Goal: Task Accomplishment & Management: Manage account settings

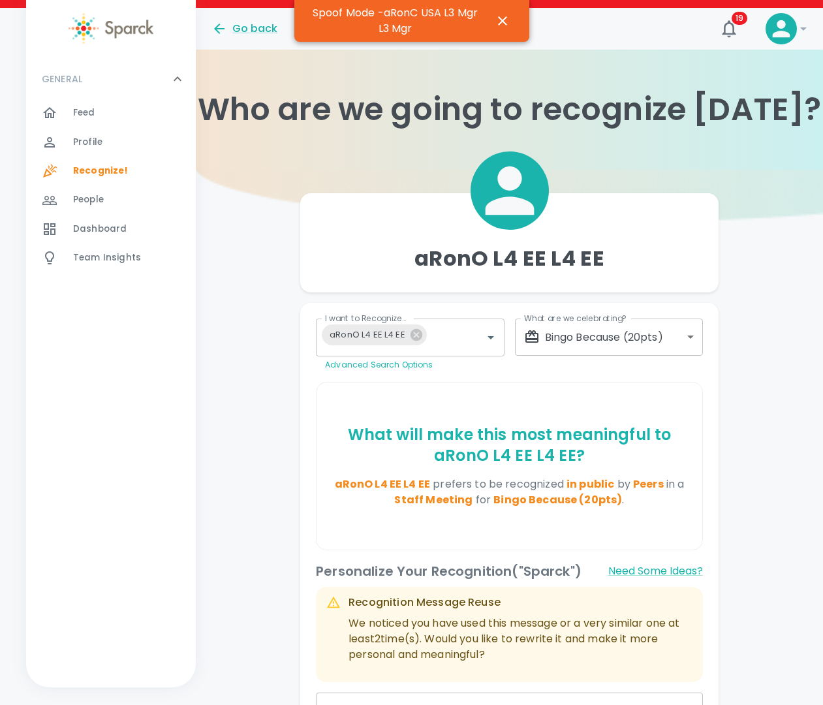
drag, startPoint x: 0, startPoint y: 0, endPoint x: 234, endPoint y: 315, distance: 392.2
click at [226, 327] on div "aRonO L4 EE L4 EE I want to Recognize... aRonO L4 EE L4 EE I want to Recognize.…" at bounding box center [509, 616] width 627 height 893
click at [503, 20] on icon "button" at bounding box center [502, 20] width 9 height 9
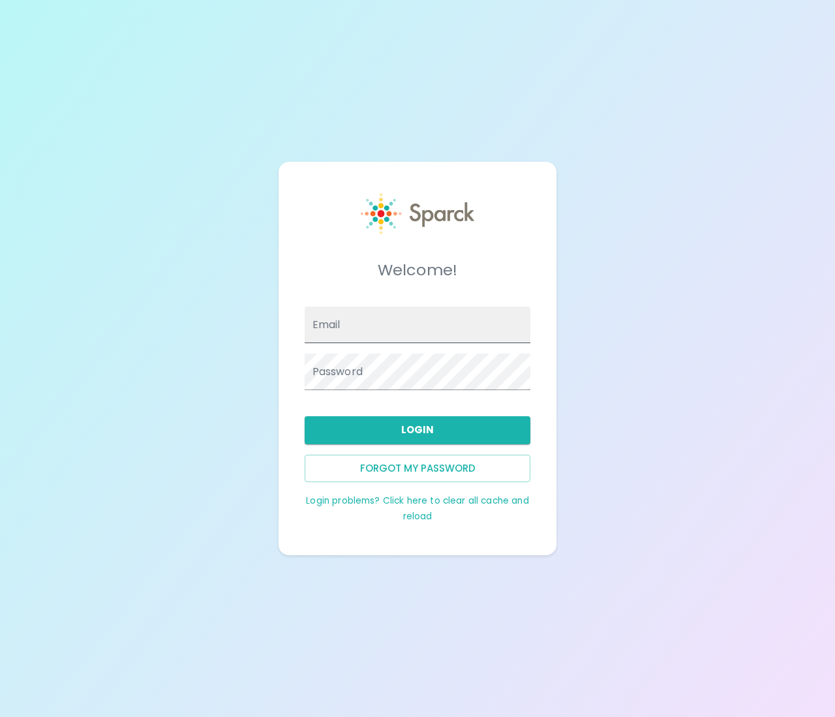
type input "admin@sparckco.com"
click at [390, 429] on button "Login" at bounding box center [418, 429] width 226 height 27
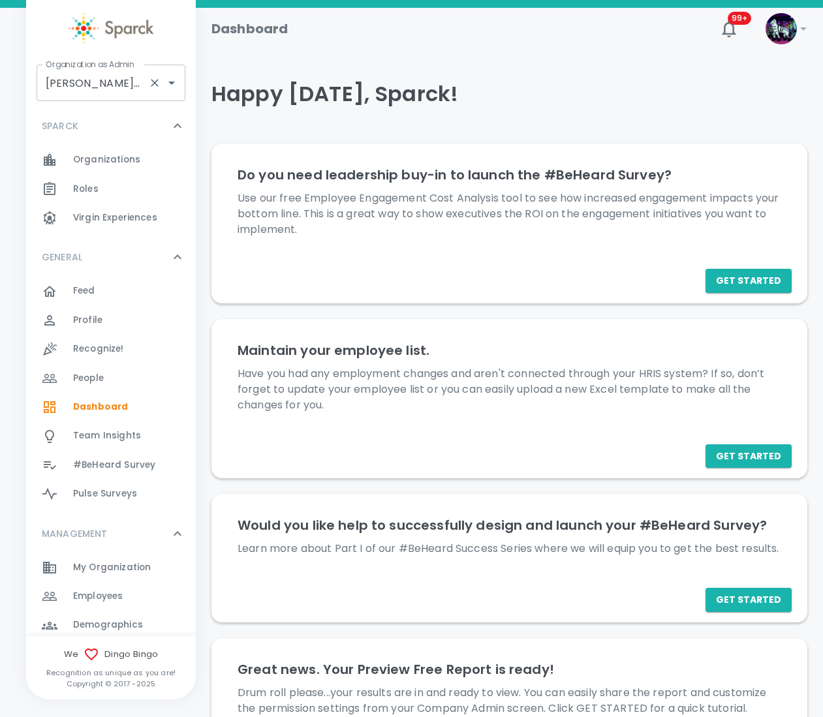
click at [88, 82] on input "Dingo Bingo • 1486" at bounding box center [92, 82] width 101 height 25
click at [108, 119] on li "WashU IT • 859" at bounding box center [111, 117] width 149 height 23
type input "WashU IT • 859"
click at [106, 556] on div "My Organization 0" at bounding box center [111, 567] width 170 height 29
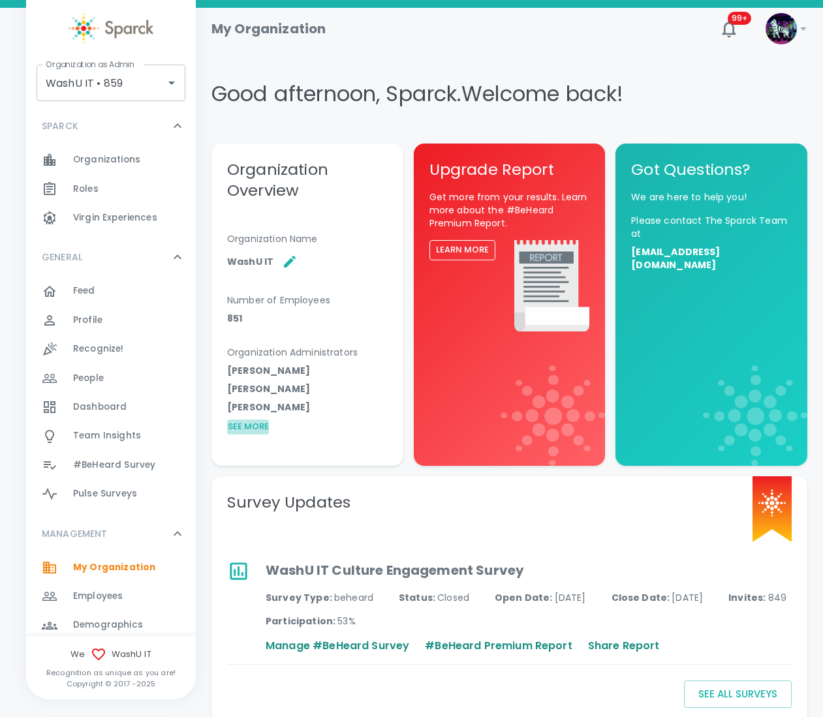
click at [233, 429] on button "See More" at bounding box center [248, 427] width 42 height 15
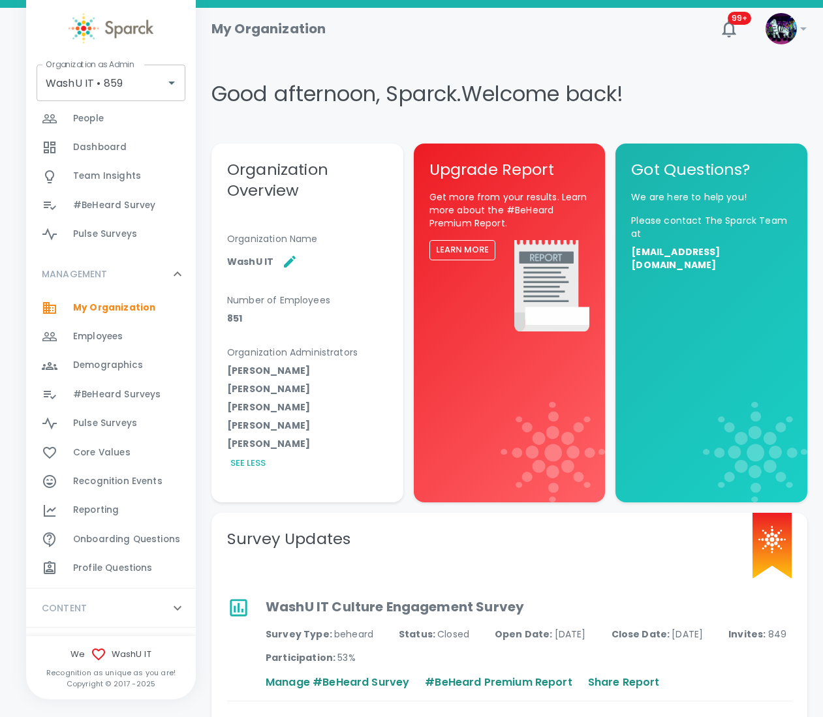
scroll to position [290, 0]
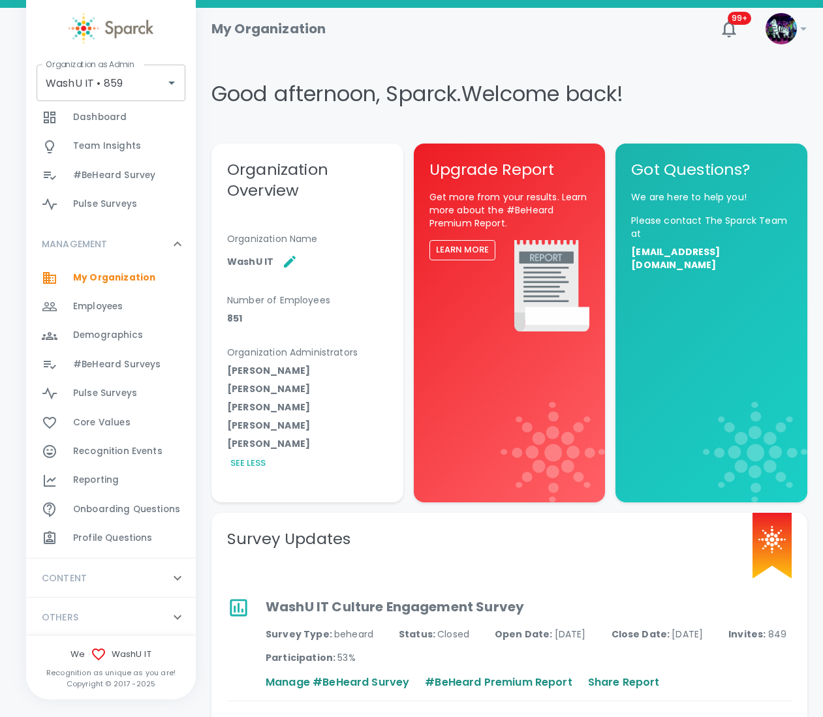
click at [123, 623] on div "OTHERS 0" at bounding box center [103, 617] width 133 height 23
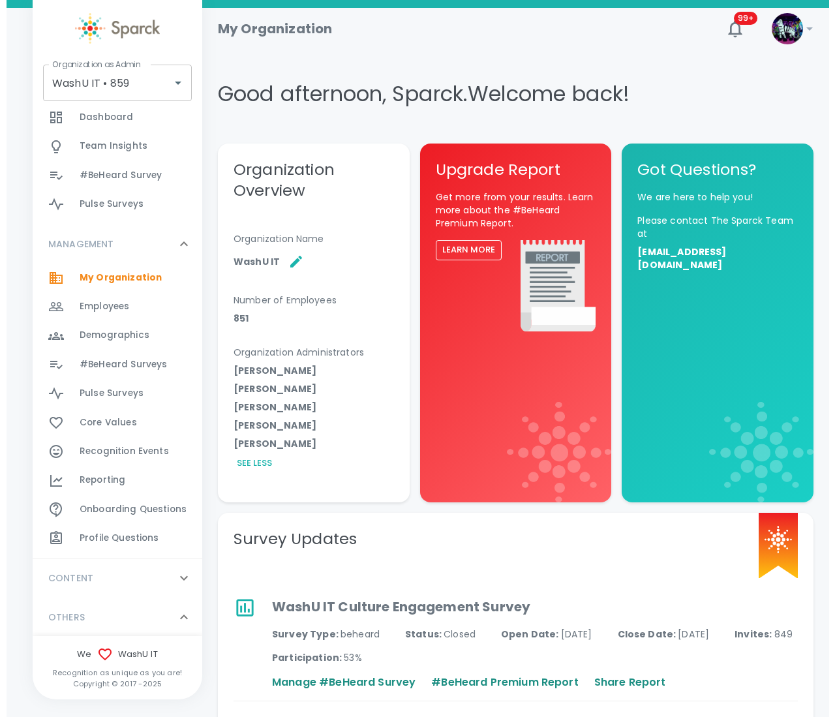
scroll to position [353, 0]
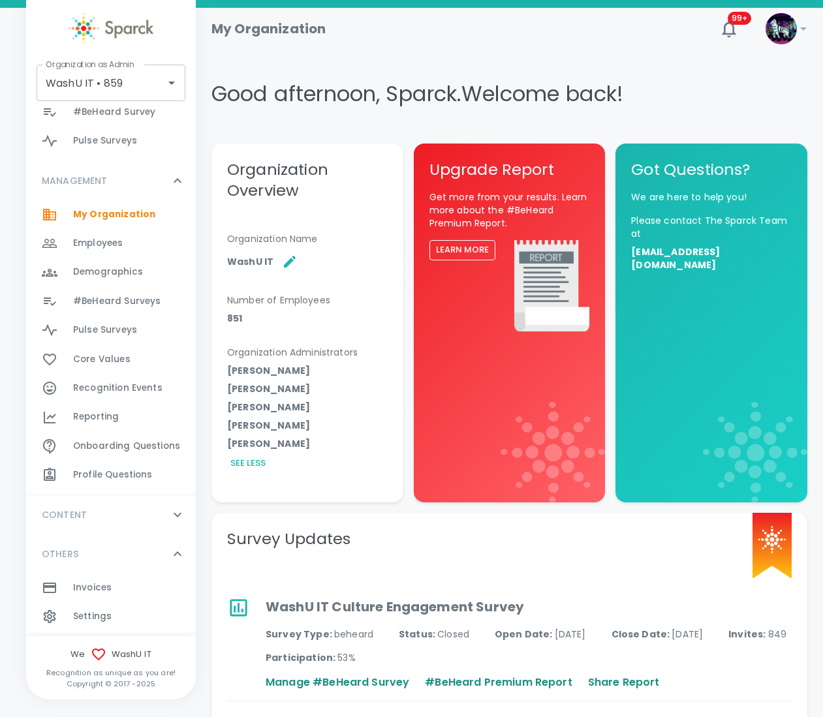
click at [109, 623] on span "Settings 0" at bounding box center [92, 617] width 39 height 18
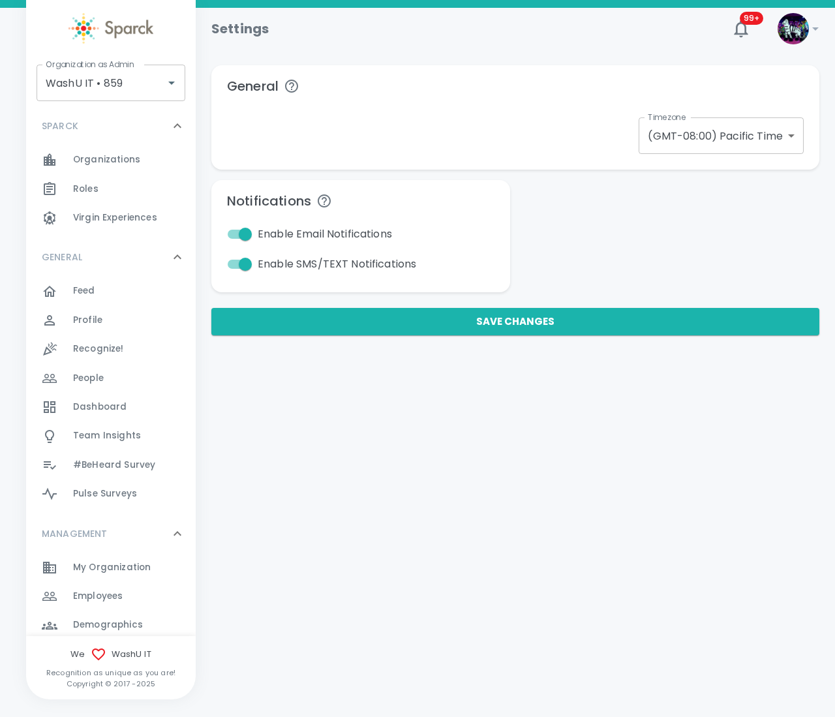
click at [232, 238] on input "Enable Email Notifications" at bounding box center [245, 234] width 74 height 25
checkbox input "false"
click at [237, 261] on input "Enable SMS/TEXT Notifications" at bounding box center [245, 264] width 74 height 25
checkbox input "false"
click at [332, 319] on button "Save Changes" at bounding box center [515, 321] width 608 height 27
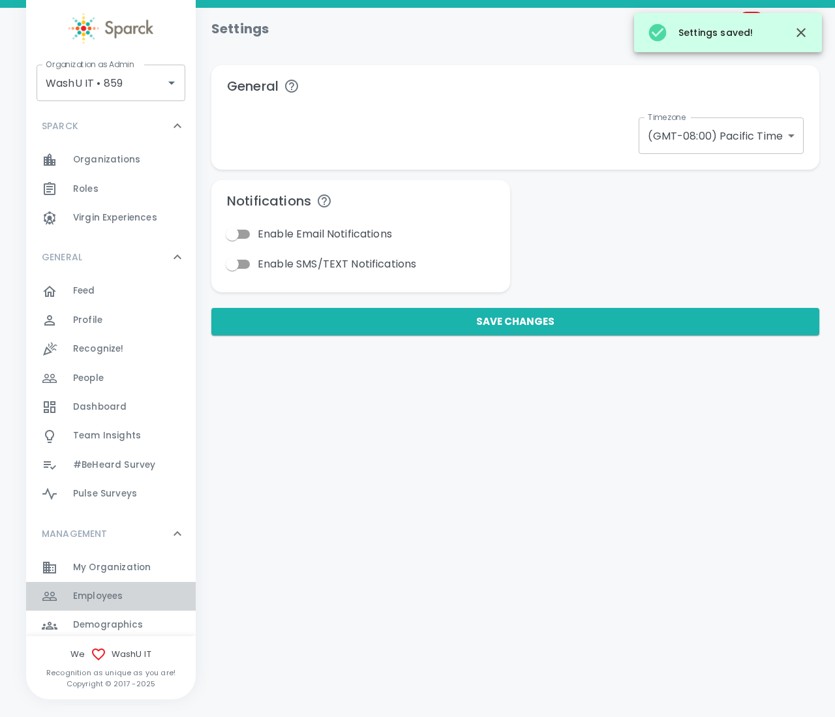
click at [111, 589] on span "Employees 0" at bounding box center [98, 596] width 50 height 18
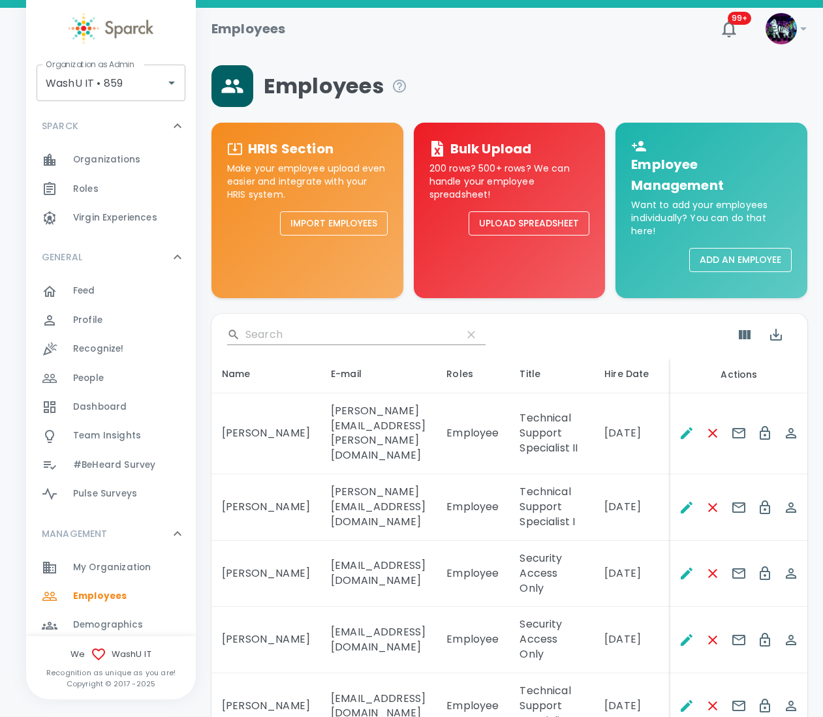
click at [733, 262] on button "Add an Employee" at bounding box center [740, 260] width 102 height 24
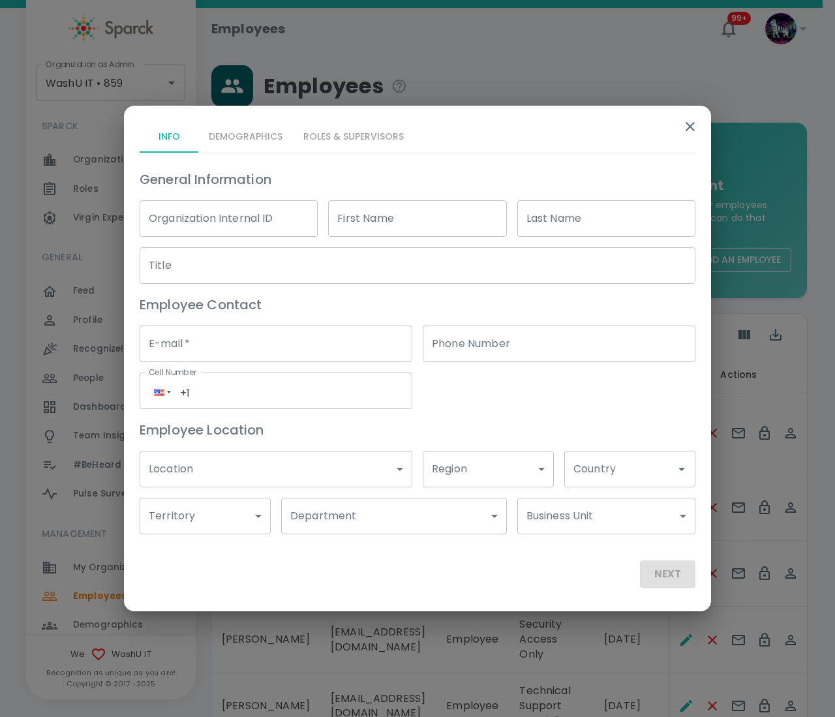
click at [404, 226] on input "First Name" at bounding box center [417, 218] width 178 height 37
type input "[PERSON_NAME]"
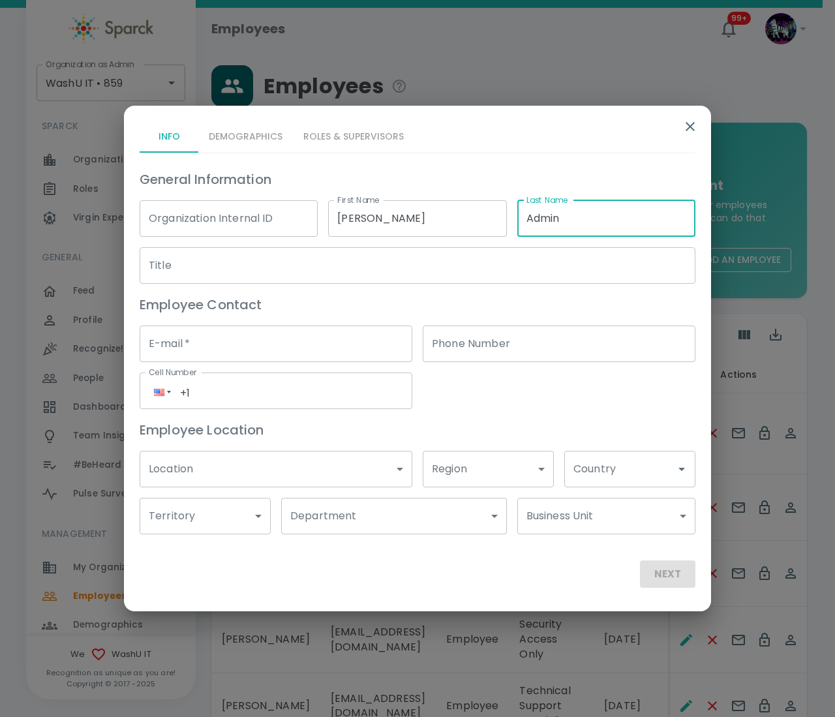
type input "Admin"
click at [270, 352] on input "E-mail   *" at bounding box center [276, 344] width 273 height 37
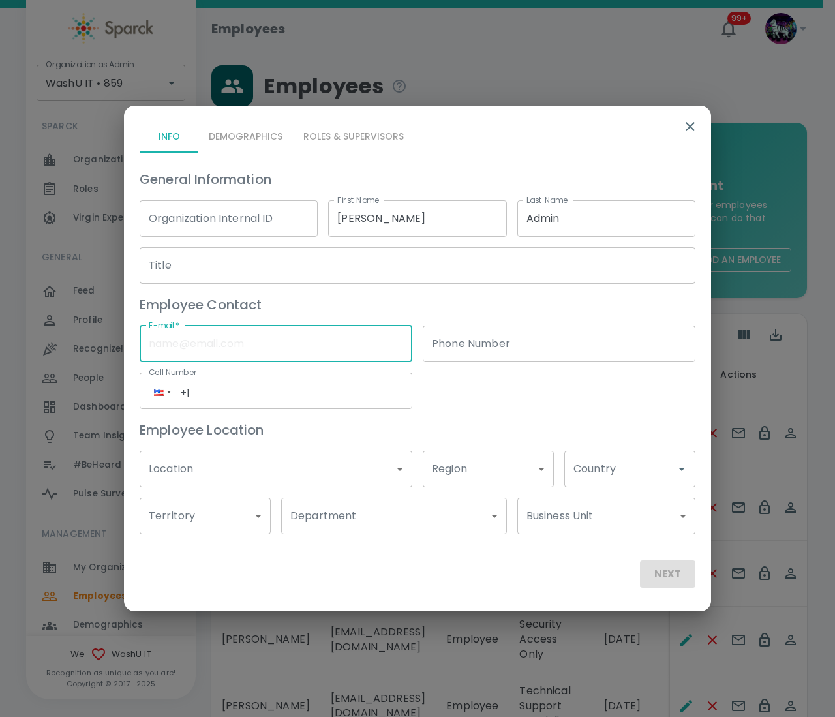
type input "Ron.thornburg@sparckco.com"
type input "(191) 623-9528"
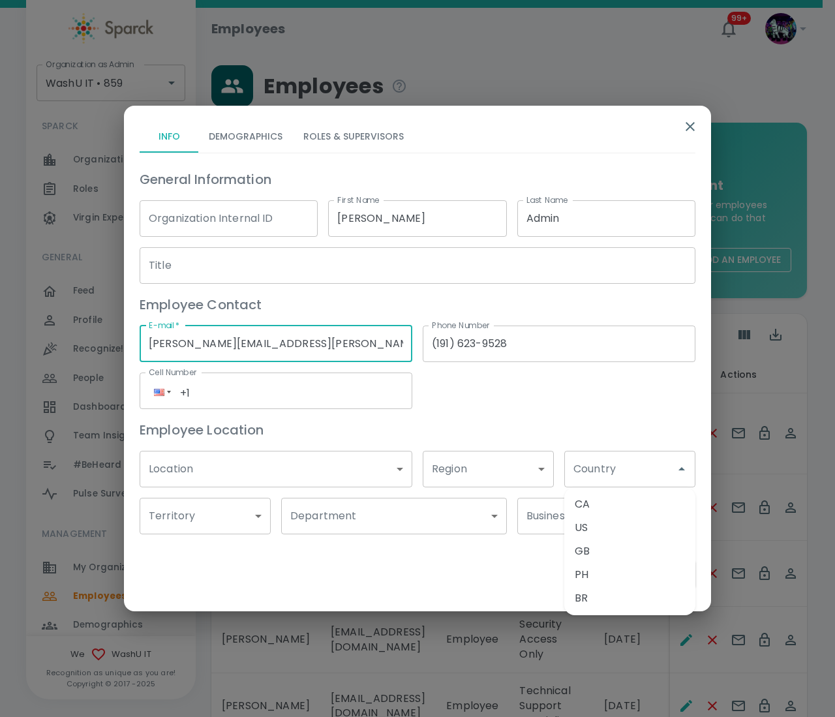
click at [223, 343] on input "Ron.thornburg@sparckco.com" at bounding box center [276, 344] width 273 height 37
type input "[PERSON_NAME][EMAIL_ADDRESS][PERSON_NAME][DOMAIN_NAME]"
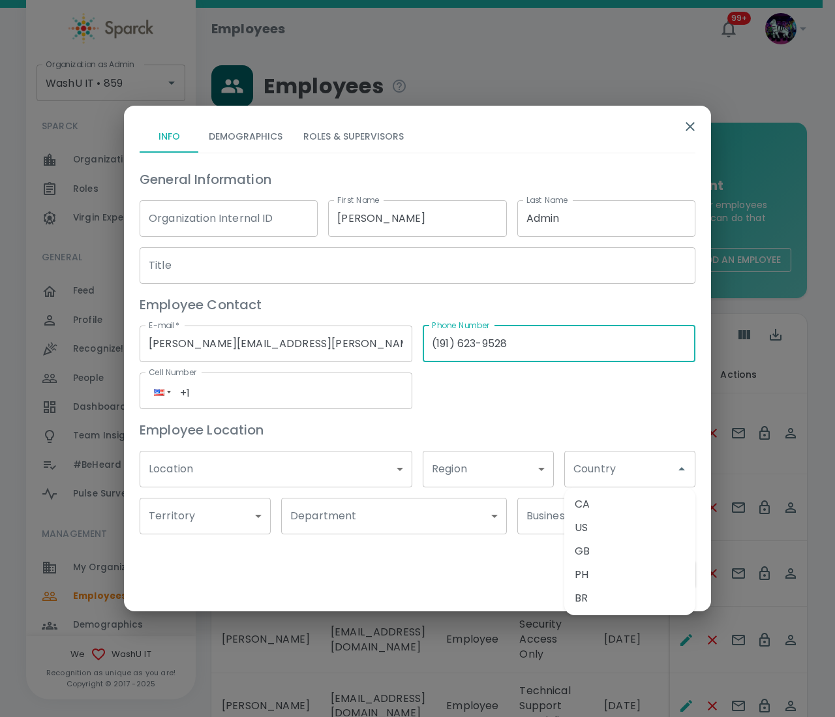
drag, startPoint x: 530, startPoint y: 346, endPoint x: 402, endPoint y: 343, distance: 127.9
click at [402, 343] on div "General Information Organization Internal ID Organization Internal ID First Nam…" at bounding box center [412, 347] width 566 height 376
type input "(___) ___-____"
click at [487, 422] on h6 "Employee Location" at bounding box center [418, 430] width 556 height 21
click at [604, 520] on li "US" at bounding box center [630, 527] width 131 height 23
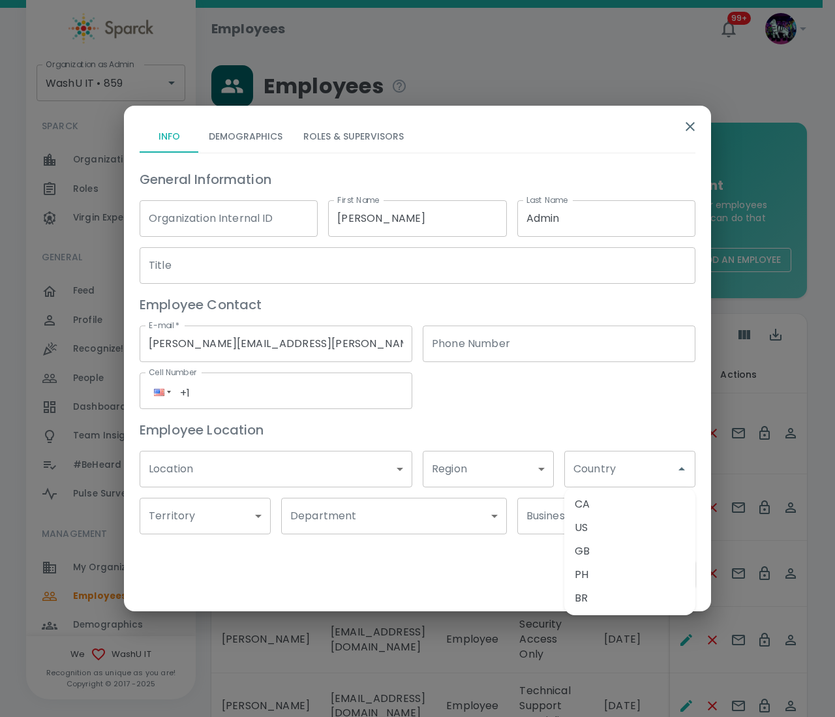
type input "US"
click at [249, 137] on button "Demographics" at bounding box center [245, 136] width 95 height 31
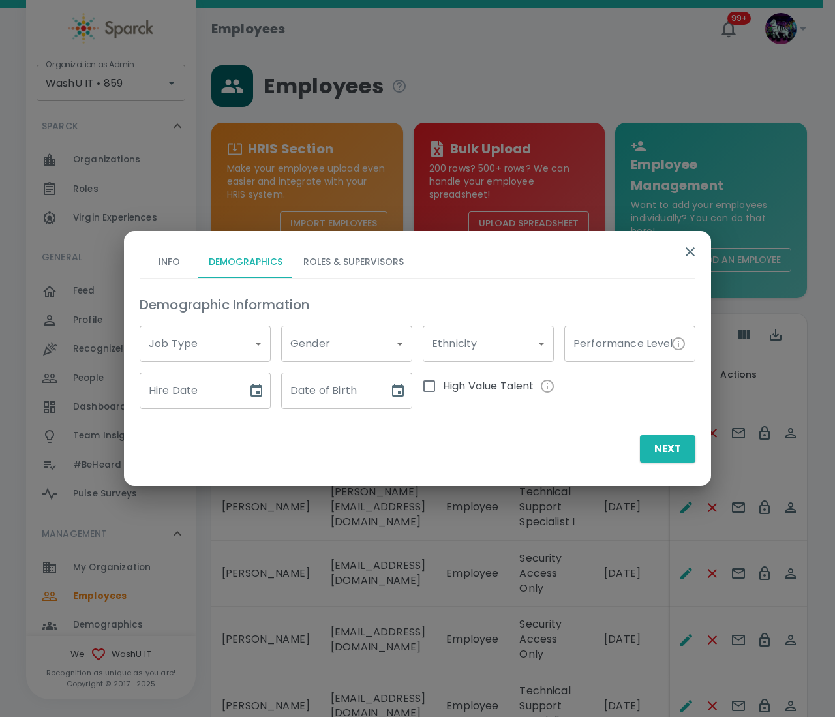
click at [330, 259] on button "Roles & Supervisors" at bounding box center [353, 262] width 121 height 31
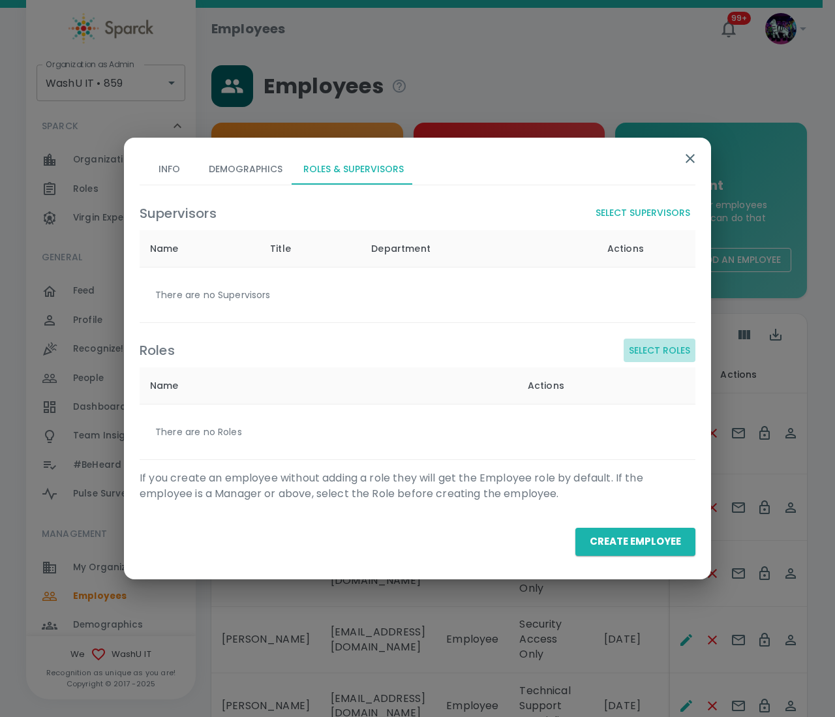
click at [663, 349] on button "Select Roles" at bounding box center [660, 351] width 72 height 24
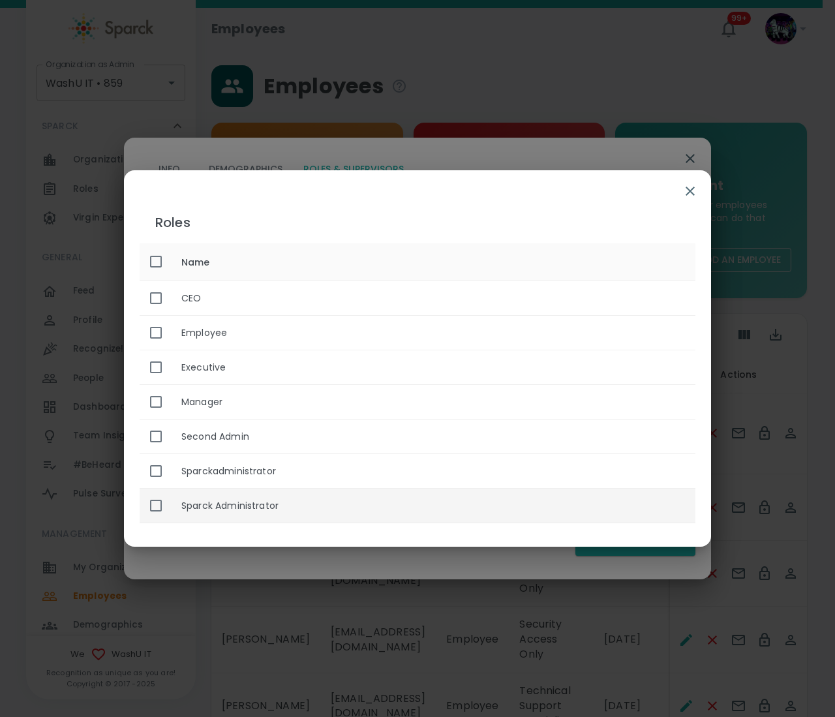
click at [222, 507] on th "Sparck Administrator" at bounding box center [433, 506] width 525 height 35
checkbox input "true"
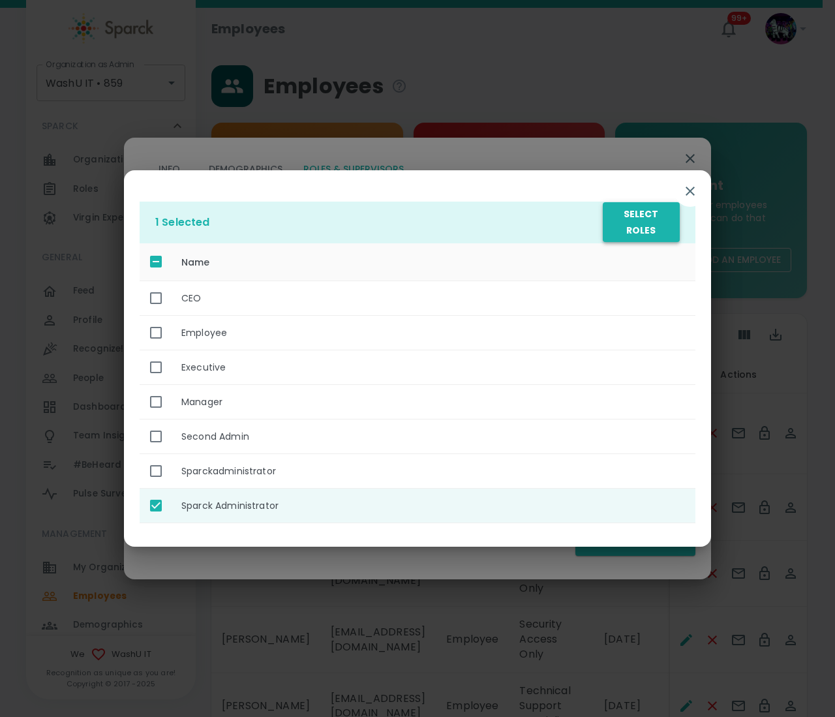
click at [634, 236] on button "Select Roles" at bounding box center [641, 222] width 77 height 40
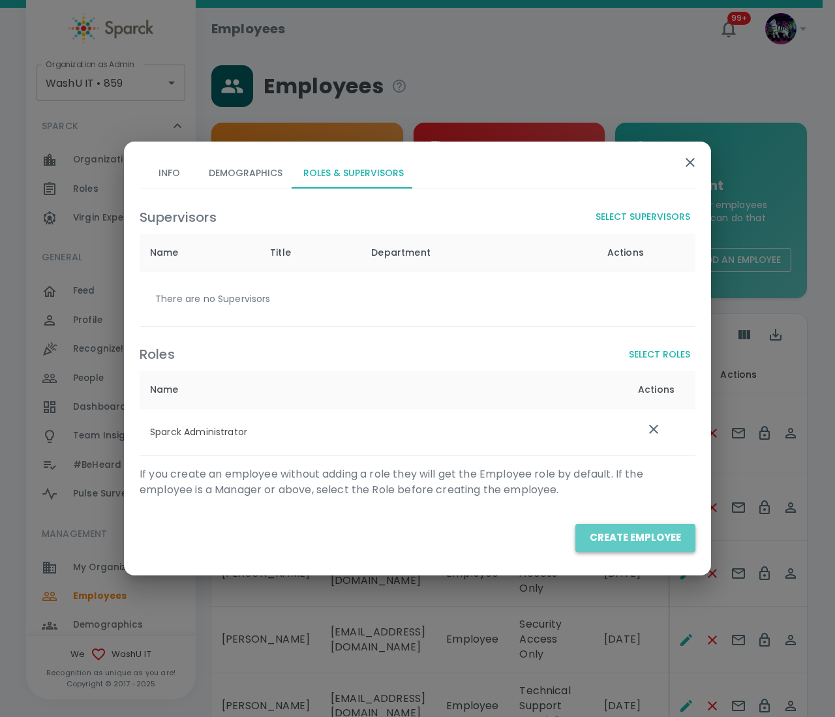
click at [657, 536] on button "Create Employee" at bounding box center [636, 537] width 120 height 27
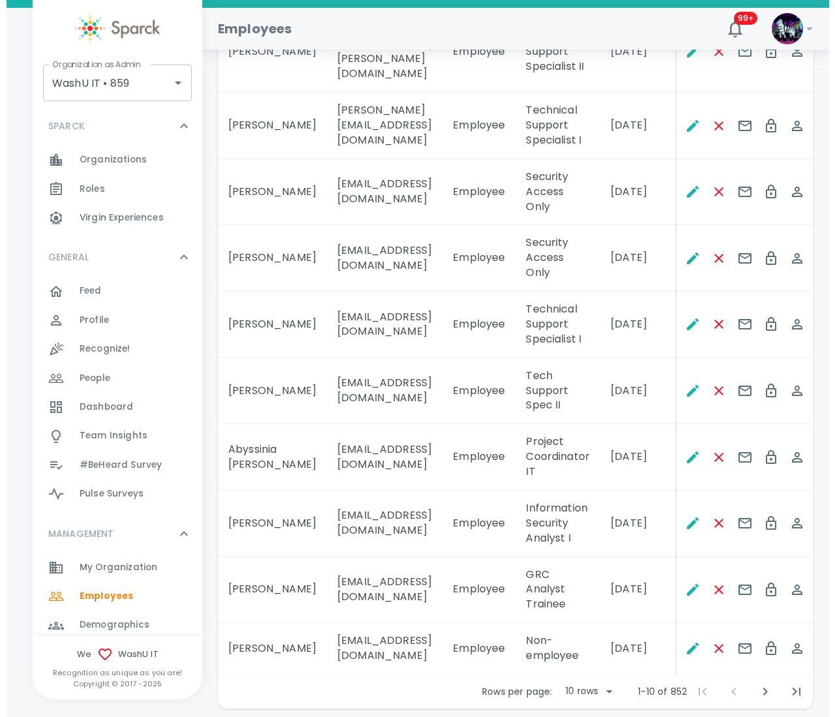
scroll to position [432, 0]
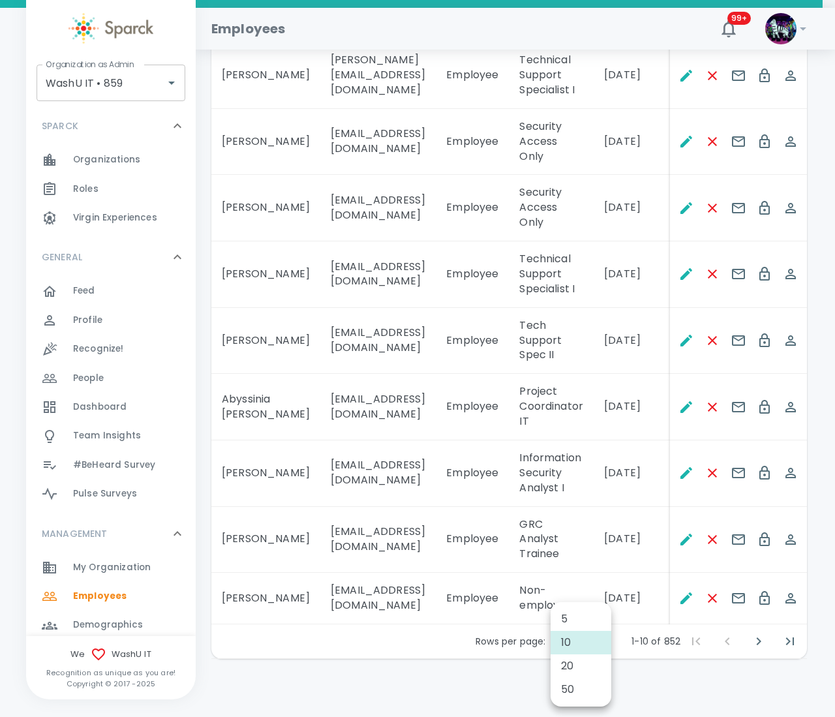
click at [587, 624] on body "Skip Navigation Employees 99+ ! Organization as Admin WashU IT • 859 Organizati…" at bounding box center [417, 147] width 835 height 1159
click at [575, 694] on li "50" at bounding box center [581, 689] width 61 height 23
type input "50"
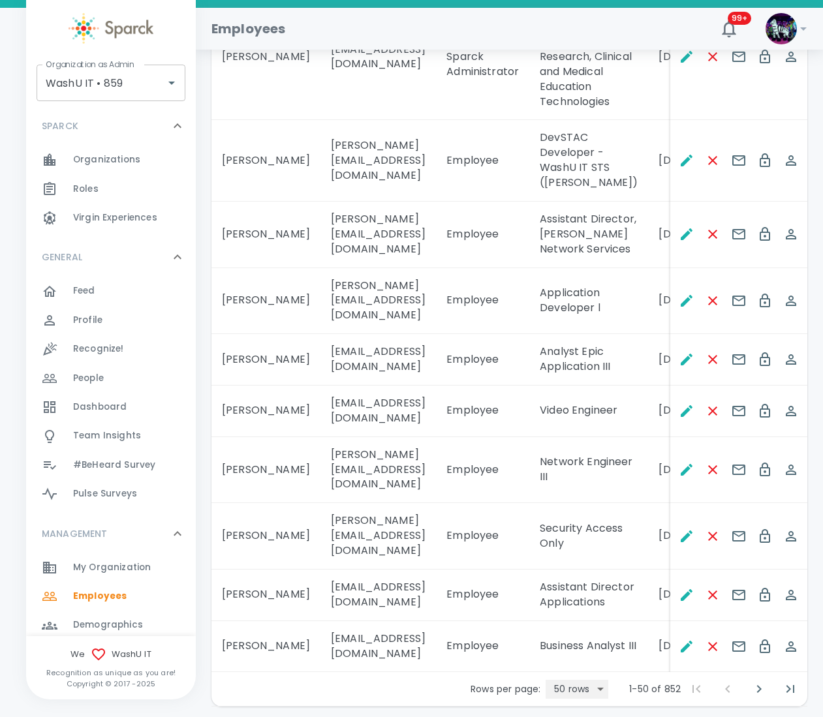
scroll to position [2801, 0]
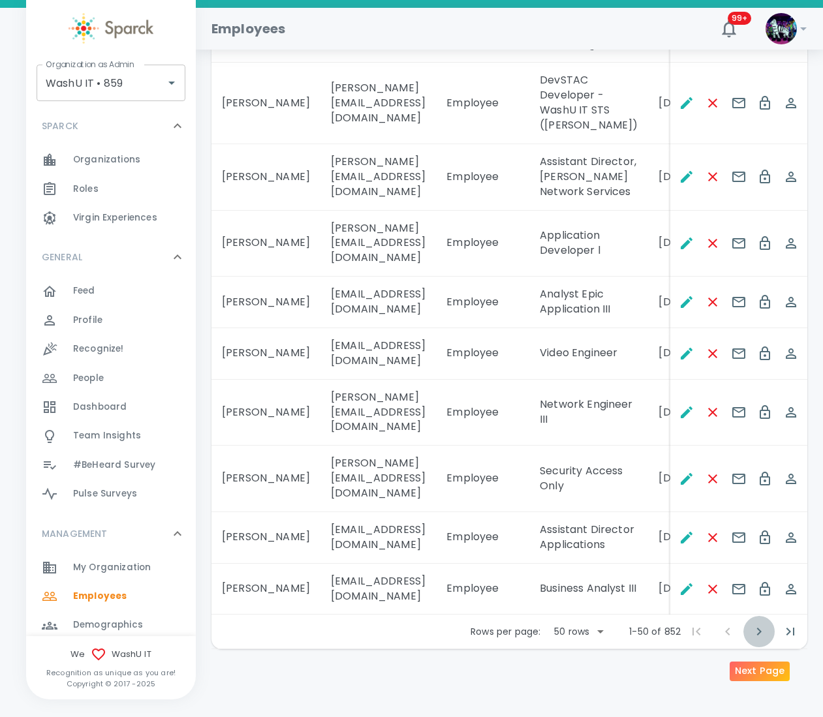
click at [754, 634] on icon "Next Page" at bounding box center [759, 632] width 16 height 16
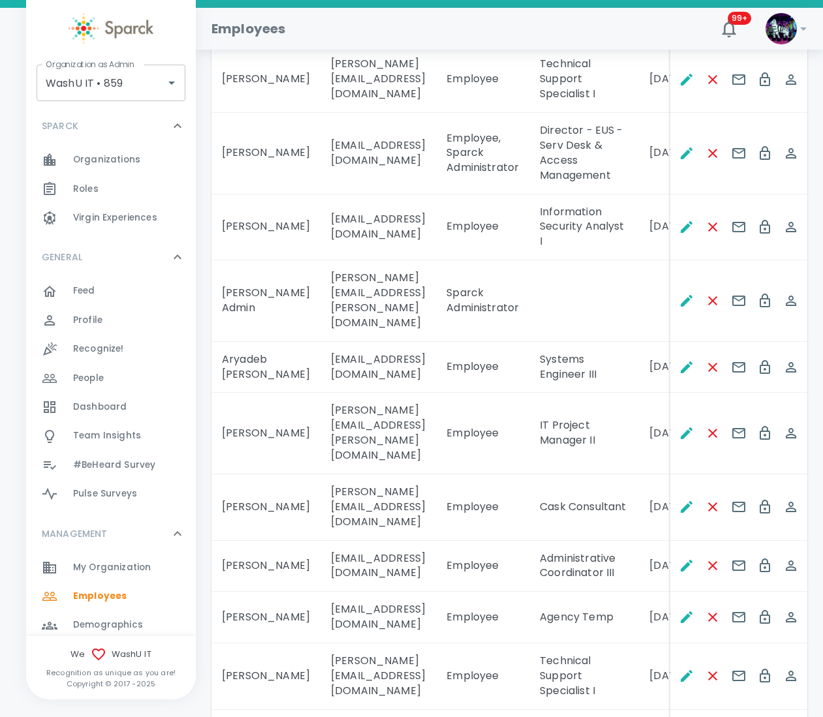
scroll to position [1658, 0]
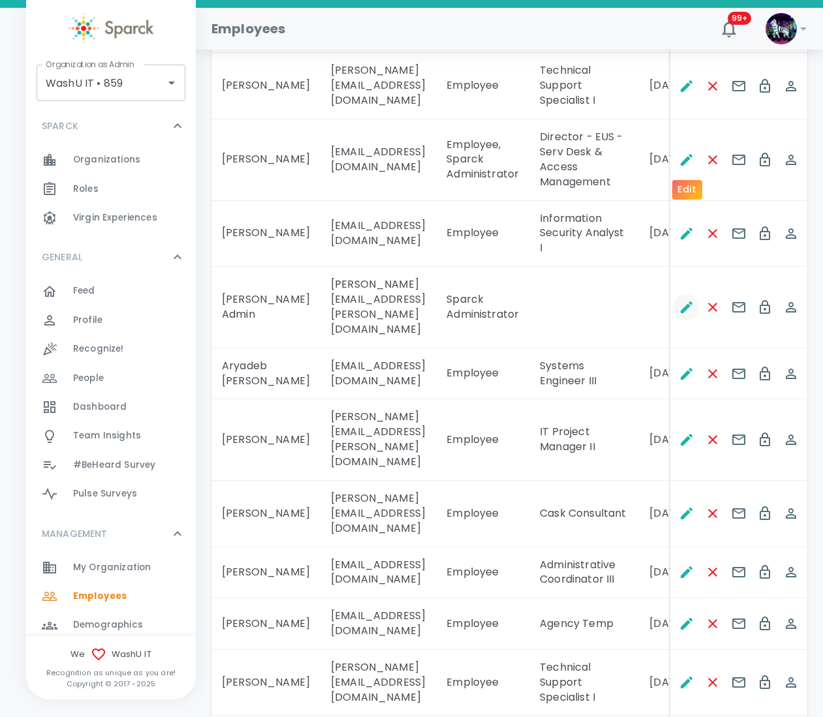
click at [685, 302] on icon "Edit" at bounding box center [687, 308] width 12 height 12
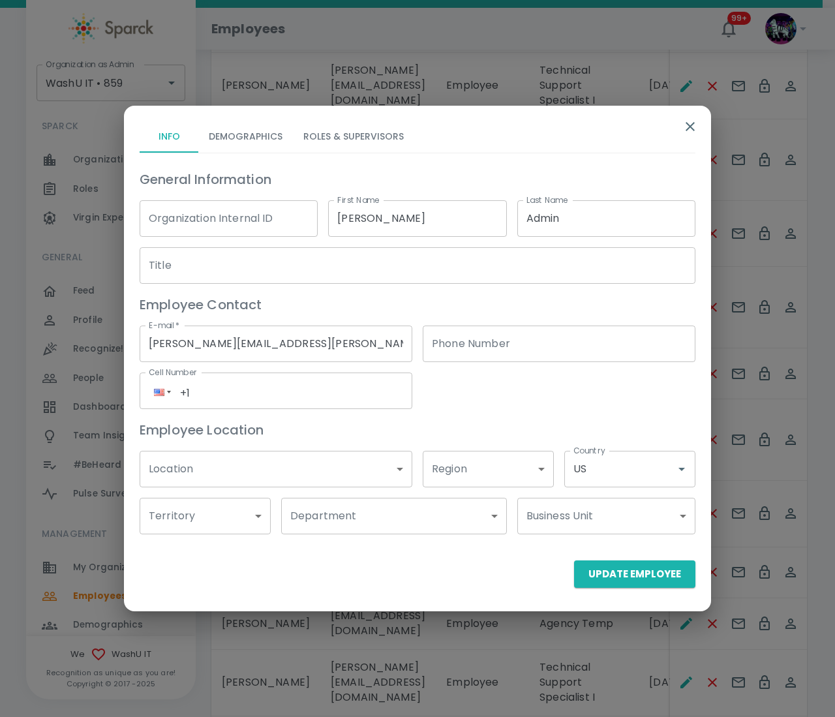
click at [337, 221] on input "aRon" at bounding box center [417, 218] width 178 height 37
type input "A [PERSON_NAME]"
click at [674, 580] on button "Update Employee" at bounding box center [634, 574] width 121 height 27
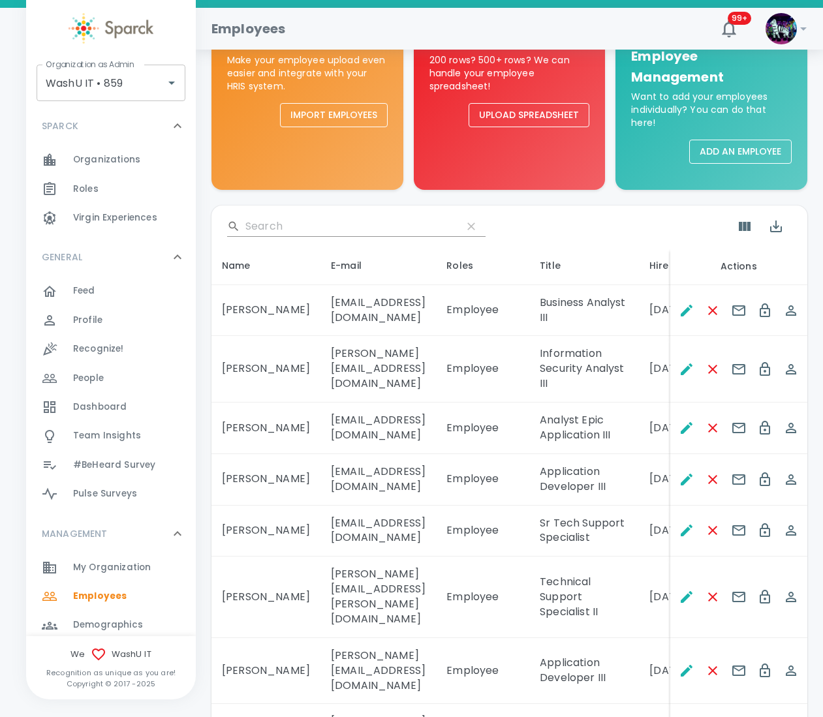
scroll to position [0, 0]
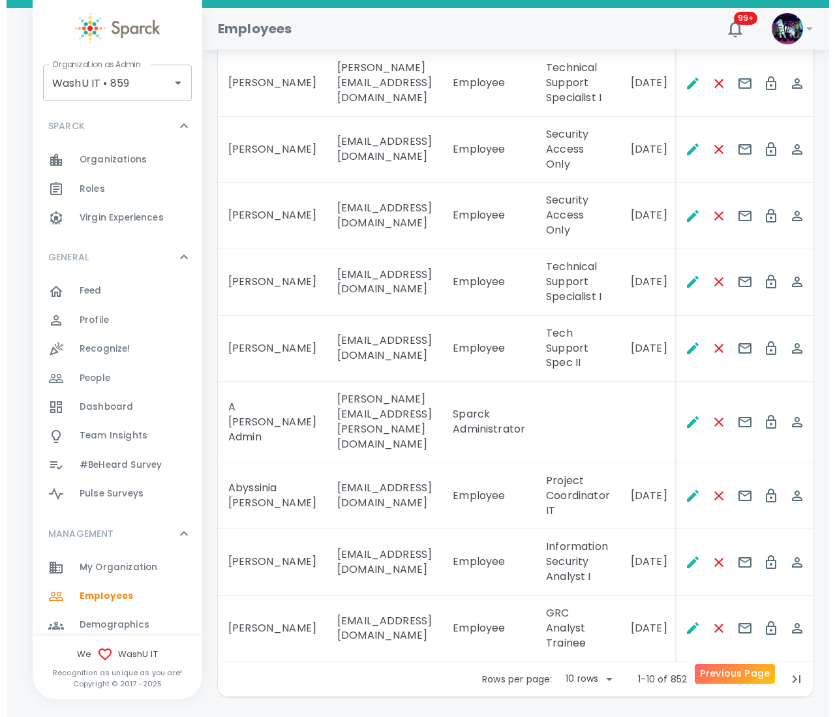
scroll to position [432, 0]
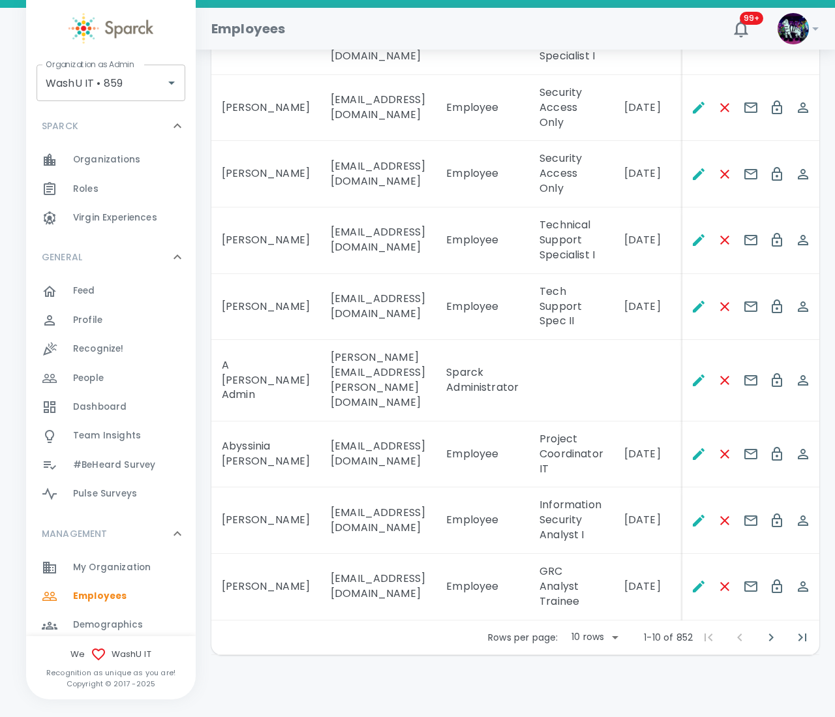
click at [580, 638] on body "Skip Navigation Employees 99+ ! Organization as Admin WashU IT • 859 Organizati…" at bounding box center [417, 145] width 835 height 1155
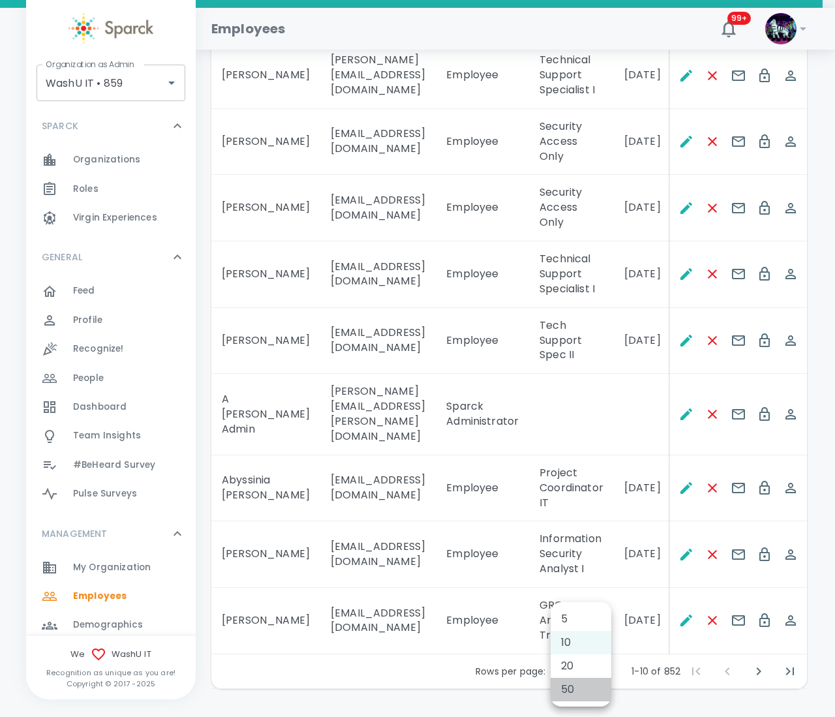
click at [573, 690] on li "50" at bounding box center [581, 689] width 61 height 23
type input "50"
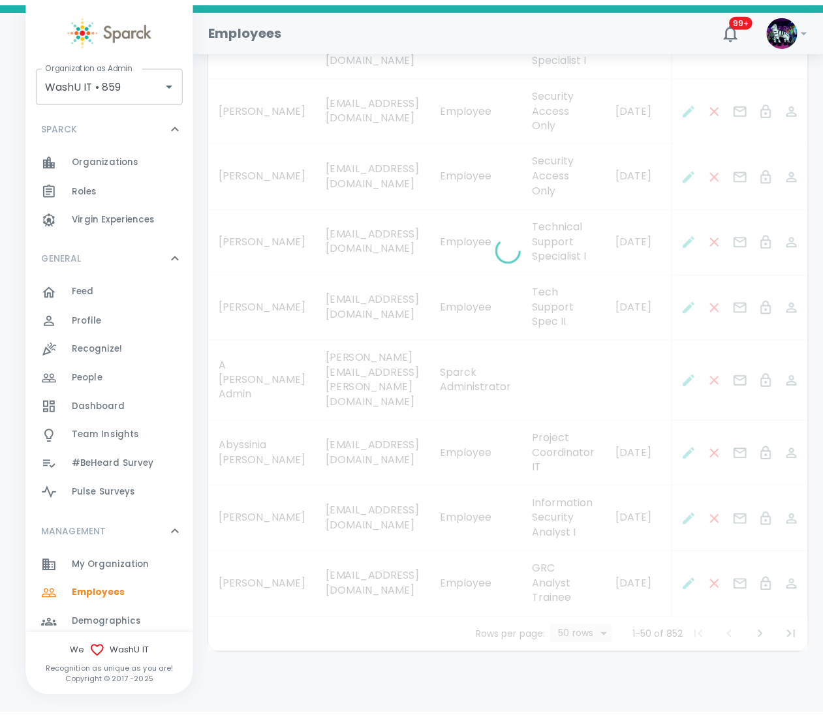
scroll to position [398, 0]
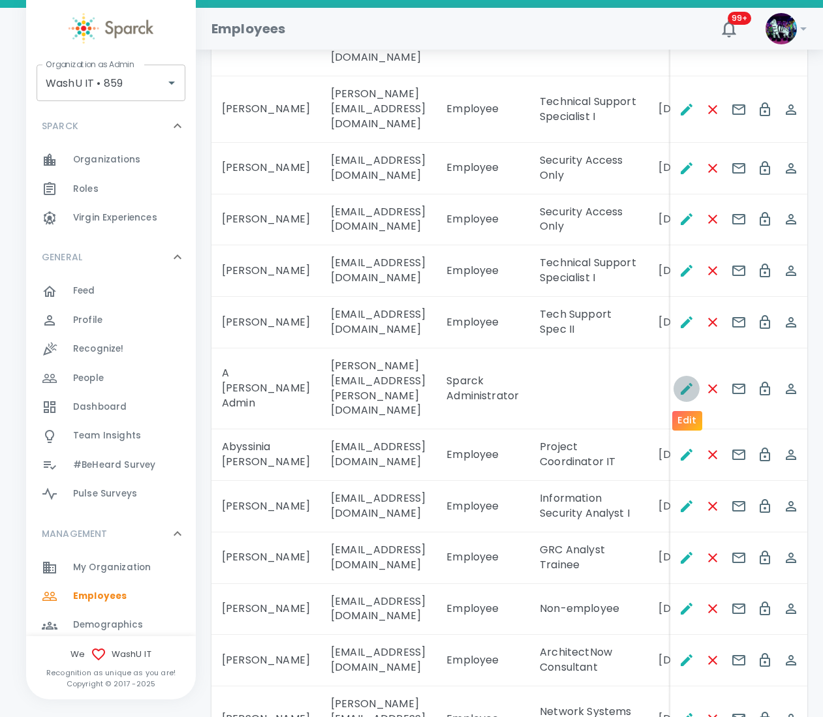
click at [688, 387] on icon "Edit" at bounding box center [687, 389] width 12 height 12
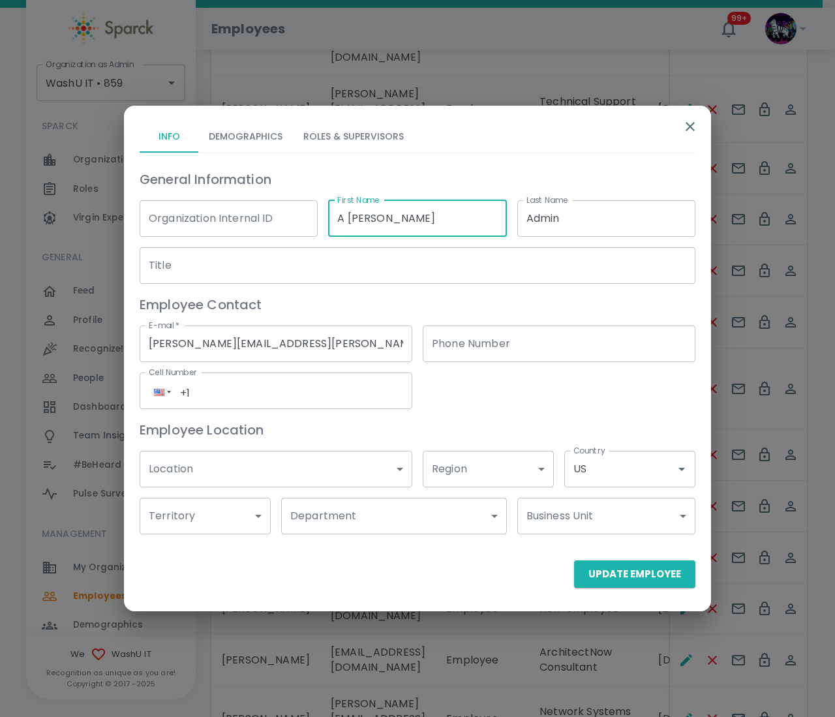
click at [347, 221] on input "A aRon" at bounding box center [417, 218] width 178 height 37
type input "AaaRon"
click at [596, 579] on button "Update Employee" at bounding box center [634, 574] width 121 height 27
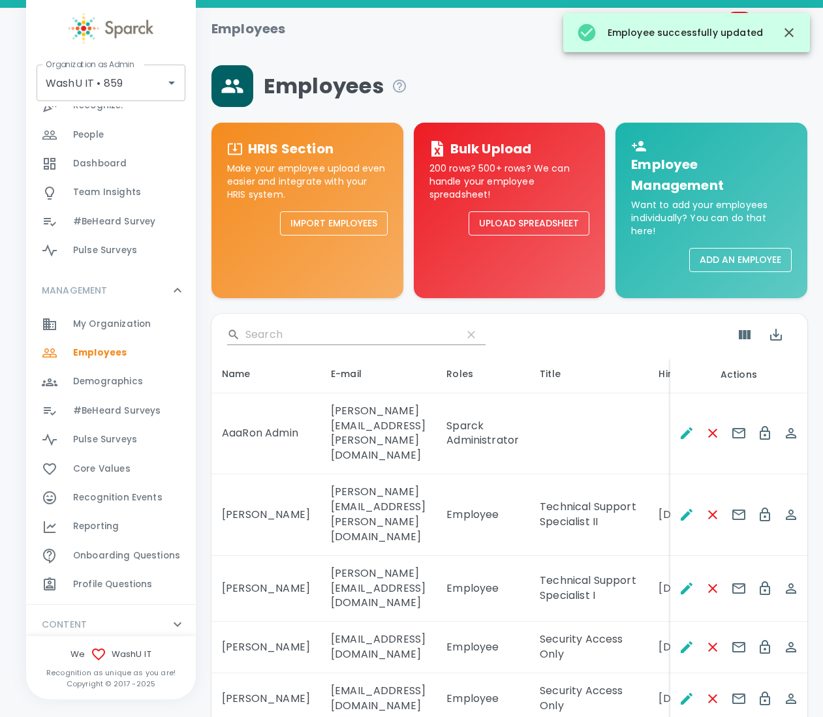
scroll to position [290, 0]
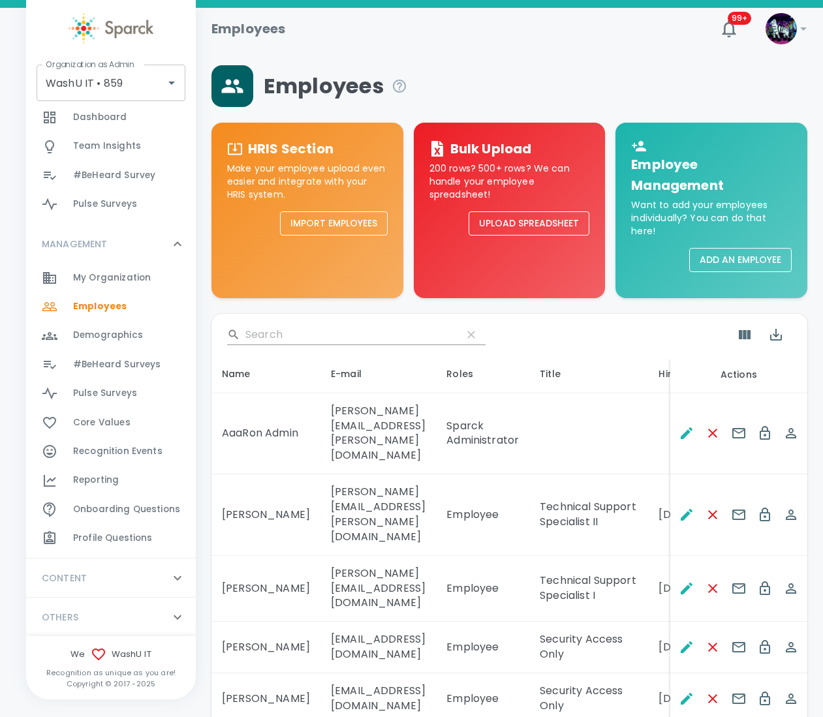
click at [127, 624] on div "OTHERS 0" at bounding box center [103, 617] width 133 height 23
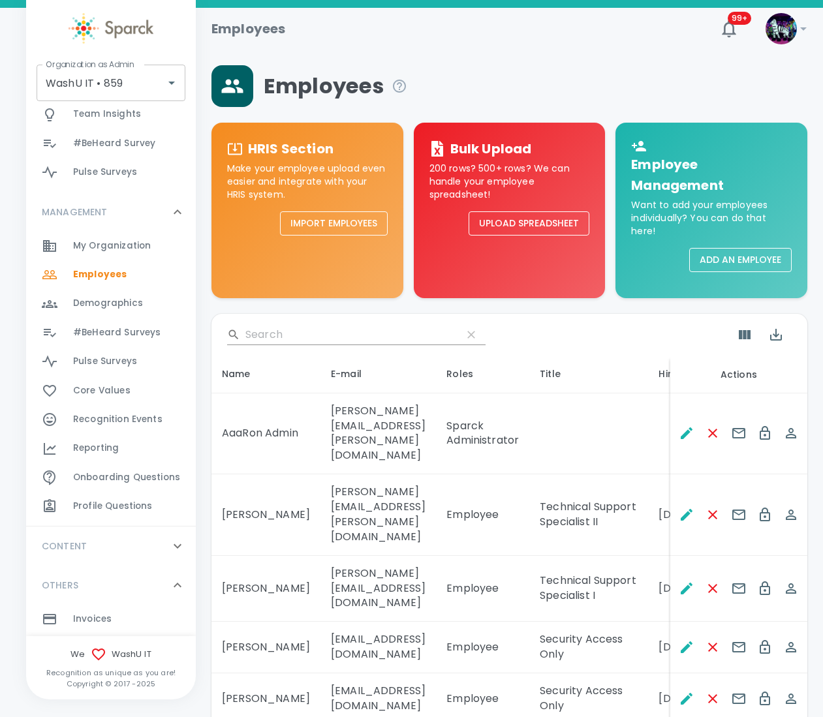
scroll to position [353, 0]
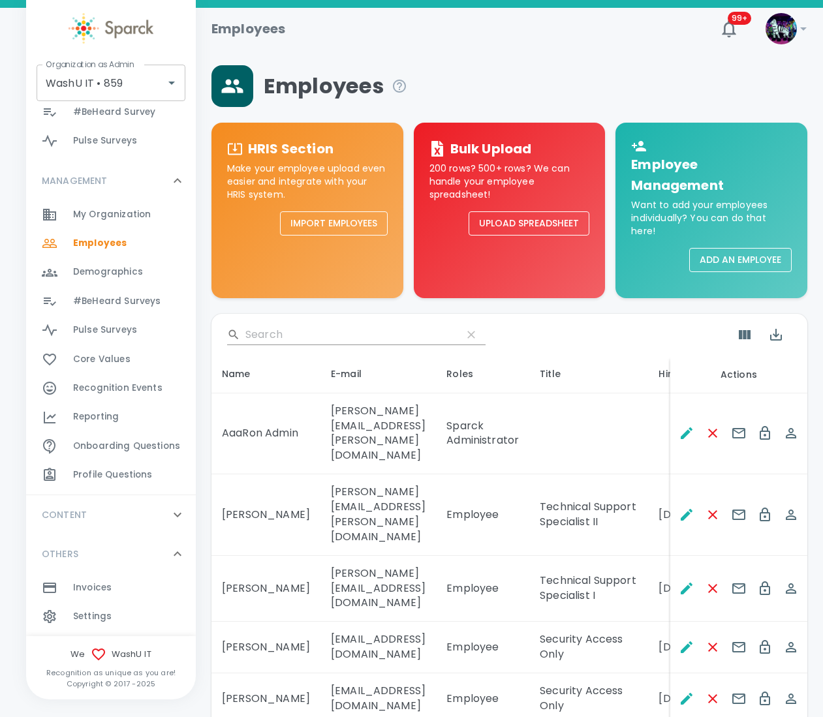
click at [117, 622] on div "Settings 0" at bounding box center [134, 617] width 123 height 18
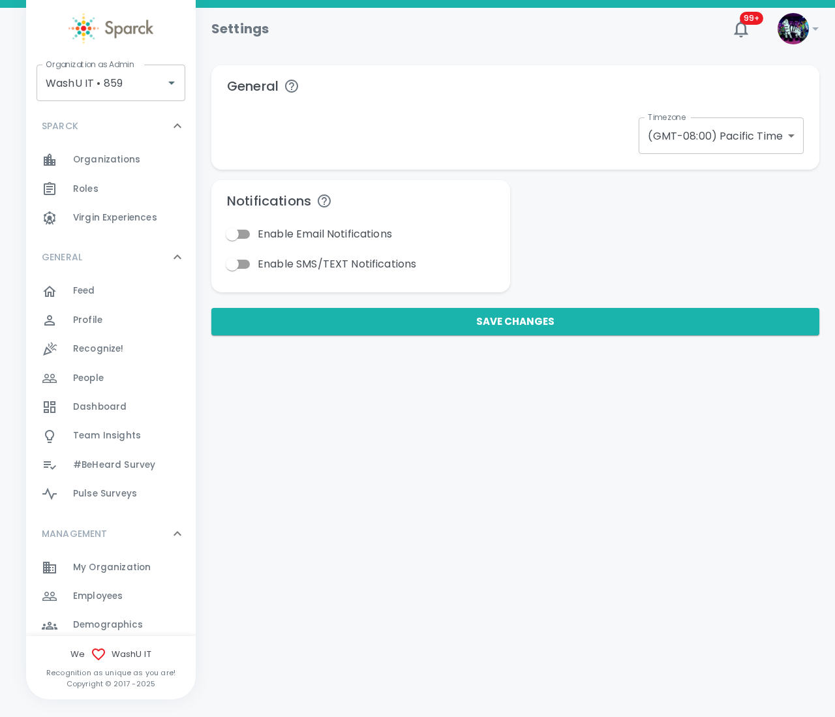
click at [245, 232] on input "Enable Email Notifications" at bounding box center [232, 234] width 74 height 25
checkbox input "true"
click at [249, 257] on input "Enable SMS/TEXT Notifications" at bounding box center [232, 264] width 74 height 25
checkbox input "true"
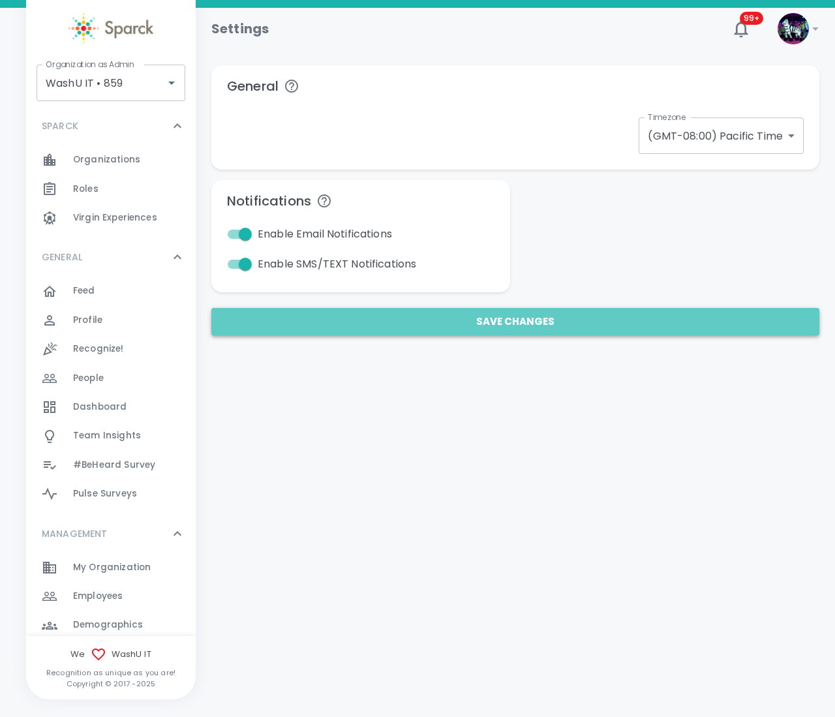
click at [399, 327] on button "Save Changes" at bounding box center [515, 321] width 608 height 27
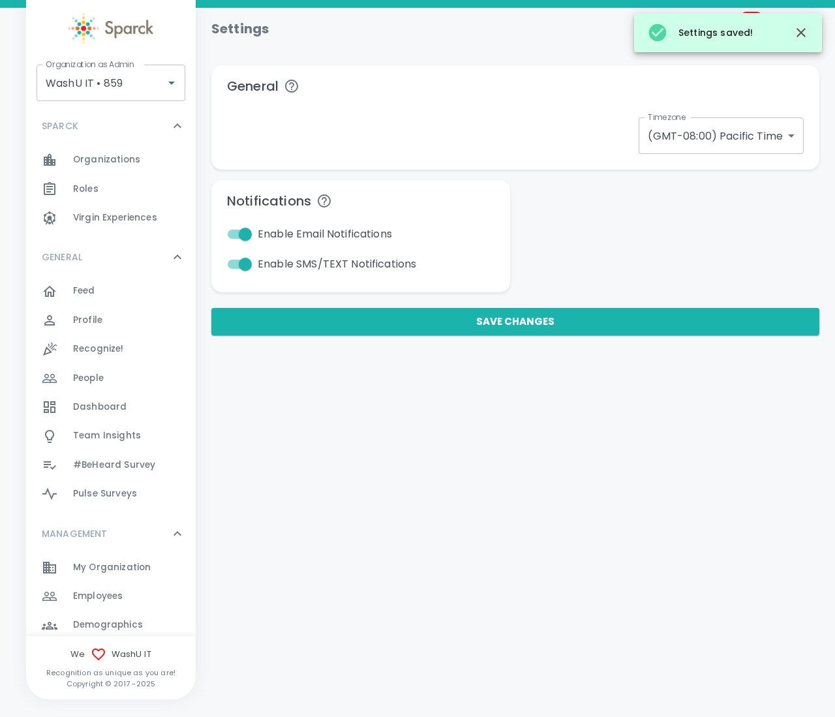
click at [99, 590] on span "Employees" at bounding box center [98, 596] width 50 height 13
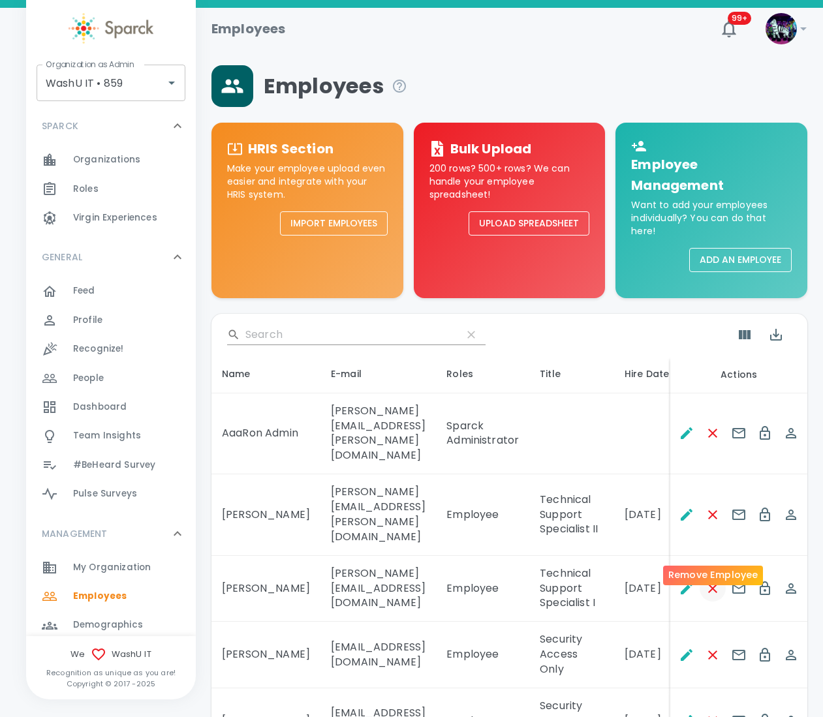
click at [711, 581] on icon "Remove Employee" at bounding box center [713, 589] width 16 height 16
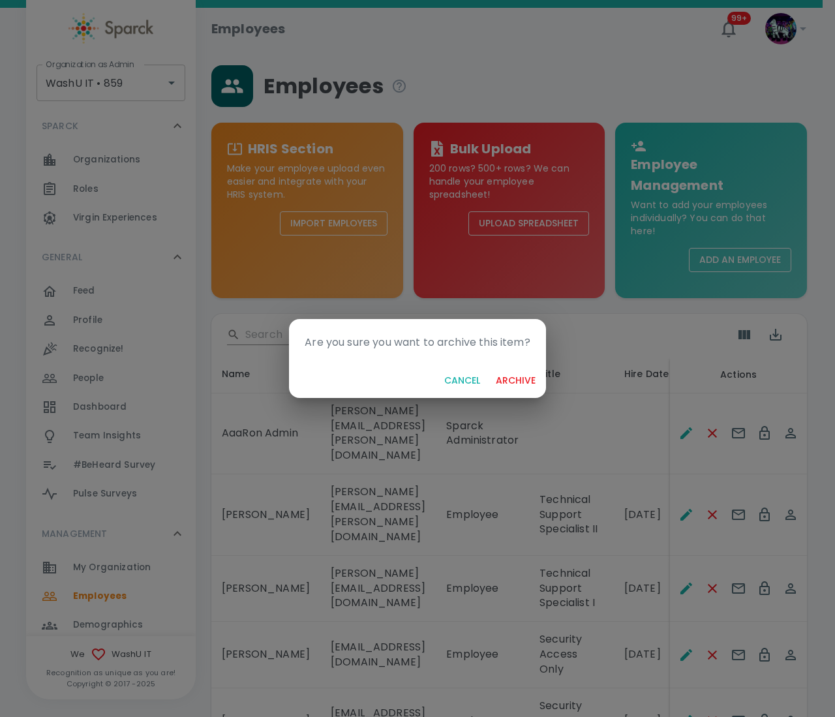
click at [523, 382] on button "archive" at bounding box center [516, 381] width 50 height 24
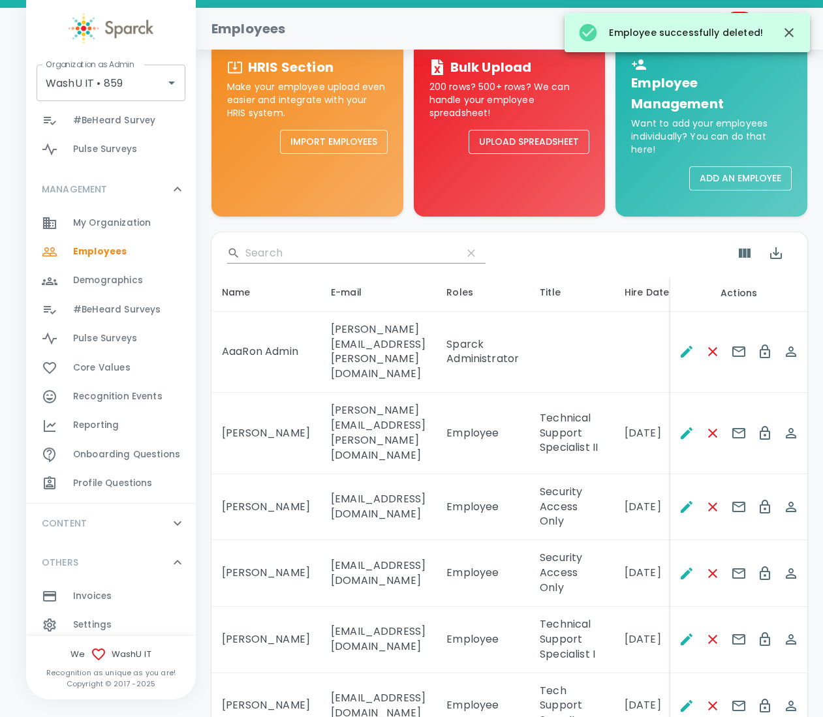
scroll to position [353, 0]
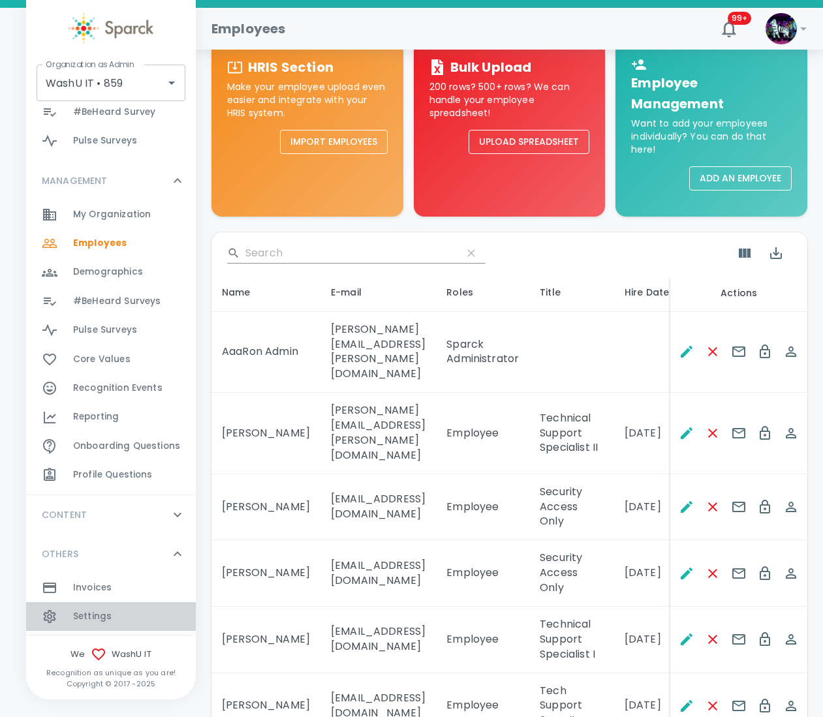
click at [115, 614] on div "Settings 0" at bounding box center [134, 617] width 123 height 18
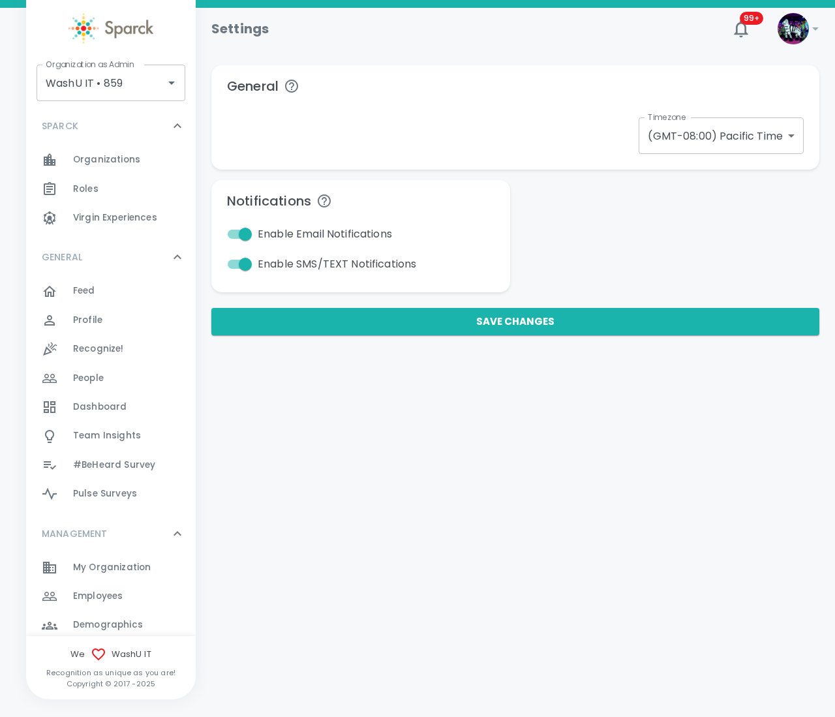
click at [228, 235] on input "Enable Email Notifications" at bounding box center [245, 234] width 74 height 25
click at [228, 235] on input "Enable Email Notifications" at bounding box center [232, 234] width 74 height 25
click at [236, 233] on input "Enable Email Notifications" at bounding box center [245, 234] width 74 height 25
checkbox input "false"
click at [267, 309] on button "Save Changes" at bounding box center [515, 321] width 608 height 27
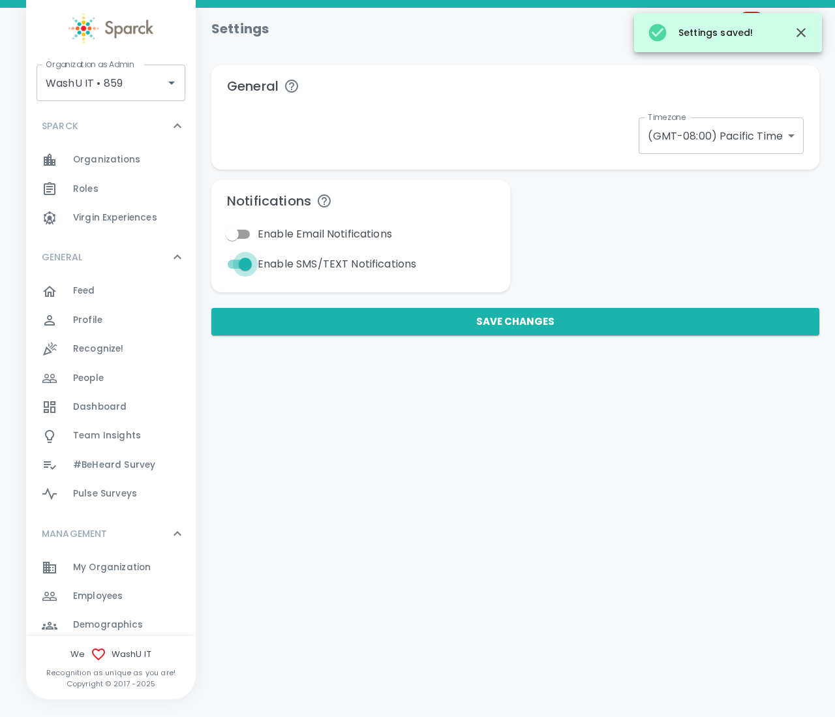
click at [234, 267] on input "Enable SMS/TEXT Notifications" at bounding box center [245, 264] width 74 height 25
checkbox input "false"
click at [273, 332] on button "Save Changes" at bounding box center [515, 321] width 608 height 27
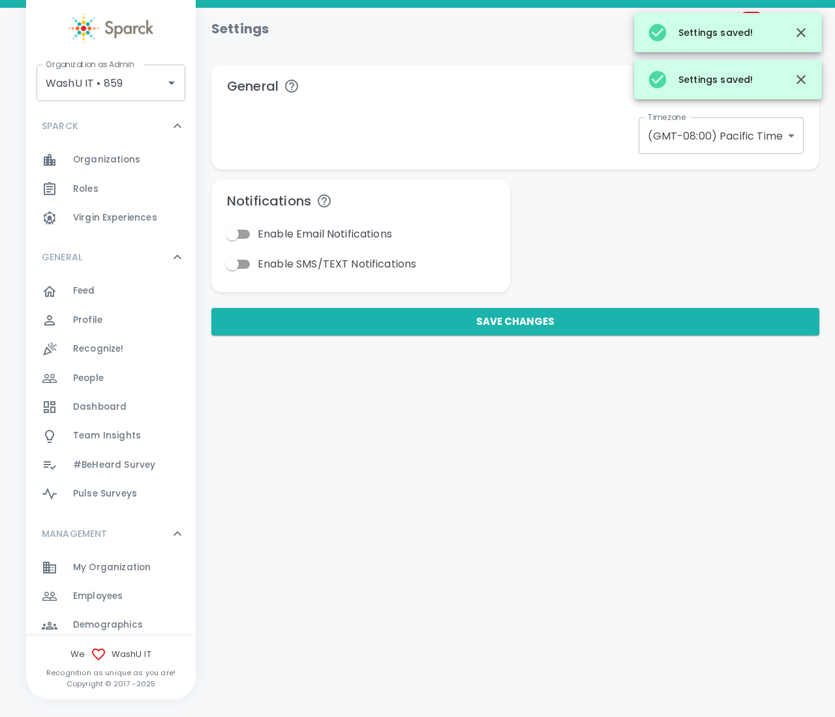
click at [106, 592] on span "Employees" at bounding box center [98, 596] width 50 height 13
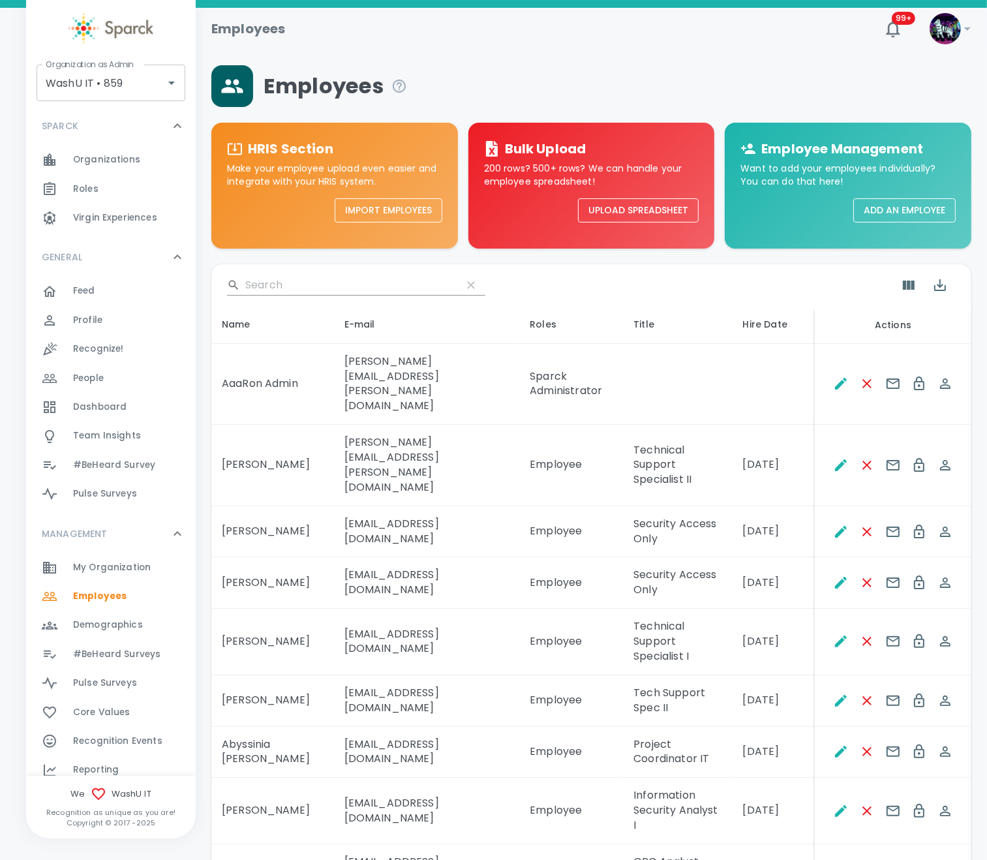
drag, startPoint x: 803, startPoint y: 1, endPoint x: 496, endPoint y: 856, distance: 908.3
click at [496, 717] on td "[EMAIL_ADDRESS][DOMAIN_NAME]" at bounding box center [427, 871] width 186 height 52
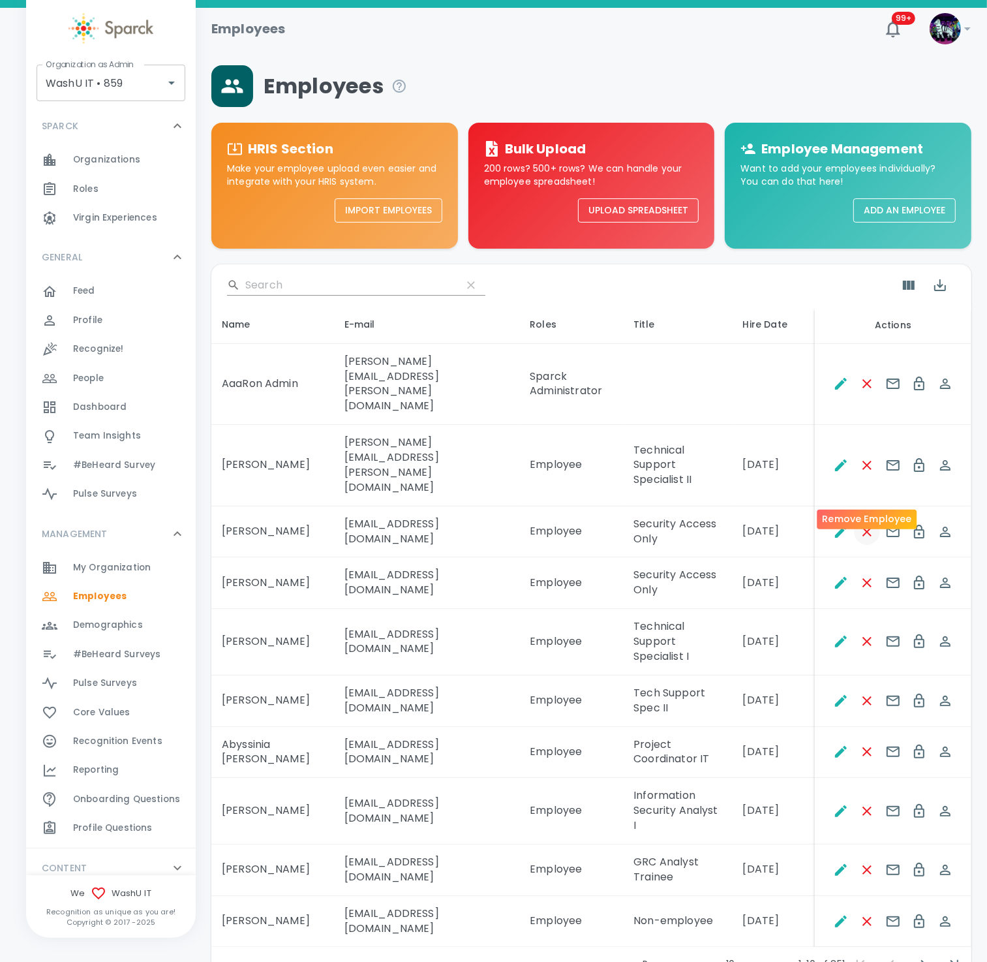
click at [835, 524] on icon "Remove Employee" at bounding box center [868, 532] width 16 height 16
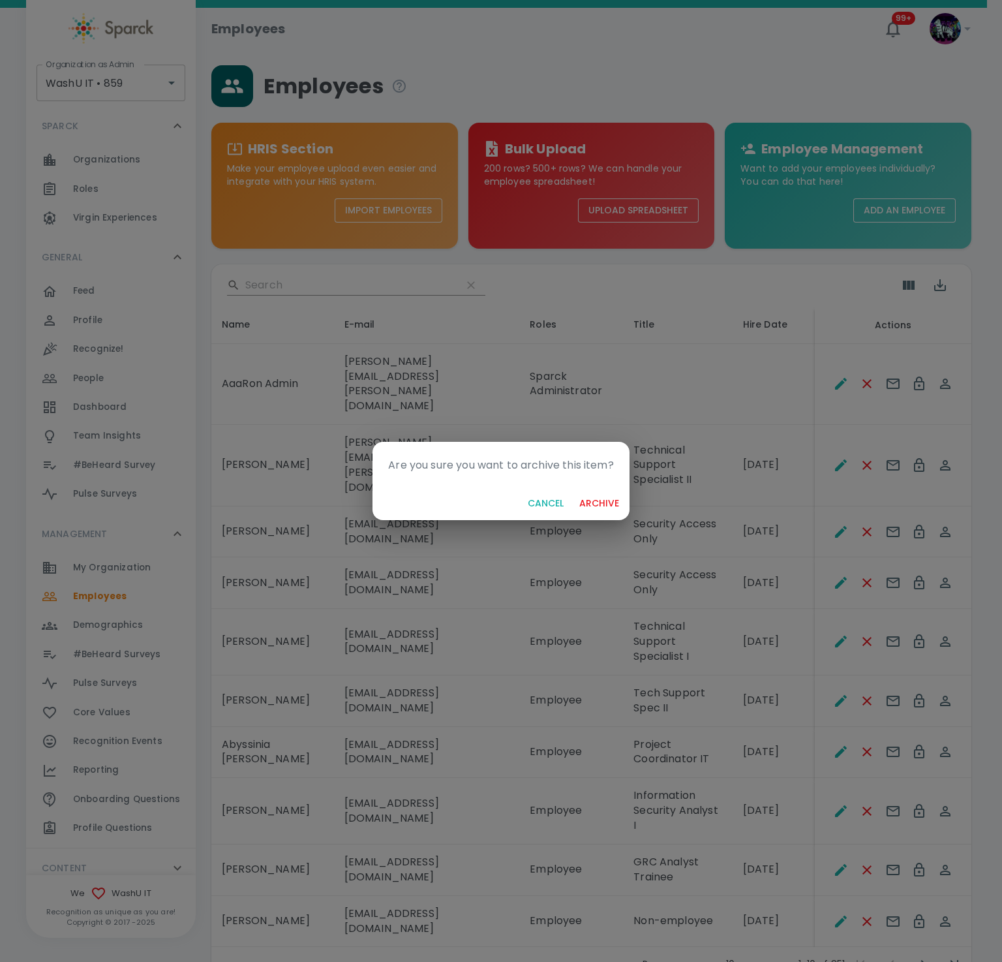
click at [616, 497] on button "archive" at bounding box center [599, 503] width 50 height 24
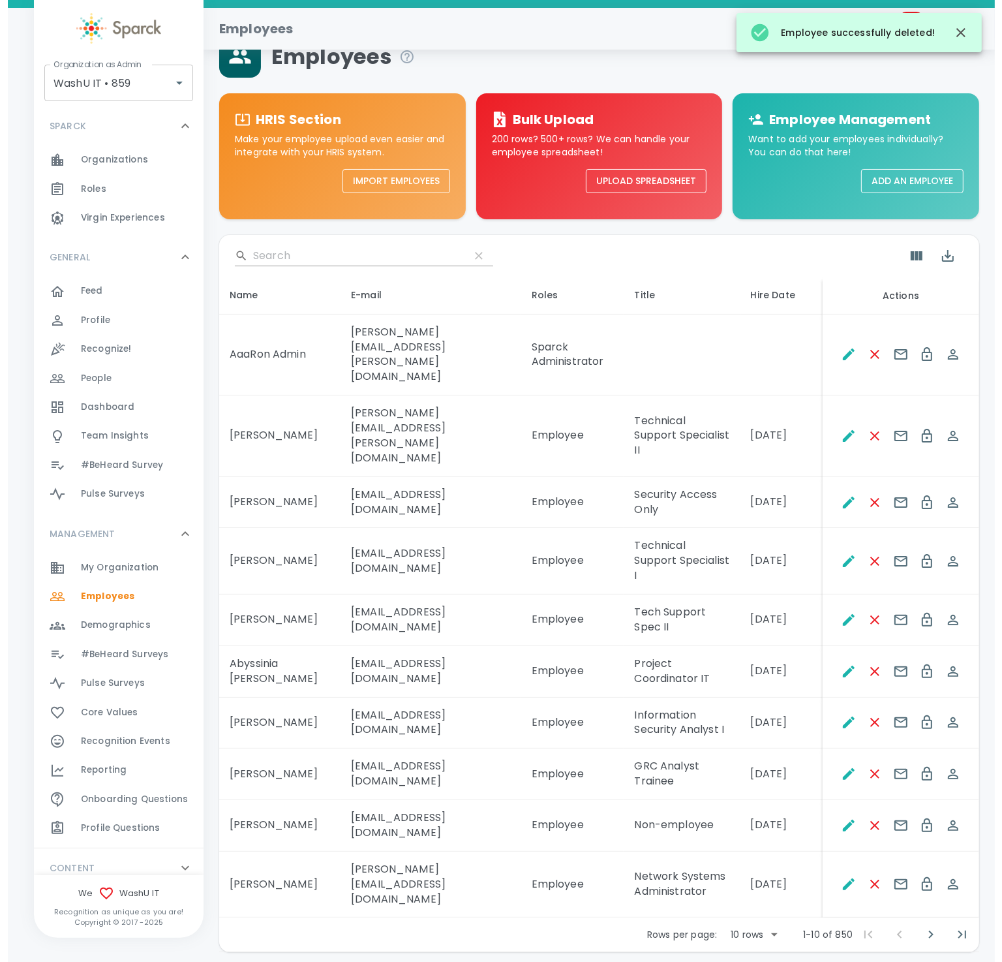
scroll to position [44, 0]
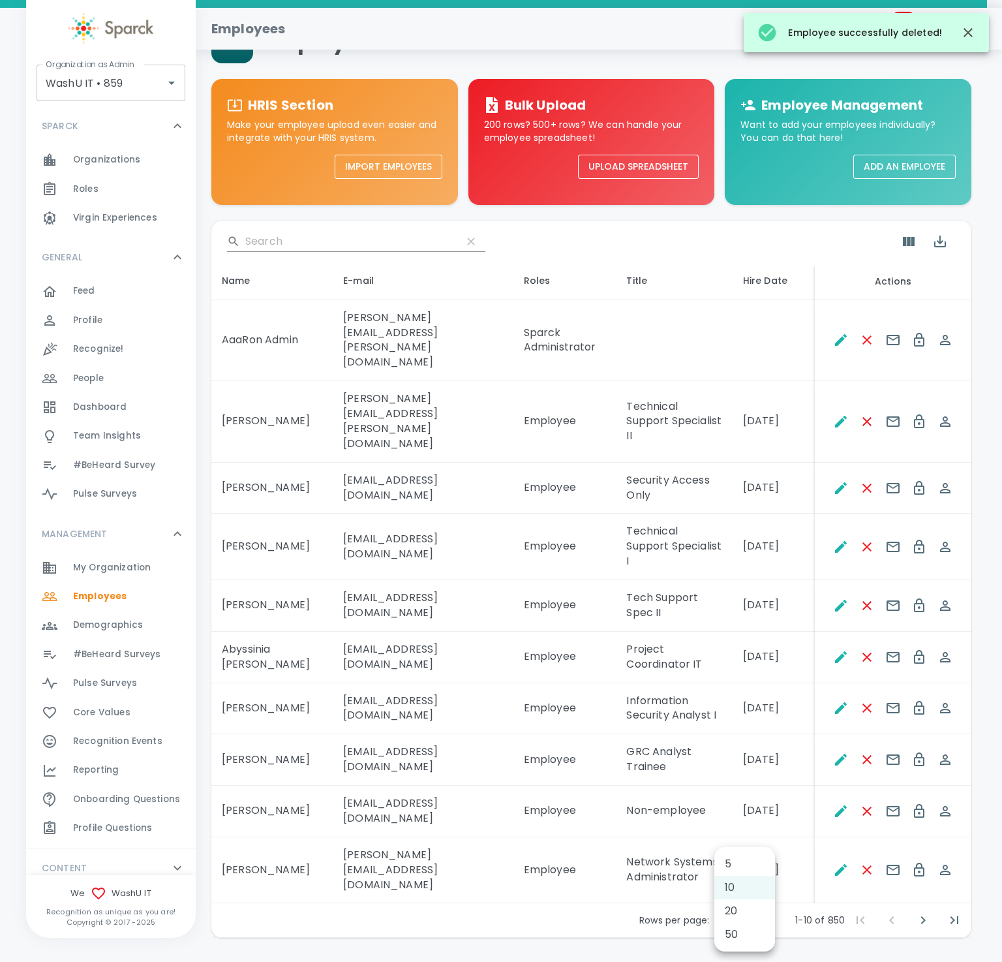
click at [736, 717] on body "Skip Navigation Employees 99+ ! Organization as Admin WashU IT • 859 Organizati…" at bounding box center [501, 480] width 1002 height 1049
click at [747, 717] on li "50" at bounding box center [745, 934] width 61 height 23
type input "50"
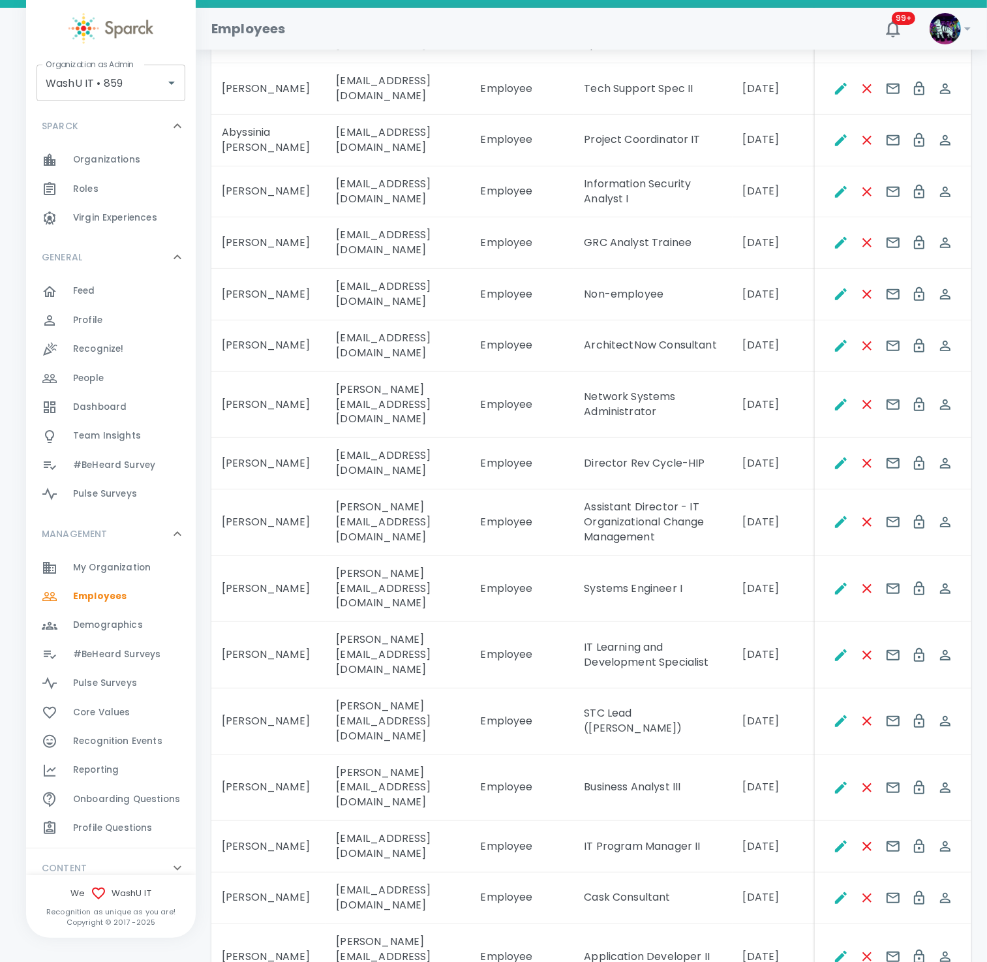
scroll to position [307, 0]
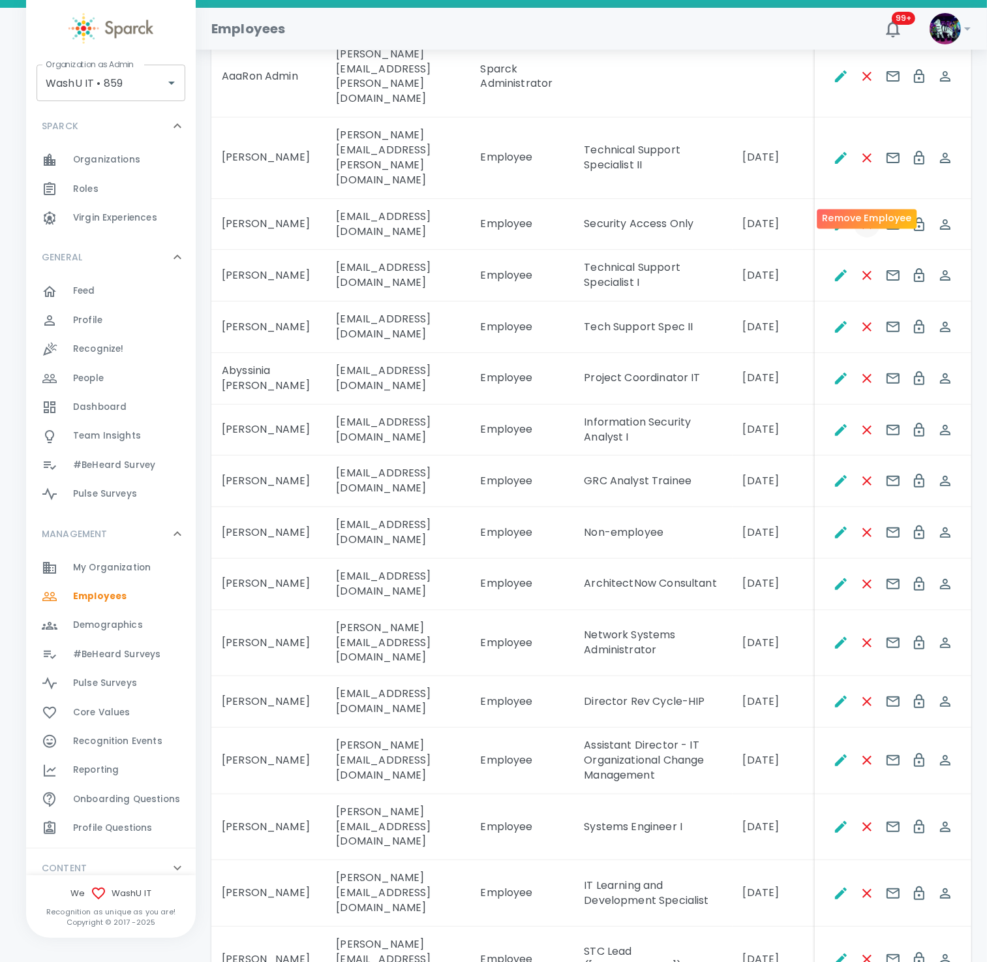
click at [835, 217] on icon "Remove Employee" at bounding box center [868, 225] width 16 height 16
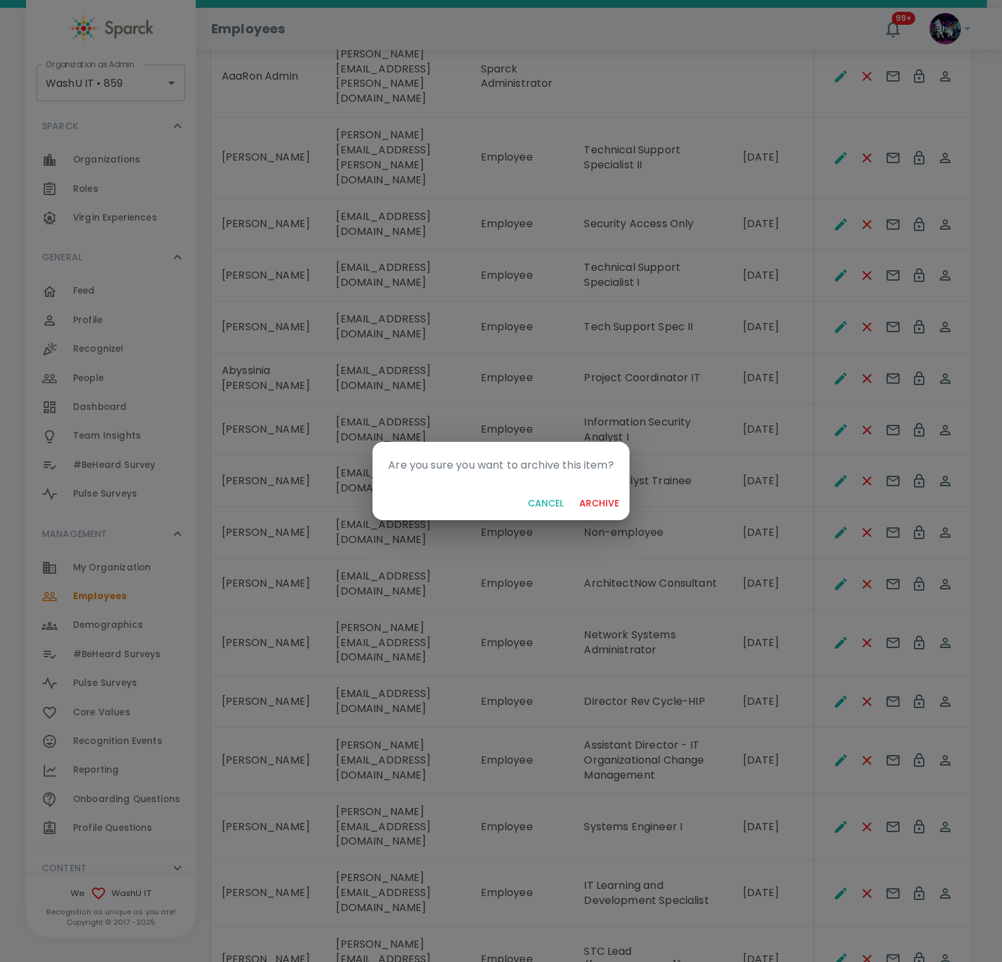
click at [606, 503] on button "archive" at bounding box center [599, 503] width 50 height 24
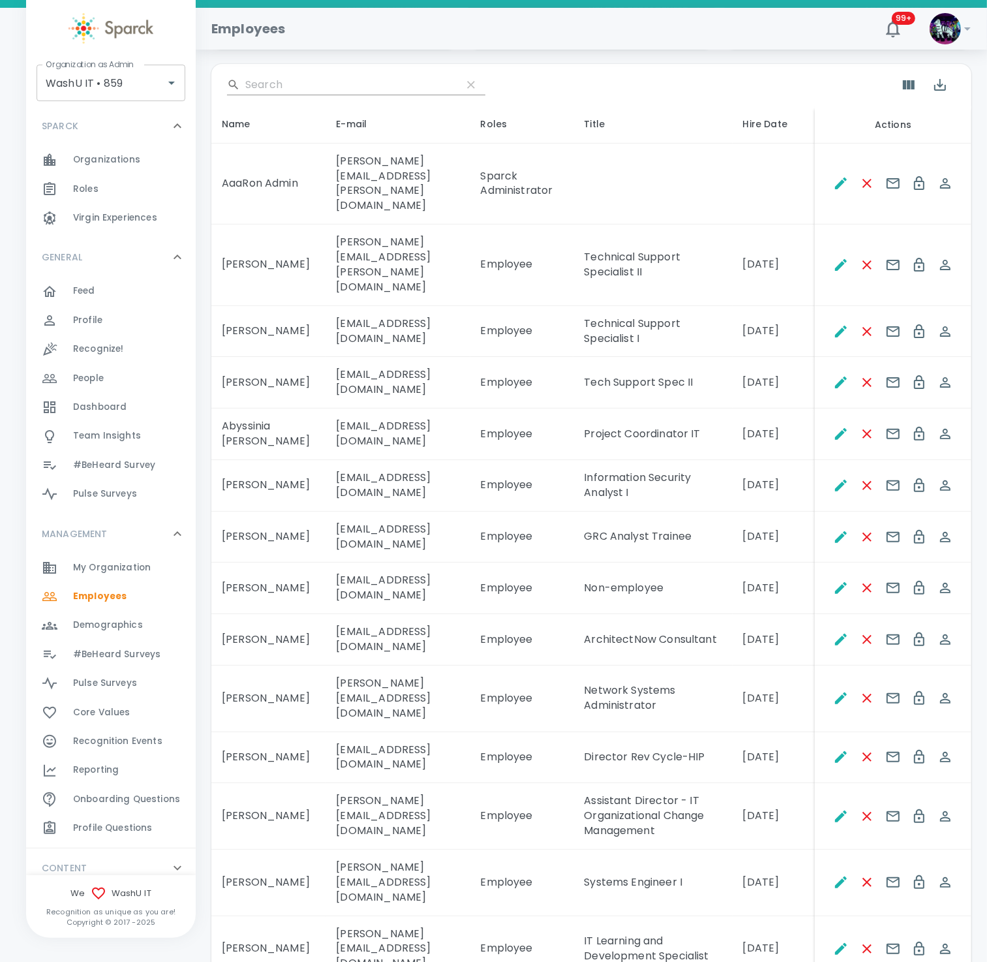
scroll to position [112, 0]
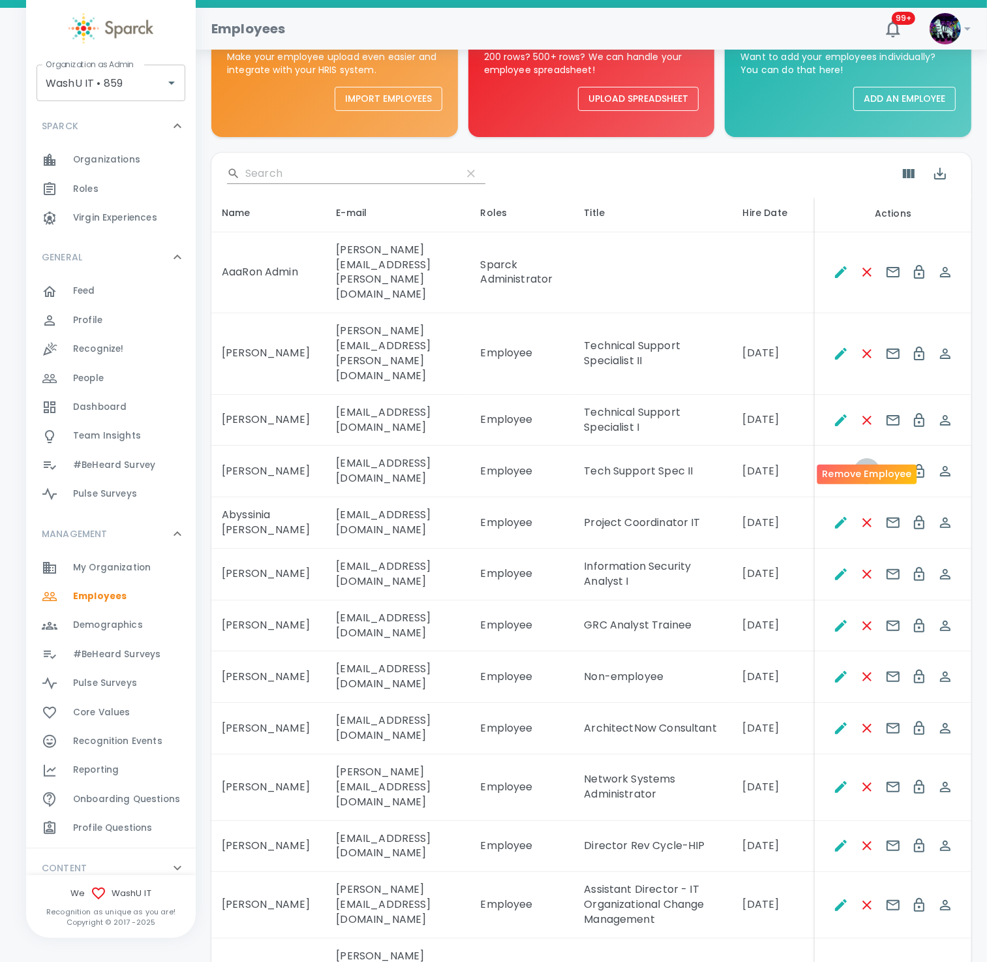
click at [835, 463] on icon "Remove Employee" at bounding box center [868, 471] width 16 height 16
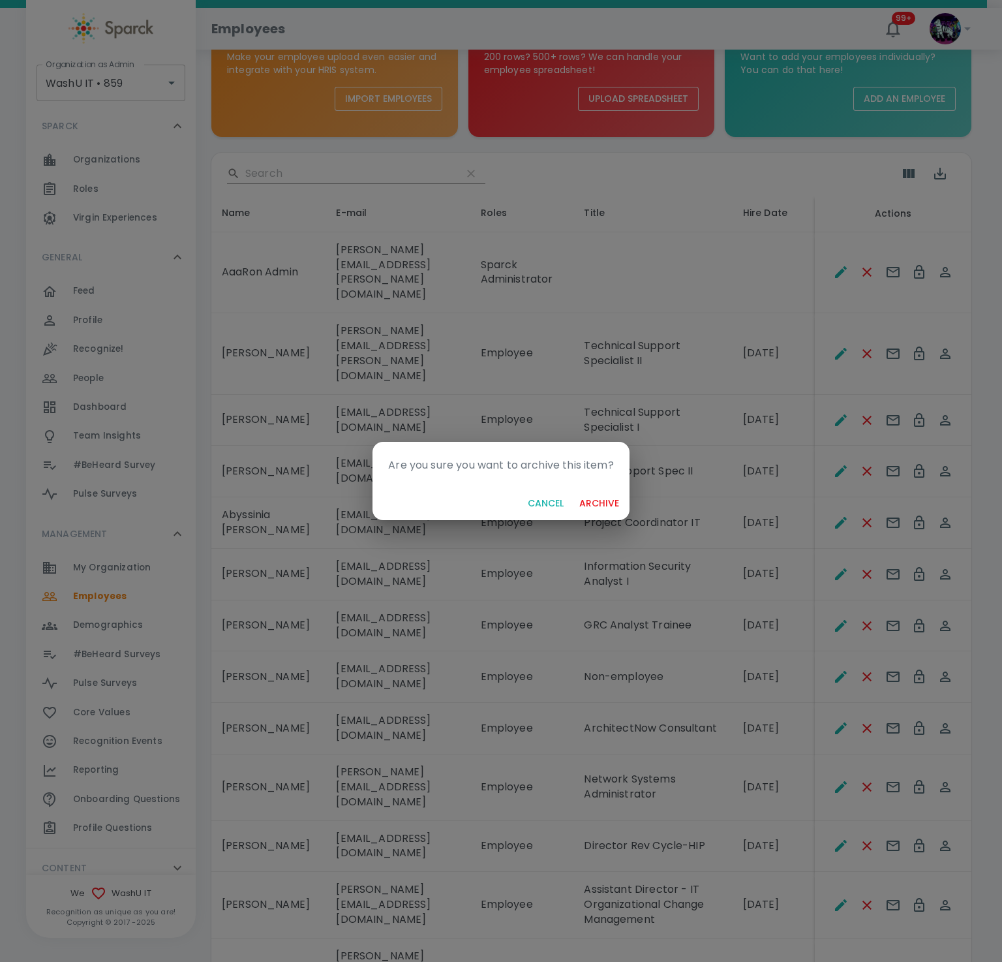
click at [598, 499] on button "archive" at bounding box center [599, 503] width 50 height 24
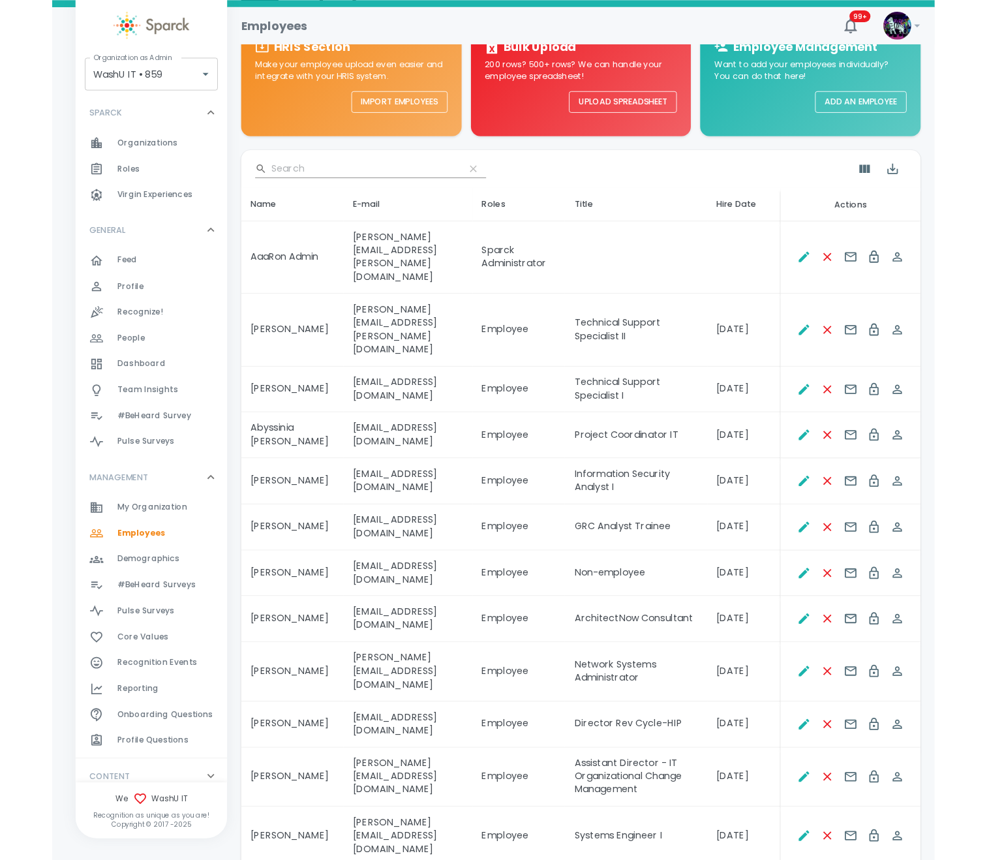
scroll to position [14, 0]
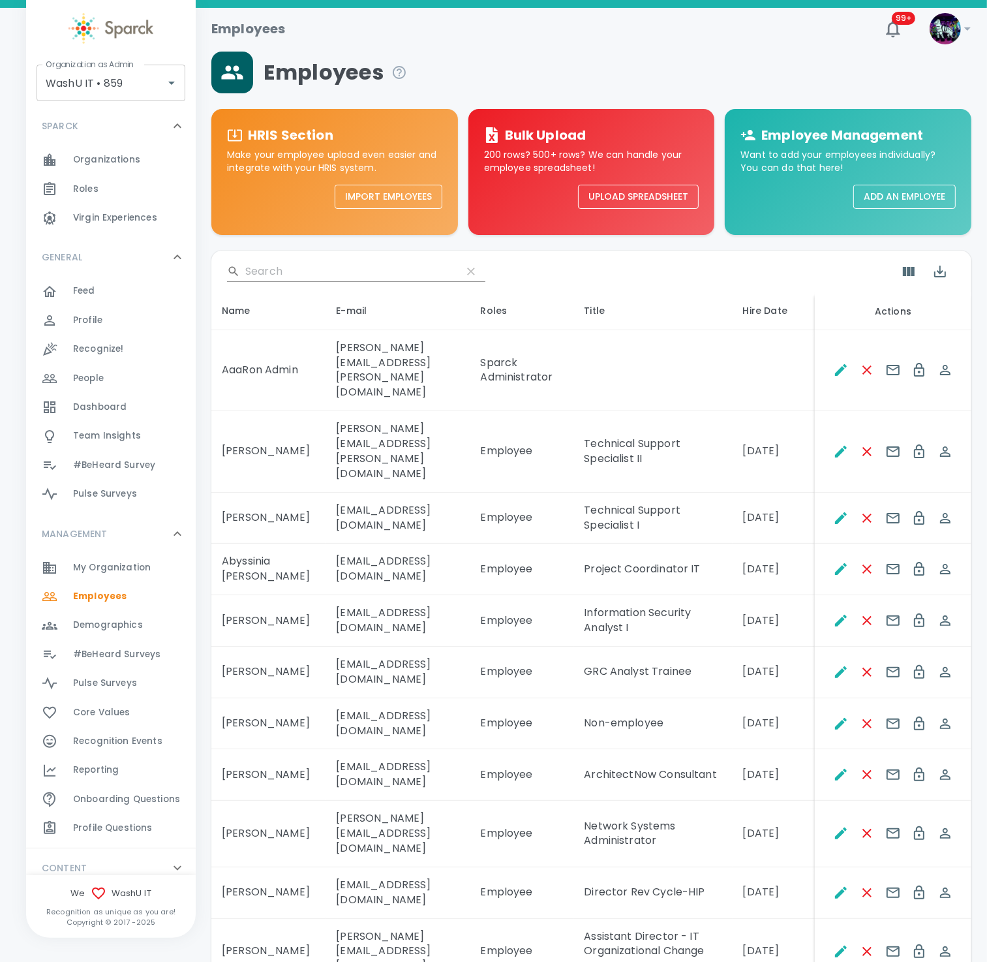
click at [470, 437] on td "[PERSON_NAME][EMAIL_ADDRESS][PERSON_NAME][DOMAIN_NAME]" at bounding box center [398, 452] width 144 height 82
click at [271, 493] on td "[PERSON_NAME]" at bounding box center [268, 519] width 114 height 52
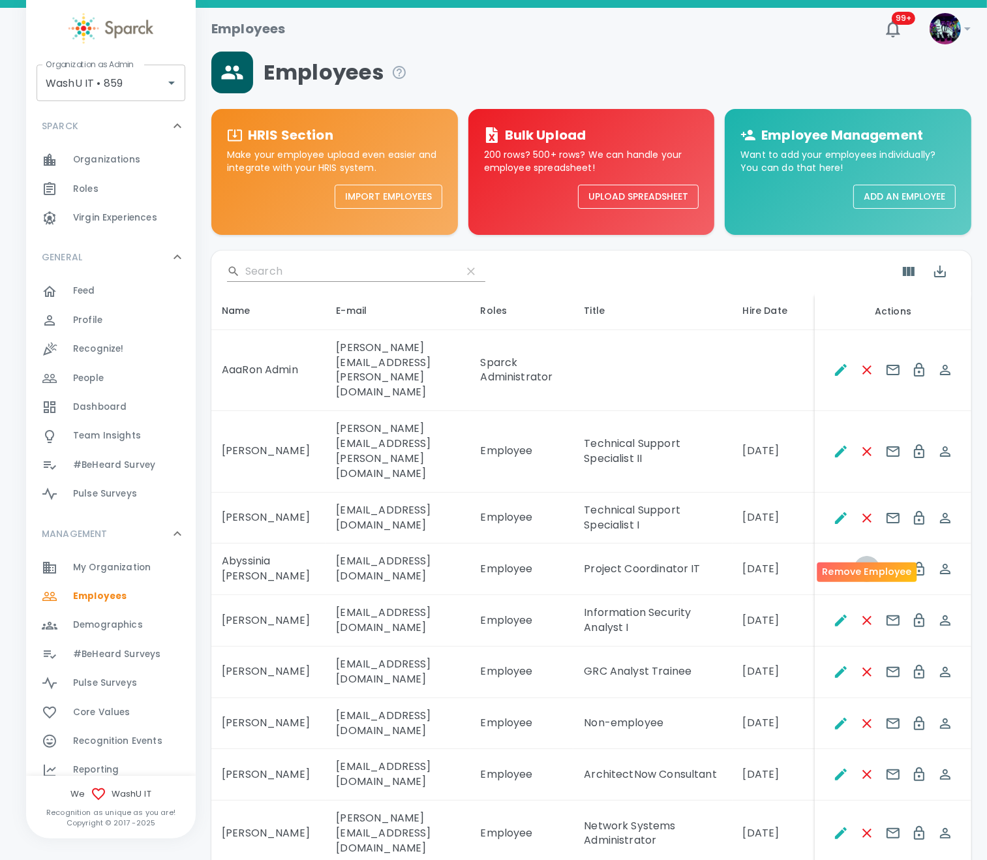
click at [835, 561] on icon "Remove Employee" at bounding box center [868, 569] width 16 height 16
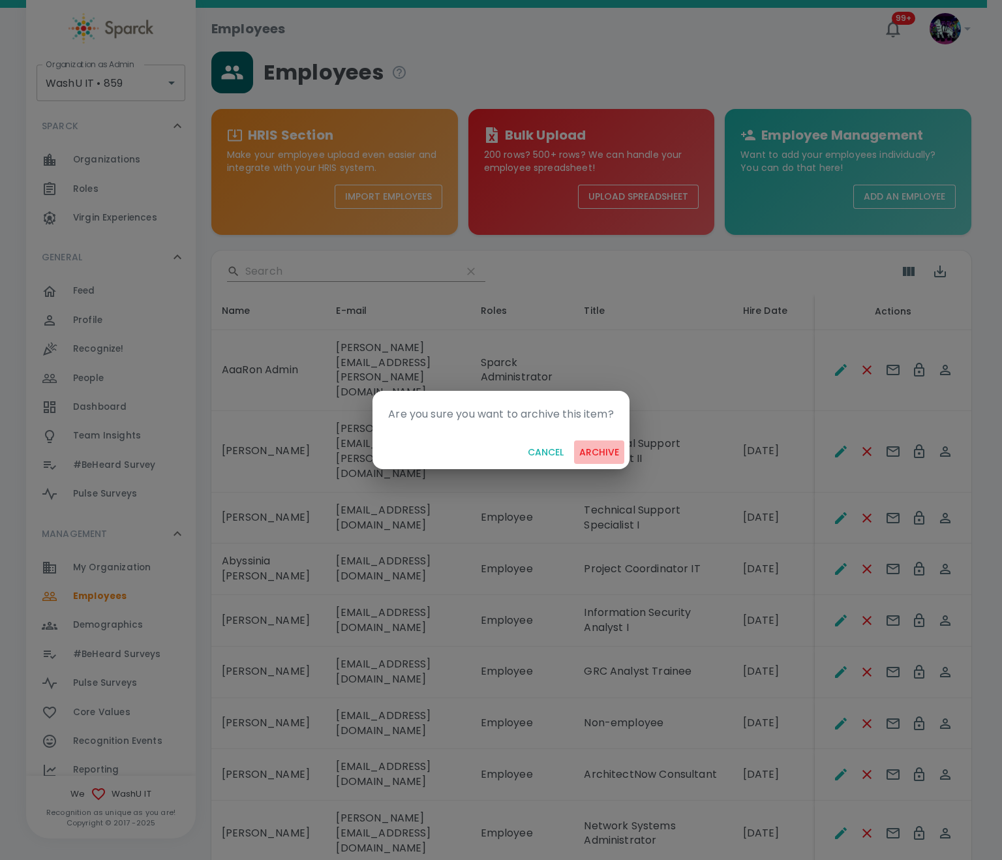
click at [598, 452] on button "archive" at bounding box center [599, 453] width 50 height 24
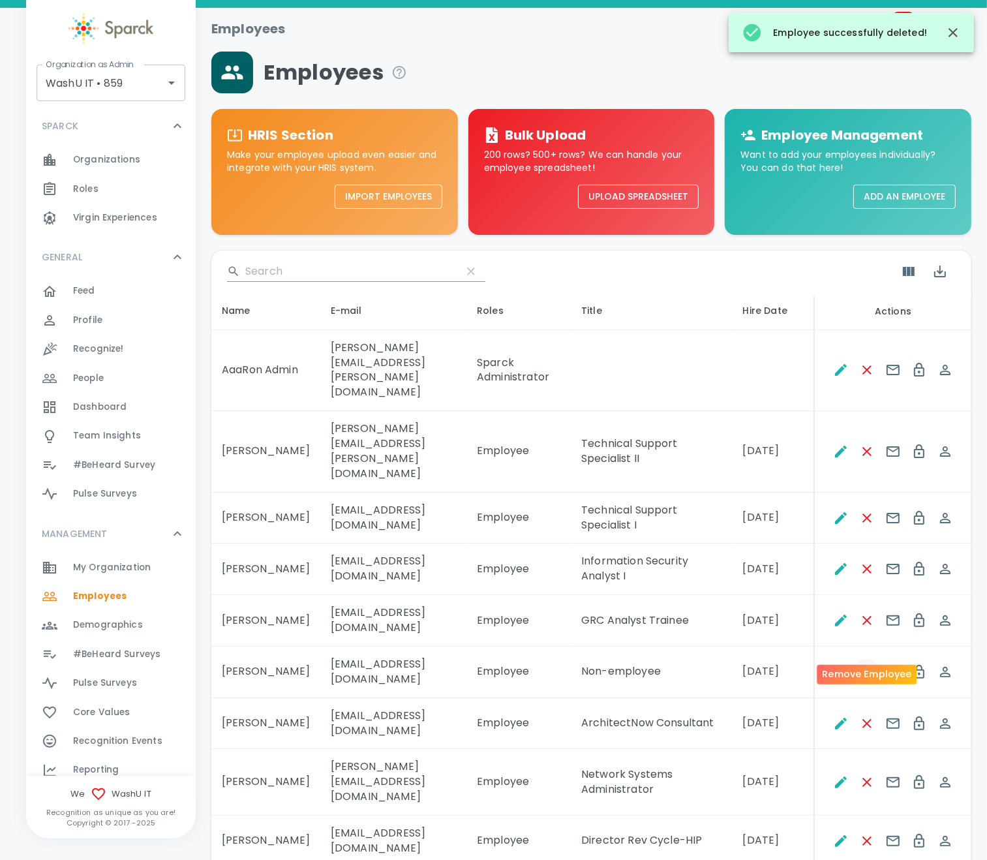
click at [835, 659] on button "Remove Employee" at bounding box center [867, 672] width 26 height 26
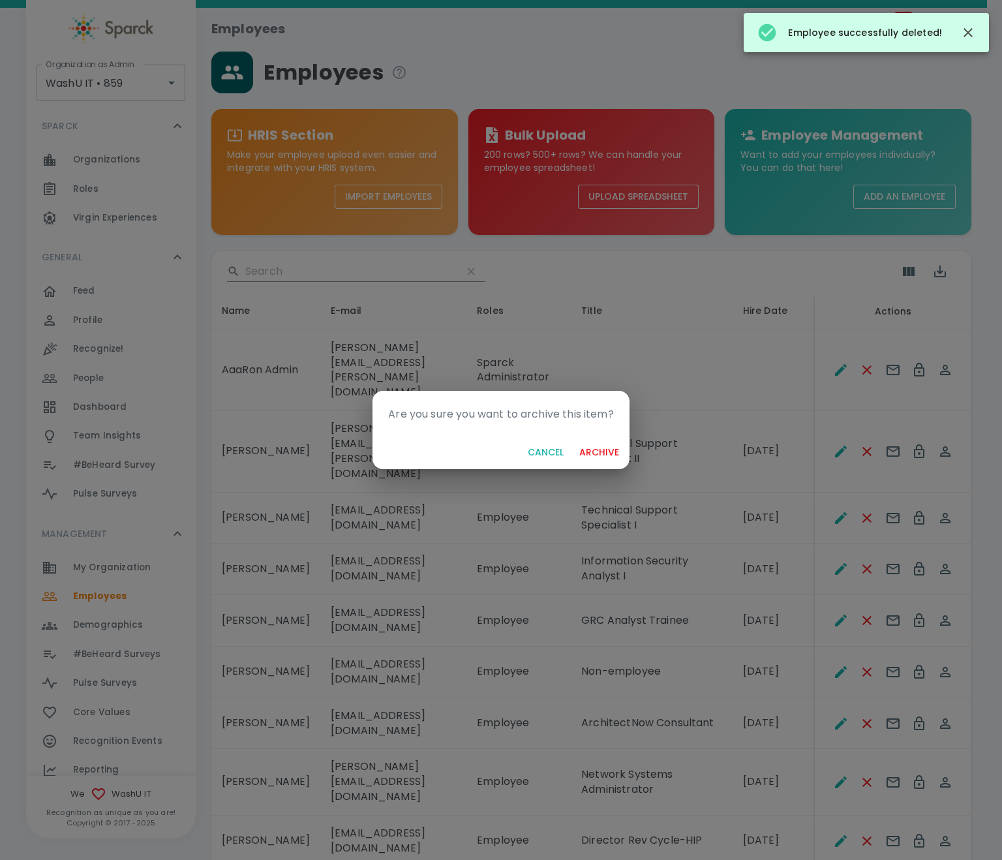
click at [600, 449] on button "archive" at bounding box center [599, 453] width 50 height 24
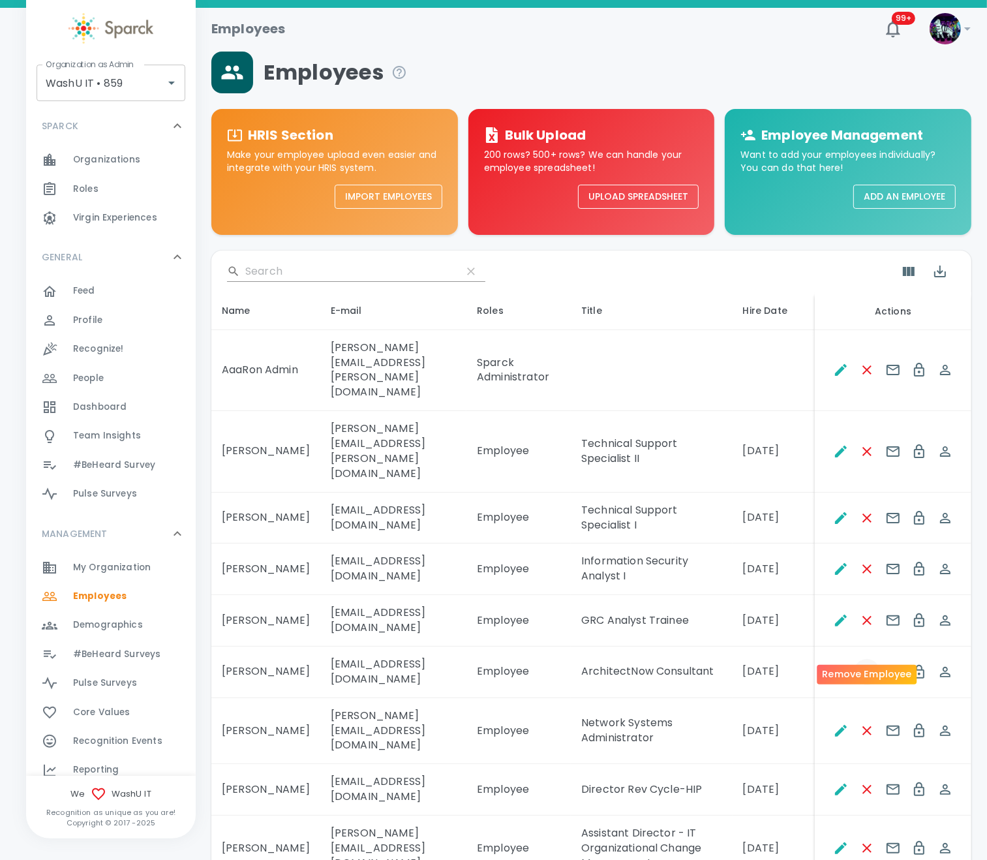
click at [835, 664] on icon "Remove Employee" at bounding box center [868, 672] width 16 height 16
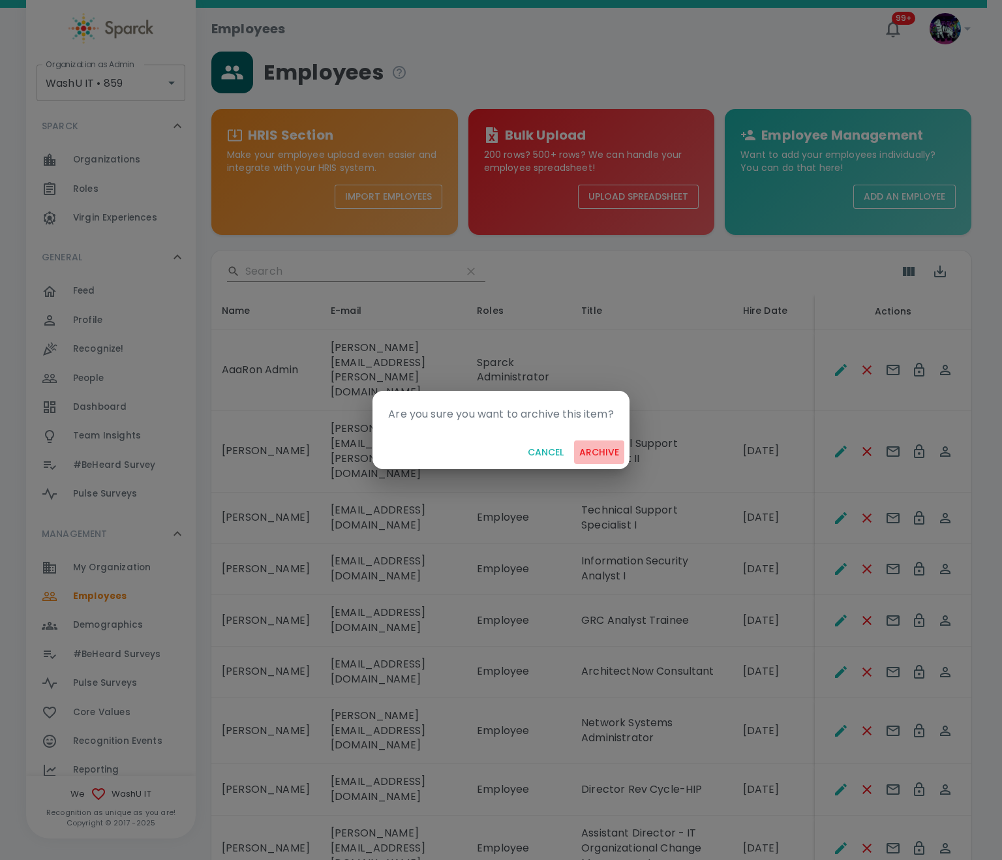
click at [610, 448] on button "archive" at bounding box center [599, 453] width 50 height 24
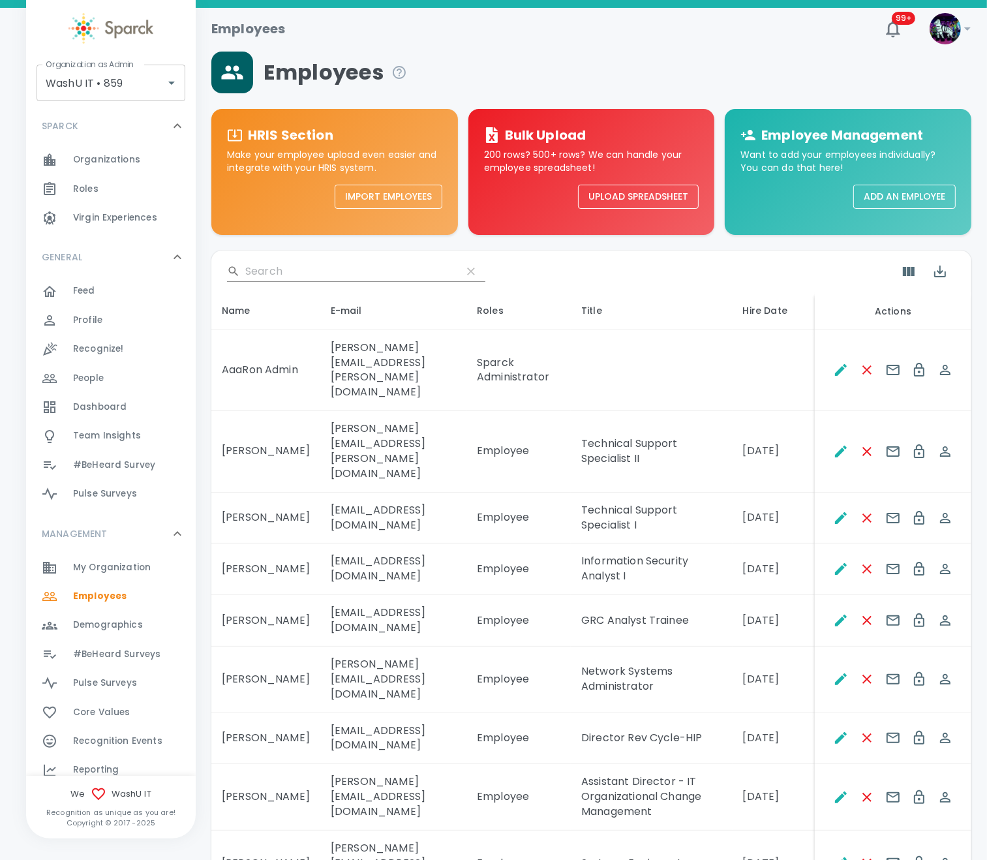
click at [371, 648] on td "[PERSON_NAME][EMAIL_ADDRESS][DOMAIN_NAME]" at bounding box center [393, 680] width 146 height 67
click at [369, 713] on td "[EMAIL_ADDRESS][DOMAIN_NAME]" at bounding box center [393, 739] width 146 height 52
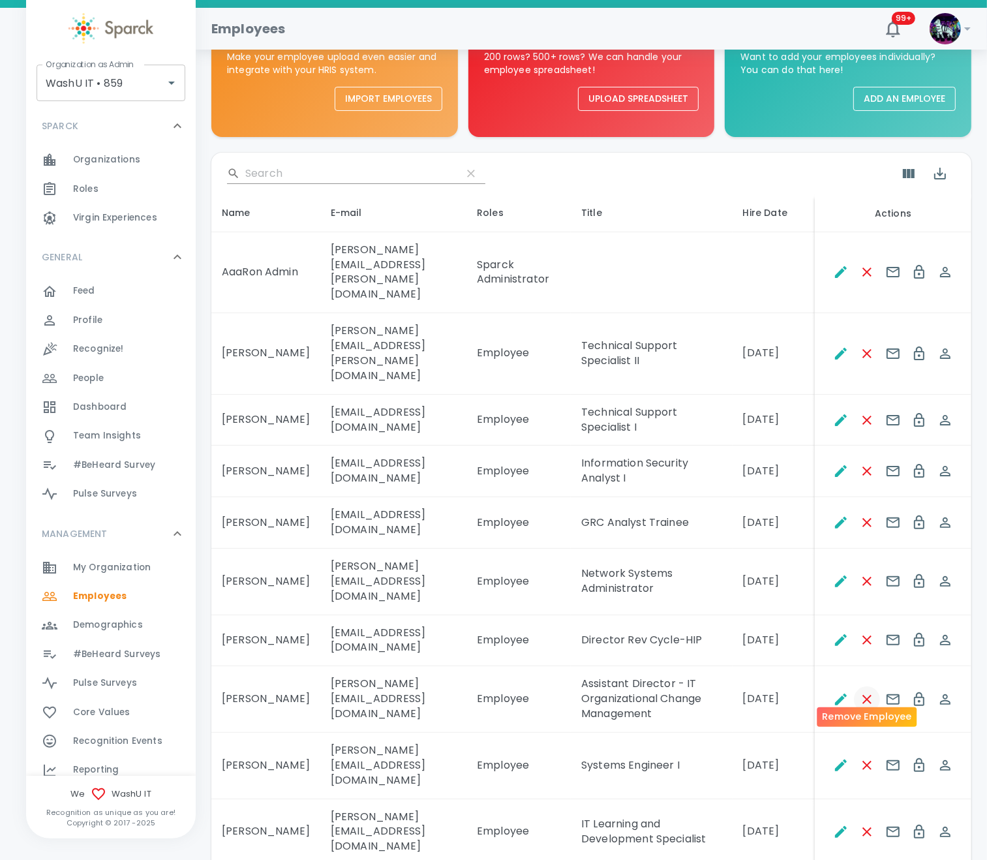
click at [835, 692] on icon "Remove Employee" at bounding box center [868, 700] width 16 height 16
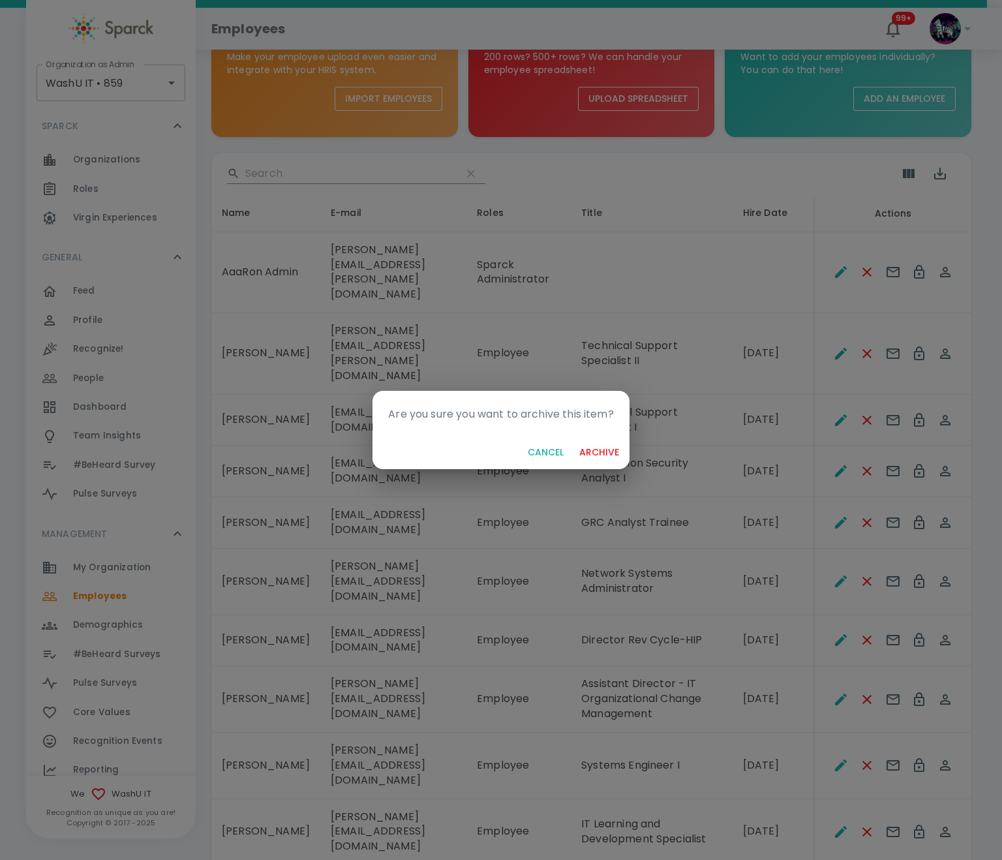
click at [613, 449] on button "archive" at bounding box center [599, 453] width 50 height 24
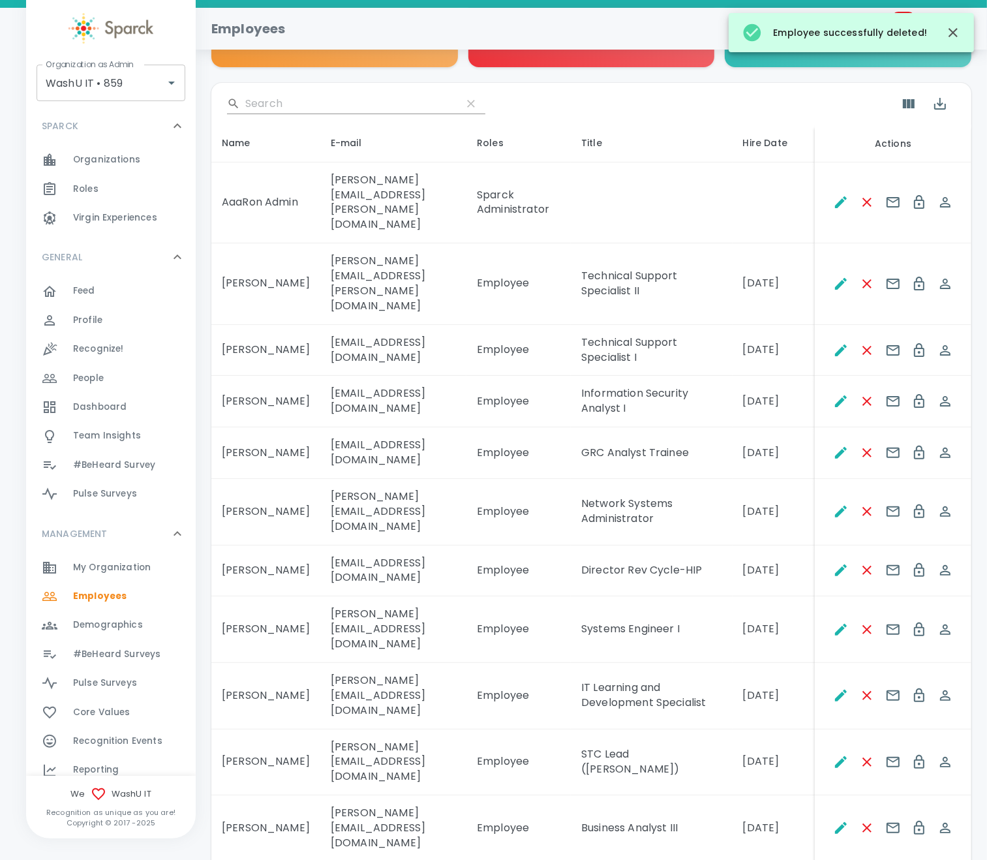
scroll to position [209, 0]
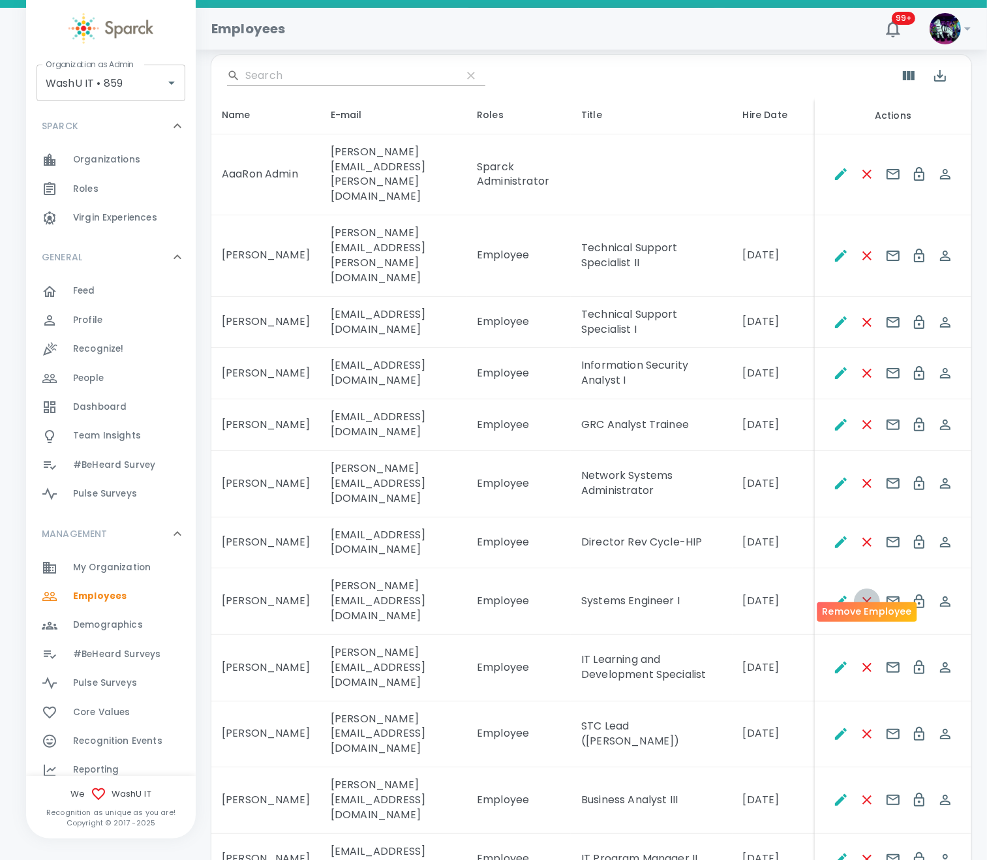
click at [835, 594] on icon "Remove Employee" at bounding box center [868, 602] width 16 height 16
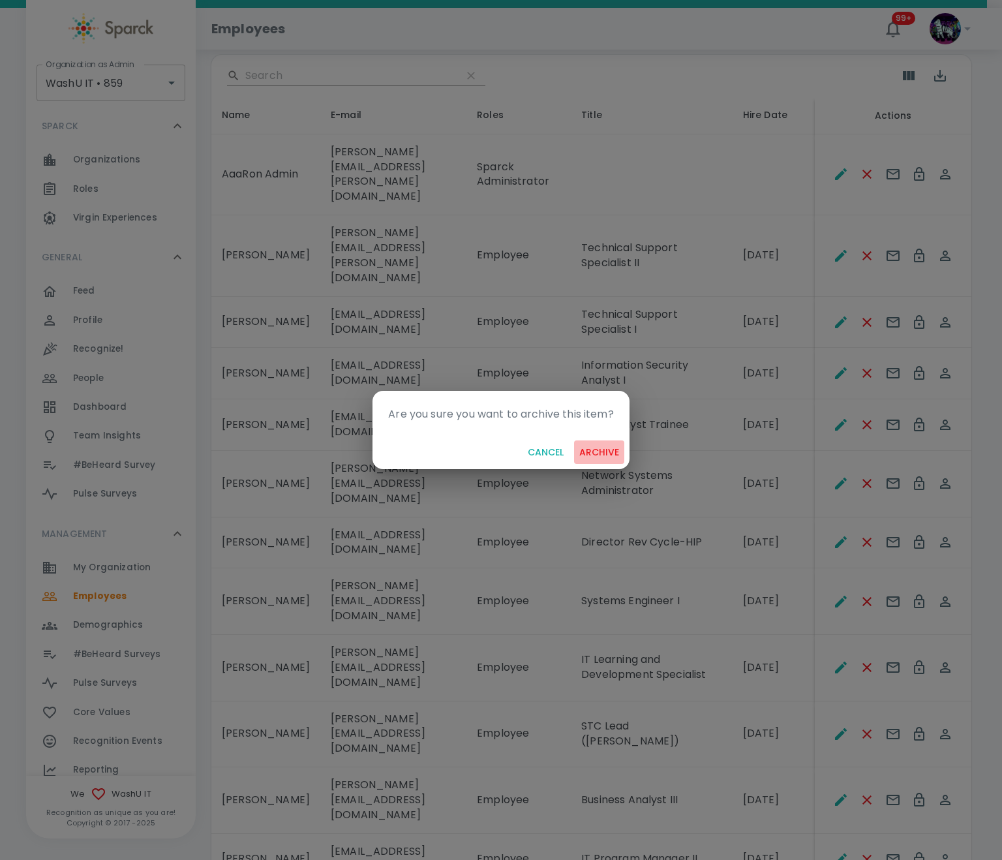
click at [595, 450] on button "archive" at bounding box center [599, 453] width 50 height 24
click at [595, 450] on div "Cancel archive" at bounding box center [501, 452] width 256 height 35
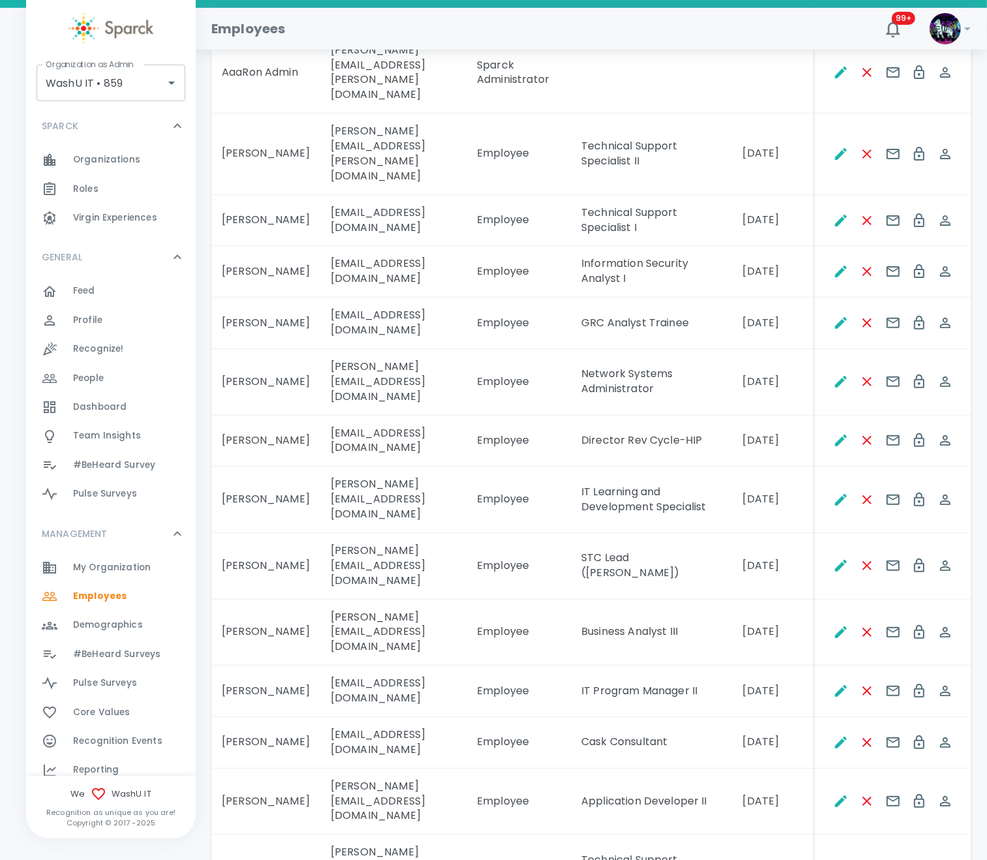
scroll to position [405, 0]
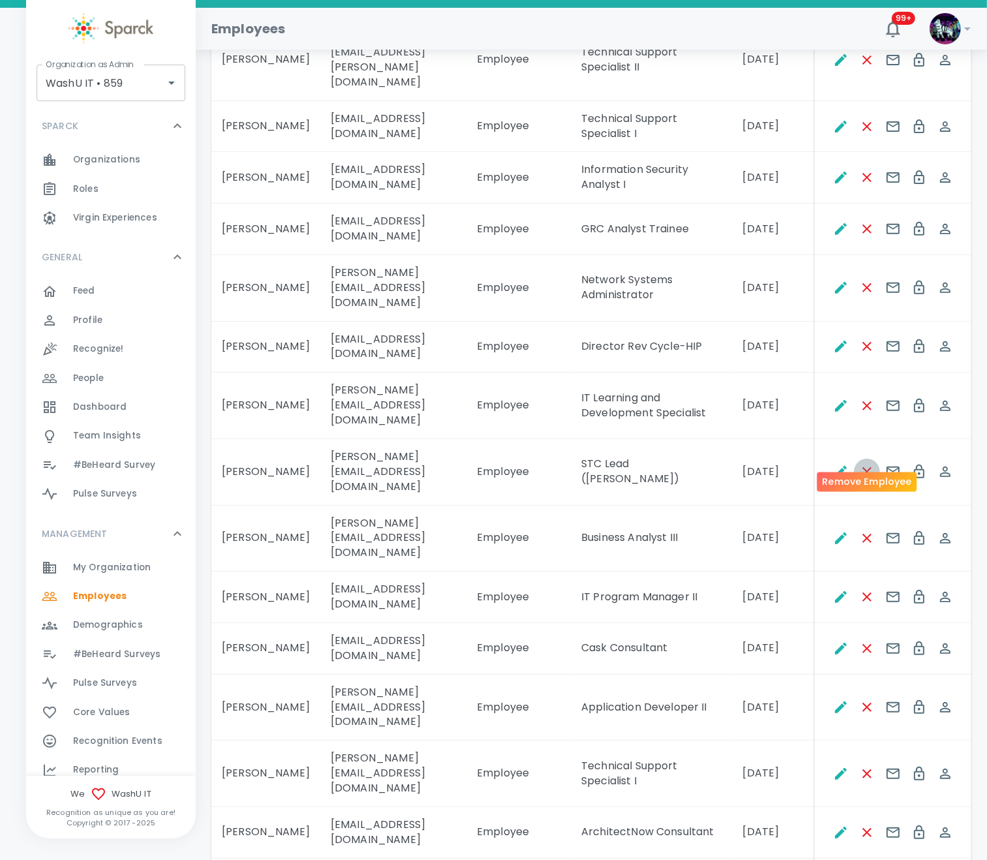
click at [835, 464] on icon "Remove Employee" at bounding box center [868, 472] width 16 height 16
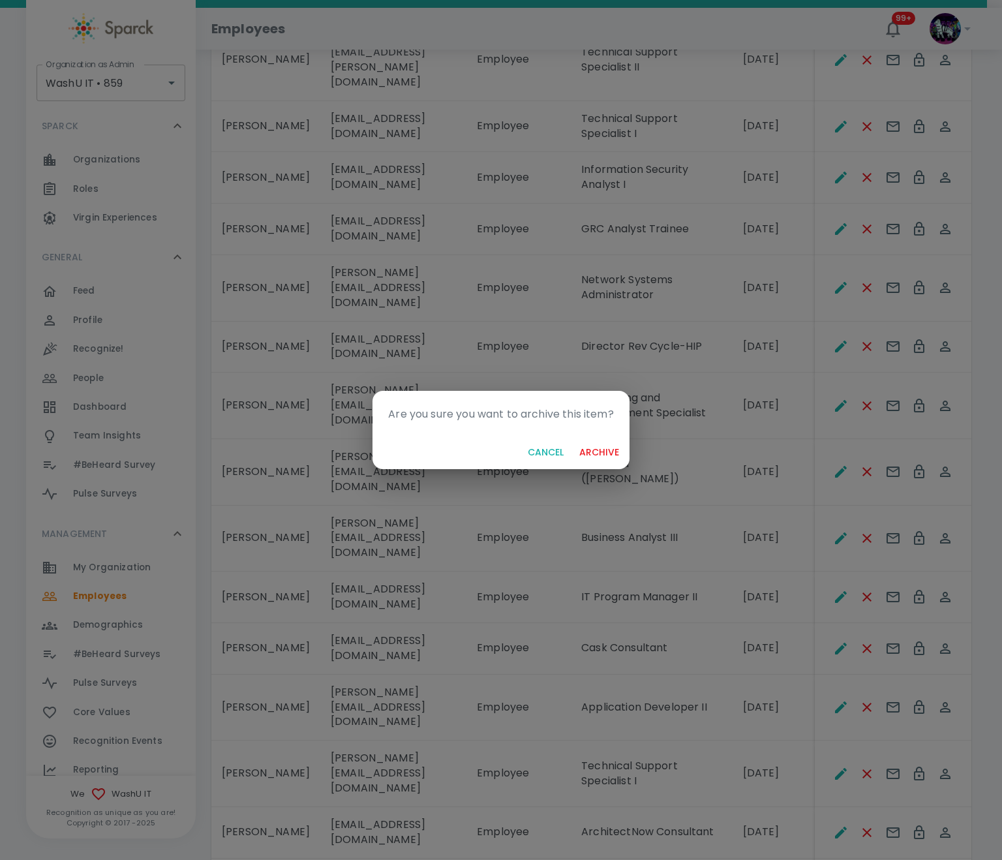
click at [592, 453] on button "archive" at bounding box center [599, 453] width 50 height 24
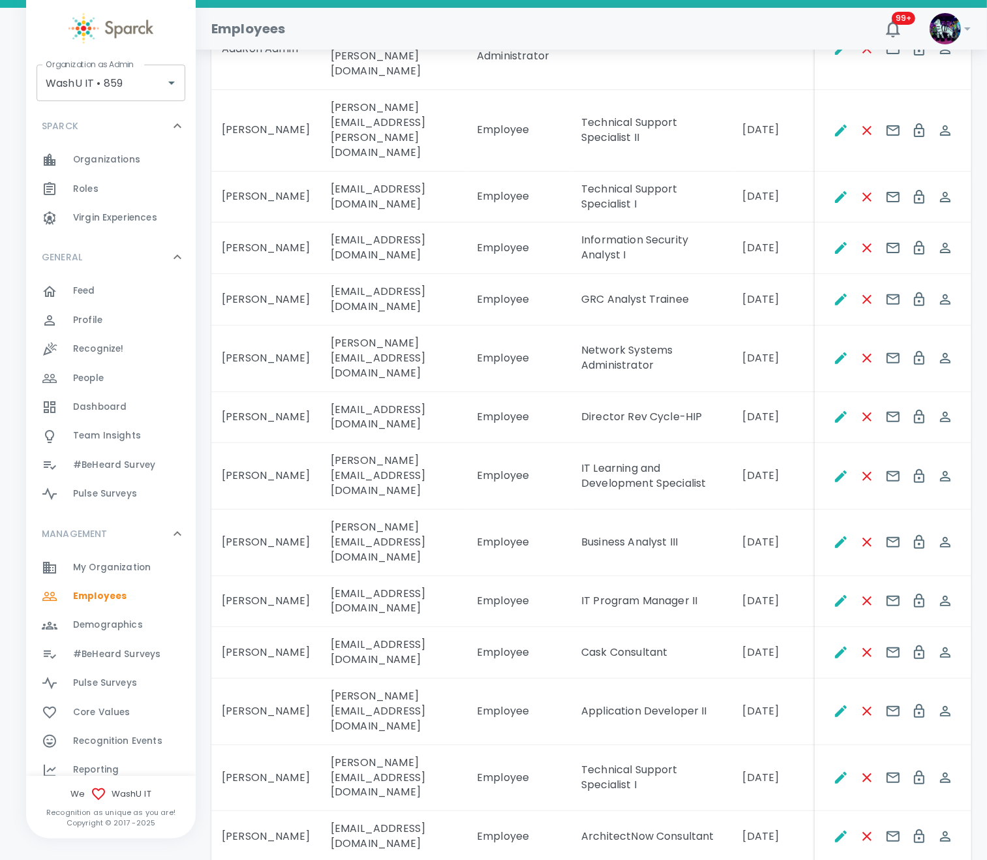
scroll to position [14, 0]
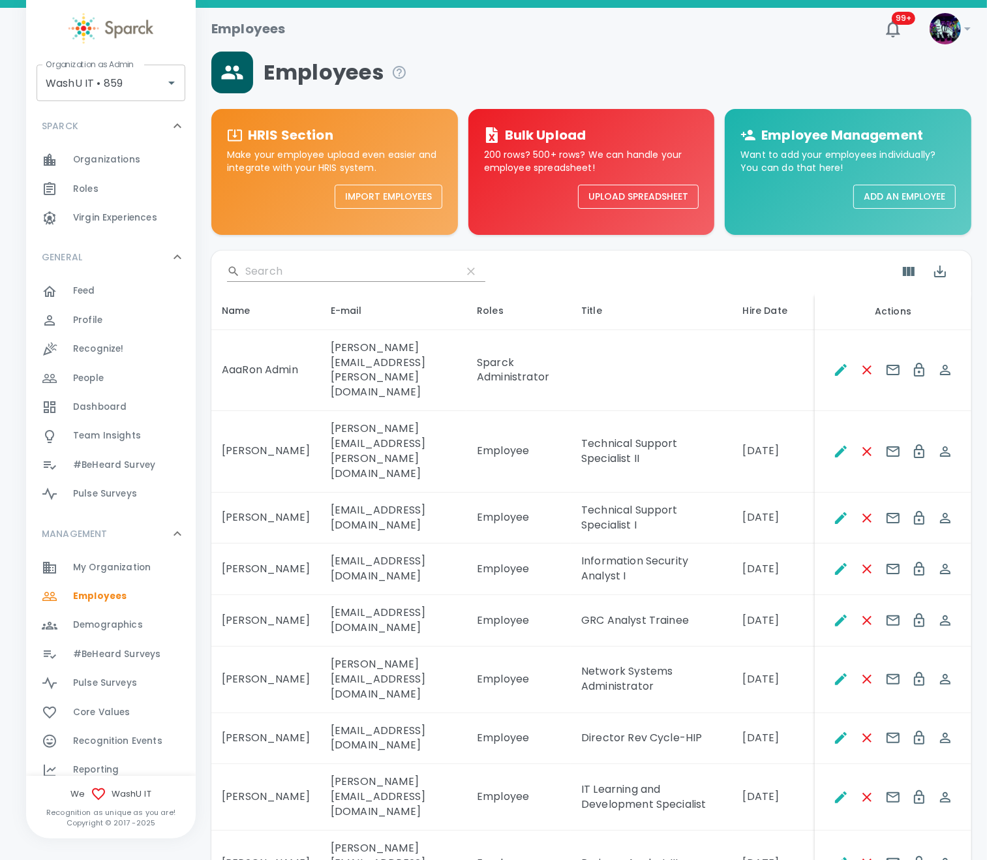
drag, startPoint x: 273, startPoint y: 438, endPoint x: 223, endPoint y: 417, distance: 55.0
click at [223, 417] on td "[PERSON_NAME]" at bounding box center [265, 452] width 109 height 82
click at [244, 493] on td "[PERSON_NAME]" at bounding box center [265, 519] width 109 height 52
click at [245, 544] on td "[PERSON_NAME]" at bounding box center [265, 570] width 109 height 52
click at [244, 597] on td "[PERSON_NAME]" at bounding box center [265, 621] width 109 height 52
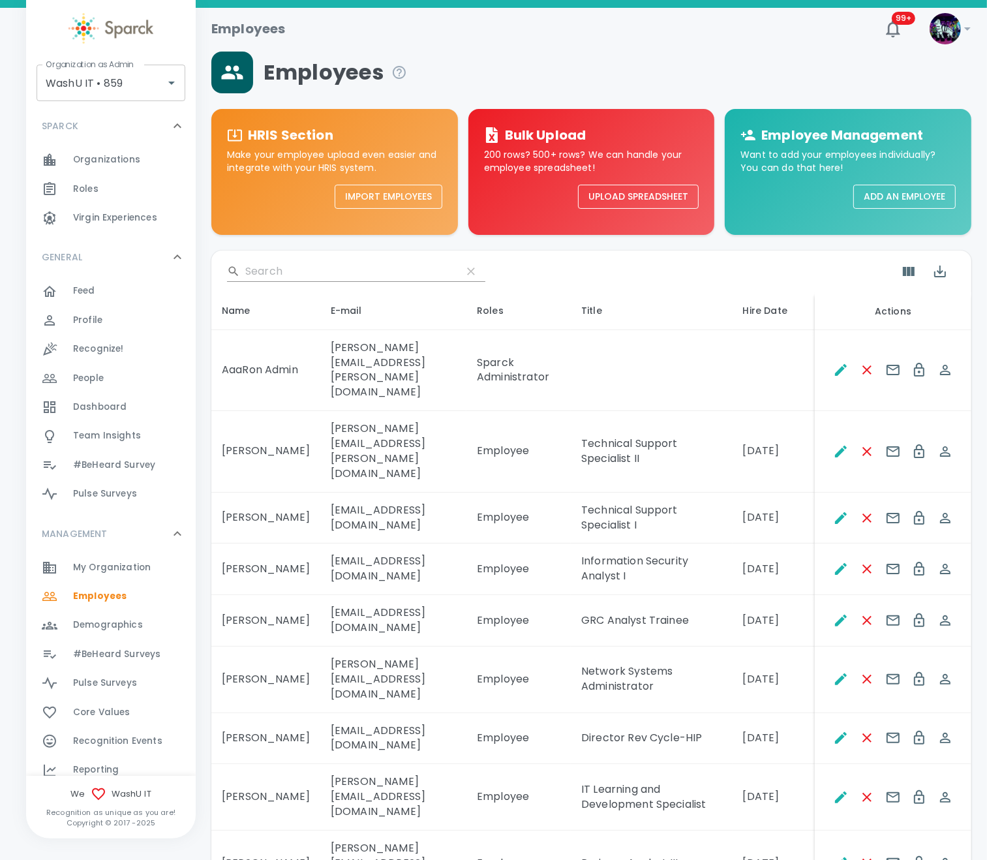
click at [240, 668] on td "[PERSON_NAME]" at bounding box center [265, 680] width 109 height 67
click at [241, 713] on td "[PERSON_NAME]" at bounding box center [265, 739] width 109 height 52
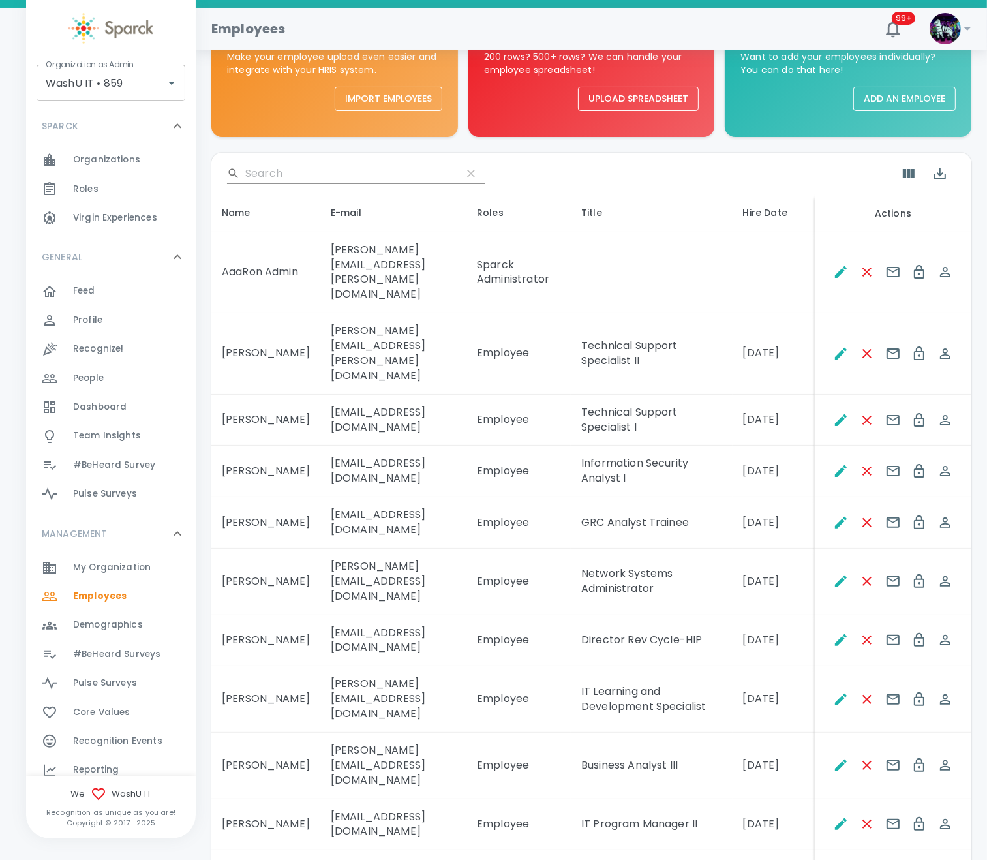
click at [249, 687] on td "[PERSON_NAME]" at bounding box center [265, 699] width 109 height 67
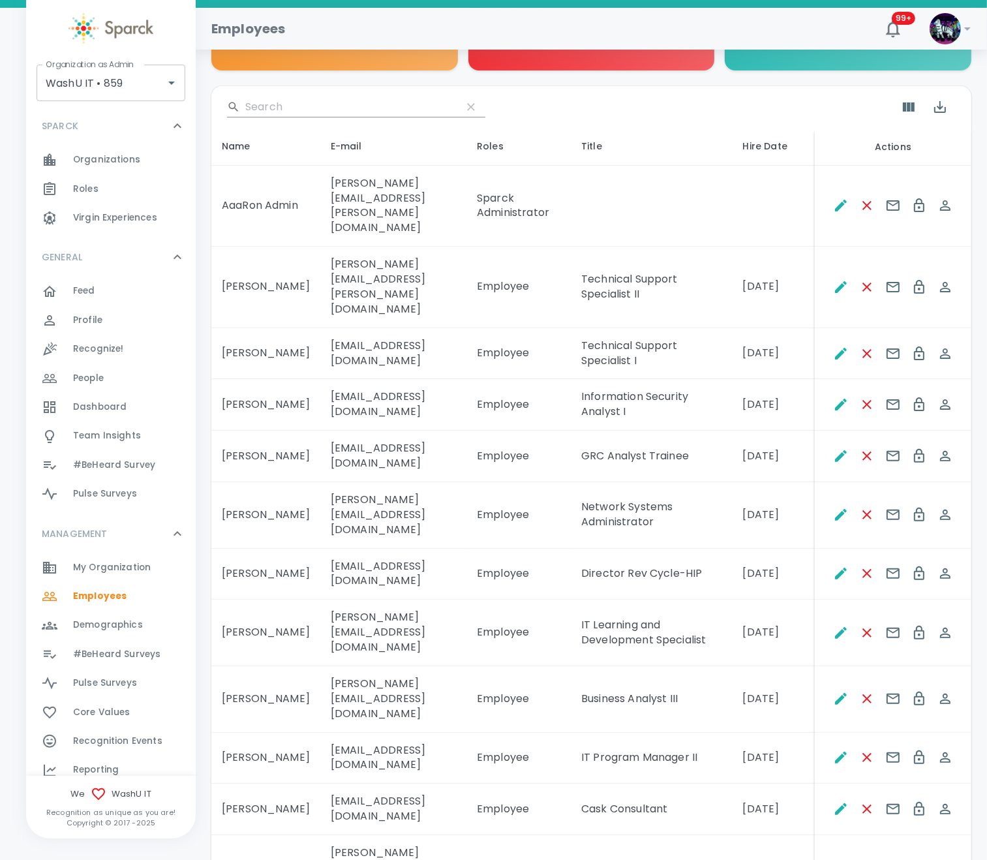
scroll to position [209, 0]
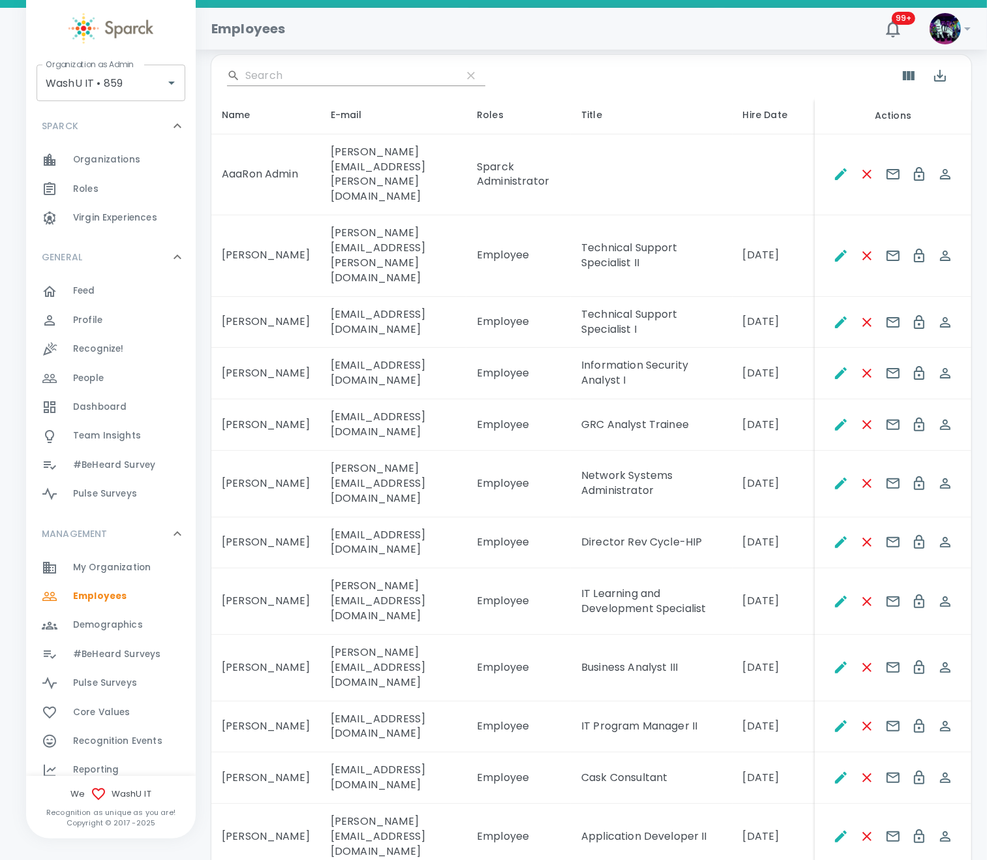
click at [260, 635] on td "[PERSON_NAME]" at bounding box center [265, 668] width 109 height 67
click at [261, 635] on td "[PERSON_NAME]" at bounding box center [265, 668] width 109 height 67
click at [279, 703] on td "Alesya Bernatskaya" at bounding box center [265, 728] width 109 height 52
click at [279, 702] on td "Alesya Bernatskaya" at bounding box center [265, 728] width 109 height 52
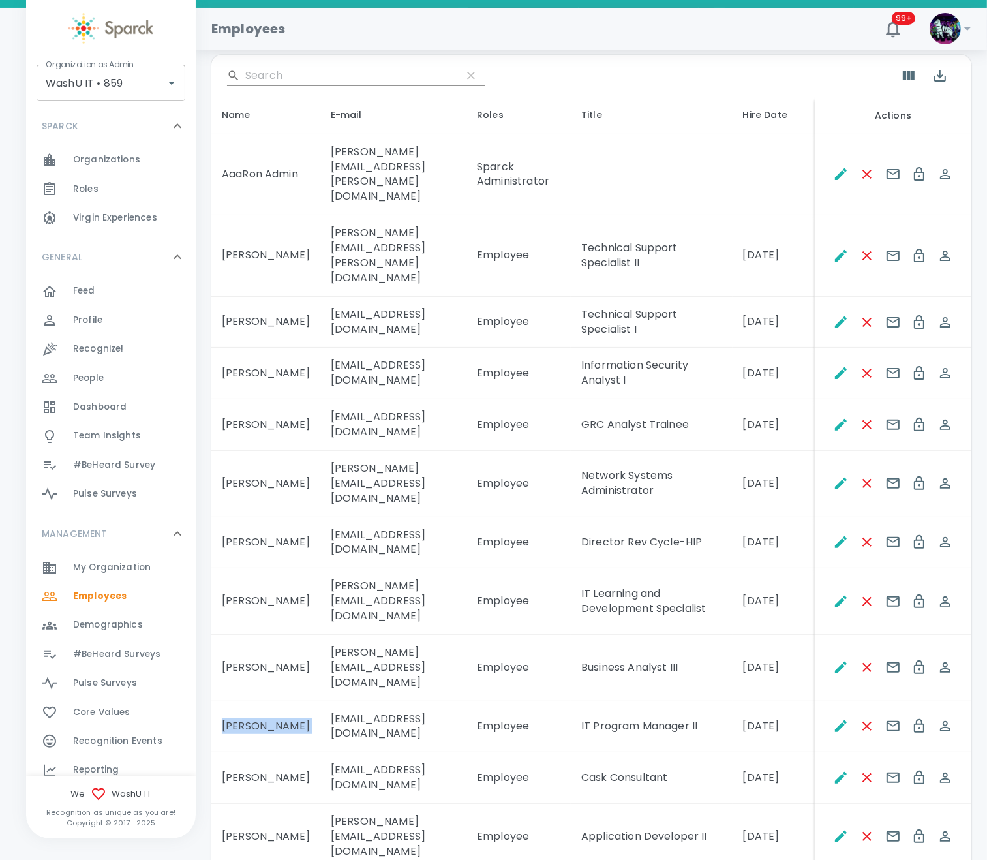
click at [280, 702] on td "Alesya Bernatskaya" at bounding box center [265, 728] width 109 height 52
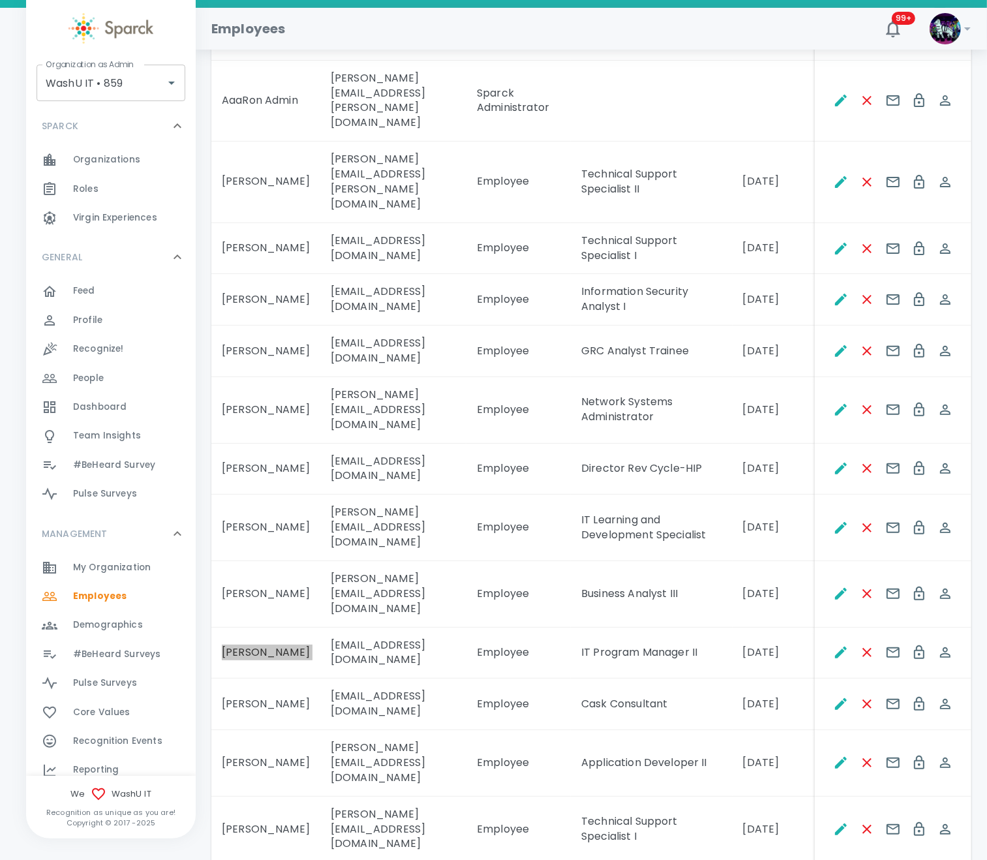
scroll to position [307, 0]
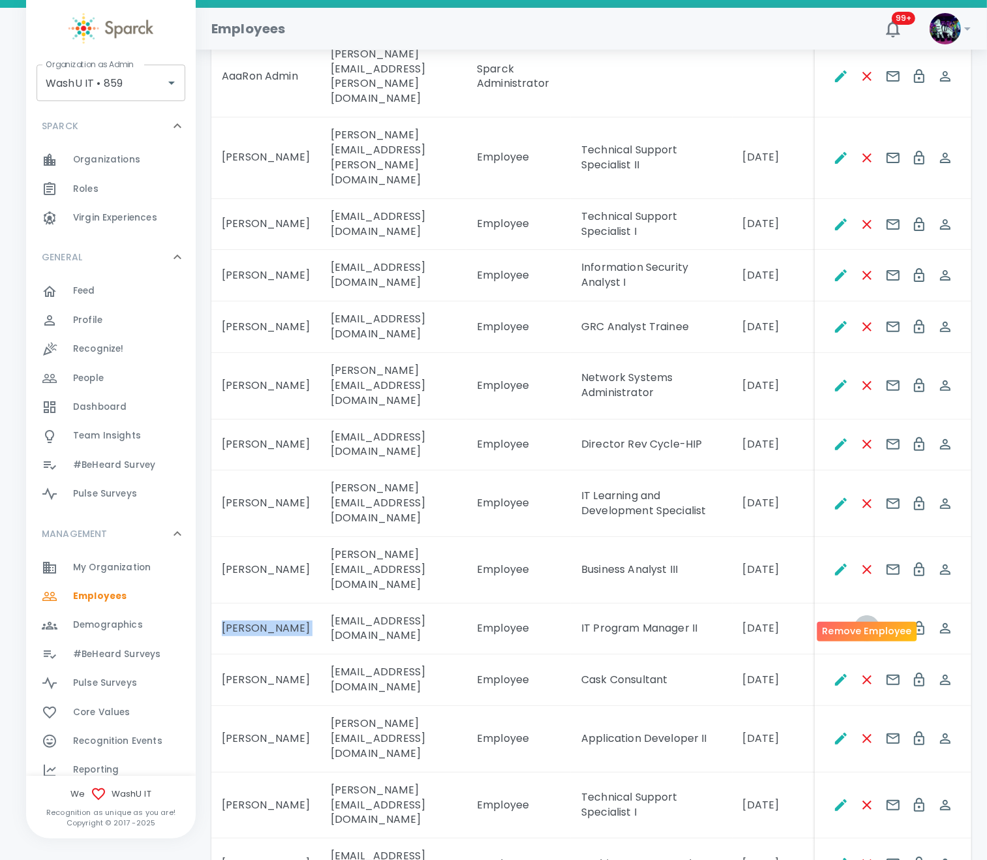
click at [835, 624] on icon "Remove Employee" at bounding box center [867, 628] width 9 height 9
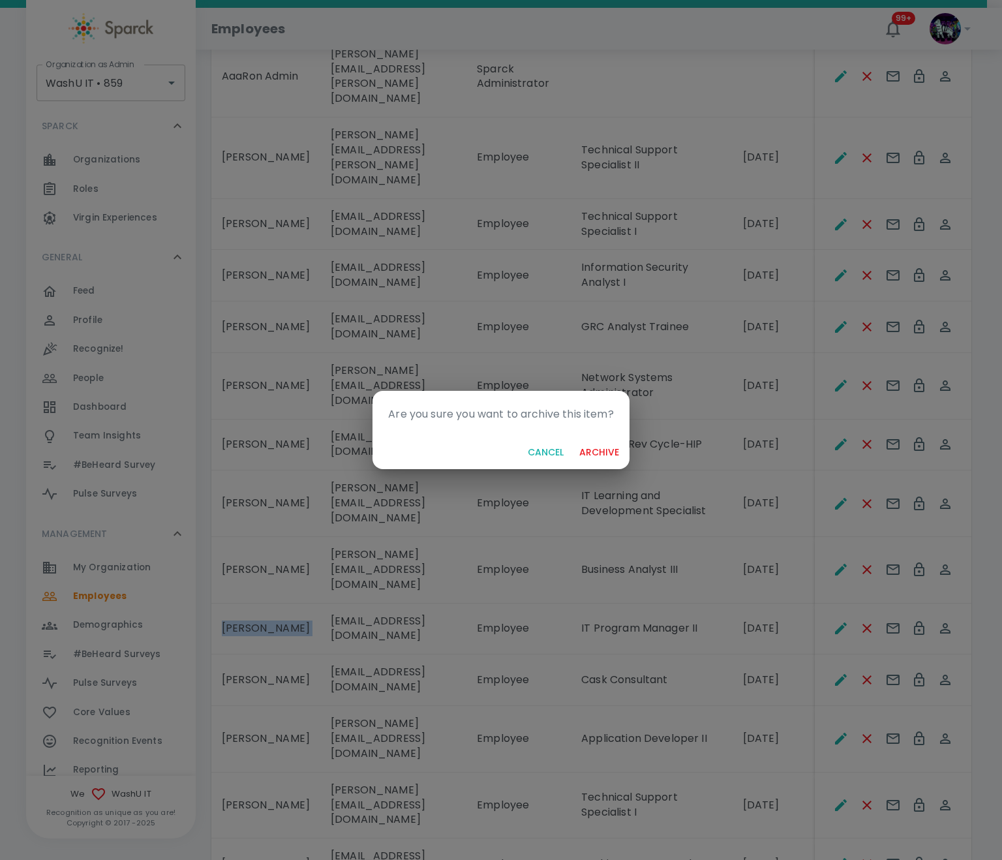
click at [616, 446] on button "archive" at bounding box center [599, 453] width 50 height 24
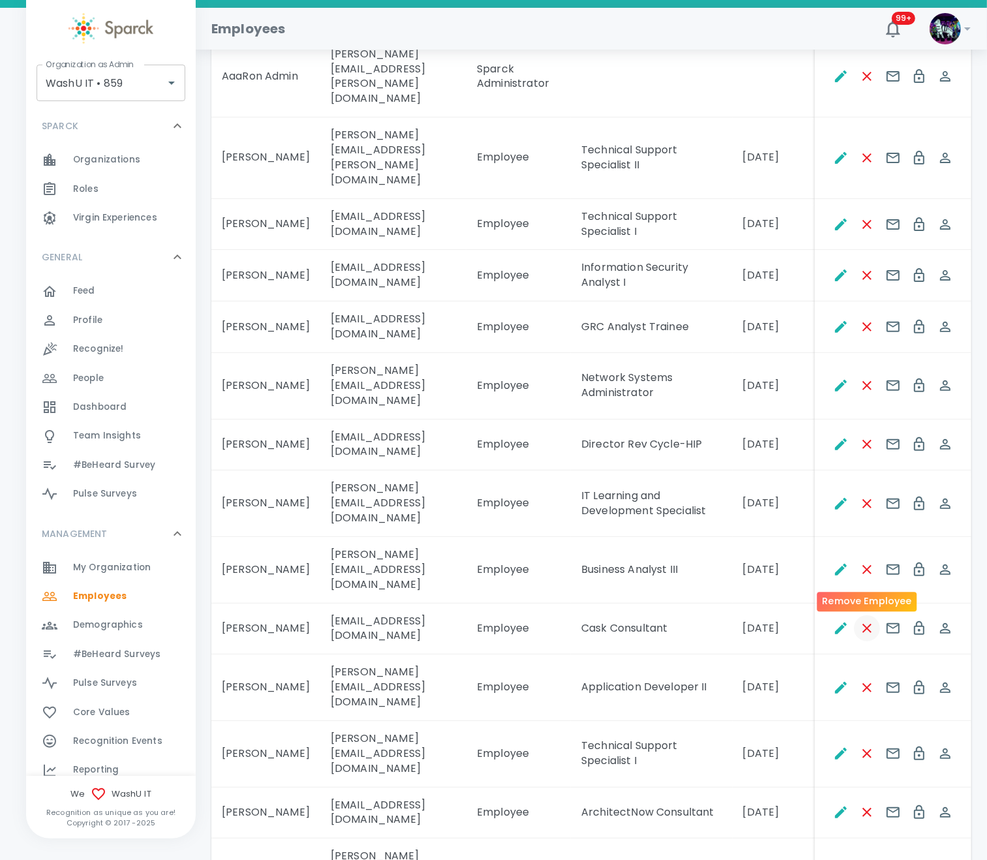
click at [835, 621] on icon "Remove Employee" at bounding box center [868, 629] width 16 height 16
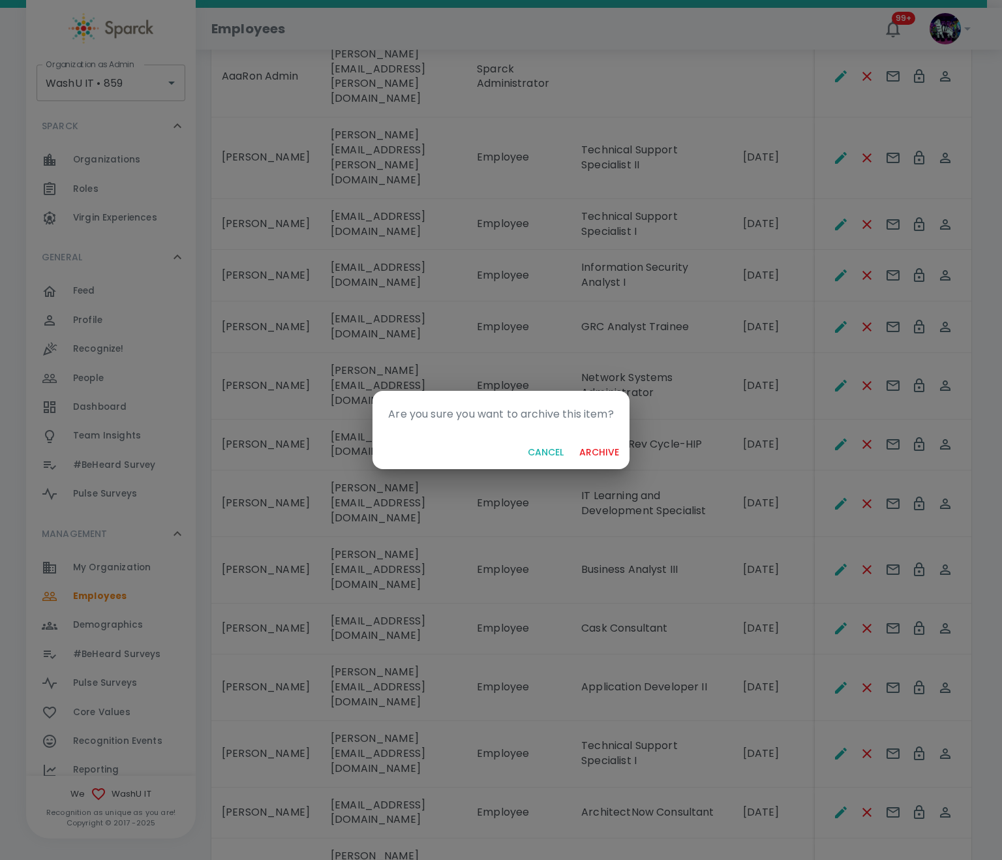
click at [608, 452] on button "archive" at bounding box center [599, 453] width 50 height 24
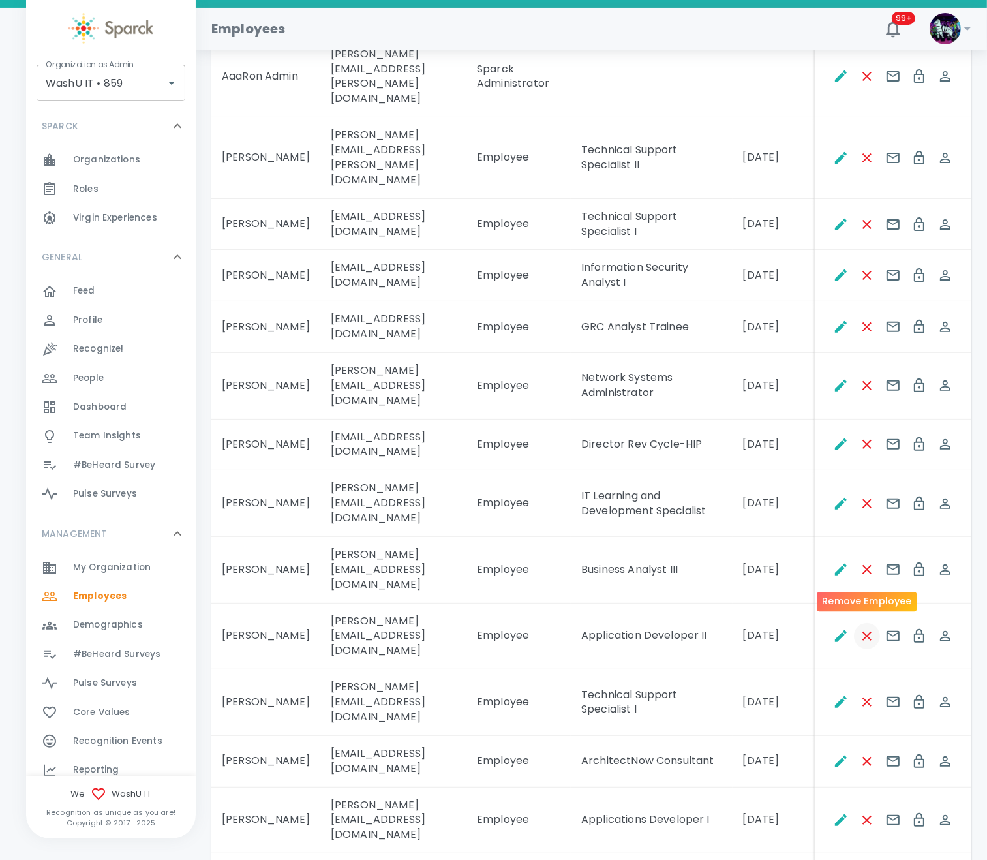
click at [835, 632] on icon "Remove Employee" at bounding box center [867, 636] width 9 height 9
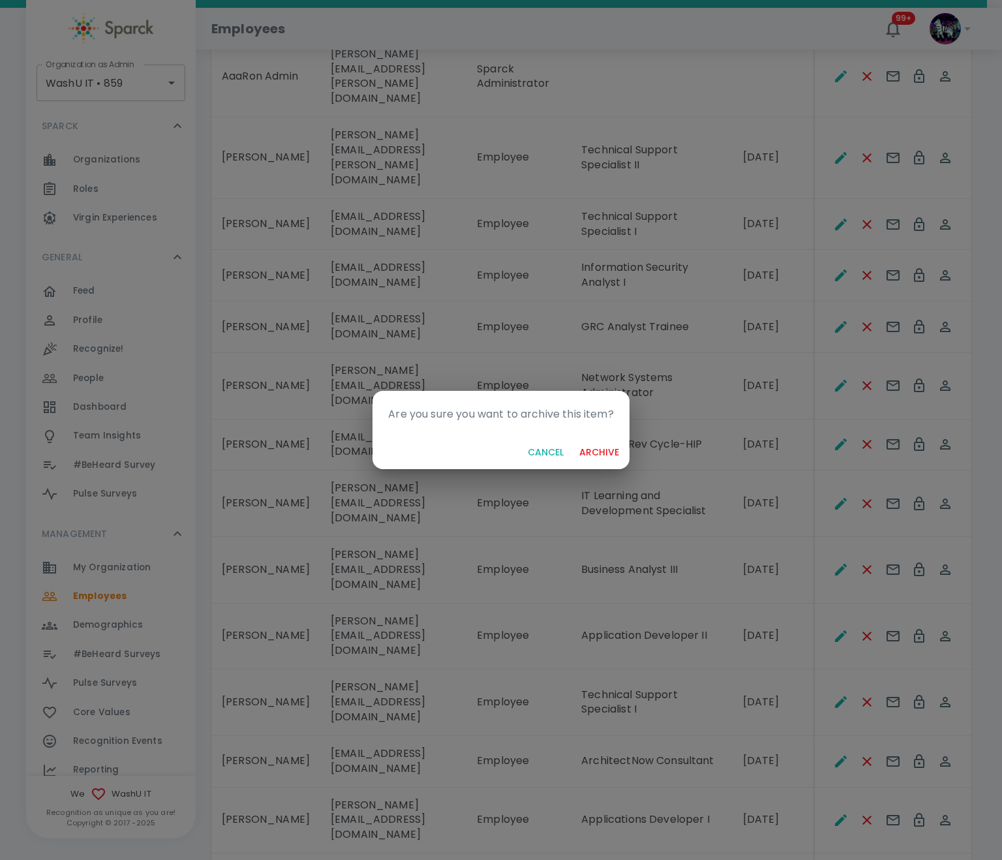
click at [598, 450] on button "archive" at bounding box center [599, 453] width 50 height 24
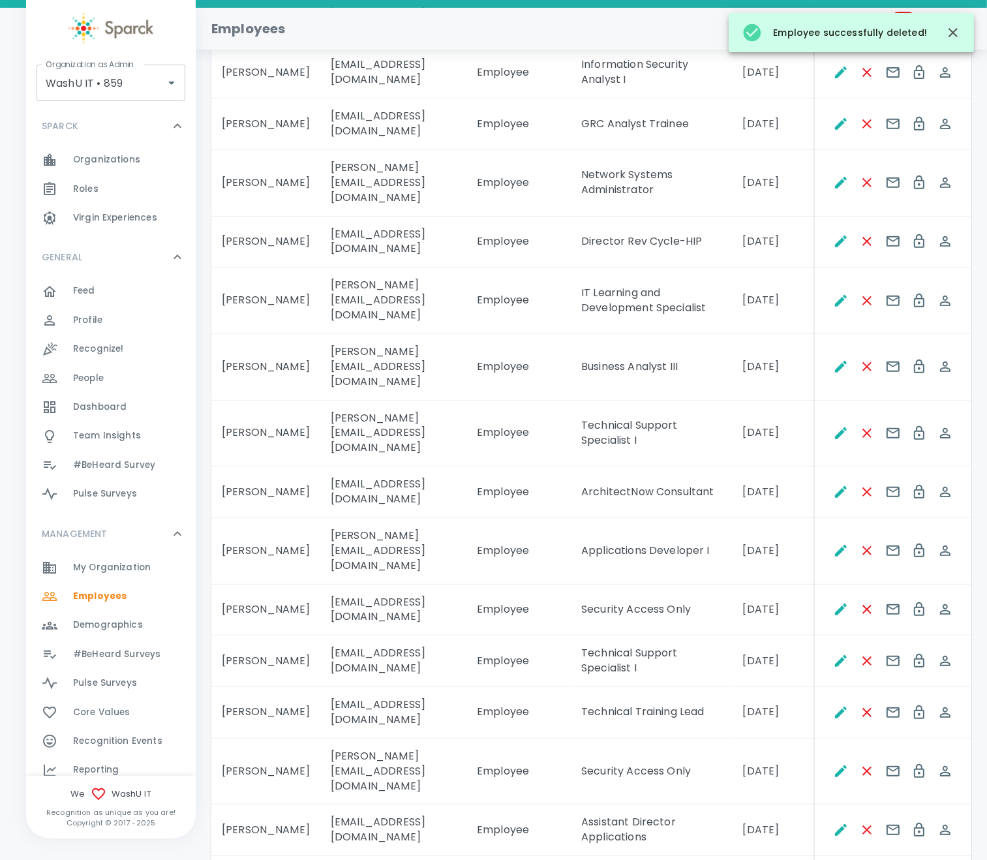
scroll to position [601, 0]
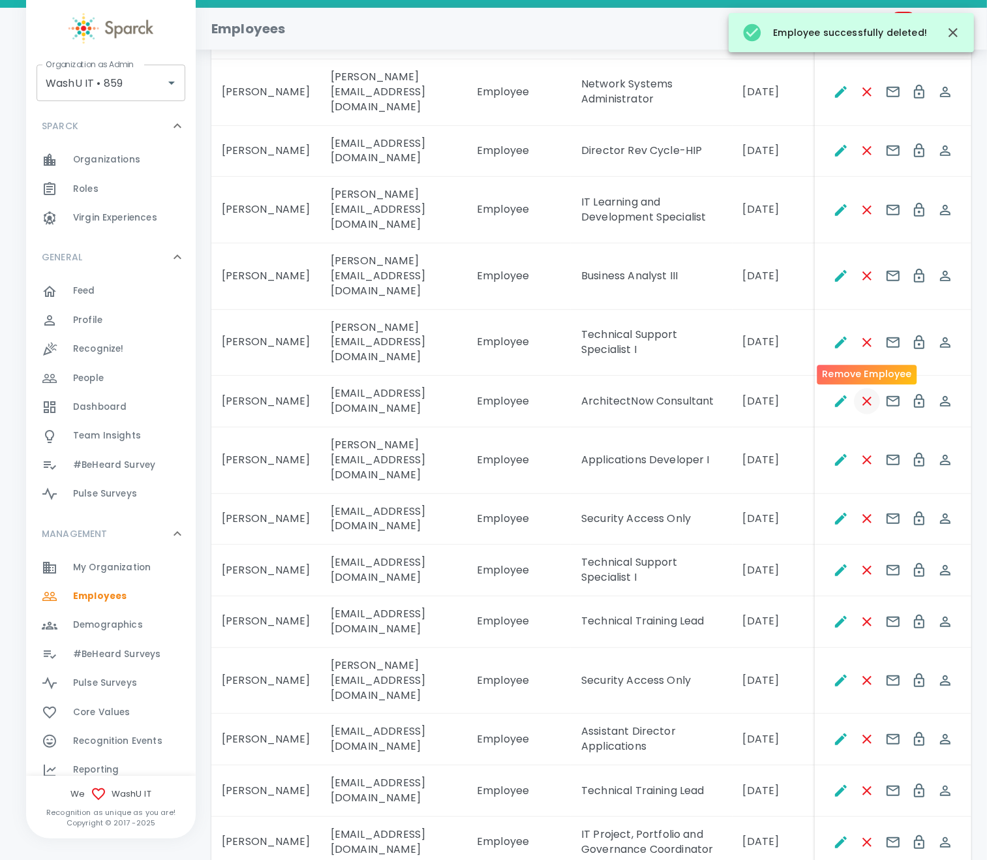
click at [835, 394] on icon "Remove Employee" at bounding box center [868, 402] width 16 height 16
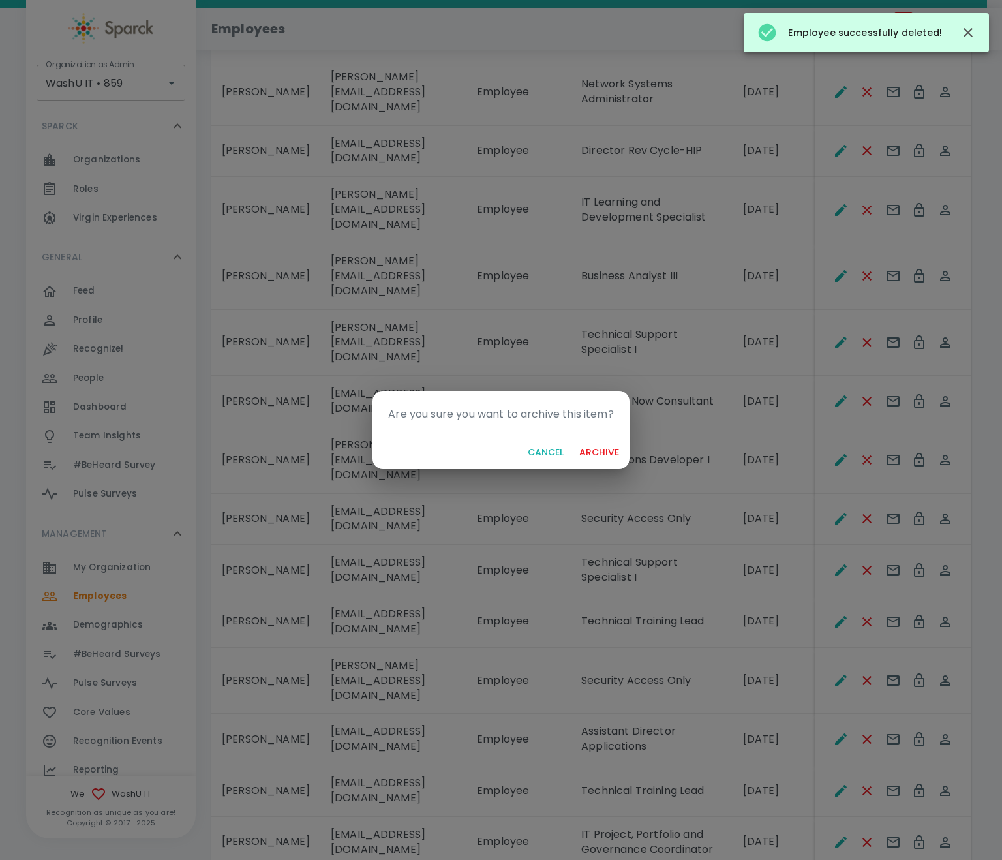
click at [585, 454] on button "archive" at bounding box center [599, 453] width 50 height 24
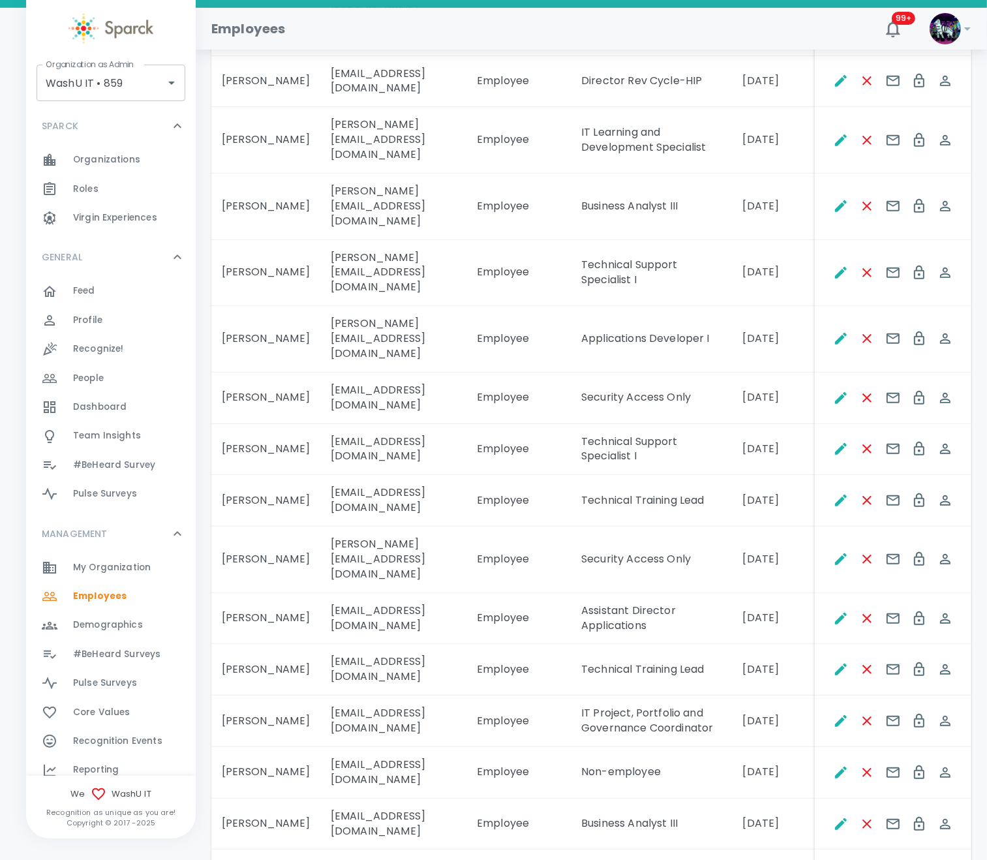
scroll to position [699, 0]
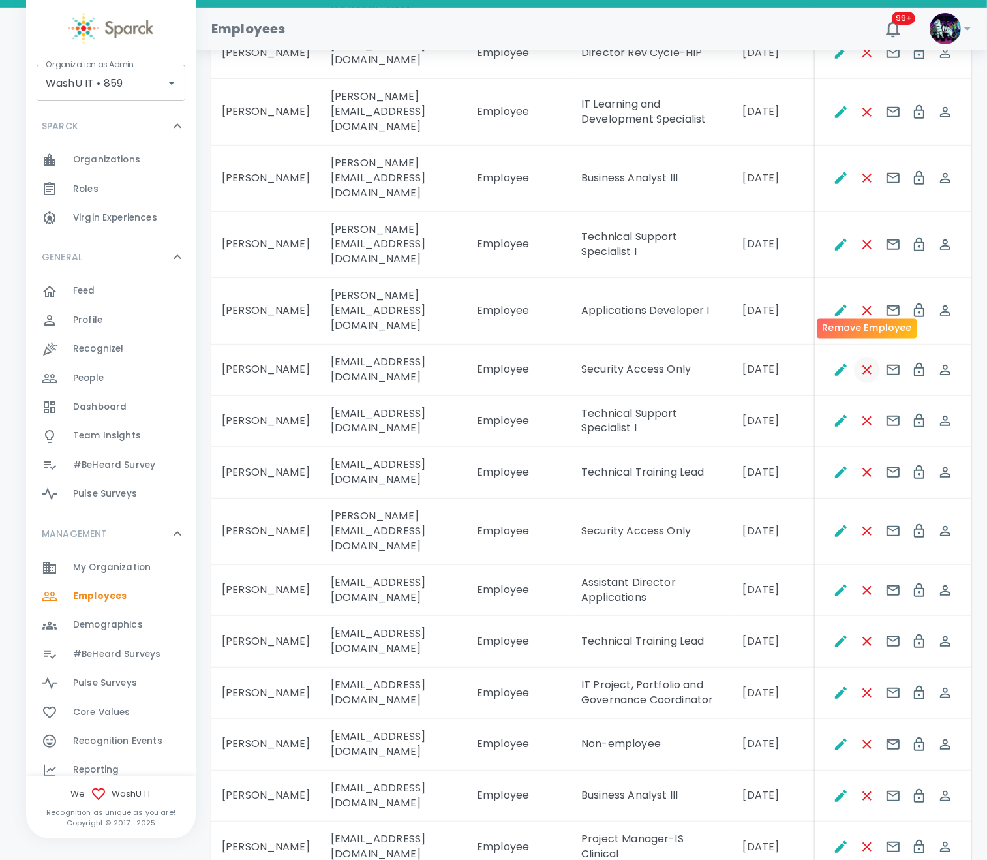
click at [835, 362] on icon "Remove Employee" at bounding box center [868, 370] width 16 height 16
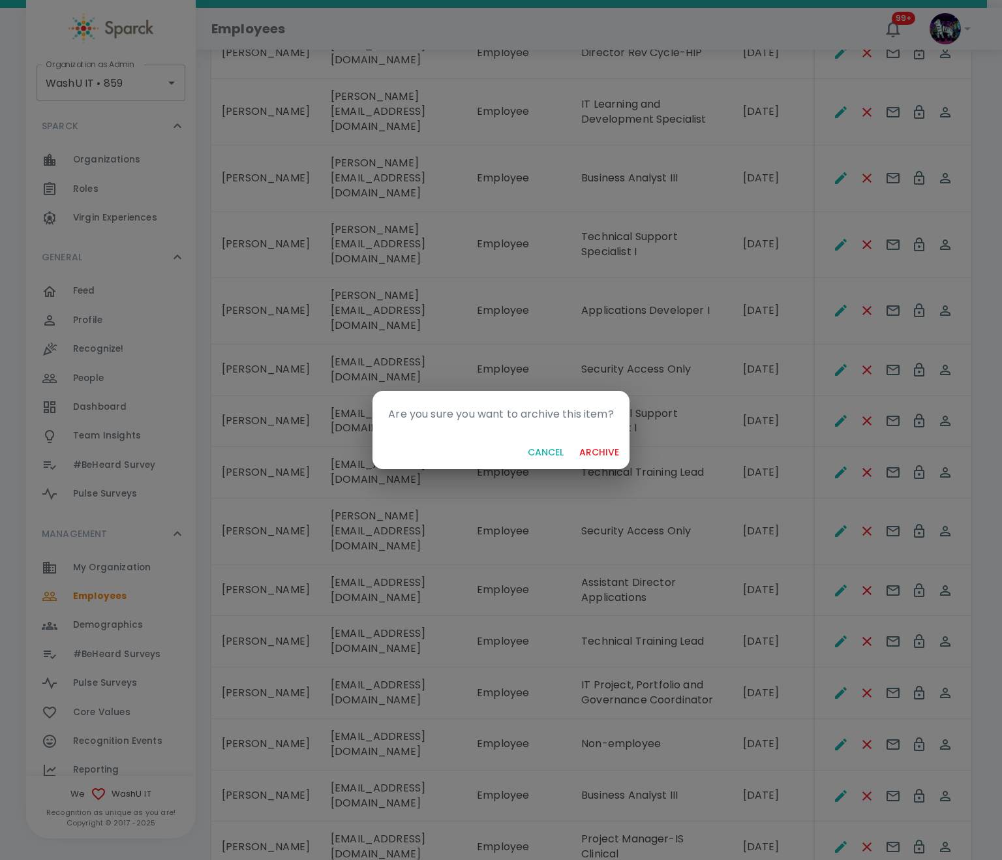
click at [613, 456] on button "archive" at bounding box center [599, 453] width 50 height 24
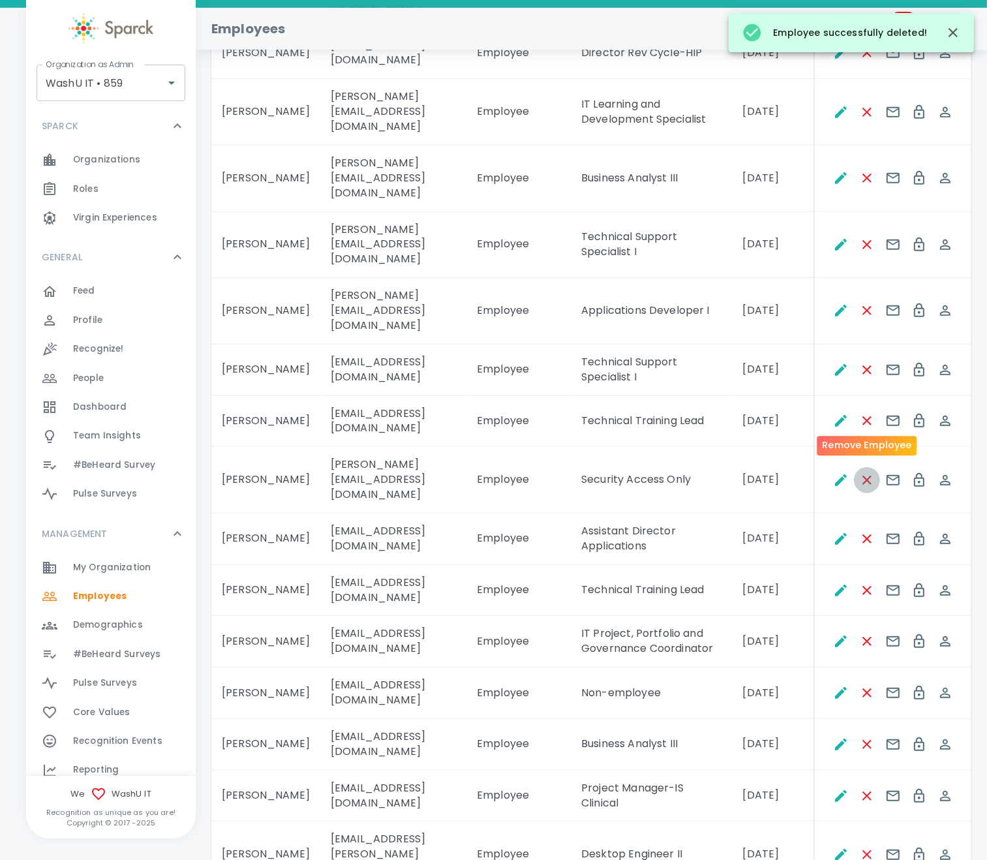
click at [835, 473] on icon "Remove Employee" at bounding box center [868, 481] width 16 height 16
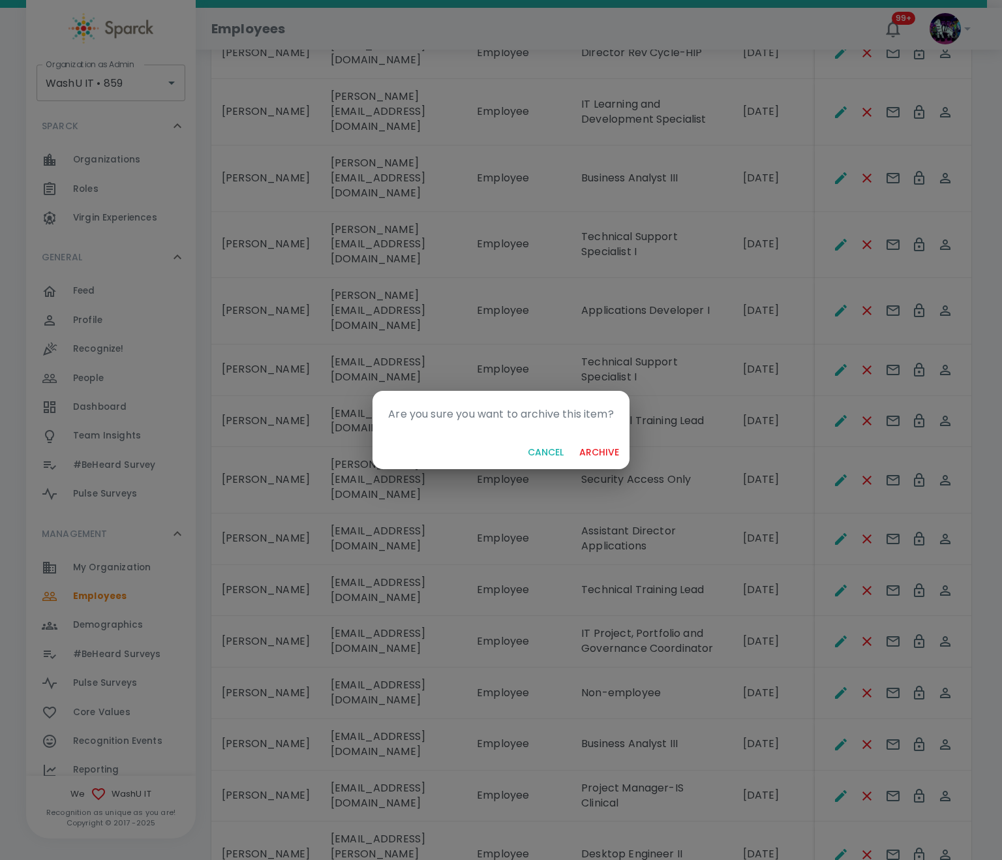
click at [594, 458] on button "archive" at bounding box center [599, 453] width 50 height 24
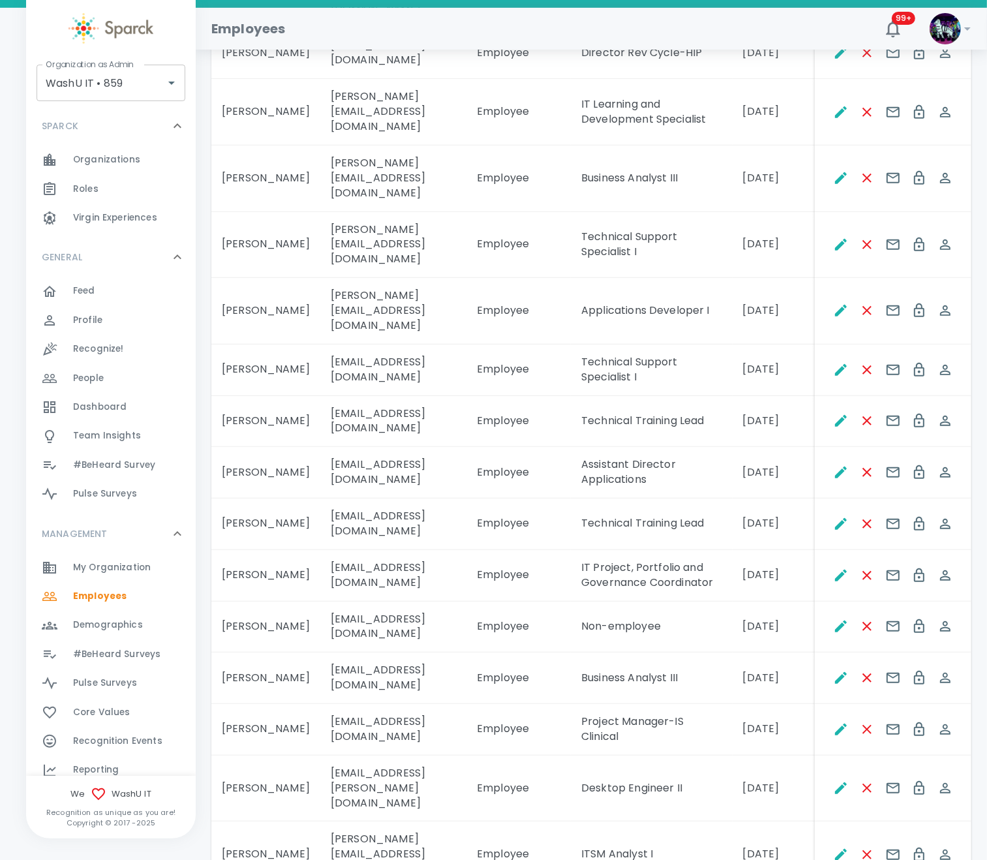
scroll to position [797, 0]
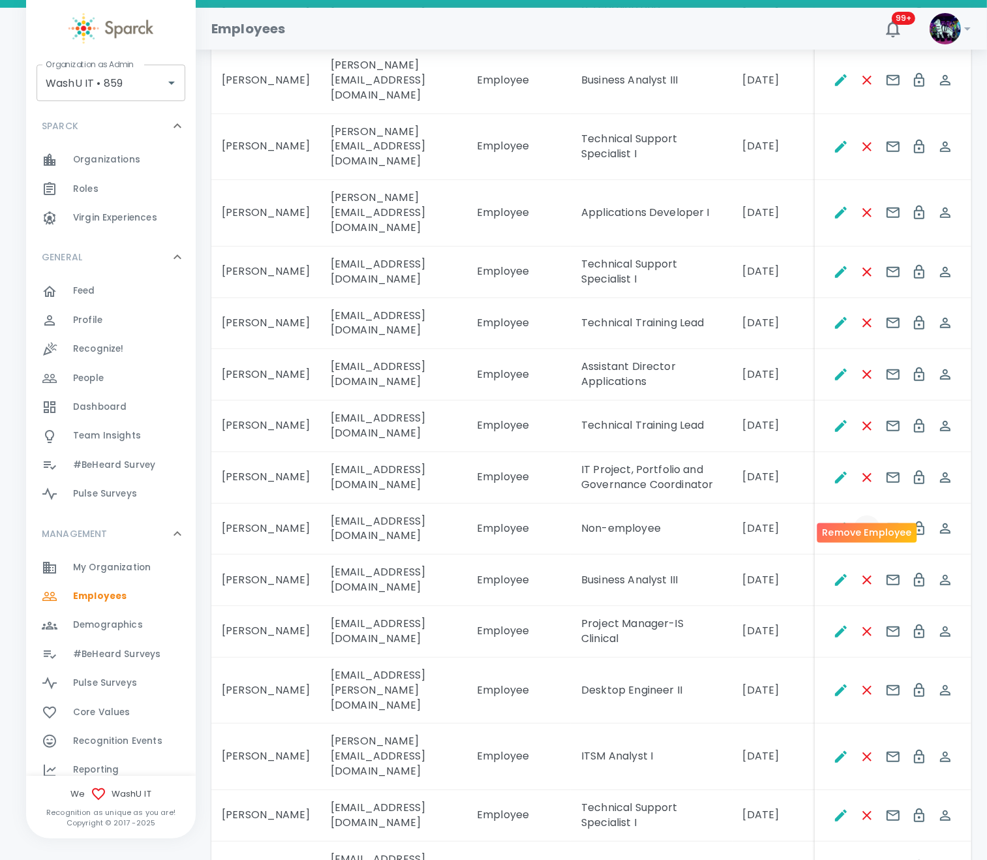
click at [835, 521] on icon "Remove Employee" at bounding box center [868, 529] width 16 height 16
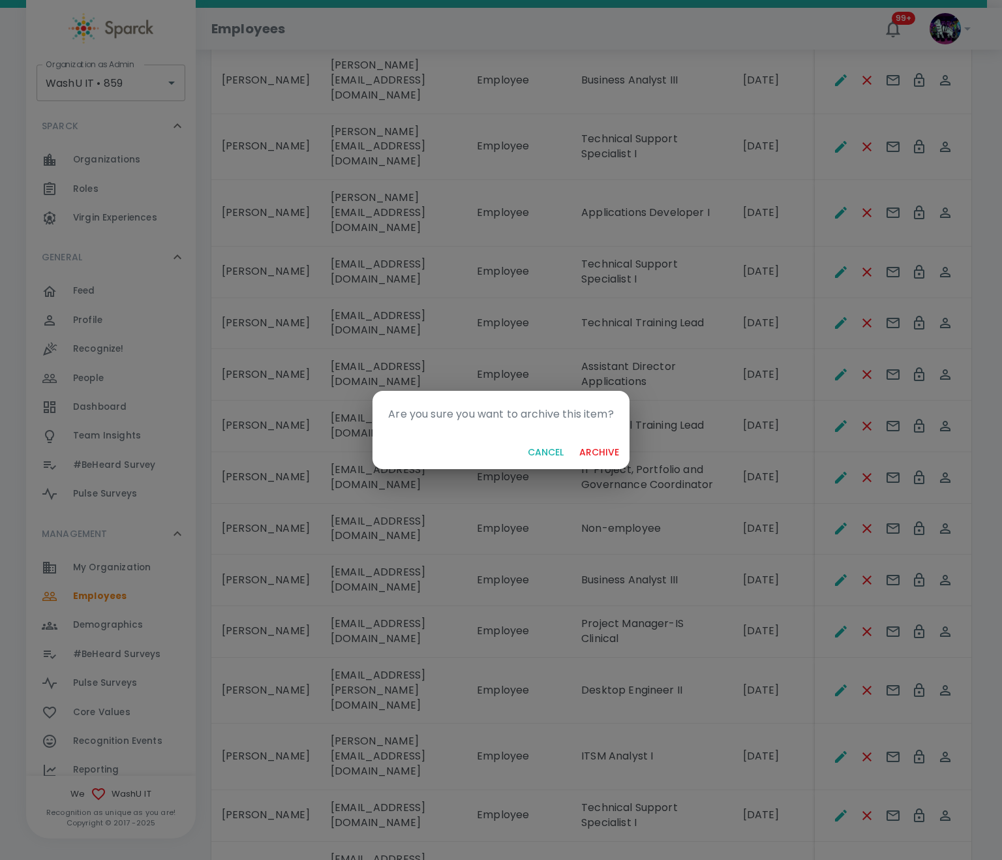
click at [602, 457] on button "archive" at bounding box center [599, 453] width 50 height 24
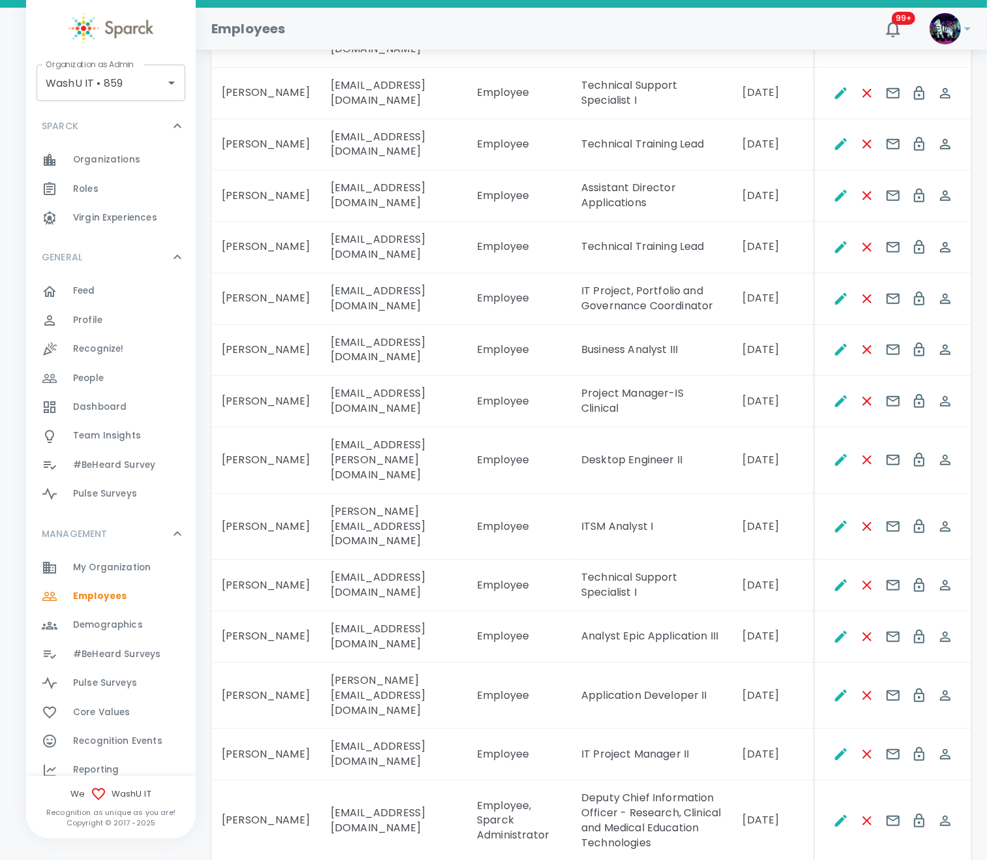
scroll to position [993, 0]
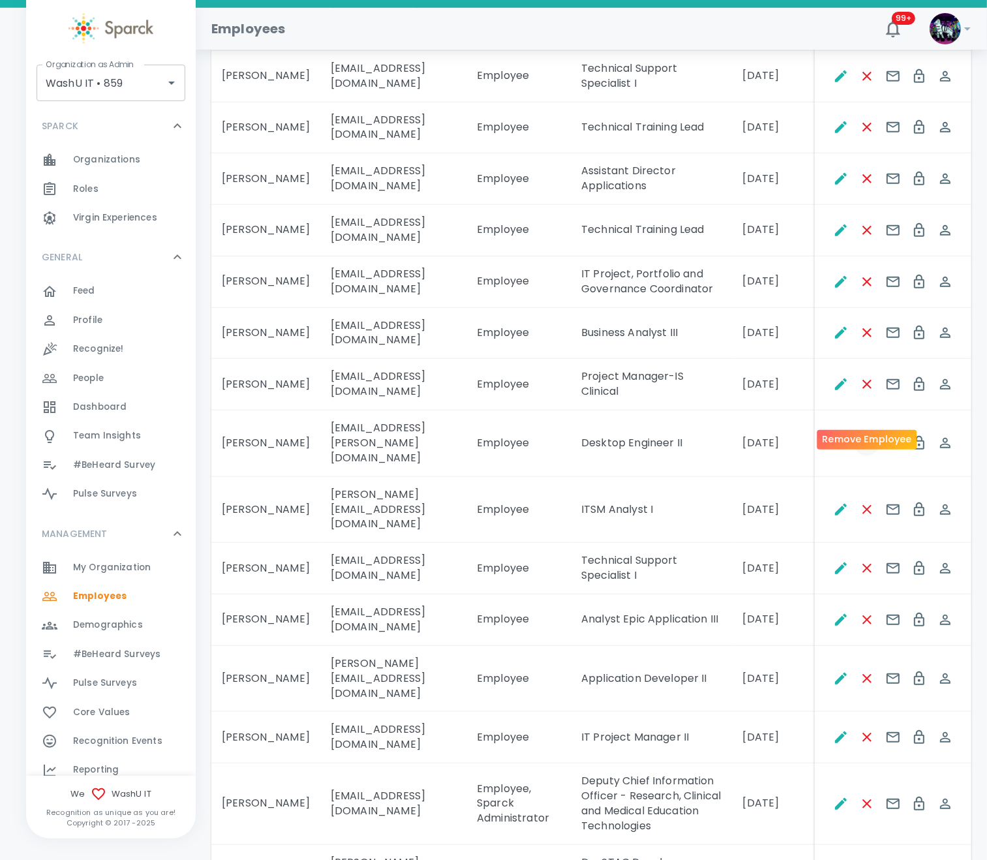
click at [835, 435] on icon "Remove Employee" at bounding box center [868, 443] width 16 height 16
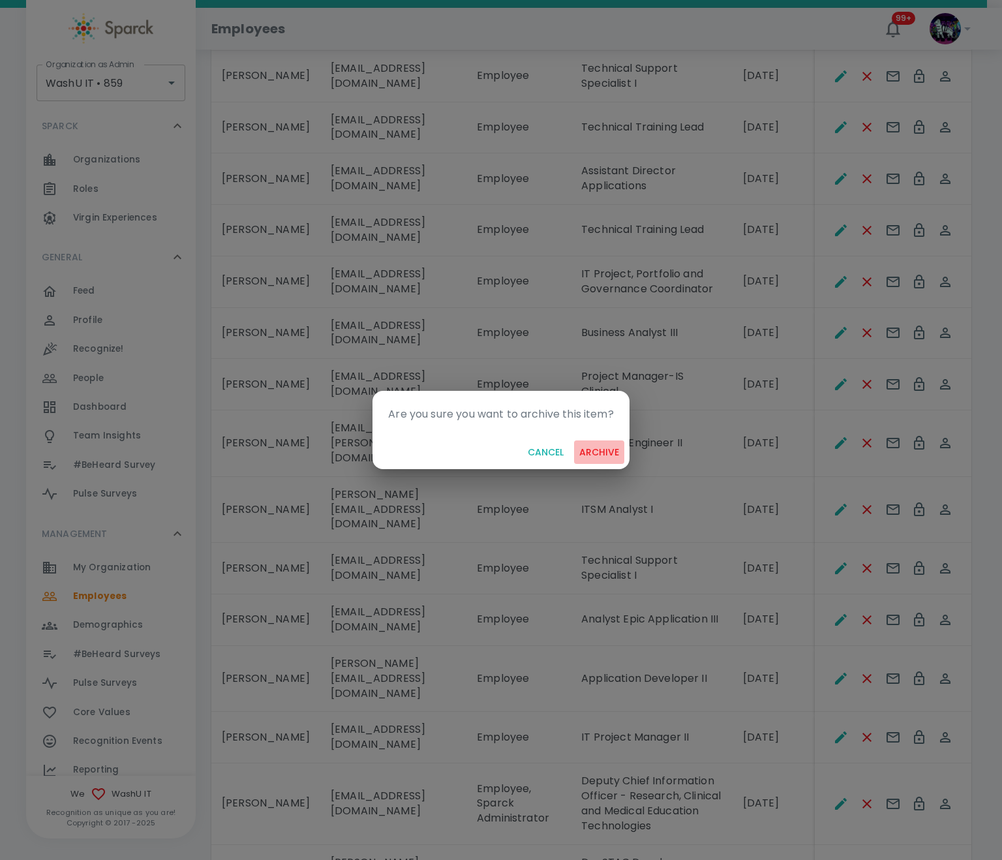
click at [616, 456] on button "archive" at bounding box center [599, 453] width 50 height 24
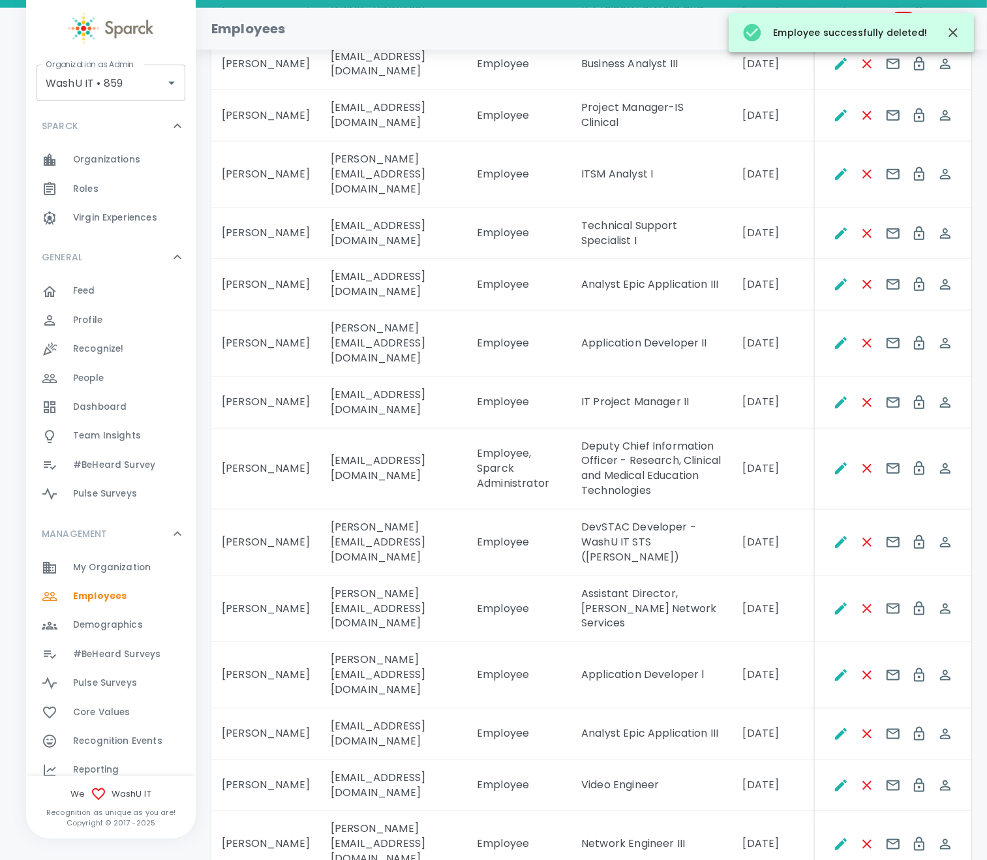
scroll to position [1286, 0]
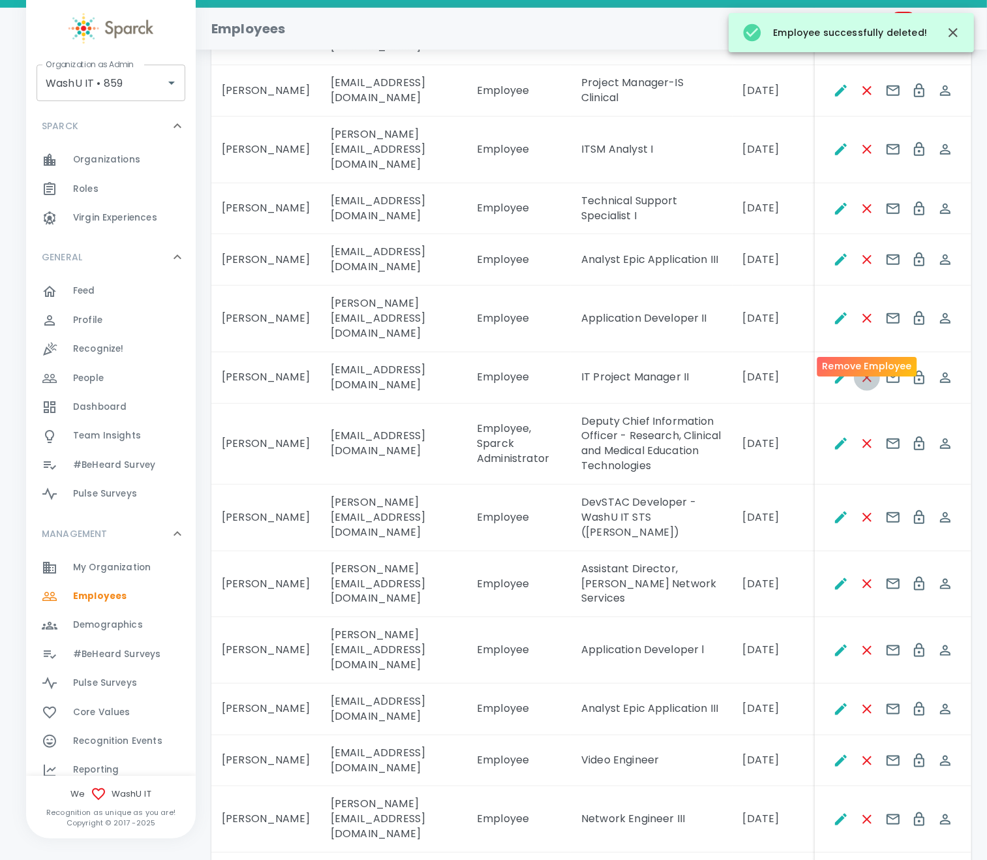
click at [835, 370] on icon "Remove Employee" at bounding box center [868, 378] width 16 height 16
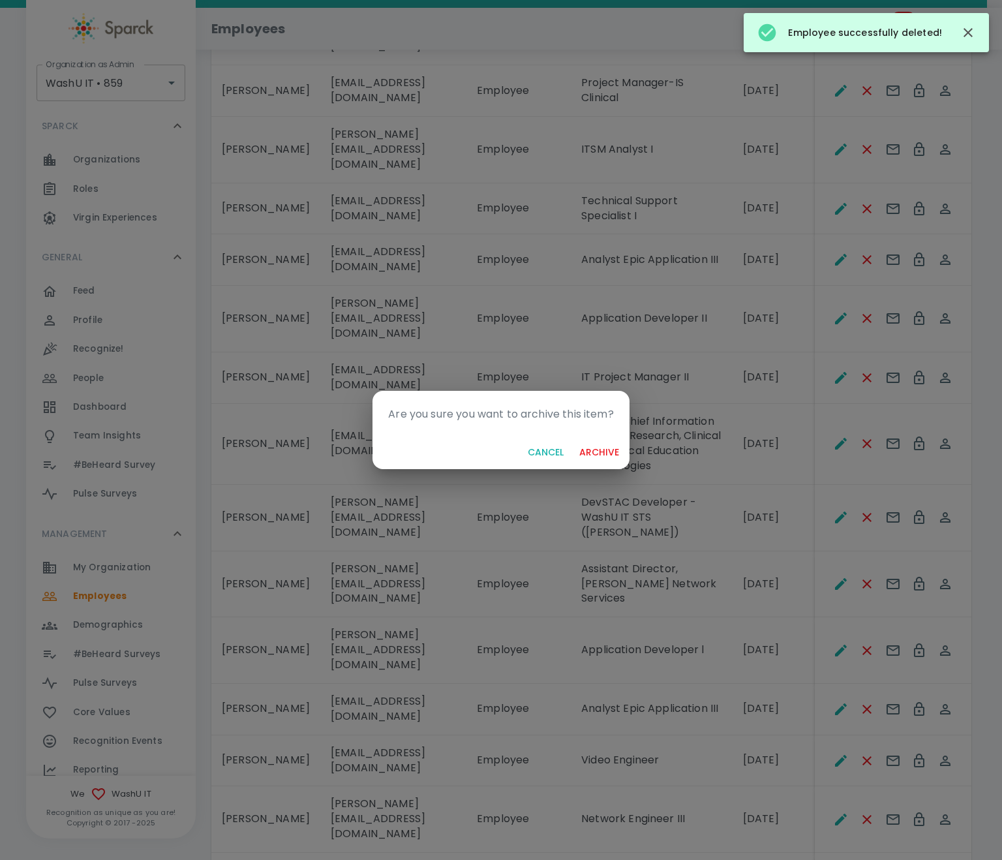
click at [597, 450] on button "archive" at bounding box center [599, 453] width 50 height 24
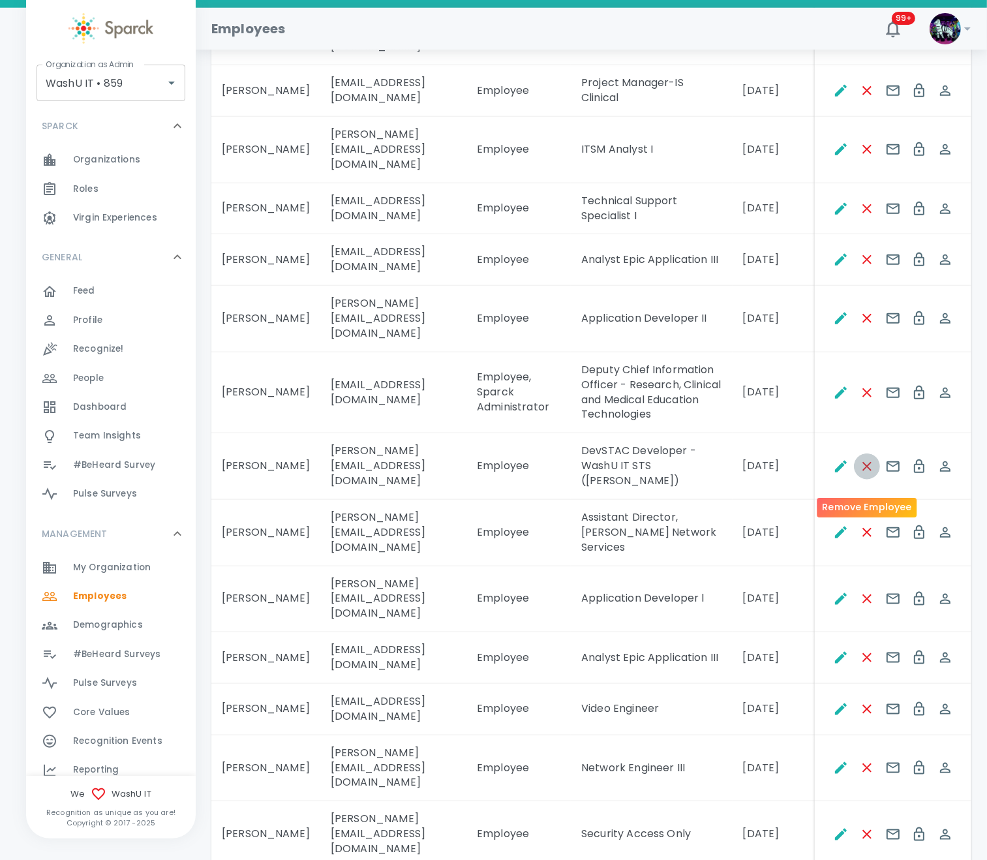
click at [835, 471] on icon "Remove Employee" at bounding box center [867, 466] width 9 height 9
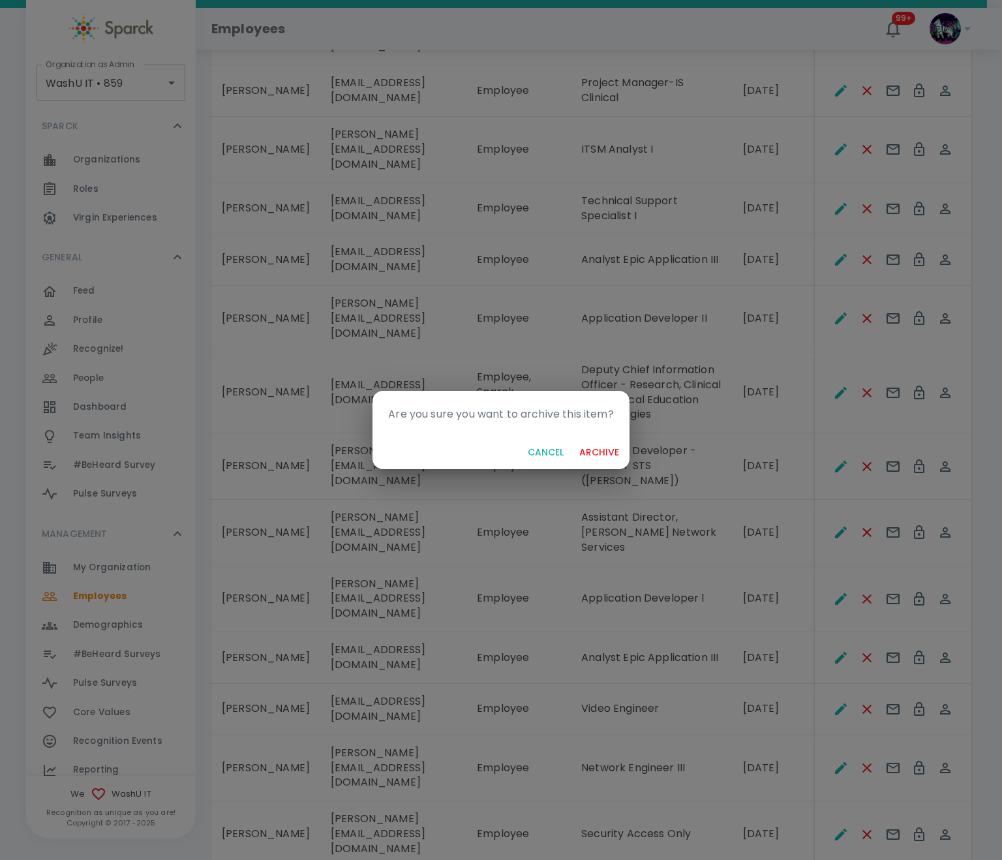
click at [594, 446] on button "archive" at bounding box center [599, 453] width 50 height 24
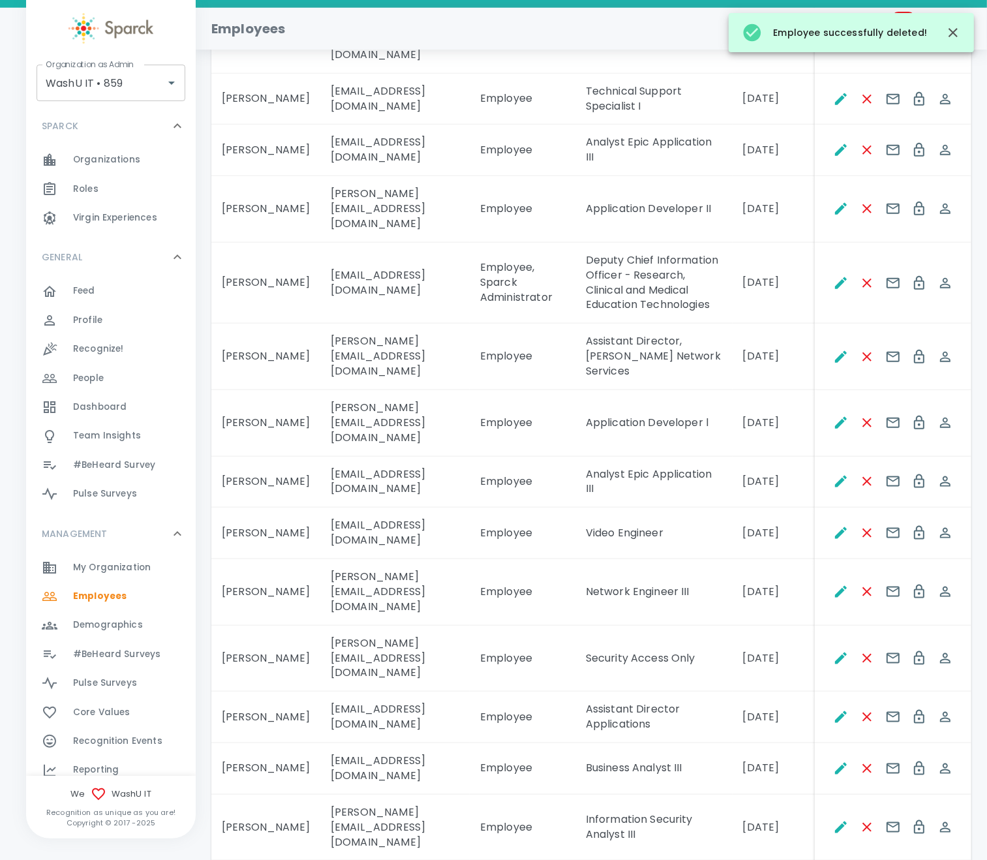
scroll to position [1482, 0]
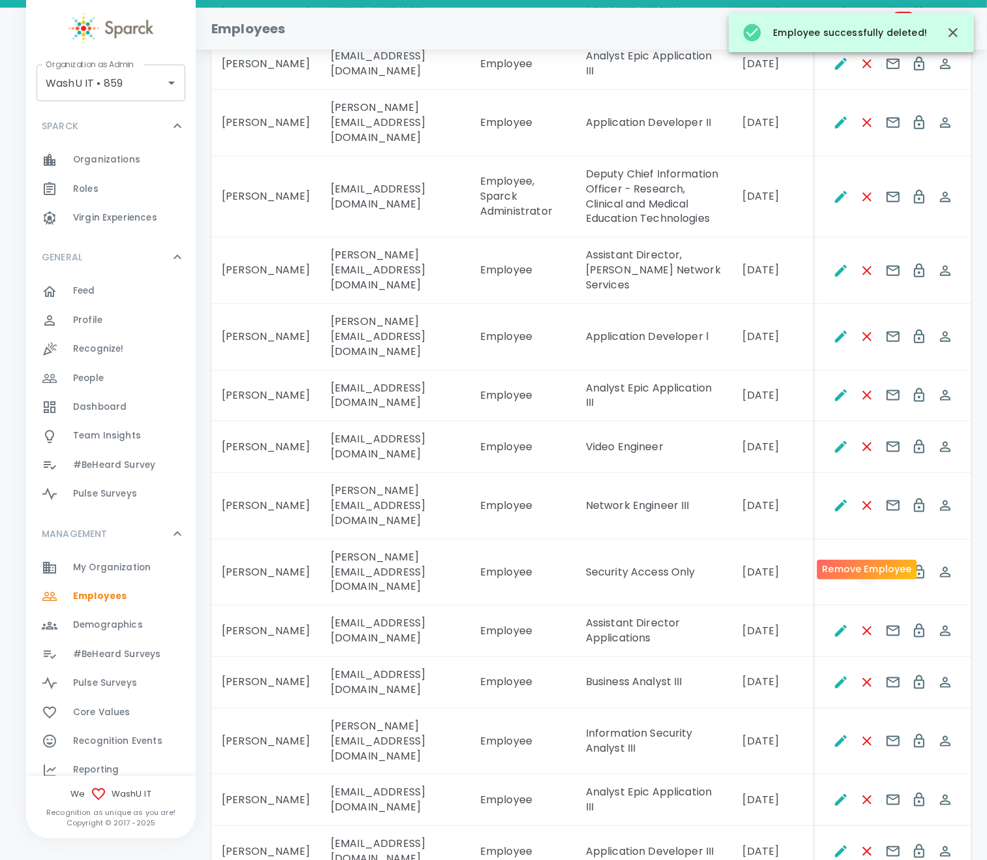
click at [835, 565] on icon "Remove Employee" at bounding box center [868, 573] width 16 height 16
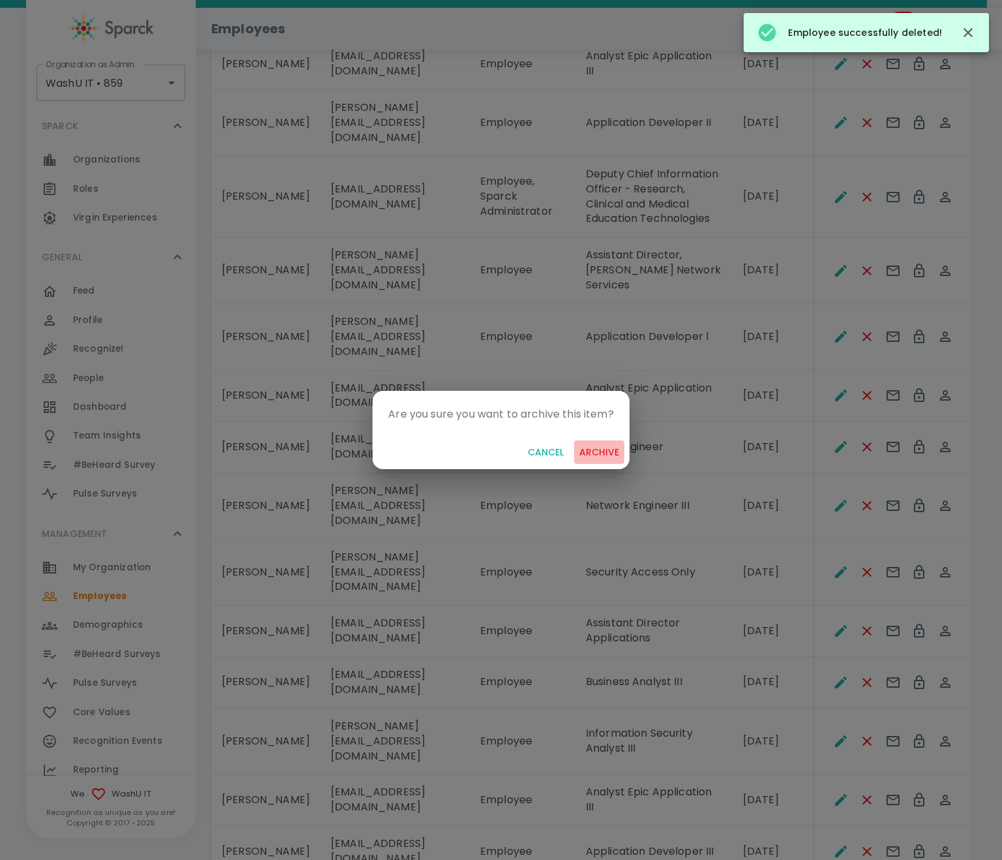
click at [595, 446] on button "archive" at bounding box center [599, 453] width 50 height 24
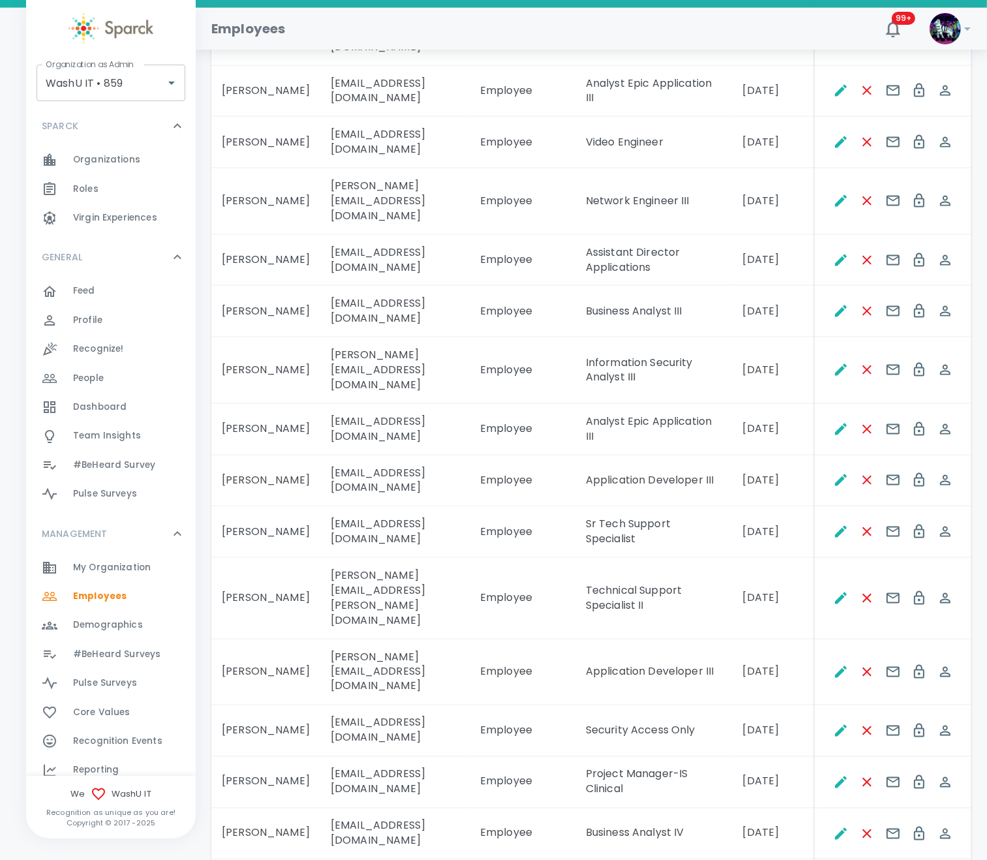
scroll to position [1874, 0]
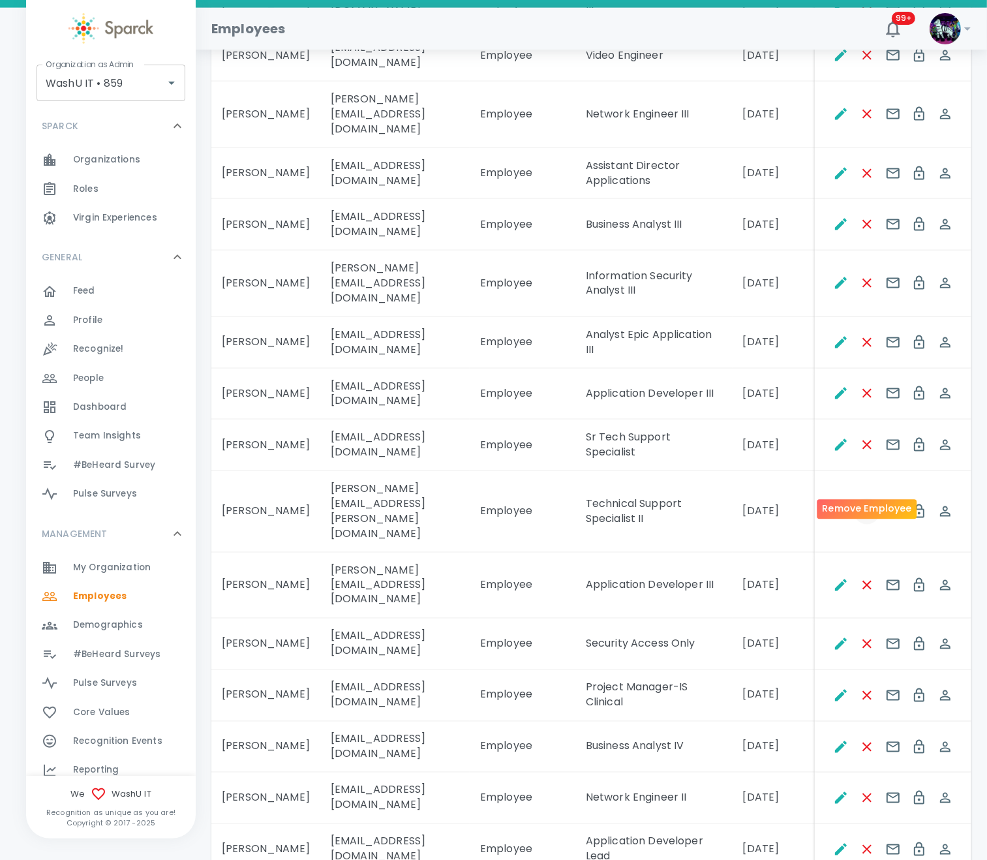
click at [835, 504] on icon "Remove Employee" at bounding box center [868, 512] width 16 height 16
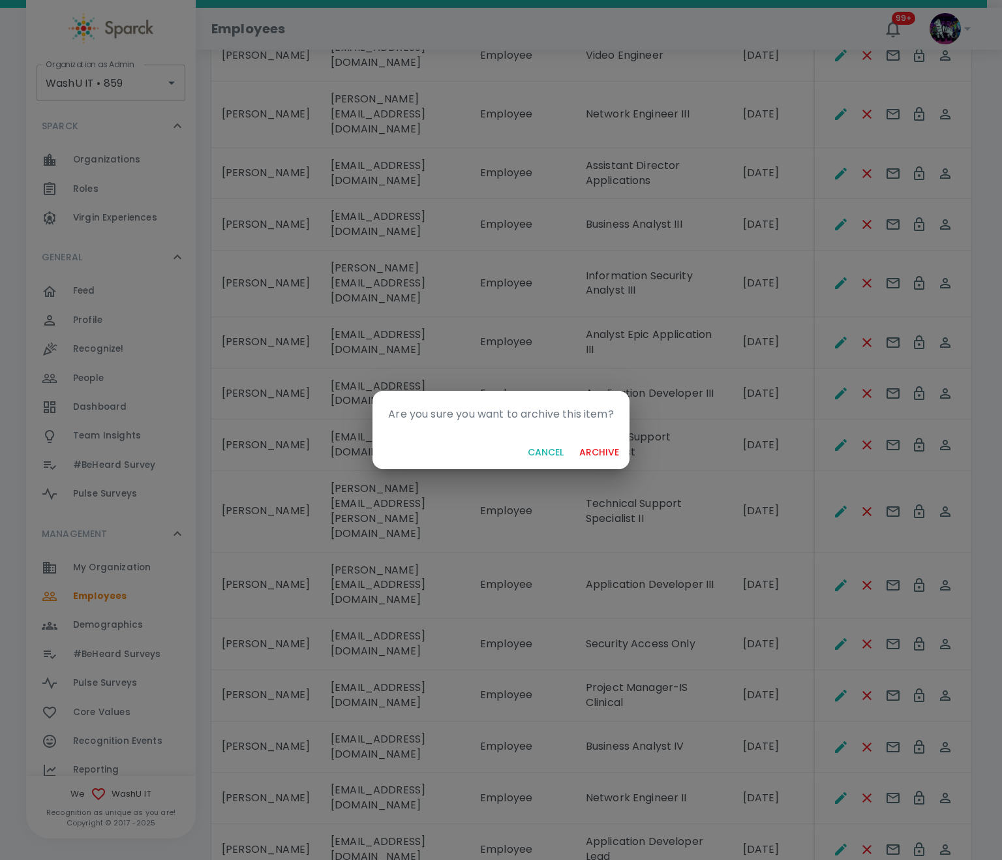
click at [591, 454] on button "archive" at bounding box center [599, 453] width 50 height 24
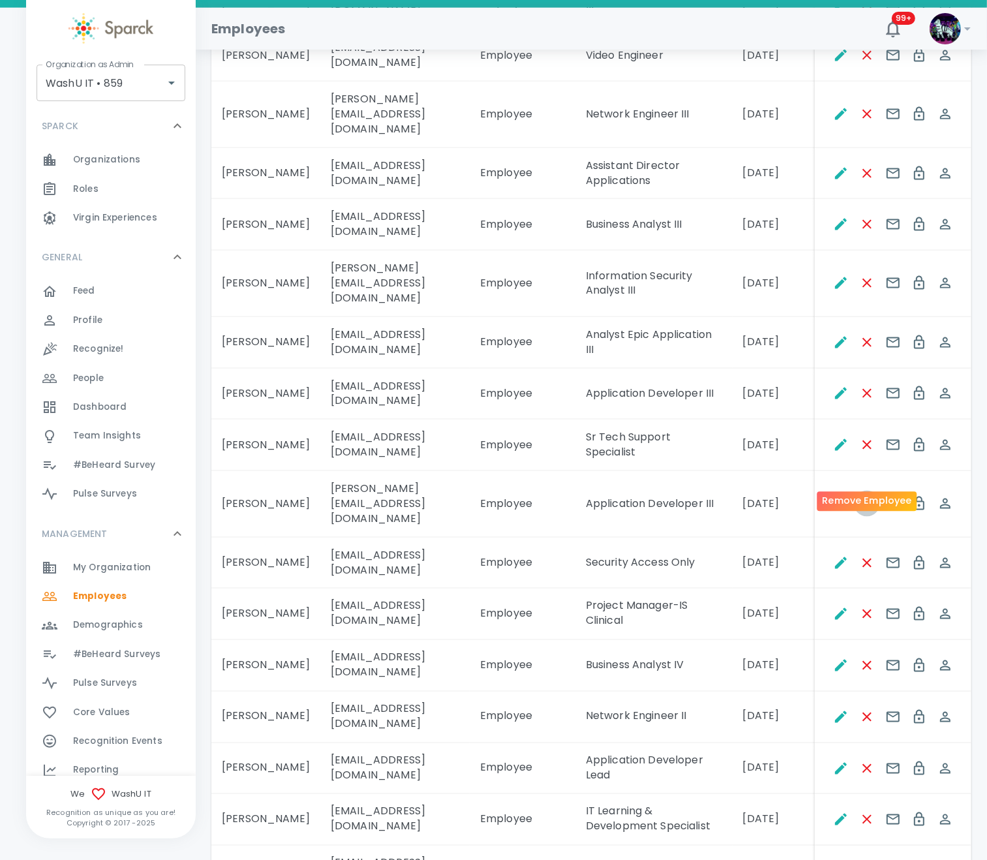
click at [835, 496] on icon "Remove Employee" at bounding box center [868, 504] width 16 height 16
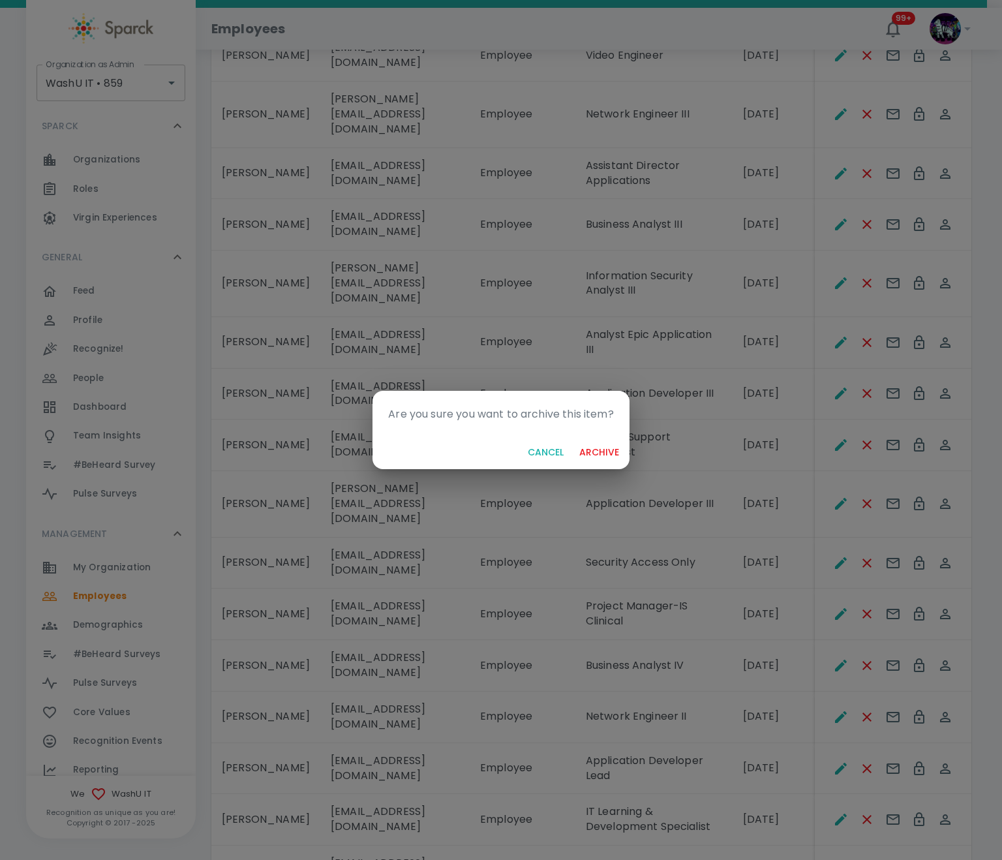
click at [587, 454] on button "archive" at bounding box center [599, 453] width 50 height 24
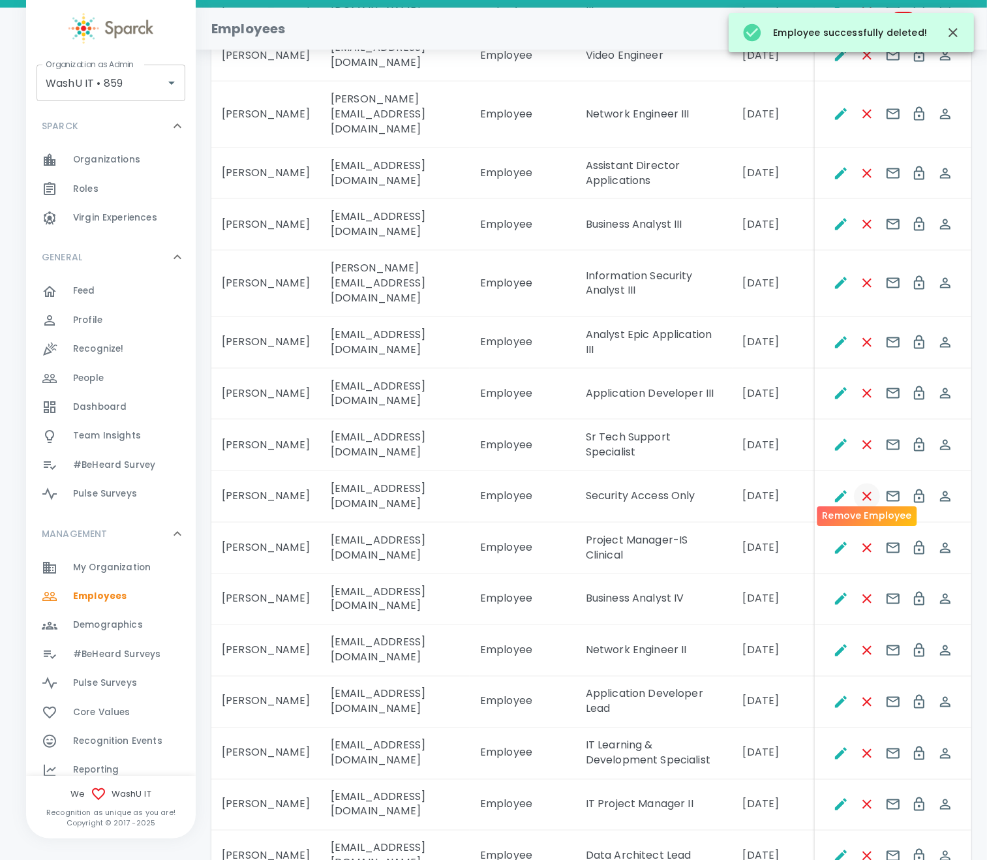
click at [835, 489] on icon "Remove Employee" at bounding box center [868, 497] width 16 height 16
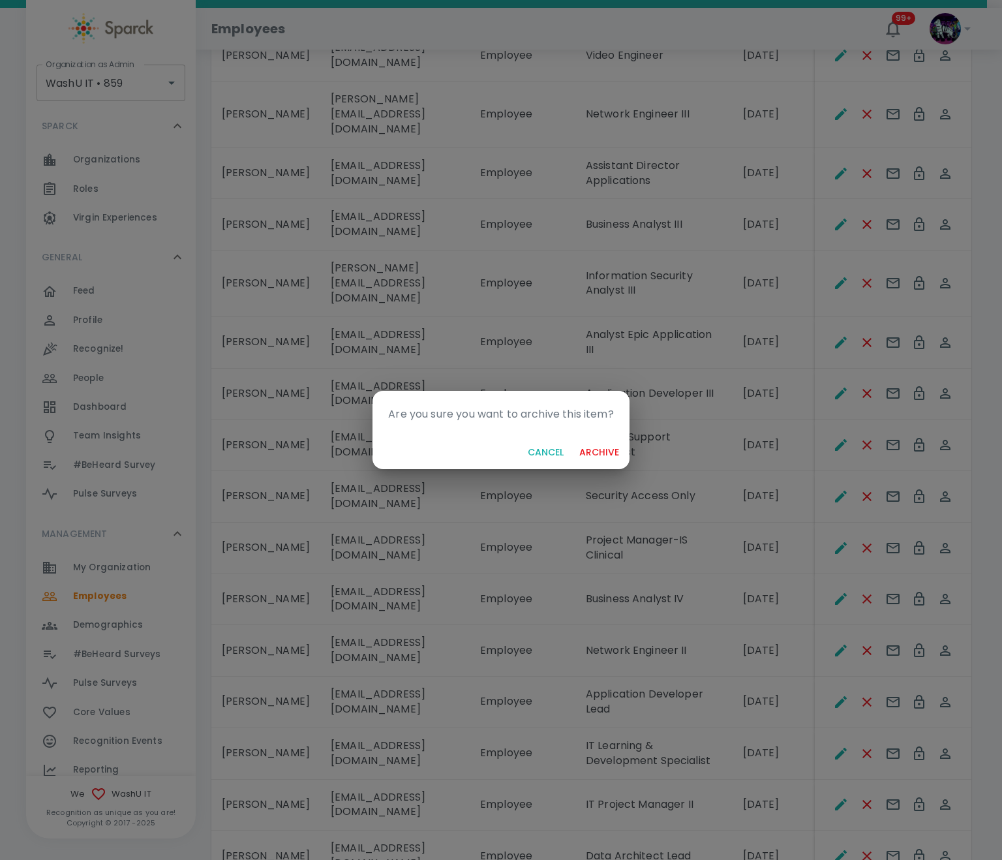
click at [589, 448] on button "archive" at bounding box center [599, 453] width 50 height 24
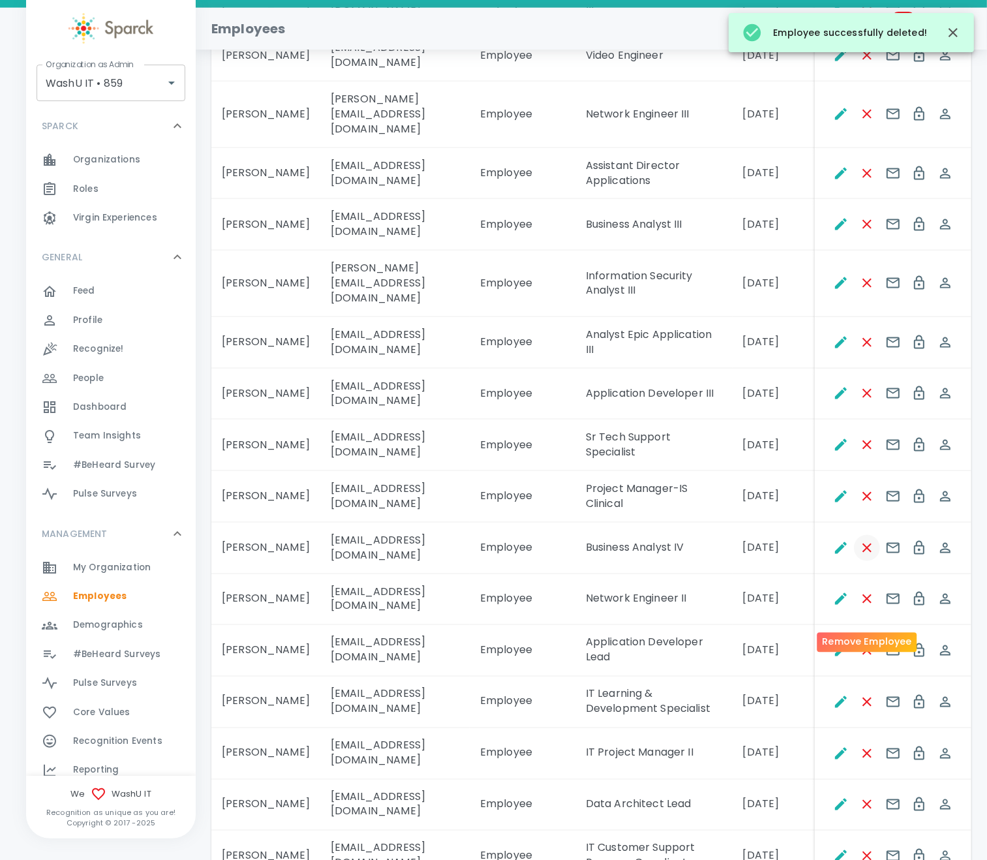
click at [835, 556] on icon "Remove Employee" at bounding box center [868, 548] width 16 height 16
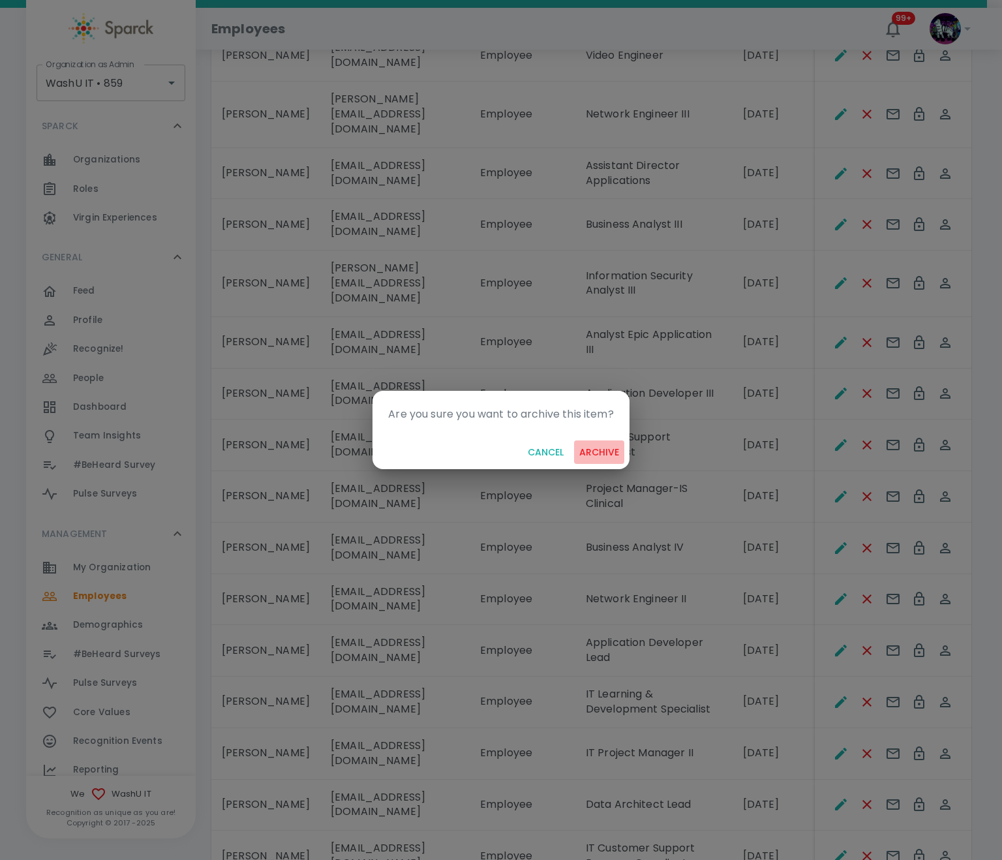
click at [605, 453] on button "archive" at bounding box center [599, 453] width 50 height 24
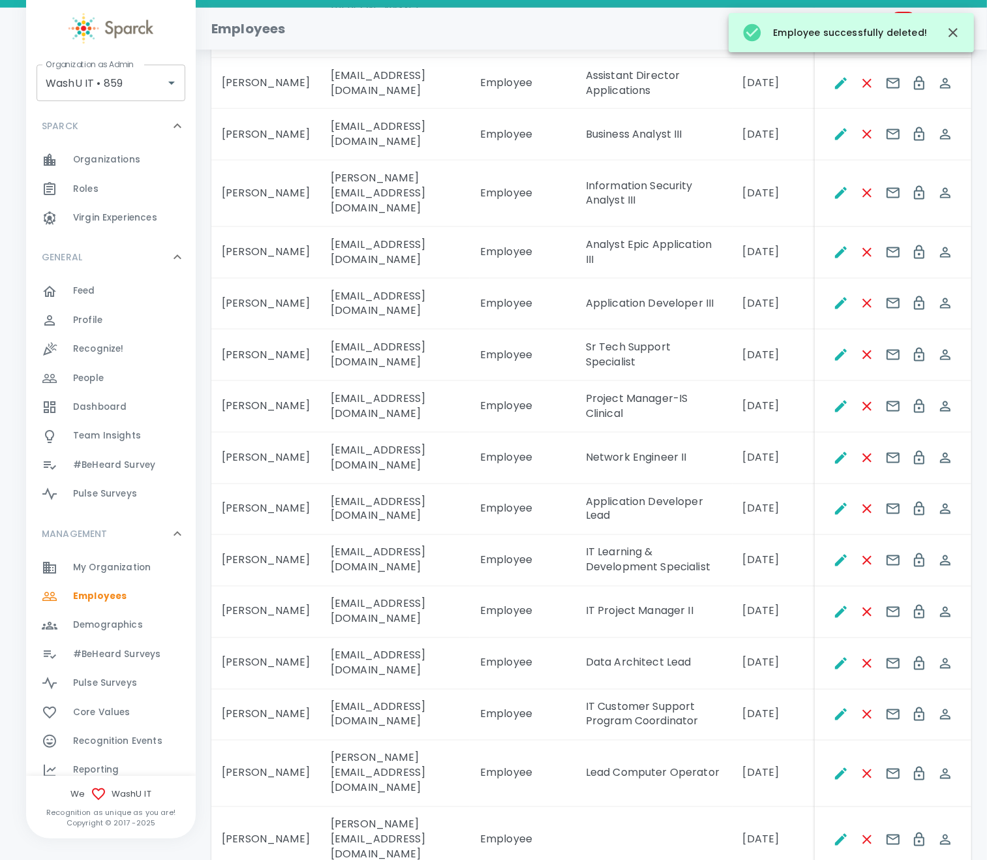
scroll to position [2070, 0]
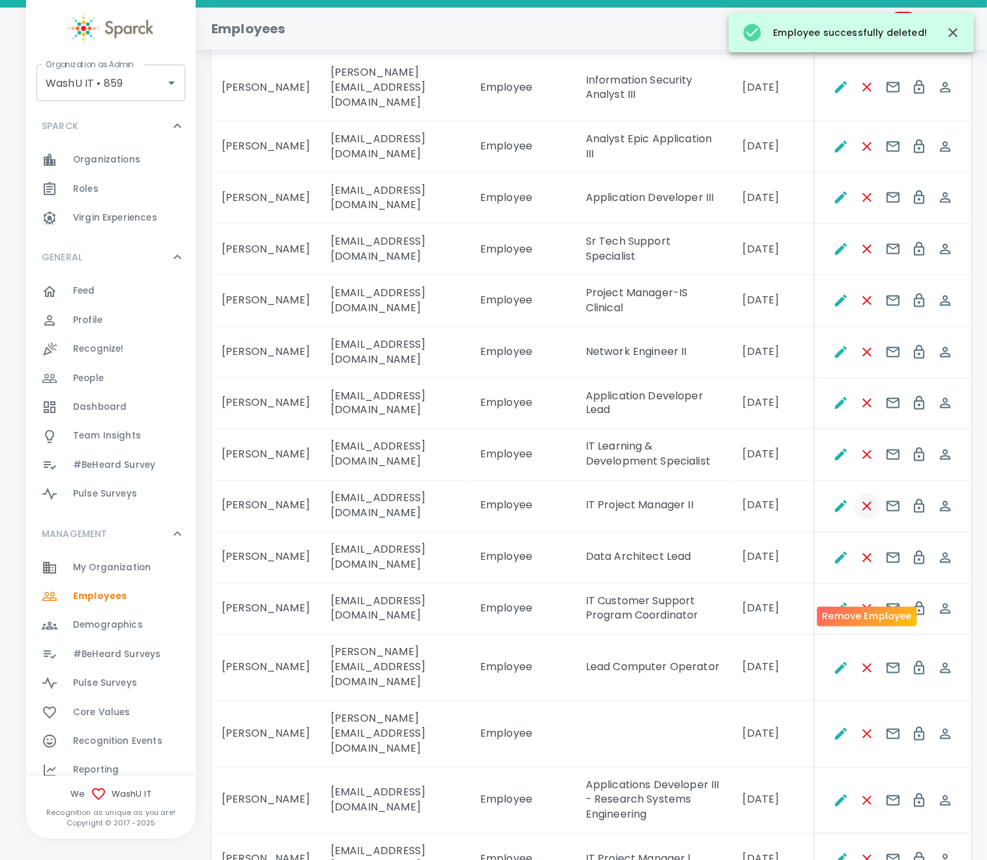
click at [835, 514] on icon "Remove Employee" at bounding box center [868, 507] width 16 height 16
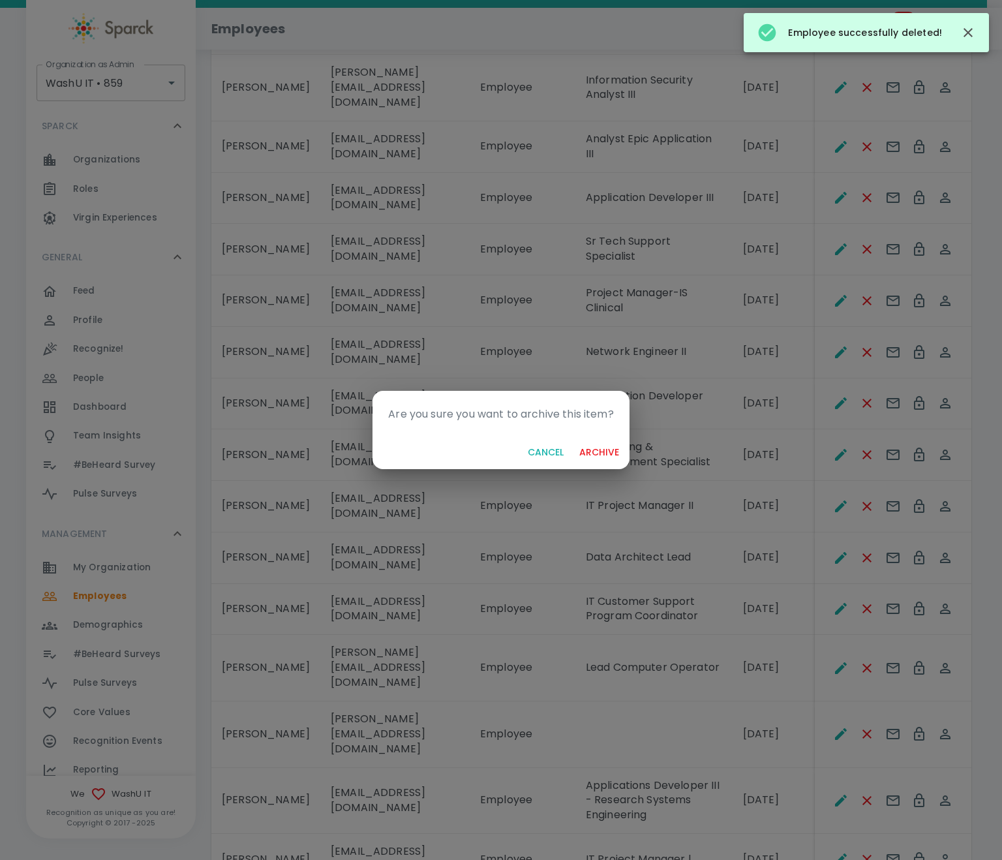
click at [598, 449] on button "archive" at bounding box center [599, 453] width 50 height 24
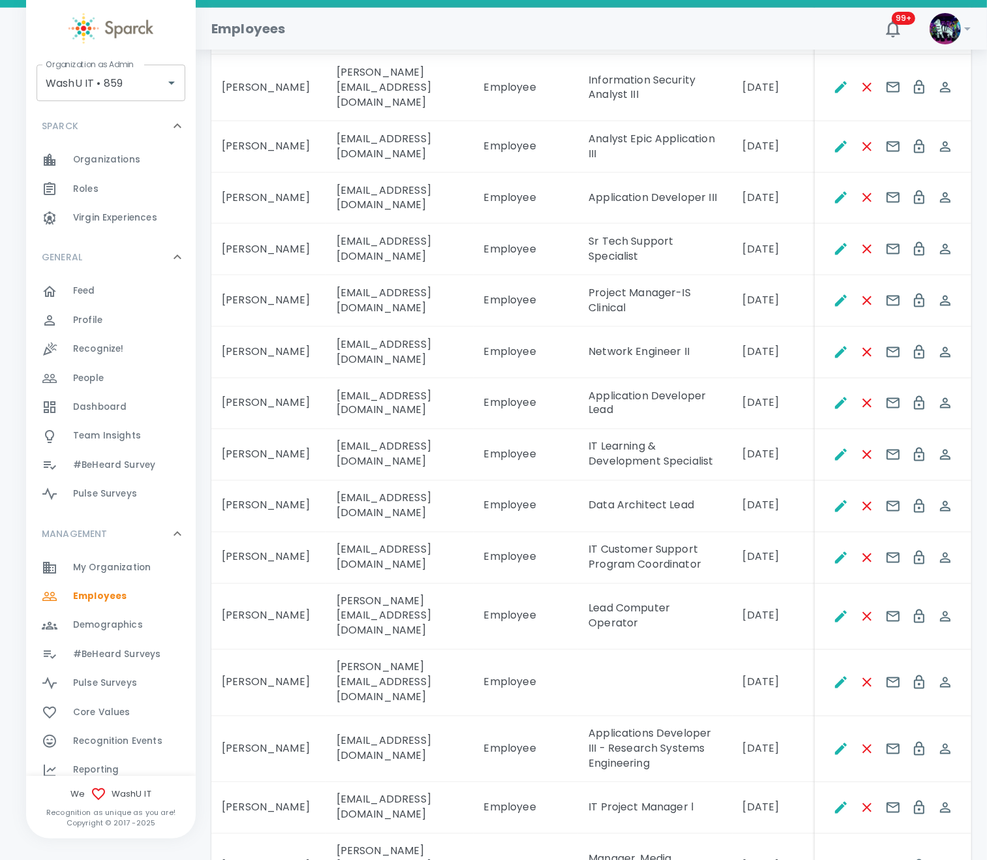
scroll to position [2167, 0]
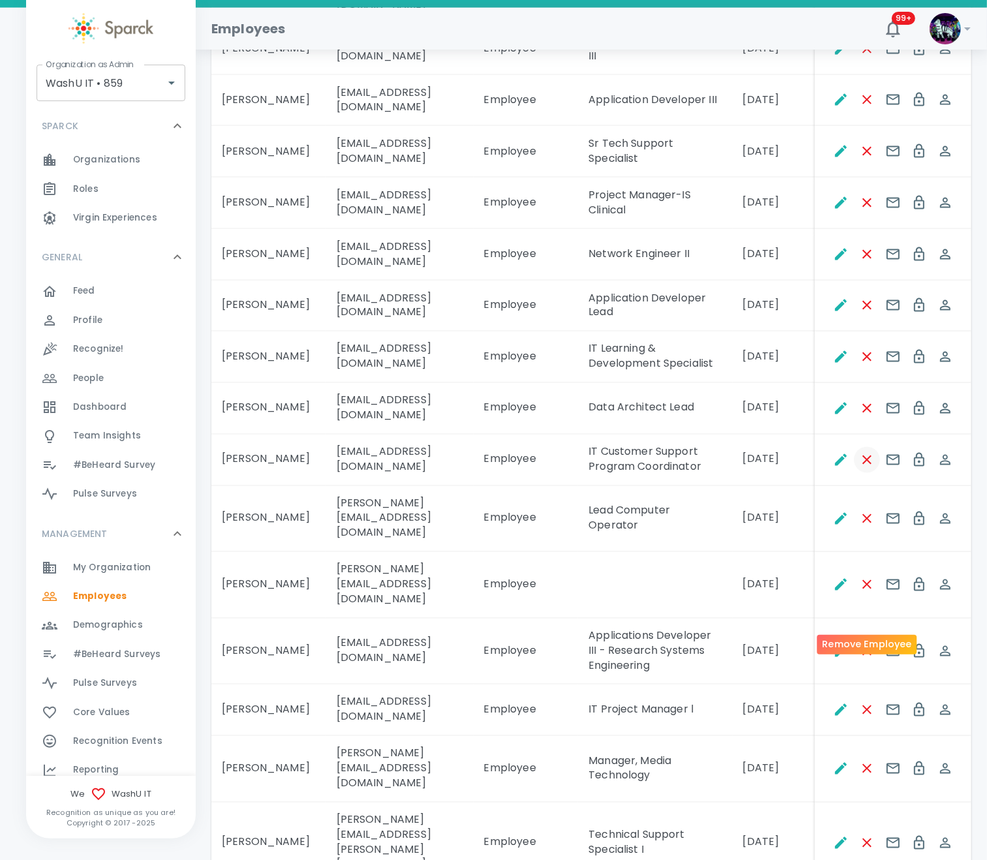
click at [835, 468] on icon "Remove Employee" at bounding box center [868, 460] width 16 height 16
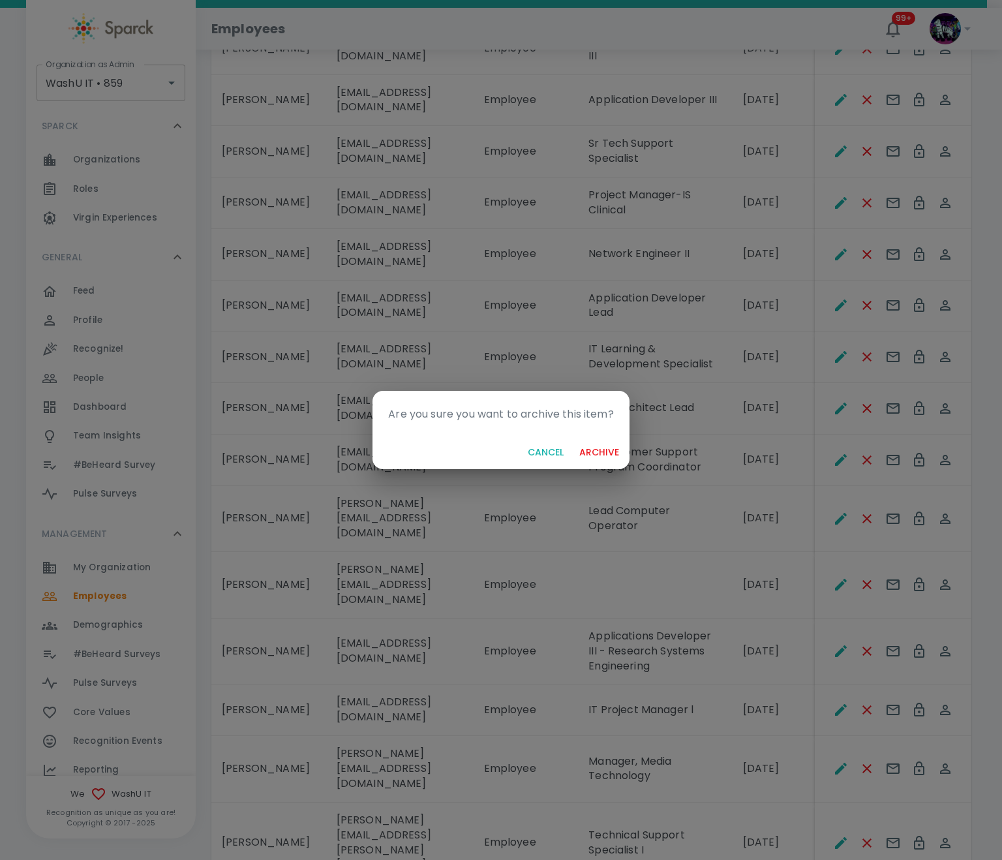
click at [595, 452] on button "archive" at bounding box center [599, 453] width 50 height 24
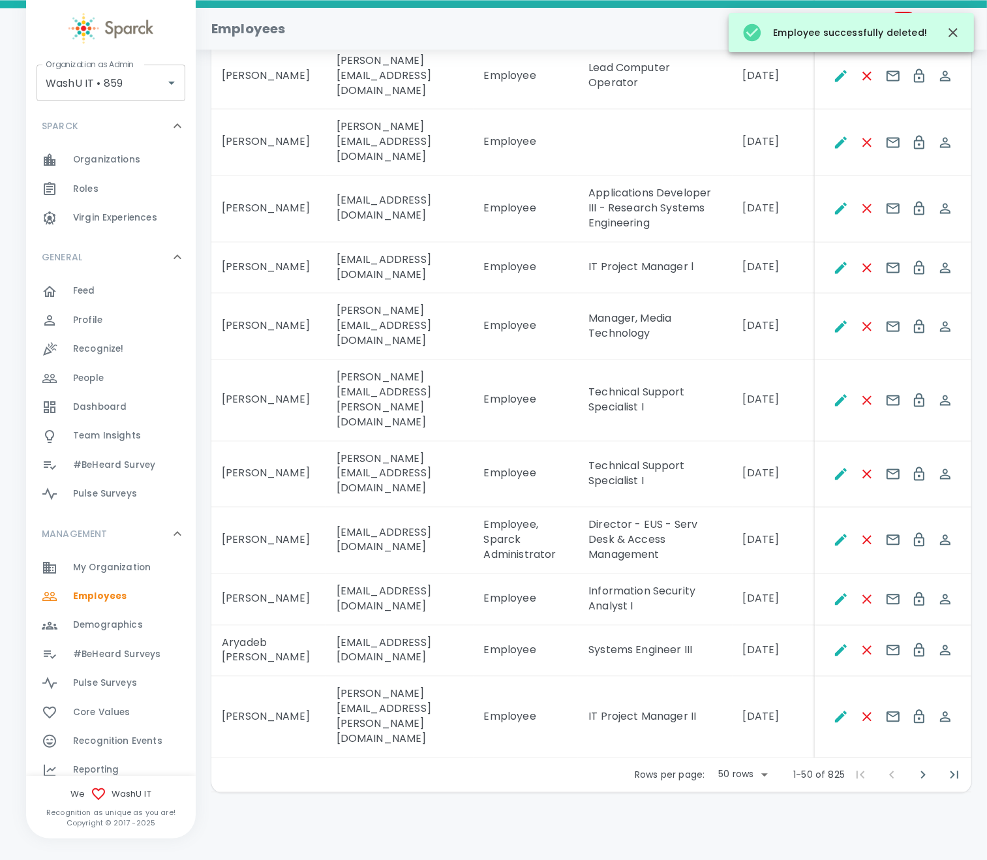
scroll to position [2682, 0]
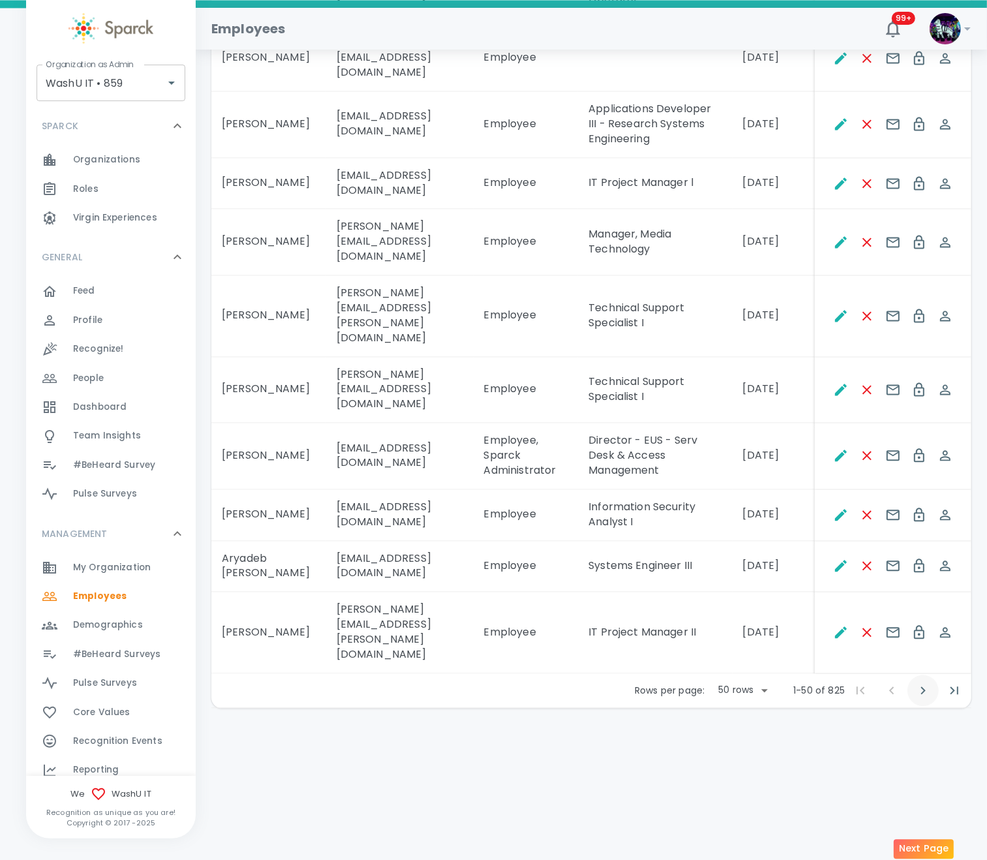
click at [835, 698] on icon "Next Page" at bounding box center [924, 691] width 16 height 16
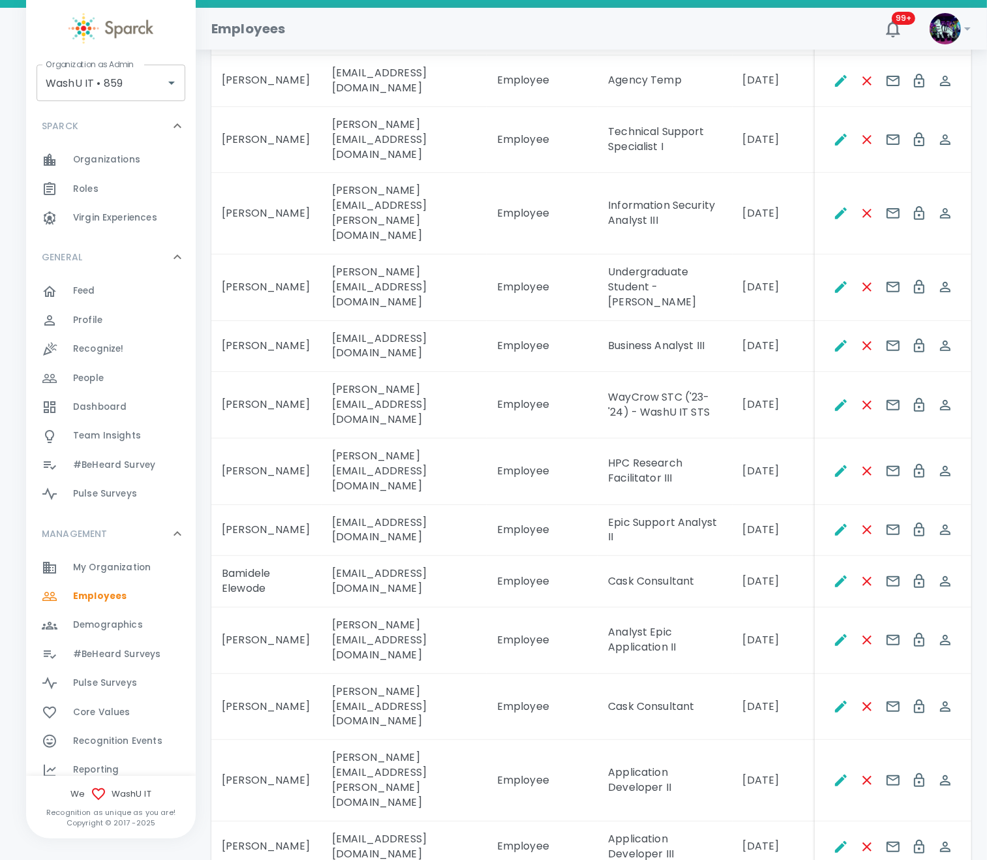
scroll to position [0, 0]
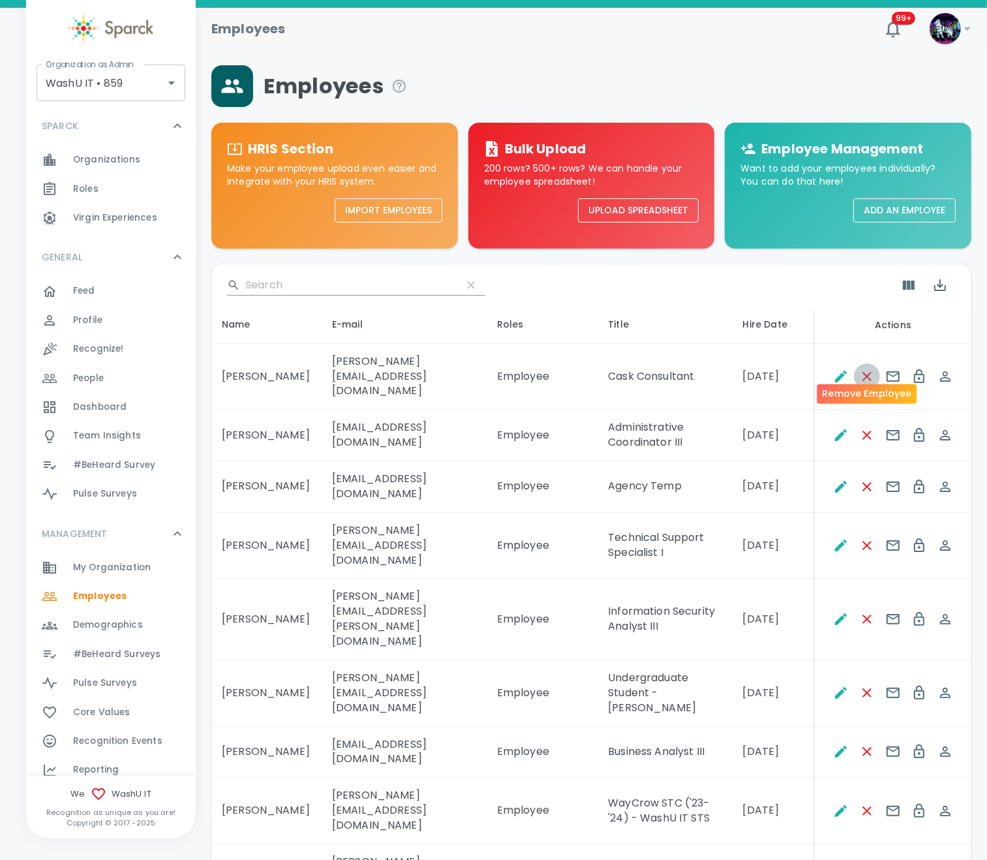
click at [835, 369] on icon "Remove Employee" at bounding box center [868, 377] width 16 height 16
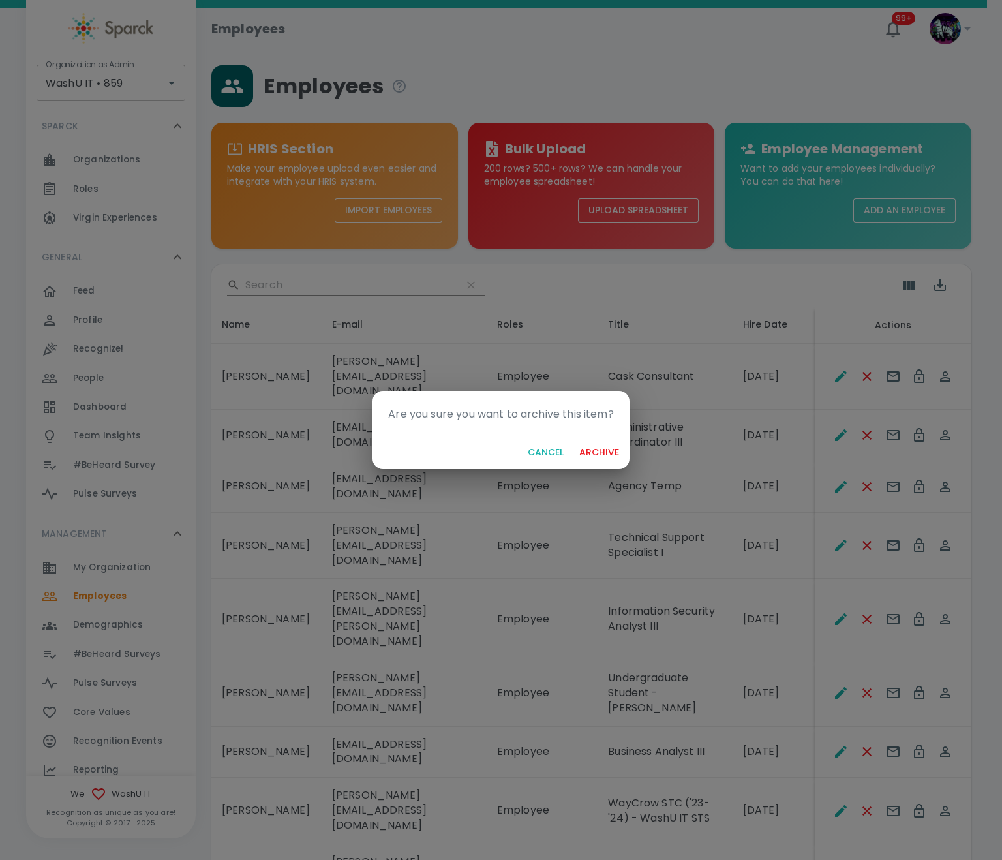
click at [602, 456] on button "archive" at bounding box center [599, 453] width 50 height 24
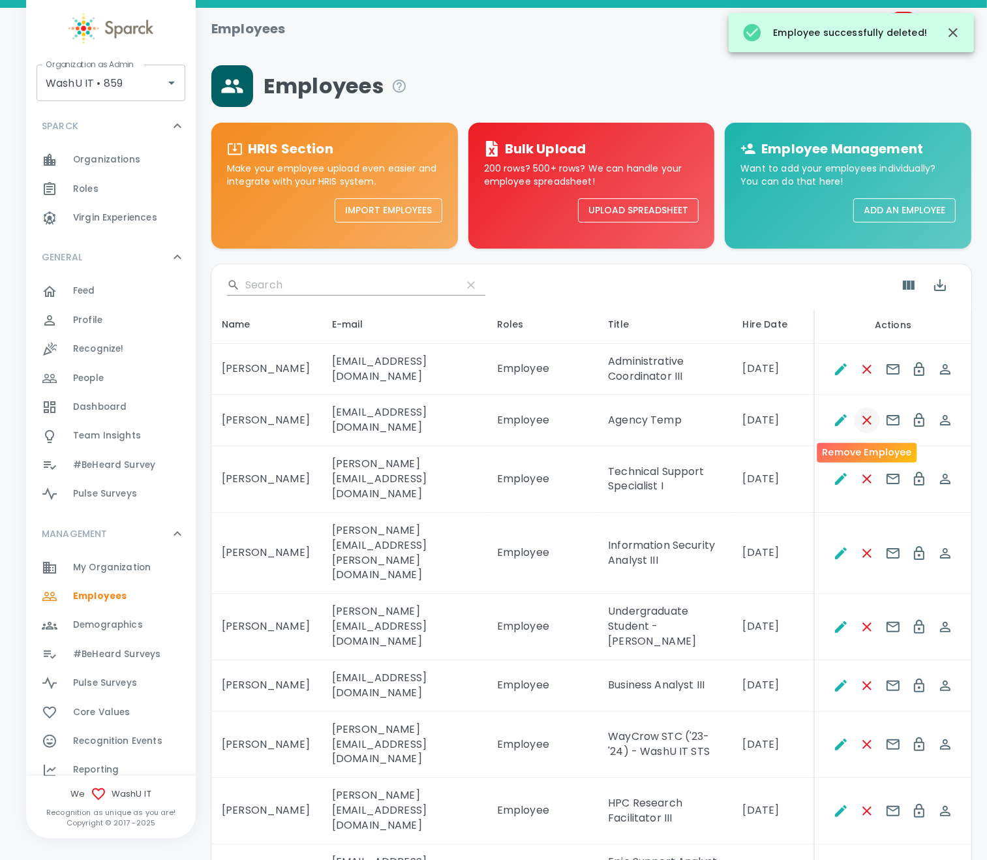
click at [835, 421] on icon "Remove Employee" at bounding box center [868, 420] width 16 height 16
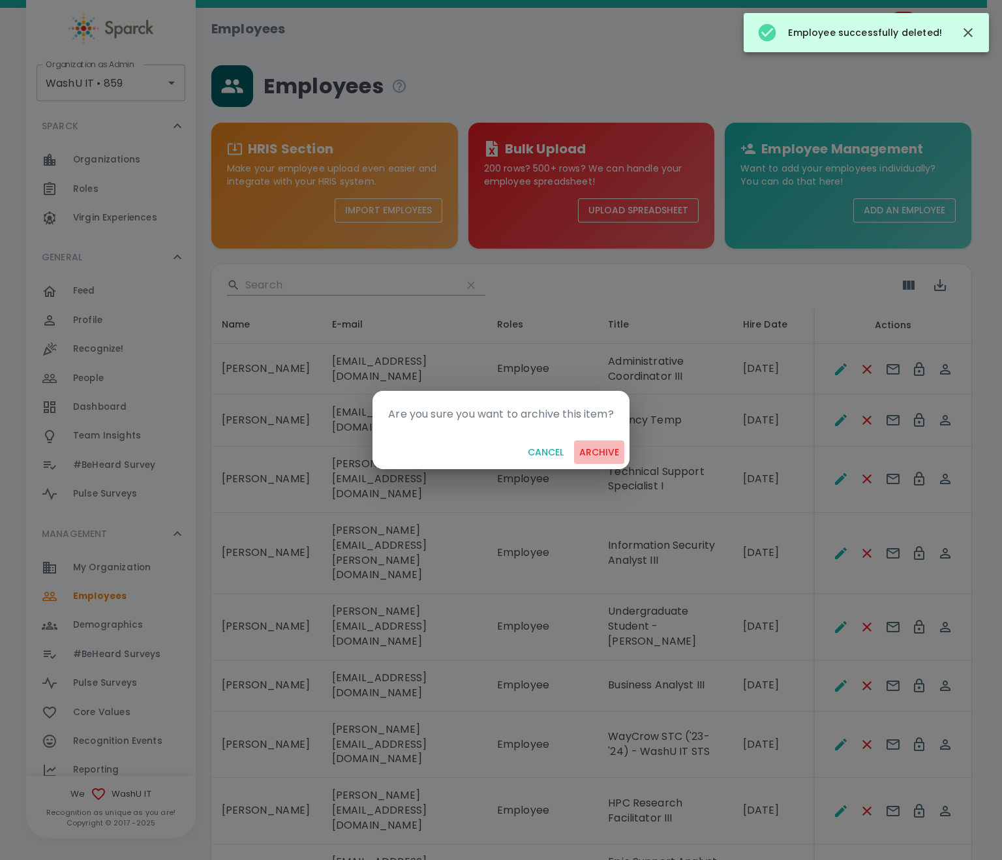
click at [592, 448] on button "archive" at bounding box center [599, 453] width 50 height 24
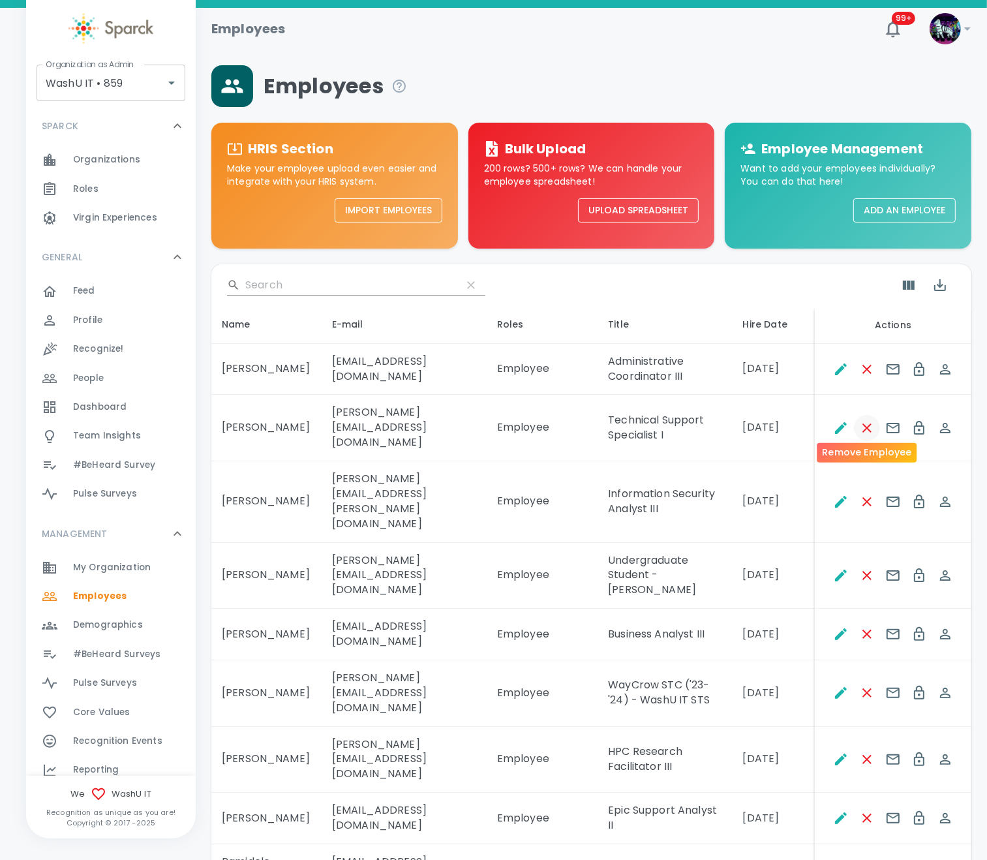
click at [835, 422] on icon "Remove Employee" at bounding box center [868, 428] width 16 height 16
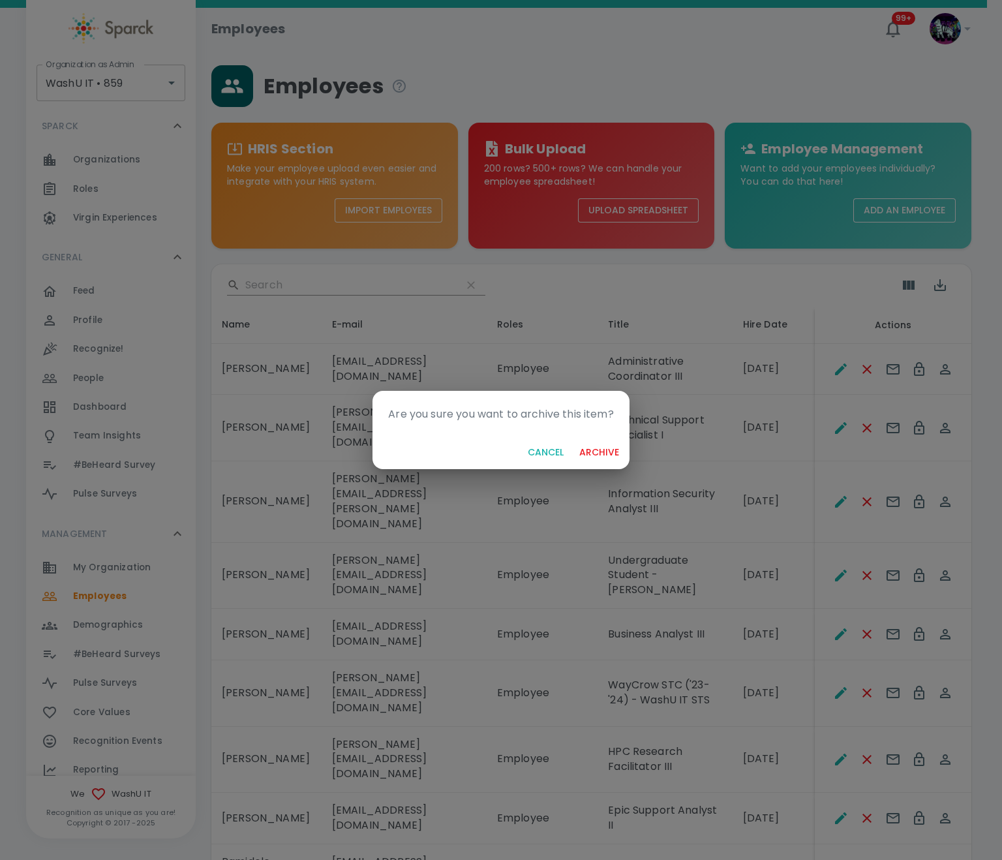
click at [600, 446] on button "archive" at bounding box center [599, 453] width 50 height 24
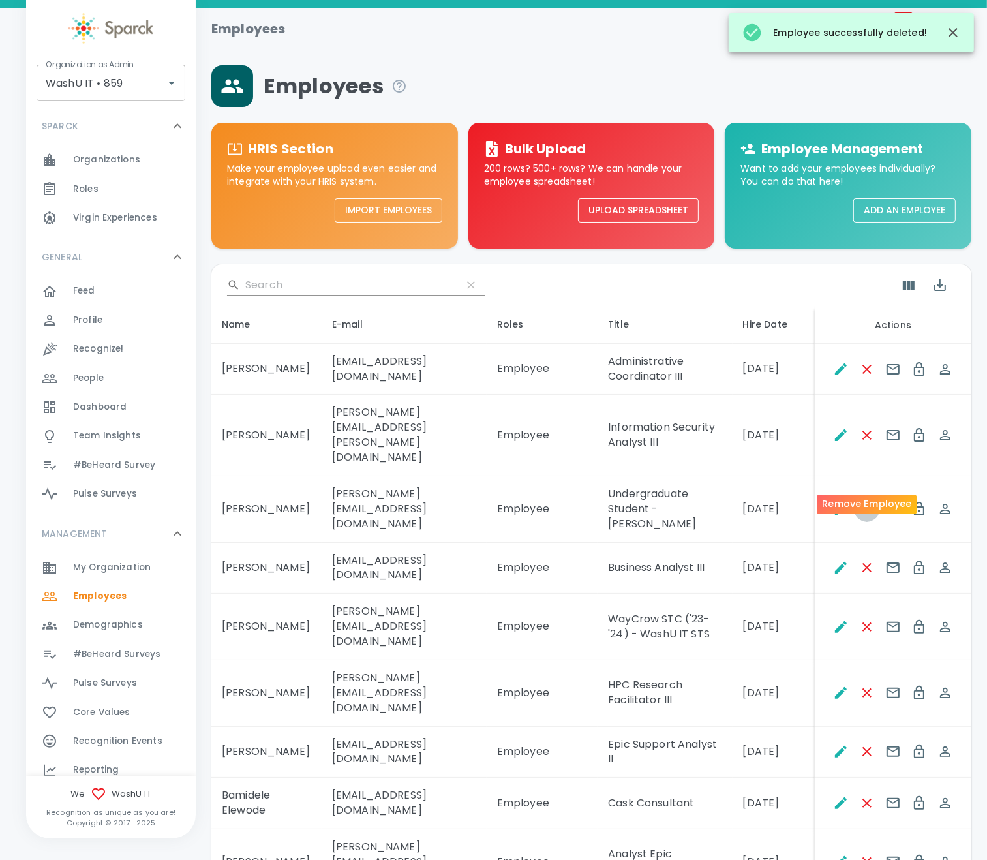
click at [835, 501] on icon "Remove Employee" at bounding box center [868, 509] width 16 height 16
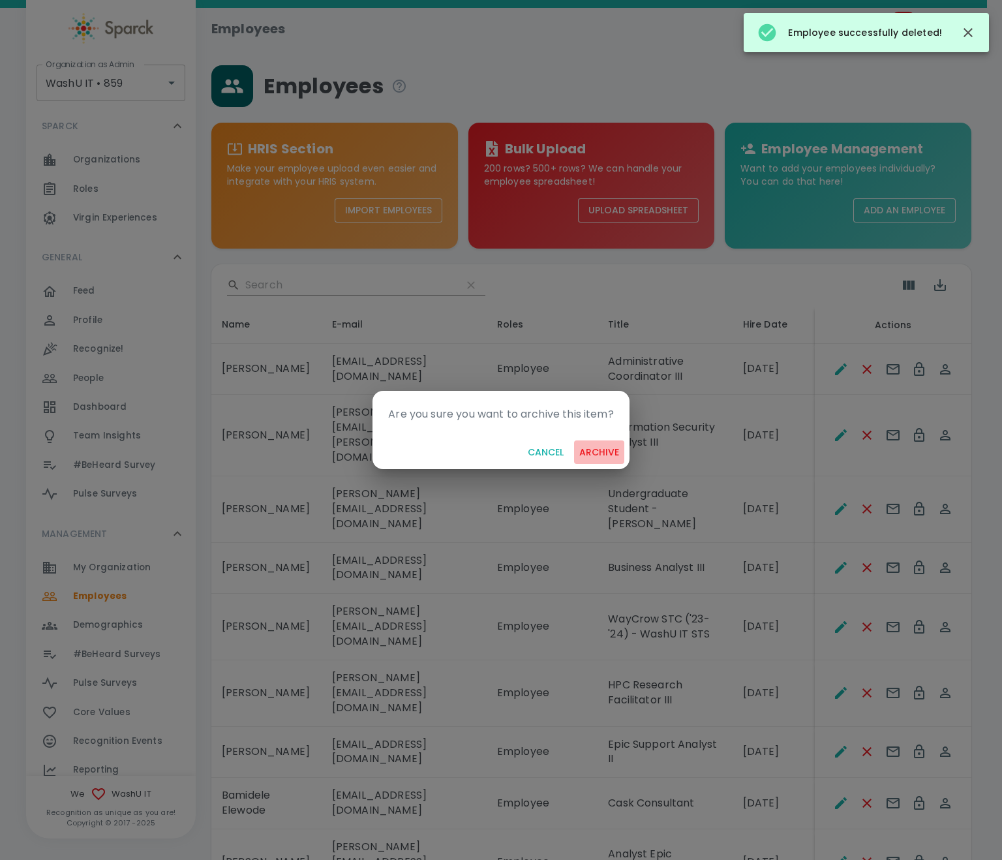
click at [597, 450] on button "archive" at bounding box center [599, 453] width 50 height 24
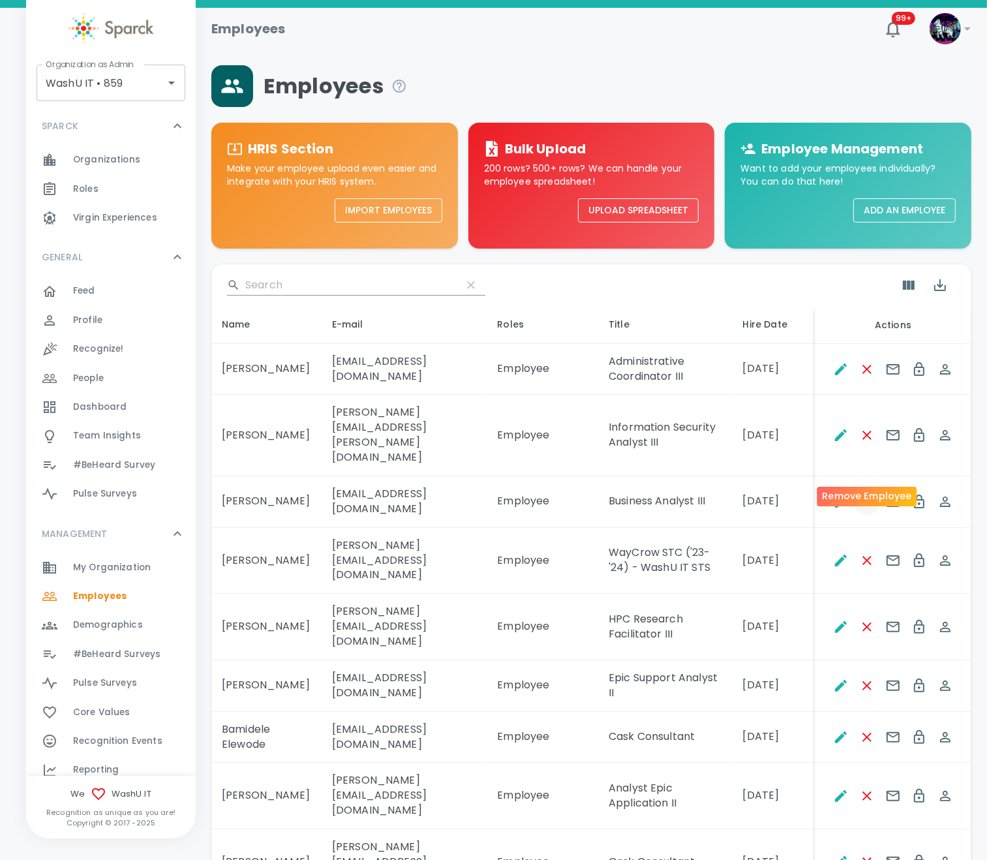
click at [835, 497] on icon "Remove Employee" at bounding box center [867, 501] width 9 height 9
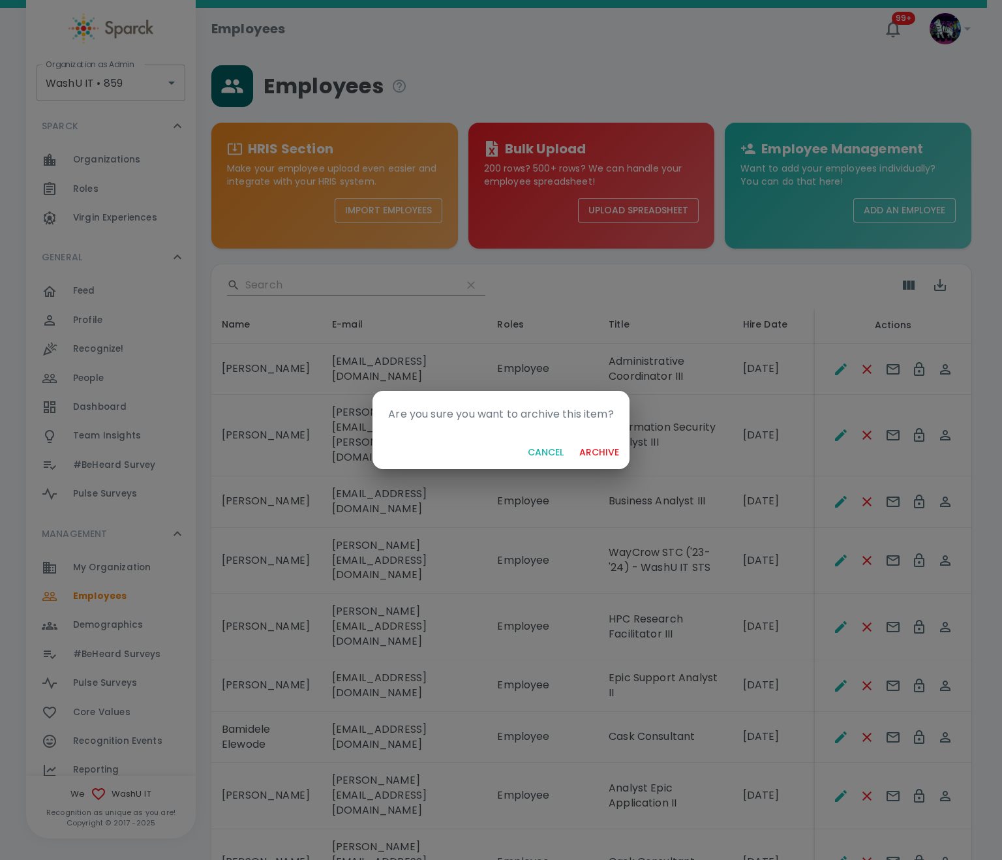
click at [604, 454] on button "archive" at bounding box center [599, 453] width 50 height 24
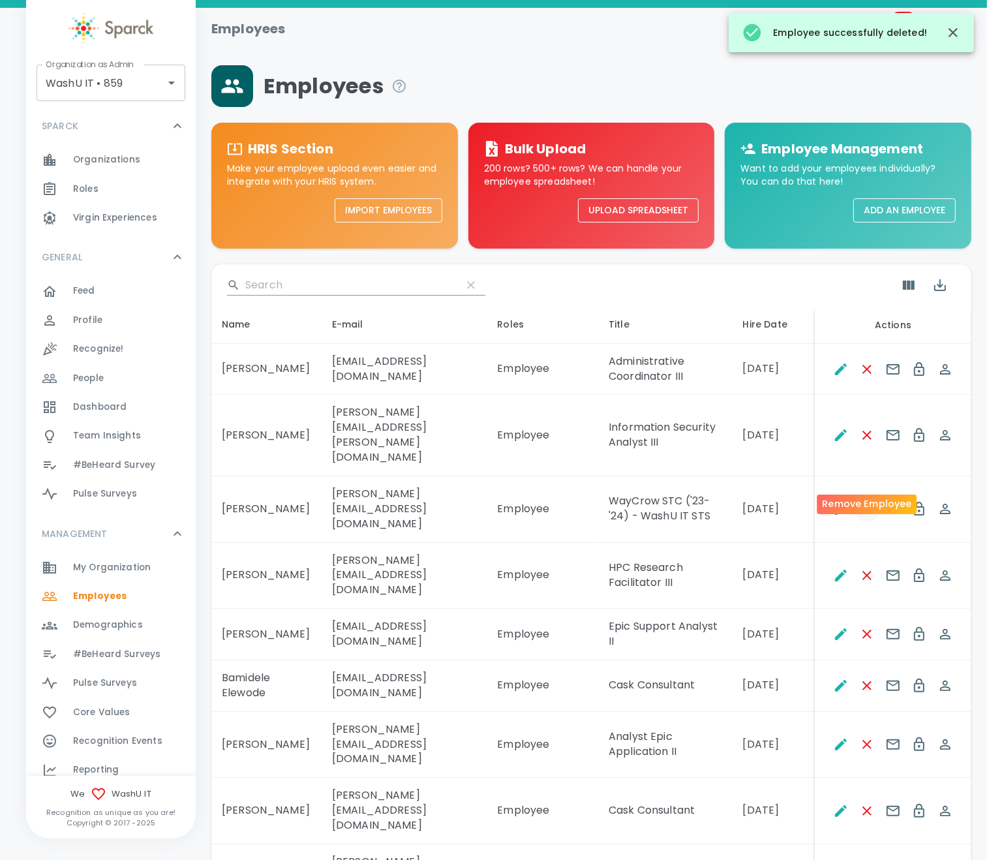
click at [835, 501] on icon "Remove Employee" at bounding box center [868, 509] width 16 height 16
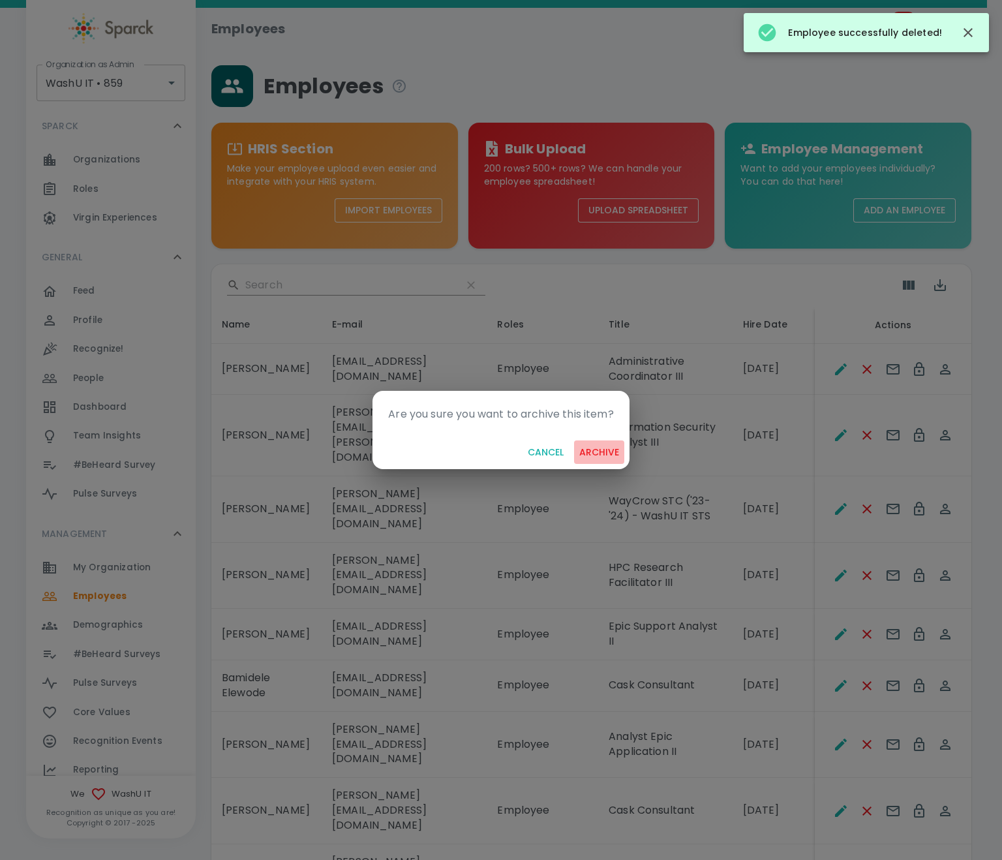
click at [613, 457] on button "archive" at bounding box center [599, 453] width 50 height 24
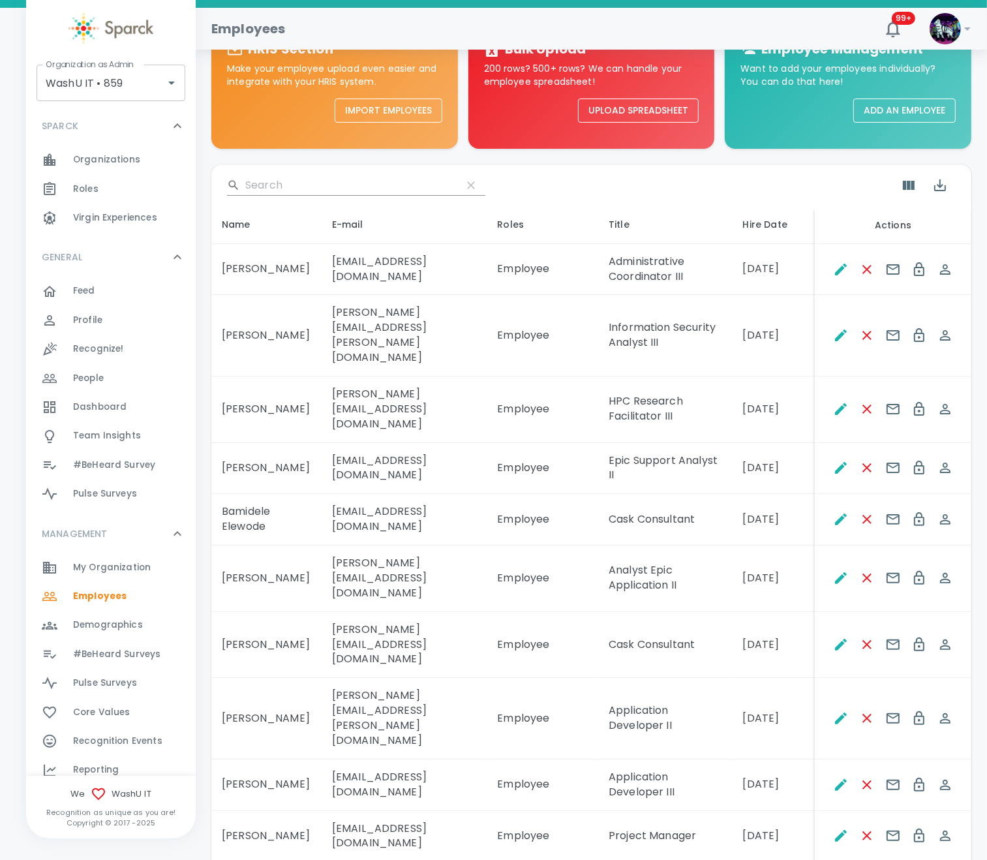
scroll to position [196, 0]
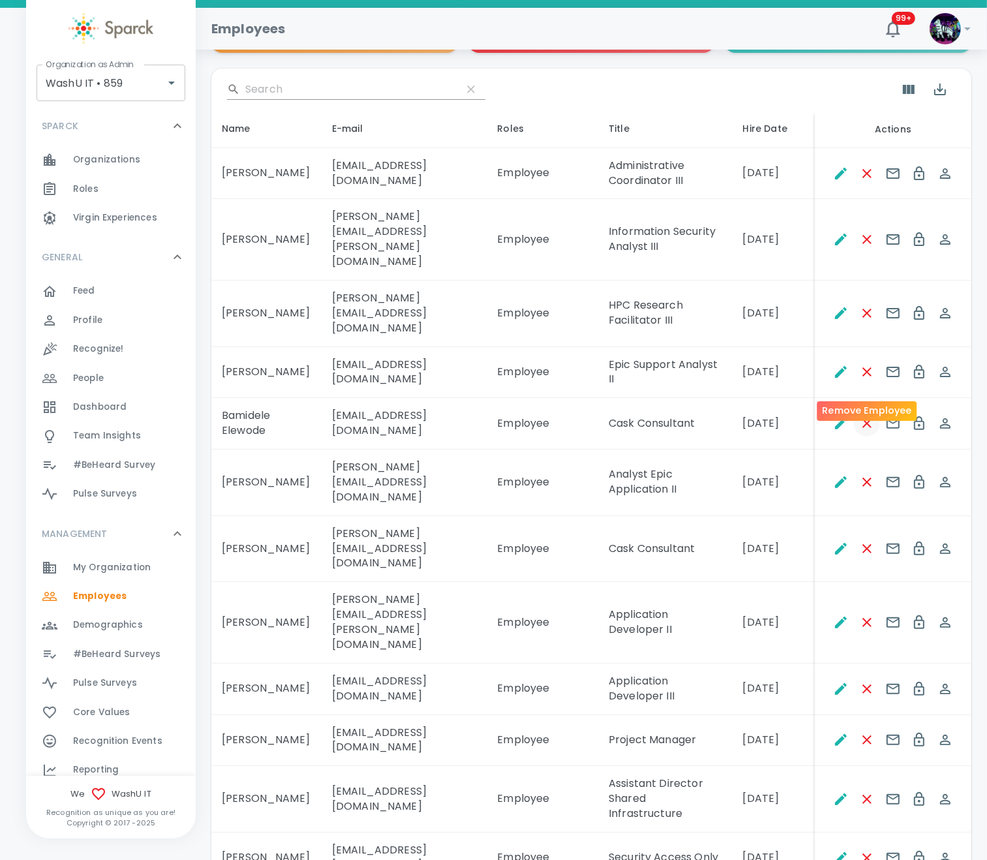
click at [835, 416] on icon "Remove Employee" at bounding box center [868, 424] width 16 height 16
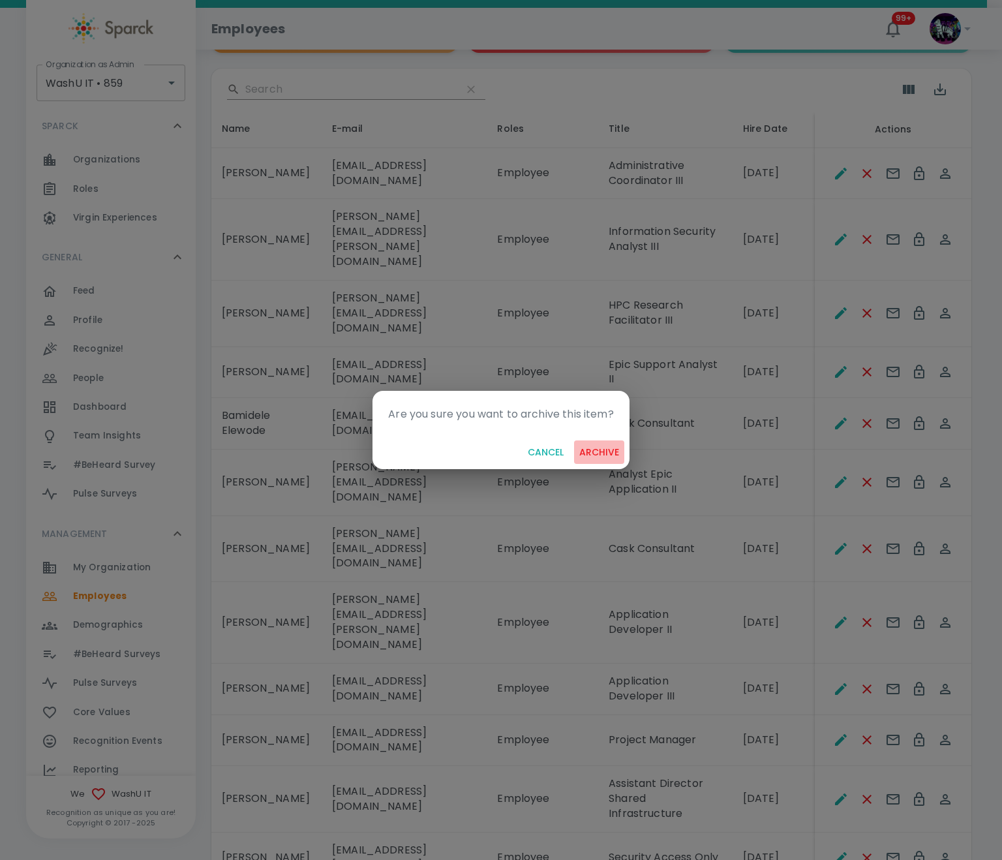
click at [594, 456] on button "archive" at bounding box center [599, 453] width 50 height 24
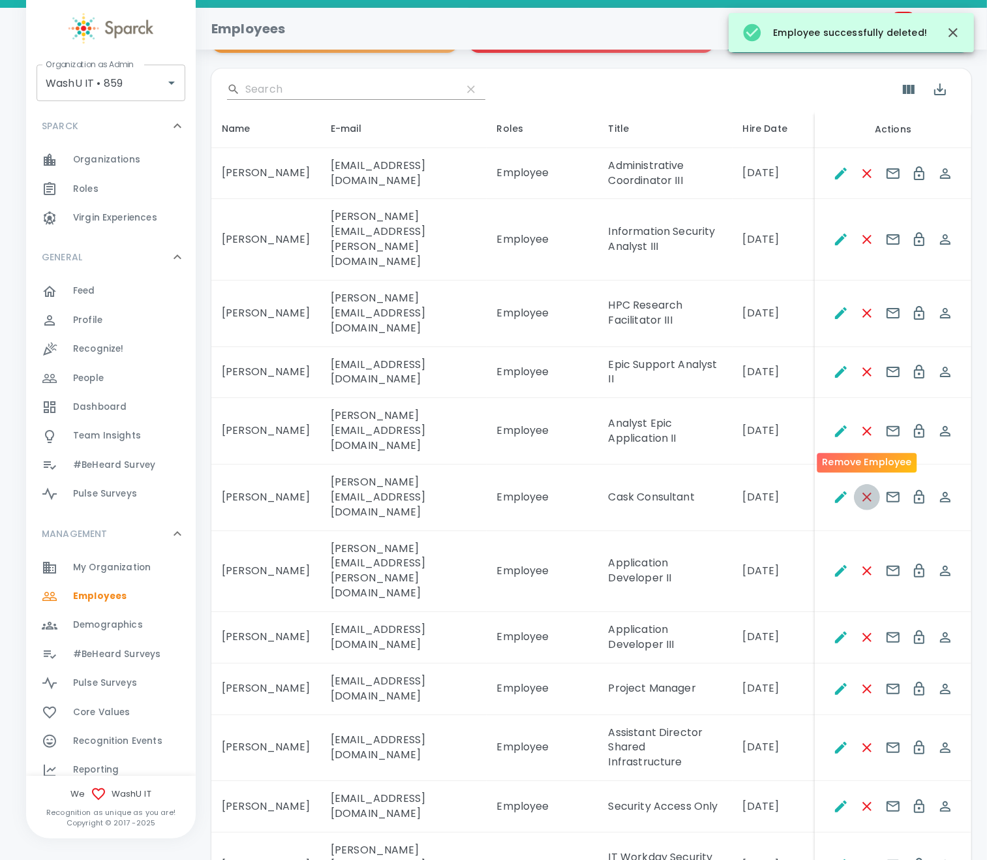
click at [835, 489] on icon "Remove Employee" at bounding box center [868, 497] width 16 height 16
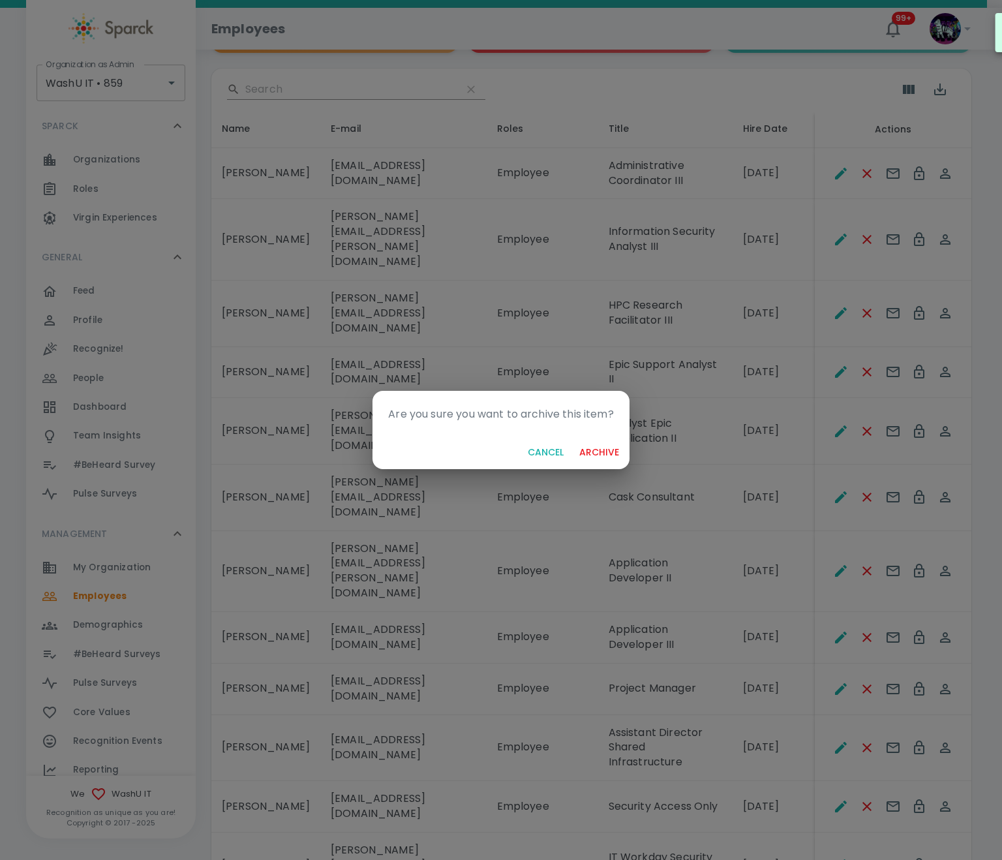
click at [600, 449] on button "archive" at bounding box center [599, 453] width 50 height 24
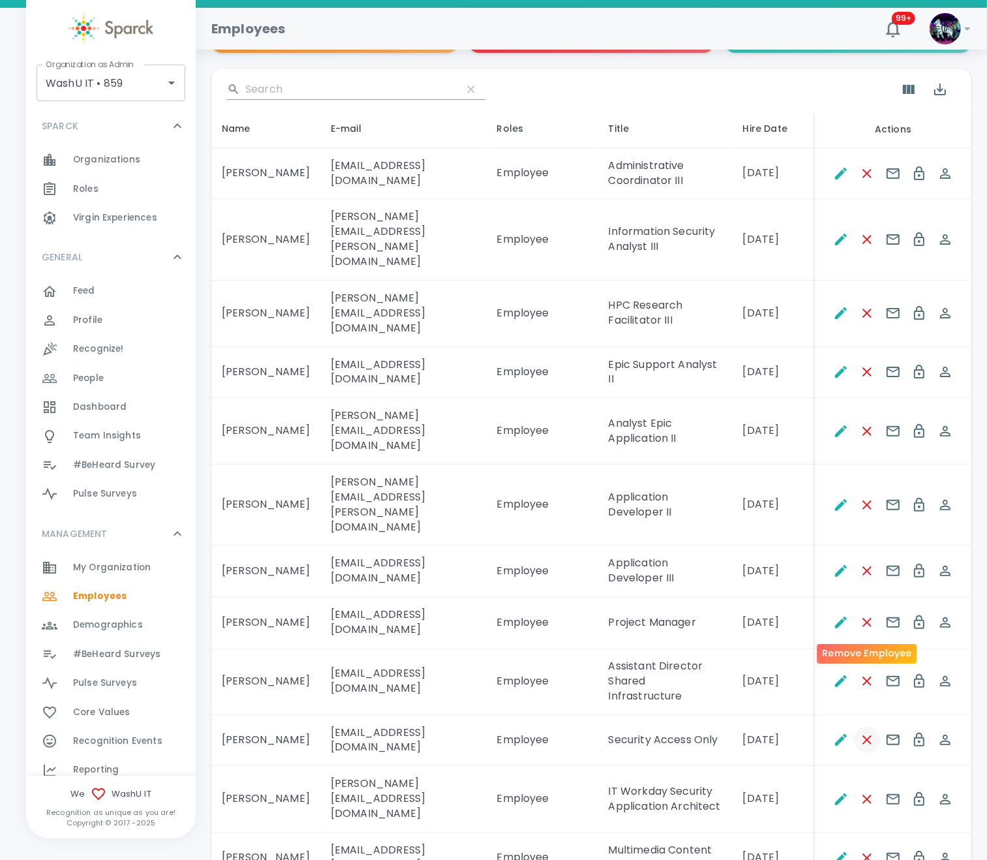
click at [835, 717] on icon "Remove Employee" at bounding box center [868, 740] width 16 height 16
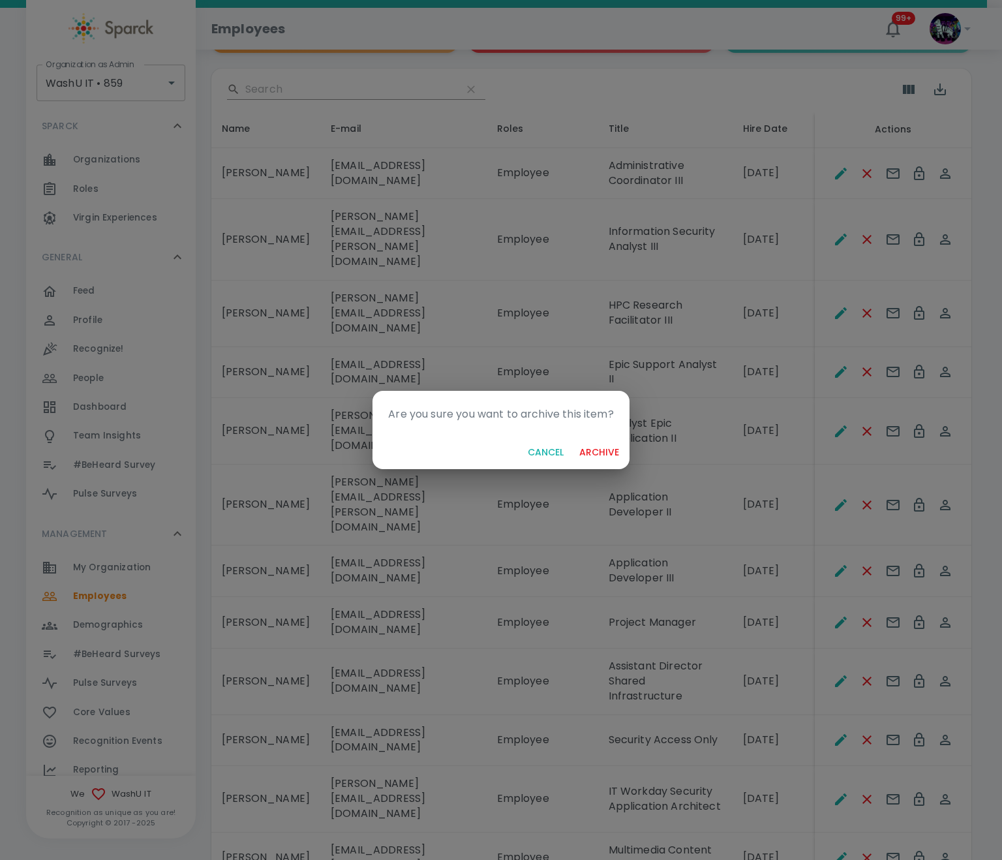
click at [593, 452] on button "archive" at bounding box center [599, 453] width 50 height 24
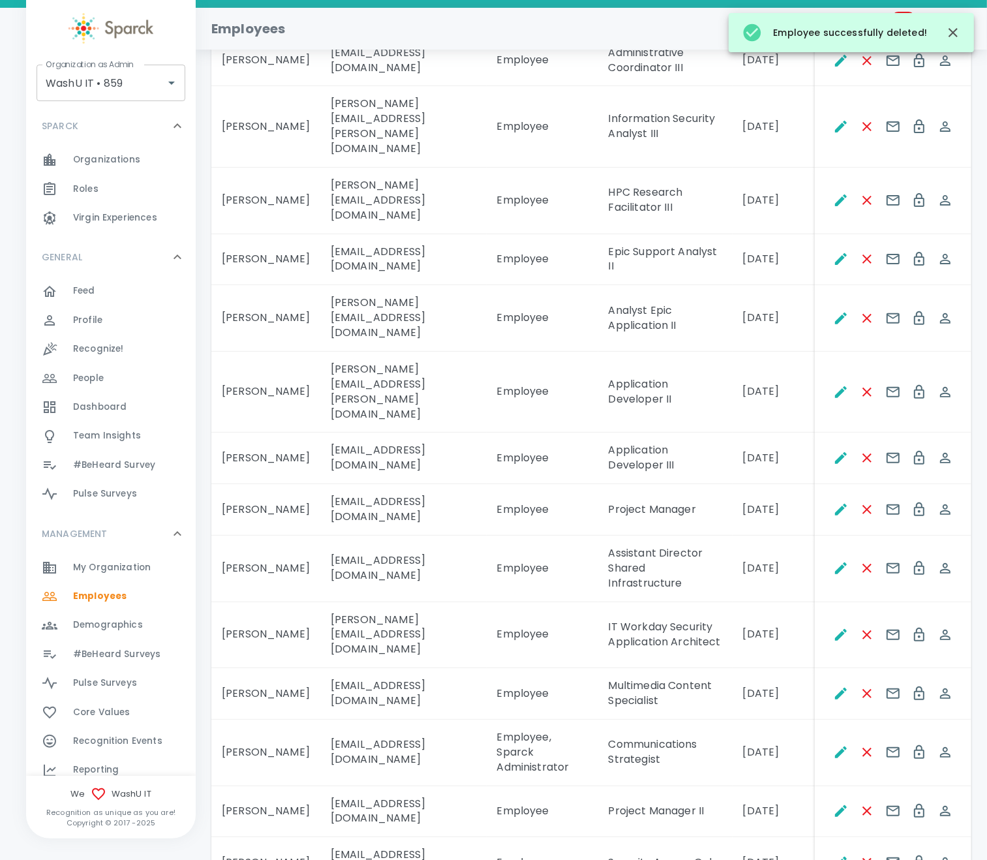
scroll to position [392, 0]
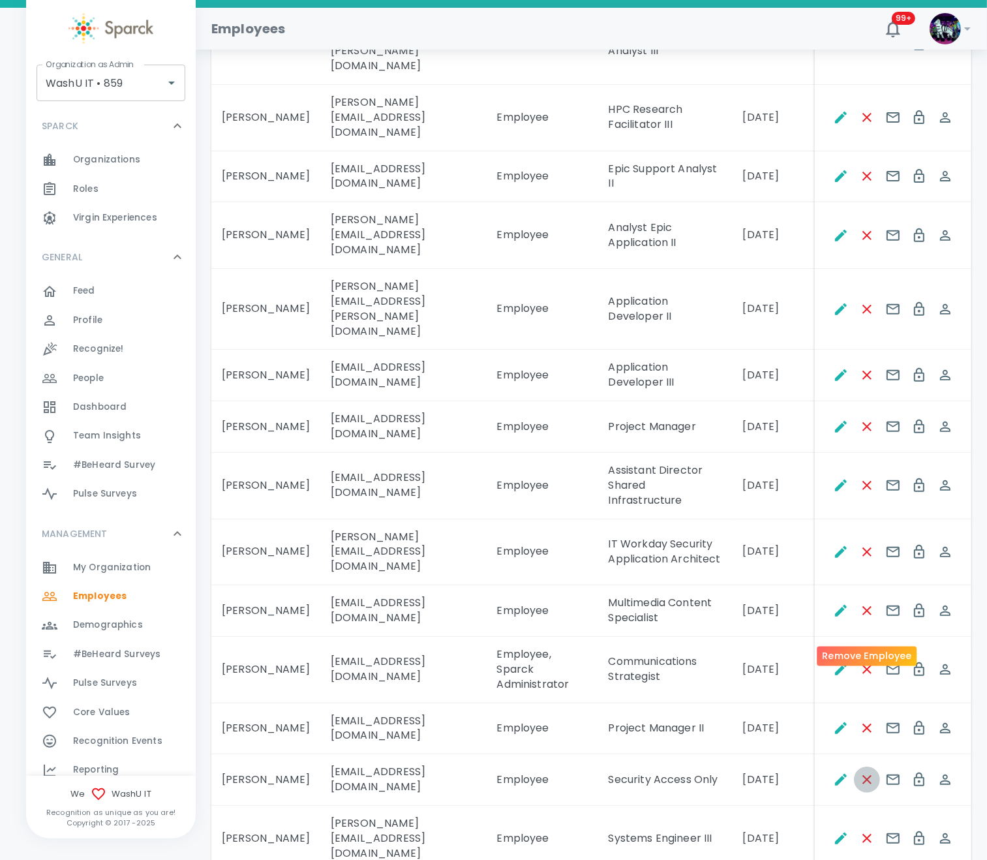
click at [835, 717] on icon "Remove Employee" at bounding box center [868, 780] width 16 height 16
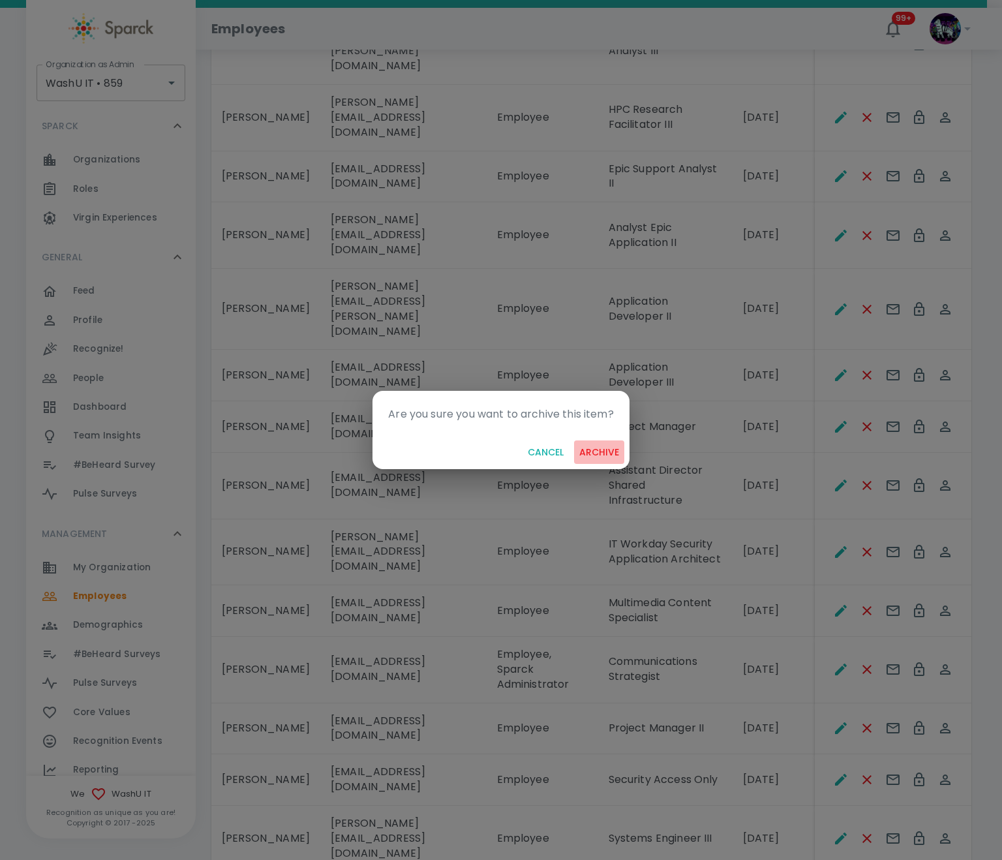
click at [606, 450] on button "archive" at bounding box center [599, 453] width 50 height 24
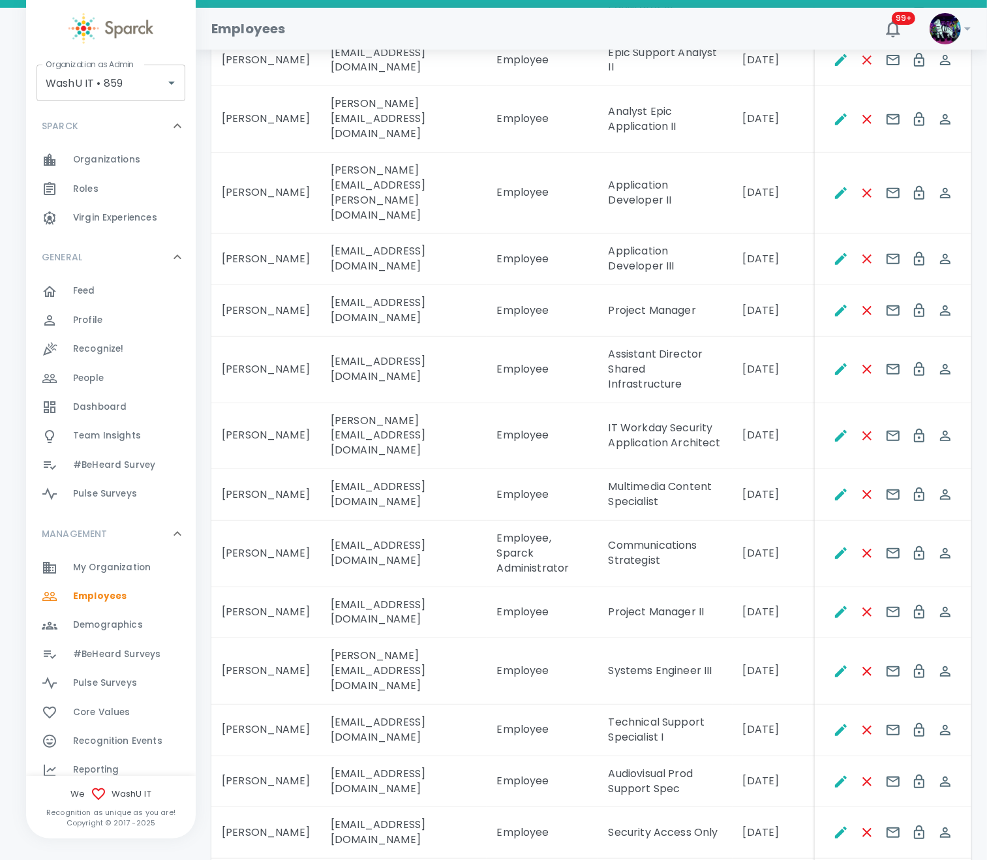
scroll to position [587, 0]
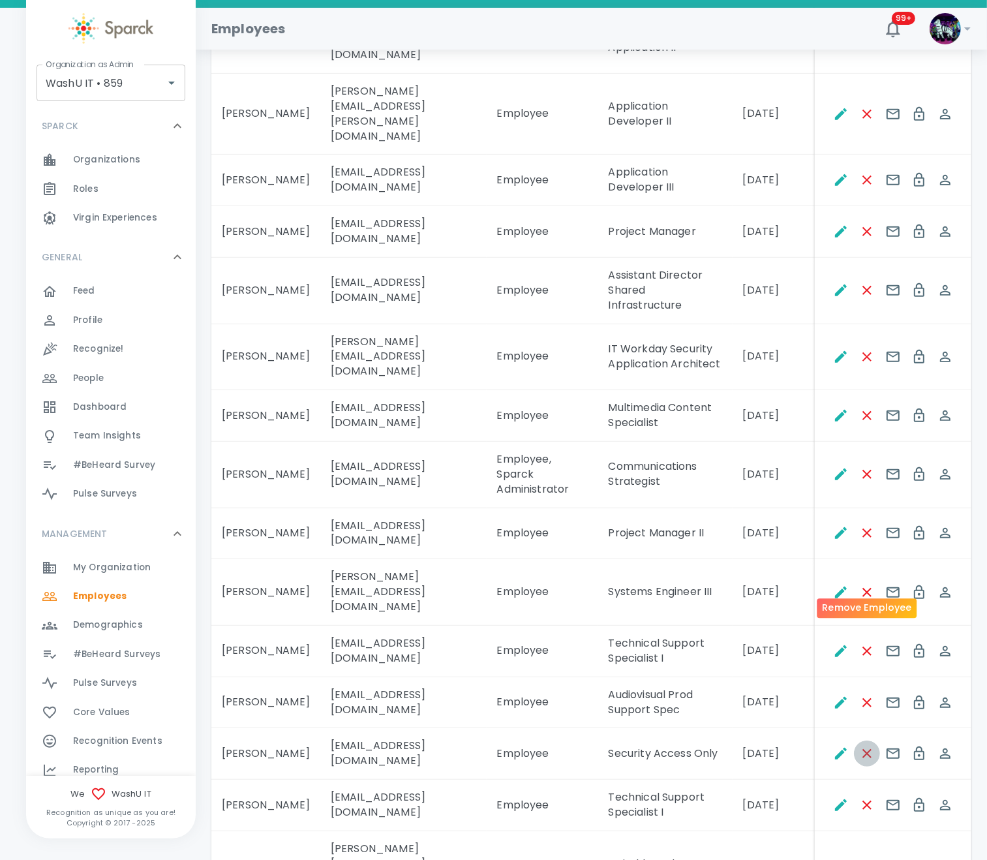
click at [835, 717] on icon "Remove Employee" at bounding box center [868, 754] width 16 height 16
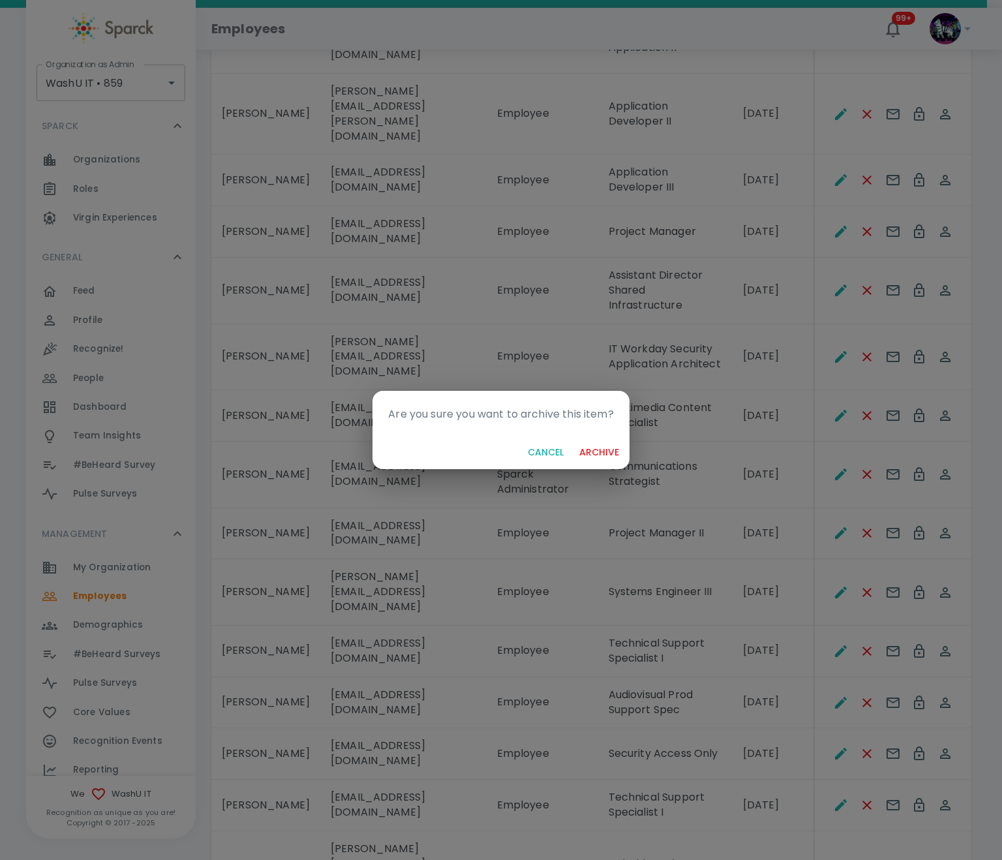
click at [590, 449] on button "archive" at bounding box center [599, 453] width 50 height 24
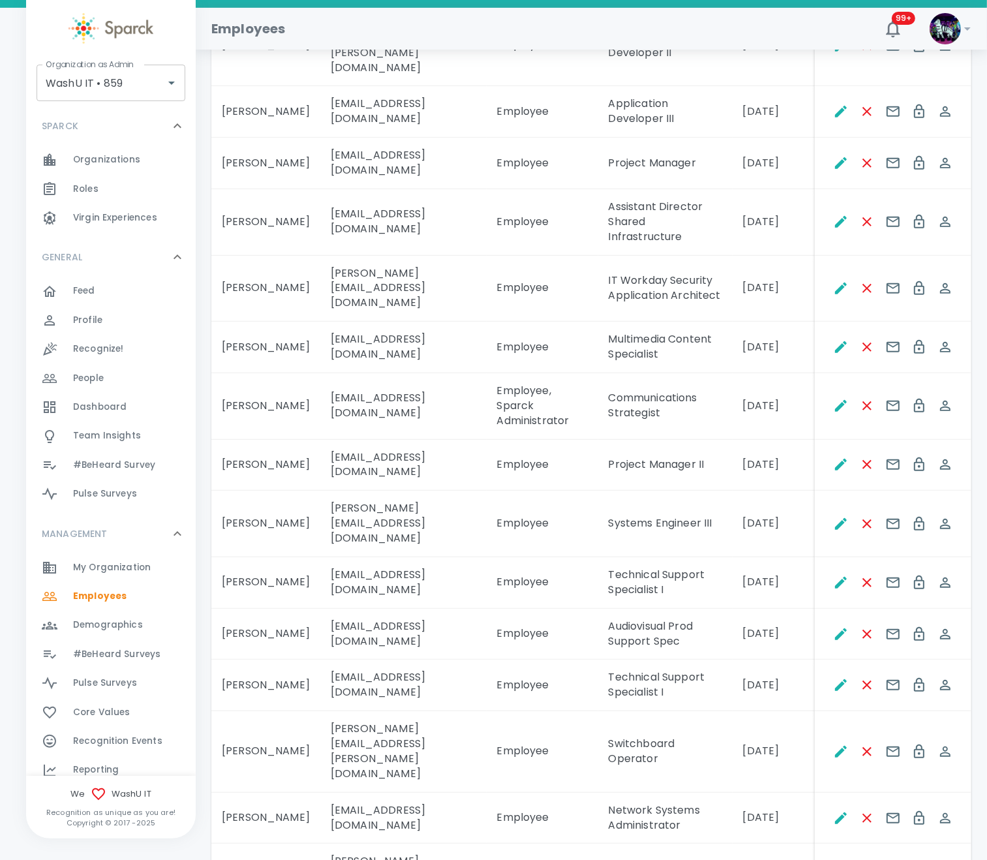
scroll to position [685, 0]
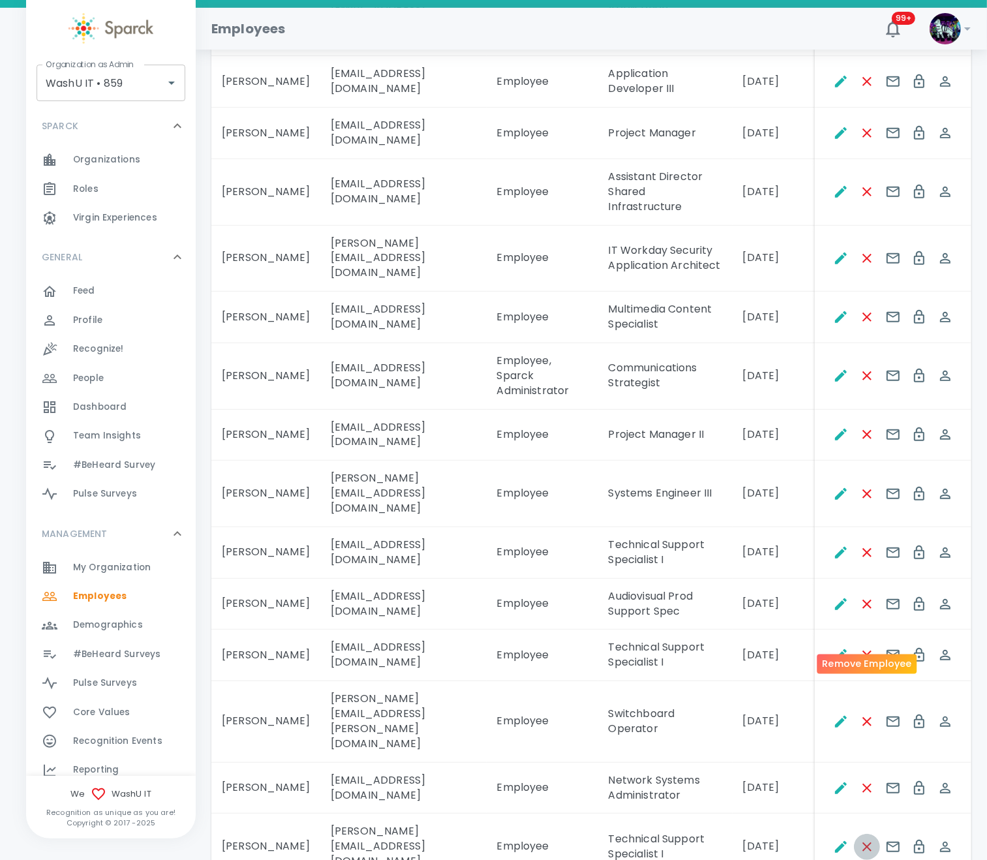
click at [835, 717] on icon "Remove Employee" at bounding box center [868, 847] width 16 height 16
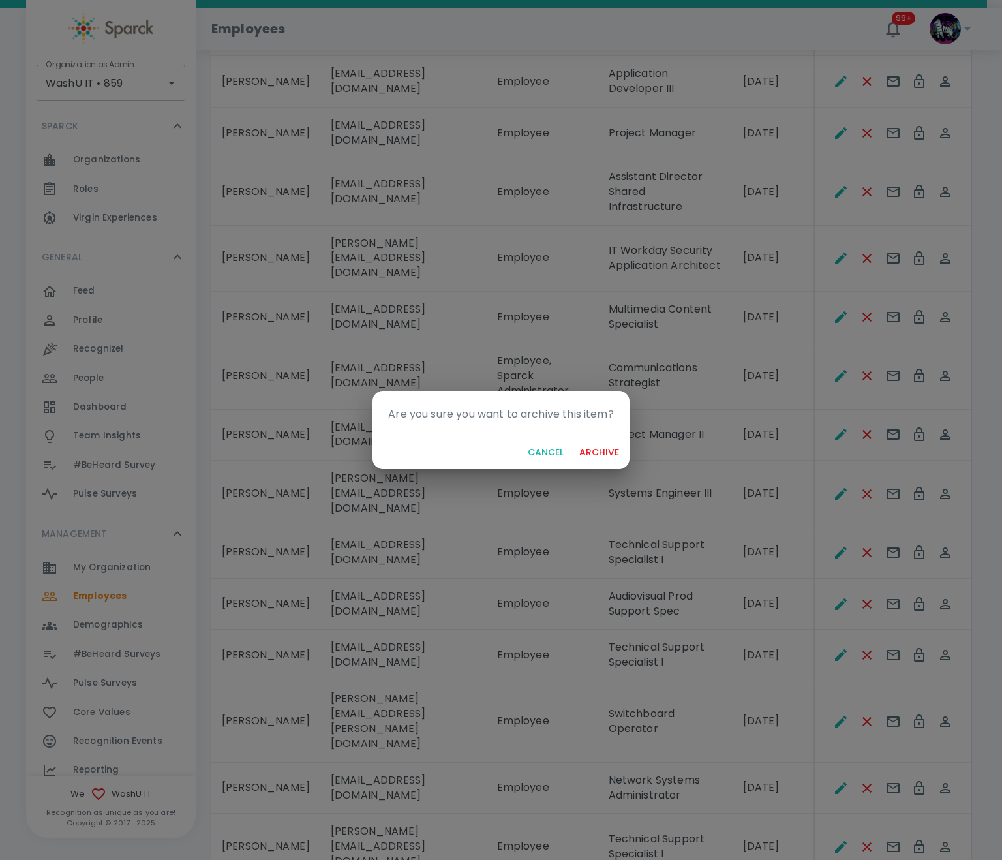
click at [589, 456] on button "archive" at bounding box center [599, 453] width 50 height 24
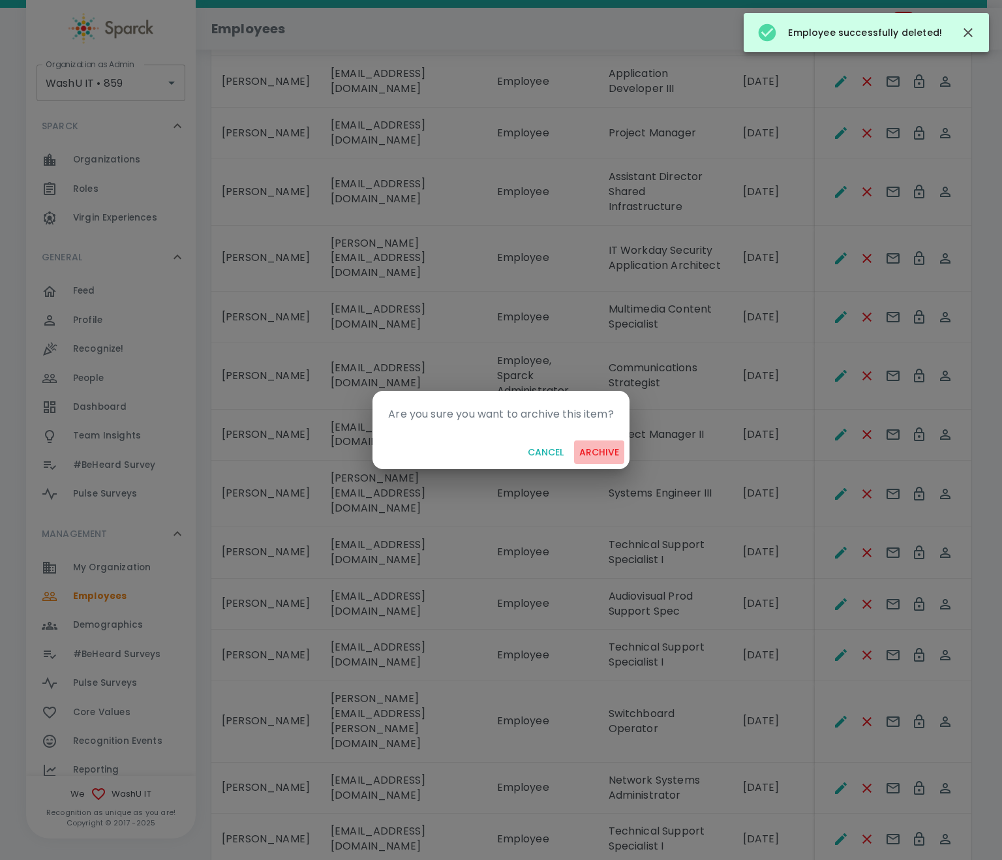
click at [602, 458] on button "archive" at bounding box center [599, 453] width 50 height 24
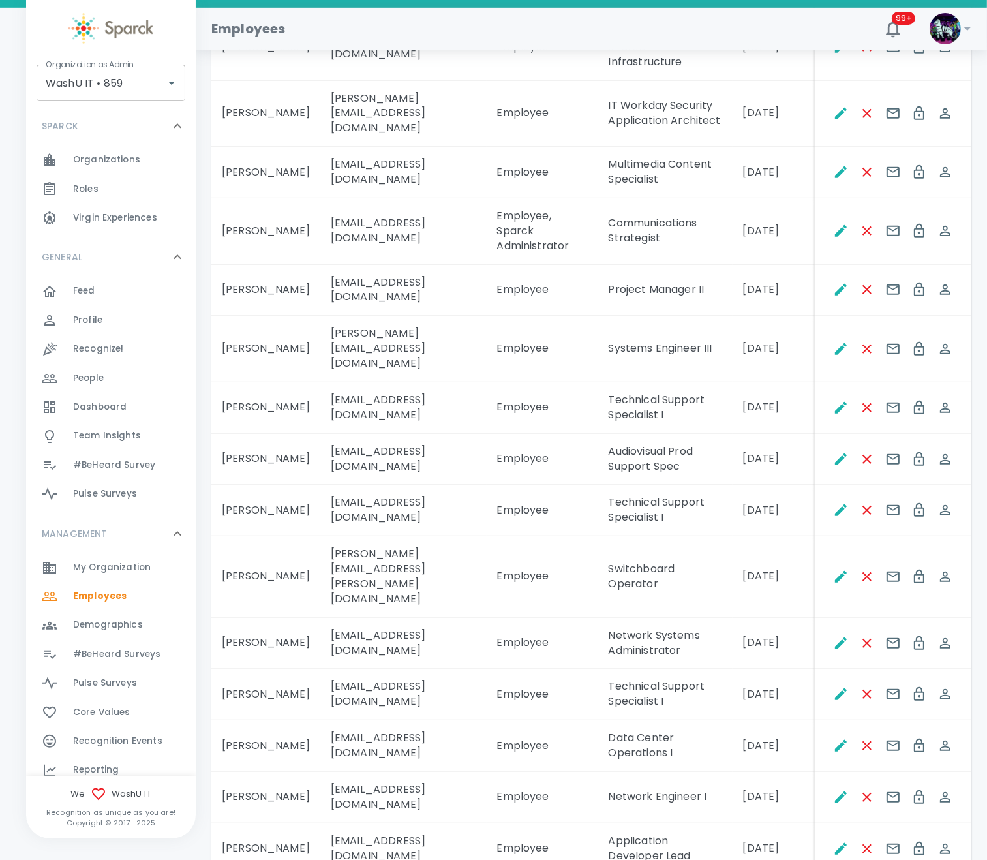
scroll to position [880, 0]
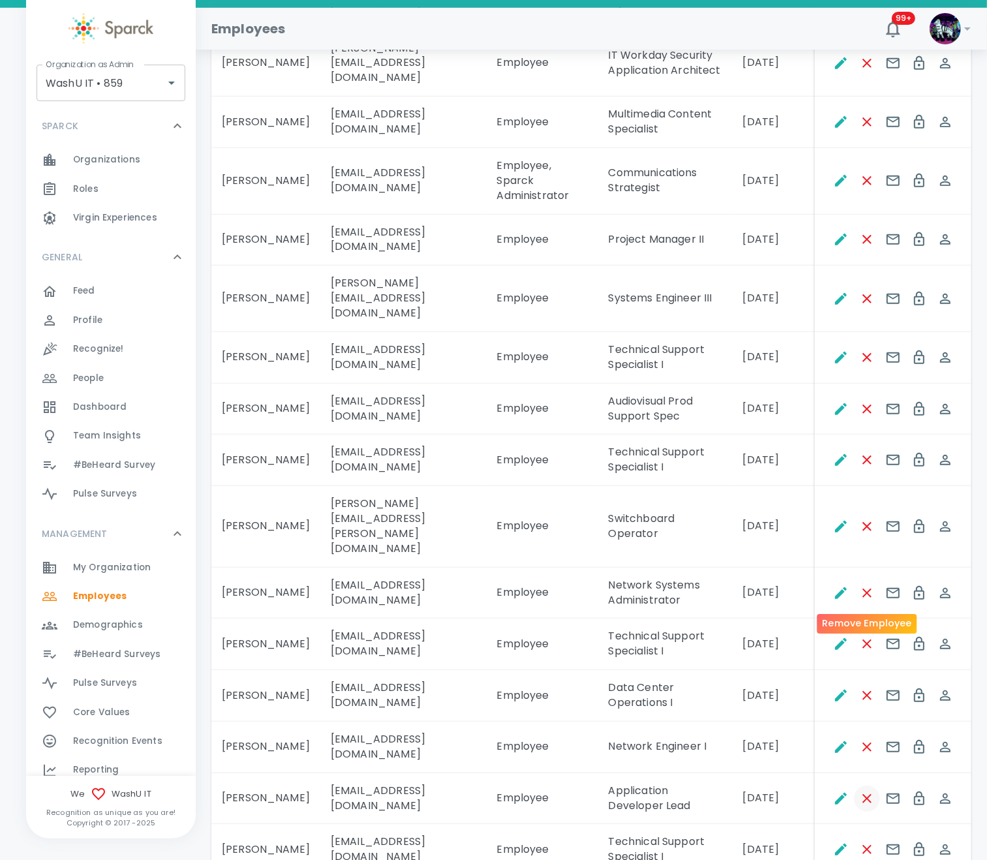
click at [835, 717] on icon "Remove Employee" at bounding box center [868, 799] width 16 height 16
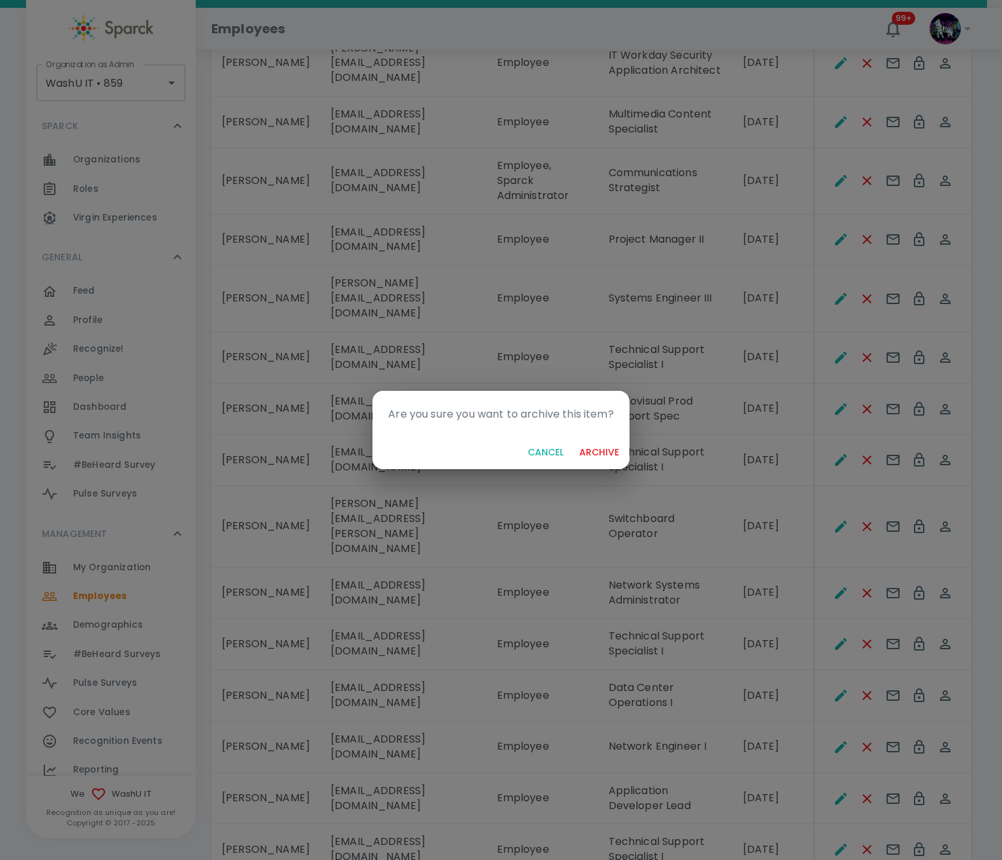
click at [617, 453] on button "archive" at bounding box center [599, 453] width 50 height 24
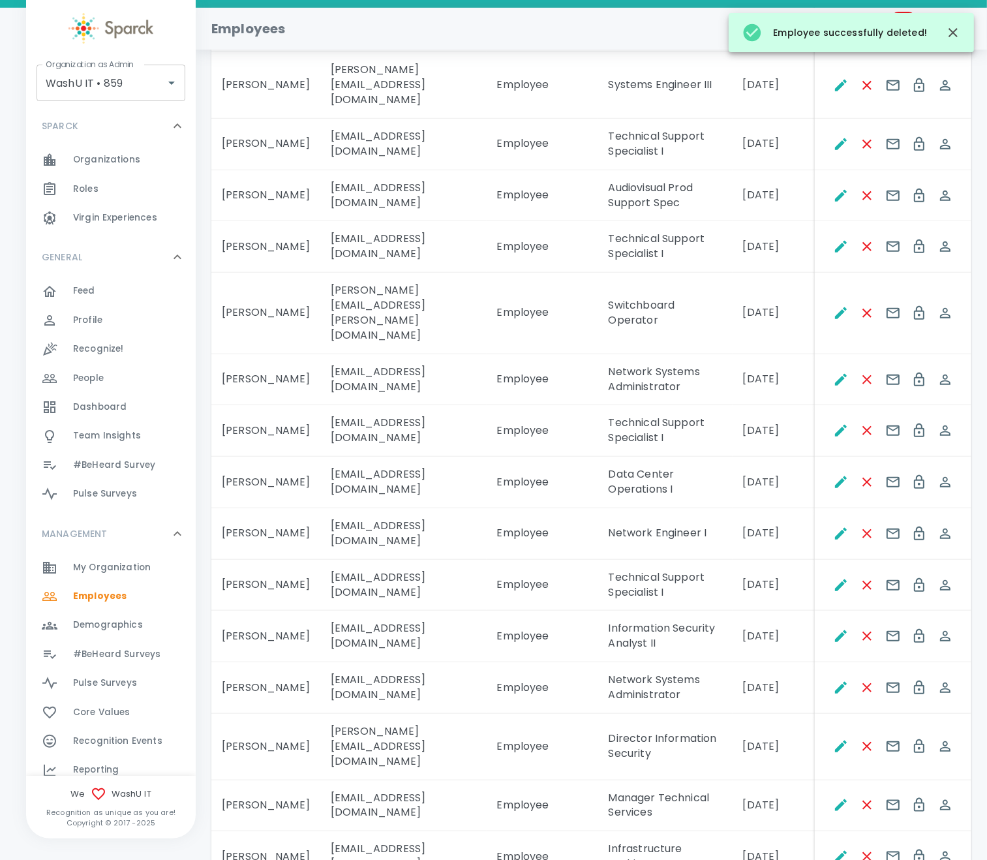
scroll to position [1174, 0]
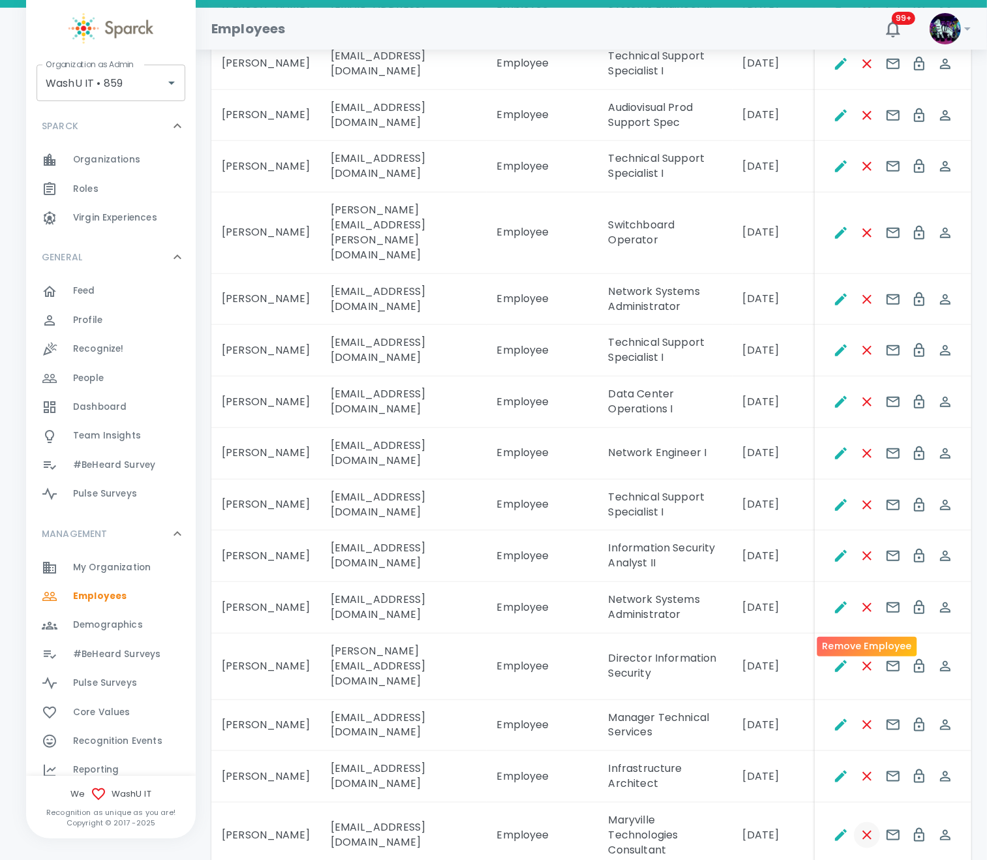
click at [835, 717] on button "Remove Employee" at bounding box center [867, 835] width 26 height 26
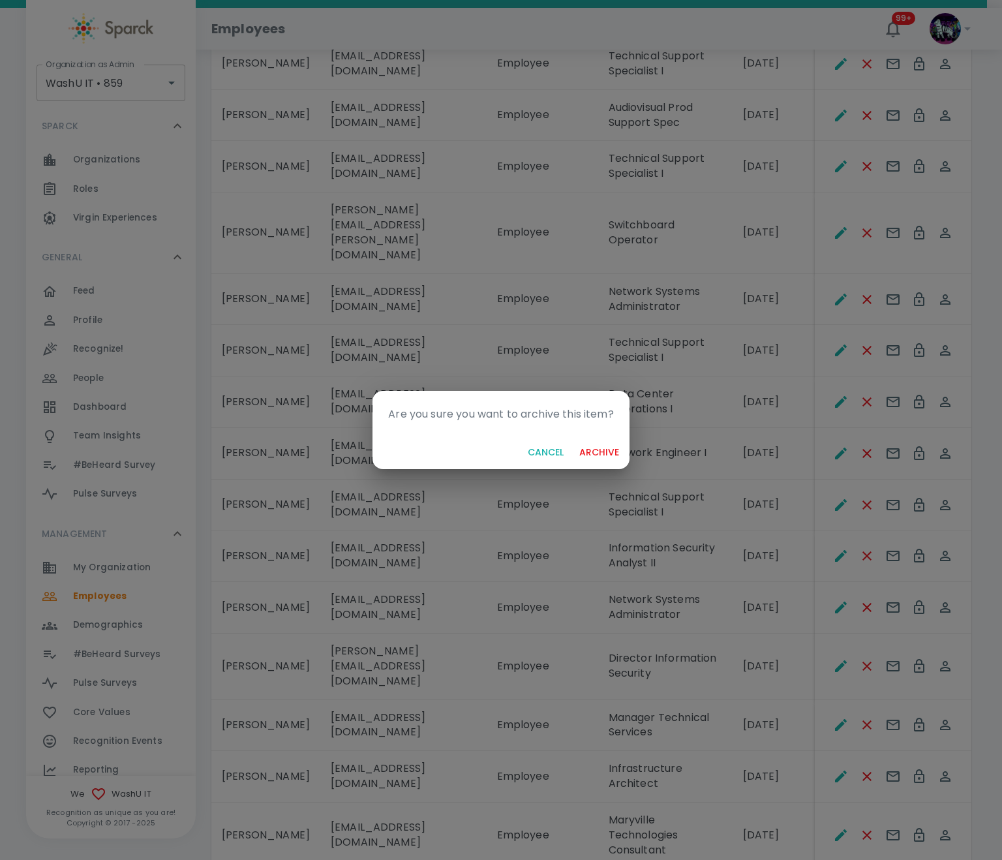
click at [595, 450] on button "archive" at bounding box center [599, 453] width 50 height 24
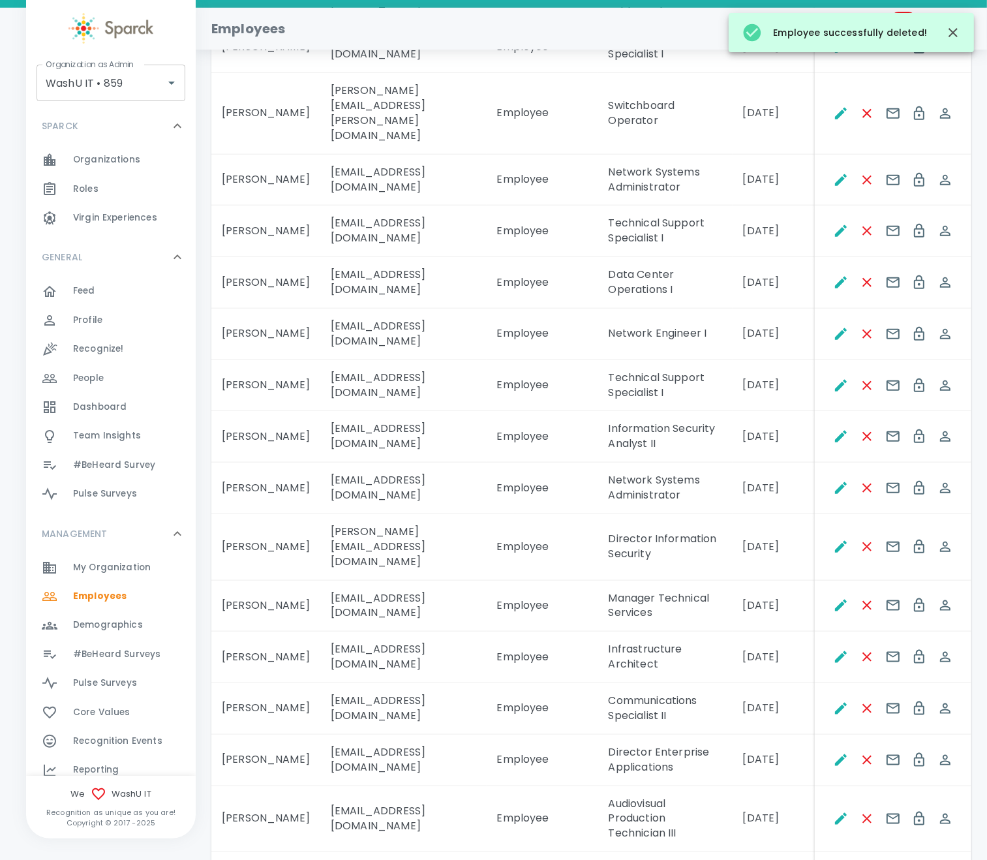
scroll to position [1468, 0]
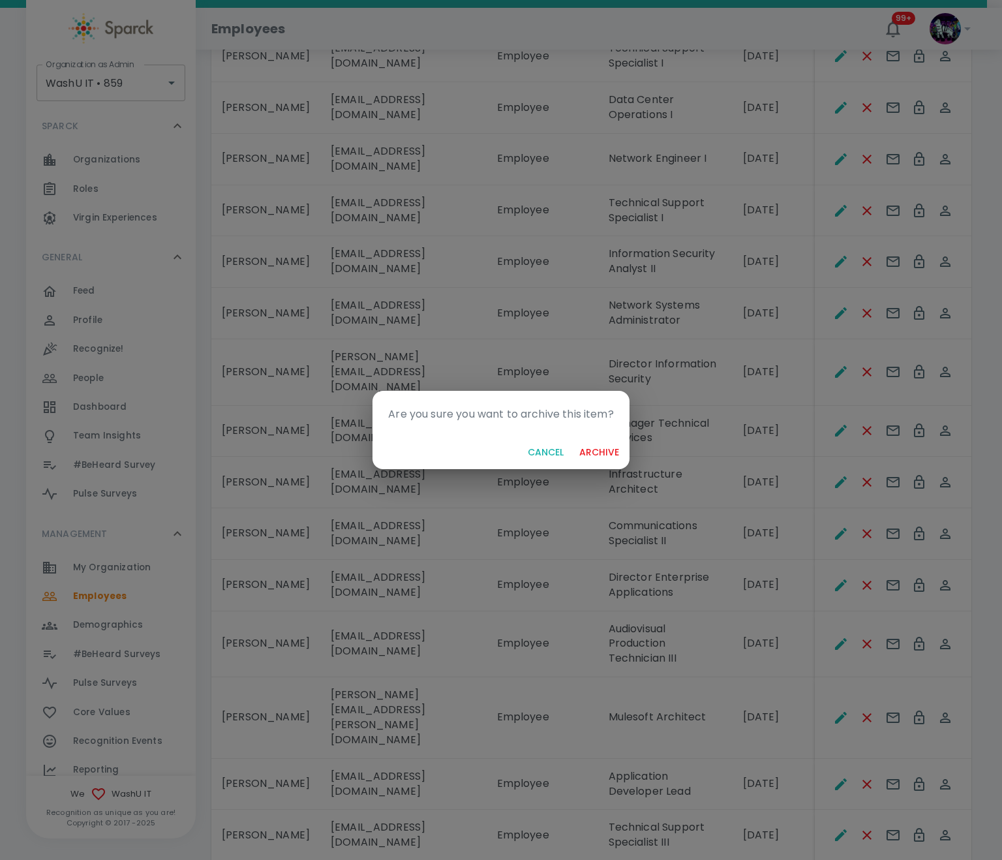
click at [597, 452] on button "archive" at bounding box center [599, 453] width 50 height 24
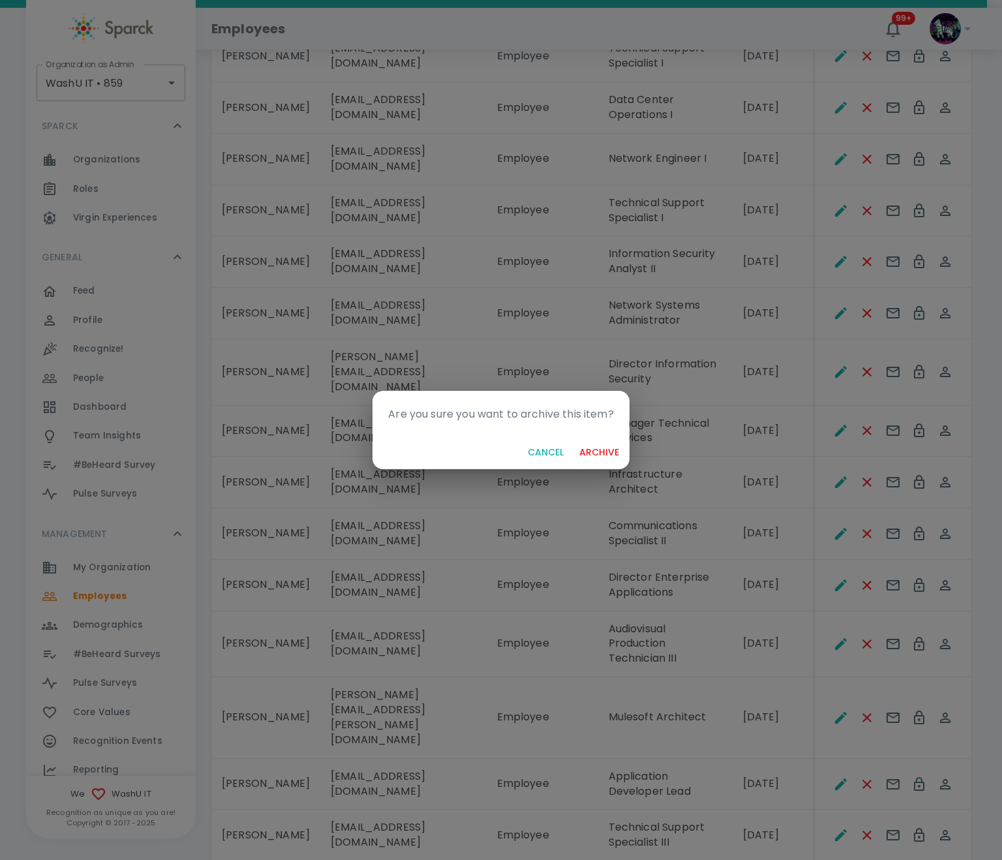
click at [596, 458] on button "archive" at bounding box center [599, 453] width 50 height 24
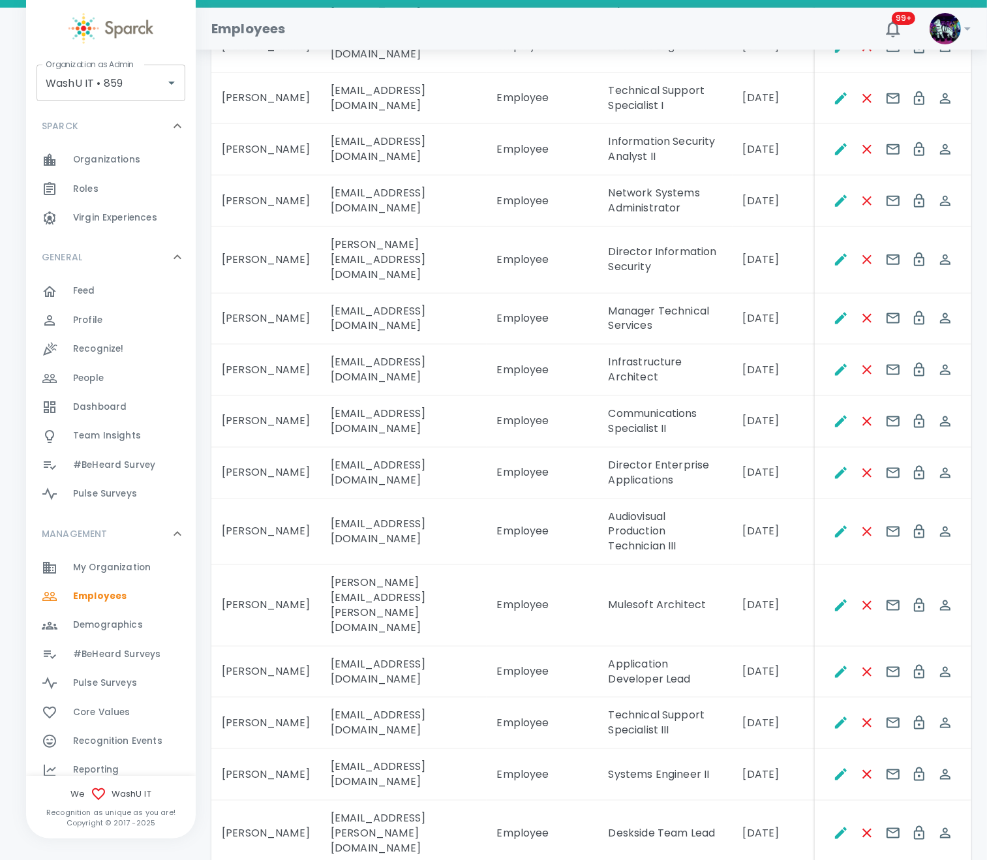
scroll to position [1664, 0]
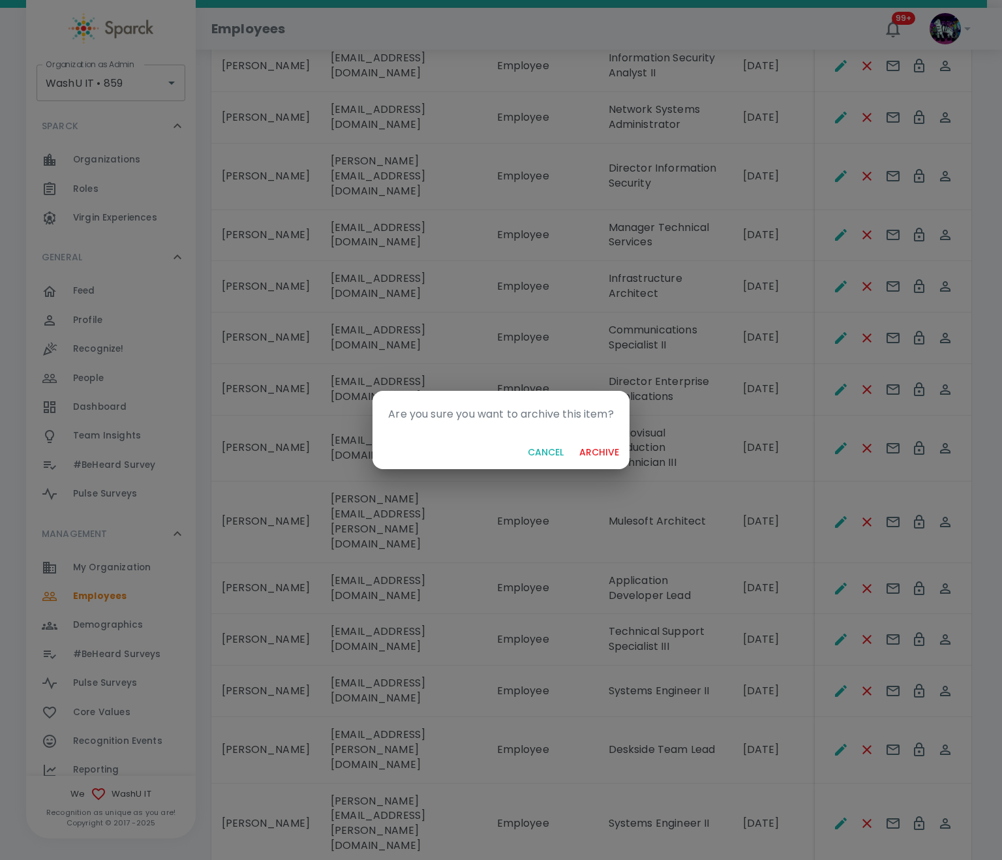
click at [612, 456] on button "archive" at bounding box center [599, 453] width 50 height 24
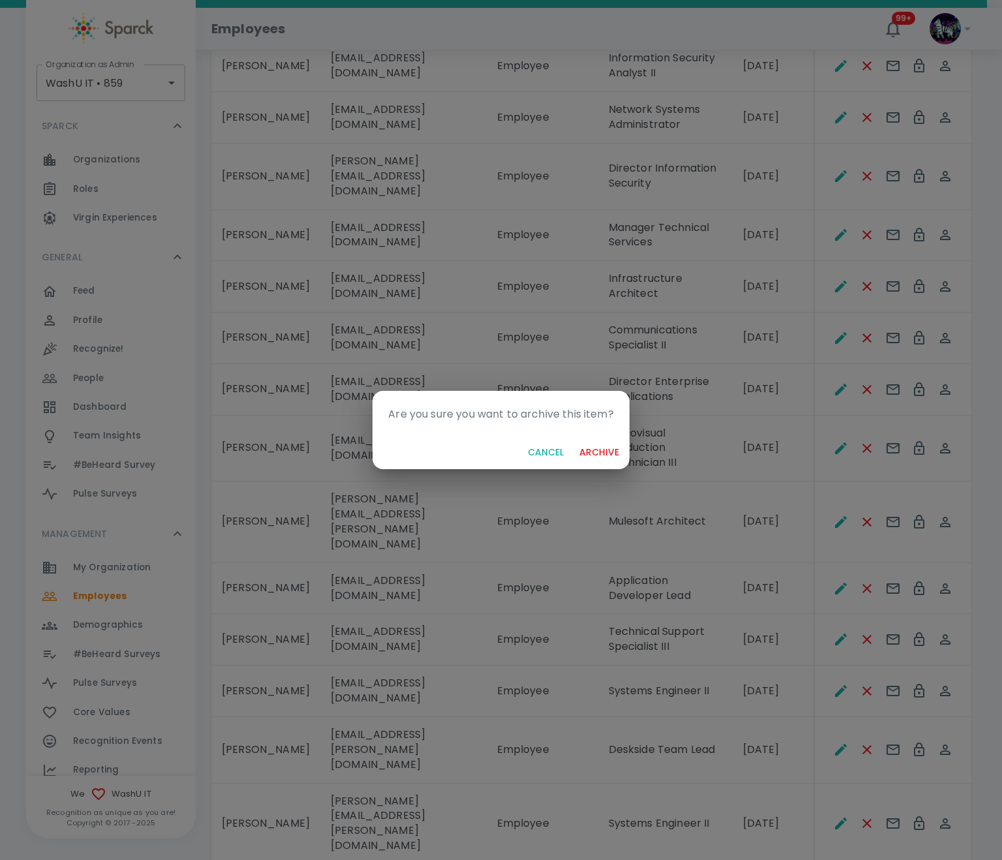
click at [601, 456] on button "archive" at bounding box center [599, 453] width 50 height 24
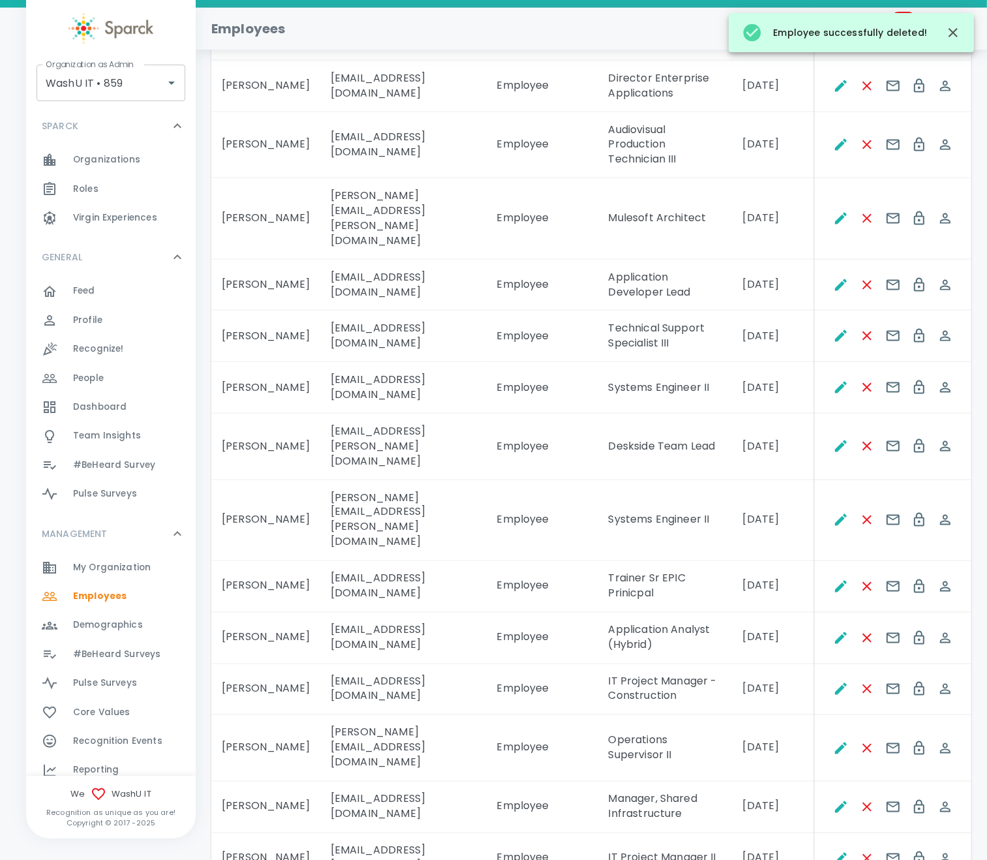
scroll to position [1957, 0]
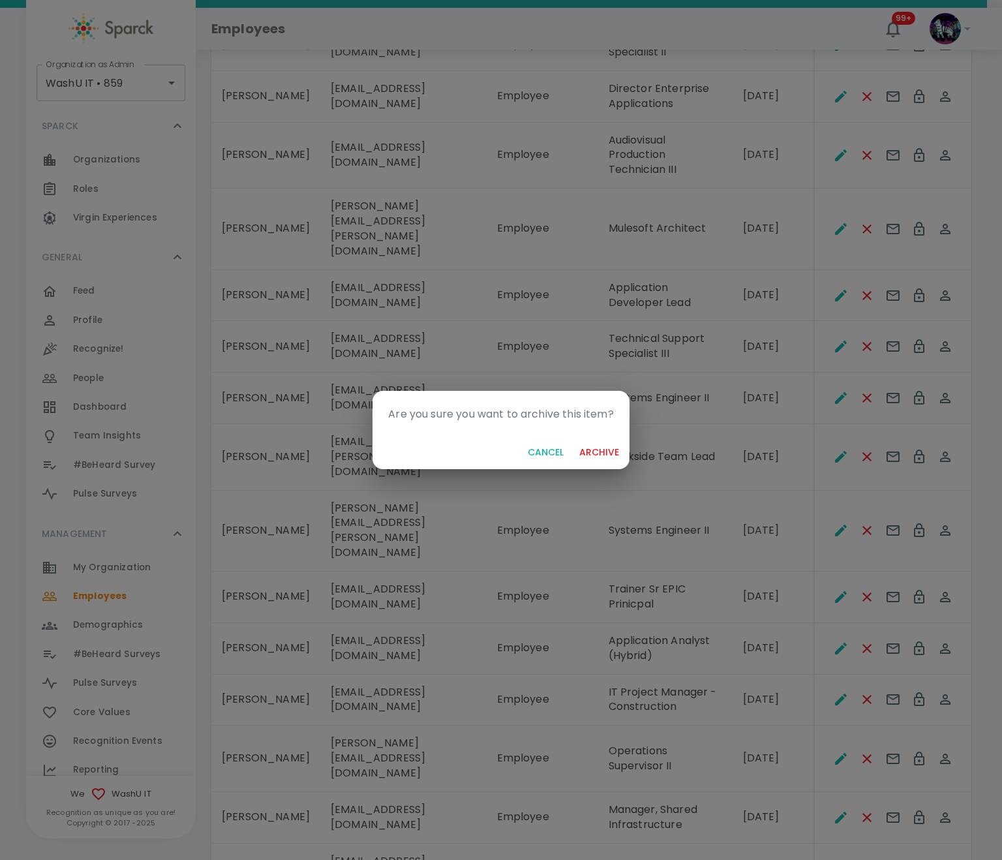
click at [590, 453] on button "archive" at bounding box center [599, 453] width 50 height 24
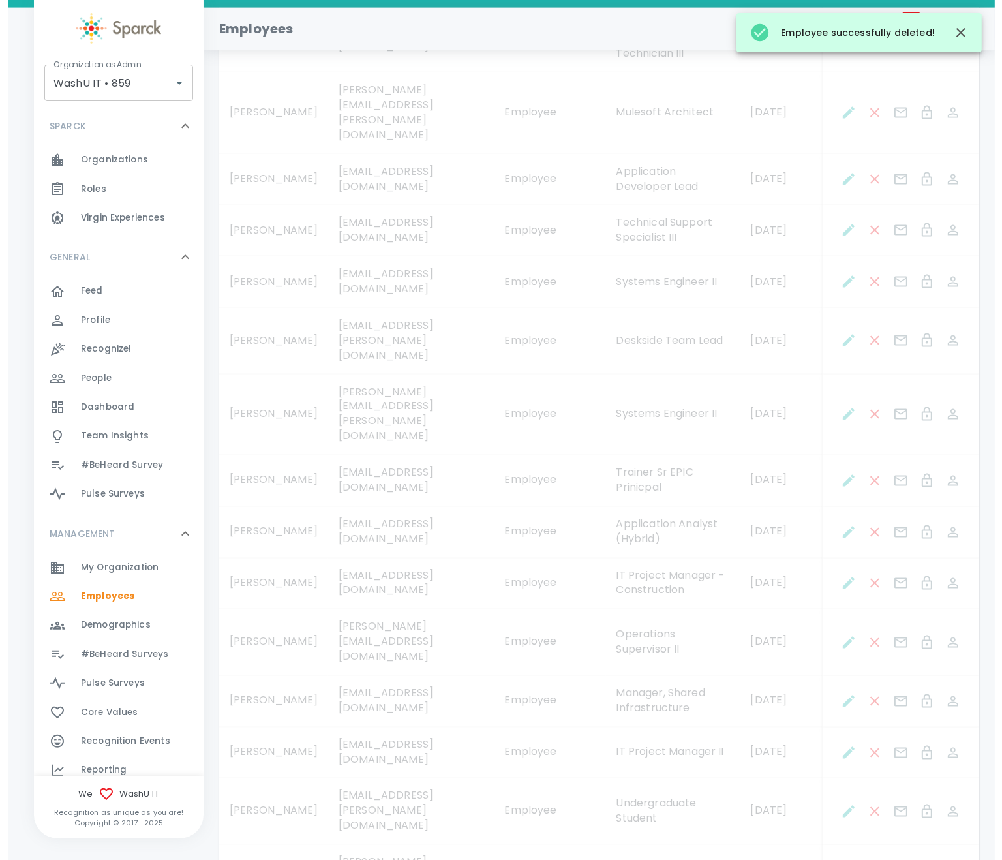
scroll to position [2085, 0]
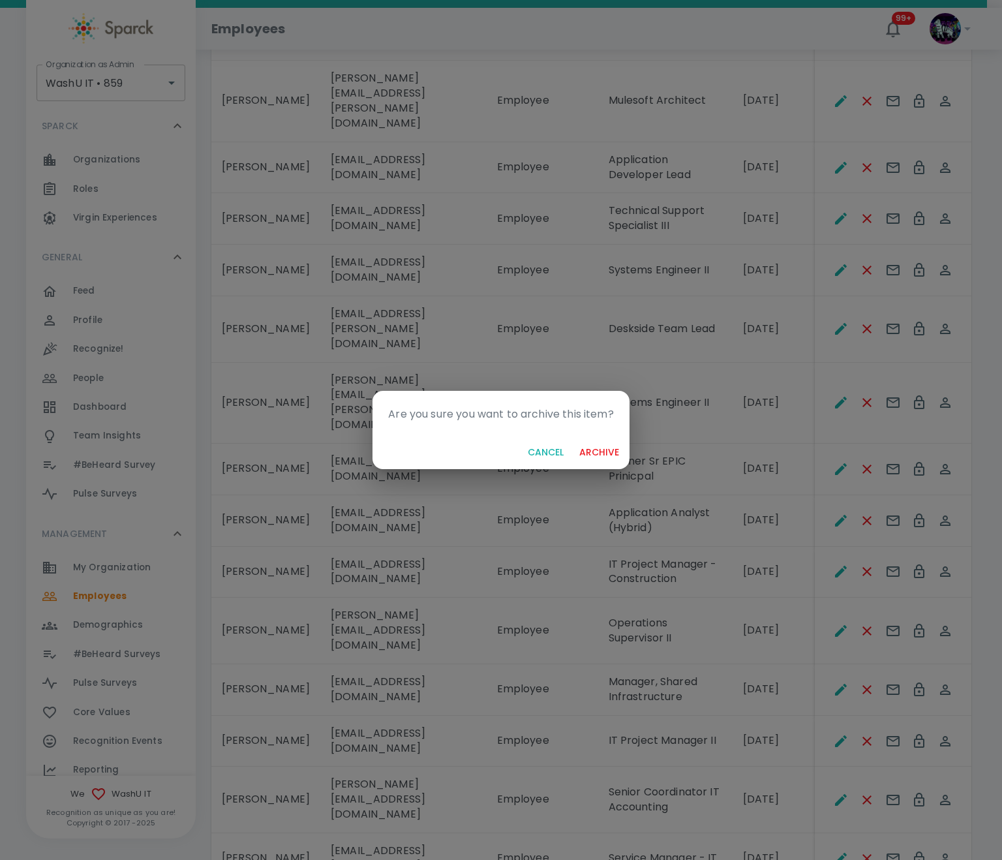
click at [593, 452] on button "archive" at bounding box center [599, 453] width 50 height 24
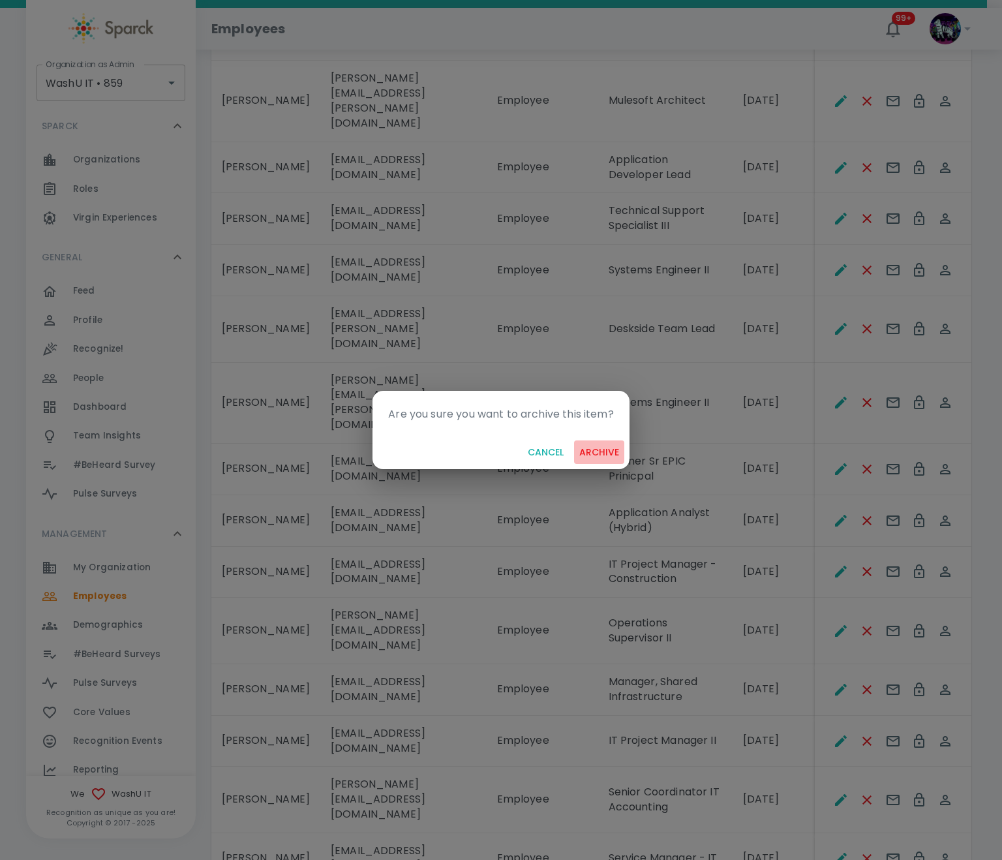
click at [598, 444] on button "archive" at bounding box center [599, 453] width 50 height 24
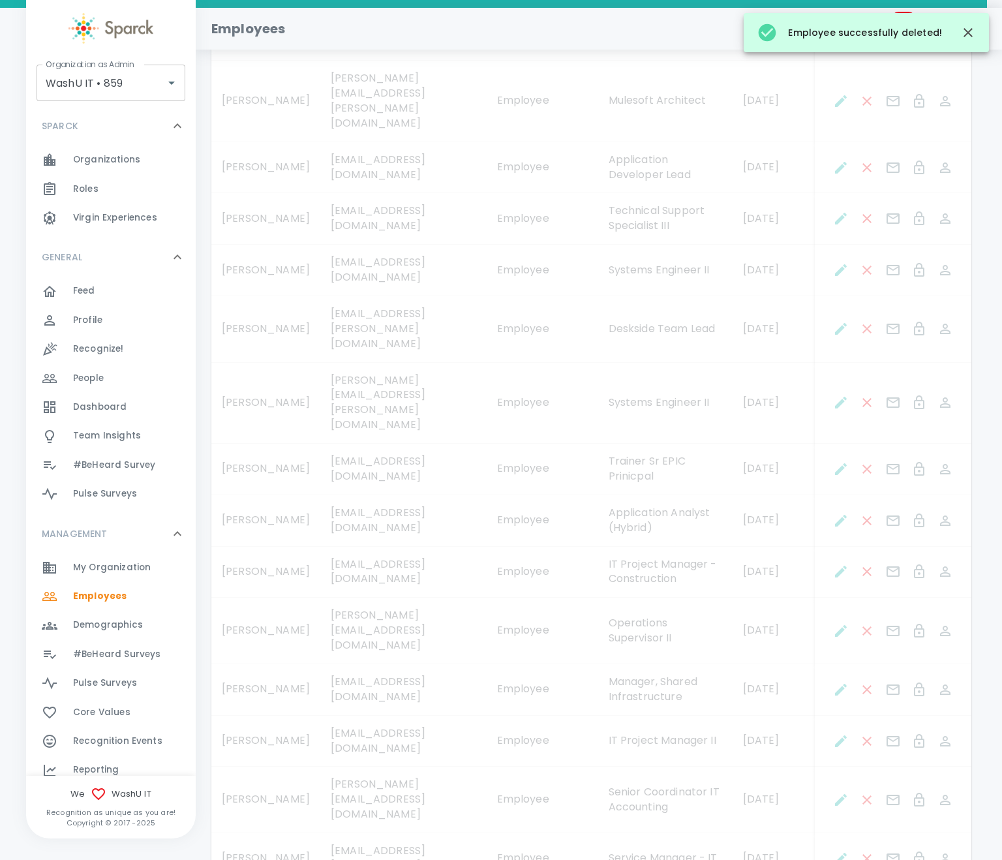
scroll to position [2055, 0]
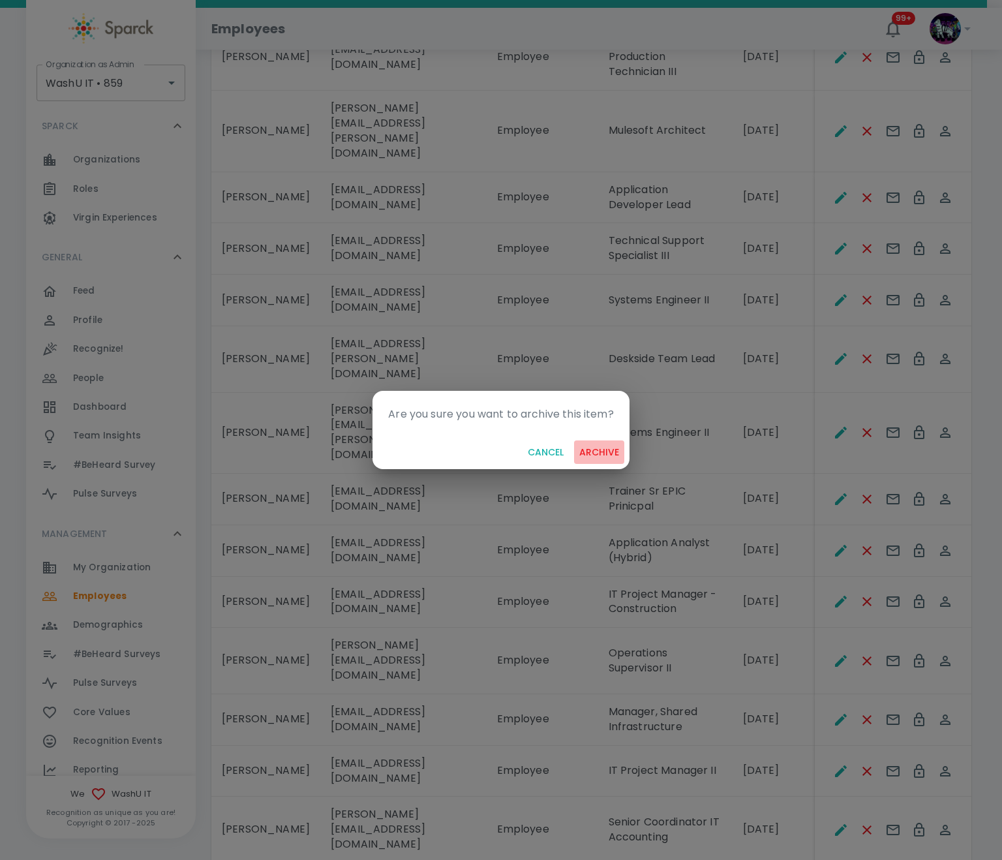
click at [593, 456] on button "archive" at bounding box center [599, 453] width 50 height 24
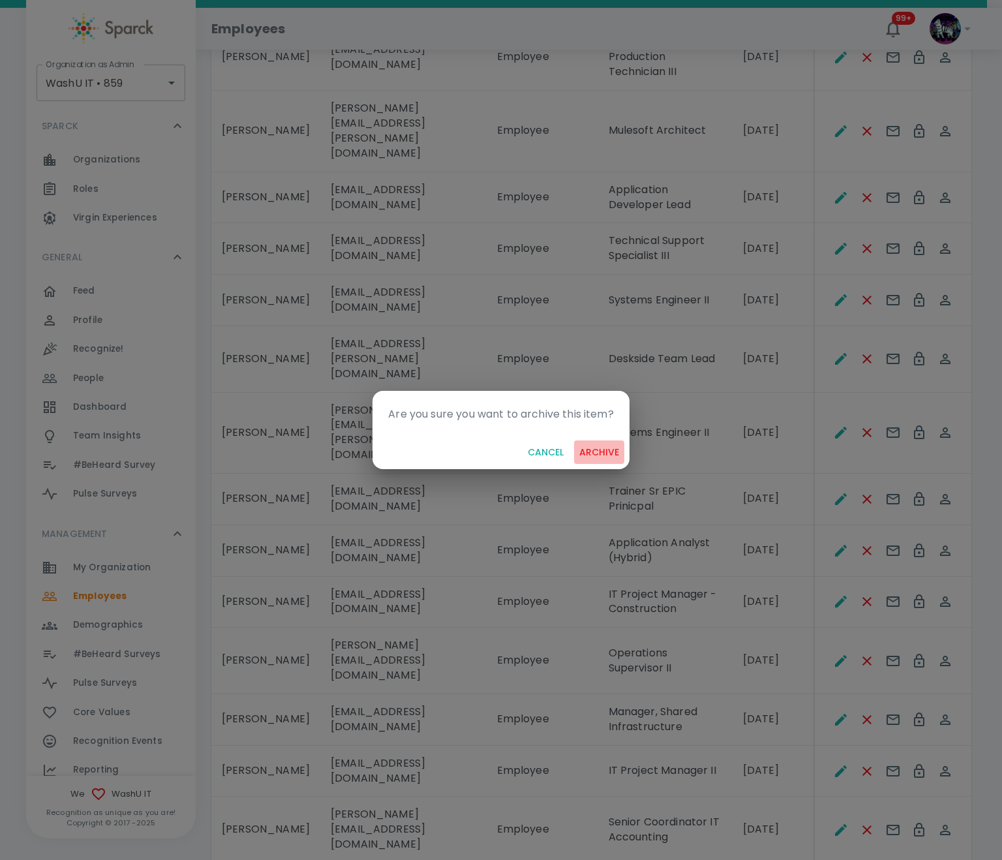
click at [597, 446] on button "archive" at bounding box center [599, 453] width 50 height 24
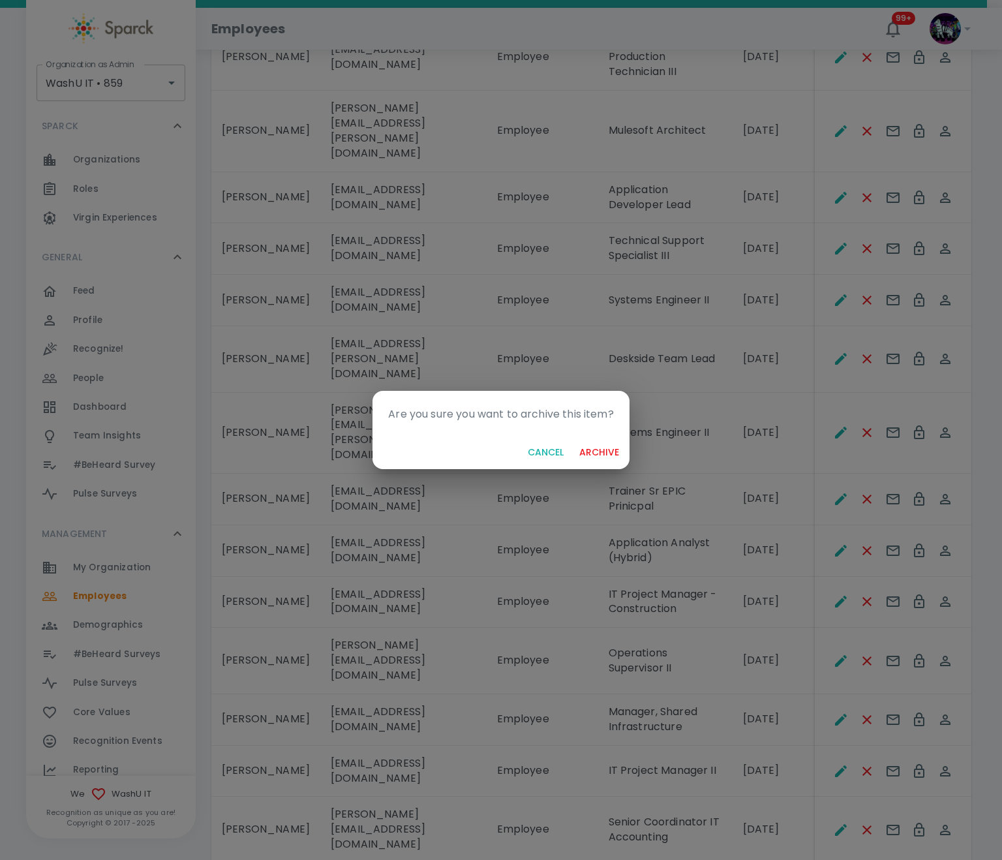
click at [589, 450] on button "archive" at bounding box center [599, 453] width 50 height 24
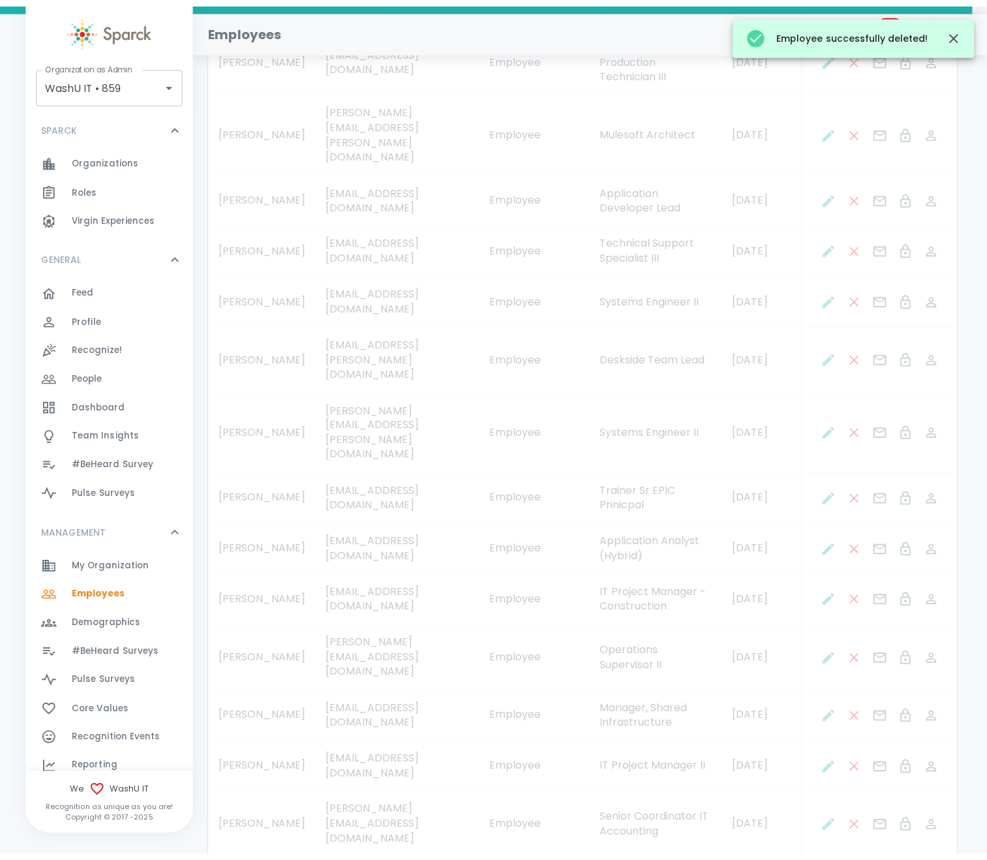
scroll to position [2041, 0]
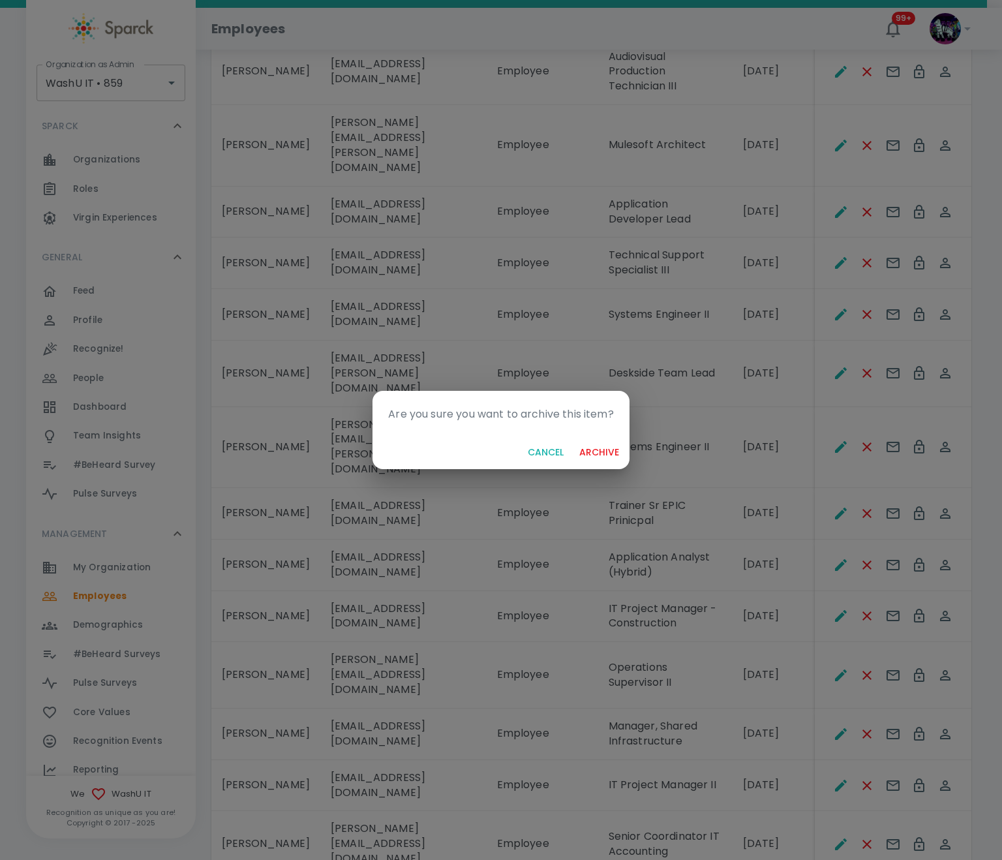
click at [586, 448] on button "archive" at bounding box center [599, 453] width 50 height 24
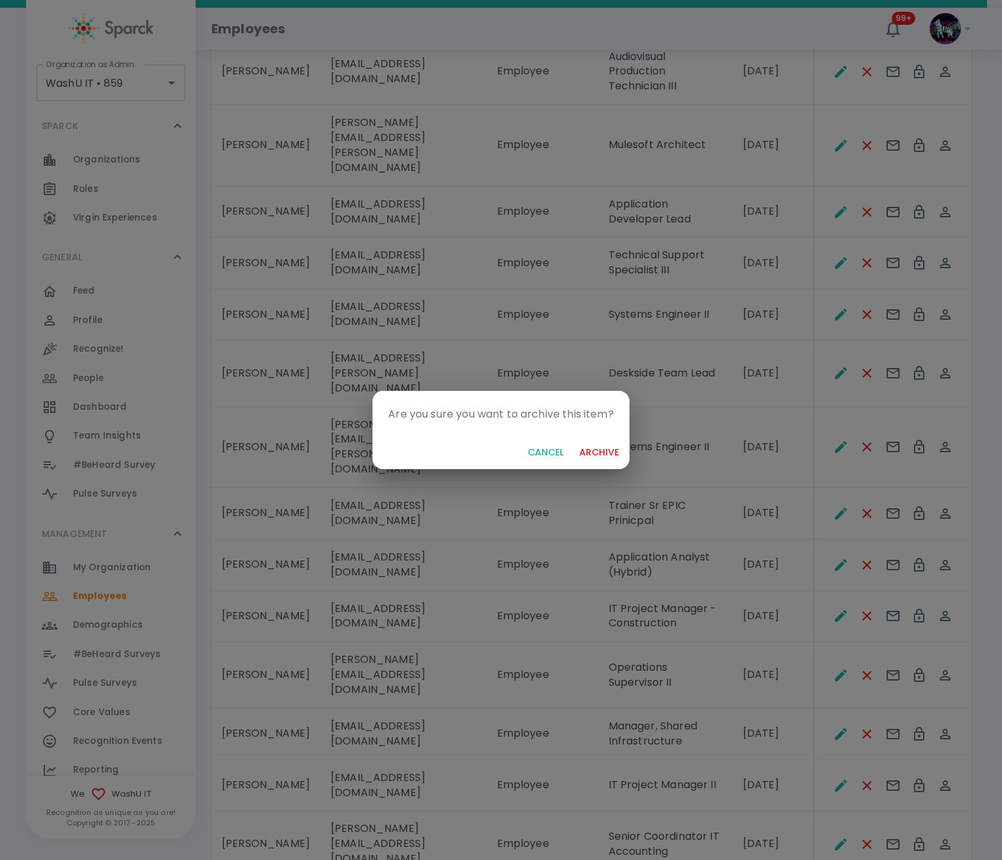
click at [604, 457] on button "archive" at bounding box center [599, 453] width 50 height 24
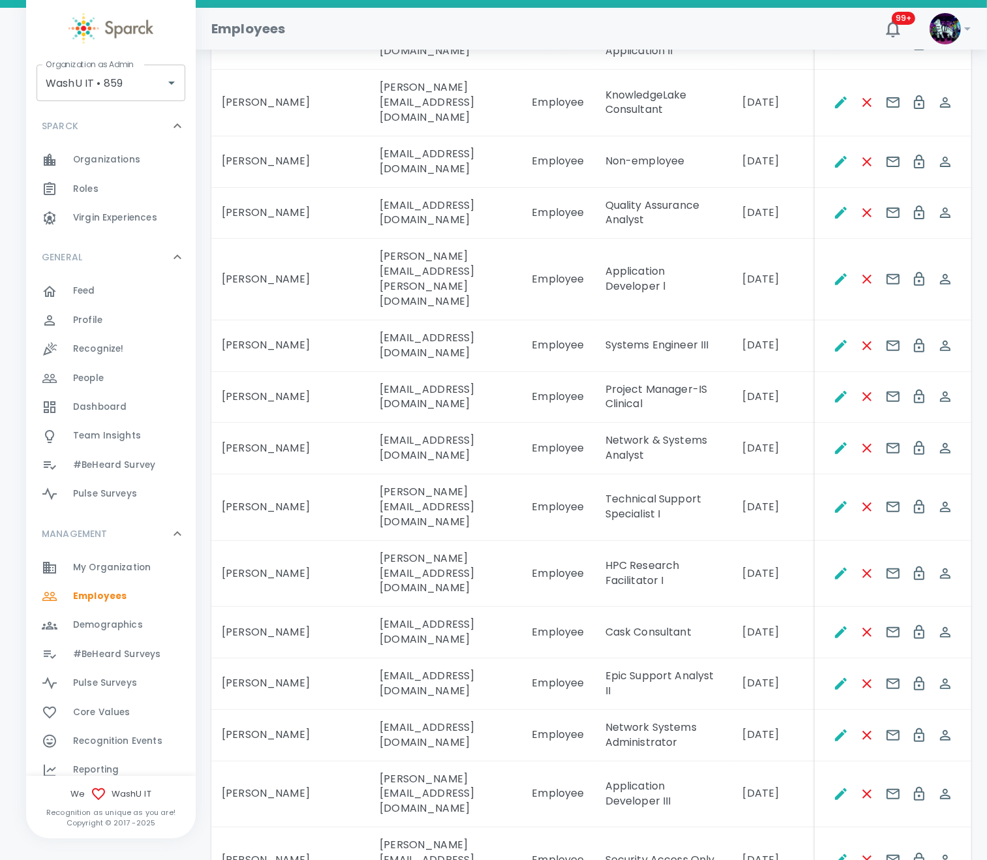
scroll to position [0, 0]
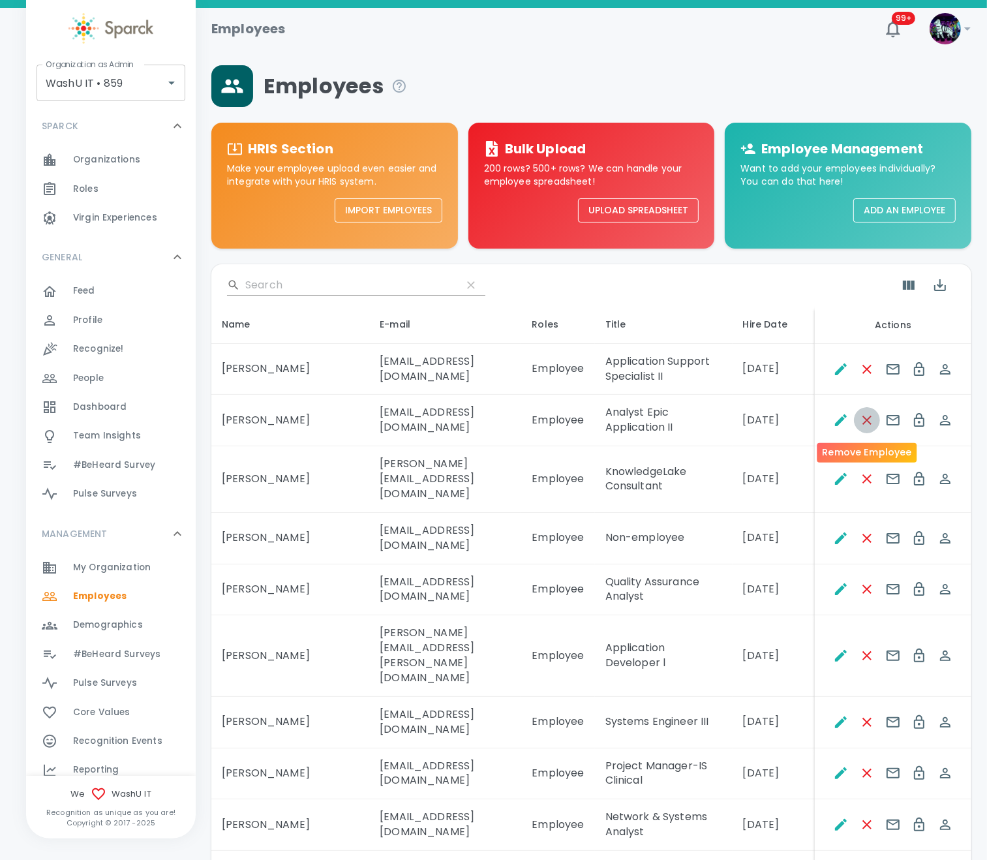
click at [835, 426] on icon "Remove Employee" at bounding box center [868, 420] width 16 height 16
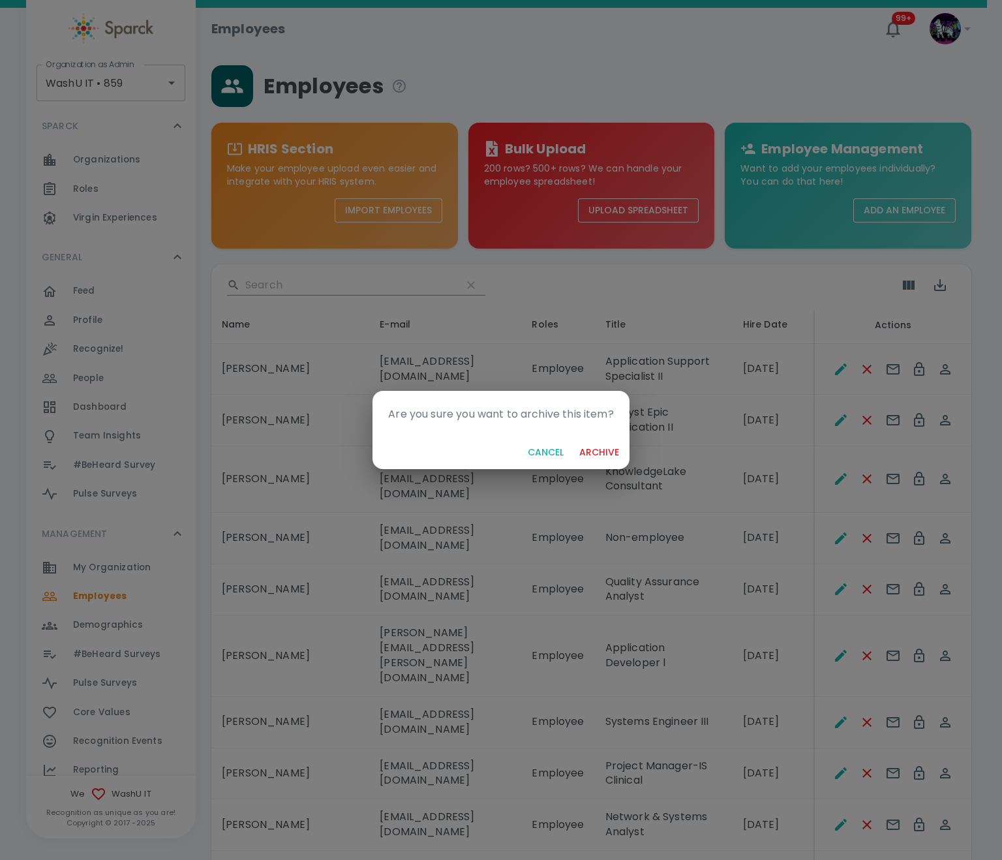
click at [598, 452] on button "archive" at bounding box center [599, 453] width 50 height 24
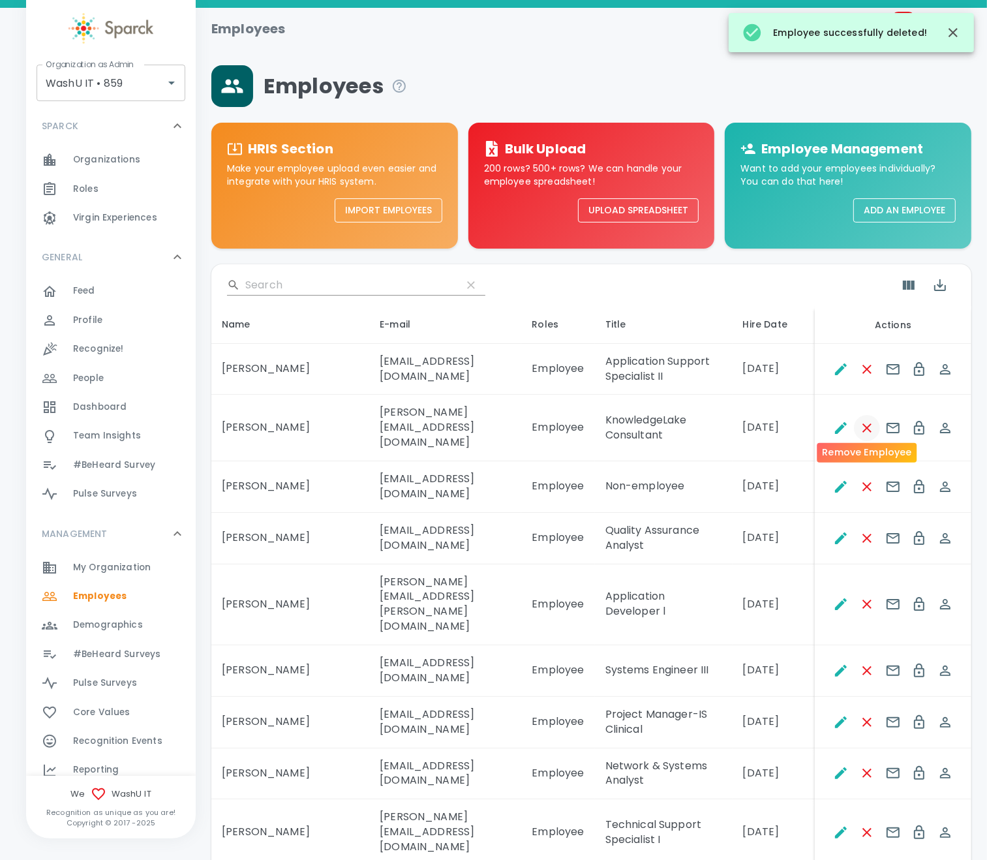
click at [835, 422] on icon "Remove Employee" at bounding box center [868, 428] width 16 height 16
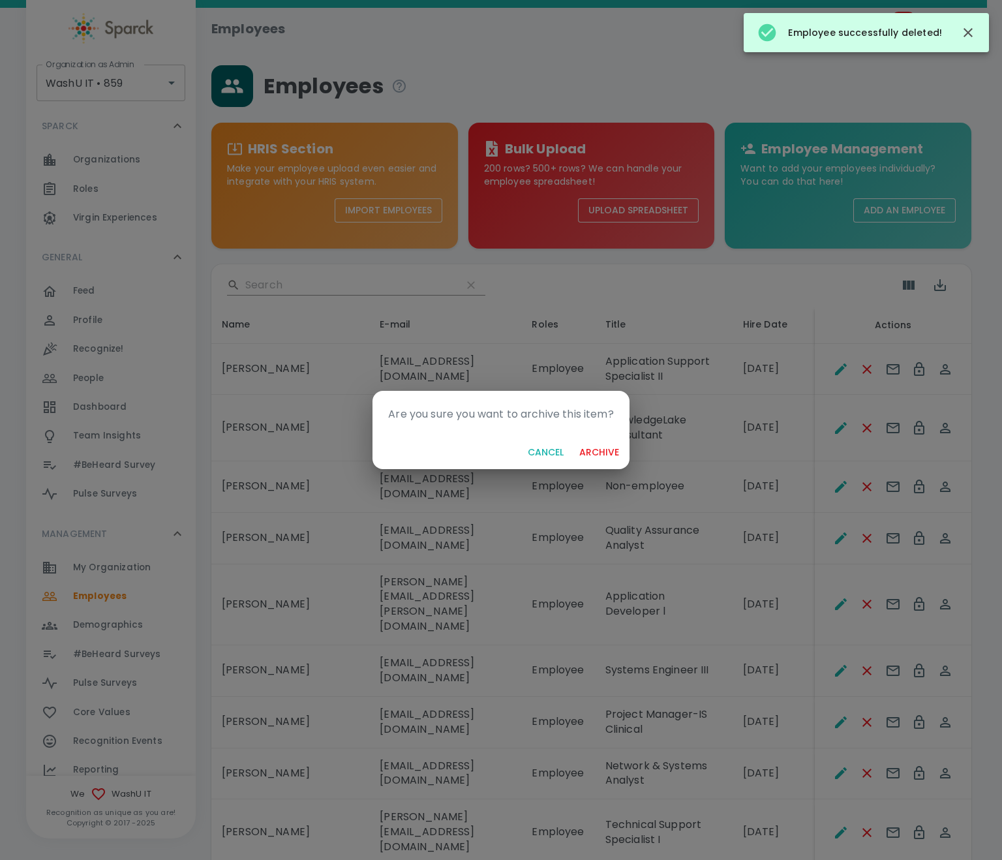
click at [595, 450] on button "archive" at bounding box center [599, 453] width 50 height 24
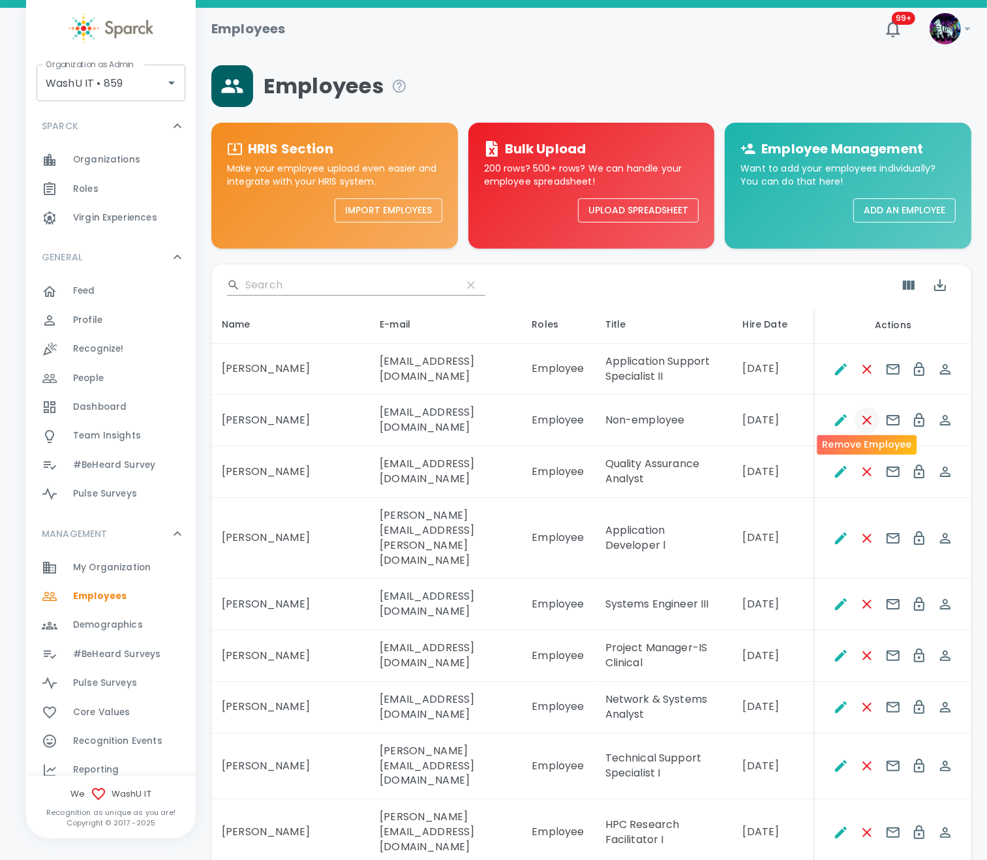
click at [835, 417] on icon "Remove Employee" at bounding box center [868, 420] width 16 height 16
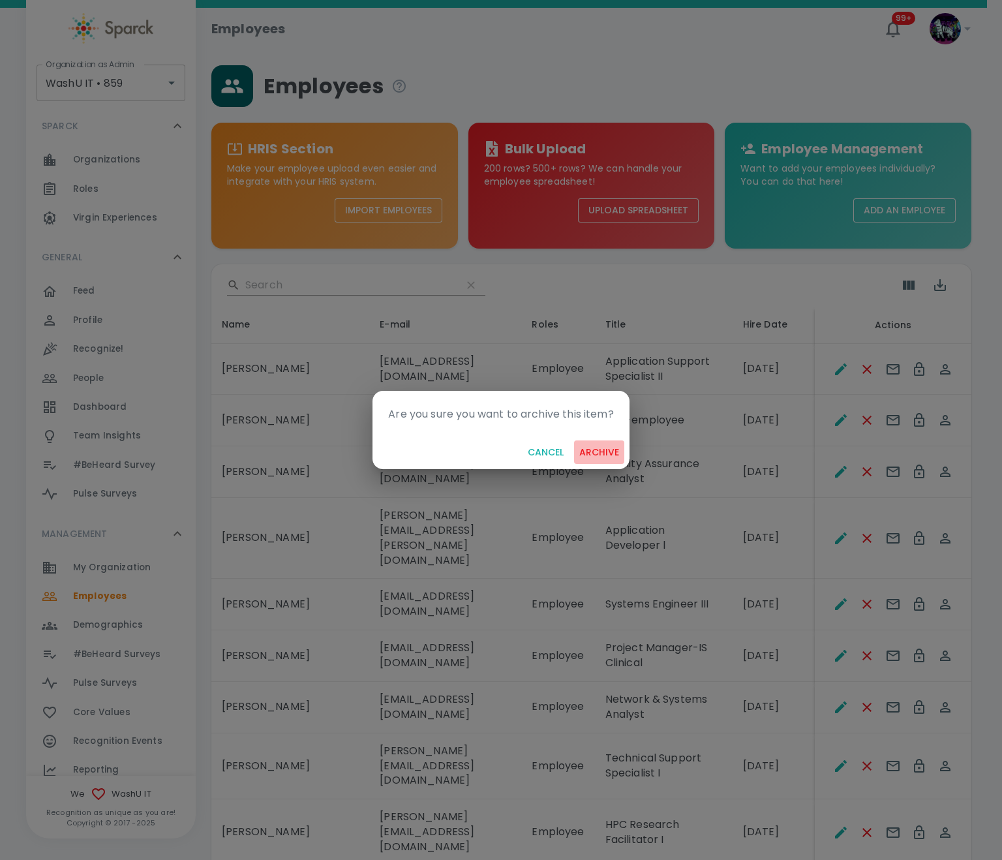
click at [604, 446] on button "archive" at bounding box center [599, 453] width 50 height 24
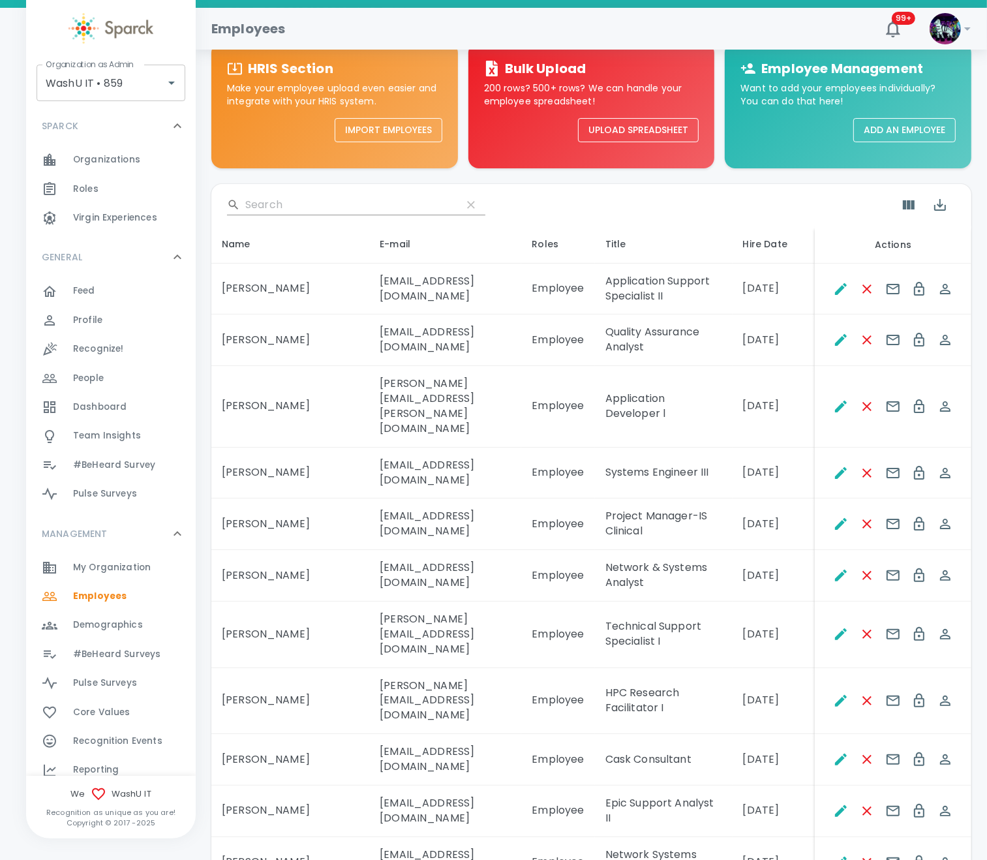
scroll to position [98, 0]
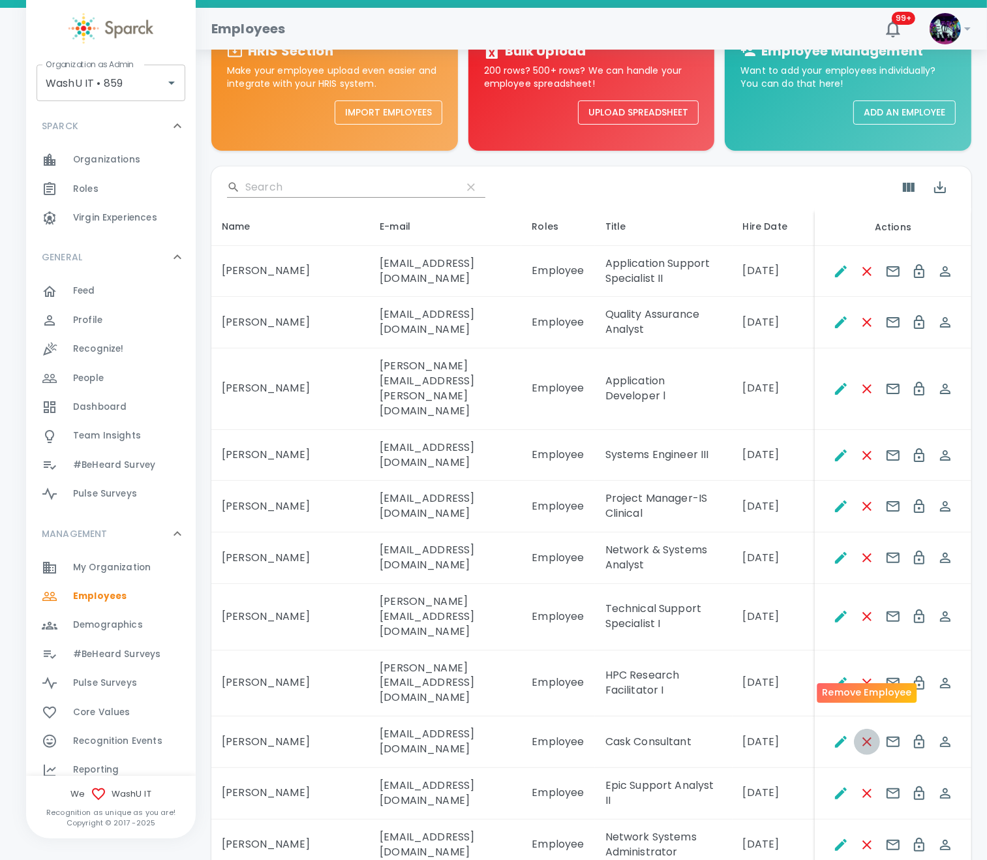
click at [835, 717] on icon "Remove Employee" at bounding box center [868, 742] width 16 height 16
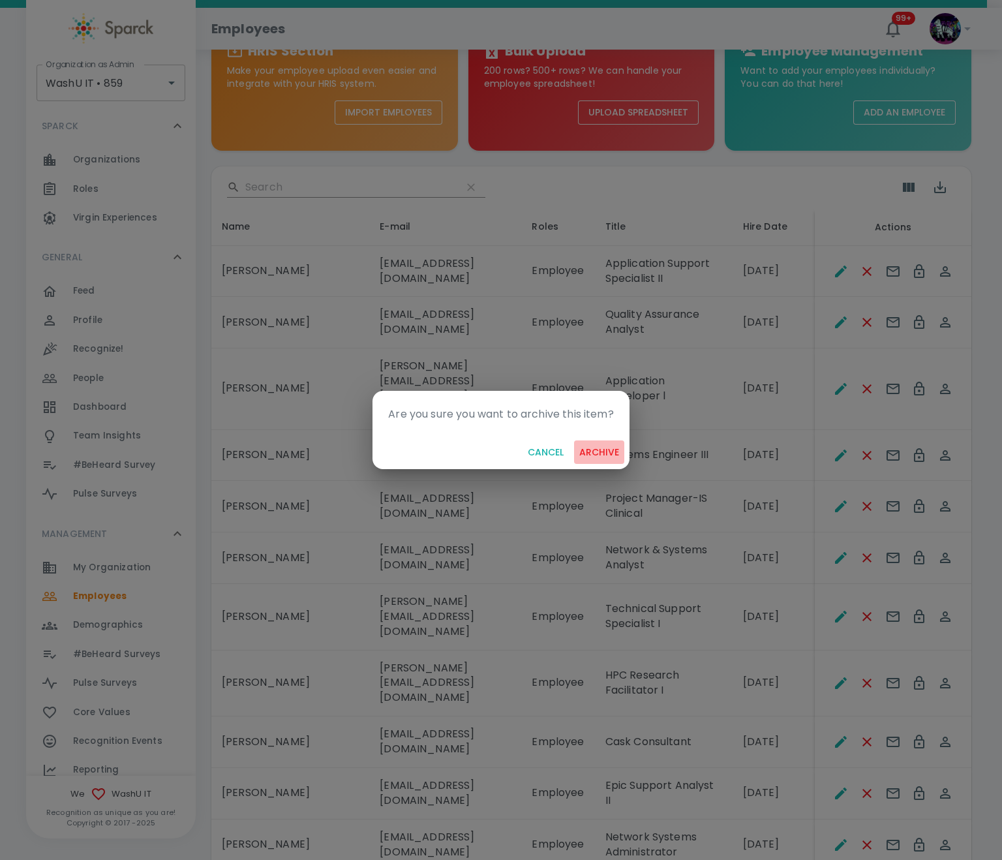
click at [602, 452] on button "archive" at bounding box center [599, 453] width 50 height 24
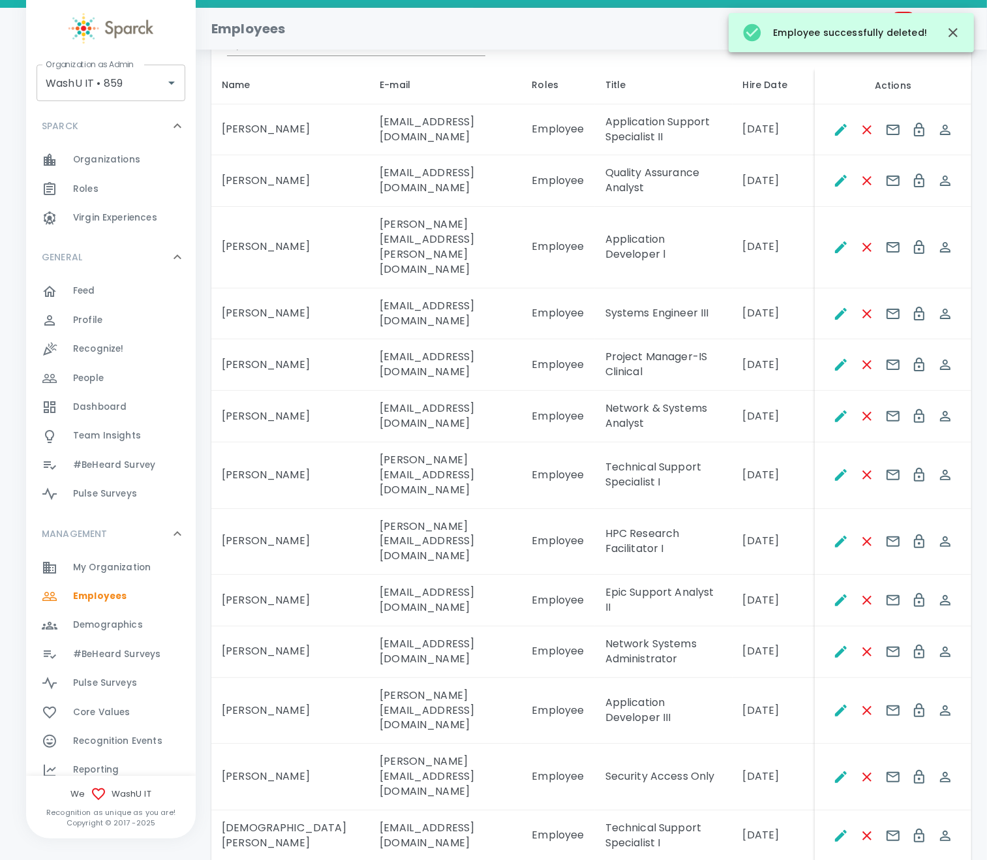
scroll to position [293, 0]
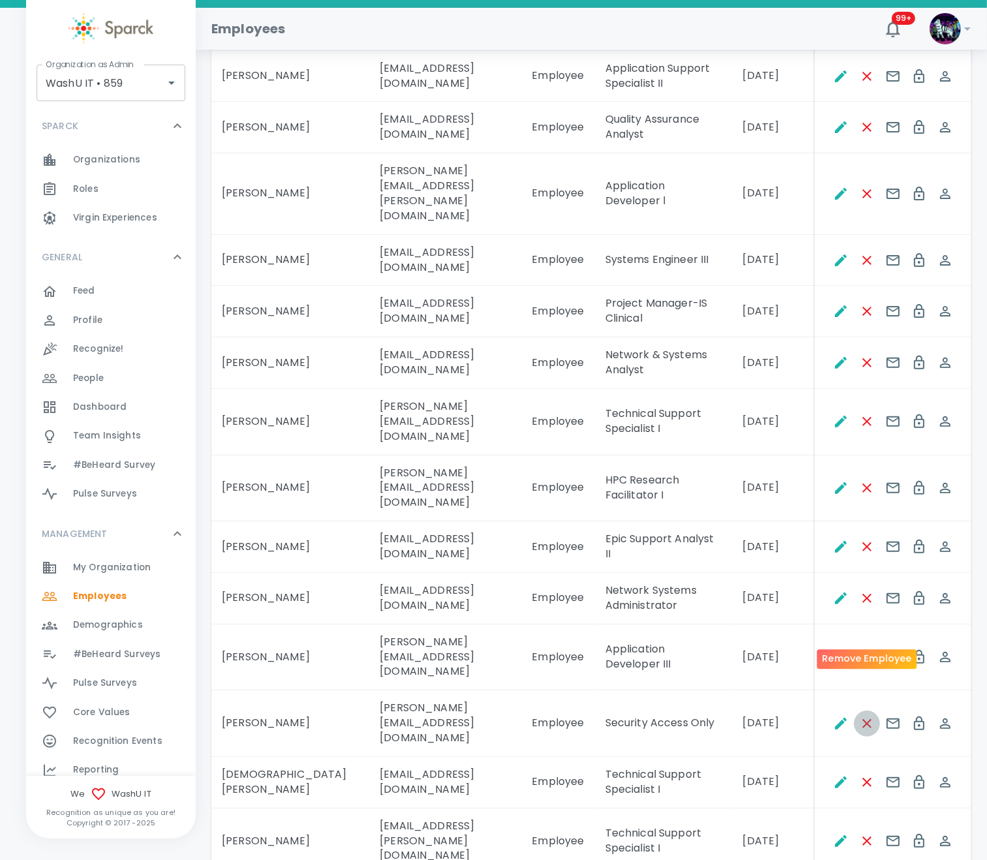
click at [835, 716] on icon "Remove Employee" at bounding box center [868, 724] width 16 height 16
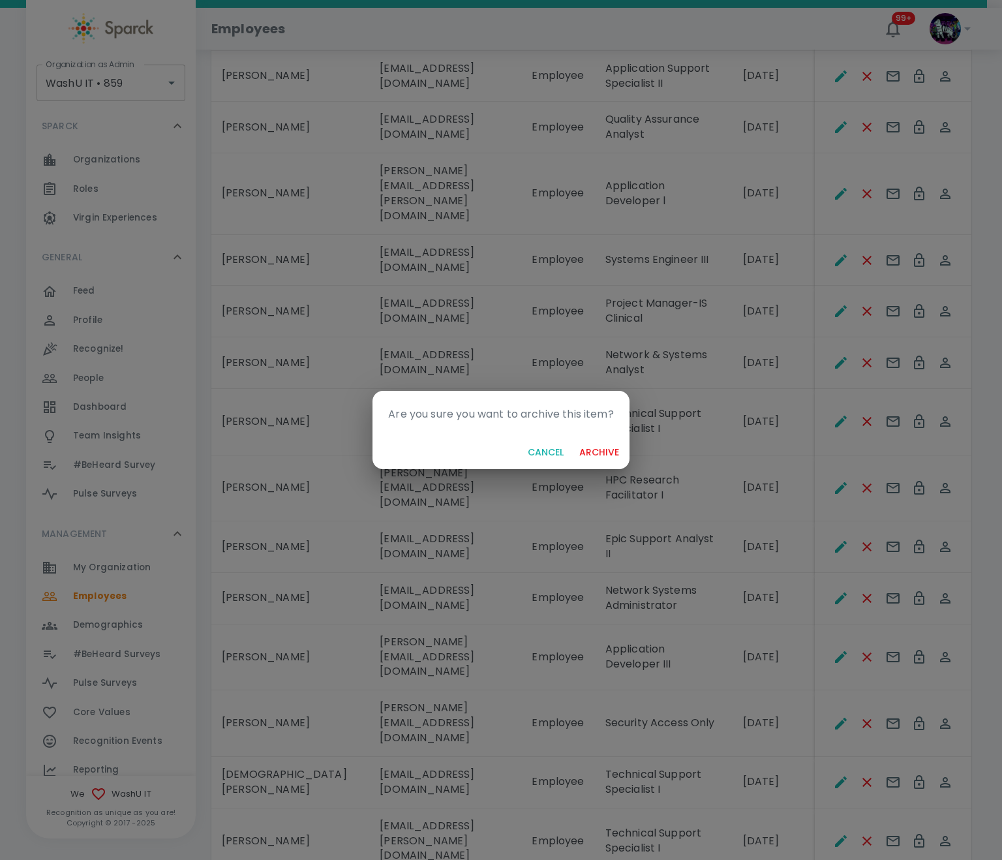
click at [608, 438] on div "Cancel archive" at bounding box center [501, 452] width 256 height 35
click at [598, 457] on button "archive" at bounding box center [599, 453] width 50 height 24
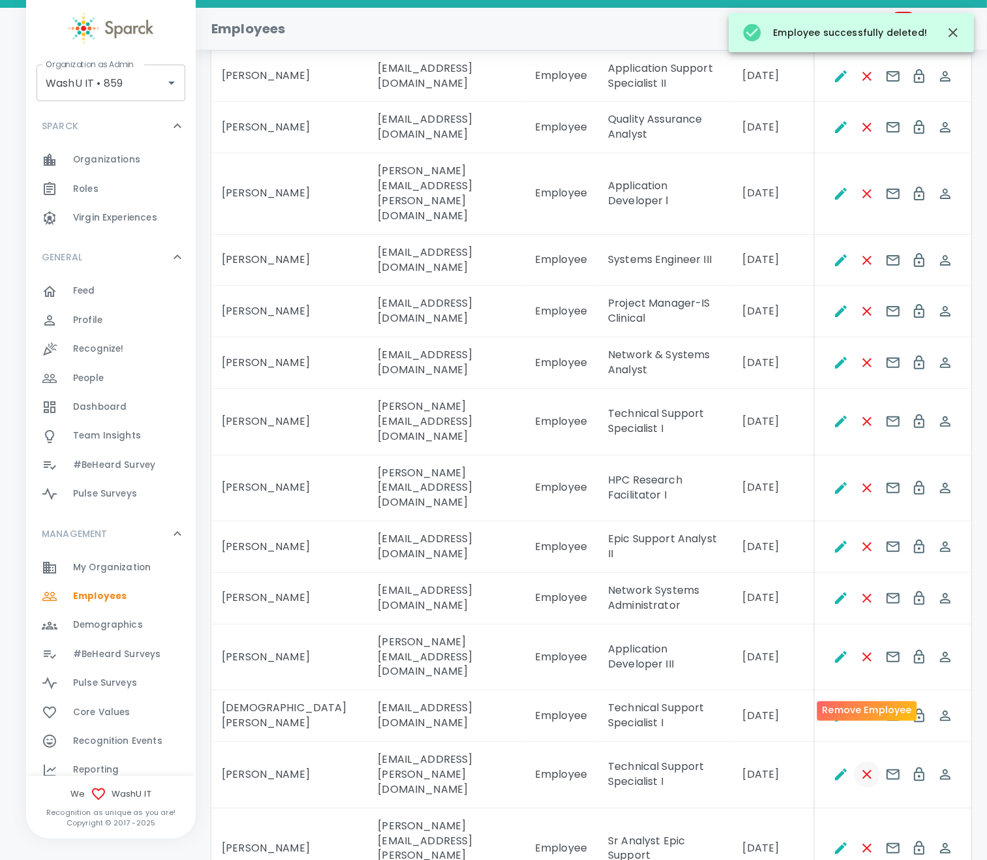
click at [835, 717] on button "Remove Employee" at bounding box center [867, 775] width 26 height 26
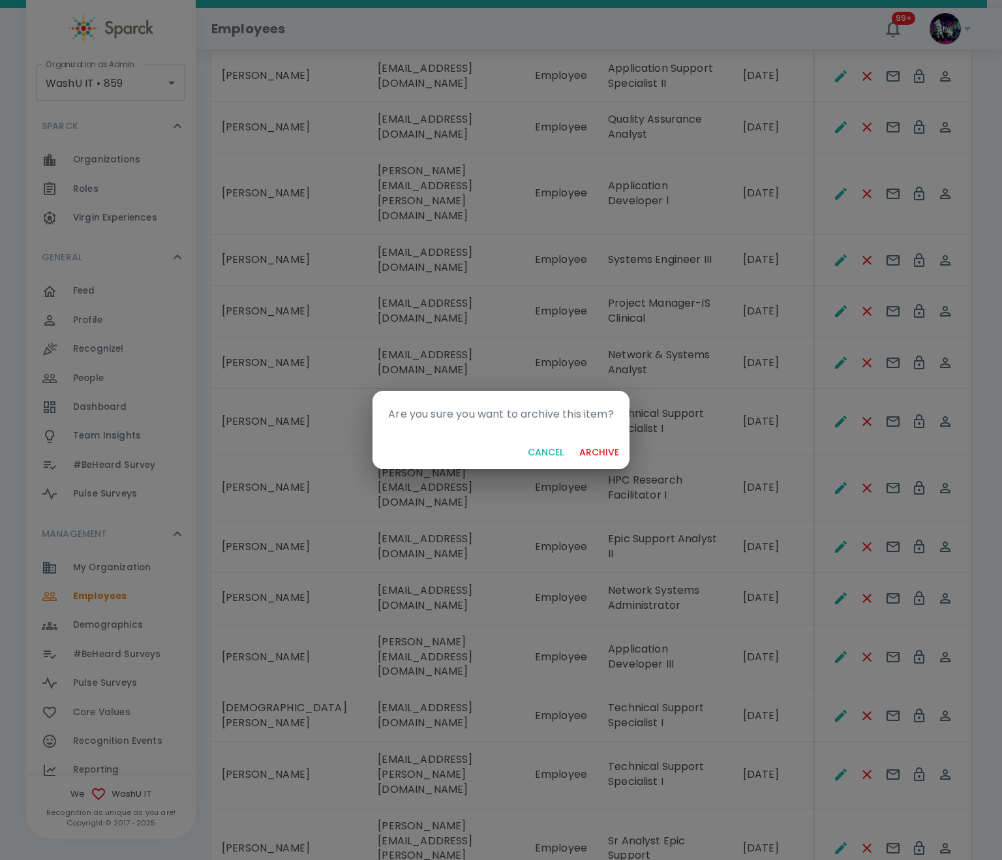
click at [606, 450] on button "archive" at bounding box center [599, 453] width 50 height 24
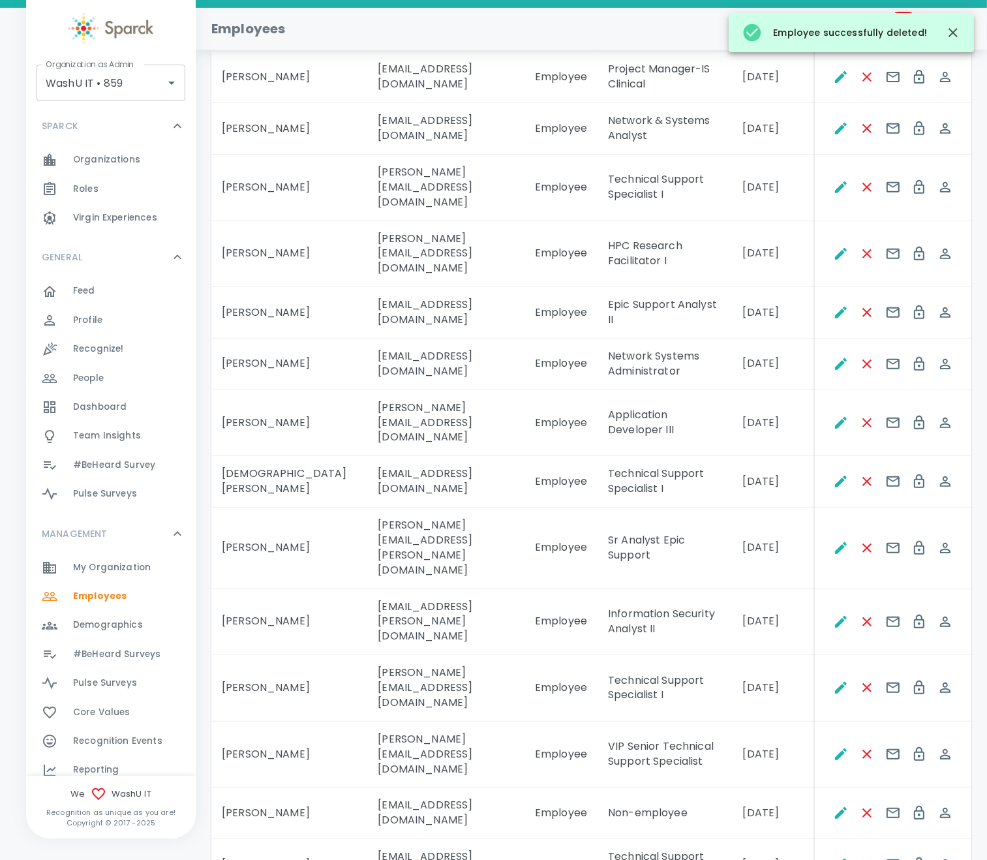
scroll to position [587, 0]
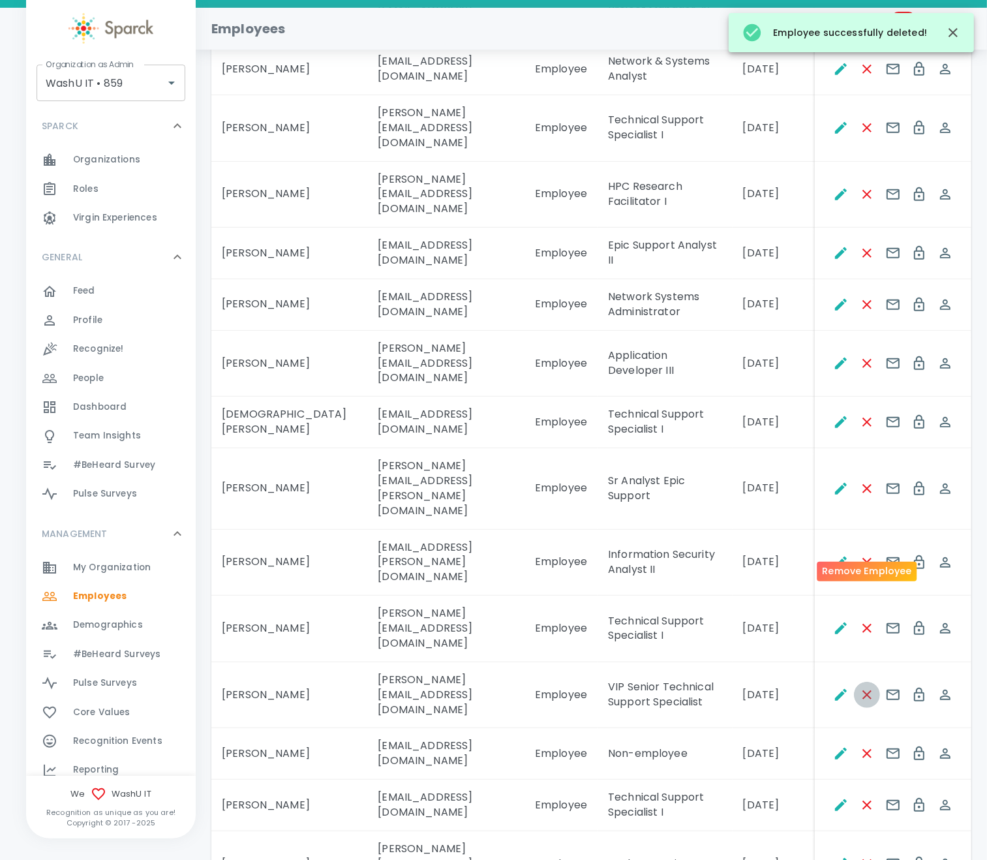
click at [835, 687] on icon "Remove Employee" at bounding box center [868, 695] width 16 height 16
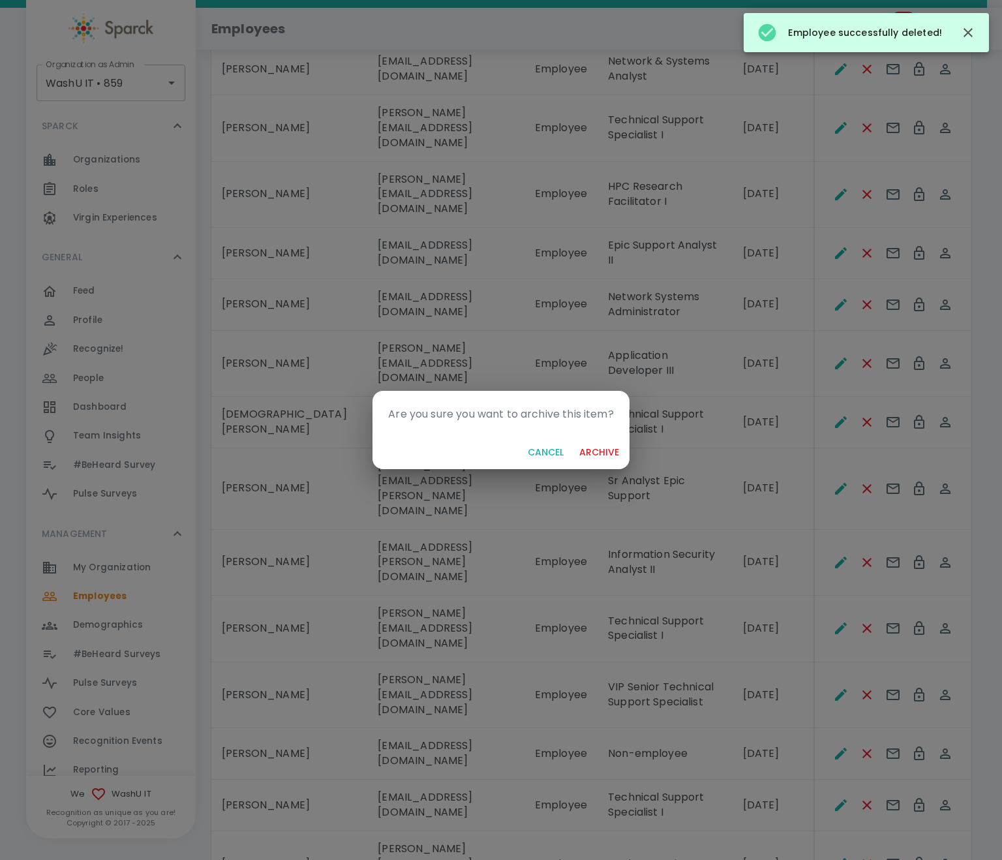
click at [610, 456] on button "archive" at bounding box center [599, 453] width 50 height 24
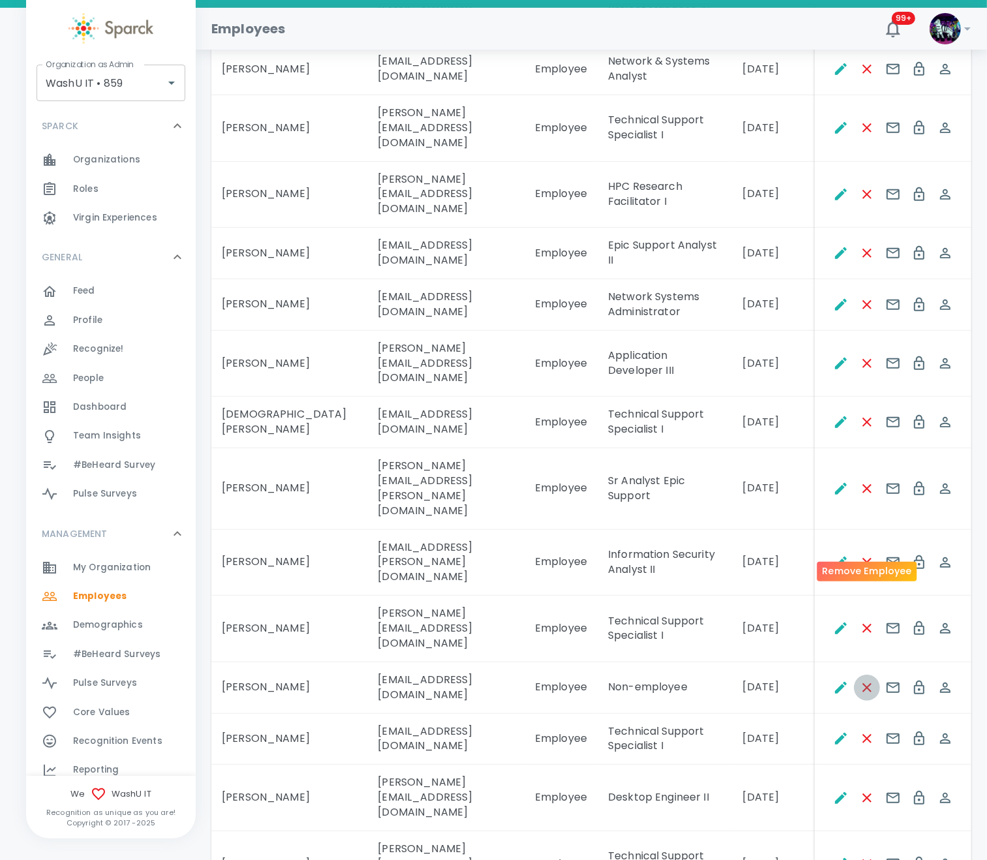
click at [835, 680] on icon "Remove Employee" at bounding box center [868, 688] width 16 height 16
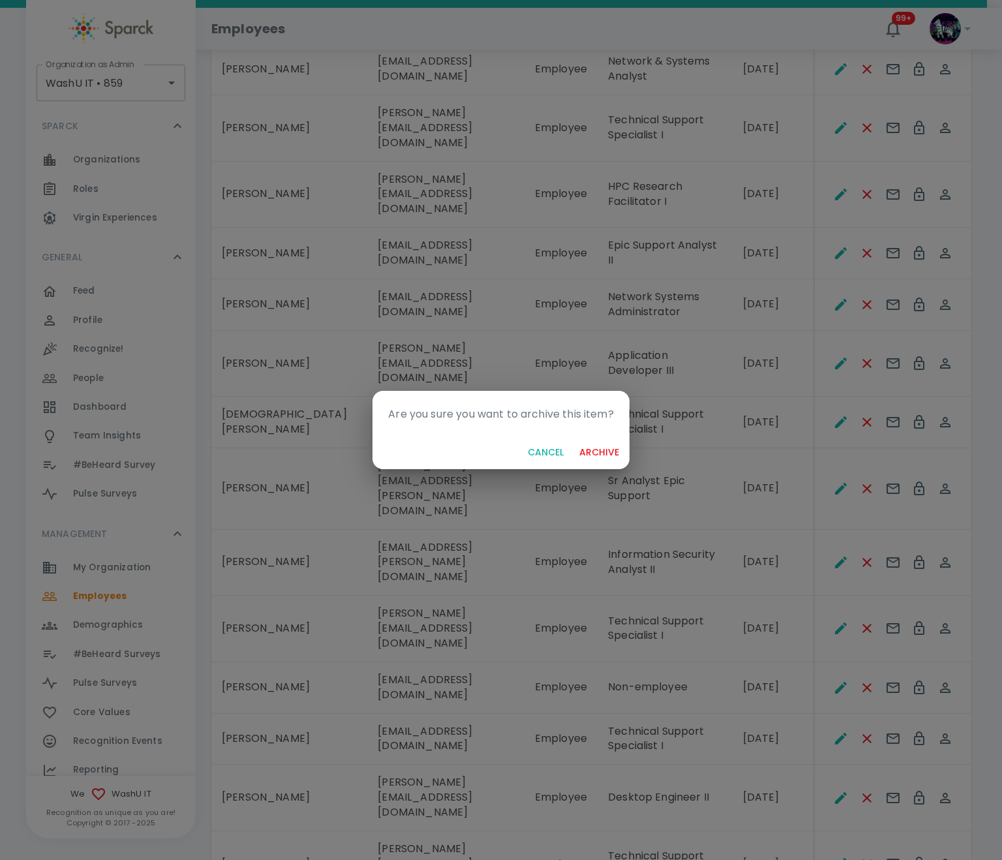
click at [597, 452] on button "archive" at bounding box center [599, 453] width 50 height 24
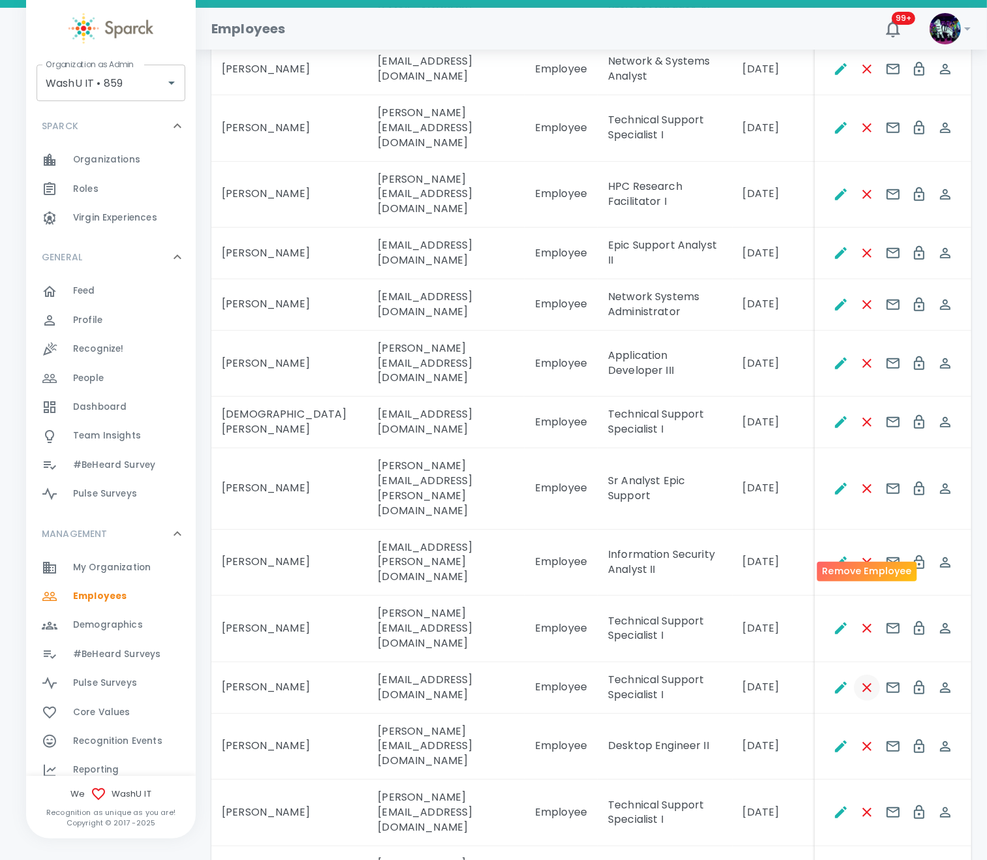
click at [835, 683] on icon "Remove Employee" at bounding box center [867, 687] width 9 height 9
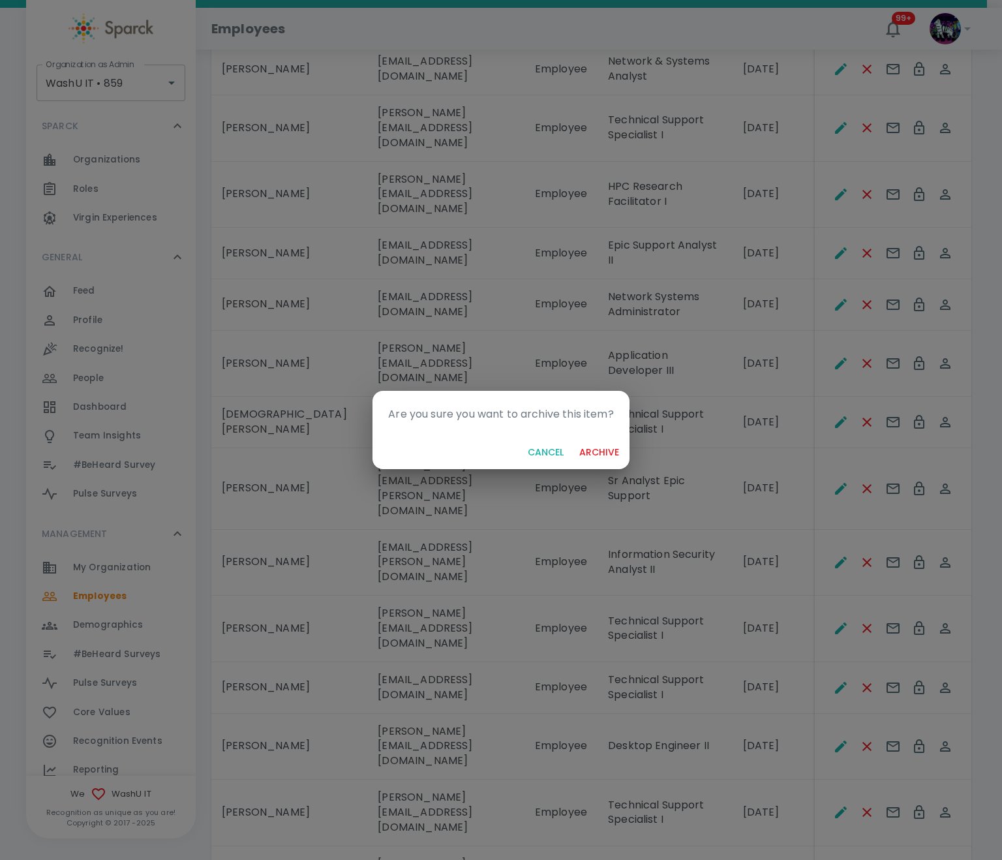
click at [609, 457] on button "archive" at bounding box center [599, 453] width 50 height 24
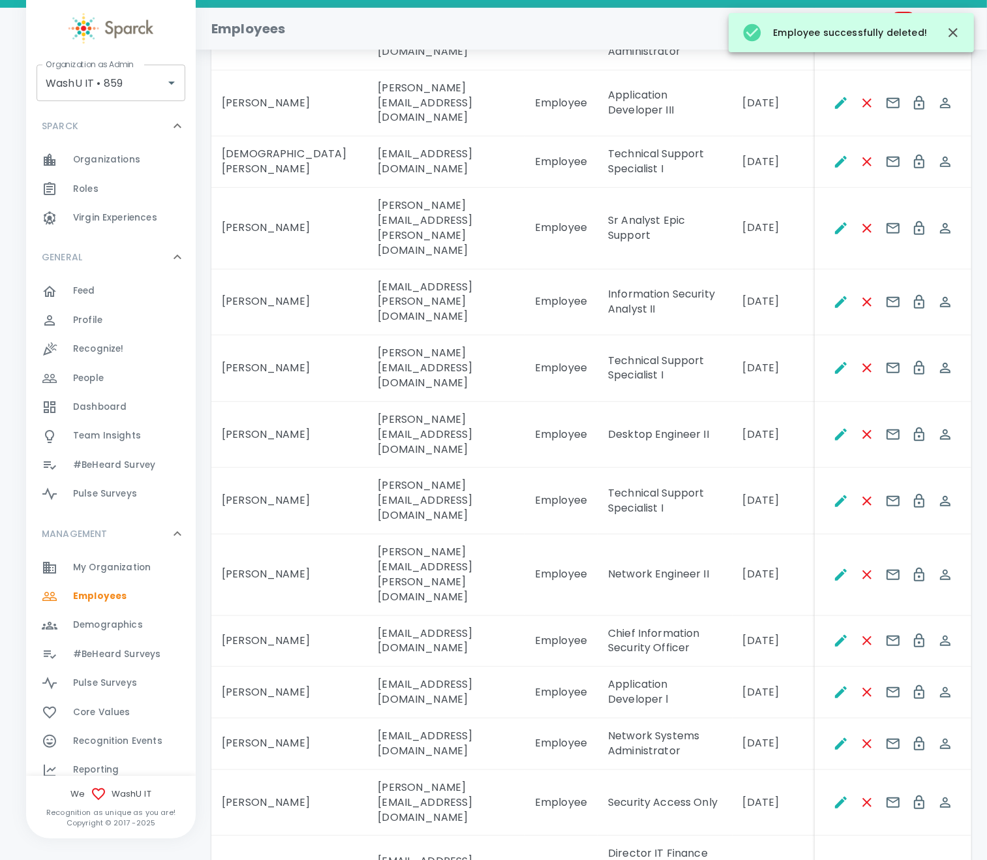
scroll to position [880, 0]
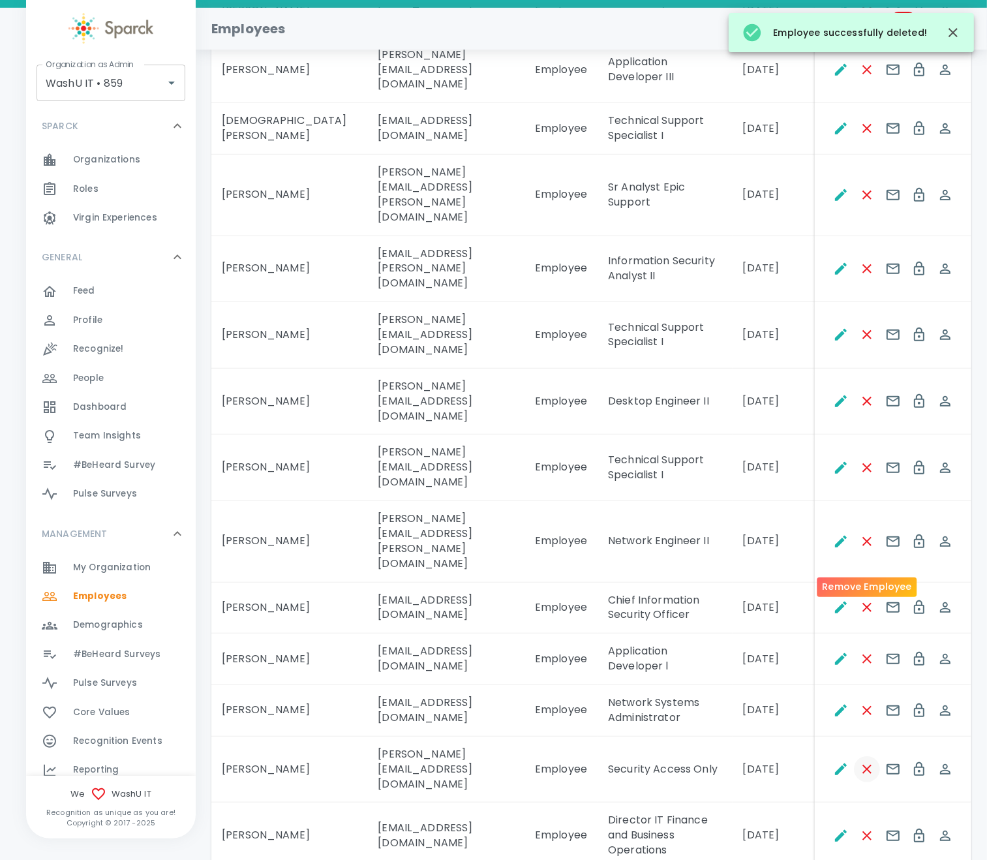
click at [835, 717] on icon "Remove Employee" at bounding box center [867, 769] width 9 height 9
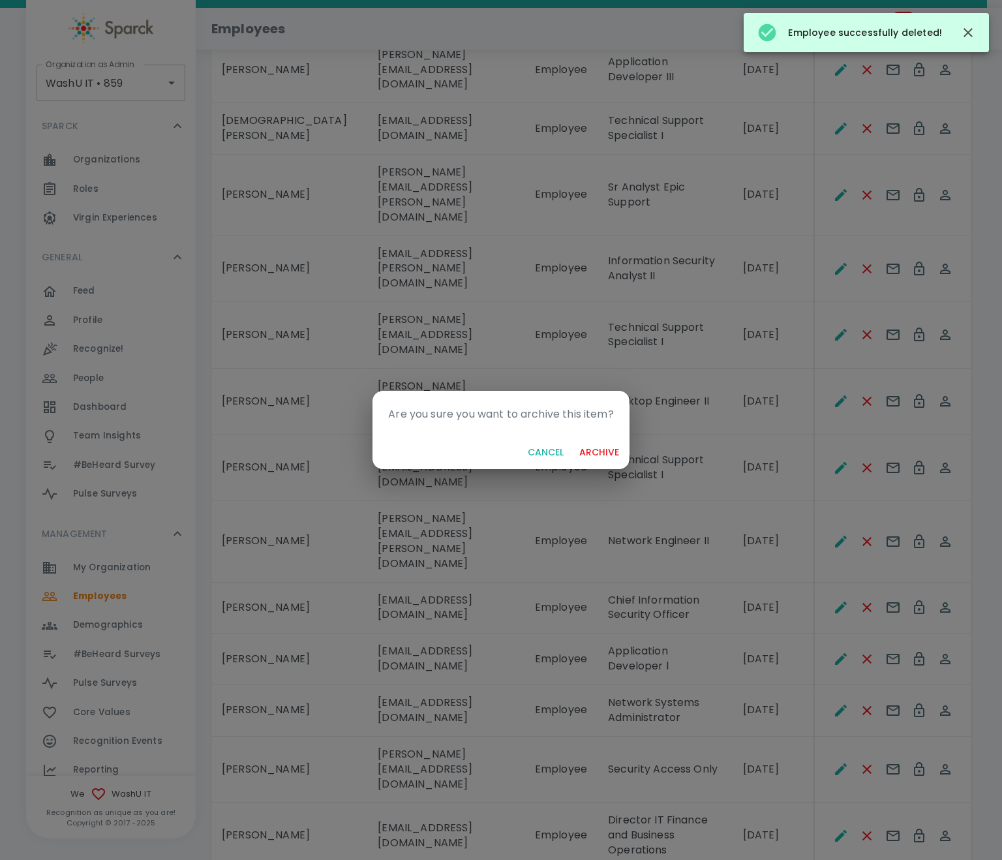
click at [589, 448] on button "archive" at bounding box center [599, 453] width 50 height 24
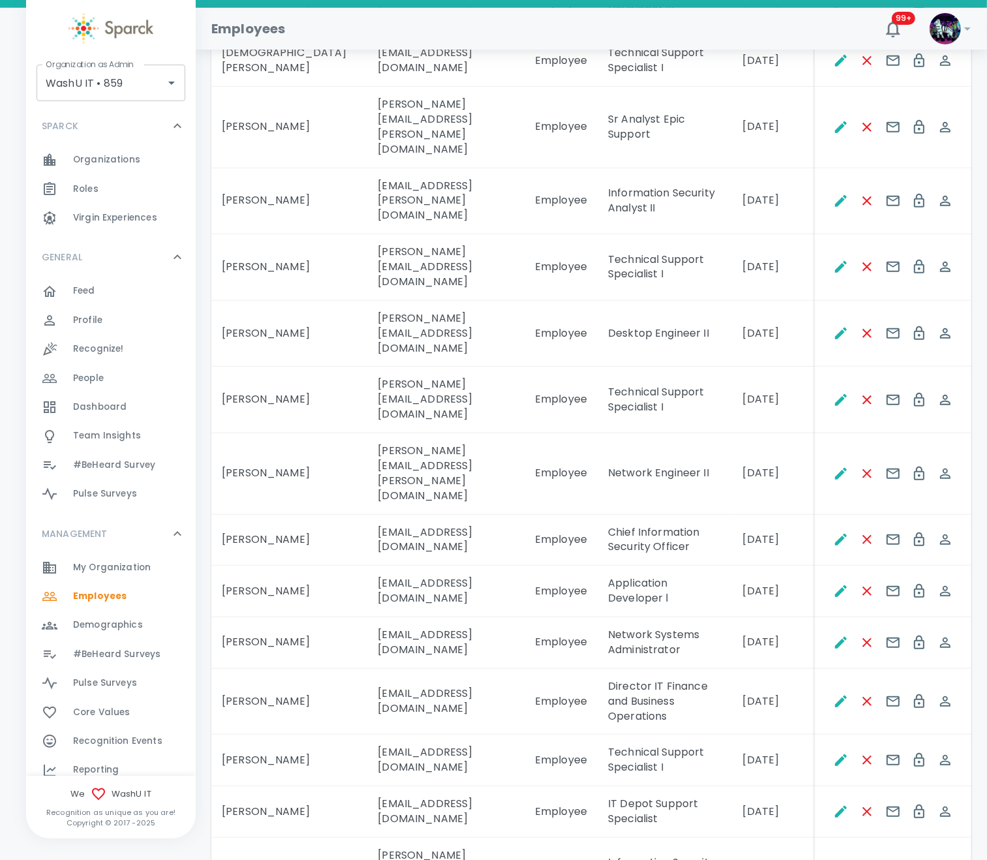
scroll to position [1076, 0]
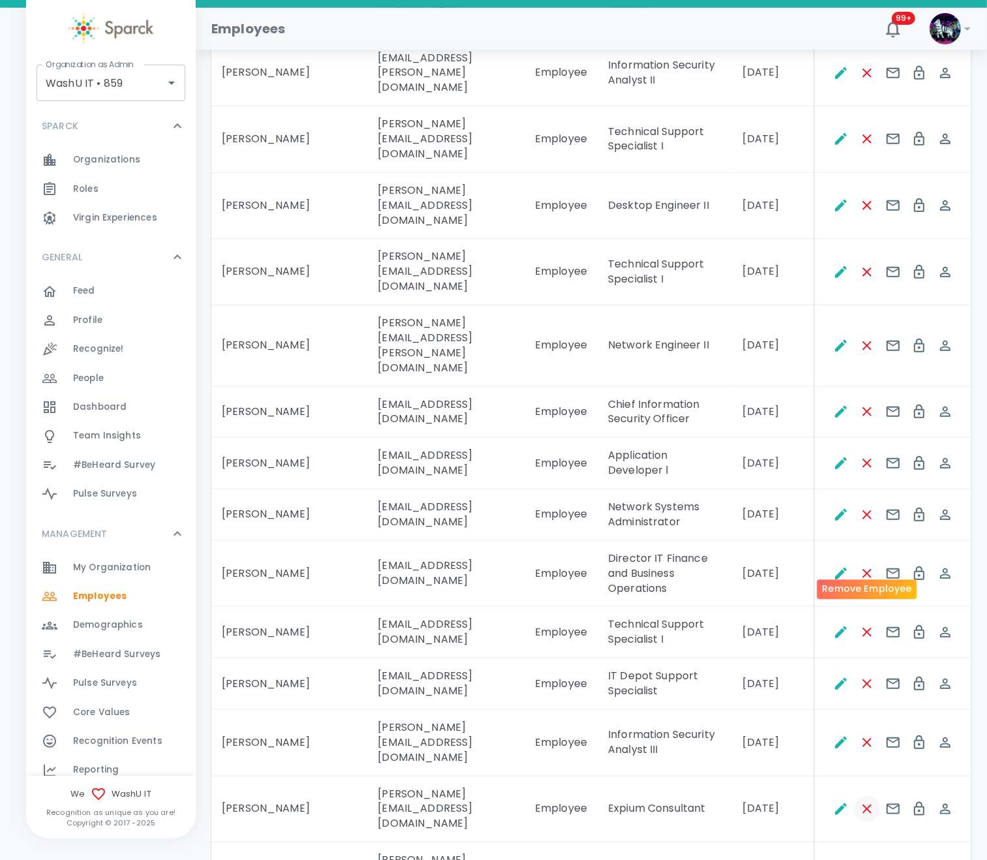
click at [835, 717] on icon "Remove Employee" at bounding box center [868, 809] width 16 height 16
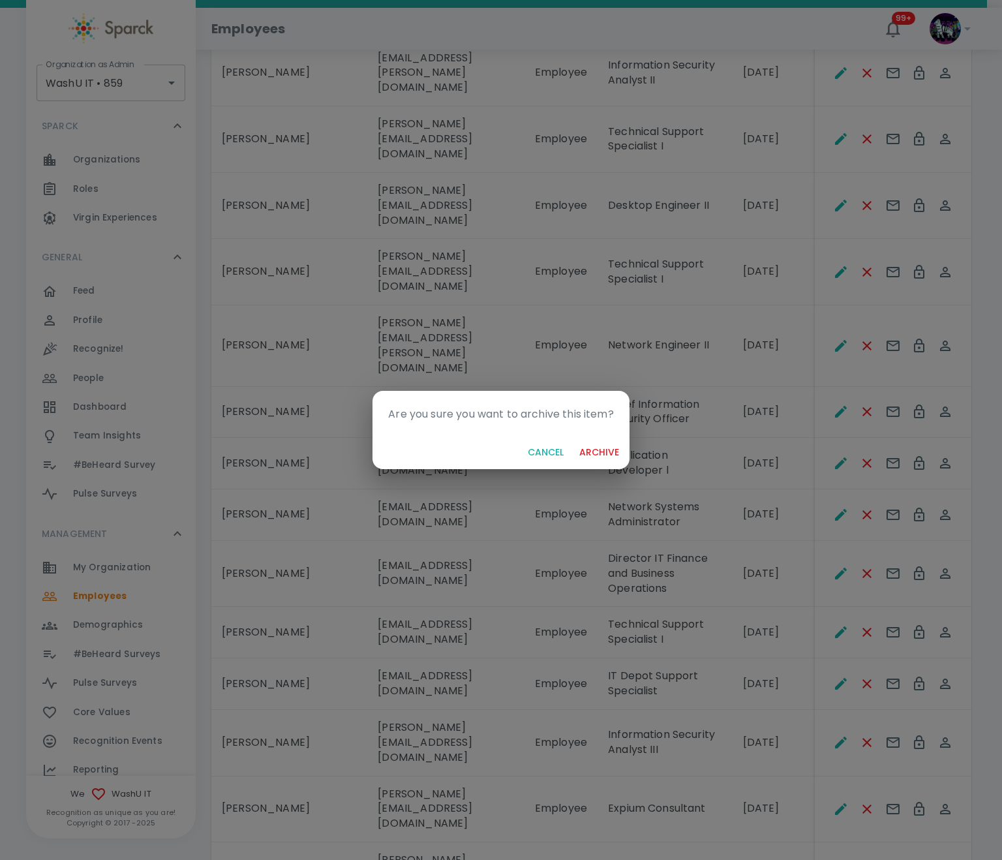
click at [610, 450] on button "archive" at bounding box center [599, 453] width 50 height 24
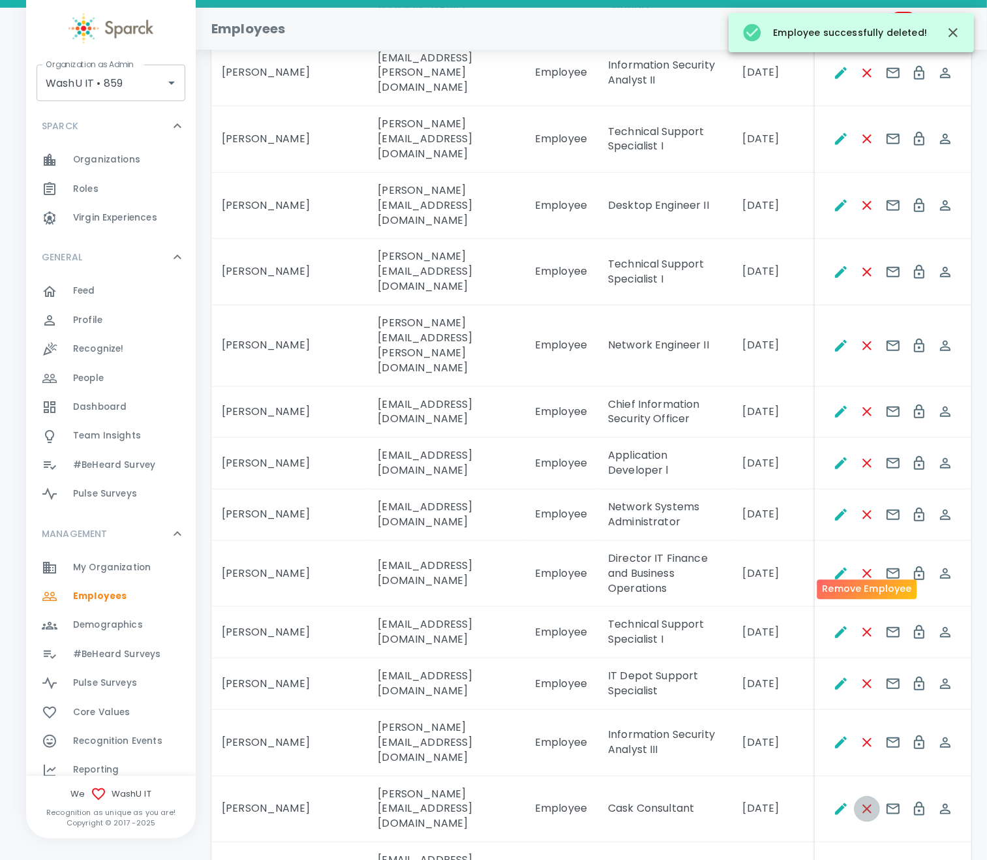
click at [835, 717] on icon "Remove Employee" at bounding box center [868, 809] width 16 height 16
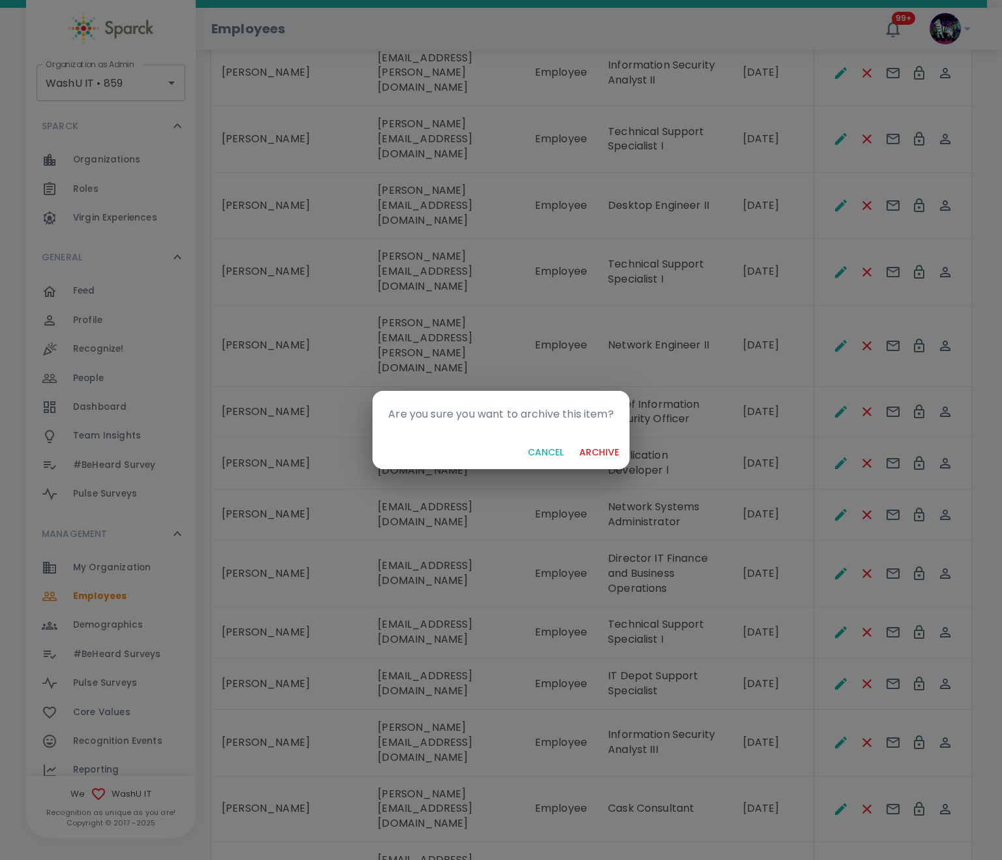
click at [583, 448] on button "archive" at bounding box center [599, 453] width 50 height 24
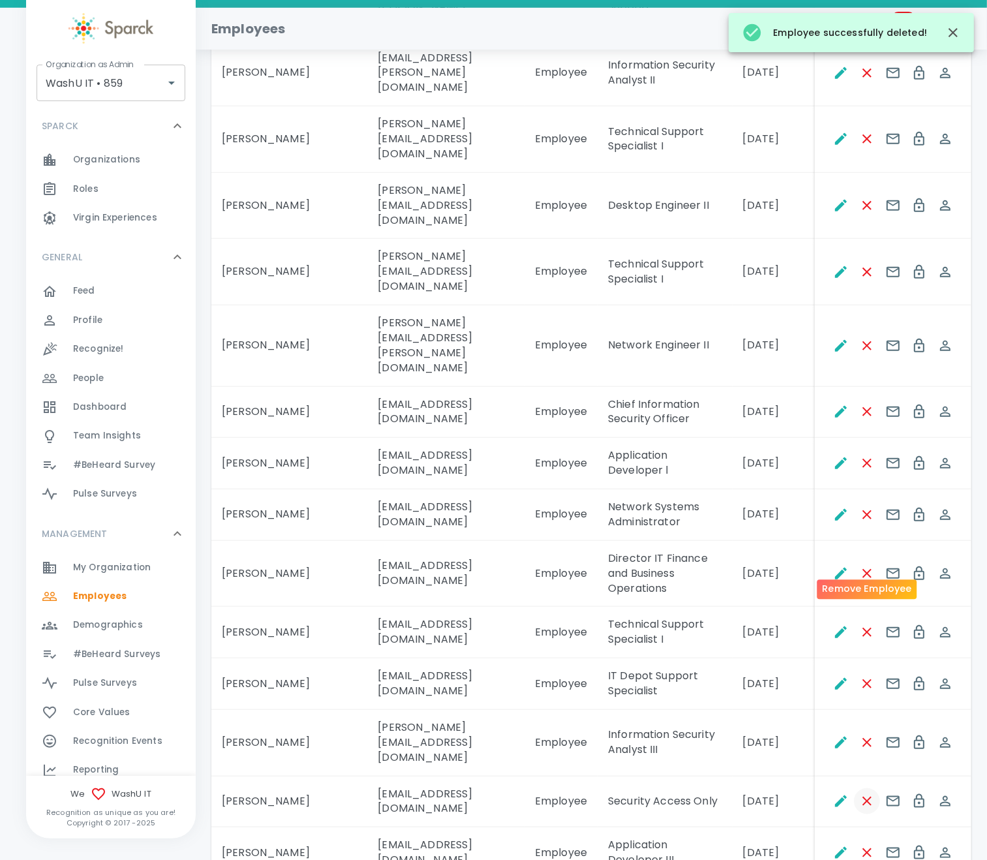
click at [835, 717] on icon "Remove Employee" at bounding box center [868, 802] width 16 height 16
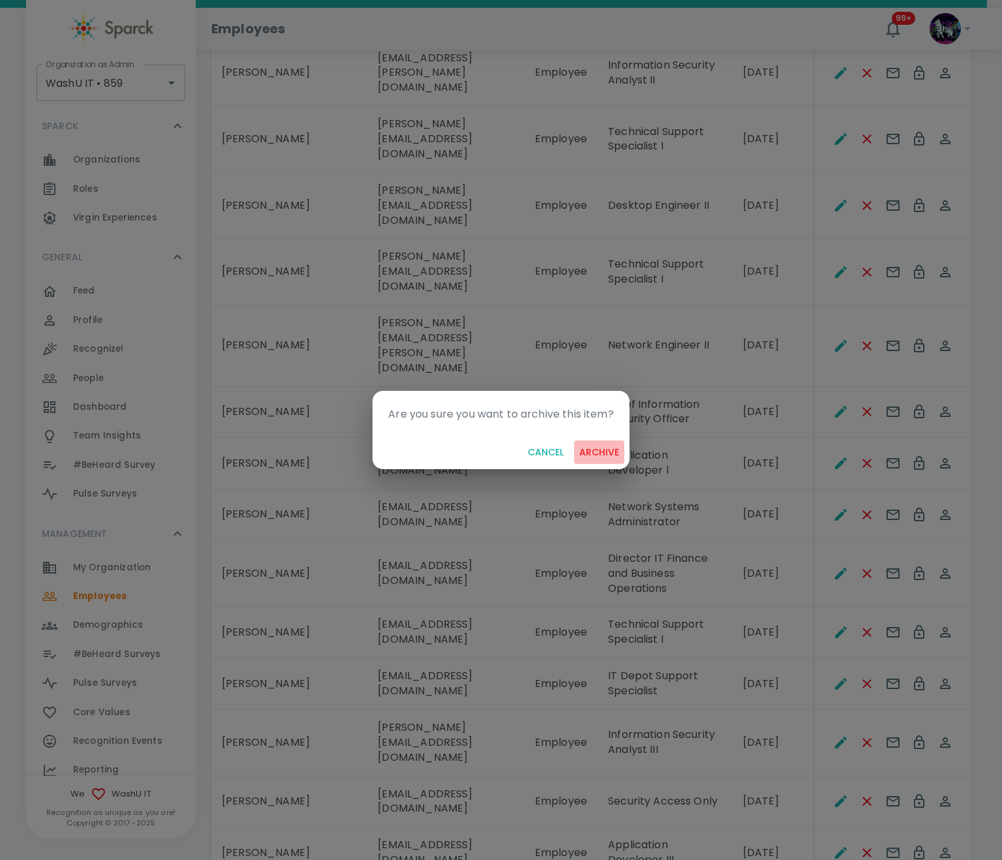
click at [610, 454] on button "archive" at bounding box center [599, 453] width 50 height 24
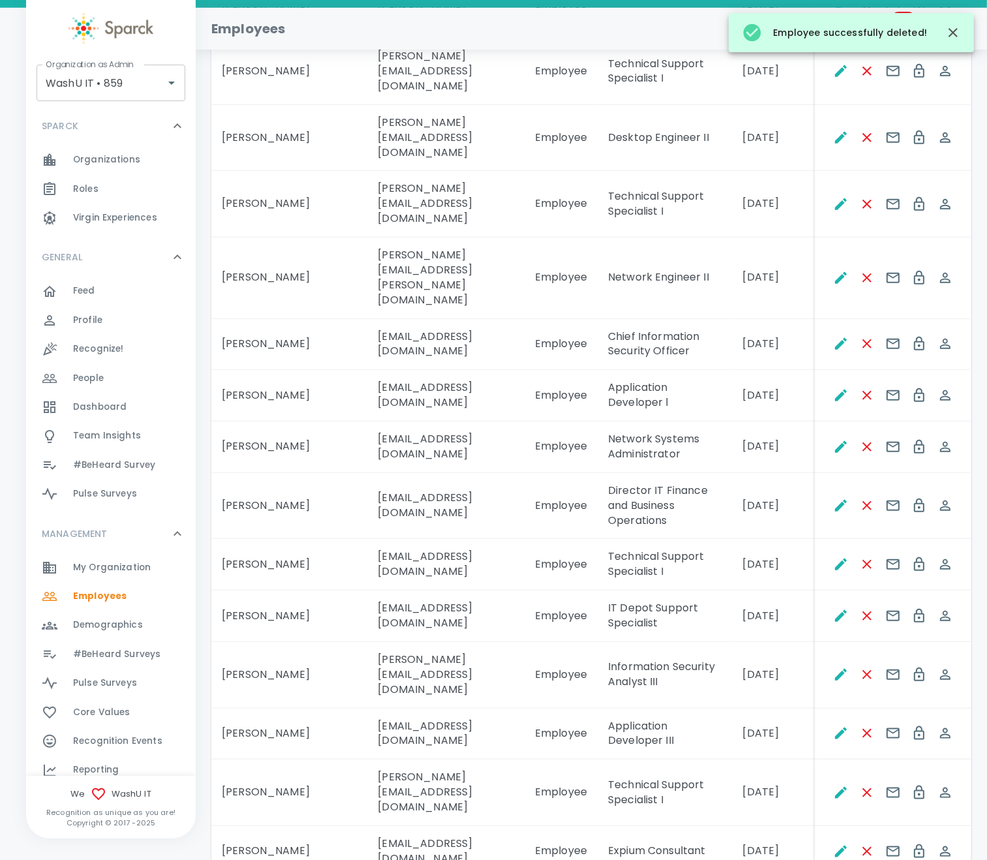
scroll to position [1174, 0]
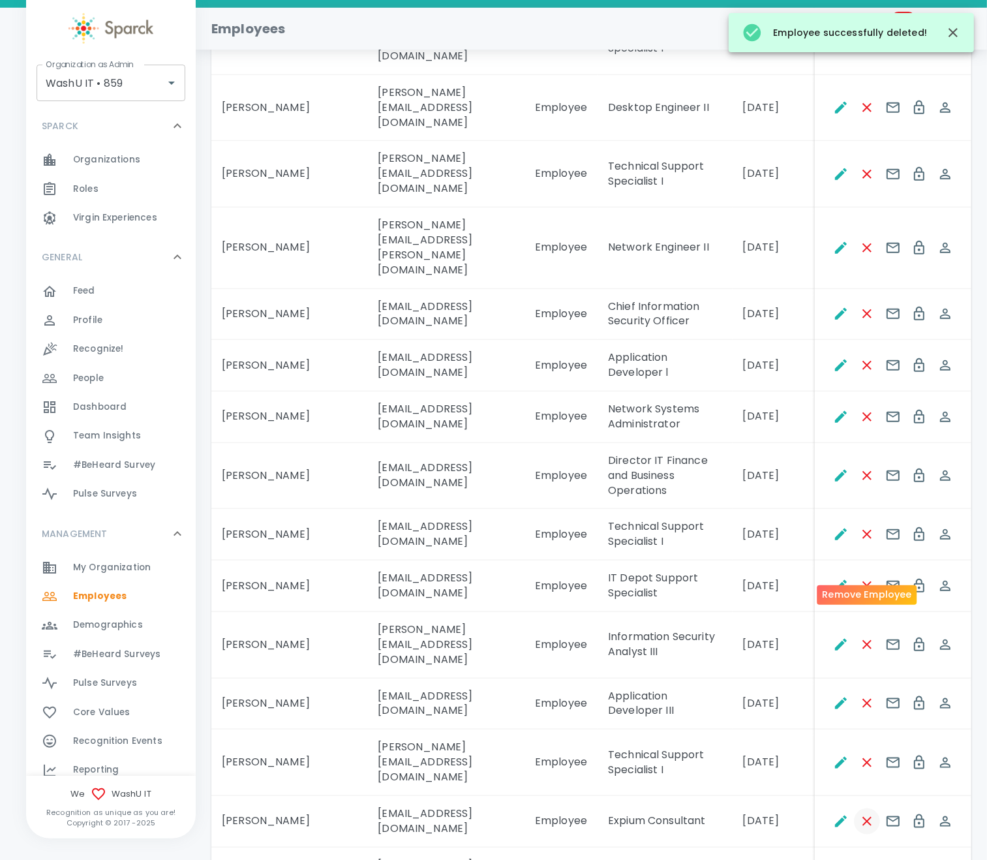
click at [835, 717] on icon "Remove Employee" at bounding box center [868, 822] width 16 height 16
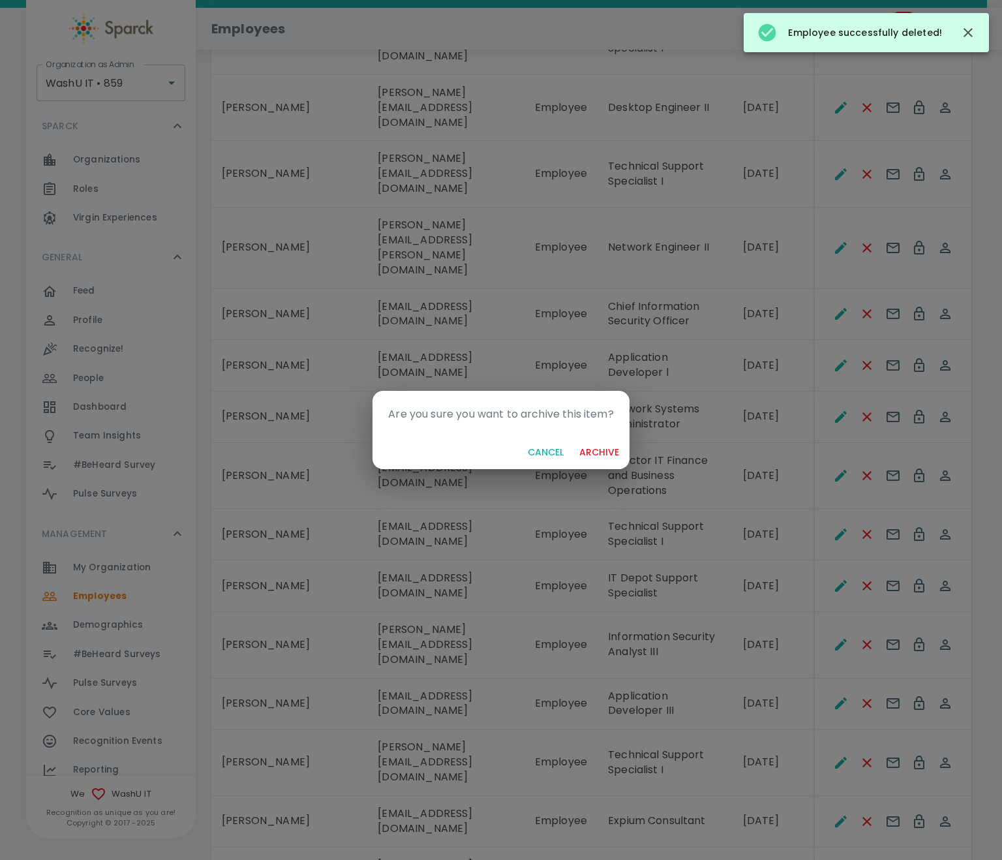
click at [619, 452] on button "archive" at bounding box center [599, 453] width 50 height 24
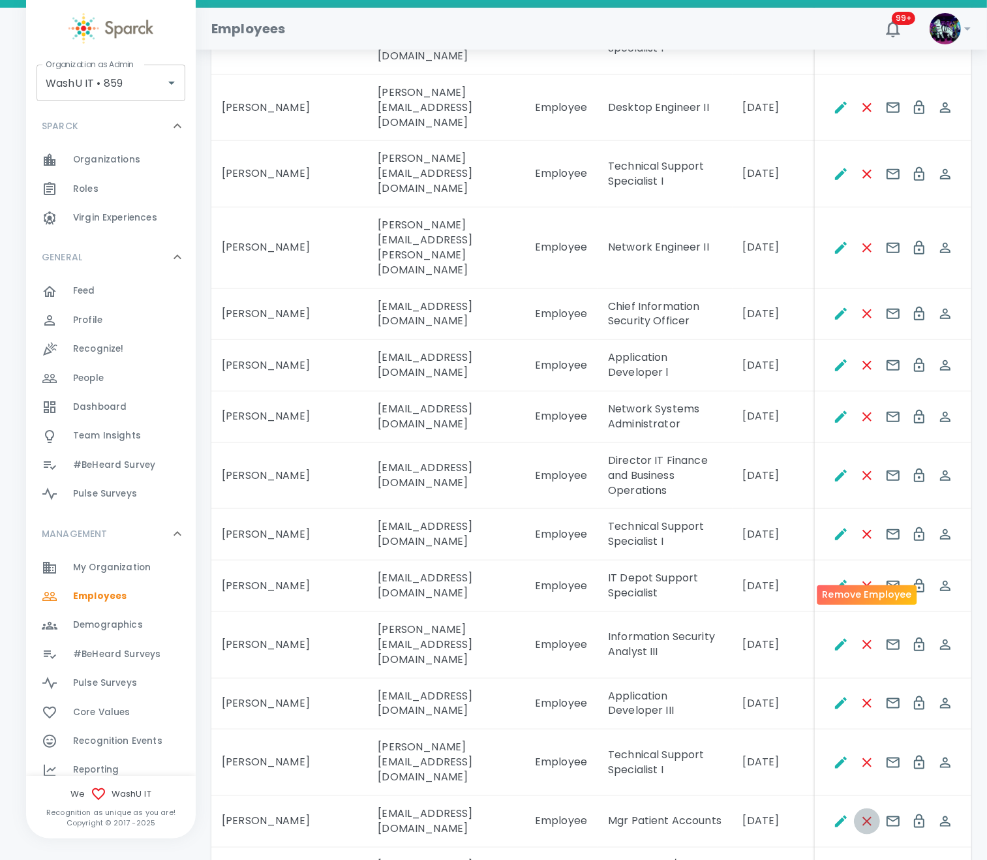
click at [835, 717] on icon "Remove Employee" at bounding box center [868, 822] width 16 height 16
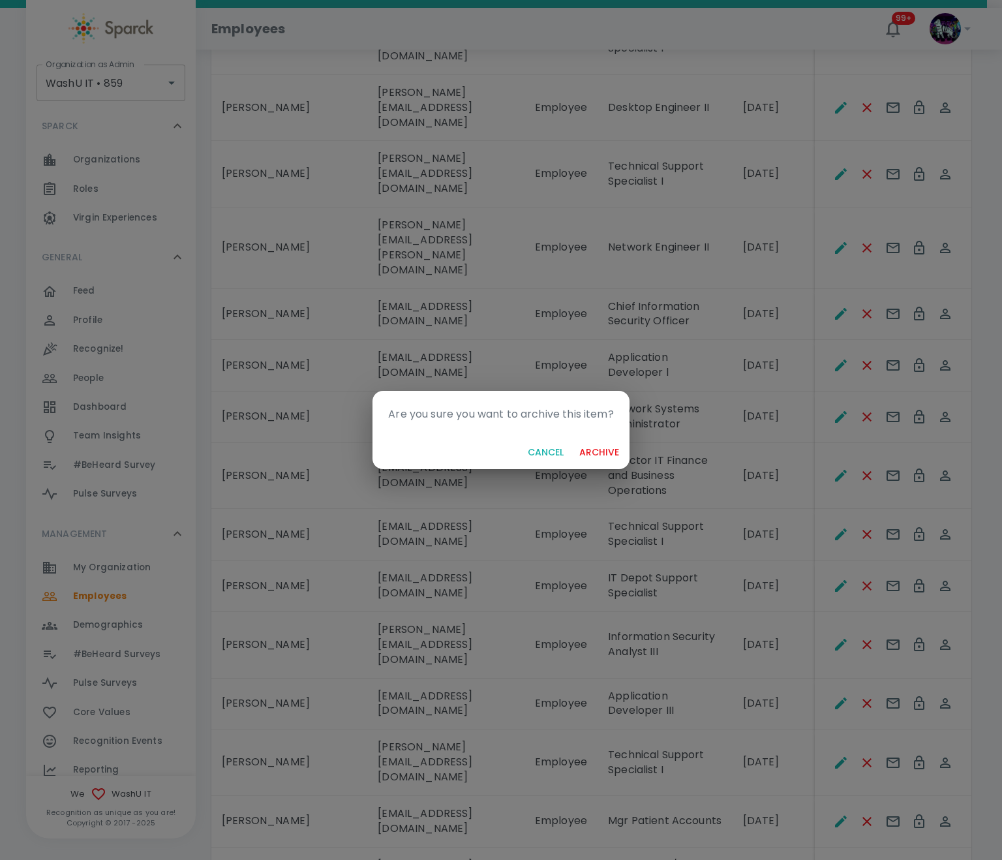
click at [608, 454] on button "archive" at bounding box center [599, 453] width 50 height 24
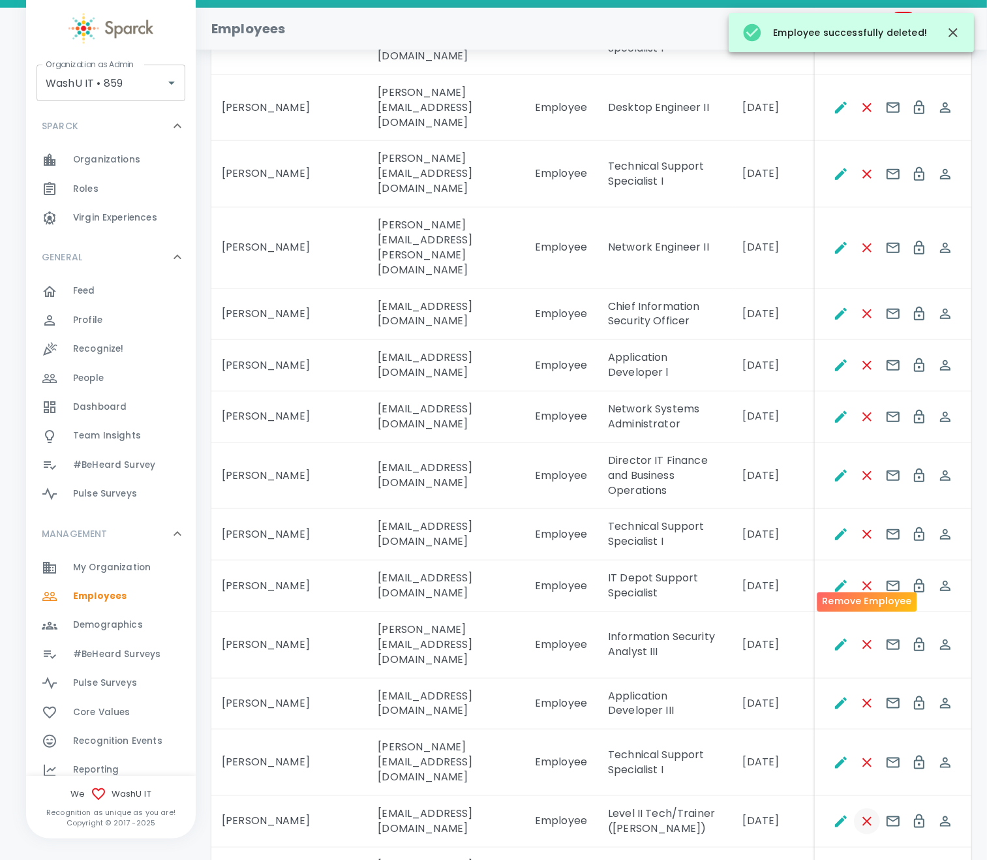
click at [835, 717] on icon "Remove Employee" at bounding box center [867, 821] width 9 height 9
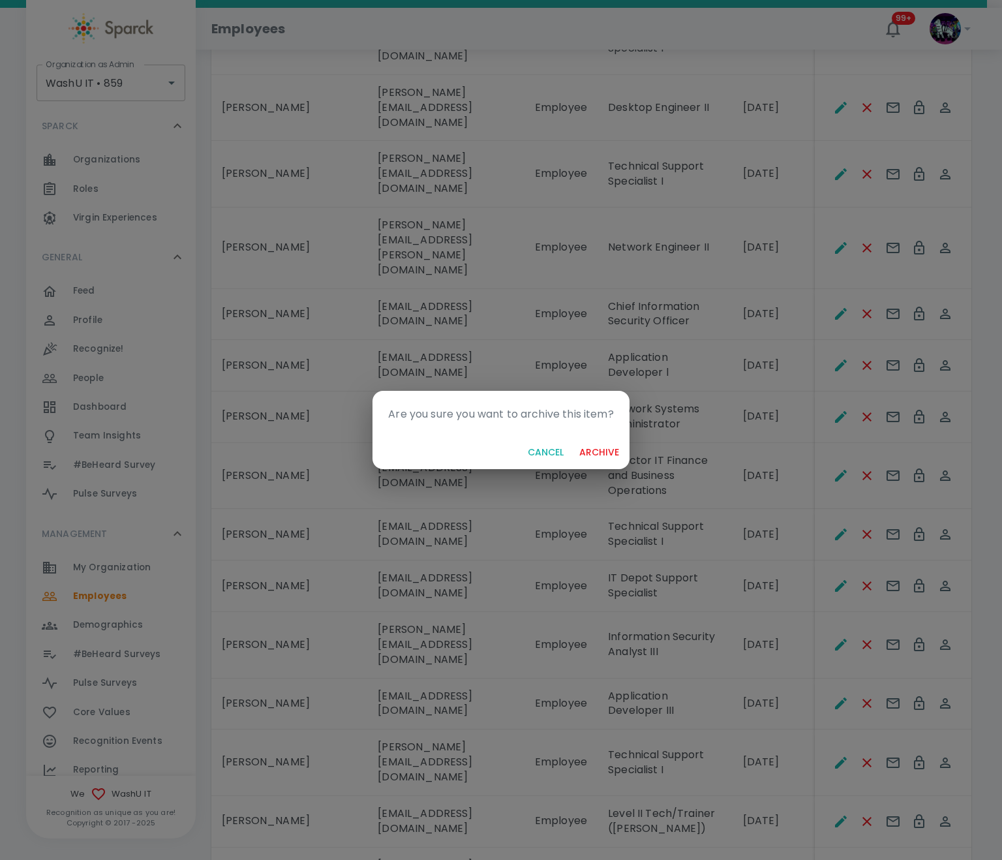
click at [609, 449] on button "archive" at bounding box center [599, 453] width 50 height 24
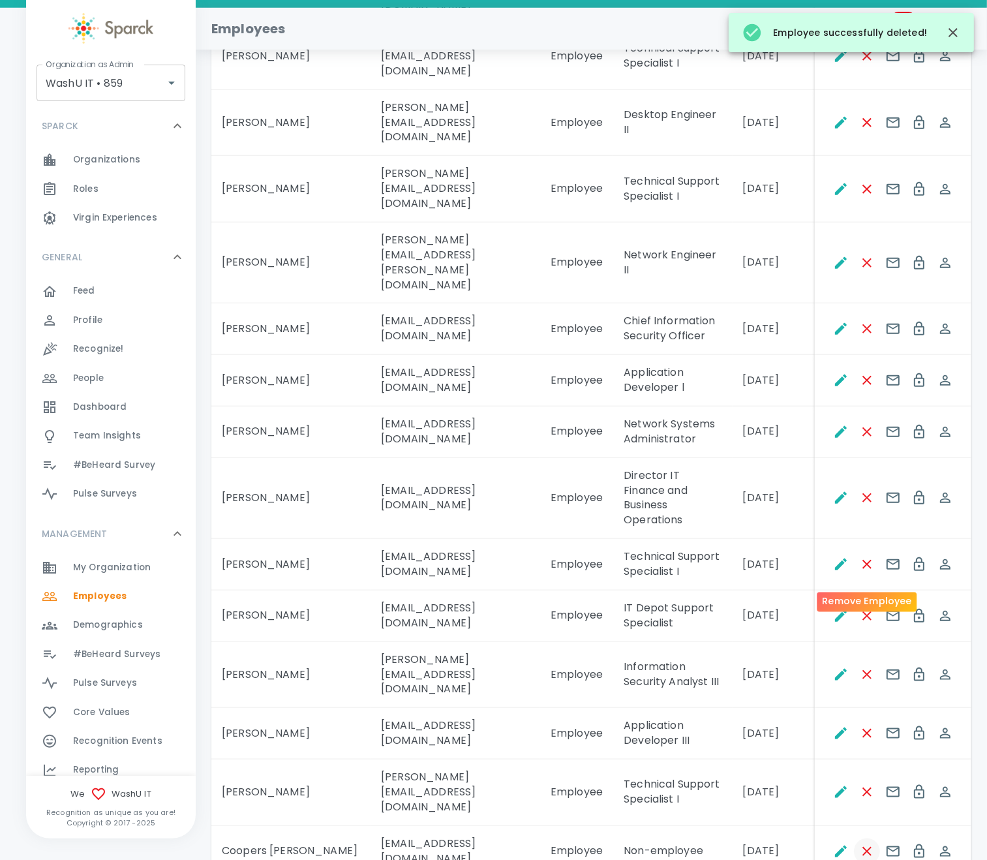
click at [835, 717] on icon "Remove Employee" at bounding box center [868, 852] width 16 height 16
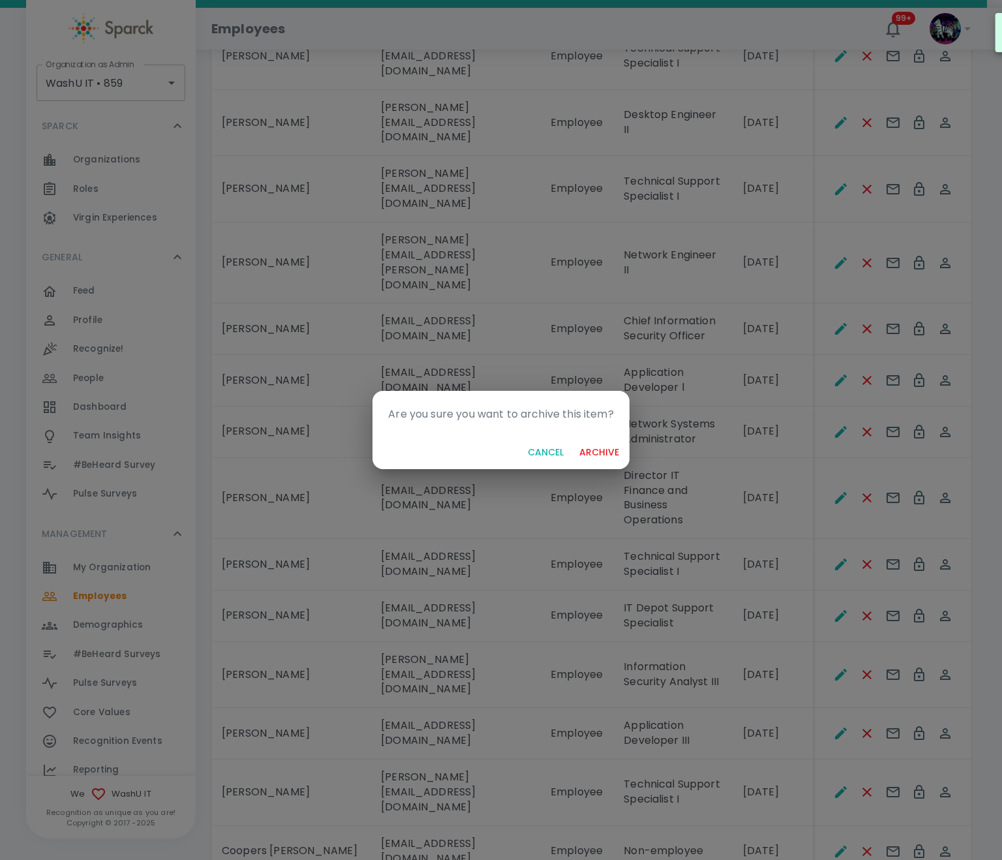
click at [594, 454] on button "archive" at bounding box center [599, 453] width 50 height 24
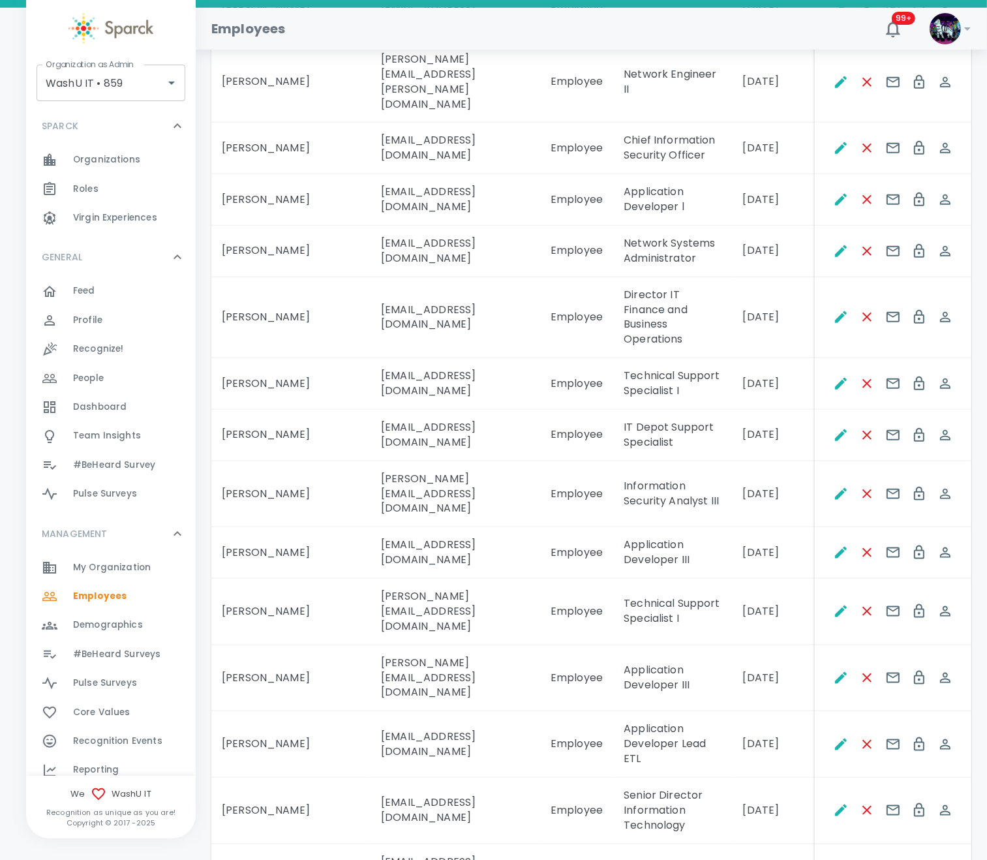
scroll to position [1272, 0]
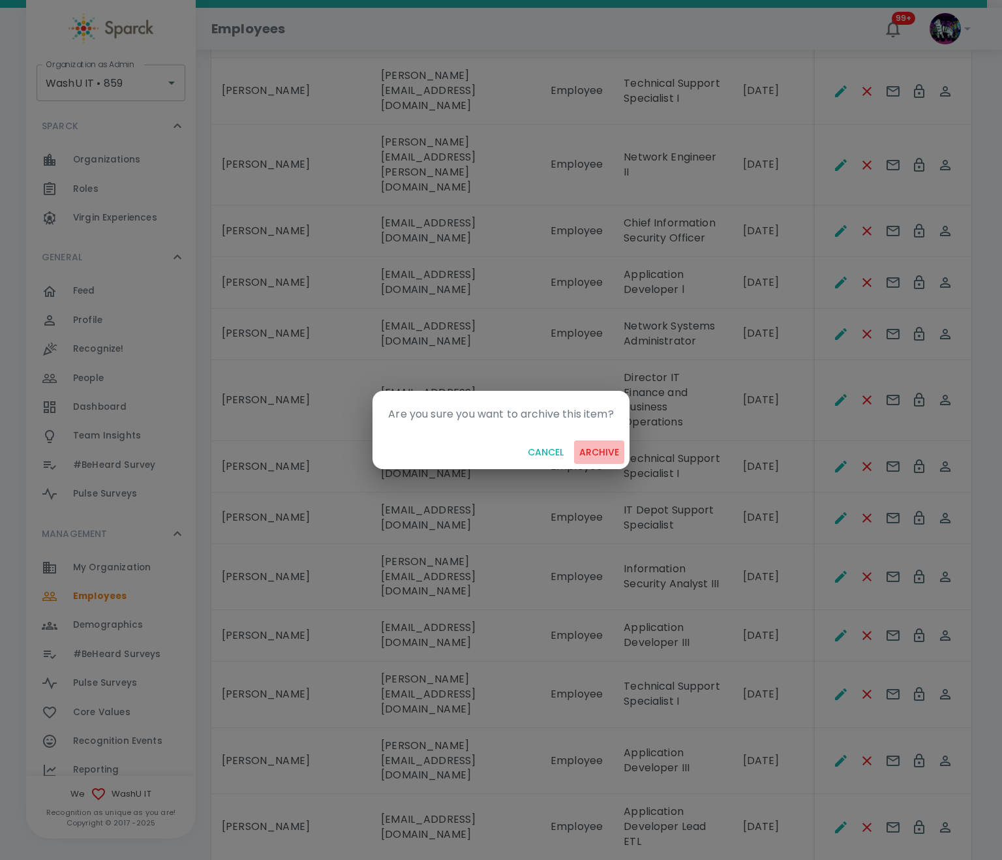
click at [597, 456] on button "archive" at bounding box center [599, 453] width 50 height 24
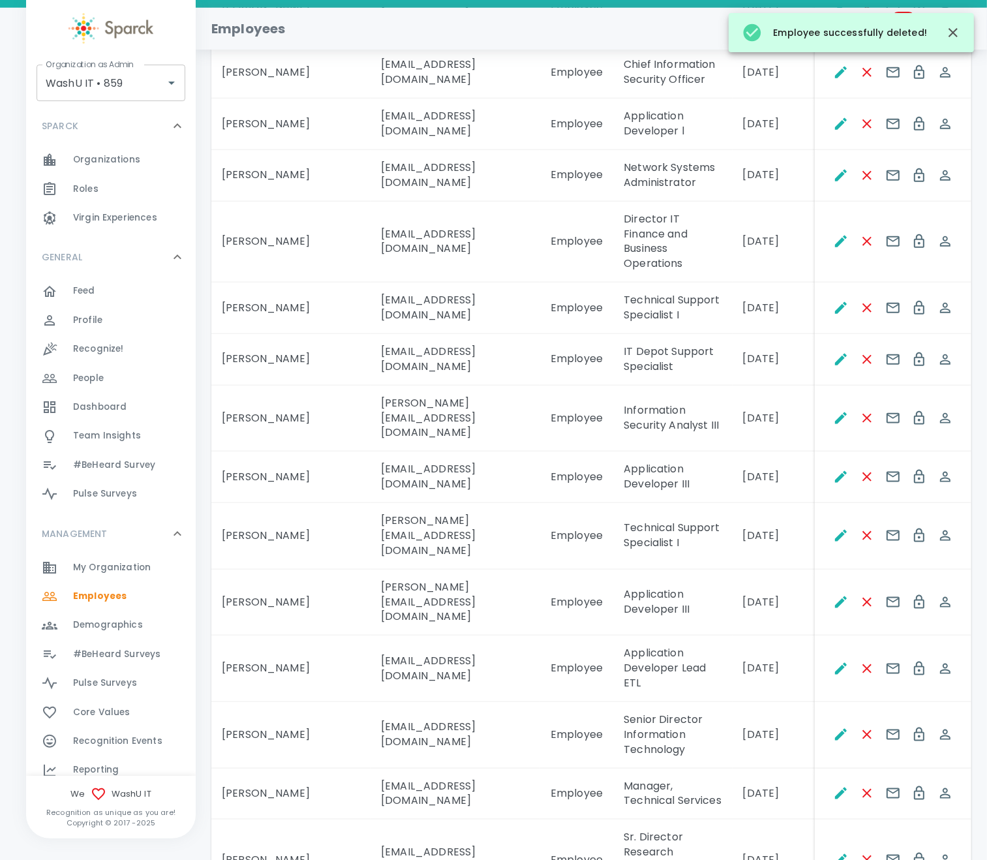
scroll to position [1468, 0]
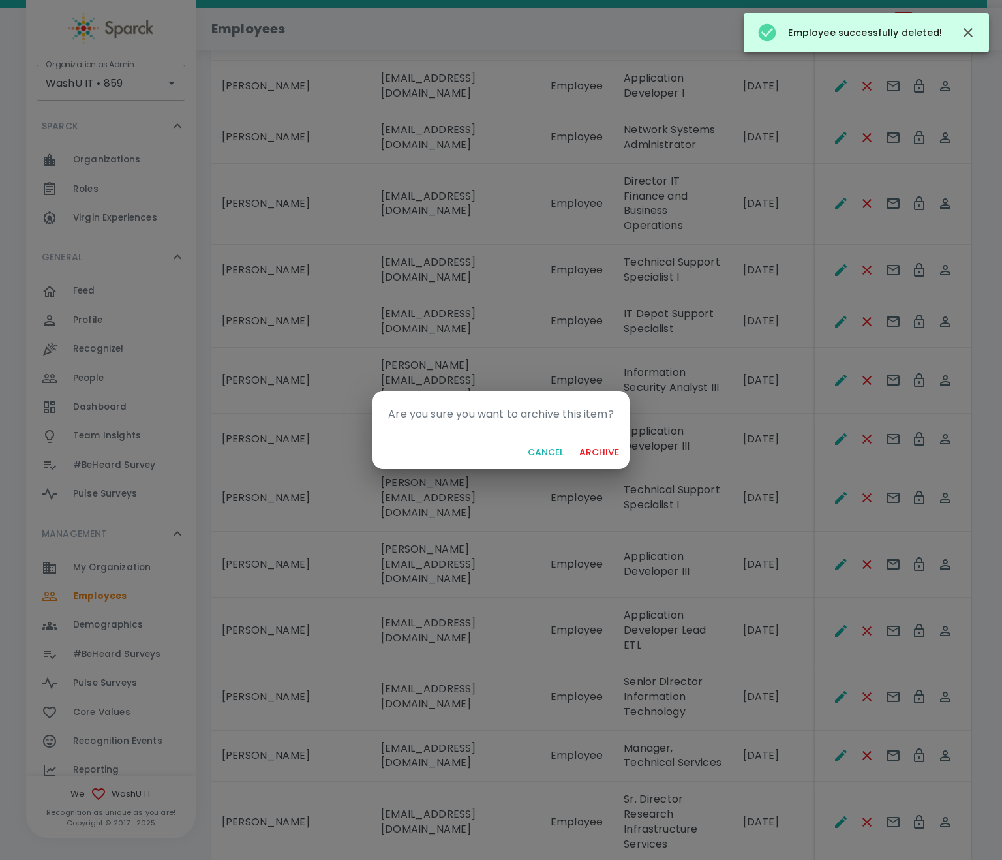
click at [610, 458] on button "archive" at bounding box center [599, 453] width 50 height 24
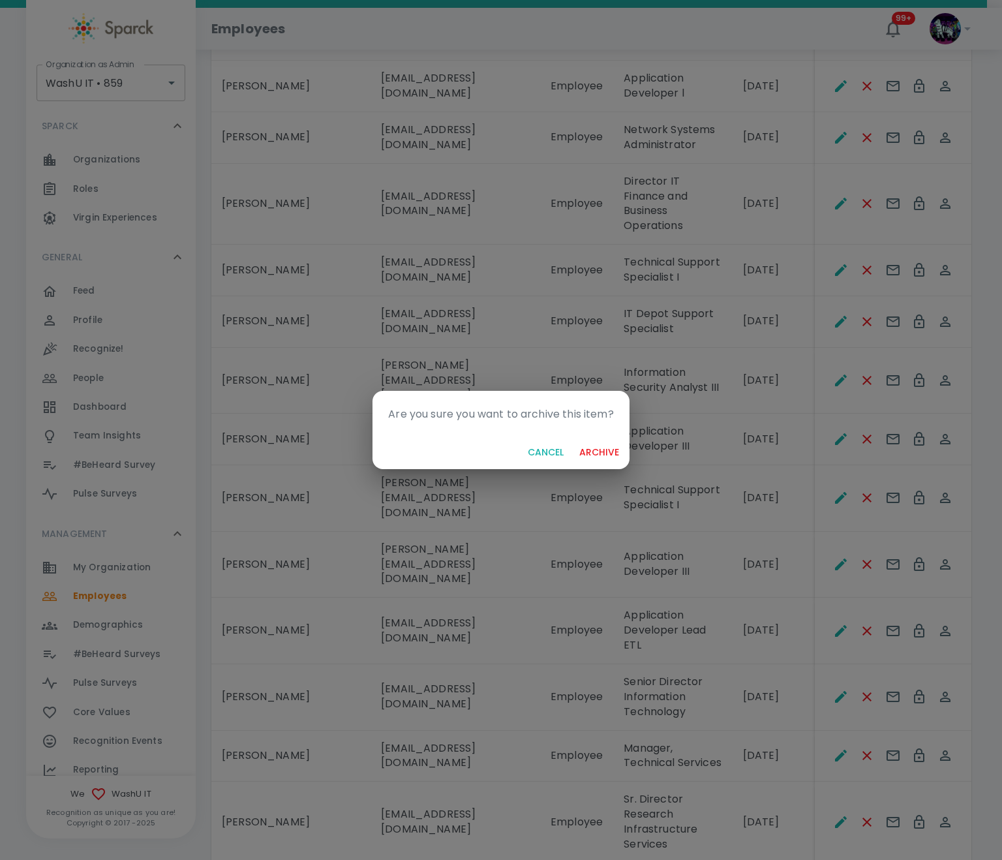
click at [589, 457] on button "archive" at bounding box center [599, 453] width 50 height 24
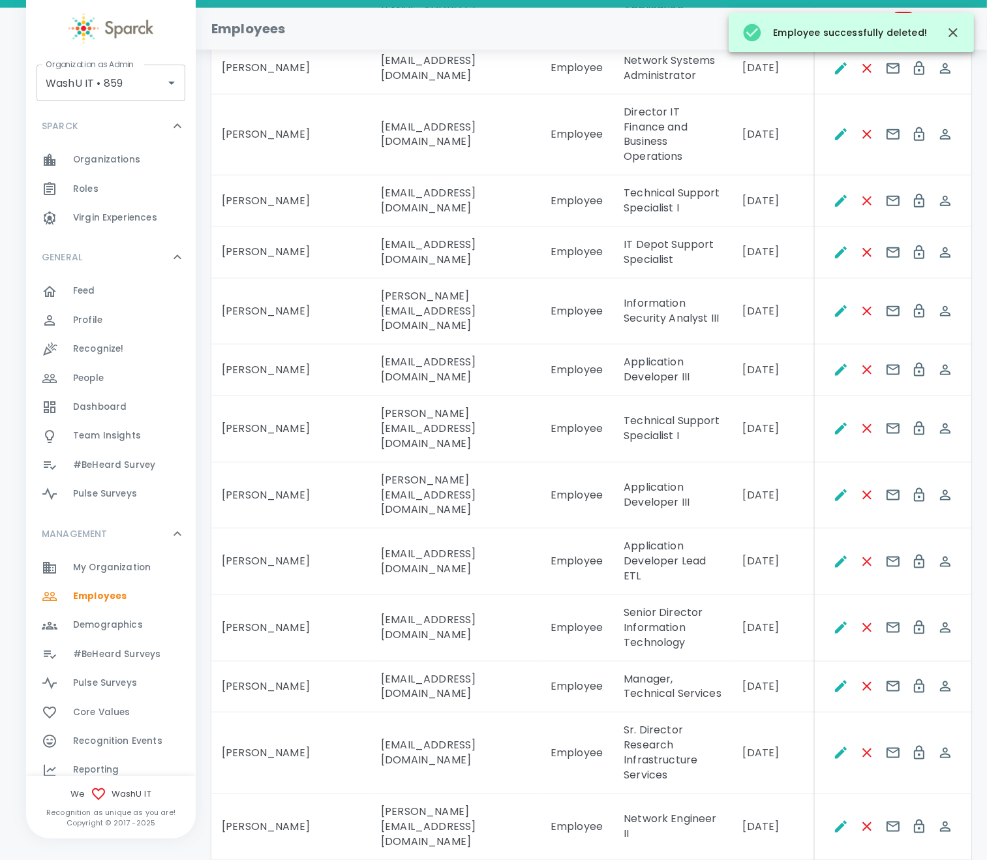
scroll to position [1664, 0]
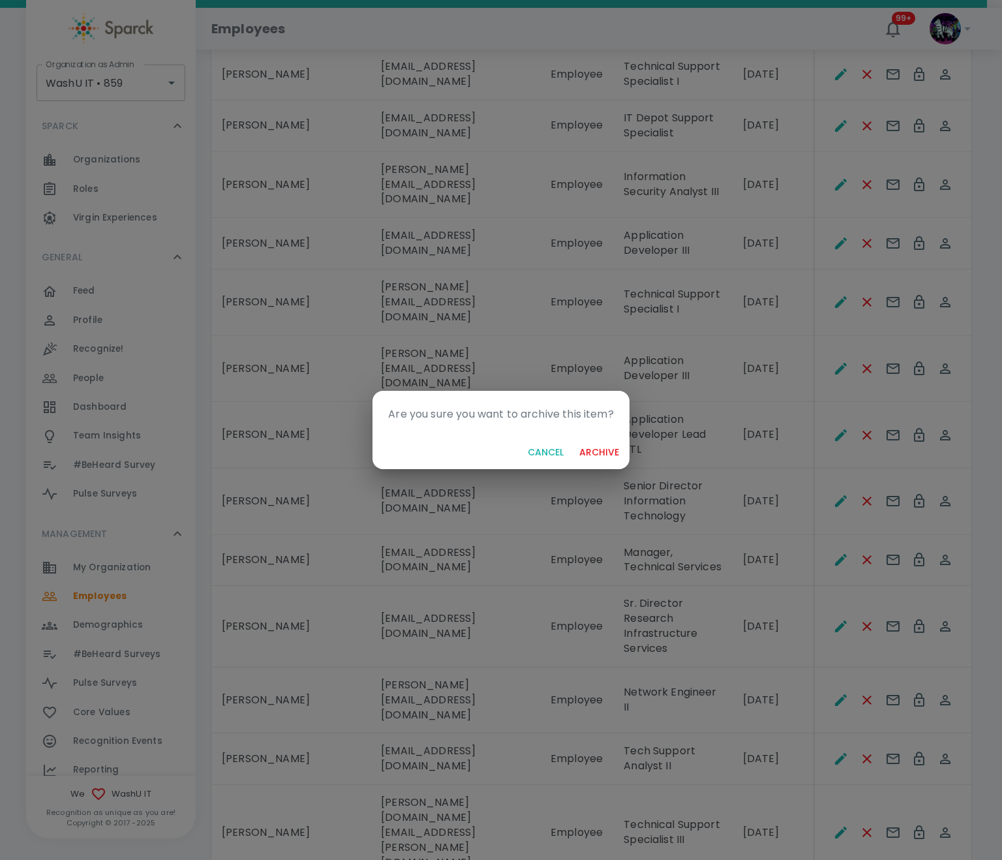
click at [610, 450] on button "archive" at bounding box center [599, 453] width 50 height 24
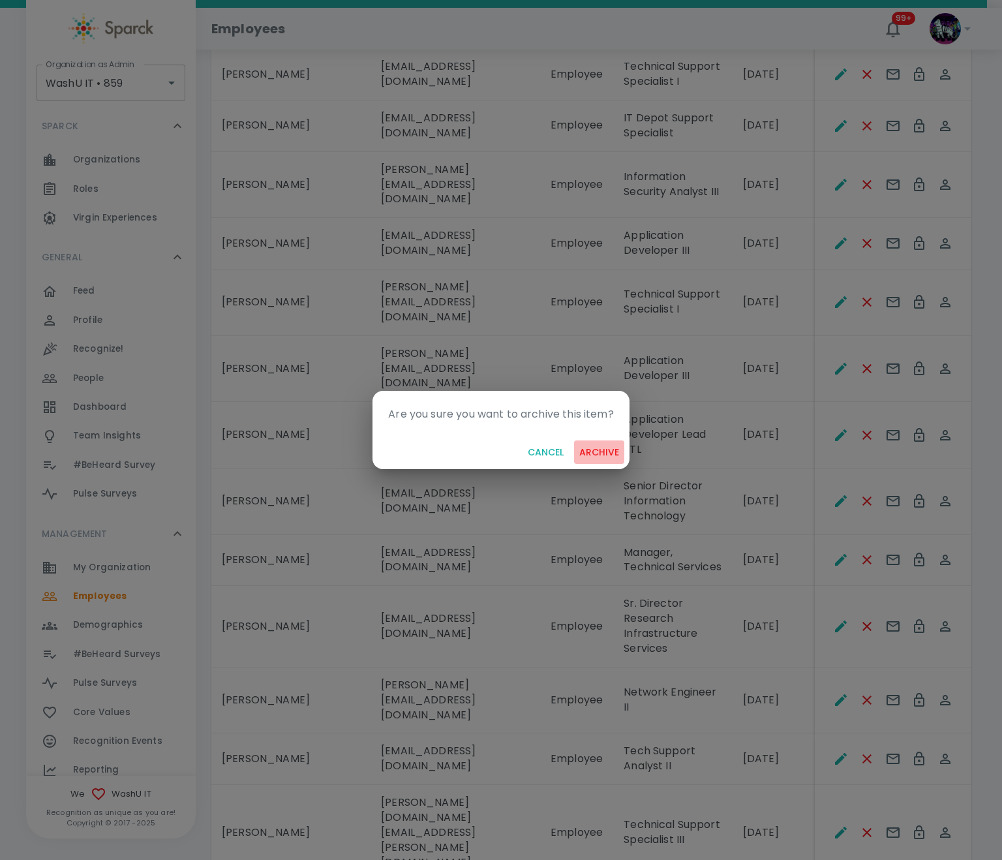
click at [608, 450] on button "archive" at bounding box center [599, 453] width 50 height 24
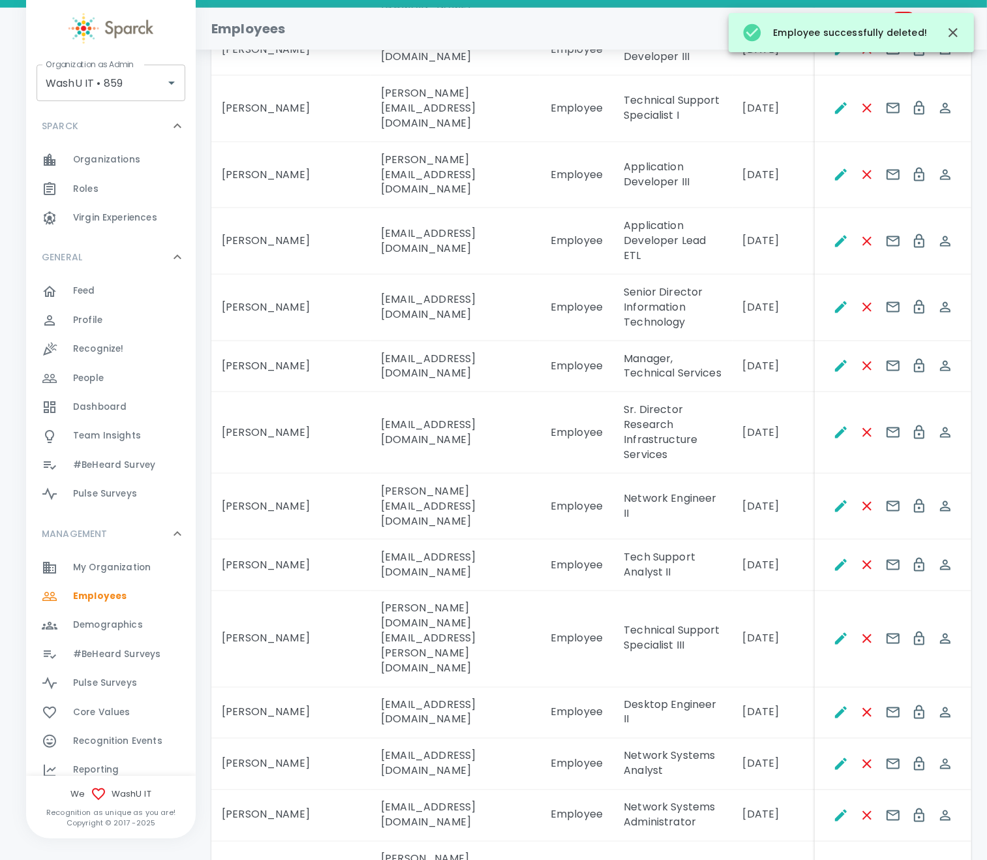
scroll to position [1859, 0]
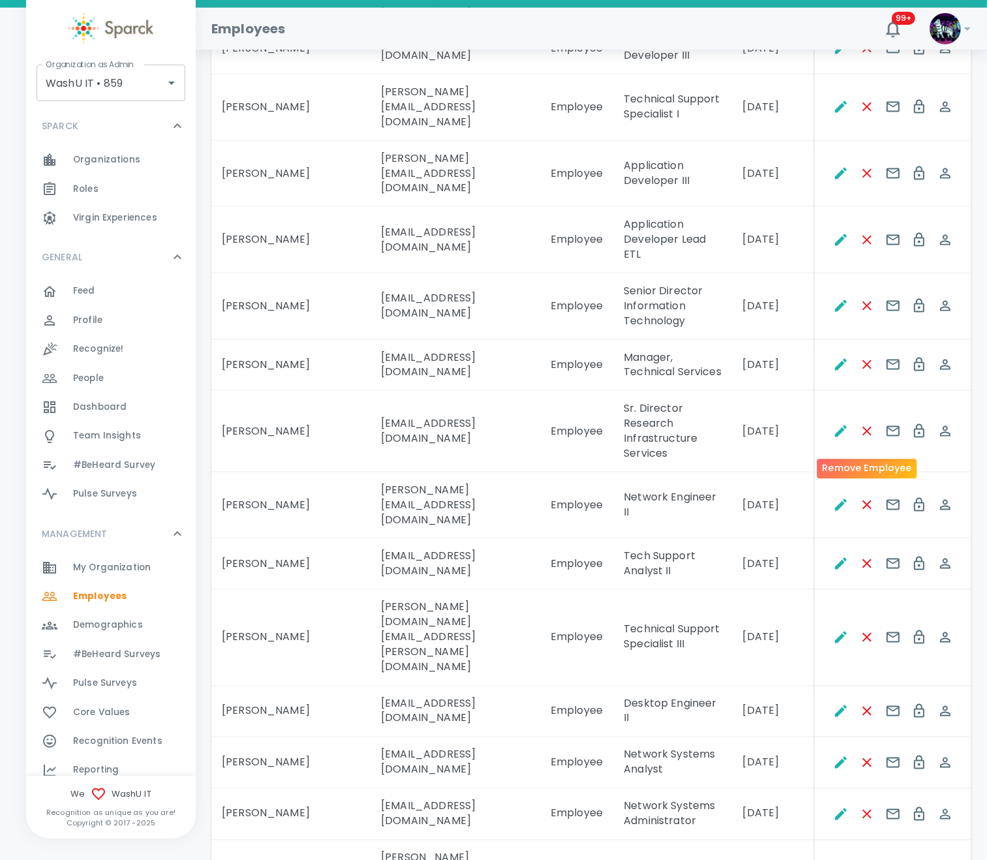
click at [835, 717] on icon "Remove Employee" at bounding box center [867, 873] width 9 height 9
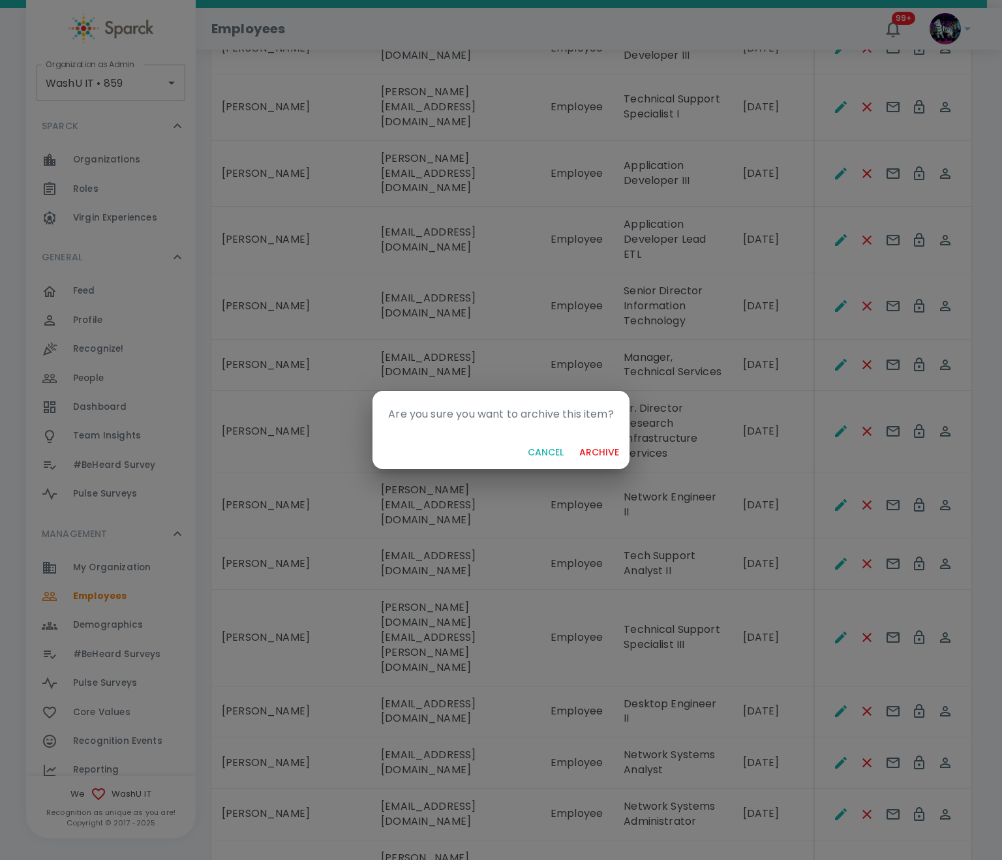
click at [606, 449] on button "archive" at bounding box center [599, 453] width 50 height 24
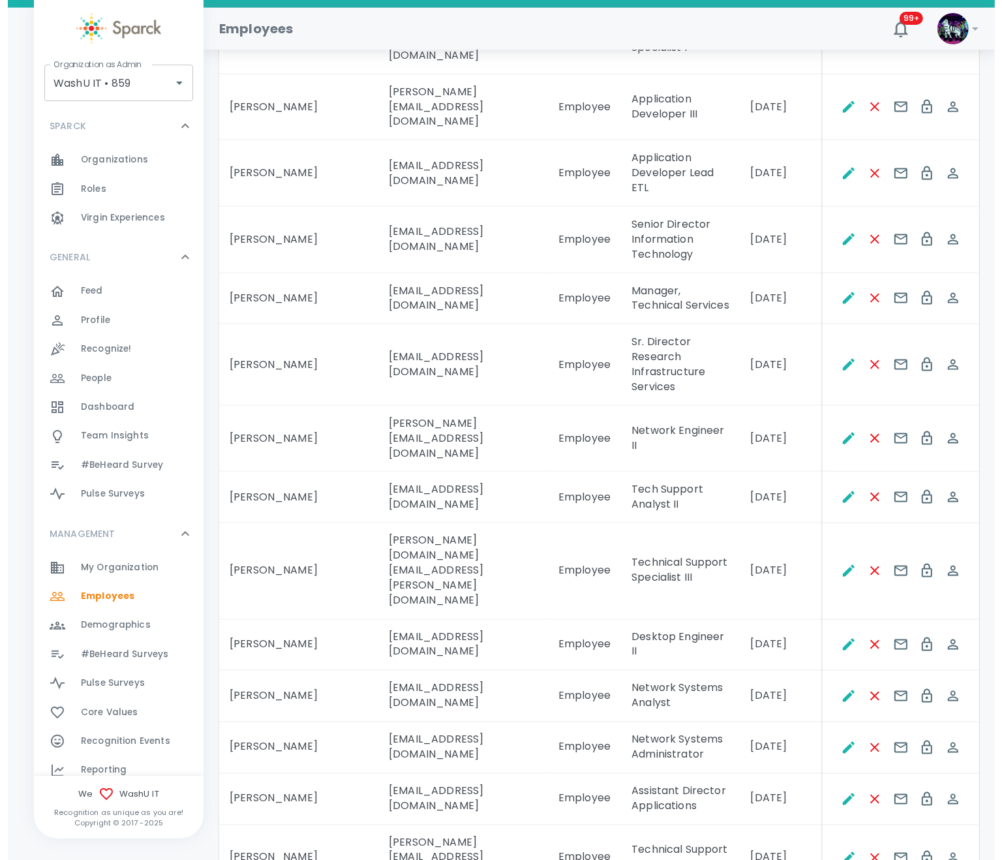
scroll to position [1957, 0]
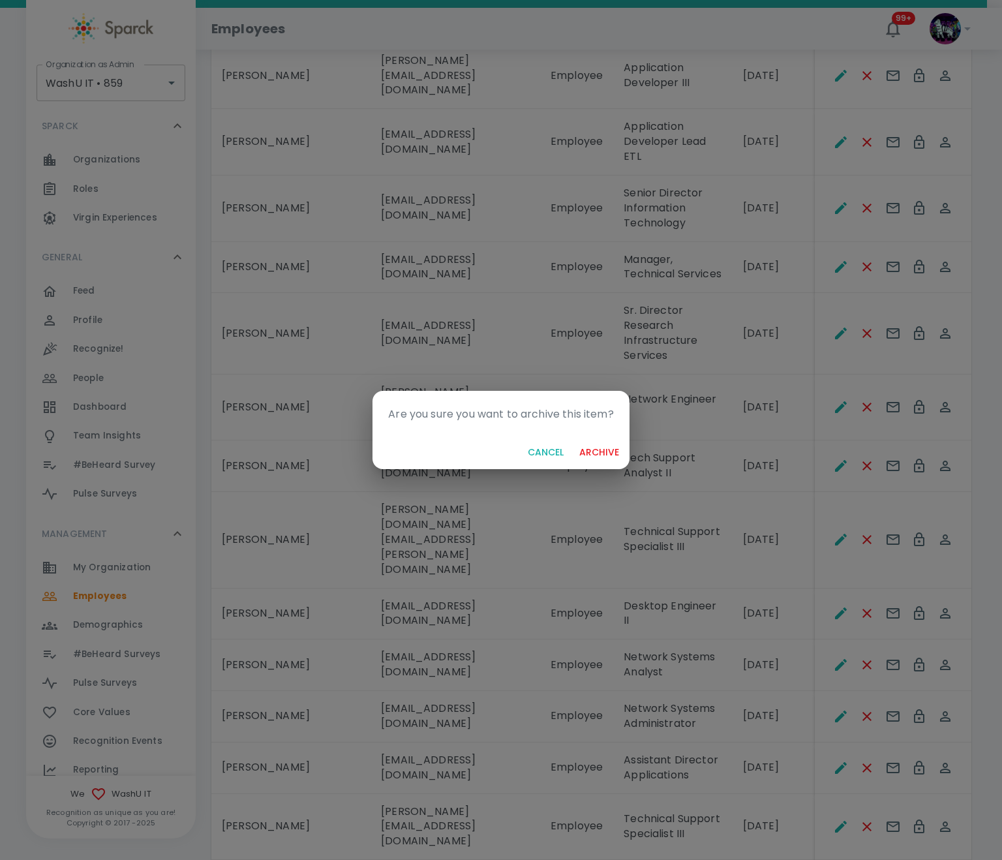
click at [600, 458] on button "archive" at bounding box center [599, 453] width 50 height 24
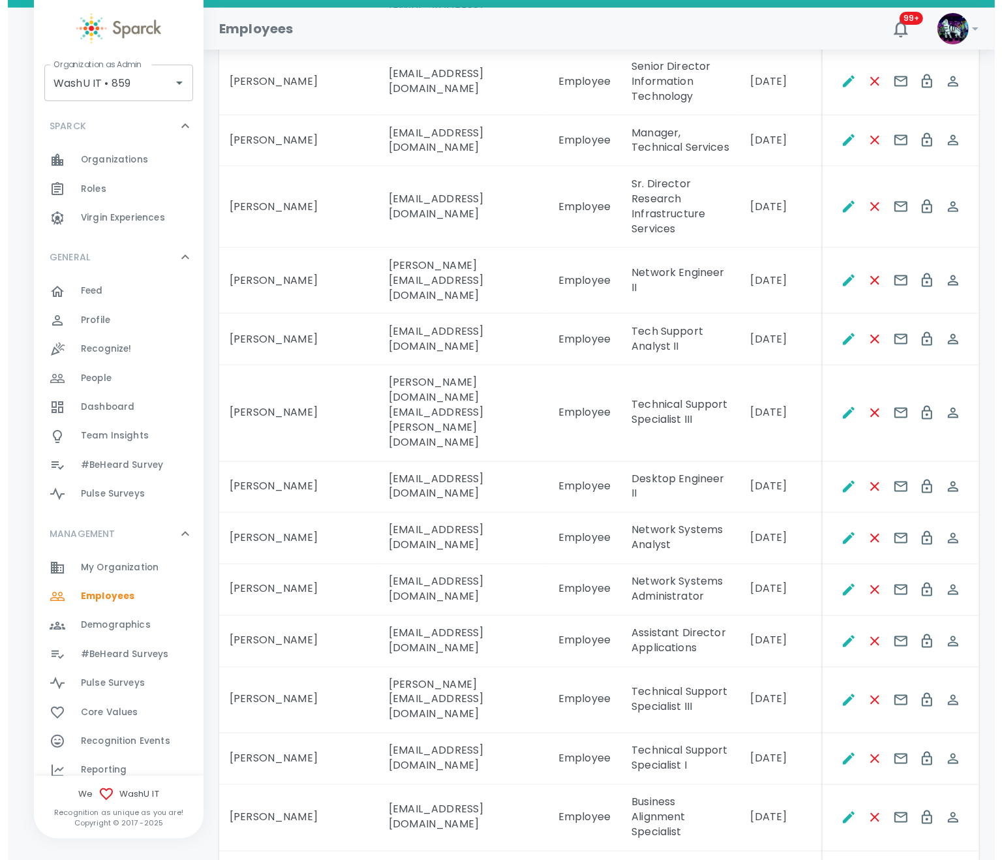
scroll to position [2100, 0]
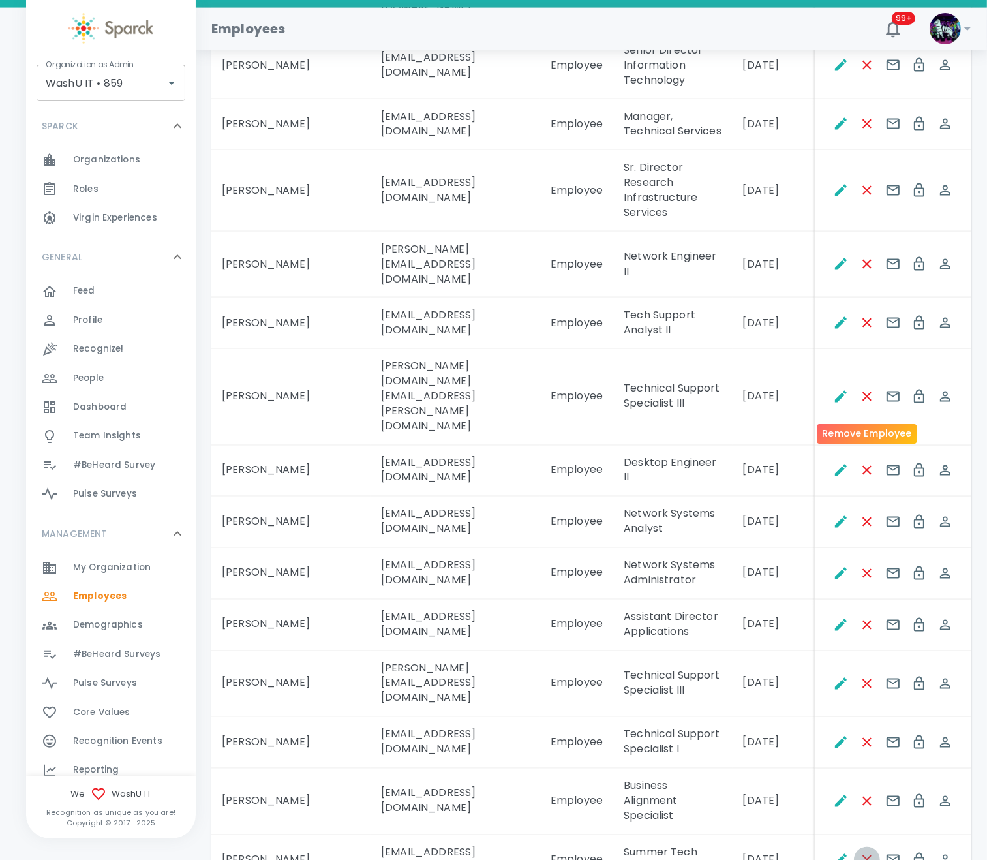
click at [835, 717] on icon "Remove Employee" at bounding box center [867, 860] width 9 height 9
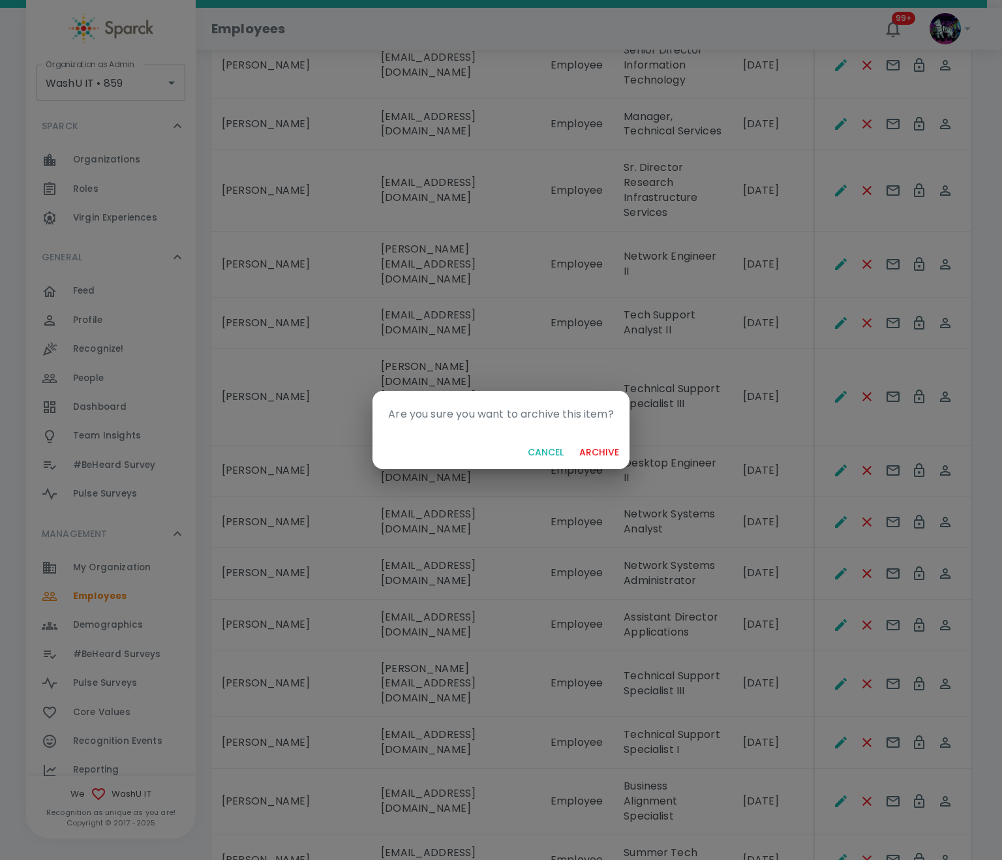
click at [598, 450] on button "archive" at bounding box center [599, 453] width 50 height 24
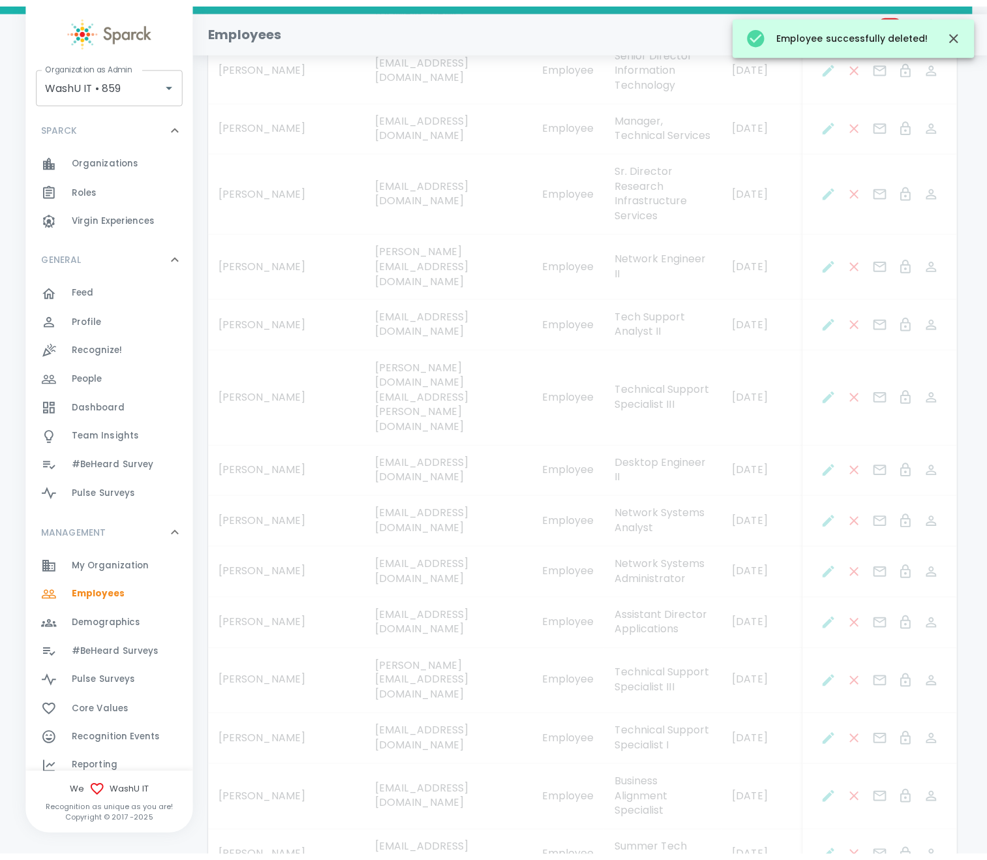
scroll to position [1951, 0]
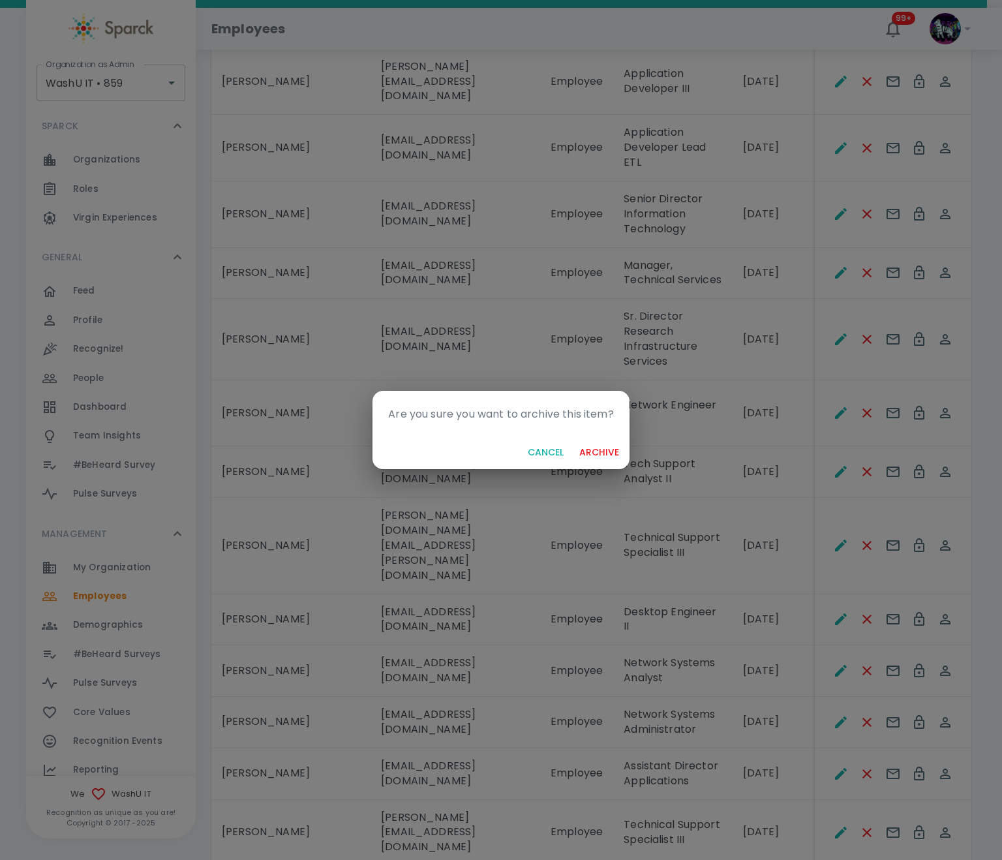
click at [621, 452] on button "archive" at bounding box center [599, 453] width 50 height 24
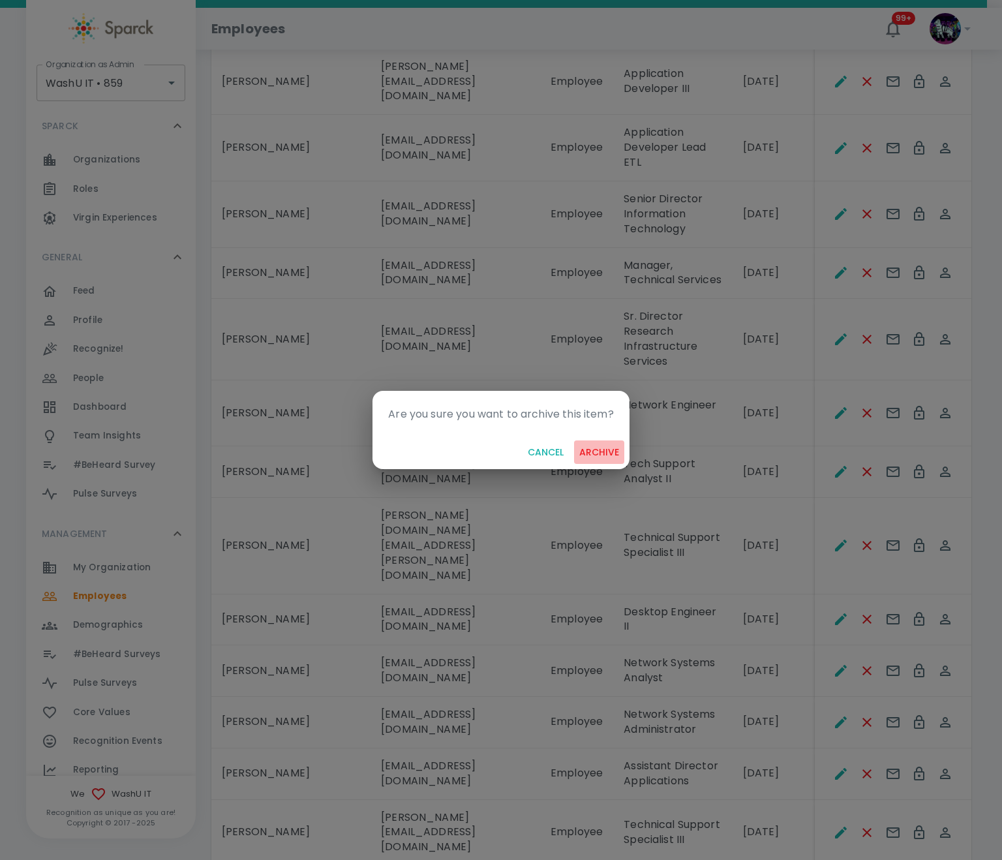
click at [617, 452] on button "archive" at bounding box center [599, 453] width 50 height 24
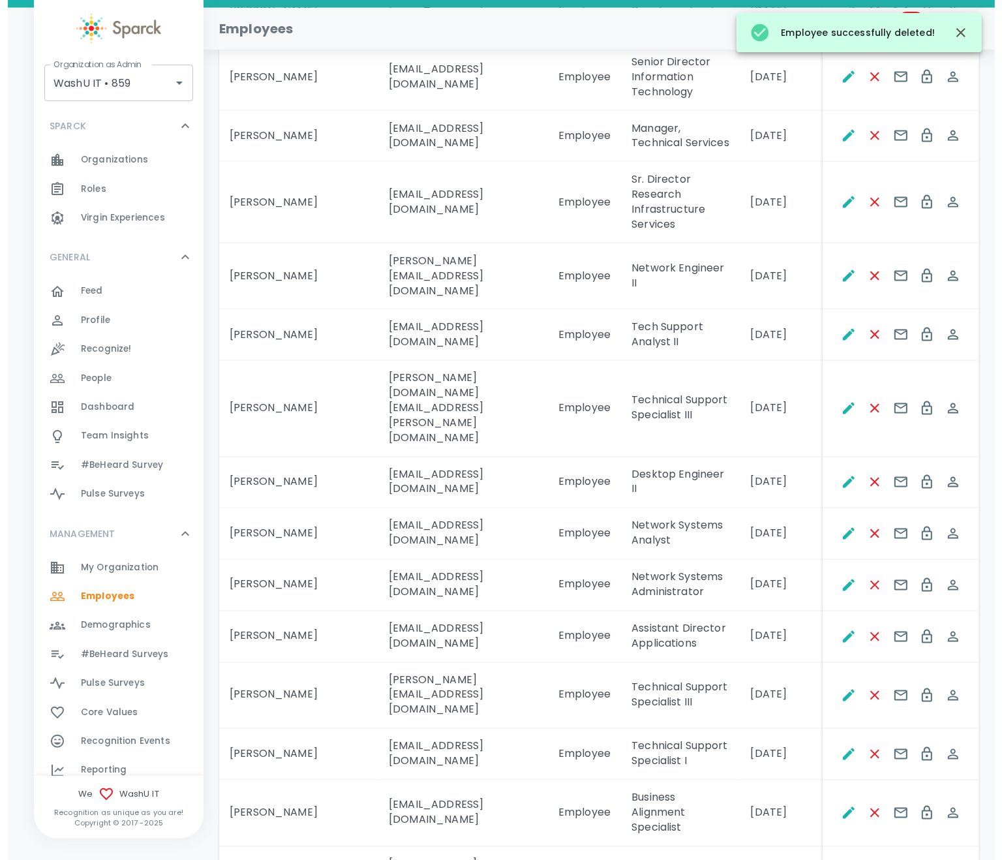
scroll to position [2100, 0]
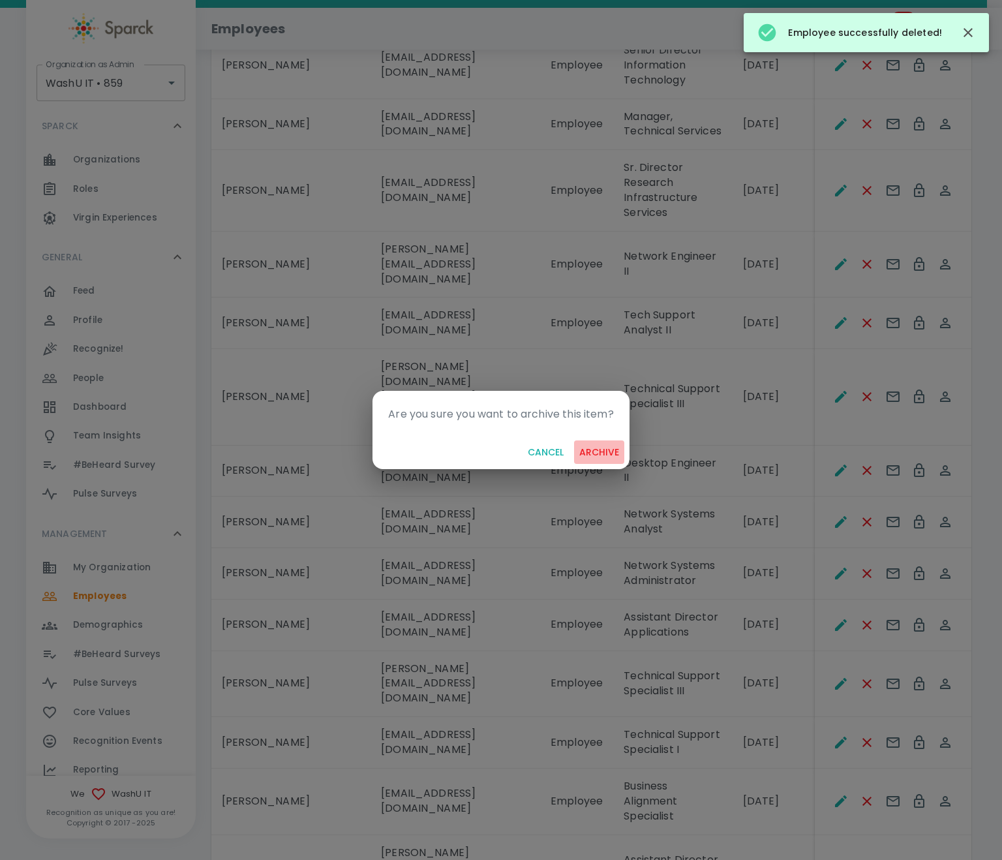
click at [589, 453] on button "archive" at bounding box center [599, 453] width 50 height 24
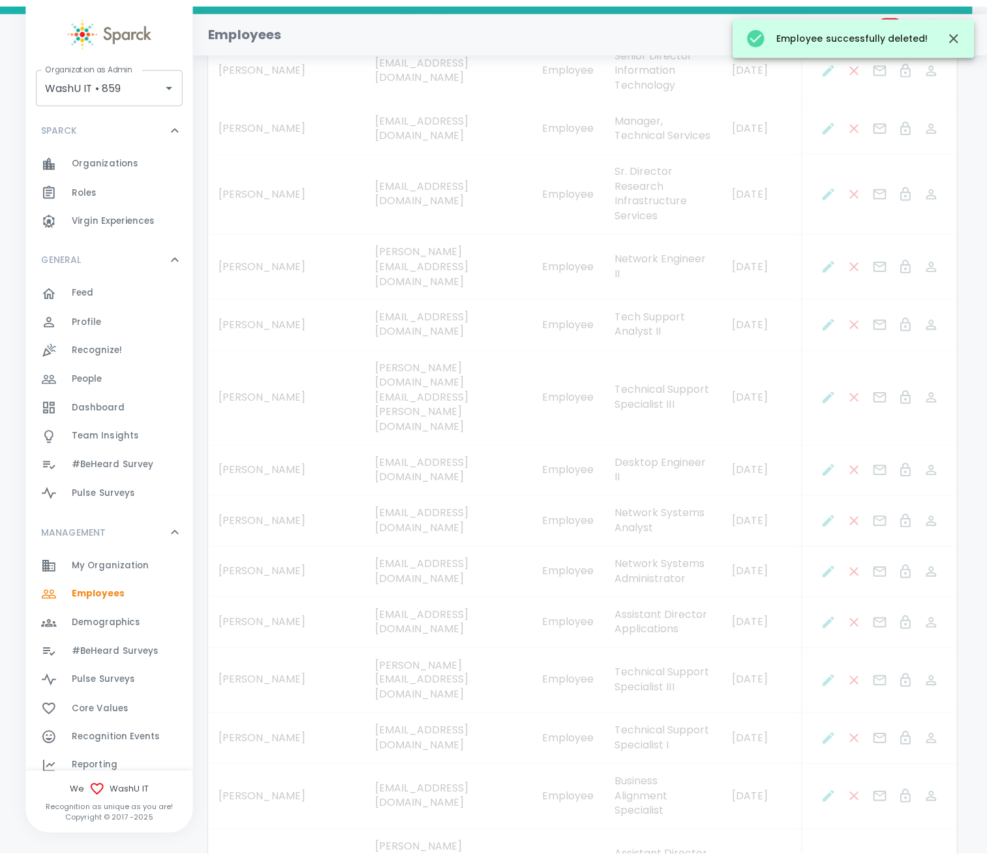
scroll to position [1951, 0]
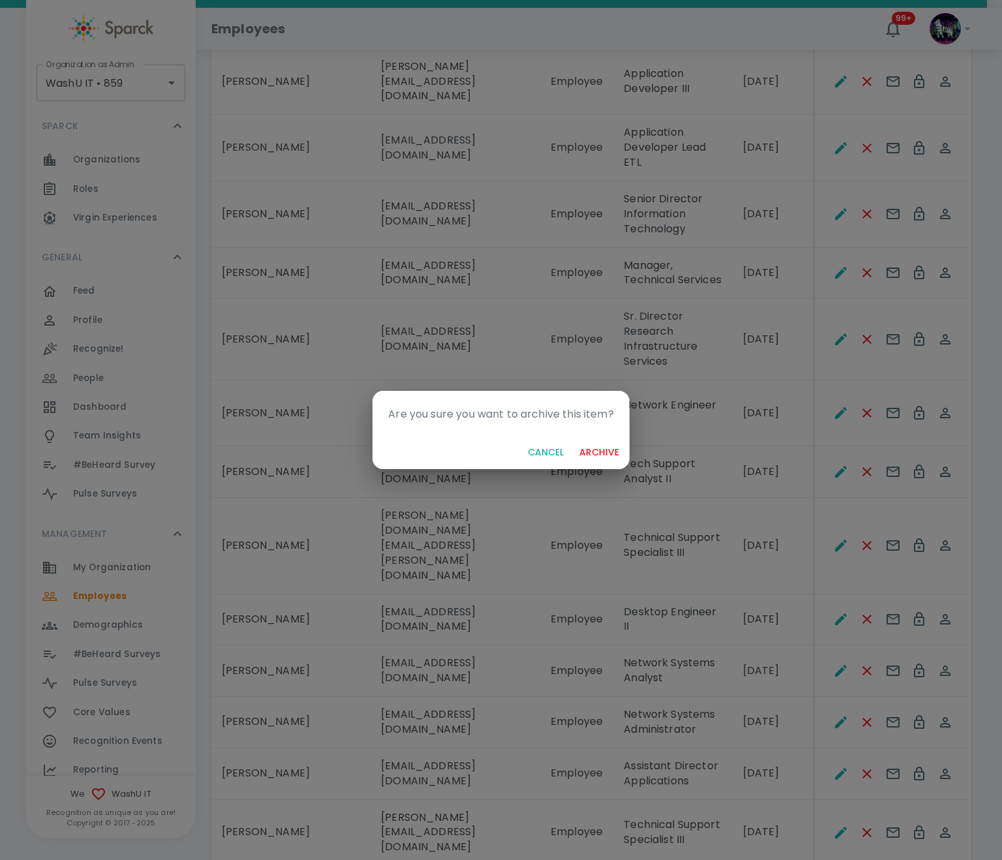
click at [595, 454] on button "archive" at bounding box center [599, 453] width 50 height 24
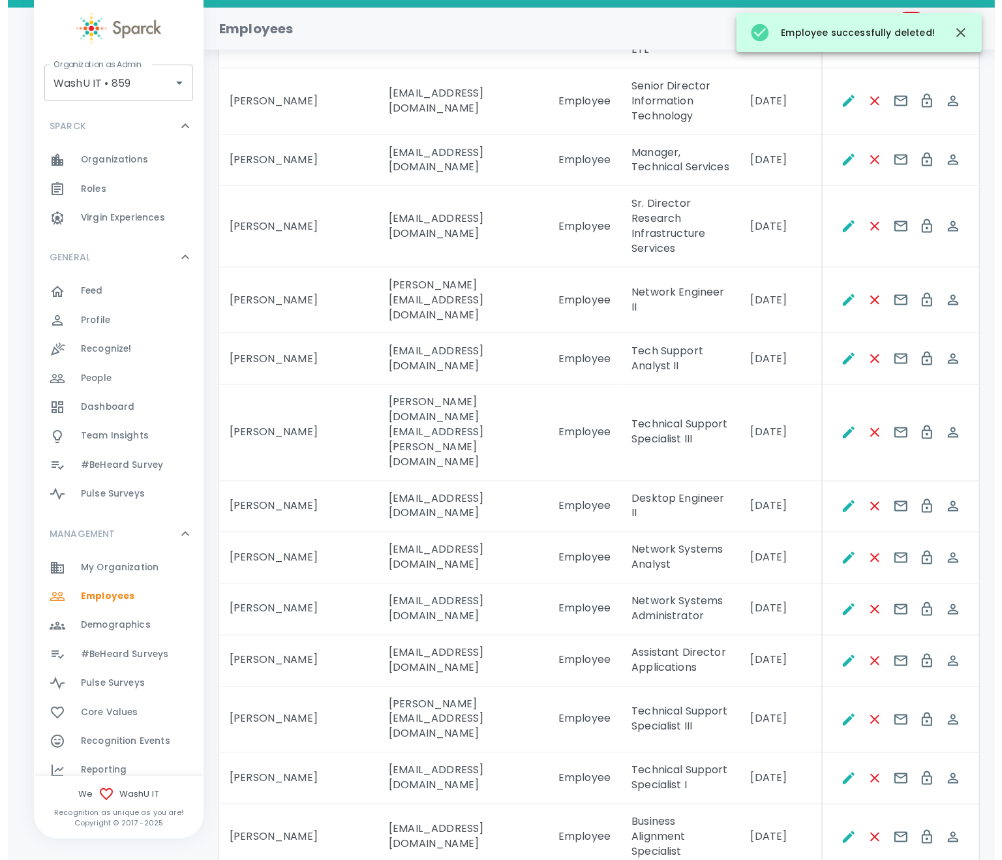
scroll to position [2116, 0]
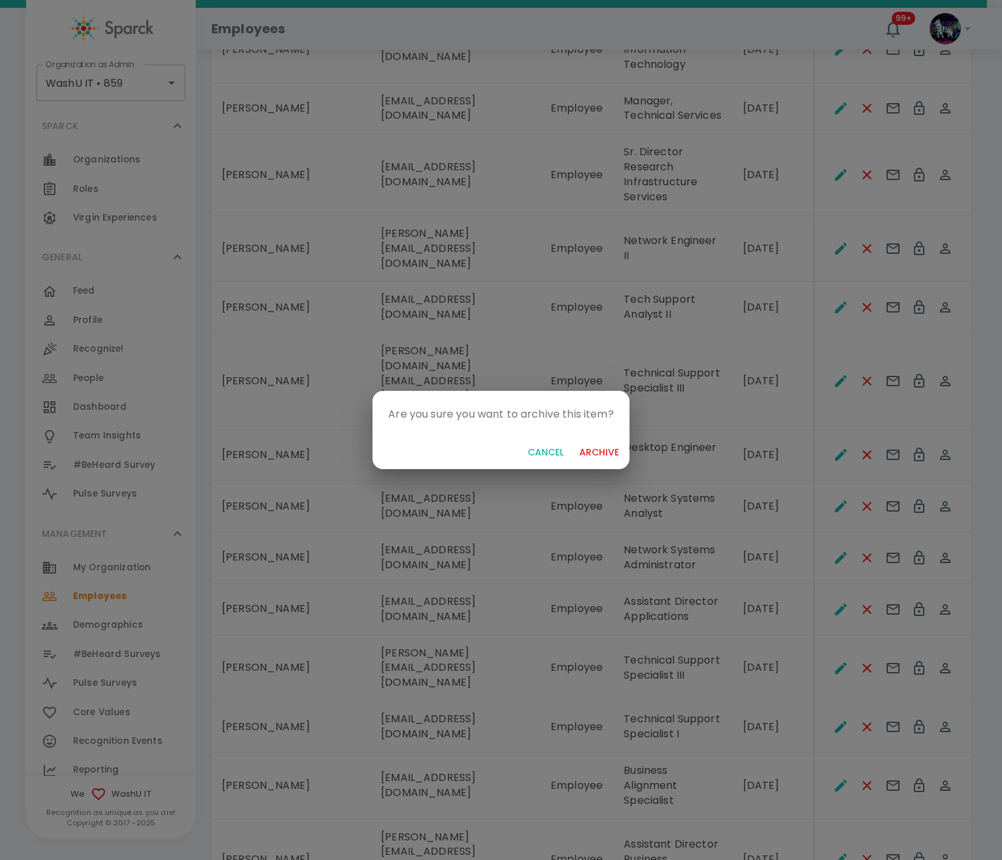
click at [589, 449] on button "archive" at bounding box center [599, 453] width 50 height 24
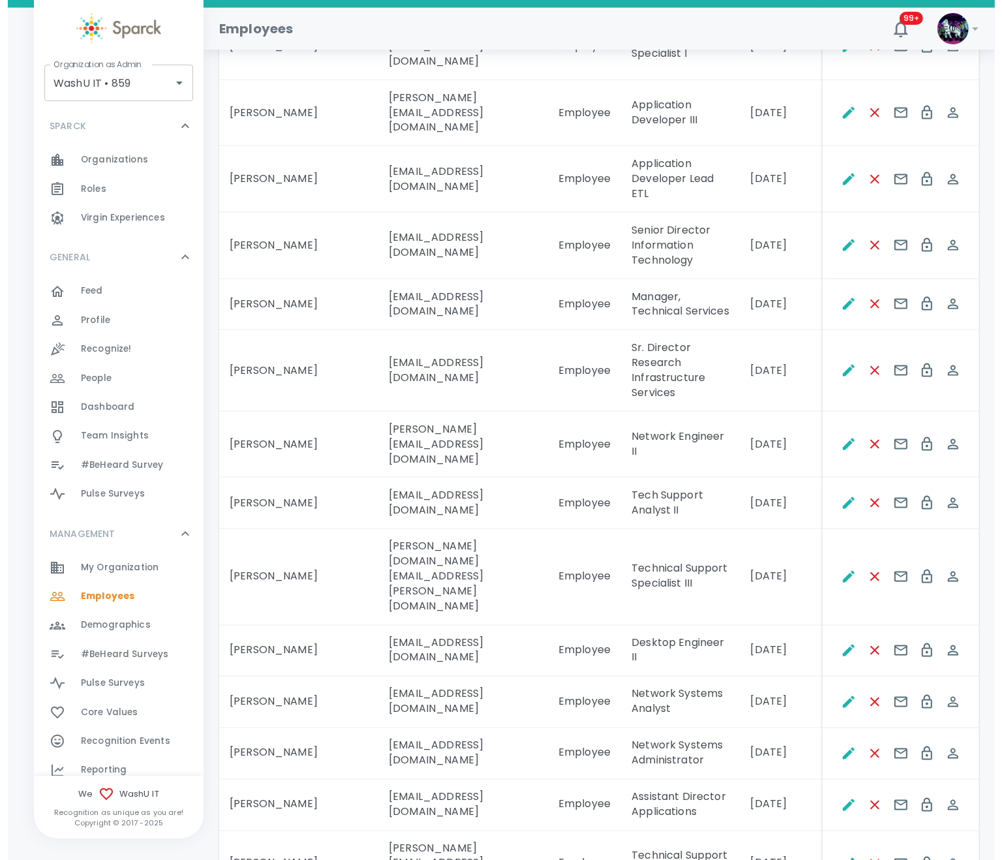
scroll to position [2018, 0]
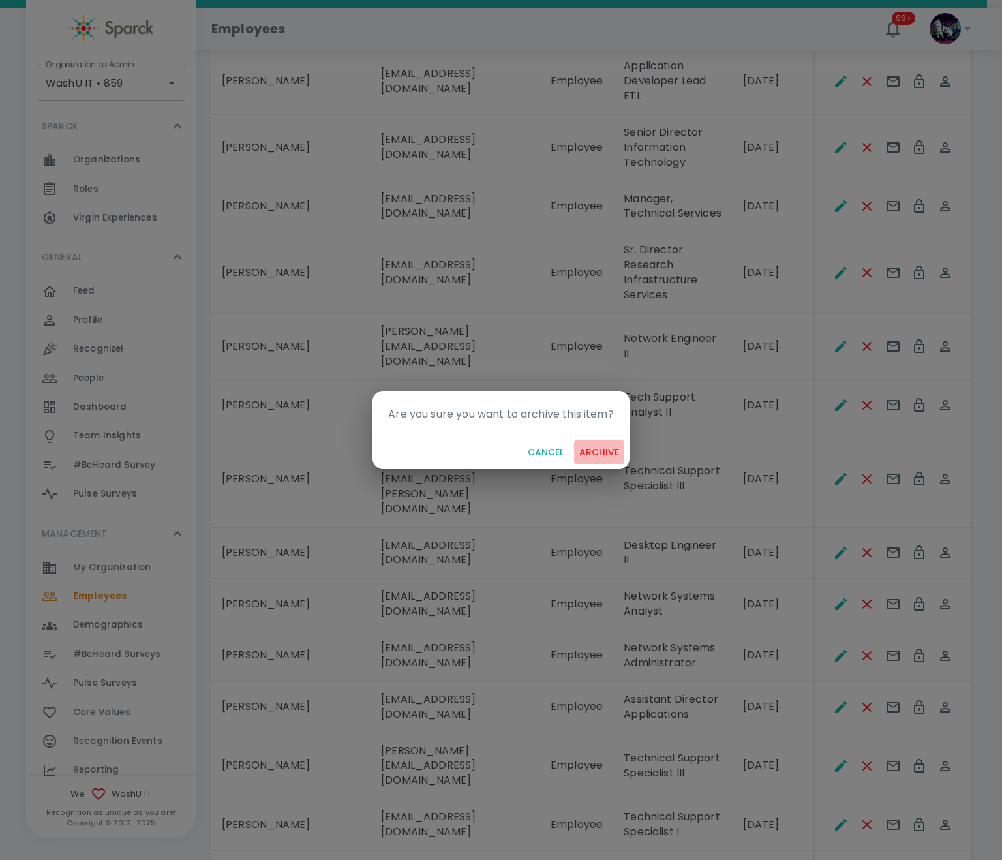
click at [623, 452] on button "archive" at bounding box center [599, 453] width 50 height 24
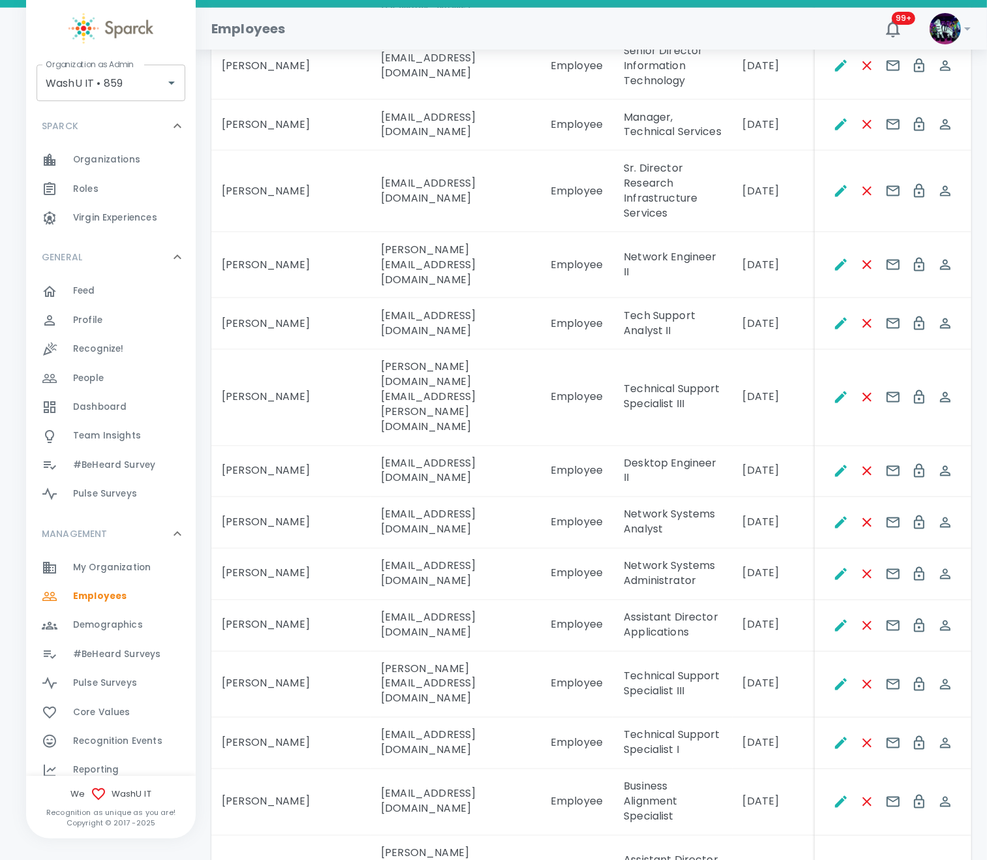
scroll to position [2116, 0]
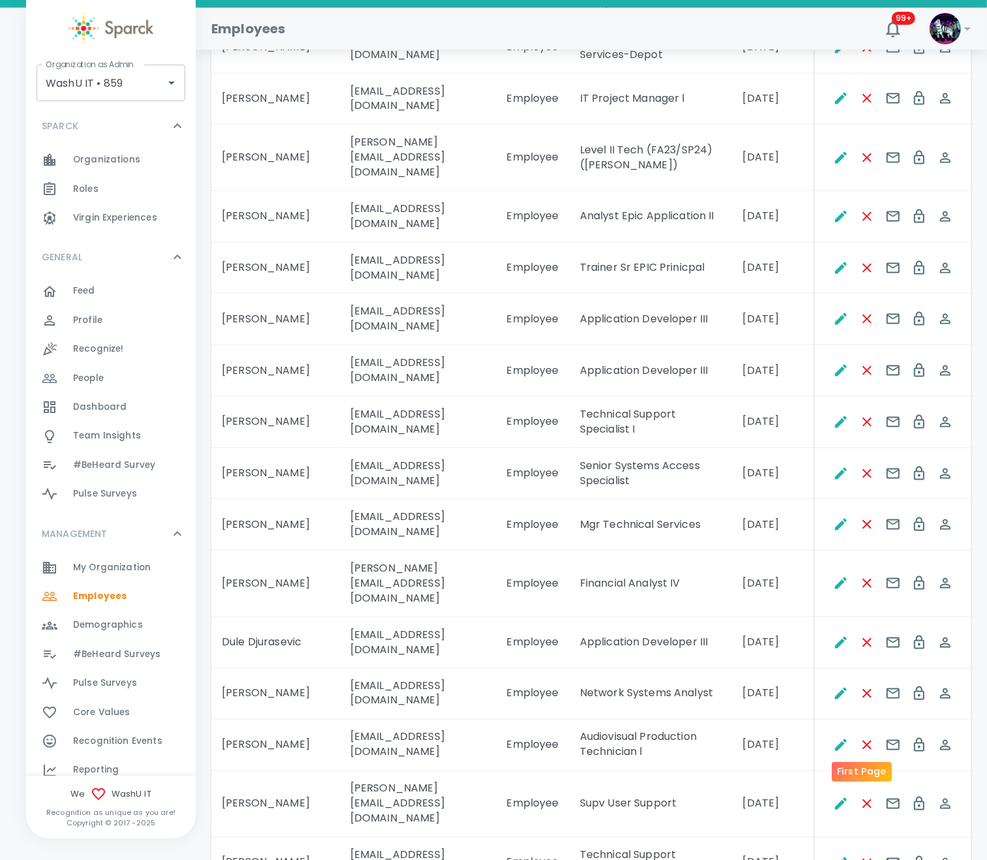
scroll to position [1832, 0]
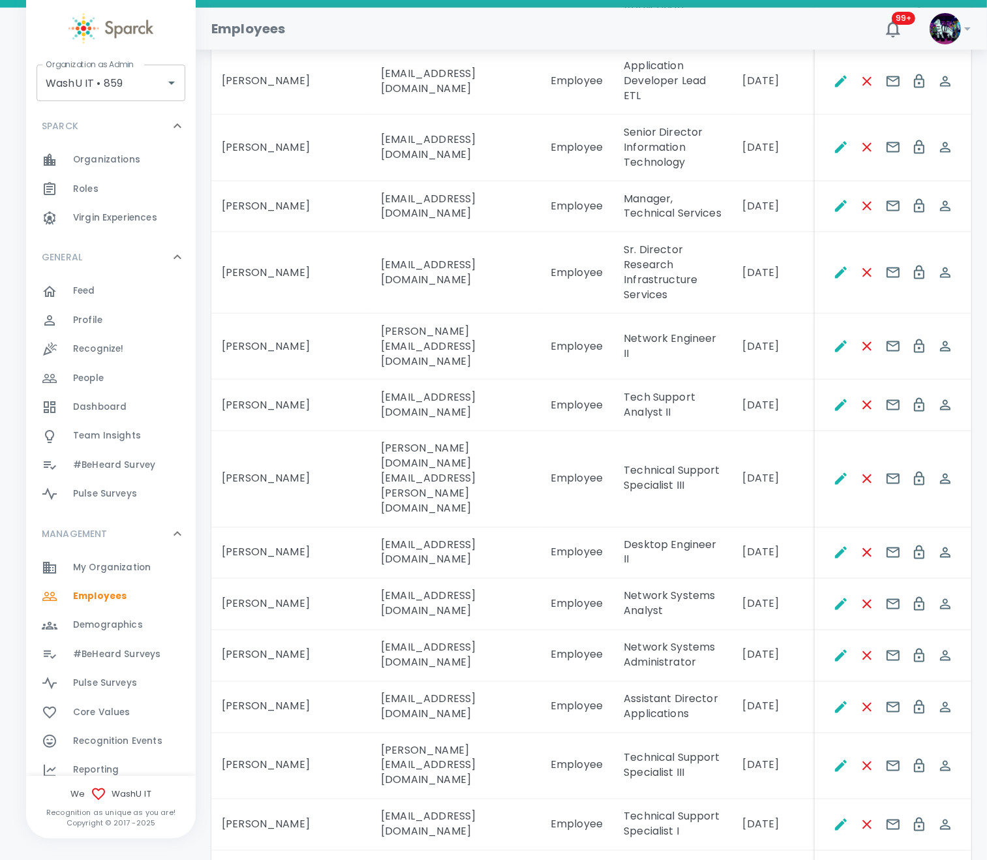
scroll to position [2116, 0]
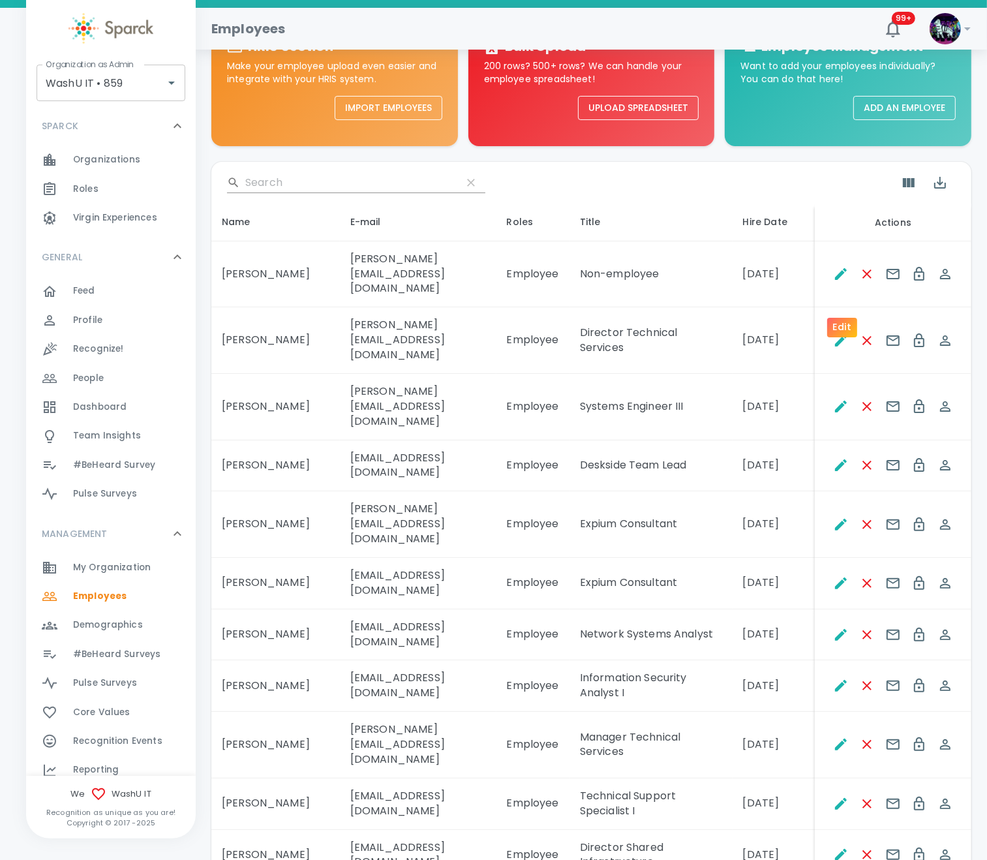
scroll to position [0, 0]
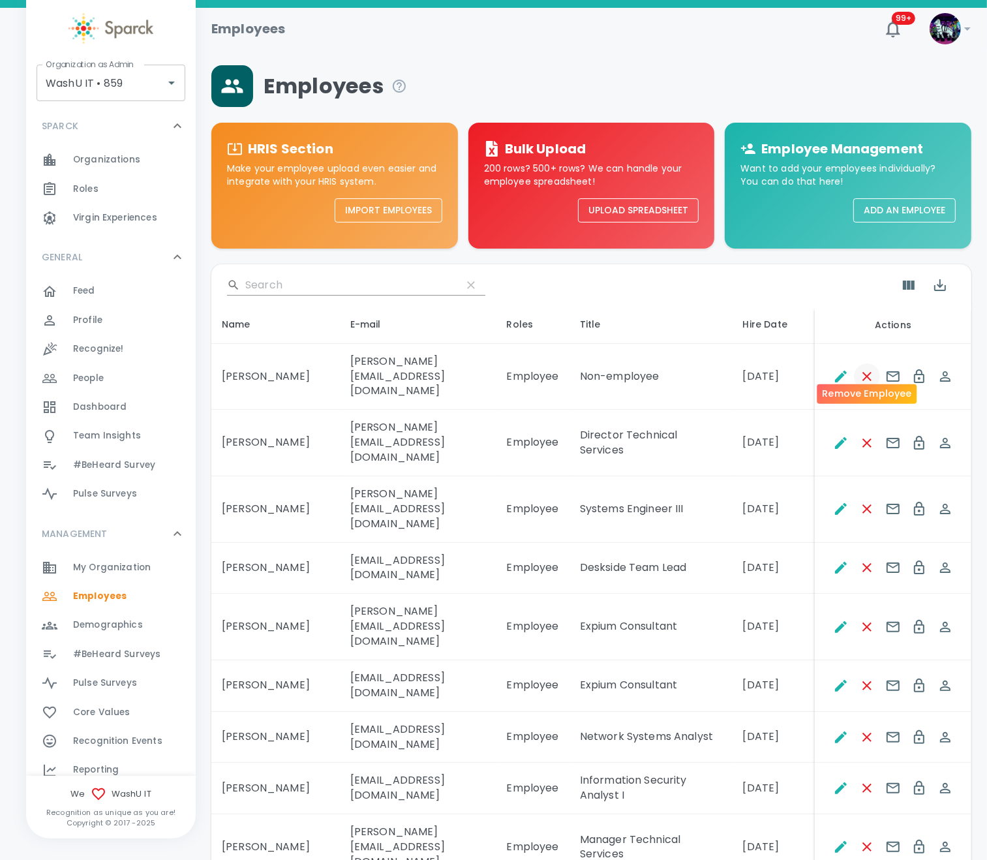
click at [835, 369] on icon "Remove Employee" at bounding box center [868, 377] width 16 height 16
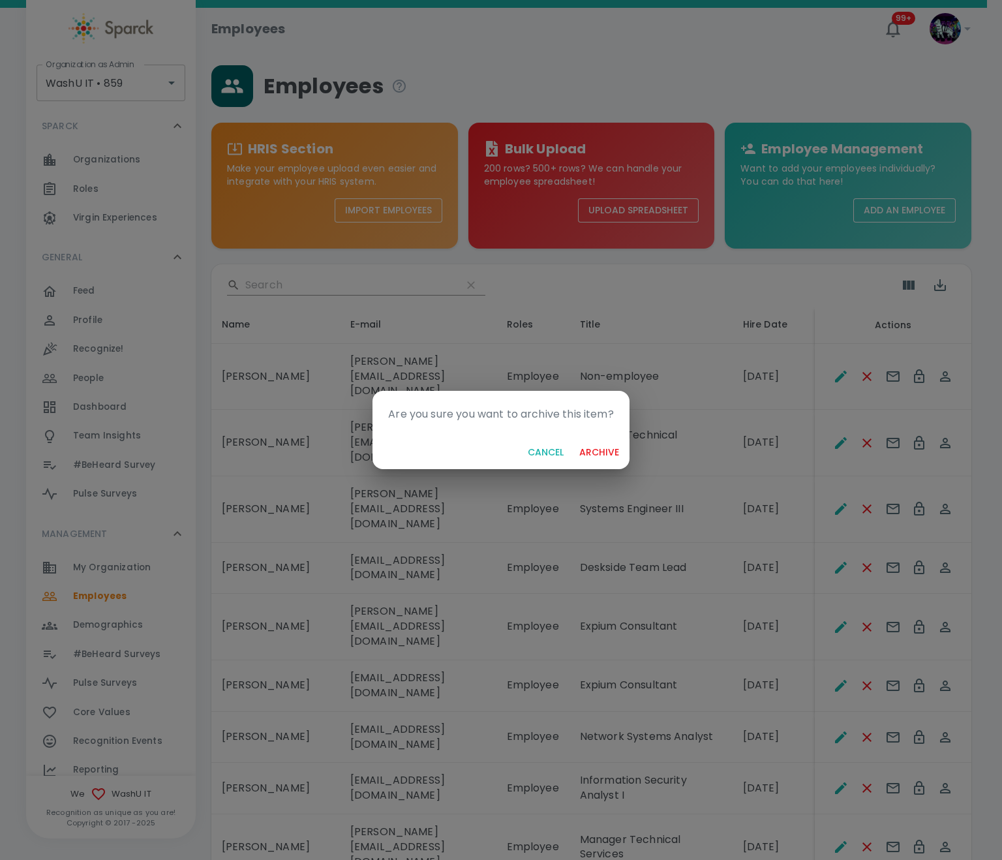
click at [602, 449] on button "archive" at bounding box center [599, 453] width 50 height 24
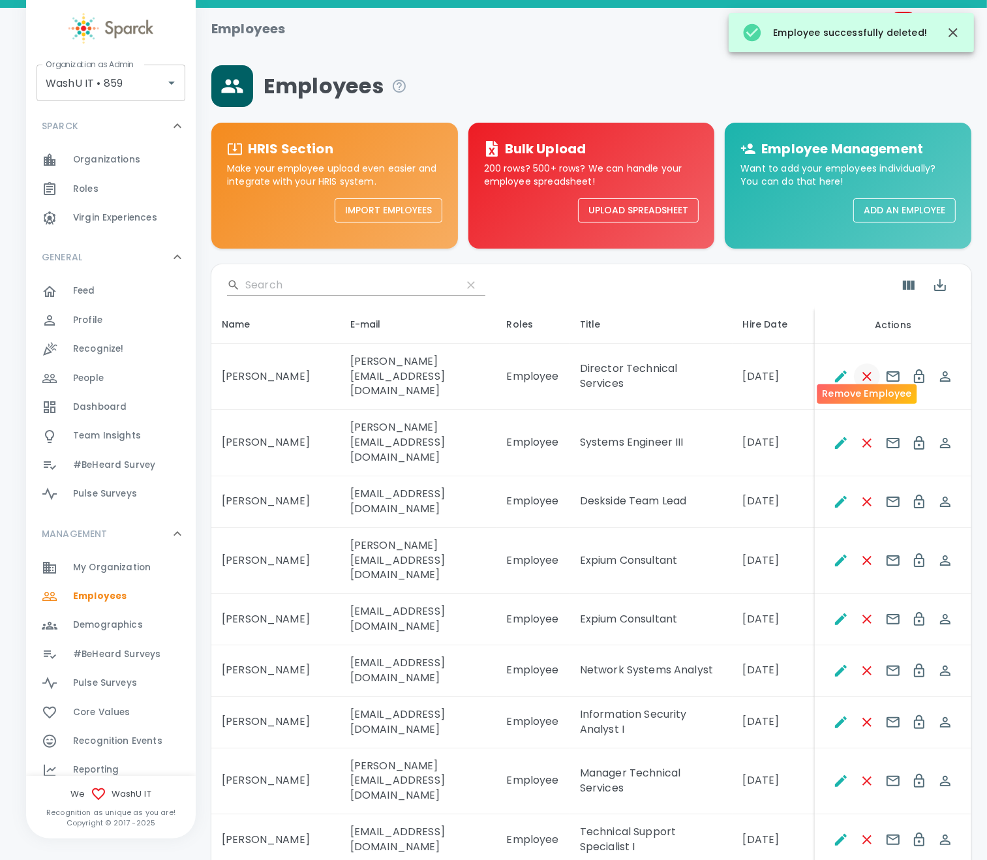
click at [835, 369] on icon "Remove Employee" at bounding box center [868, 377] width 16 height 16
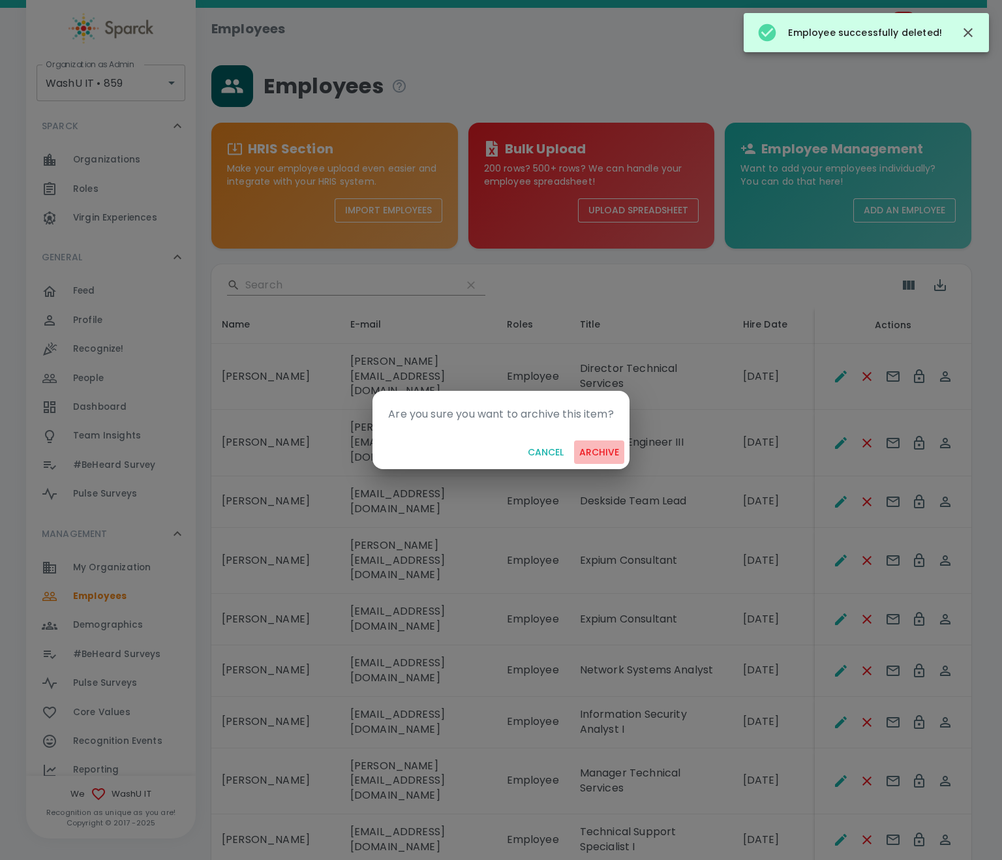
click at [601, 456] on button "archive" at bounding box center [599, 453] width 50 height 24
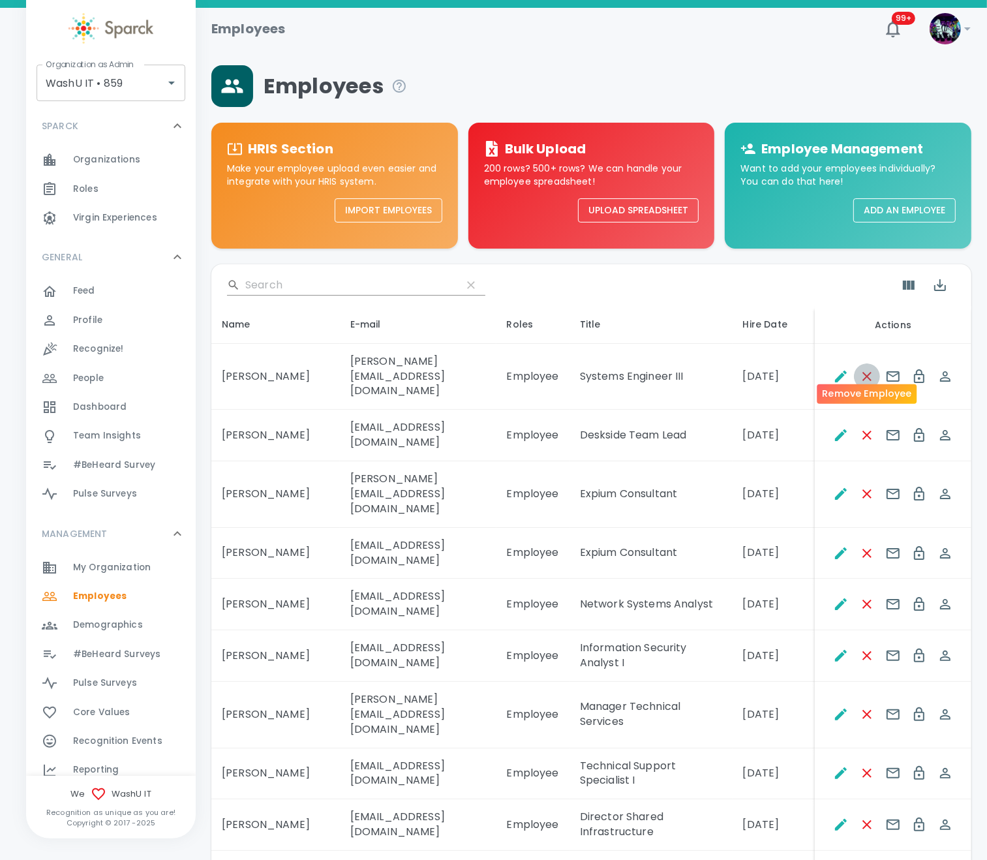
click at [835, 372] on icon "Remove Employee" at bounding box center [867, 376] width 9 height 9
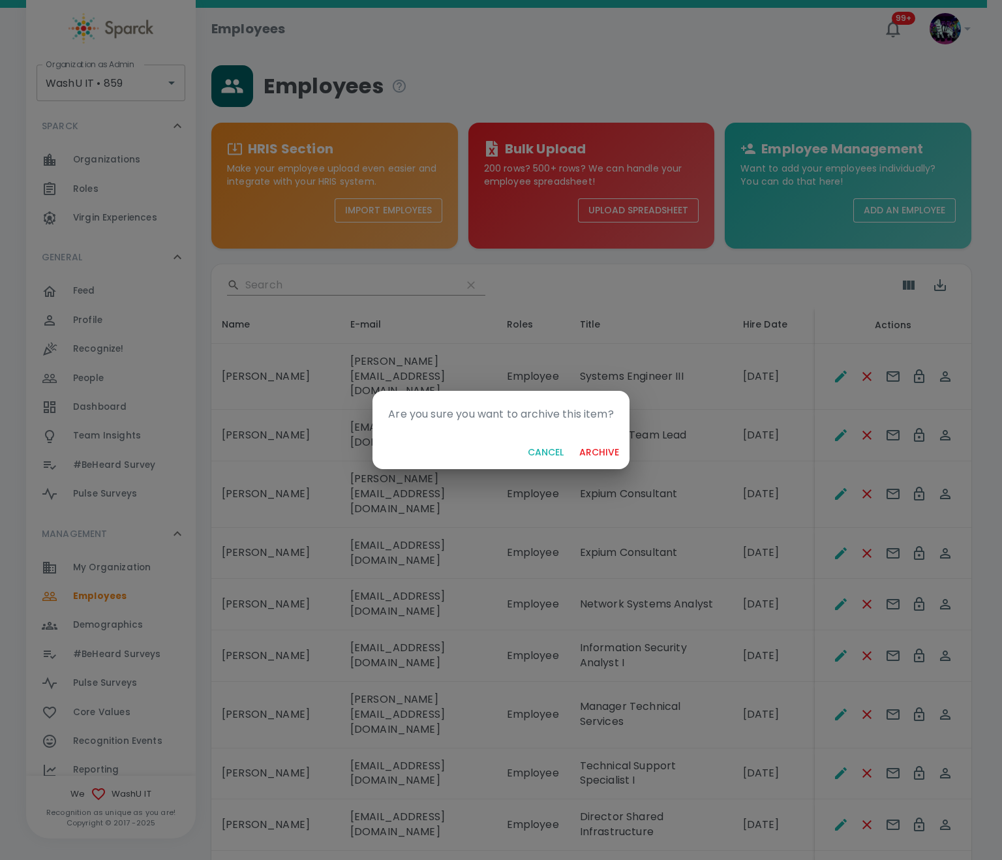
click at [618, 454] on button "archive" at bounding box center [599, 453] width 50 height 24
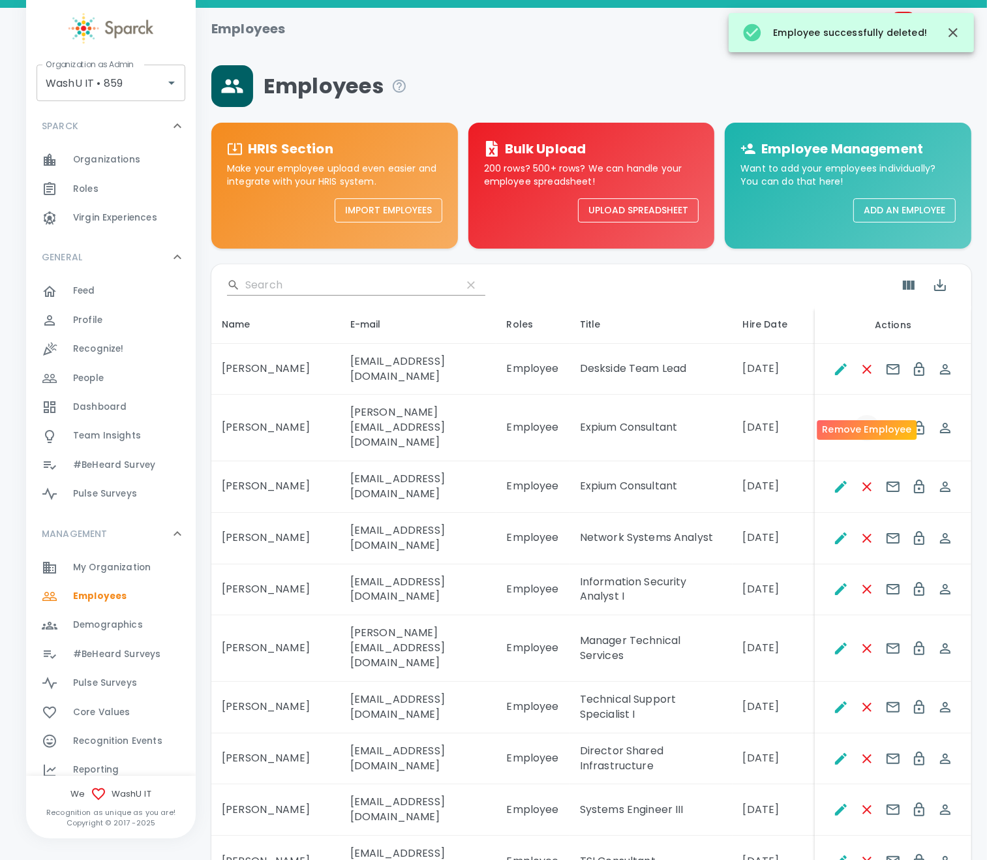
click at [835, 420] on icon "Remove Employee" at bounding box center [868, 428] width 16 height 16
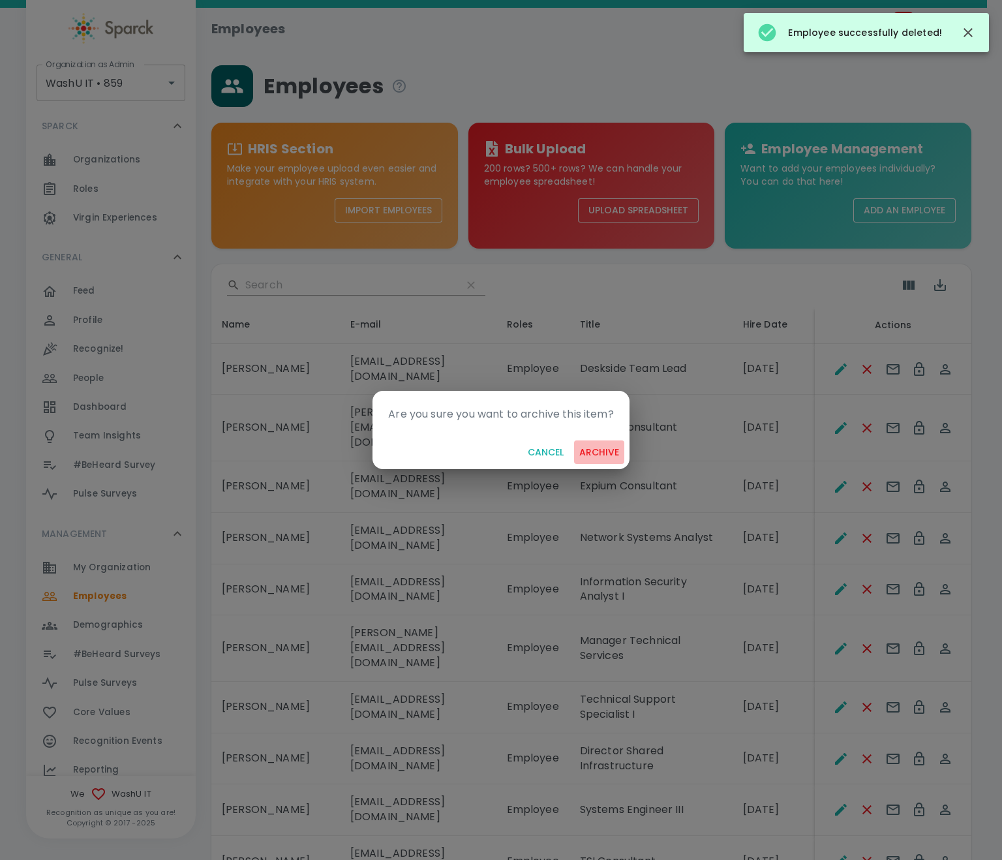
click at [600, 452] on button "archive" at bounding box center [599, 453] width 50 height 24
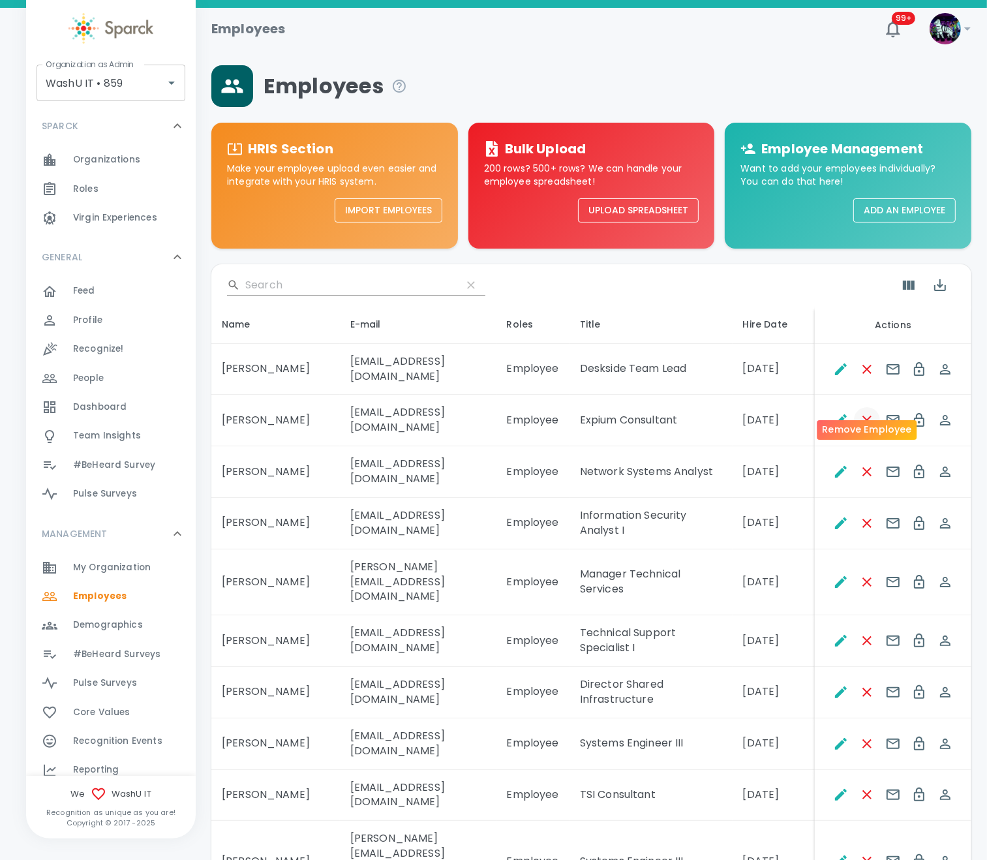
click at [835, 412] on icon "Remove Employee" at bounding box center [868, 420] width 16 height 16
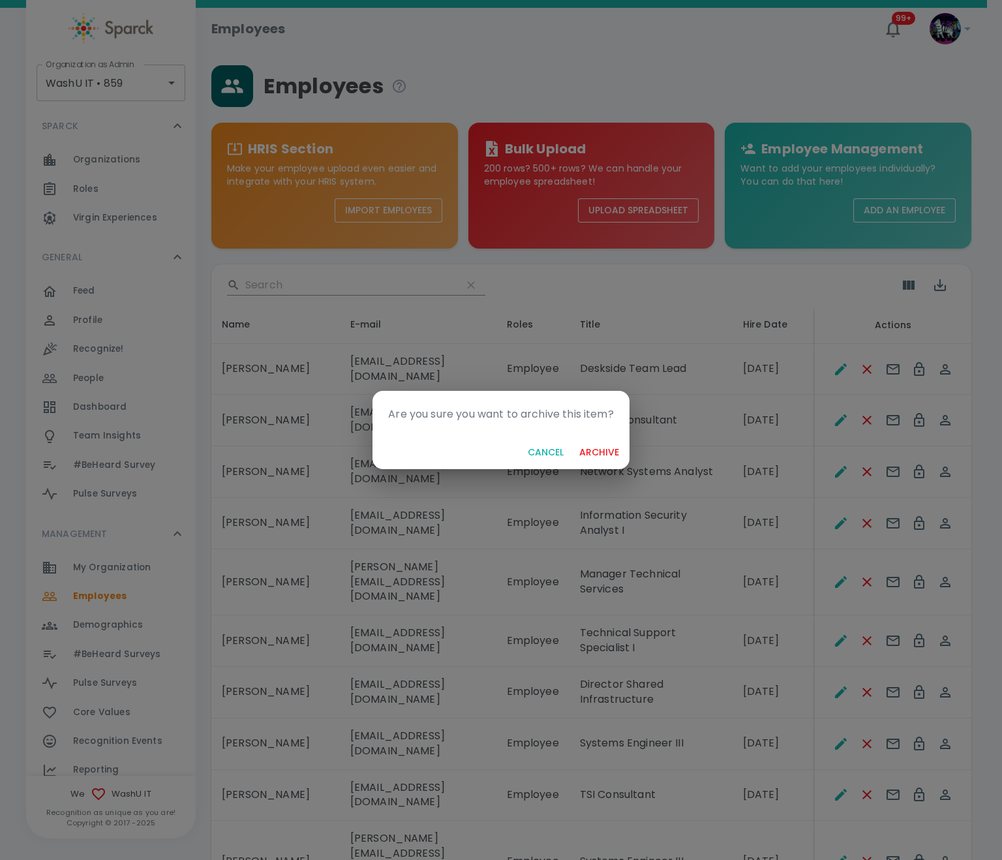
click at [604, 442] on button "archive" at bounding box center [599, 453] width 50 height 24
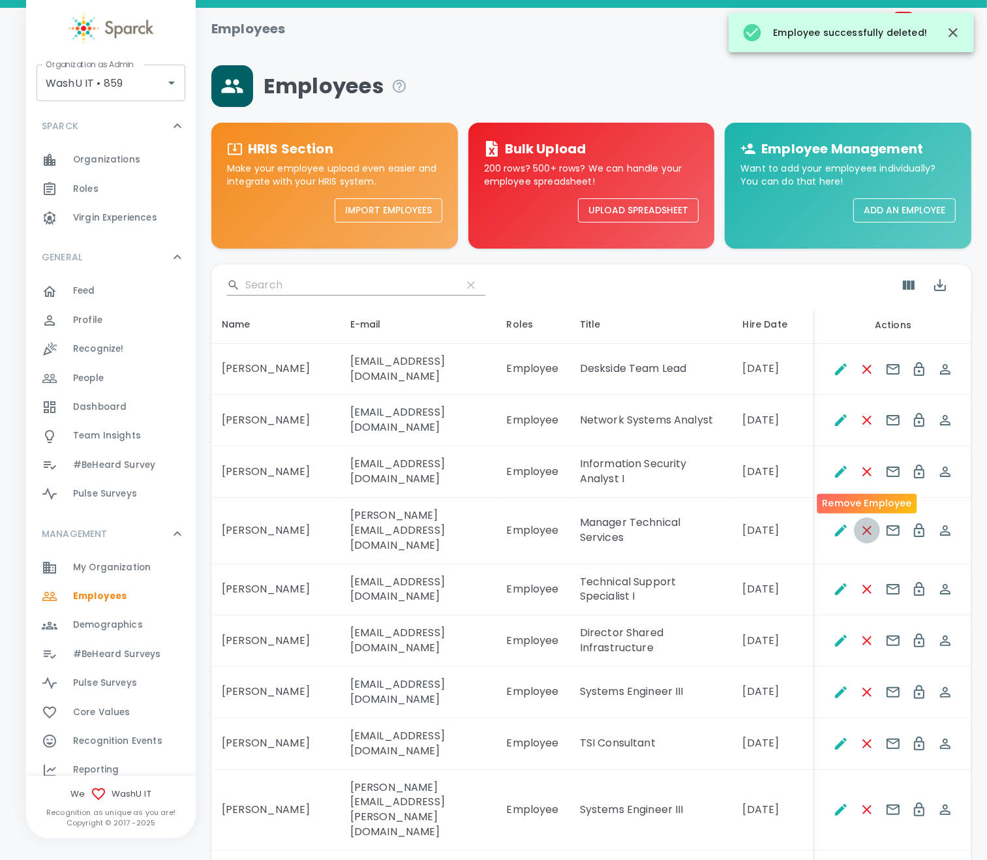
click at [835, 523] on icon "Remove Employee" at bounding box center [868, 531] width 16 height 16
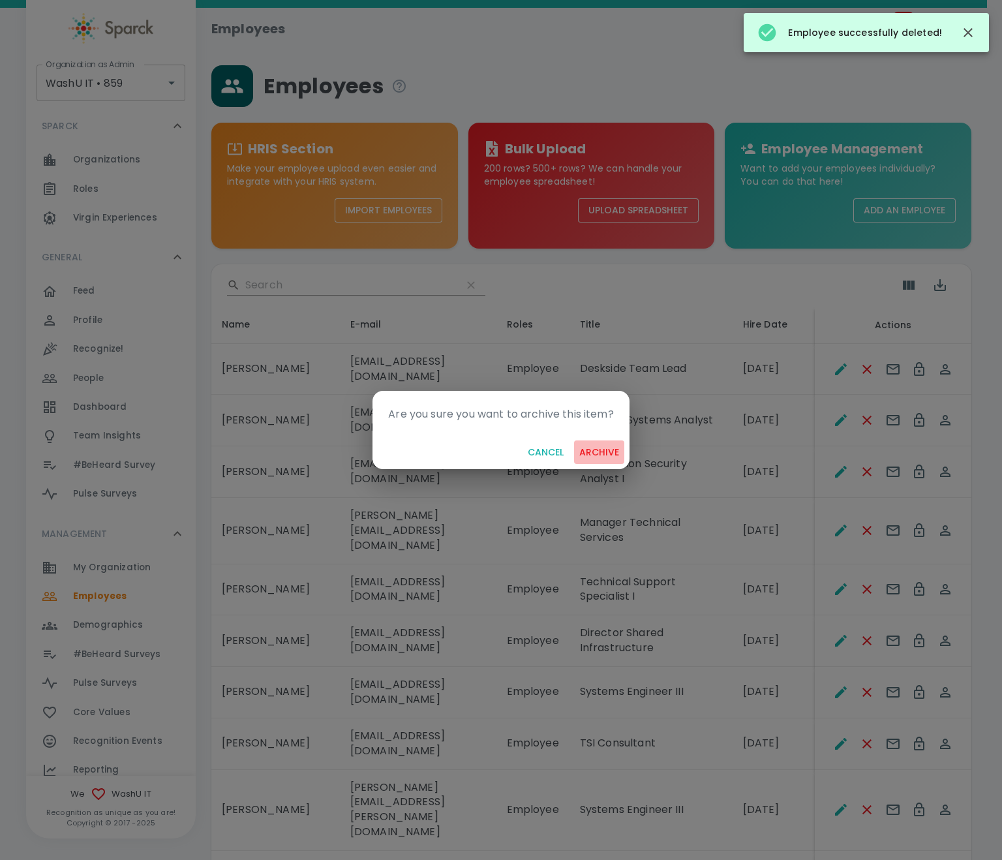
click at [610, 449] on button "archive" at bounding box center [599, 453] width 50 height 24
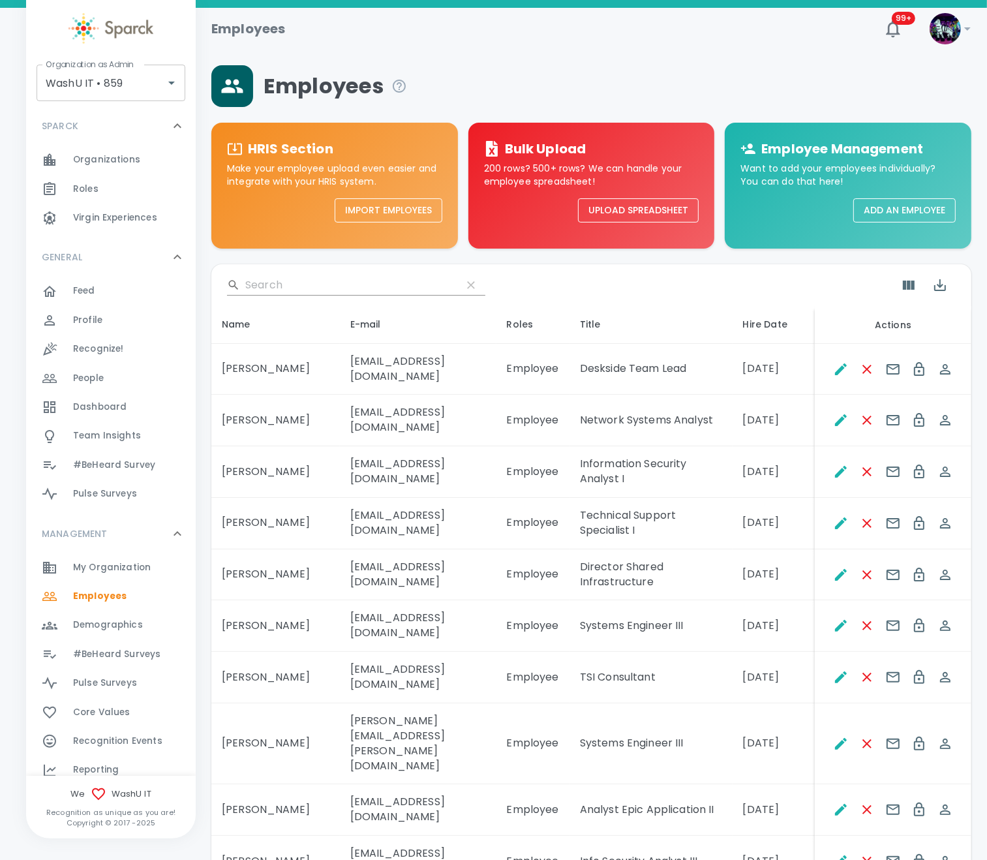
click at [288, 600] on td "David Unzicker" at bounding box center [275, 626] width 129 height 52
click at [277, 652] on td "David Whitfield" at bounding box center [275, 678] width 129 height 52
click at [835, 670] on icon "Remove Employee" at bounding box center [868, 678] width 16 height 16
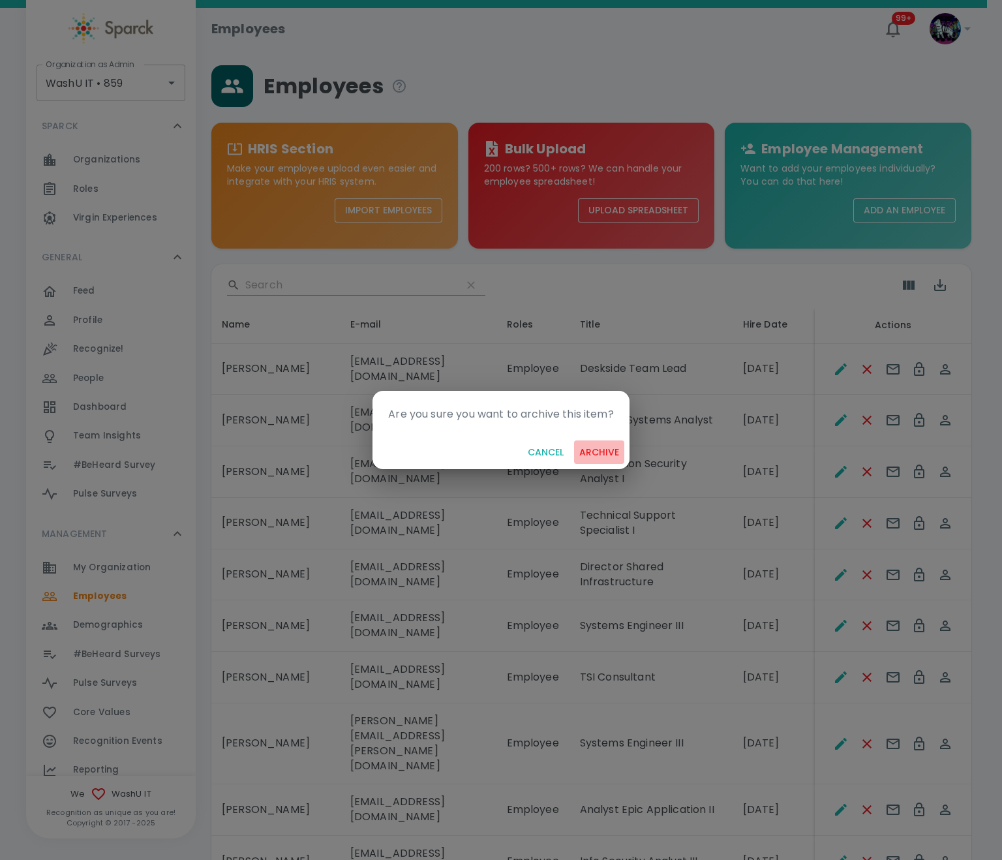
click at [597, 458] on button "archive" at bounding box center [599, 453] width 50 height 24
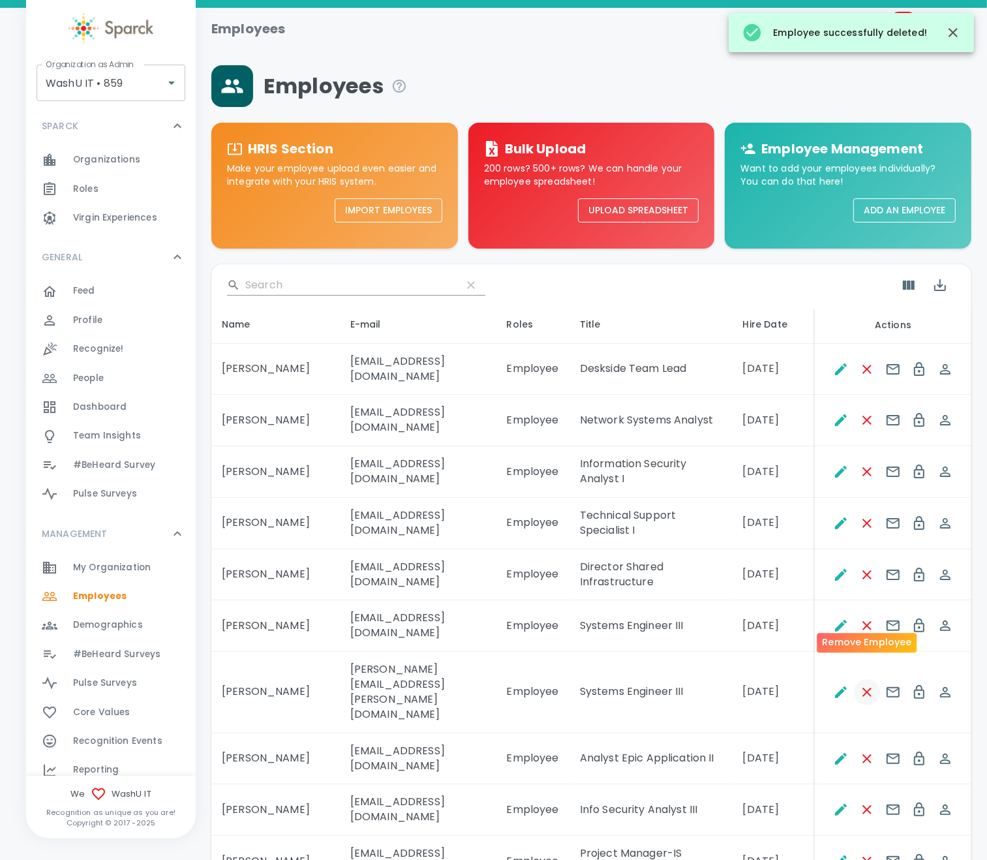
click at [835, 685] on icon "Remove Employee" at bounding box center [868, 693] width 16 height 16
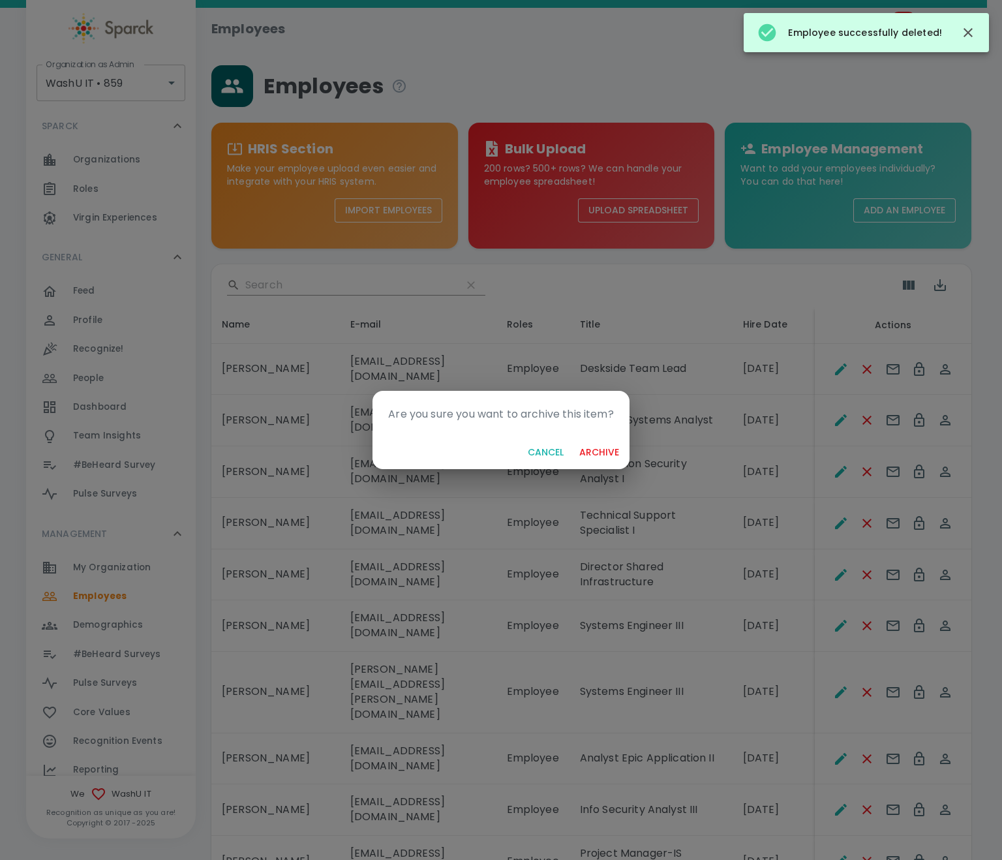
click at [604, 452] on button "archive" at bounding box center [599, 453] width 50 height 24
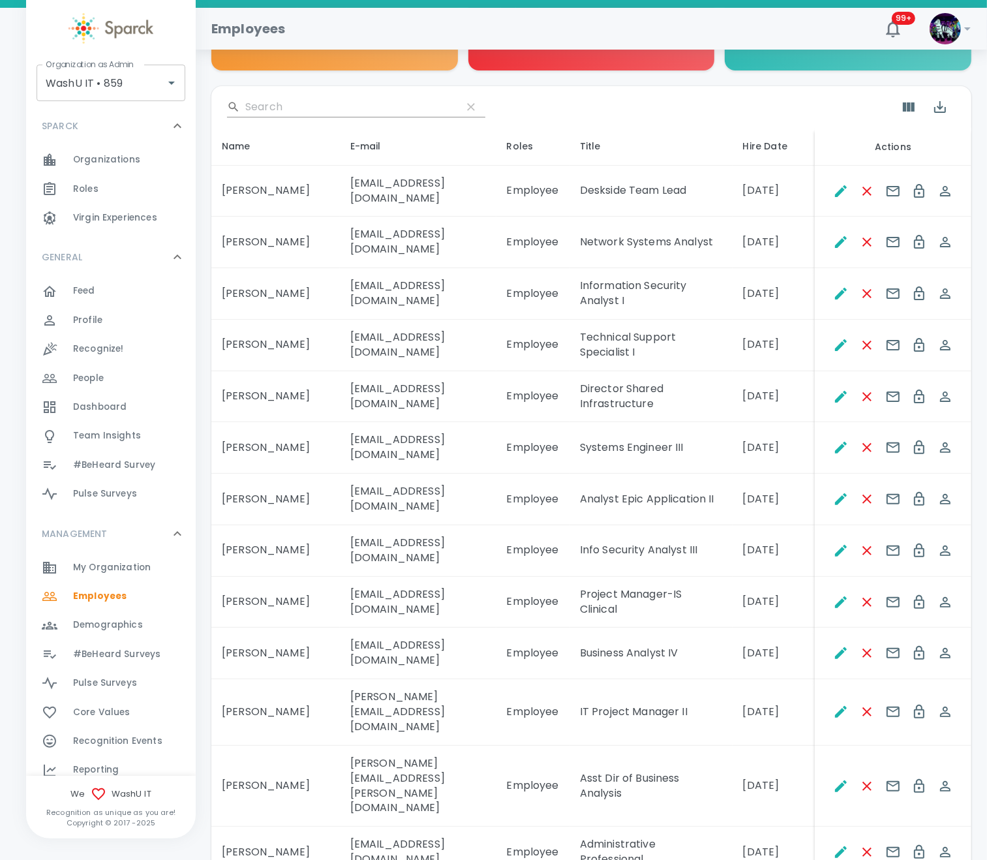
scroll to position [196, 0]
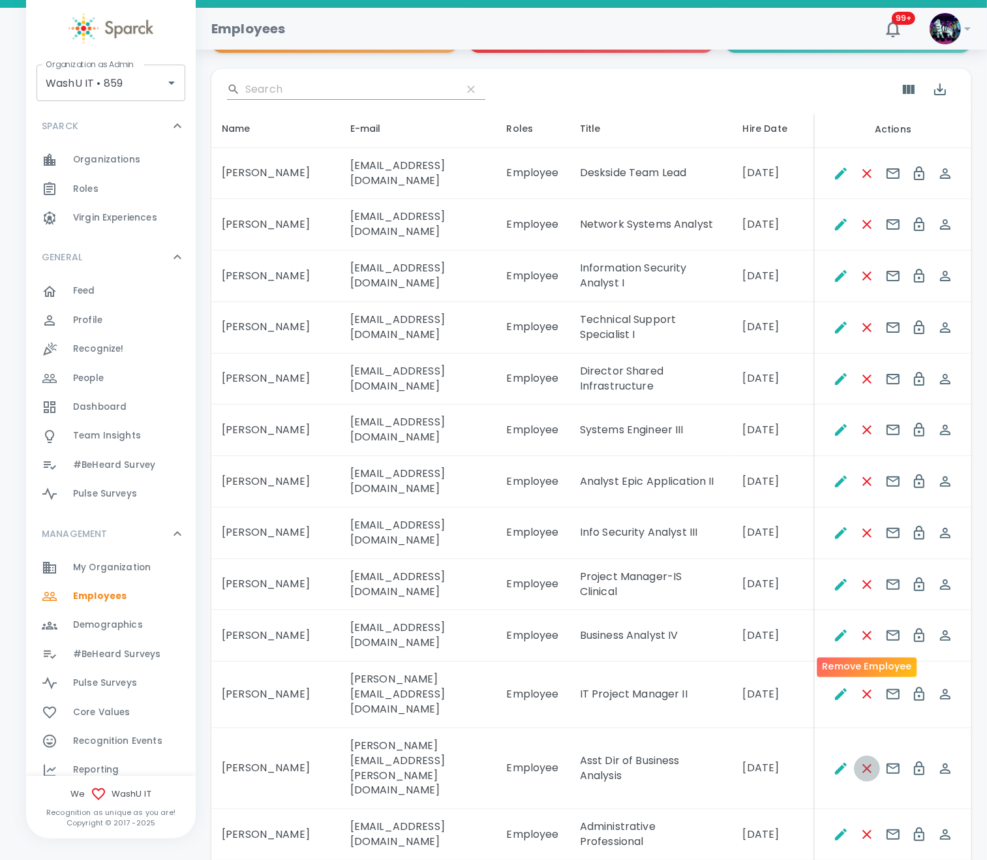
click at [835, 717] on button "Remove Employee" at bounding box center [867, 769] width 26 height 26
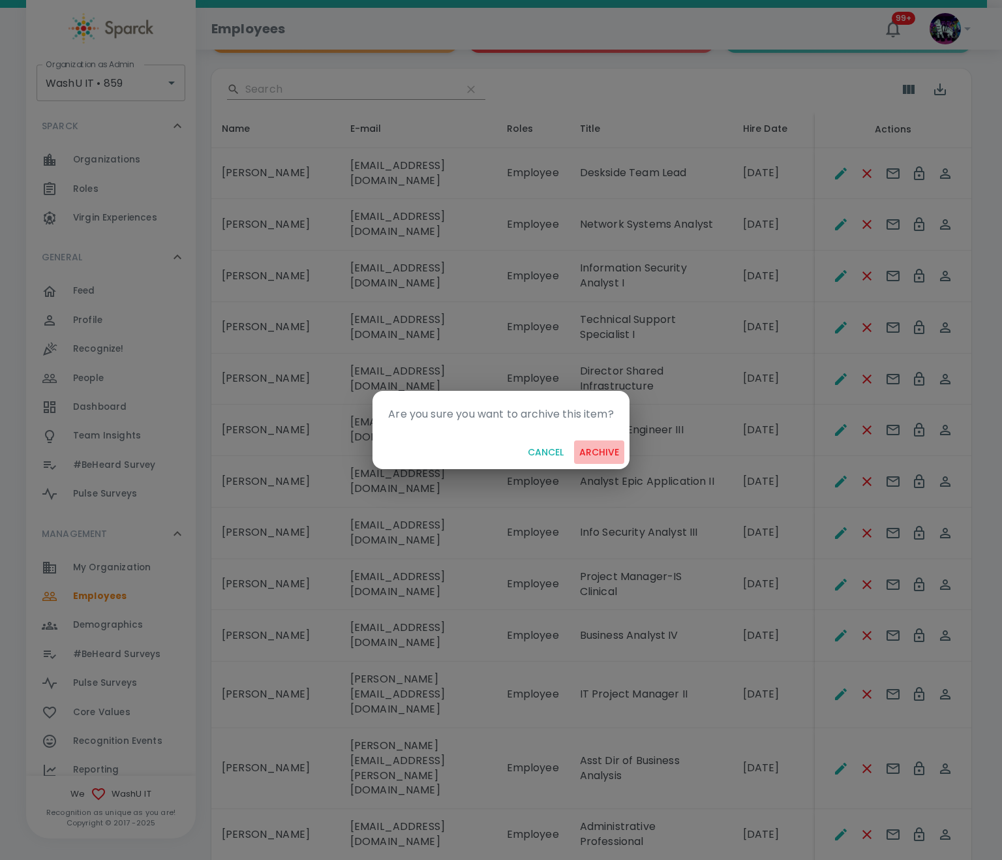
click at [604, 453] on button "archive" at bounding box center [599, 453] width 50 height 24
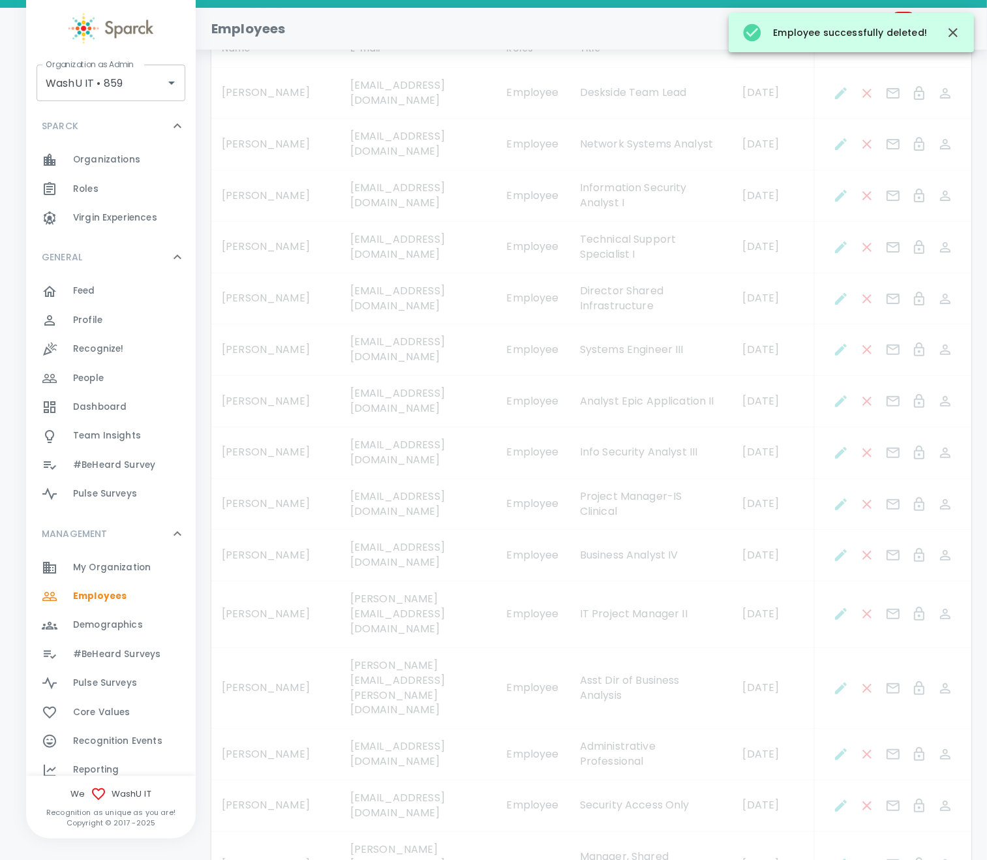
scroll to position [293, 0]
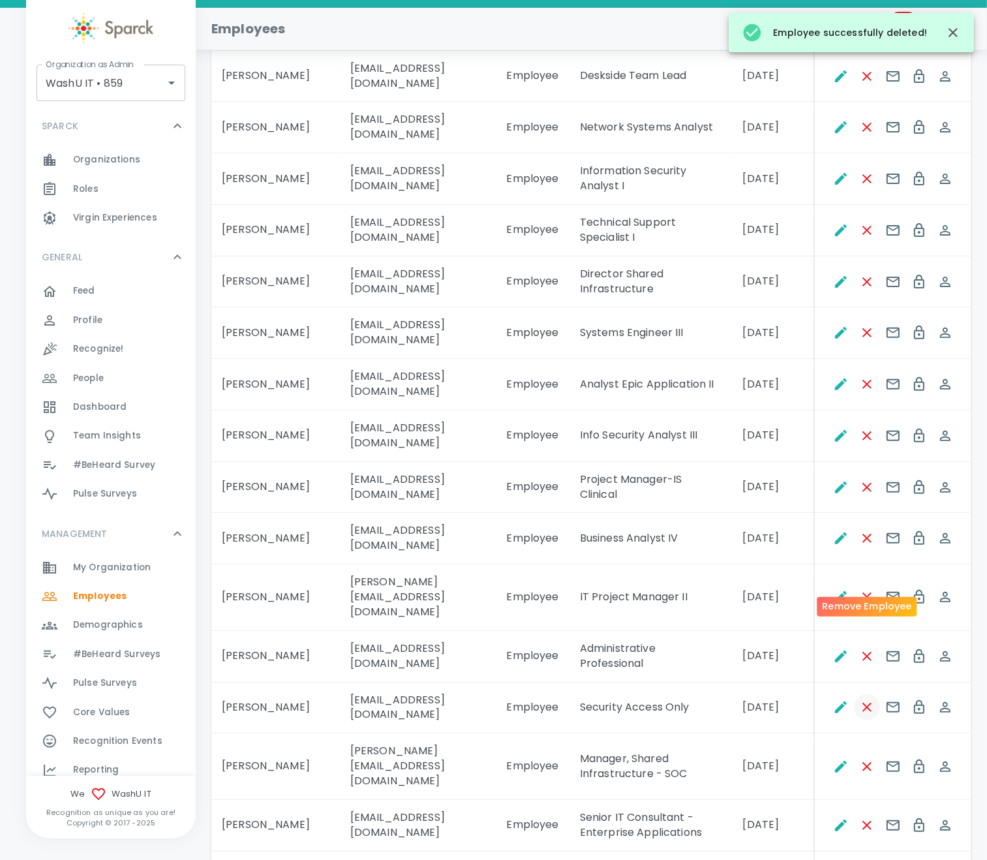
click at [835, 703] on icon "Remove Employee" at bounding box center [867, 707] width 9 height 9
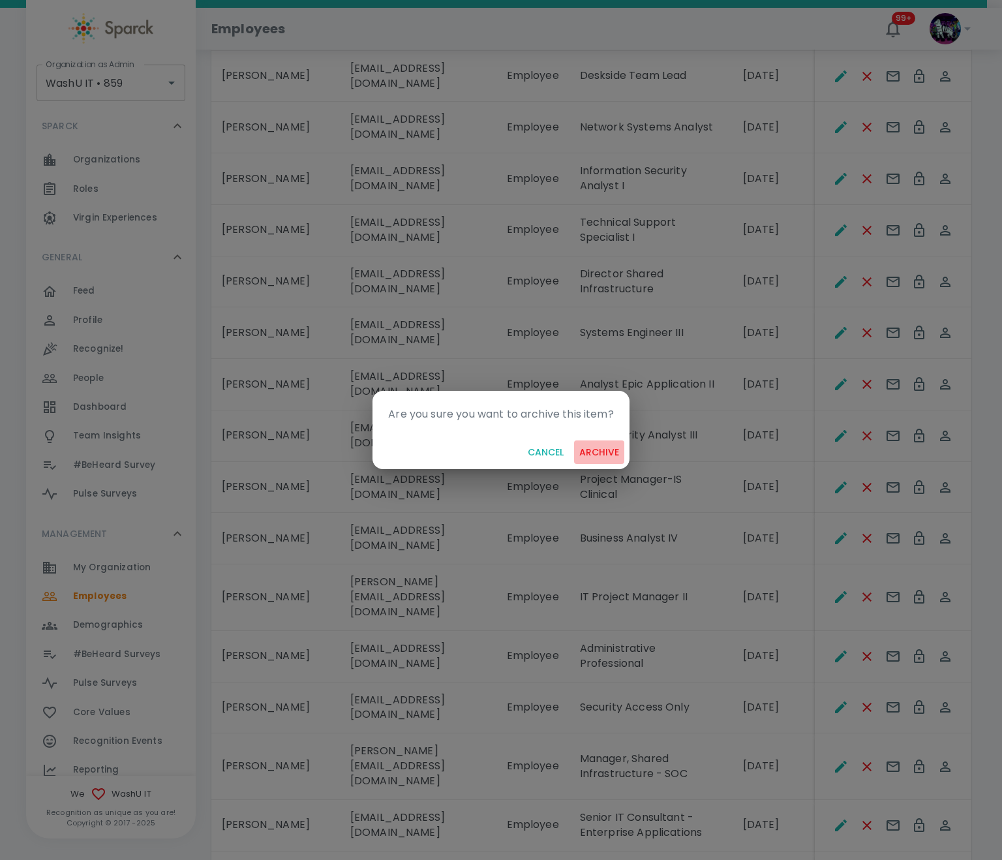
click at [605, 456] on button "archive" at bounding box center [599, 453] width 50 height 24
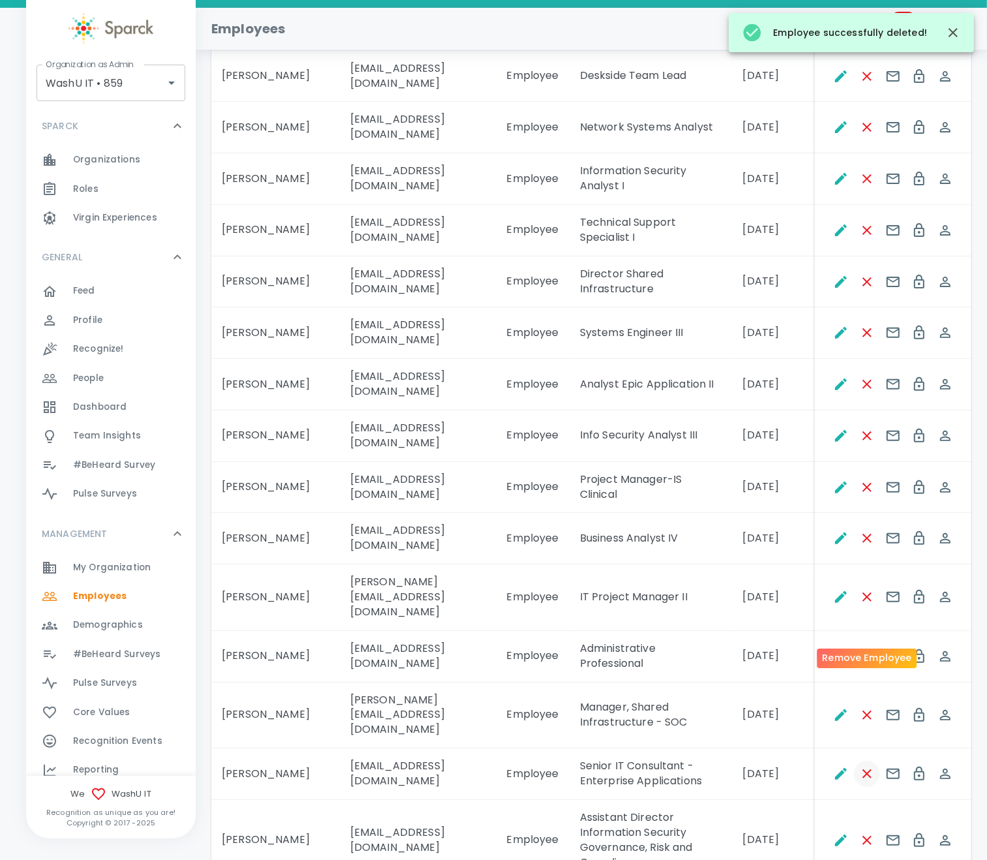
click at [835, 717] on icon "Remove Employee" at bounding box center [868, 774] width 16 height 16
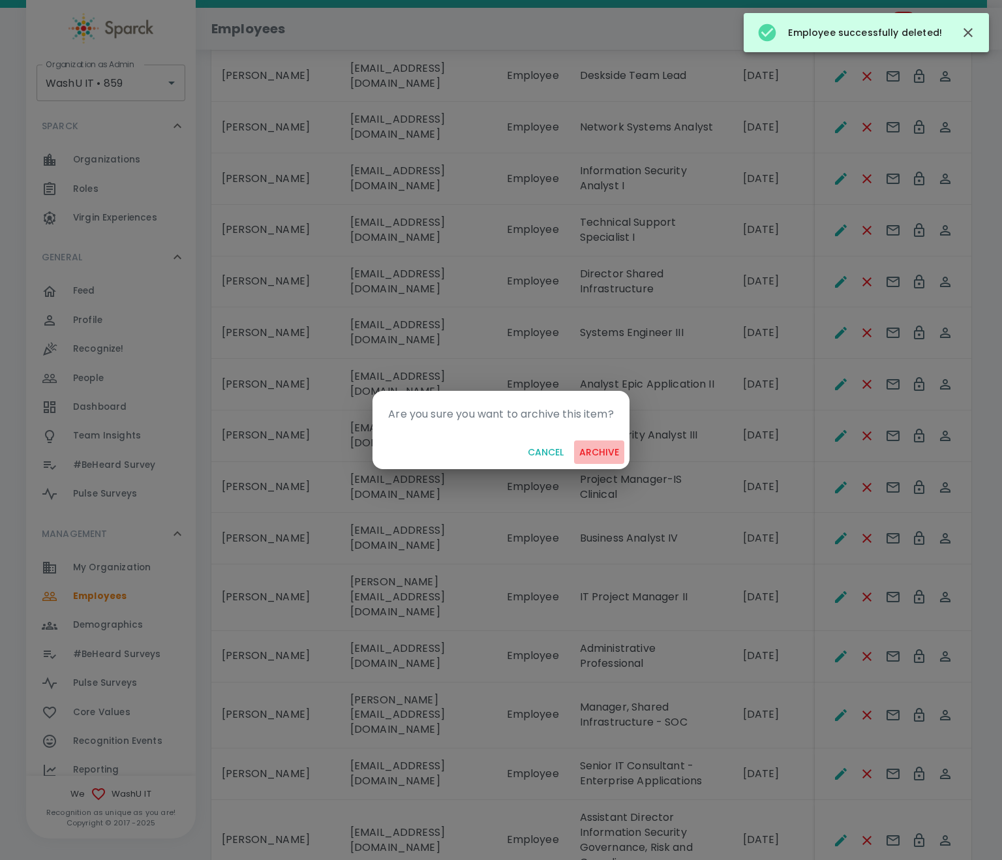
click at [596, 452] on button "archive" at bounding box center [599, 453] width 50 height 24
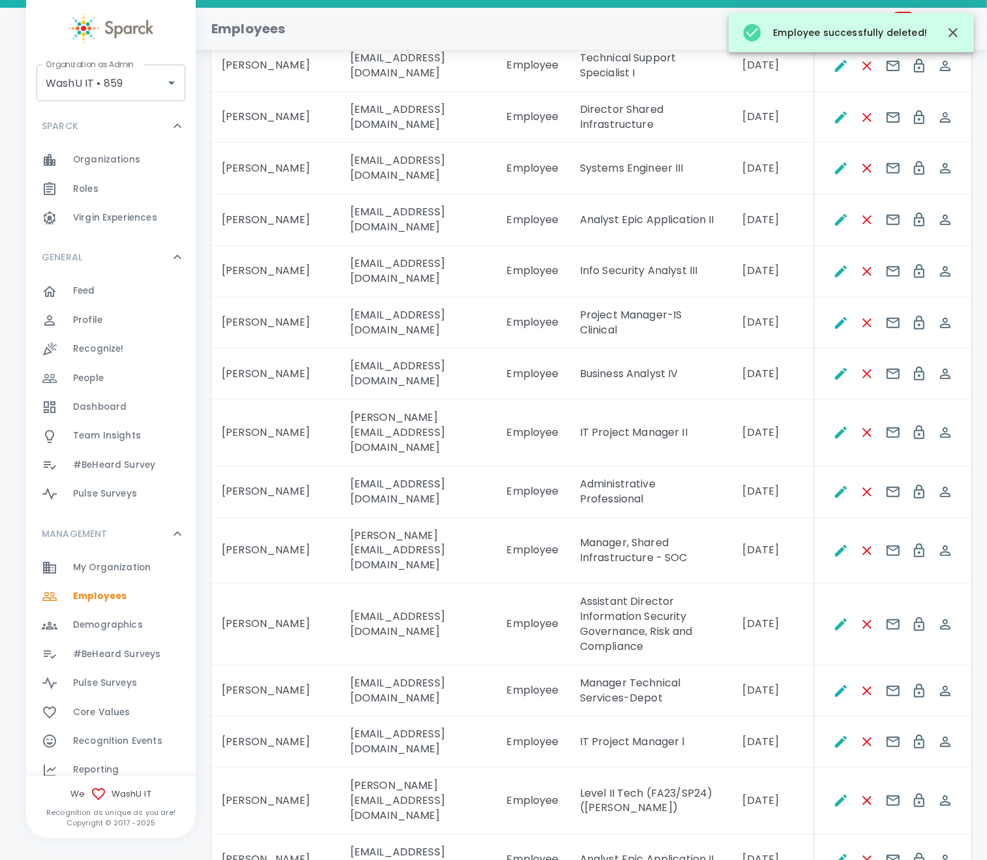
scroll to position [489, 0]
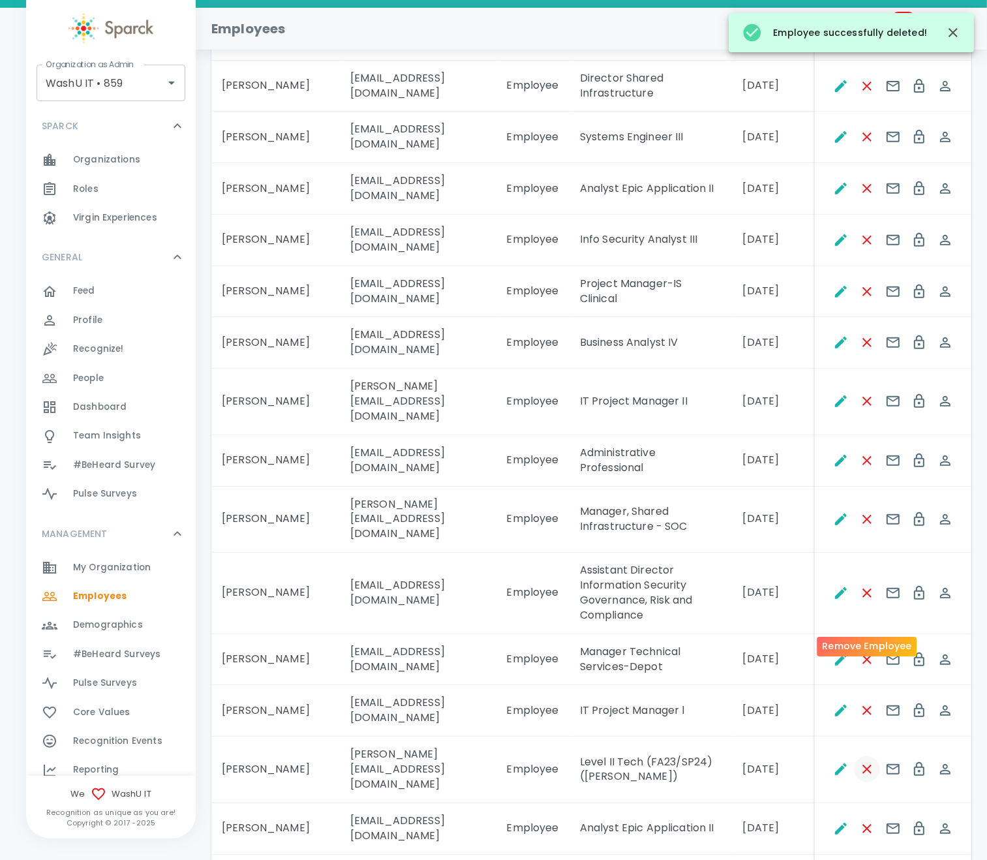
click at [835, 717] on icon "Remove Employee" at bounding box center [868, 770] width 16 height 16
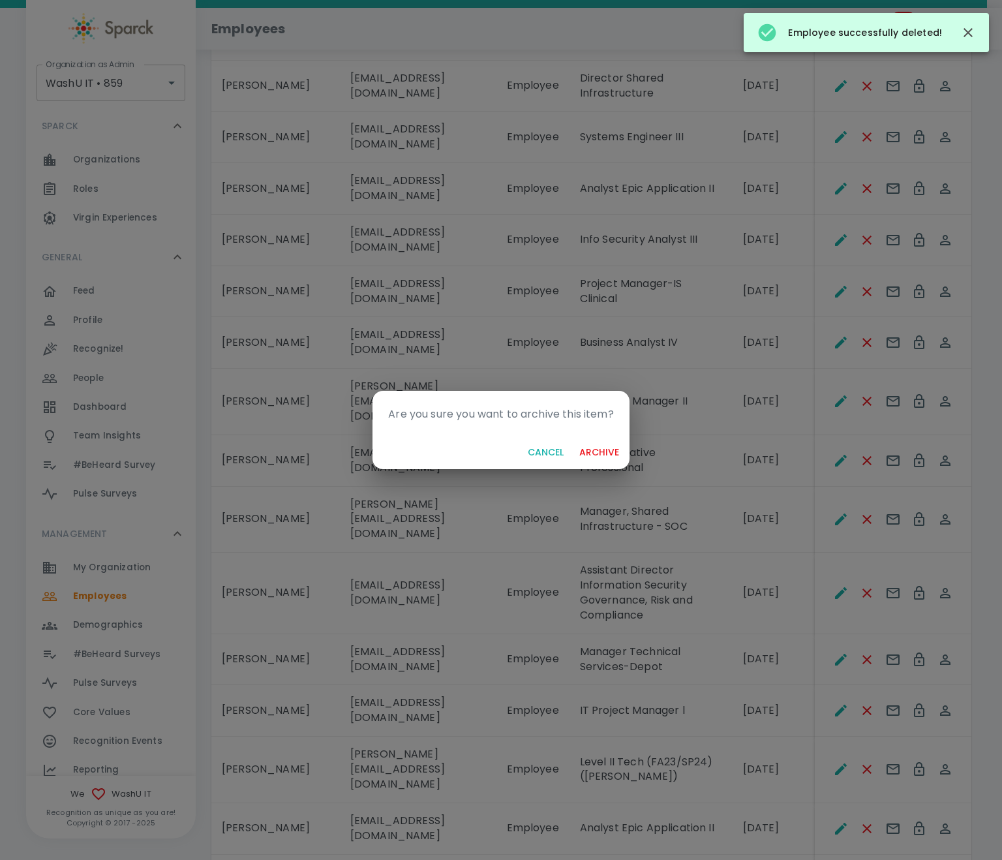
click at [593, 442] on button "archive" at bounding box center [599, 453] width 50 height 24
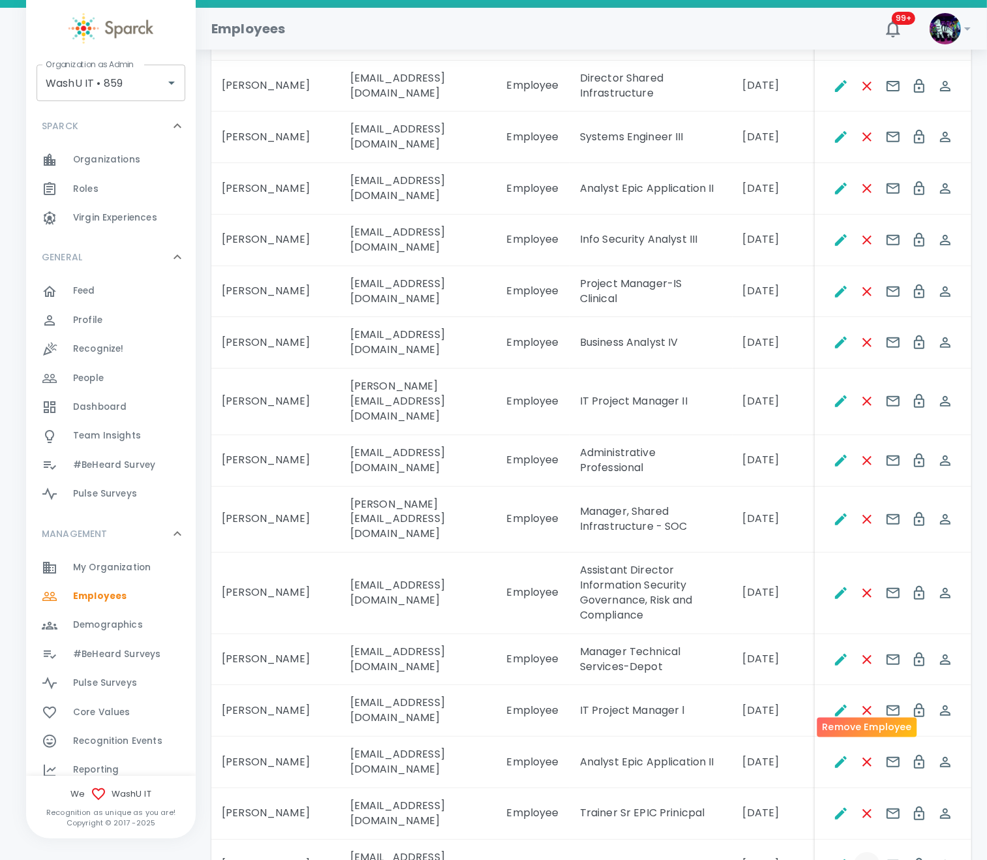
click at [835, 717] on icon "Remove Employee" at bounding box center [868, 866] width 16 height 16
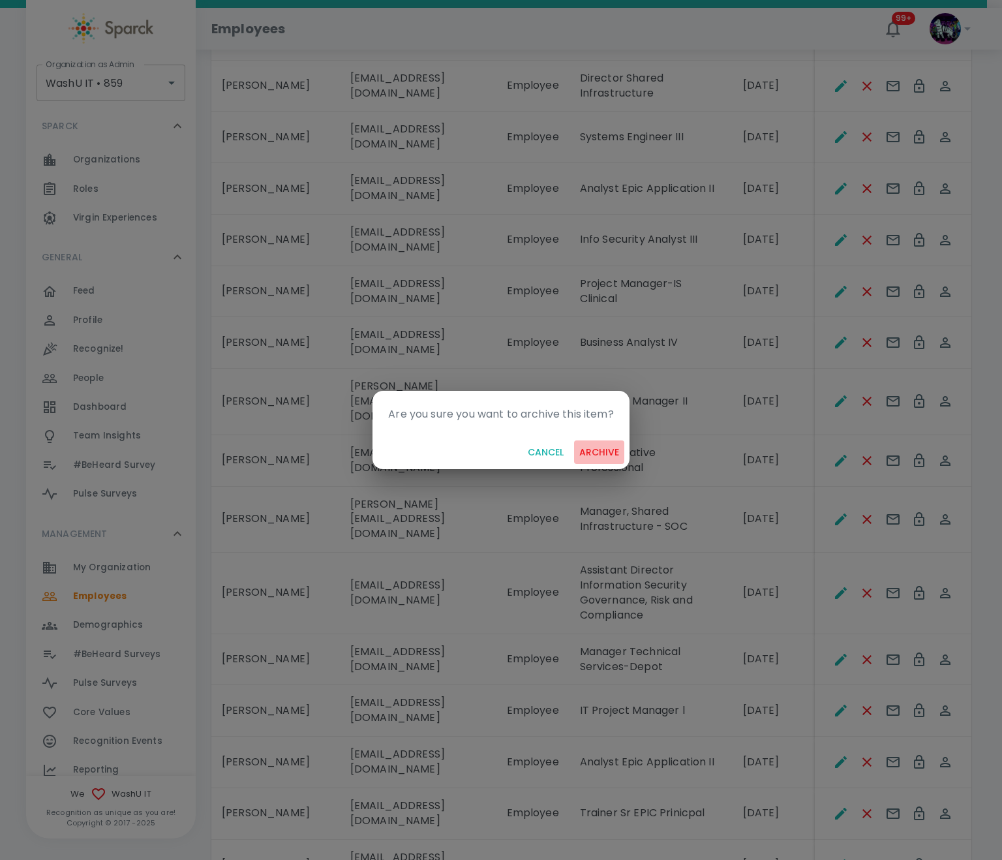
click at [602, 456] on button "archive" at bounding box center [599, 453] width 50 height 24
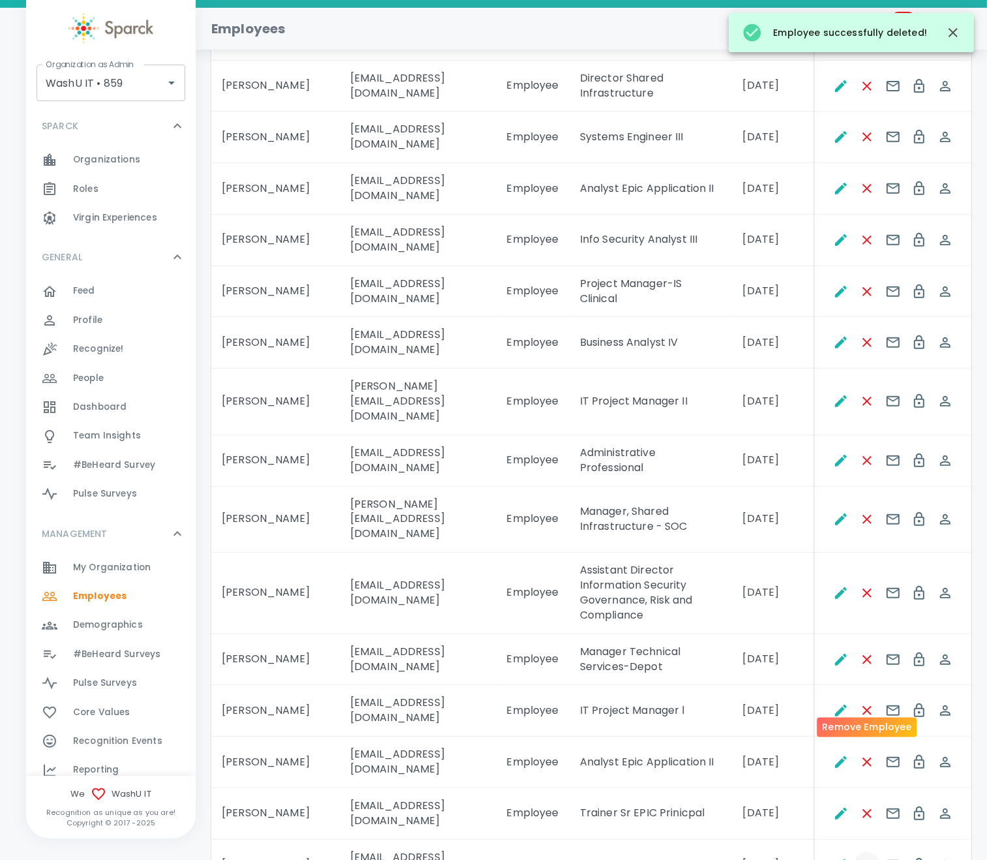
click at [835, 717] on icon "Remove Employee" at bounding box center [868, 866] width 16 height 16
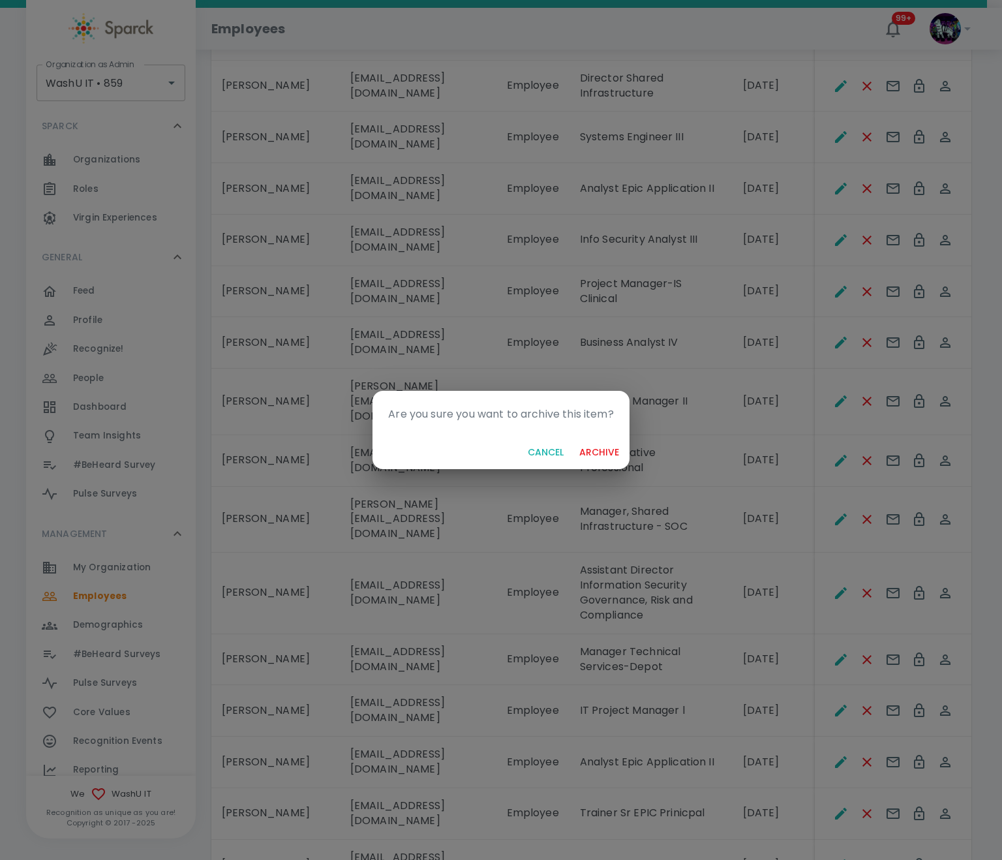
click at [598, 450] on button "archive" at bounding box center [599, 453] width 50 height 24
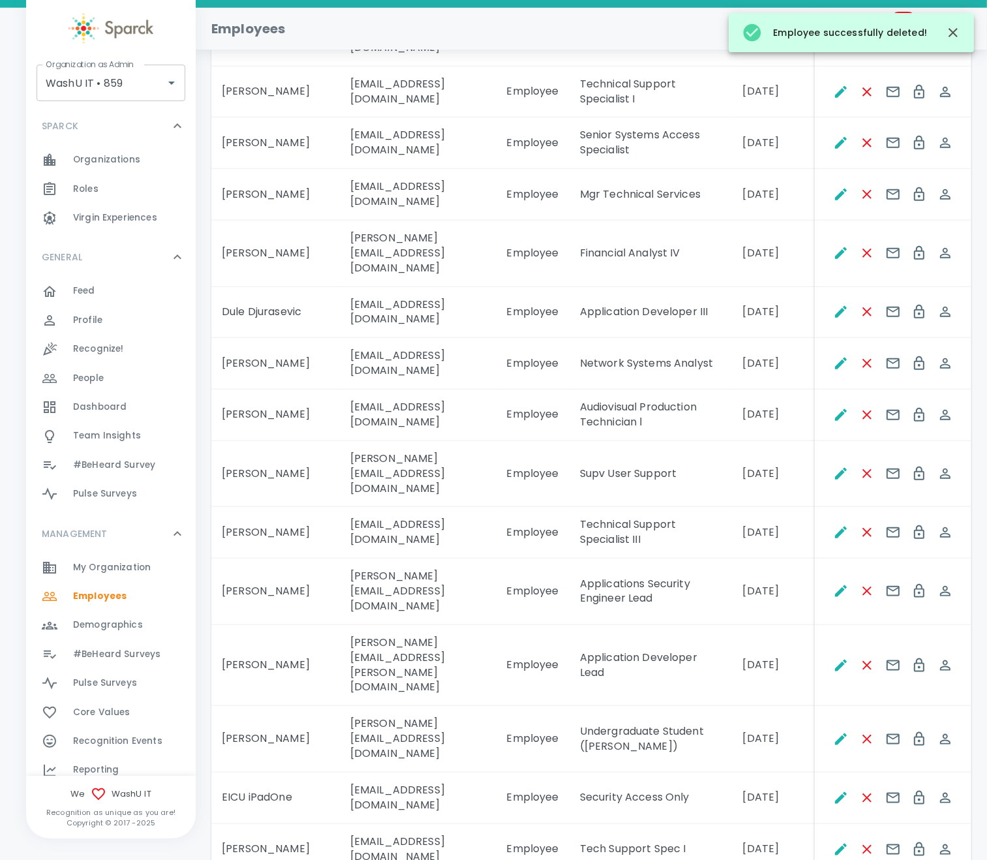
scroll to position [1272, 0]
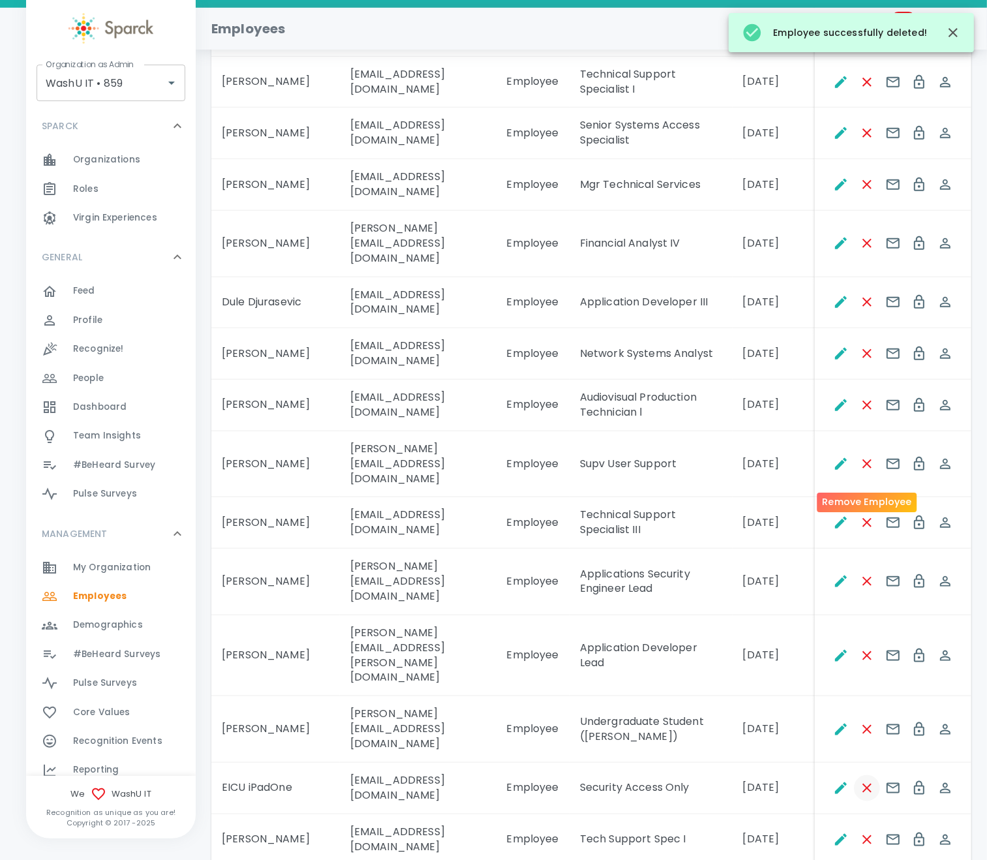
click at [835, 717] on icon "Remove Employee" at bounding box center [867, 788] width 9 height 9
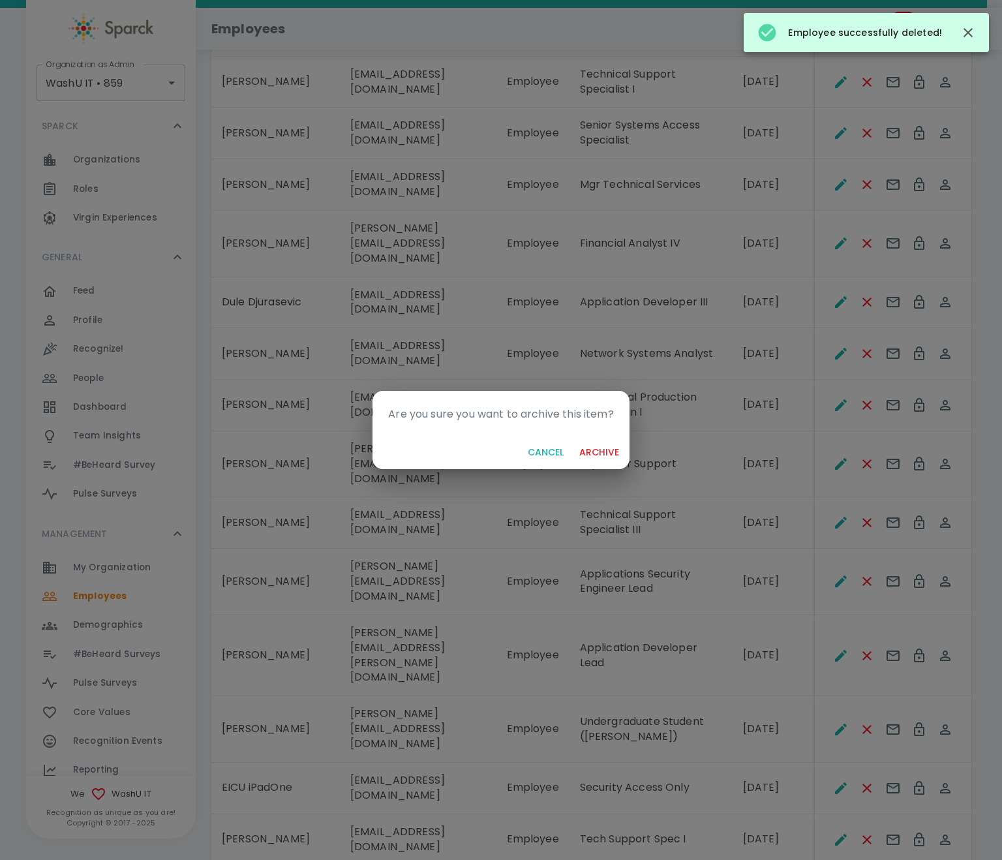
click at [600, 448] on button "archive" at bounding box center [599, 453] width 50 height 24
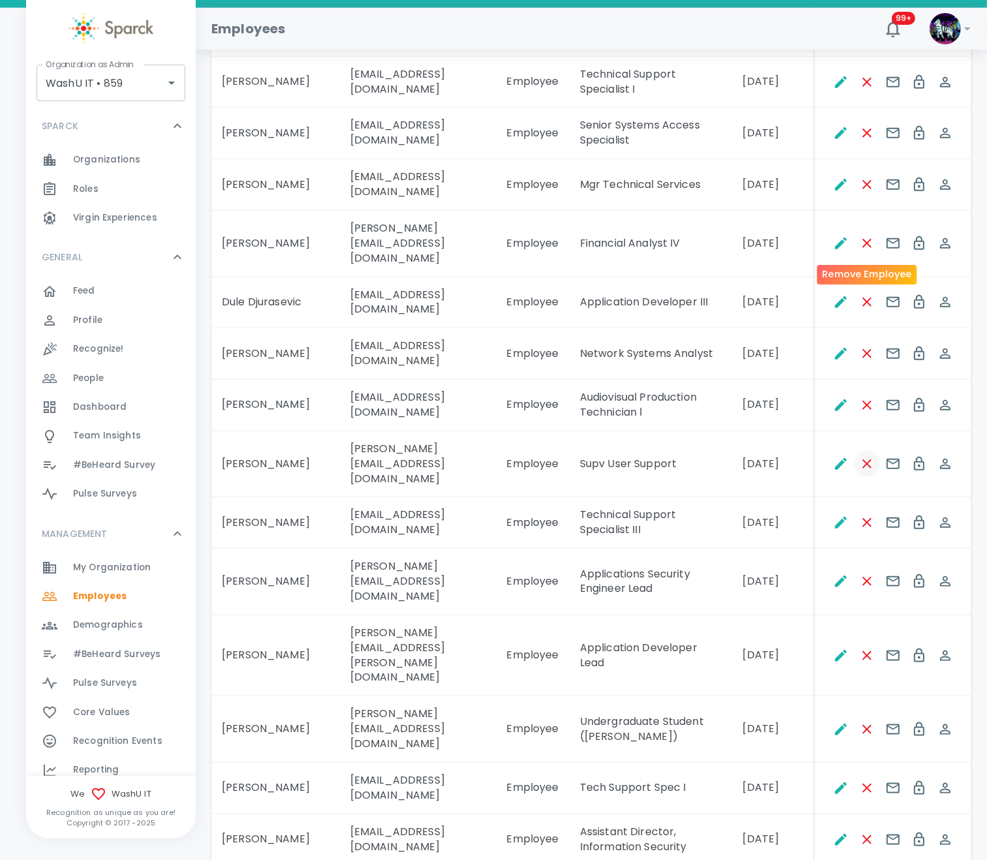
click at [835, 456] on icon "Remove Employee" at bounding box center [868, 464] width 16 height 16
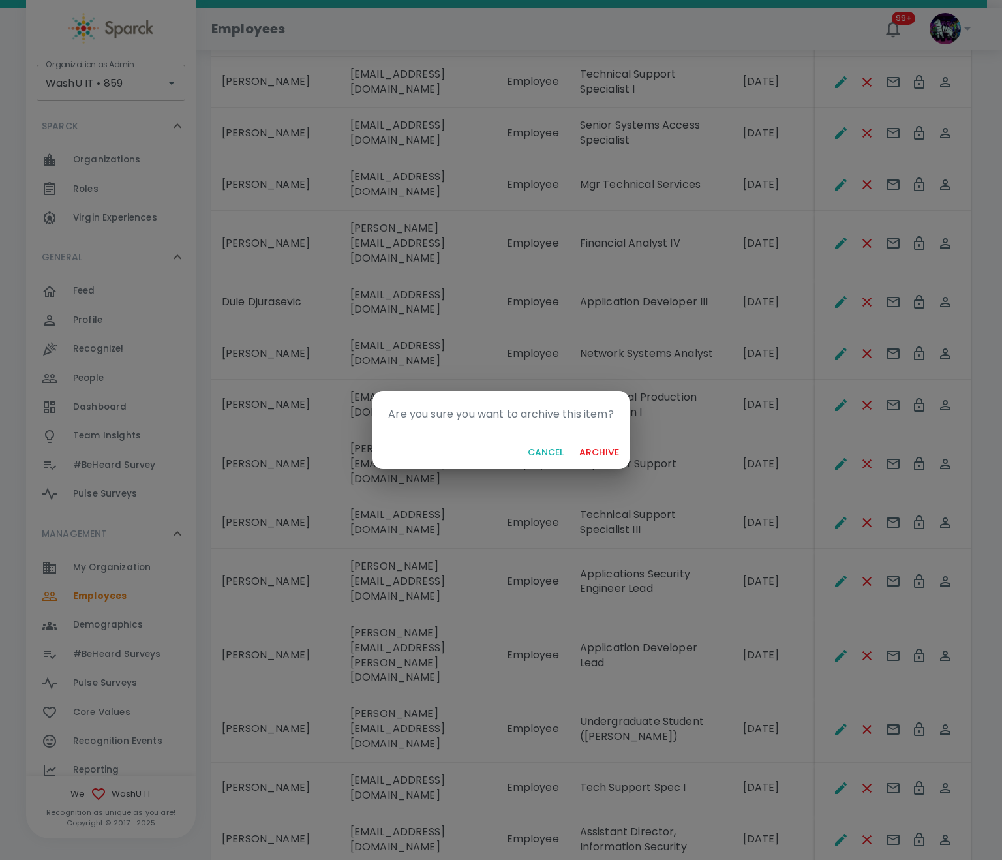
click at [606, 444] on button "archive" at bounding box center [599, 453] width 50 height 24
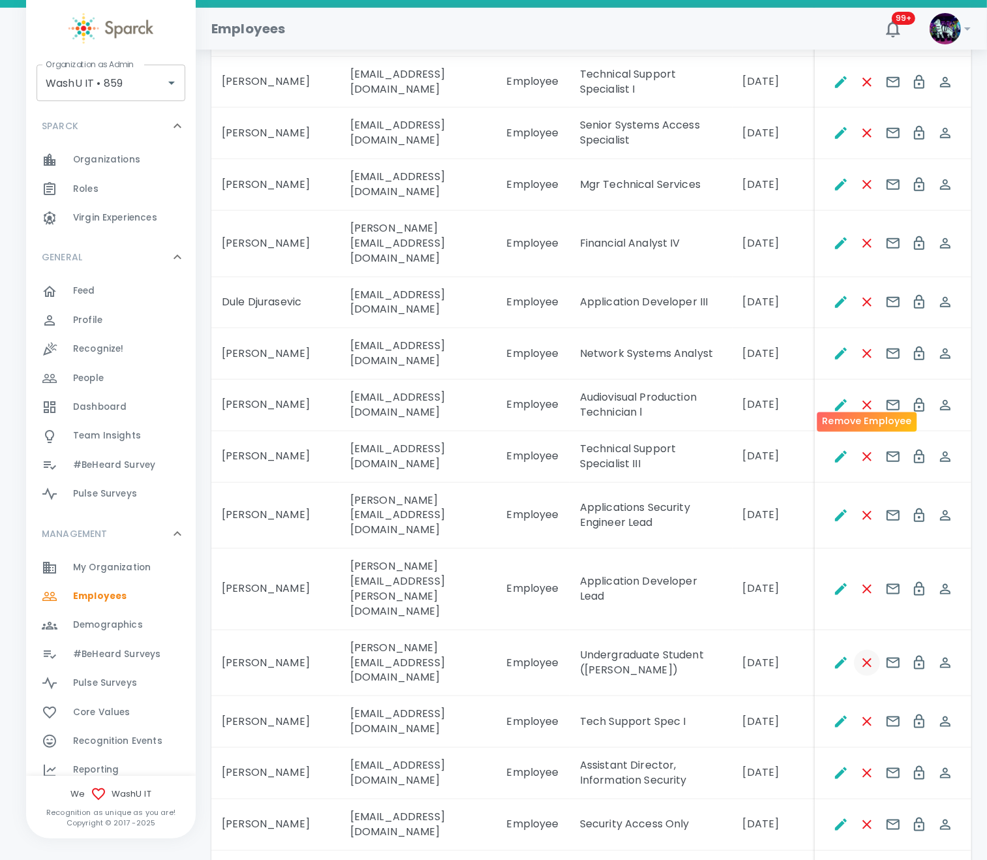
click at [835, 655] on icon "Remove Employee" at bounding box center [868, 663] width 16 height 16
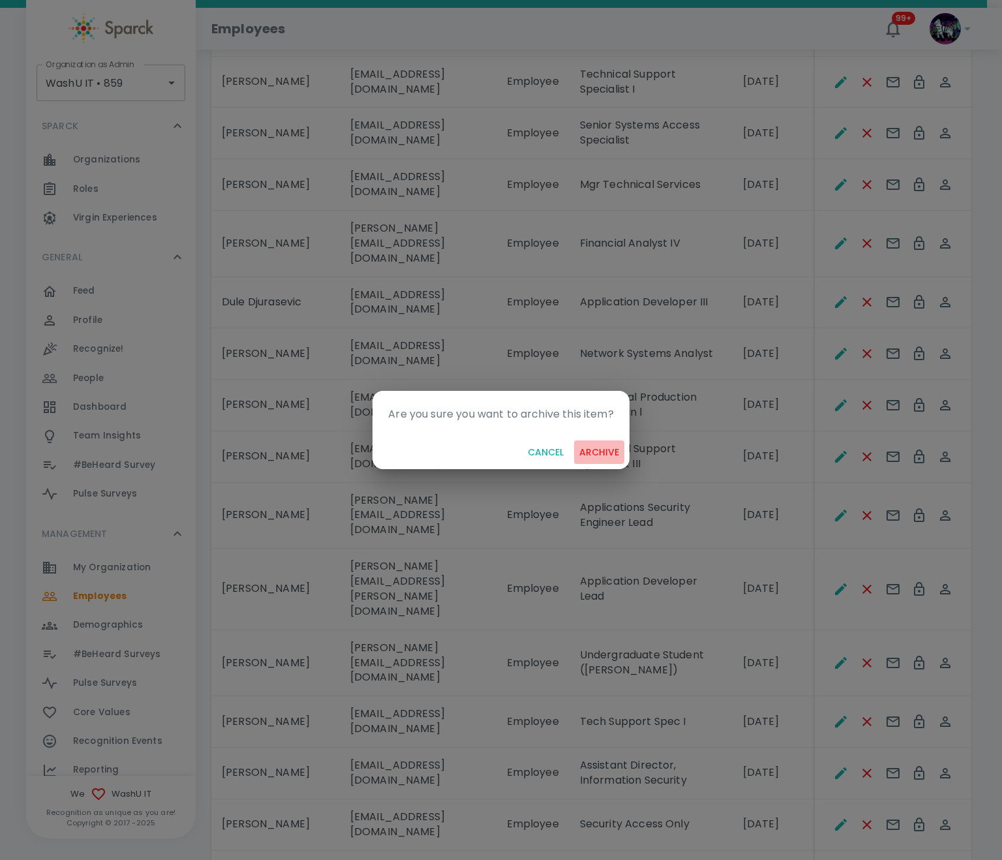
click at [597, 454] on button "archive" at bounding box center [599, 453] width 50 height 24
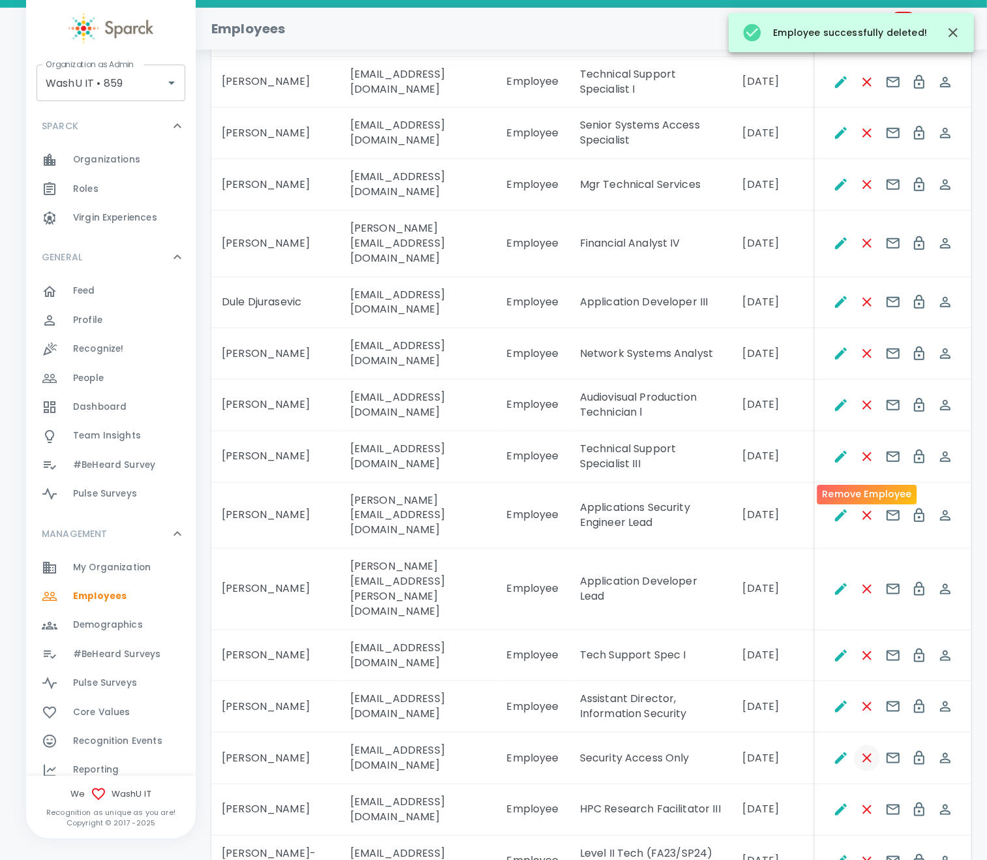
click at [835, 717] on icon "Remove Employee" at bounding box center [868, 759] width 16 height 16
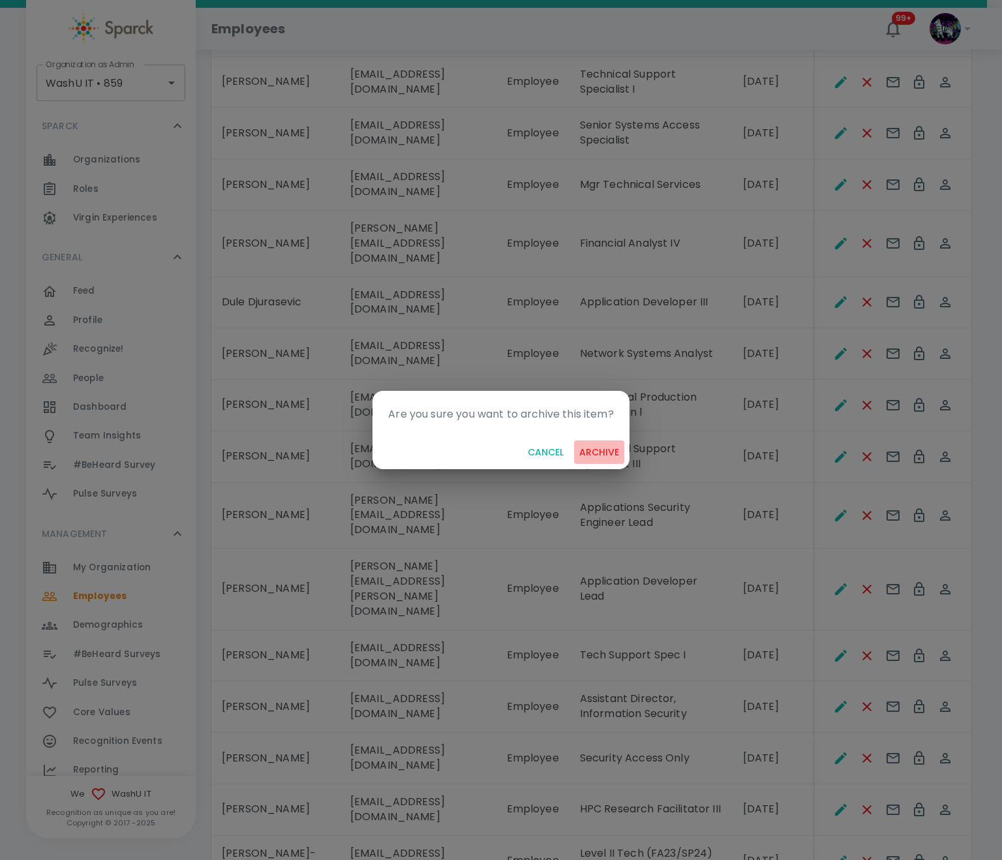
click at [604, 452] on button "archive" at bounding box center [599, 453] width 50 height 24
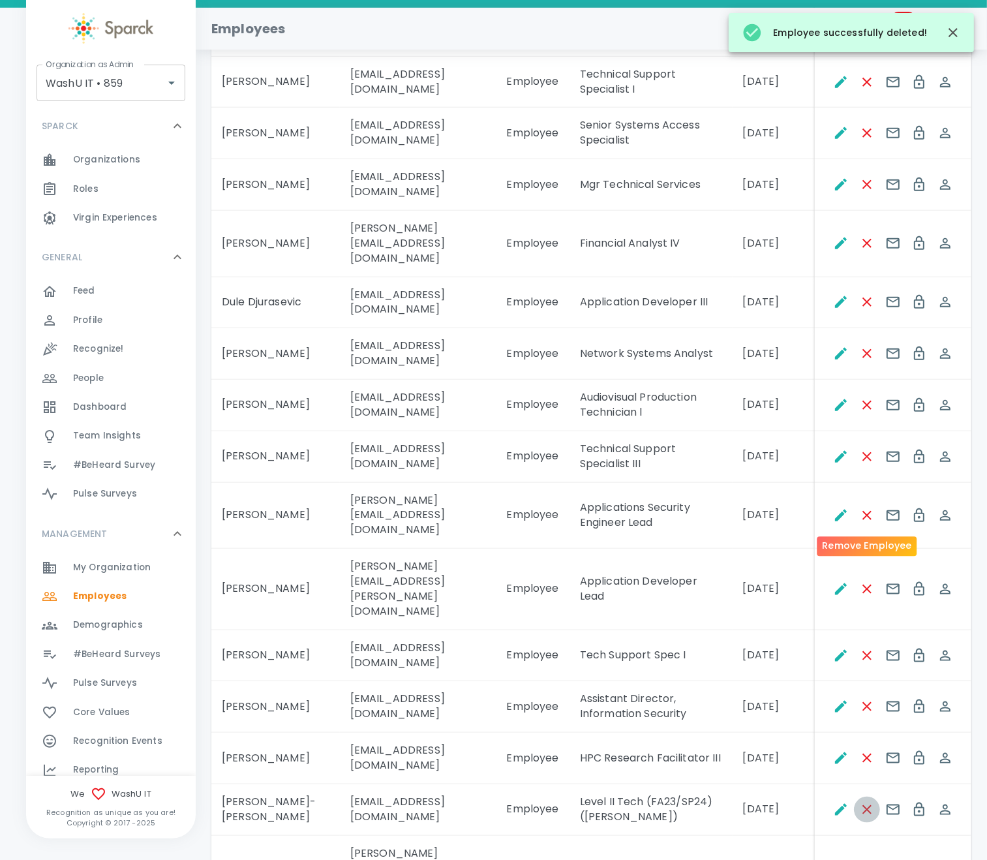
click at [835, 717] on icon "Remove Employee" at bounding box center [868, 810] width 16 height 16
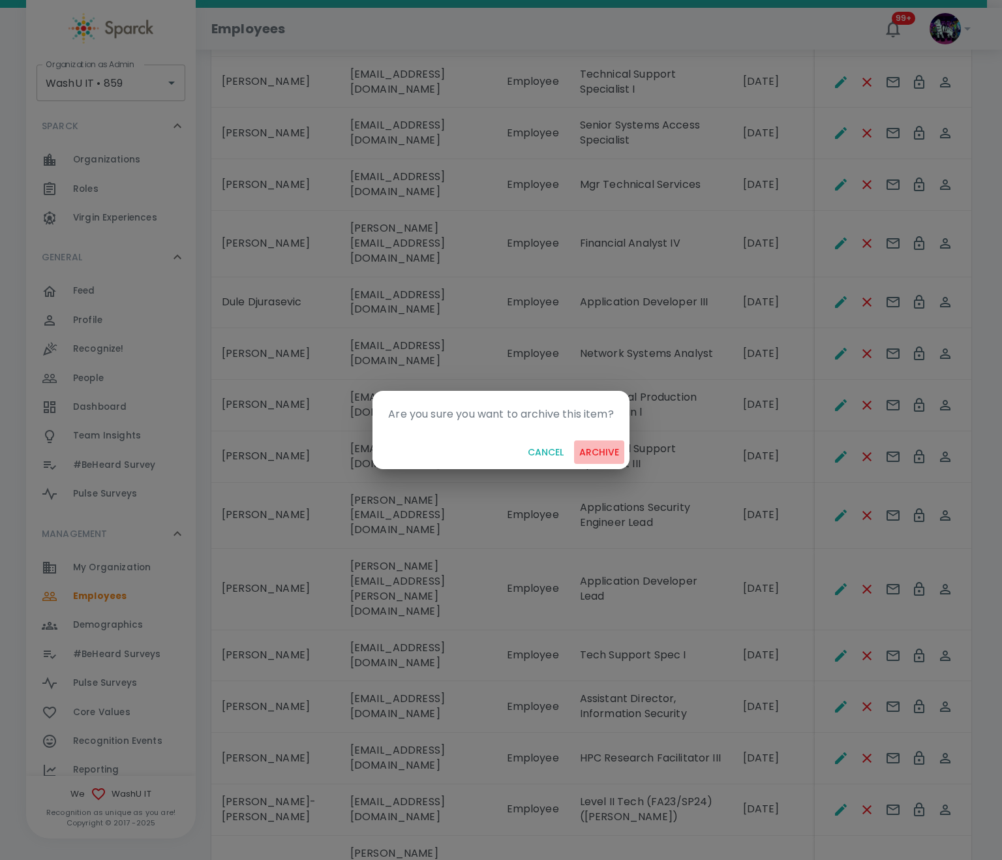
click at [610, 448] on button "archive" at bounding box center [599, 453] width 50 height 24
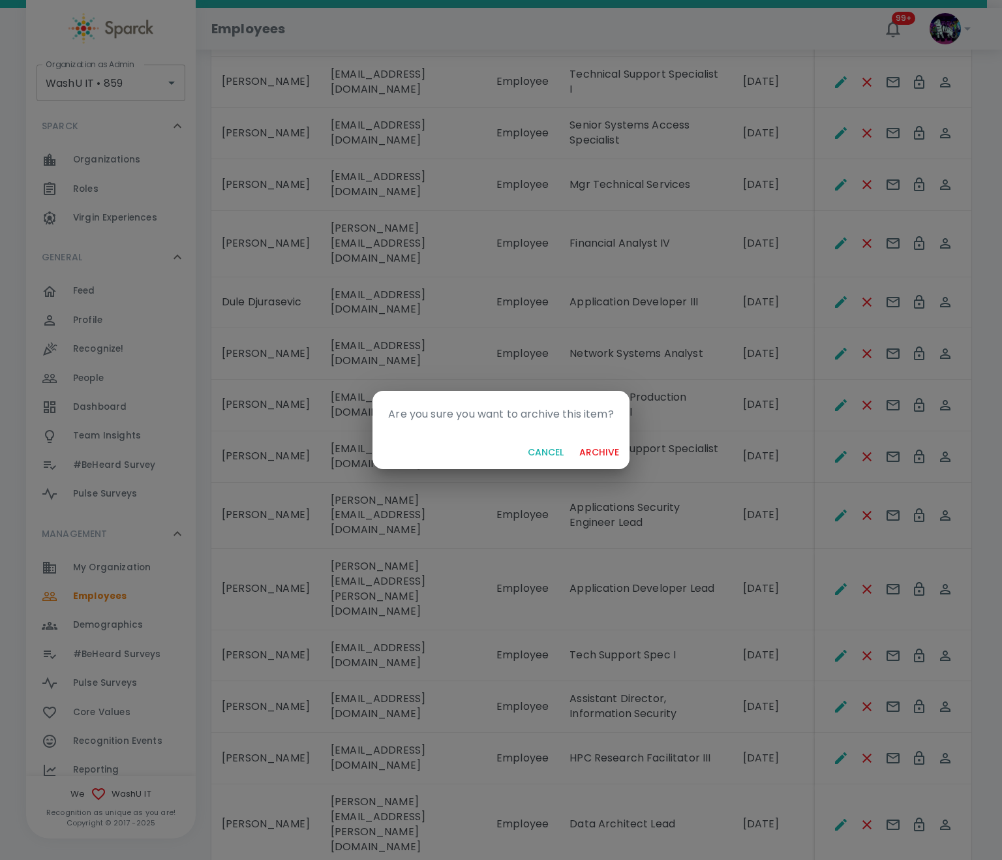
click at [606, 453] on button "archive" at bounding box center [599, 453] width 50 height 24
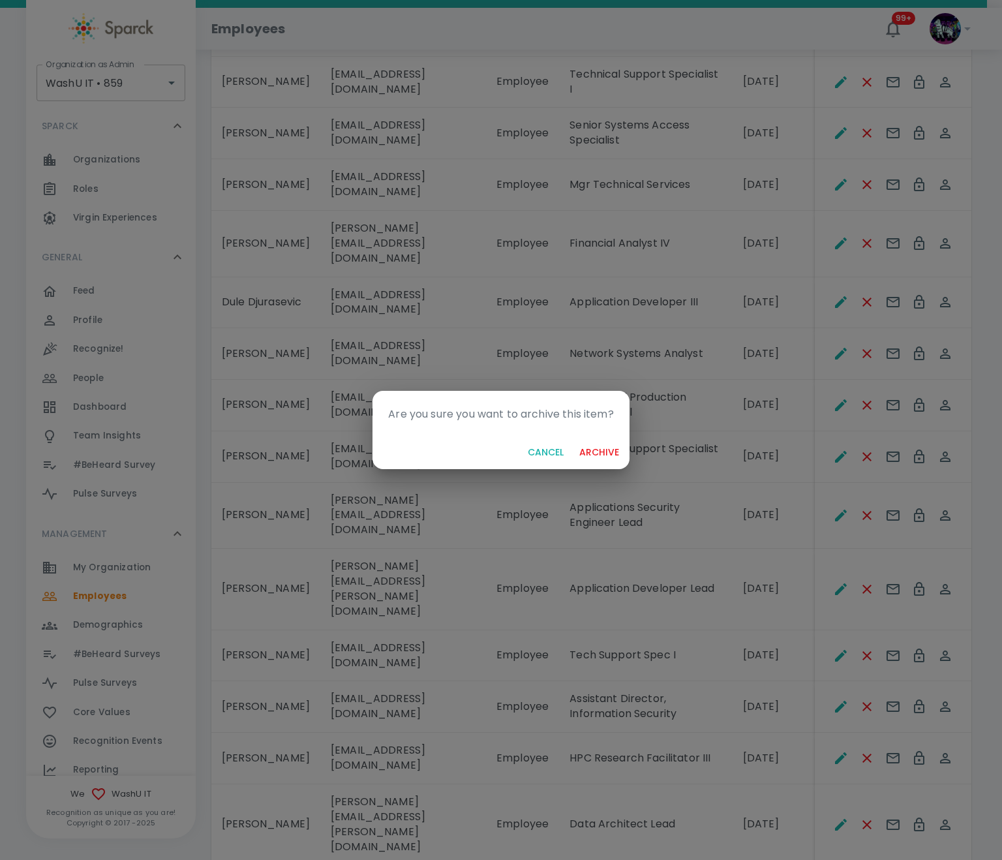
click at [602, 454] on button "archive" at bounding box center [599, 453] width 50 height 24
click at [602, 454] on div "Cancel archive" at bounding box center [501, 452] width 256 height 35
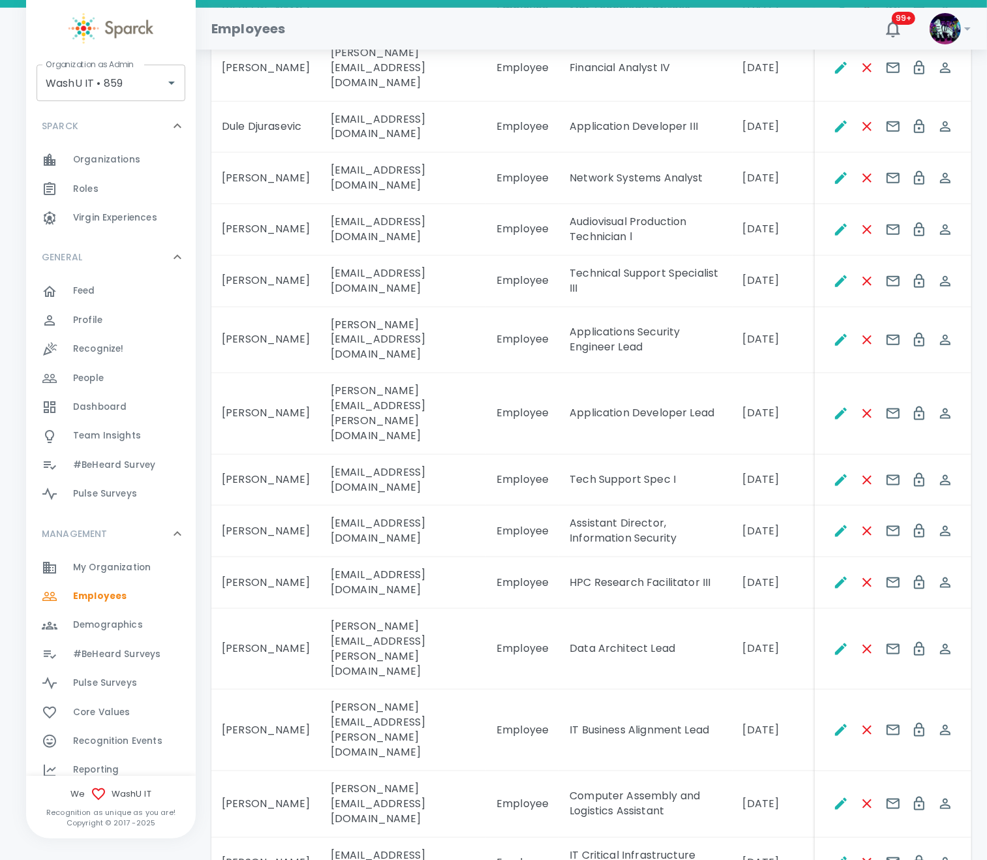
scroll to position [1566, 0]
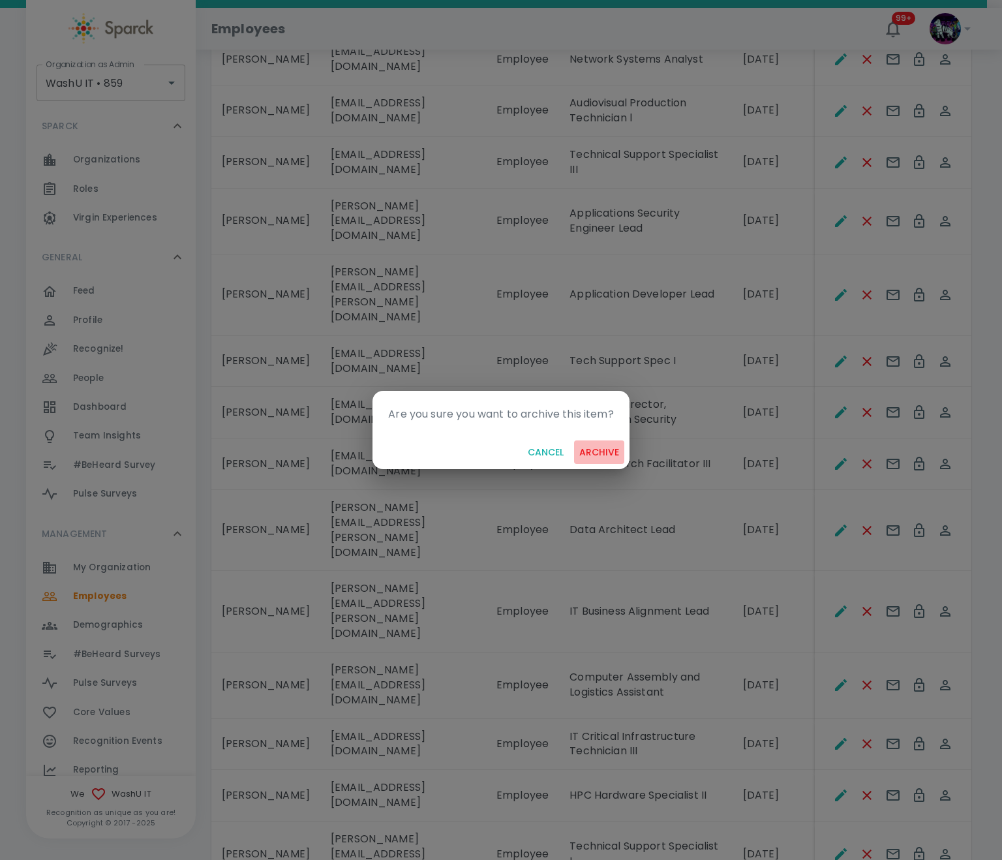
click at [604, 448] on button "archive" at bounding box center [599, 453] width 50 height 24
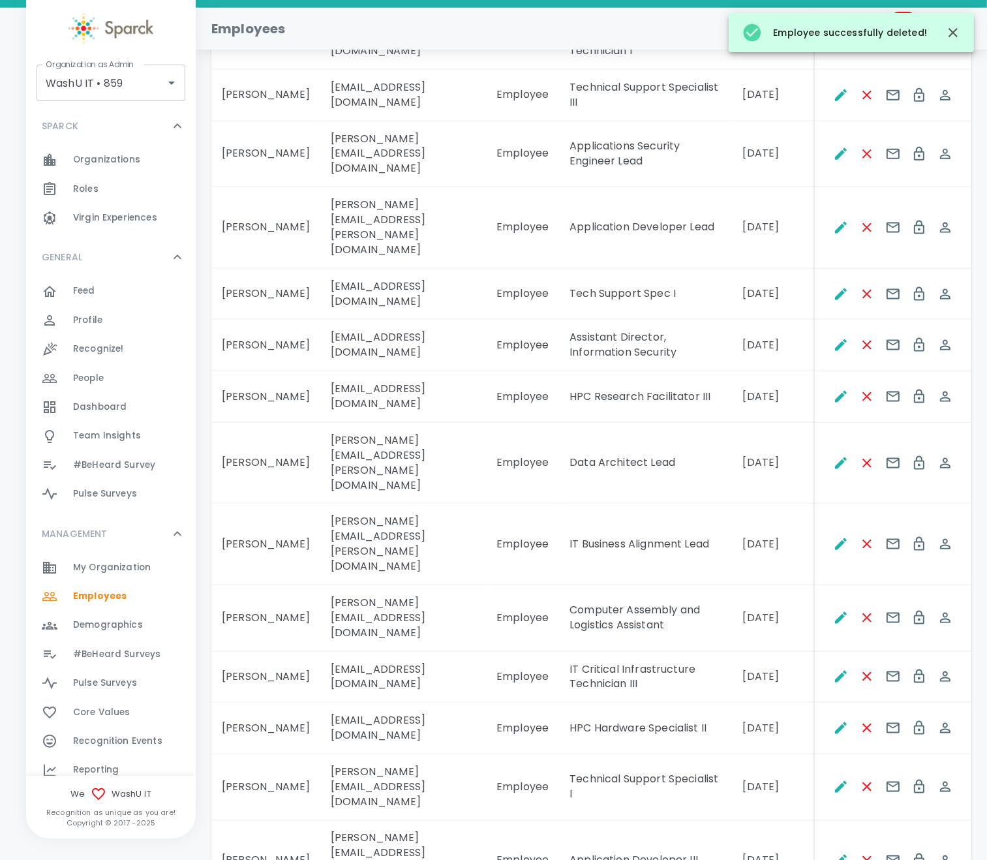
scroll to position [1664, 0]
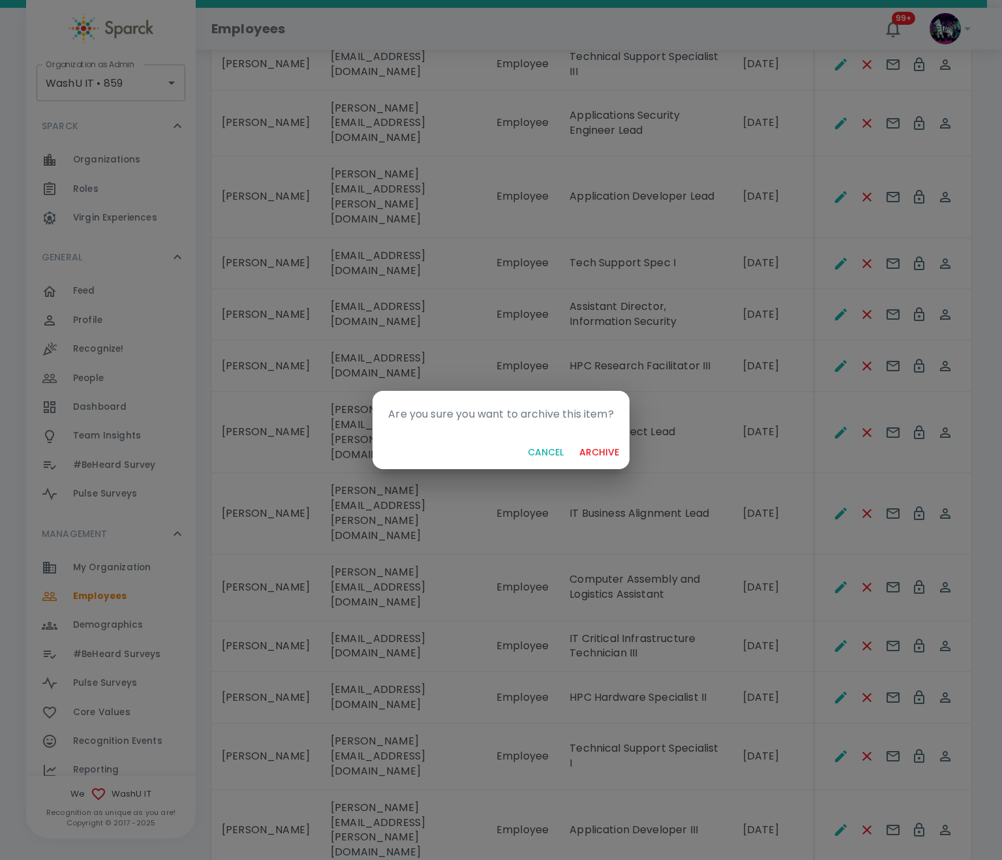
click at [592, 448] on button "archive" at bounding box center [599, 453] width 50 height 24
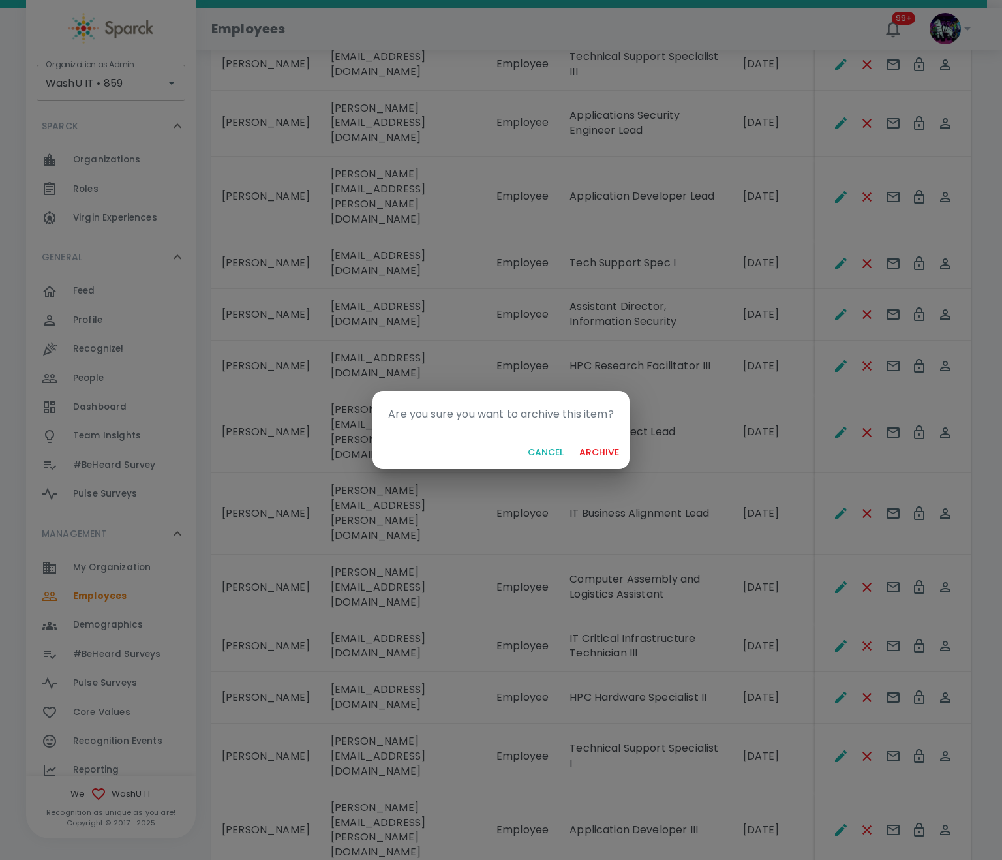
click at [589, 456] on button "archive" at bounding box center [599, 453] width 50 height 24
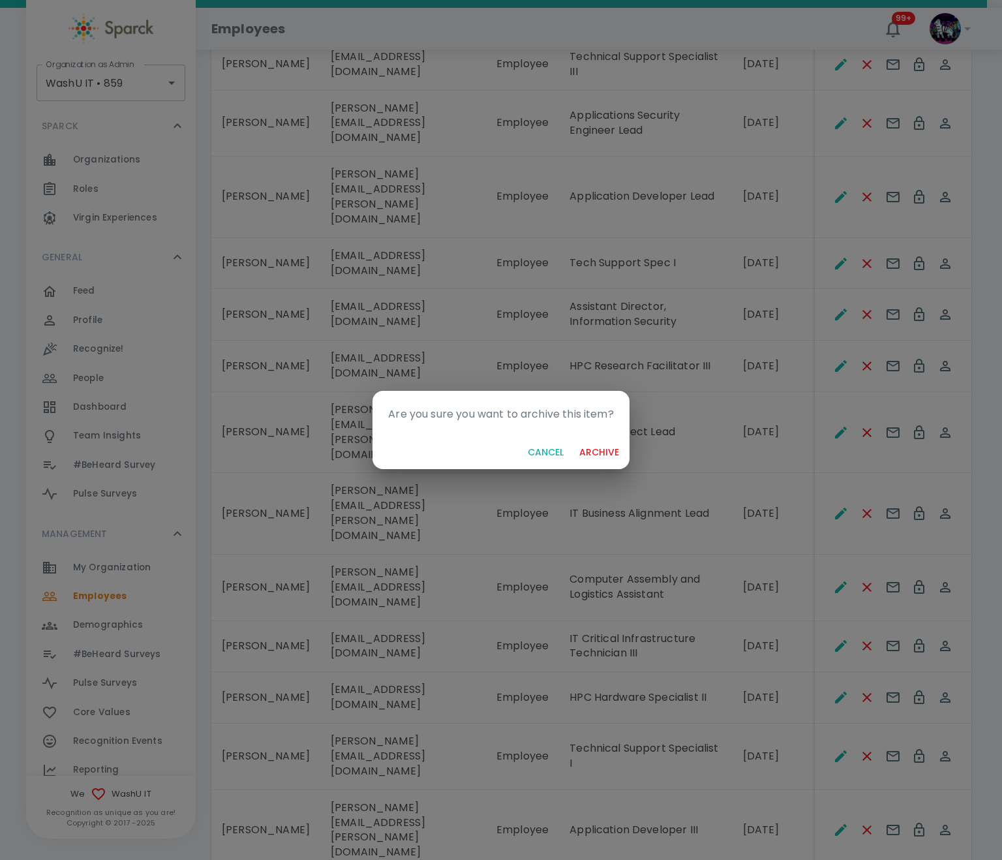
click at [589, 448] on button "archive" at bounding box center [599, 453] width 50 height 24
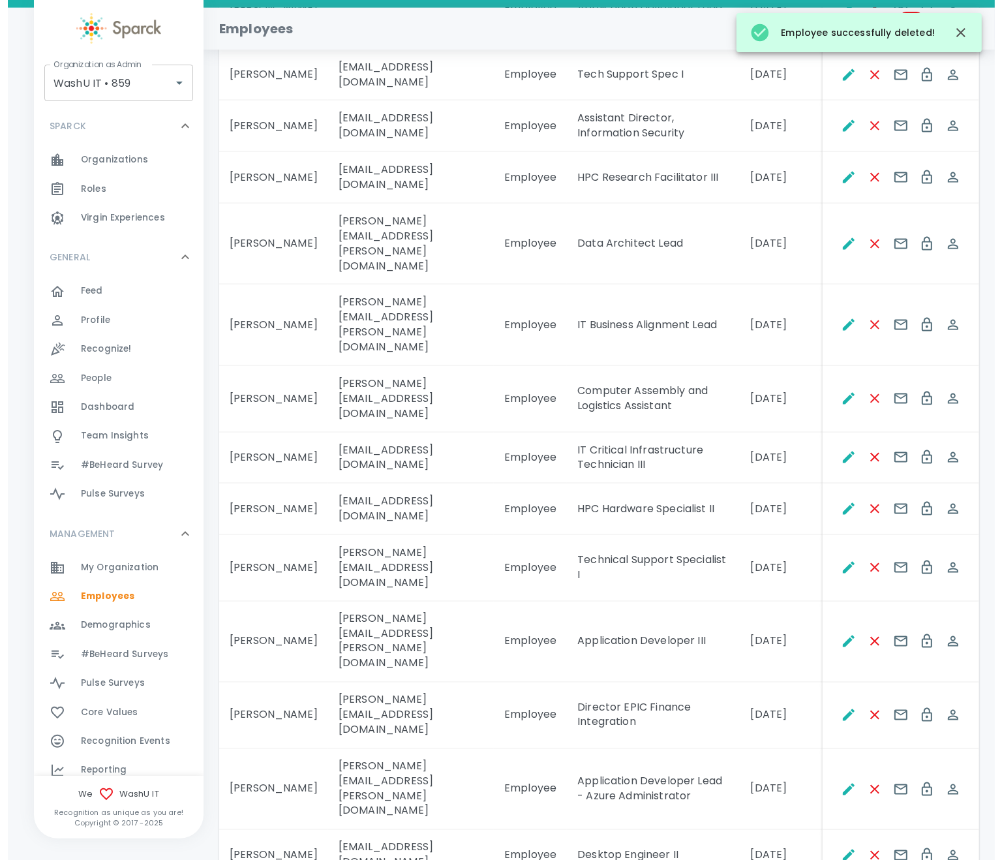
scroll to position [1859, 0]
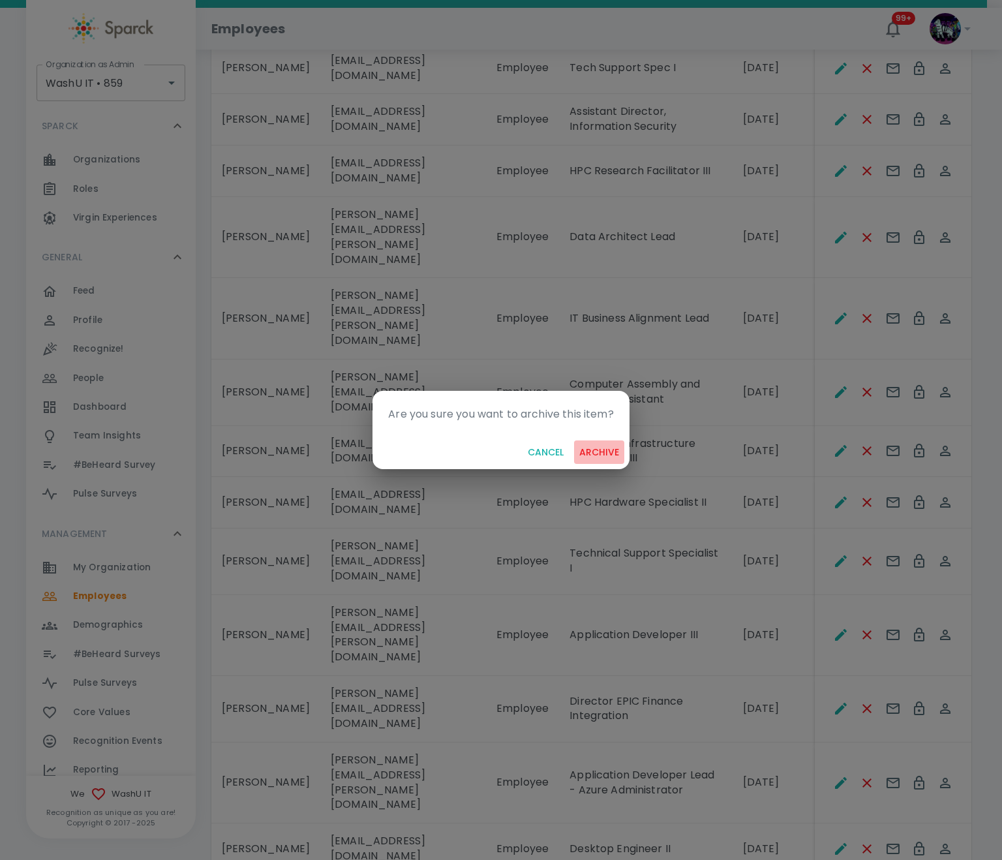
click at [597, 452] on button "archive" at bounding box center [599, 453] width 50 height 24
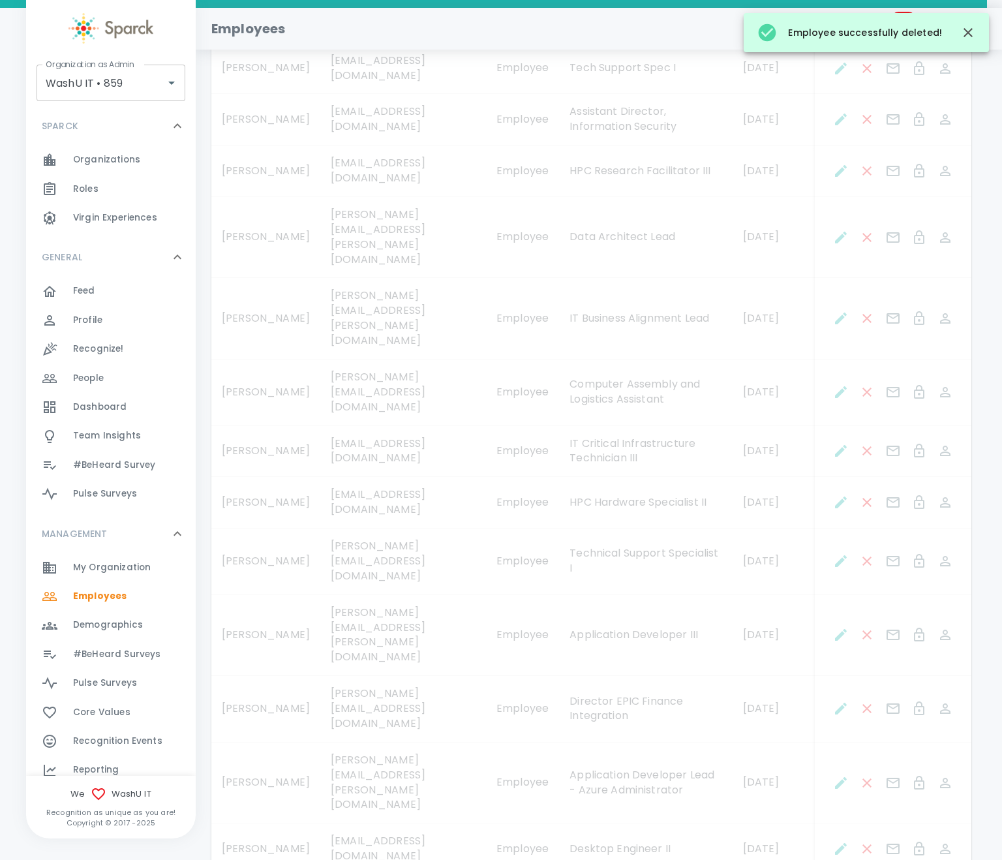
scroll to position [1832, 0]
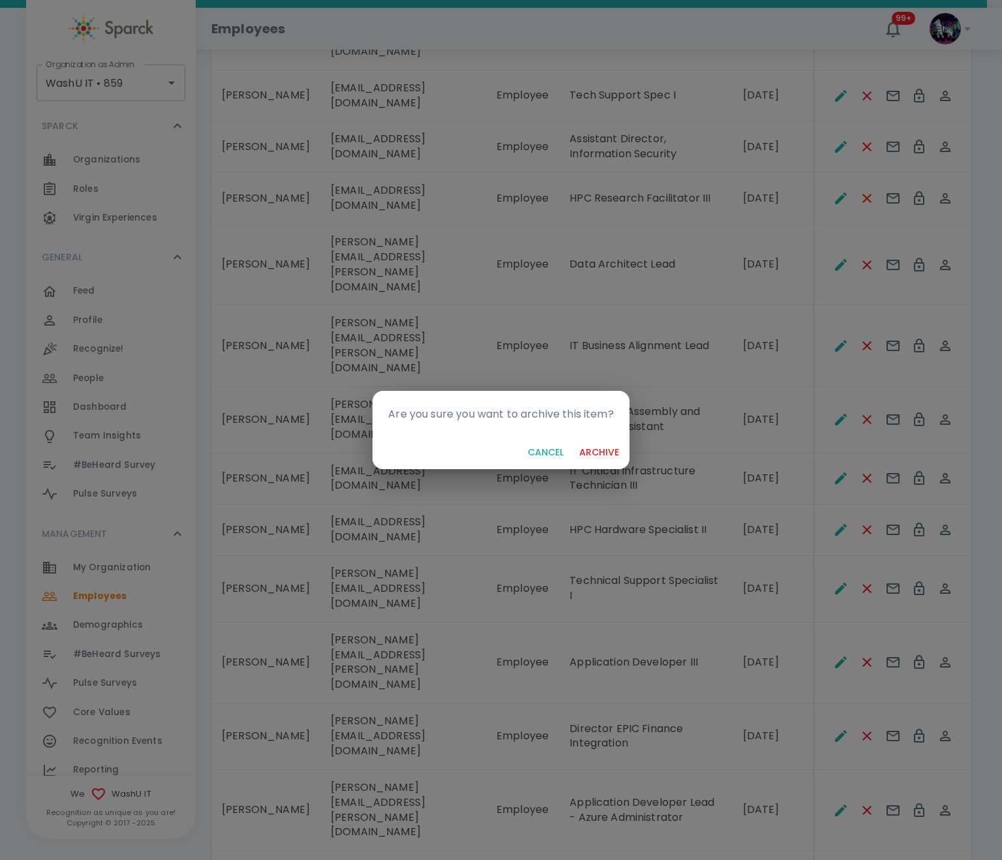
click at [609, 456] on button "archive" at bounding box center [599, 453] width 50 height 24
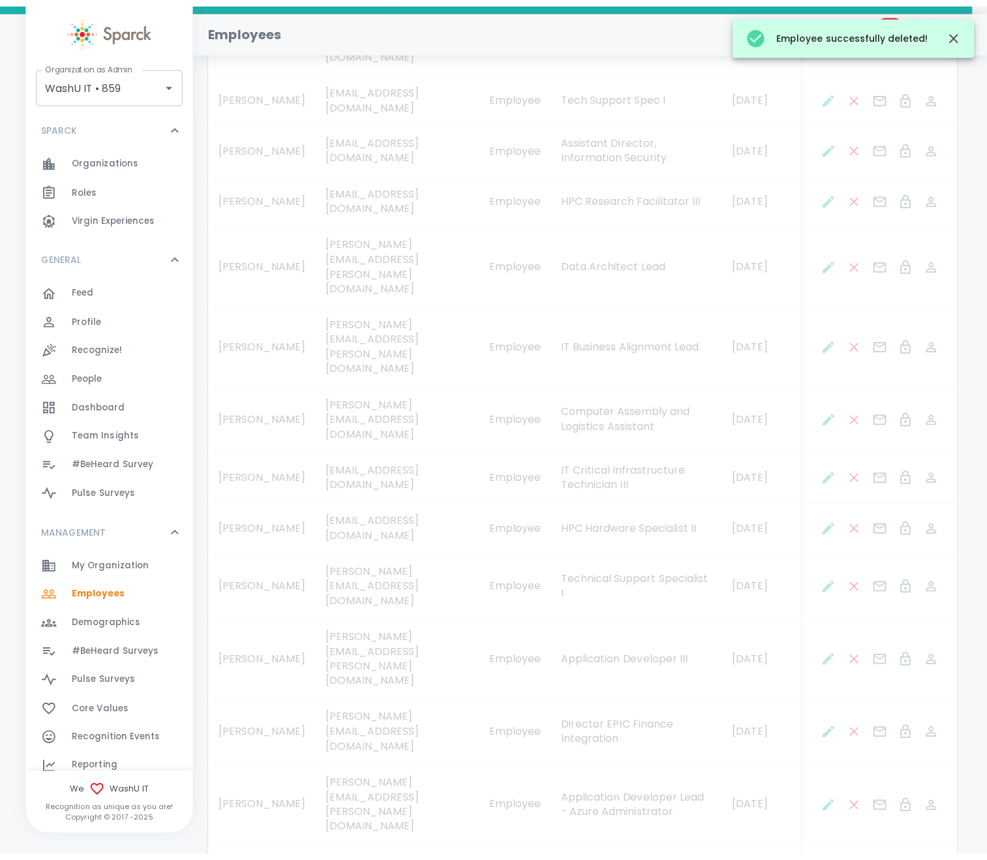
scroll to position [1818, 0]
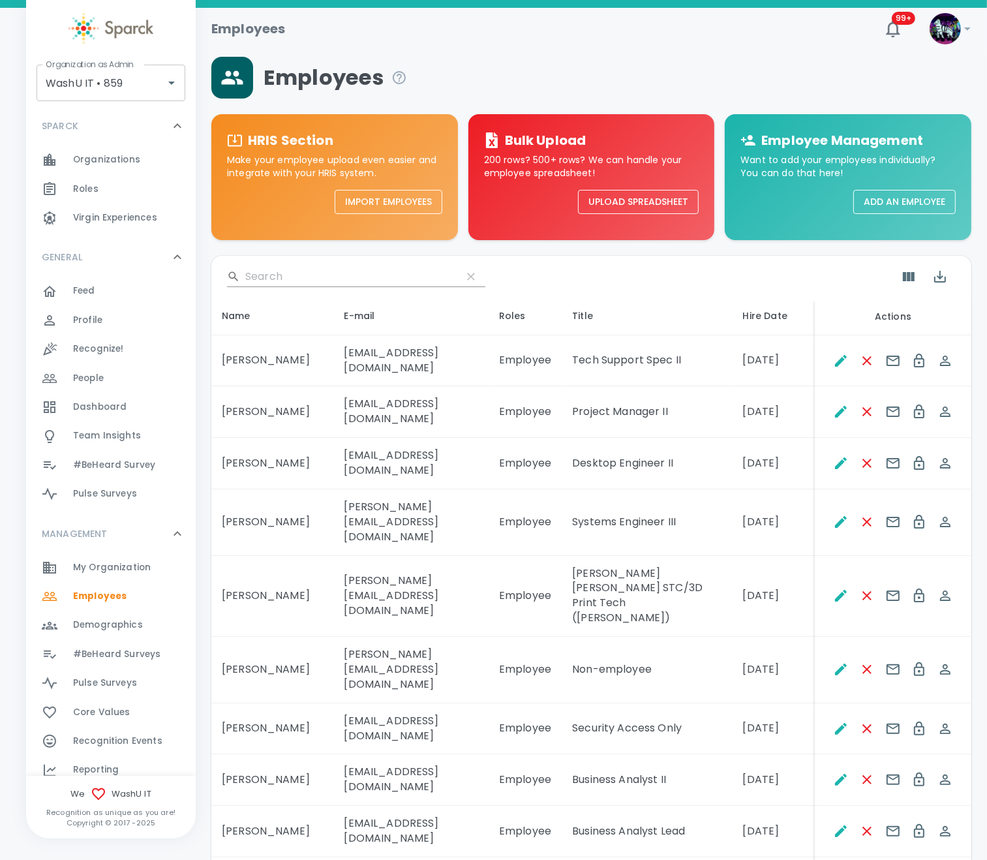
scroll to position [0, 0]
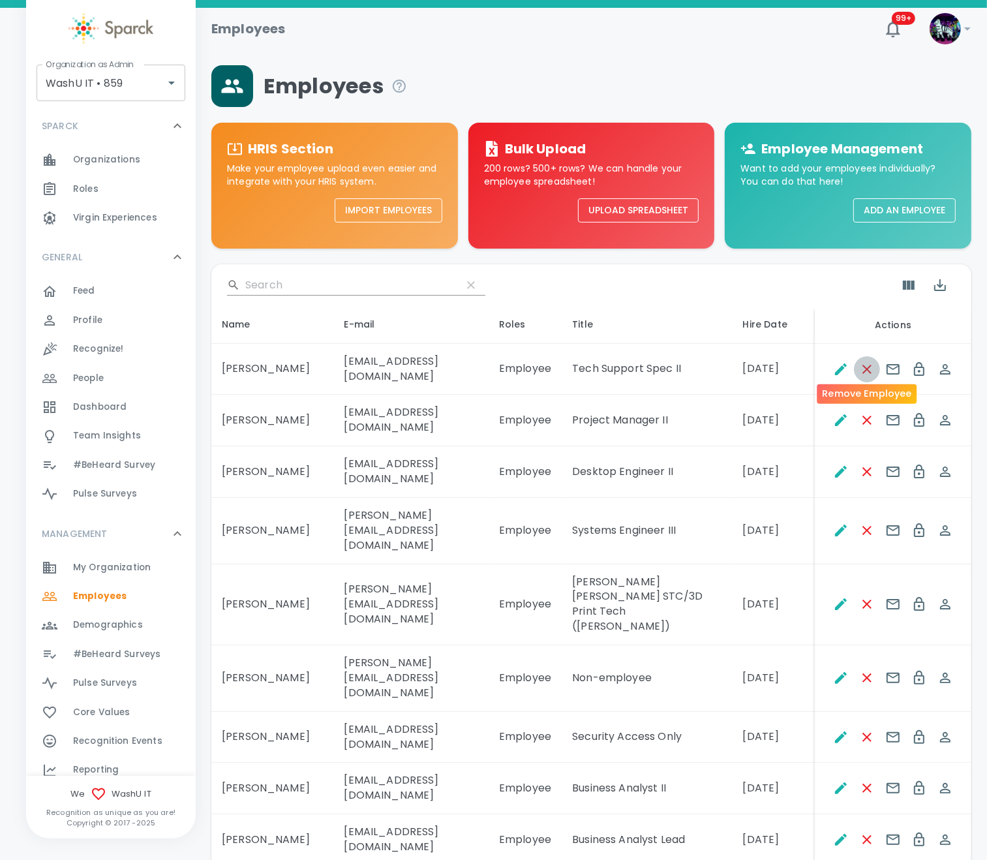
click at [835, 362] on icon "Remove Employee" at bounding box center [868, 370] width 16 height 16
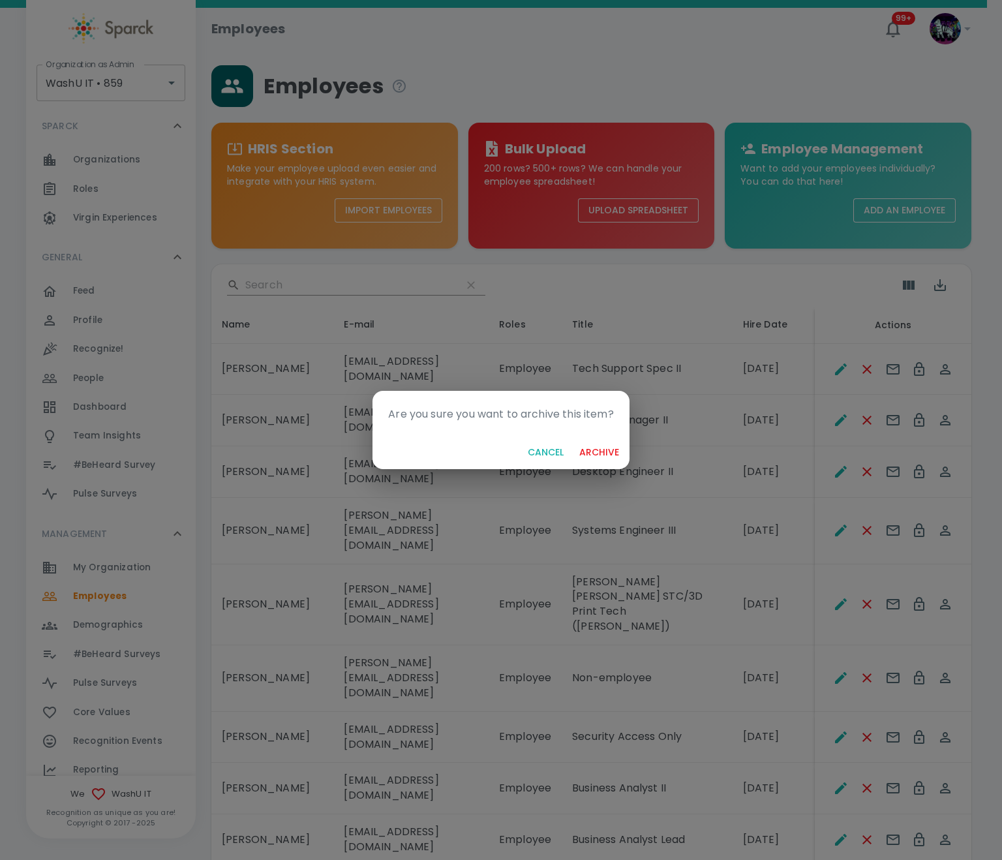
click at [608, 452] on button "archive" at bounding box center [599, 453] width 50 height 24
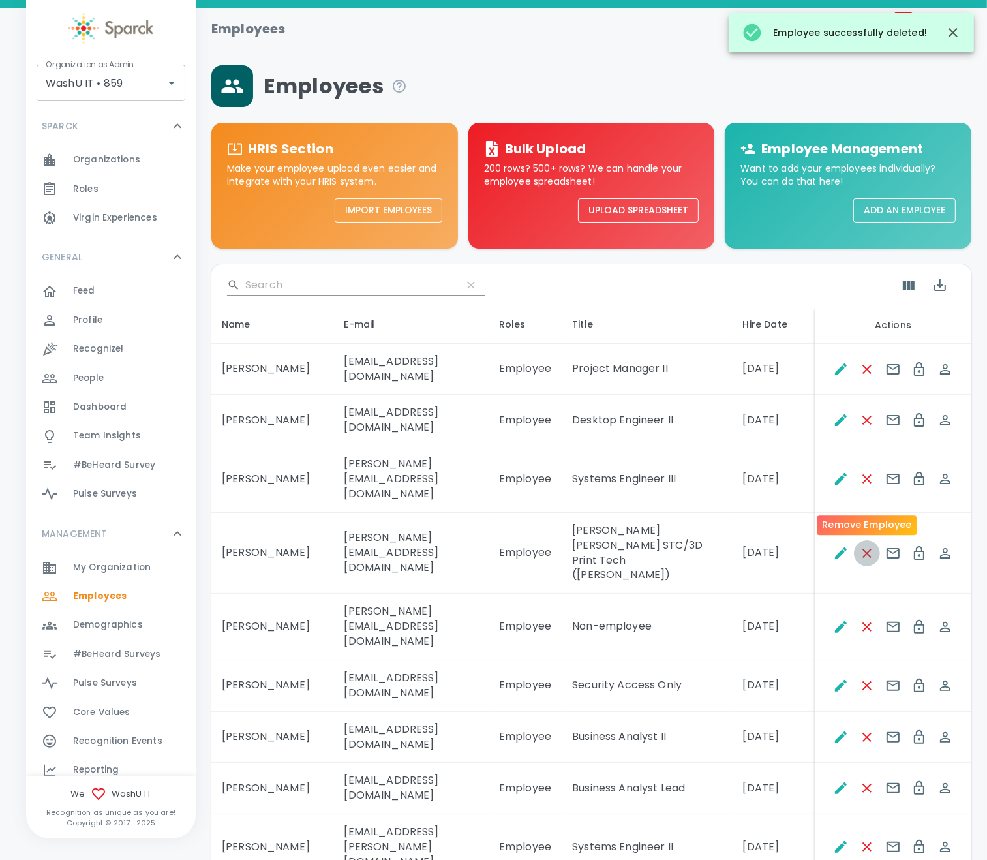
click at [835, 546] on icon "Remove Employee" at bounding box center [868, 554] width 16 height 16
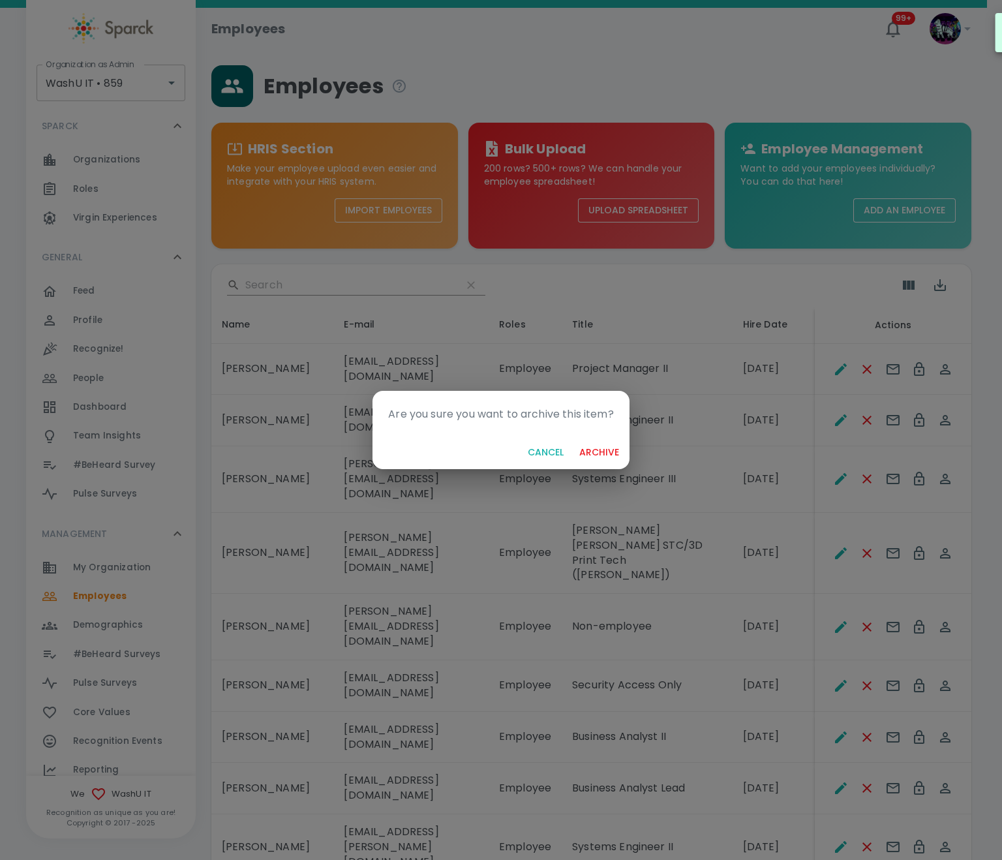
click at [606, 449] on button "archive" at bounding box center [599, 453] width 50 height 24
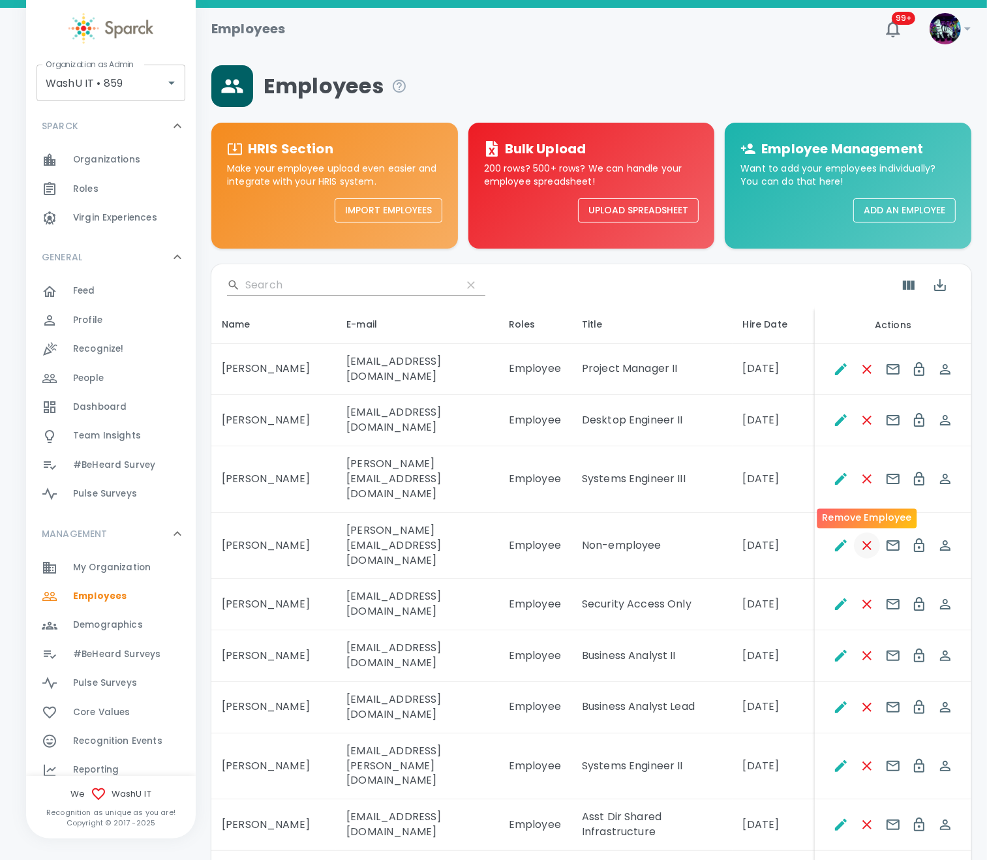
click at [835, 538] on icon "Remove Employee" at bounding box center [868, 546] width 16 height 16
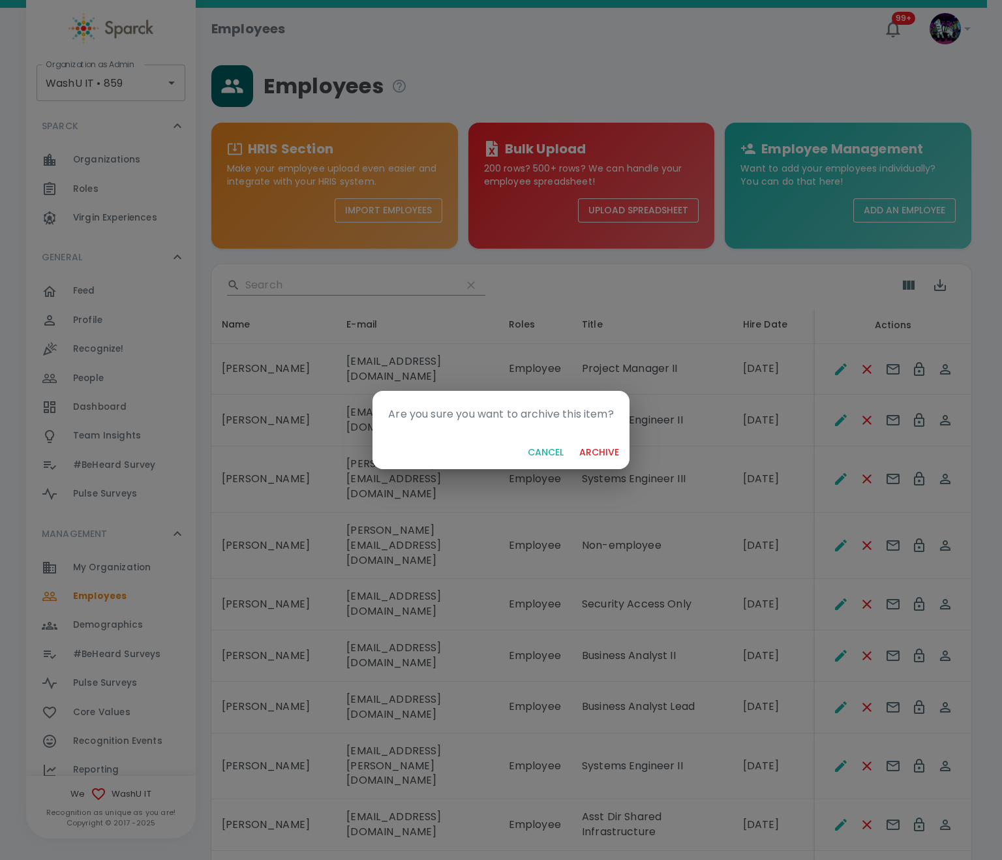
click at [604, 446] on button "archive" at bounding box center [599, 453] width 50 height 24
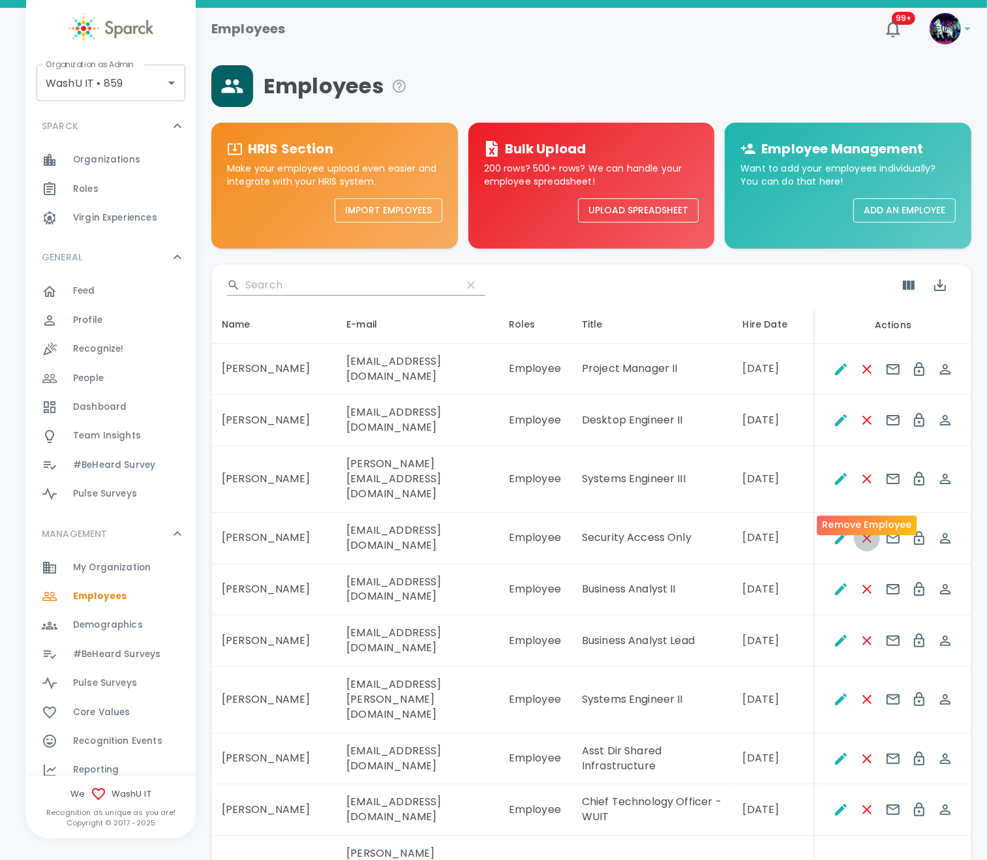
click at [835, 534] on icon "Remove Employee" at bounding box center [867, 538] width 9 height 9
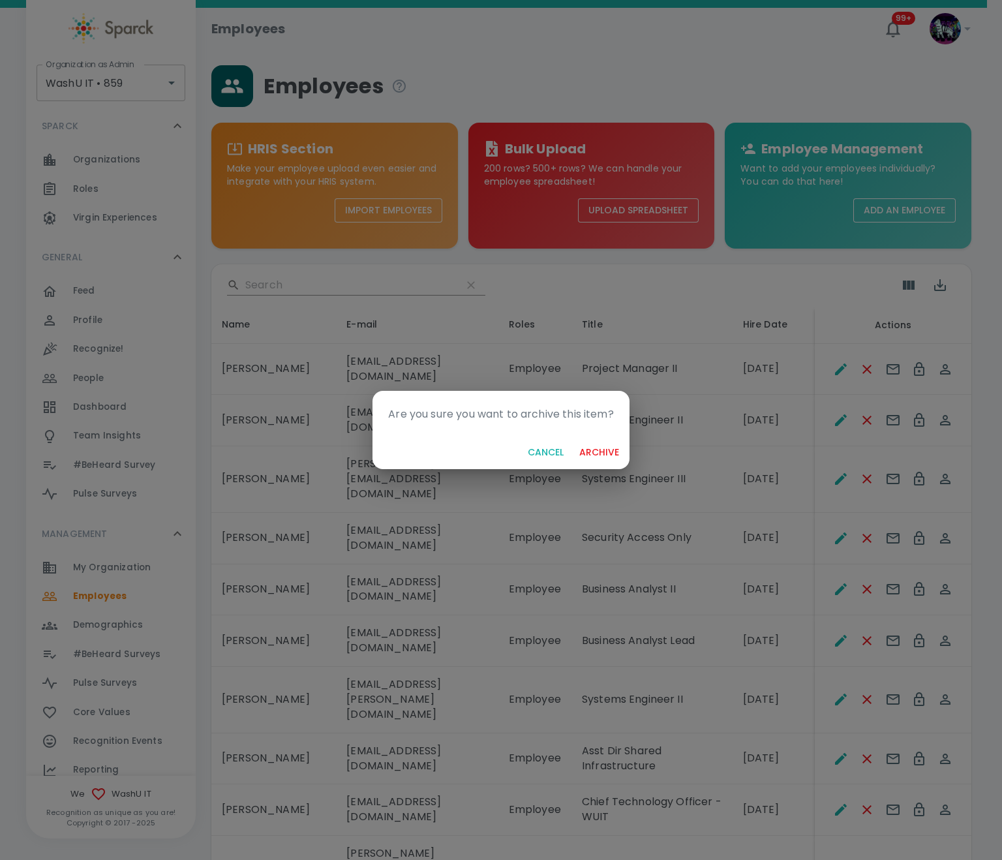
click at [615, 453] on button "archive" at bounding box center [599, 453] width 50 height 24
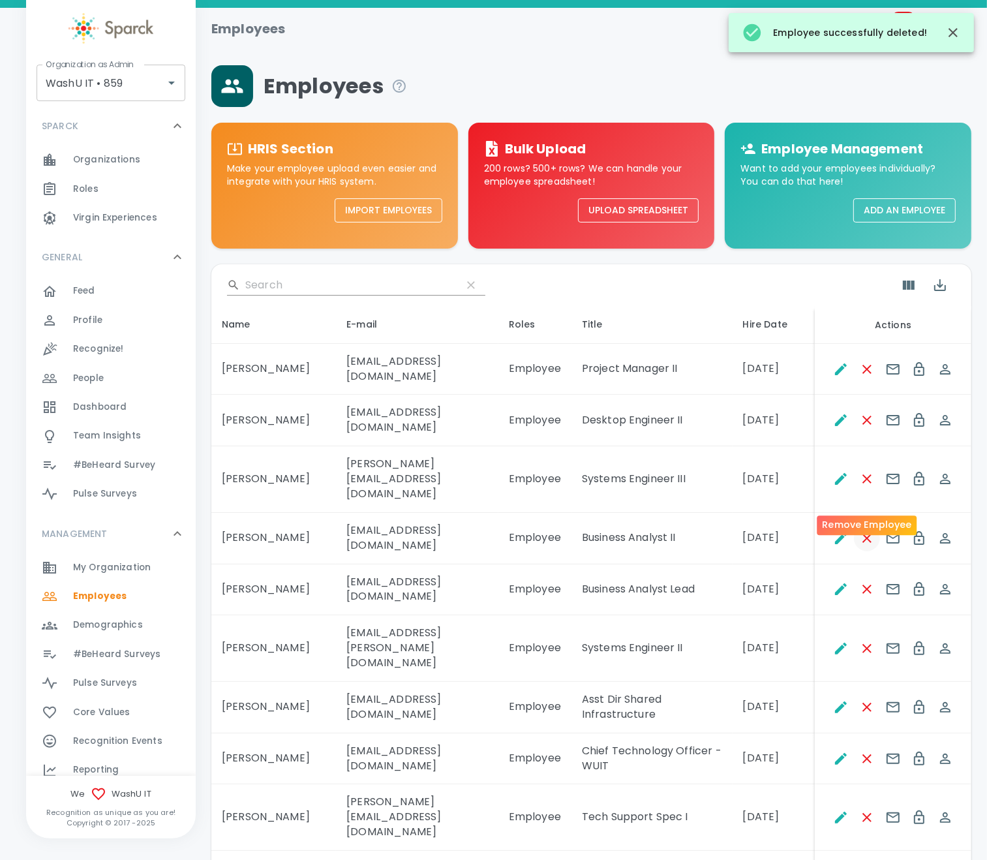
click at [835, 531] on icon "Remove Employee" at bounding box center [868, 539] width 16 height 16
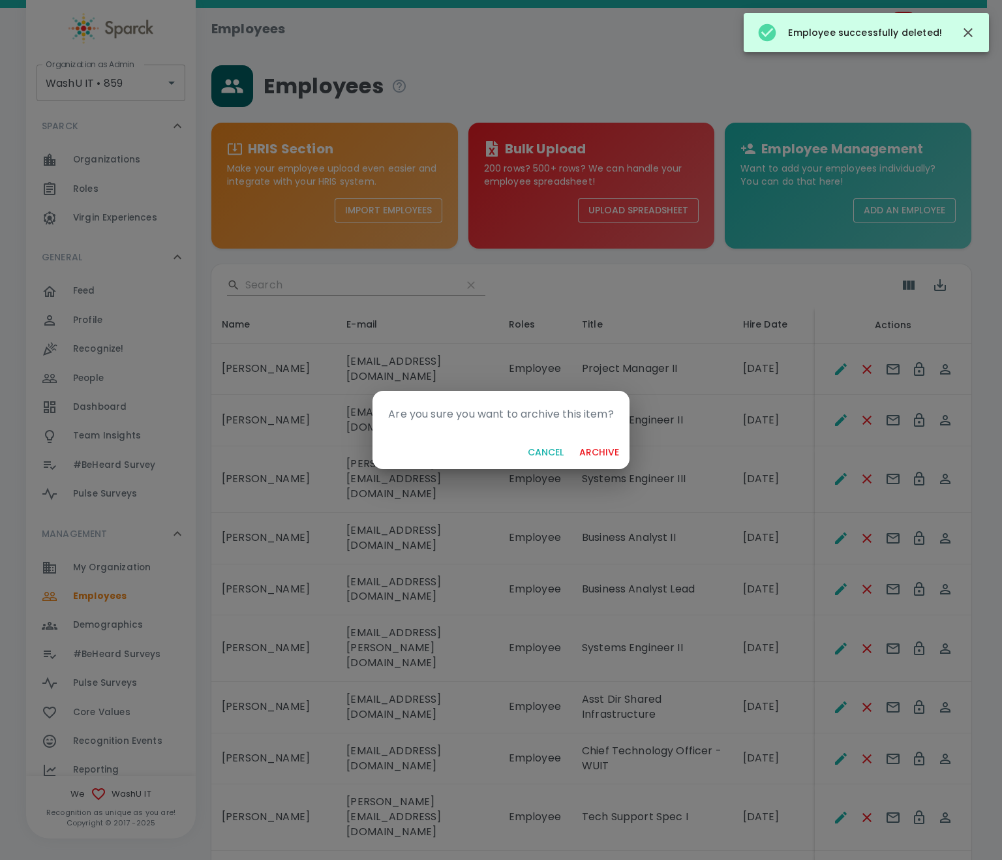
click at [606, 450] on button "archive" at bounding box center [599, 453] width 50 height 24
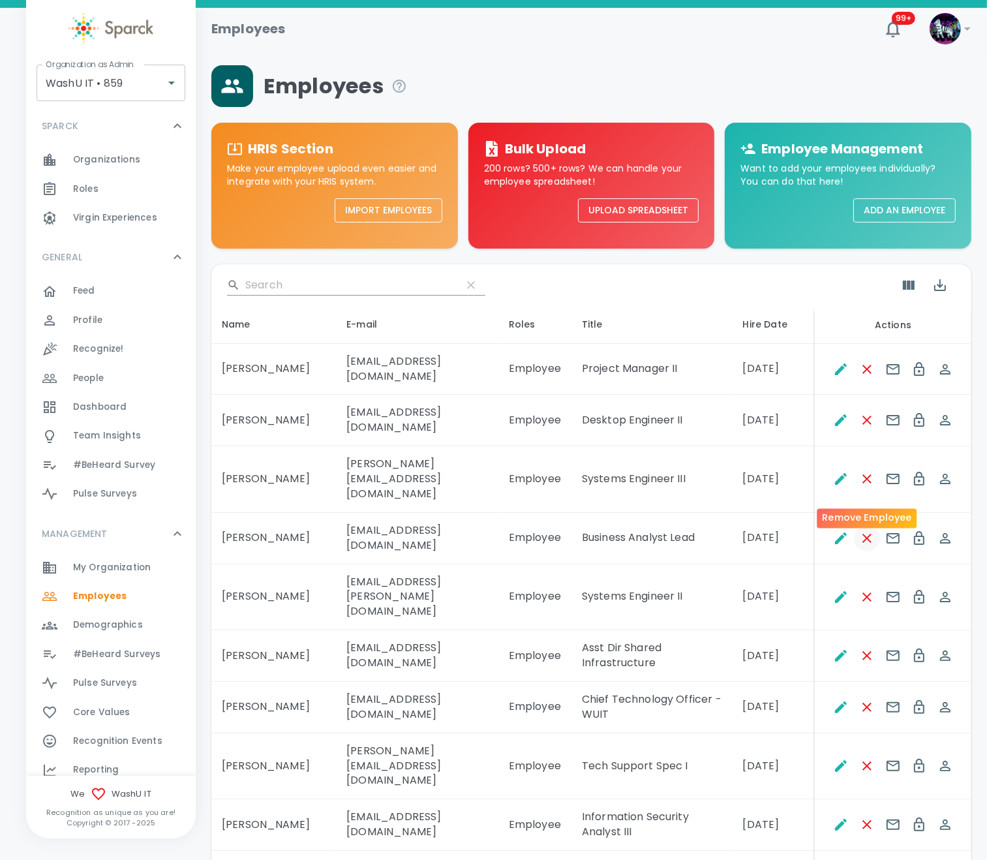
click at [835, 534] on icon "Remove Employee" at bounding box center [867, 538] width 9 height 9
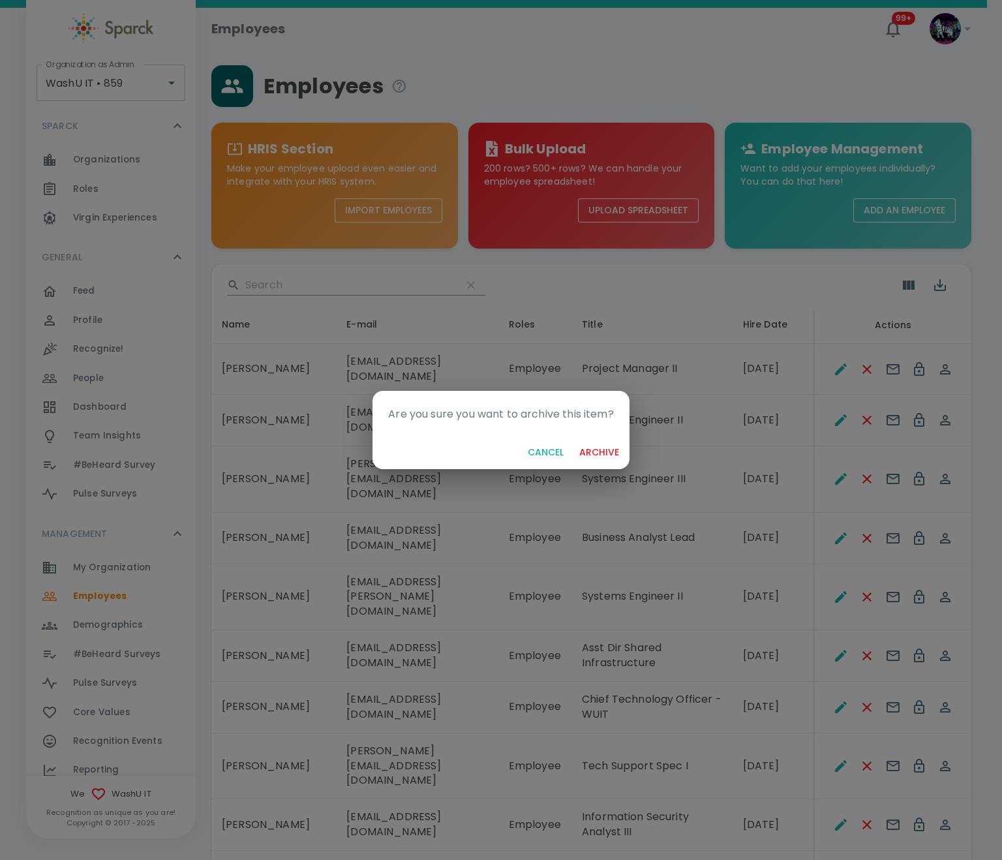
click at [597, 448] on button "archive" at bounding box center [599, 453] width 50 height 24
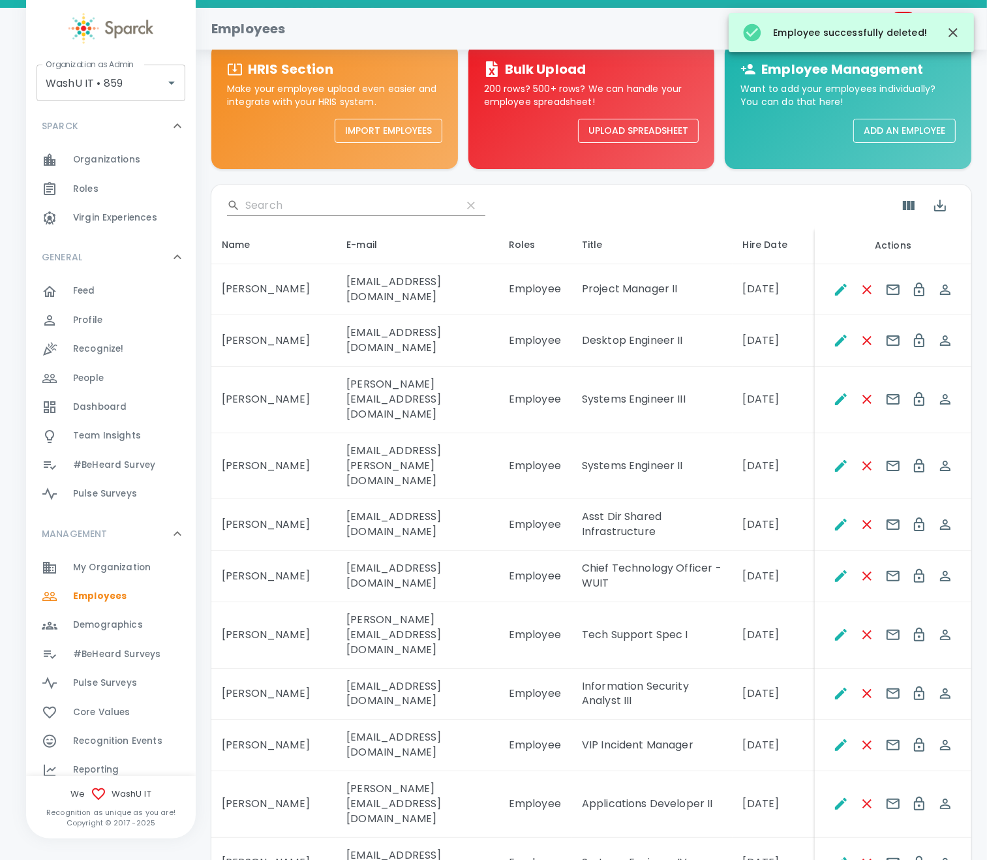
scroll to position [98, 0]
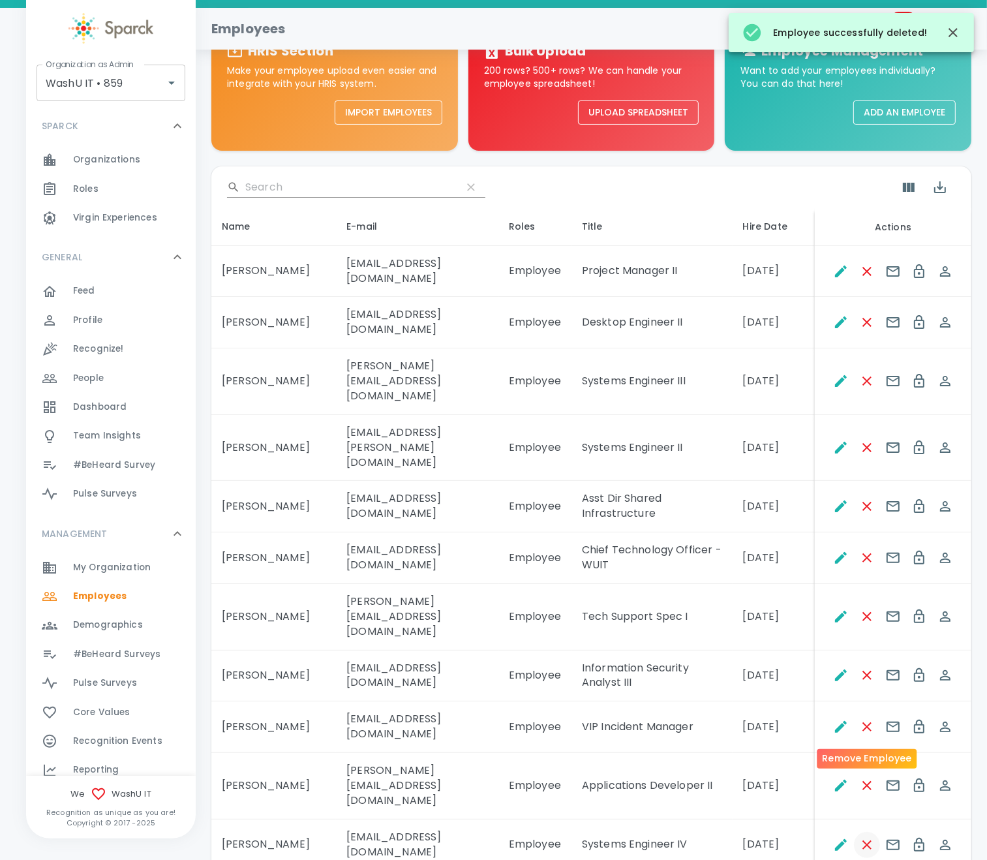
click at [835, 717] on icon "Remove Employee" at bounding box center [867, 845] width 9 height 9
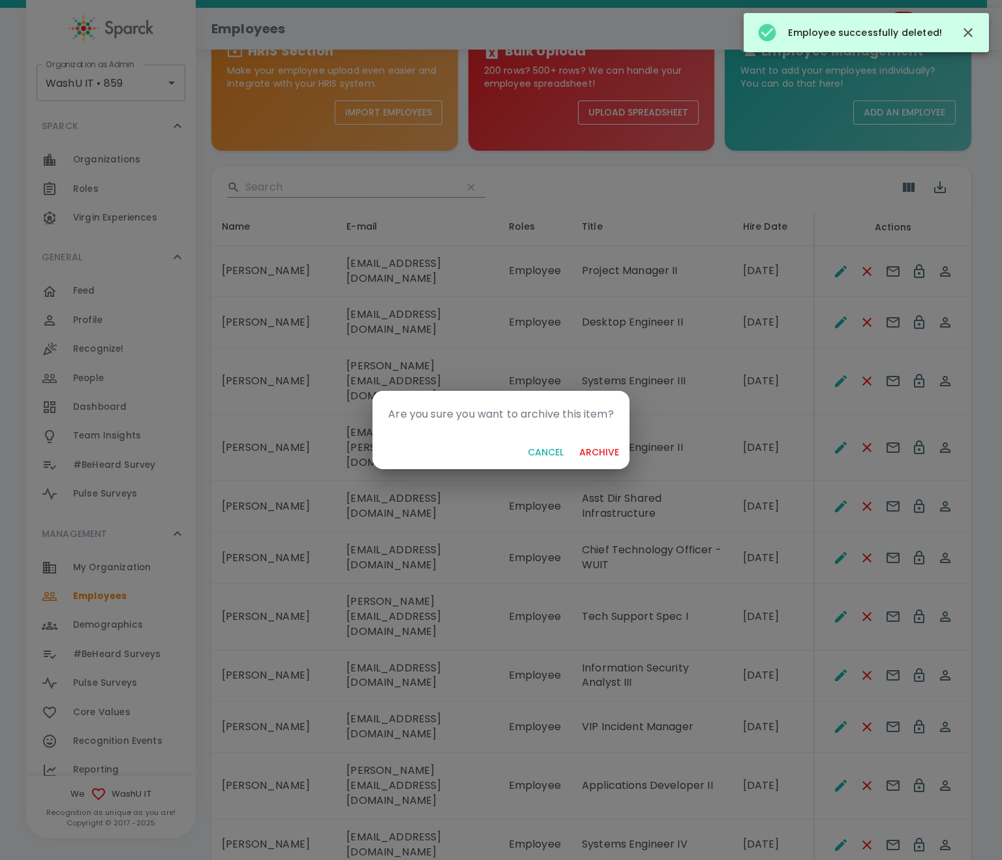
click at [609, 457] on button "archive" at bounding box center [599, 453] width 50 height 24
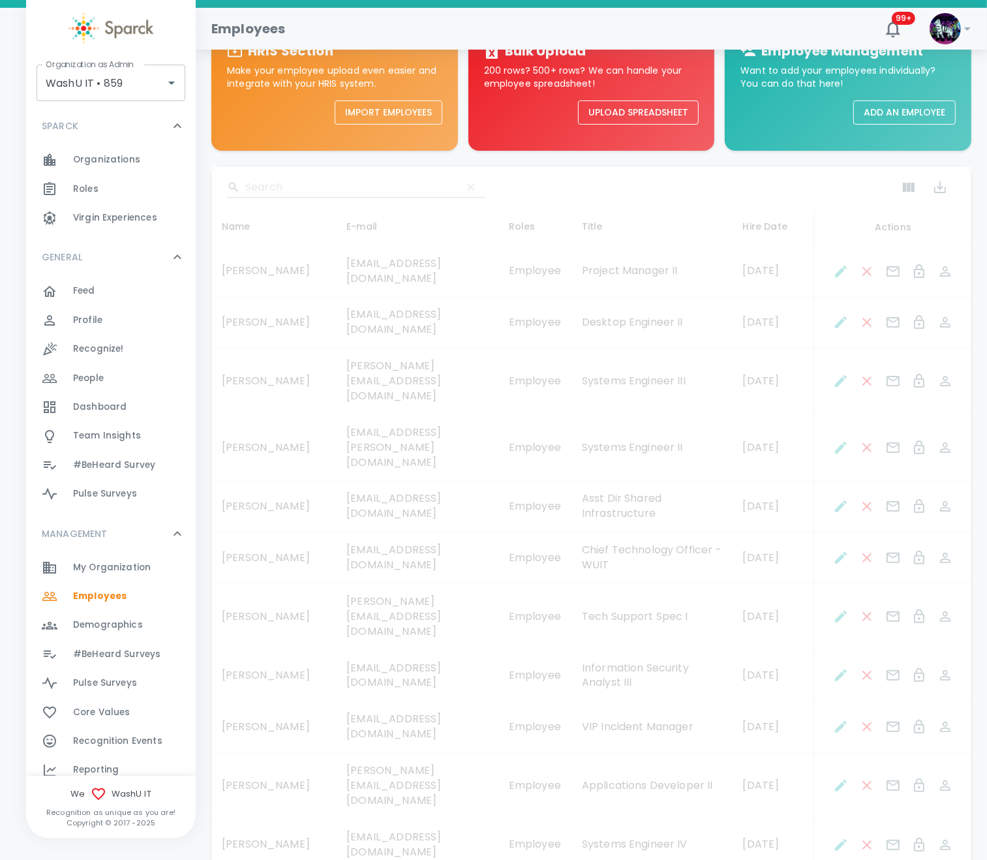
scroll to position [489, 0]
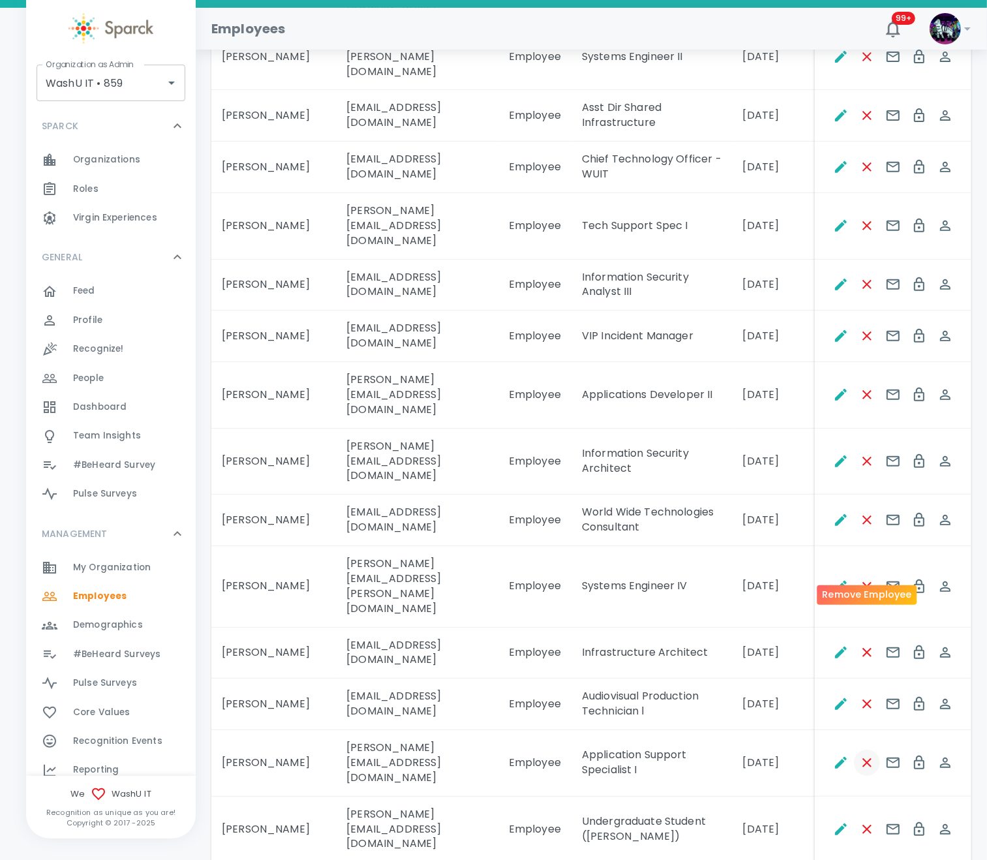
click at [835, 717] on icon "Remove Employee" at bounding box center [868, 763] width 16 height 16
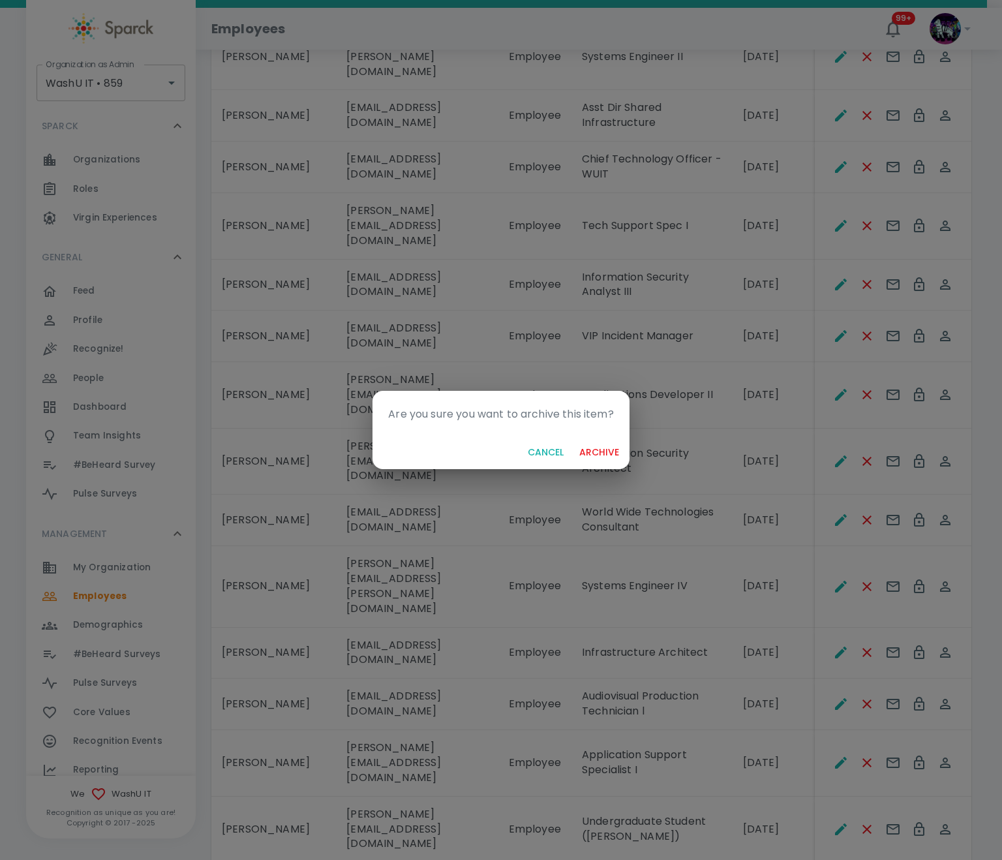
click at [589, 452] on button "archive" at bounding box center [599, 453] width 50 height 24
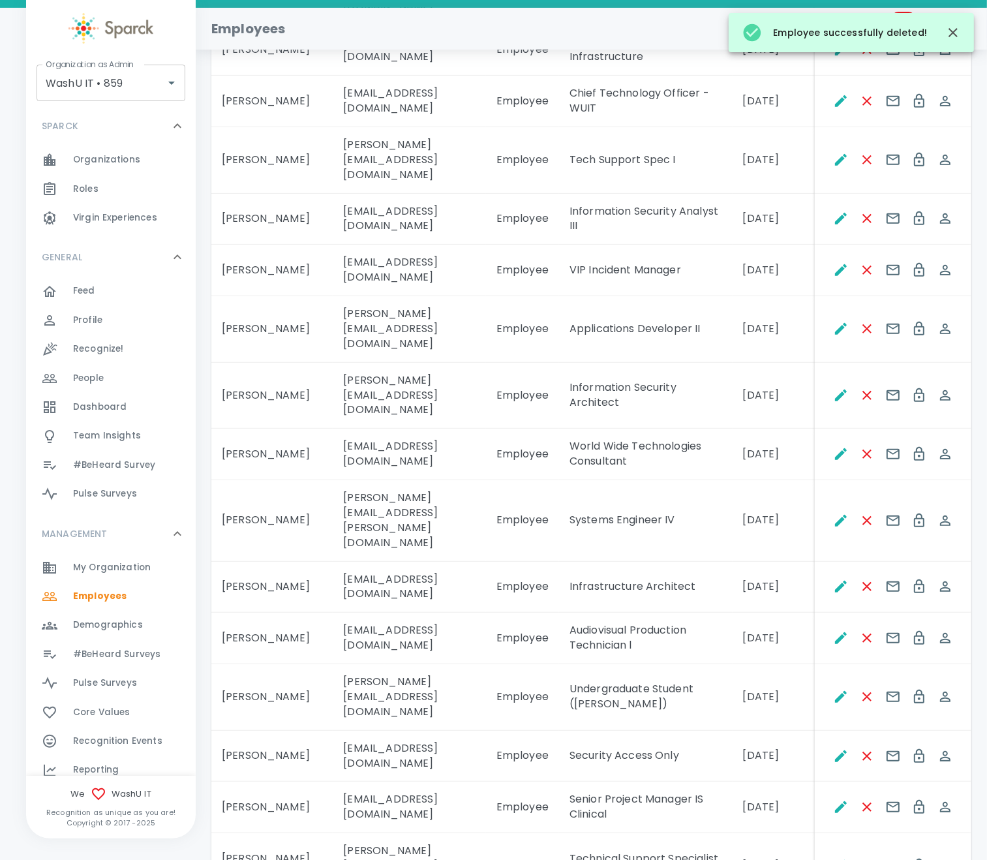
scroll to position [587, 0]
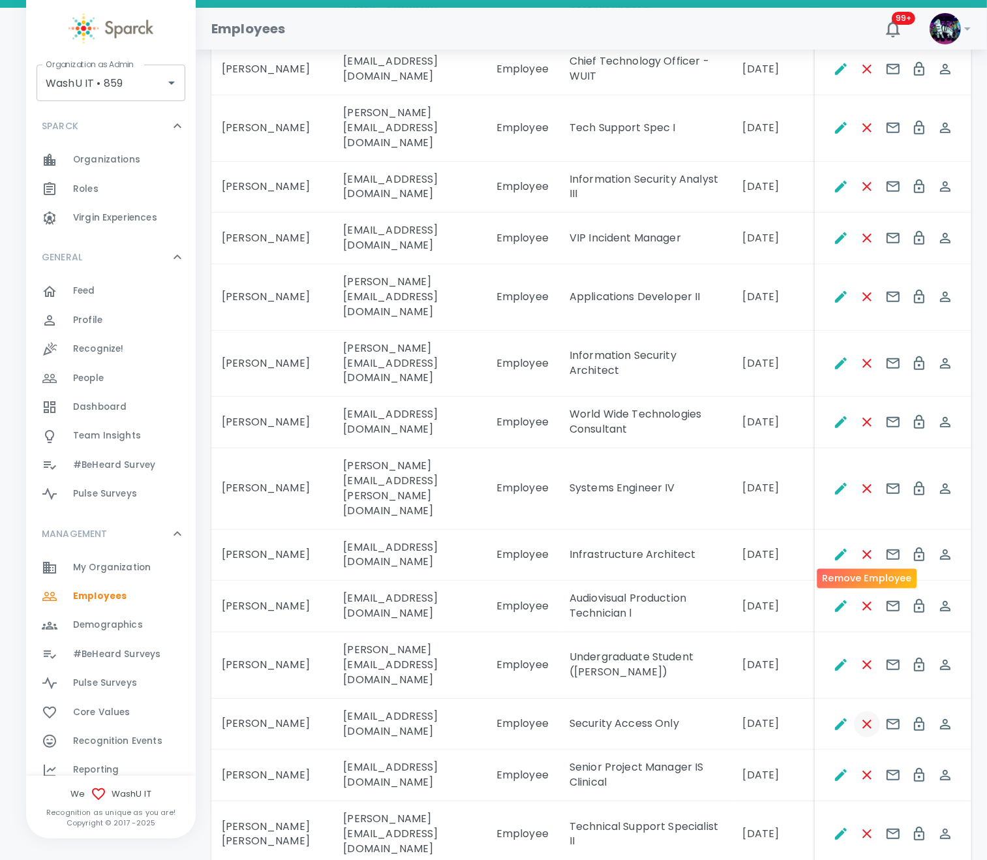
click at [835, 717] on icon "Remove Employee" at bounding box center [867, 724] width 9 height 9
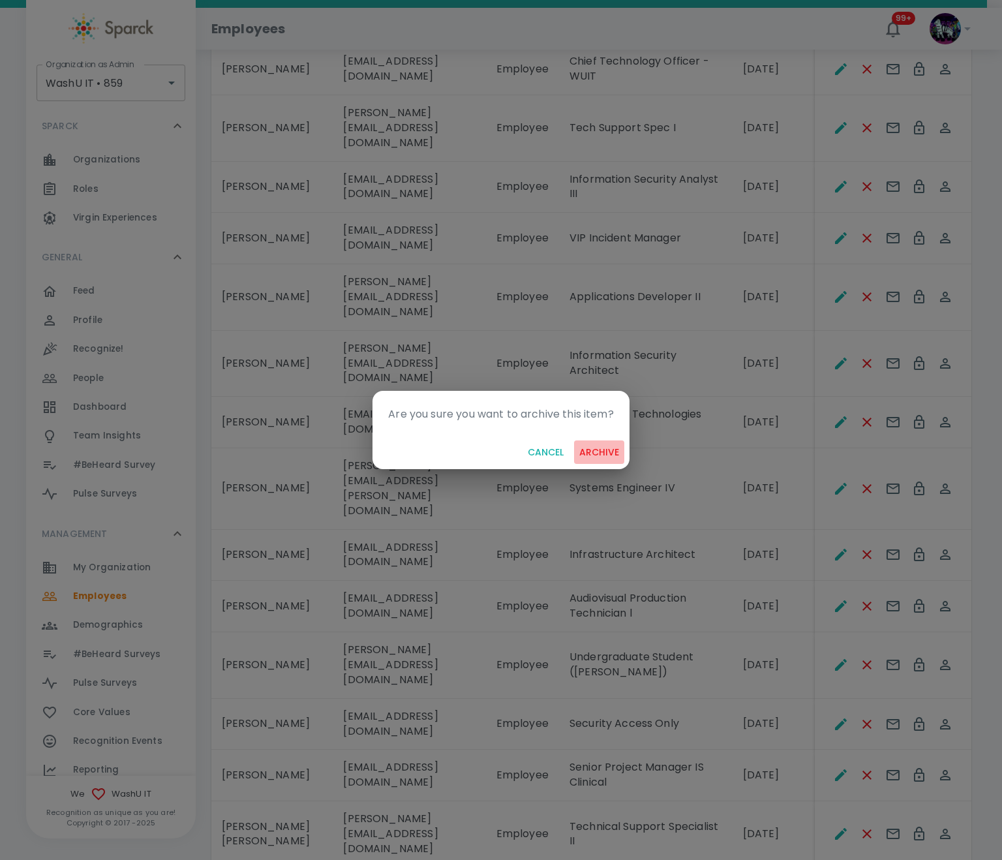
click at [608, 452] on button "archive" at bounding box center [599, 453] width 50 height 24
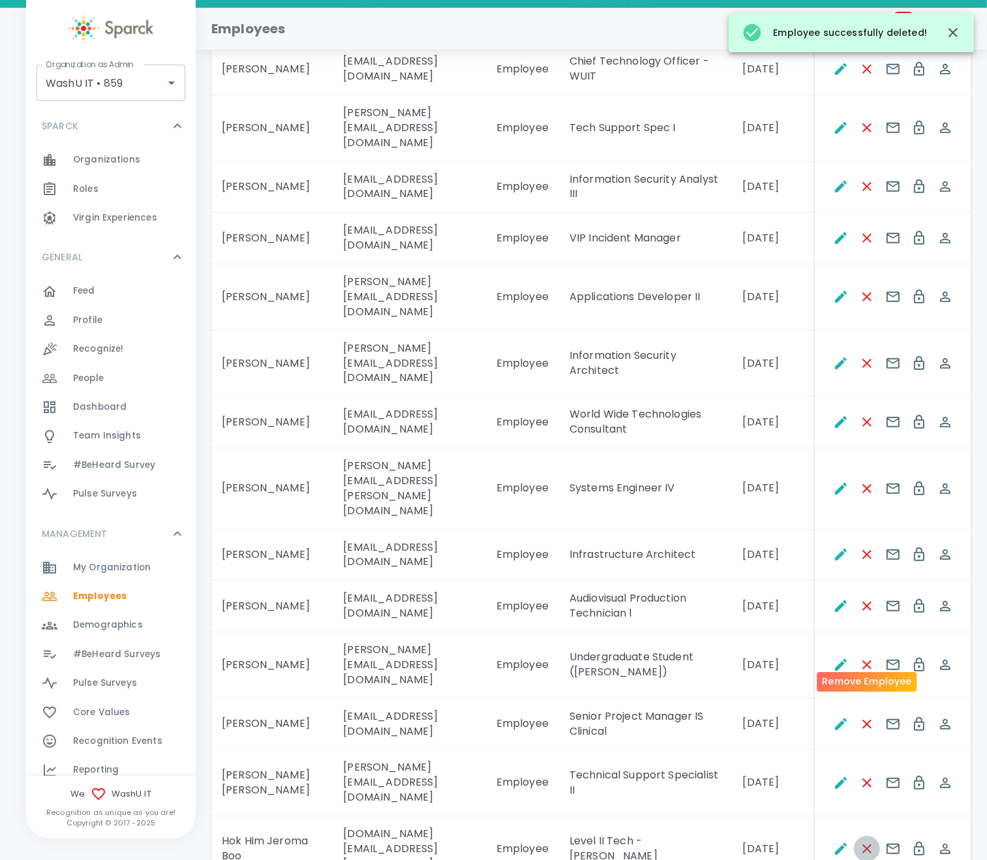
click at [835, 717] on icon "Remove Employee" at bounding box center [867, 849] width 9 height 9
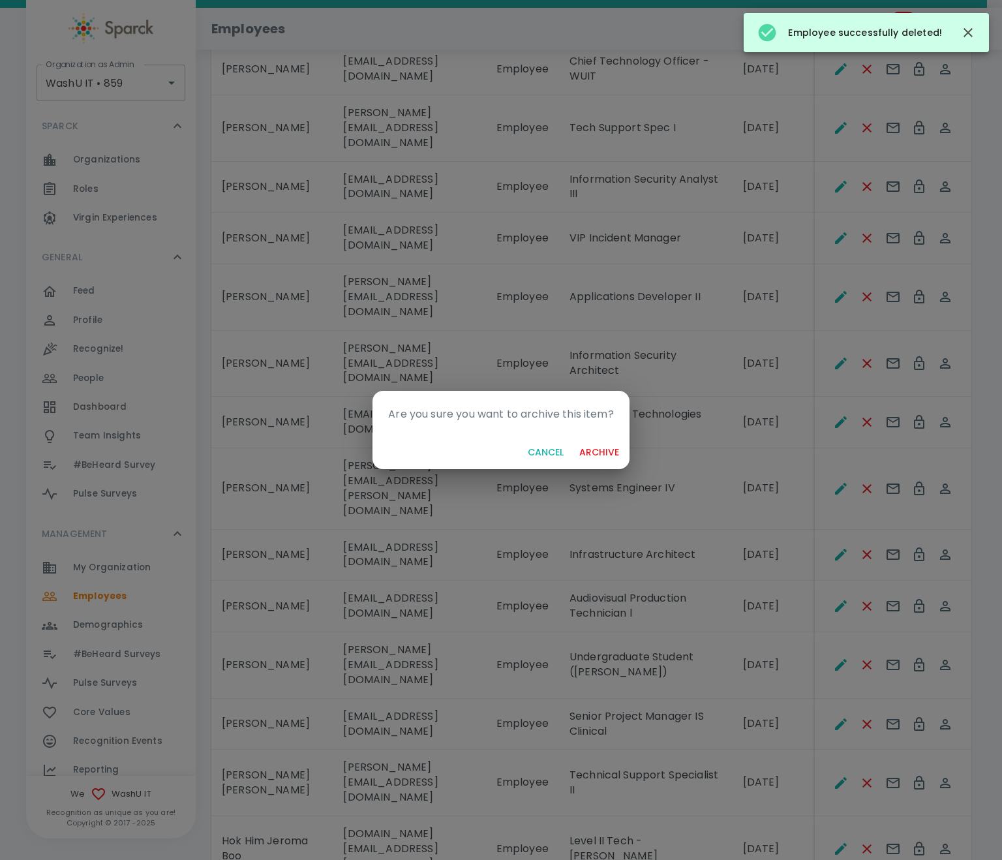
click at [610, 456] on button "archive" at bounding box center [599, 453] width 50 height 24
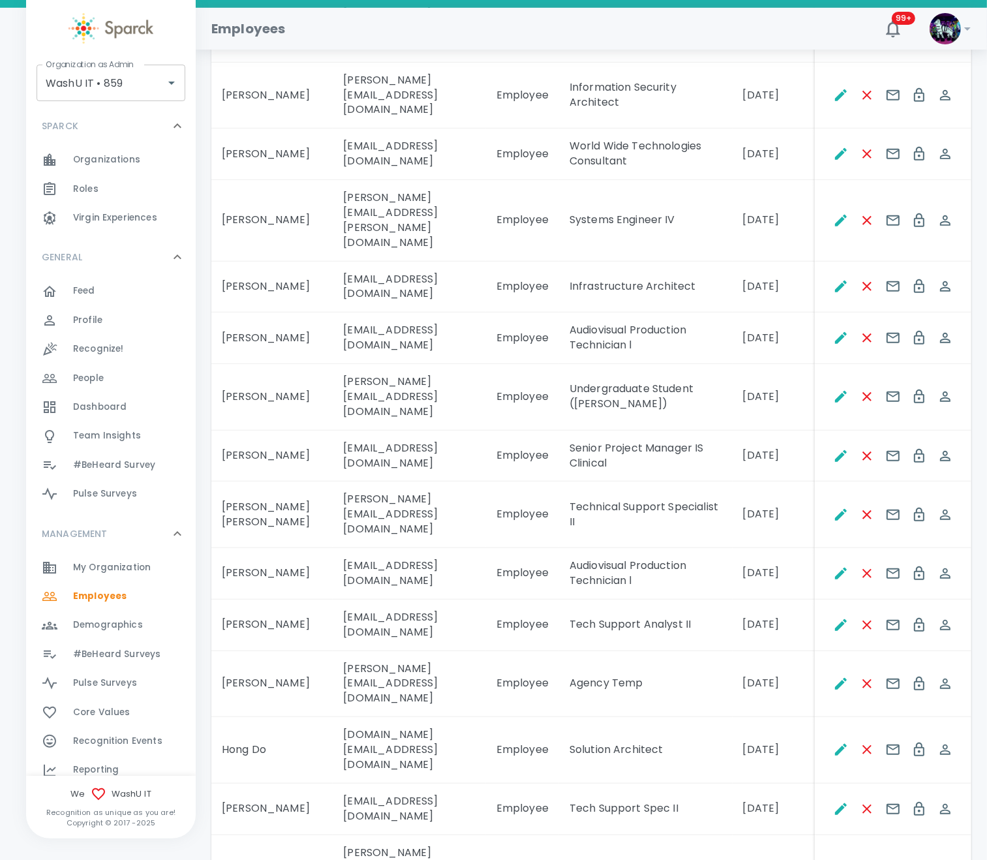
scroll to position [880, 0]
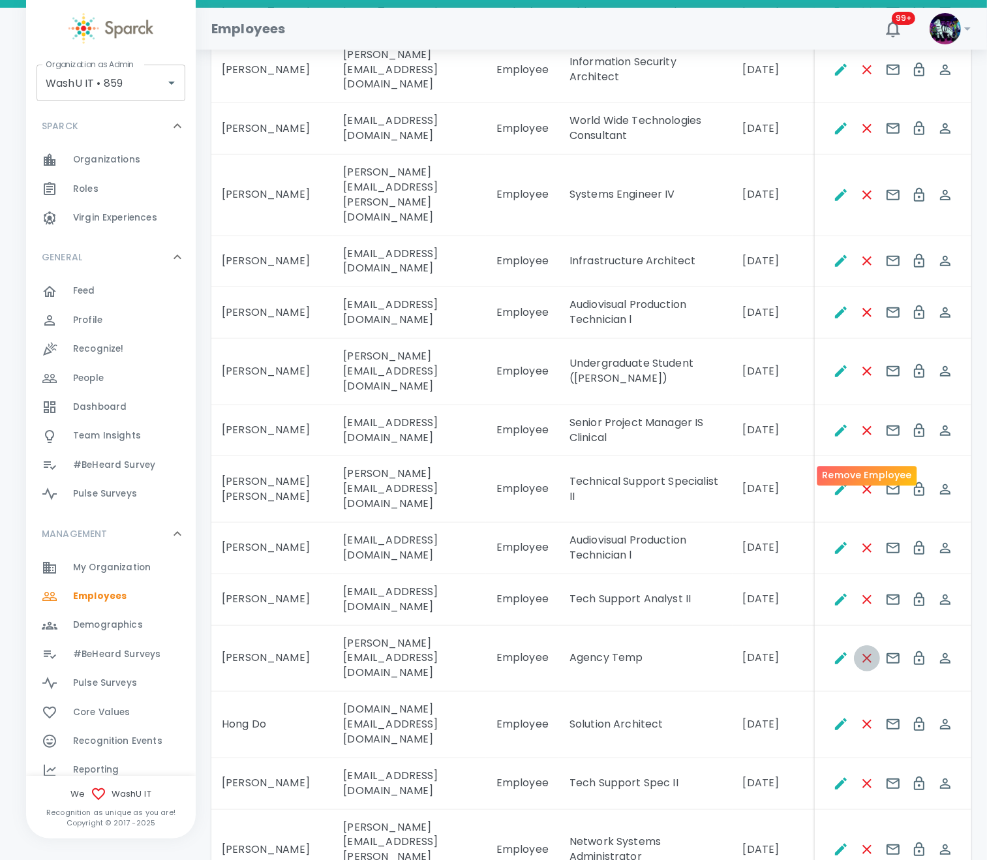
click at [835, 651] on icon "Remove Employee" at bounding box center [868, 659] width 16 height 16
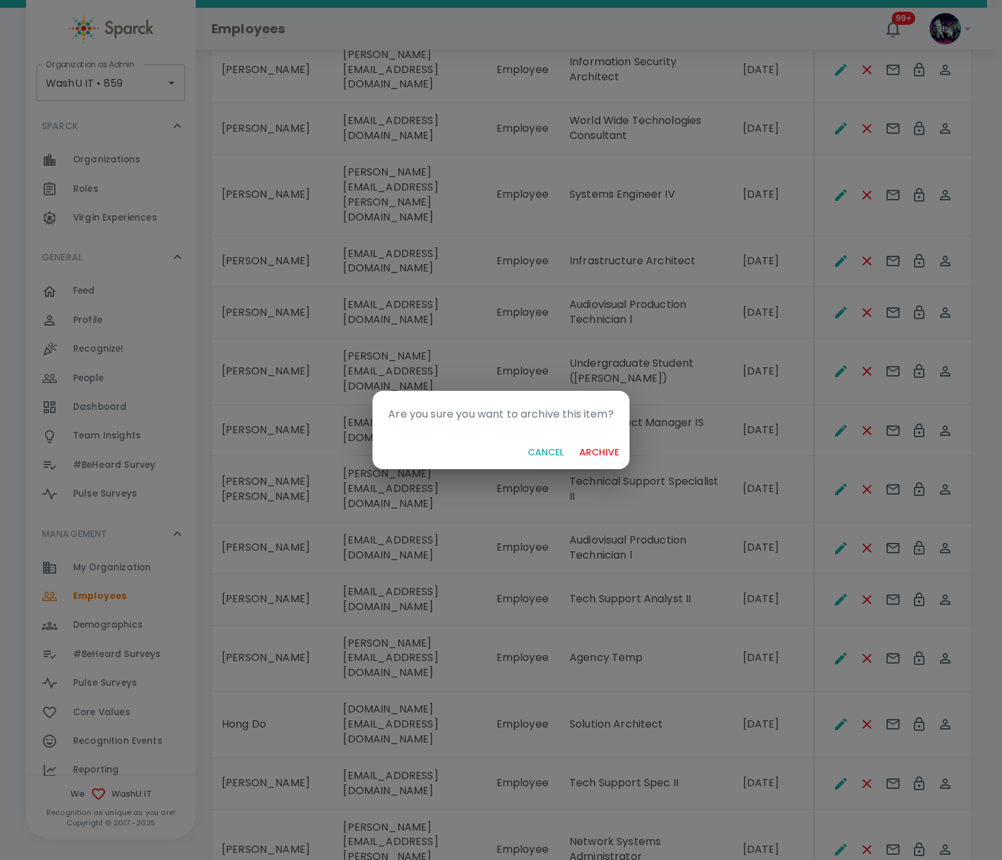
click at [604, 448] on button "archive" at bounding box center [599, 453] width 50 height 24
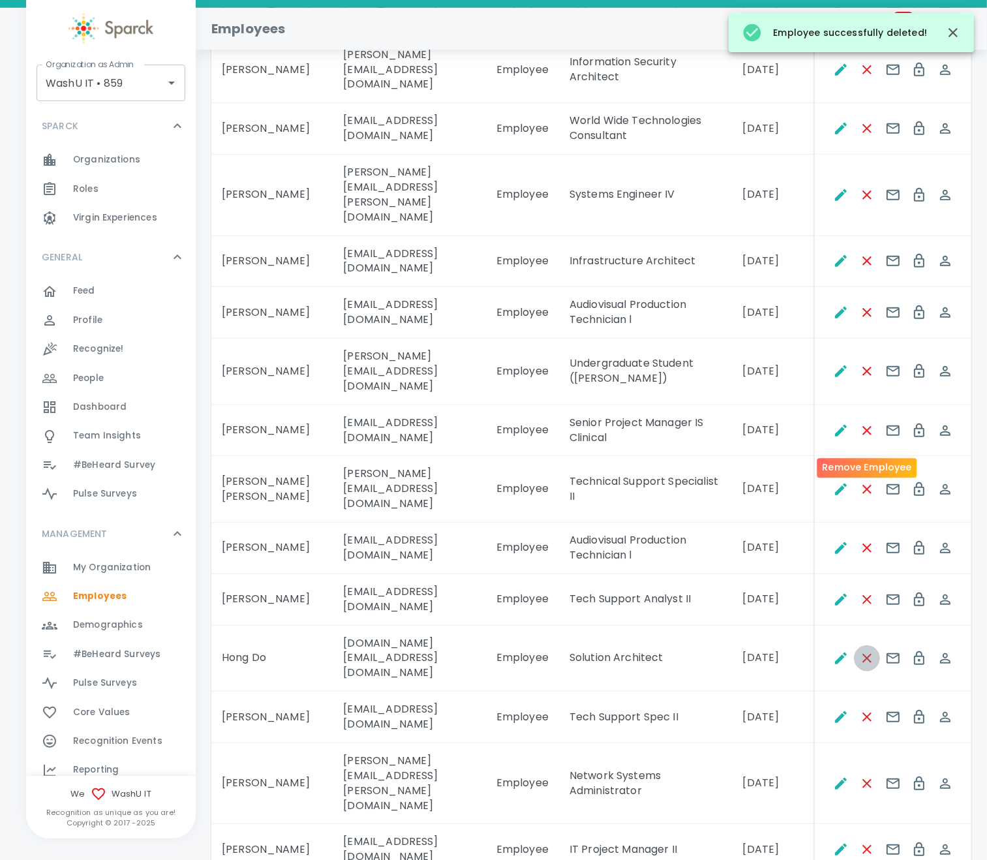
click at [835, 651] on icon "Remove Employee" at bounding box center [868, 659] width 16 height 16
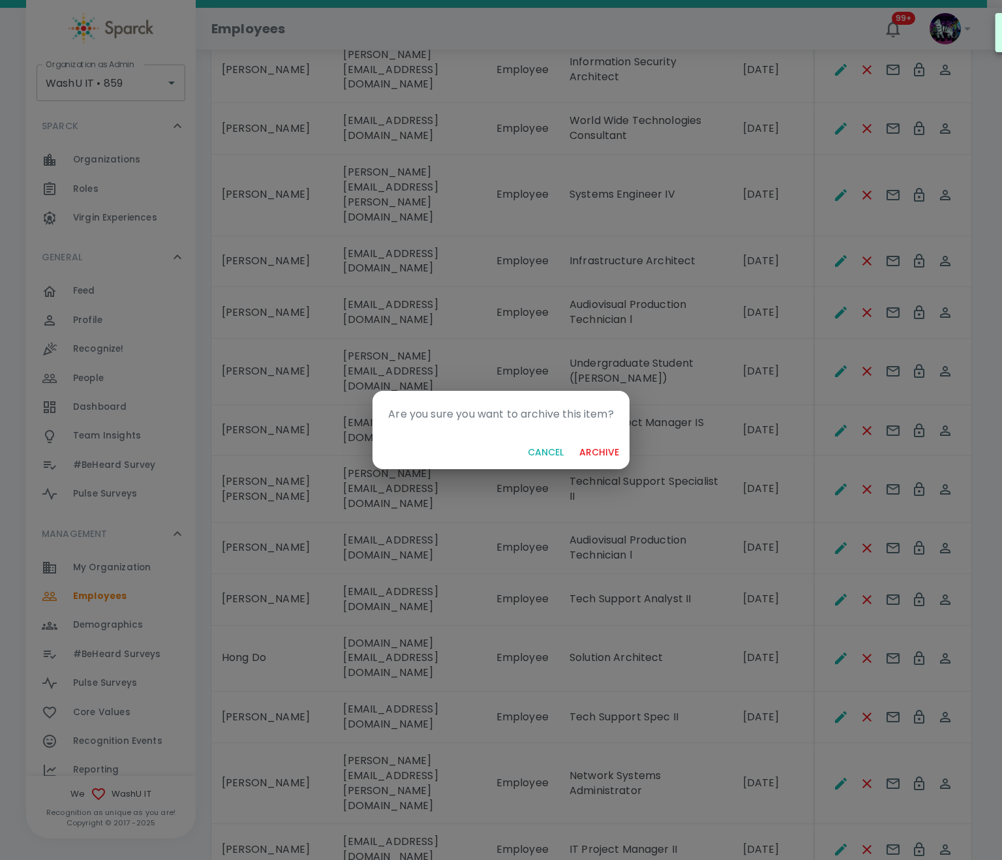
click at [614, 446] on button "archive" at bounding box center [599, 453] width 50 height 24
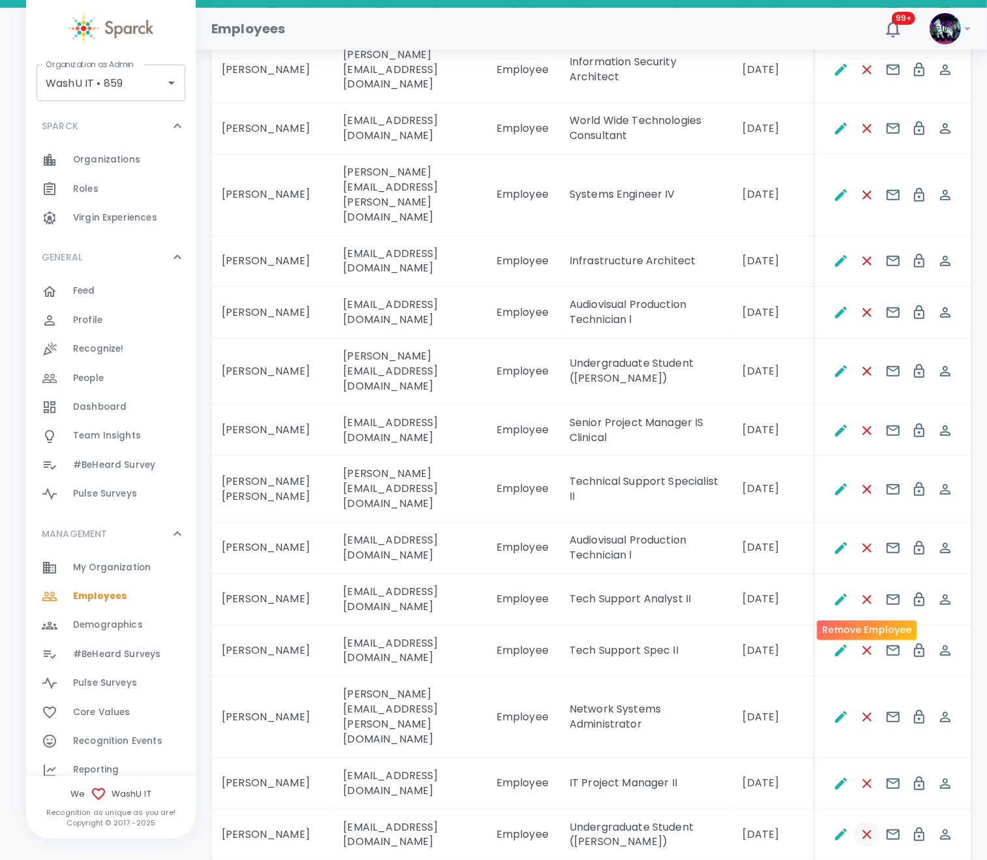
click at [835, 717] on icon "Remove Employee" at bounding box center [867, 834] width 9 height 9
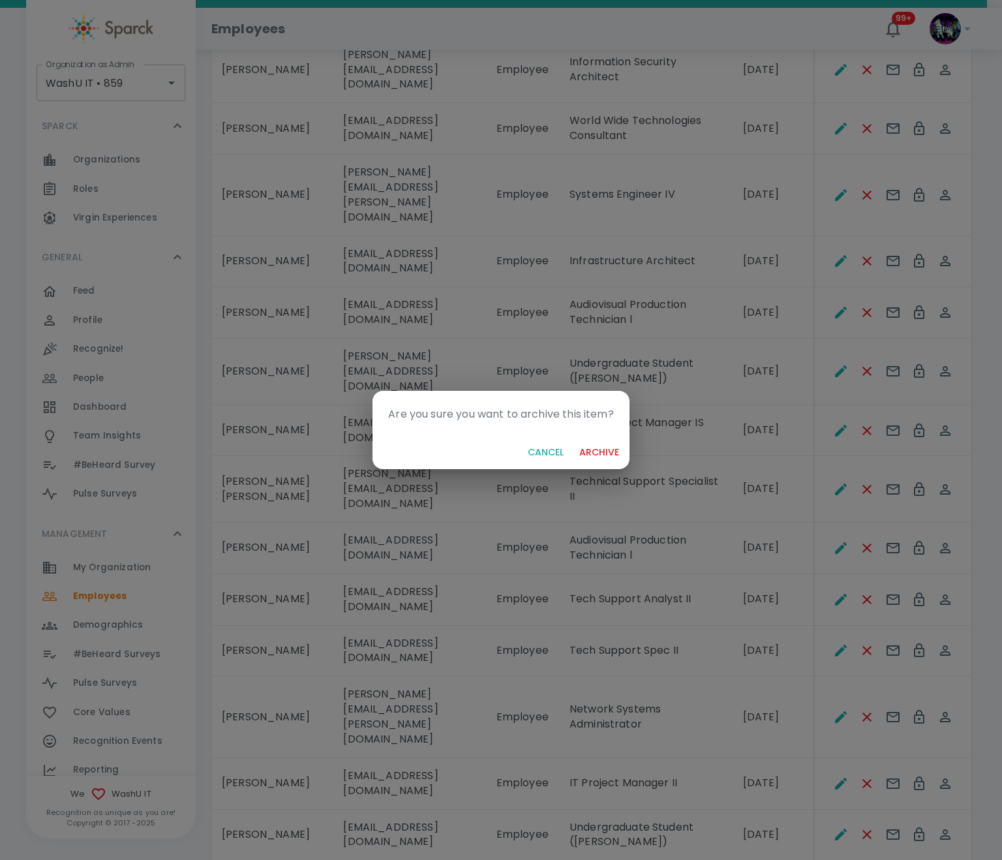
click at [606, 441] on button "archive" at bounding box center [599, 453] width 50 height 24
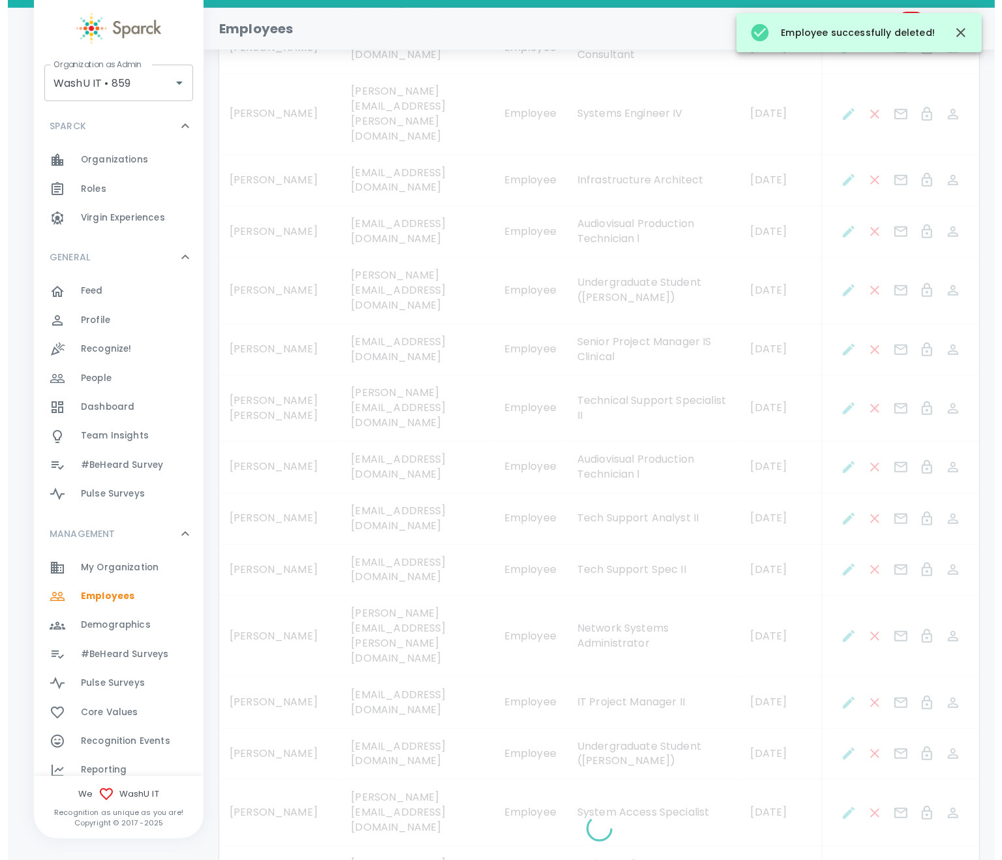
scroll to position [978, 0]
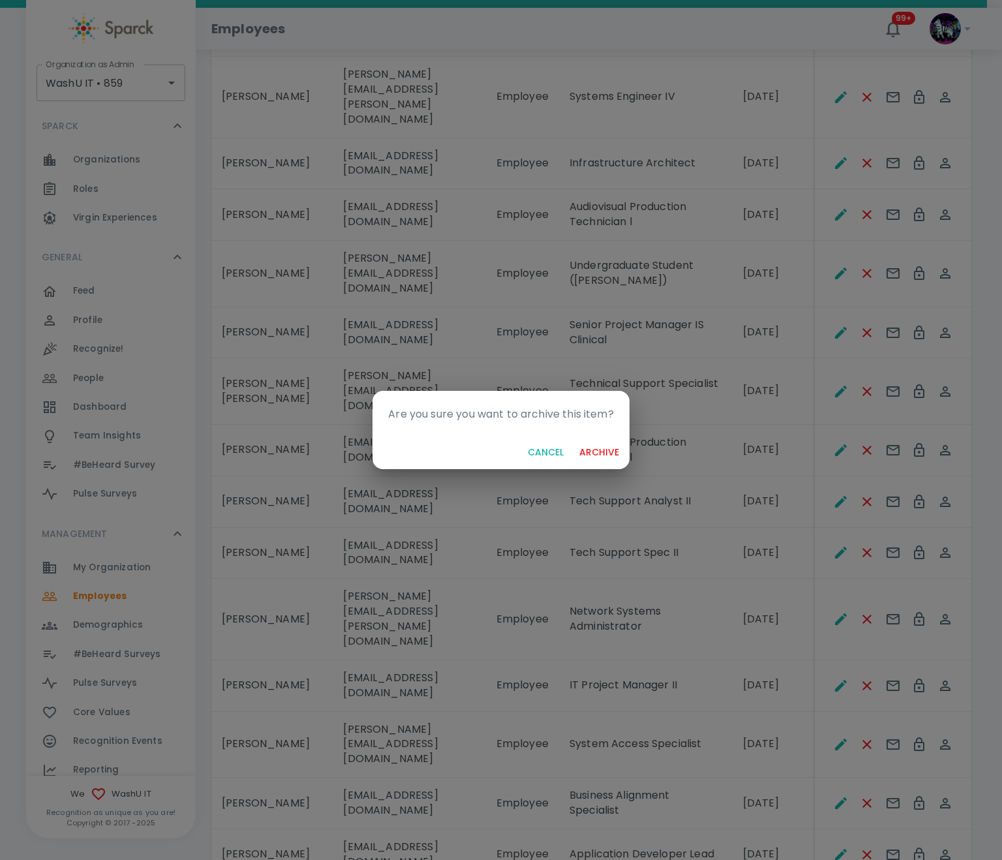
click at [606, 437] on div "Cancel archive" at bounding box center [501, 452] width 256 height 35
click at [606, 452] on button "archive" at bounding box center [599, 453] width 50 height 24
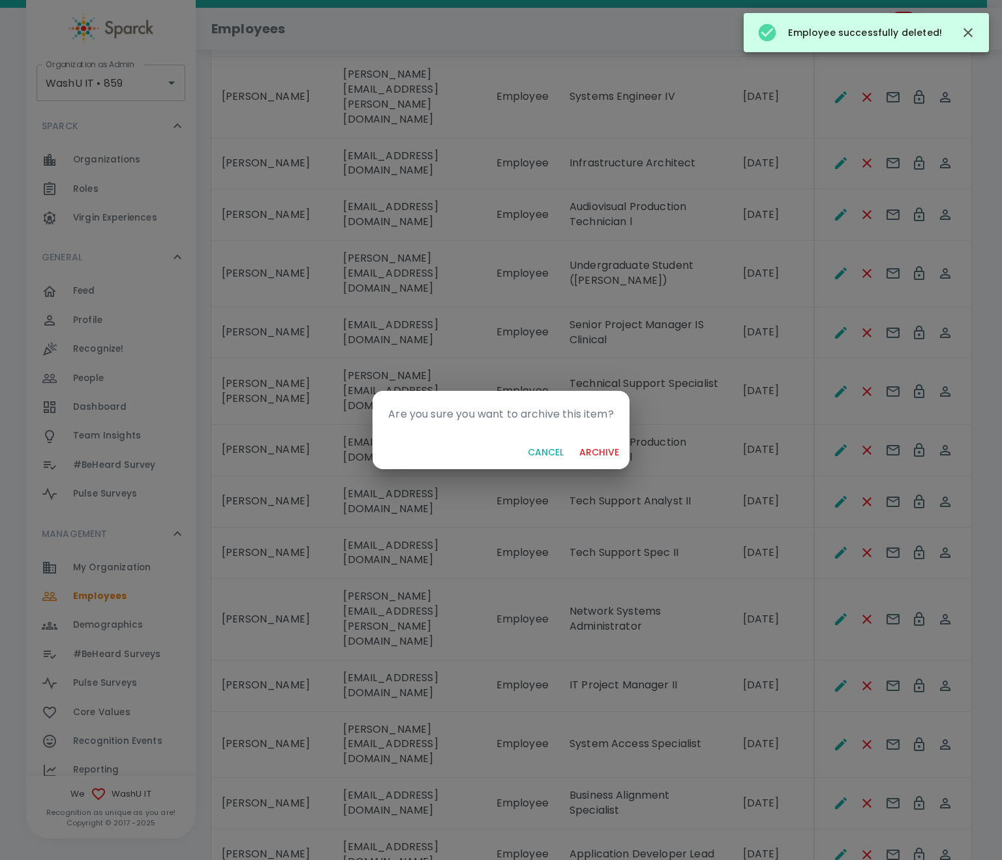
click at [542, 449] on button "Cancel" at bounding box center [546, 453] width 46 height 24
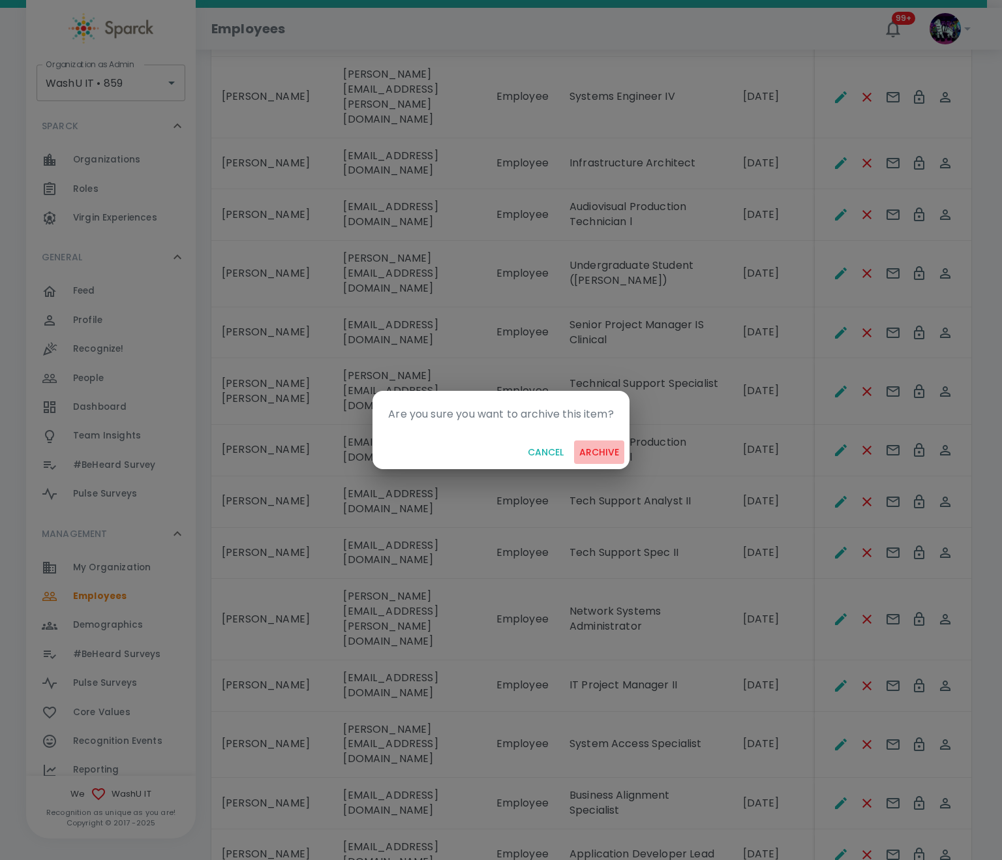
click at [596, 456] on button "archive" at bounding box center [599, 453] width 50 height 24
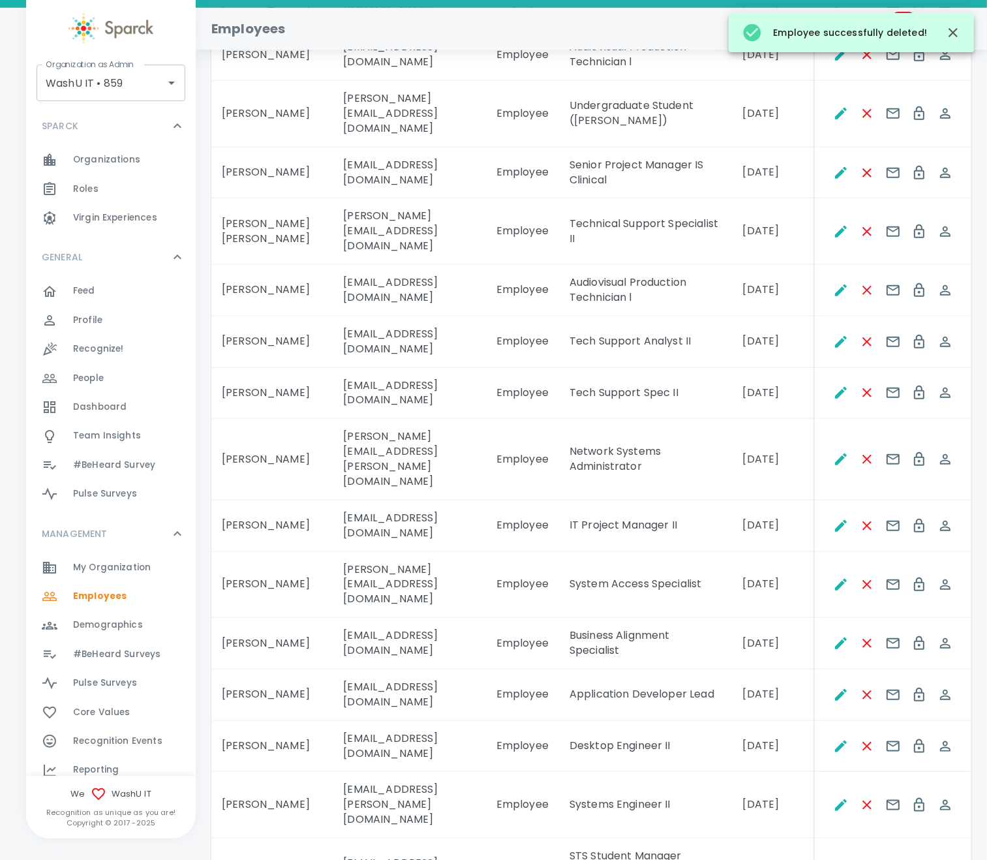
scroll to position [1174, 0]
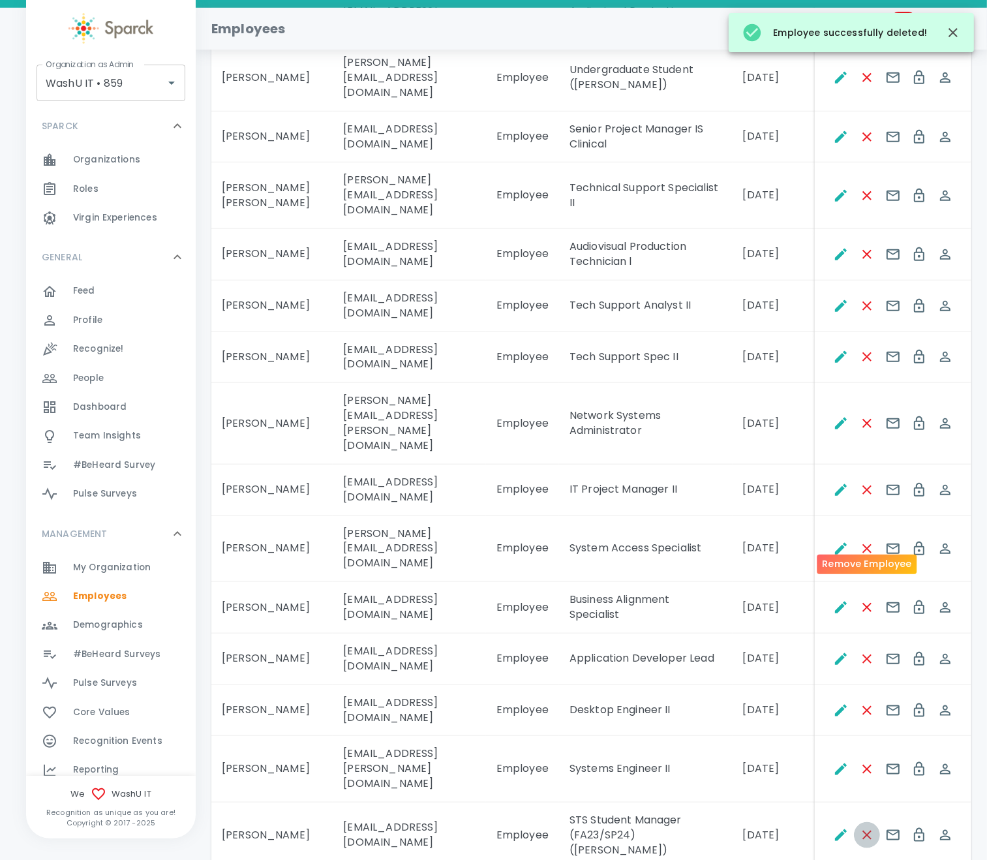
click at [871, 831] on icon "Remove Employee" at bounding box center [867, 835] width 9 height 9
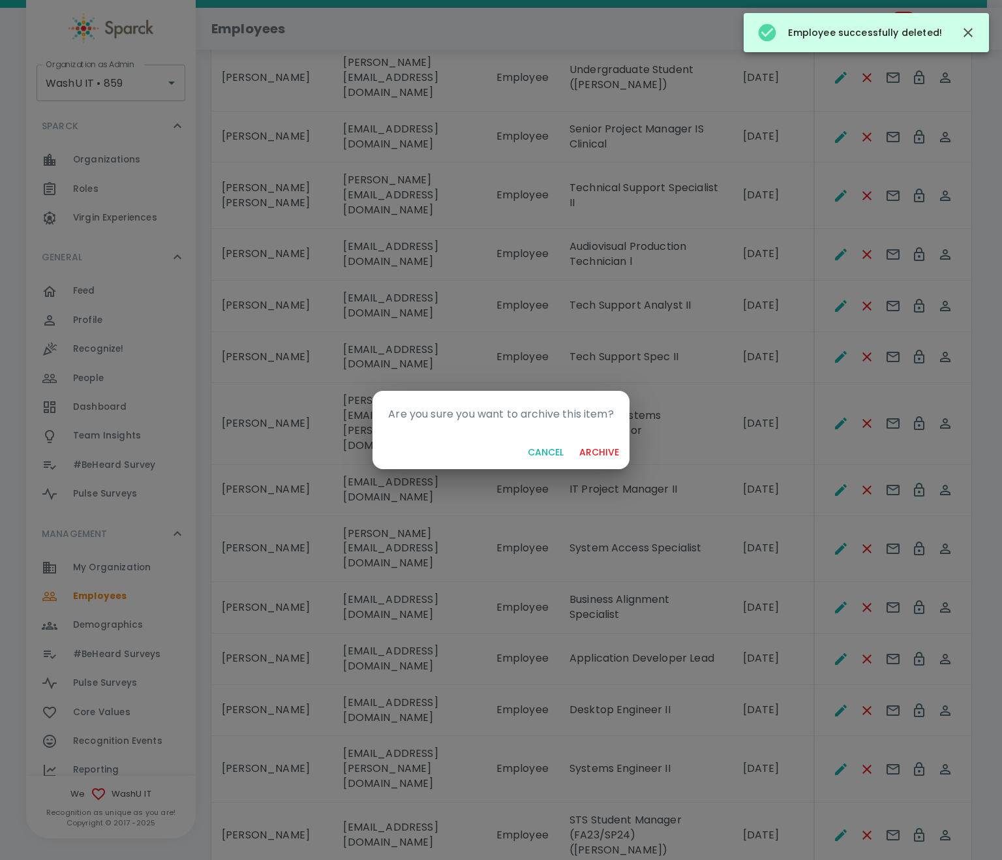
click at [622, 456] on button "archive" at bounding box center [599, 453] width 50 height 24
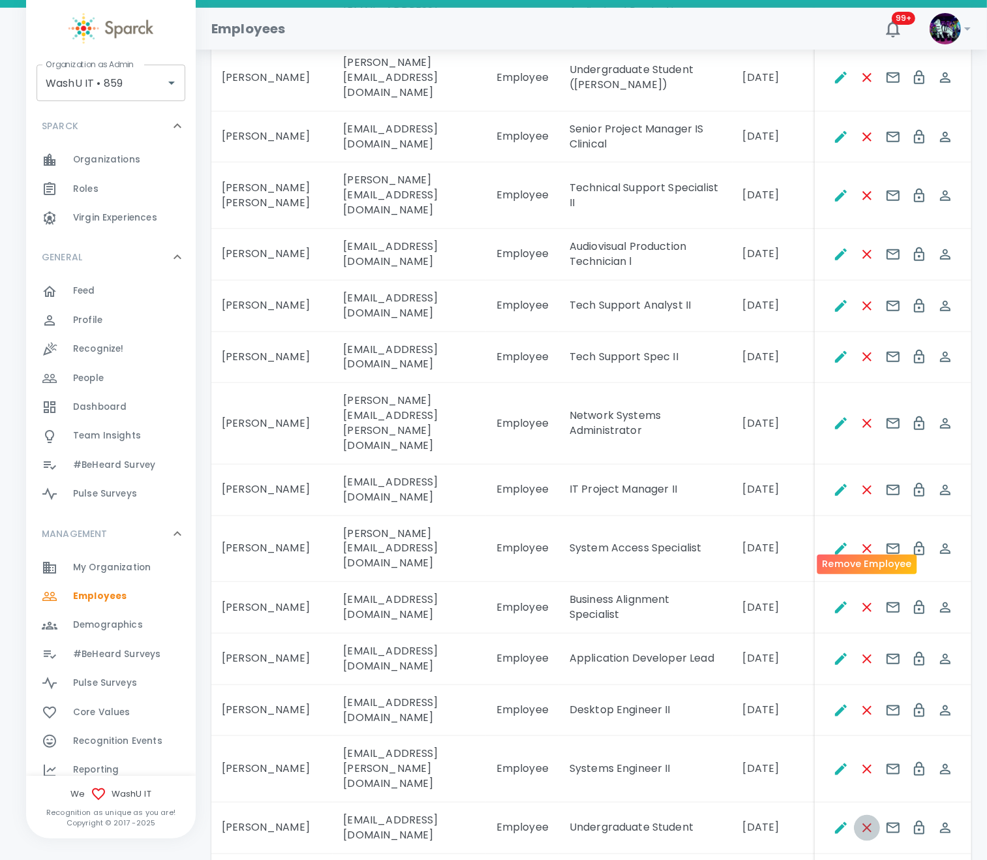
click at [872, 820] on icon "Remove Employee" at bounding box center [868, 828] width 16 height 16
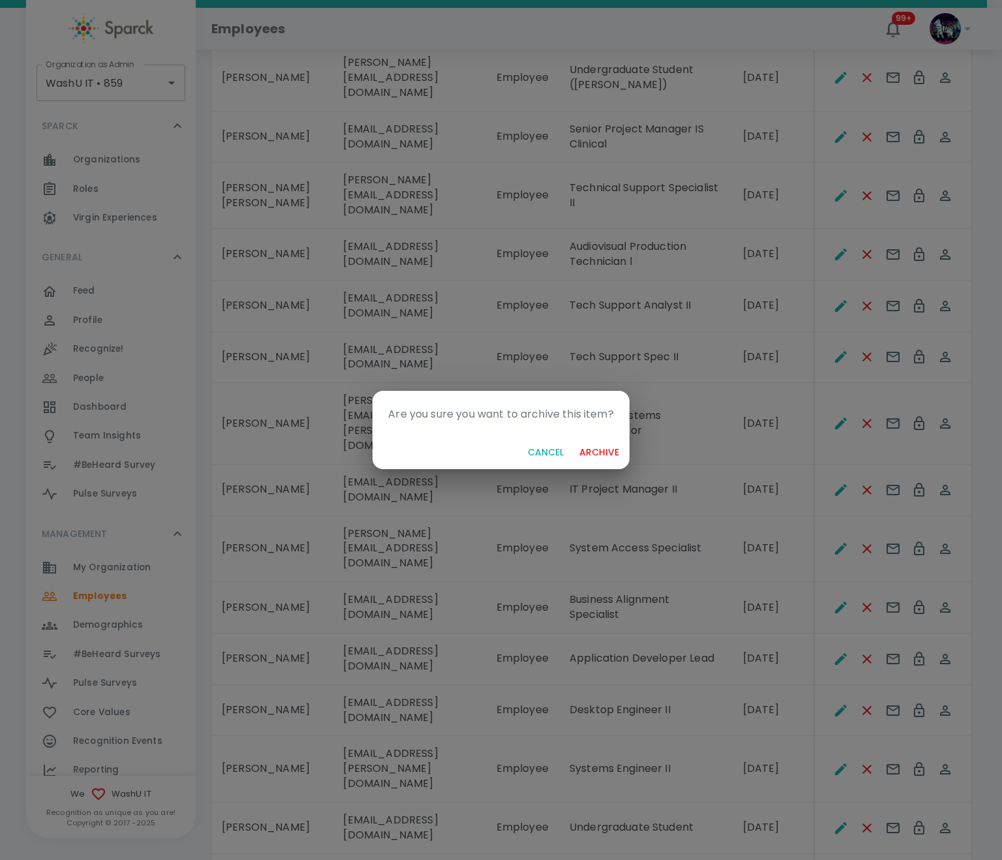
click at [605, 448] on button "archive" at bounding box center [599, 453] width 50 height 24
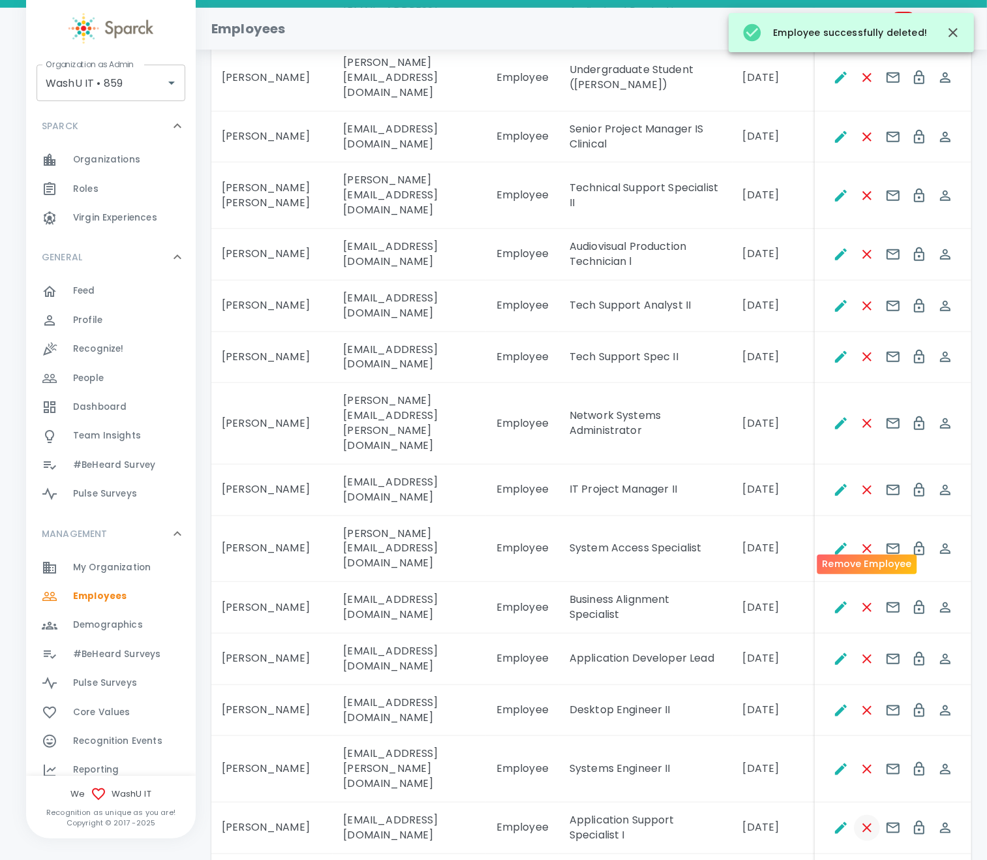
click at [870, 820] on icon "Remove Employee" at bounding box center [868, 828] width 16 height 16
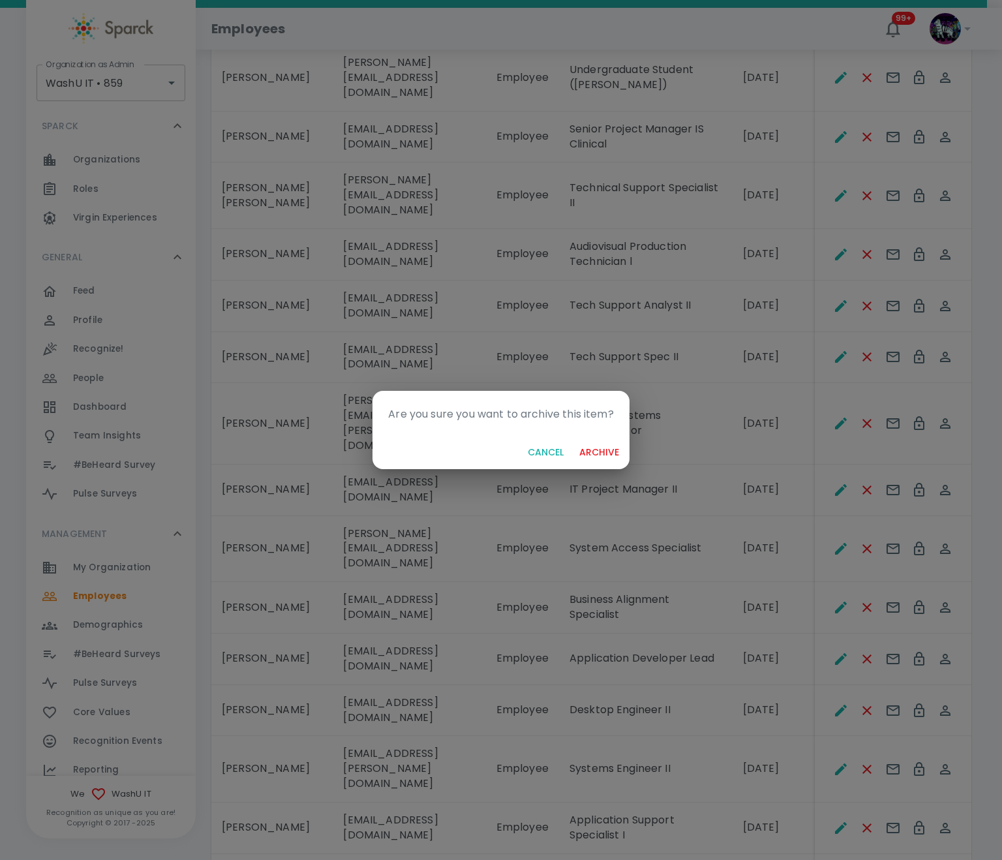
click at [597, 453] on button "archive" at bounding box center [599, 453] width 50 height 24
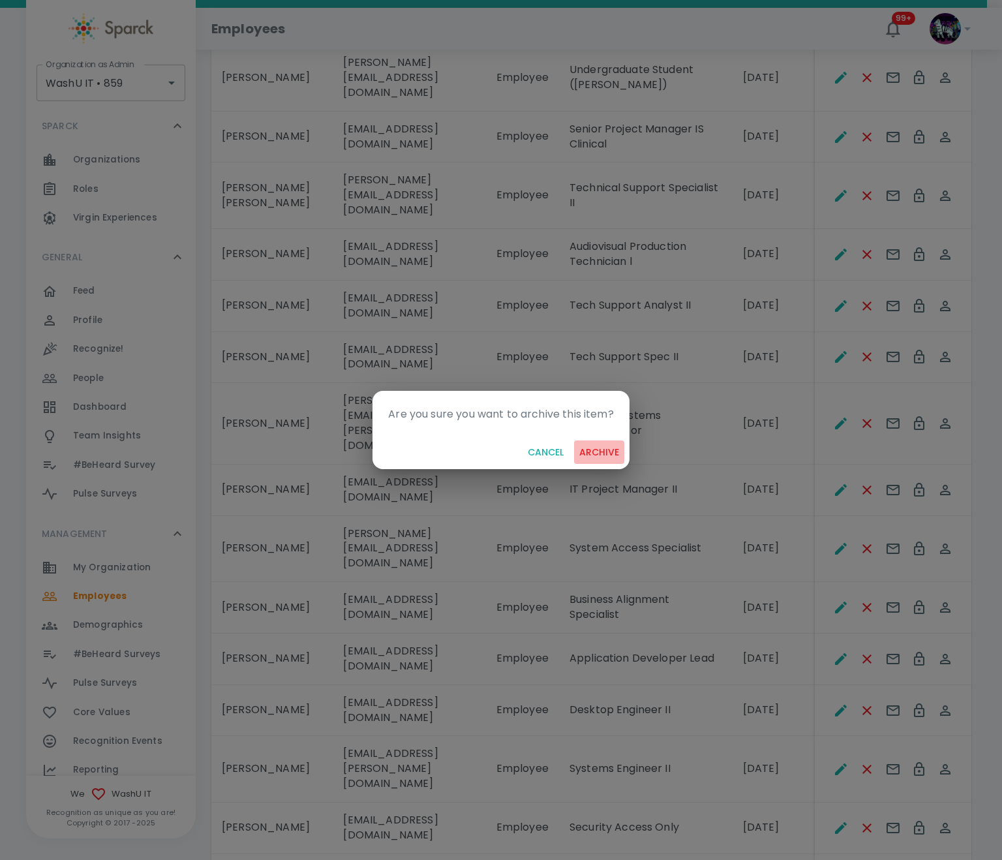
click at [612, 452] on button "archive" at bounding box center [599, 453] width 50 height 24
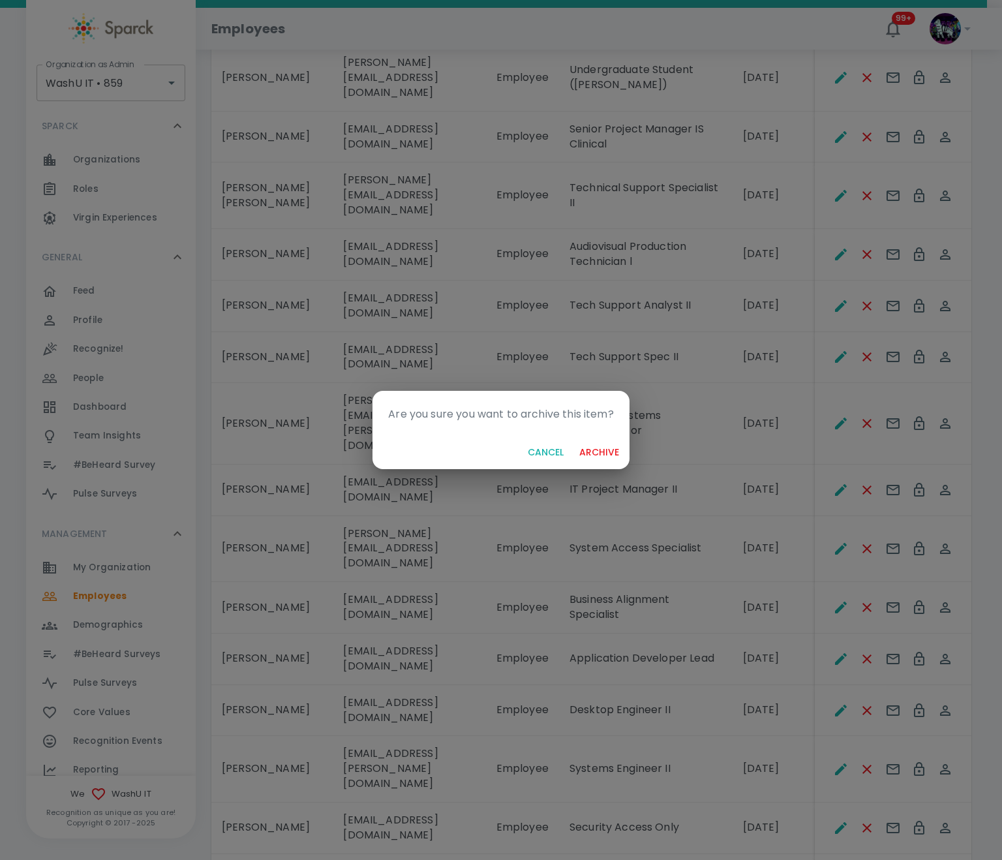
click at [550, 454] on button "Cancel" at bounding box center [546, 453] width 46 height 24
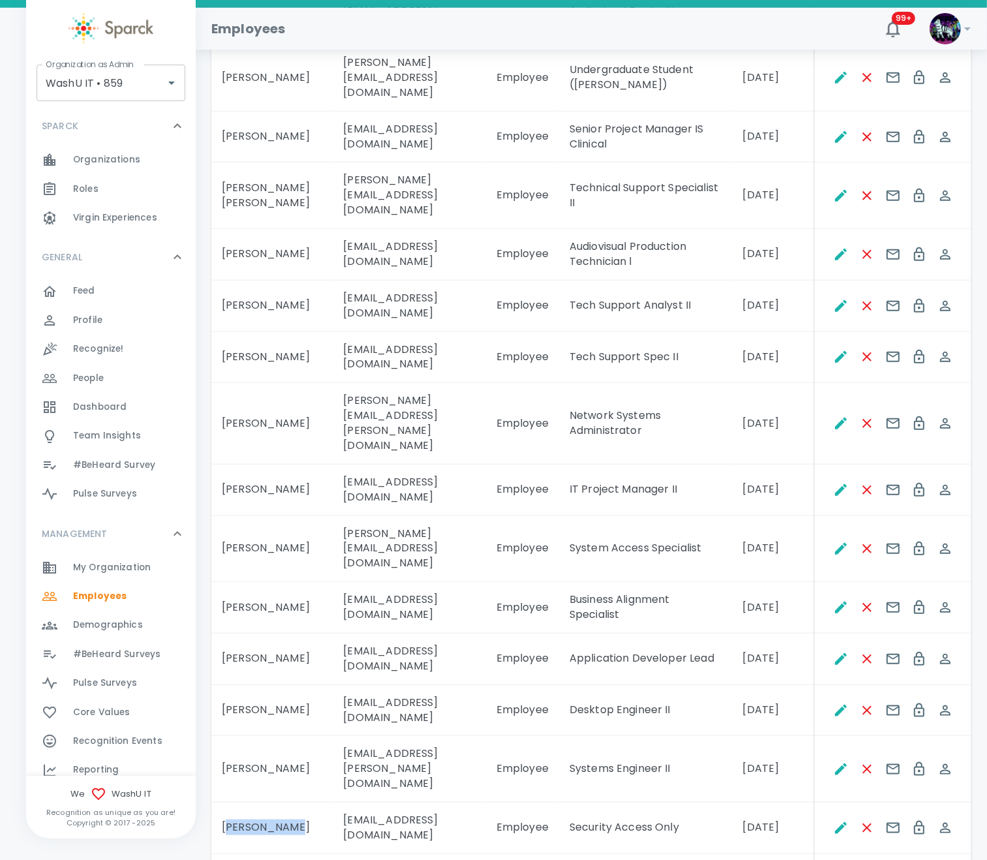
drag, startPoint x: 260, startPoint y: 536, endPoint x: 230, endPoint y: 527, distance: 31.4
click at [230, 803] on td "Jacob Maurer" at bounding box center [271, 829] width 121 height 52
click at [868, 820] on icon "Remove Employee" at bounding box center [868, 828] width 16 height 16
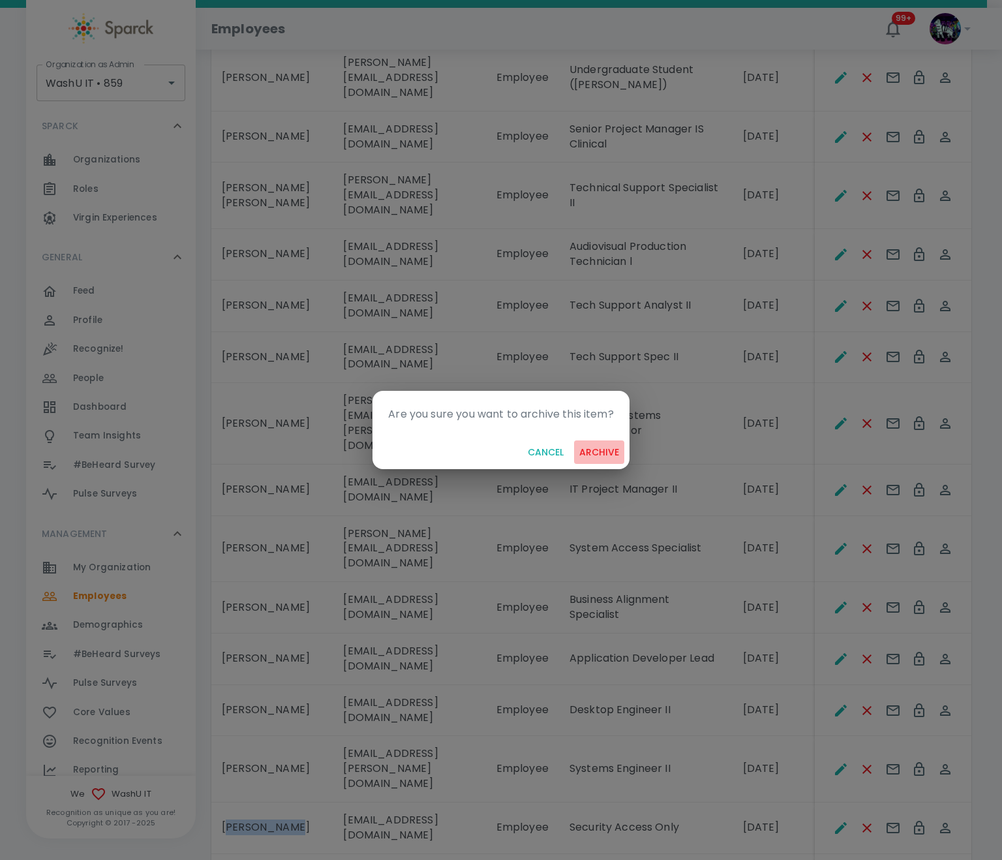
click at [596, 450] on button "archive" at bounding box center [599, 453] width 50 height 24
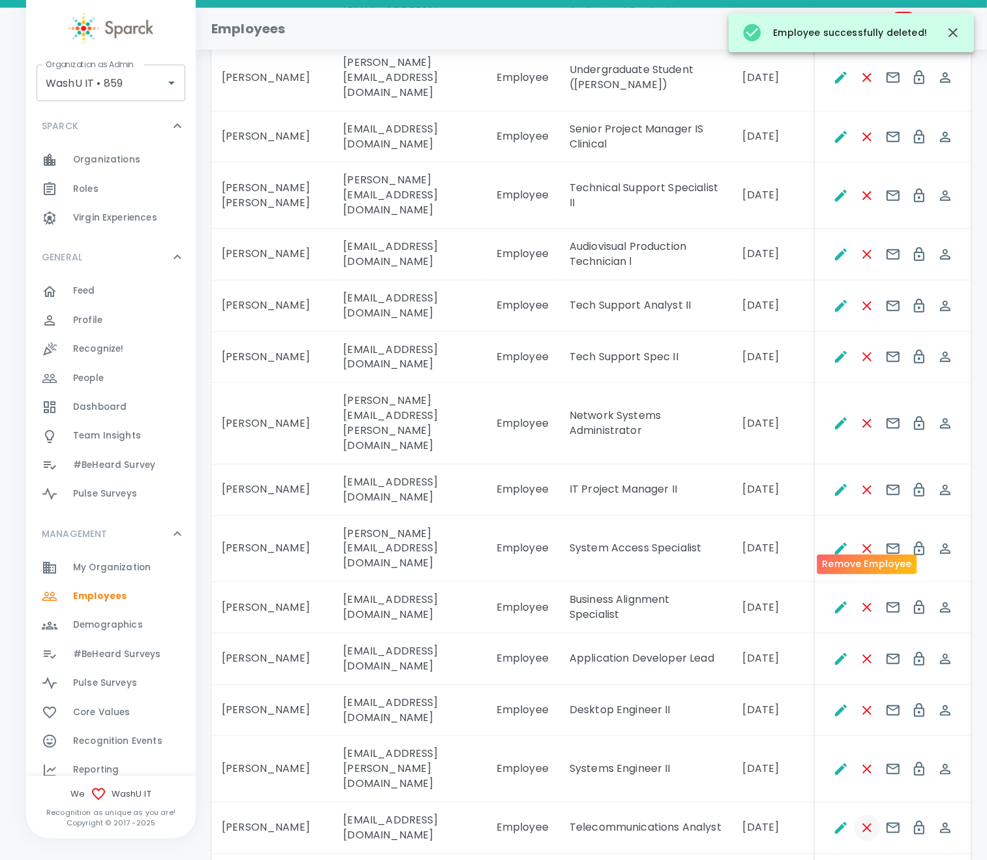
click at [864, 820] on icon "Remove Employee" at bounding box center [868, 828] width 16 height 16
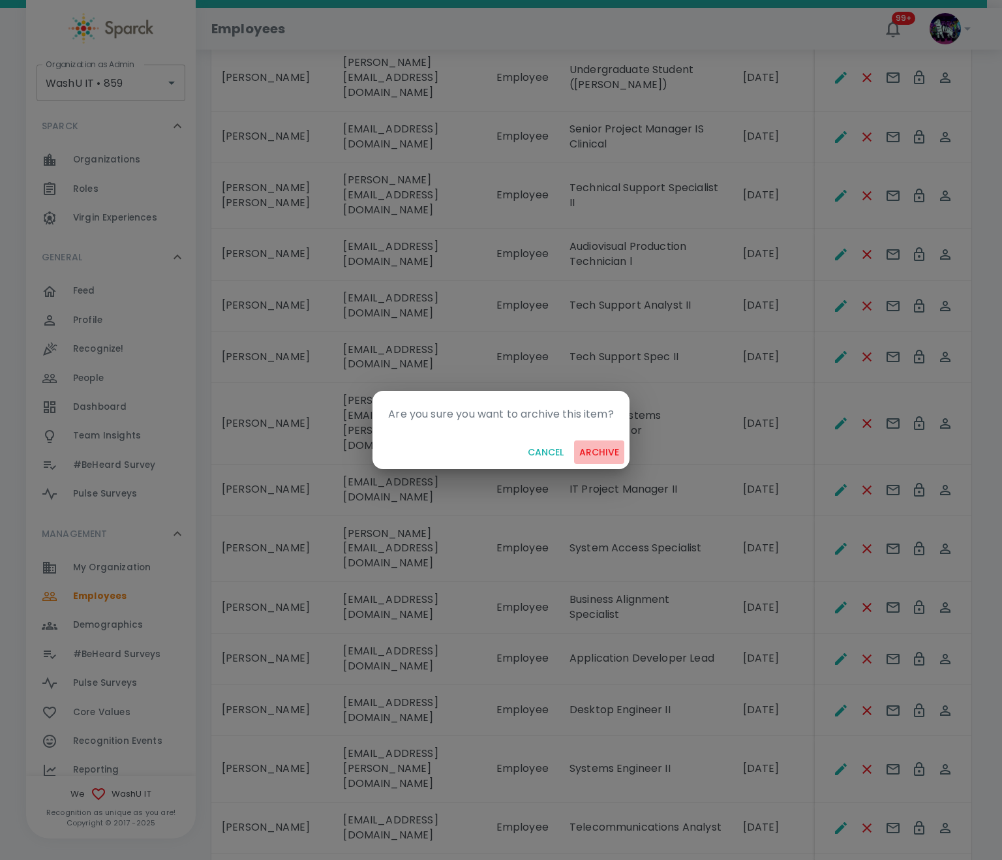
click at [606, 450] on button "archive" at bounding box center [599, 453] width 50 height 24
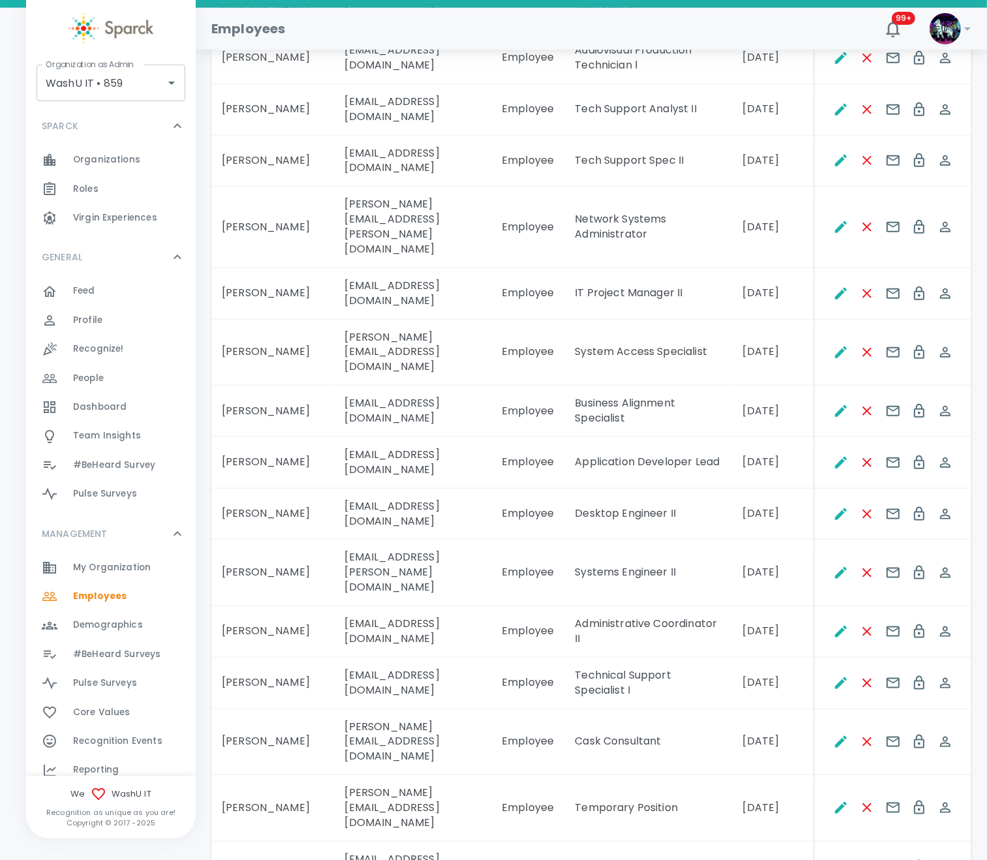
scroll to position [1468, 0]
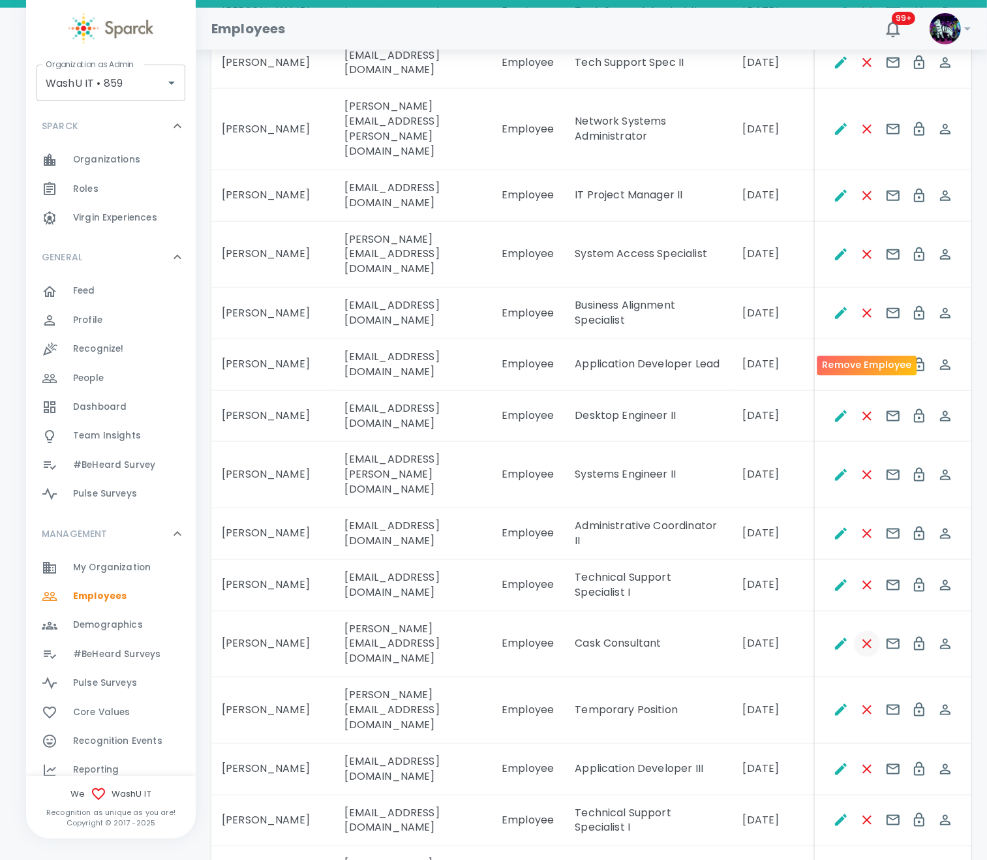
click at [863, 636] on icon "Remove Employee" at bounding box center [868, 644] width 16 height 16
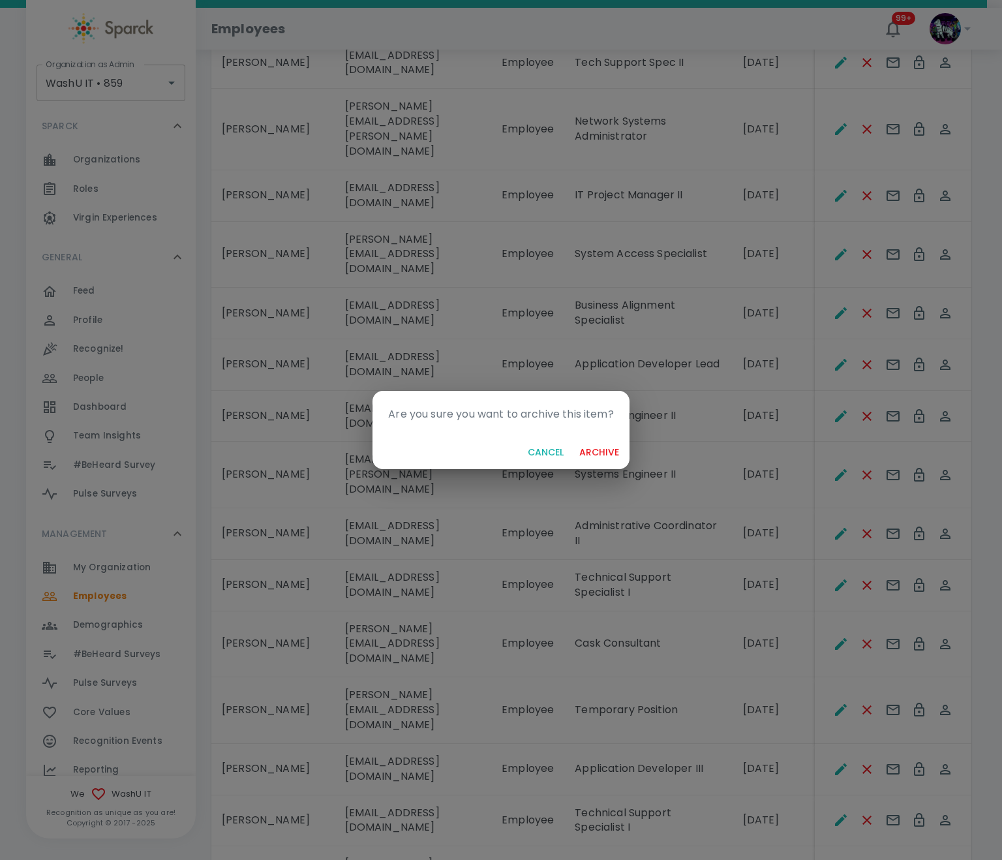
click at [596, 454] on button "archive" at bounding box center [599, 453] width 50 height 24
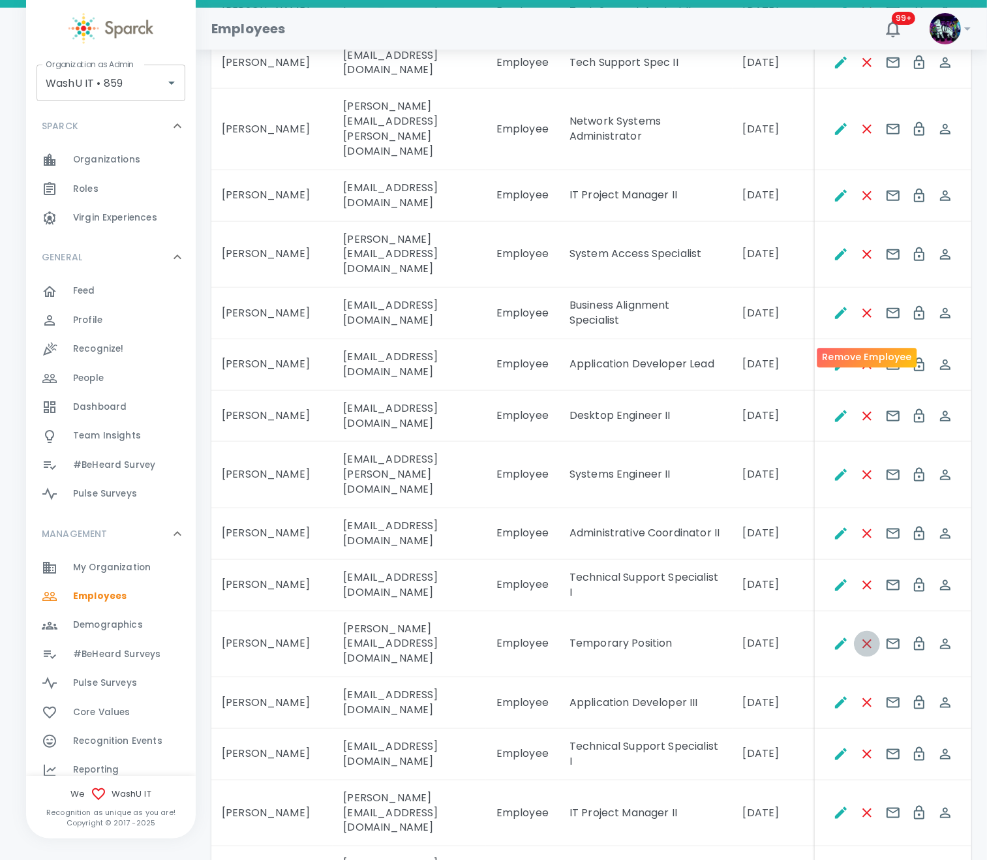
click at [862, 636] on icon "Remove Employee" at bounding box center [868, 644] width 16 height 16
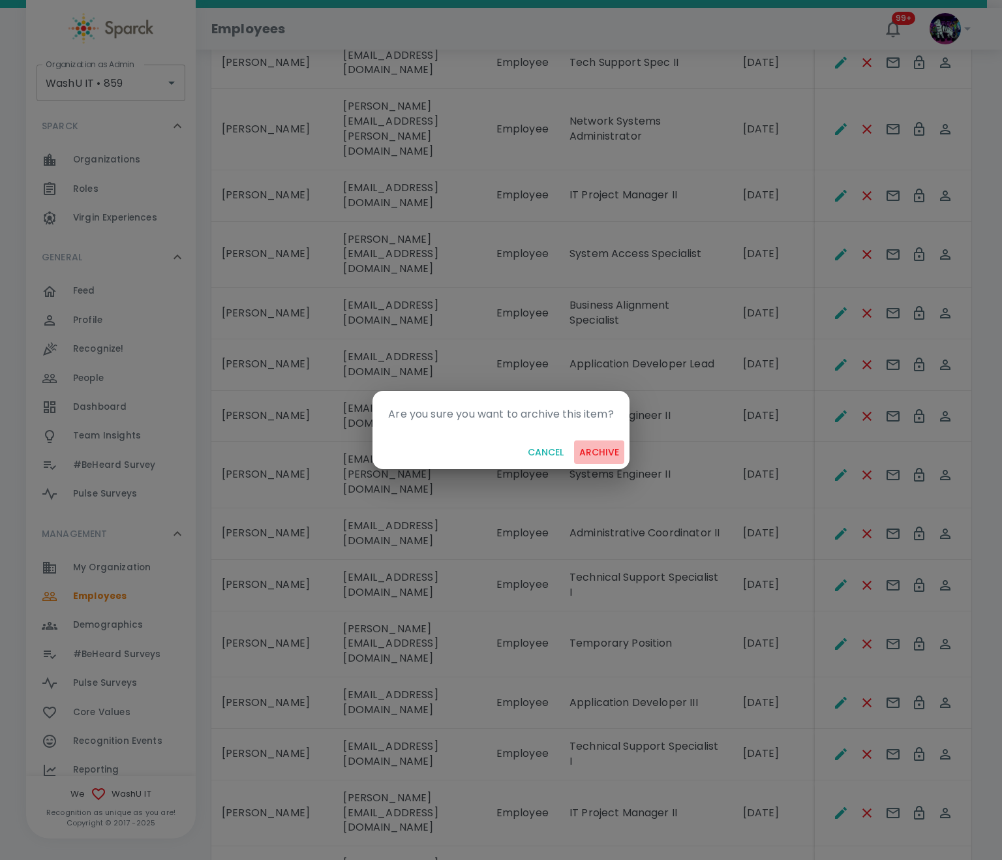
click at [593, 452] on button "archive" at bounding box center [599, 453] width 50 height 24
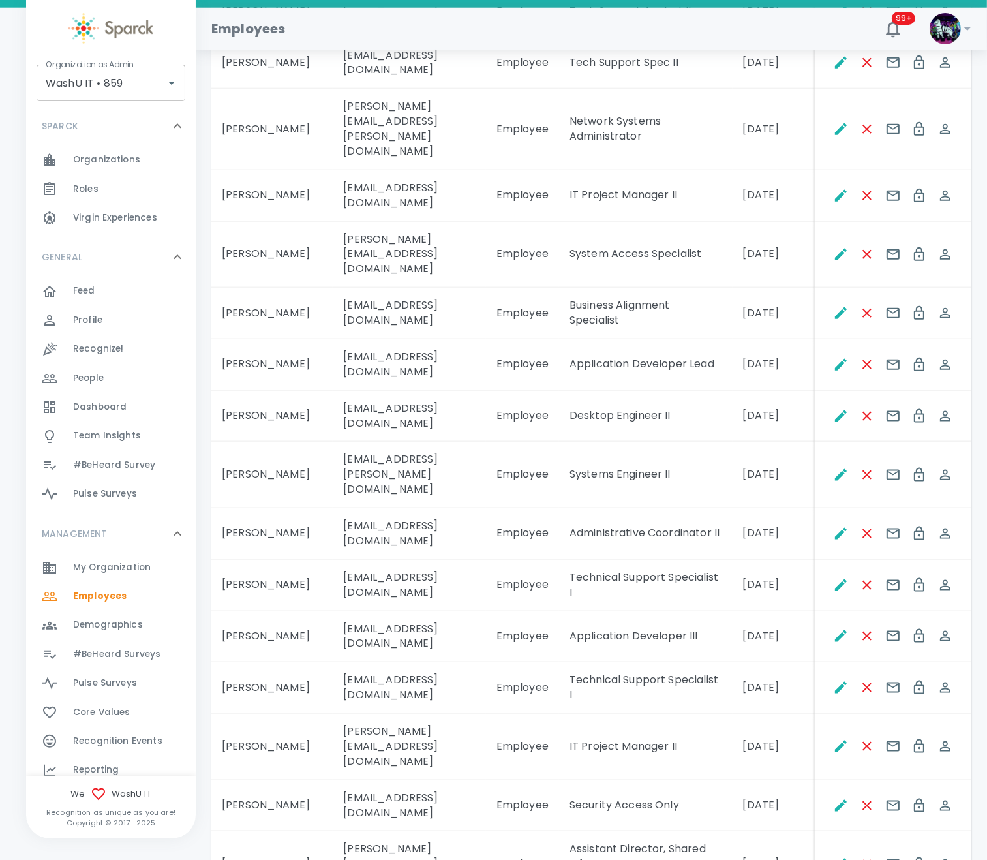
scroll to position [1566, 0]
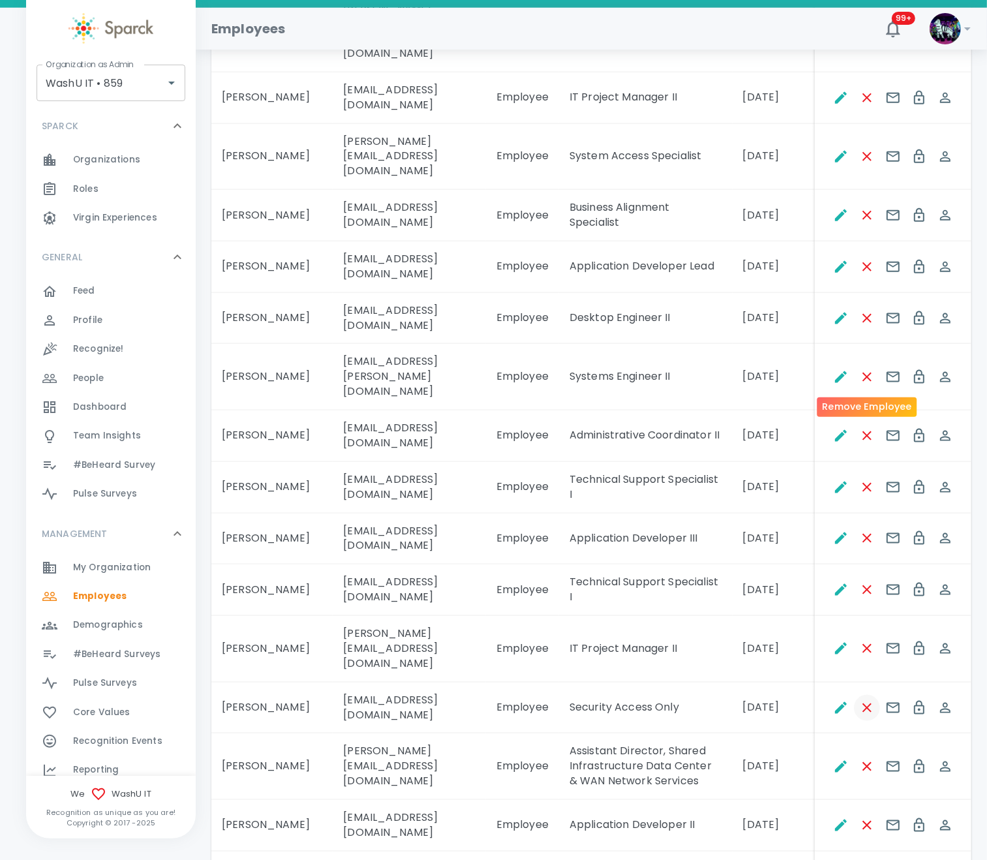
click at [869, 704] on icon "Remove Employee" at bounding box center [867, 708] width 9 height 9
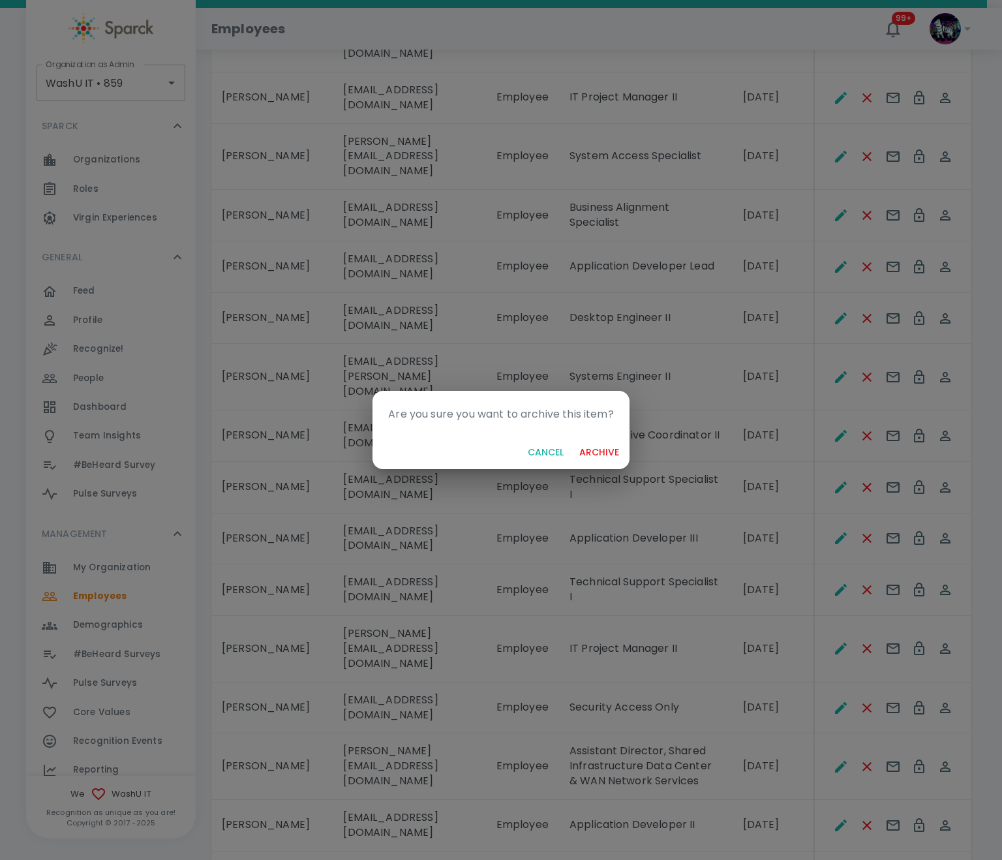
click at [579, 452] on button "archive" at bounding box center [599, 453] width 50 height 24
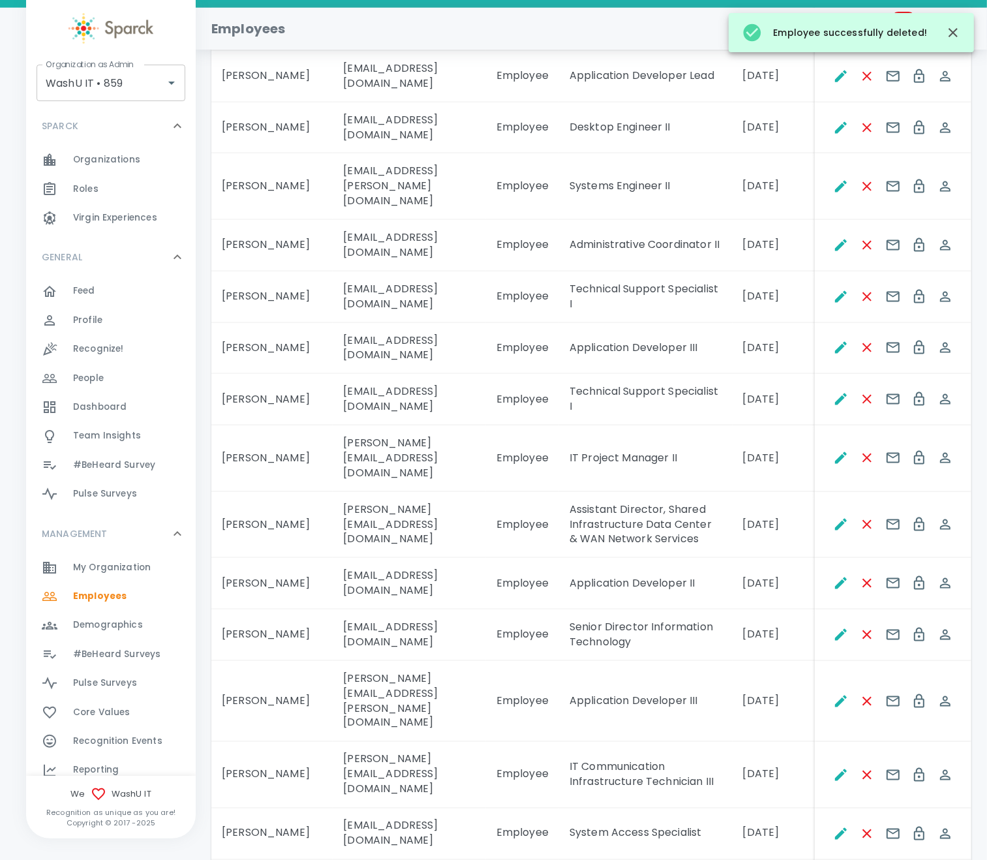
scroll to position [1761, 0]
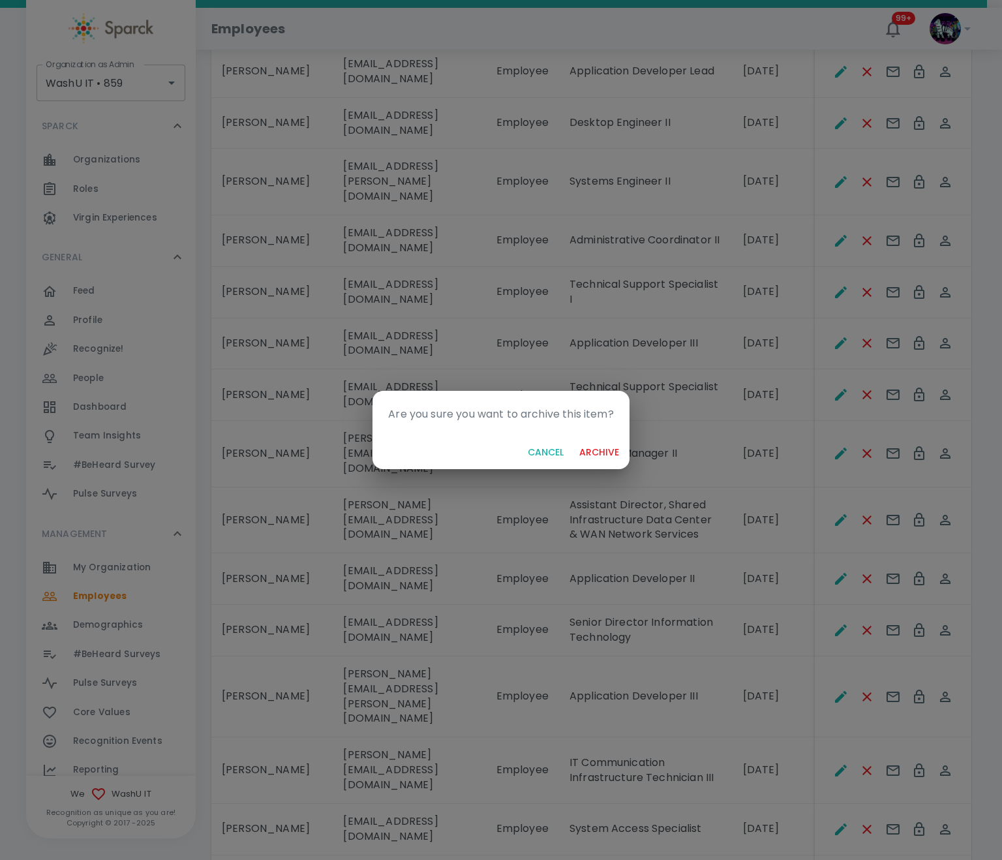
click at [597, 450] on button "archive" at bounding box center [599, 453] width 50 height 24
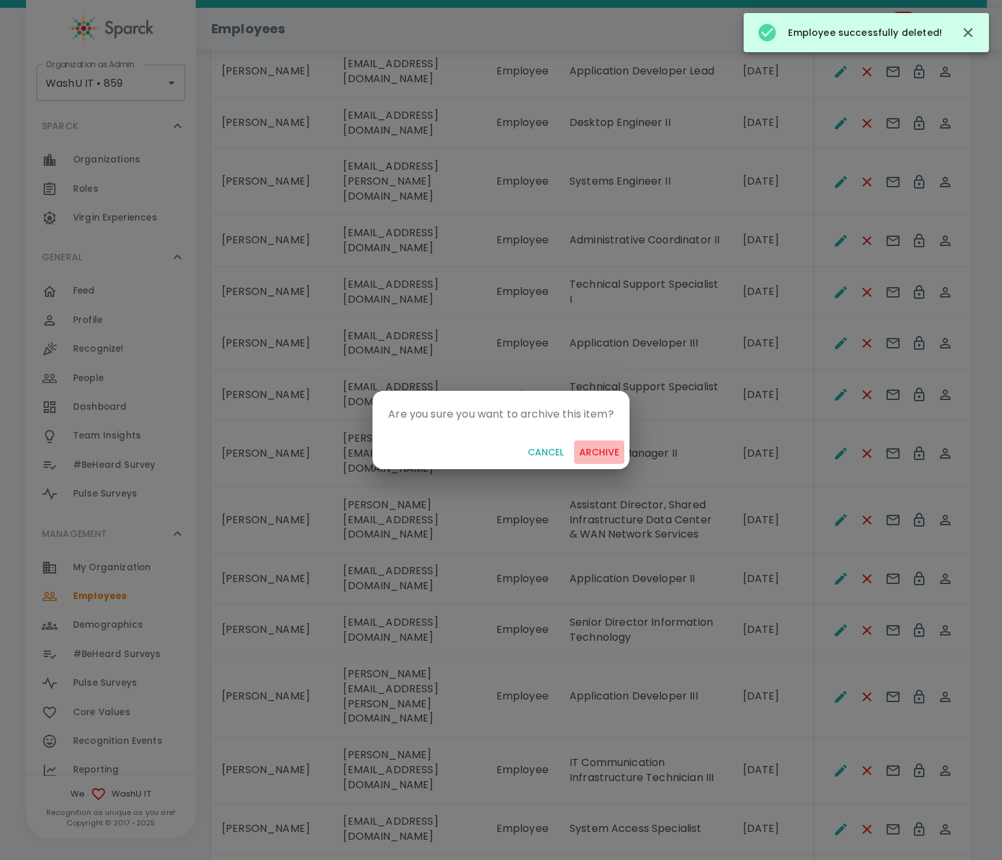
click at [593, 446] on button "archive" at bounding box center [599, 453] width 50 height 24
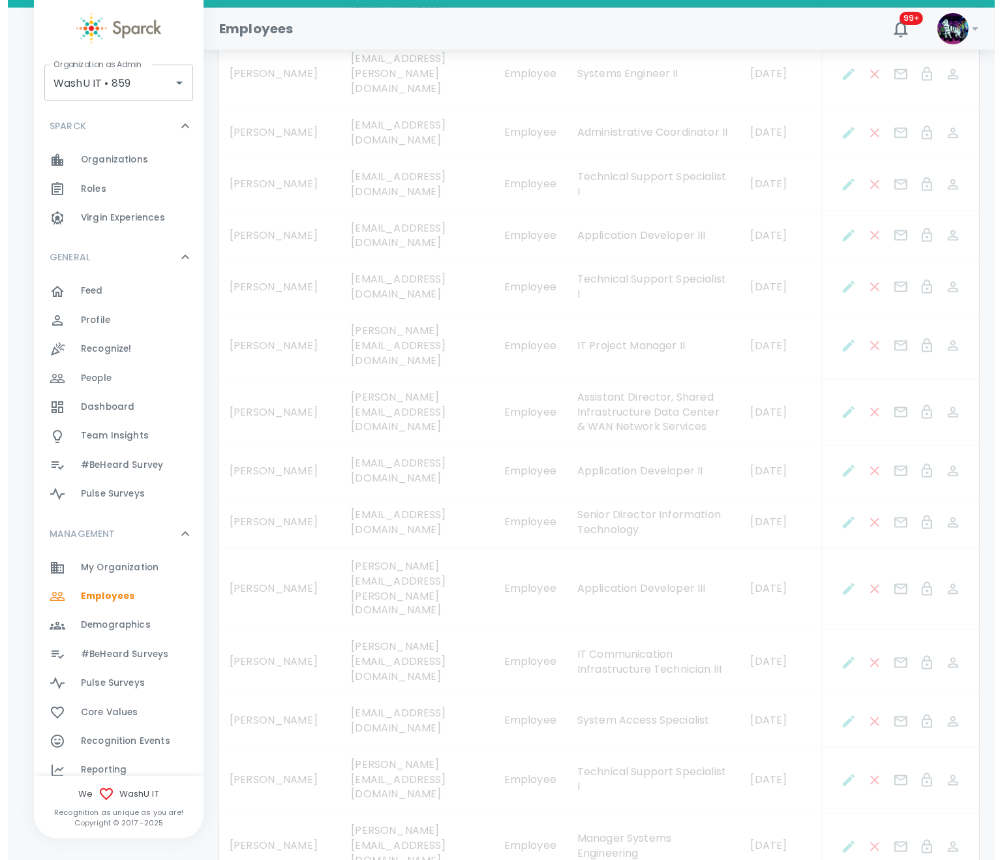
scroll to position [1951, 0]
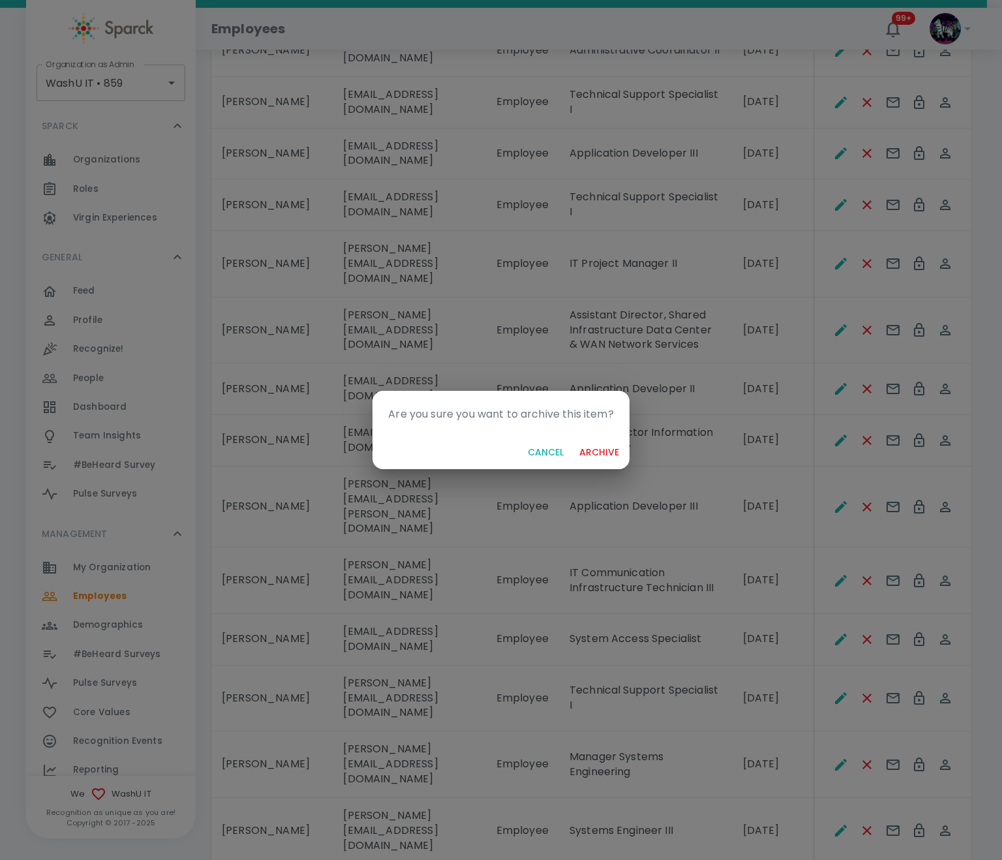
click at [588, 450] on button "archive" at bounding box center [599, 453] width 50 height 24
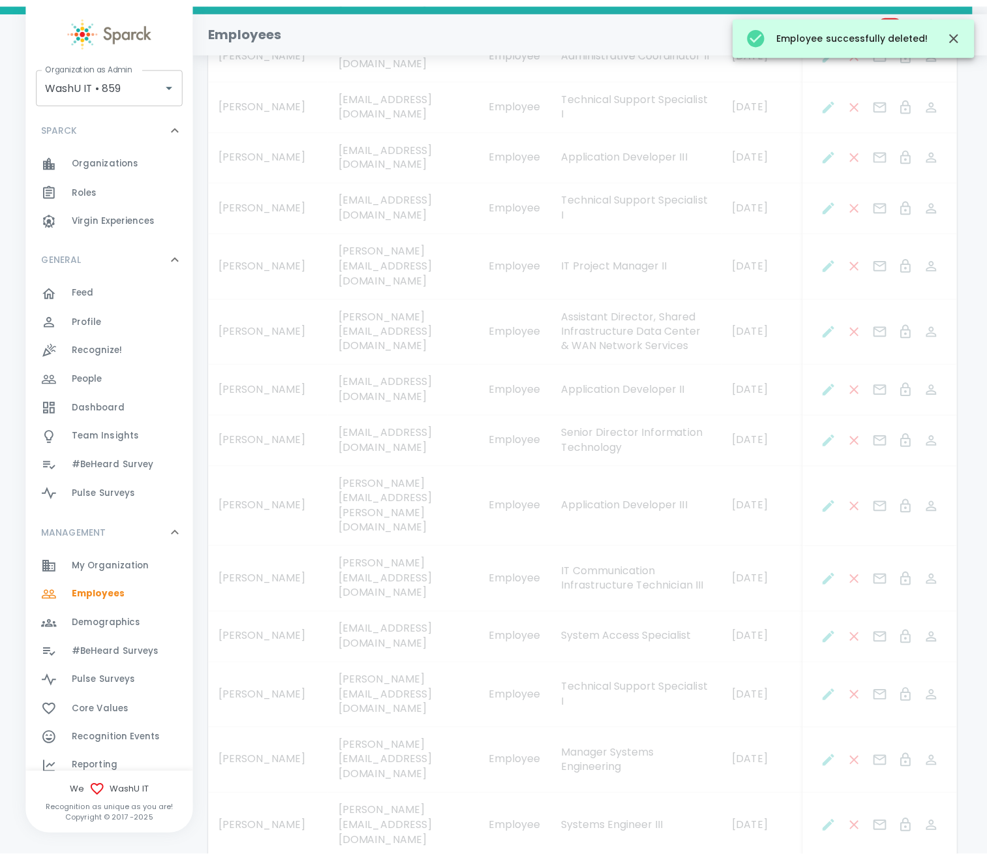
scroll to position [1906, 0]
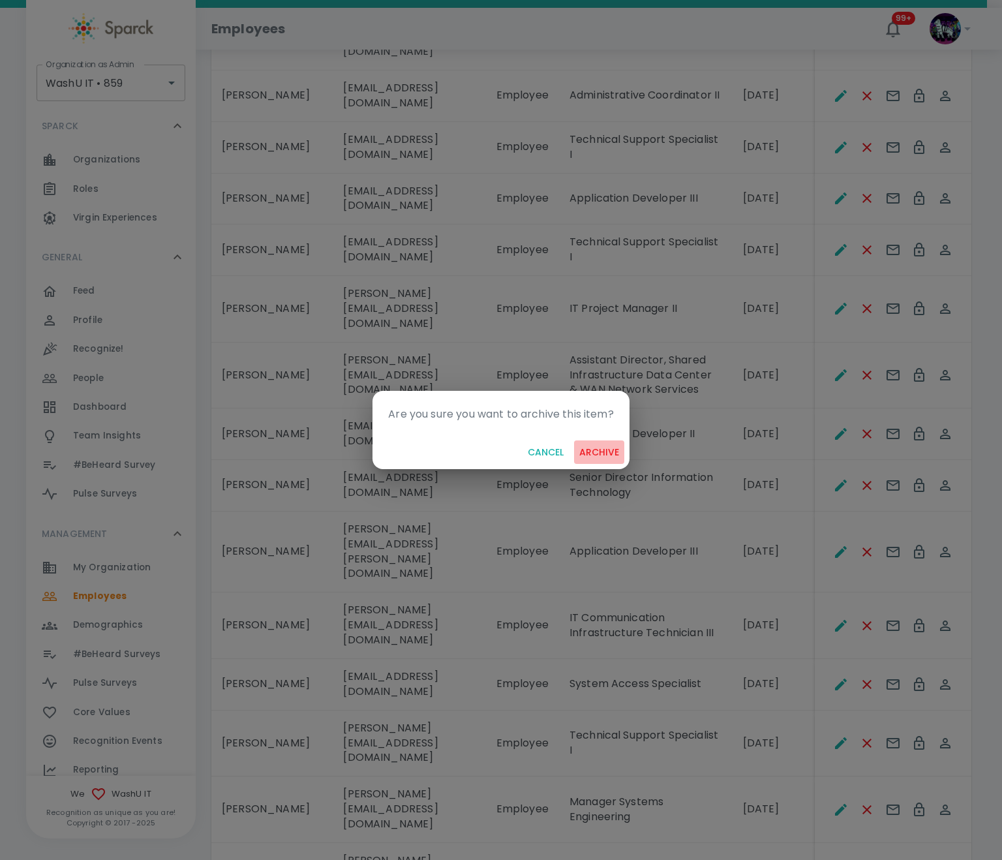
click at [600, 450] on button "archive" at bounding box center [599, 453] width 50 height 24
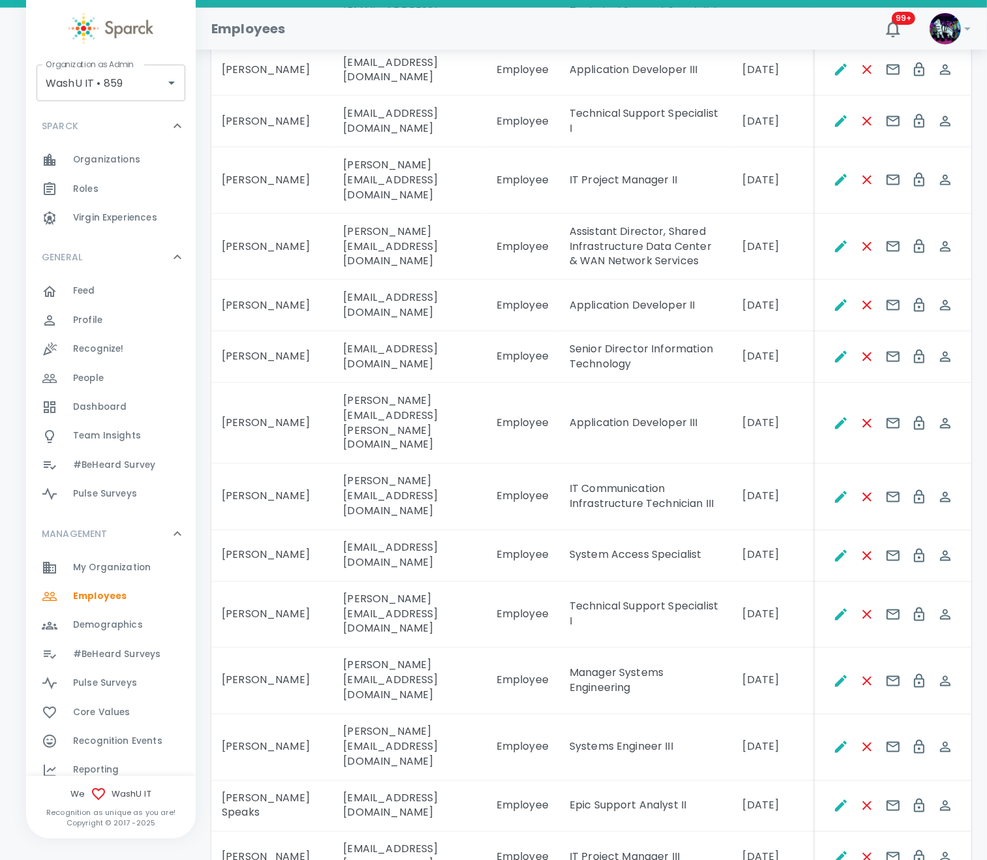
scroll to position [2041, 0]
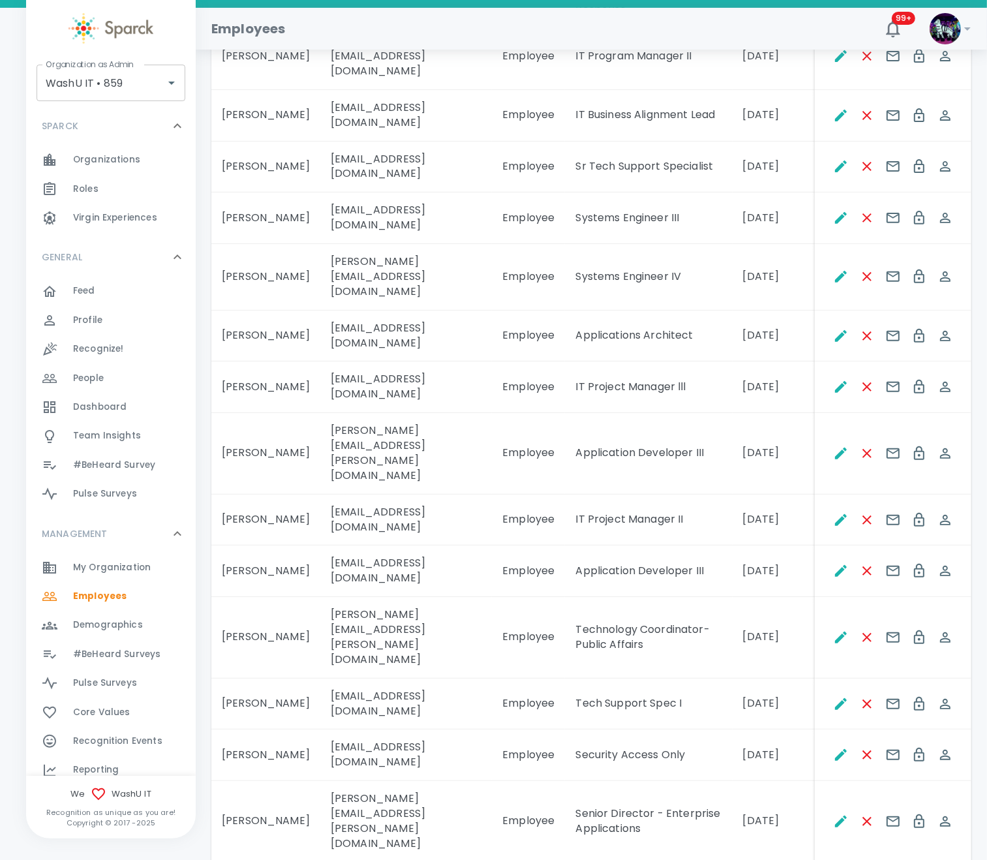
scroll to position [0, 0]
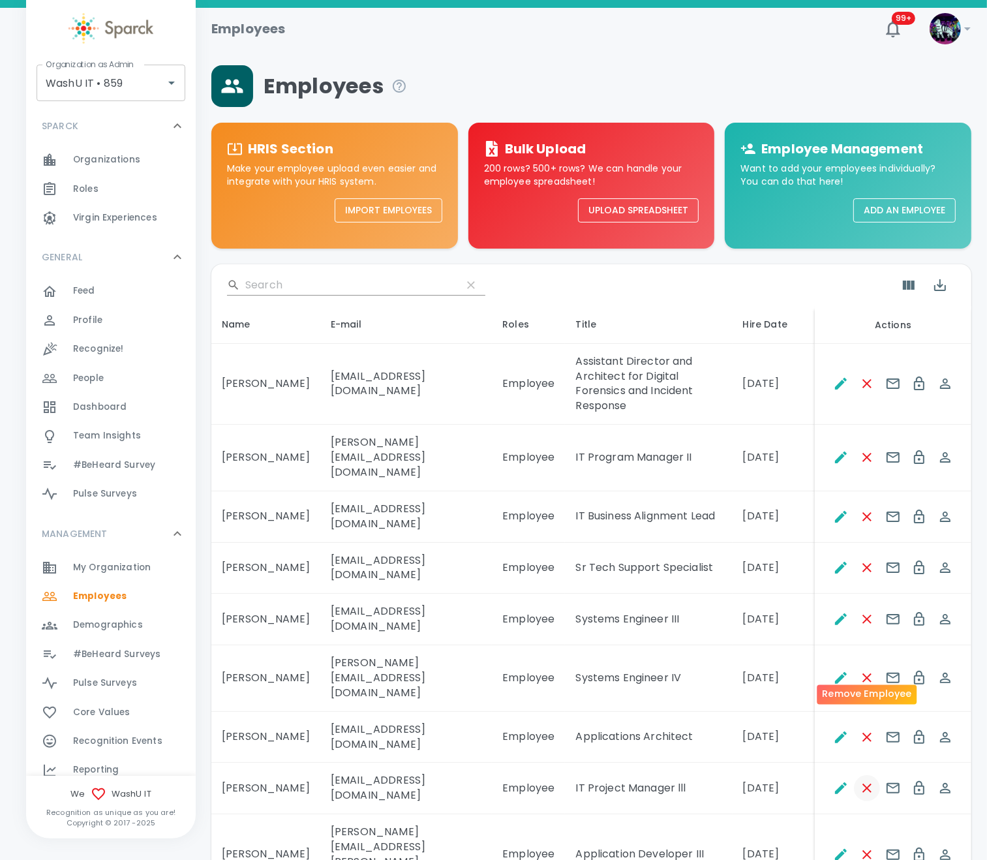
click at [869, 784] on icon "Remove Employee" at bounding box center [867, 788] width 9 height 9
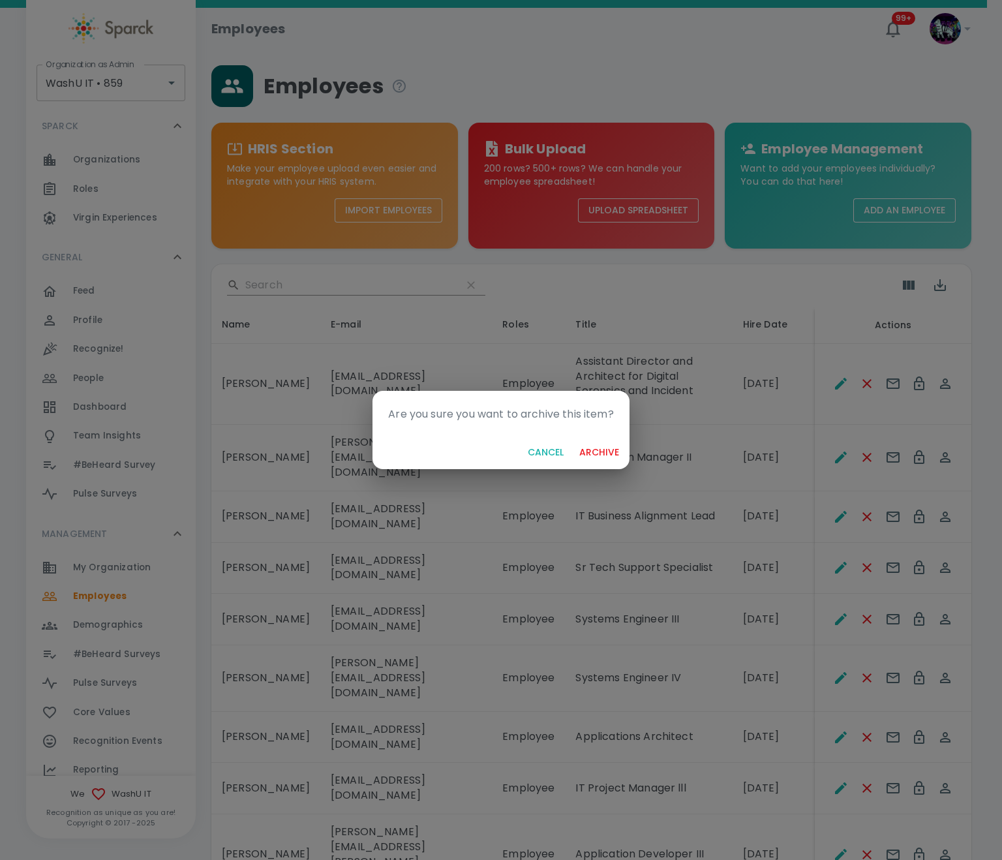
click at [595, 456] on button "archive" at bounding box center [599, 453] width 50 height 24
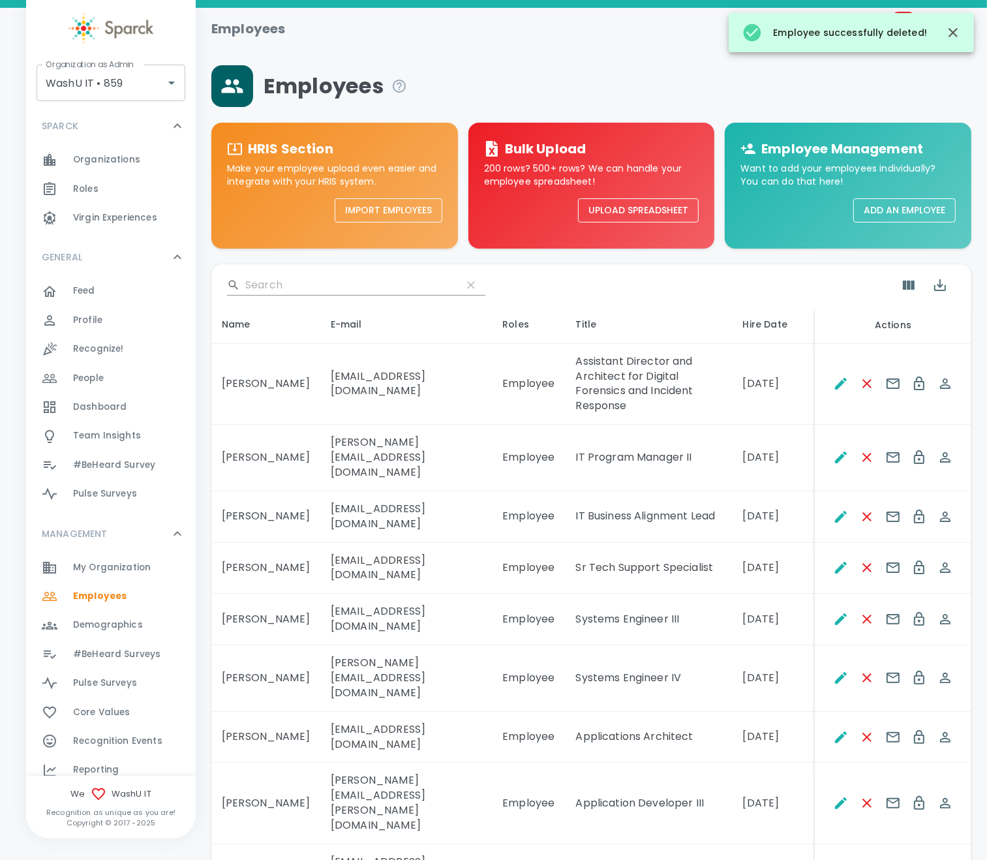
scroll to position [98, 0]
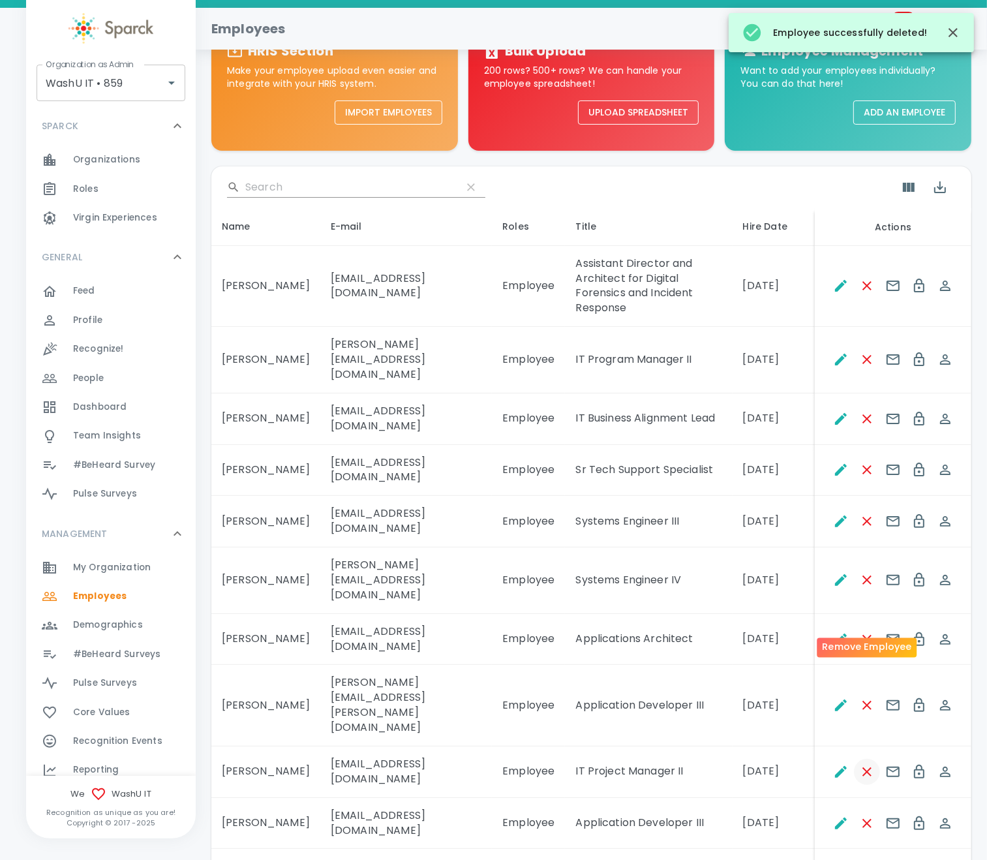
click at [869, 764] on icon "Remove Employee" at bounding box center [868, 772] width 16 height 16
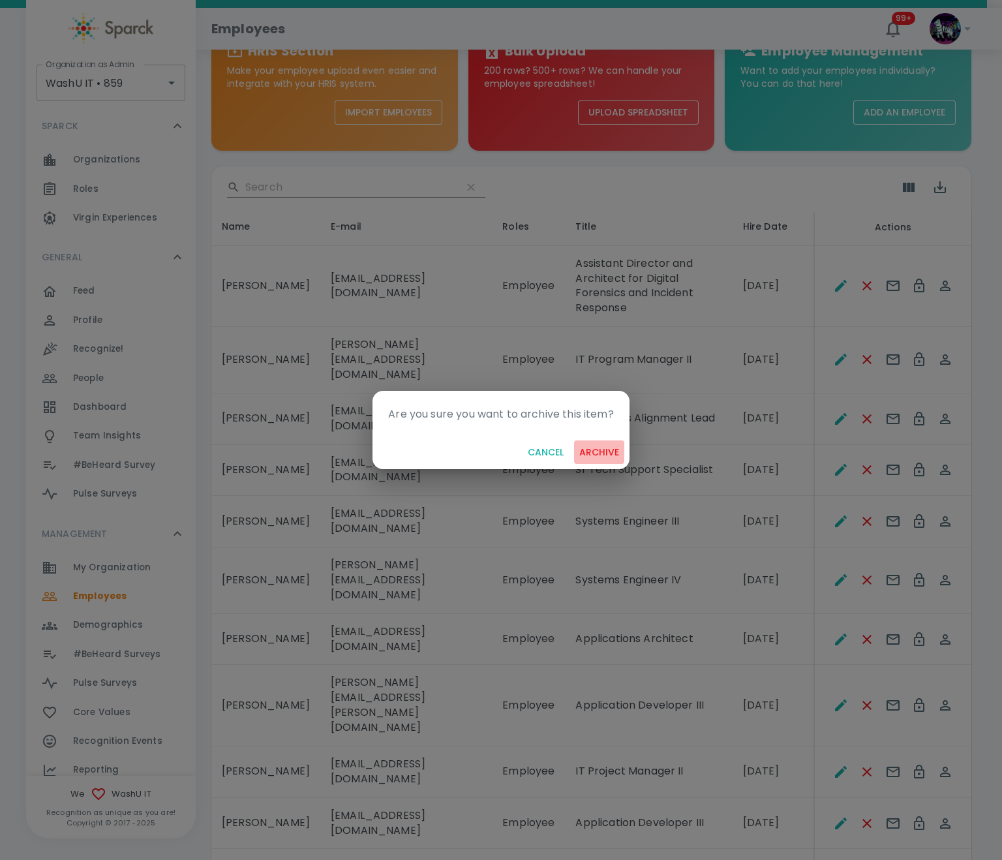
click at [591, 444] on button "archive" at bounding box center [599, 453] width 50 height 24
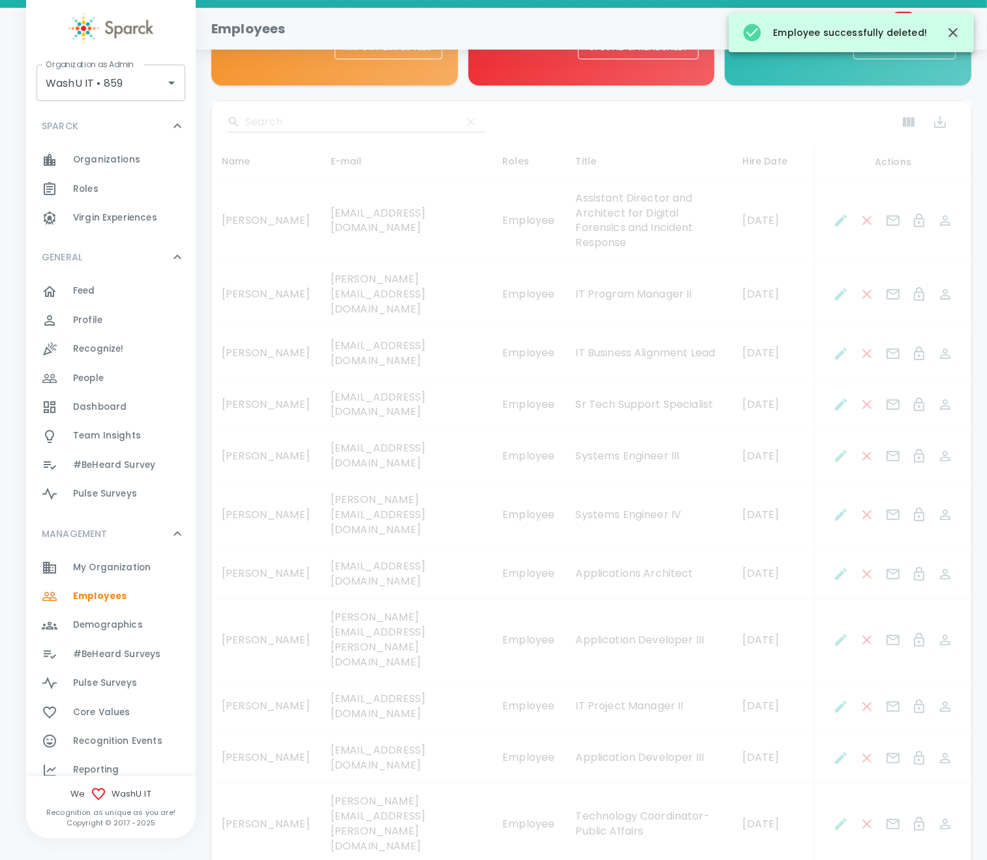
scroll to position [196, 0]
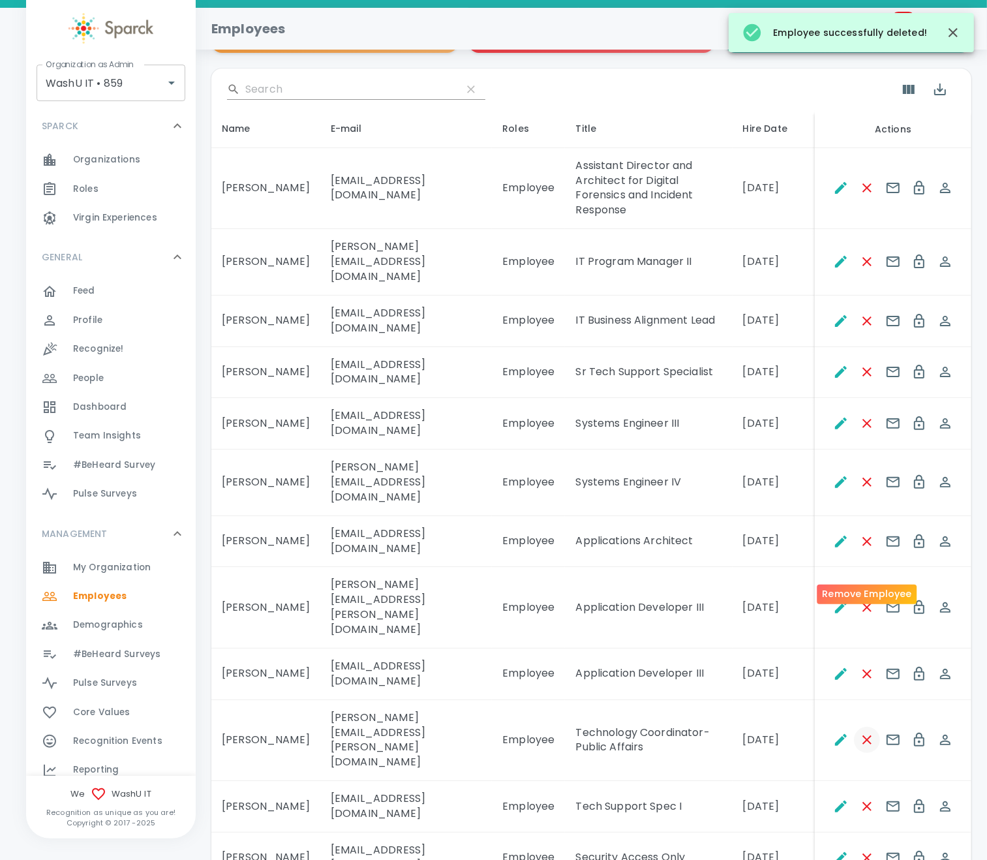
click at [864, 732] on icon "Remove Employee" at bounding box center [868, 740] width 16 height 16
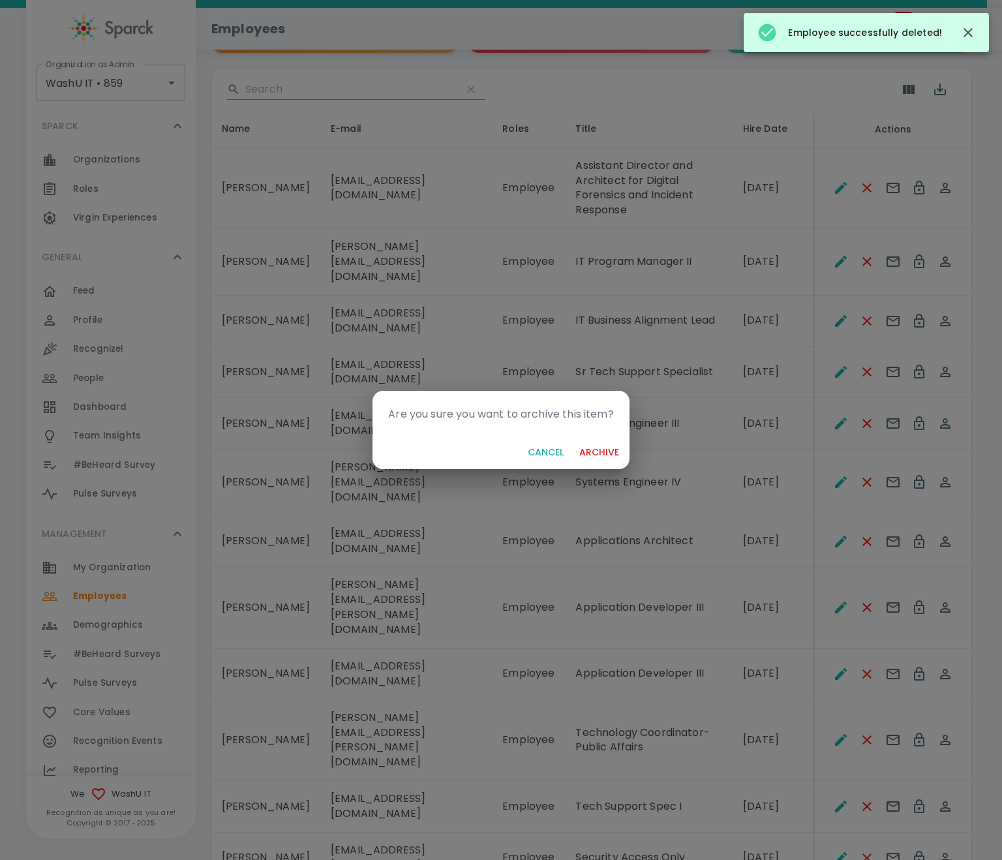
click at [606, 446] on button "archive" at bounding box center [599, 453] width 50 height 24
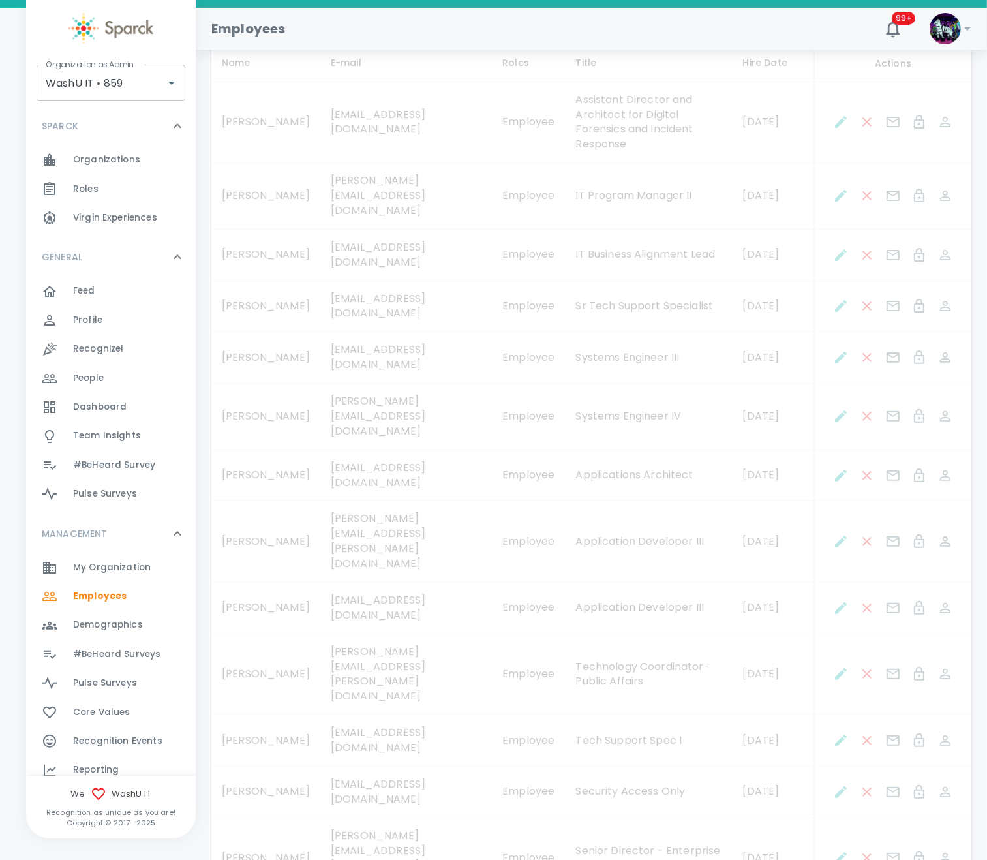
scroll to position [392, 0]
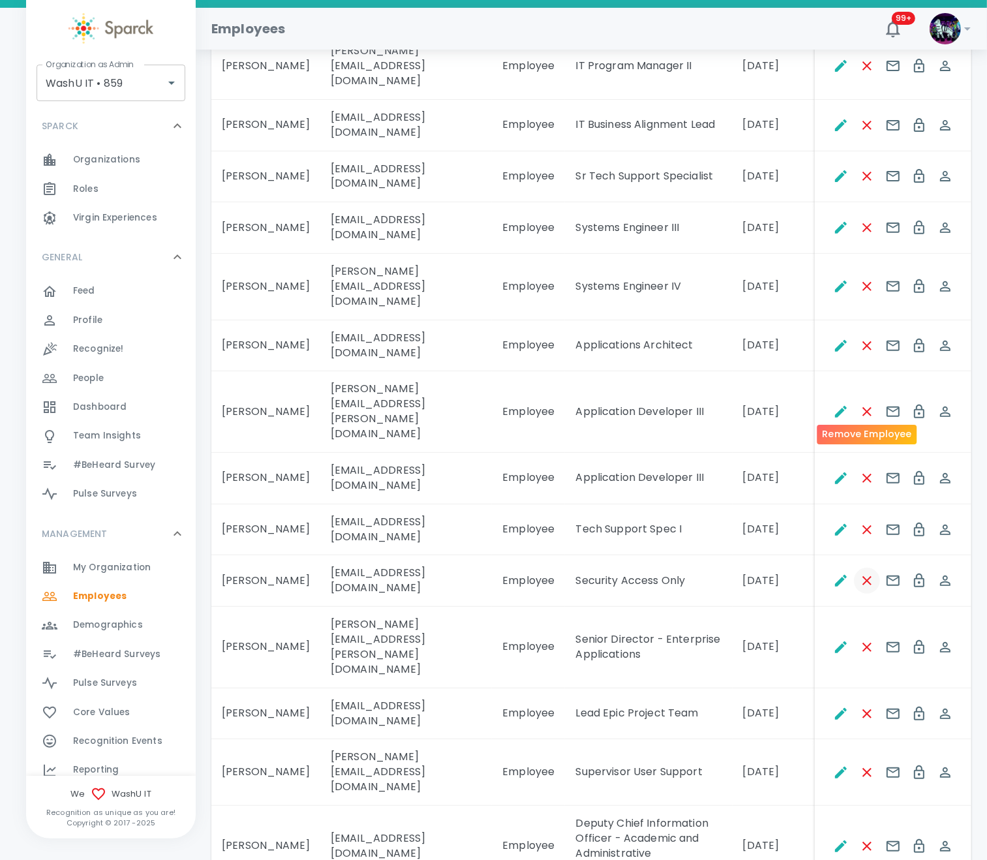
click at [872, 573] on icon "Remove Employee" at bounding box center [868, 581] width 16 height 16
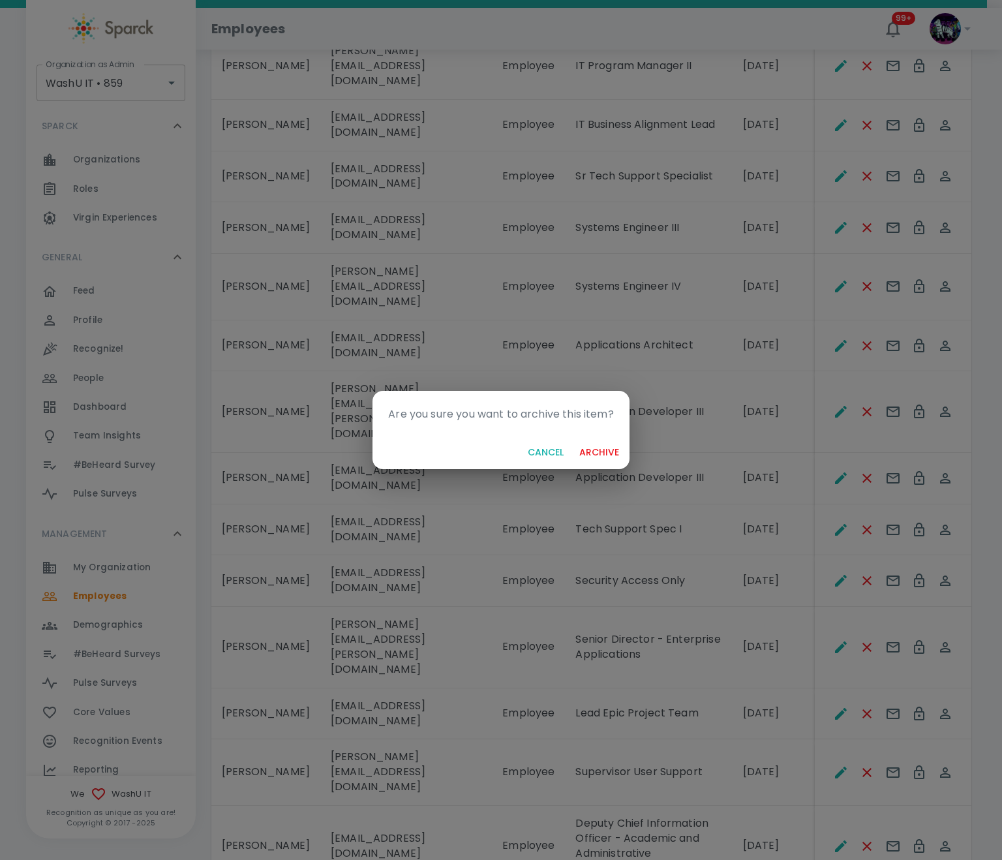
click at [609, 454] on button "archive" at bounding box center [599, 453] width 50 height 24
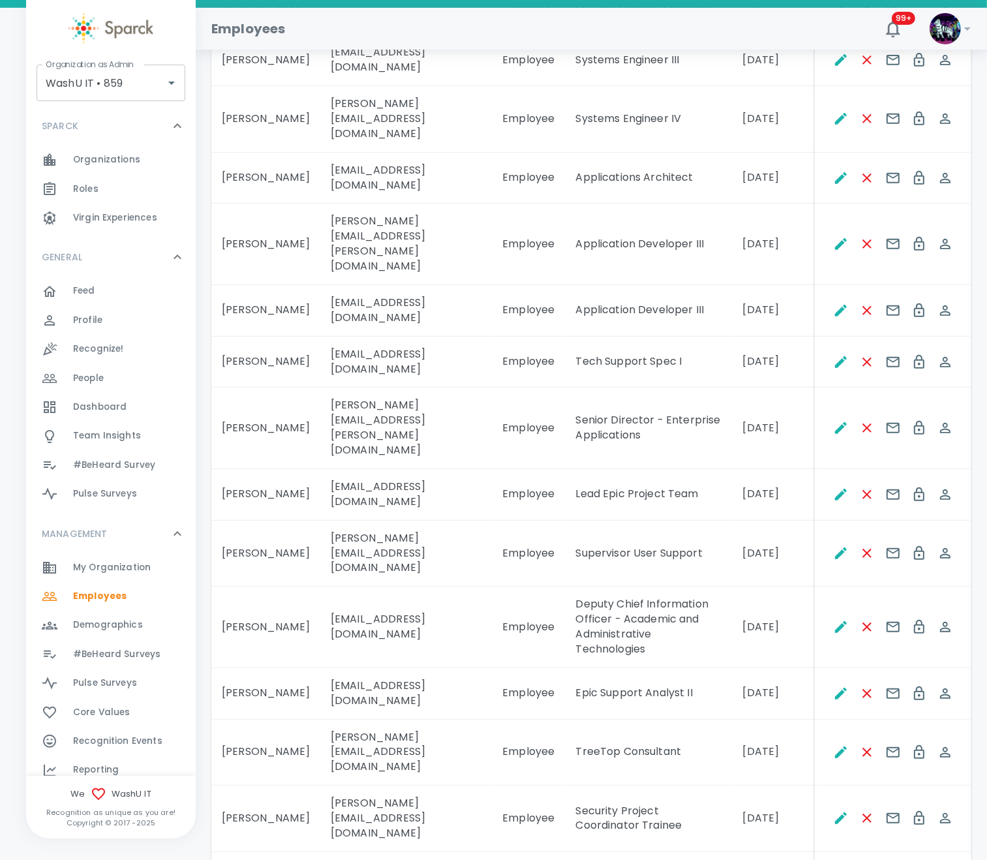
scroll to position [587, 0]
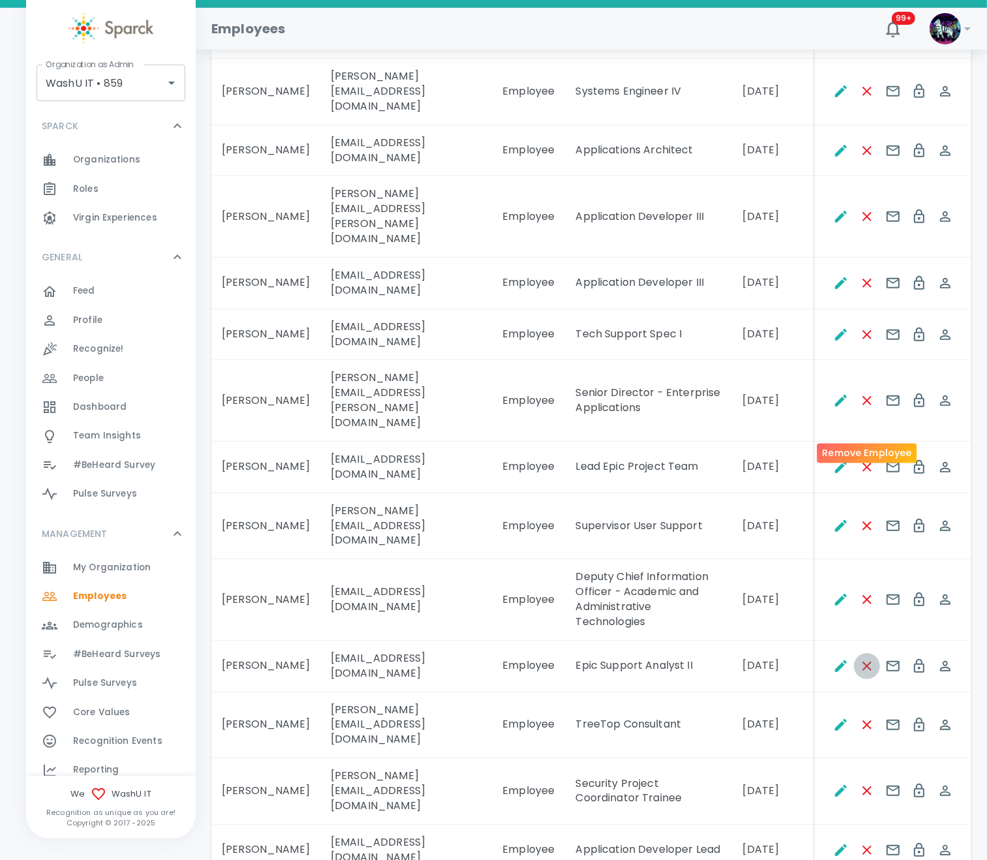
click at [873, 659] on icon "Remove Employee" at bounding box center [868, 667] width 16 height 16
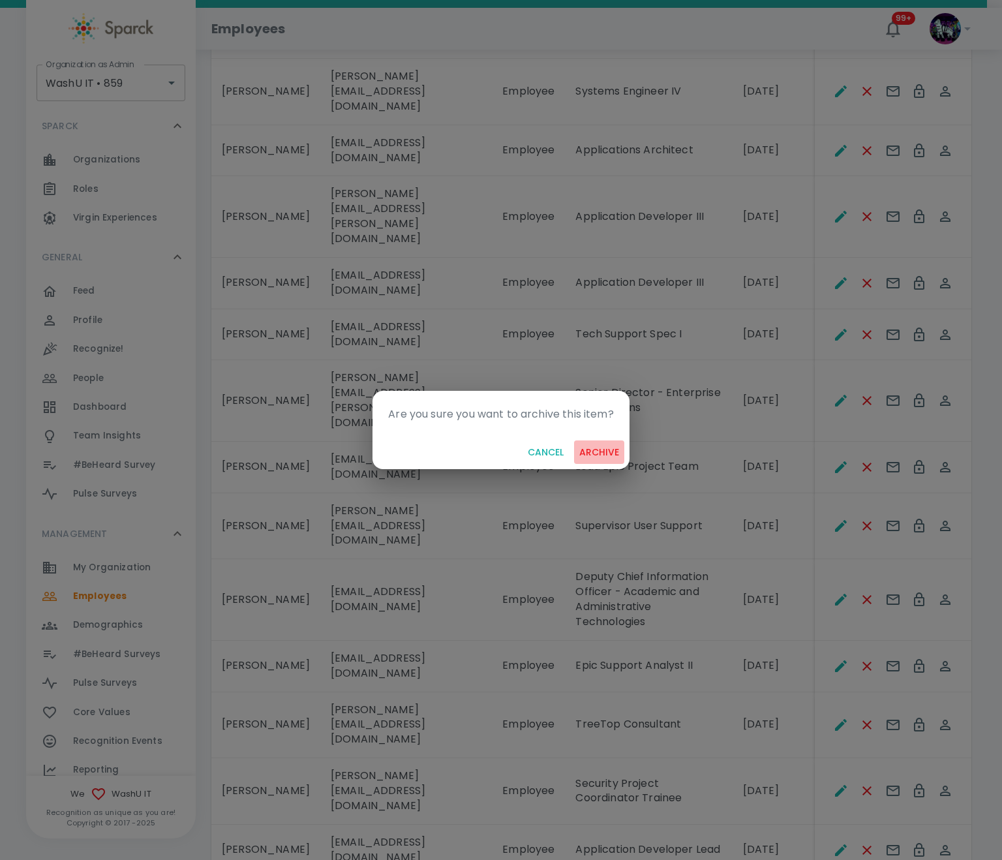
click at [610, 452] on button "archive" at bounding box center [599, 453] width 50 height 24
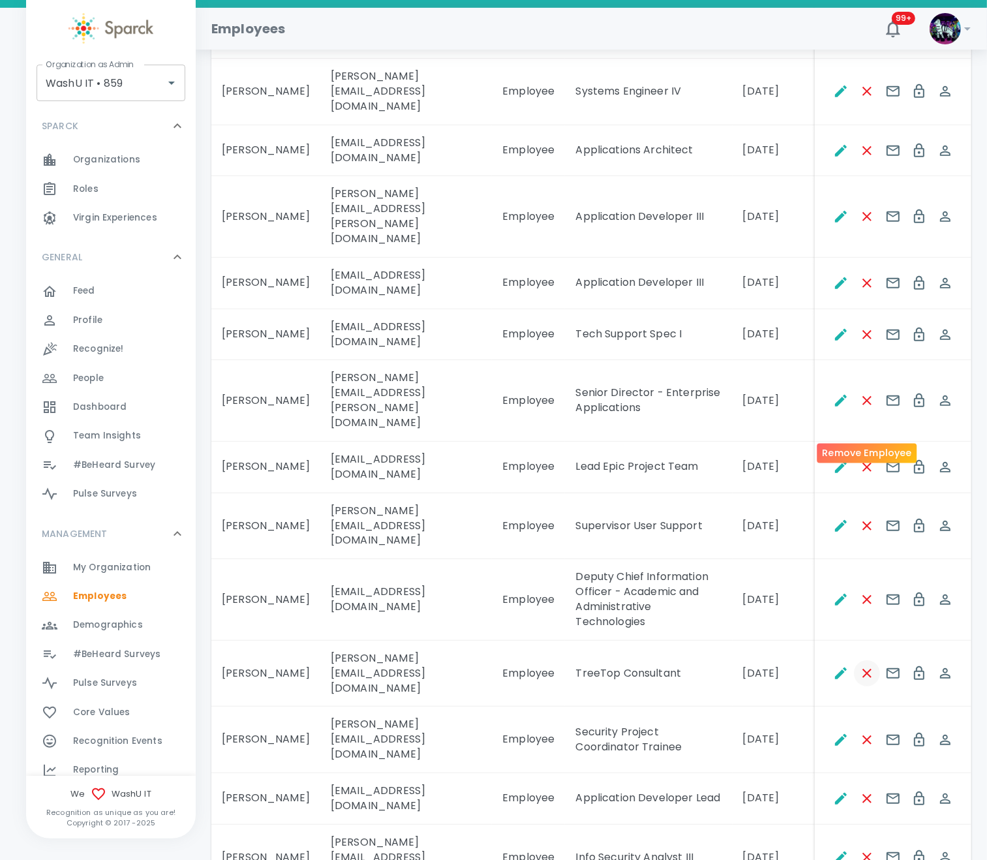
click at [861, 666] on icon "Remove Employee" at bounding box center [868, 674] width 16 height 16
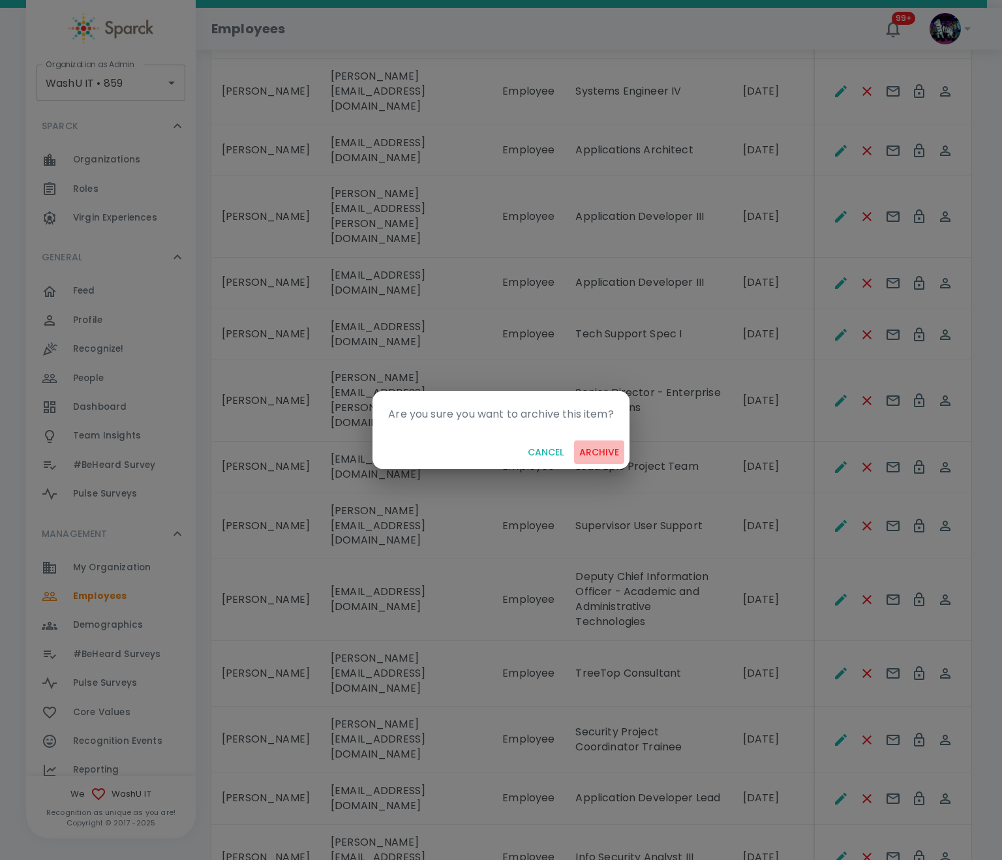
click at [602, 459] on button "archive" at bounding box center [599, 453] width 50 height 24
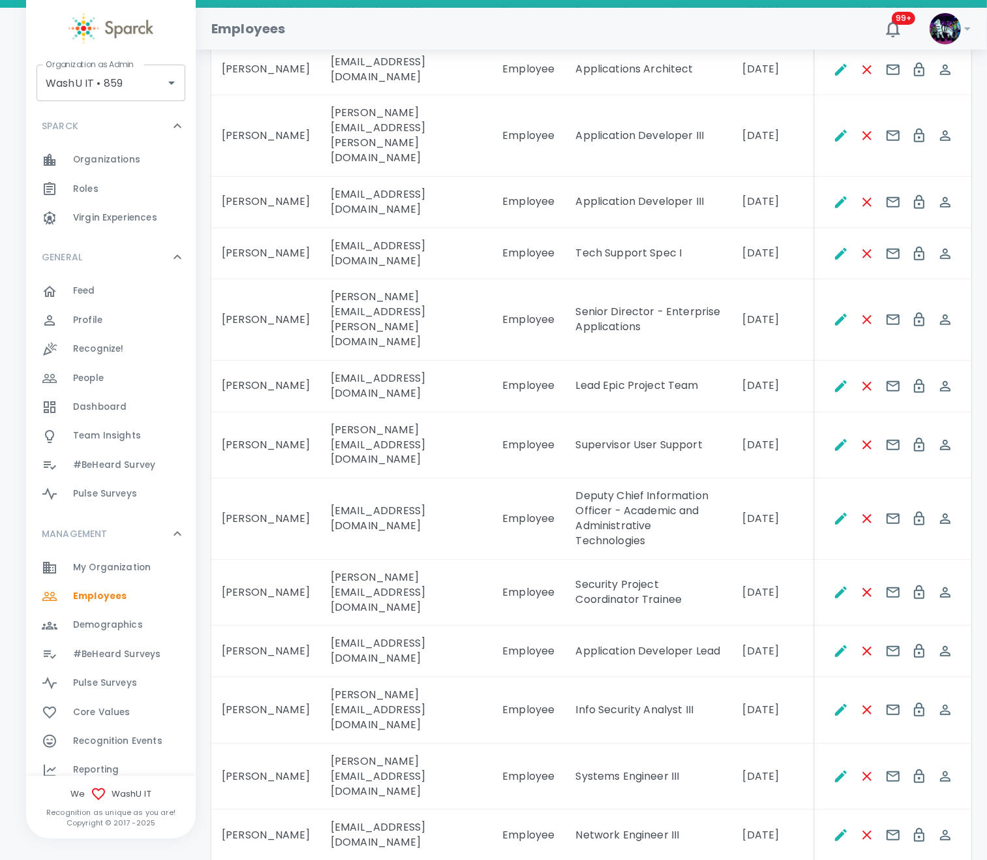
scroll to position [685, 0]
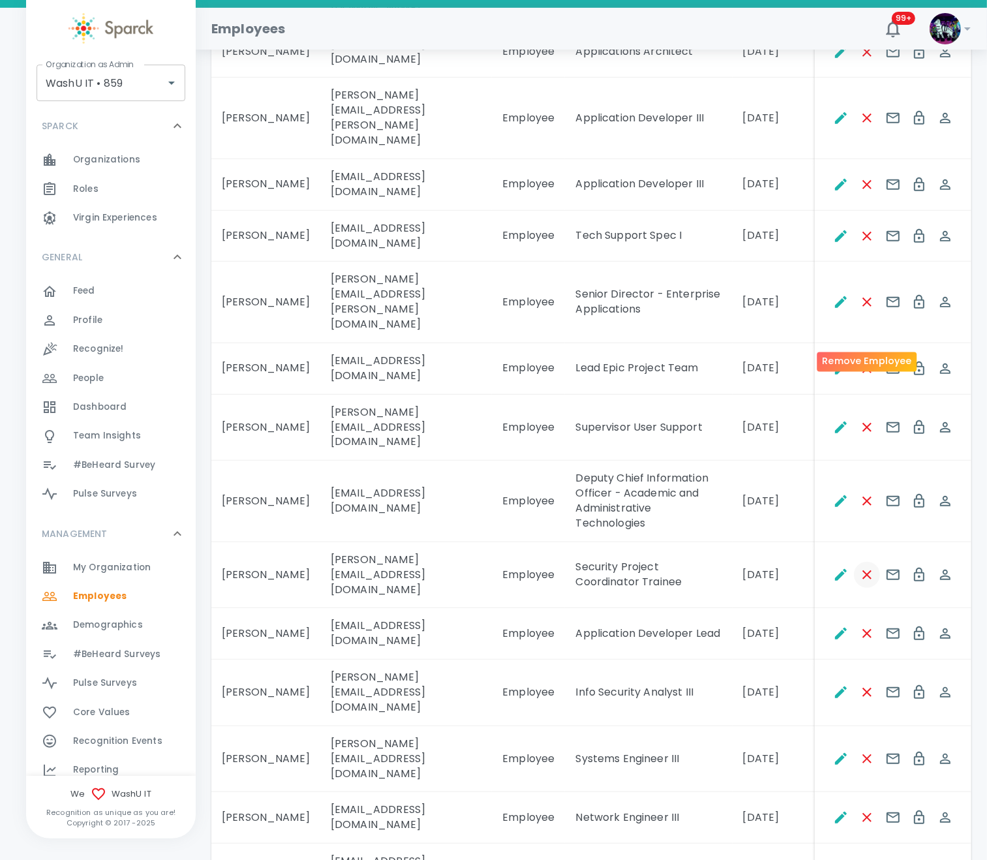
click at [866, 570] on icon "Remove Employee" at bounding box center [867, 574] width 9 height 9
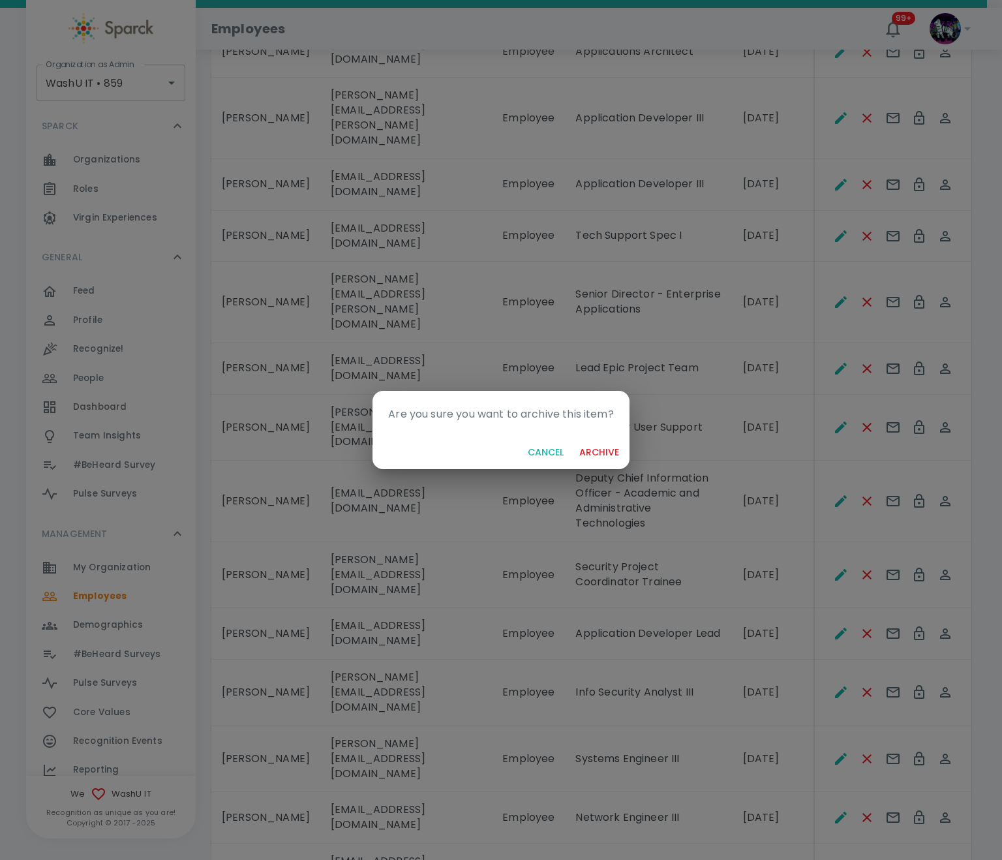
click at [587, 444] on button "archive" at bounding box center [599, 453] width 50 height 24
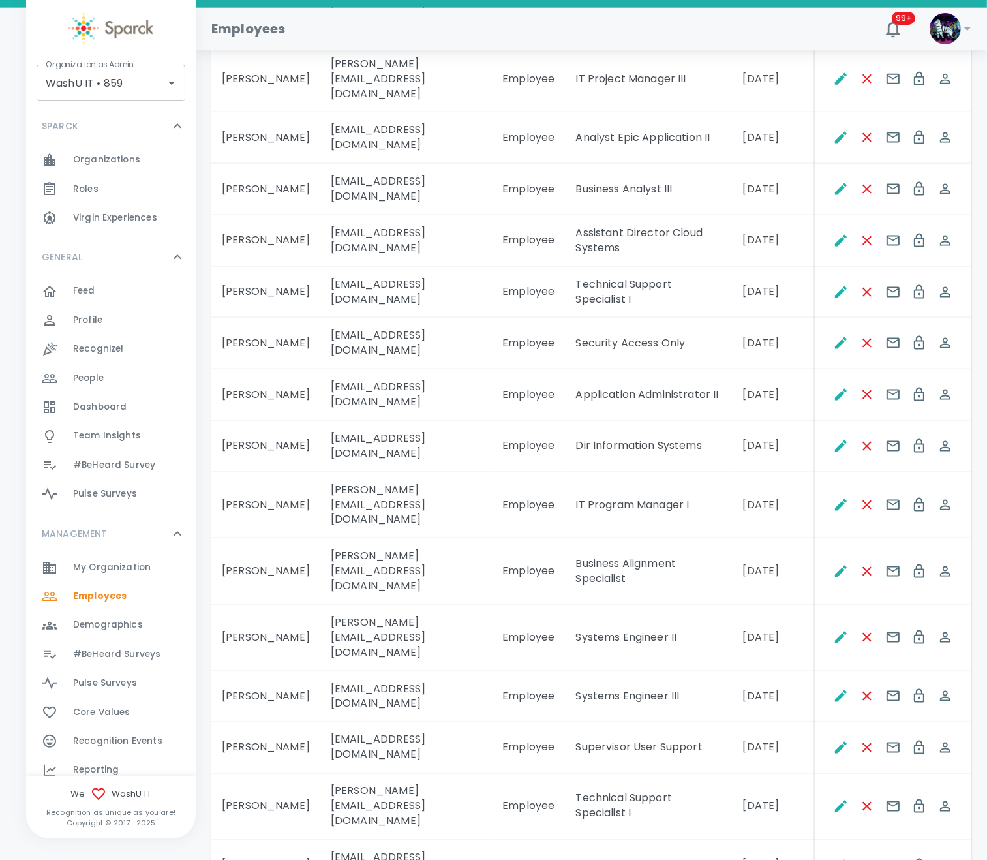
scroll to position [1788, 0]
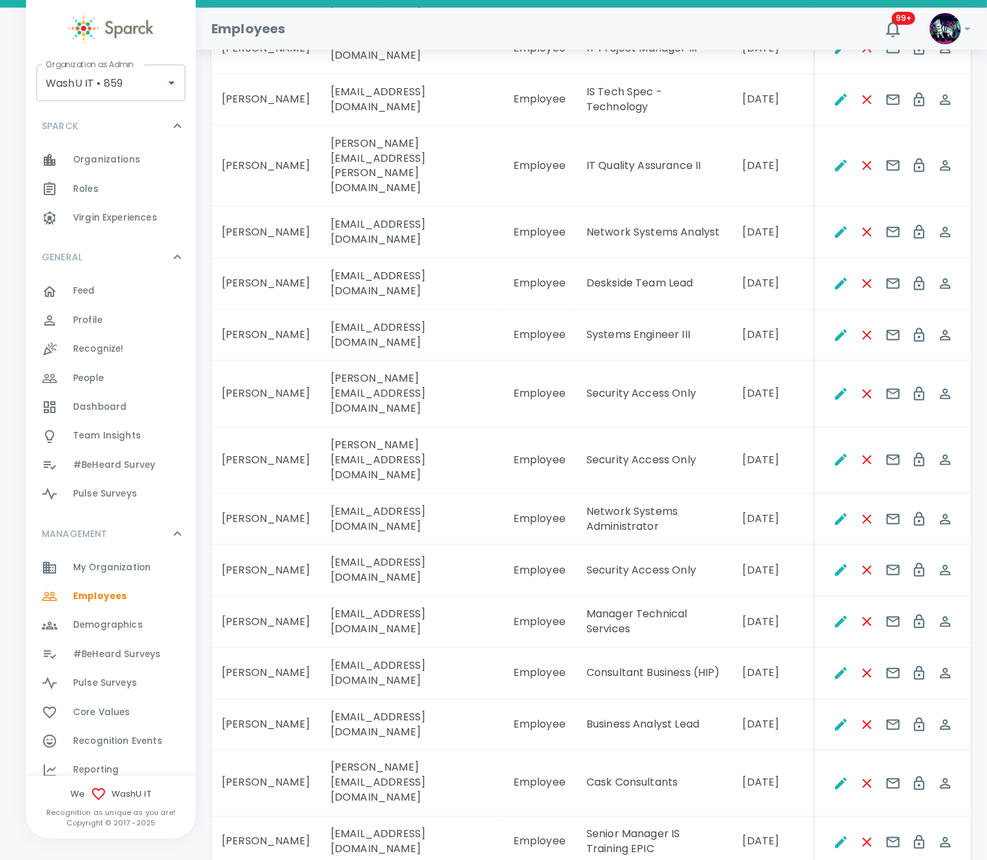
scroll to position [1832, 0]
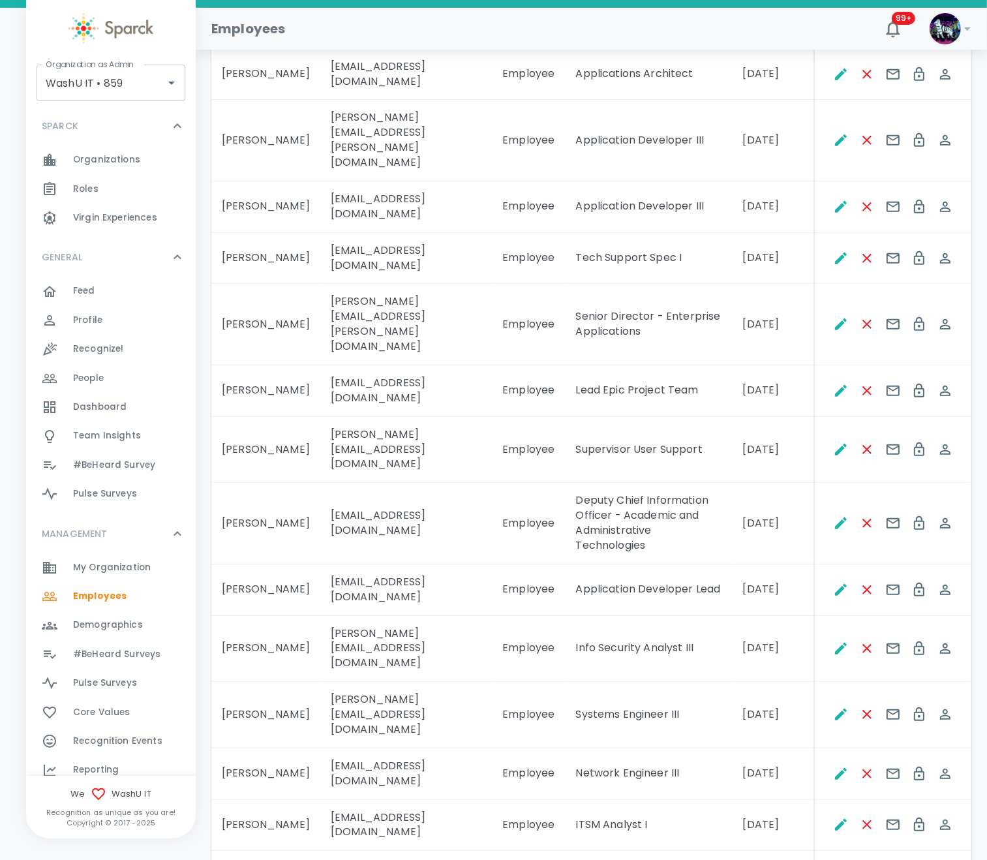
scroll to position [711, 0]
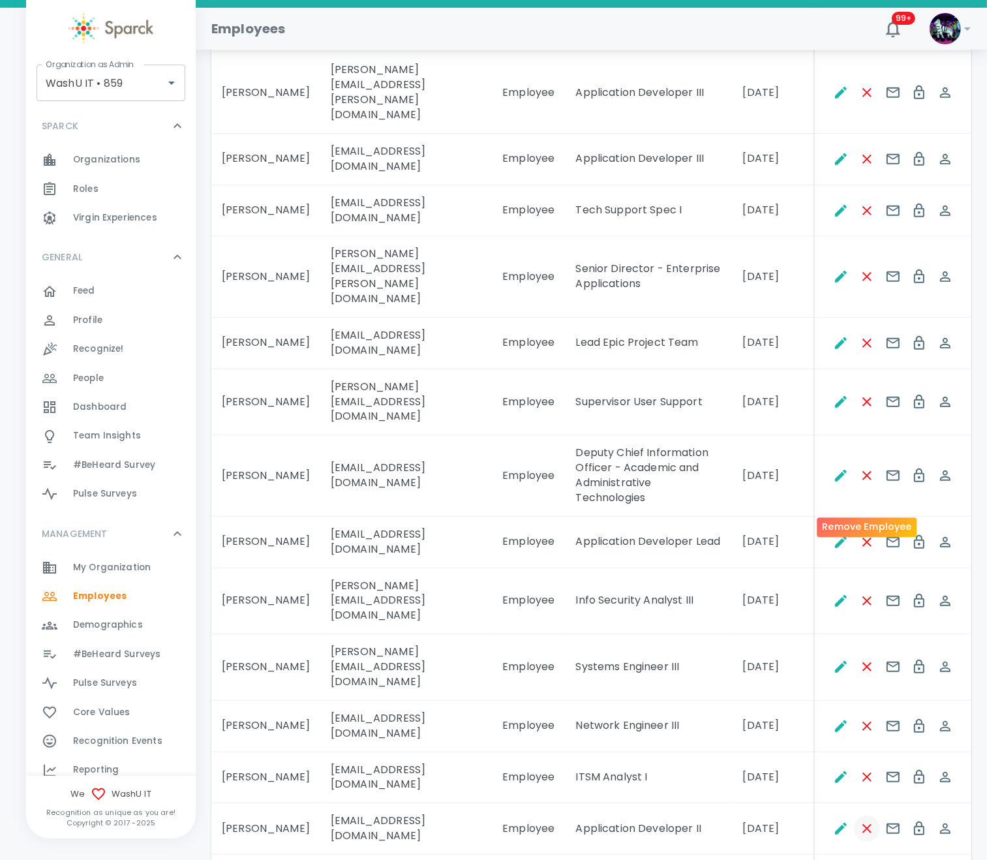
click at [863, 821] on icon "Remove Employee" at bounding box center [868, 829] width 16 height 16
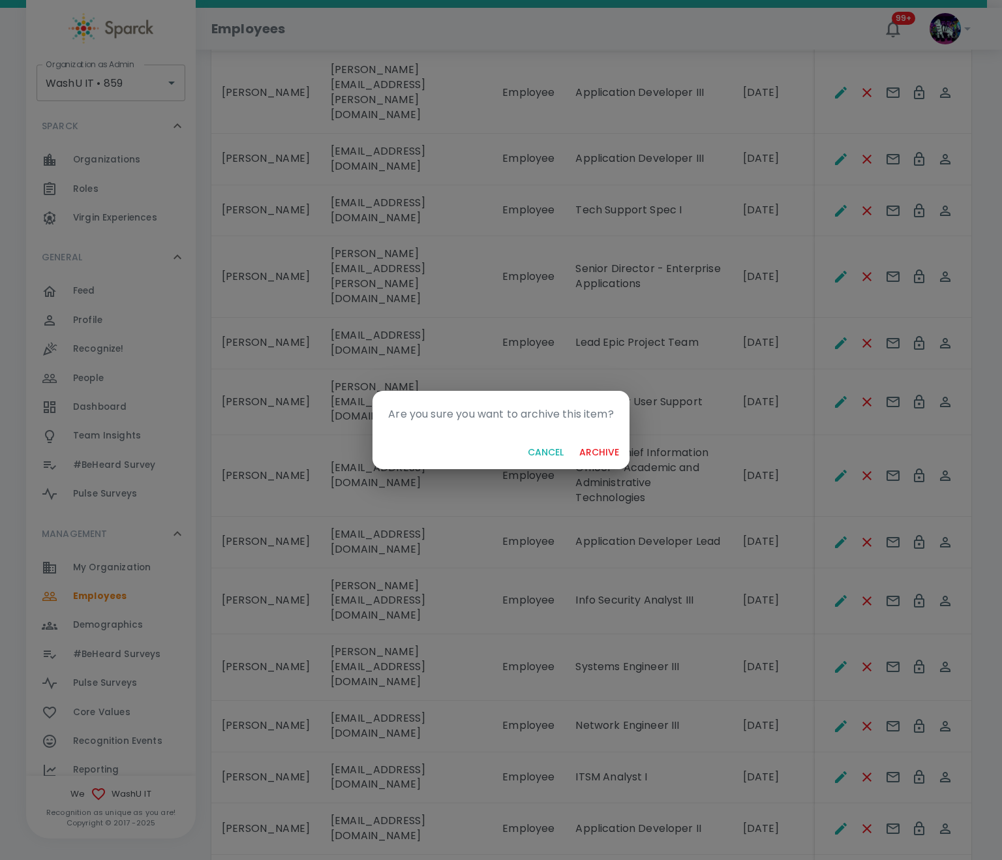
click at [600, 450] on button "archive" at bounding box center [599, 453] width 50 height 24
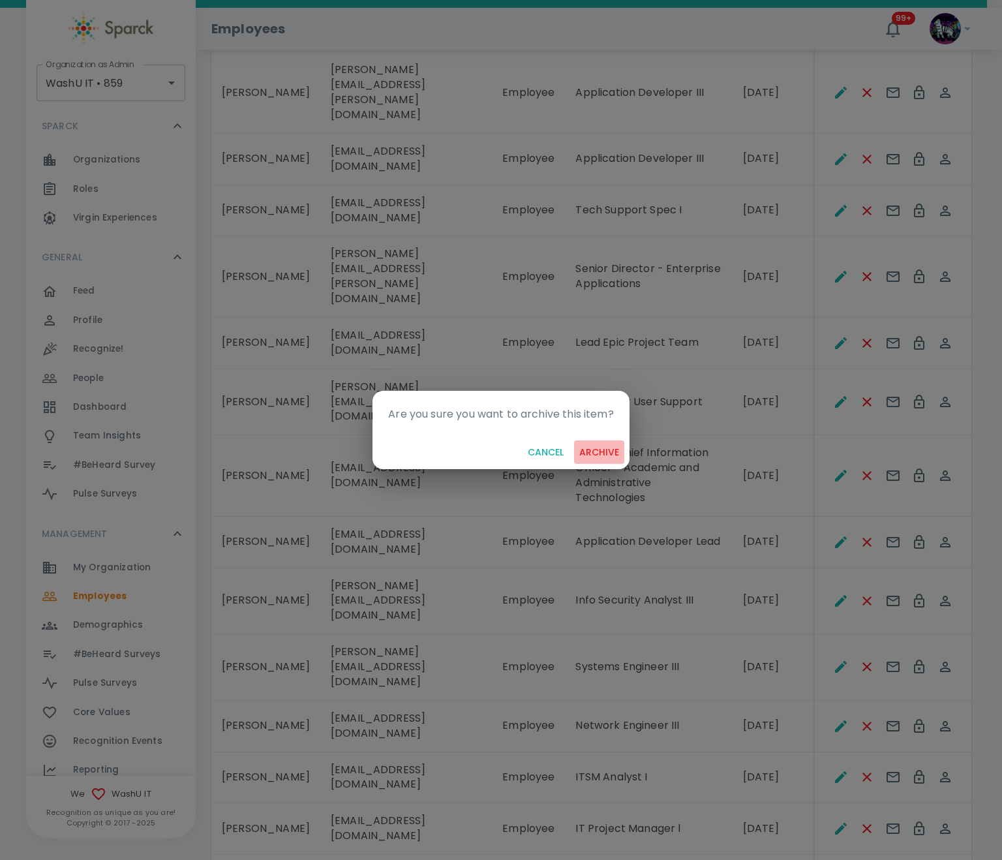
click at [592, 448] on button "archive" at bounding box center [599, 453] width 50 height 24
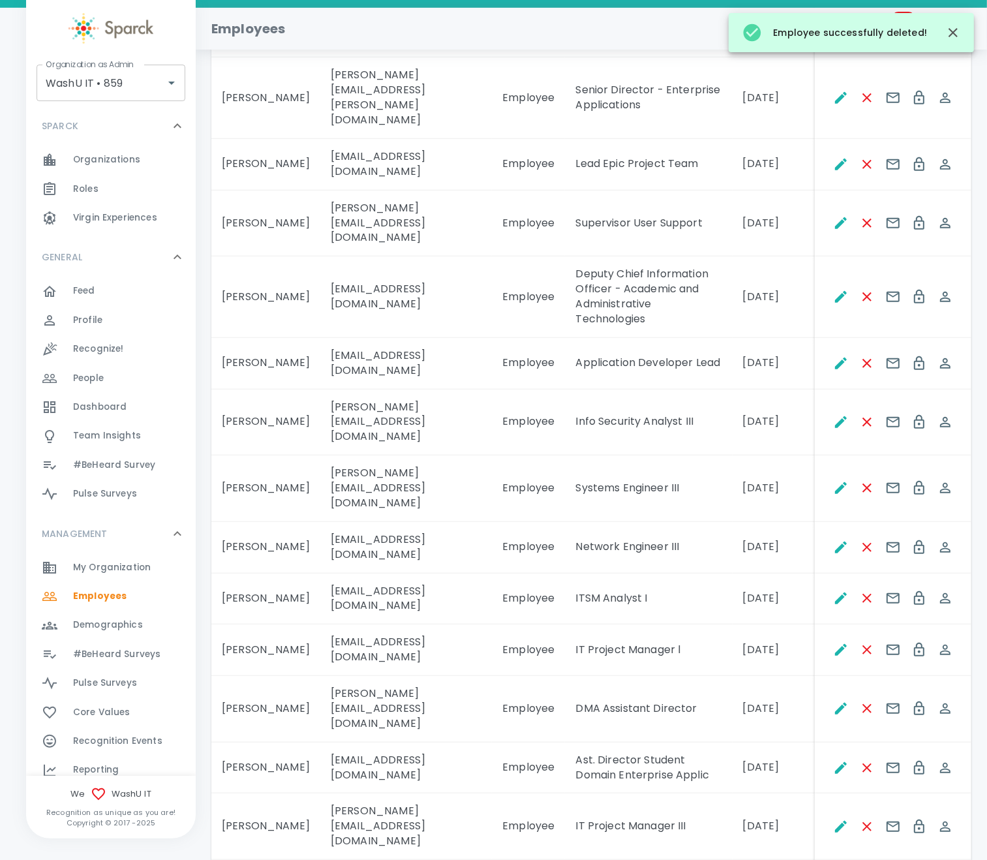
scroll to position [907, 0]
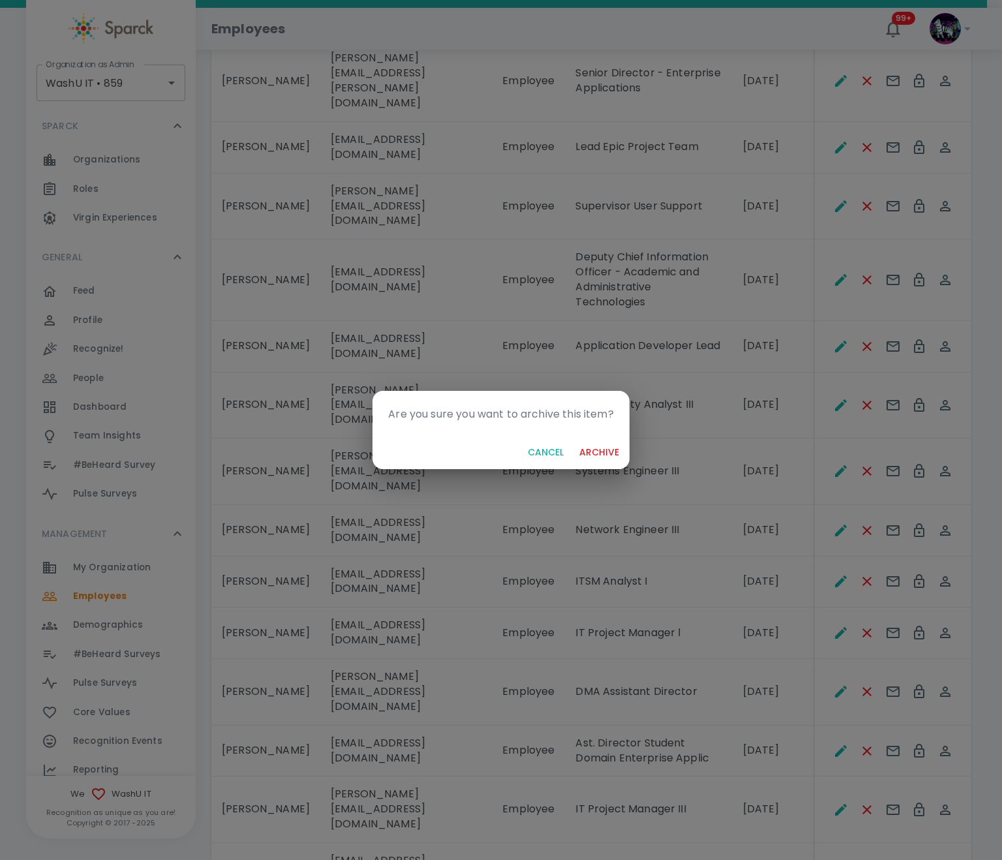
click at [597, 449] on button "archive" at bounding box center [599, 453] width 50 height 24
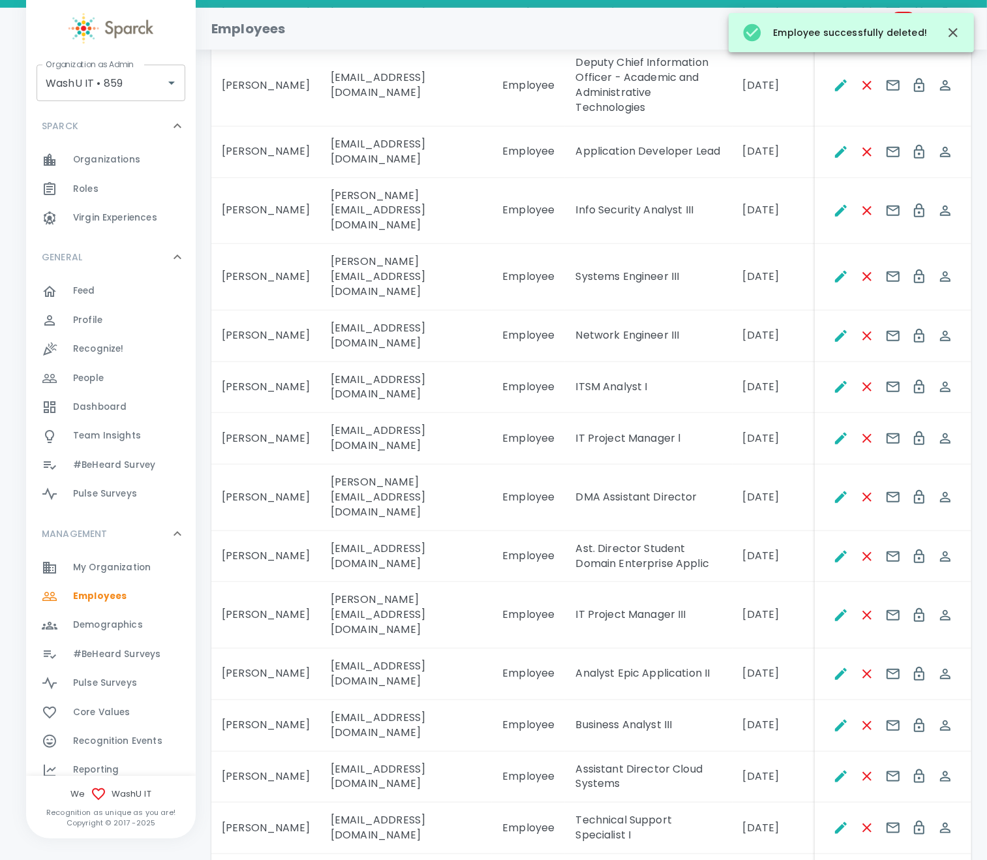
scroll to position [1102, 0]
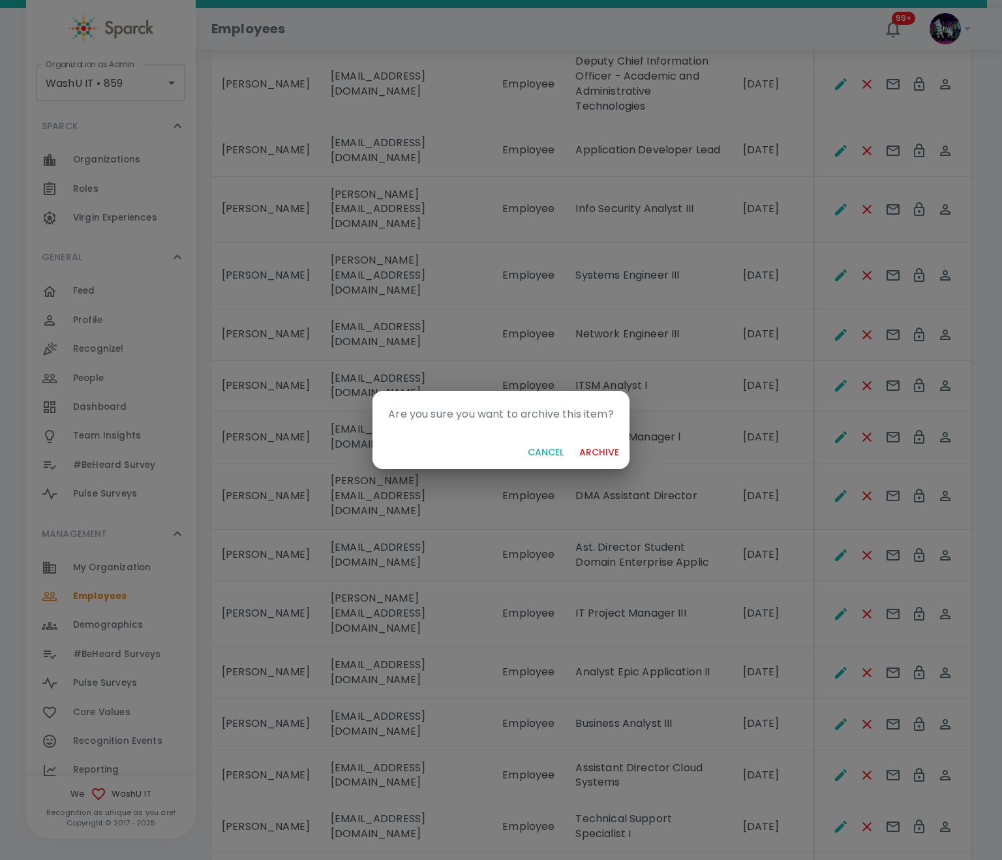
click at [598, 445] on button "archive" at bounding box center [599, 453] width 50 height 24
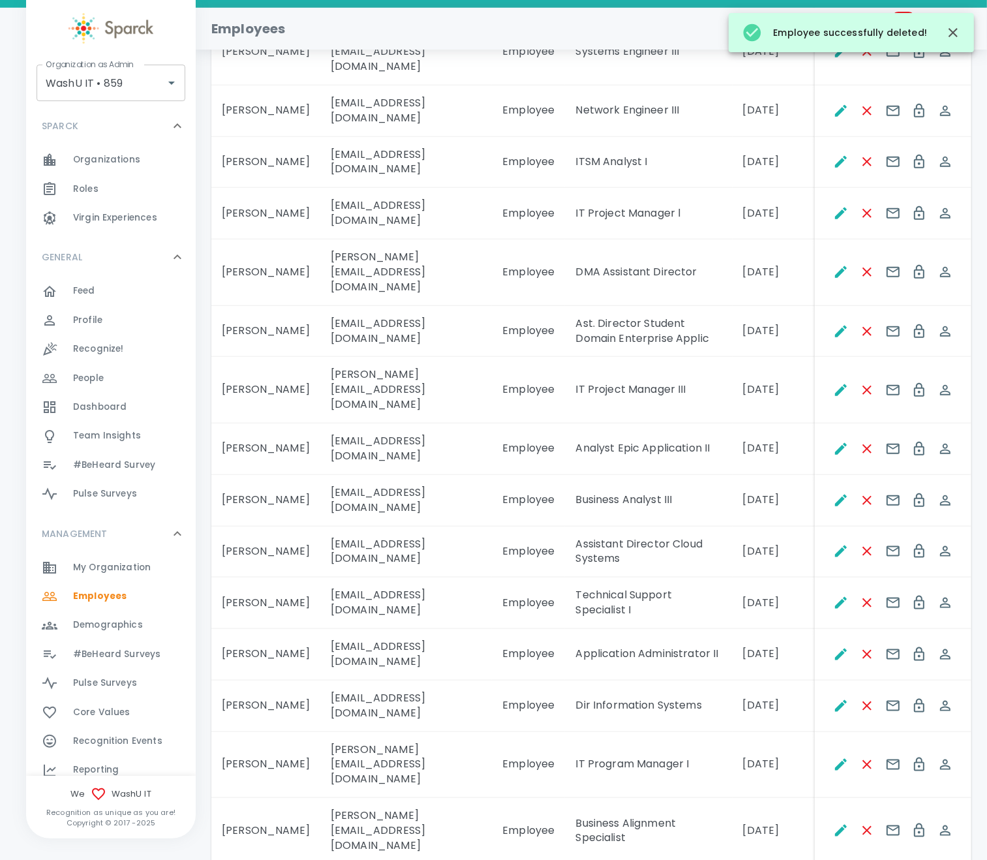
scroll to position [1298, 0]
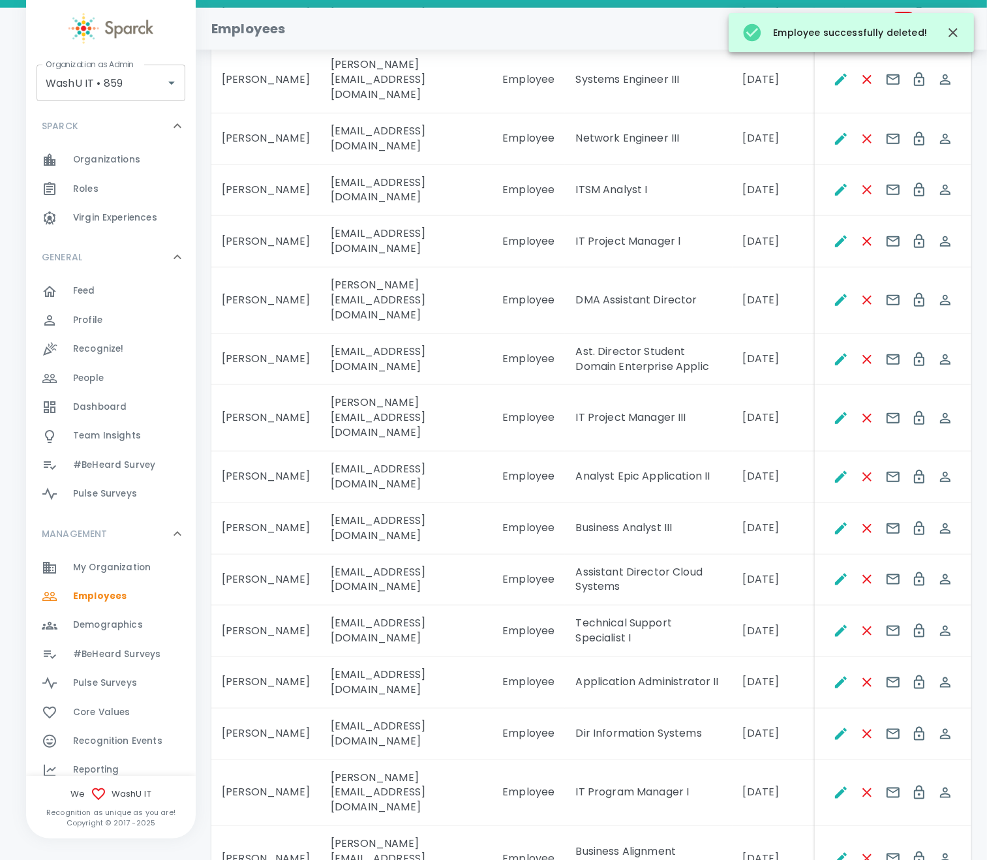
click at [285, 555] on td "John Bailey" at bounding box center [265, 581] width 109 height 52
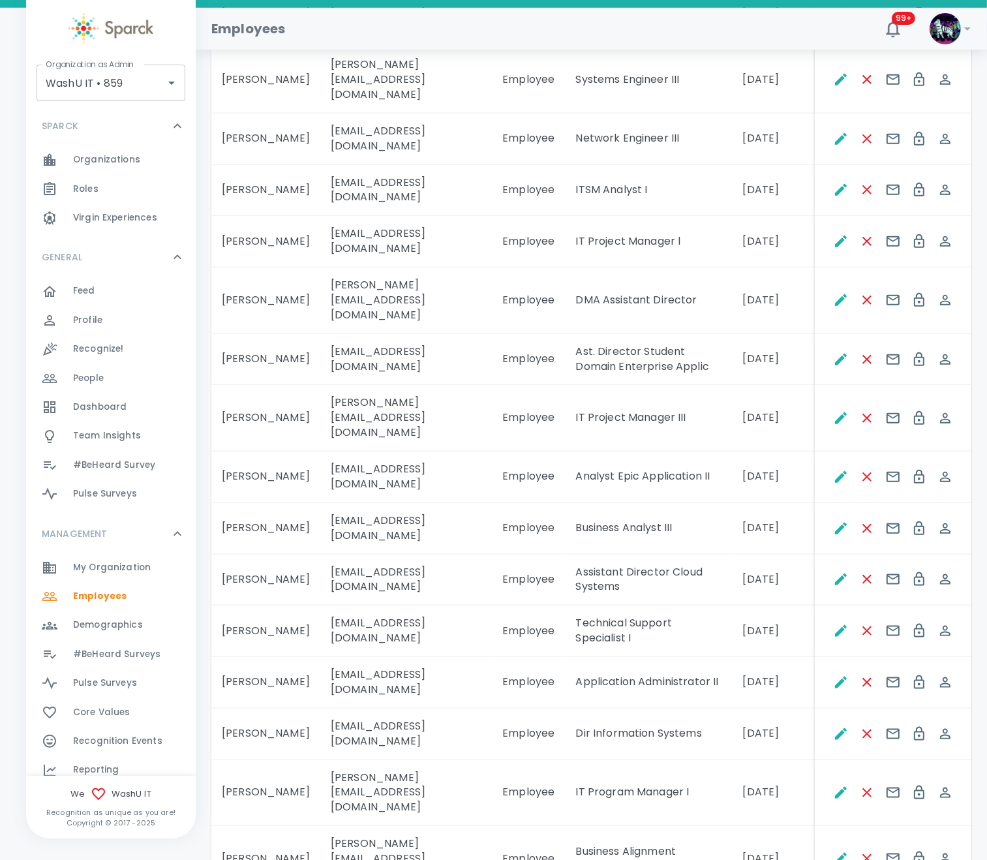
click at [272, 657] on td "John Chumley" at bounding box center [265, 683] width 109 height 52
click at [264, 760] on td "John Laverdure" at bounding box center [265, 793] width 109 height 67
click at [269, 826] on td "John Murphy" at bounding box center [265, 859] width 109 height 67
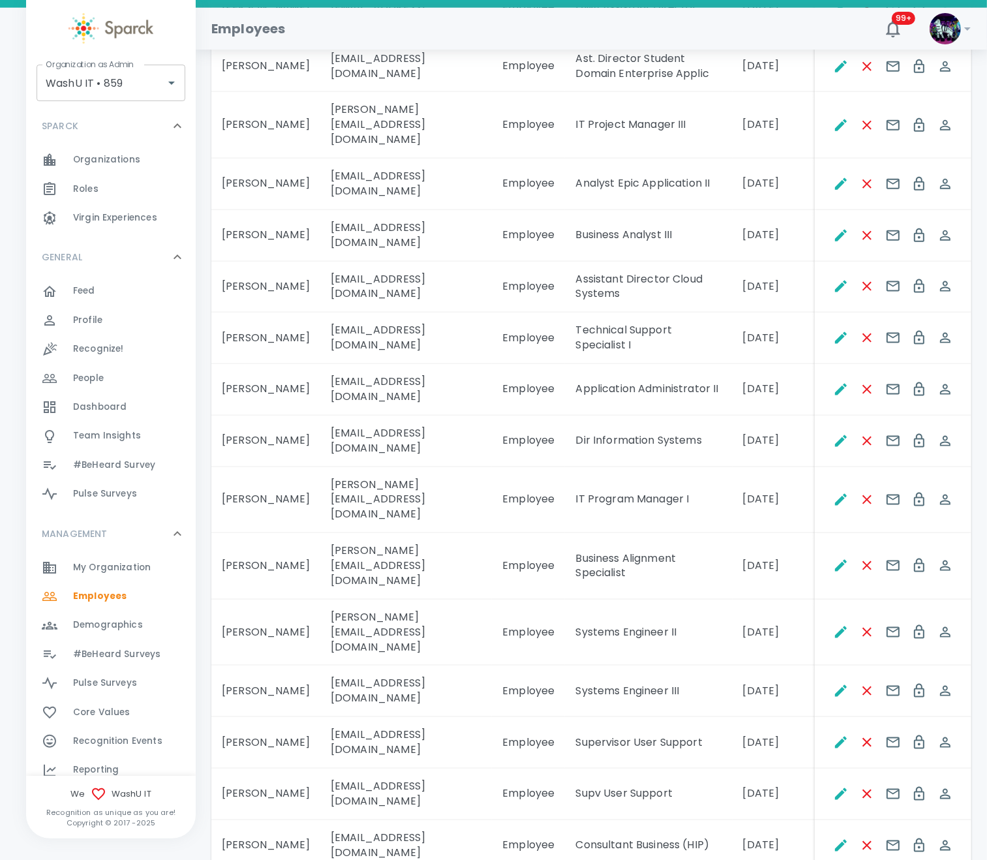
scroll to position [1592, 0]
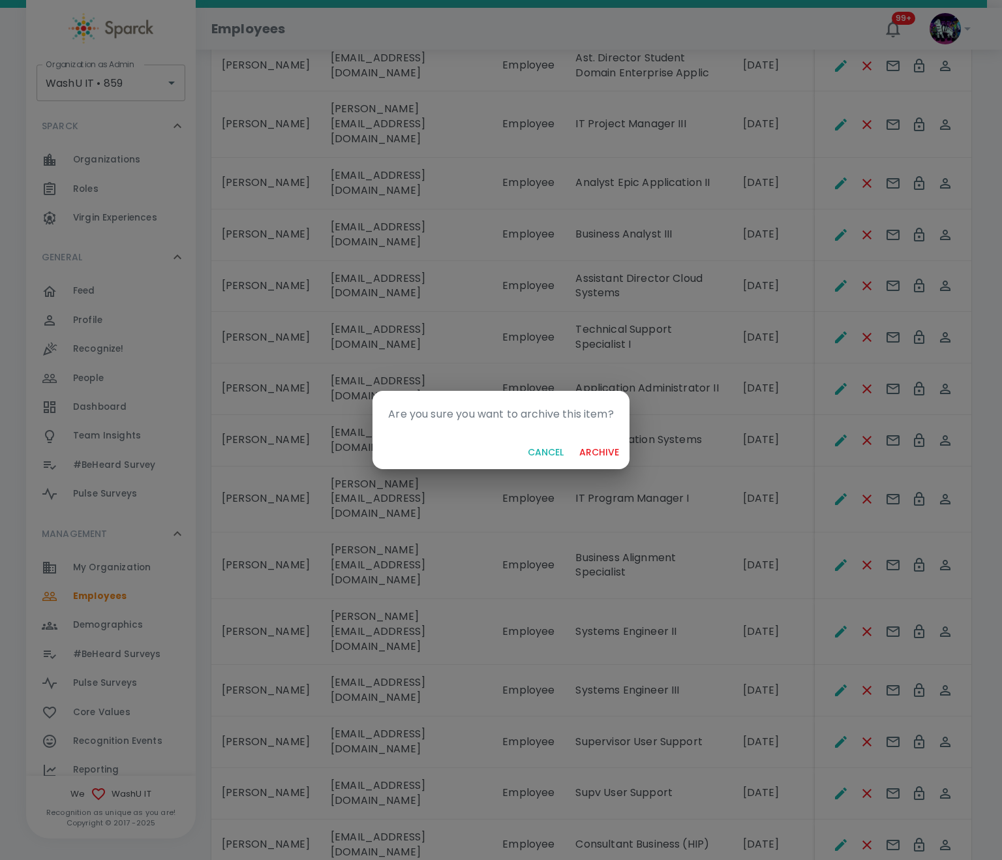
click at [595, 448] on button "archive" at bounding box center [599, 453] width 50 height 24
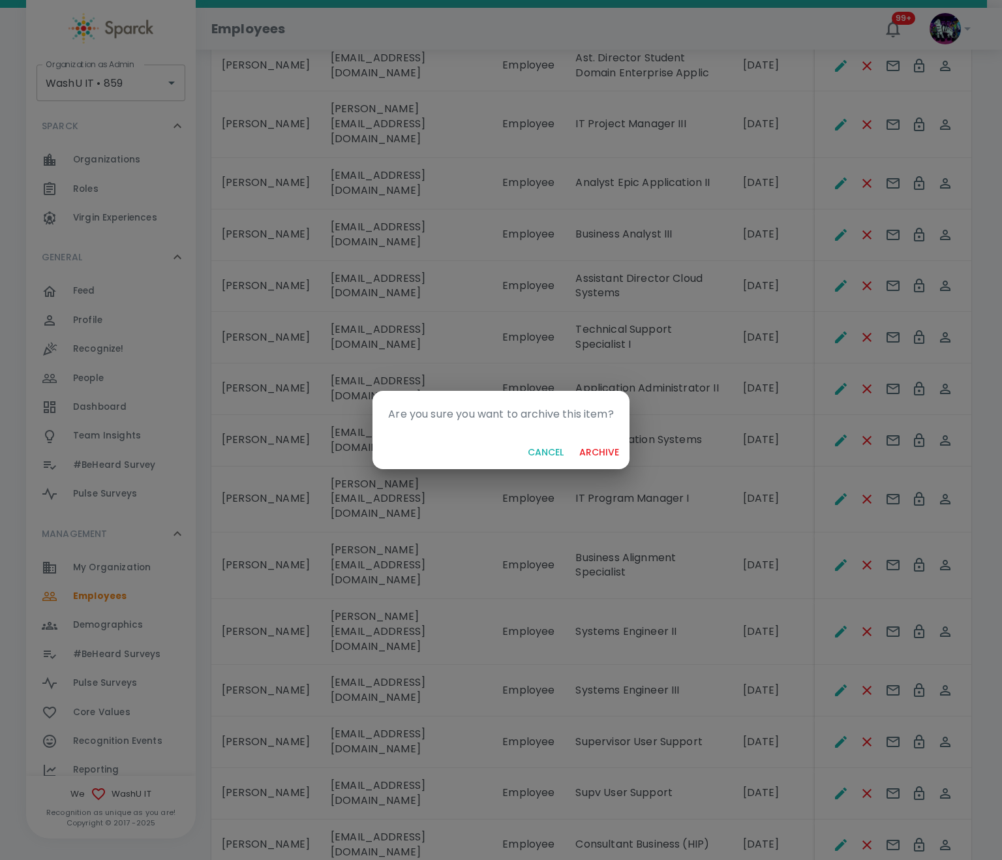
click at [597, 456] on button "archive" at bounding box center [599, 453] width 50 height 24
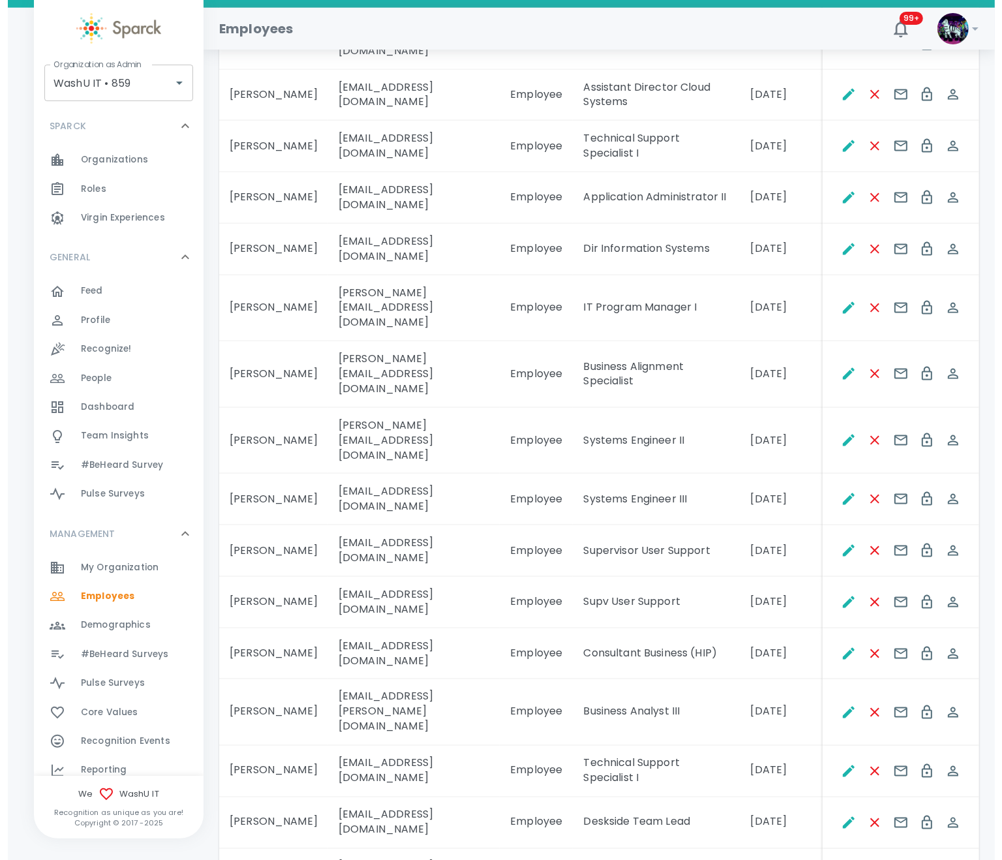
scroll to position [1788, 0]
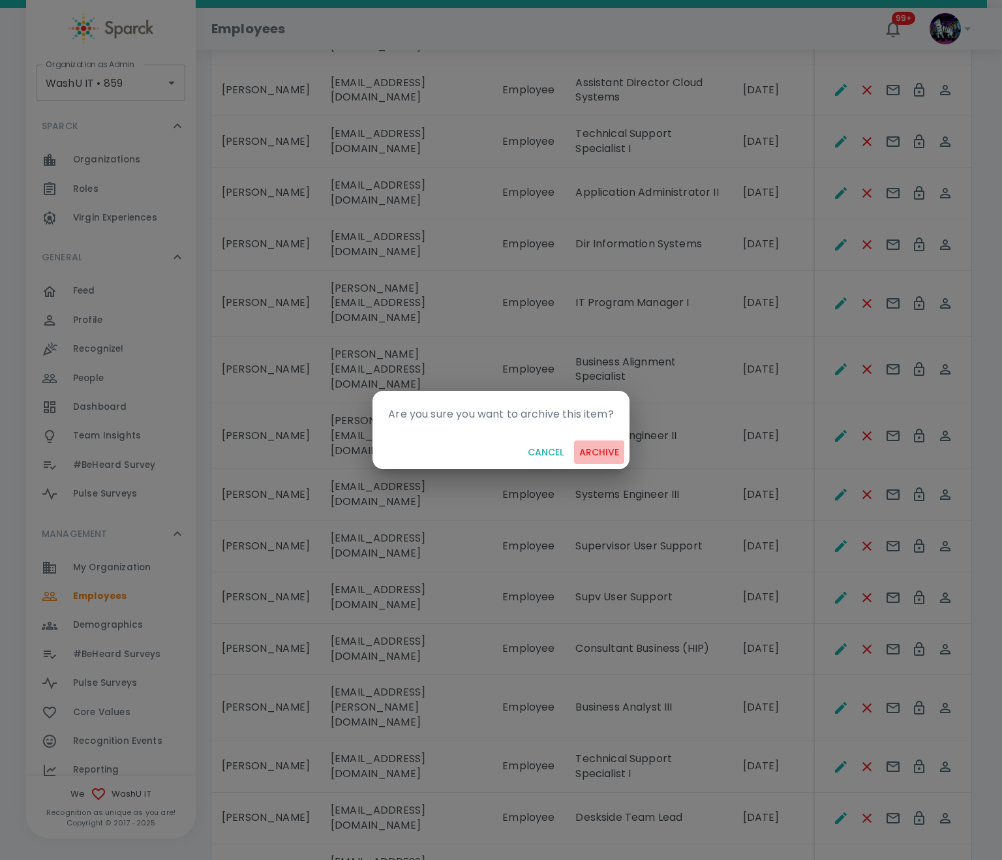
click at [608, 453] on button "archive" at bounding box center [599, 453] width 50 height 24
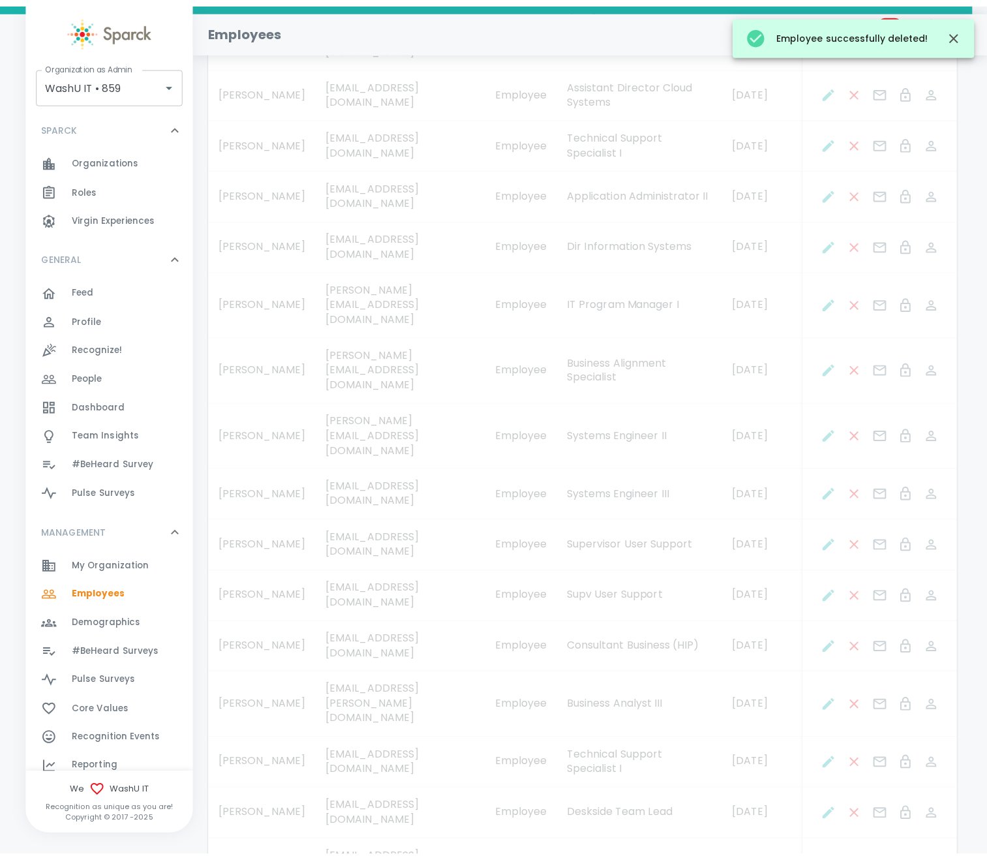
scroll to position [1772, 0]
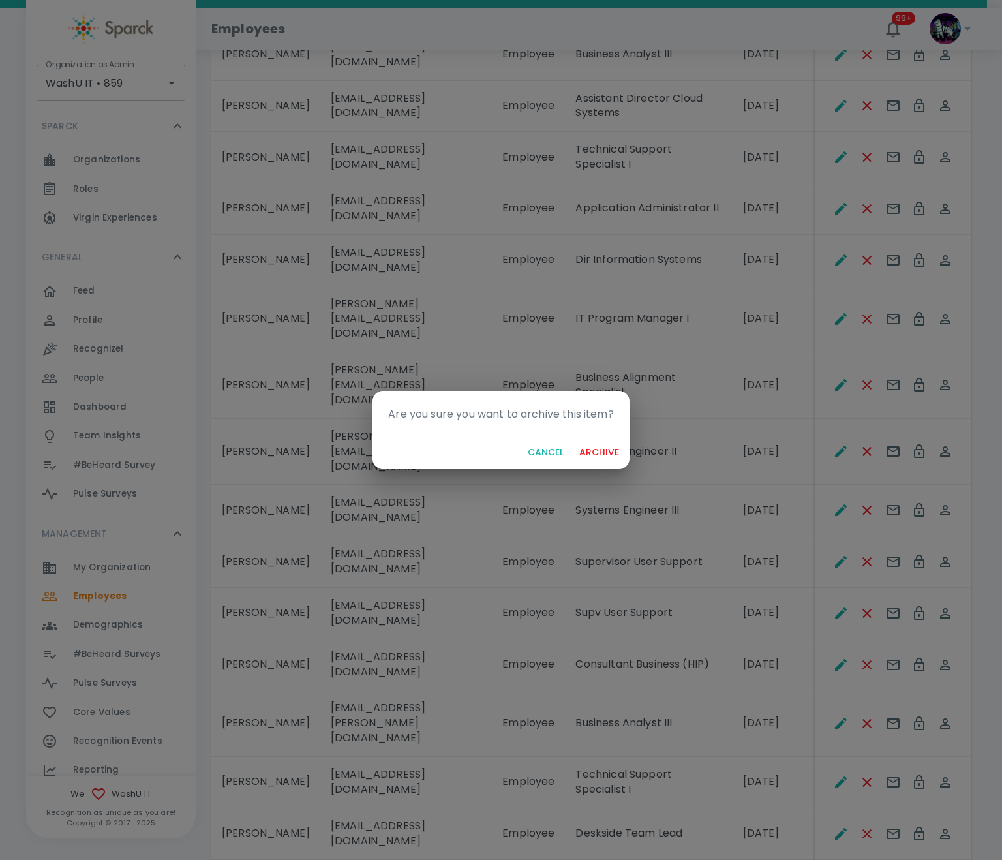
click at [591, 448] on button "archive" at bounding box center [599, 453] width 50 height 24
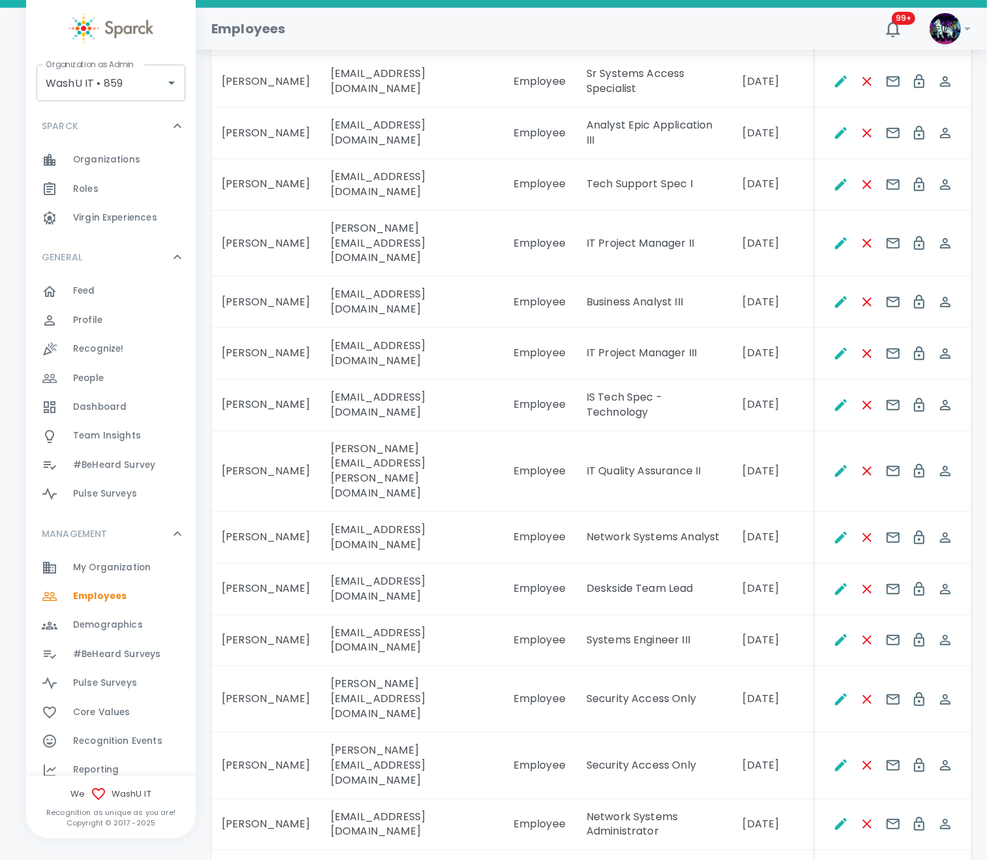
scroll to position [206, 0]
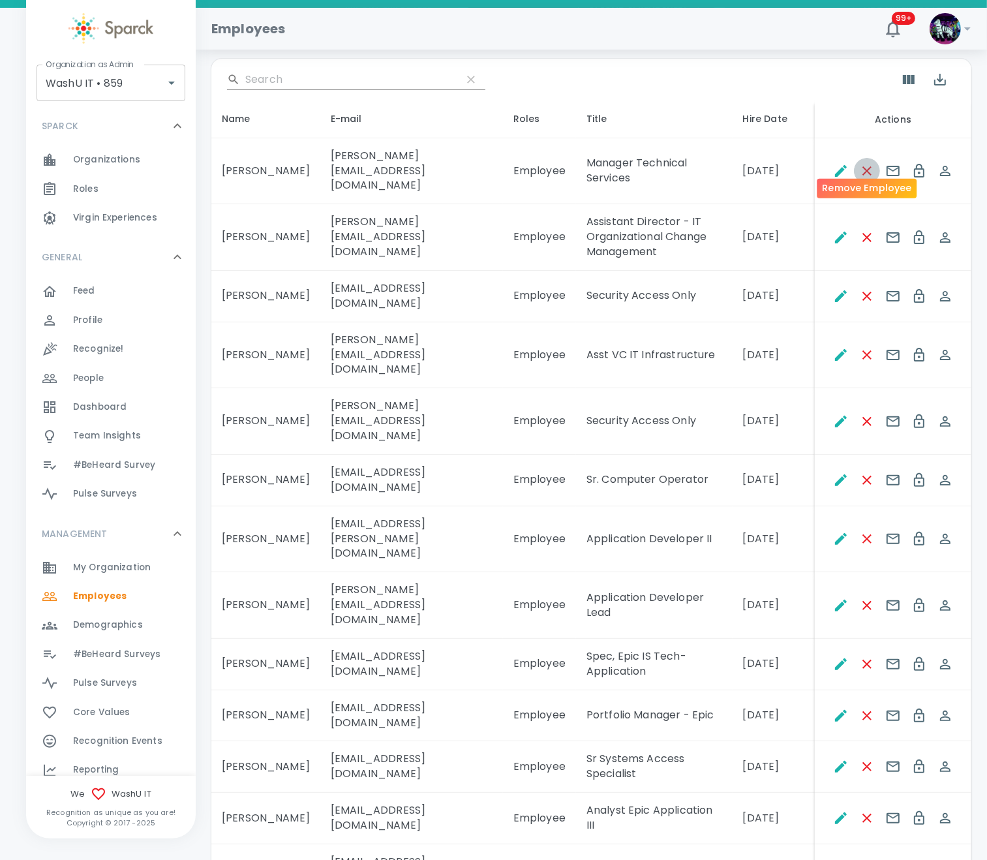
click at [867, 163] on icon "Remove Employee" at bounding box center [868, 171] width 16 height 16
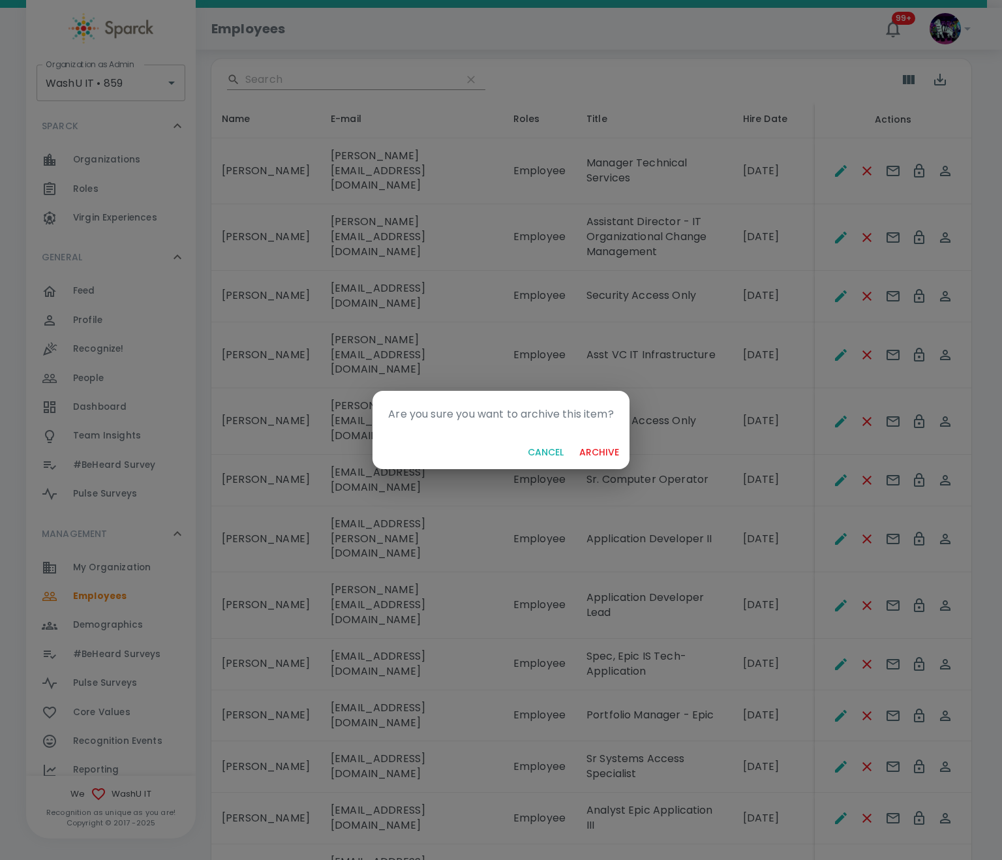
click at [589, 448] on button "archive" at bounding box center [599, 453] width 50 height 24
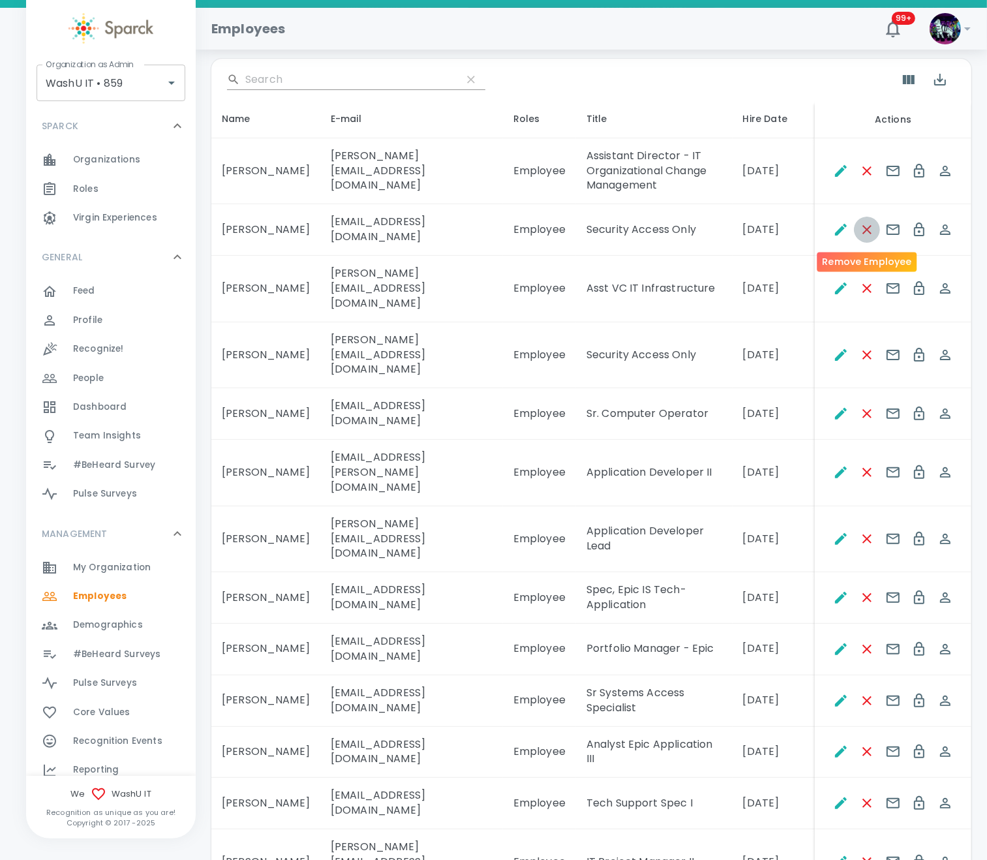
click at [865, 226] on icon "Remove Employee" at bounding box center [868, 230] width 16 height 16
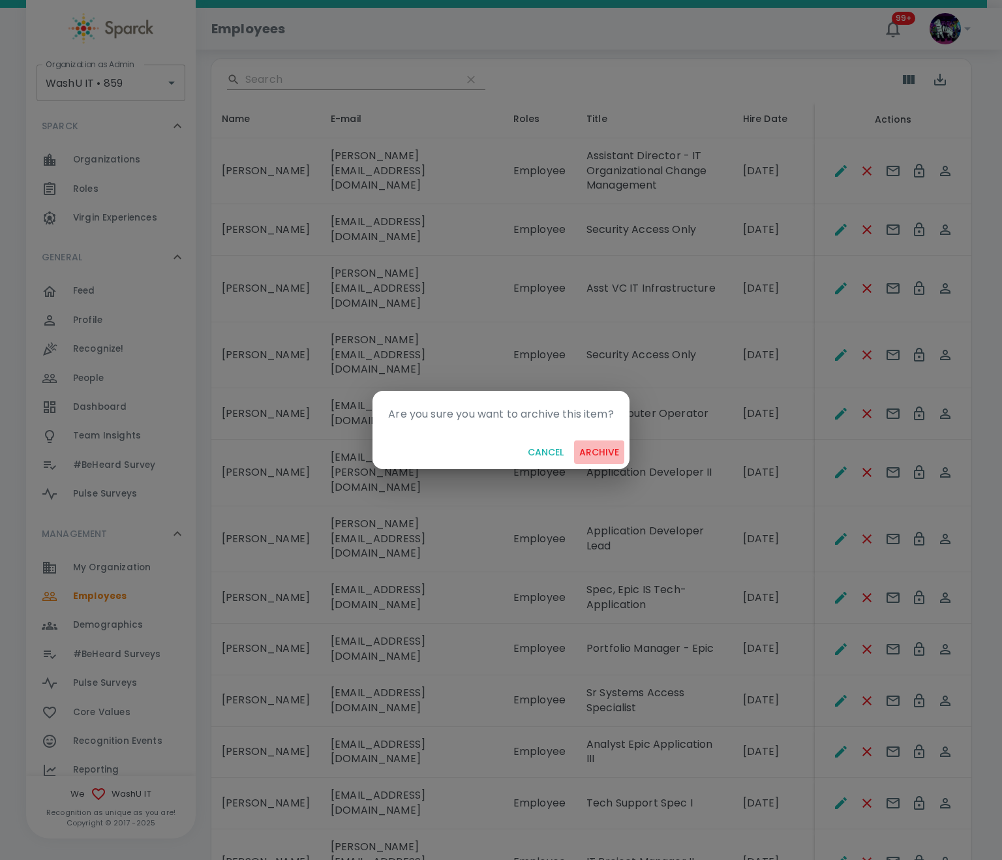
click at [600, 452] on button "archive" at bounding box center [599, 453] width 50 height 24
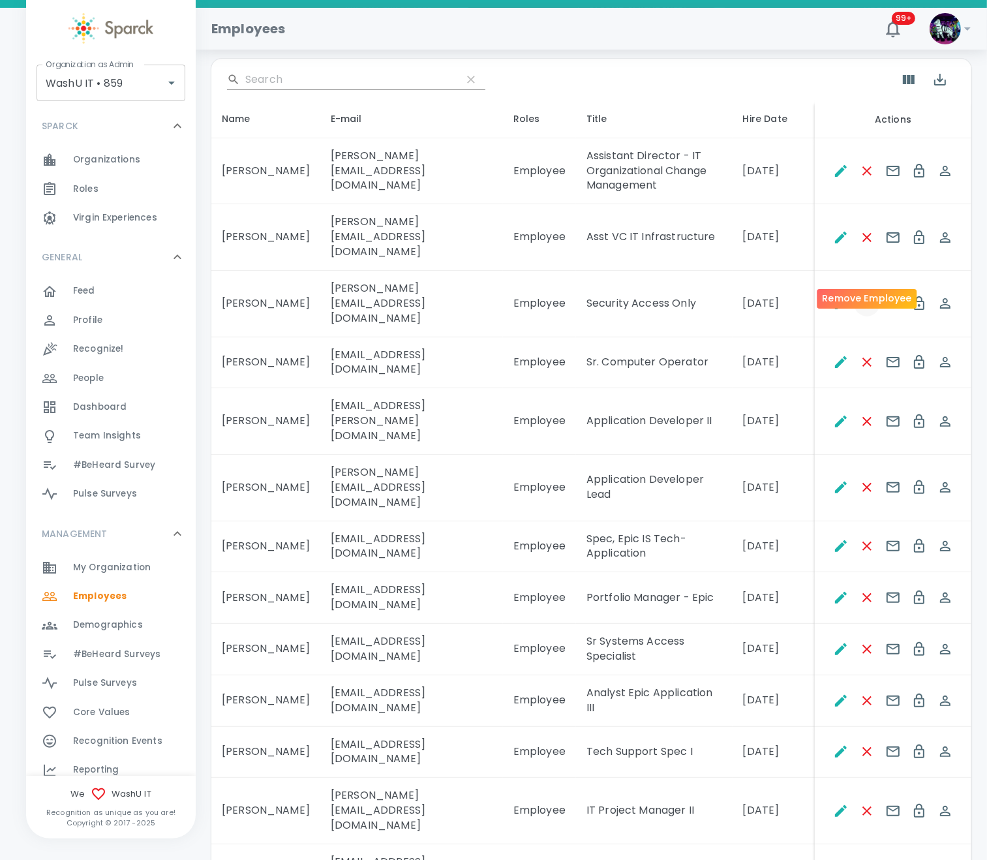
click at [873, 296] on icon "Remove Employee" at bounding box center [868, 304] width 16 height 16
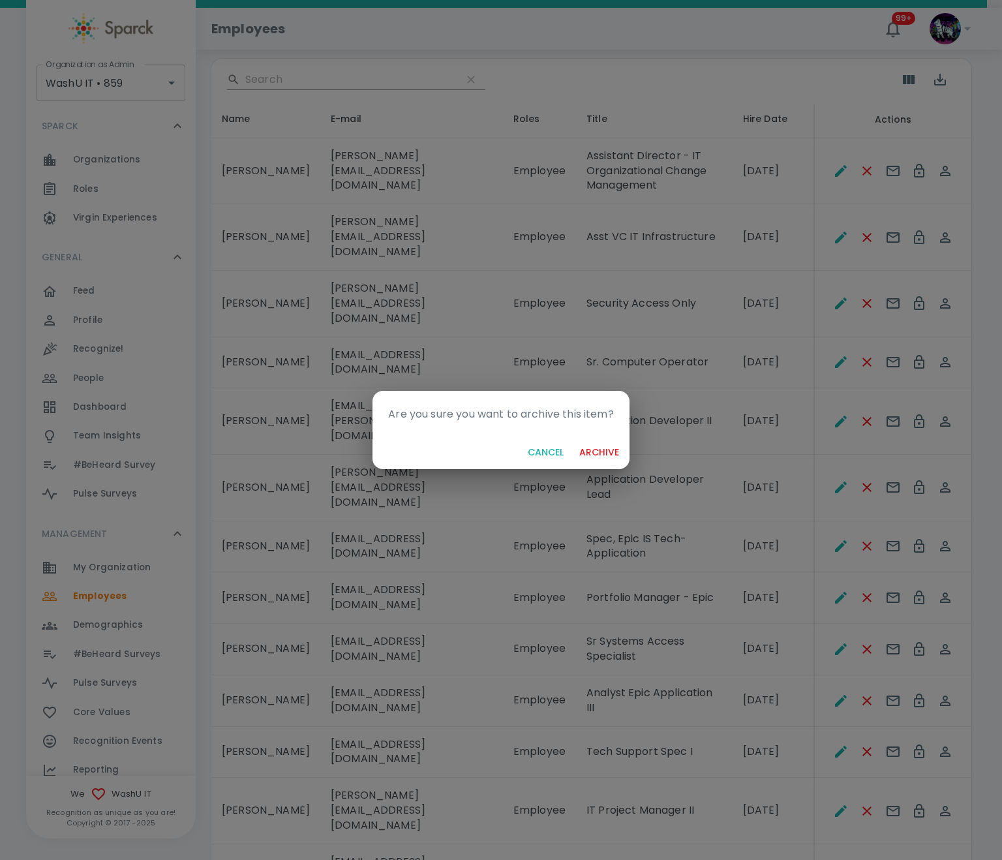
click at [606, 444] on button "archive" at bounding box center [599, 453] width 50 height 24
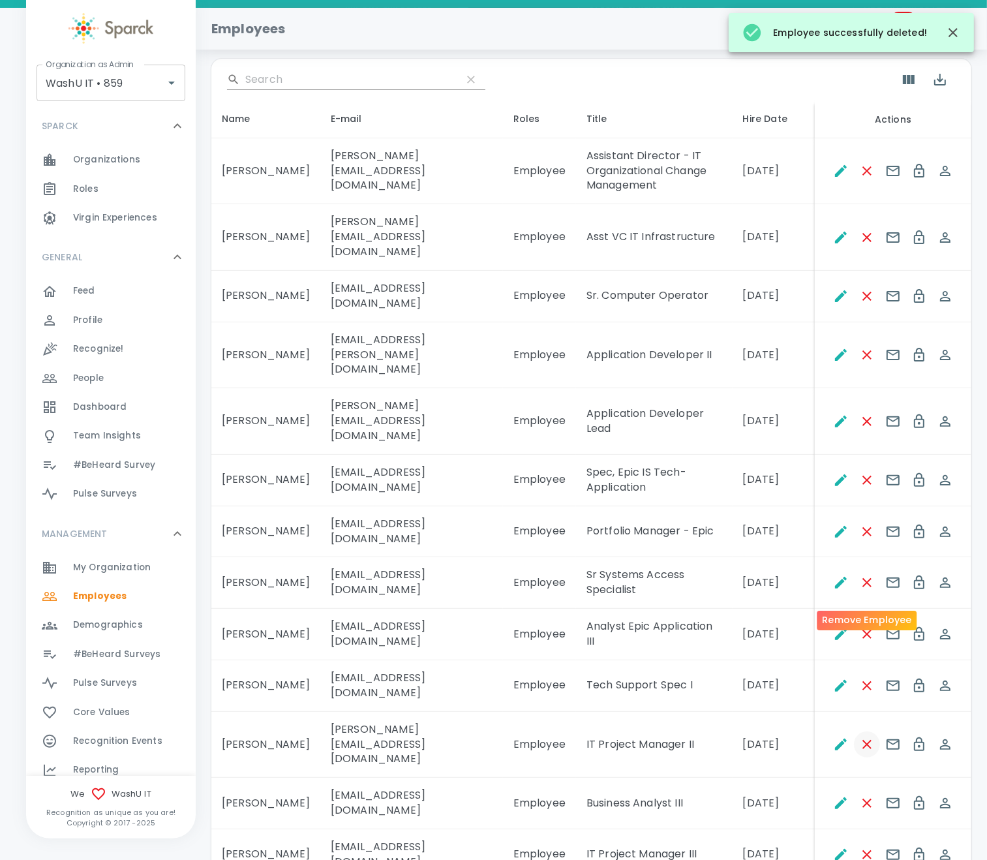
click at [871, 737] on icon "Remove Employee" at bounding box center [868, 745] width 16 height 16
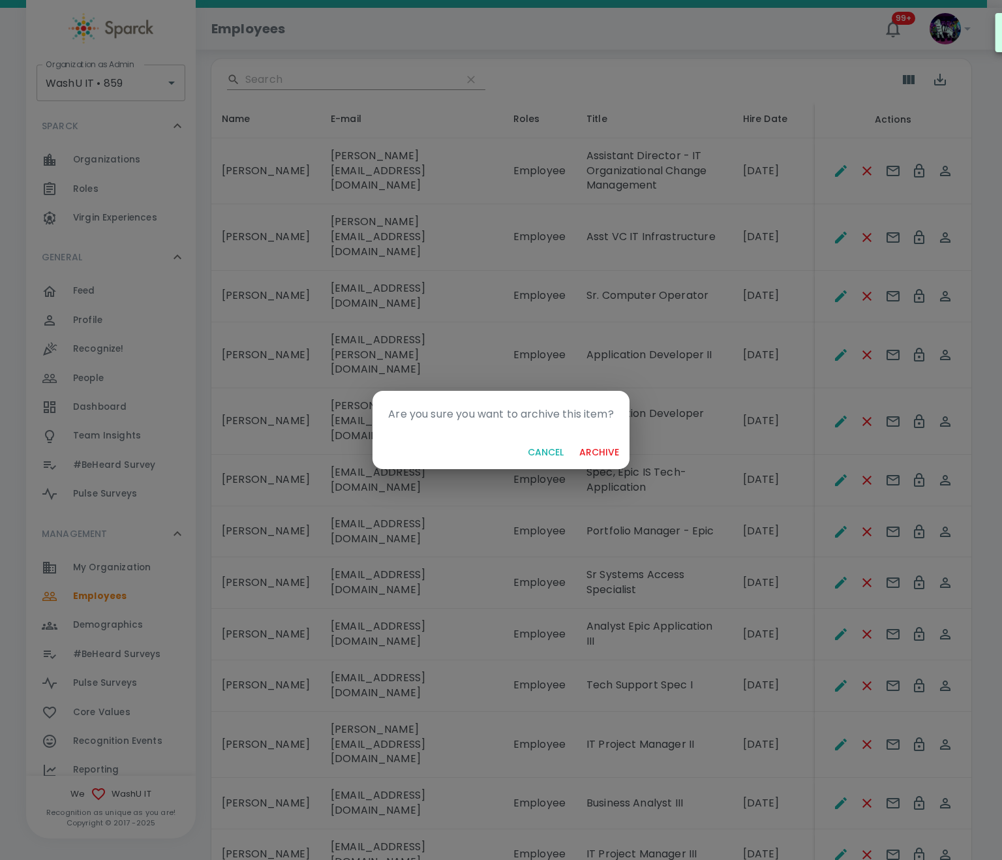
click at [612, 445] on button "archive" at bounding box center [599, 453] width 50 height 24
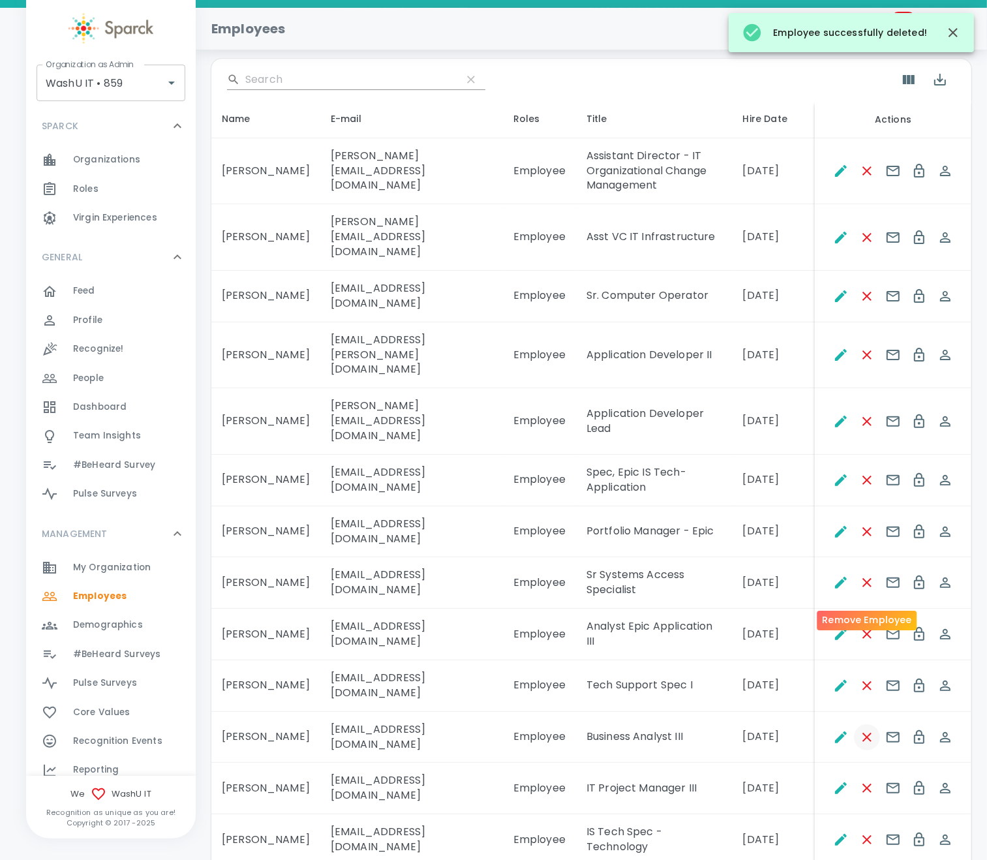
click at [869, 730] on icon "Remove Employee" at bounding box center [868, 738] width 16 height 16
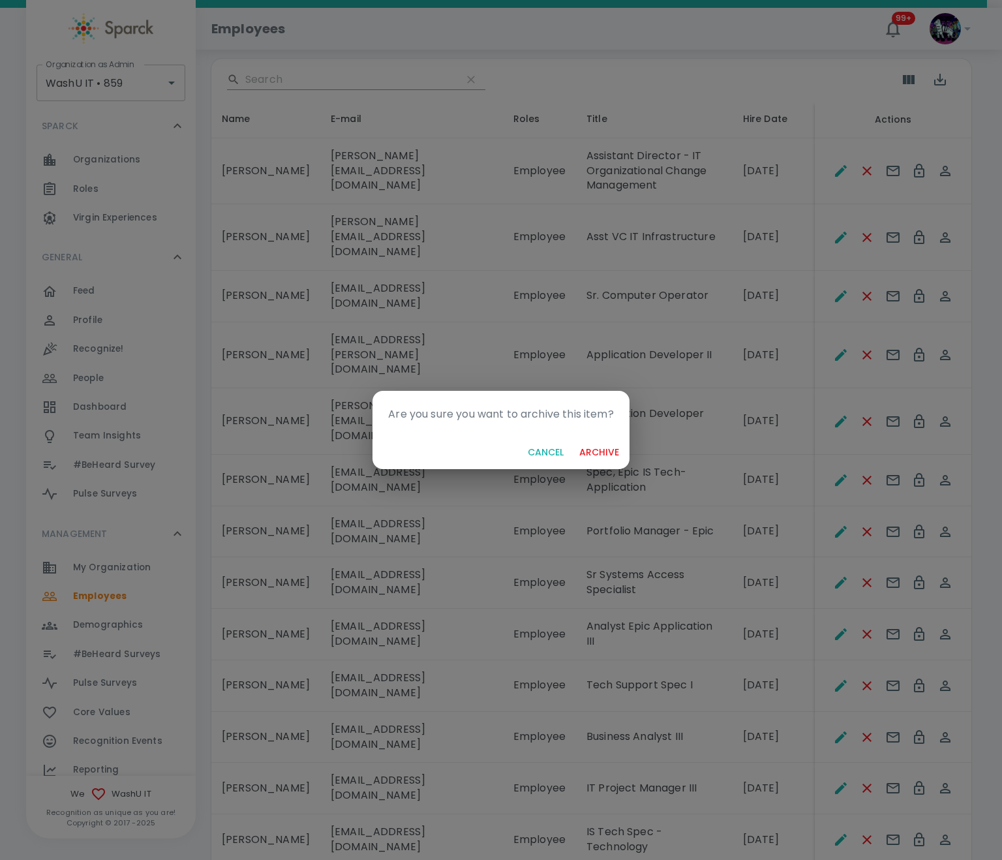
click at [605, 452] on button "archive" at bounding box center [599, 453] width 50 height 24
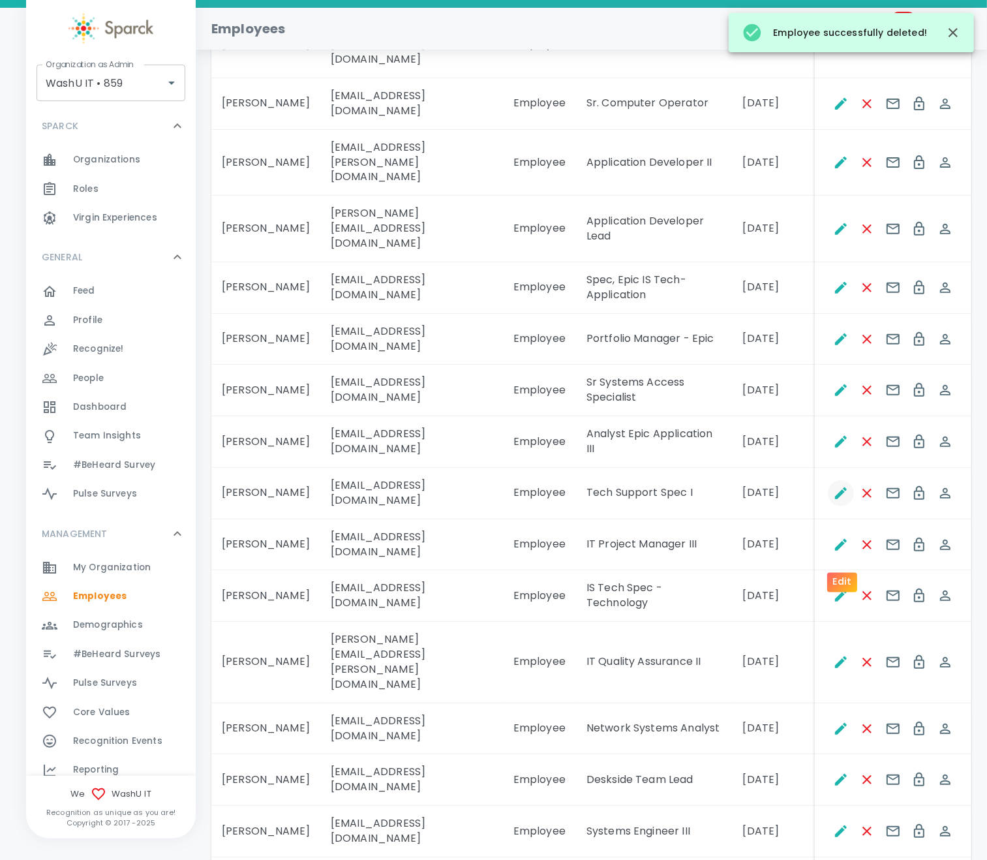
scroll to position [401, 0]
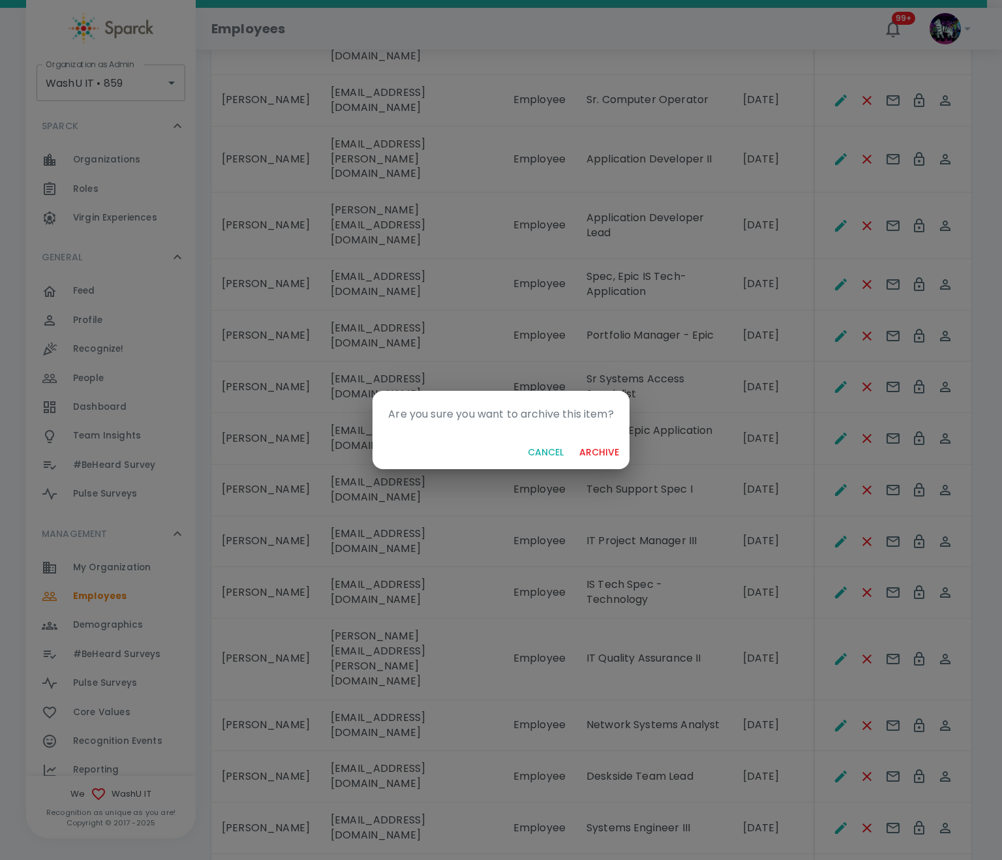
click at [622, 448] on button "archive" at bounding box center [599, 453] width 50 height 24
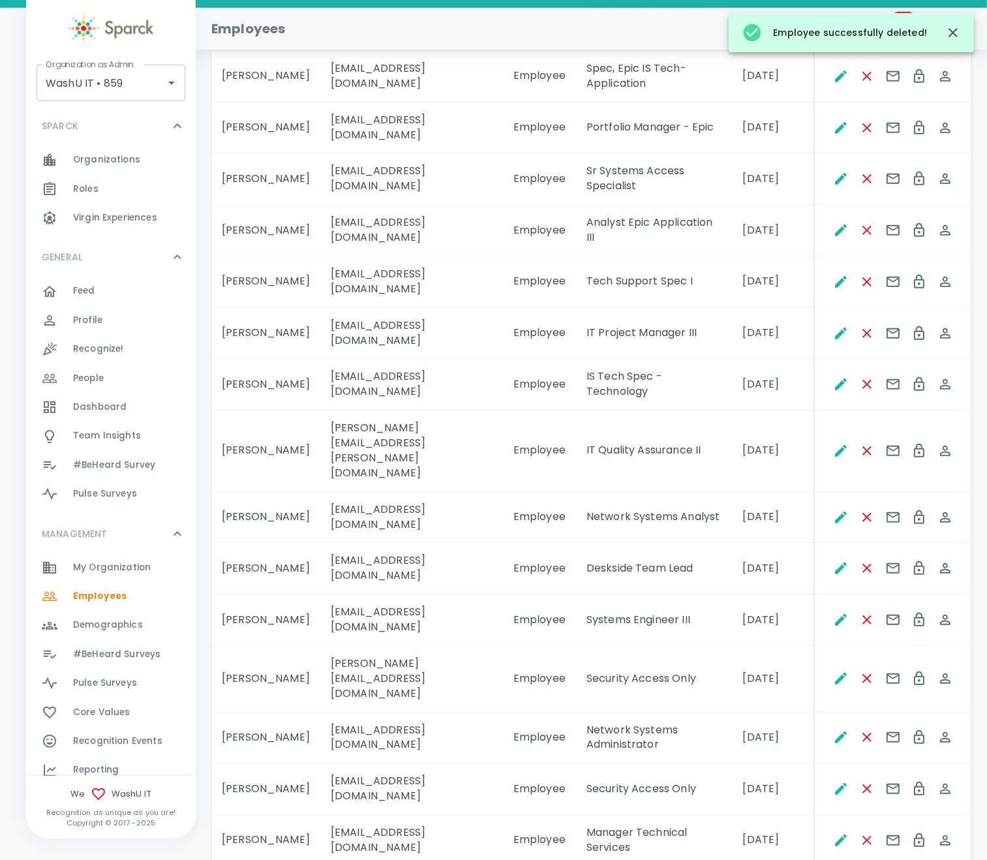
scroll to position [695, 0]
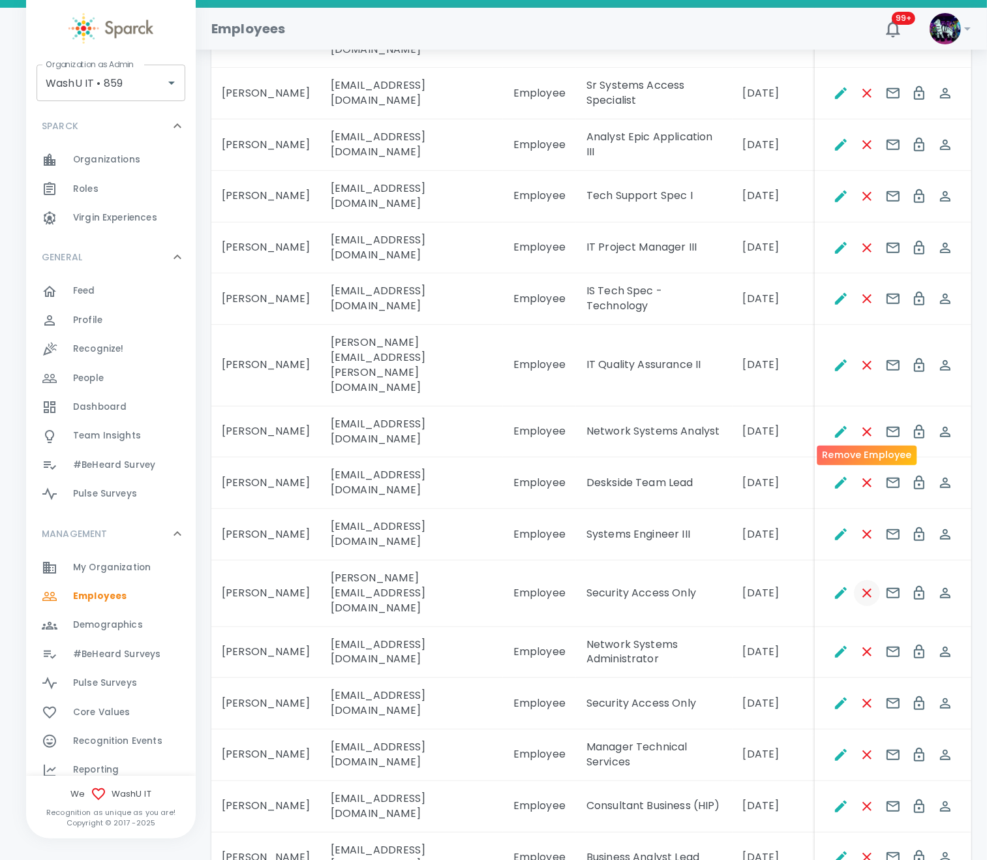
click at [872, 585] on icon "Remove Employee" at bounding box center [868, 593] width 16 height 16
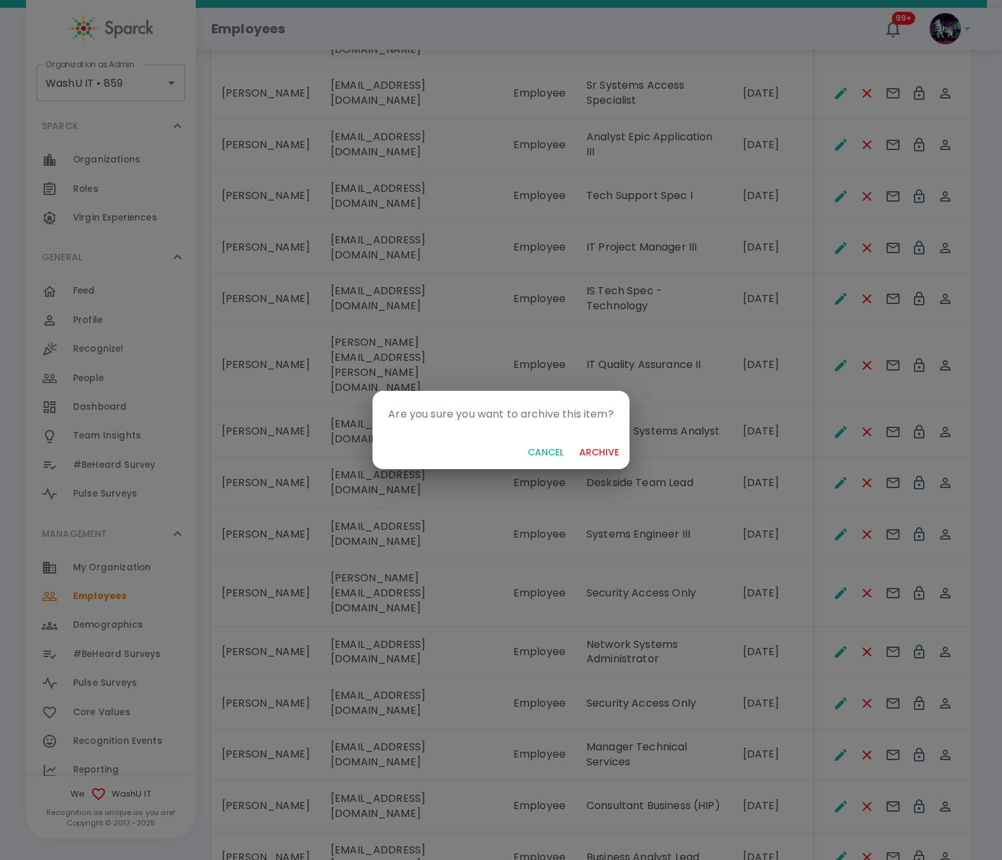
click at [600, 458] on button "archive" at bounding box center [599, 453] width 50 height 24
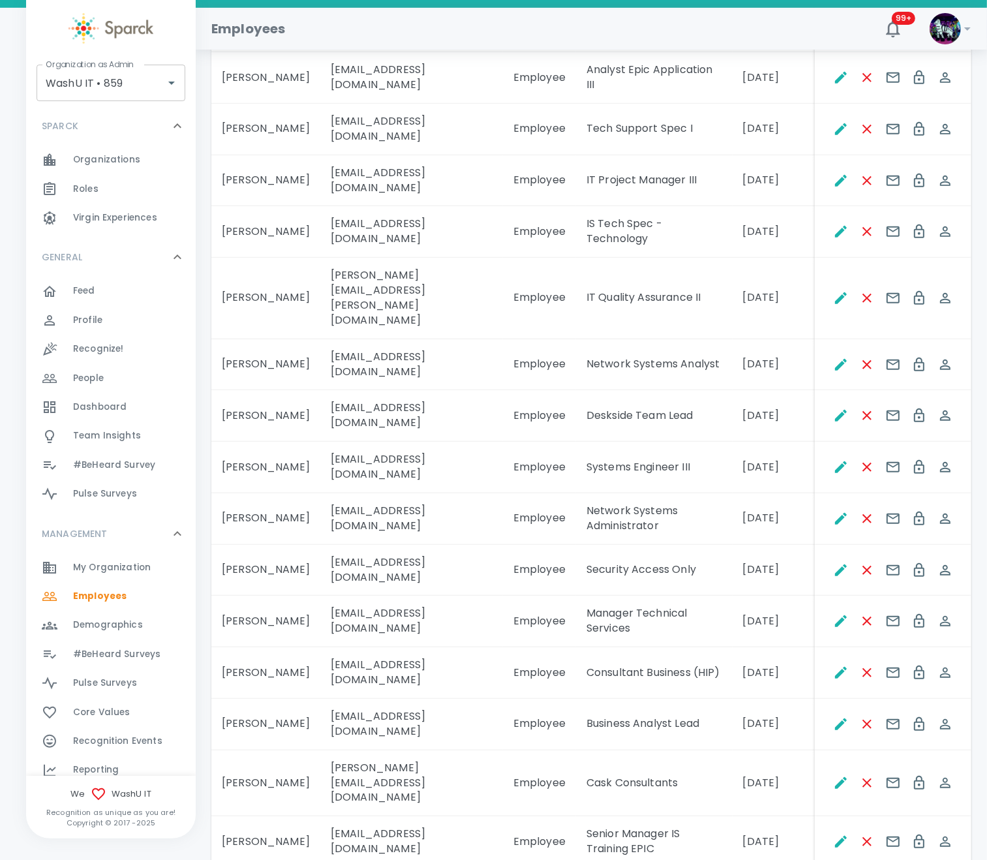
scroll to position [793, 0]
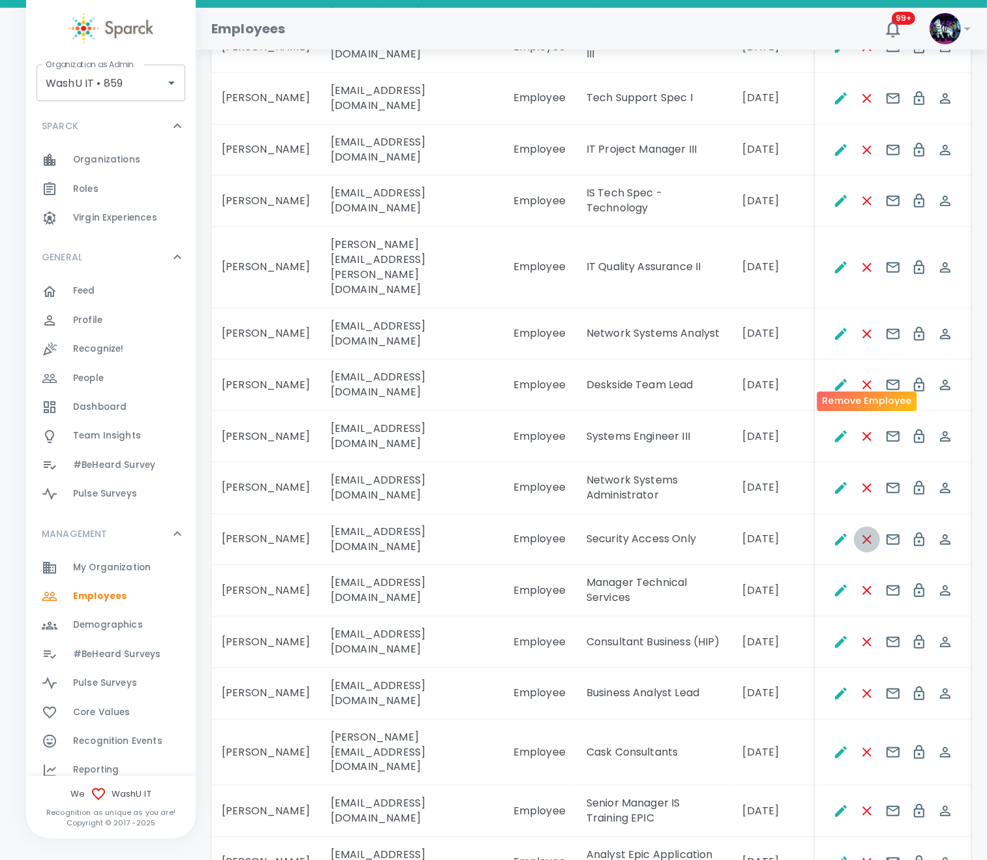
click at [871, 532] on icon "Remove Employee" at bounding box center [868, 540] width 16 height 16
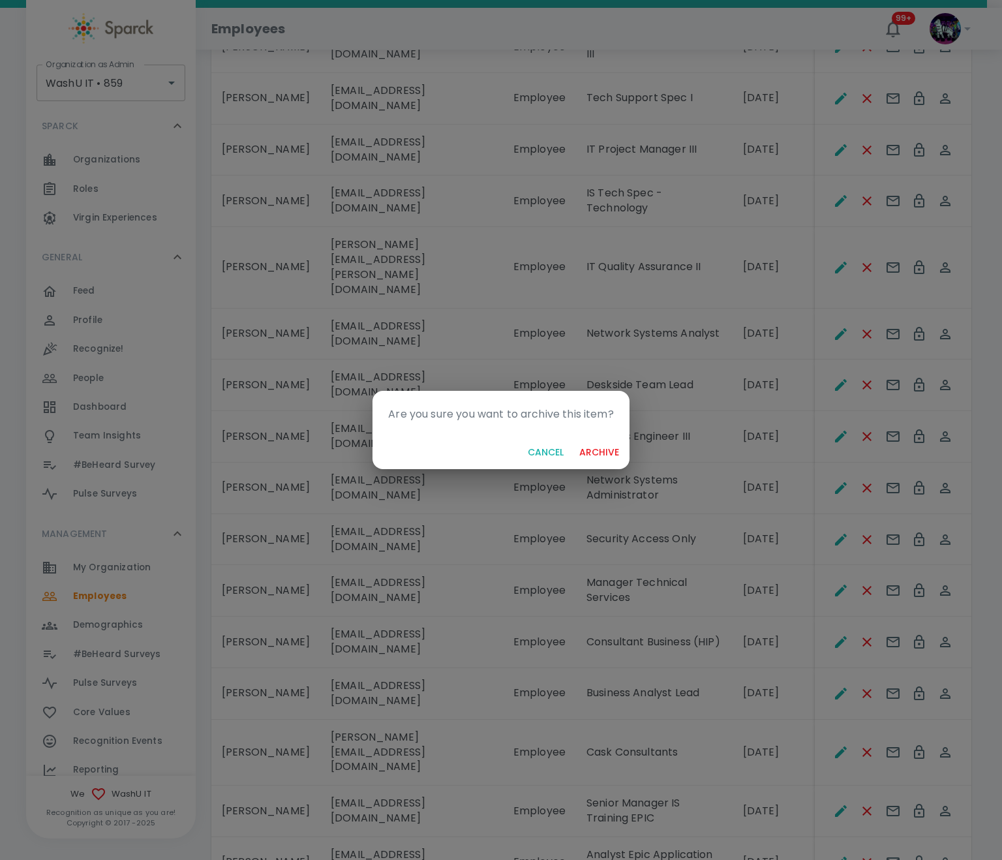
click at [590, 450] on button "archive" at bounding box center [599, 453] width 50 height 24
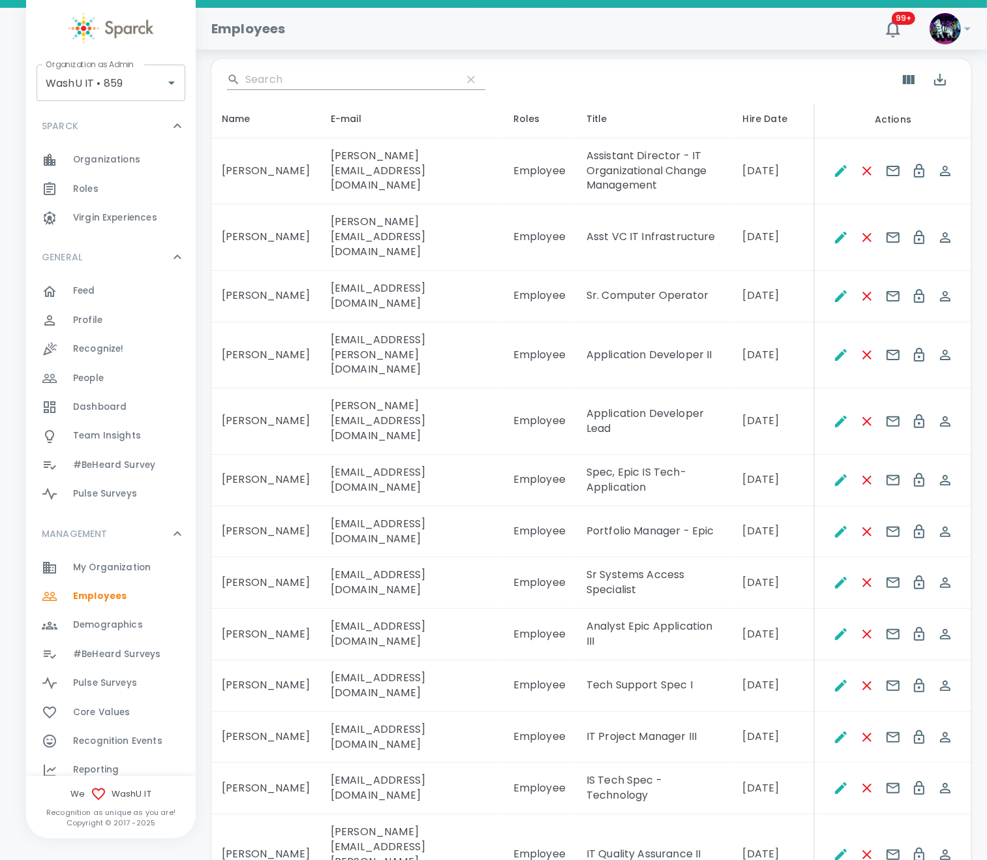
scroll to position [401, 0]
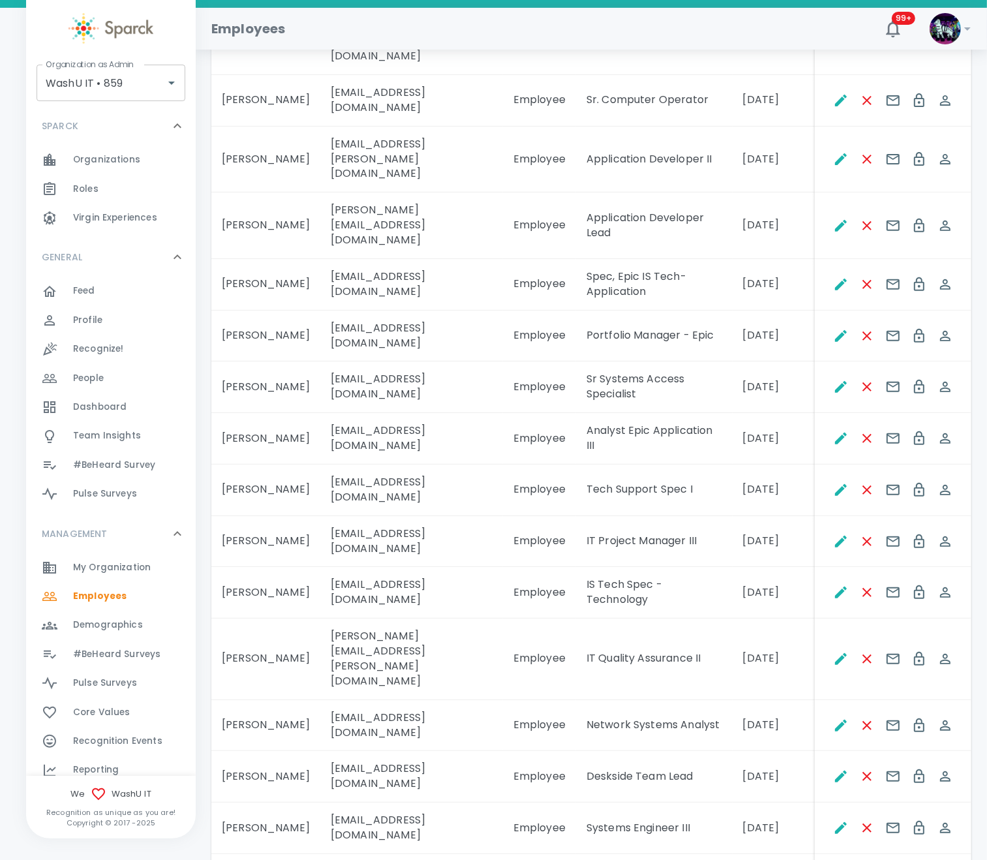
drag, startPoint x: 269, startPoint y: 536, endPoint x: 226, endPoint y: 527, distance: 43.3
click at [226, 619] on td "Kathryn LaBarge" at bounding box center [265, 660] width 109 height 82
click at [297, 700] on td "Kegan Snoddy" at bounding box center [265, 726] width 109 height 52
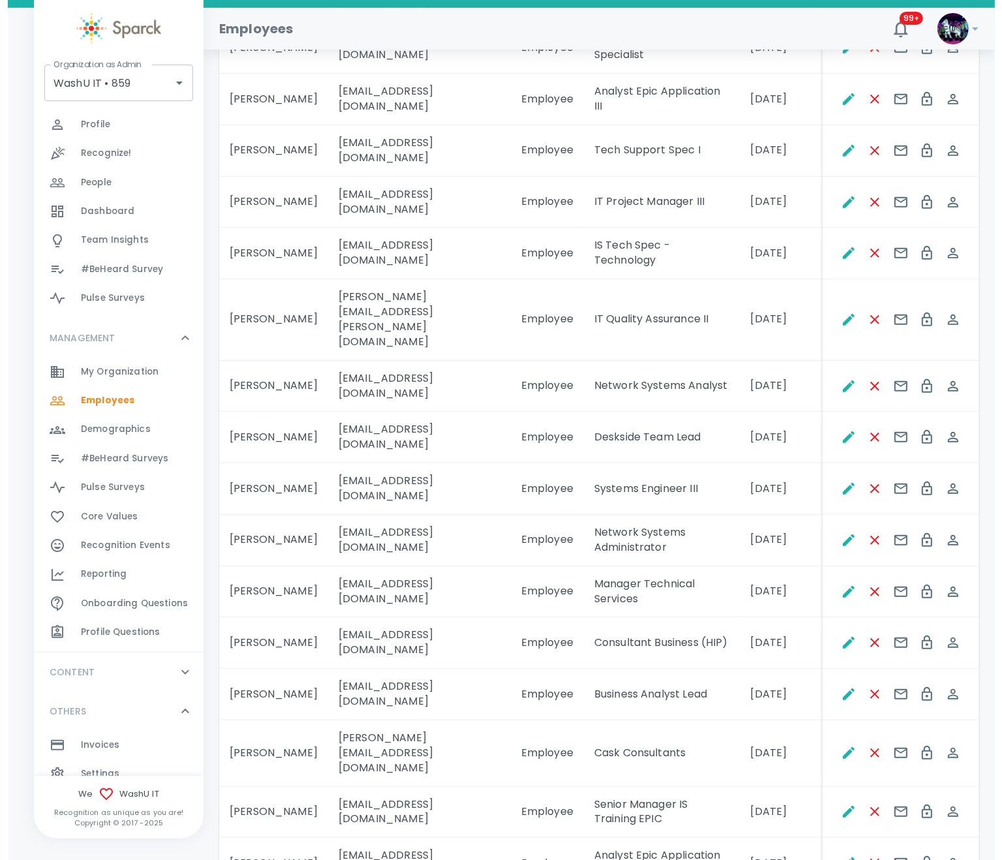
scroll to position [685, 0]
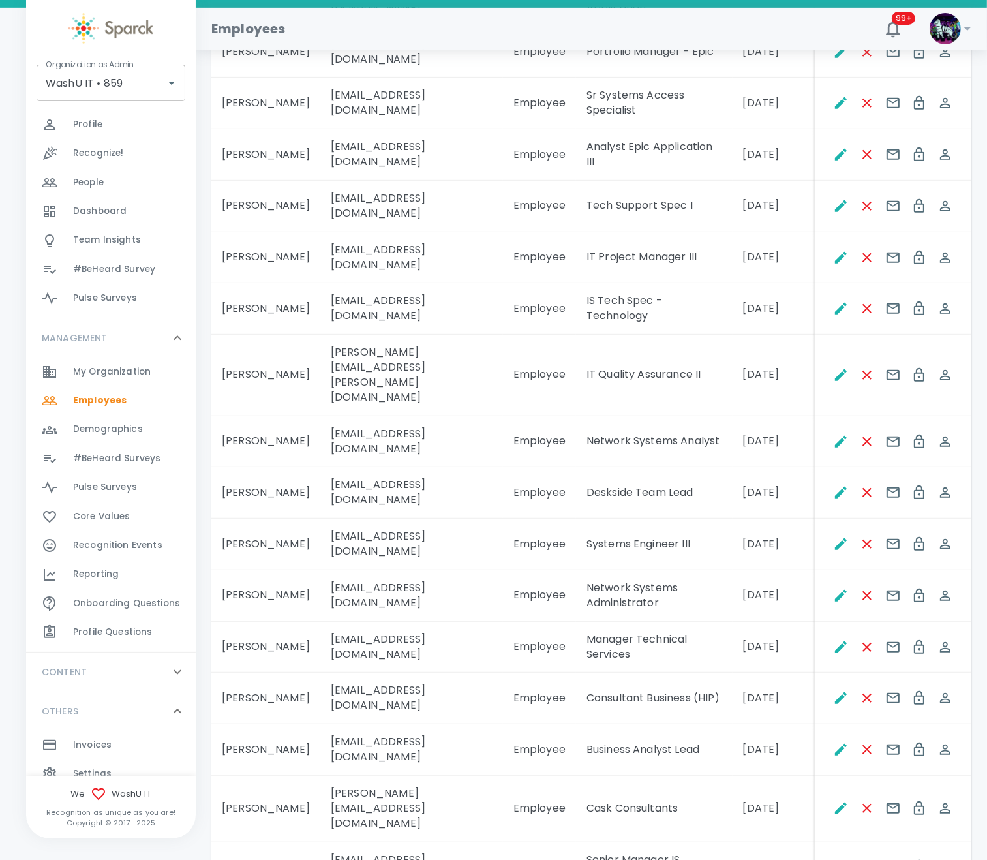
click at [253, 673] on td "Kelly Gow" at bounding box center [265, 699] width 109 height 52
click at [871, 742] on icon "Remove Employee" at bounding box center [868, 750] width 16 height 16
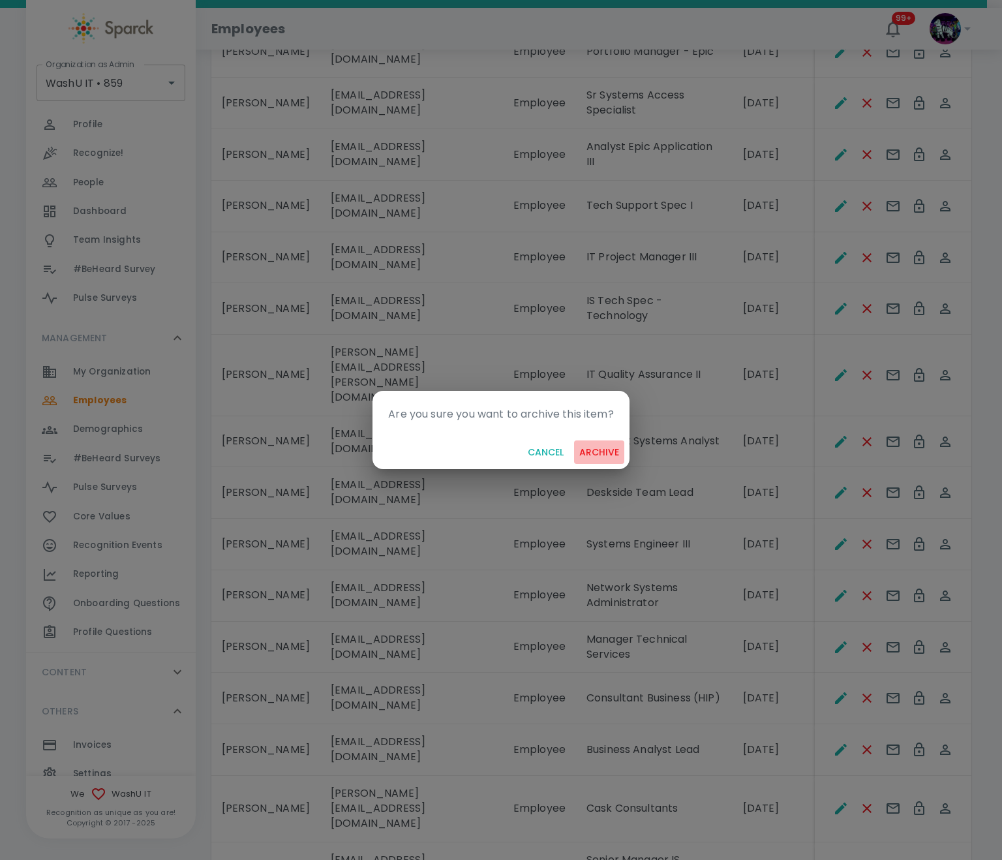
click at [597, 446] on button "archive" at bounding box center [599, 453] width 50 height 24
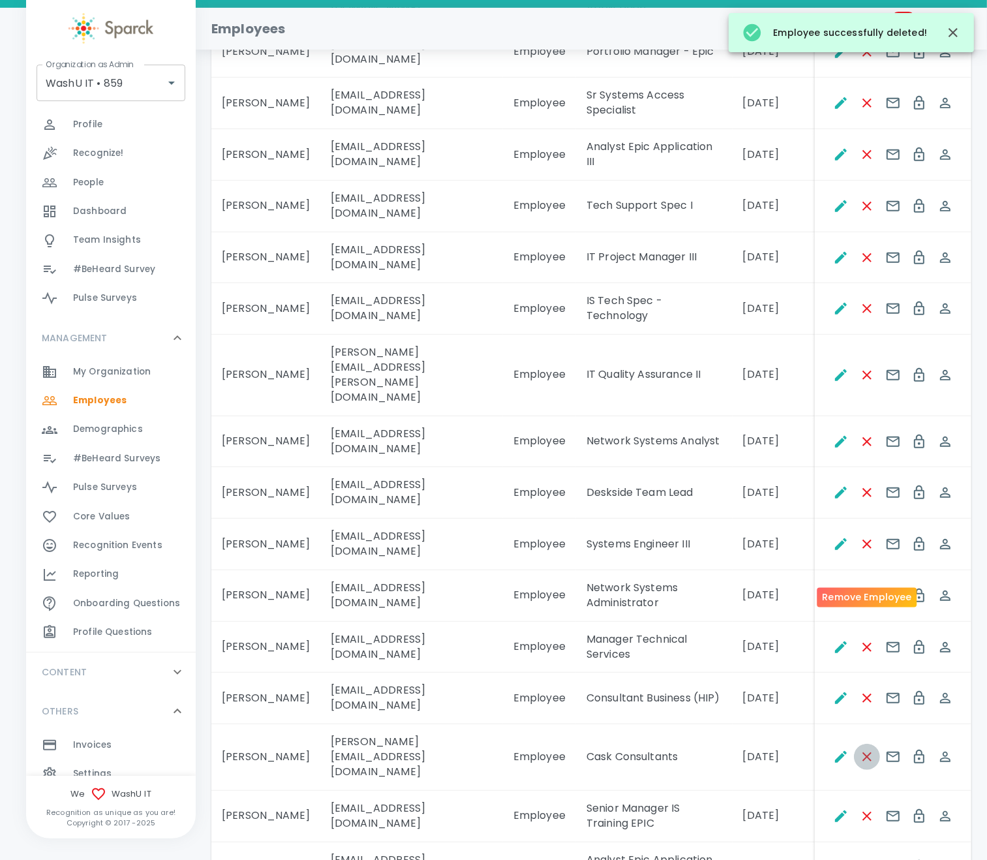
click at [872, 749] on icon "Remove Employee" at bounding box center [868, 757] width 16 height 16
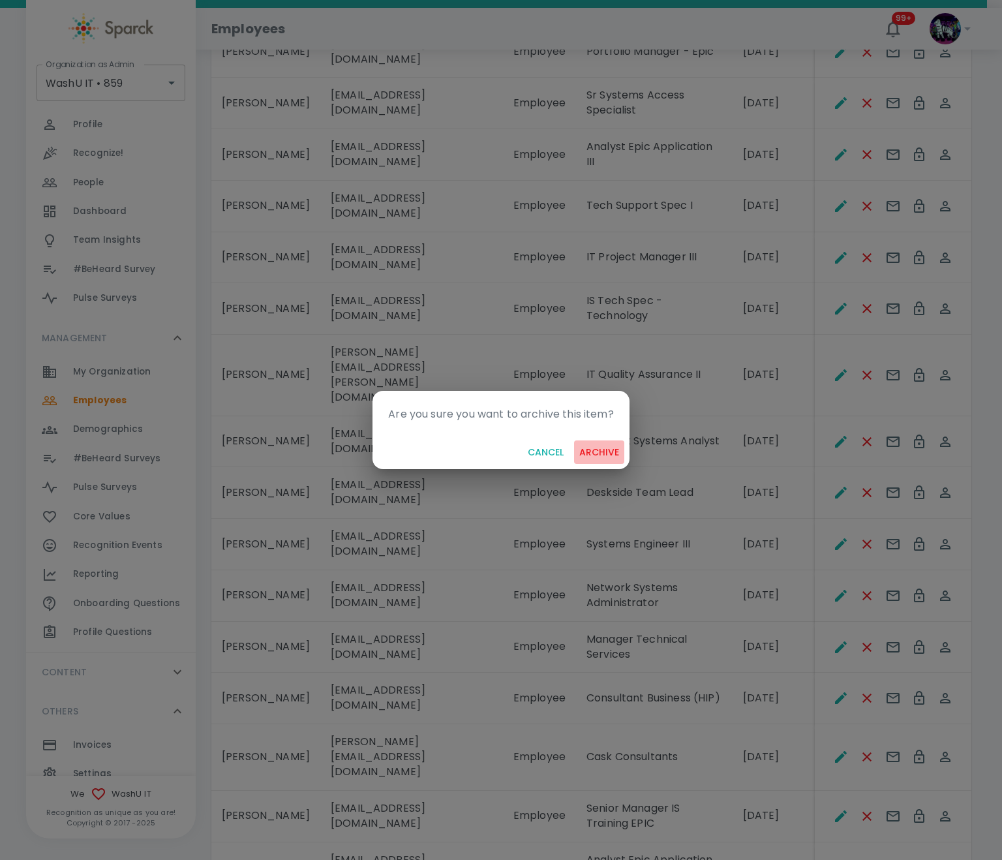
click at [613, 452] on button "archive" at bounding box center [599, 453] width 50 height 24
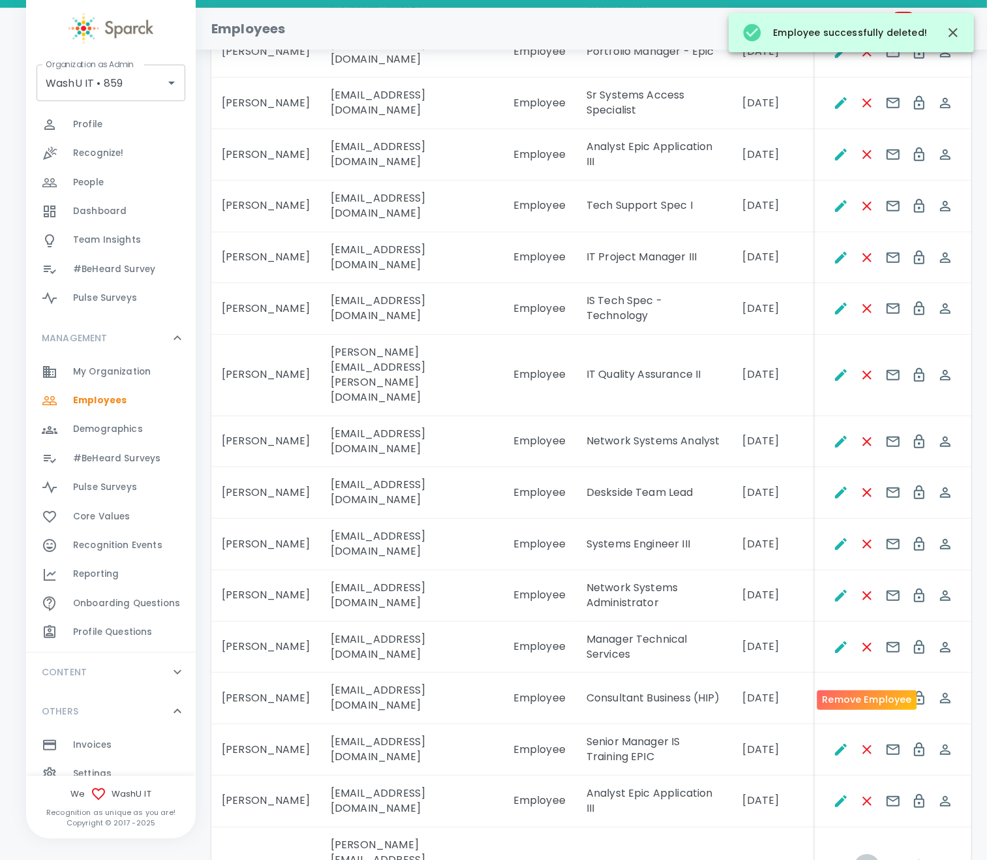
click at [863, 860] on icon "Remove Employee" at bounding box center [868, 868] width 16 height 16
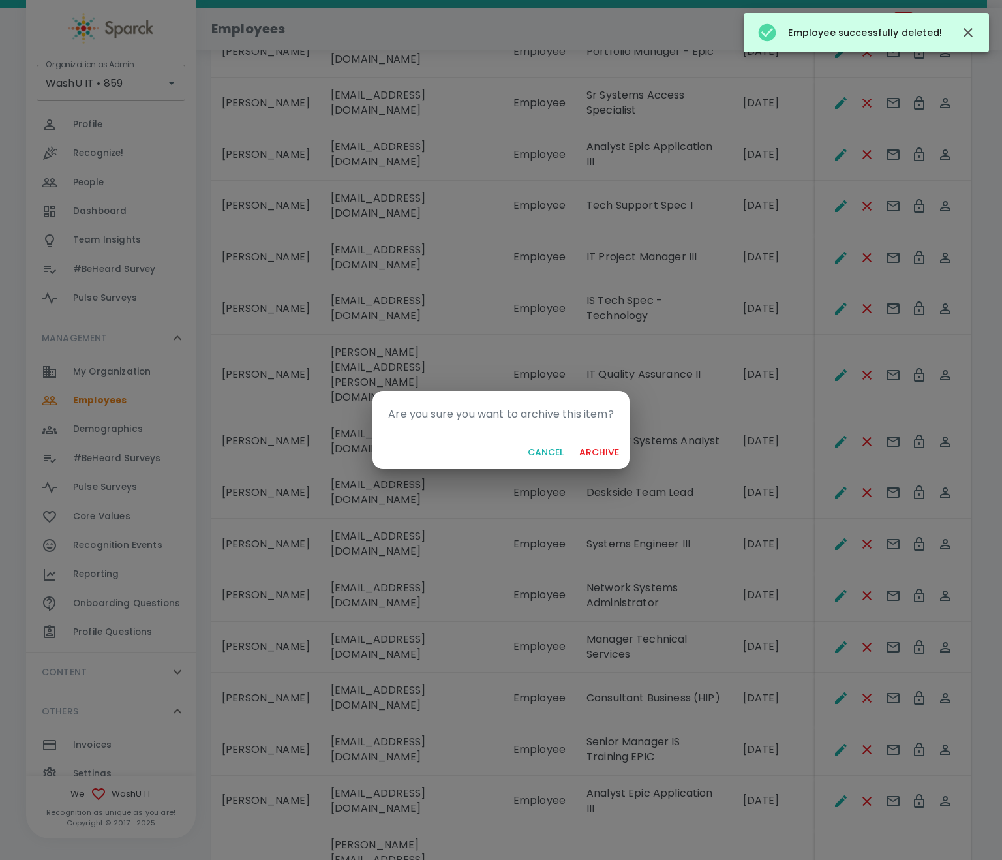
click at [612, 448] on button "archive" at bounding box center [599, 453] width 50 height 24
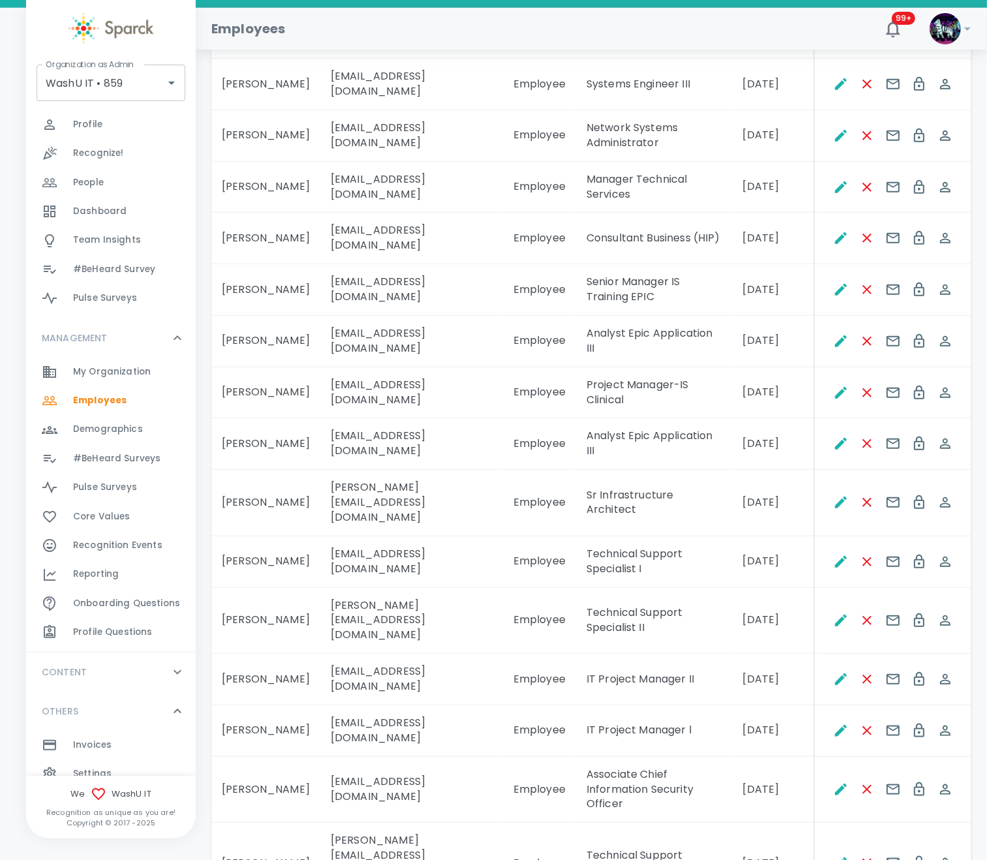
scroll to position [1174, 0]
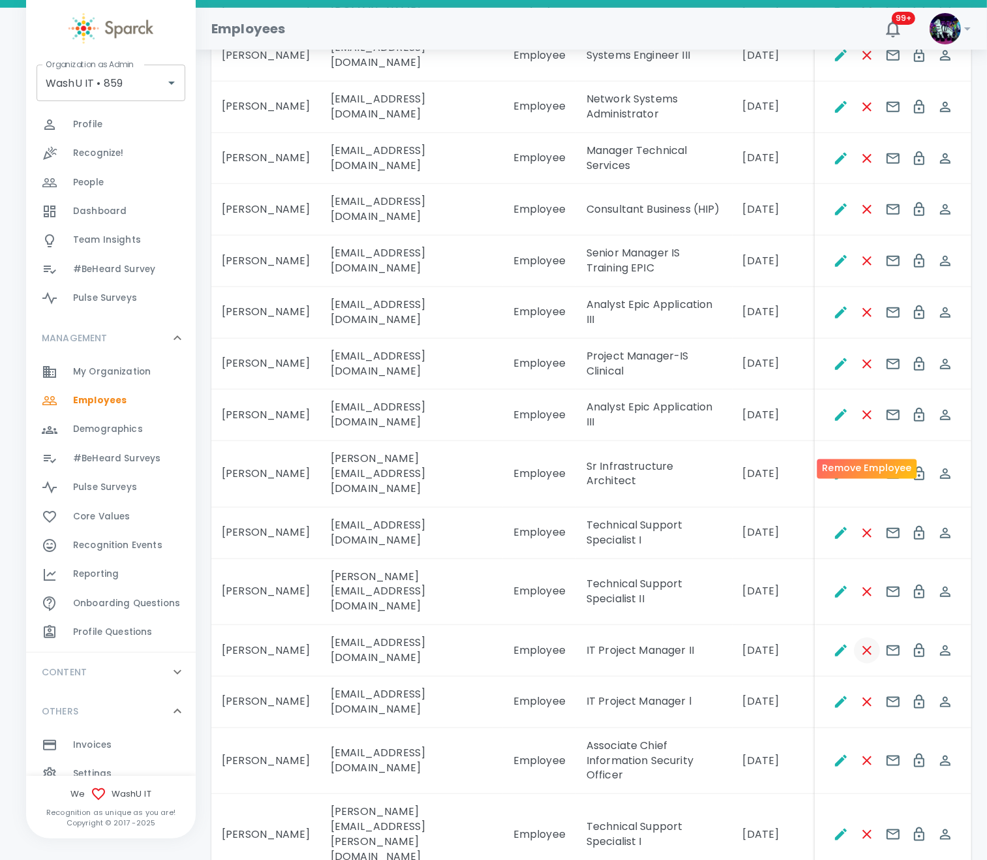
click at [874, 643] on icon "Remove Employee" at bounding box center [868, 651] width 16 height 16
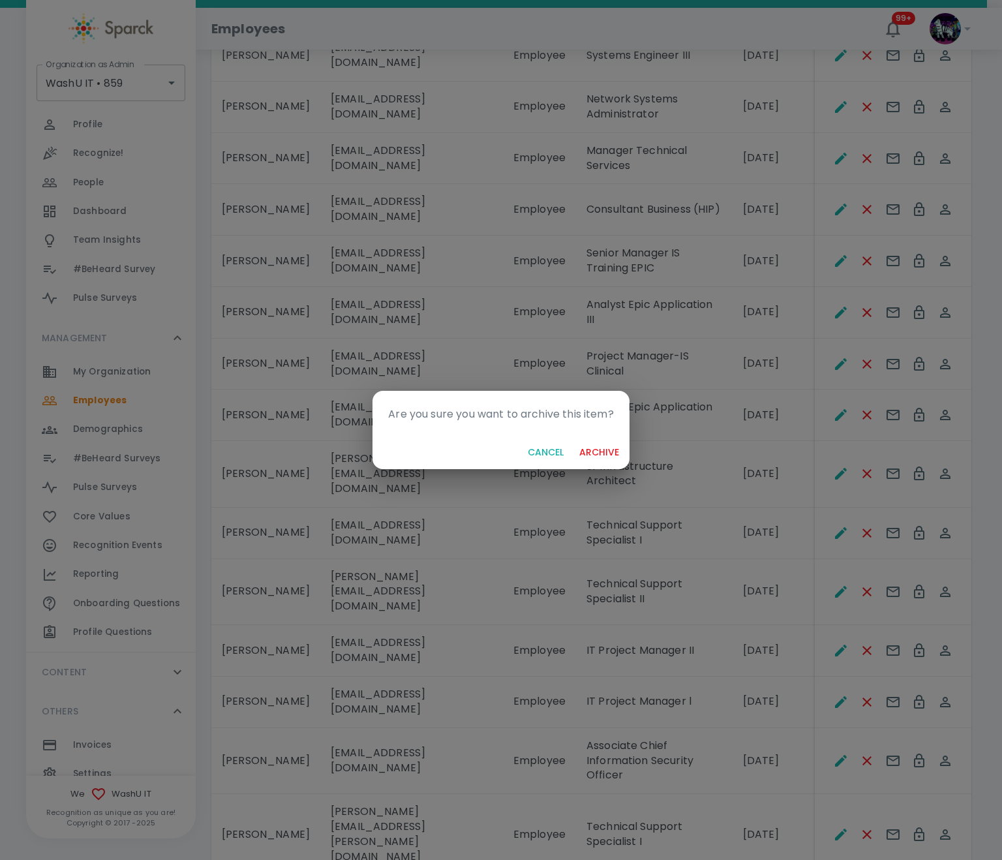
click at [612, 446] on button "archive" at bounding box center [599, 453] width 50 height 24
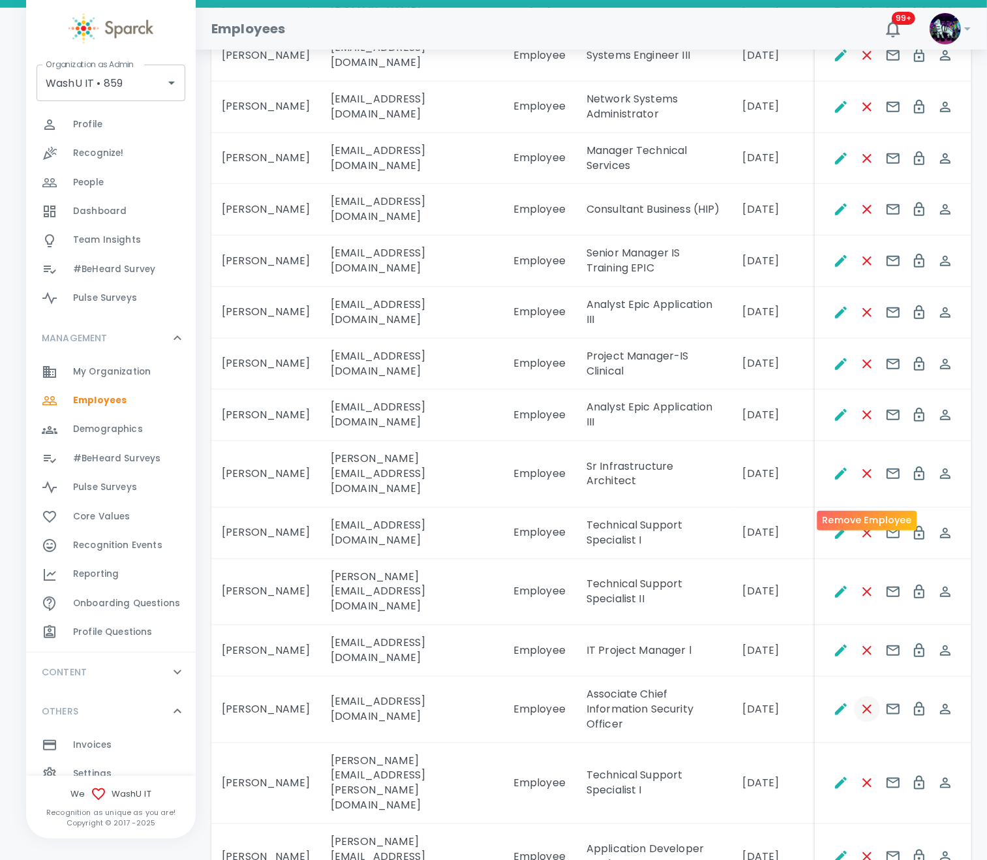
click at [868, 705] on icon "Remove Employee" at bounding box center [867, 709] width 9 height 9
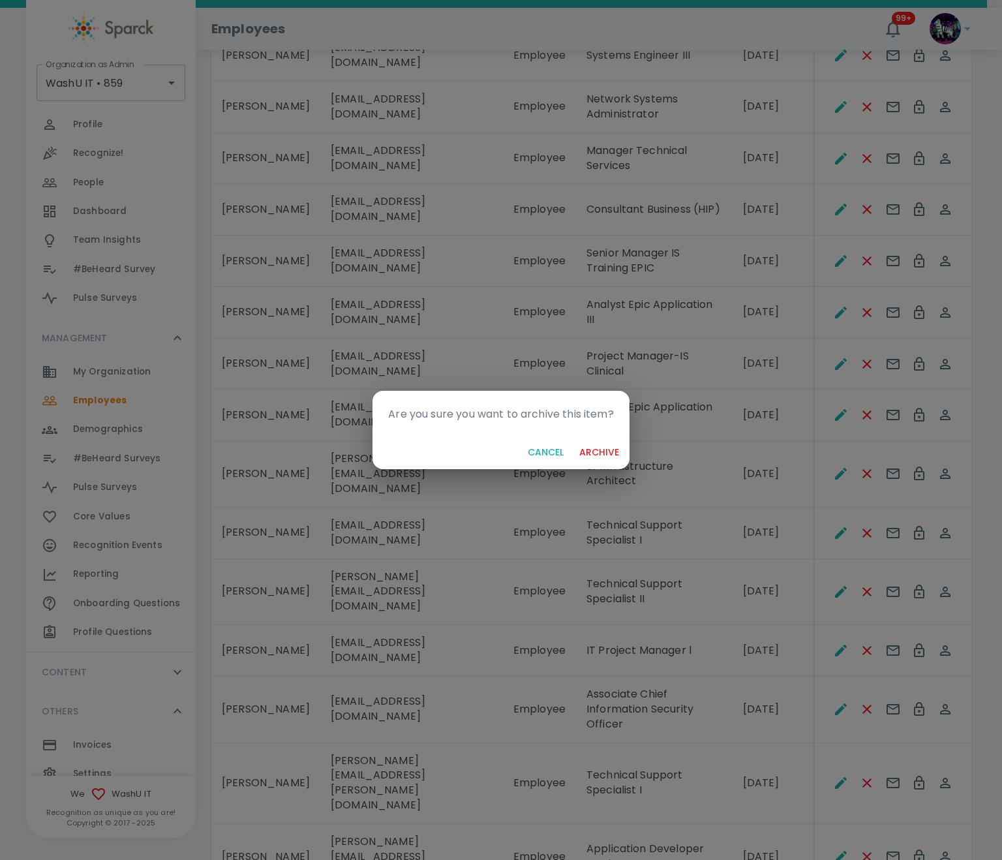
click at [593, 454] on button "archive" at bounding box center [599, 453] width 50 height 24
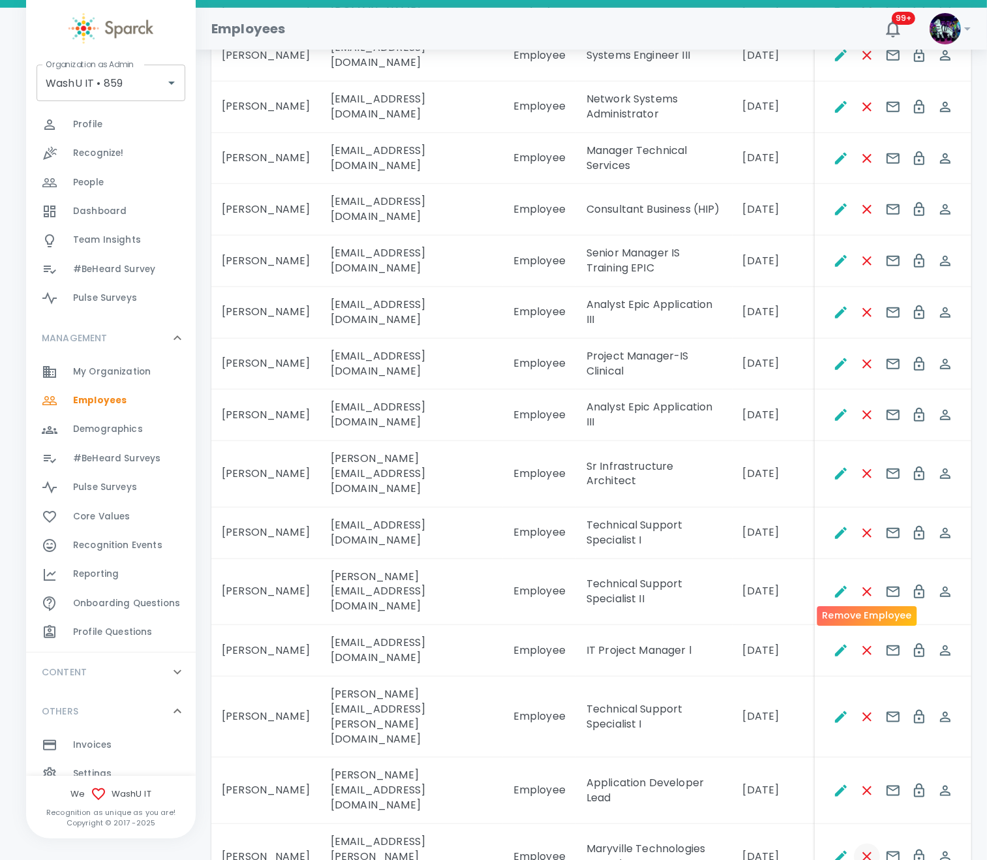
click at [867, 849] on icon "Remove Employee" at bounding box center [868, 857] width 16 height 16
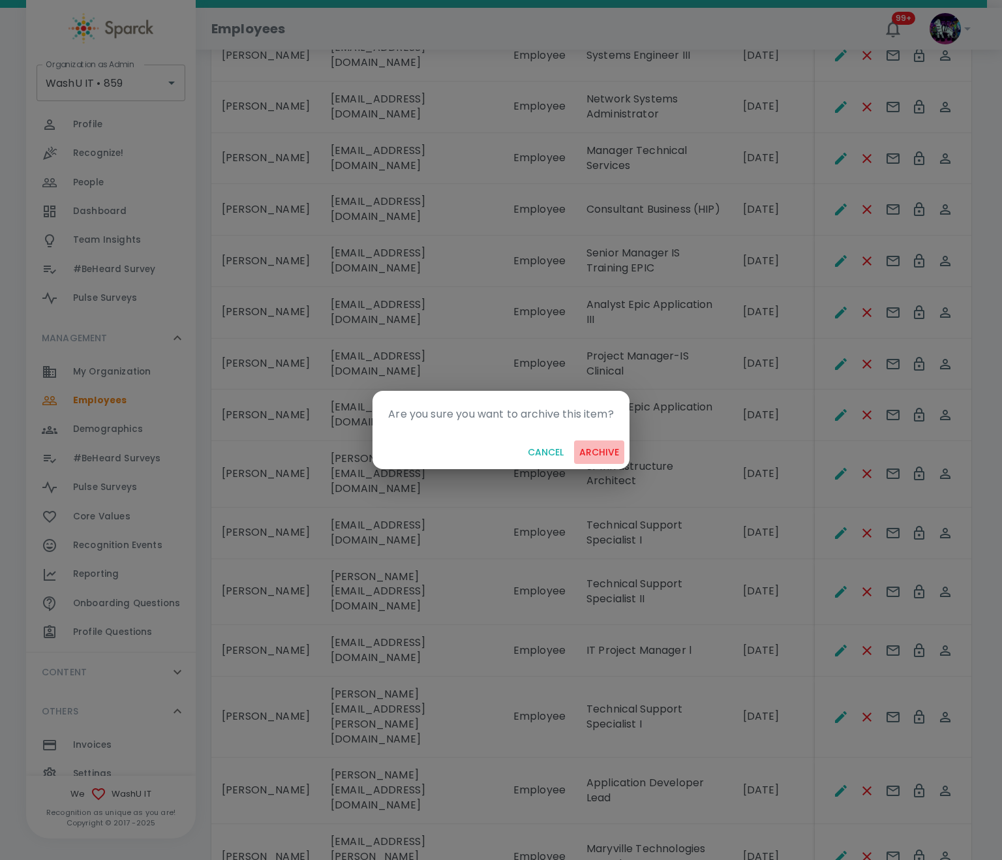
click at [616, 452] on button "archive" at bounding box center [599, 453] width 50 height 24
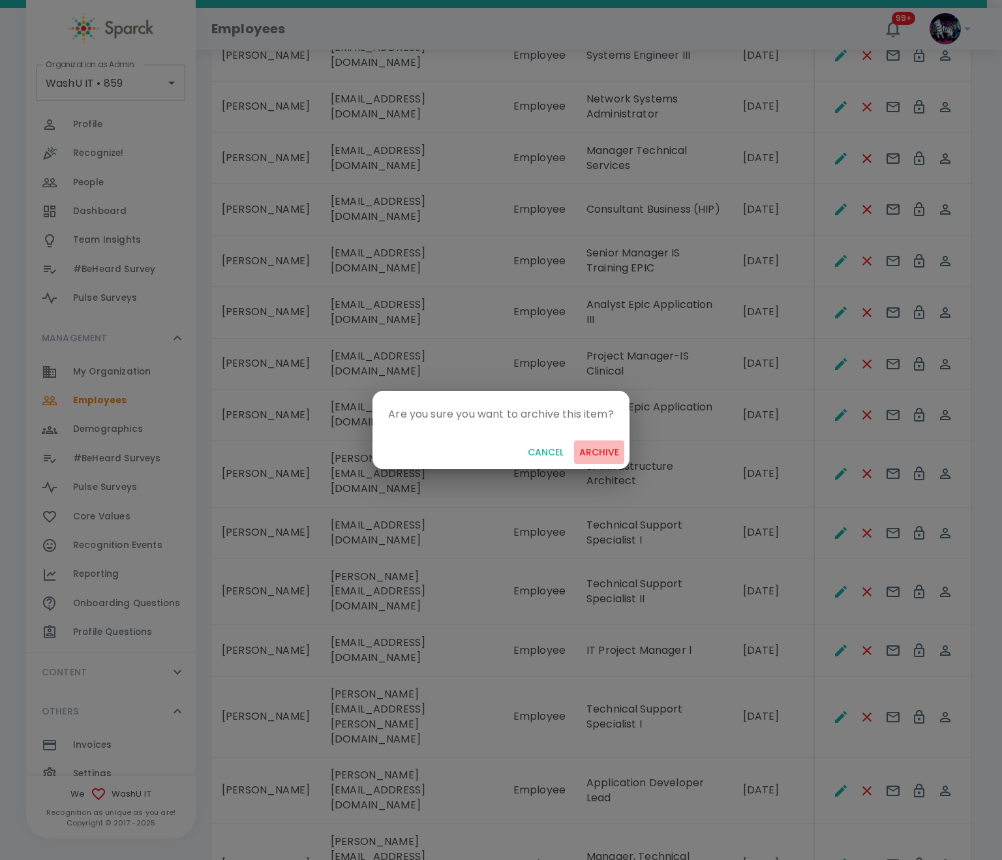
click at [597, 448] on button "archive" at bounding box center [599, 453] width 50 height 24
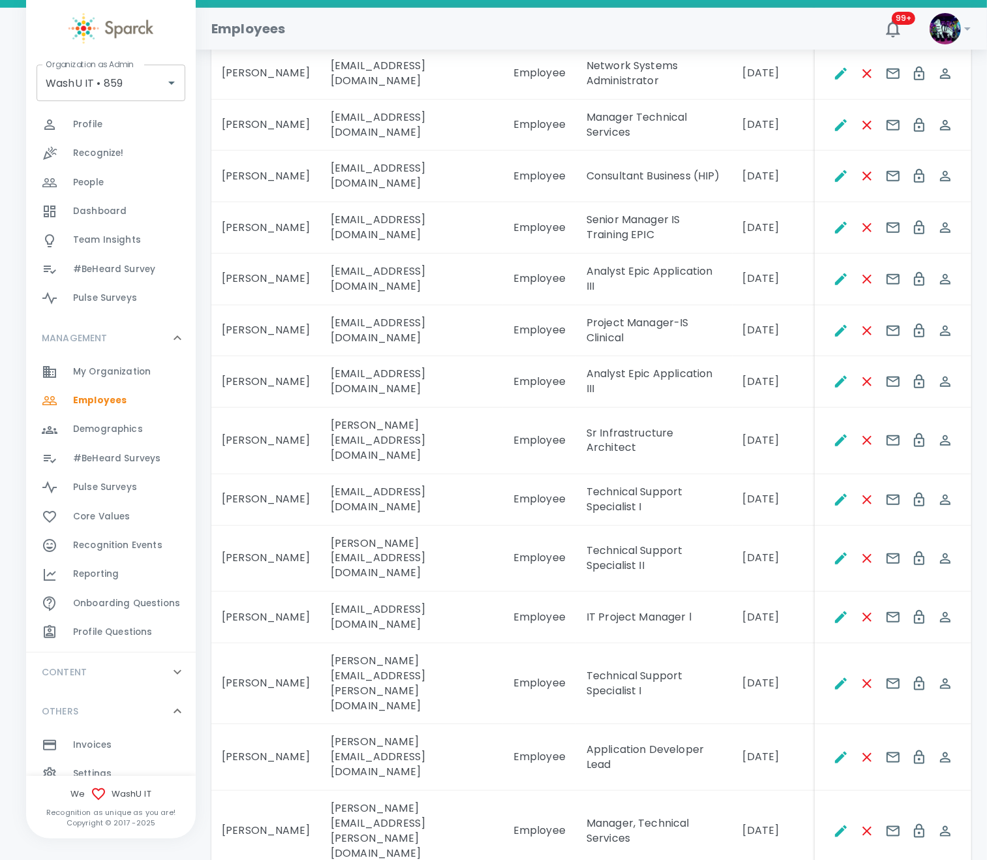
scroll to position [1272, 0]
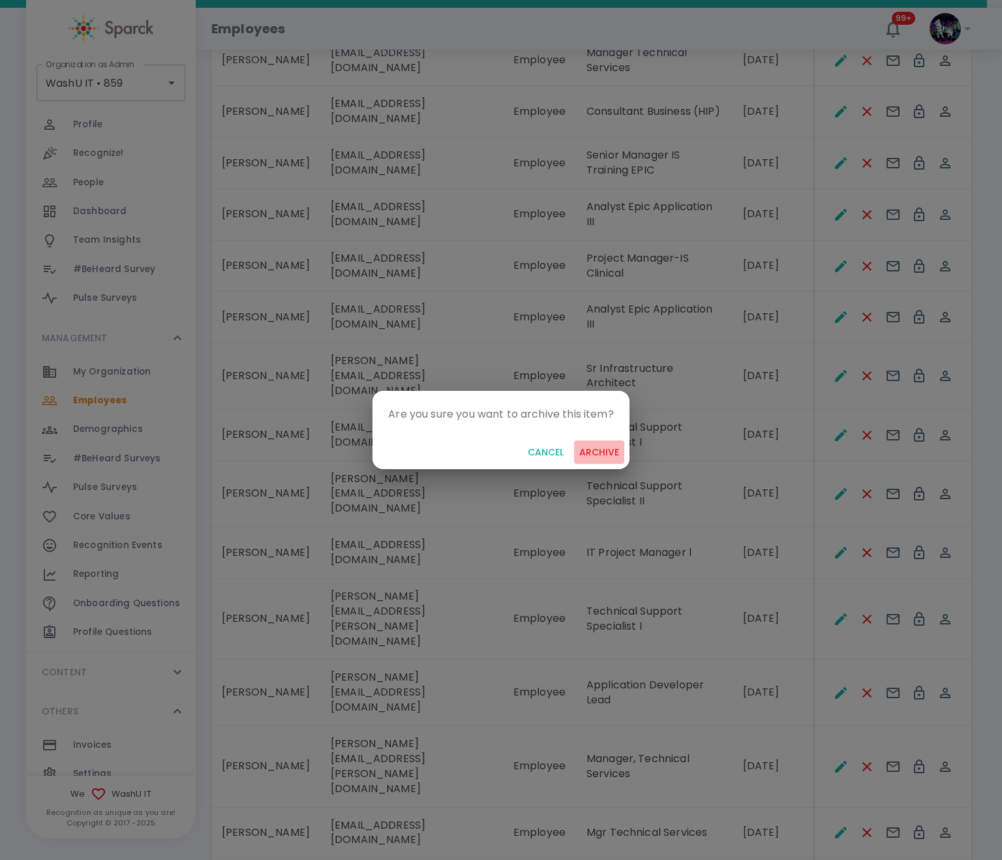
click at [606, 442] on button "archive" at bounding box center [599, 453] width 50 height 24
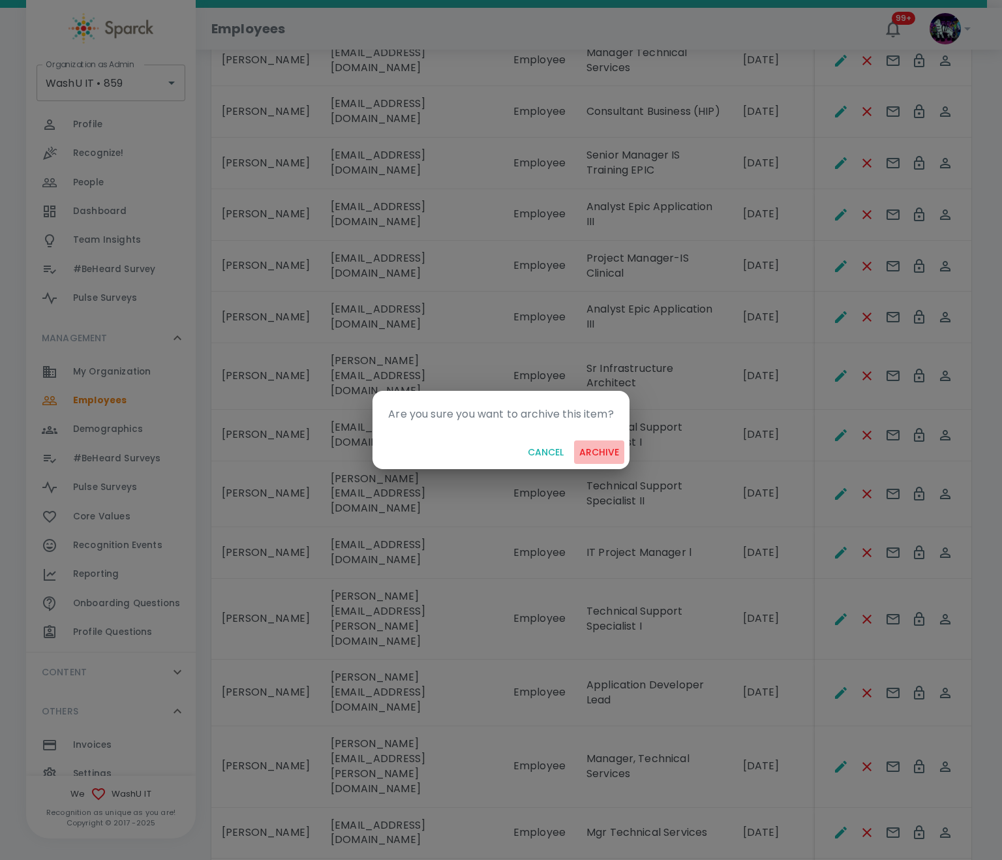
click at [597, 446] on button "archive" at bounding box center [599, 453] width 50 height 24
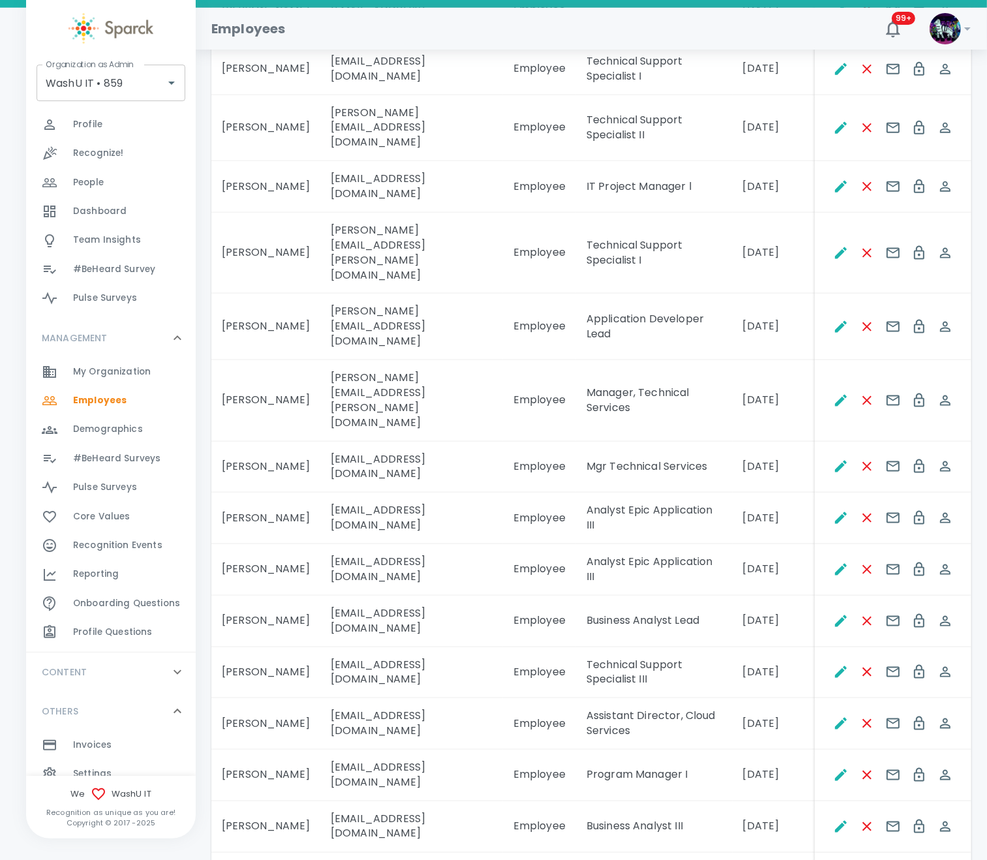
scroll to position [1761, 0]
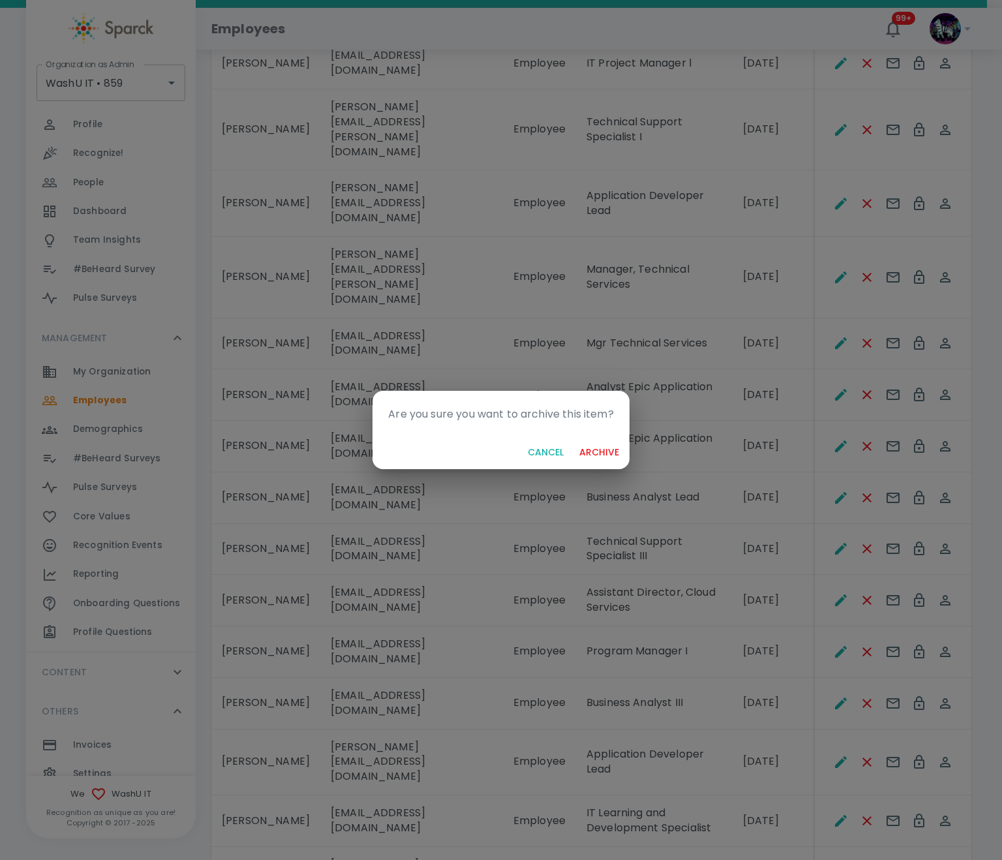
click at [605, 457] on button "archive" at bounding box center [599, 453] width 50 height 24
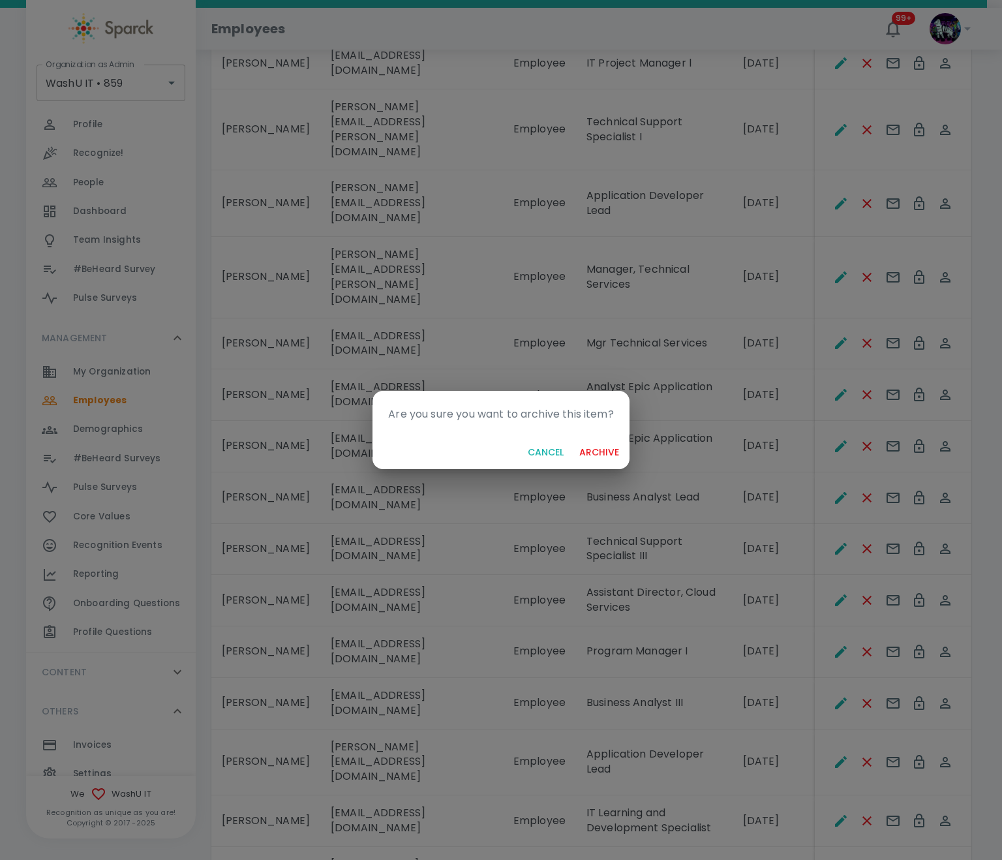
click at [619, 454] on button "archive" at bounding box center [599, 453] width 50 height 24
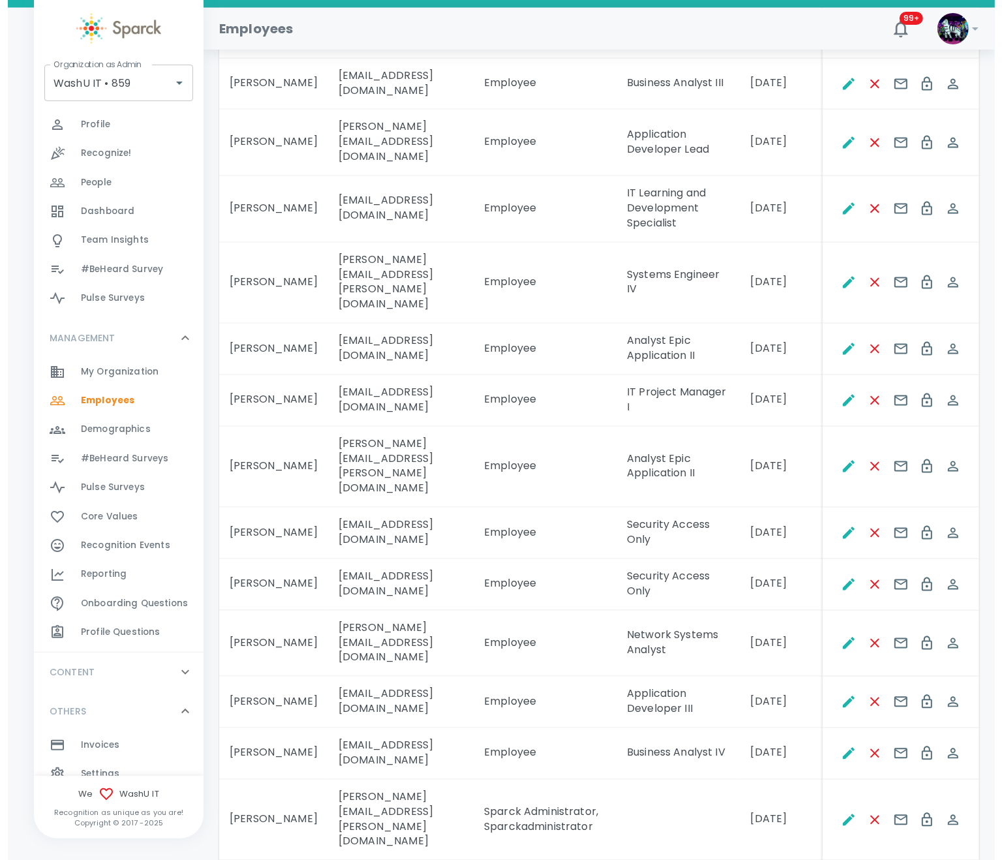
scroll to position [2429, 0]
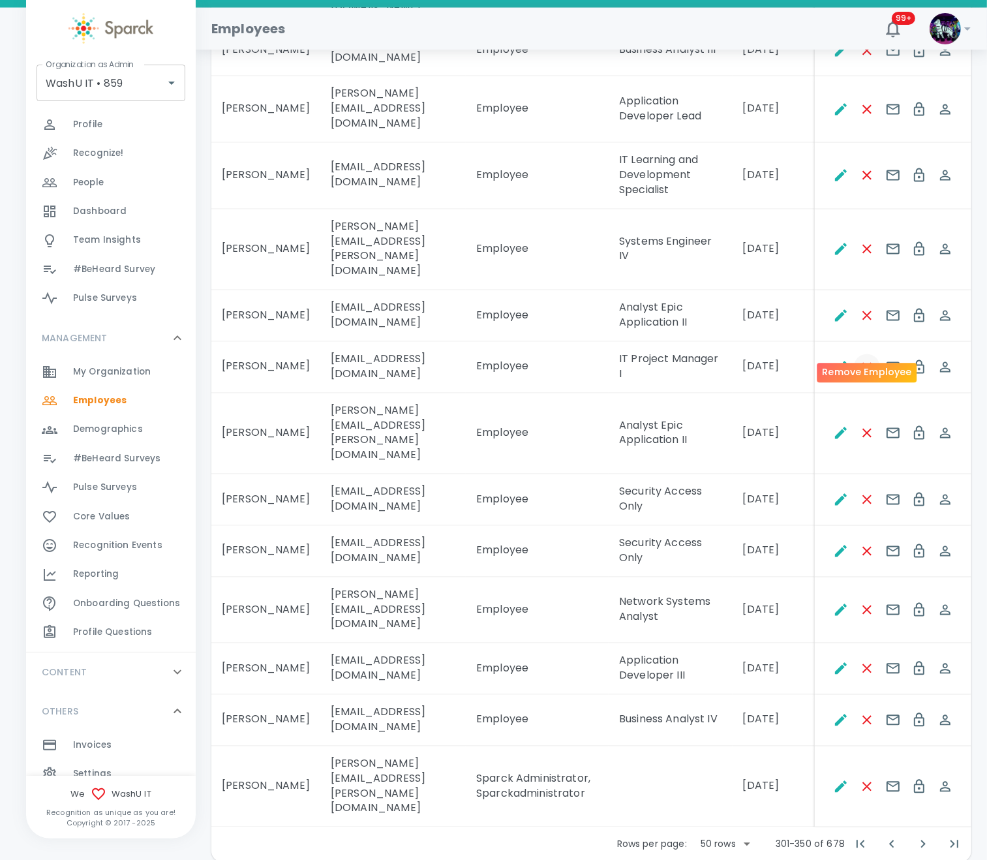
click at [871, 360] on icon "Remove Employee" at bounding box center [868, 368] width 16 height 16
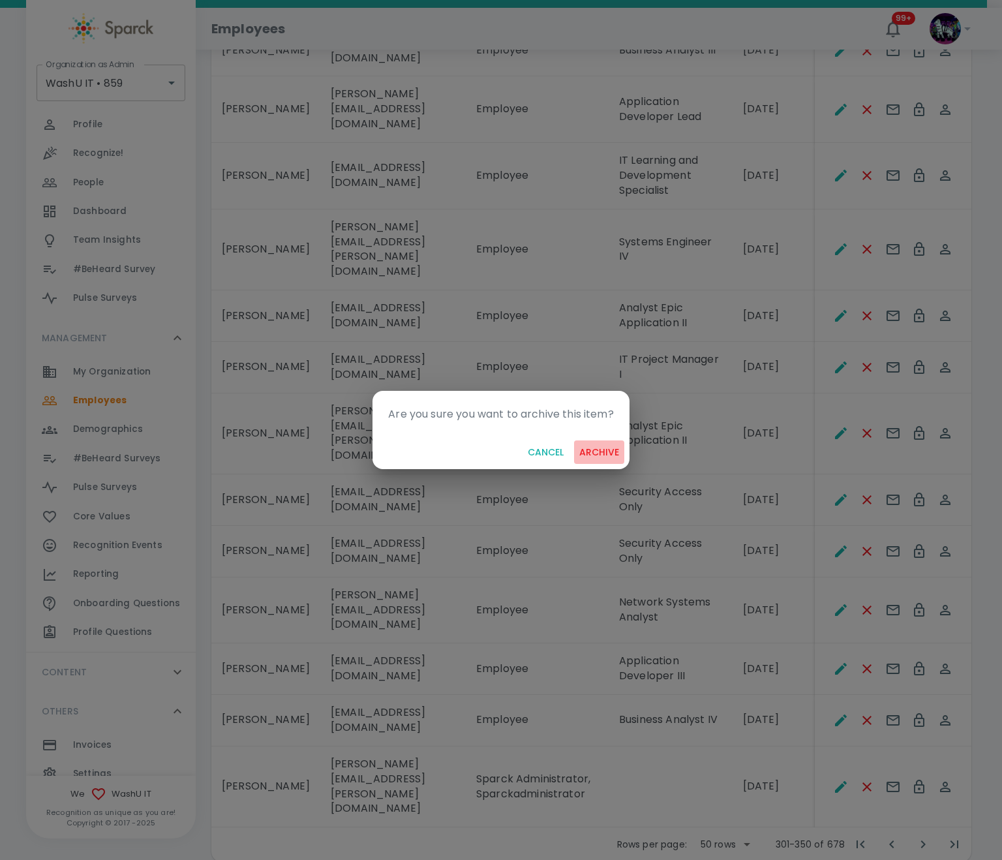
click at [602, 453] on button "archive" at bounding box center [599, 453] width 50 height 24
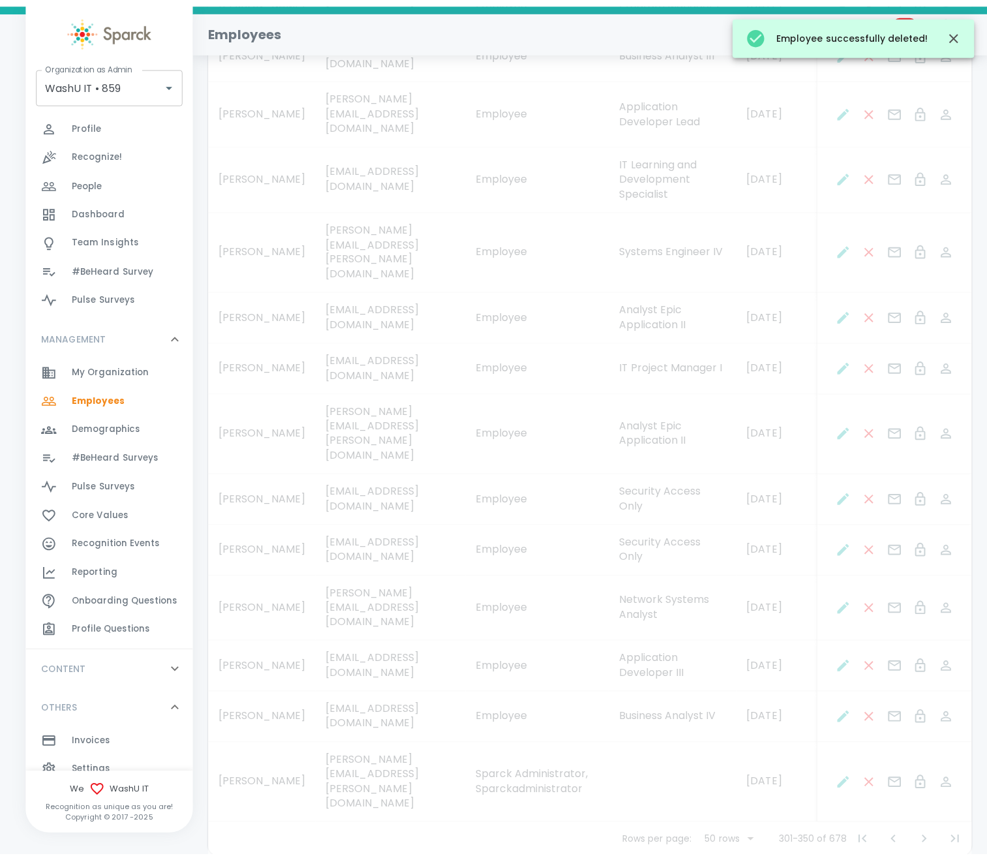
scroll to position [2309, 0]
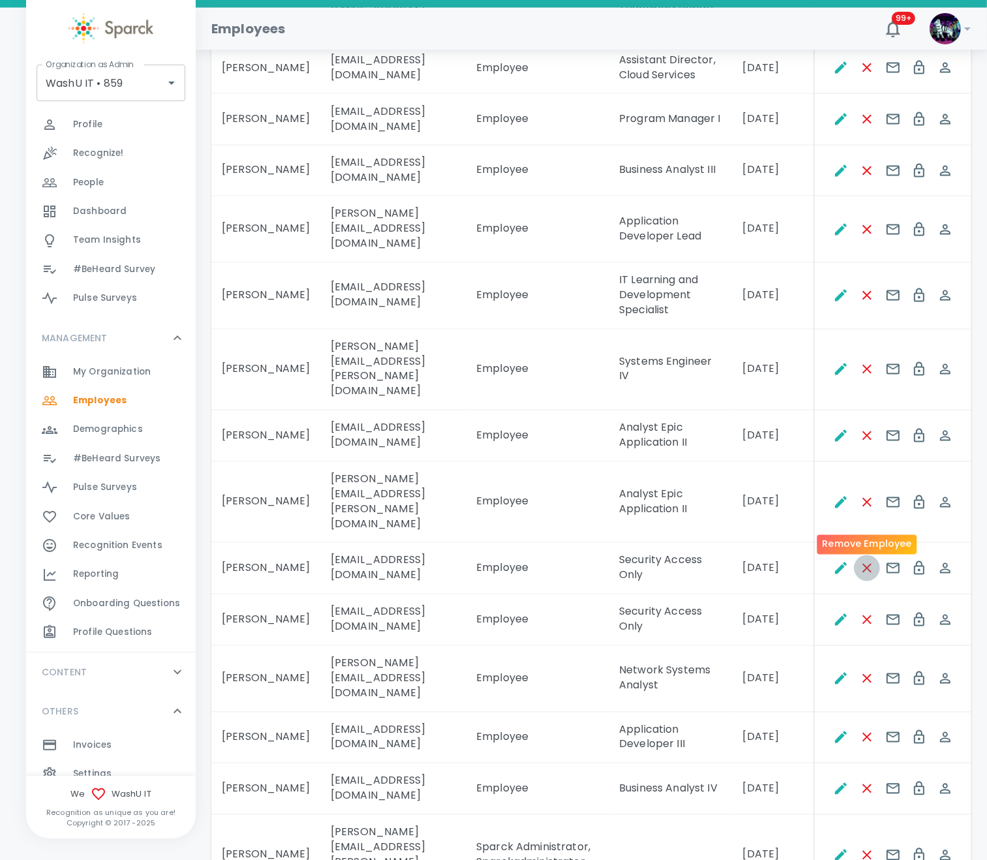
click at [863, 561] on icon "Remove Employee" at bounding box center [868, 569] width 16 height 16
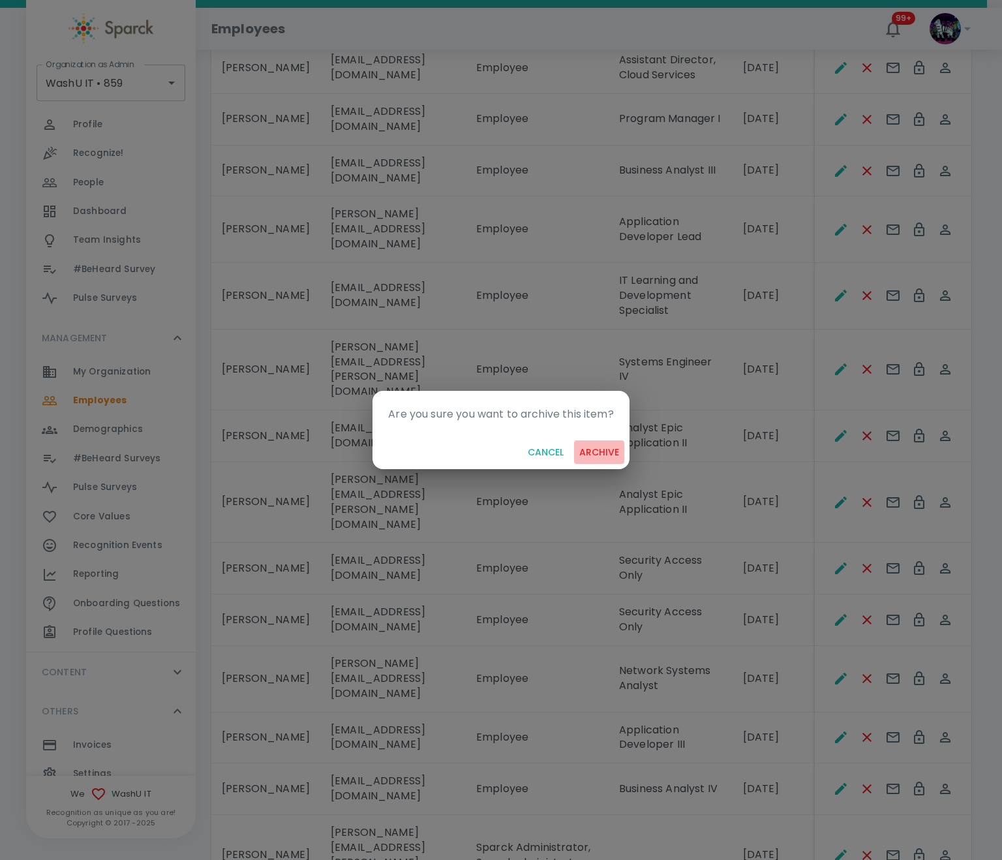
click at [591, 441] on button "archive" at bounding box center [599, 453] width 50 height 24
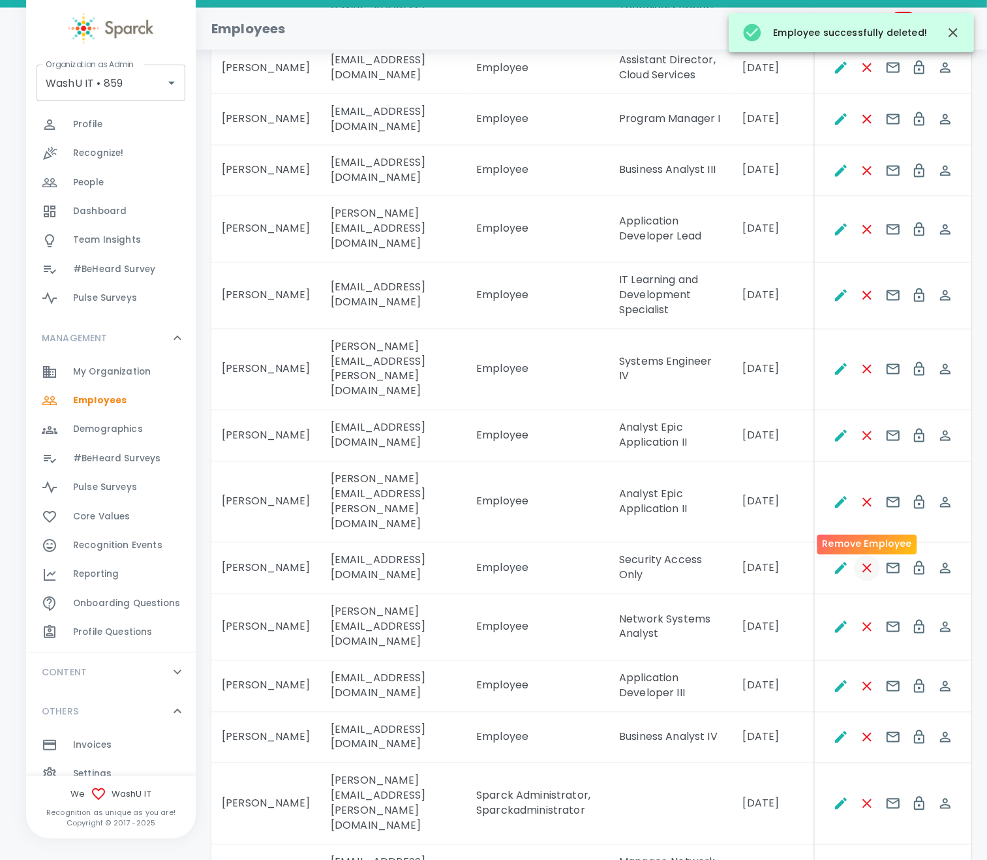
click at [868, 561] on icon "Remove Employee" at bounding box center [868, 569] width 16 height 16
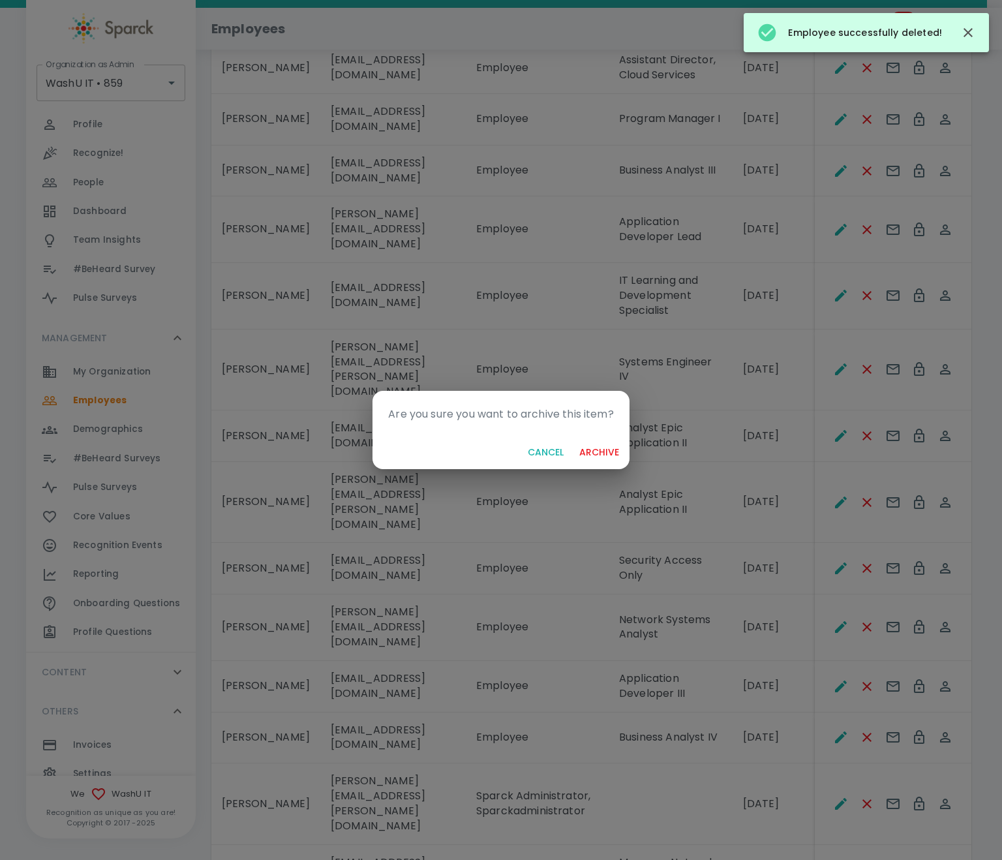
click at [585, 449] on button "archive" at bounding box center [599, 453] width 50 height 24
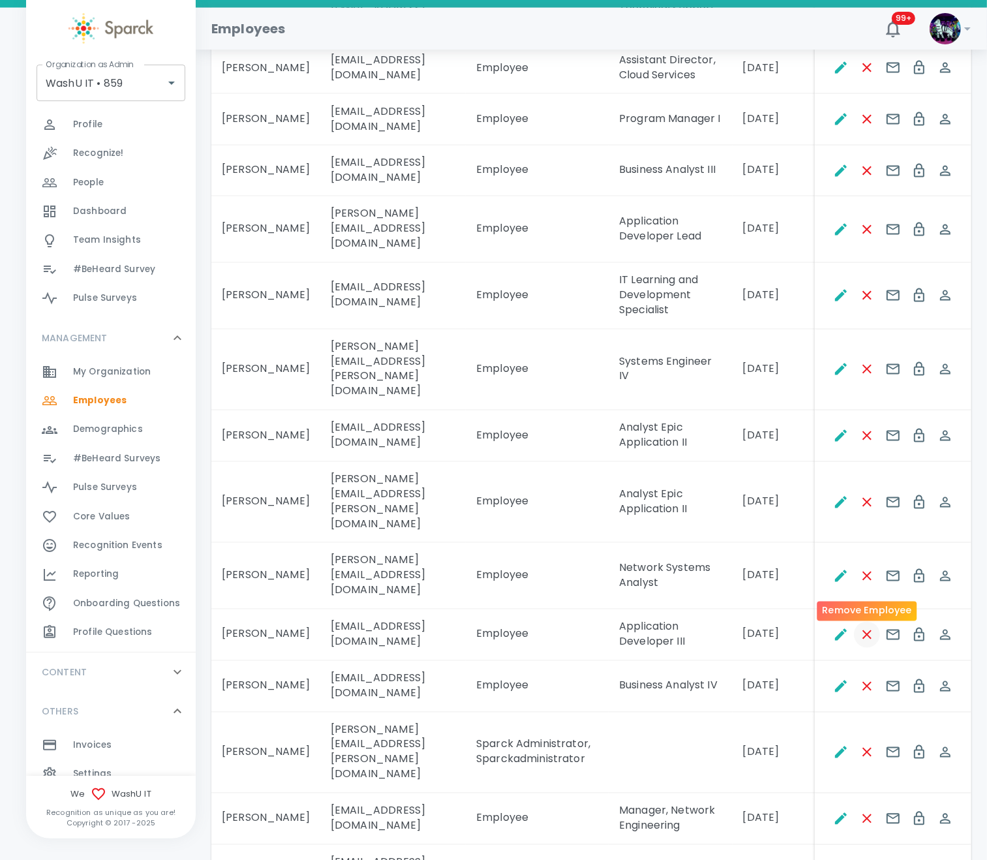
click at [871, 630] on icon "Remove Employee" at bounding box center [867, 634] width 9 height 9
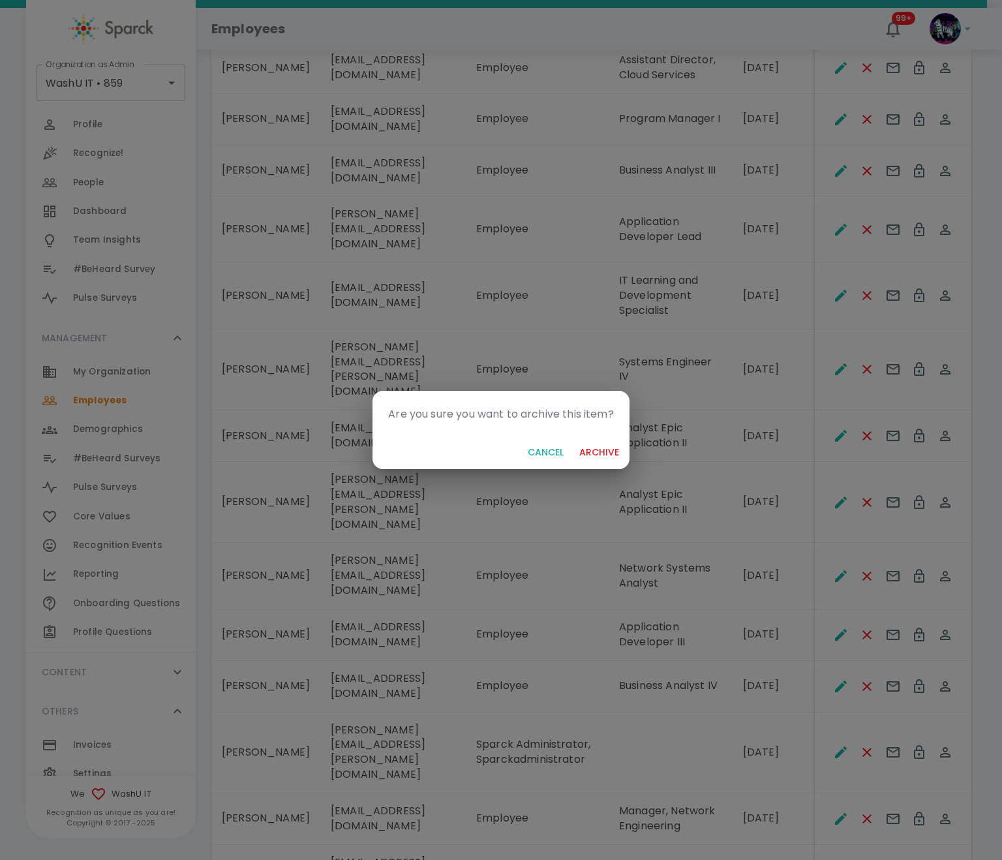
click at [583, 442] on button "archive" at bounding box center [599, 453] width 50 height 24
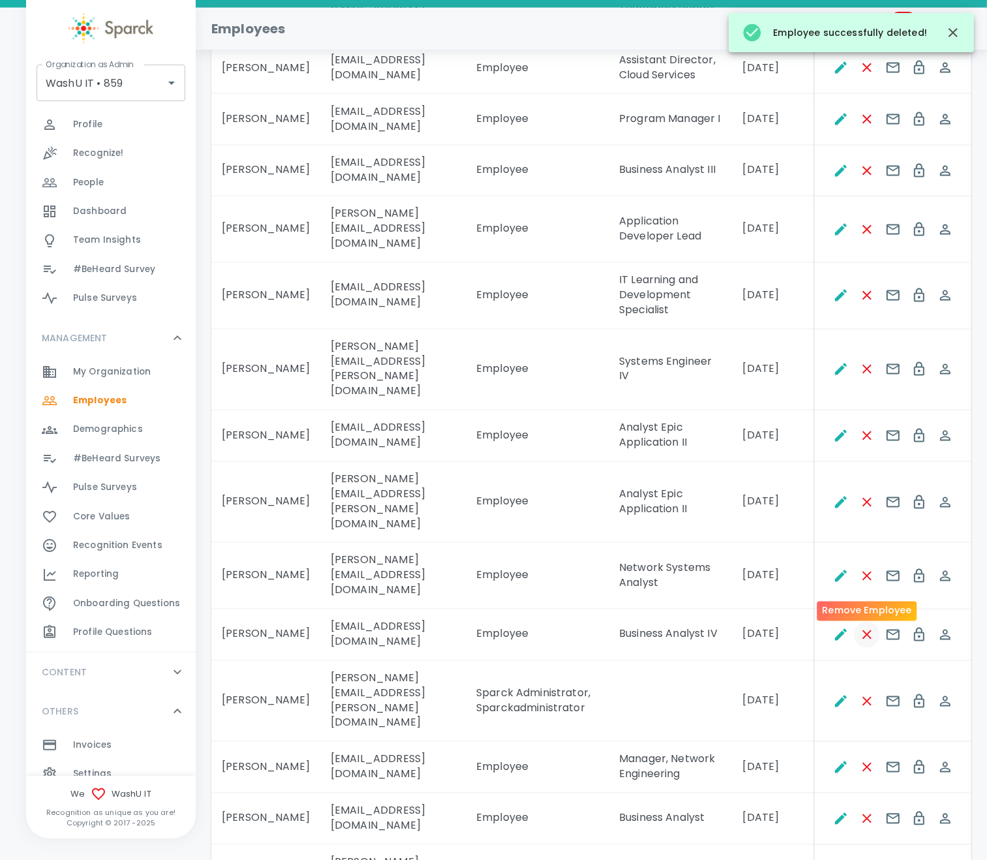
click at [862, 627] on icon "Remove Employee" at bounding box center [868, 635] width 16 height 16
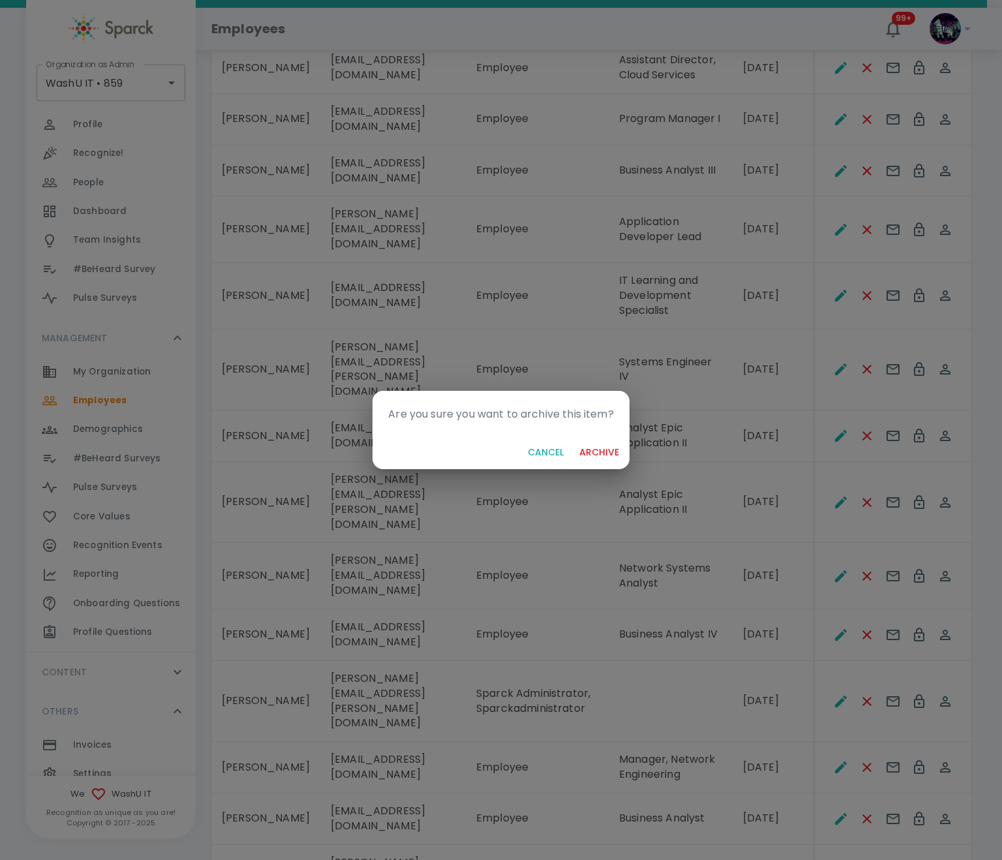
click at [602, 446] on button "archive" at bounding box center [599, 453] width 50 height 24
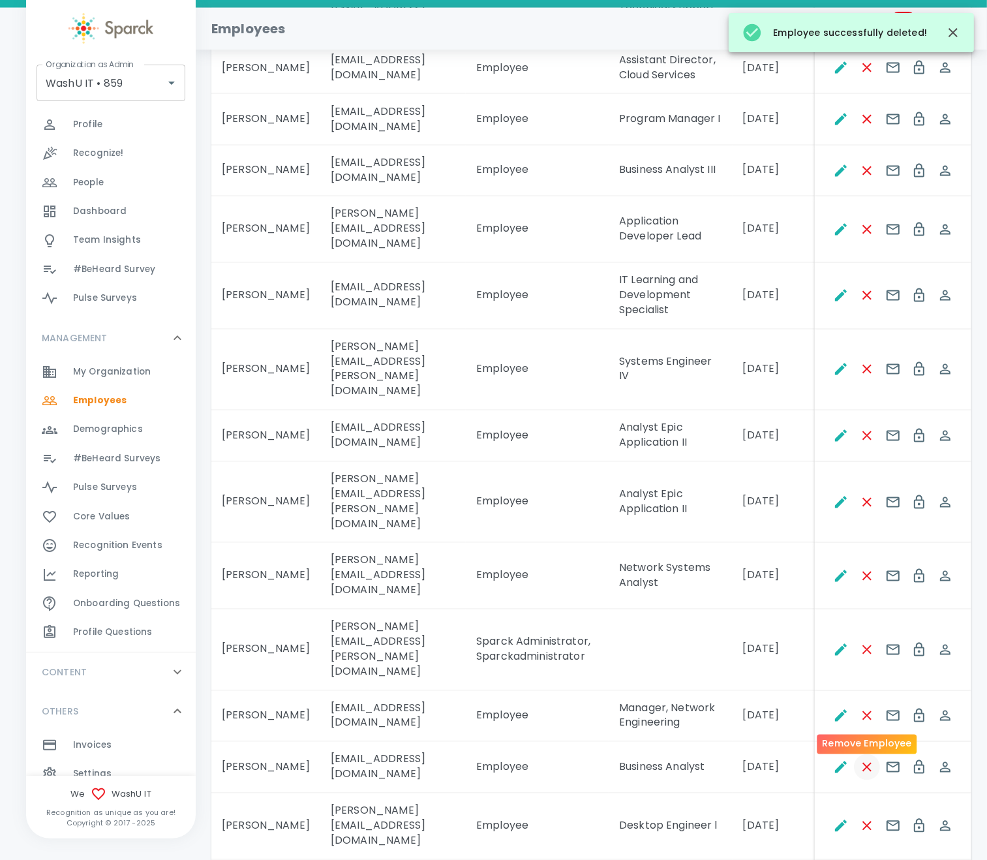
click at [869, 760] on icon "Remove Employee" at bounding box center [868, 768] width 16 height 16
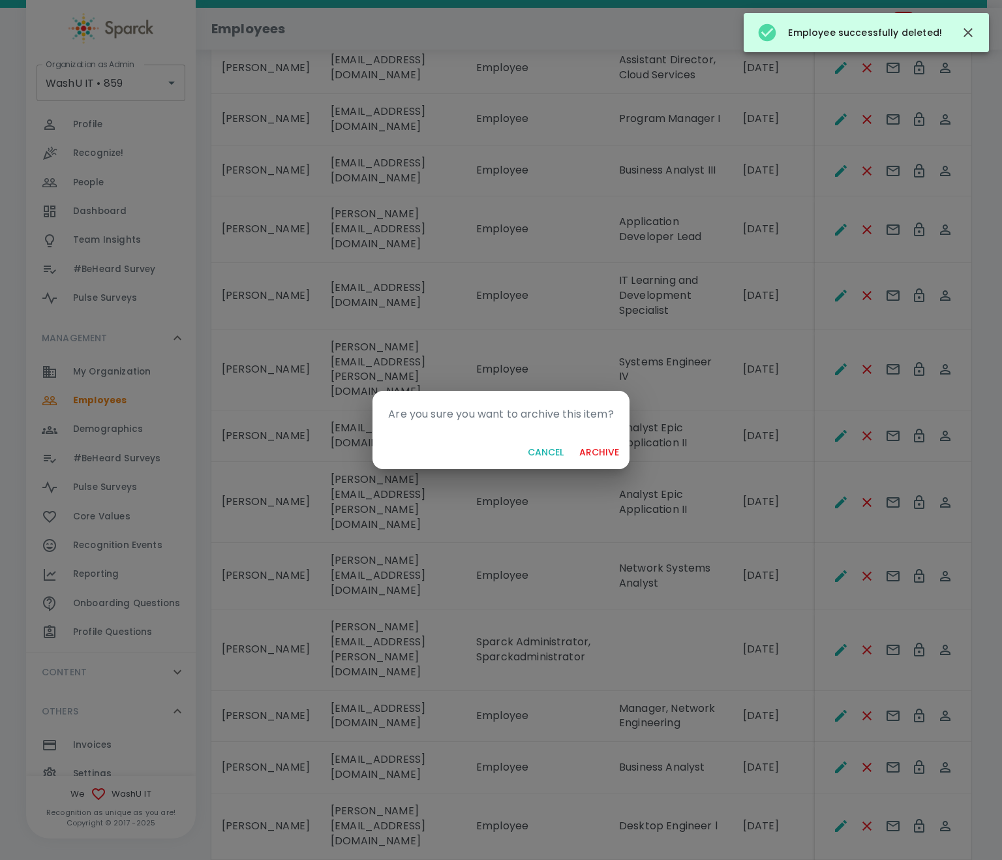
click at [606, 448] on button "archive" at bounding box center [599, 453] width 50 height 24
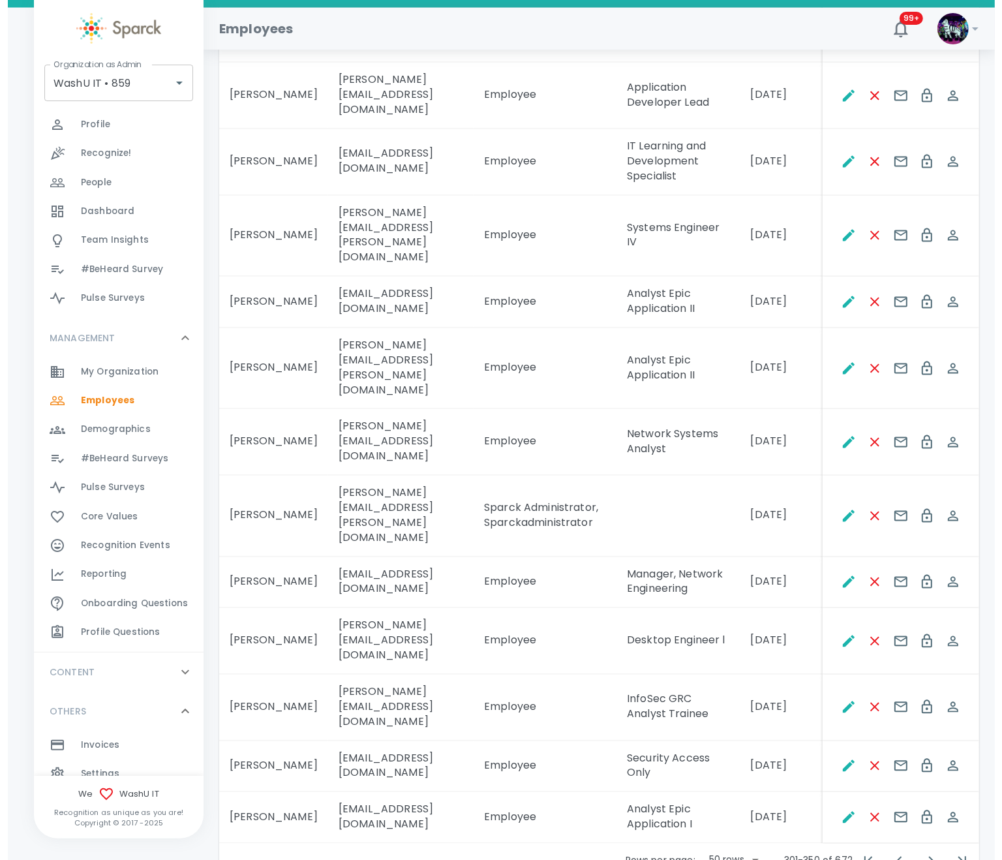
scroll to position [2444, 0]
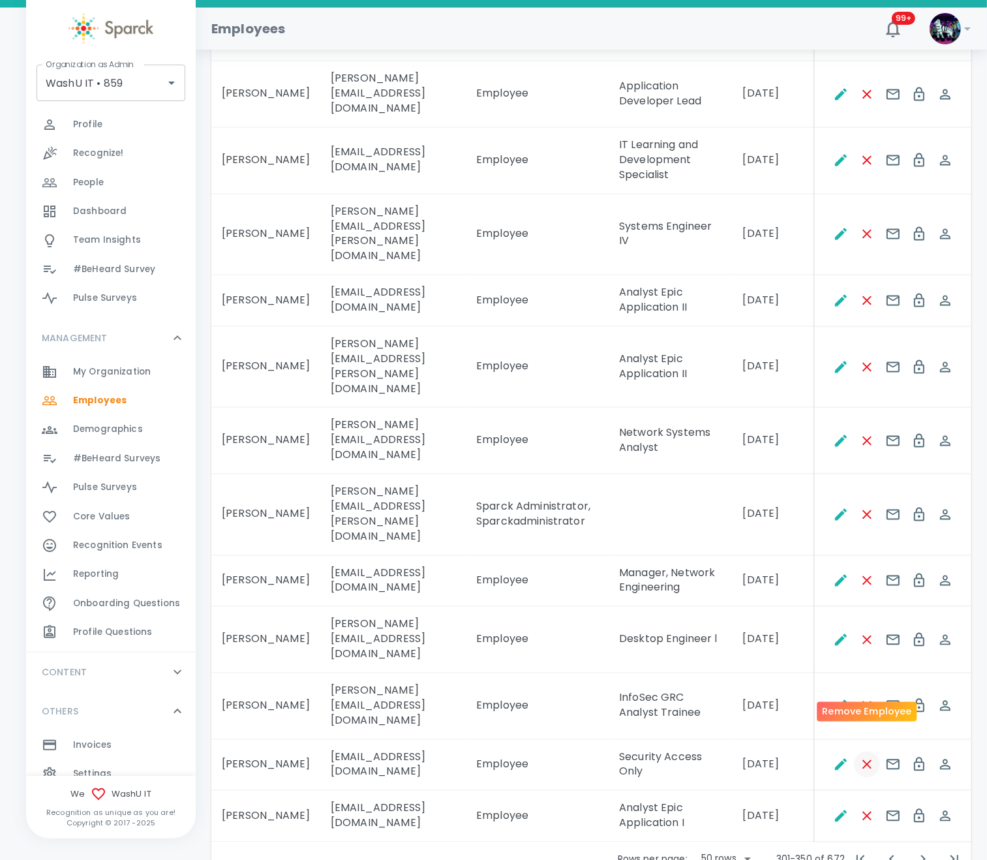
click at [867, 760] on icon "Remove Employee" at bounding box center [867, 764] width 9 height 9
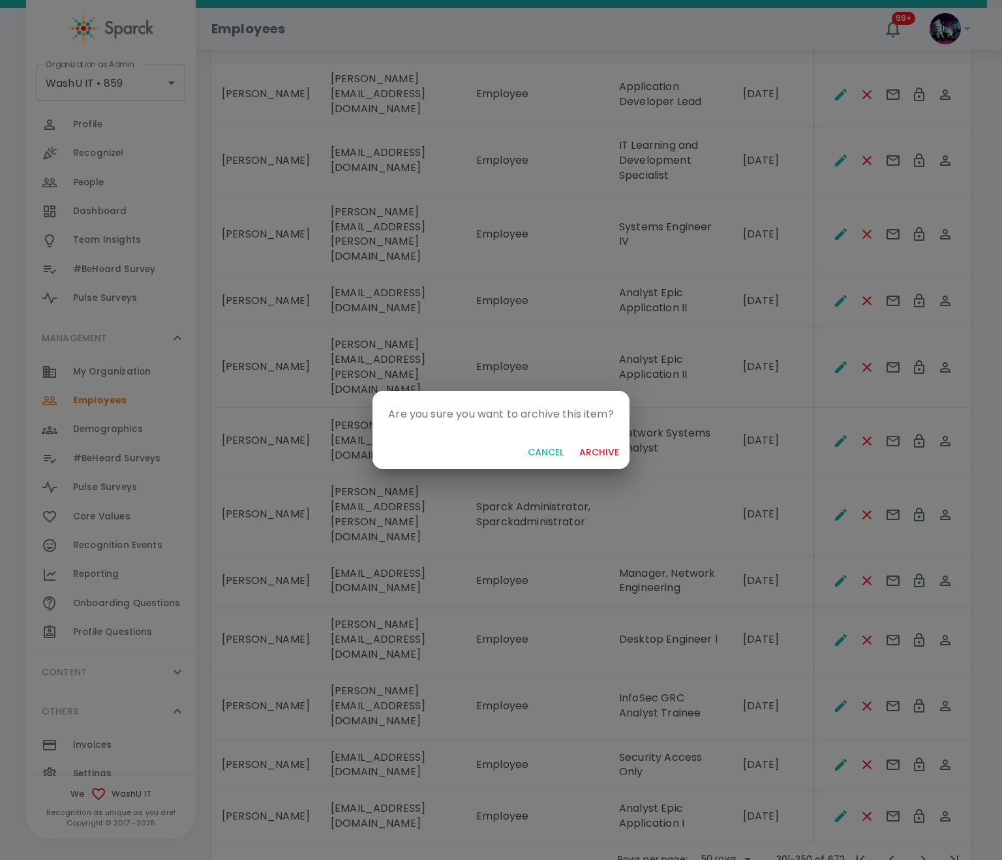
click at [602, 450] on button "archive" at bounding box center [599, 453] width 50 height 24
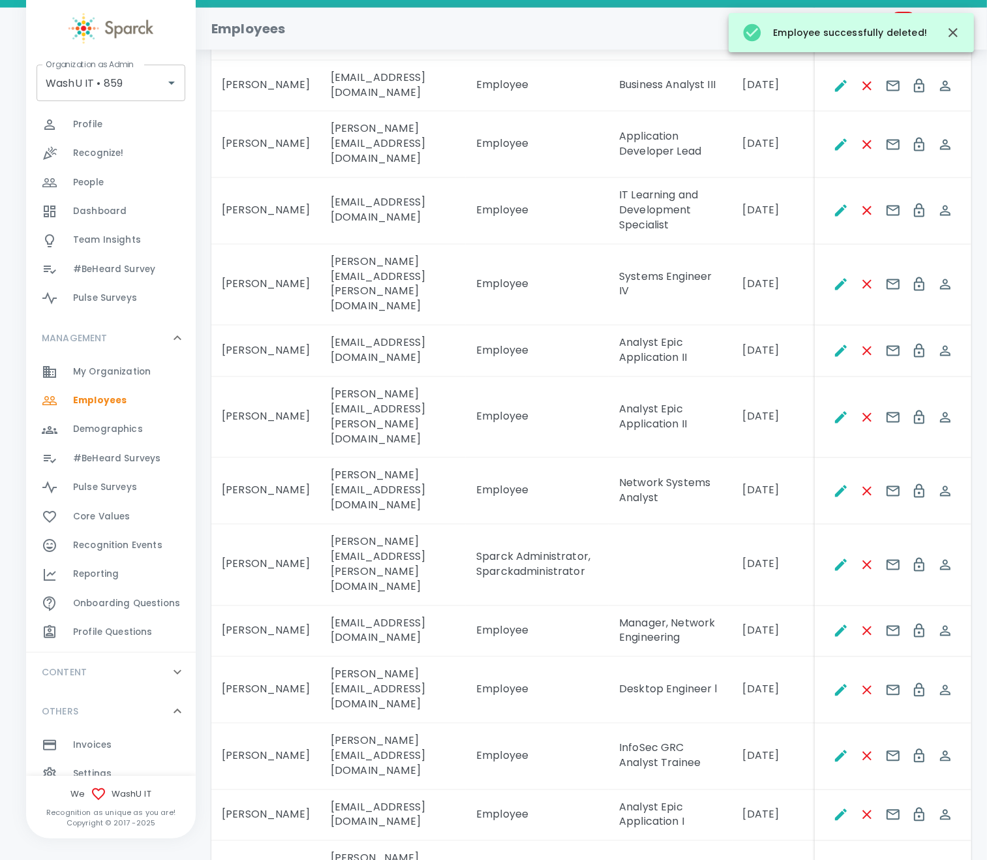
scroll to position [2422, 0]
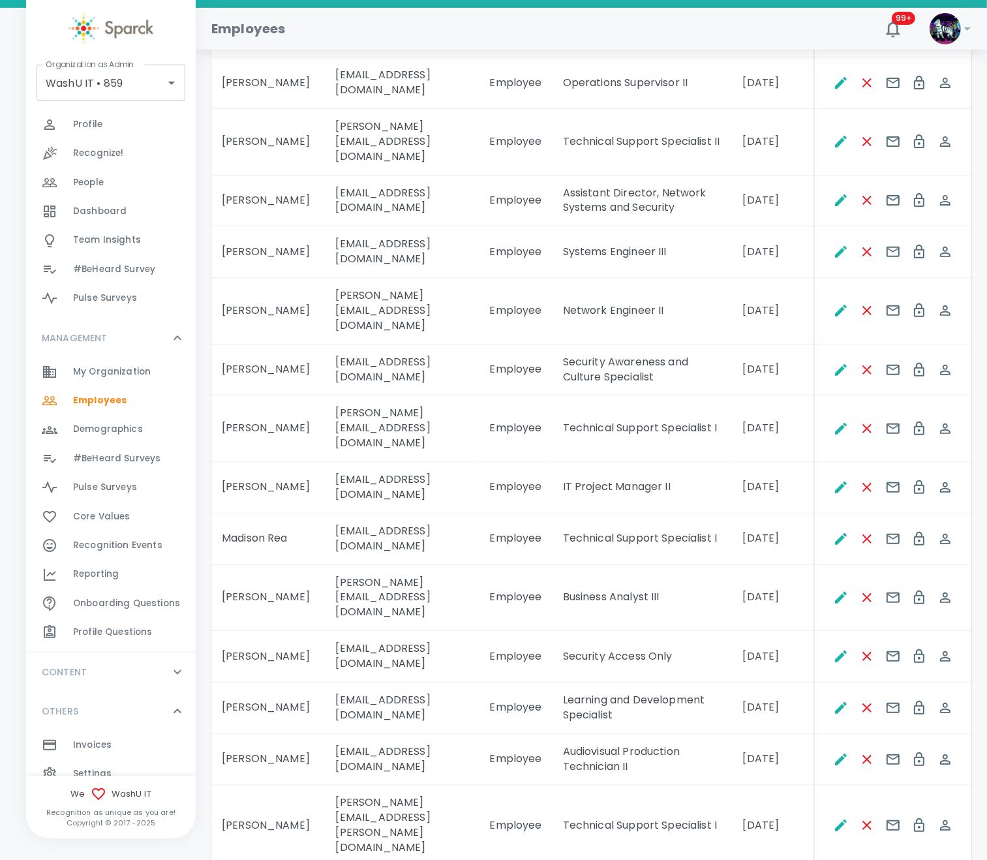
scroll to position [392, 0]
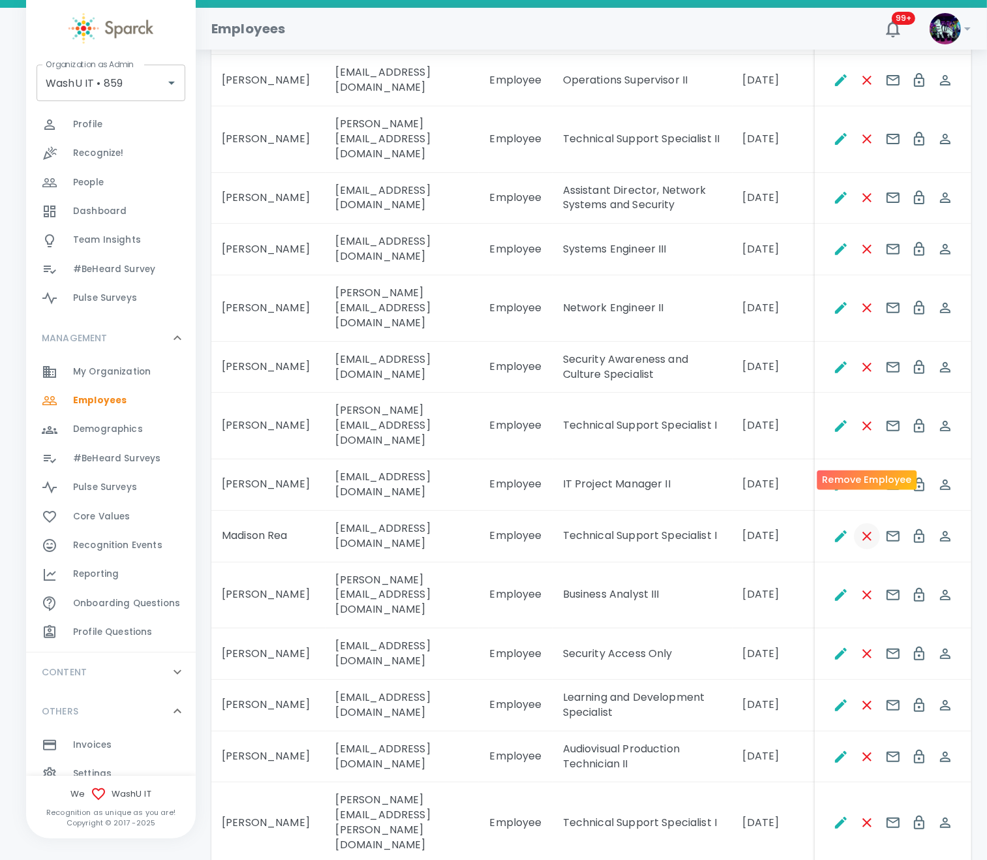
click at [866, 532] on icon "Remove Employee" at bounding box center [867, 536] width 9 height 9
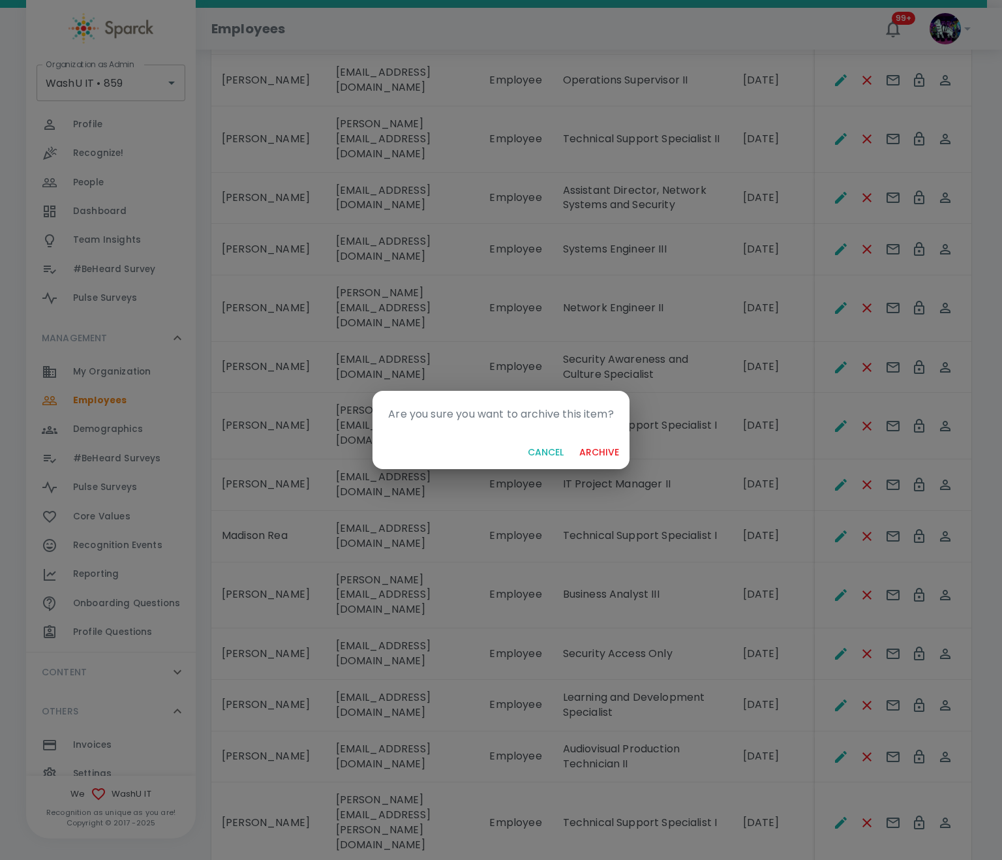
click at [605, 456] on button "archive" at bounding box center [599, 453] width 50 height 24
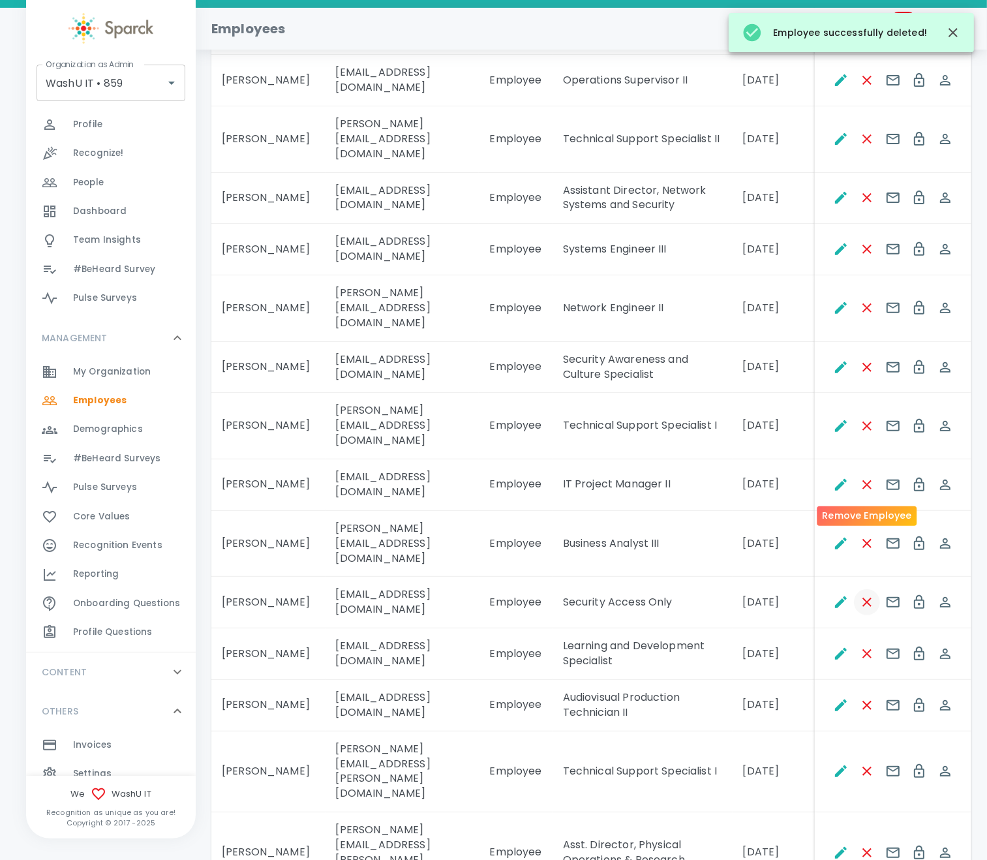
click at [872, 595] on icon "Remove Employee" at bounding box center [868, 603] width 16 height 16
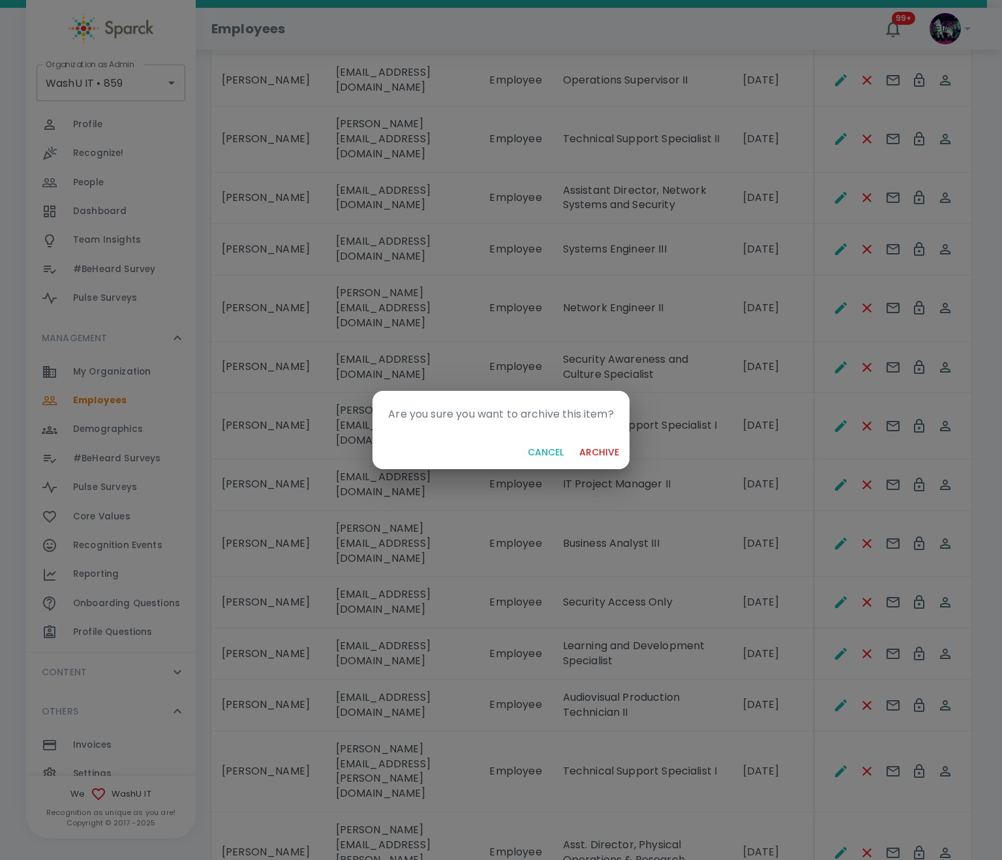
click at [609, 450] on button "archive" at bounding box center [599, 453] width 50 height 24
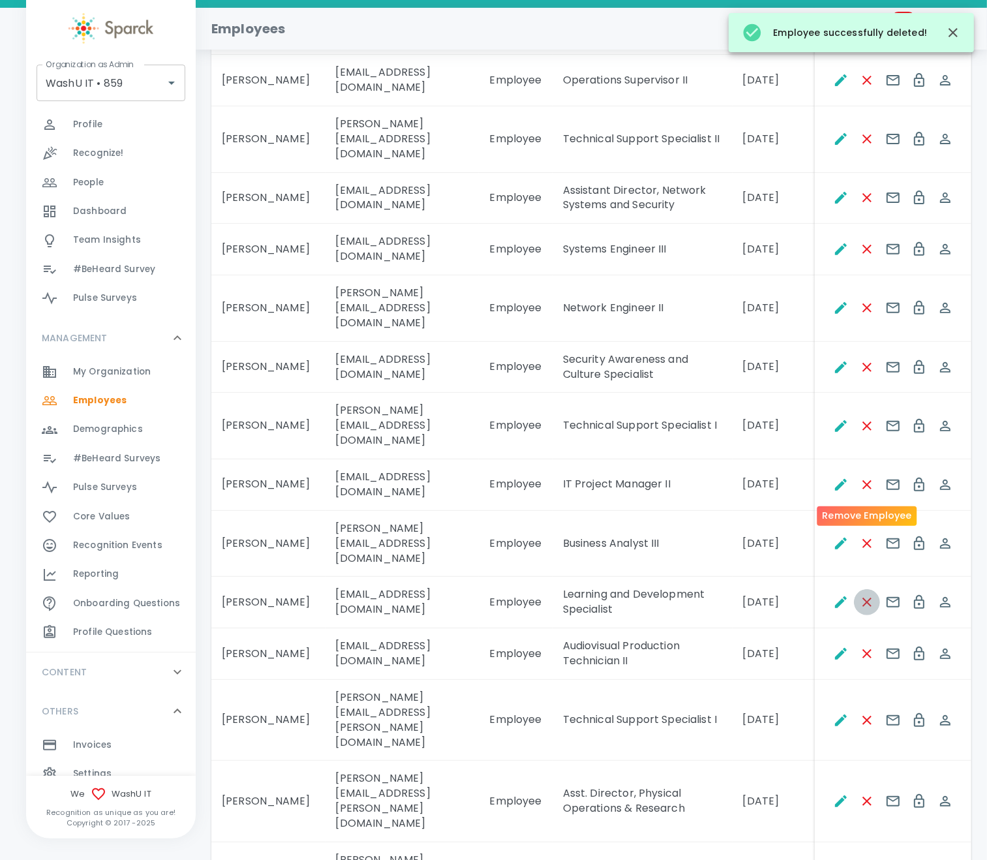
click at [872, 595] on icon "Remove Employee" at bounding box center [868, 603] width 16 height 16
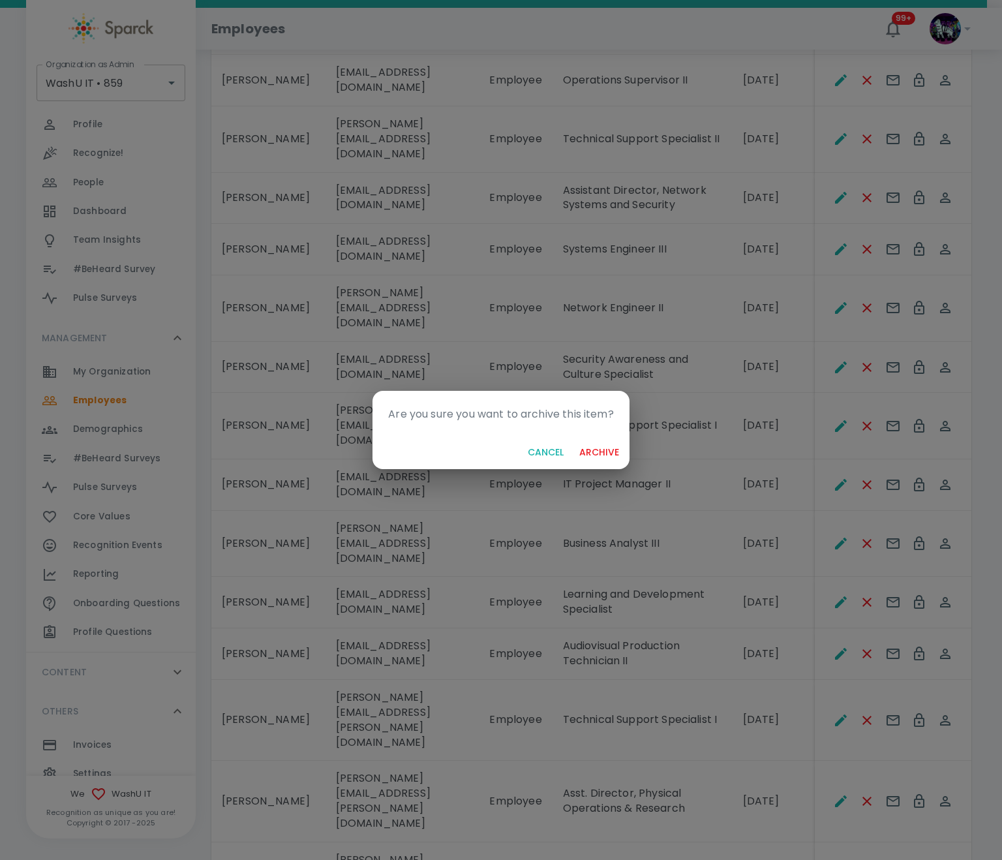
click at [613, 442] on button "archive" at bounding box center [599, 453] width 50 height 24
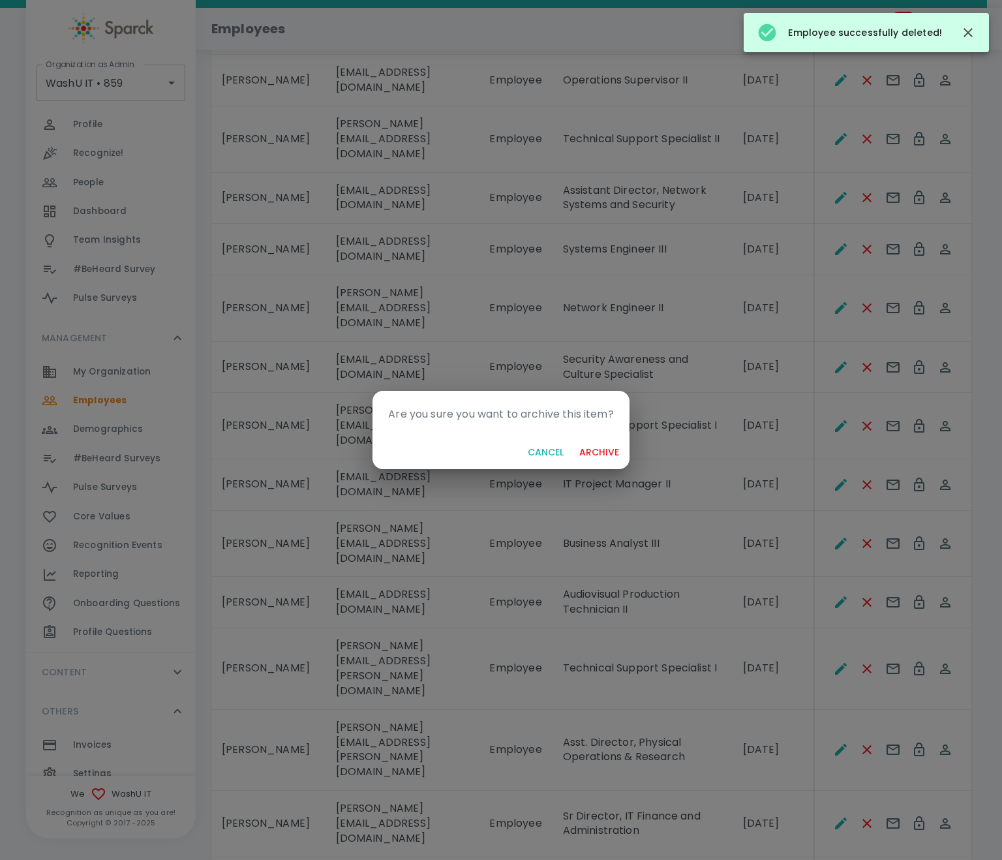
click at [597, 454] on button "archive" at bounding box center [599, 453] width 50 height 24
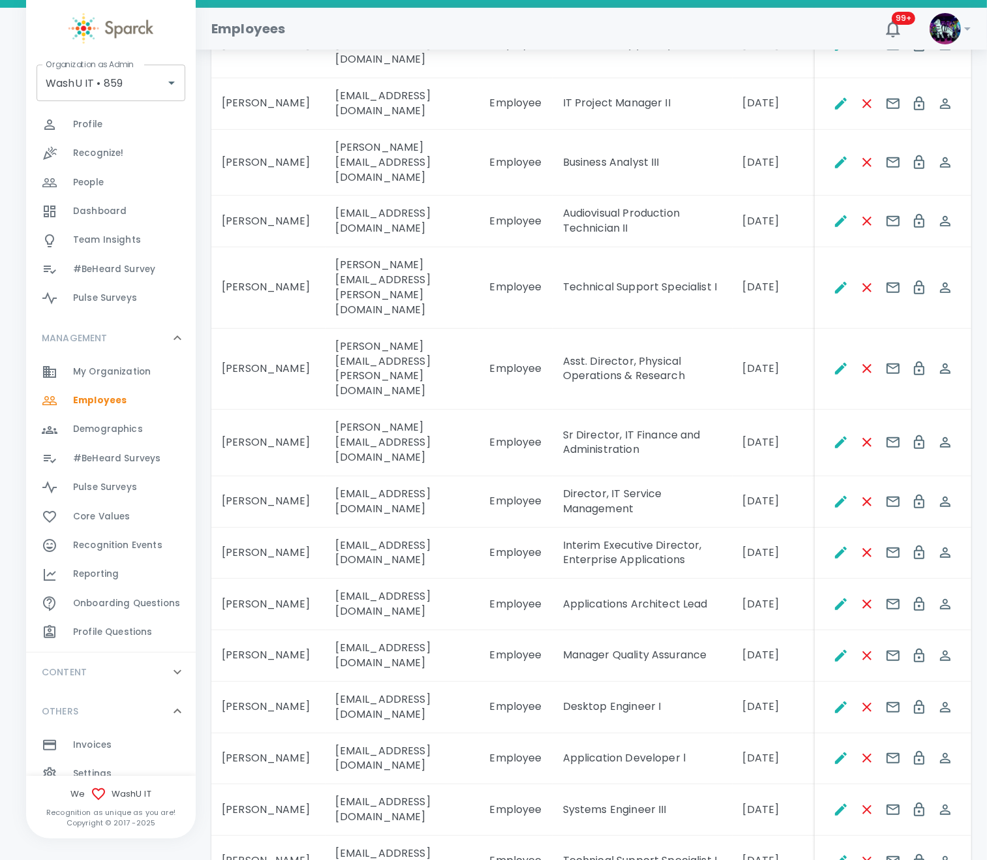
scroll to position [880, 0]
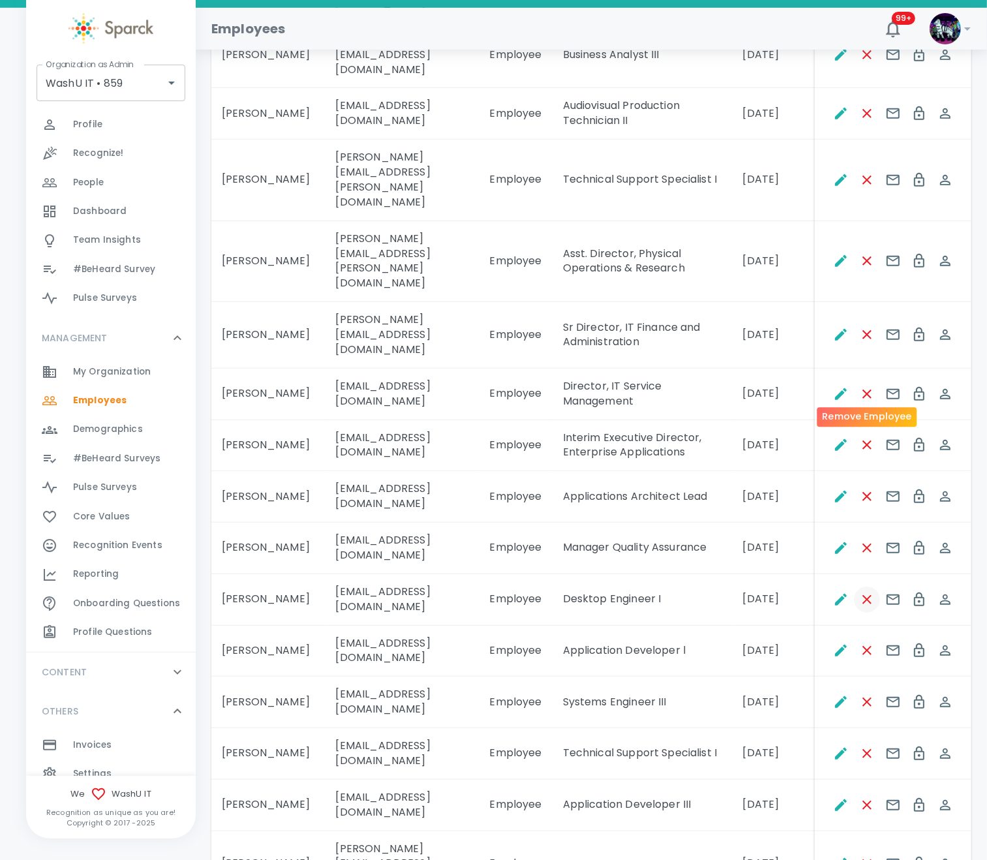
click at [863, 592] on icon "Remove Employee" at bounding box center [868, 600] width 16 height 16
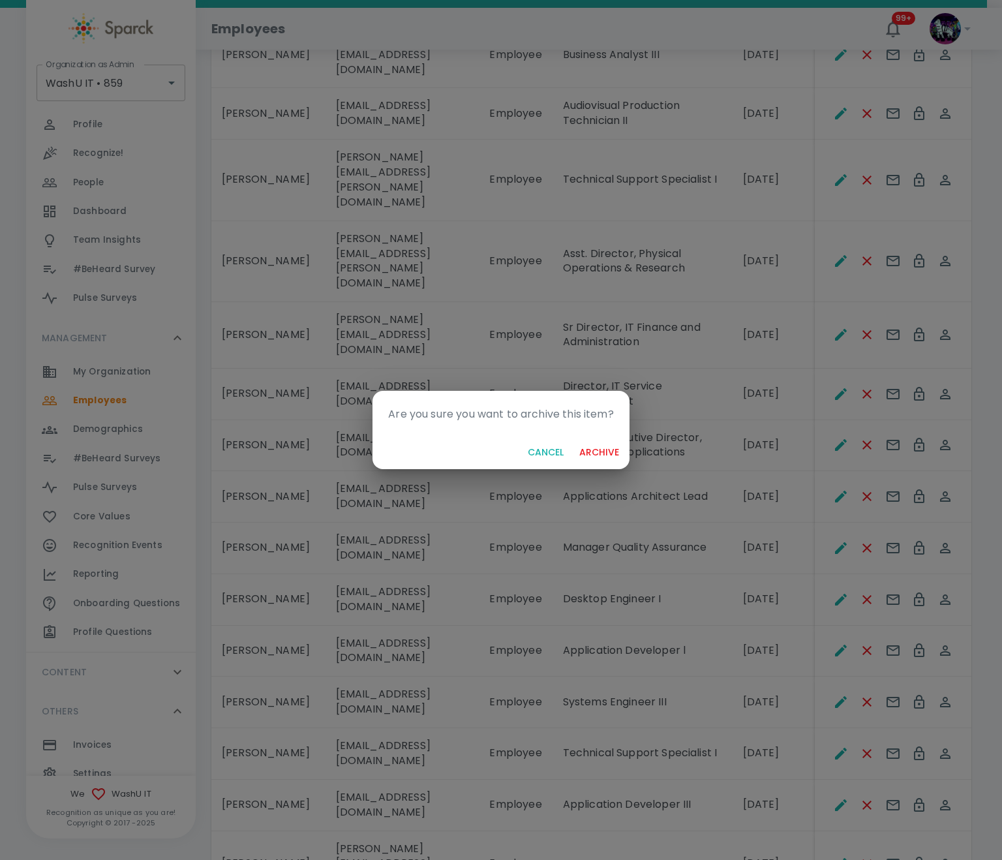
click at [613, 454] on button "archive" at bounding box center [599, 453] width 50 height 24
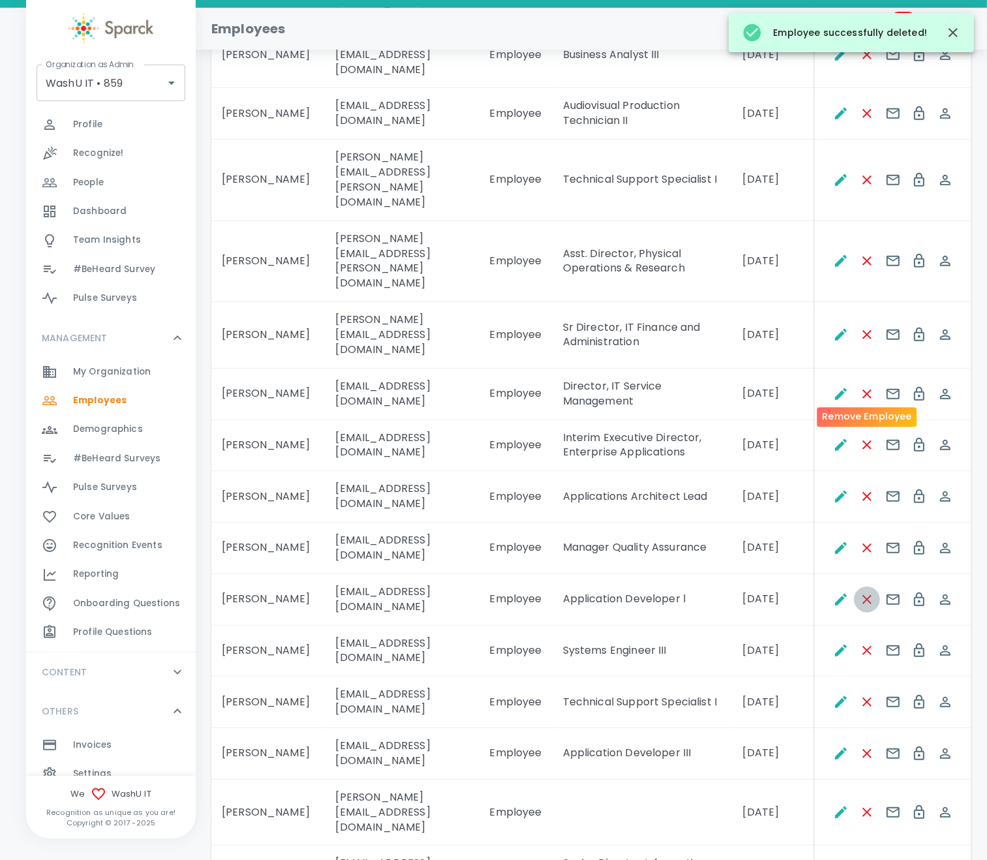
click at [871, 592] on icon "Remove Employee" at bounding box center [868, 600] width 16 height 16
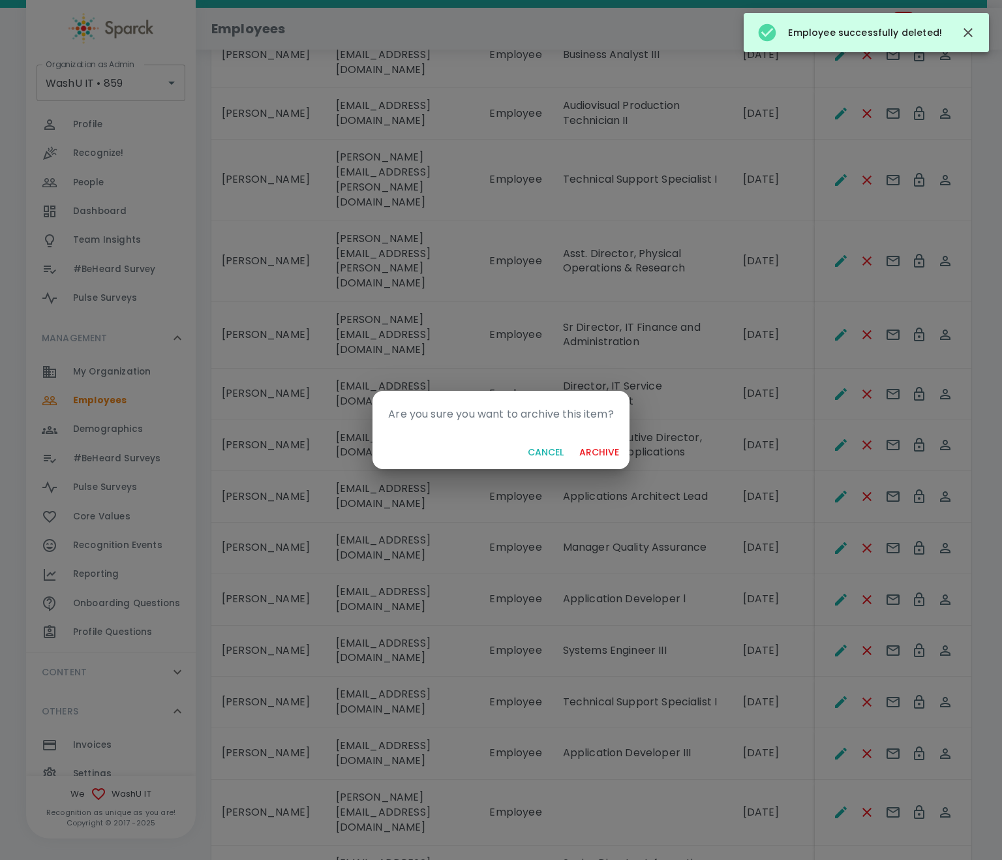
click at [605, 448] on button "archive" at bounding box center [599, 453] width 50 height 24
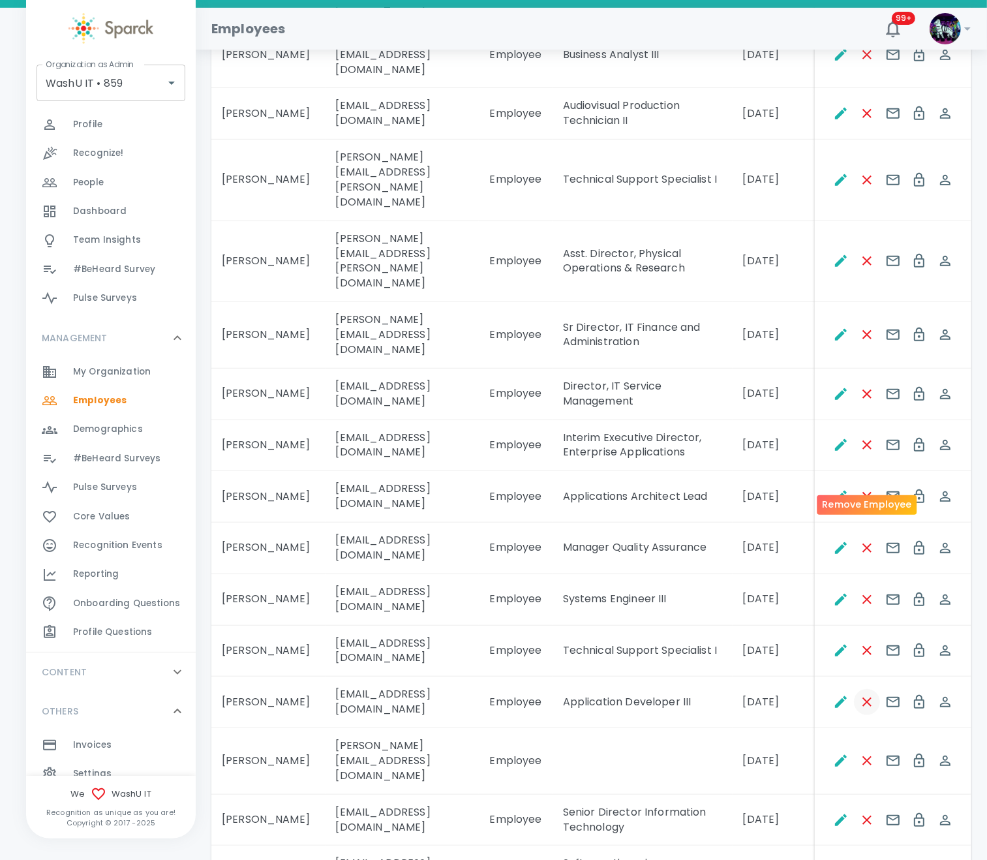
click at [867, 694] on icon "Remove Employee" at bounding box center [868, 702] width 16 height 16
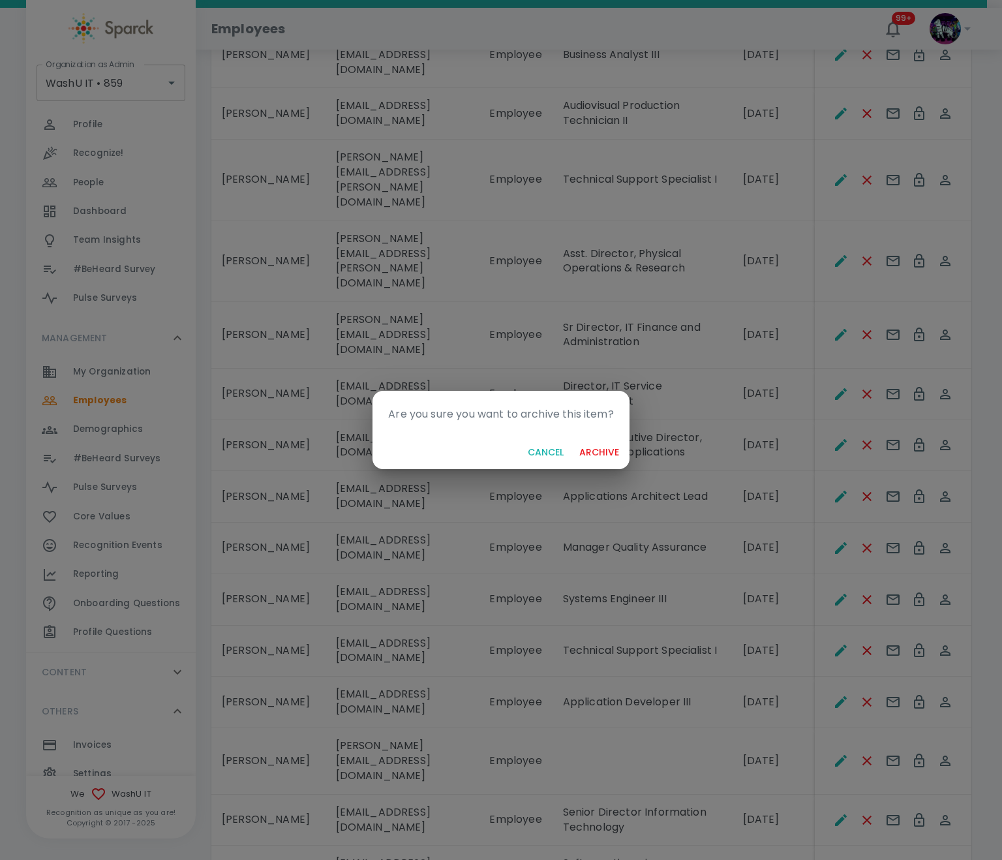
click at [591, 450] on button "archive" at bounding box center [599, 453] width 50 height 24
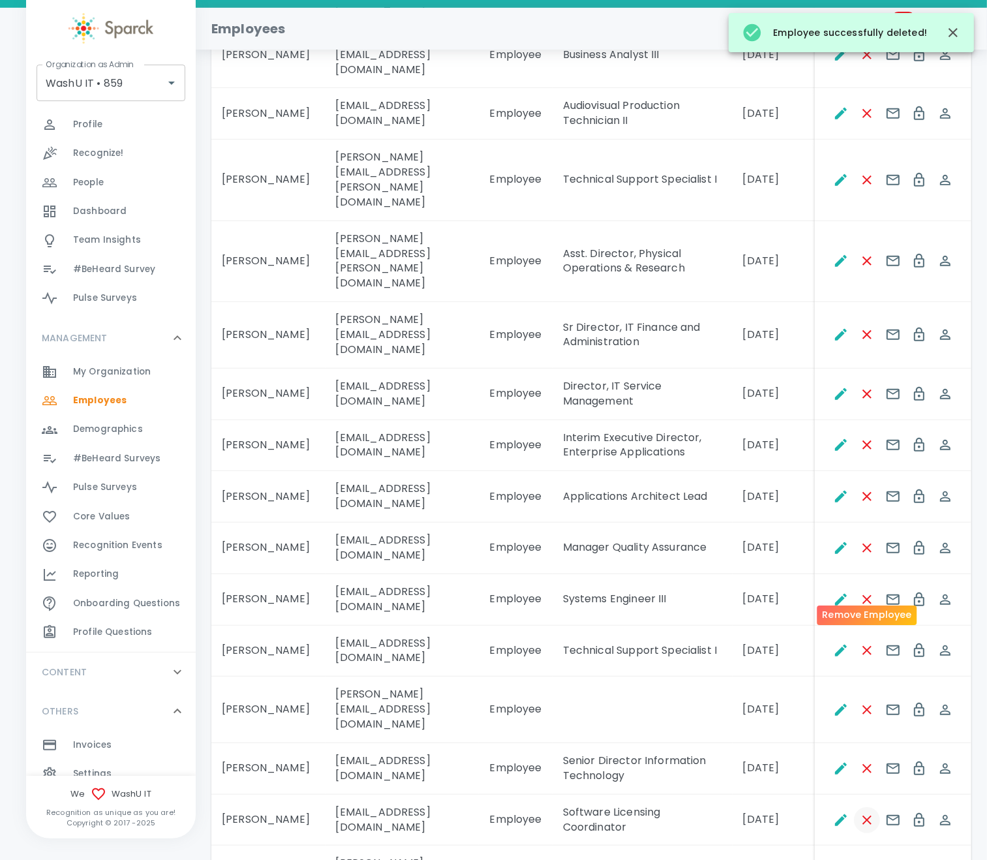
click at [864, 816] on icon "Remove Employee" at bounding box center [867, 820] width 9 height 9
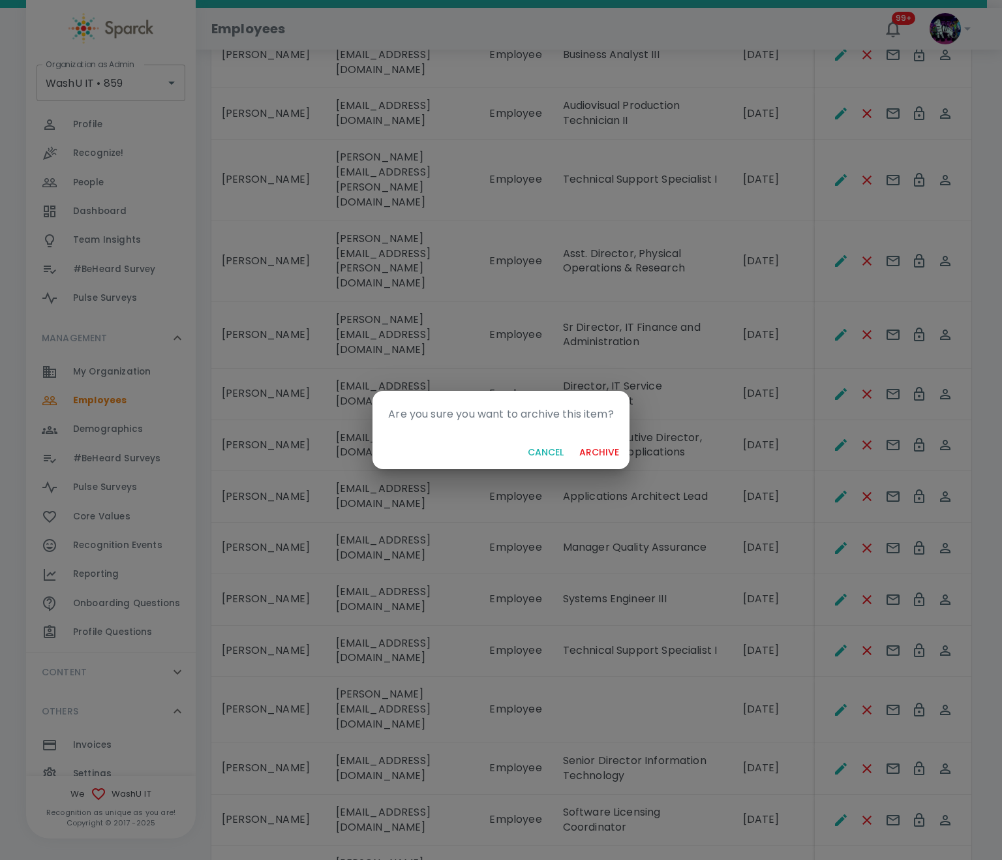
click at [608, 454] on button "archive" at bounding box center [599, 453] width 50 height 24
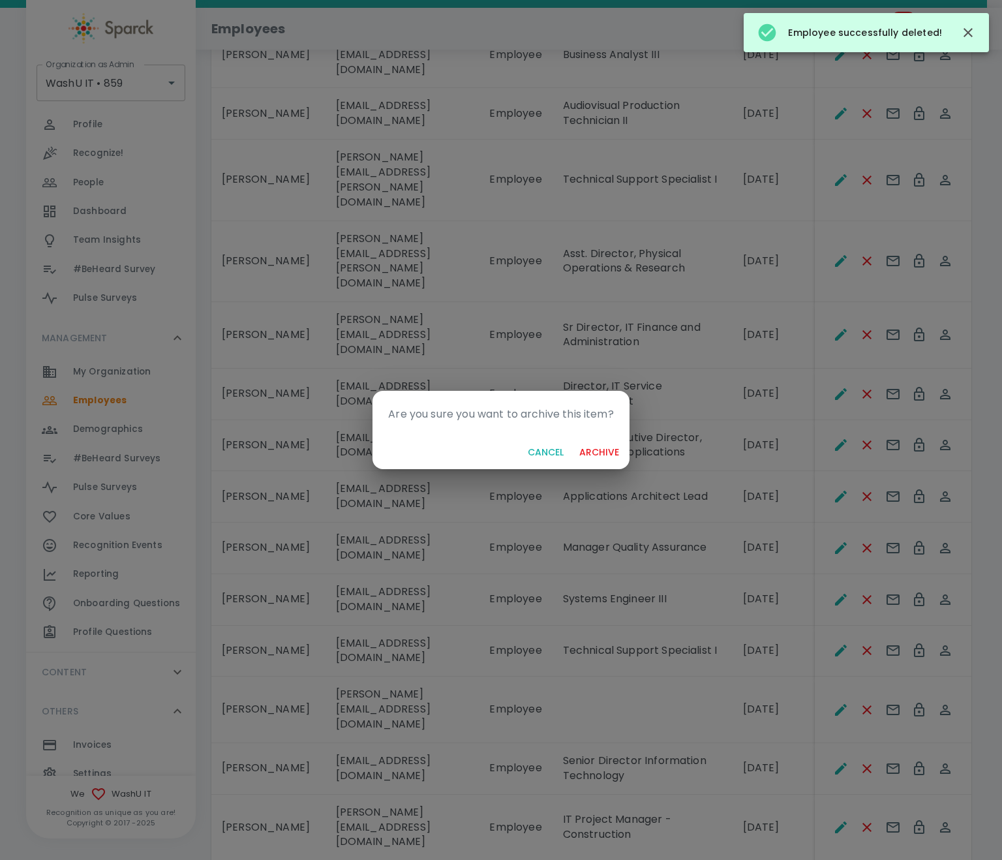
click at [601, 449] on button "archive" at bounding box center [599, 453] width 50 height 24
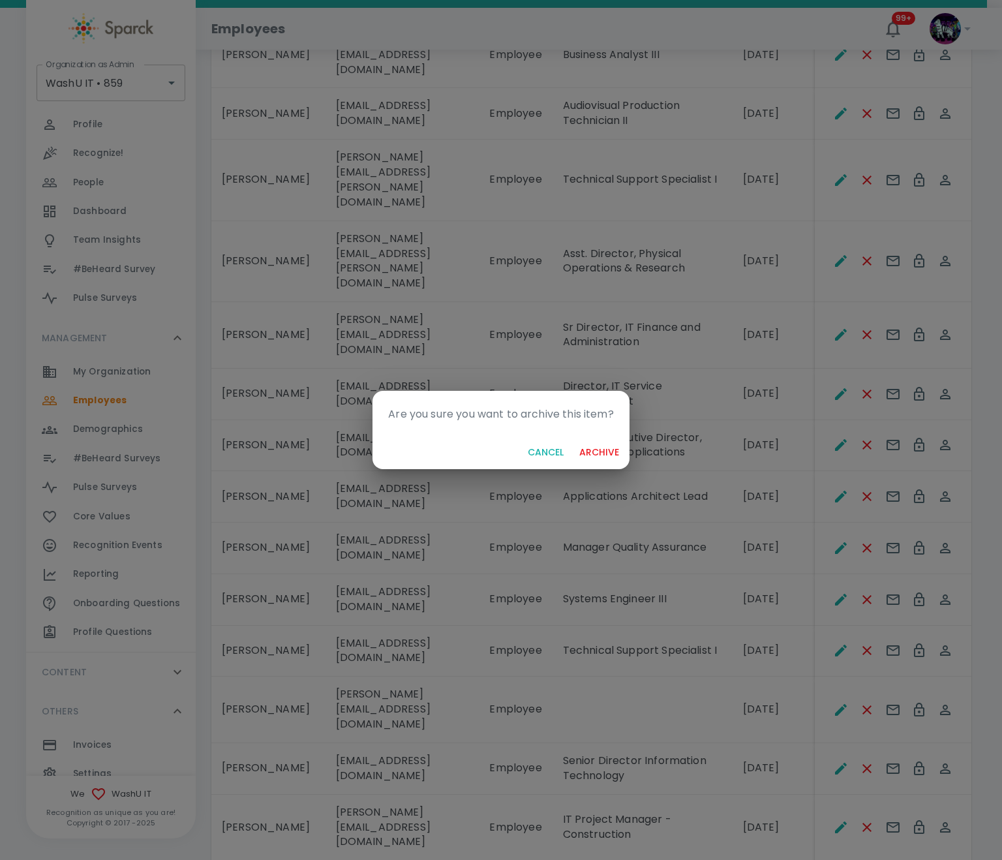
click at [606, 454] on button "archive" at bounding box center [599, 453] width 50 height 24
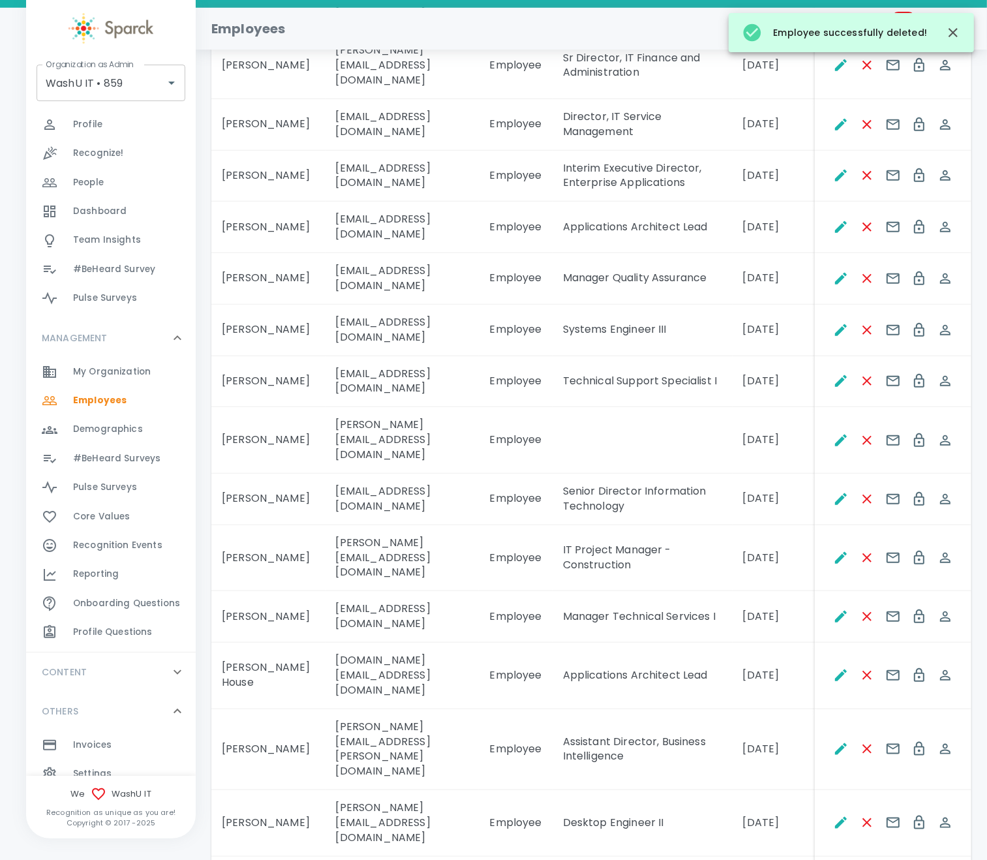
scroll to position [1272, 0]
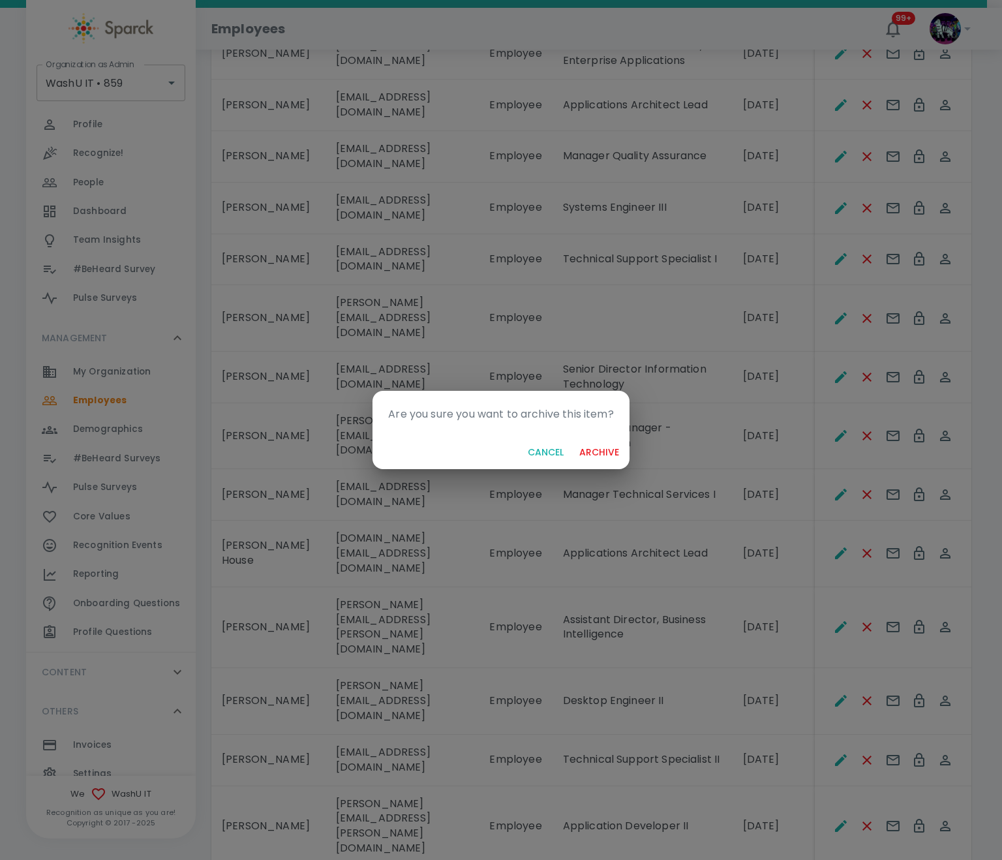
click at [594, 446] on button "archive" at bounding box center [599, 453] width 50 height 24
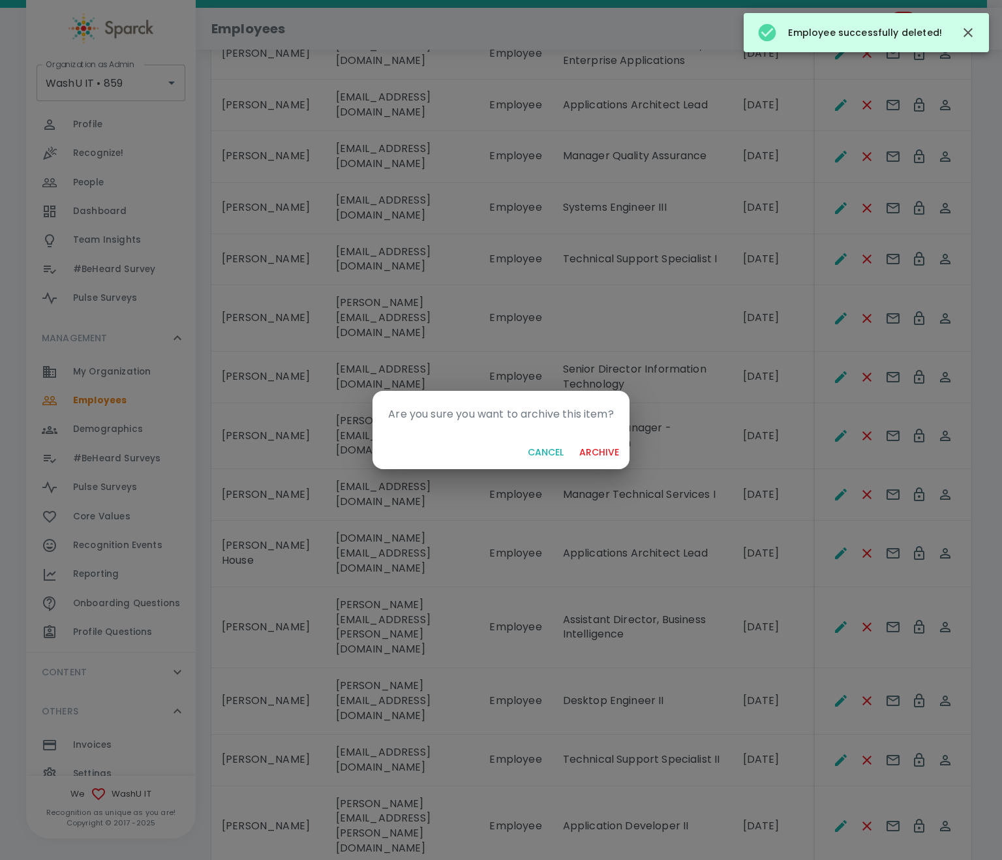
click at [605, 452] on button "archive" at bounding box center [599, 453] width 50 height 24
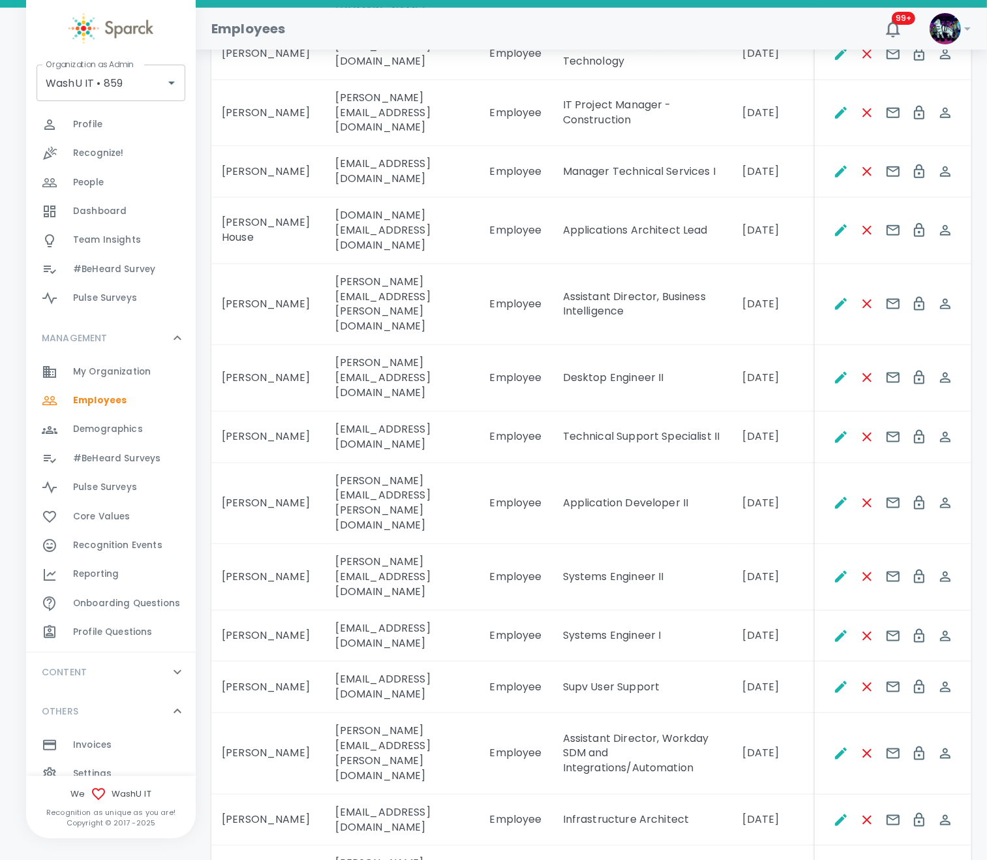
scroll to position [1566, 0]
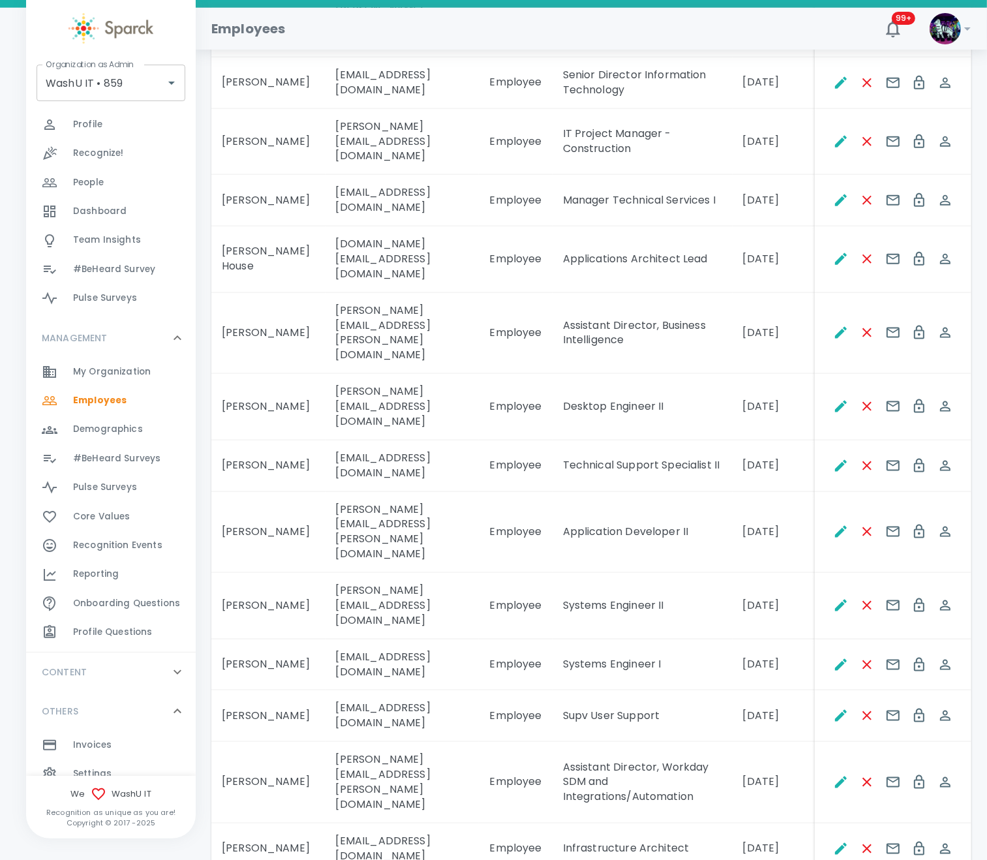
click at [275, 640] on td "Matthew Travis" at bounding box center [268, 666] width 114 height 52
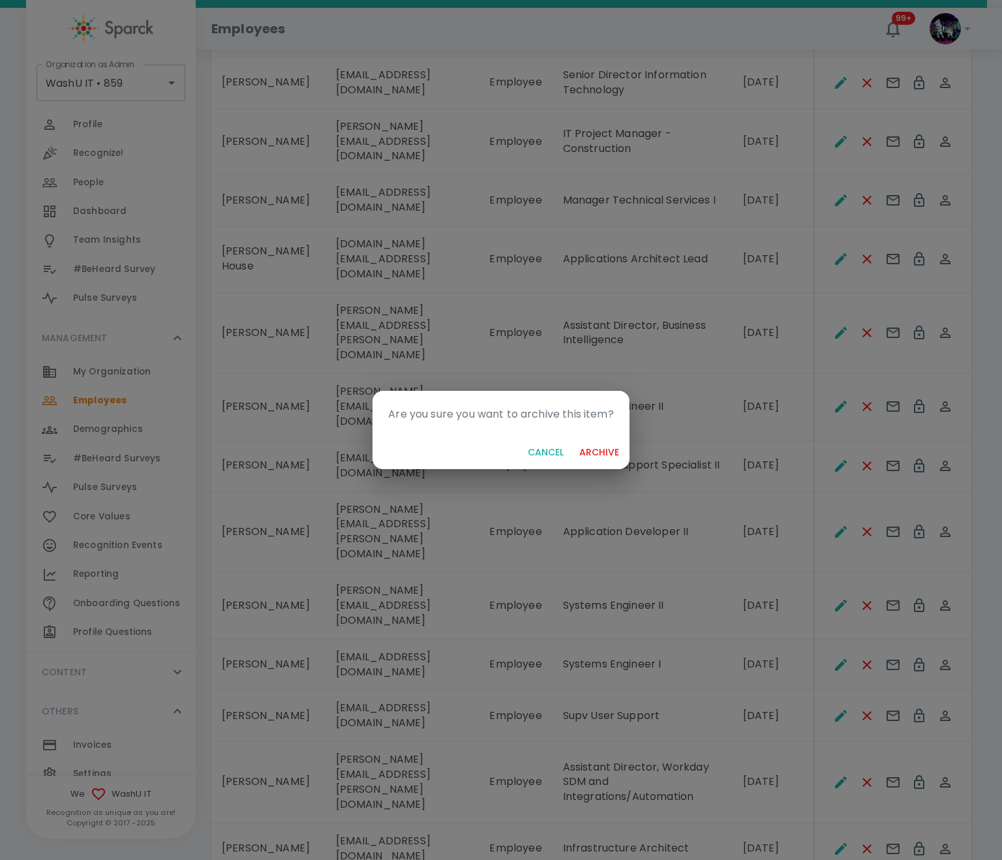
click at [605, 456] on button "archive" at bounding box center [599, 453] width 50 height 24
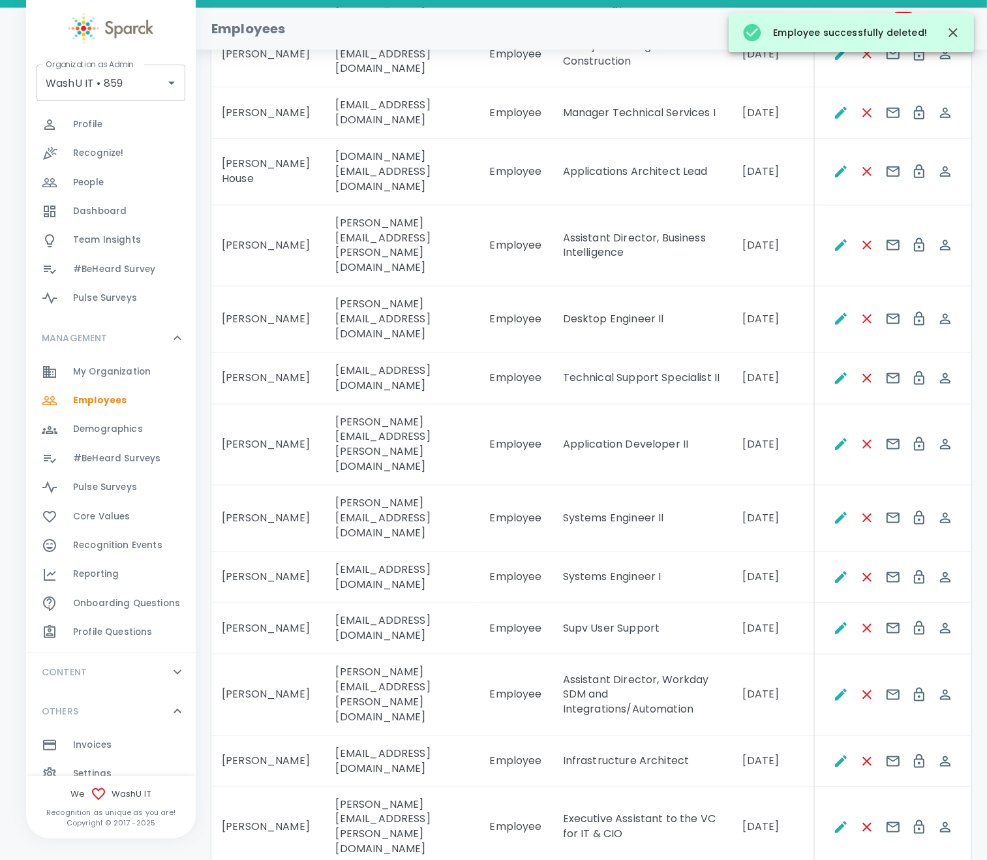
scroll to position [1761, 0]
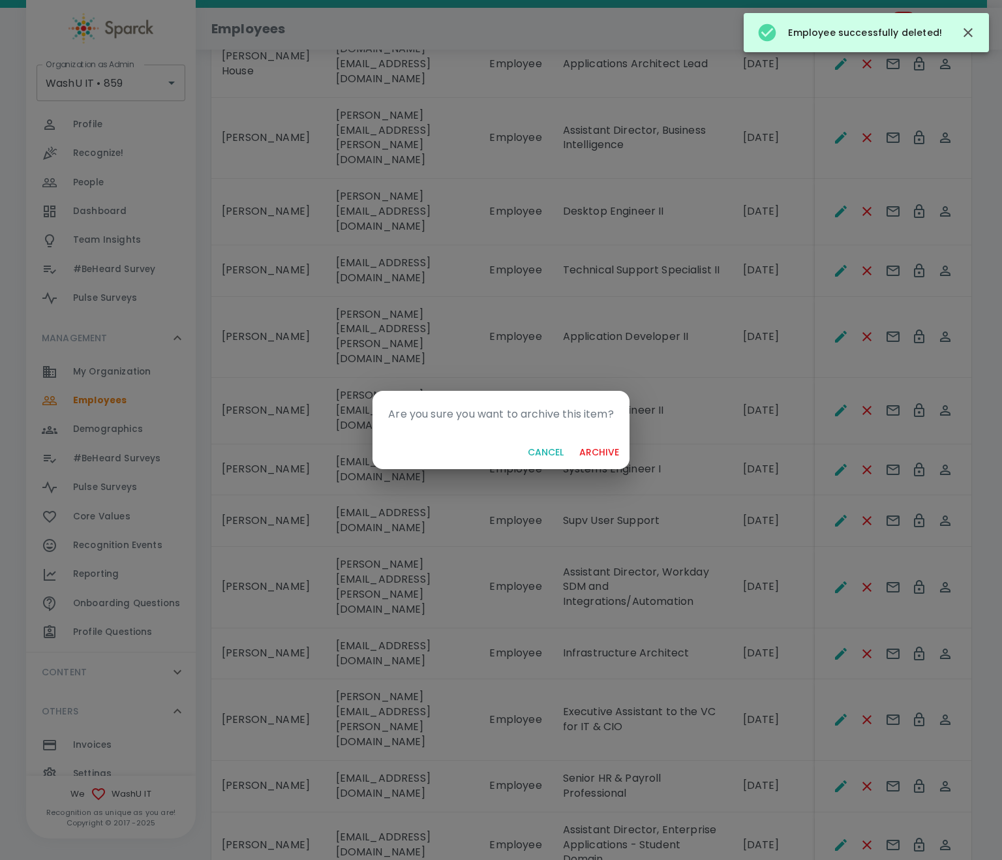
click at [610, 450] on button "archive" at bounding box center [599, 453] width 50 height 24
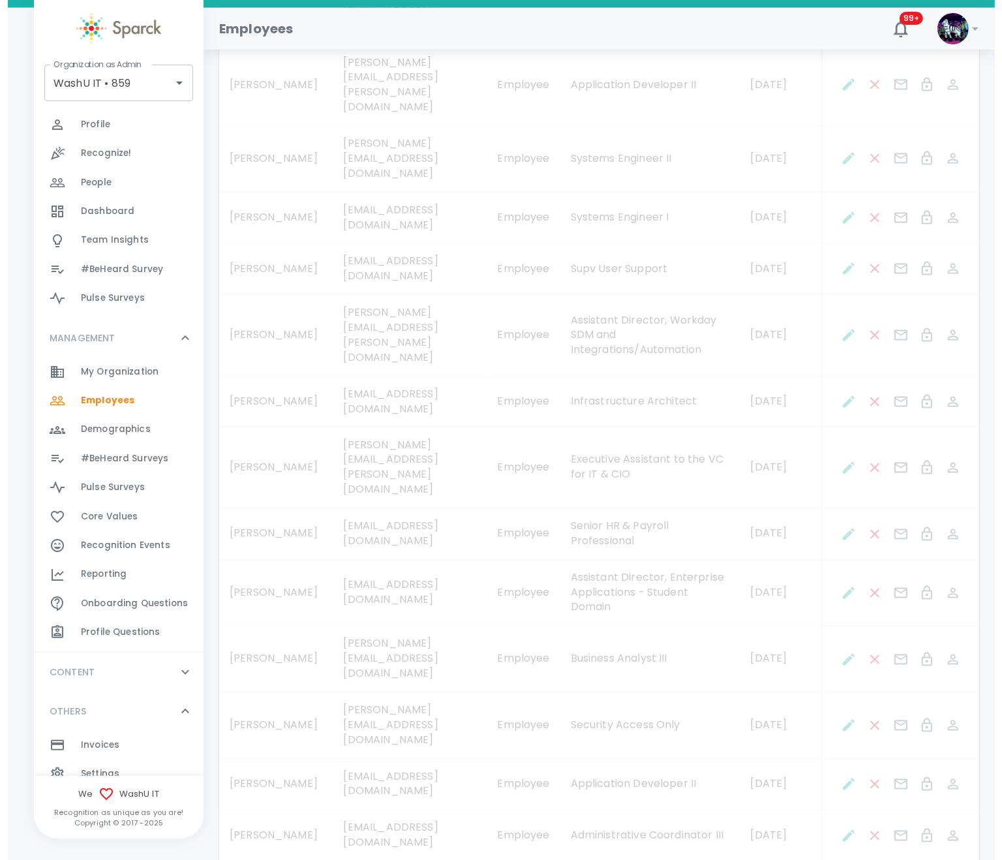
scroll to position [2041, 0]
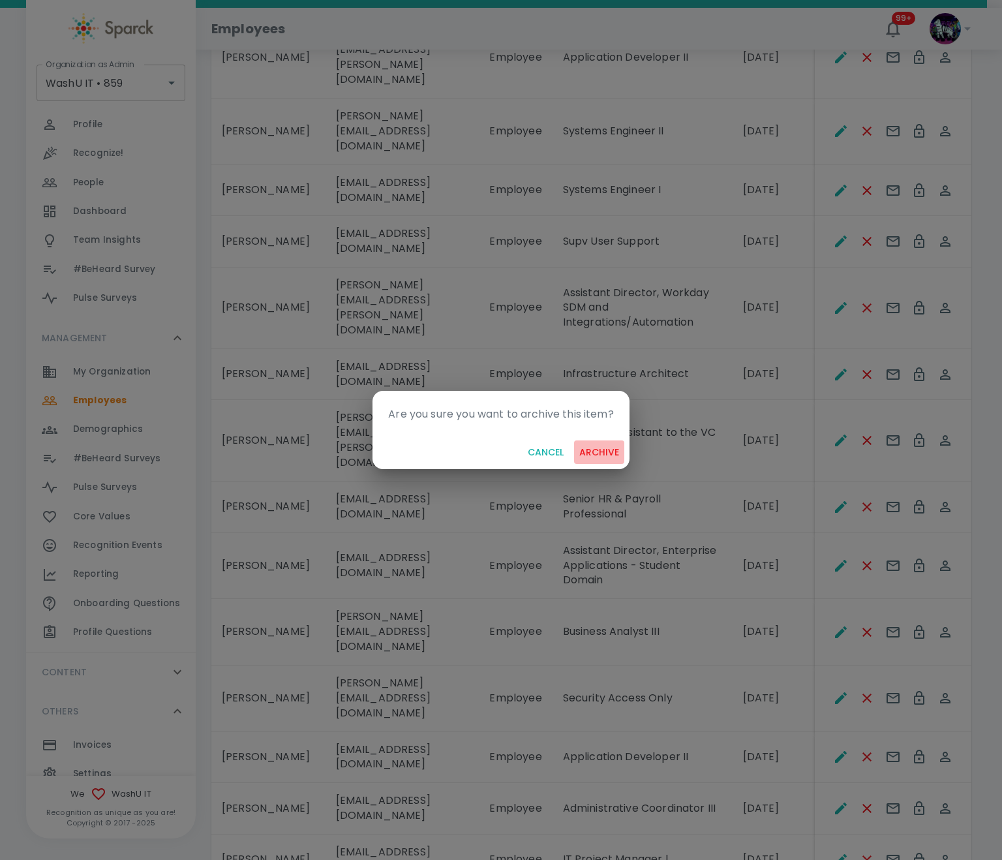
click at [601, 446] on button "archive" at bounding box center [599, 453] width 50 height 24
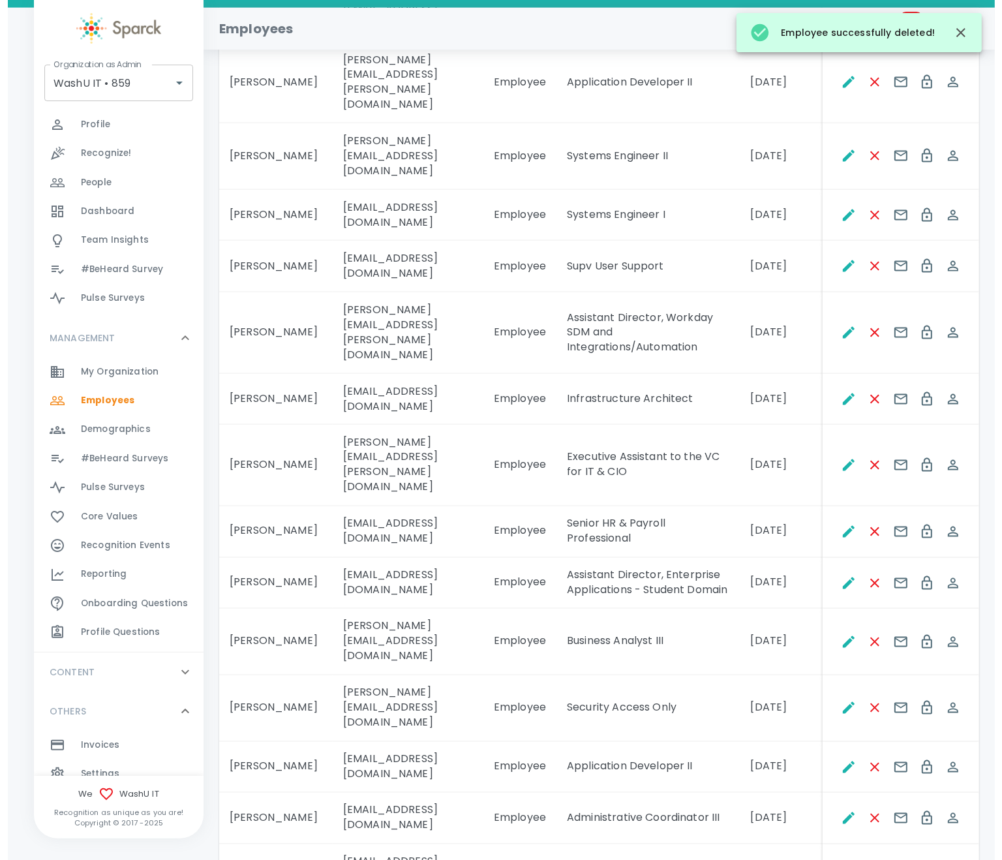
scroll to position [2055, 0]
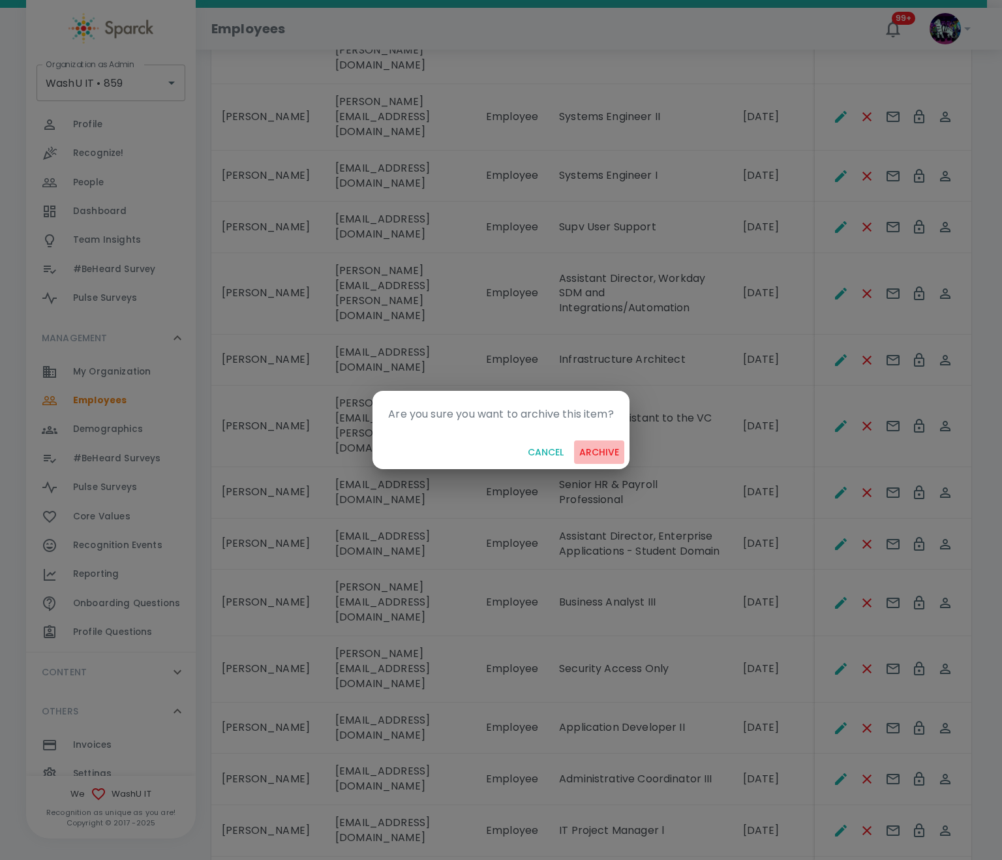
click at [600, 448] on button "archive" at bounding box center [599, 453] width 50 height 24
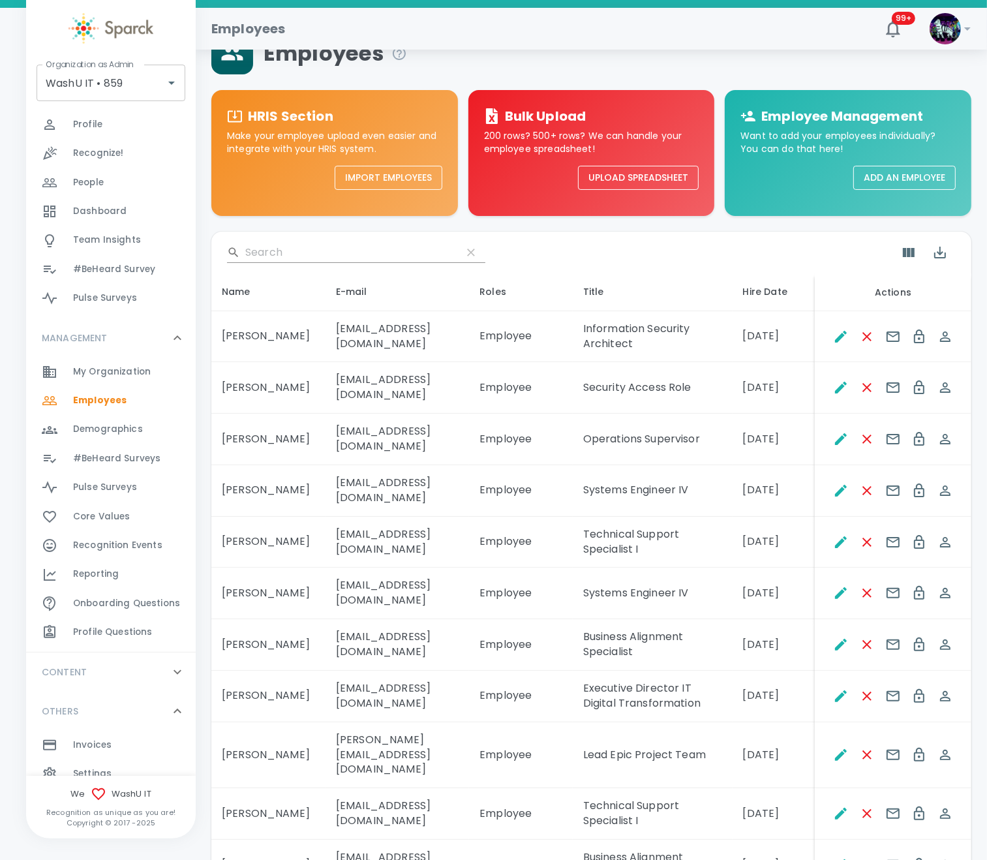
scroll to position [0, 0]
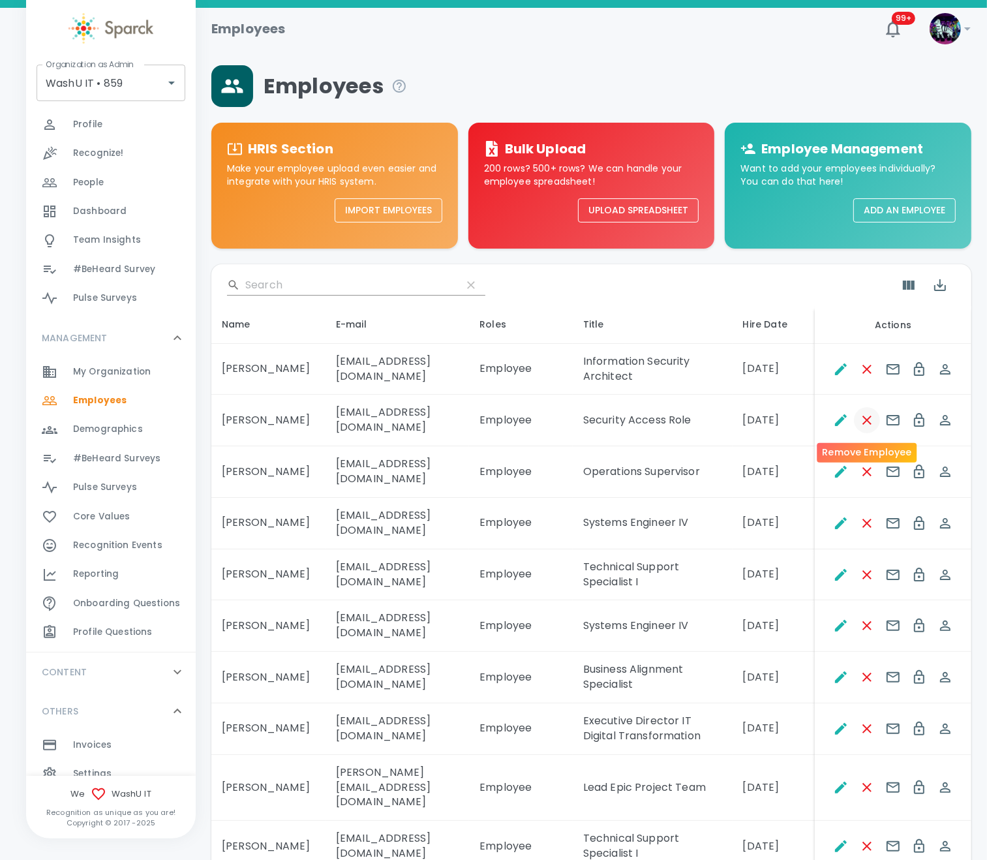
click at [868, 418] on icon "Remove Employee" at bounding box center [868, 420] width 16 height 16
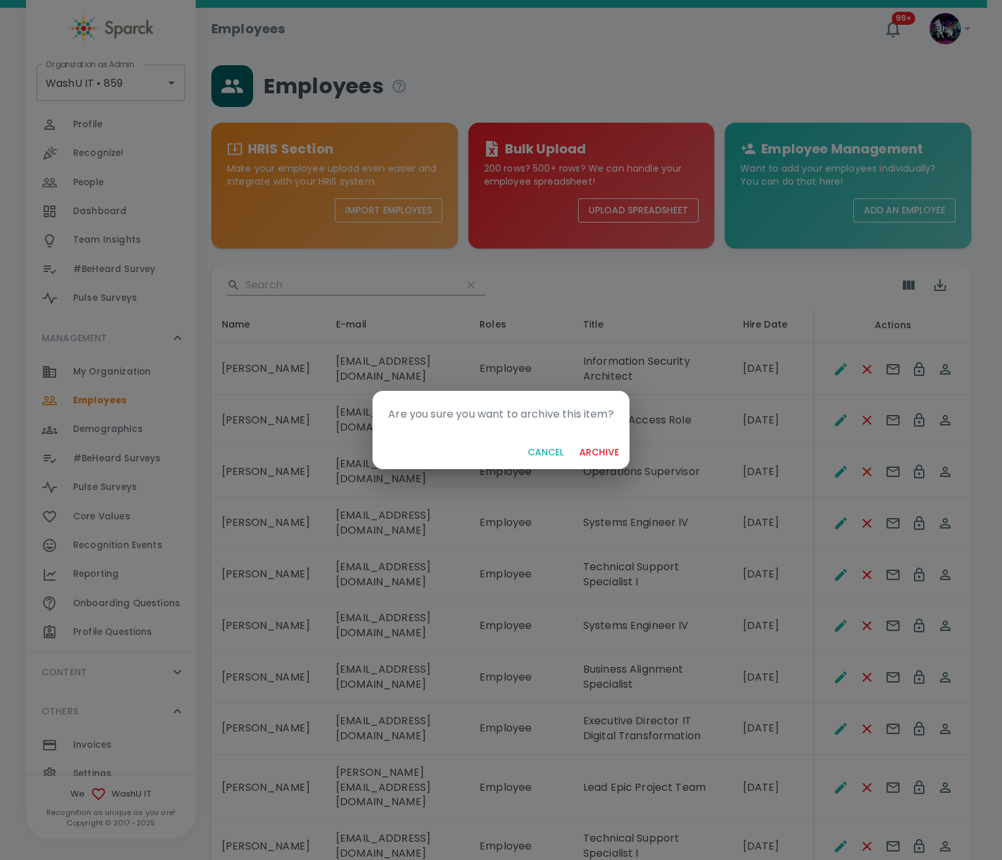
click at [587, 442] on button "archive" at bounding box center [599, 453] width 50 height 24
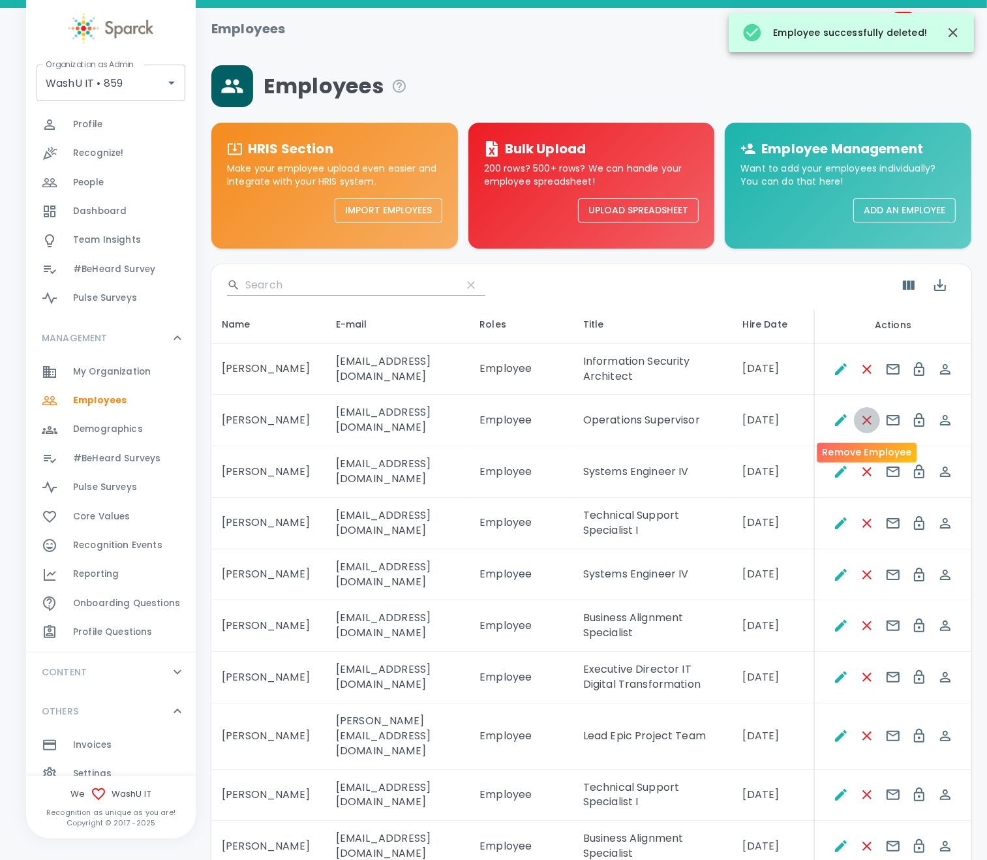
click at [863, 425] on icon "Remove Employee" at bounding box center [868, 420] width 16 height 16
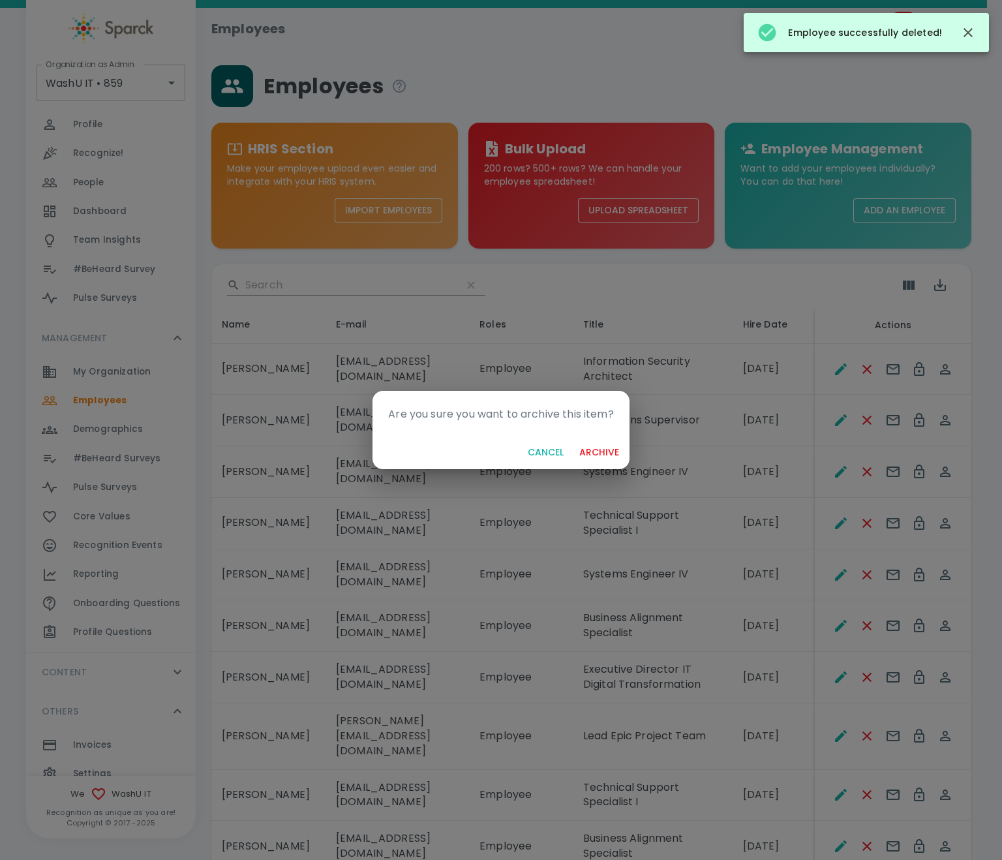
click at [602, 448] on button "archive" at bounding box center [599, 453] width 50 height 24
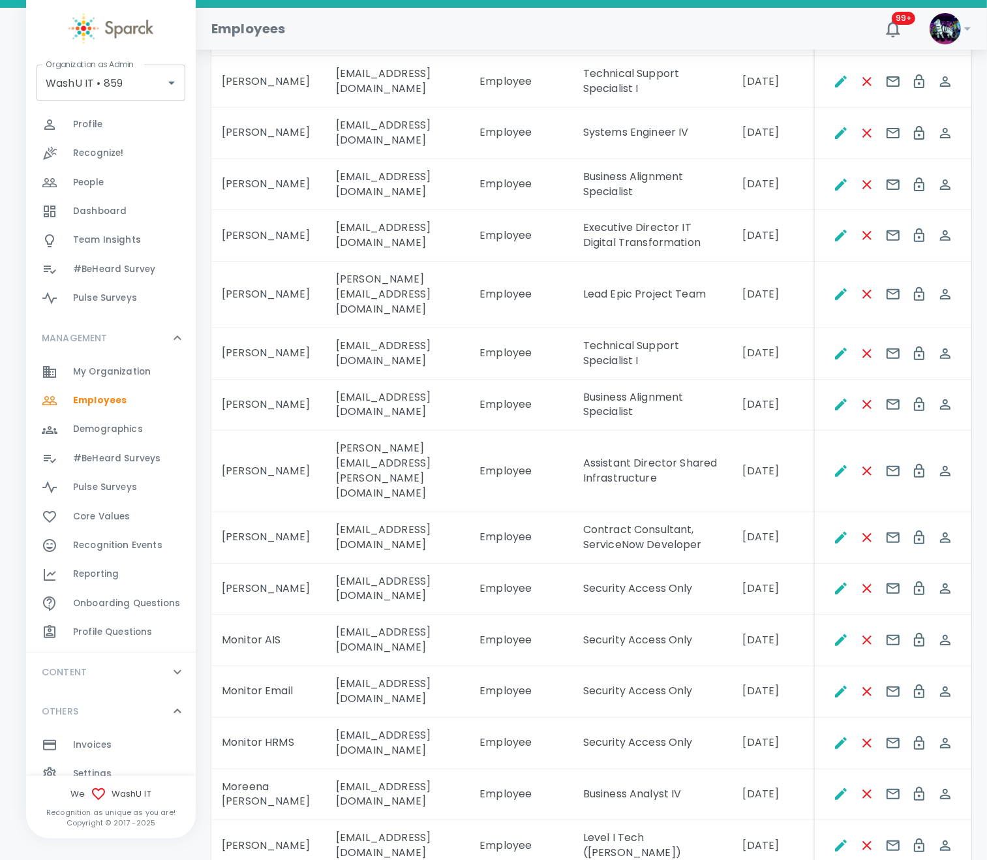
scroll to position [392, 0]
click at [863, 595] on icon "Remove Employee" at bounding box center [868, 588] width 16 height 16
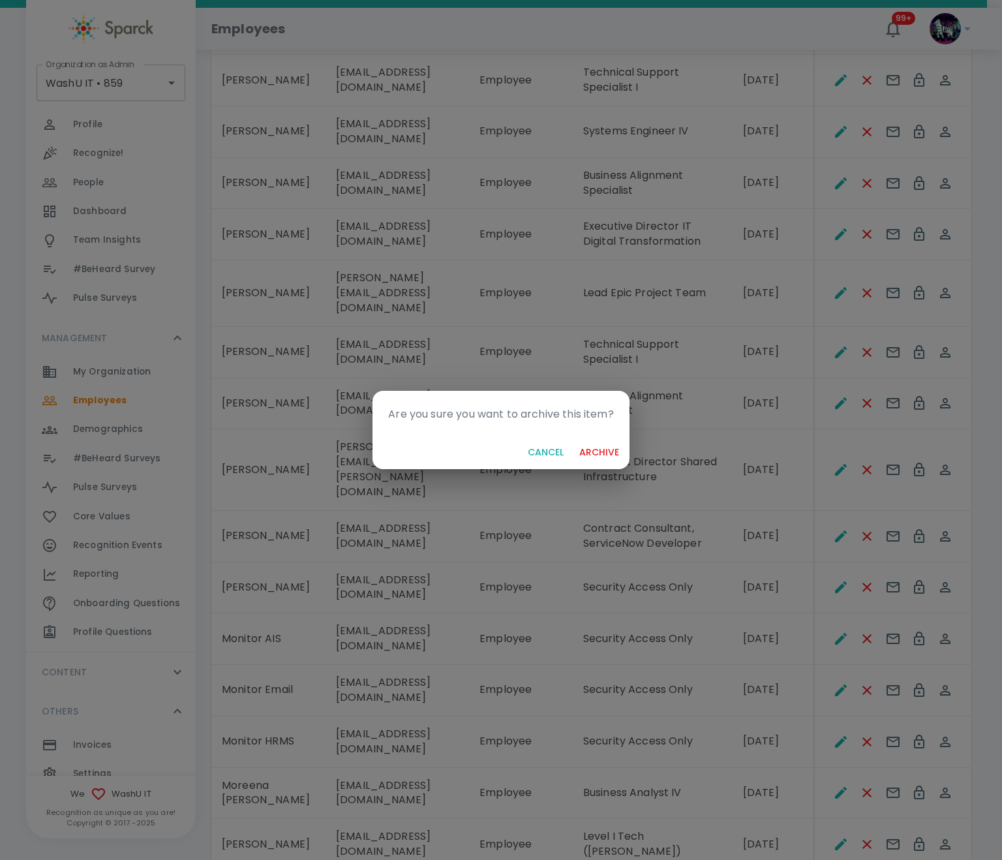
click at [582, 452] on button "archive" at bounding box center [599, 453] width 50 height 24
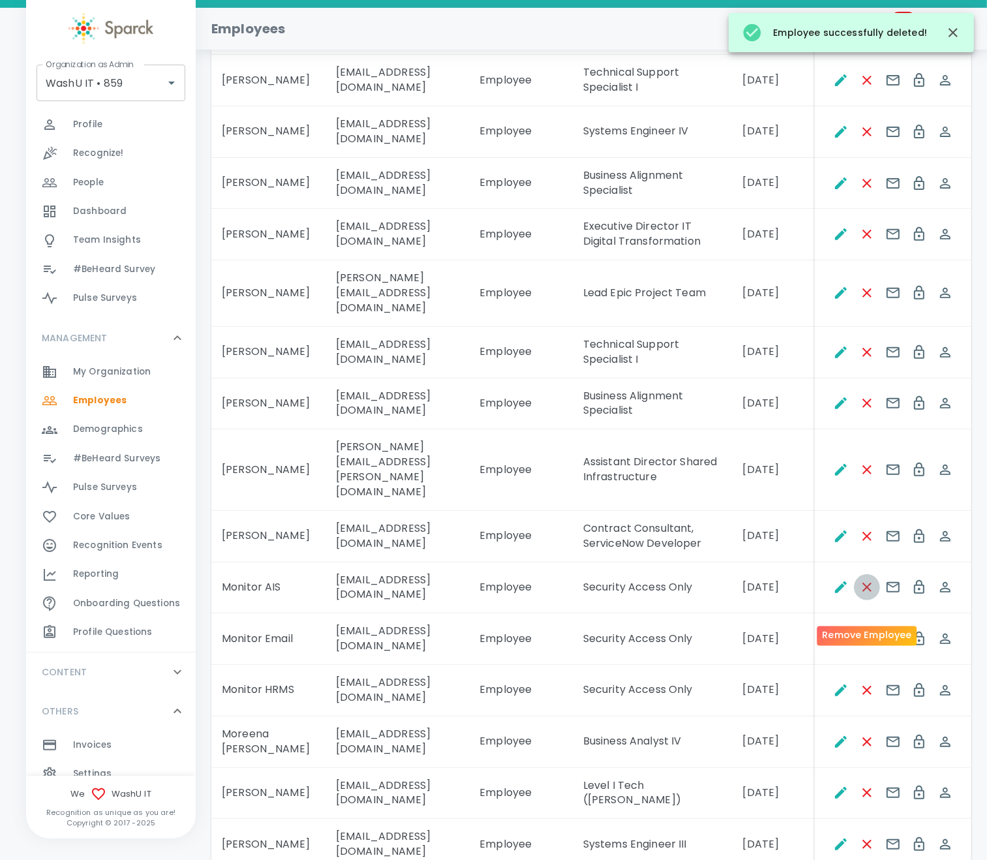
click at [860, 595] on icon "Remove Employee" at bounding box center [868, 588] width 16 height 16
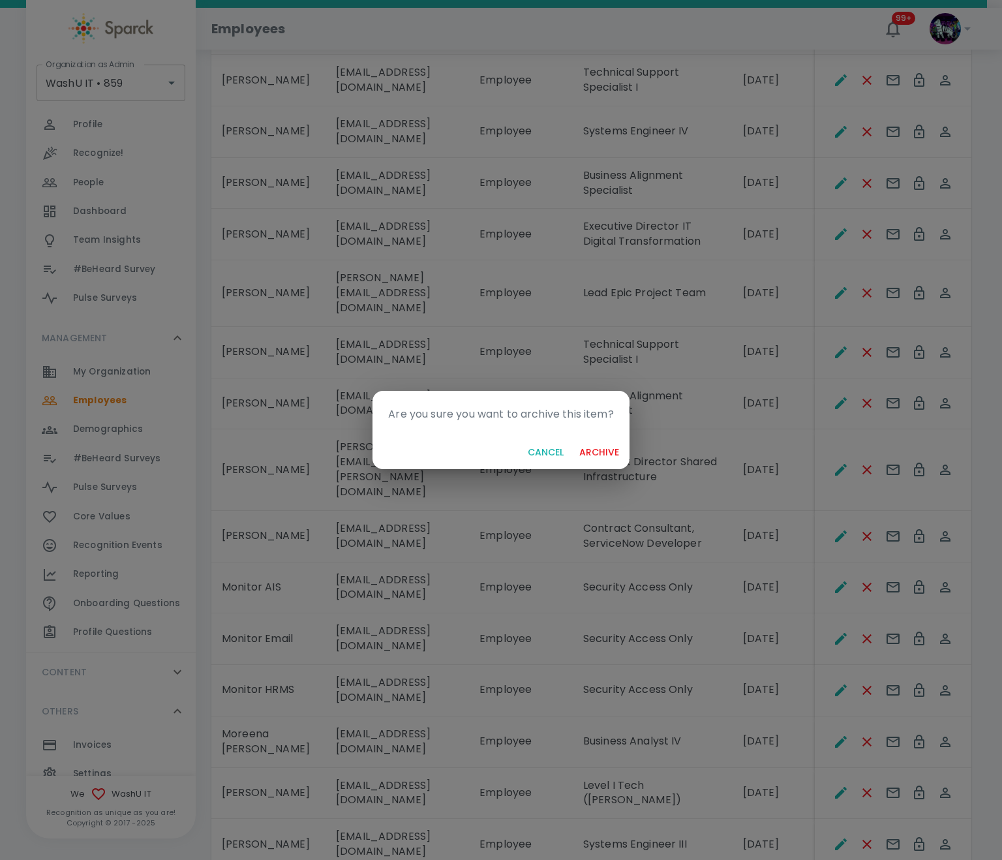
click at [606, 456] on button "archive" at bounding box center [599, 453] width 50 height 24
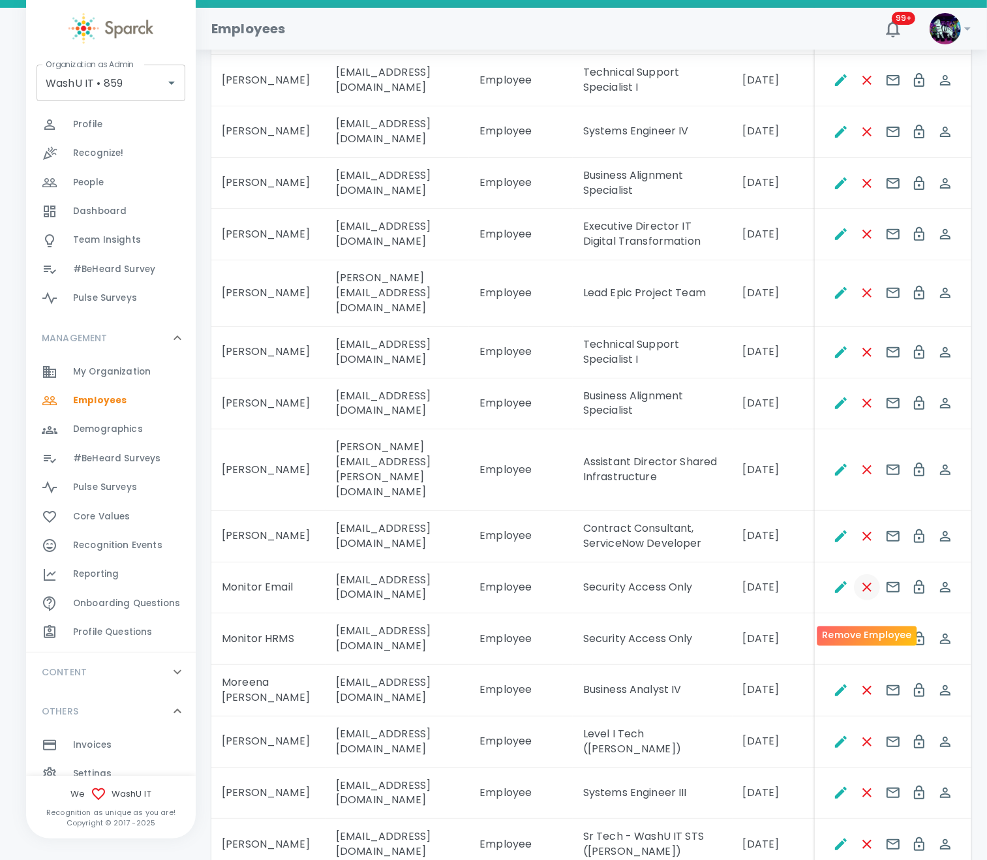
click at [873, 595] on icon "Remove Employee" at bounding box center [868, 588] width 16 height 16
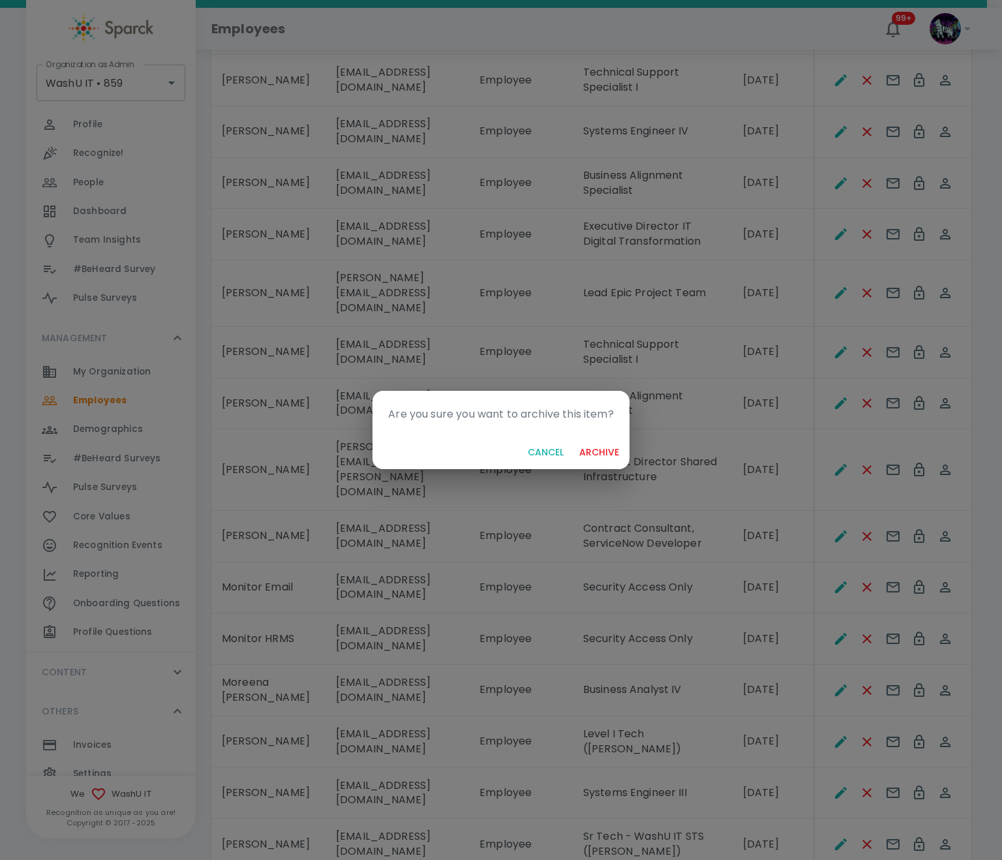
click at [592, 454] on button "archive" at bounding box center [599, 453] width 50 height 24
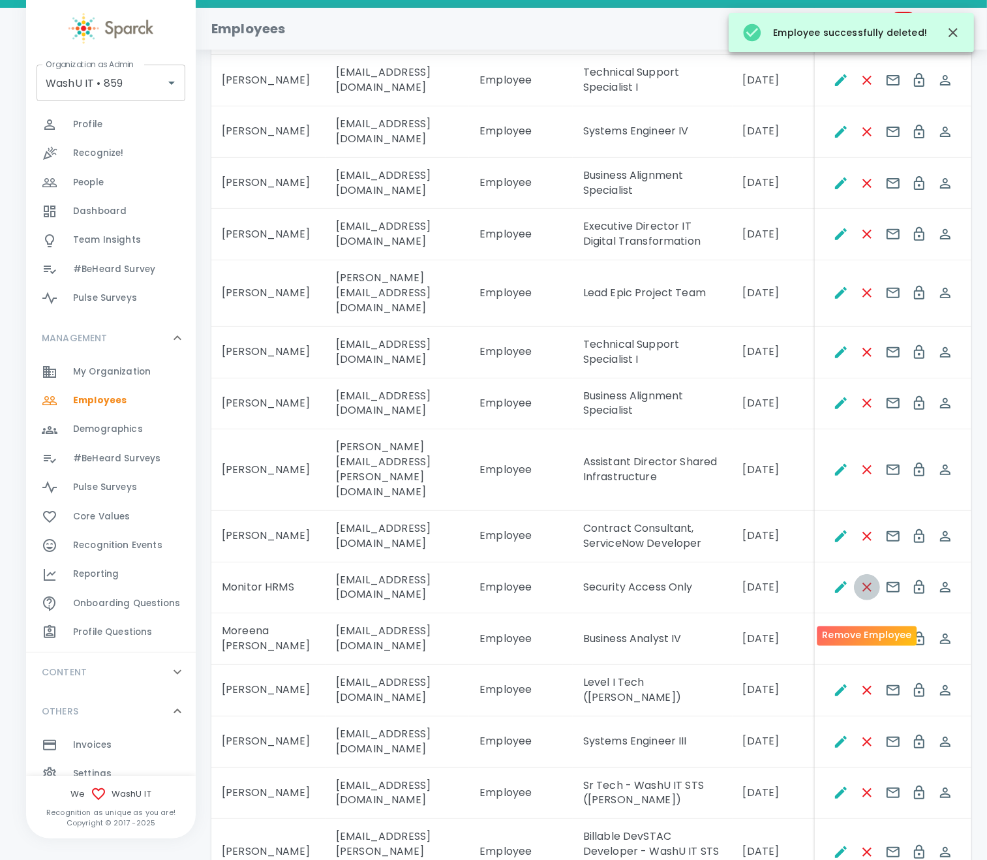
click at [860, 595] on icon "Remove Employee" at bounding box center [868, 588] width 16 height 16
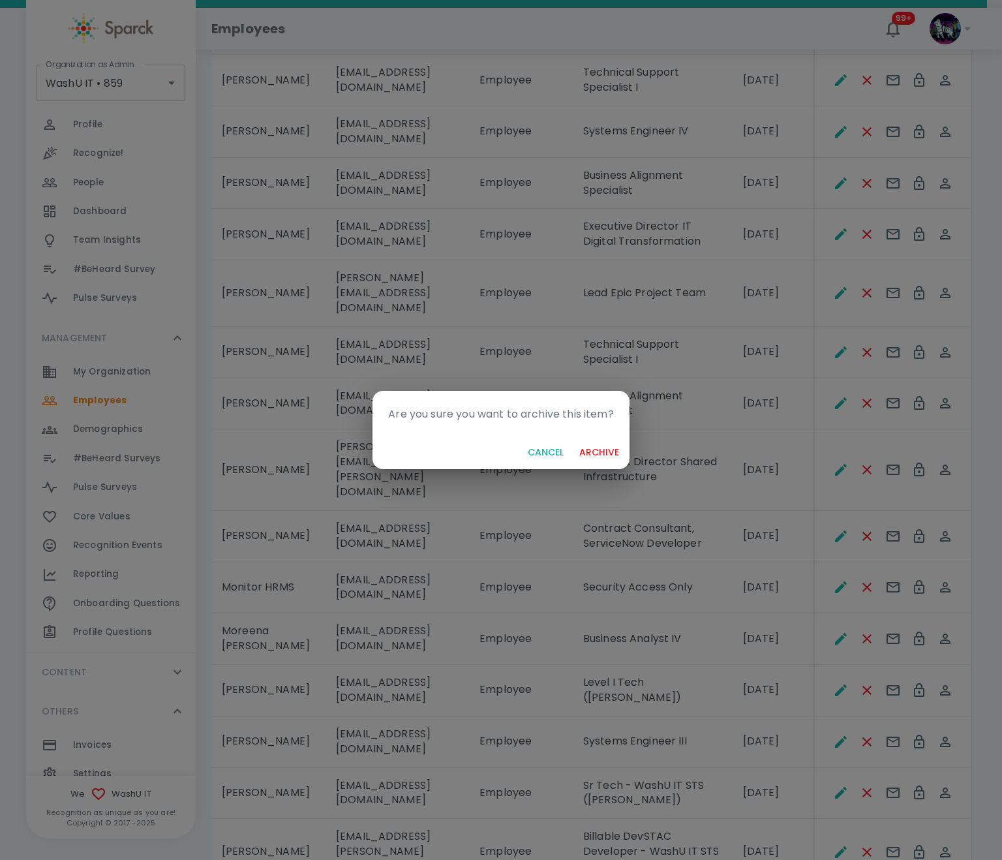
click at [600, 452] on button "archive" at bounding box center [599, 453] width 50 height 24
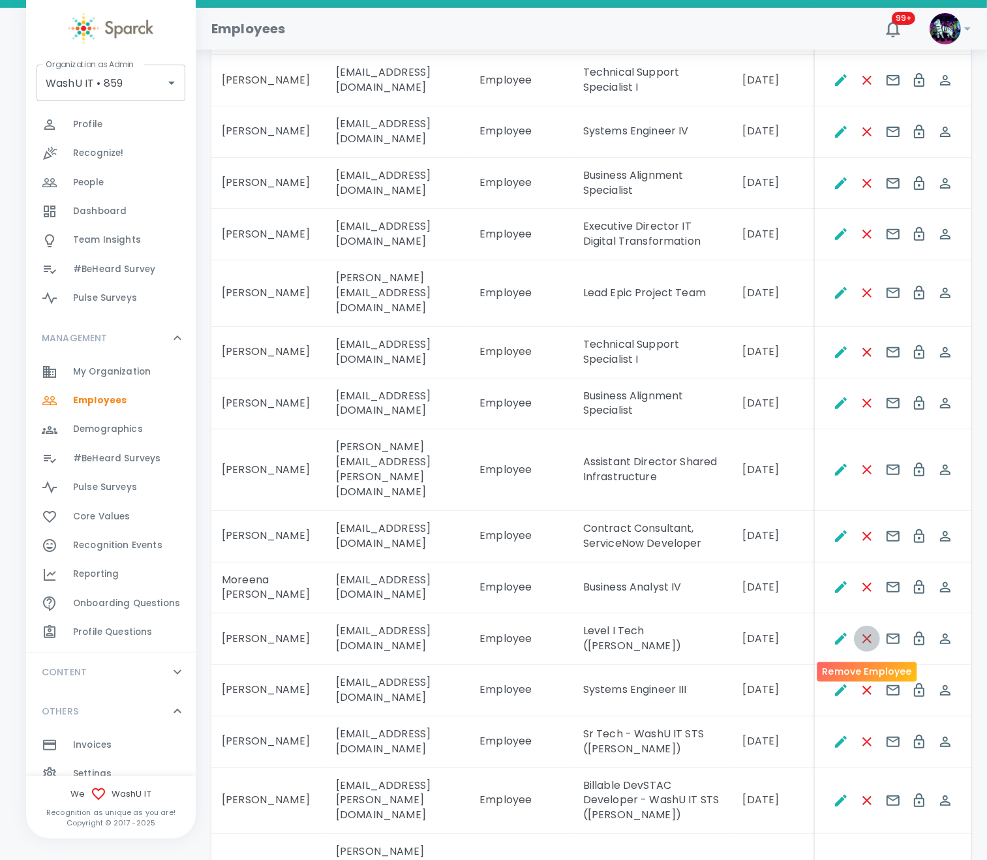
click at [864, 642] on icon "Remove Employee" at bounding box center [868, 639] width 16 height 16
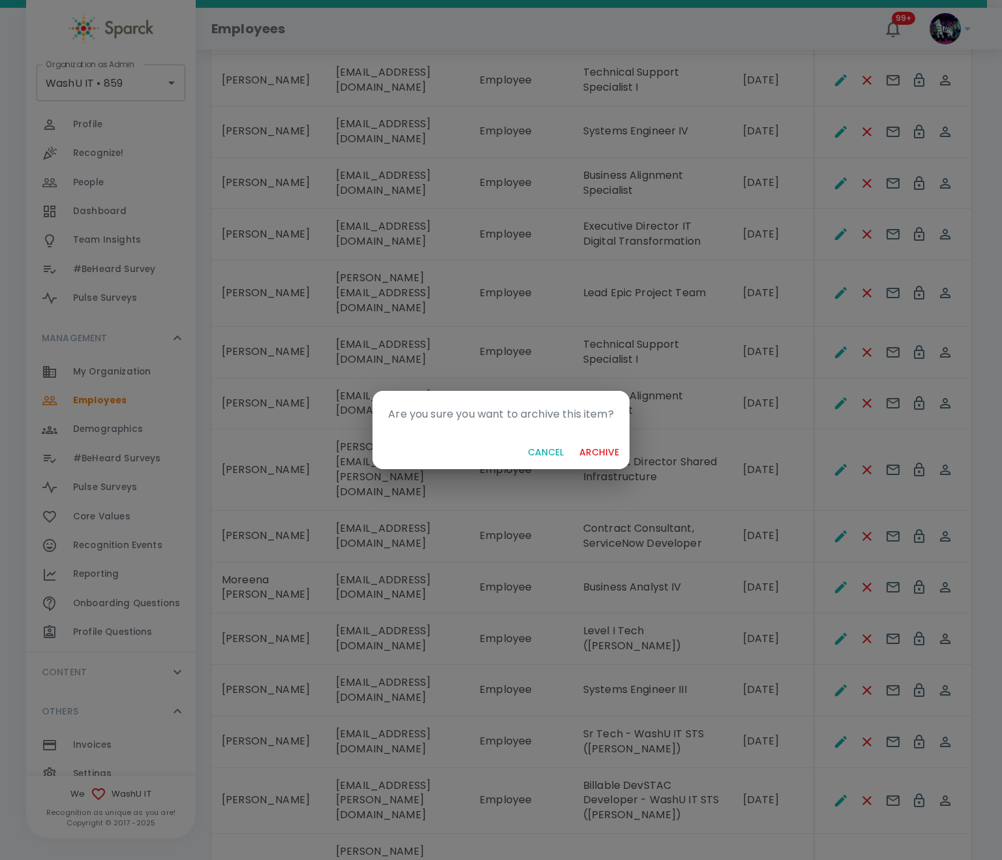
click at [600, 448] on button "archive" at bounding box center [599, 453] width 50 height 24
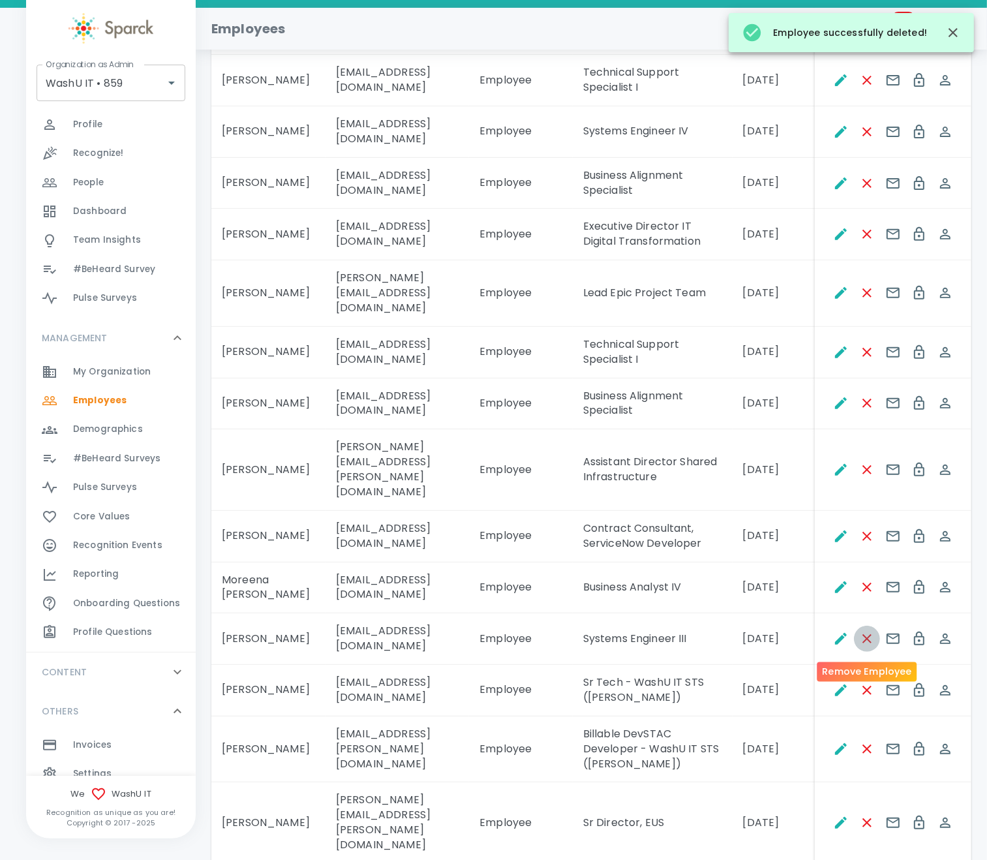
click at [860, 638] on icon "Remove Employee" at bounding box center [868, 639] width 16 height 16
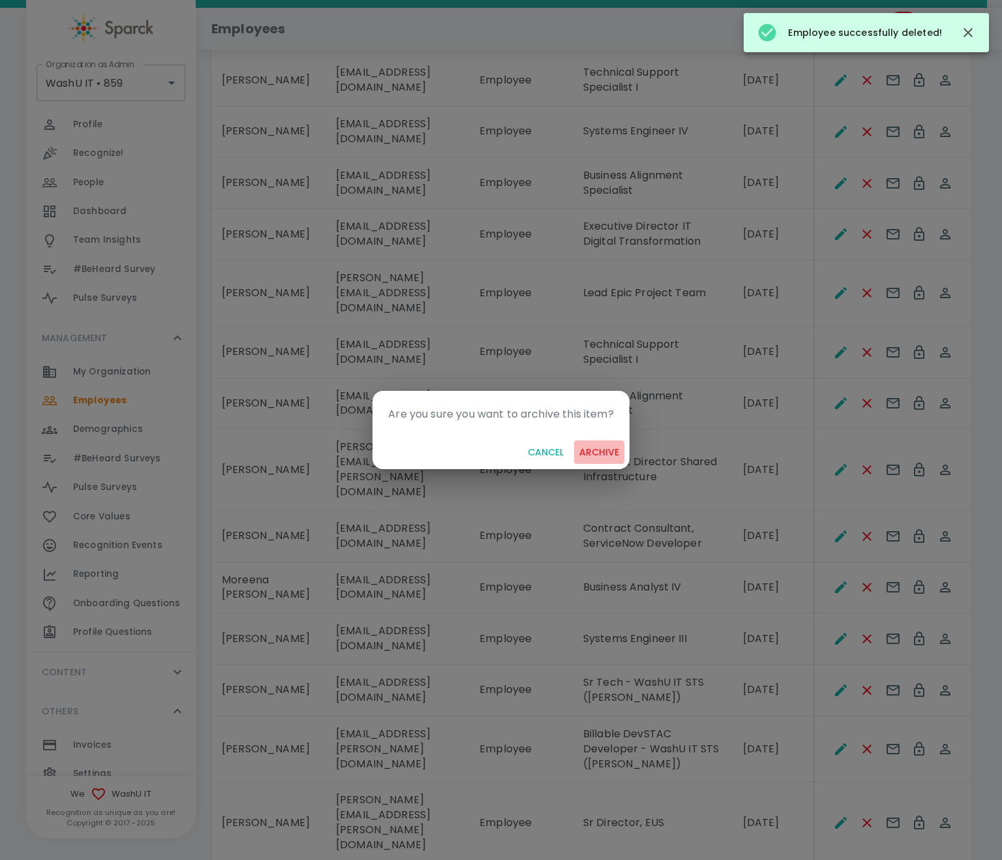
click at [593, 450] on button "archive" at bounding box center [599, 453] width 50 height 24
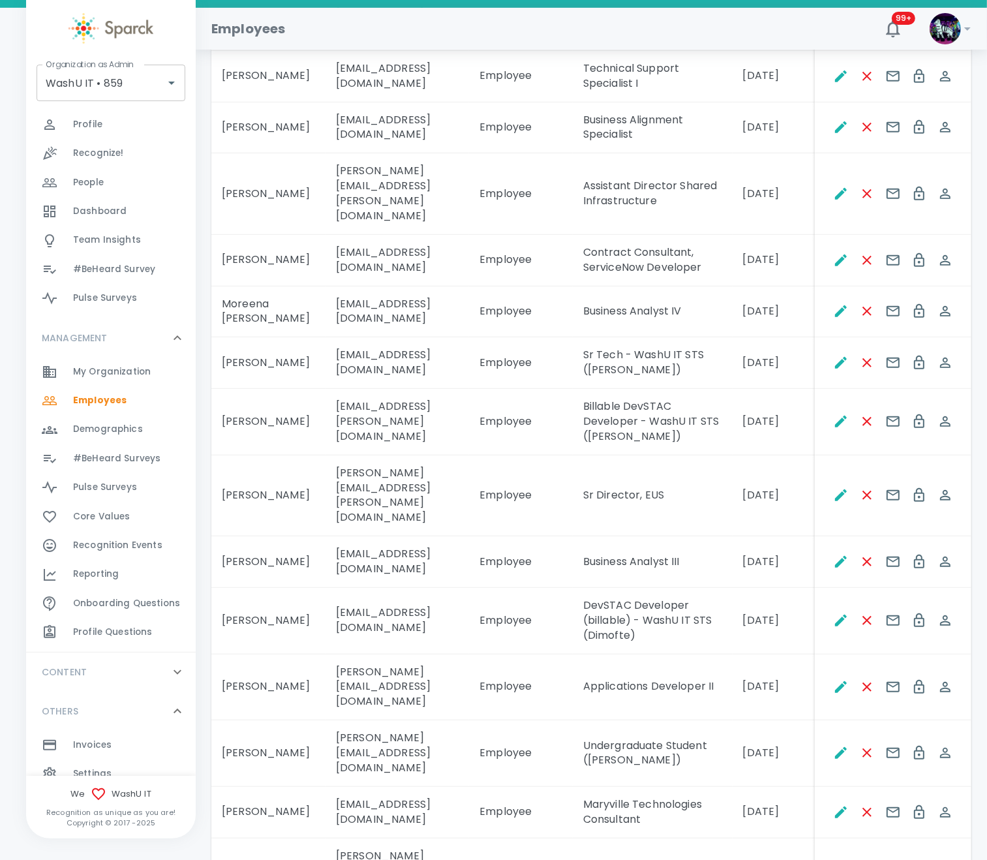
scroll to position [685, 0]
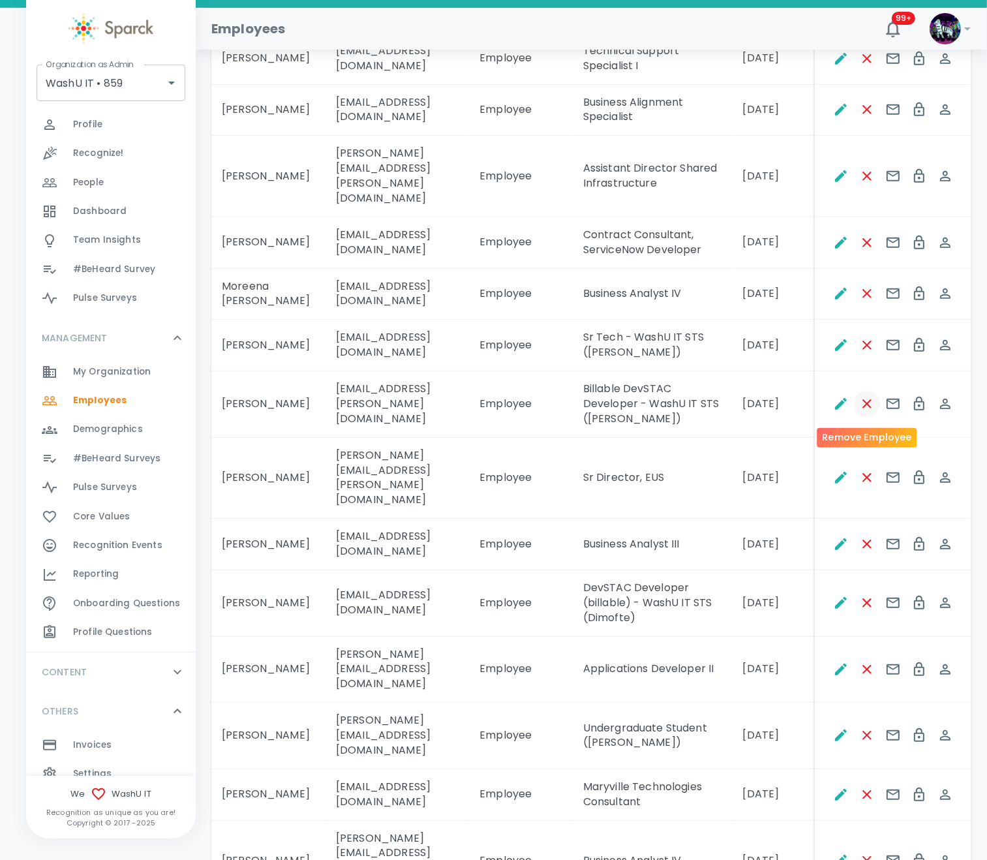
click at [870, 409] on icon "Remove Employee" at bounding box center [867, 403] width 9 height 9
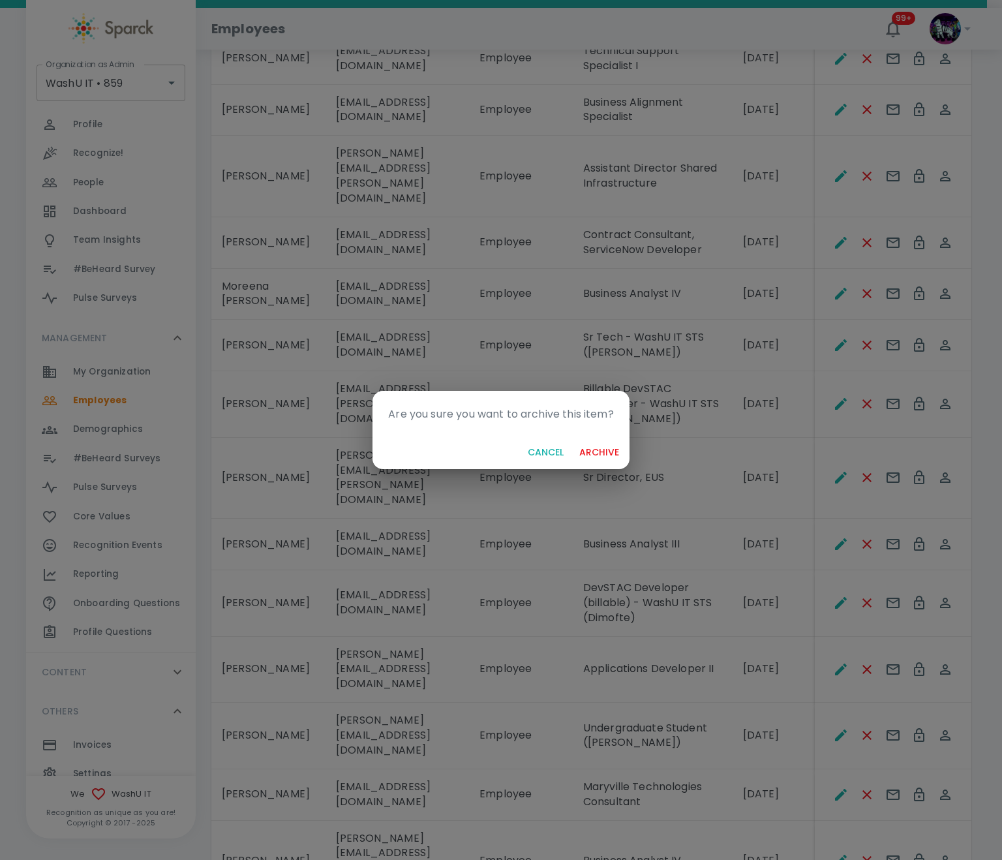
click at [602, 446] on button "archive" at bounding box center [599, 453] width 50 height 24
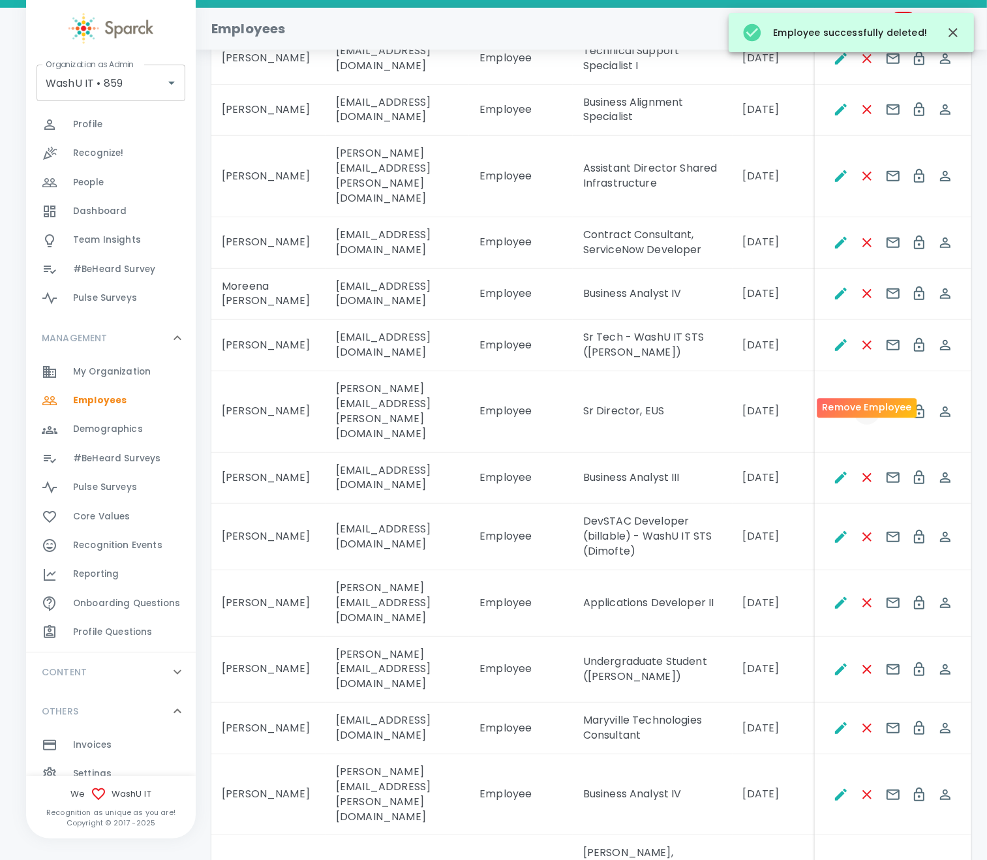
click at [870, 404] on icon "Remove Employee" at bounding box center [868, 412] width 16 height 16
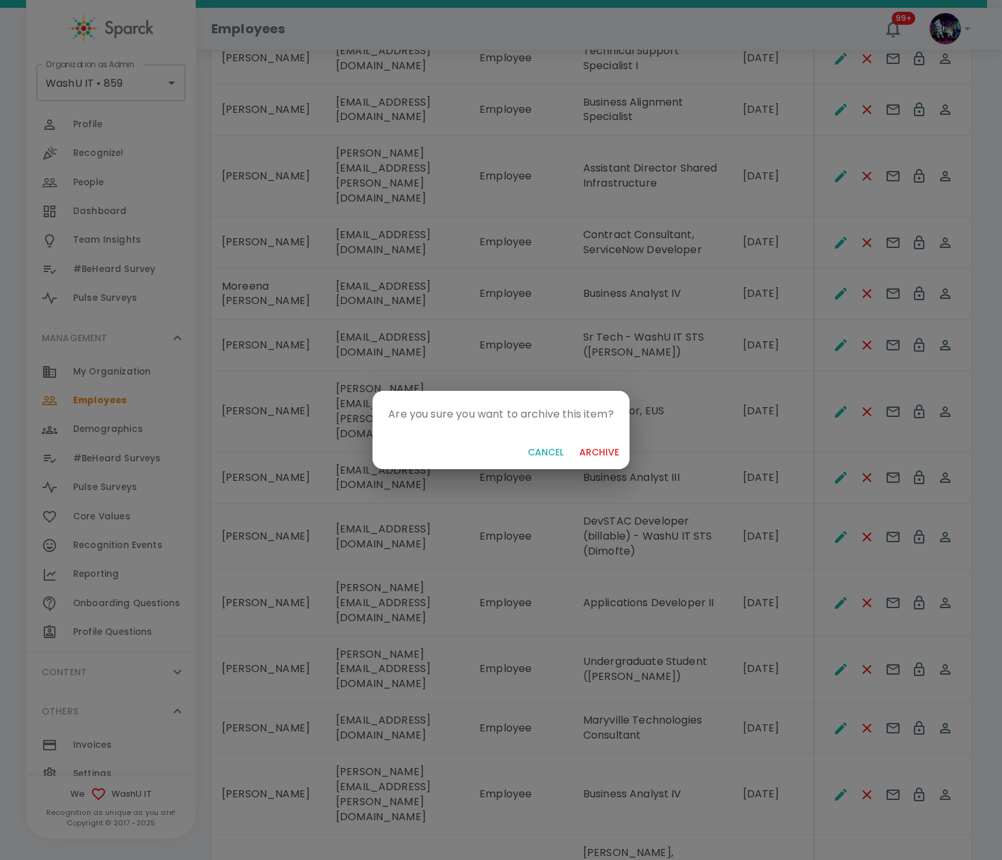
click at [610, 449] on button "archive" at bounding box center [599, 453] width 50 height 24
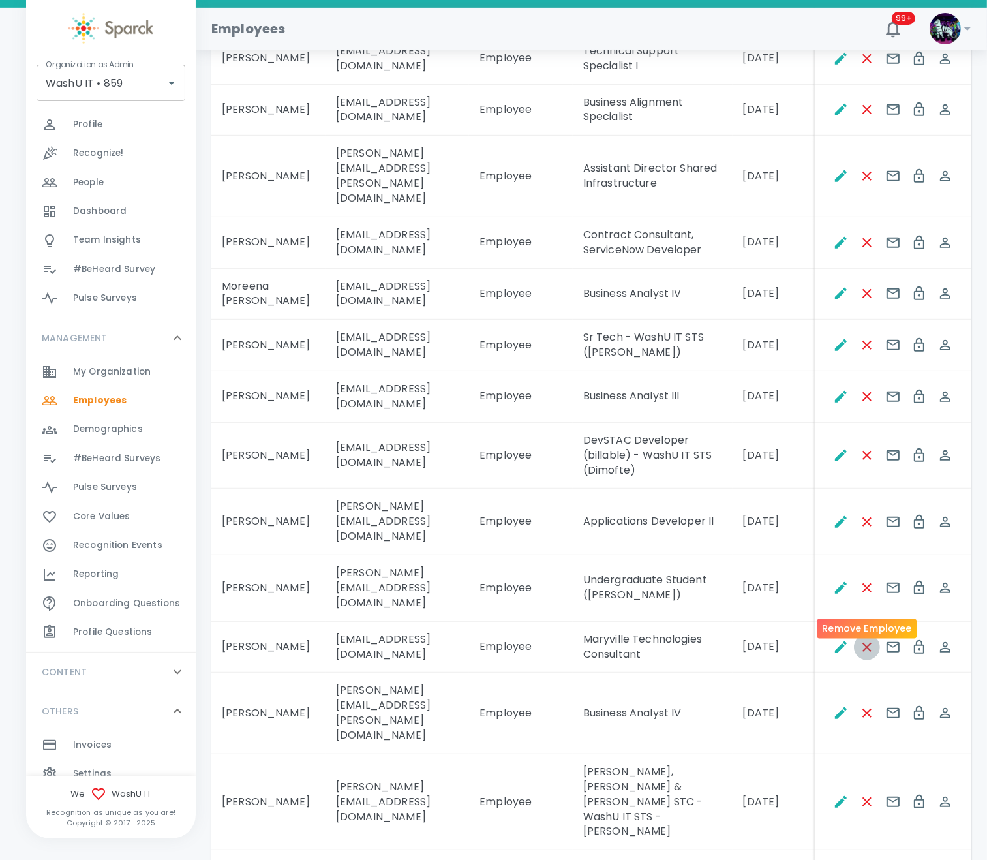
click at [867, 643] on icon "Remove Employee" at bounding box center [867, 647] width 9 height 9
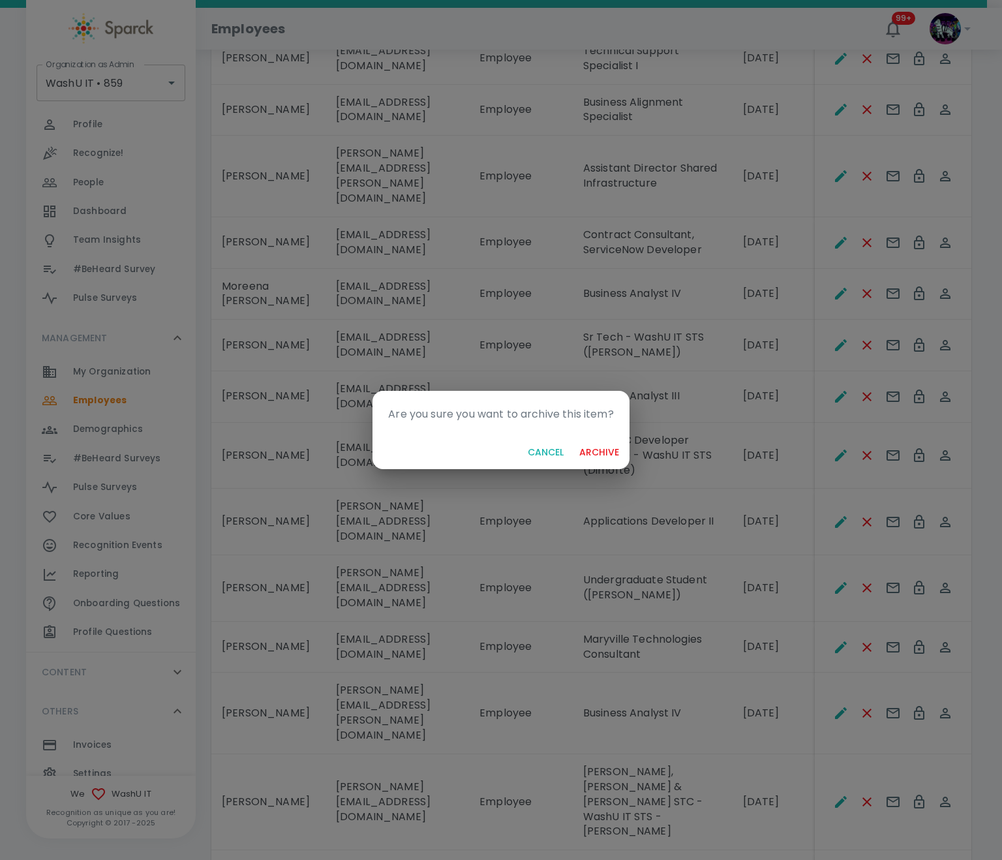
click at [602, 446] on button "archive" at bounding box center [599, 453] width 50 height 24
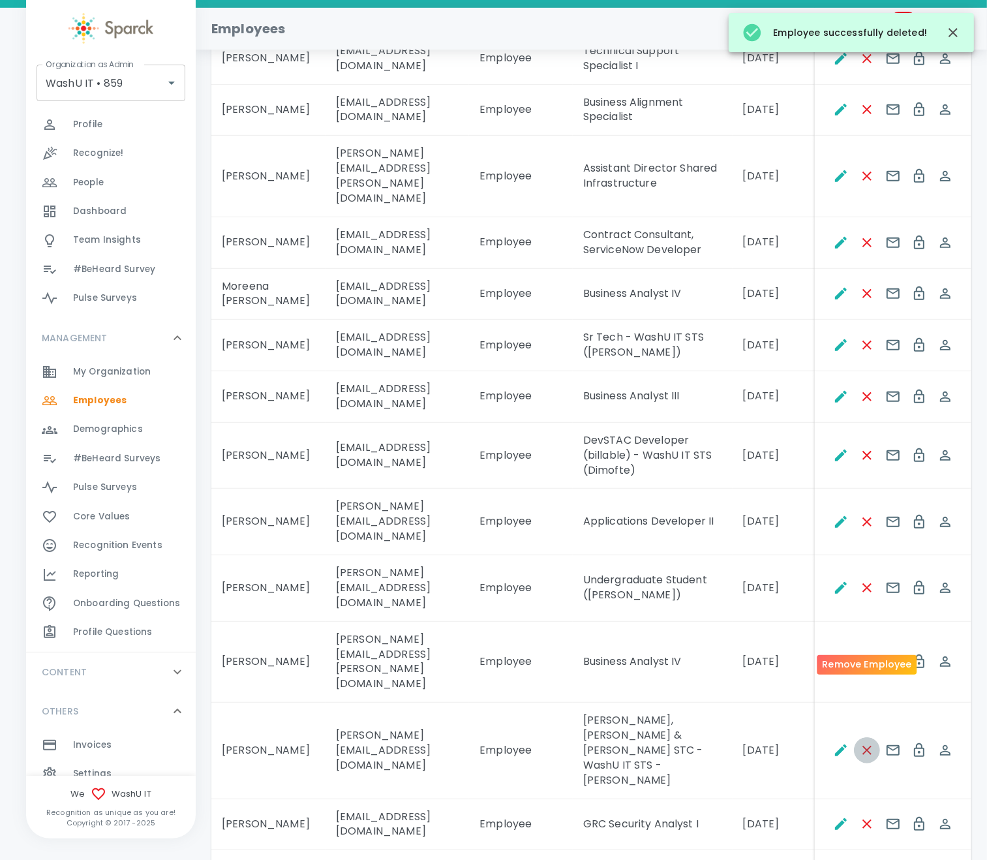
click at [866, 743] on icon "Remove Employee" at bounding box center [868, 751] width 16 height 16
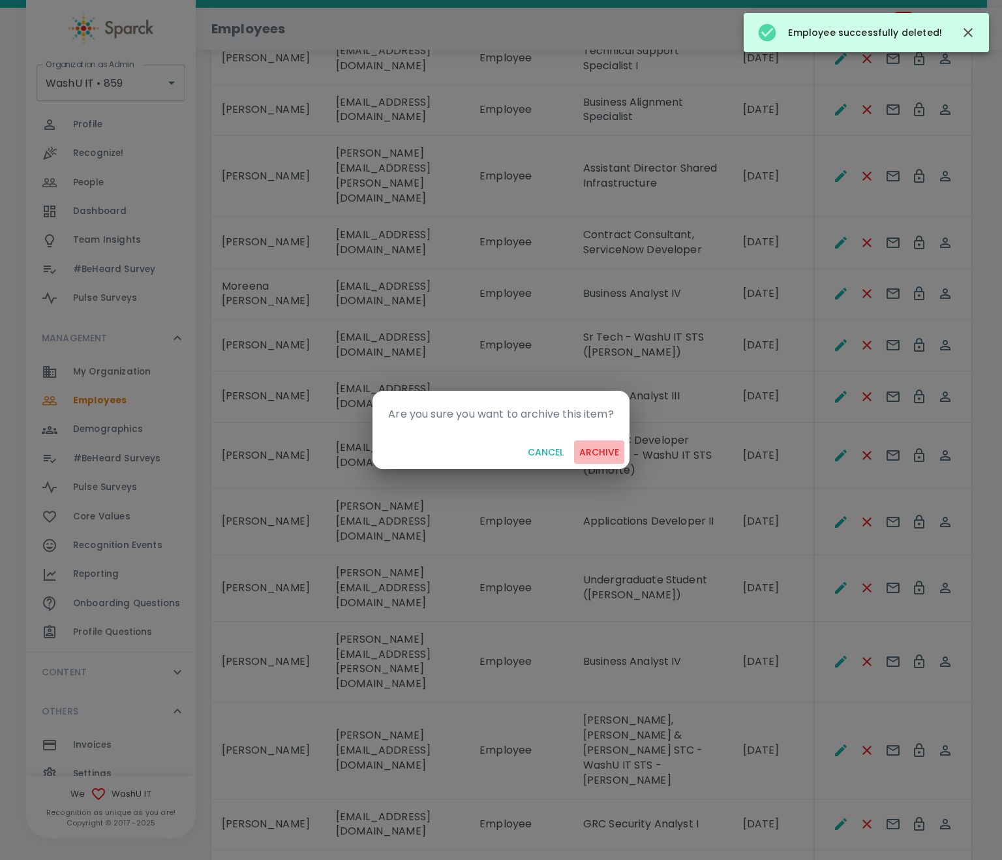
click at [610, 452] on button "archive" at bounding box center [599, 453] width 50 height 24
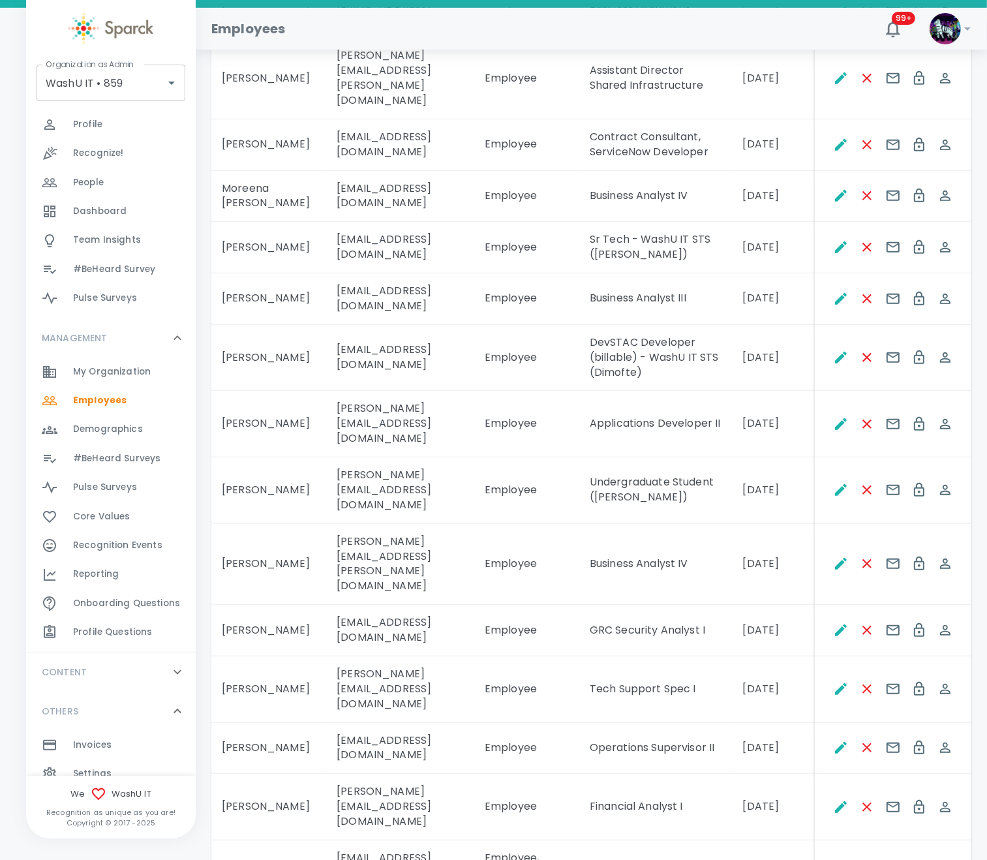
scroll to position [880, 0]
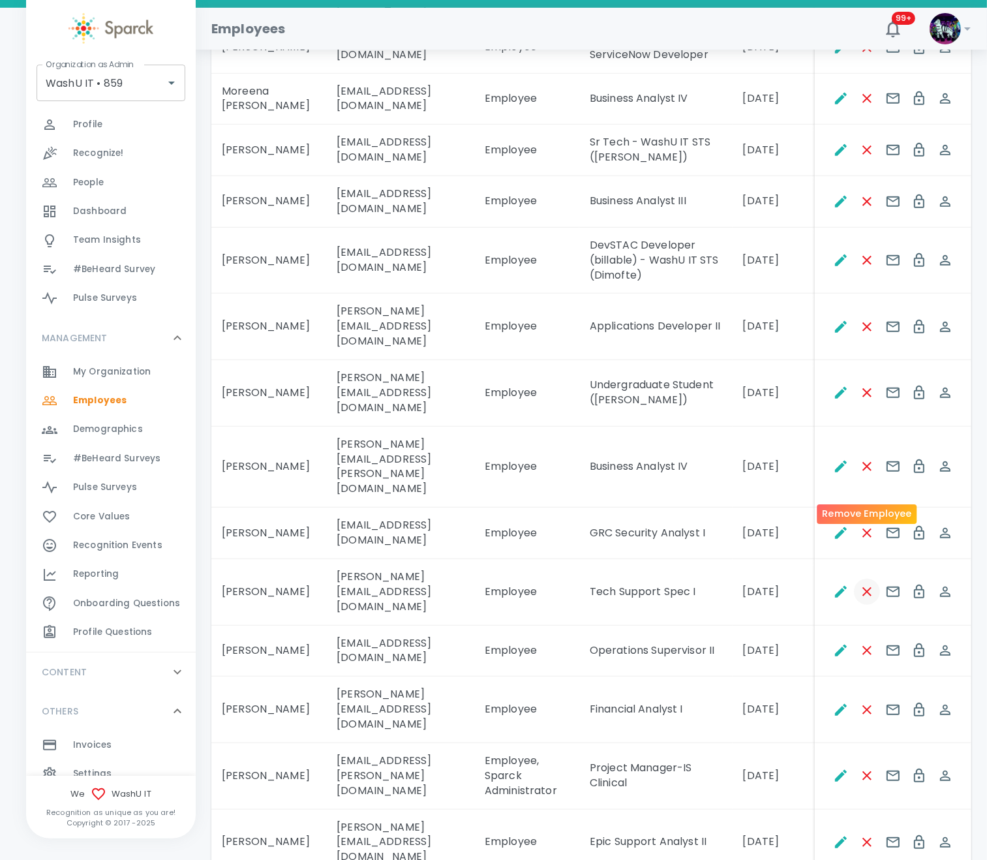
click at [870, 587] on icon "Remove Employee" at bounding box center [867, 591] width 9 height 9
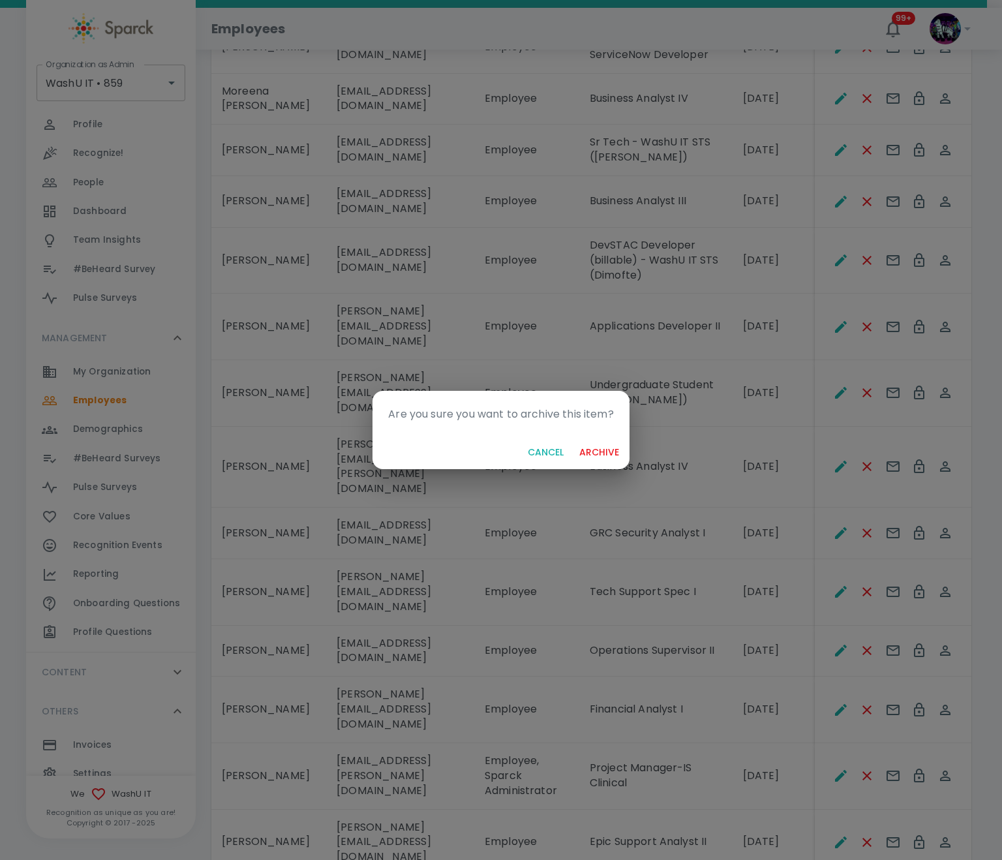
click at [617, 458] on button "archive" at bounding box center [599, 453] width 50 height 24
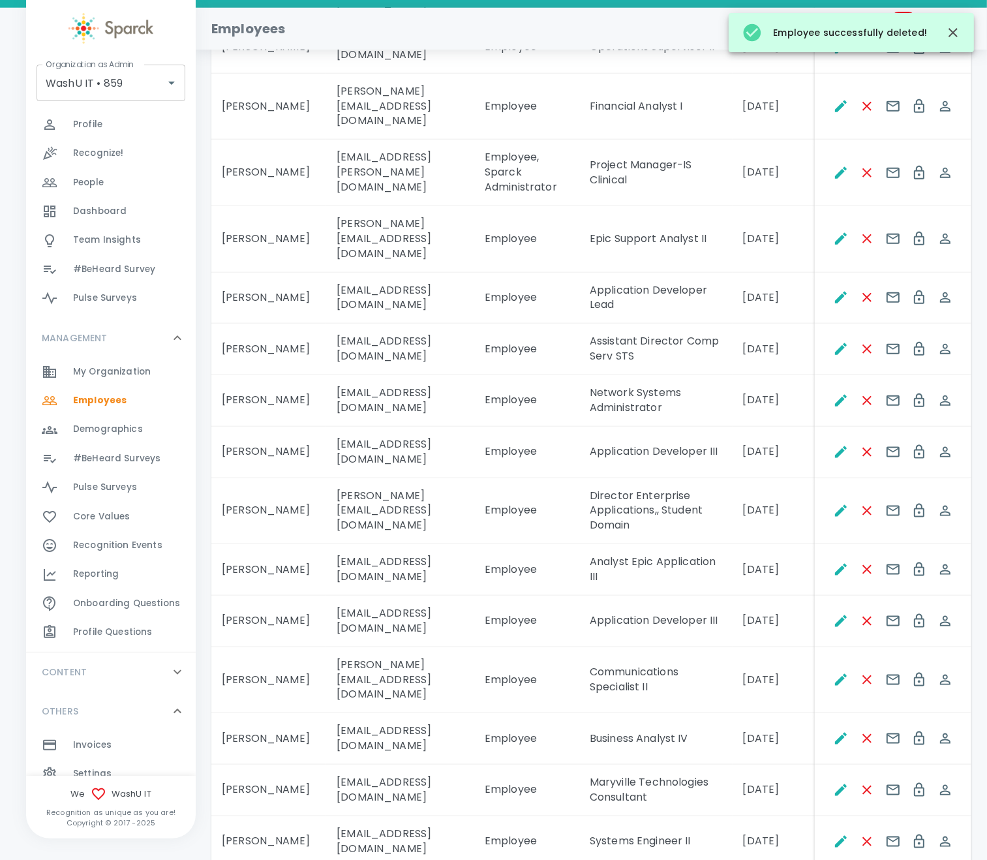
scroll to position [1371, 0]
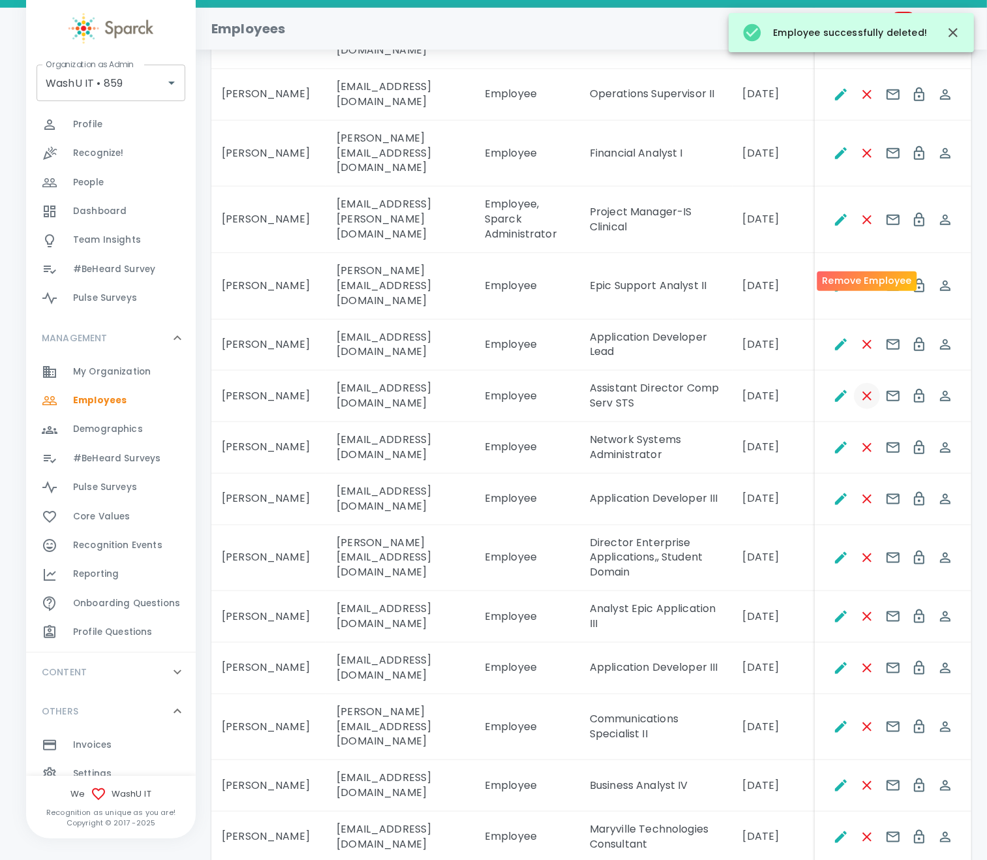
click at [863, 383] on button "Remove Employee" at bounding box center [867, 396] width 26 height 26
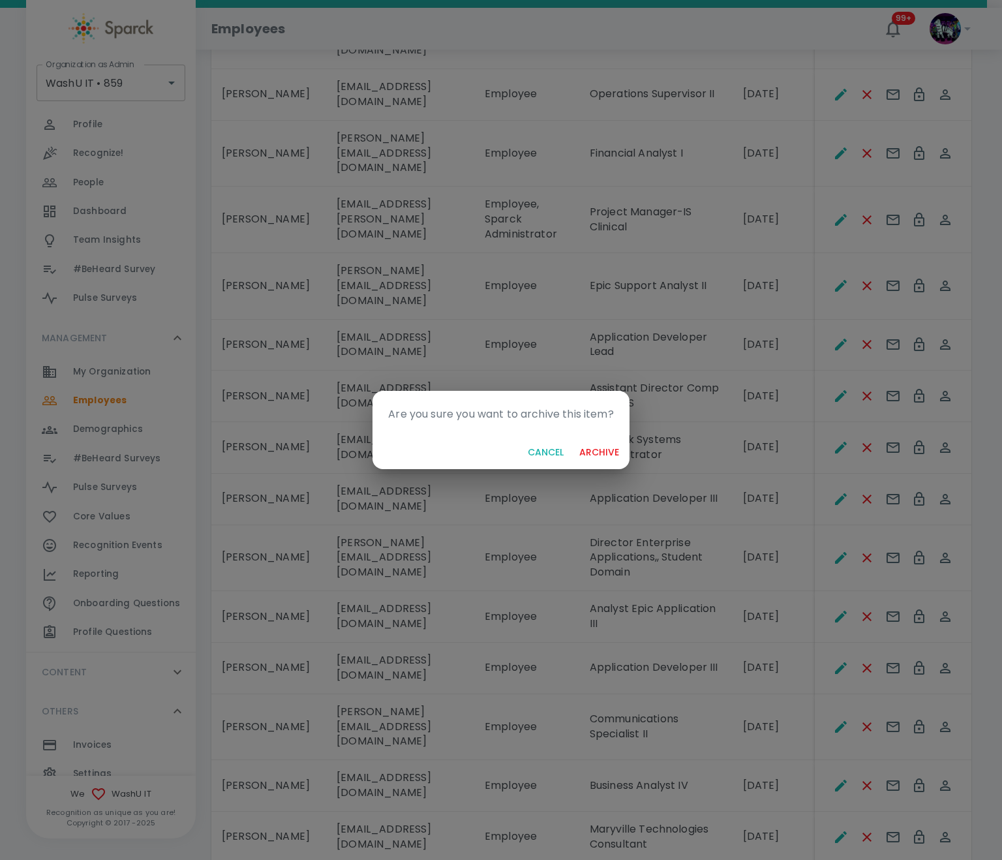
click at [602, 450] on button "archive" at bounding box center [599, 453] width 50 height 24
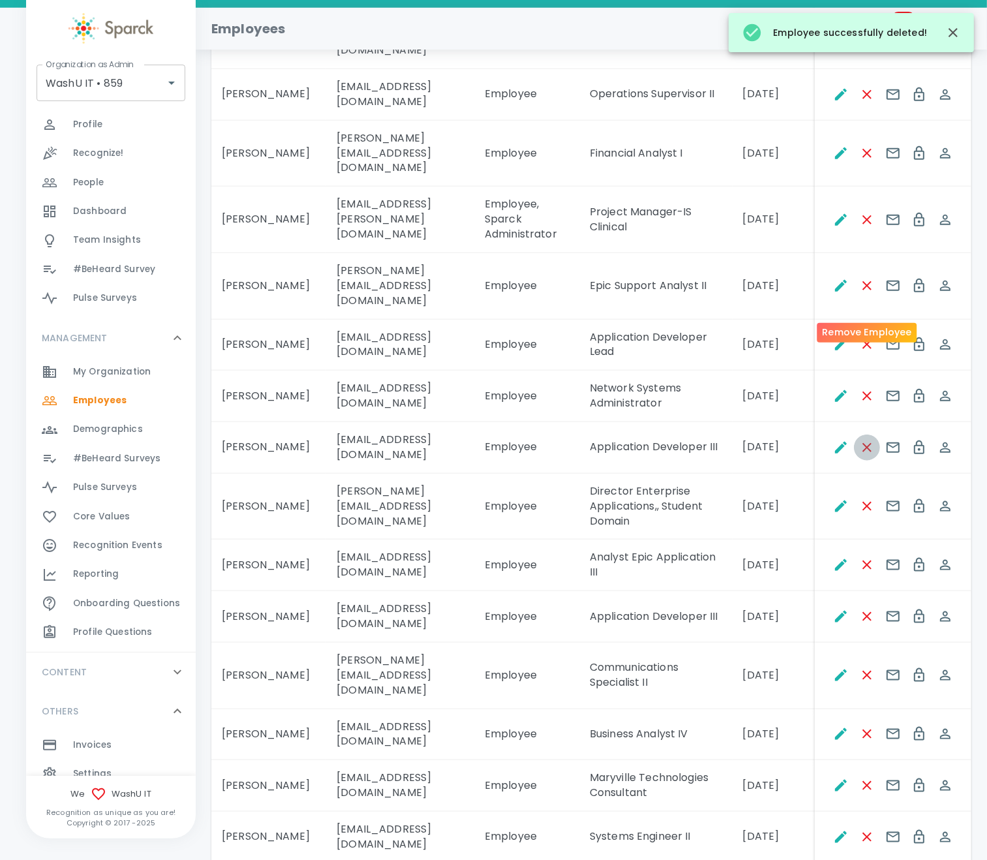
click at [863, 440] on icon "Remove Employee" at bounding box center [868, 448] width 16 height 16
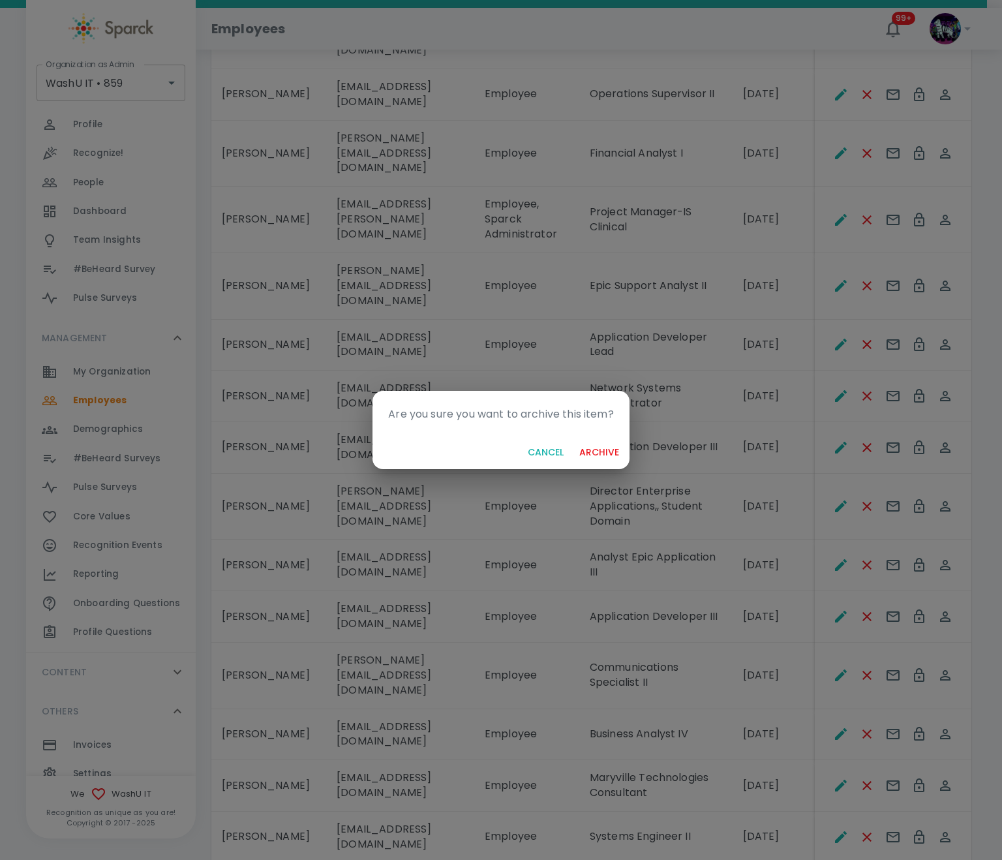
click at [617, 444] on button "archive" at bounding box center [599, 453] width 50 height 24
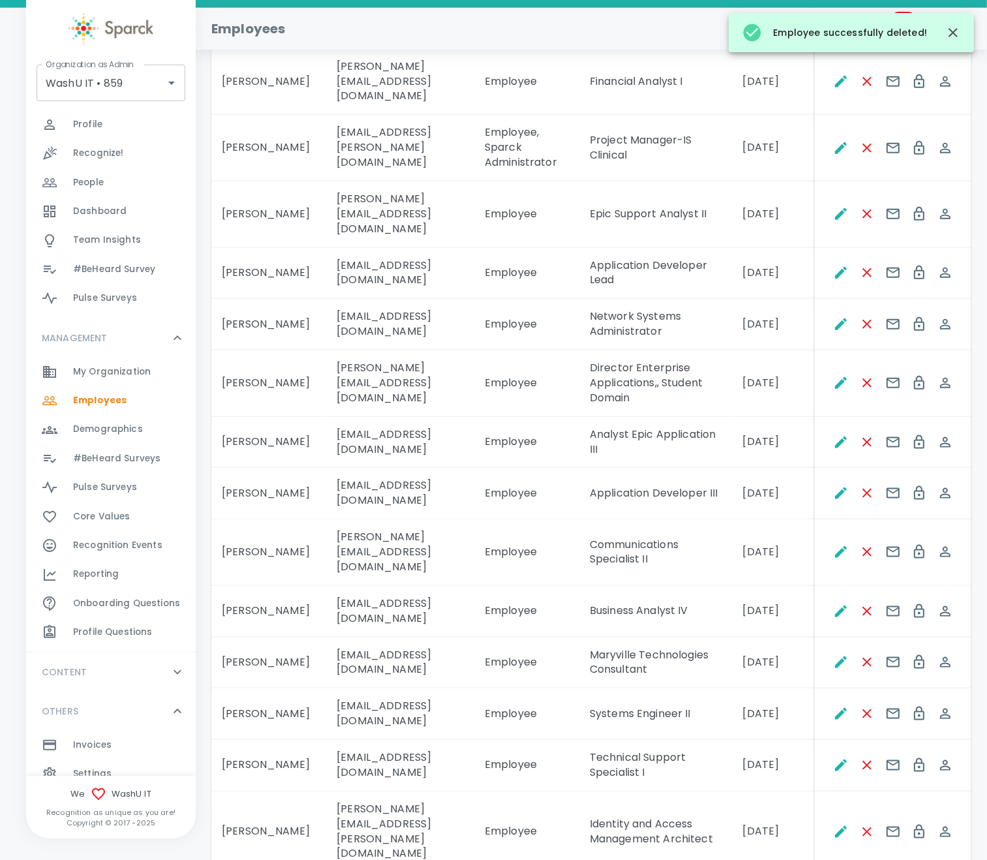
scroll to position [1468, 0]
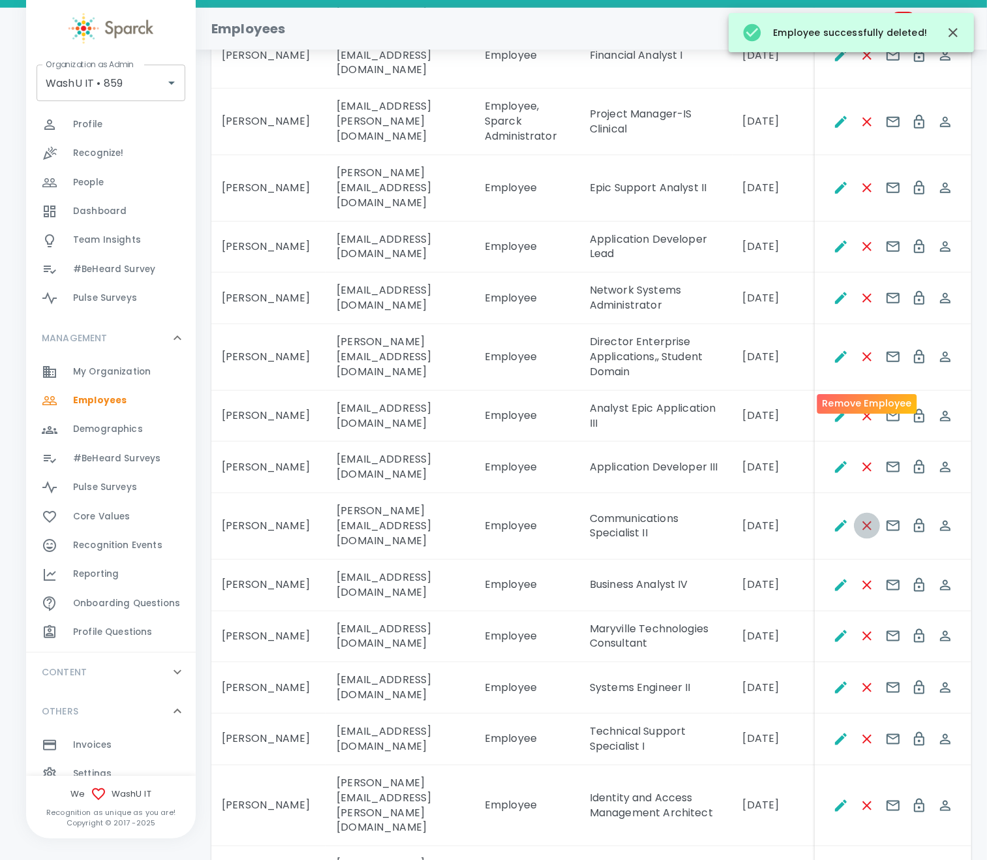
click at [864, 518] on icon "Remove Employee" at bounding box center [868, 526] width 16 height 16
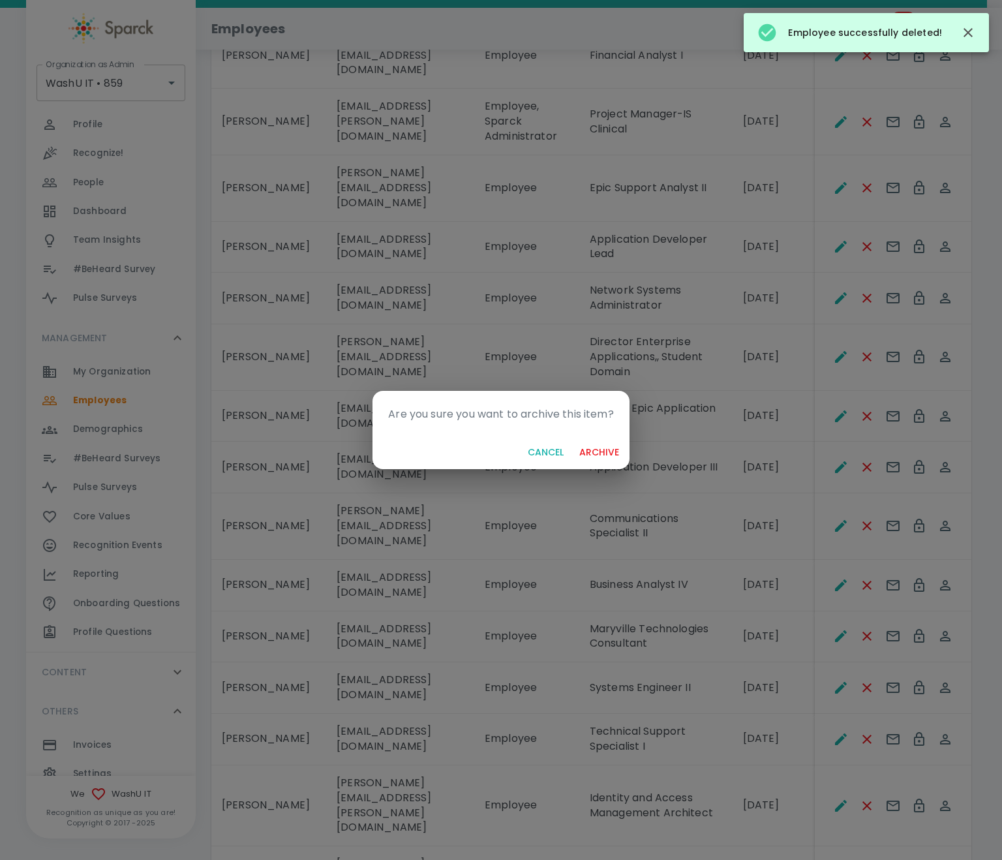
click at [597, 445] on button "archive" at bounding box center [599, 453] width 50 height 24
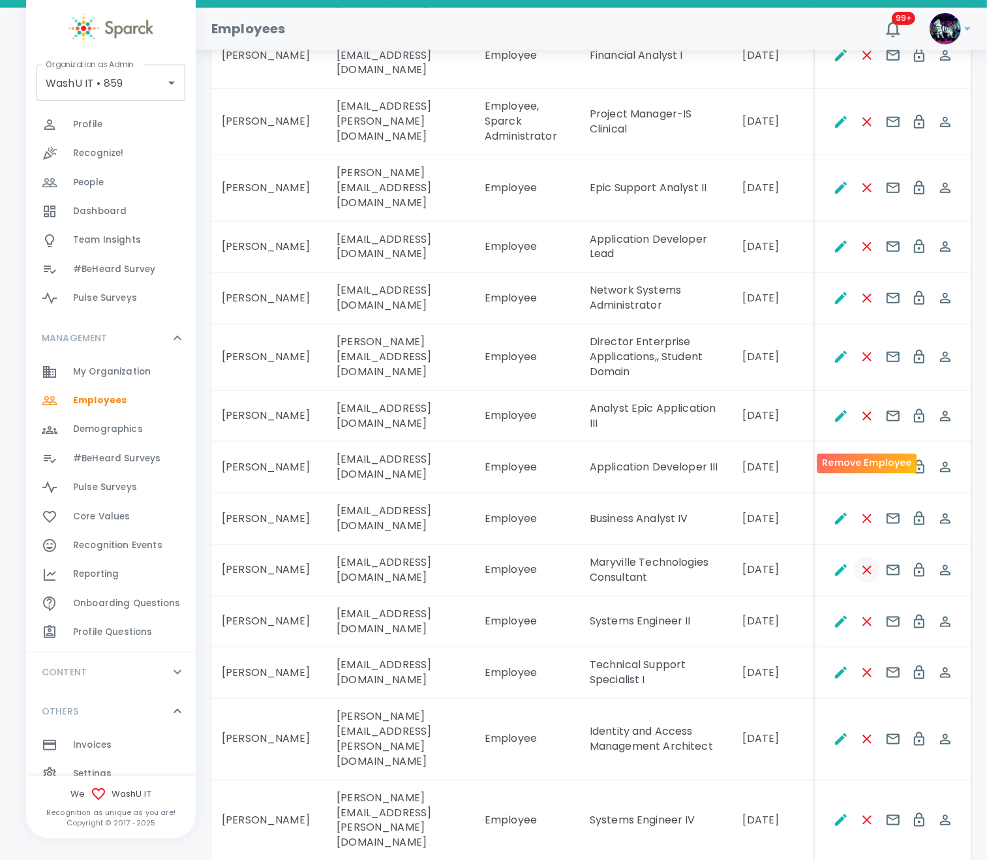
click at [870, 566] on icon "Remove Employee" at bounding box center [867, 570] width 9 height 9
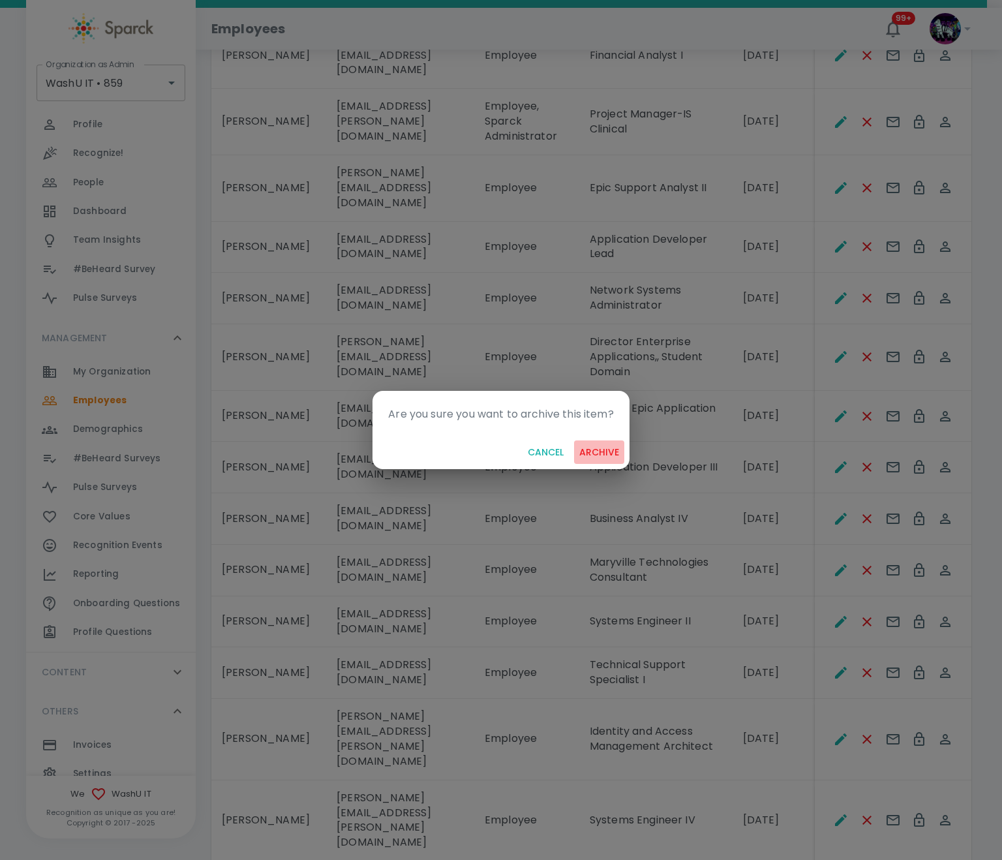
click at [606, 456] on button "archive" at bounding box center [599, 453] width 50 height 24
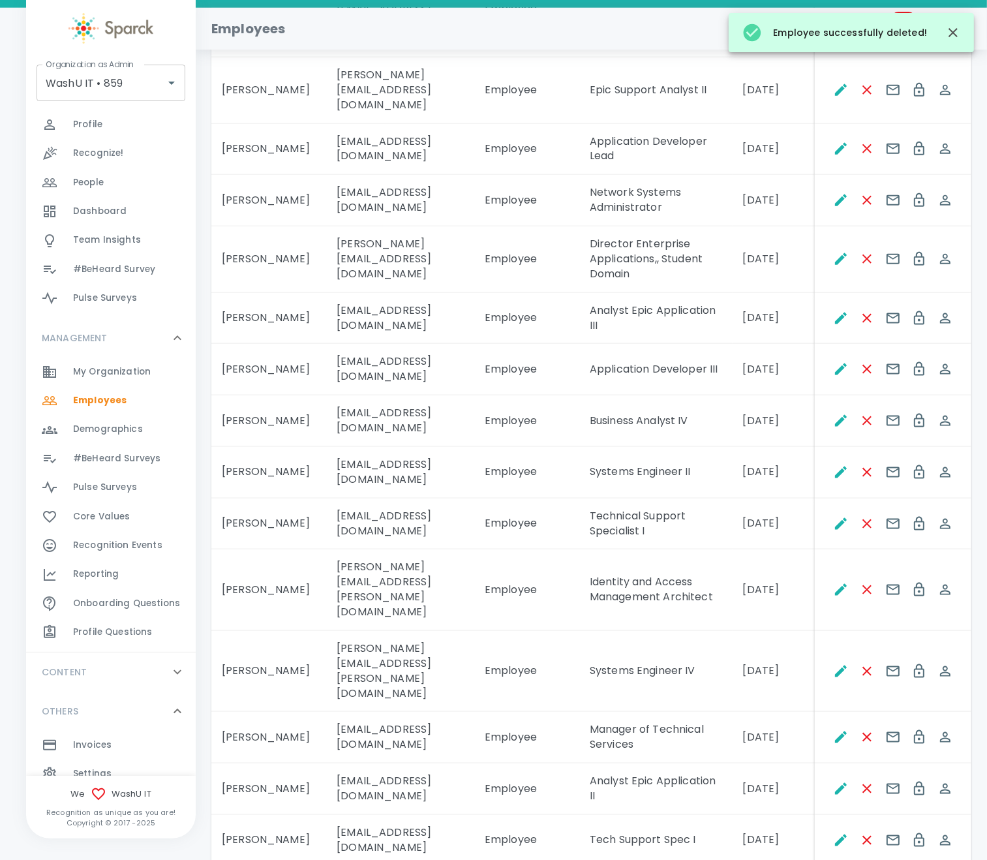
scroll to position [1664, 0]
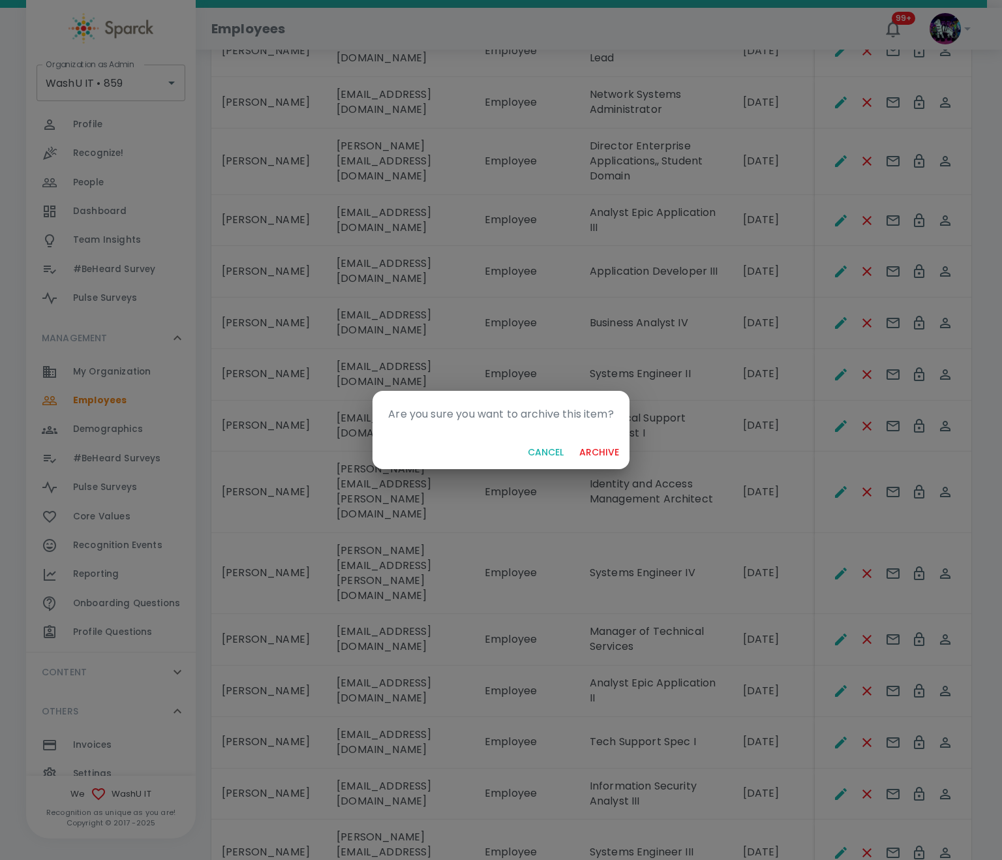
click at [613, 450] on button "archive" at bounding box center [599, 453] width 50 height 24
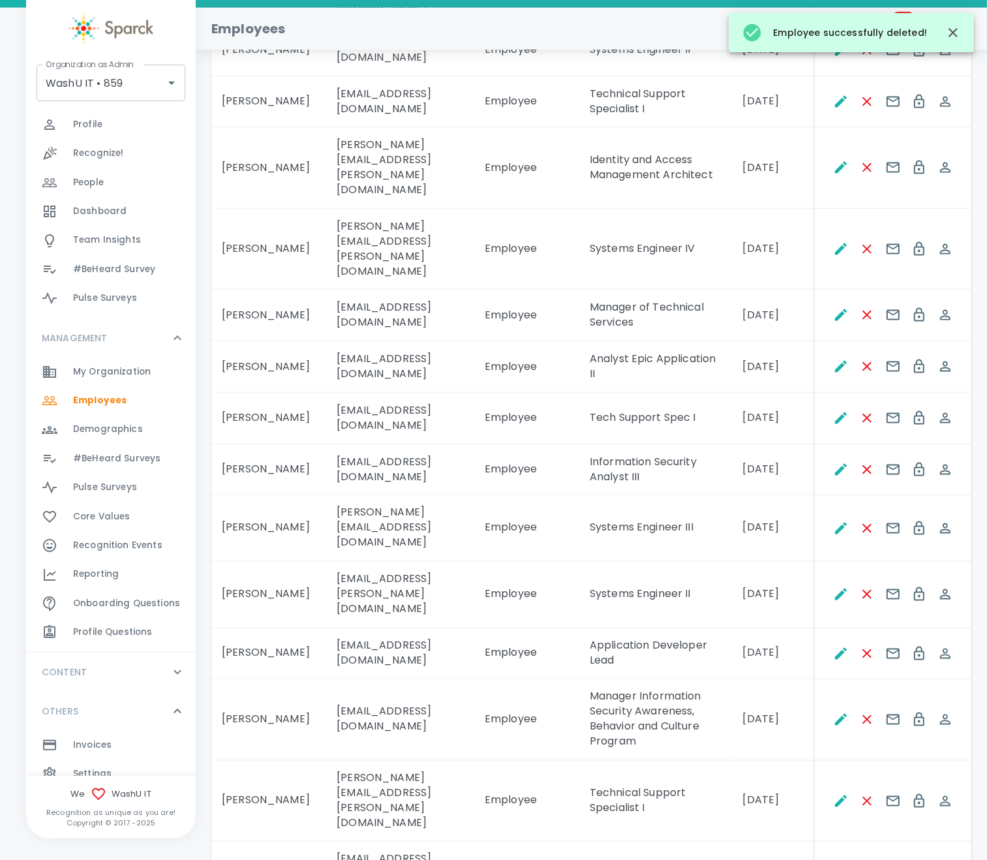
scroll to position [2055, 0]
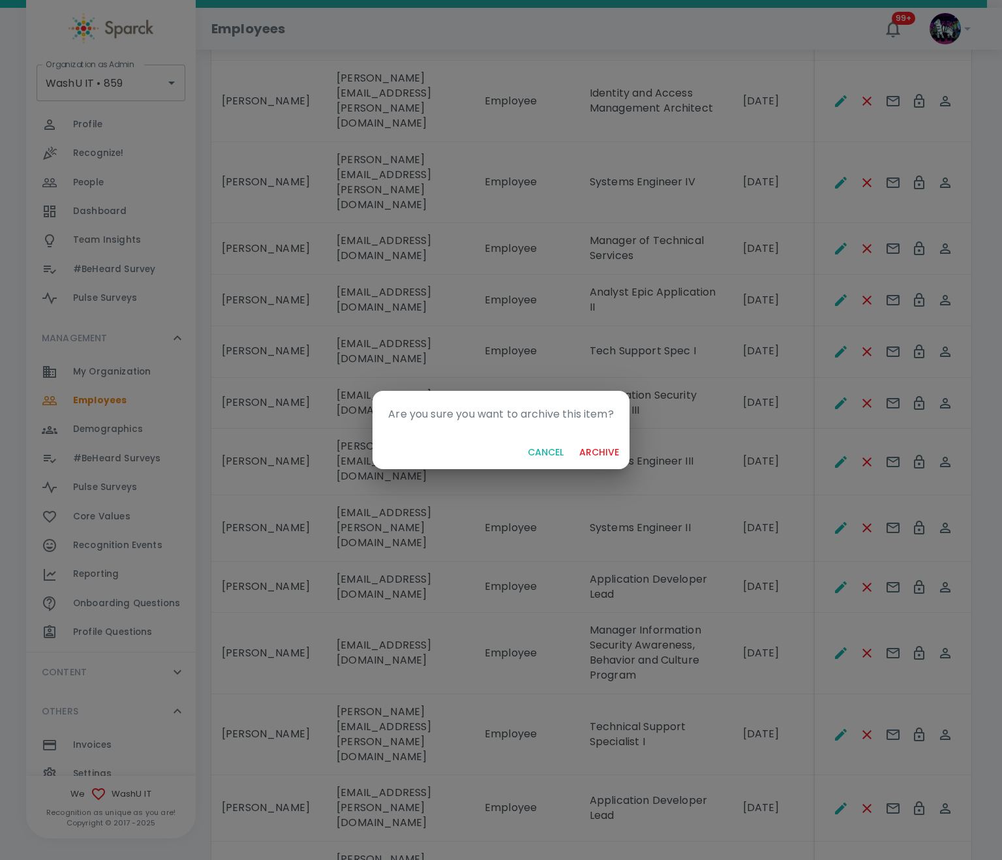
click at [605, 454] on button "archive" at bounding box center [599, 453] width 50 height 24
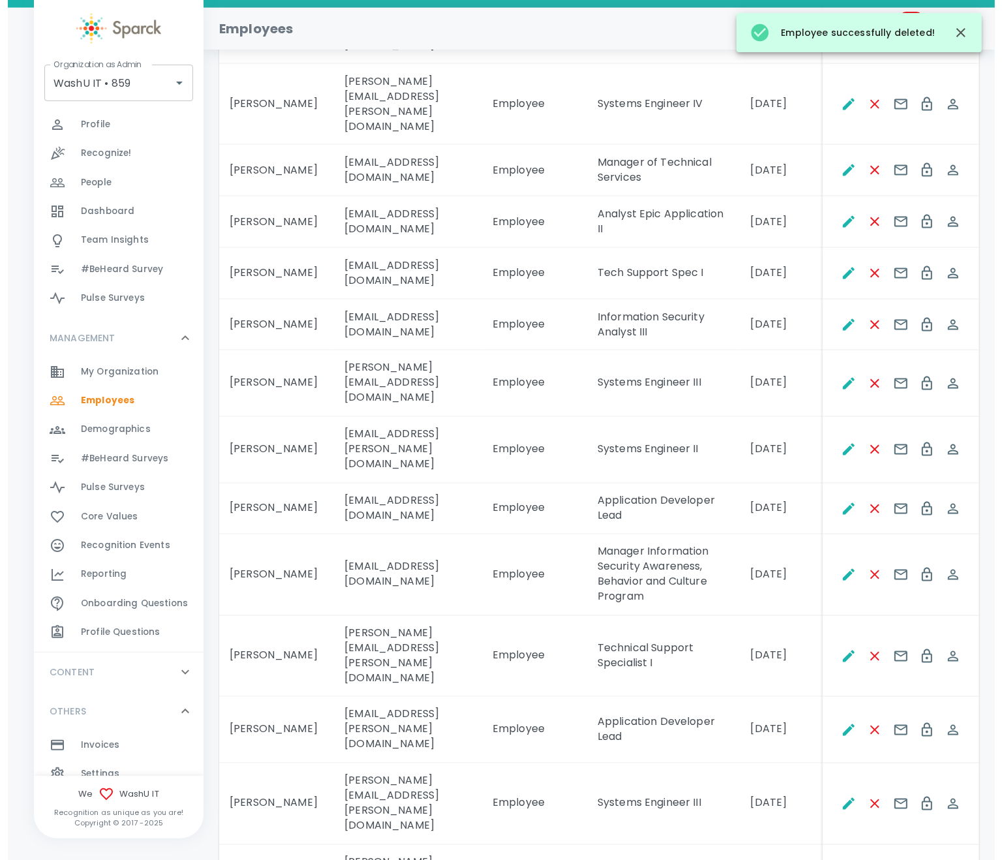
scroll to position [2175, 0]
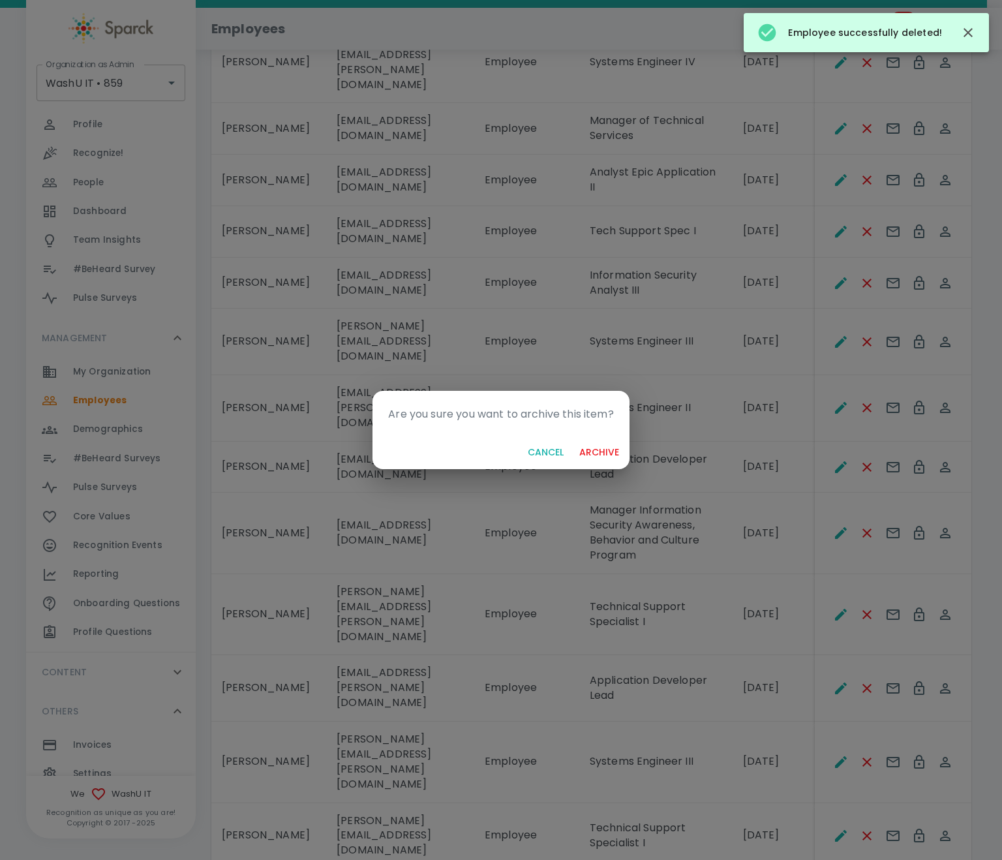
click at [613, 454] on button "archive" at bounding box center [599, 453] width 50 height 24
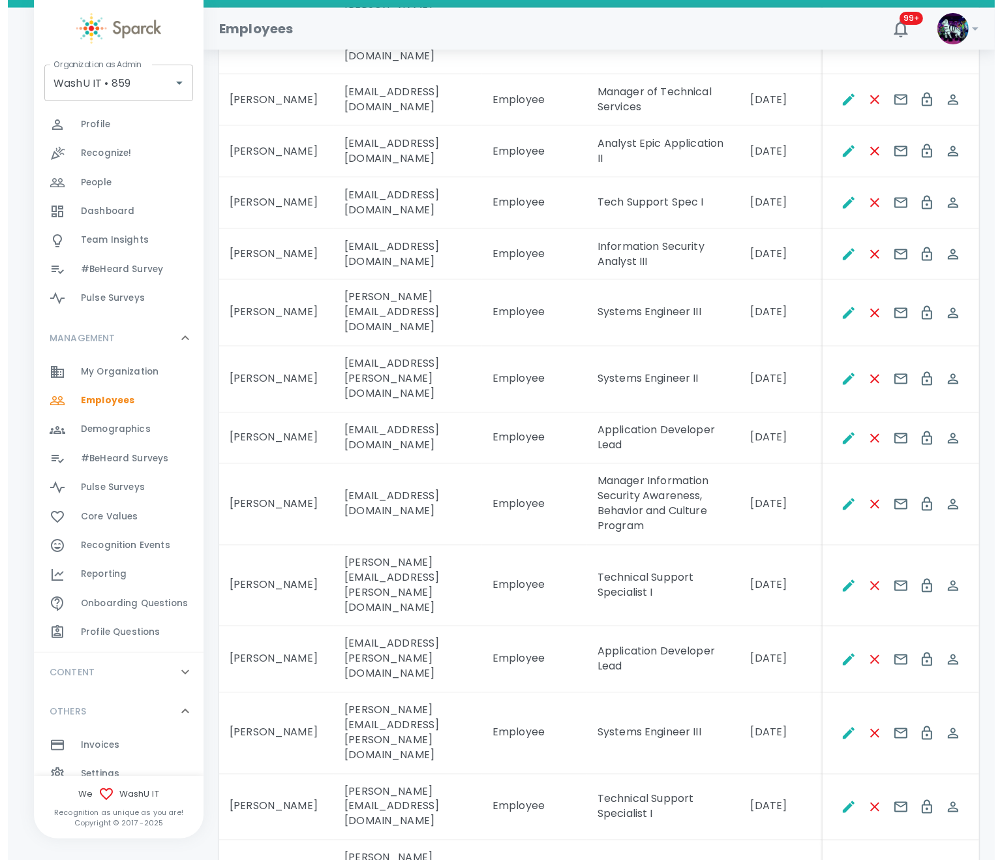
scroll to position [2205, 0]
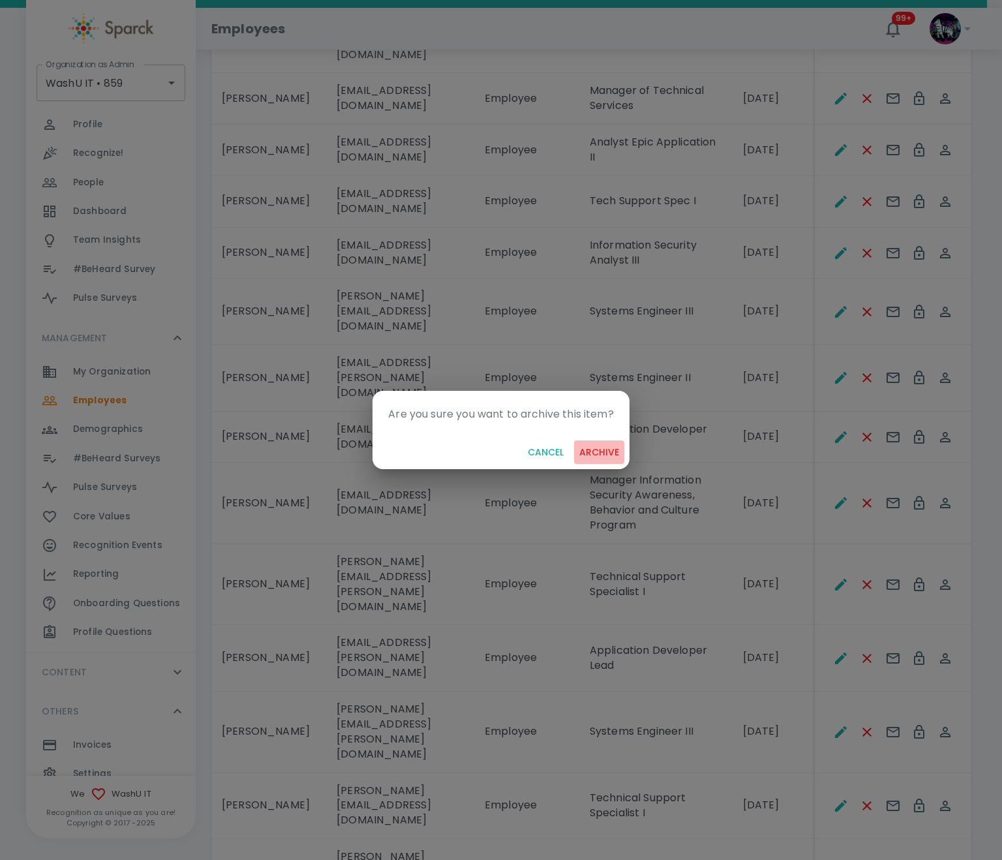
click at [608, 454] on button "archive" at bounding box center [599, 453] width 50 height 24
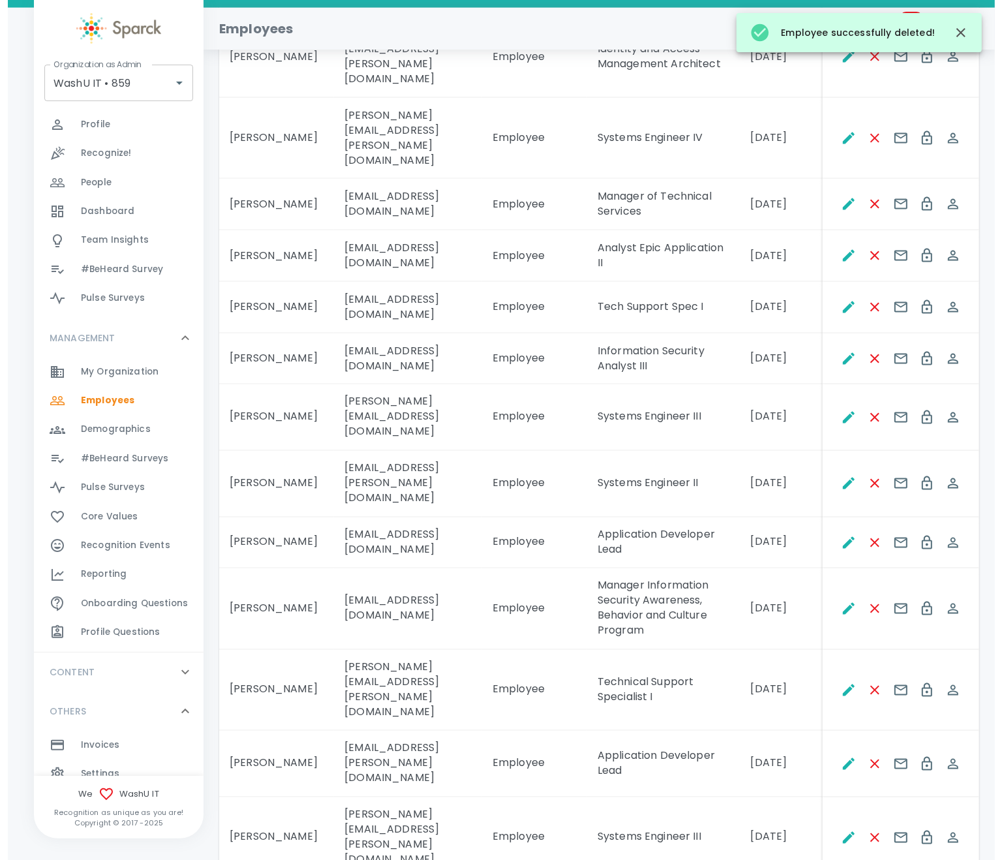
scroll to position [2190, 0]
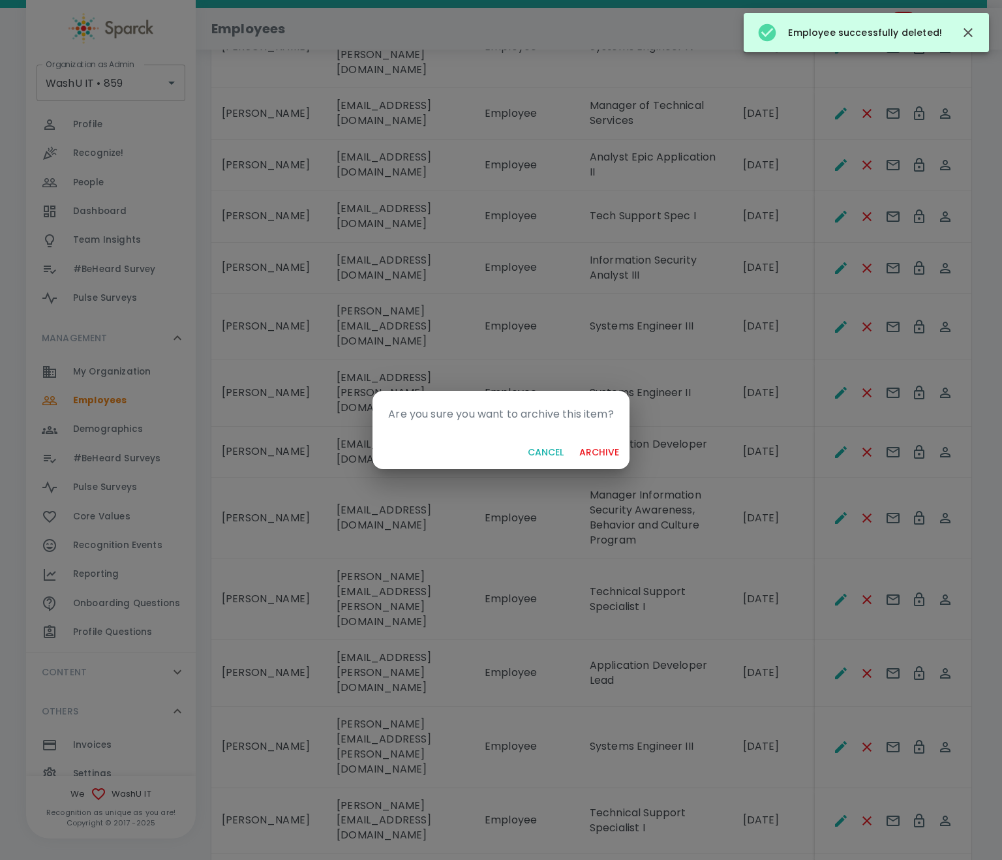
click at [610, 442] on button "archive" at bounding box center [599, 453] width 50 height 24
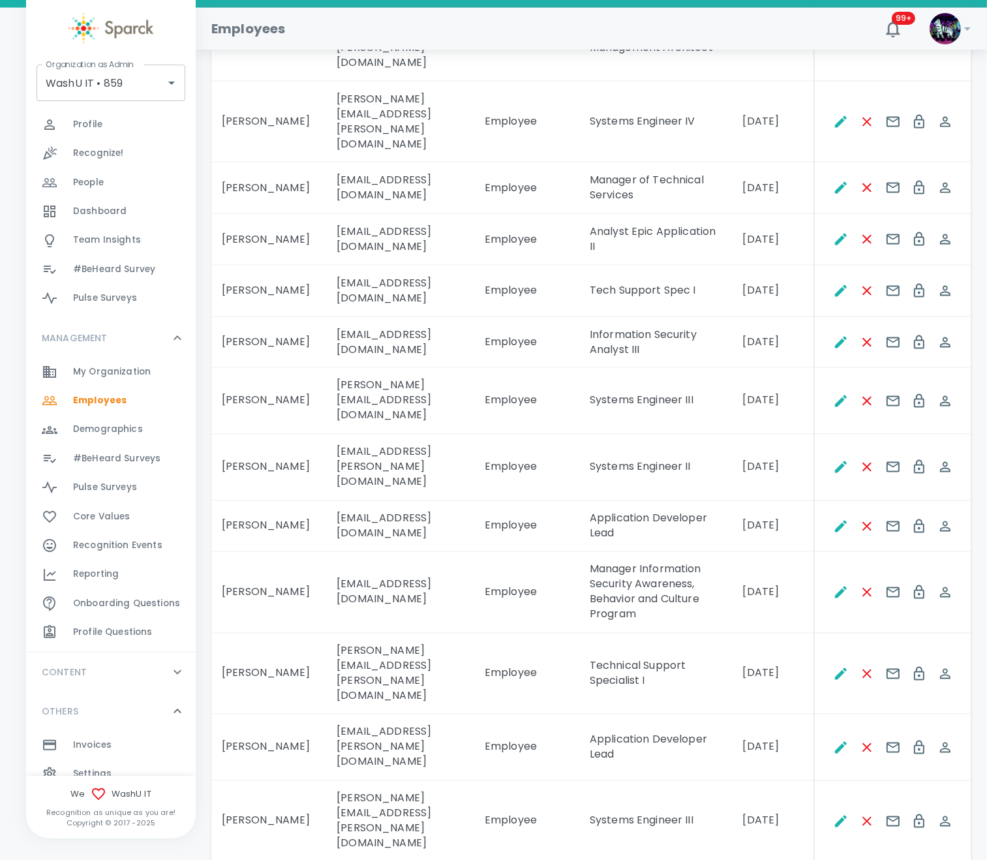
scroll to position [2220, 0]
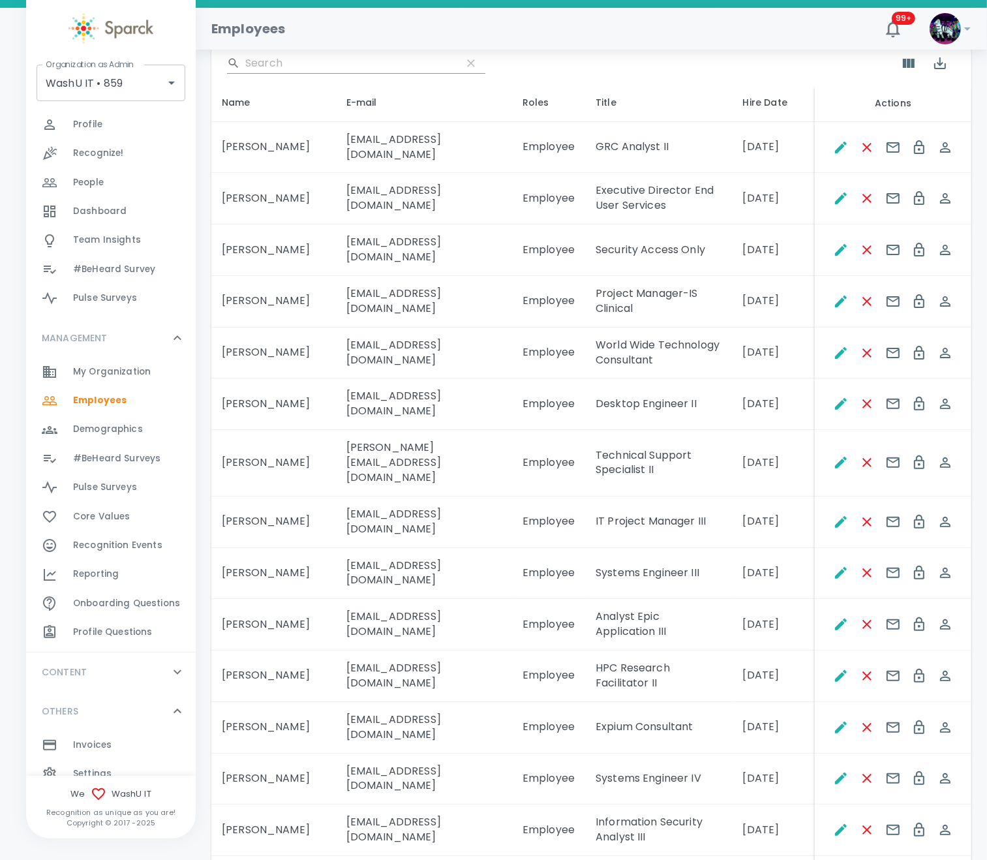
scroll to position [0, 0]
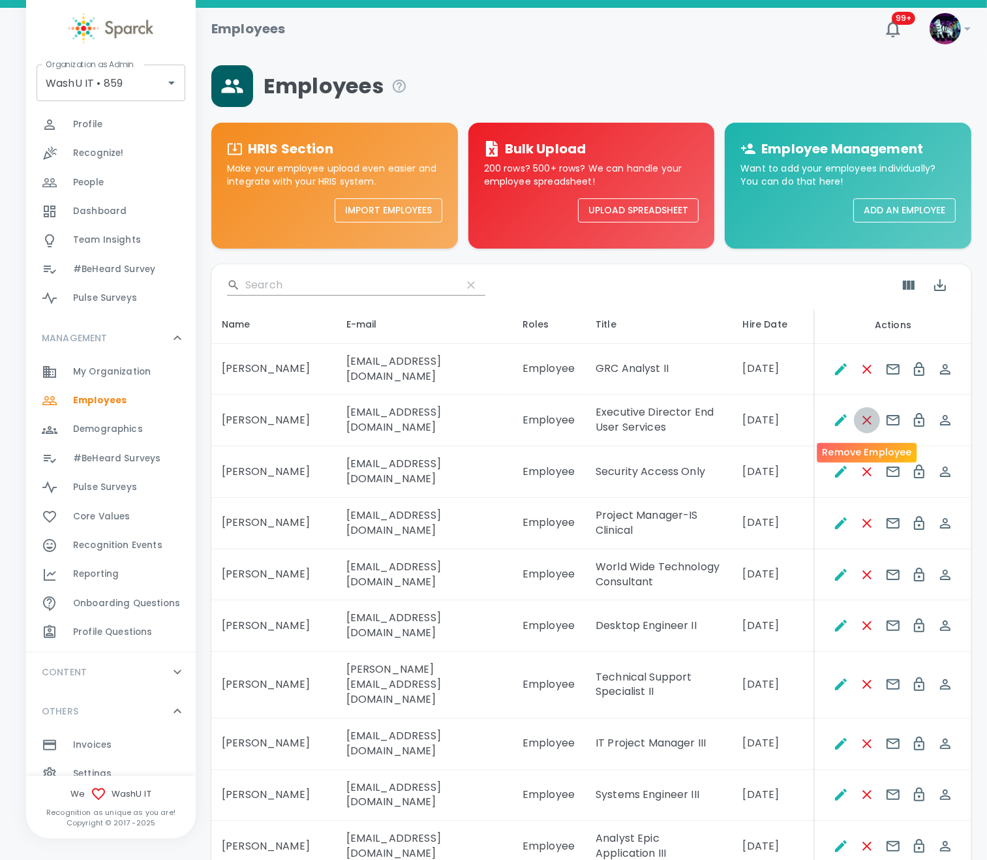
click at [868, 422] on icon "Remove Employee" at bounding box center [867, 420] width 9 height 9
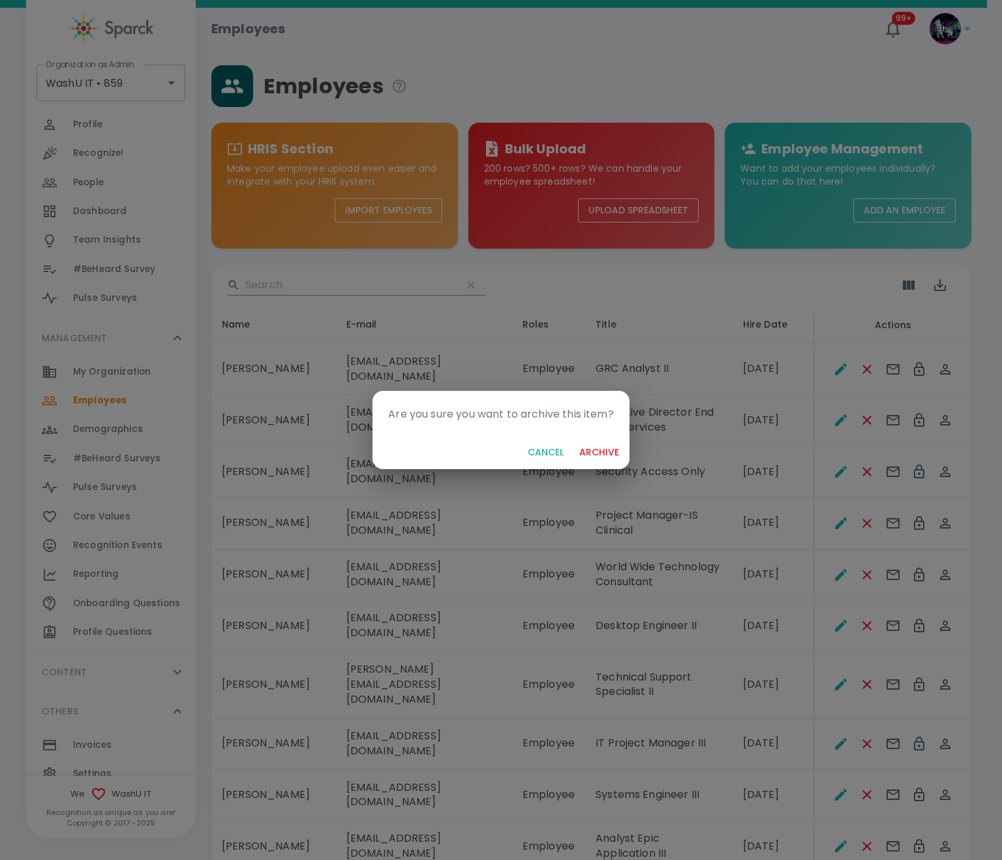
click at [593, 448] on button "archive" at bounding box center [599, 453] width 50 height 24
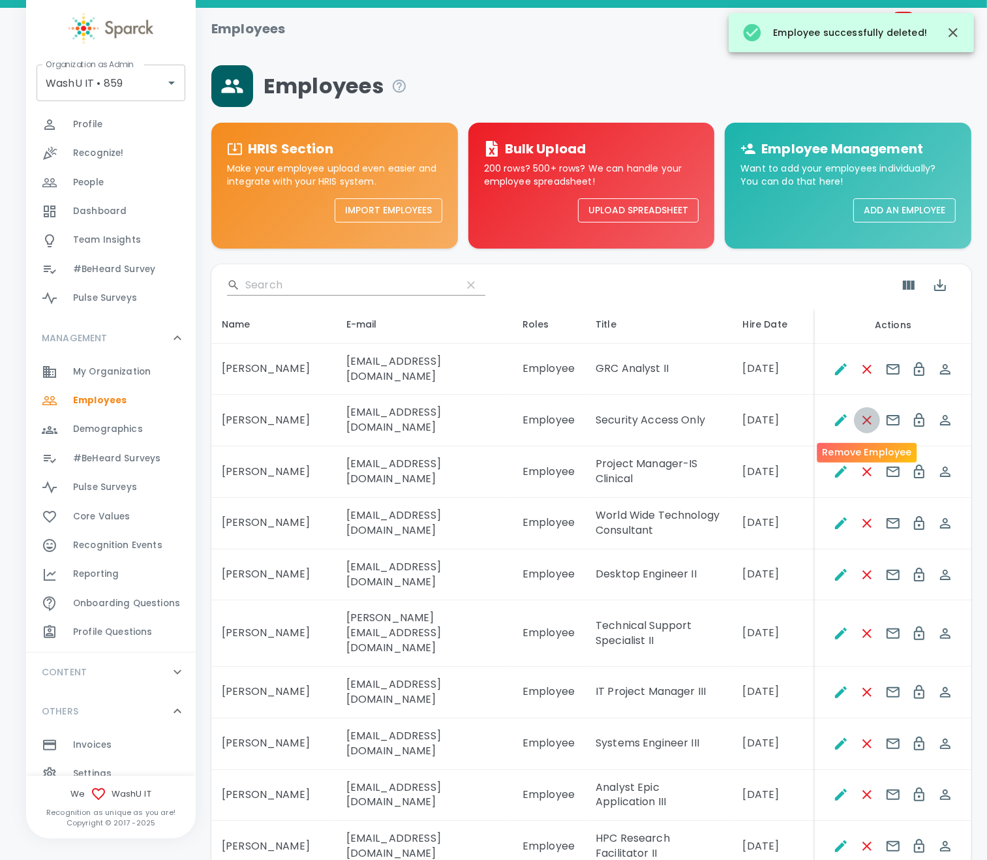
click at [871, 419] on icon "Remove Employee" at bounding box center [868, 420] width 16 height 16
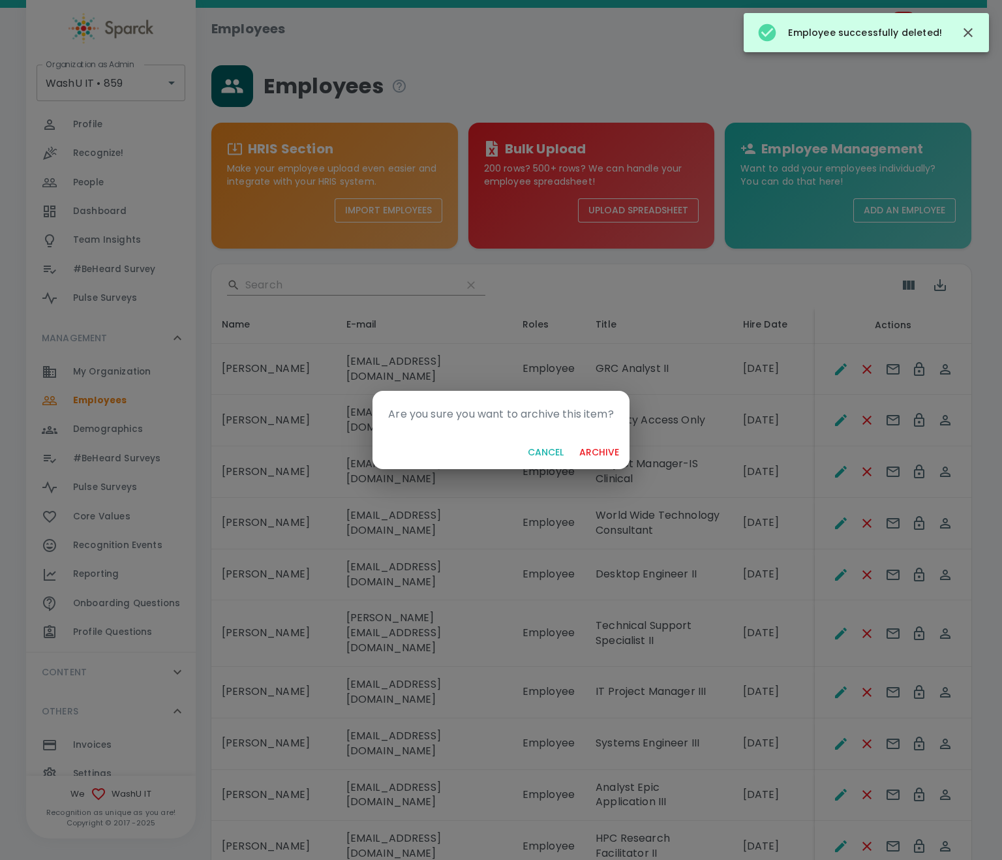
click at [606, 448] on button "archive" at bounding box center [599, 453] width 50 height 24
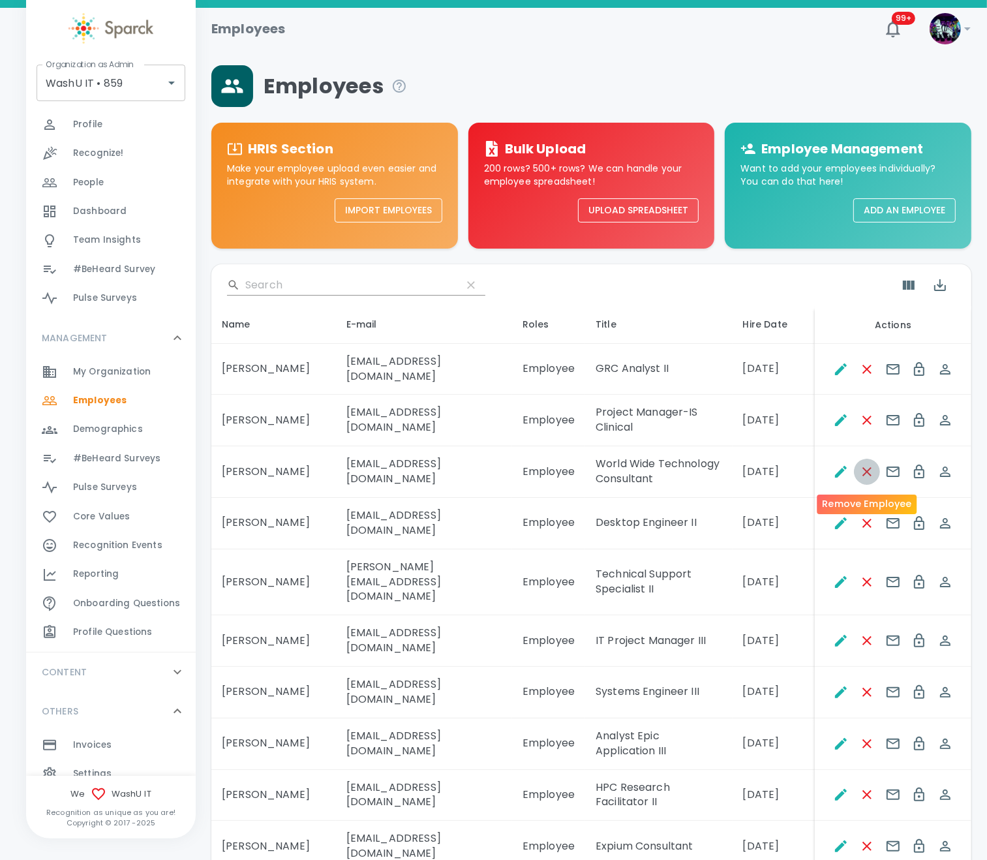
click at [863, 474] on icon "Remove Employee" at bounding box center [868, 472] width 16 height 16
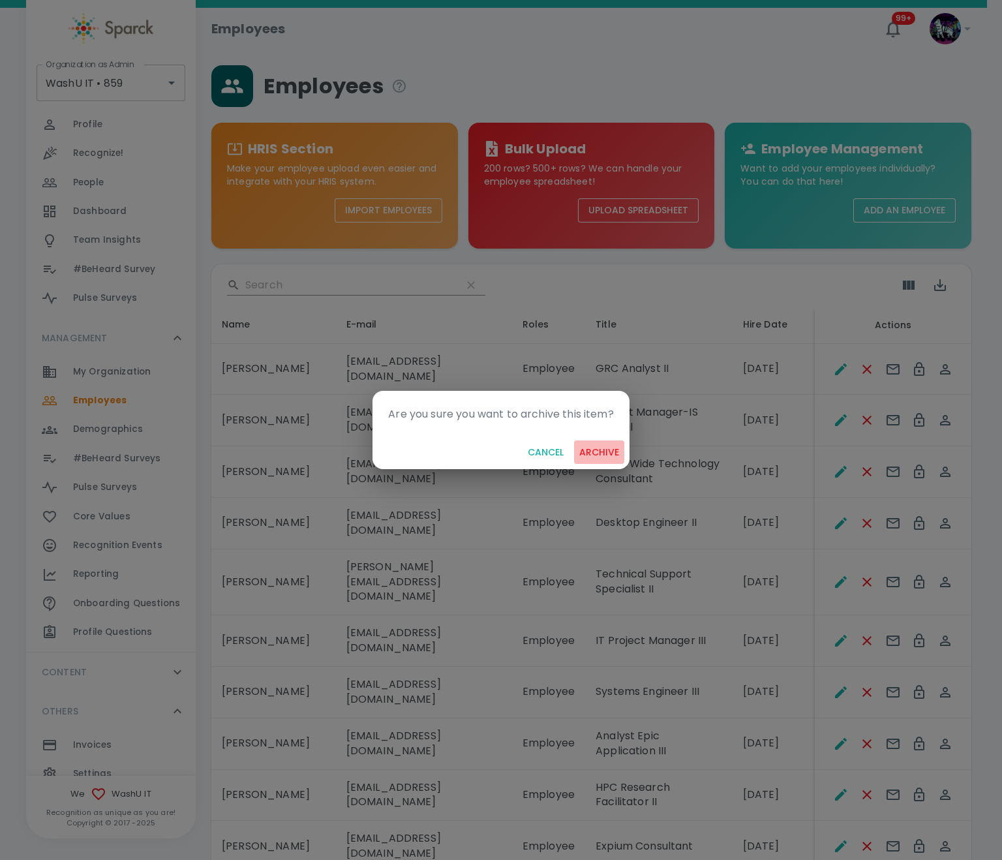
click at [622, 449] on button "archive" at bounding box center [599, 453] width 50 height 24
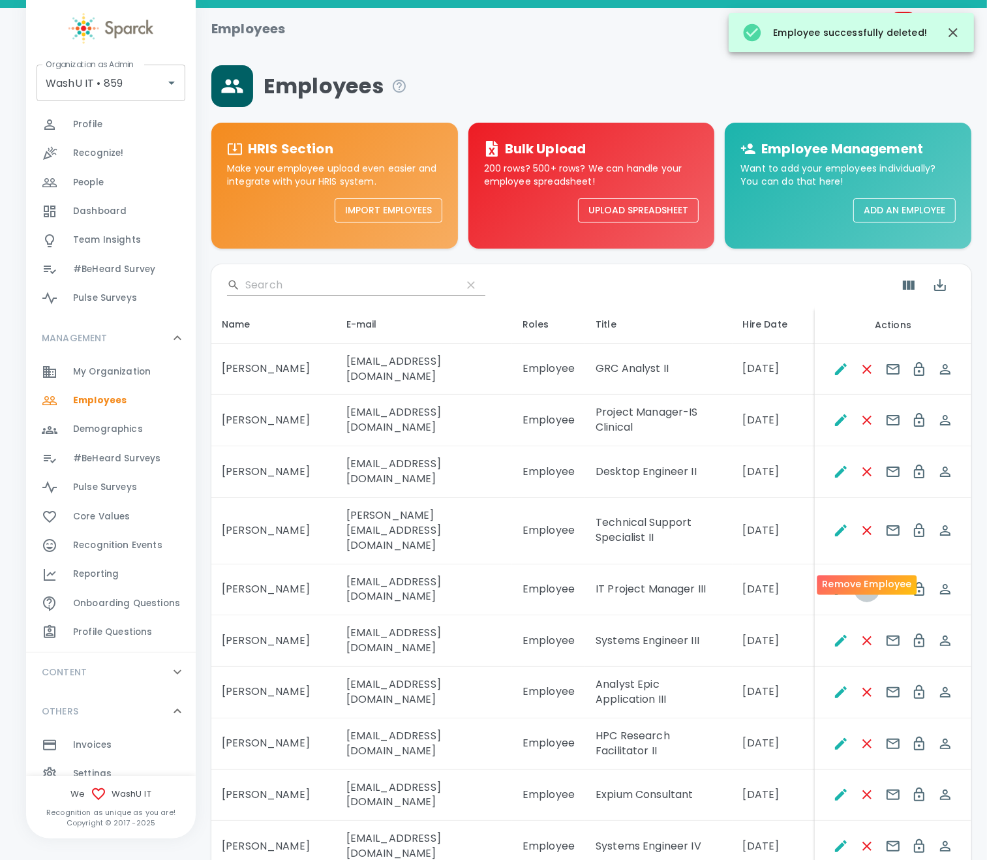
click at [869, 582] on icon "Remove Employee" at bounding box center [868, 590] width 16 height 16
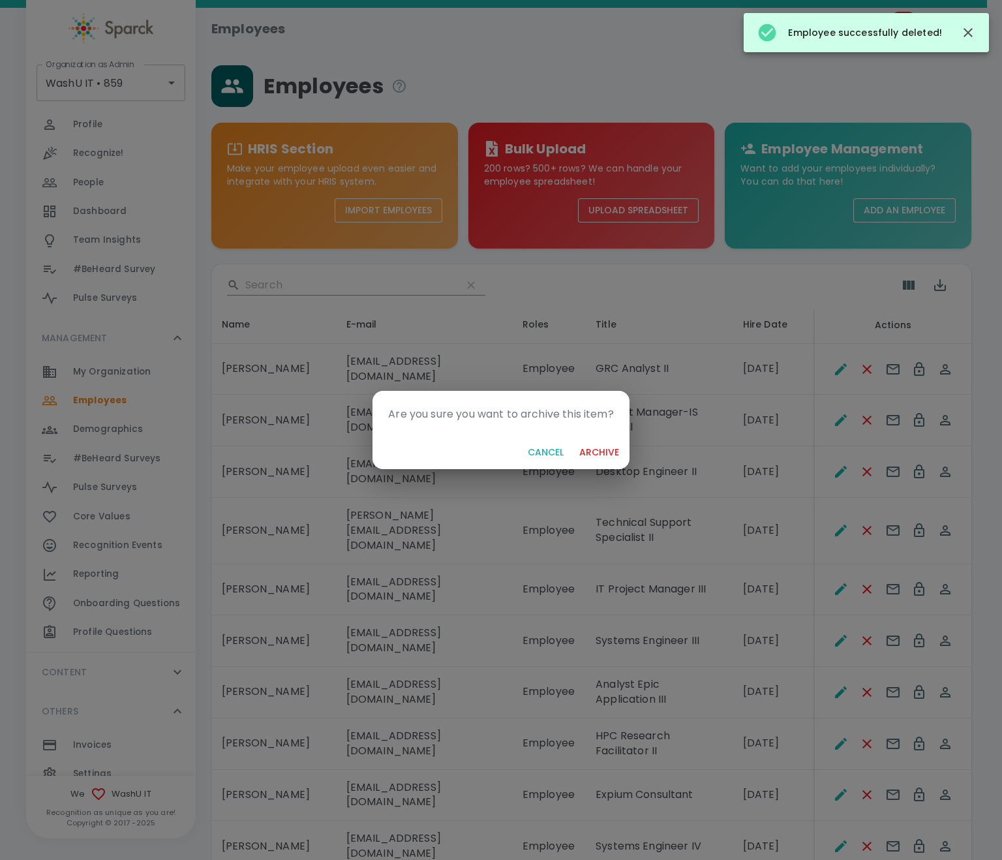
click at [617, 448] on button "archive" at bounding box center [599, 453] width 50 height 24
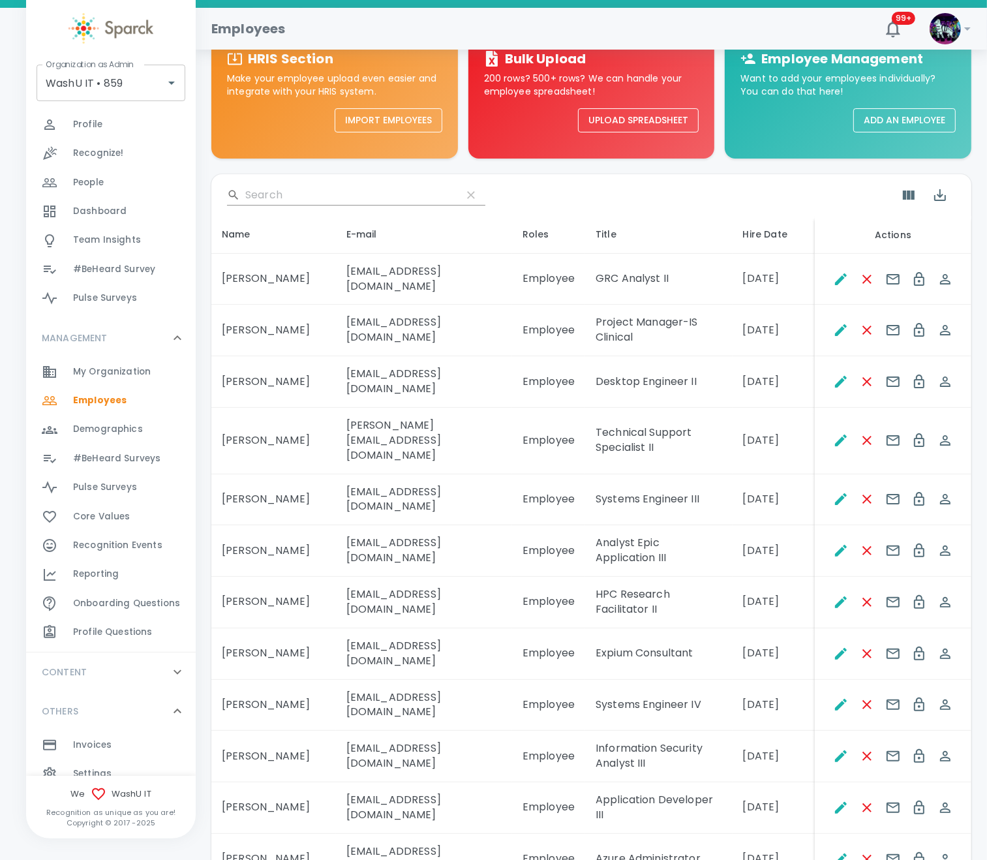
scroll to position [196, 0]
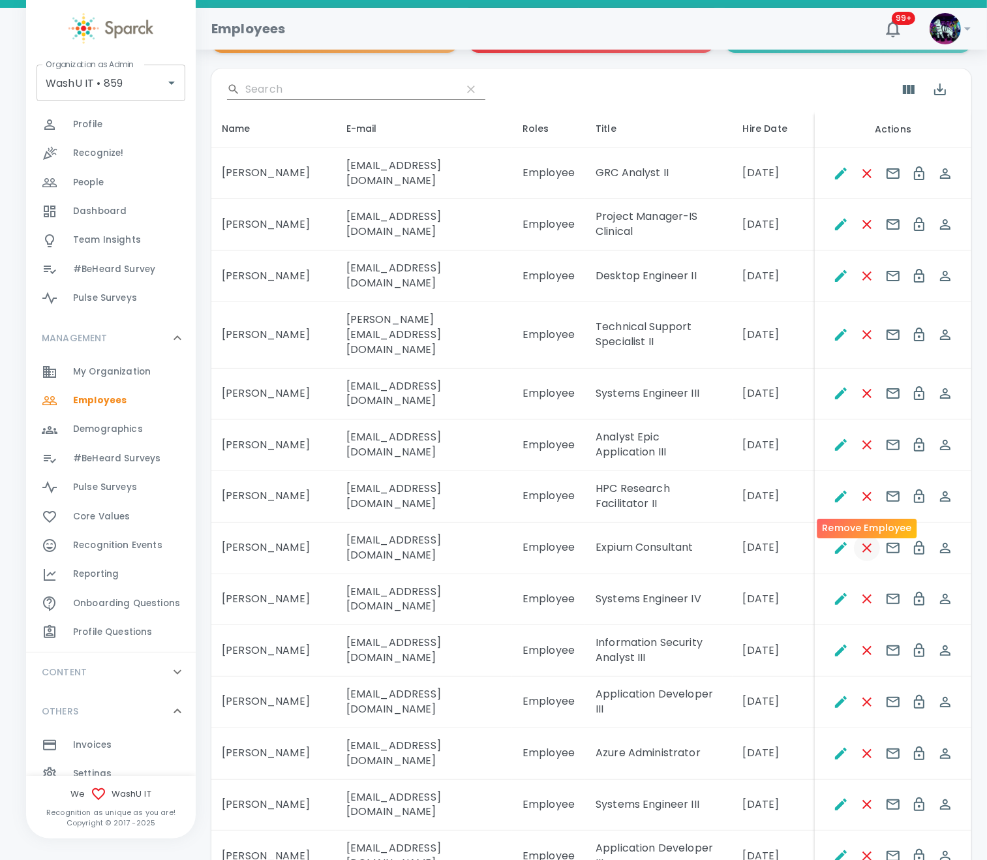
click at [869, 540] on icon "Remove Employee" at bounding box center [868, 548] width 16 height 16
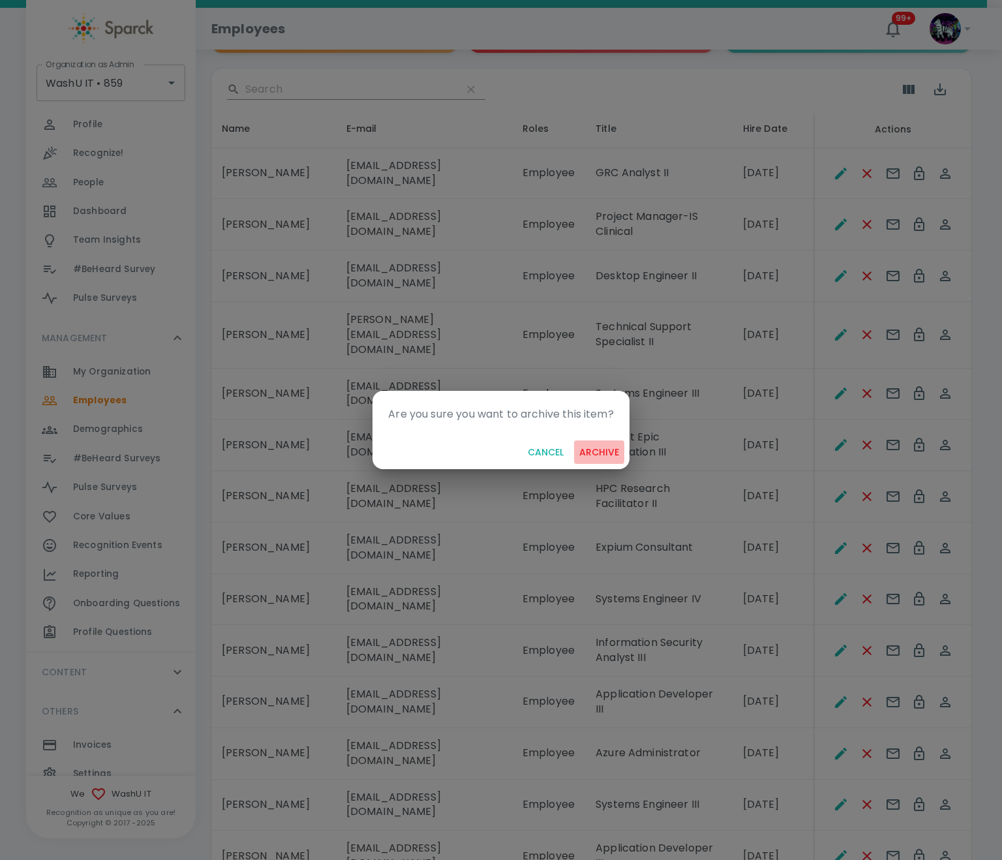
click at [606, 442] on button "archive" at bounding box center [599, 453] width 50 height 24
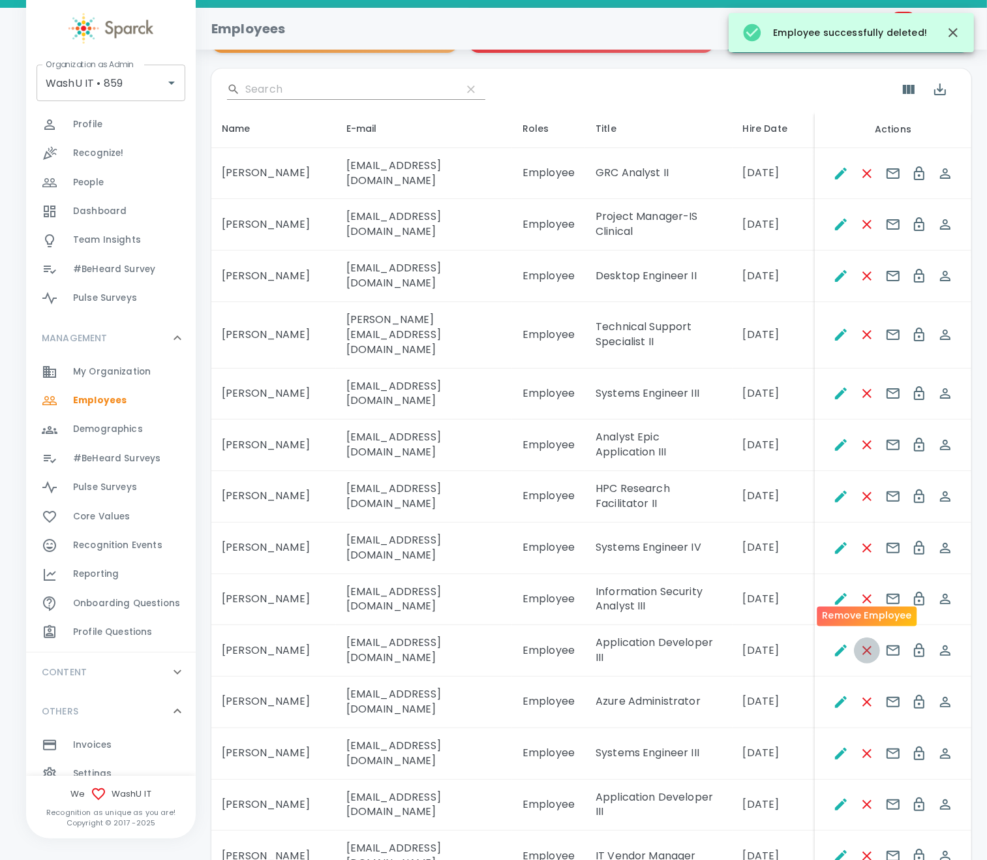
click at [863, 643] on icon "Remove Employee" at bounding box center [868, 651] width 16 height 16
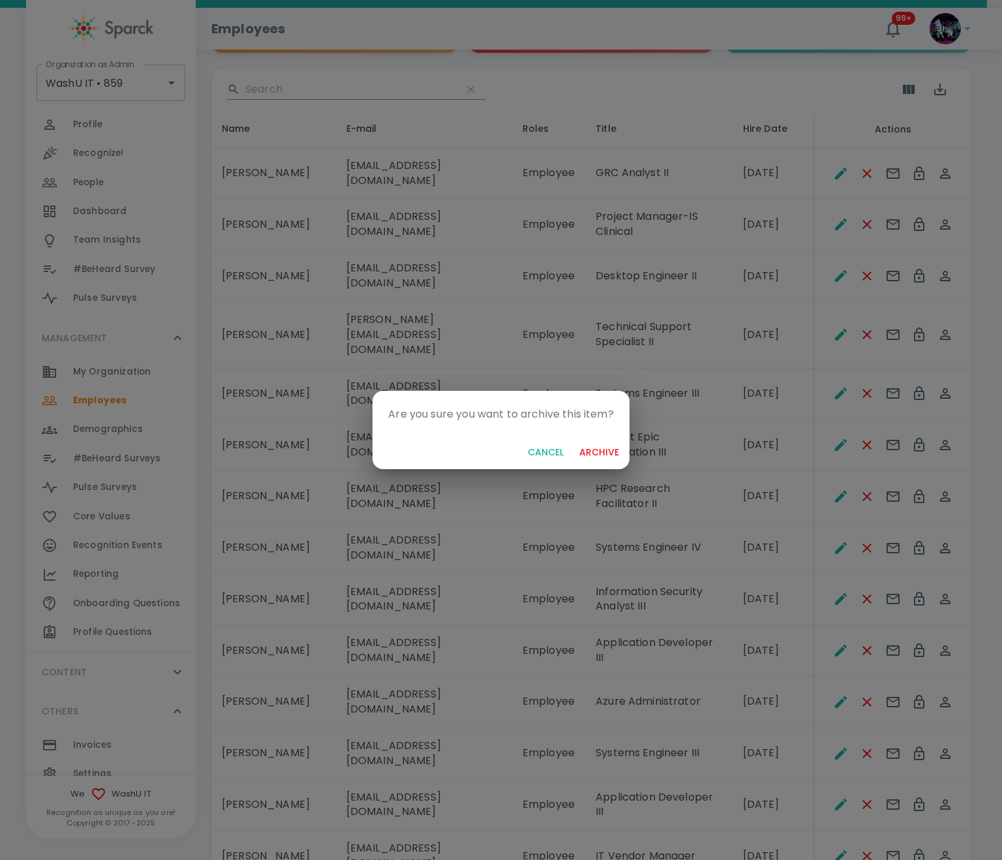
click at [617, 450] on button "archive" at bounding box center [599, 453] width 50 height 24
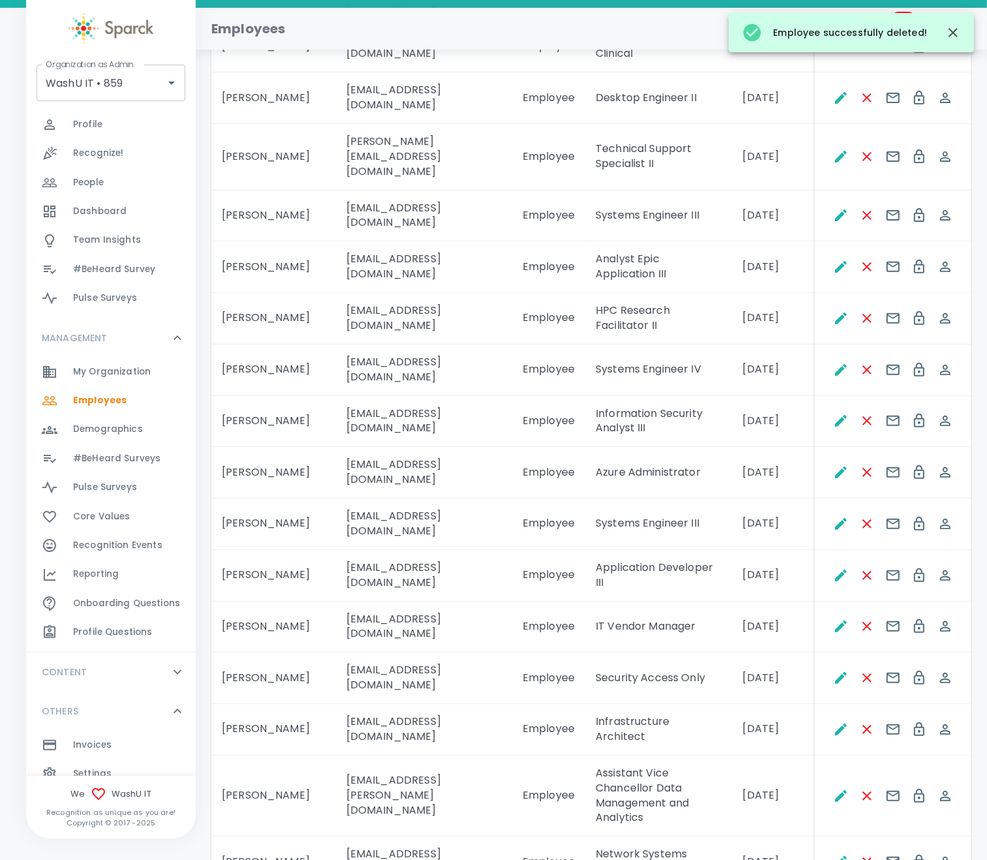
scroll to position [392, 0]
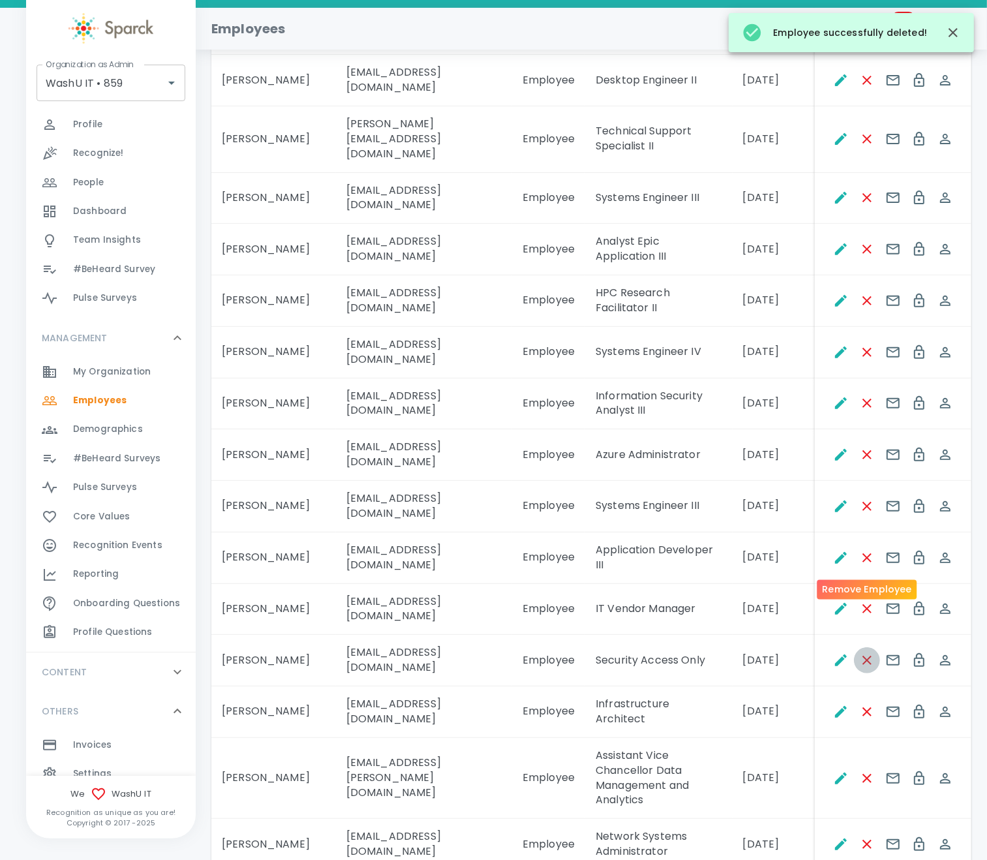
click at [867, 653] on icon "Remove Employee" at bounding box center [868, 661] width 16 height 16
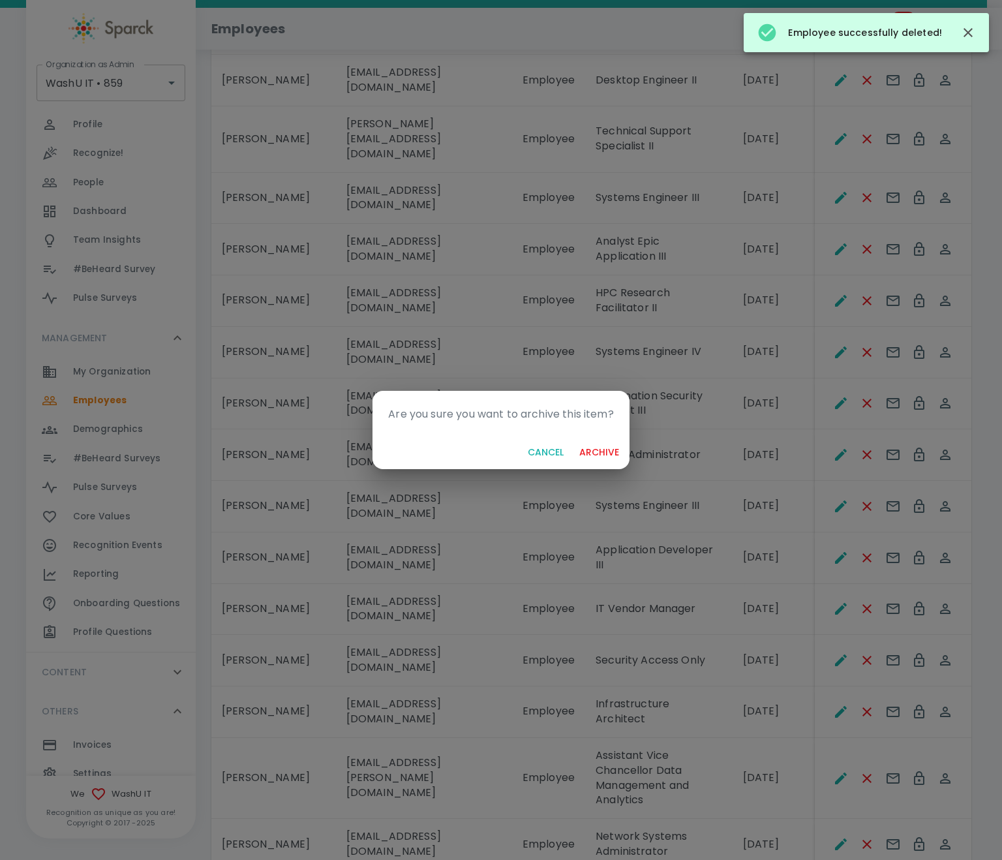
click at [602, 450] on button "archive" at bounding box center [599, 453] width 50 height 24
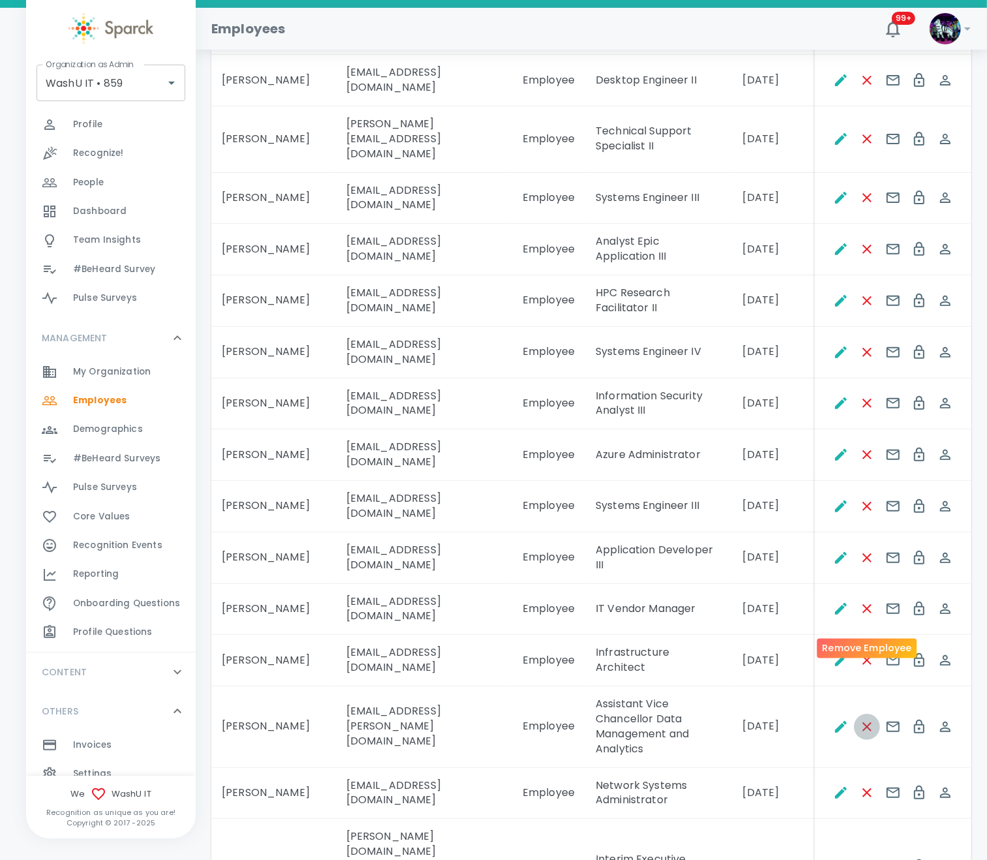
click at [867, 719] on icon "Remove Employee" at bounding box center [868, 727] width 16 height 16
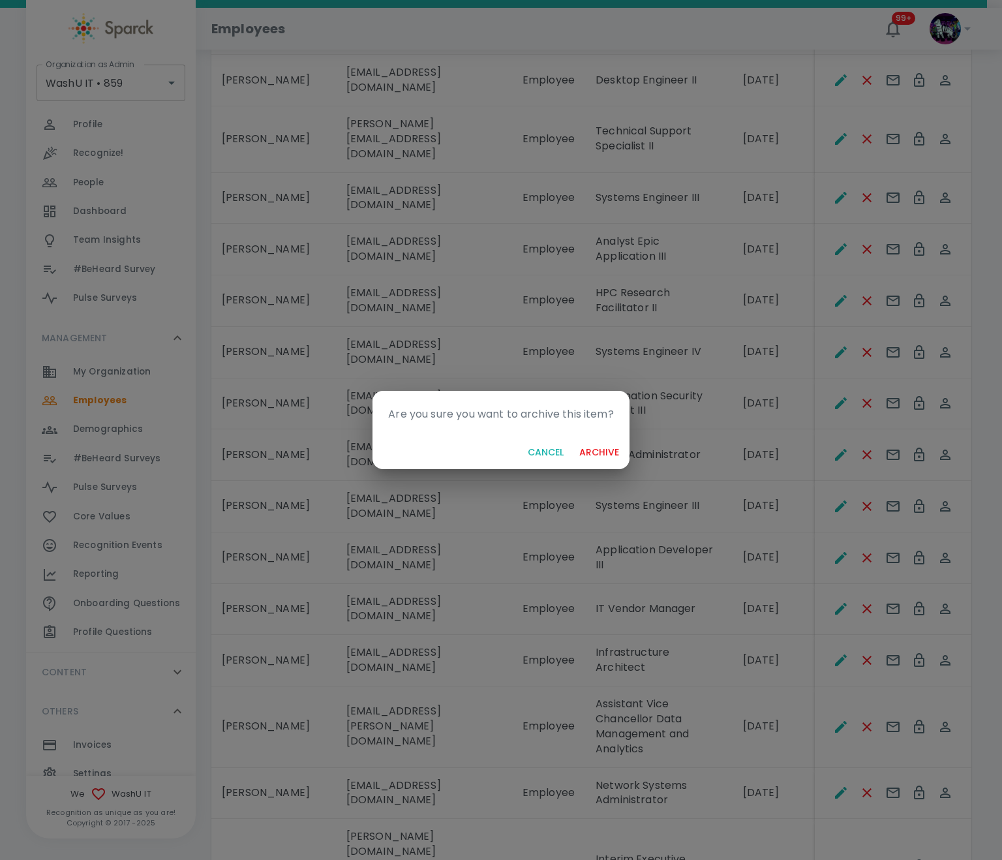
click at [598, 452] on button "archive" at bounding box center [599, 453] width 50 height 24
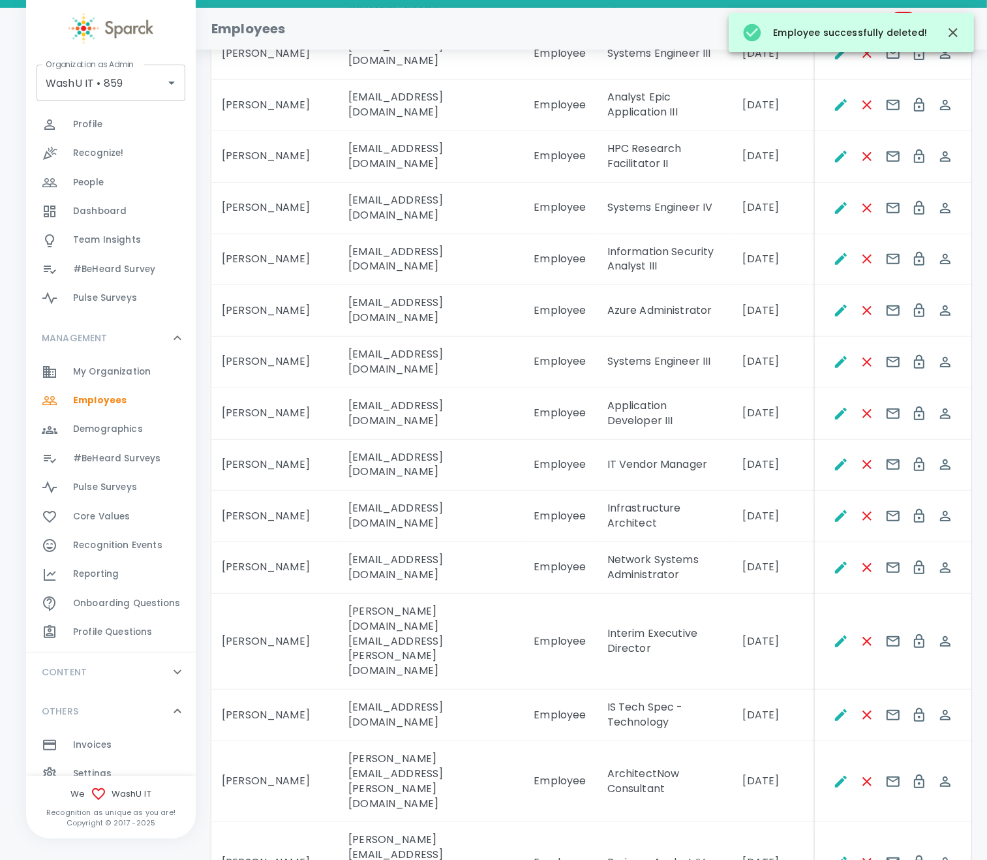
scroll to position [685, 0]
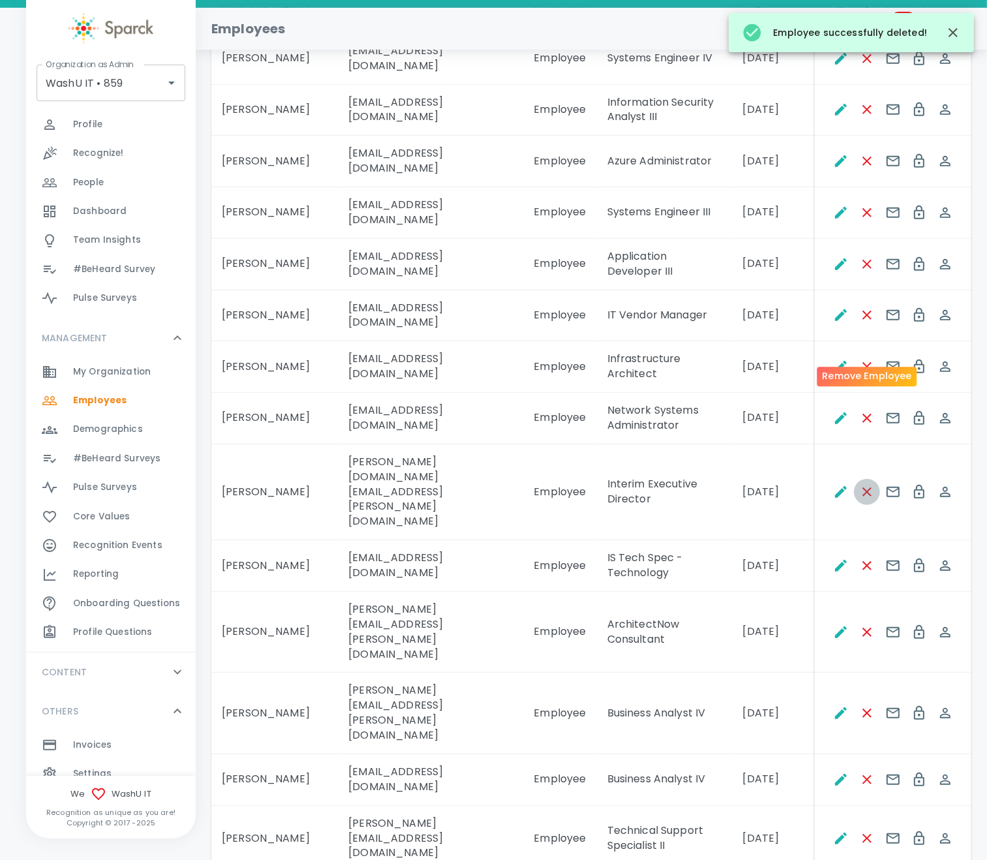
click at [871, 484] on icon "Remove Employee" at bounding box center [868, 492] width 16 height 16
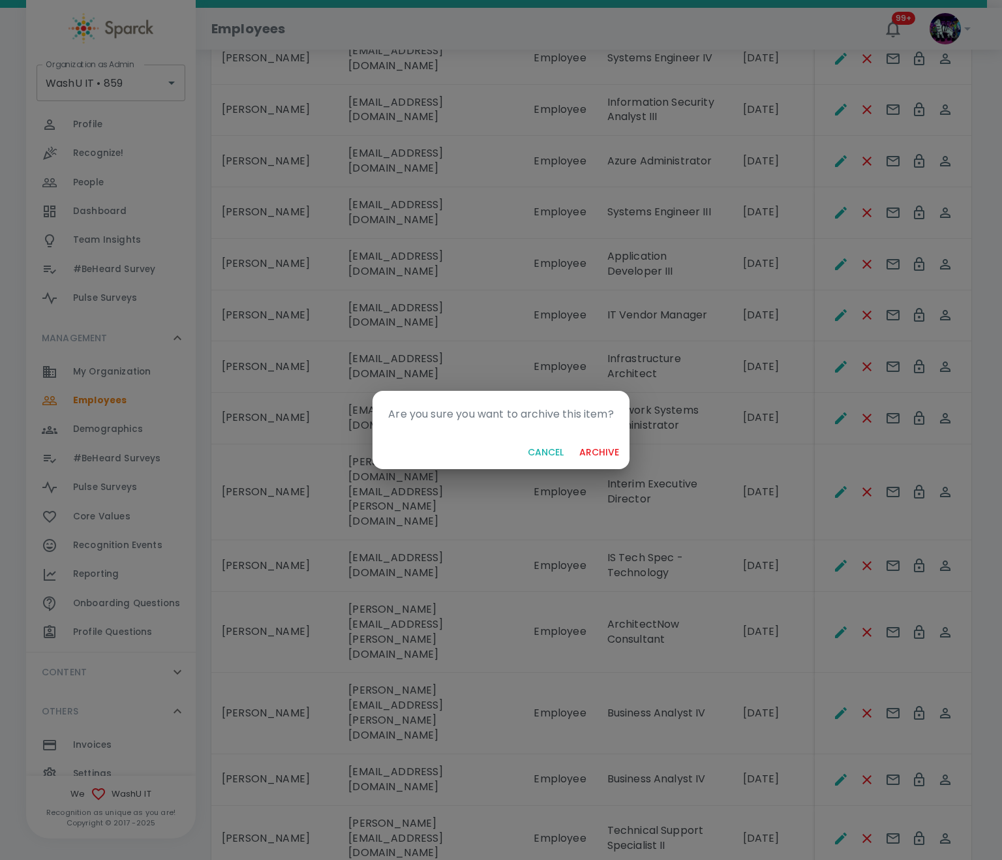
click at [600, 448] on button "archive" at bounding box center [599, 453] width 50 height 24
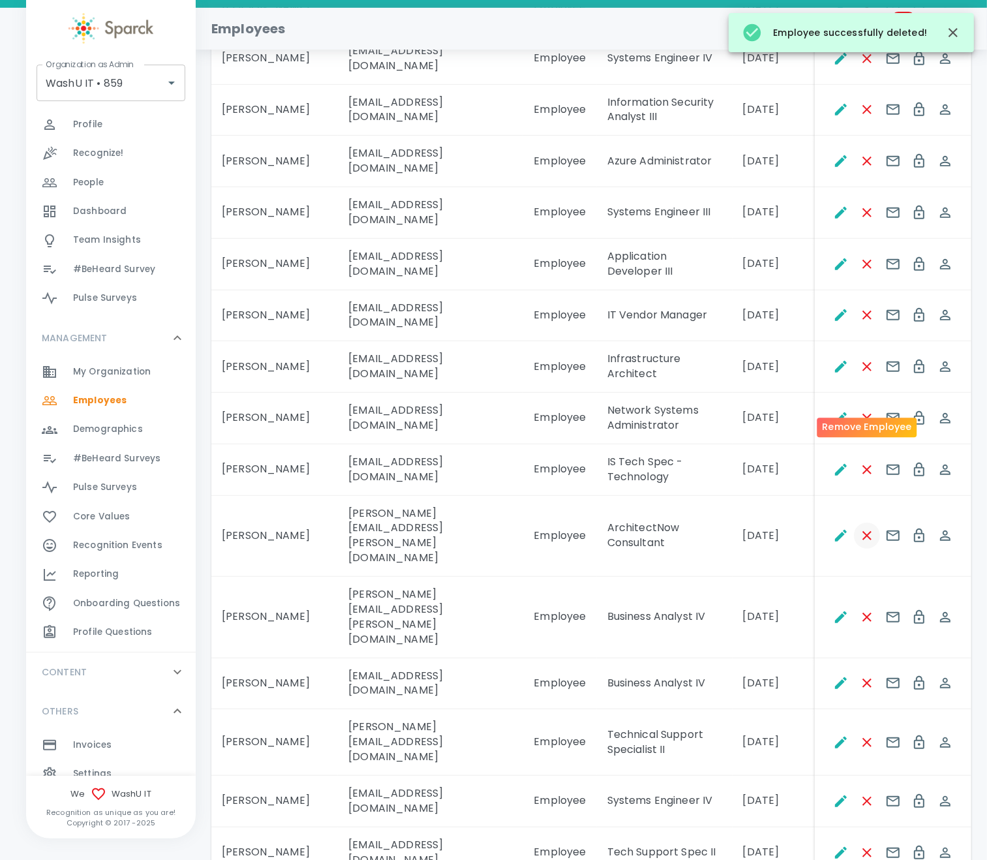
click at [864, 528] on icon "Remove Employee" at bounding box center [868, 536] width 16 height 16
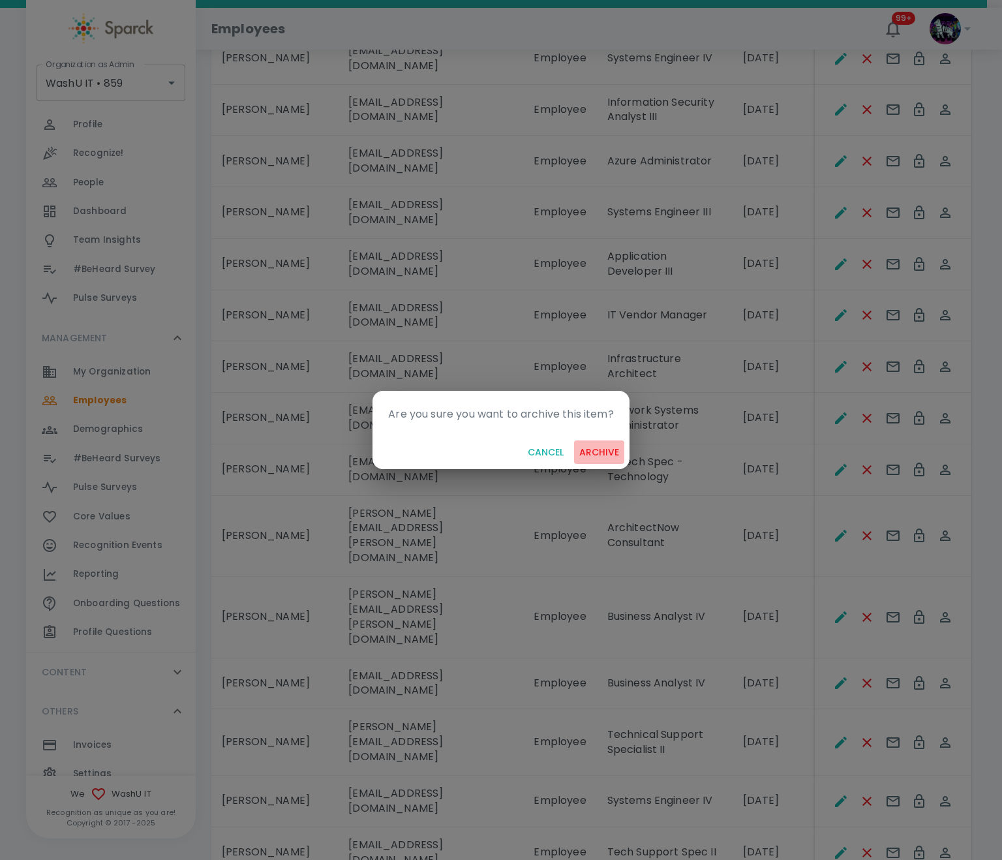
click at [589, 448] on button "archive" at bounding box center [599, 453] width 50 height 24
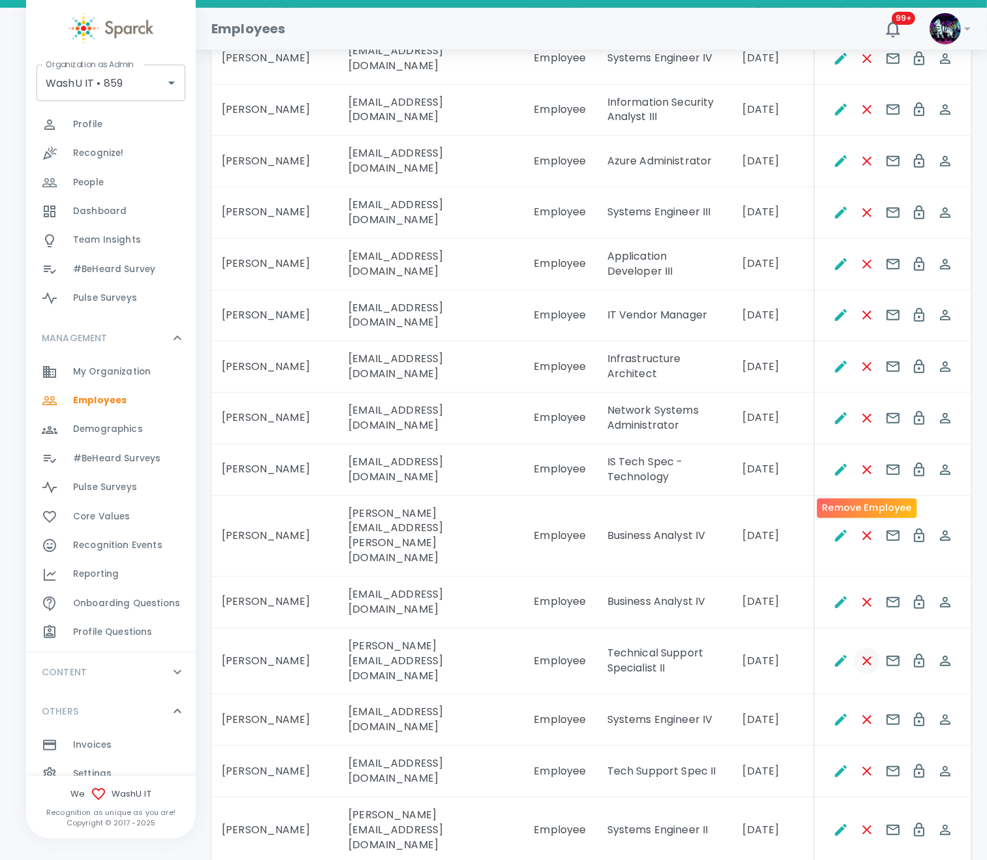
click at [863, 653] on icon "Remove Employee" at bounding box center [868, 661] width 16 height 16
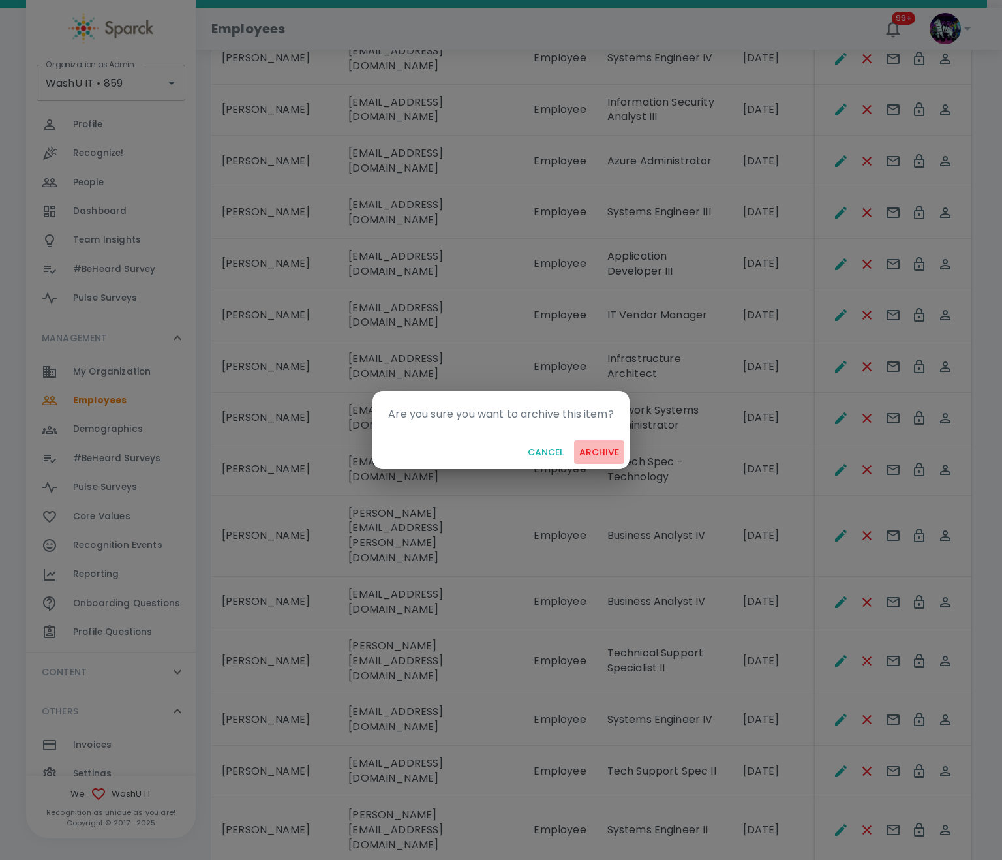
click at [602, 456] on button "archive" at bounding box center [599, 453] width 50 height 24
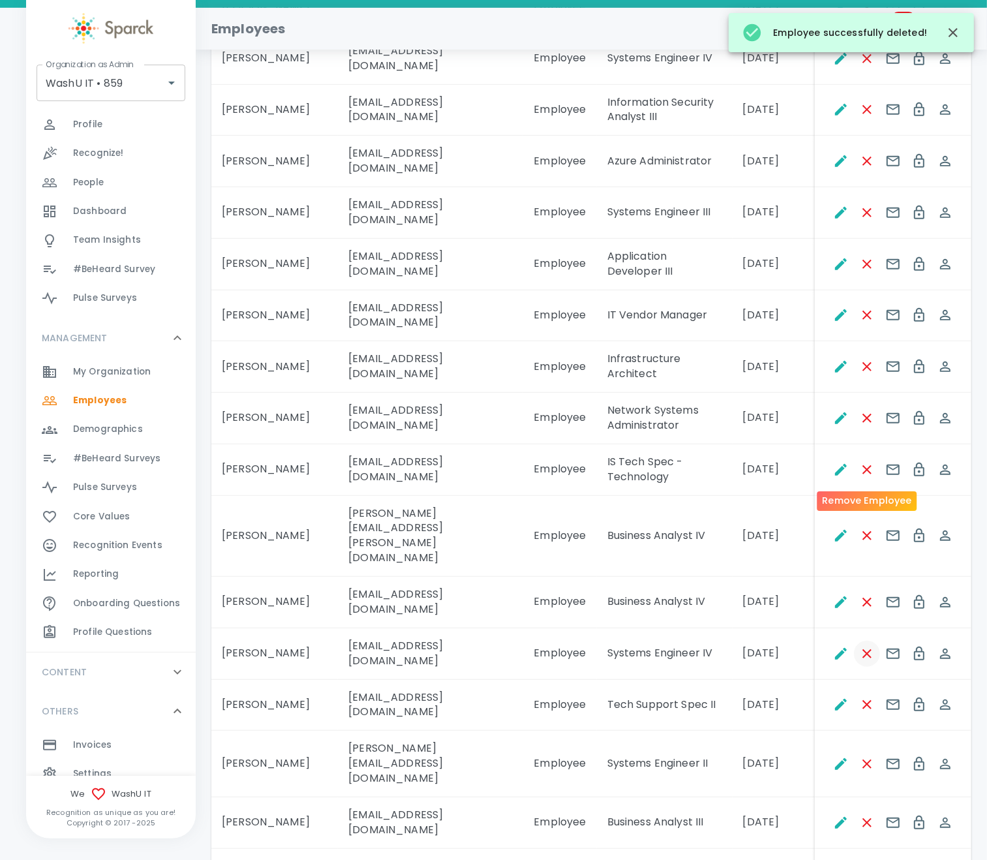
click at [870, 646] on icon "Remove Employee" at bounding box center [868, 654] width 16 height 16
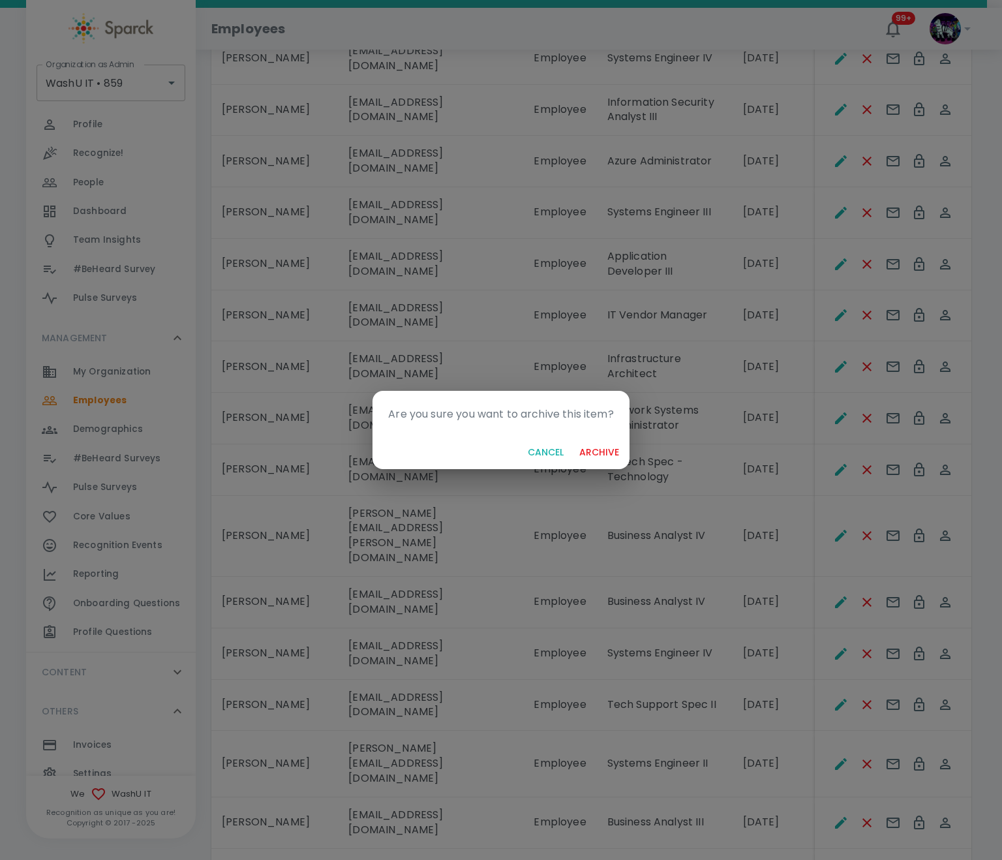
click at [594, 444] on button "archive" at bounding box center [599, 453] width 50 height 24
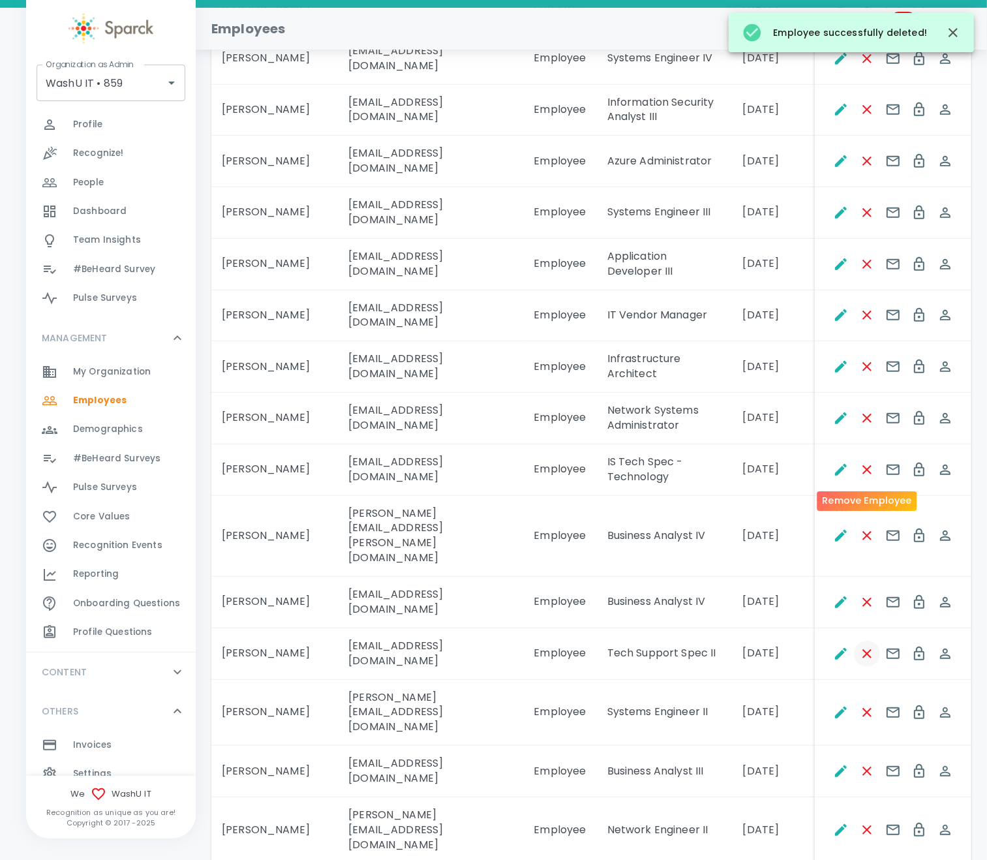
click at [875, 646] on icon "Remove Employee" at bounding box center [868, 654] width 16 height 16
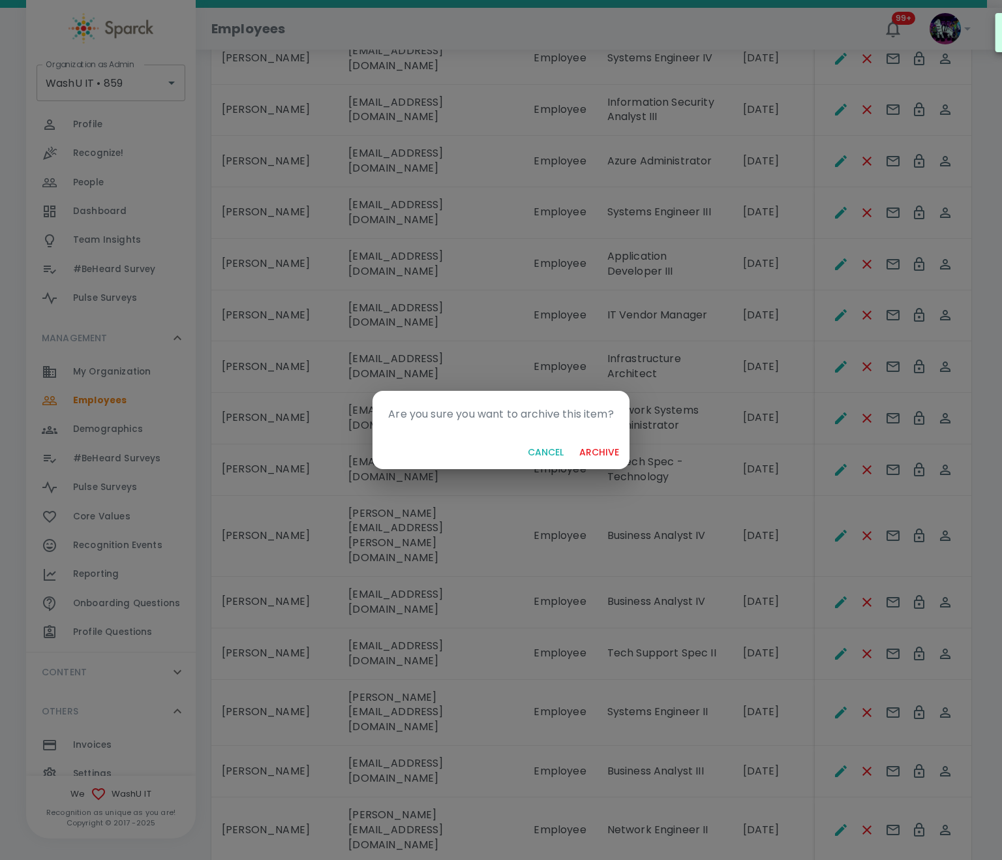
click at [587, 450] on button "archive" at bounding box center [599, 453] width 50 height 24
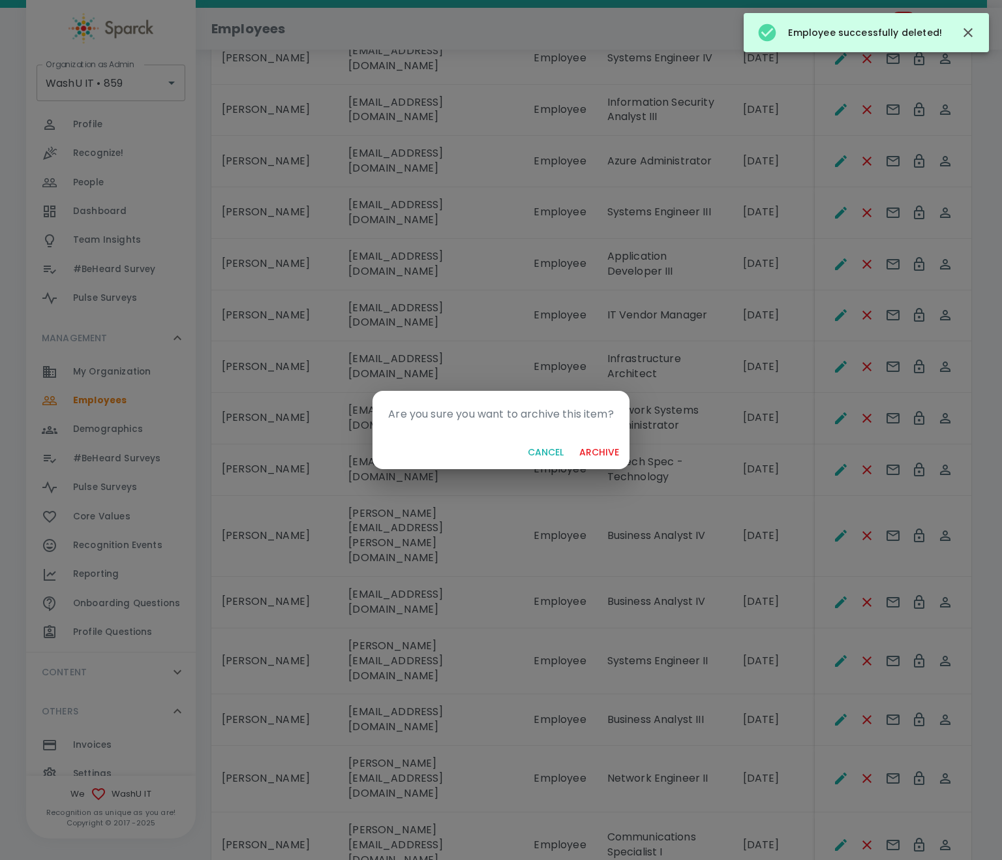
click at [593, 452] on button "archive" at bounding box center [599, 453] width 50 height 24
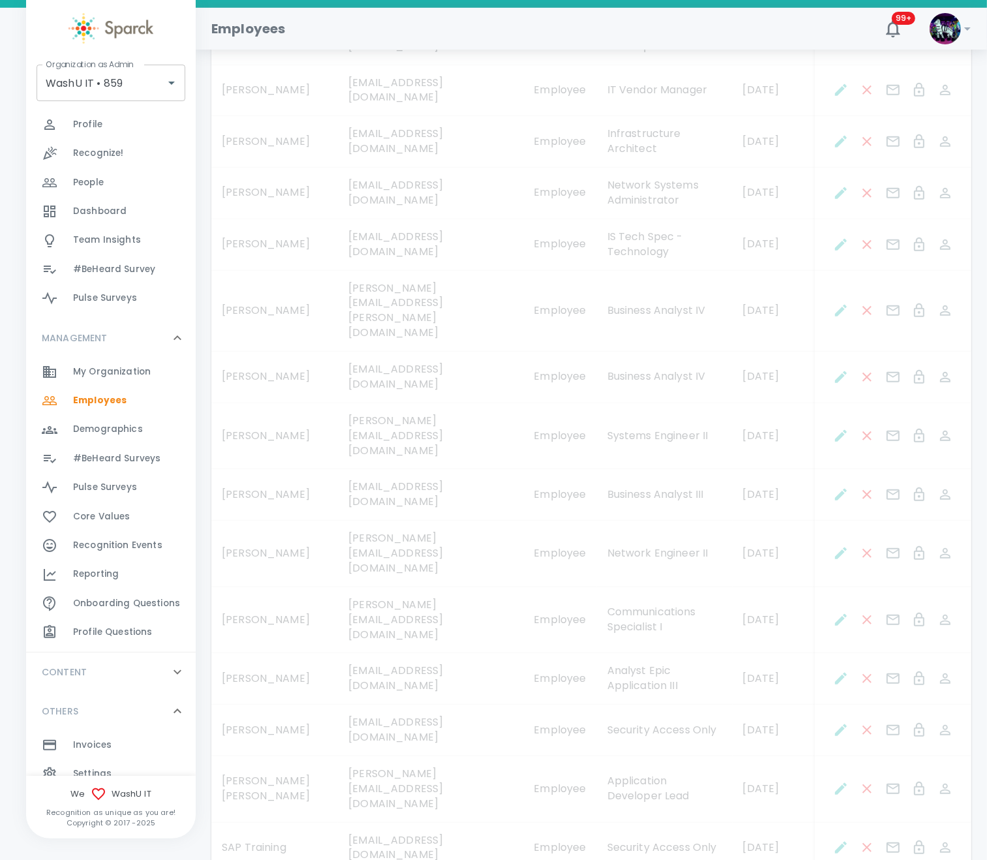
scroll to position [1076, 0]
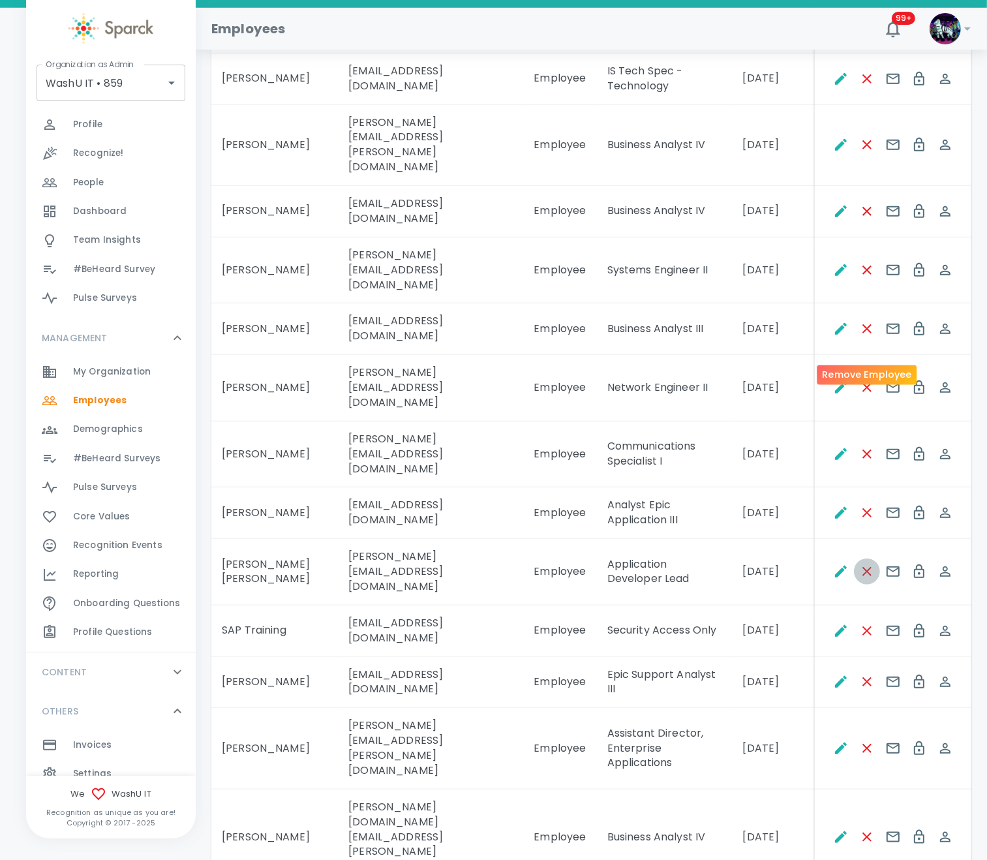
click at [868, 567] on icon "Remove Employee" at bounding box center [867, 571] width 9 height 9
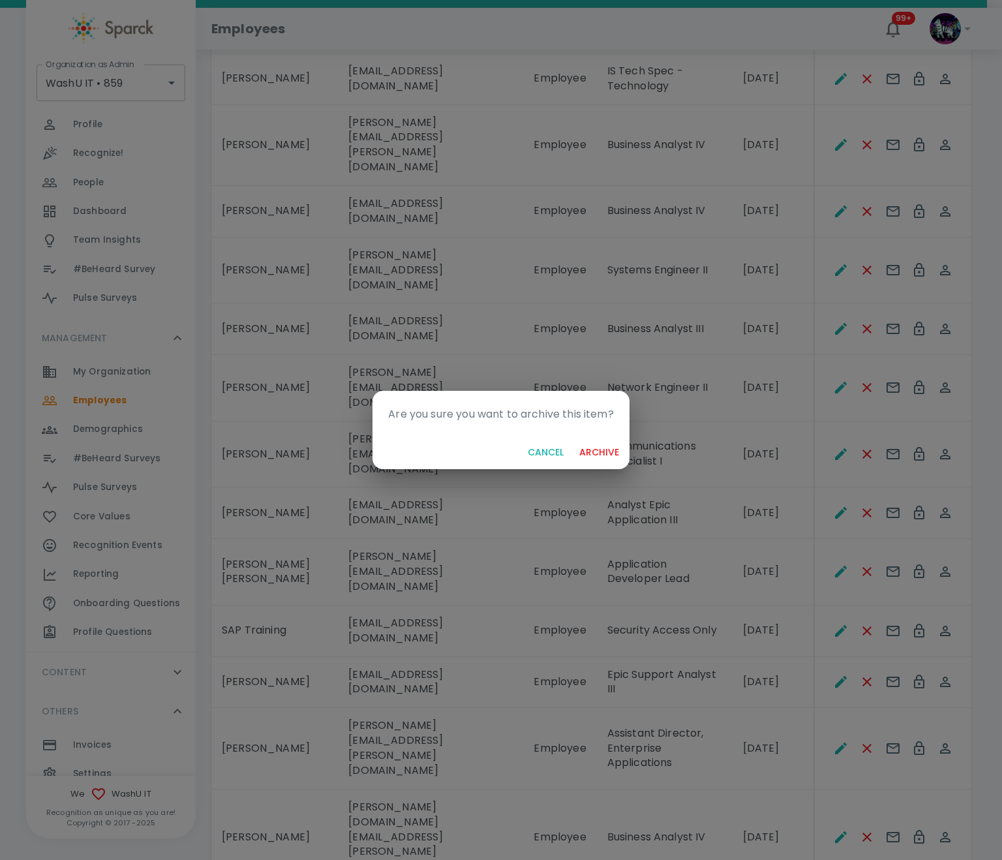
click at [559, 452] on button "Cancel" at bounding box center [546, 453] width 46 height 24
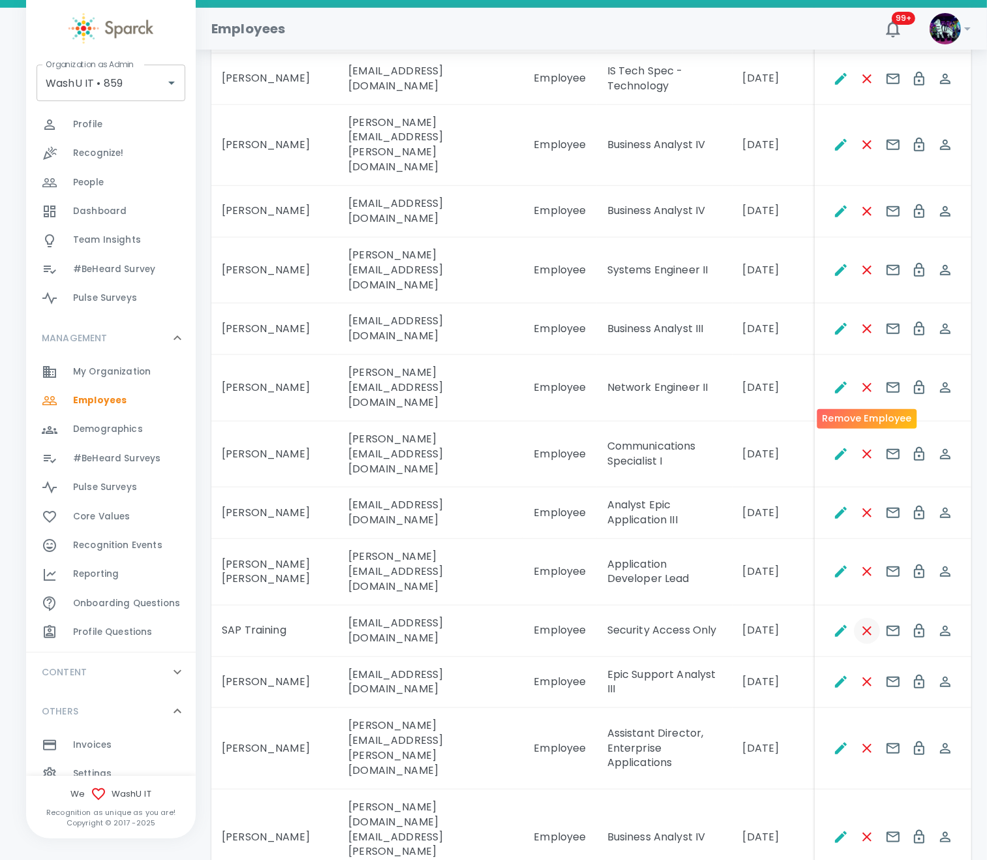
click at [868, 623] on icon "Remove Employee" at bounding box center [868, 631] width 16 height 16
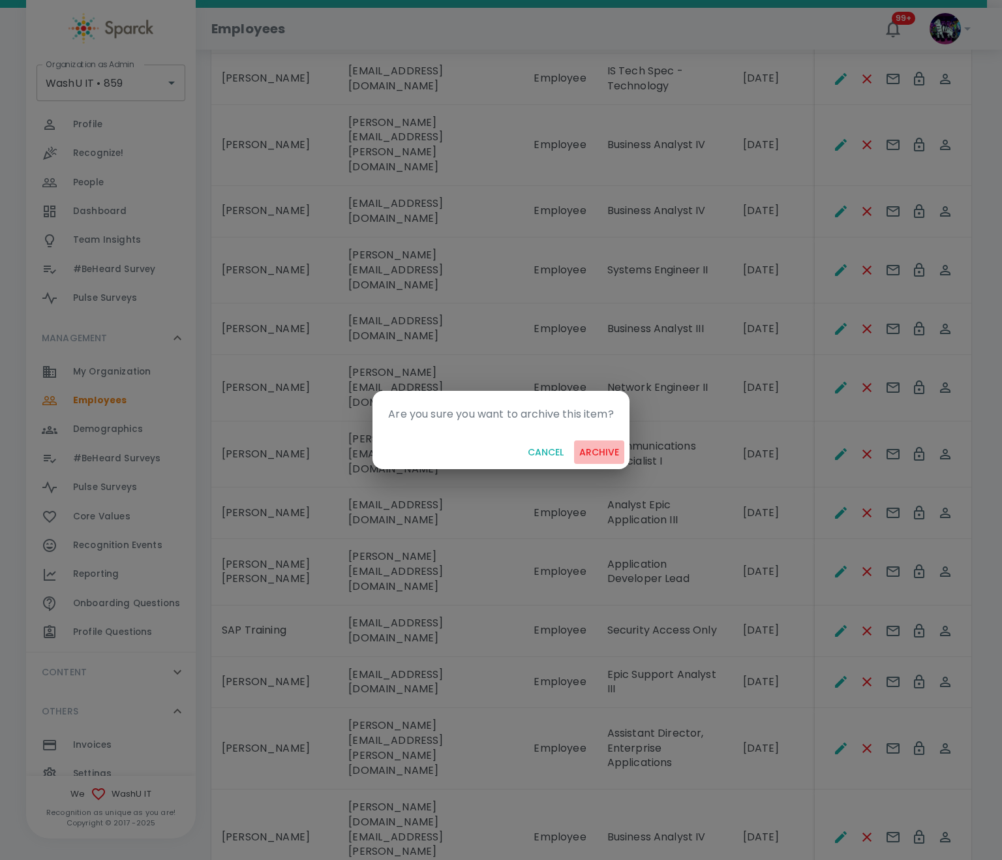
click at [617, 446] on button "archive" at bounding box center [599, 453] width 50 height 24
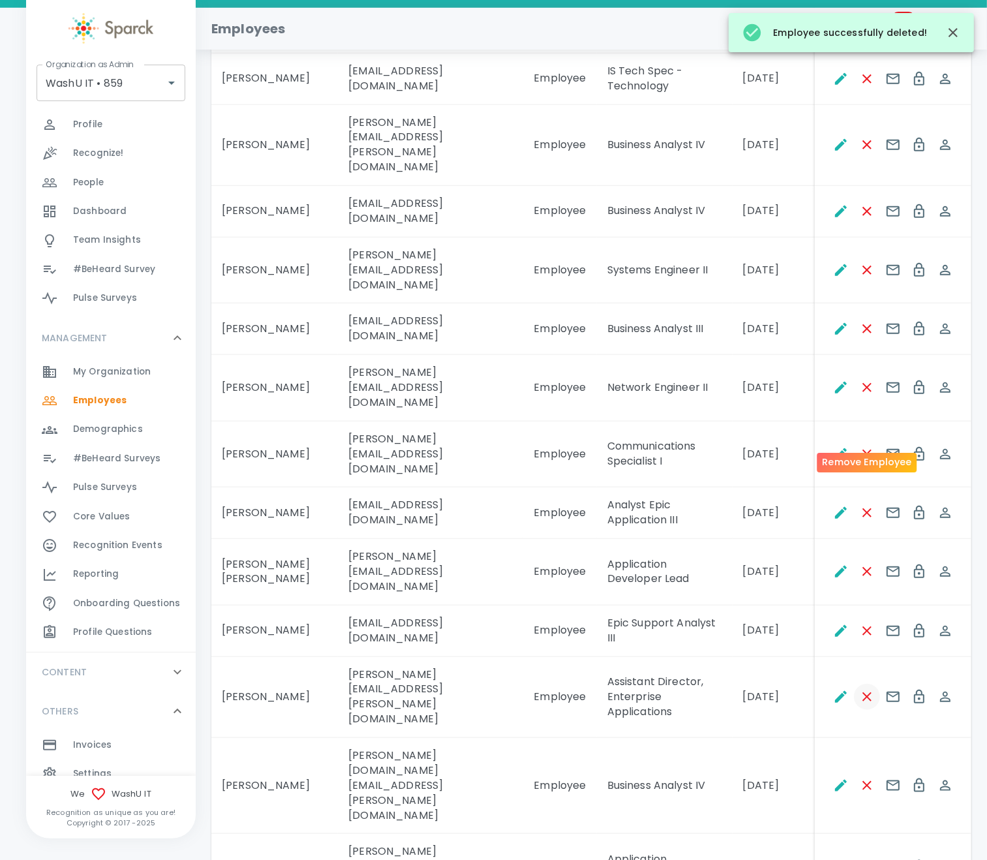
click at [865, 689] on icon "Remove Employee" at bounding box center [868, 697] width 16 height 16
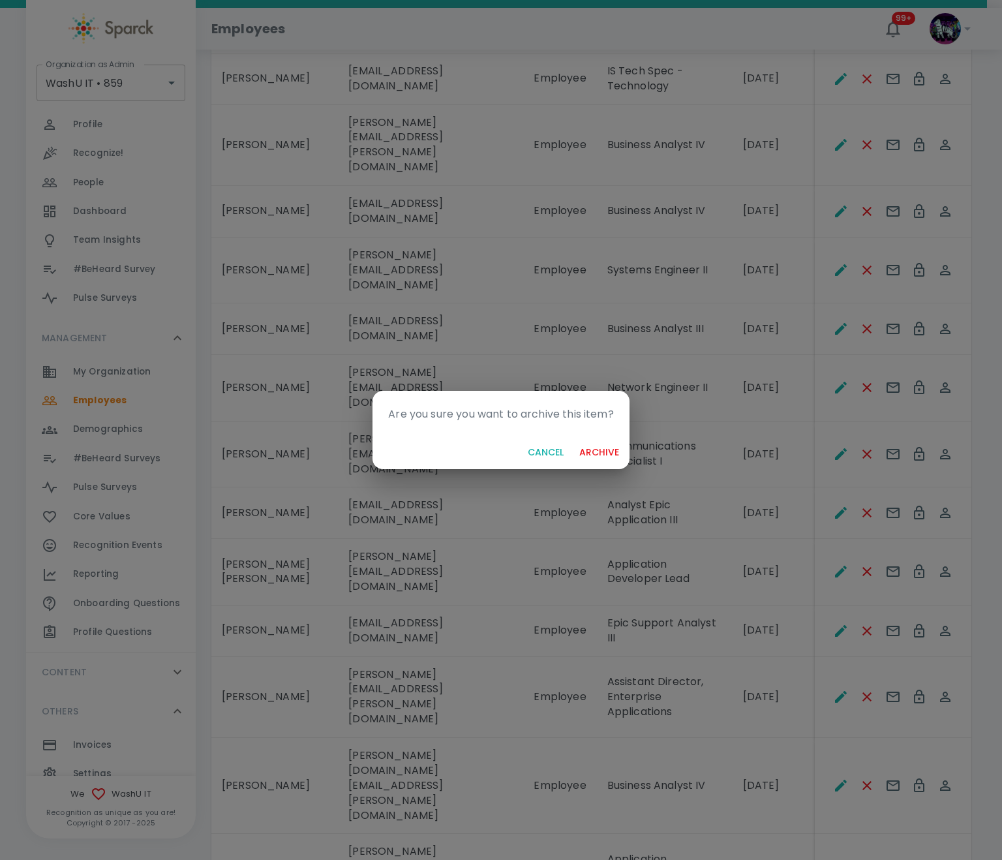
click at [612, 450] on button "archive" at bounding box center [599, 453] width 50 height 24
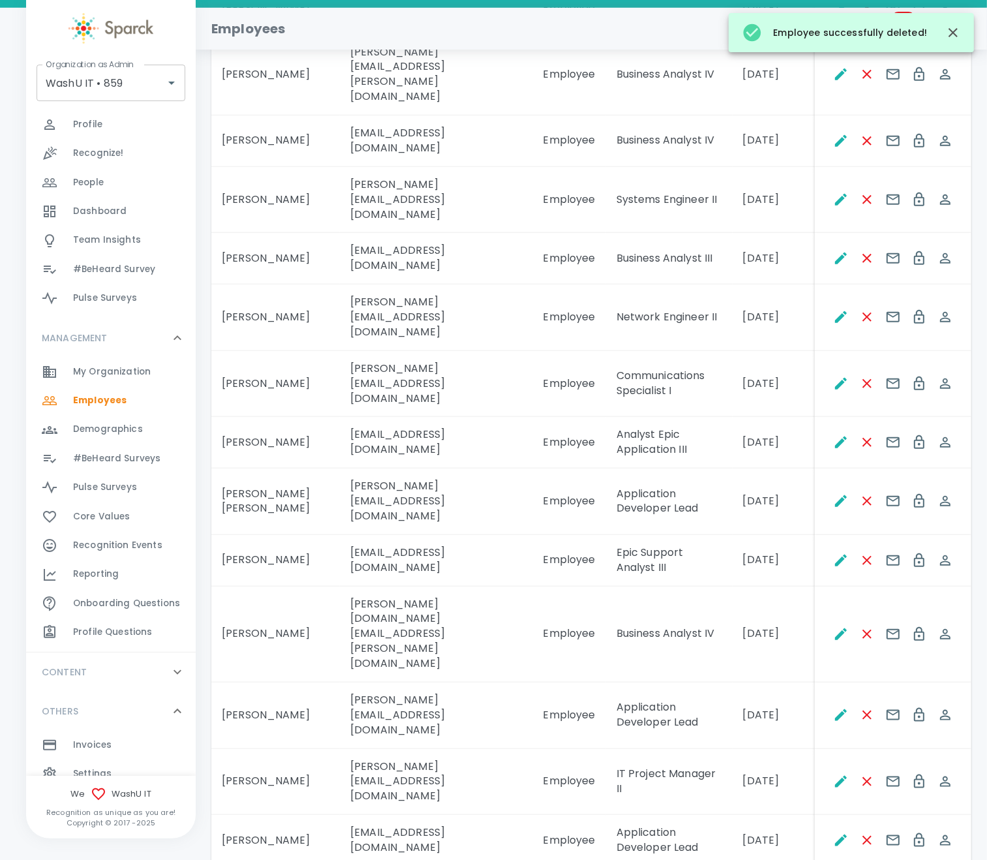
scroll to position [1174, 0]
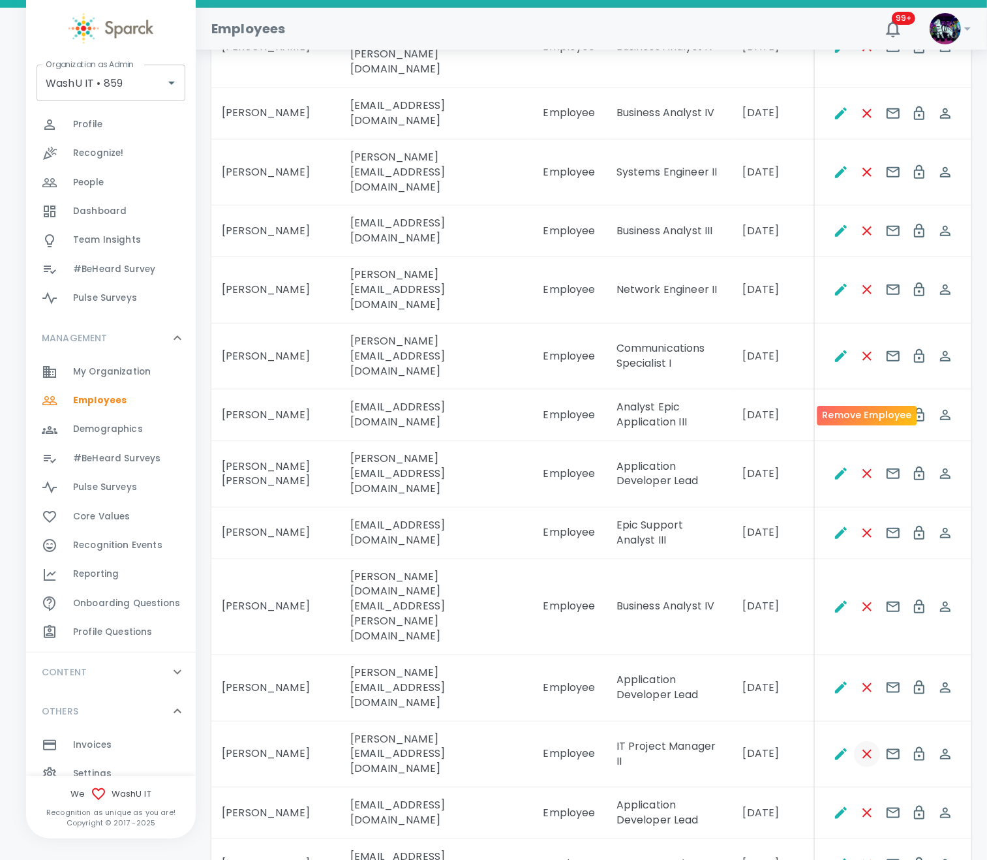
click at [865, 747] on icon "Remove Employee" at bounding box center [868, 755] width 16 height 16
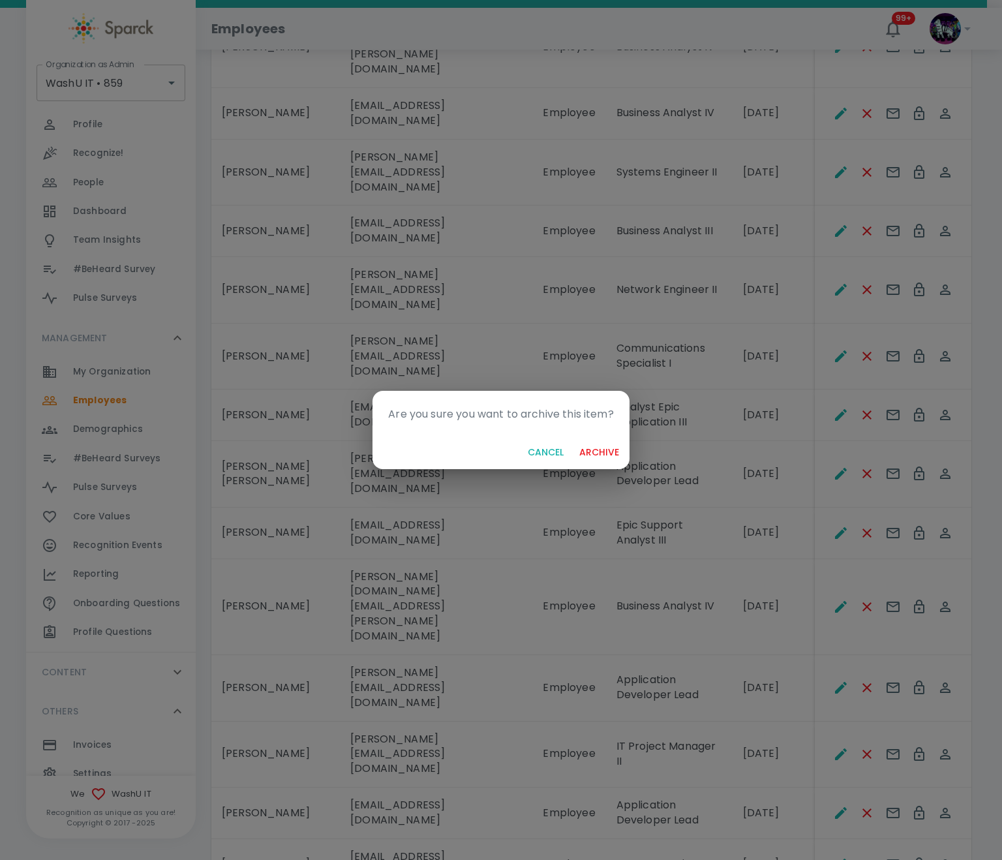
click at [589, 444] on button "archive" at bounding box center [599, 453] width 50 height 24
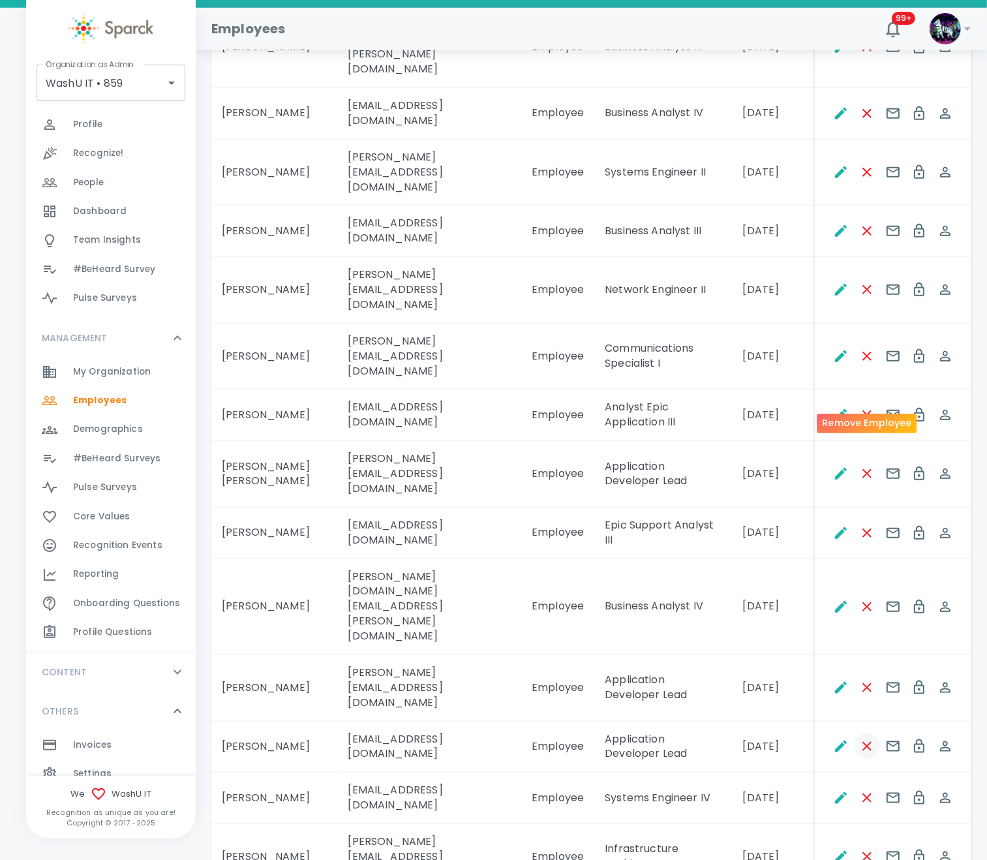
click at [868, 739] on icon "Remove Employee" at bounding box center [868, 747] width 16 height 16
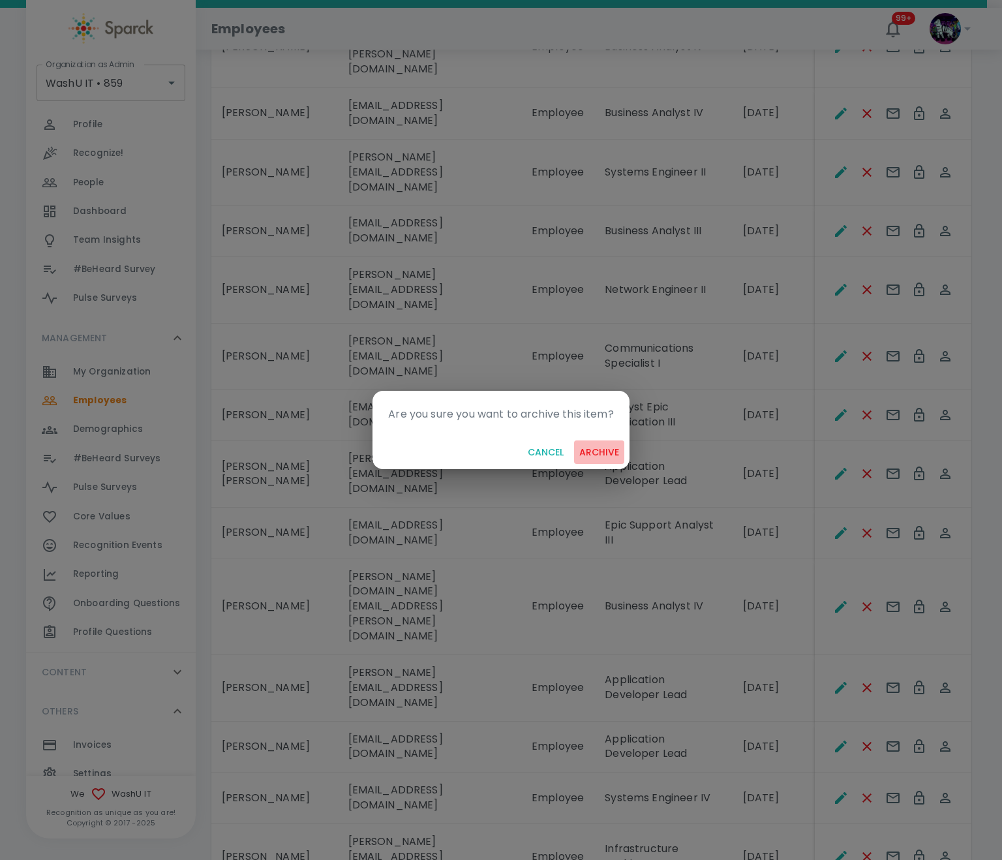
click at [597, 448] on button "archive" at bounding box center [599, 453] width 50 height 24
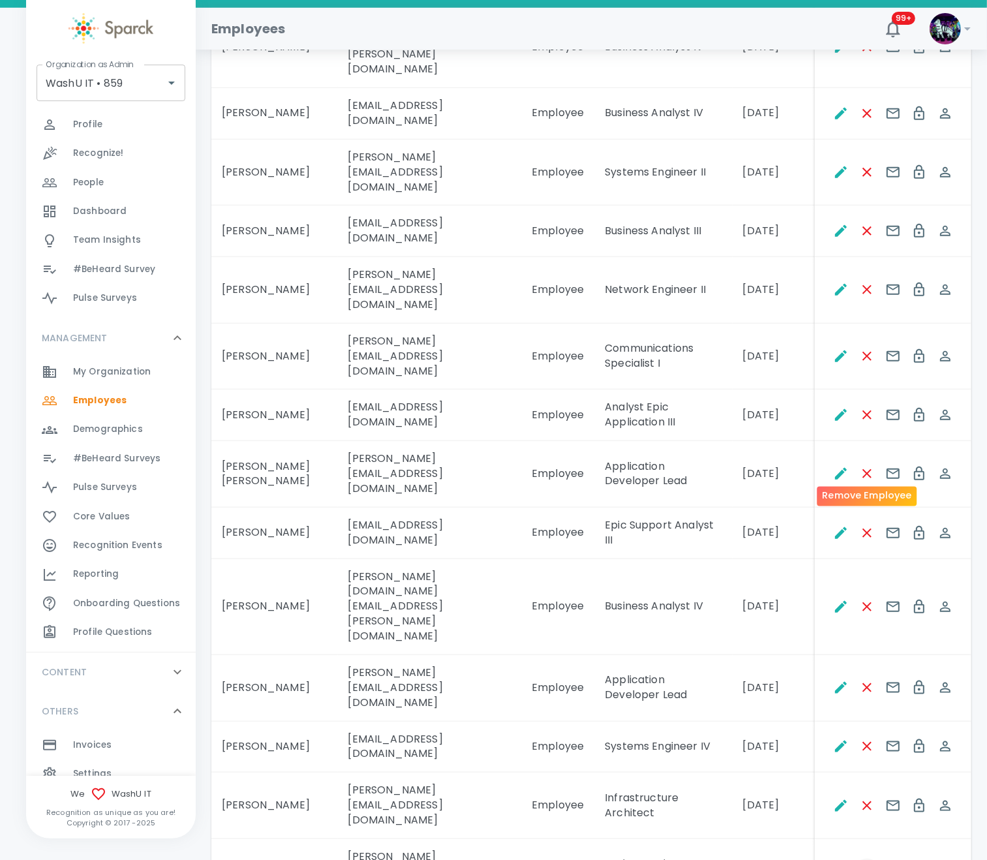
click at [864, 860] on icon "Remove Employee" at bounding box center [868, 872] width 16 height 16
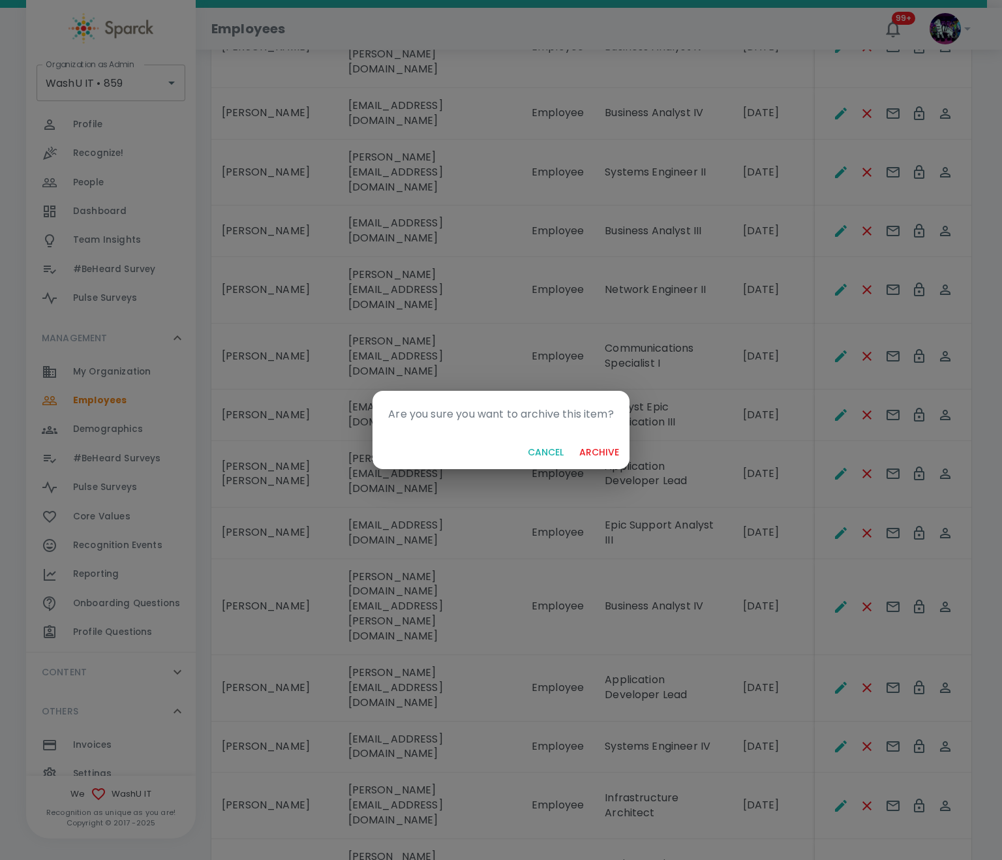
click at [617, 454] on button "archive" at bounding box center [599, 453] width 50 height 24
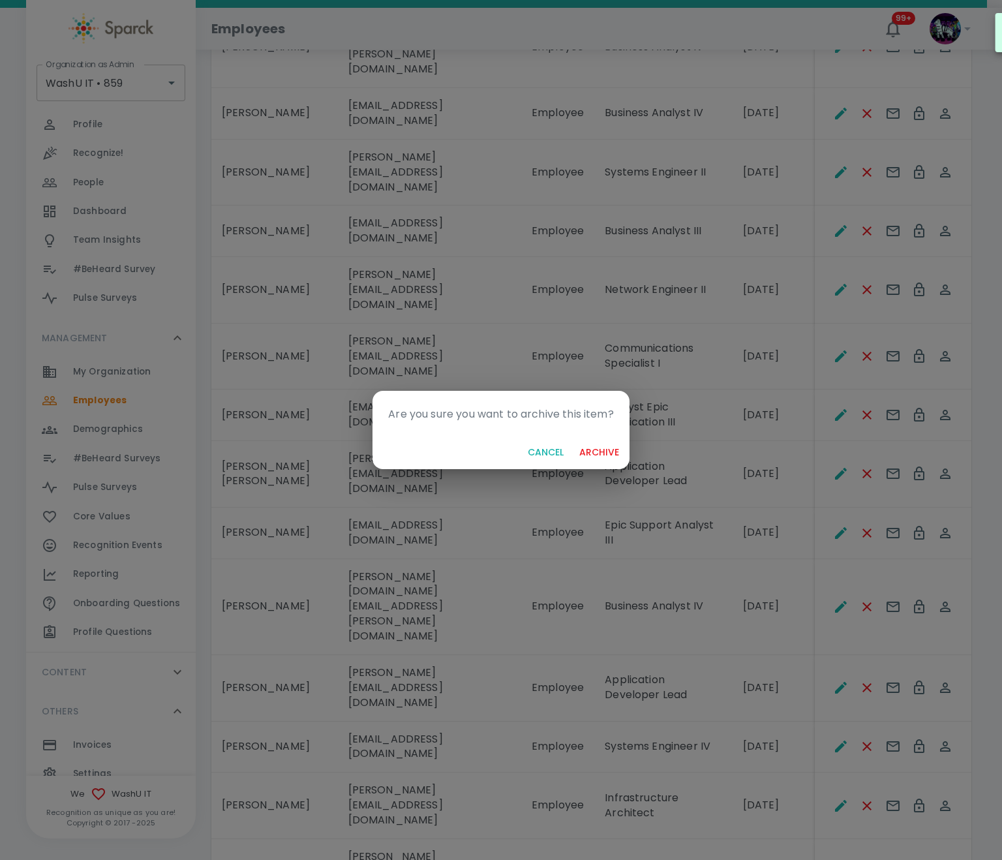
click at [616, 454] on button "archive" at bounding box center [599, 453] width 50 height 24
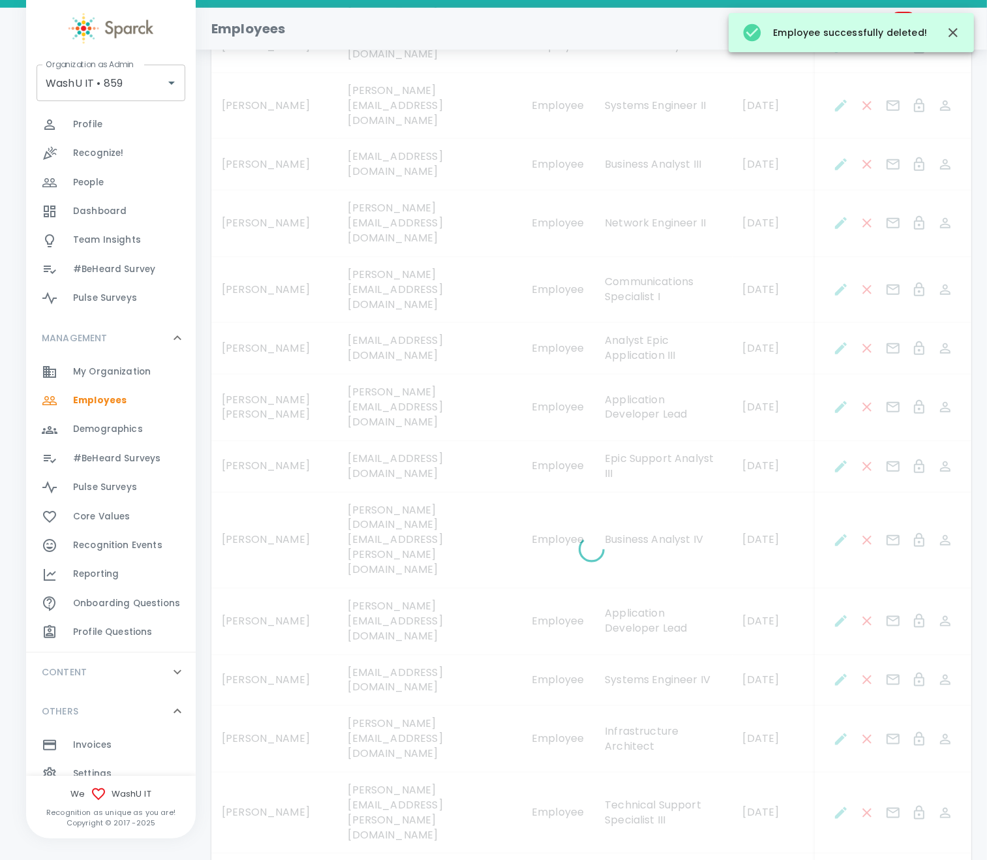
scroll to position [1272, 0]
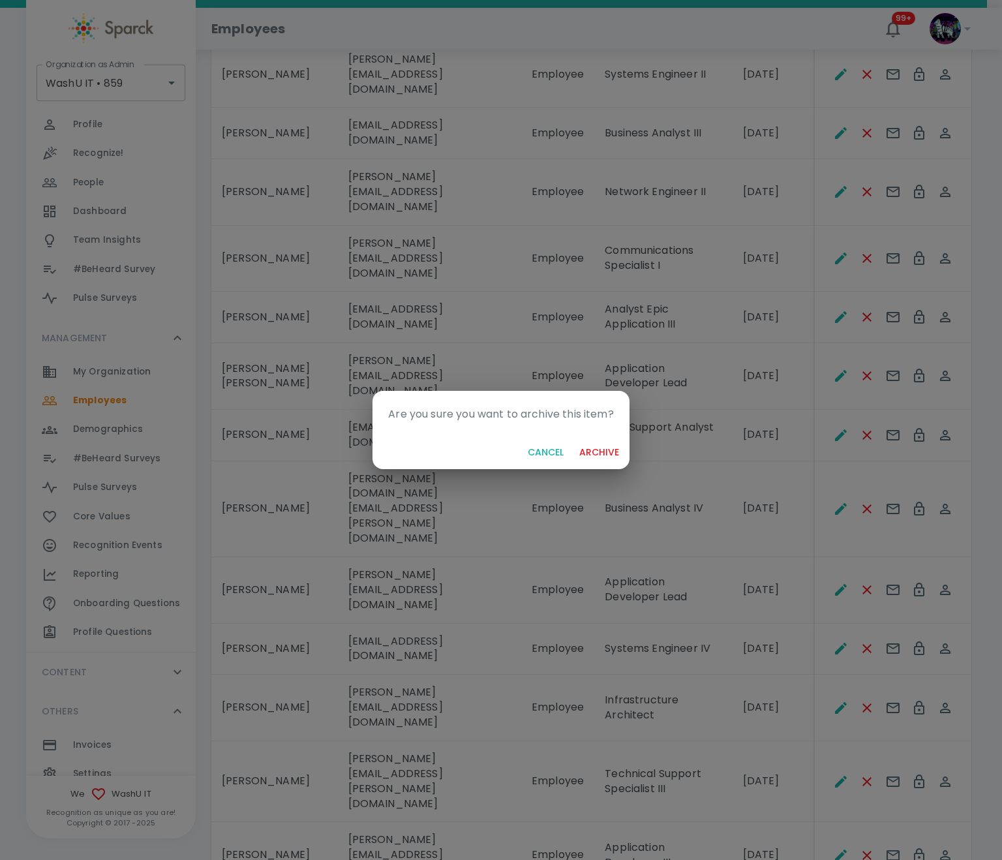
click at [610, 452] on button "archive" at bounding box center [599, 453] width 50 height 24
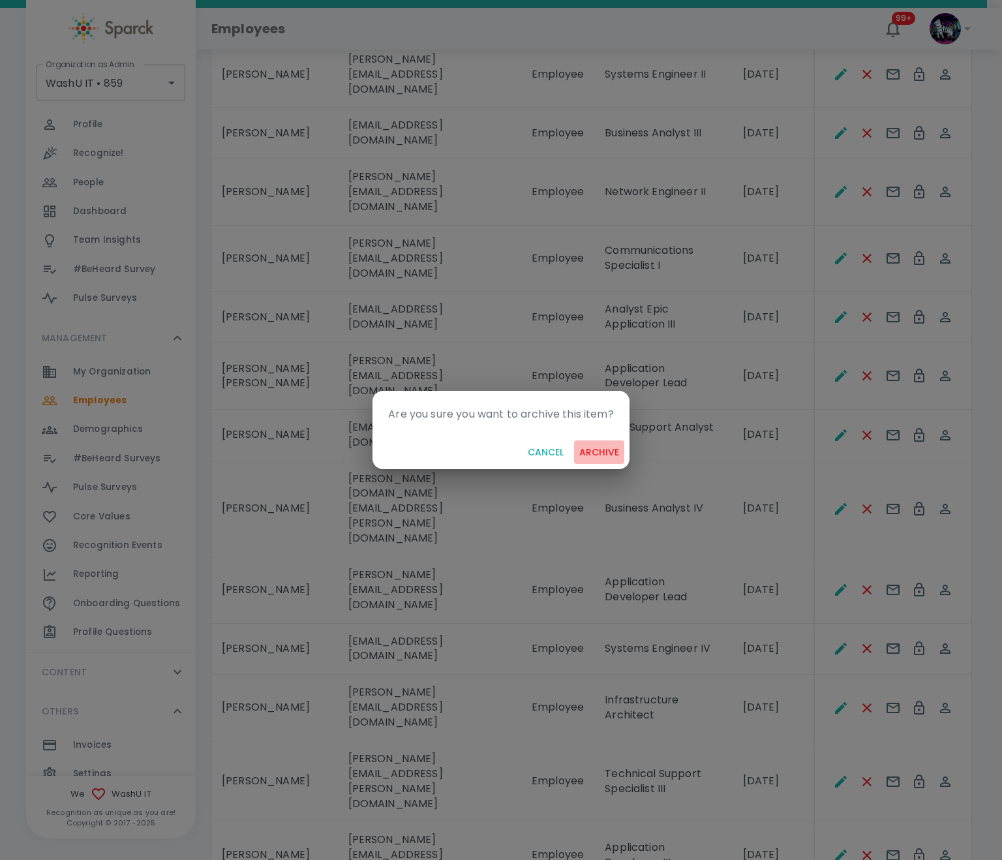
click at [620, 448] on button "archive" at bounding box center [599, 453] width 50 height 24
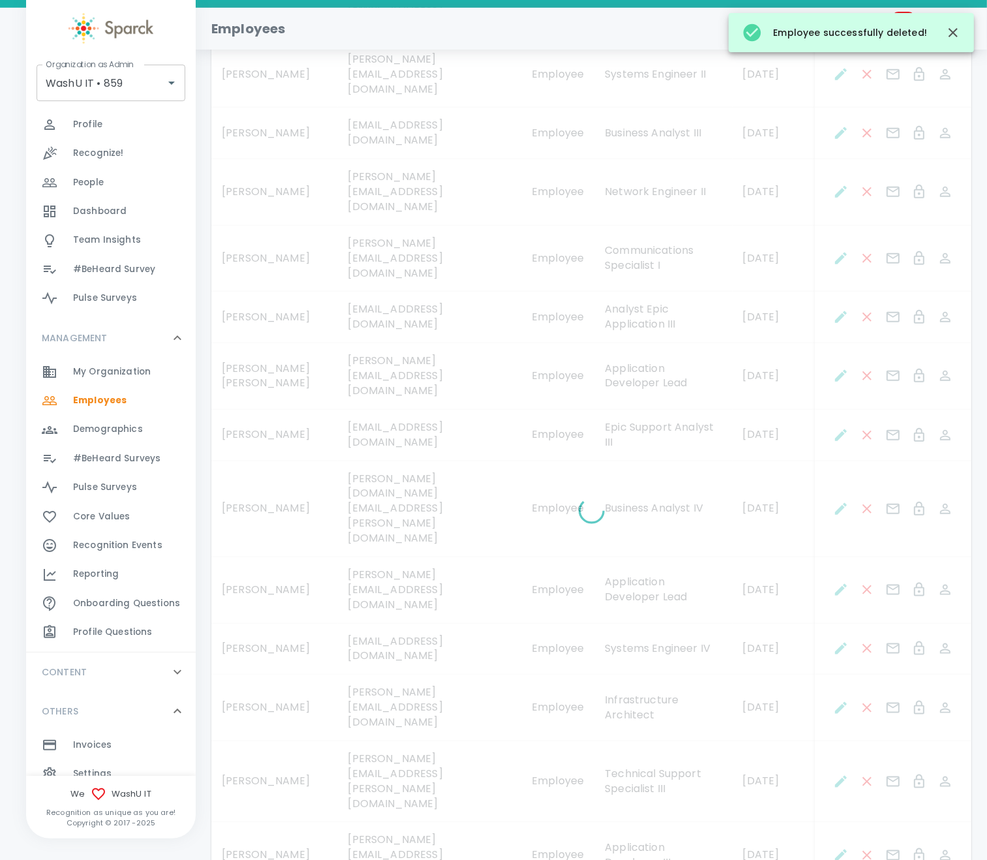
scroll to position [1371, 0]
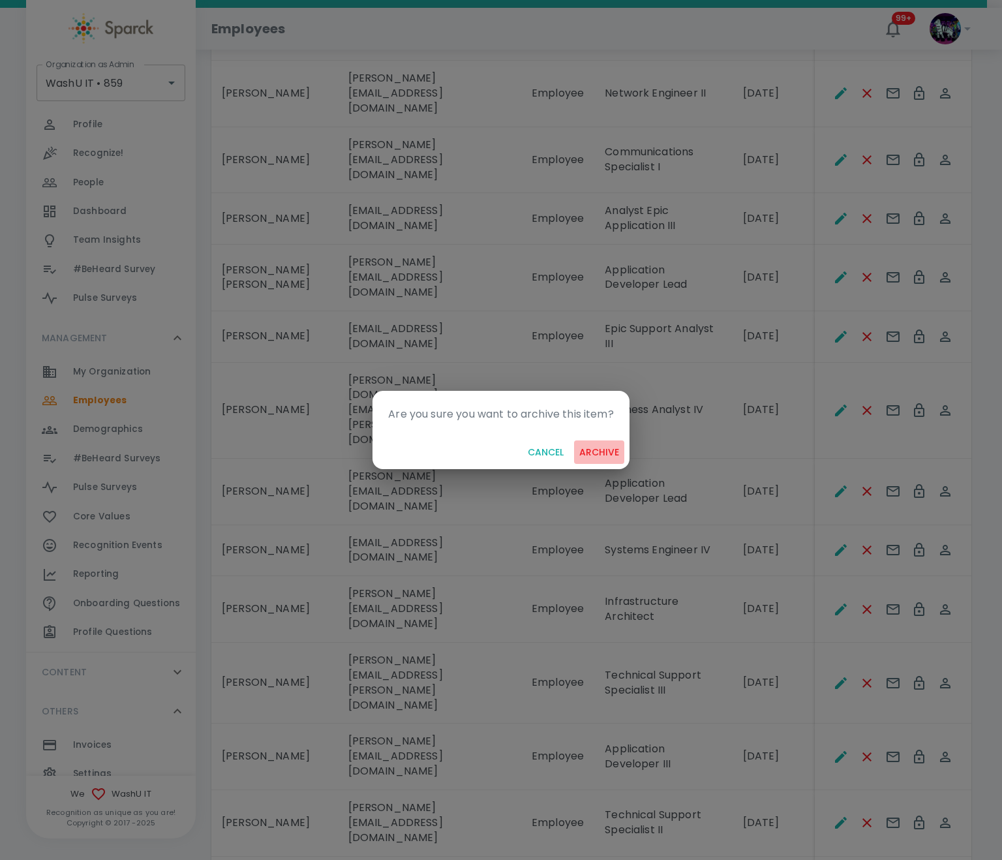
click at [617, 452] on button "archive" at bounding box center [599, 453] width 50 height 24
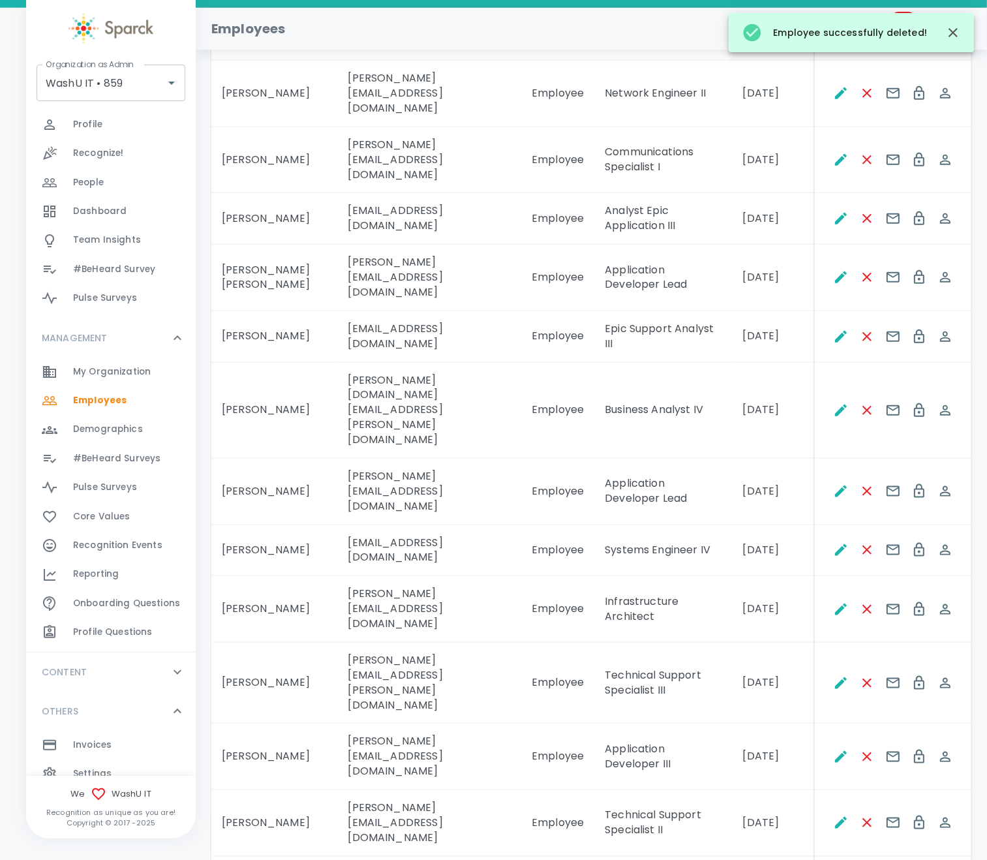
scroll to position [1468, 0]
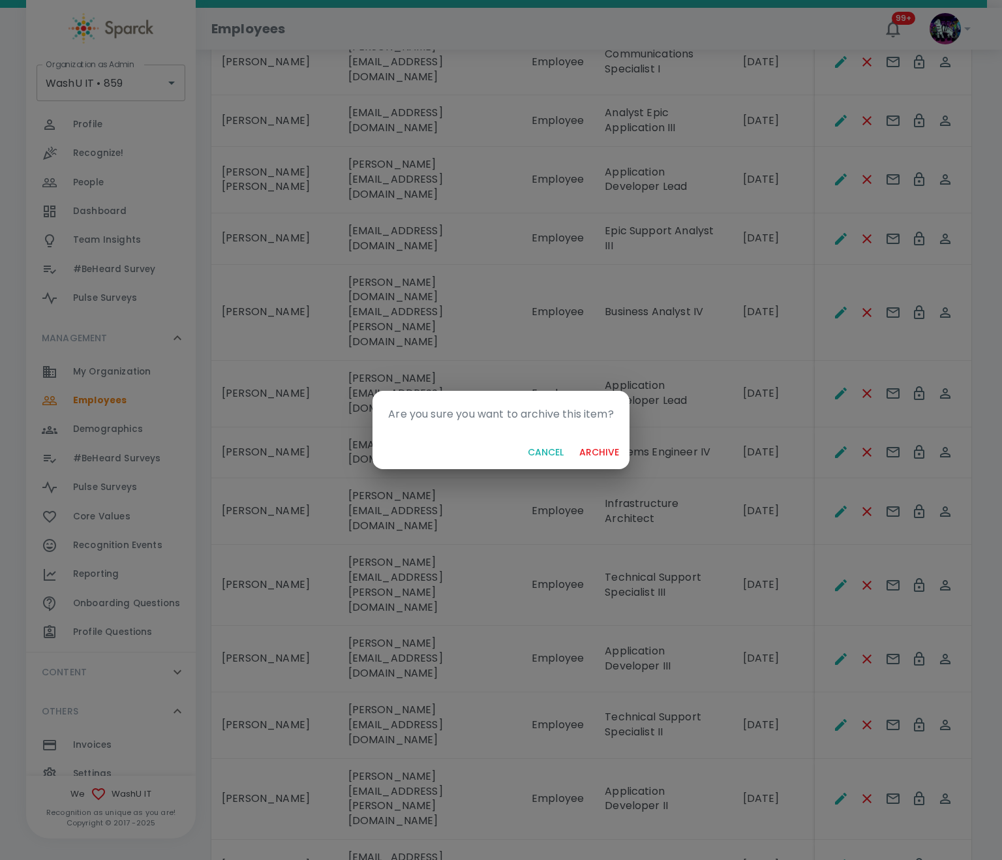
drag, startPoint x: 596, startPoint y: 446, endPoint x: 593, endPoint y: 454, distance: 8.5
click at [593, 446] on button "archive" at bounding box center [599, 453] width 50 height 24
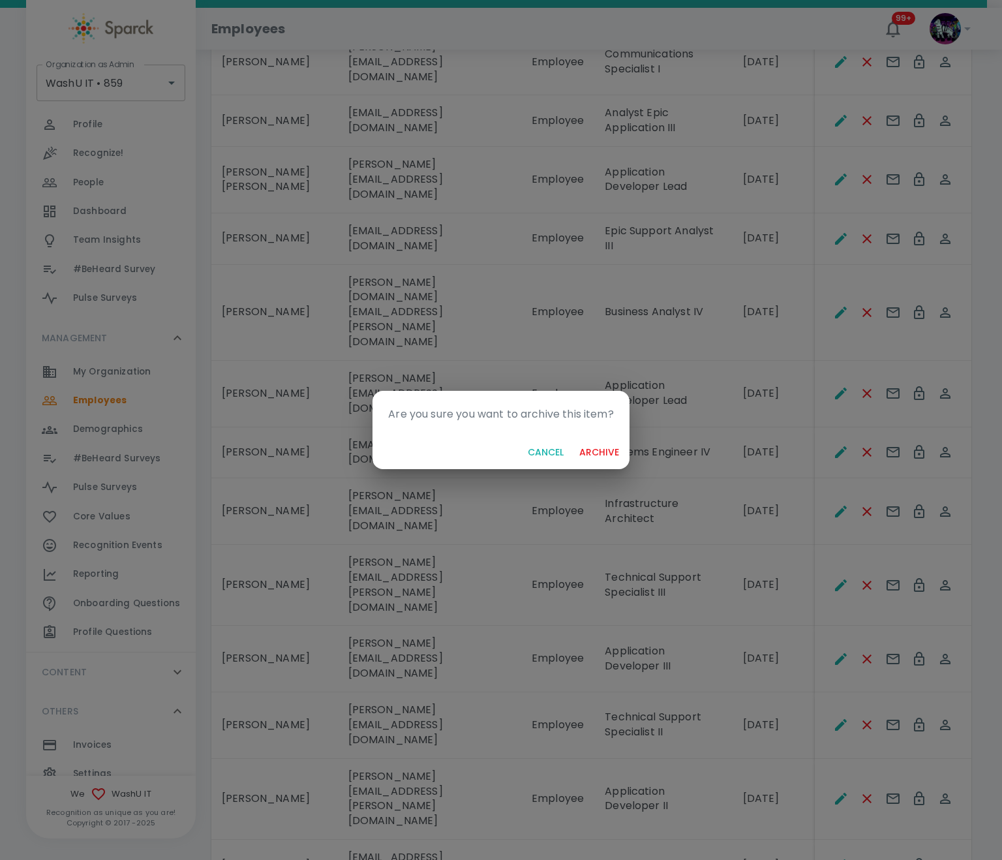
click at [597, 452] on button "archive" at bounding box center [599, 453] width 50 height 24
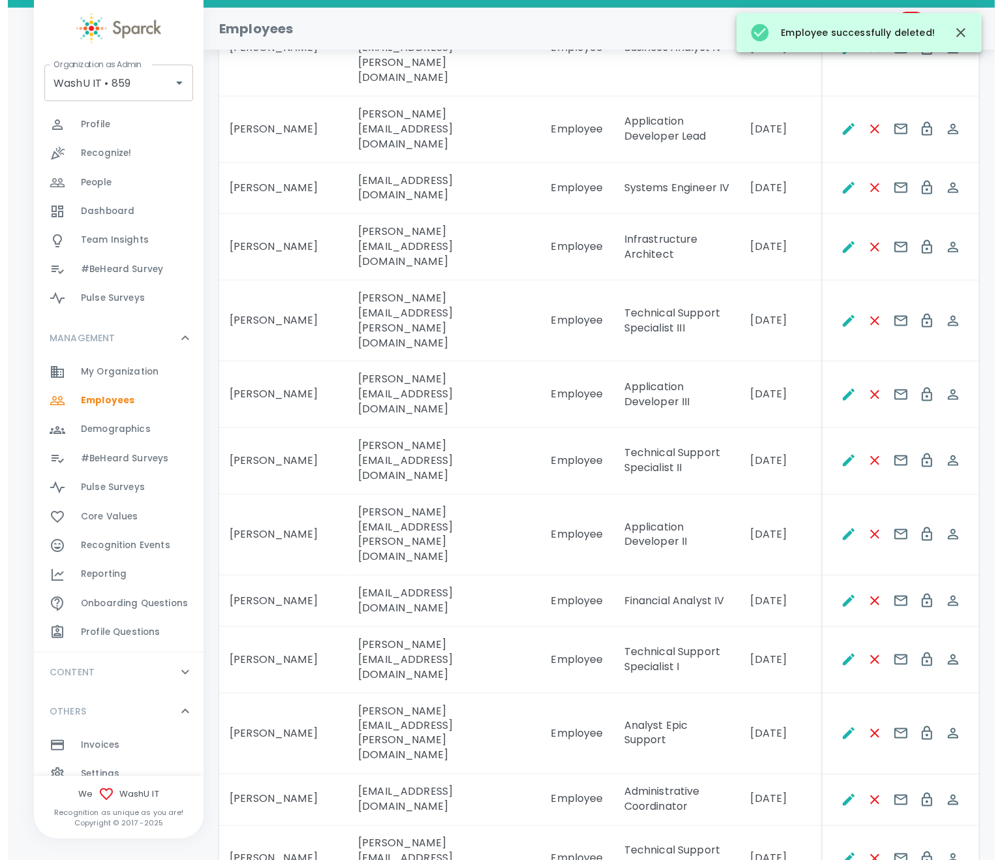
scroll to position [1761, 0]
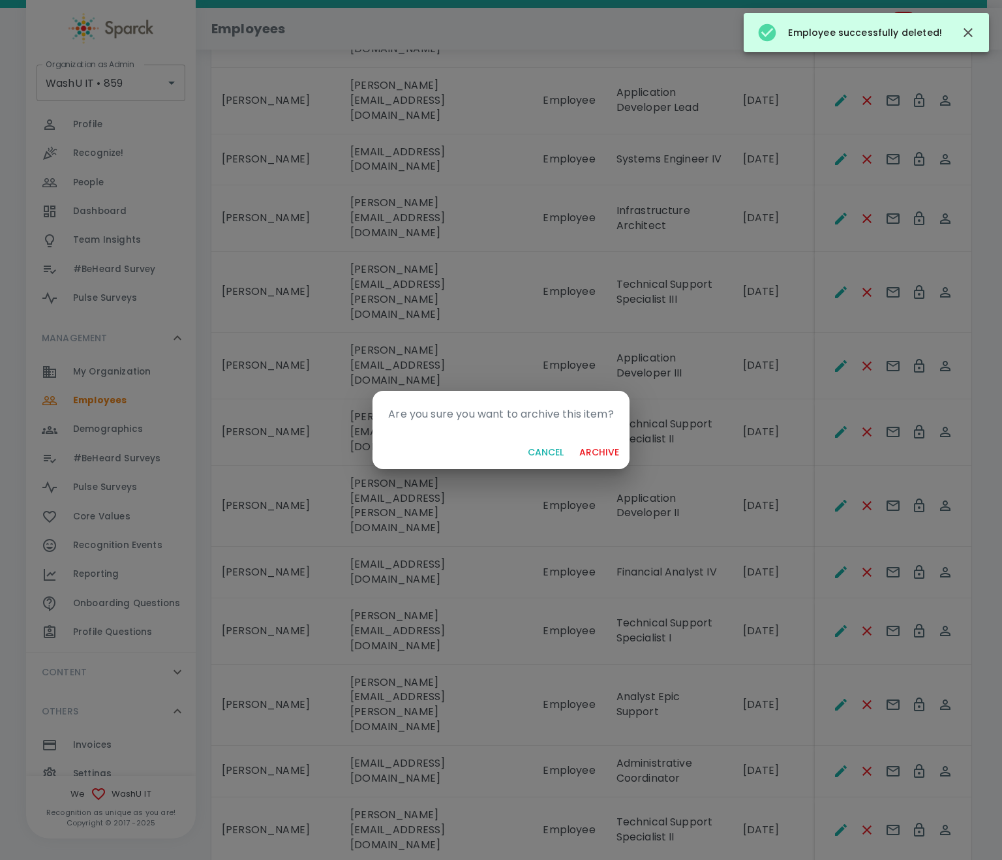
click at [598, 456] on button "archive" at bounding box center [599, 453] width 50 height 24
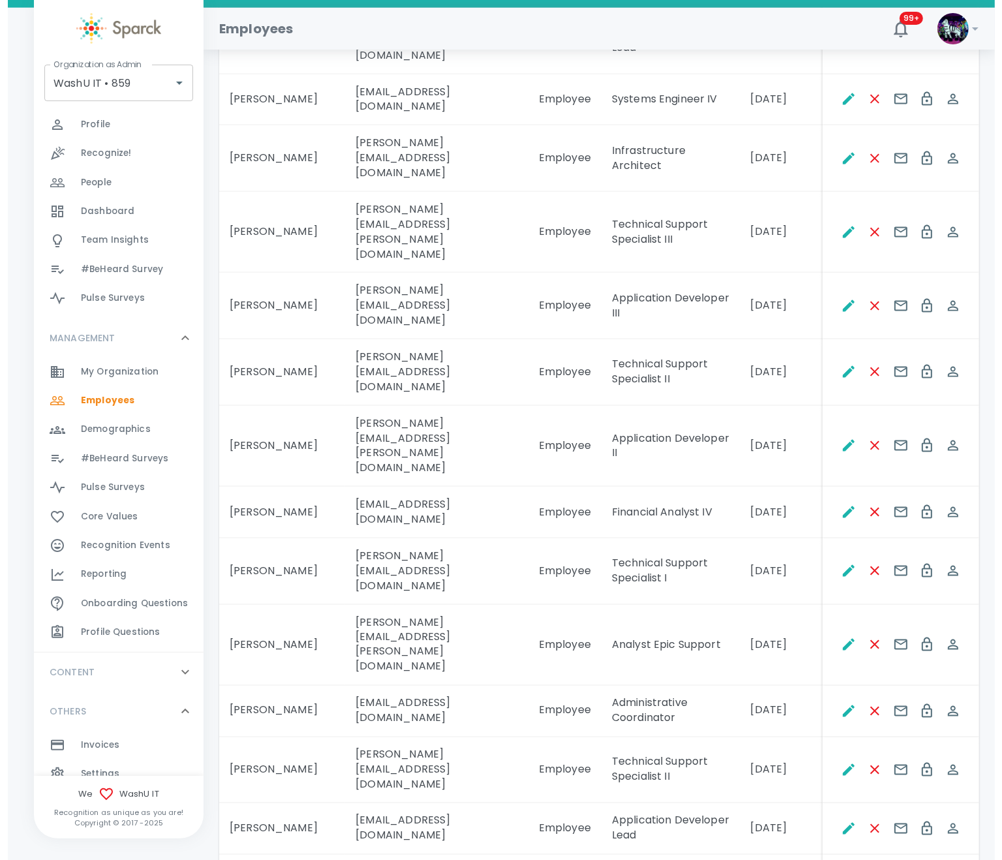
scroll to position [1862, 0]
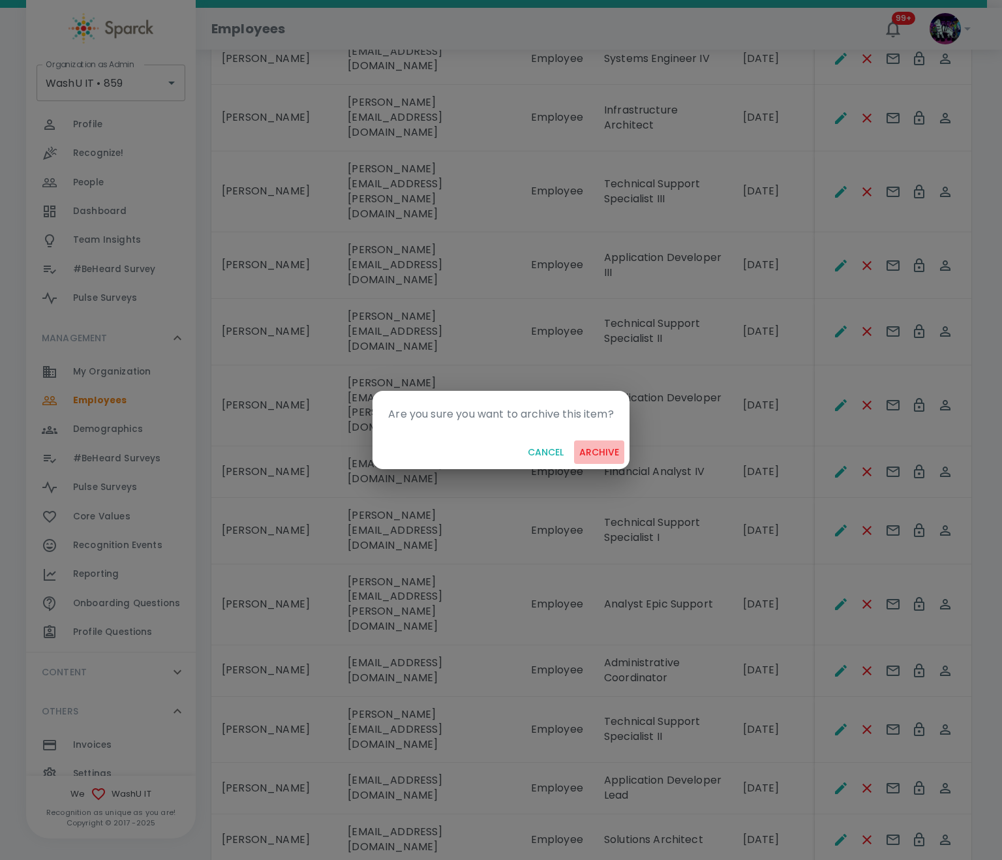
click at [600, 452] on button "archive" at bounding box center [599, 453] width 50 height 24
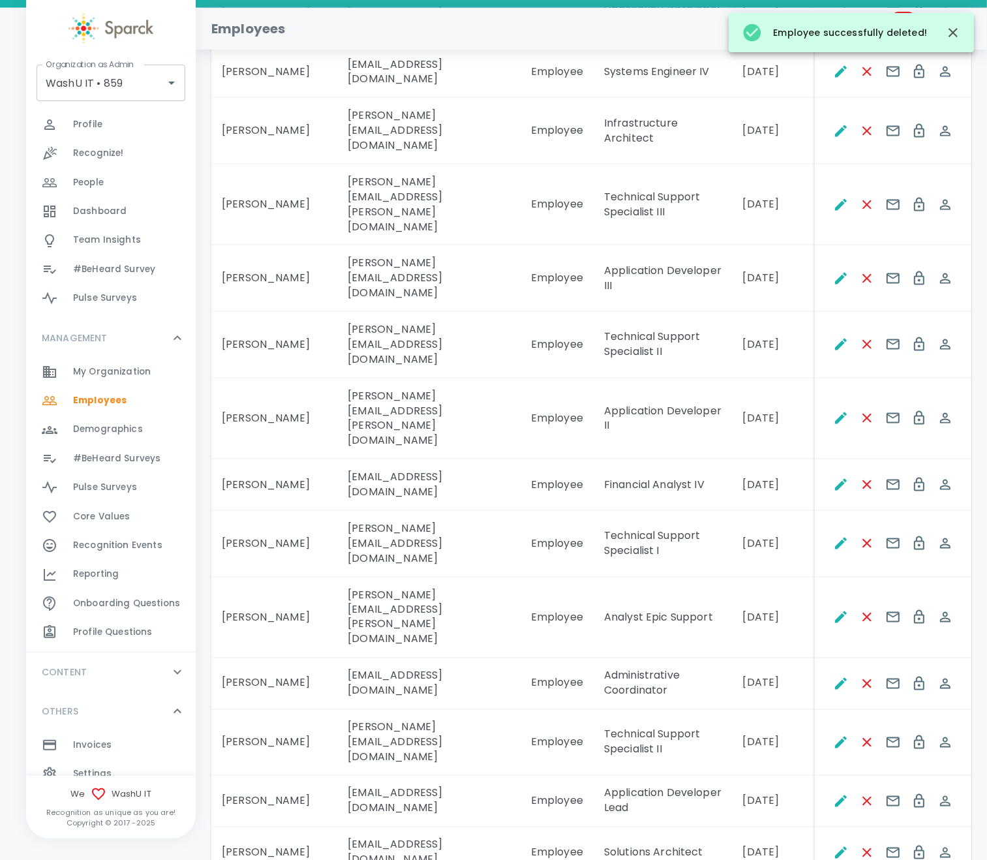
scroll to position [1877, 0]
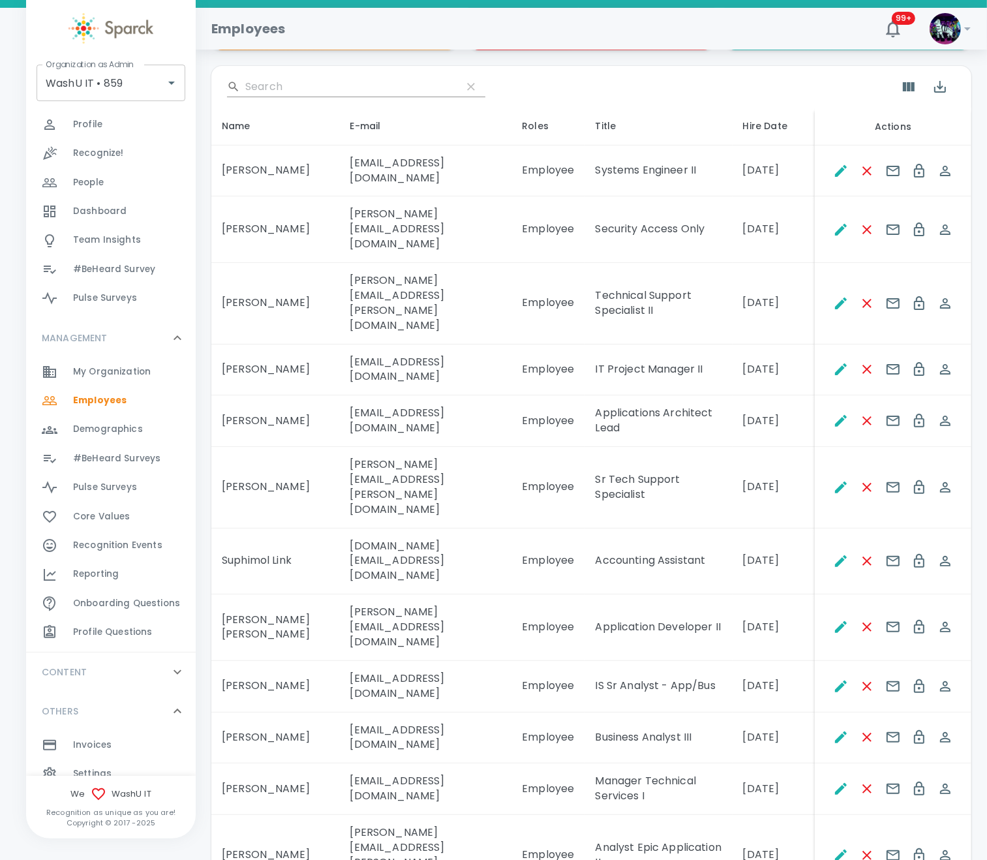
scroll to position [55, 0]
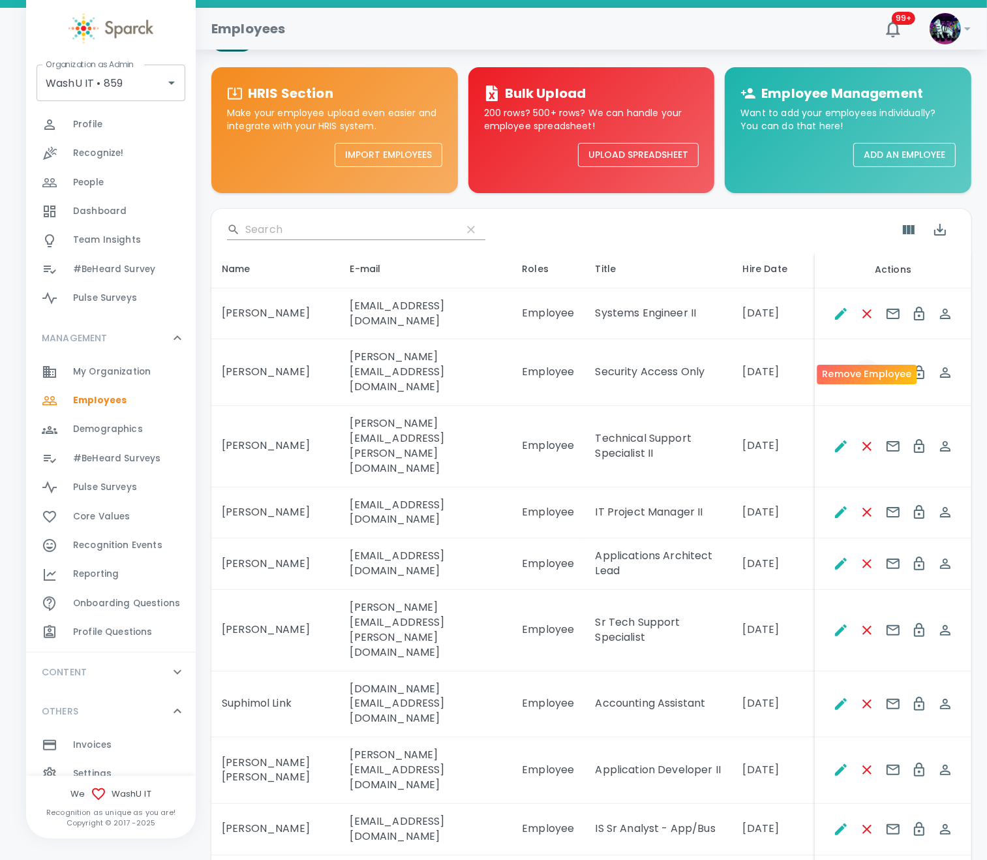
click at [863, 368] on icon "Remove Employee" at bounding box center [867, 372] width 9 height 9
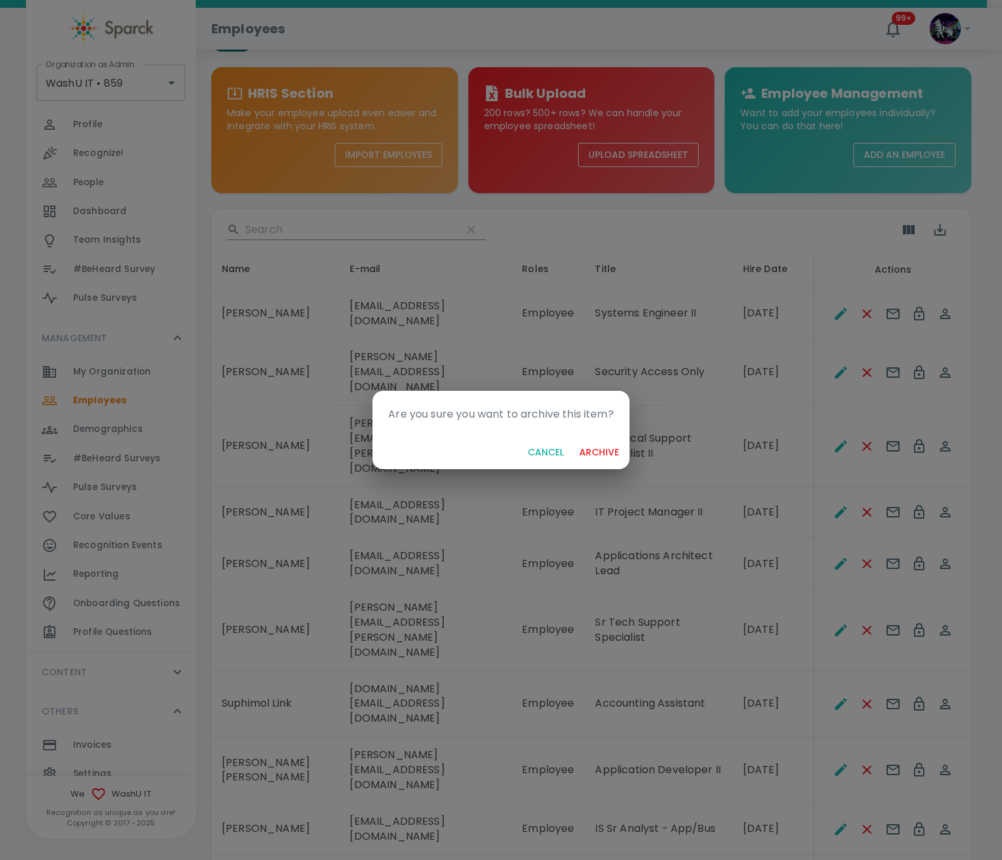
click at [610, 452] on button "archive" at bounding box center [599, 453] width 50 height 24
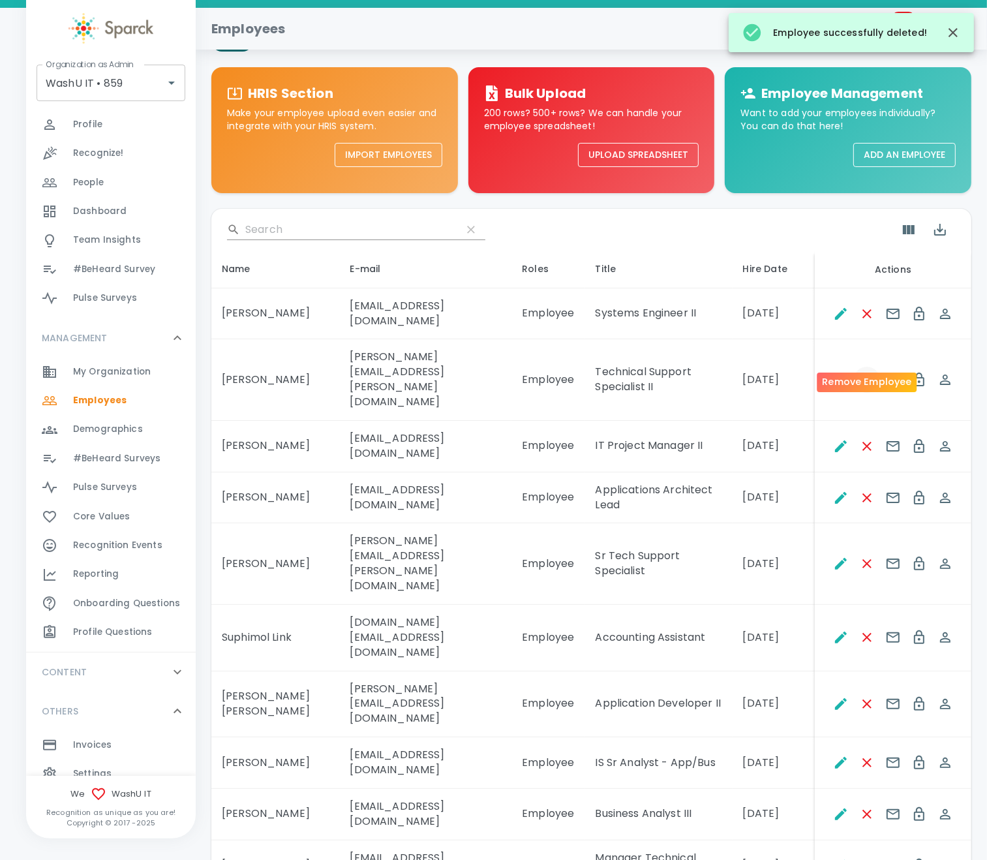
click at [867, 372] on icon "Remove Employee" at bounding box center [868, 380] width 16 height 16
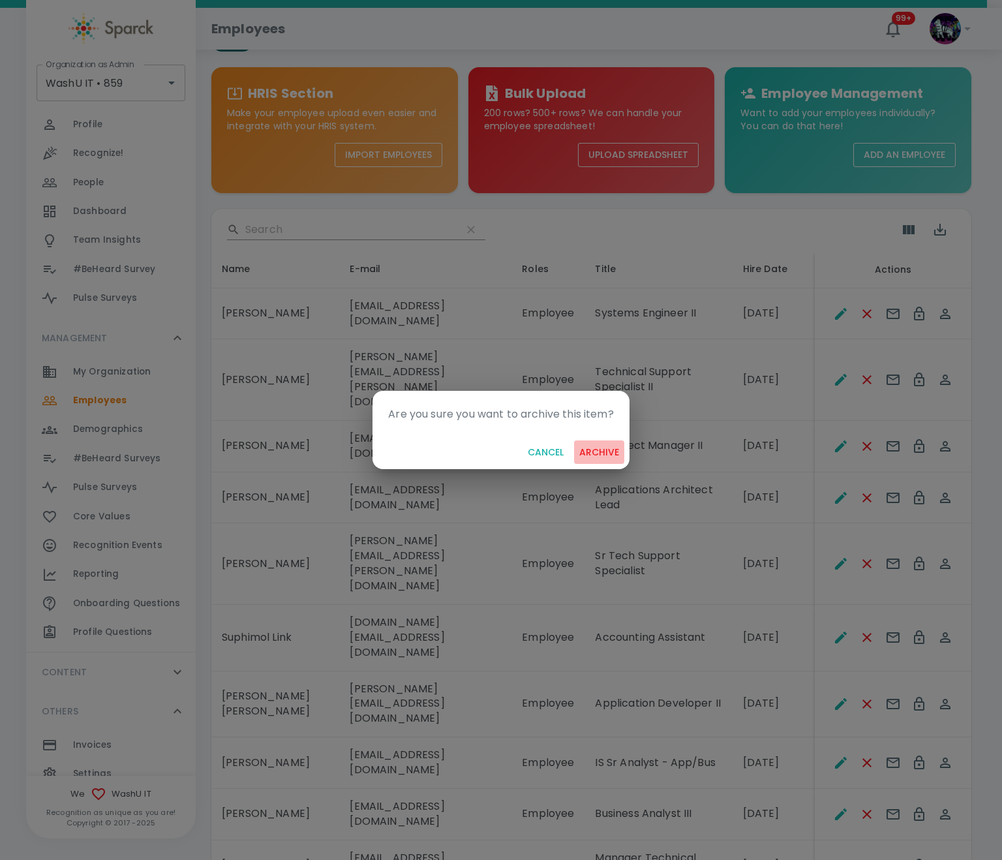
click at [585, 453] on button "archive" at bounding box center [599, 453] width 50 height 24
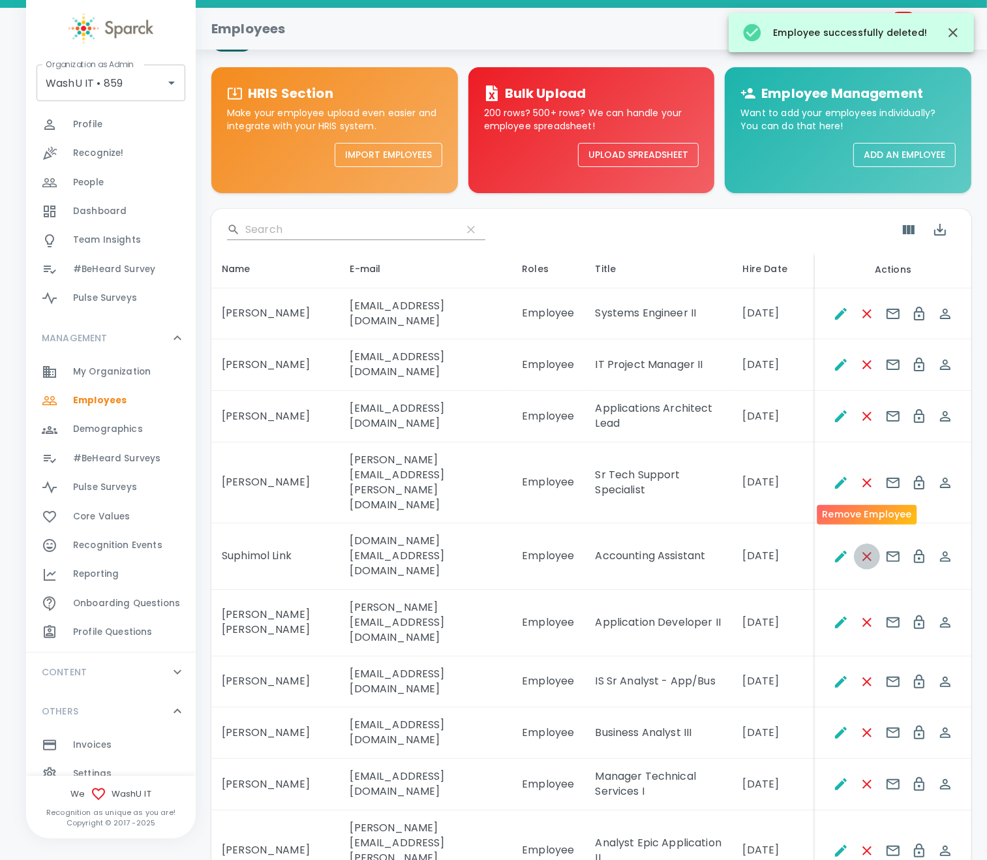
click at [870, 549] on icon "Remove Employee" at bounding box center [868, 557] width 16 height 16
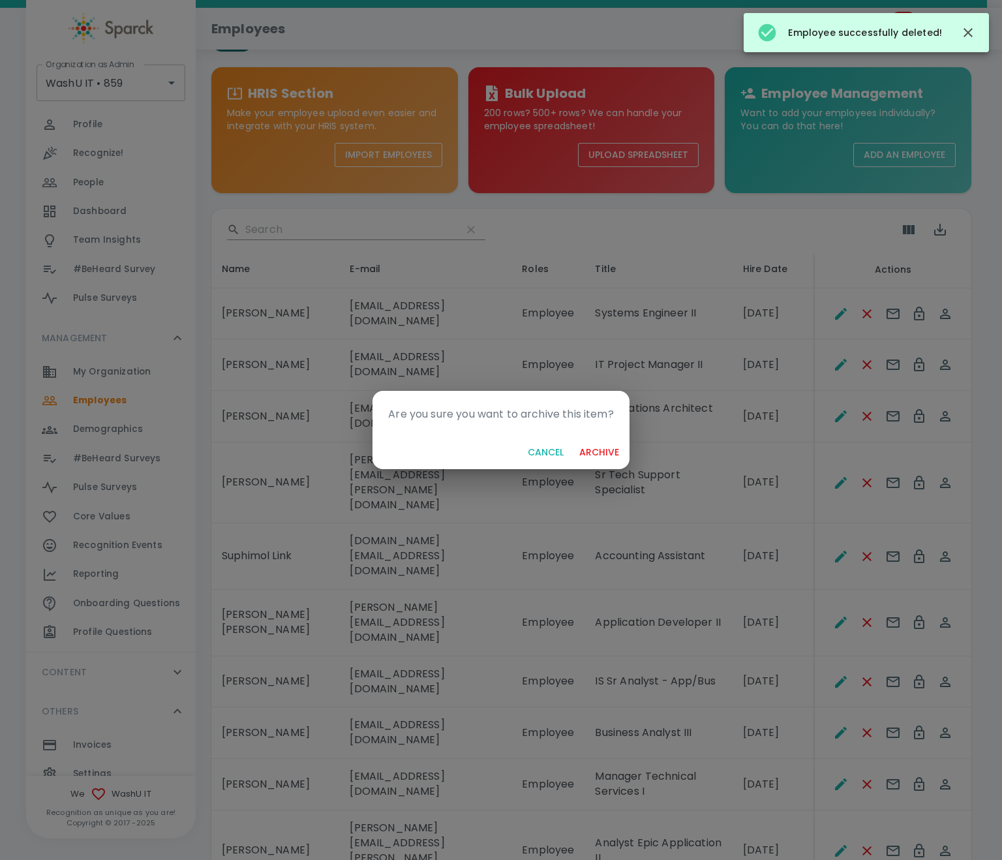
click at [588, 454] on button "archive" at bounding box center [599, 453] width 50 height 24
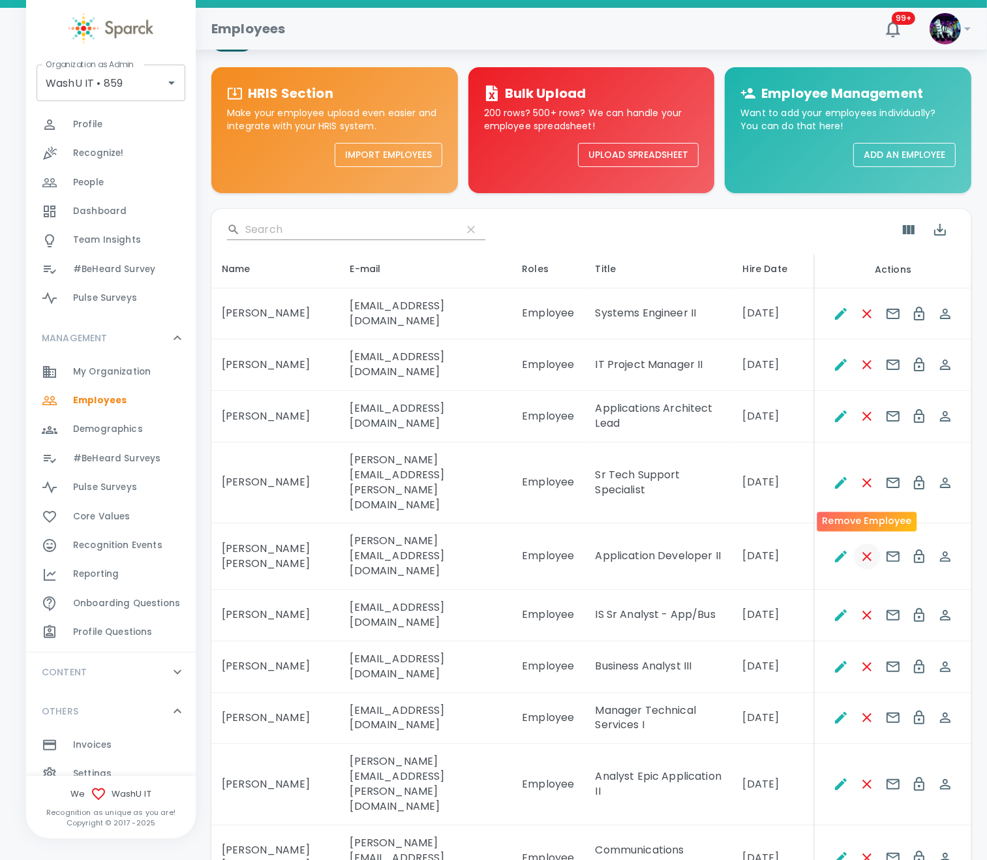
click at [867, 549] on icon "Remove Employee" at bounding box center [868, 557] width 16 height 16
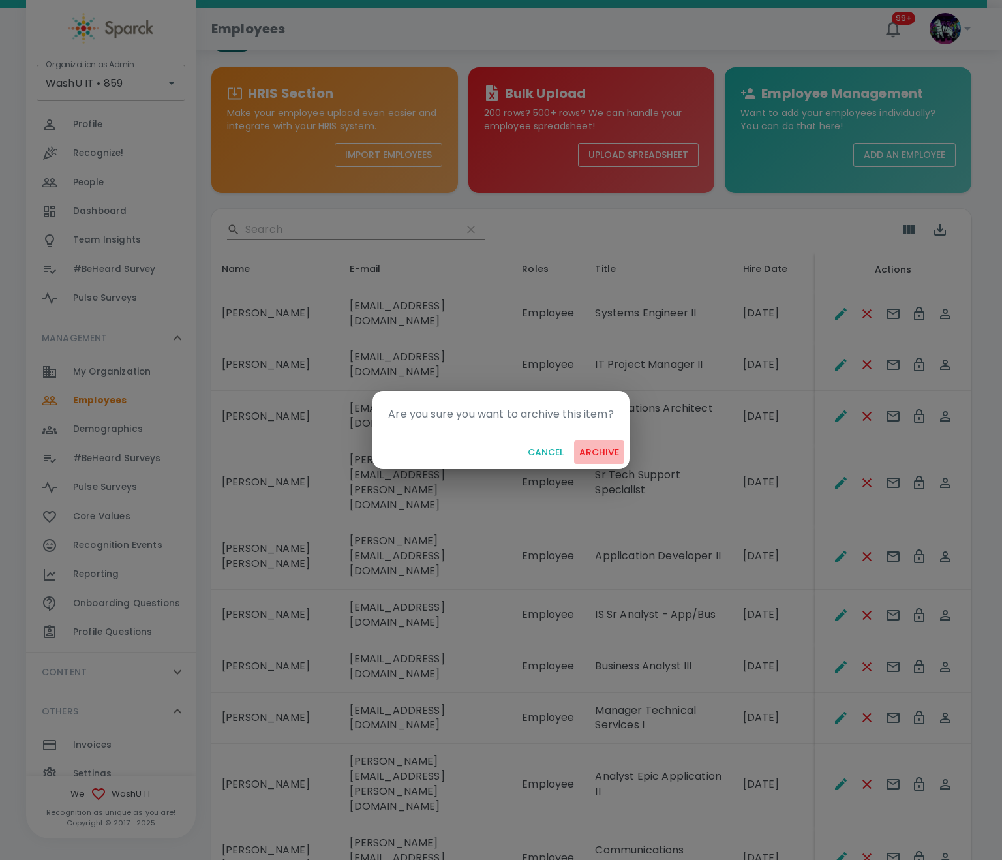
click at [609, 449] on button "archive" at bounding box center [599, 453] width 50 height 24
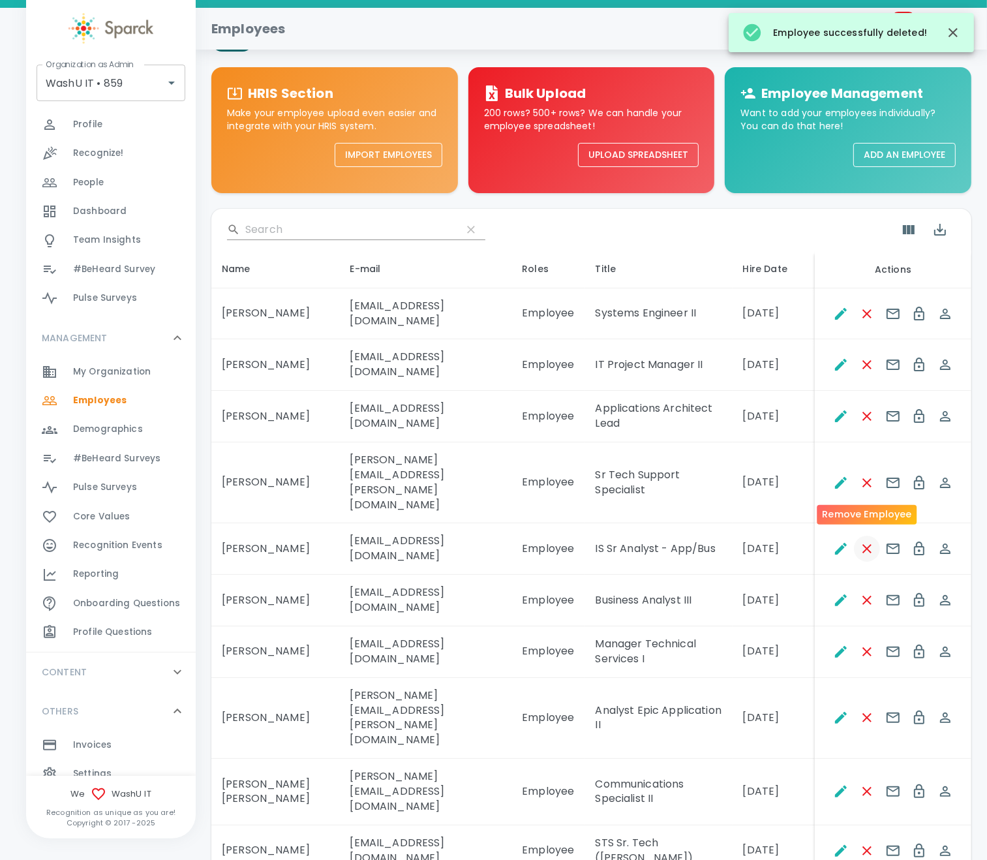
click at [865, 541] on icon "Remove Employee" at bounding box center [868, 549] width 16 height 16
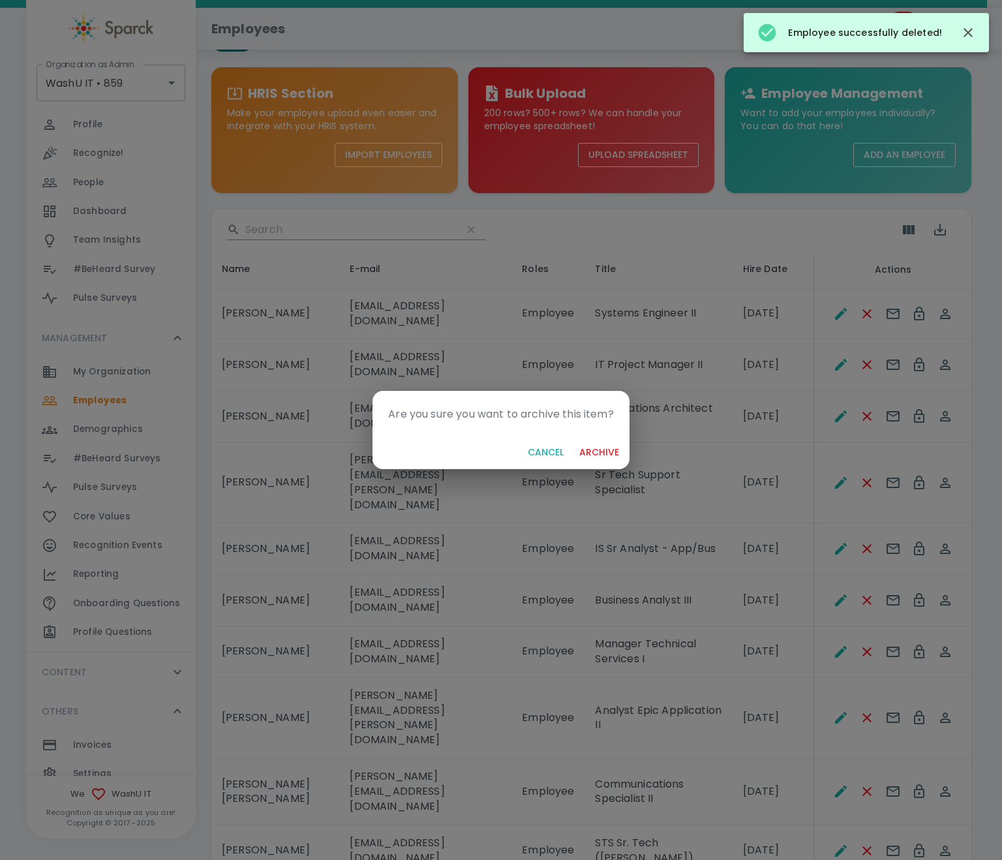
click at [593, 450] on button "archive" at bounding box center [599, 453] width 50 height 24
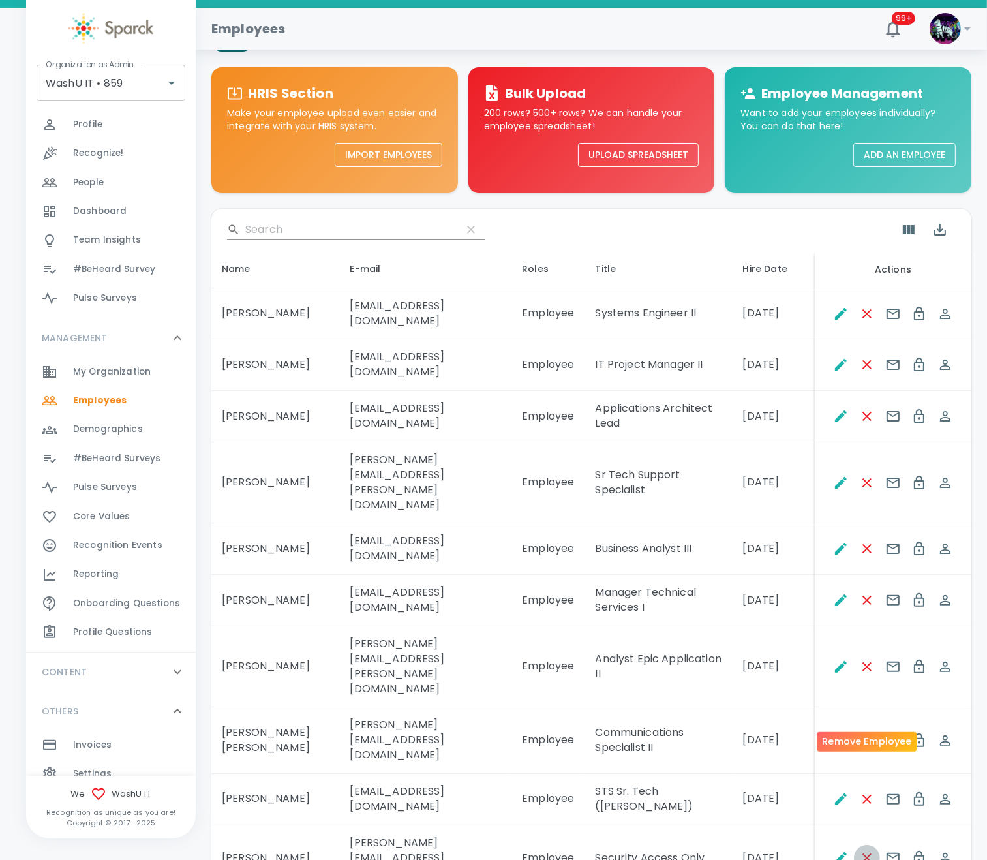
click at [865, 850] on icon "Remove Employee" at bounding box center [868, 858] width 16 height 16
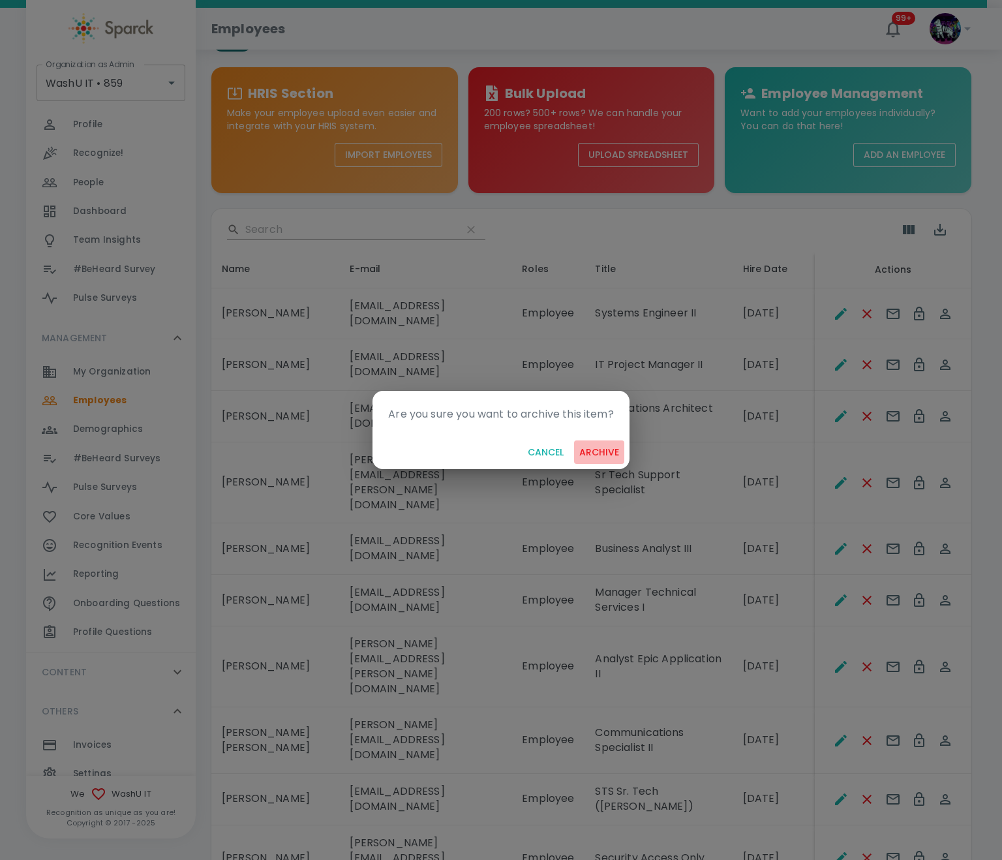
click at [606, 450] on button "archive" at bounding box center [599, 453] width 50 height 24
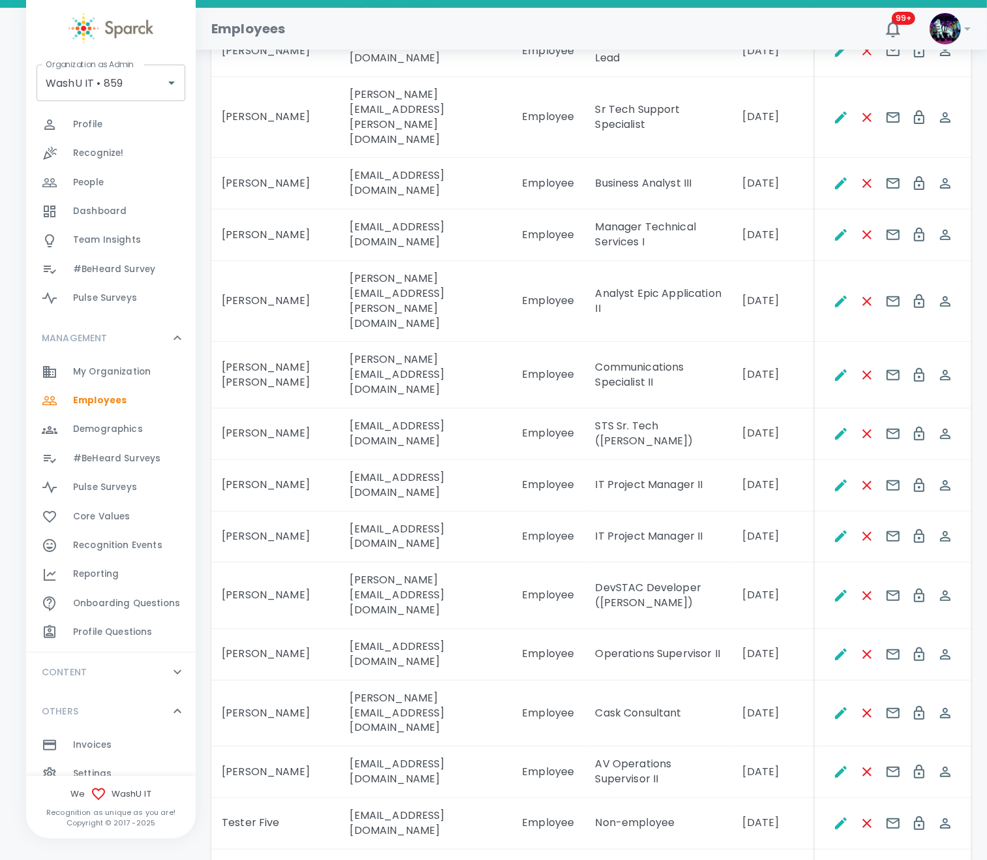
scroll to position [447, 0]
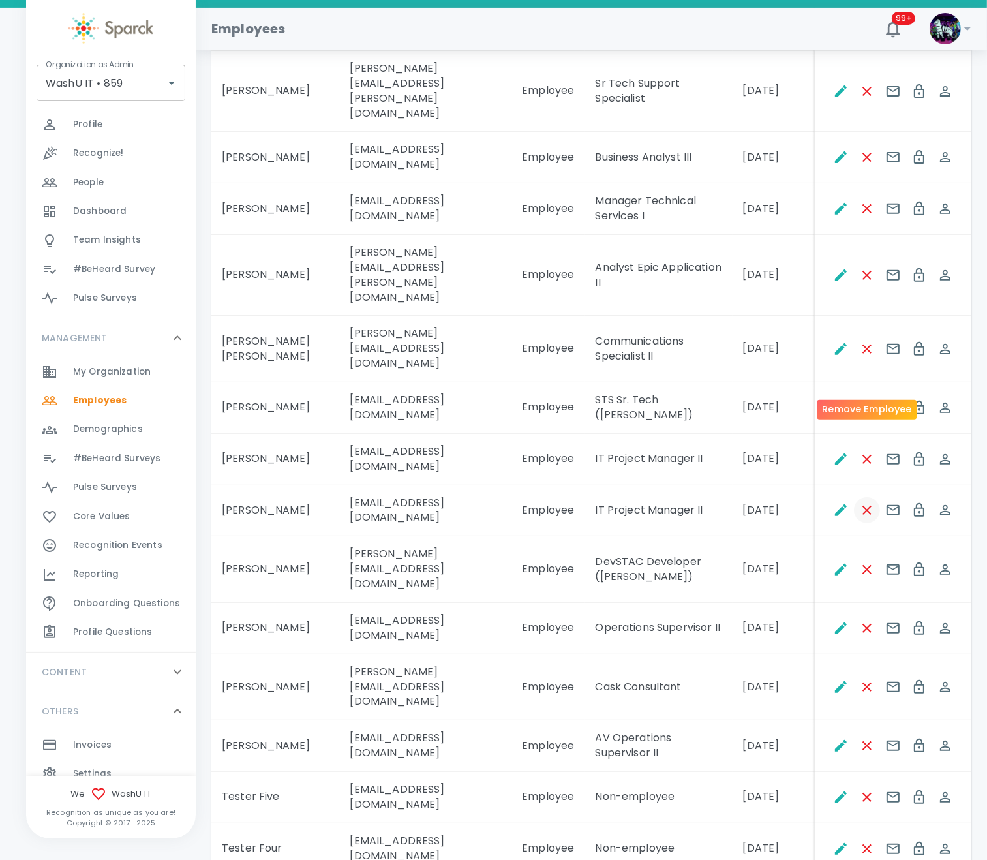
click at [869, 506] on icon "Remove Employee" at bounding box center [867, 510] width 9 height 9
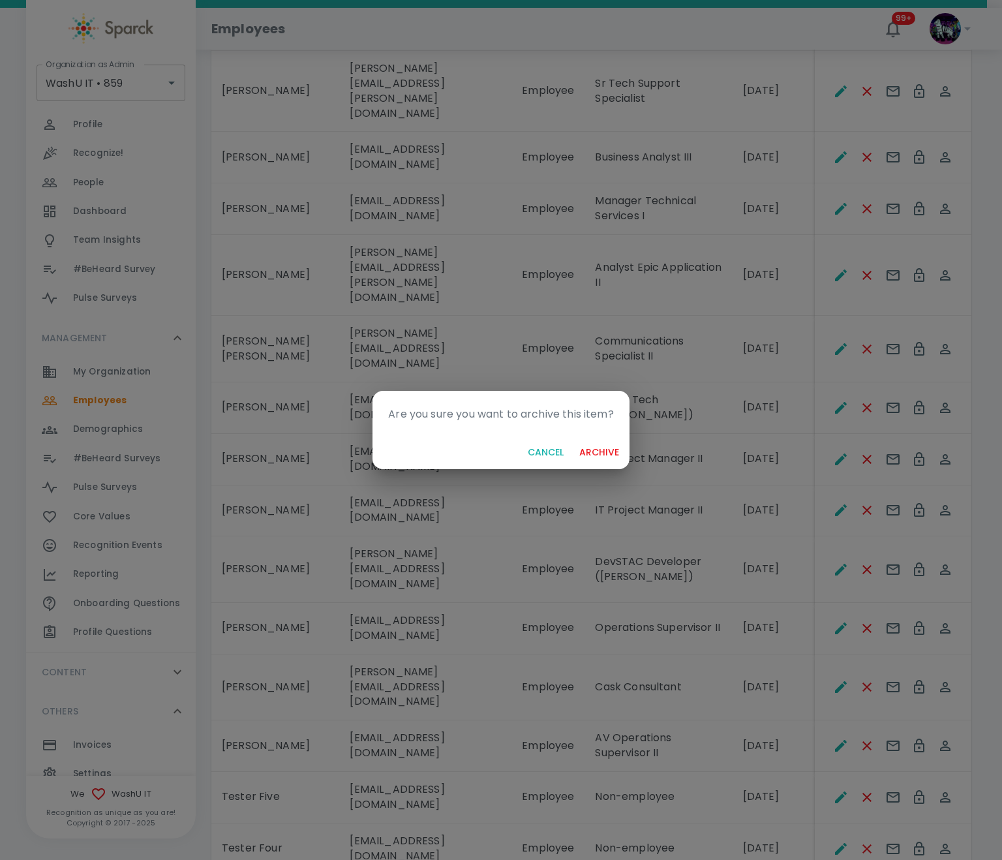
click at [600, 448] on button "archive" at bounding box center [599, 453] width 50 height 24
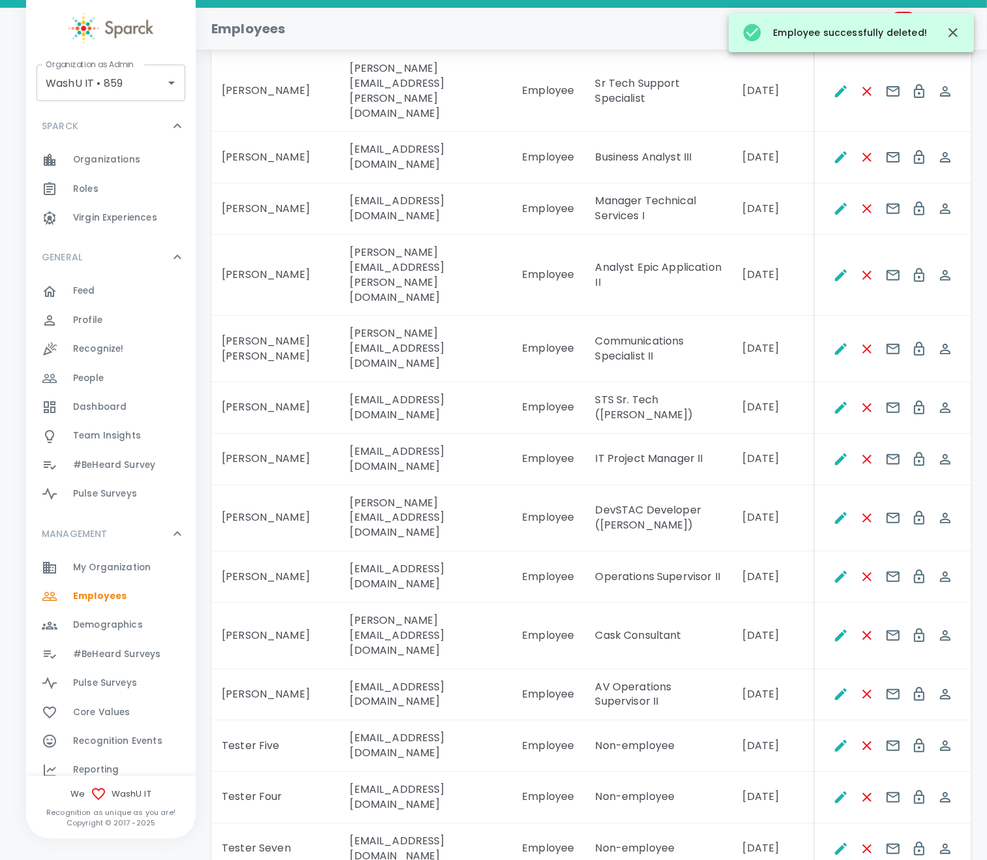
scroll to position [196, 0]
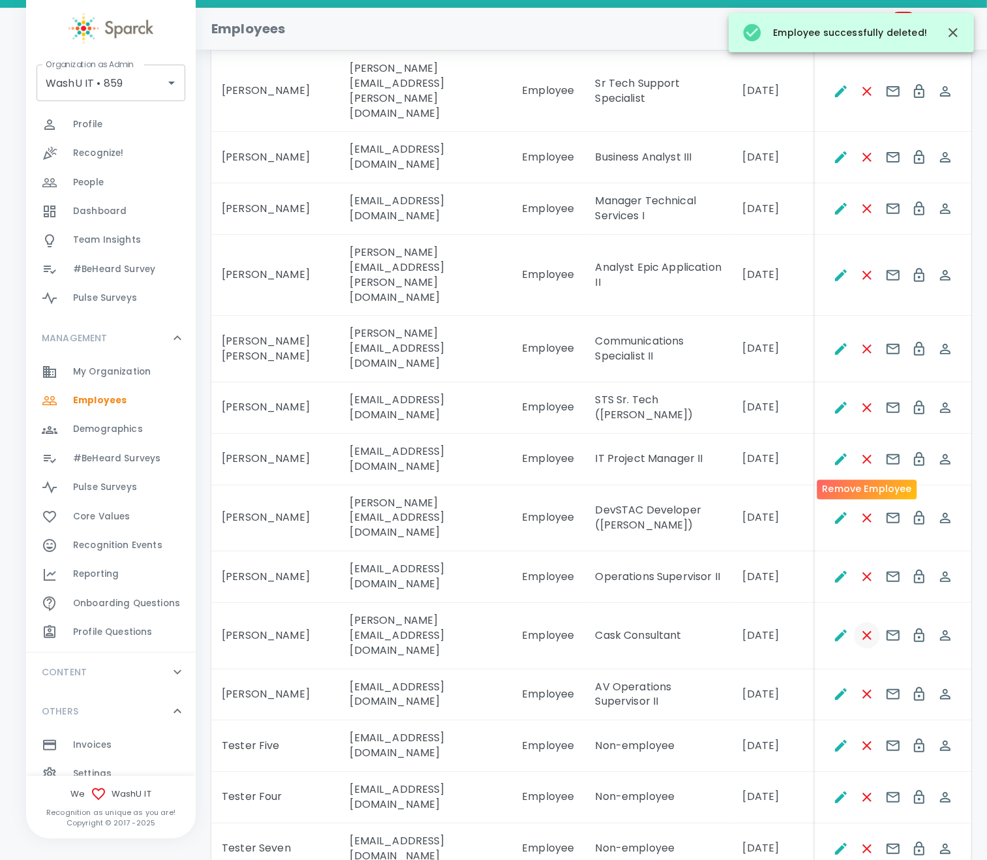
click at [867, 631] on icon "Remove Employee" at bounding box center [867, 635] width 9 height 9
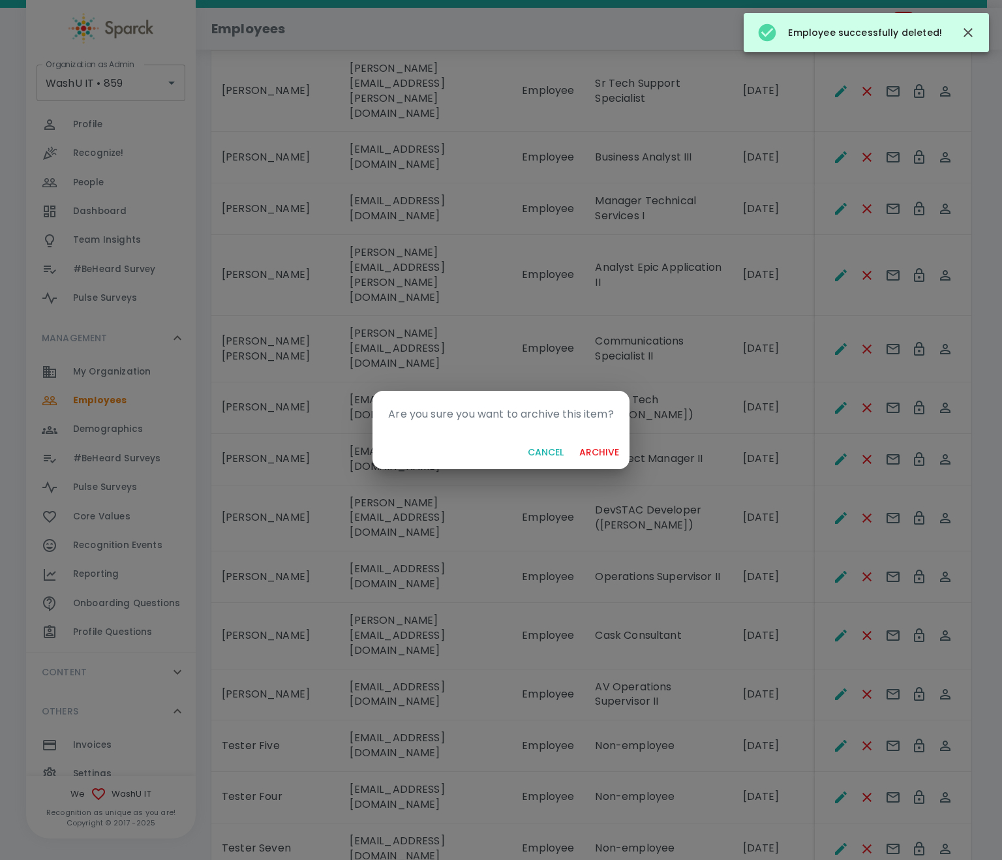
click at [600, 452] on button "archive" at bounding box center [599, 453] width 50 height 24
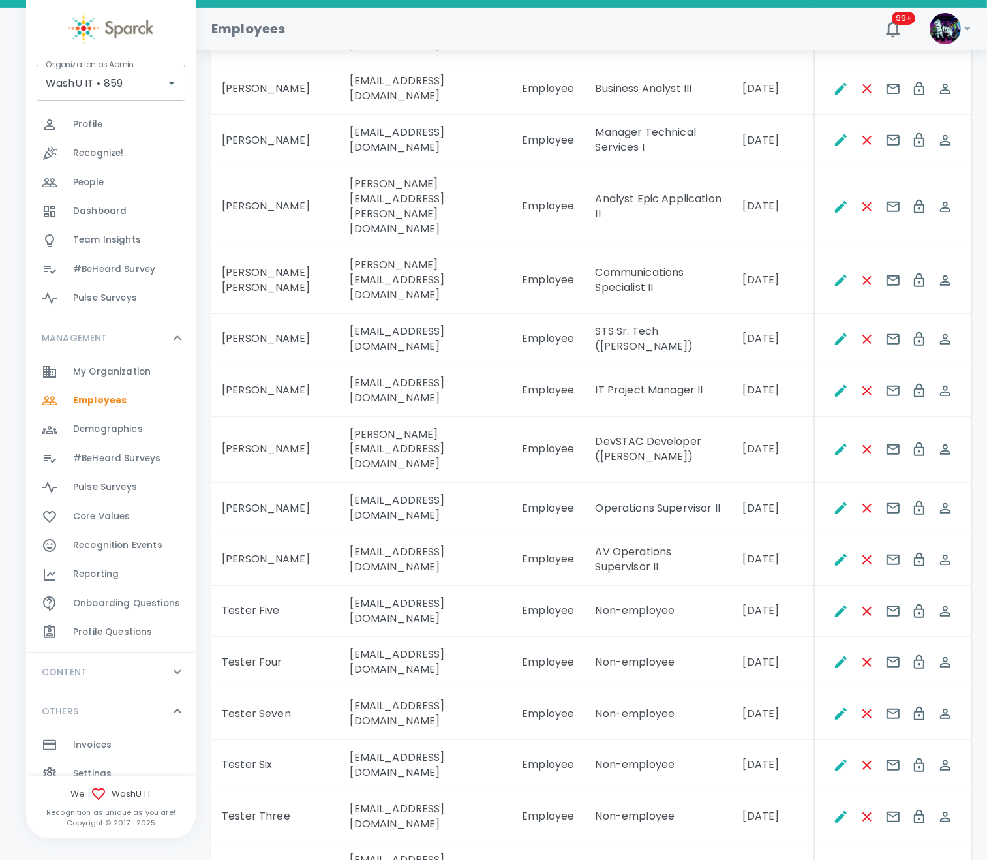
scroll to position [545, 0]
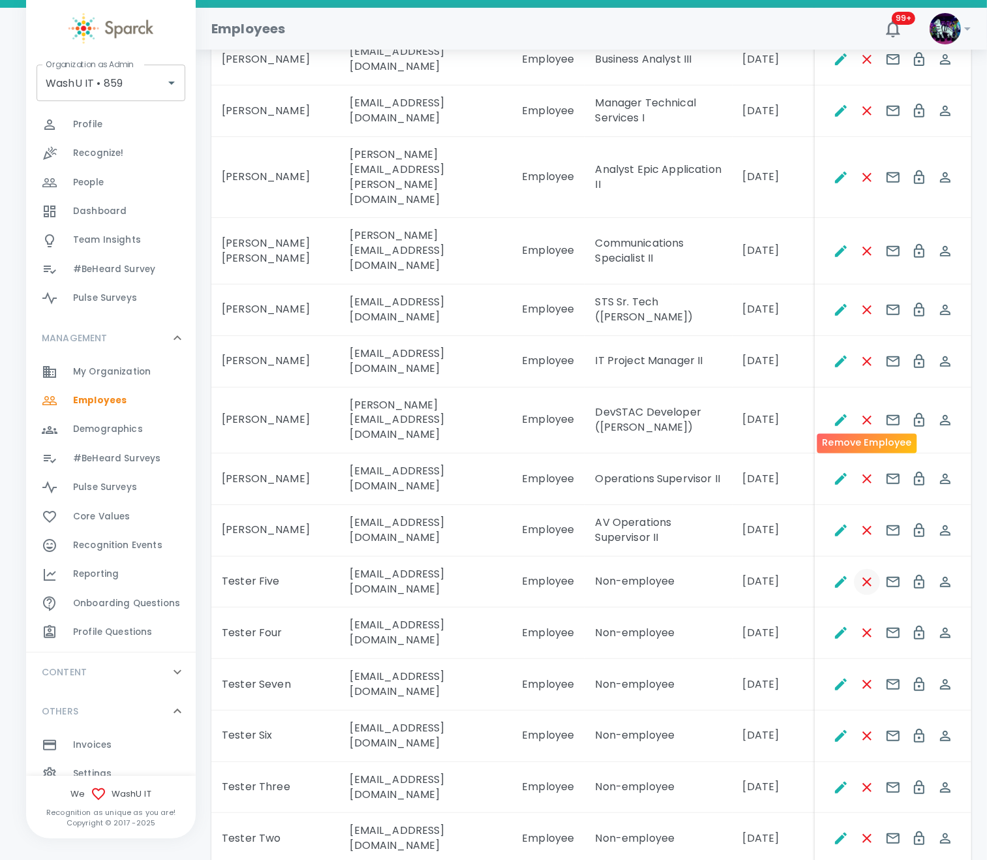
click at [865, 578] on icon "Remove Employee" at bounding box center [867, 582] width 9 height 9
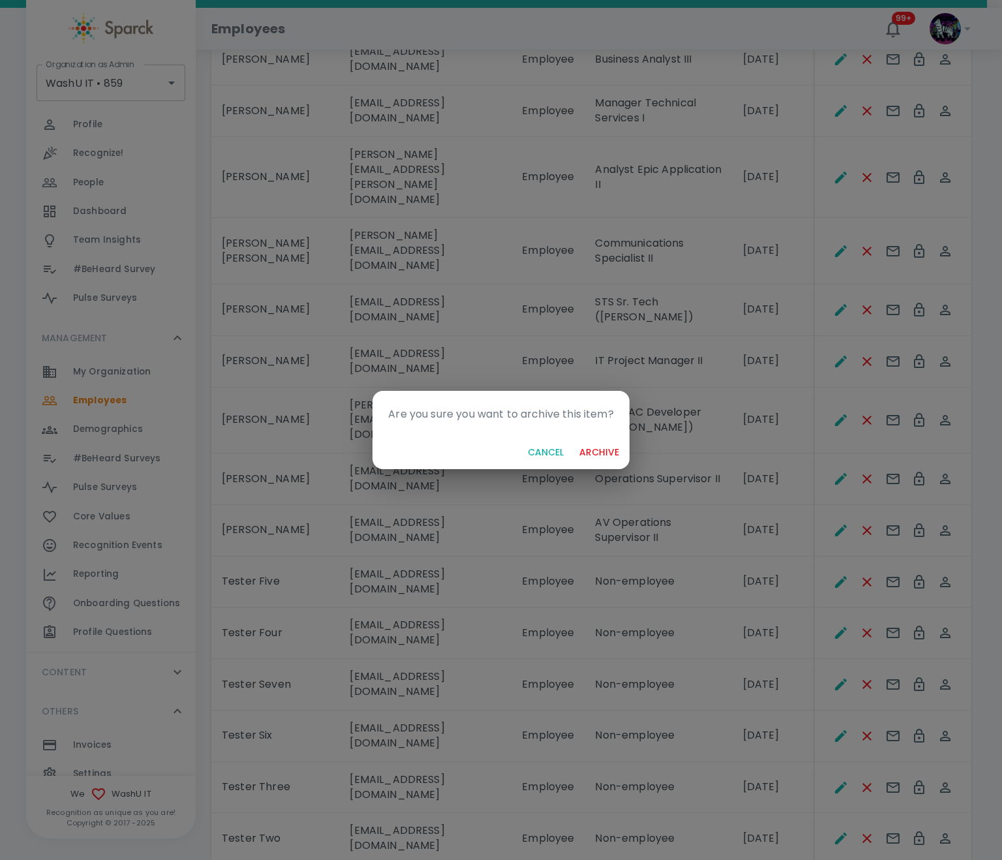
click at [574, 441] on button "archive" at bounding box center [599, 453] width 50 height 24
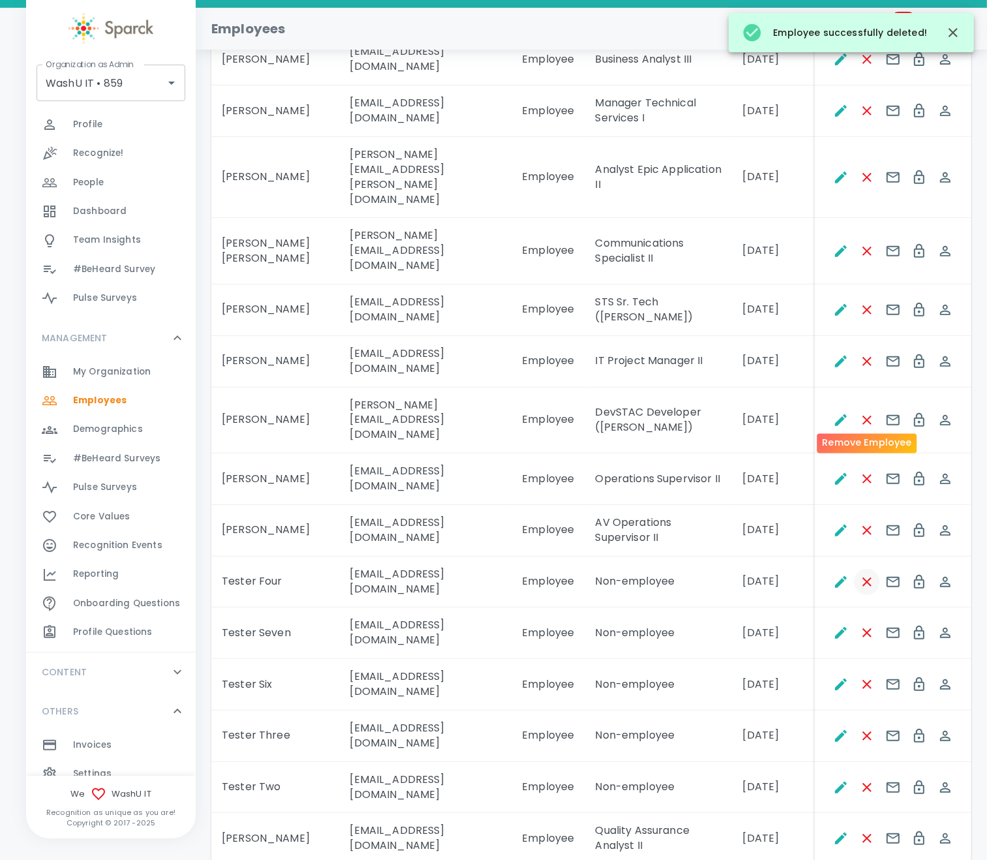
click at [867, 574] on icon "Remove Employee" at bounding box center [868, 582] width 16 height 16
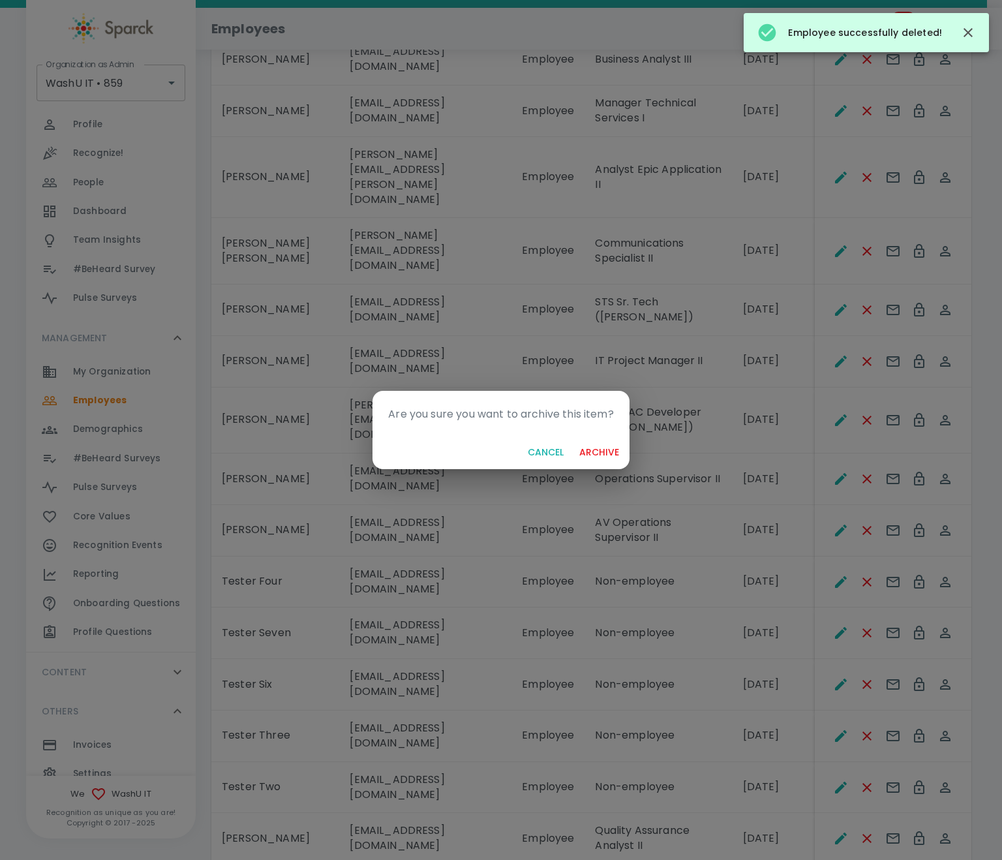
click at [574, 441] on button "archive" at bounding box center [599, 453] width 50 height 24
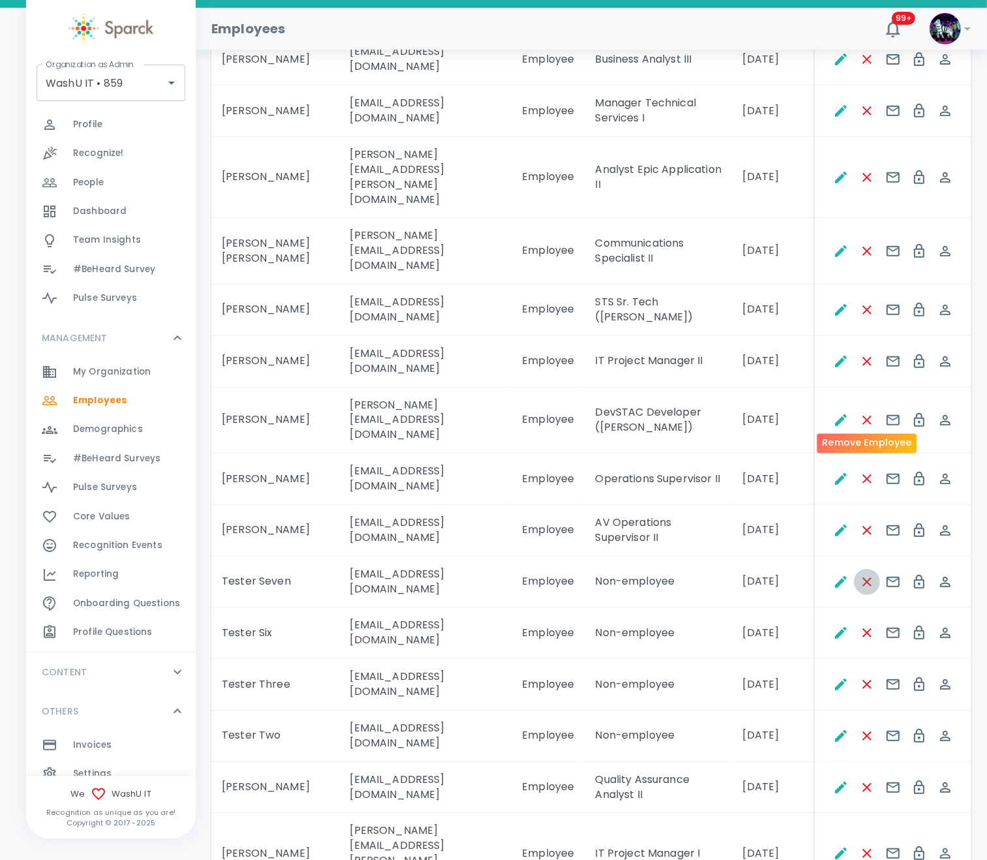
click at [867, 574] on icon "Remove Employee" at bounding box center [868, 582] width 16 height 16
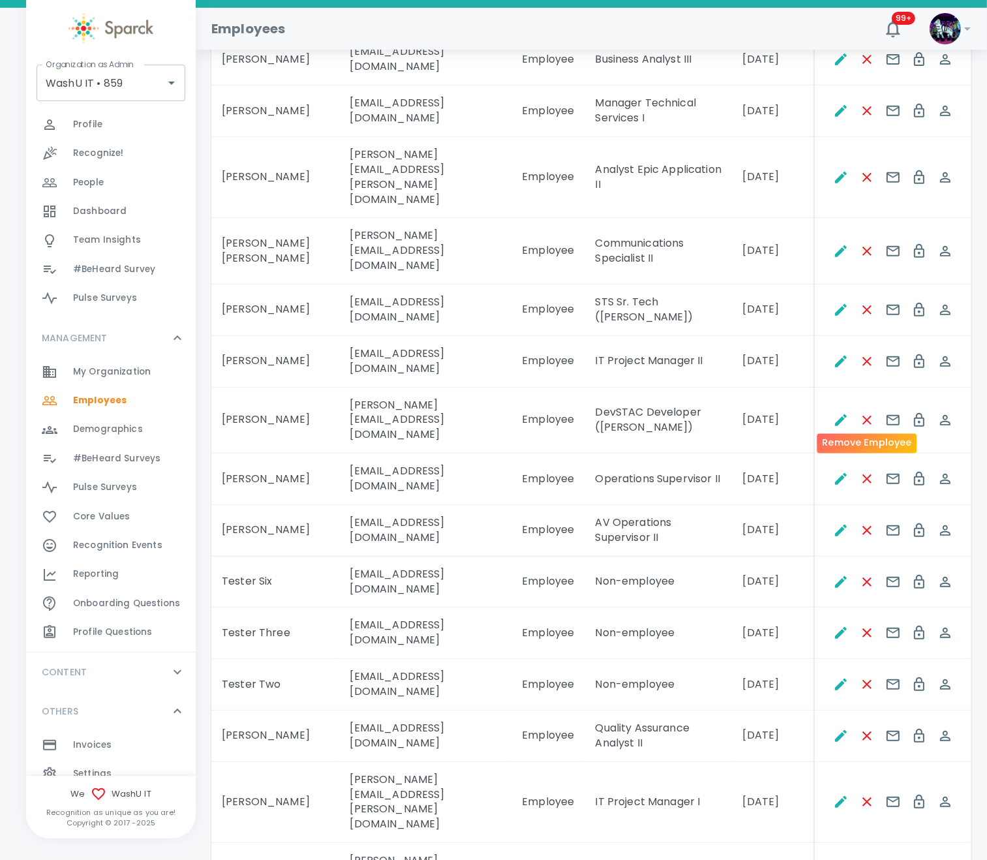
click at [867, 574] on icon "Remove Employee" at bounding box center [868, 582] width 16 height 16
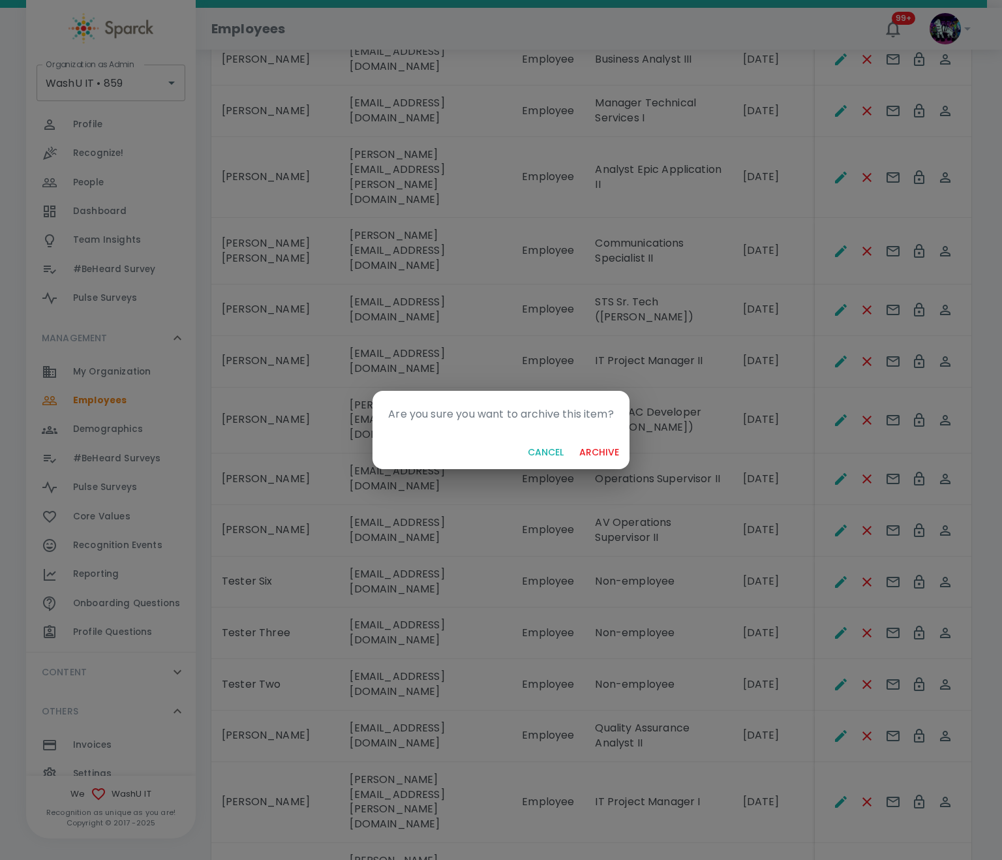
click at [574, 441] on button "archive" at bounding box center [599, 453] width 50 height 24
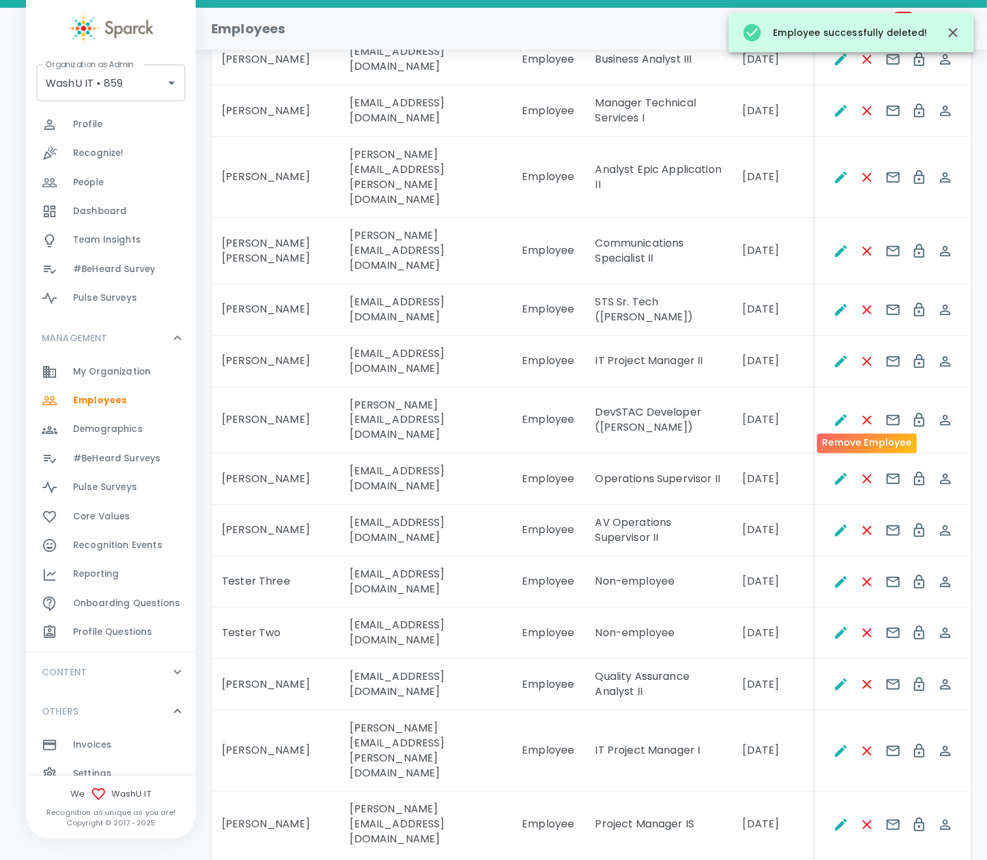
click at [867, 574] on icon "Remove Employee" at bounding box center [868, 582] width 16 height 16
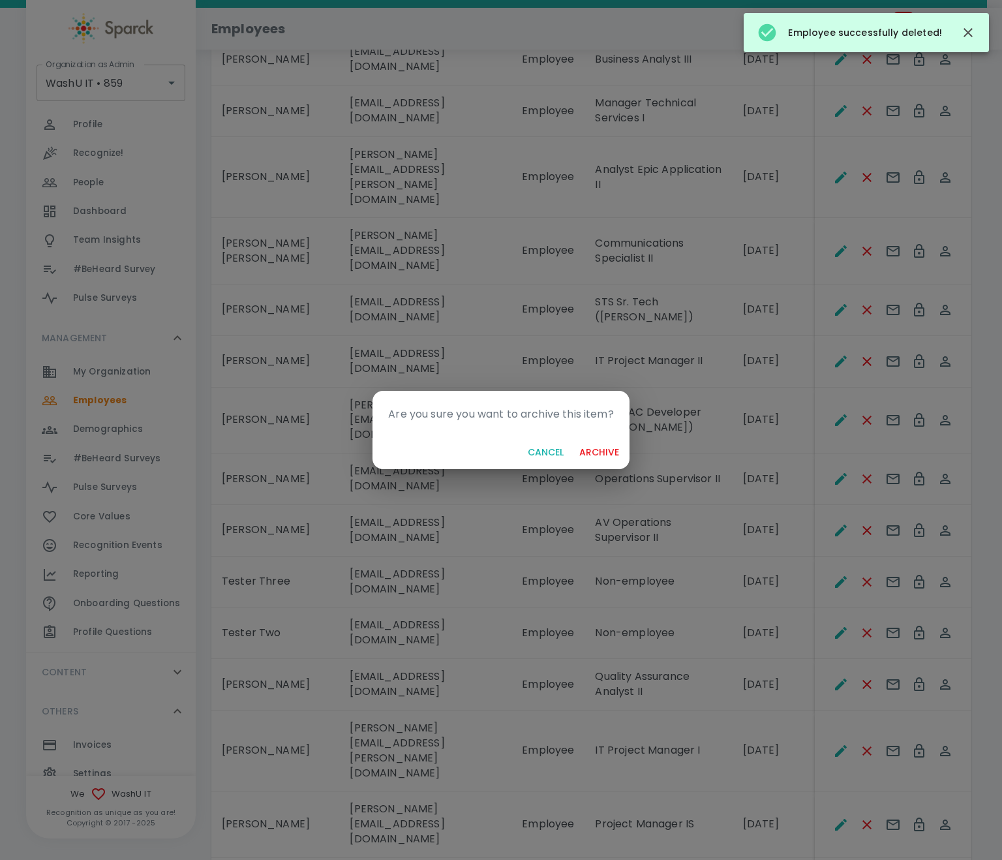
click at [574, 441] on button "archive" at bounding box center [599, 453] width 50 height 24
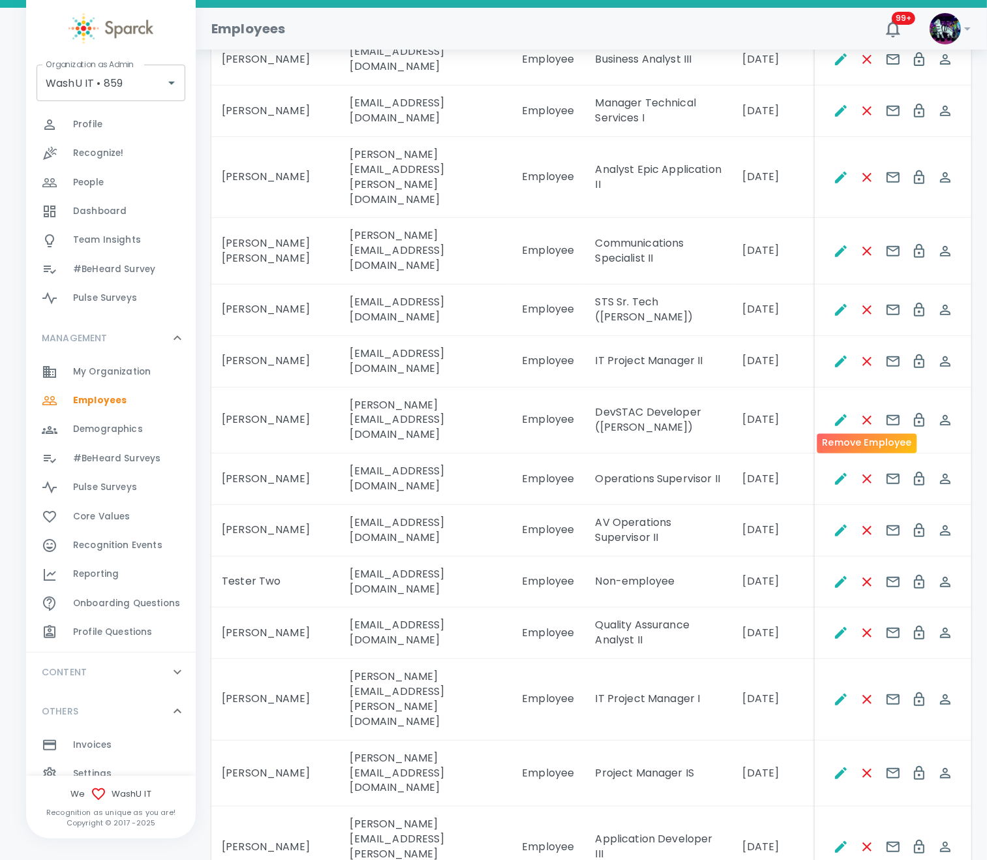
click at [867, 574] on icon "Remove Employee" at bounding box center [868, 582] width 16 height 16
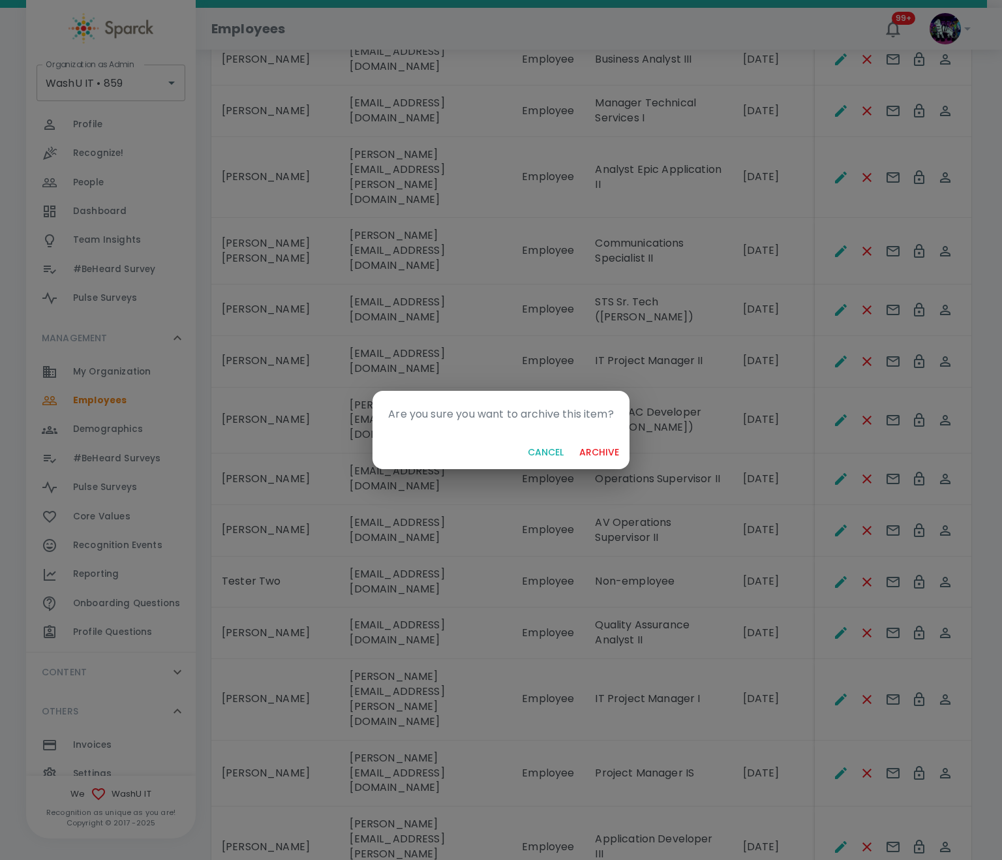
click at [574, 441] on button "archive" at bounding box center [599, 453] width 50 height 24
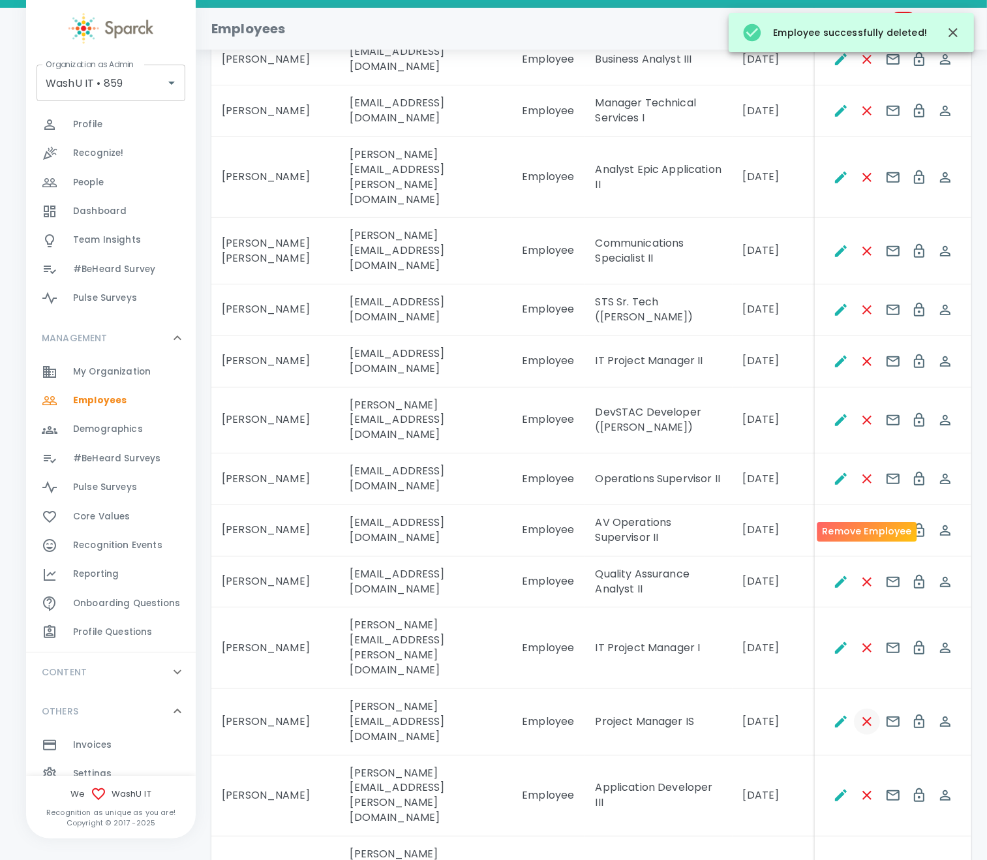
click at [871, 714] on icon "Remove Employee" at bounding box center [868, 722] width 16 height 16
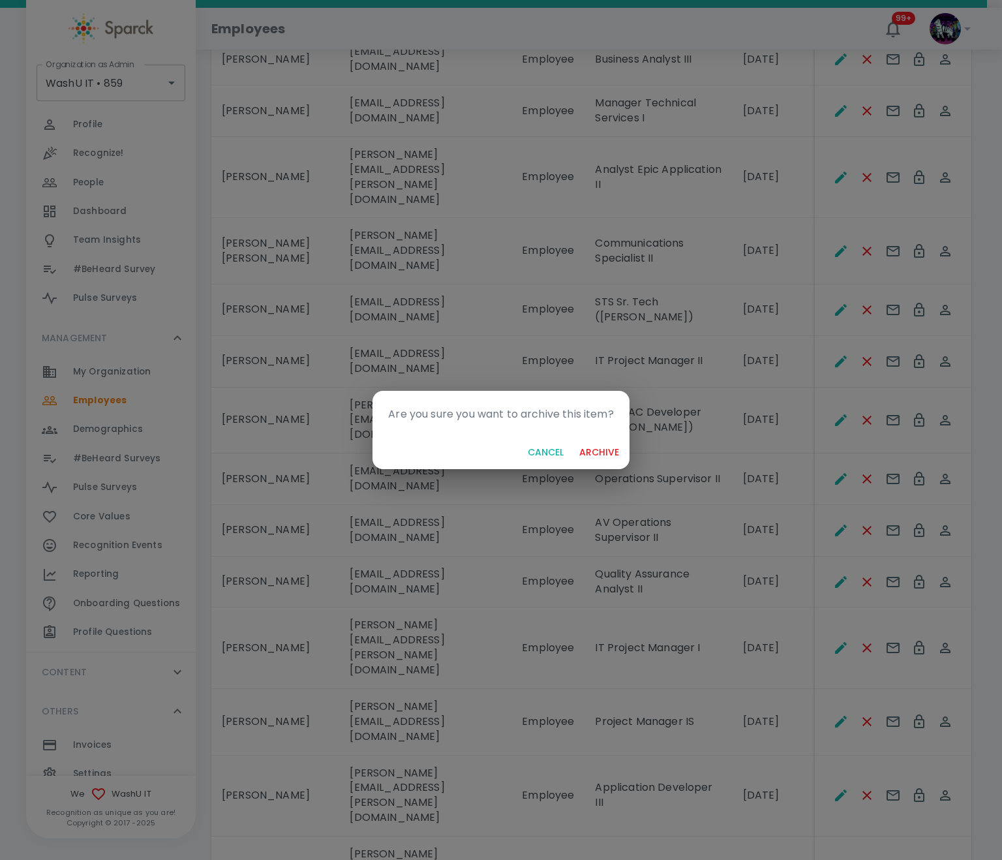
click at [593, 452] on button "archive" at bounding box center [599, 453] width 50 height 24
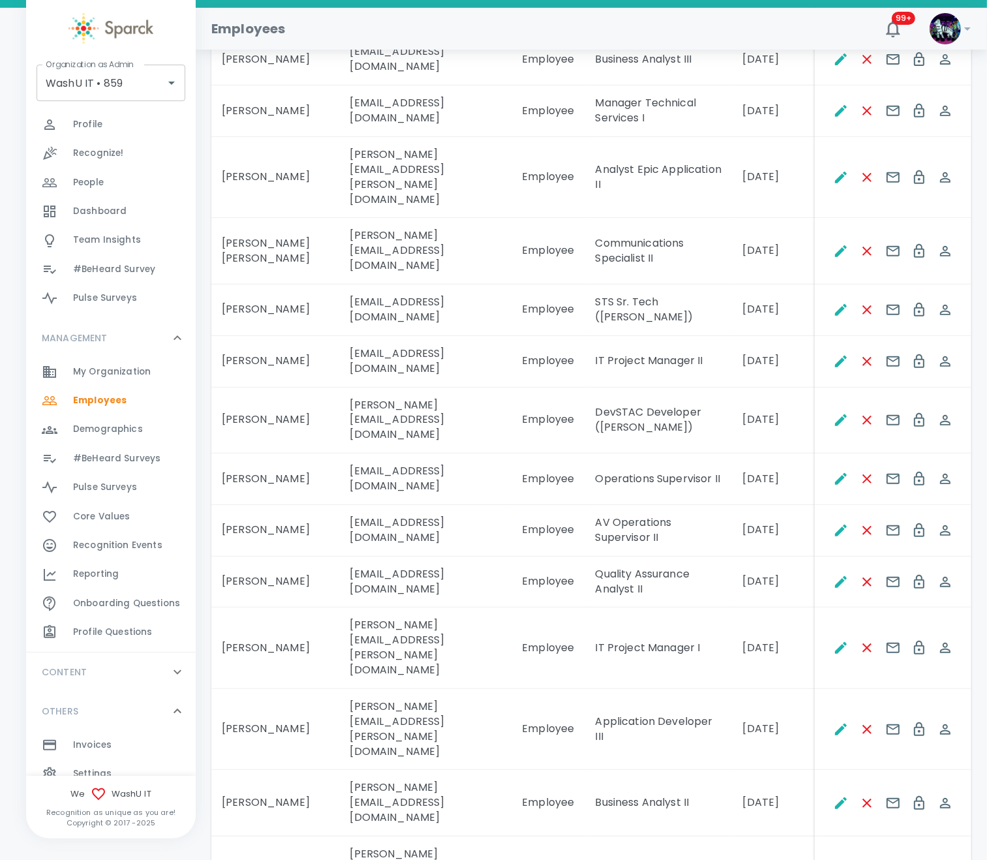
scroll to position [643, 0]
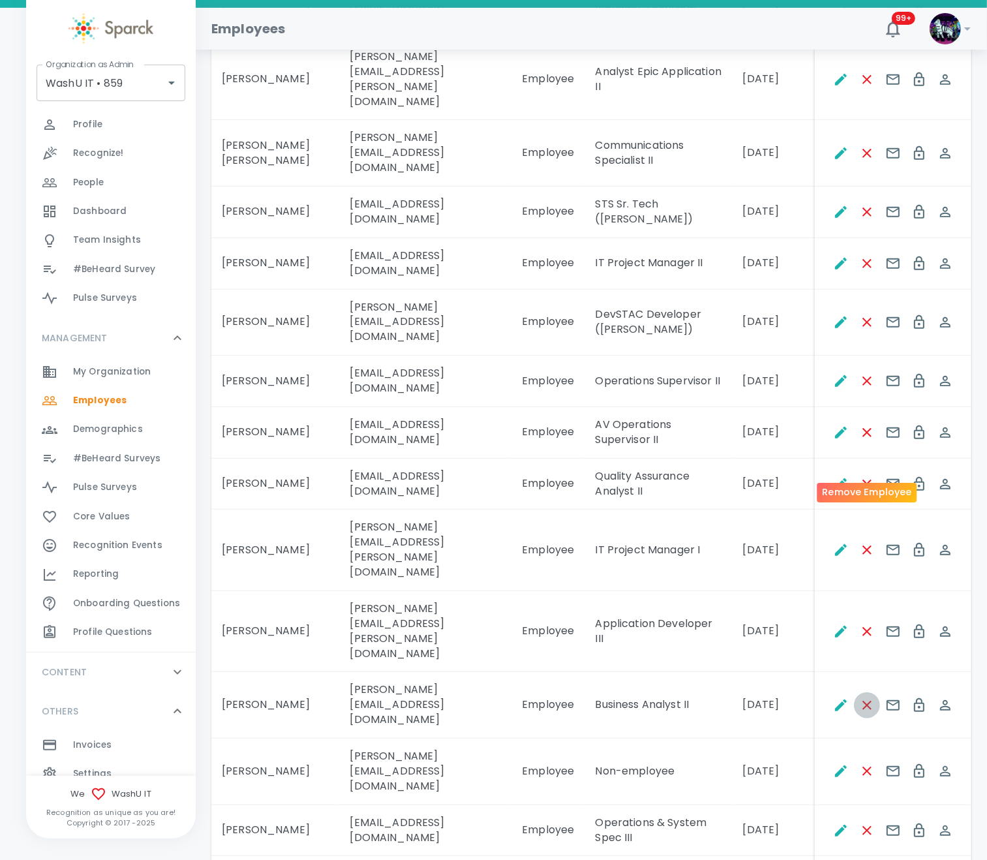
click at [870, 698] on icon "Remove Employee" at bounding box center [868, 706] width 16 height 16
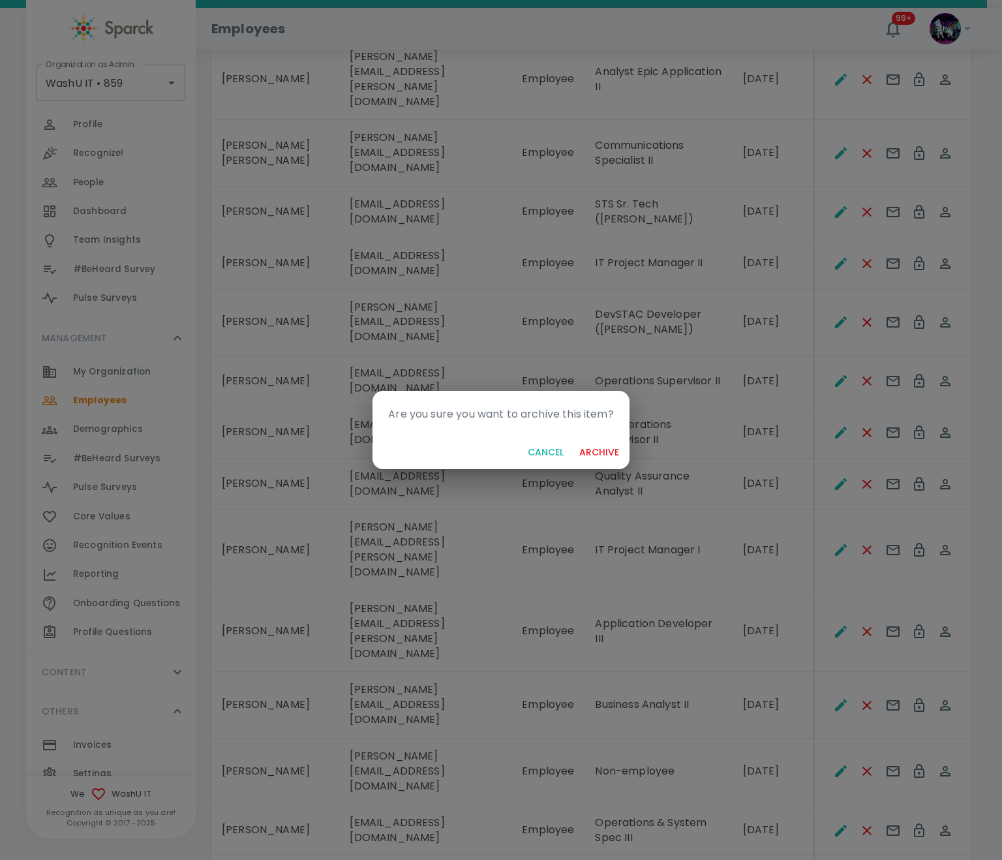
click at [608, 454] on button "archive" at bounding box center [599, 453] width 50 height 24
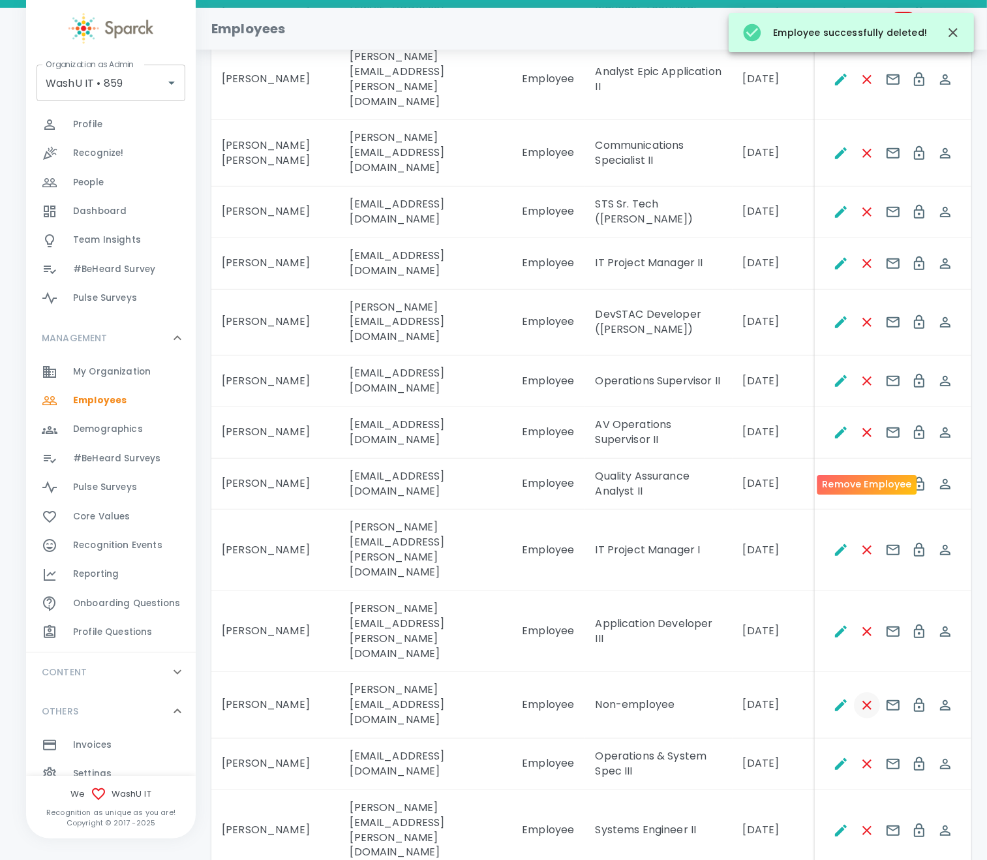
click at [871, 698] on icon "Remove Employee" at bounding box center [868, 706] width 16 height 16
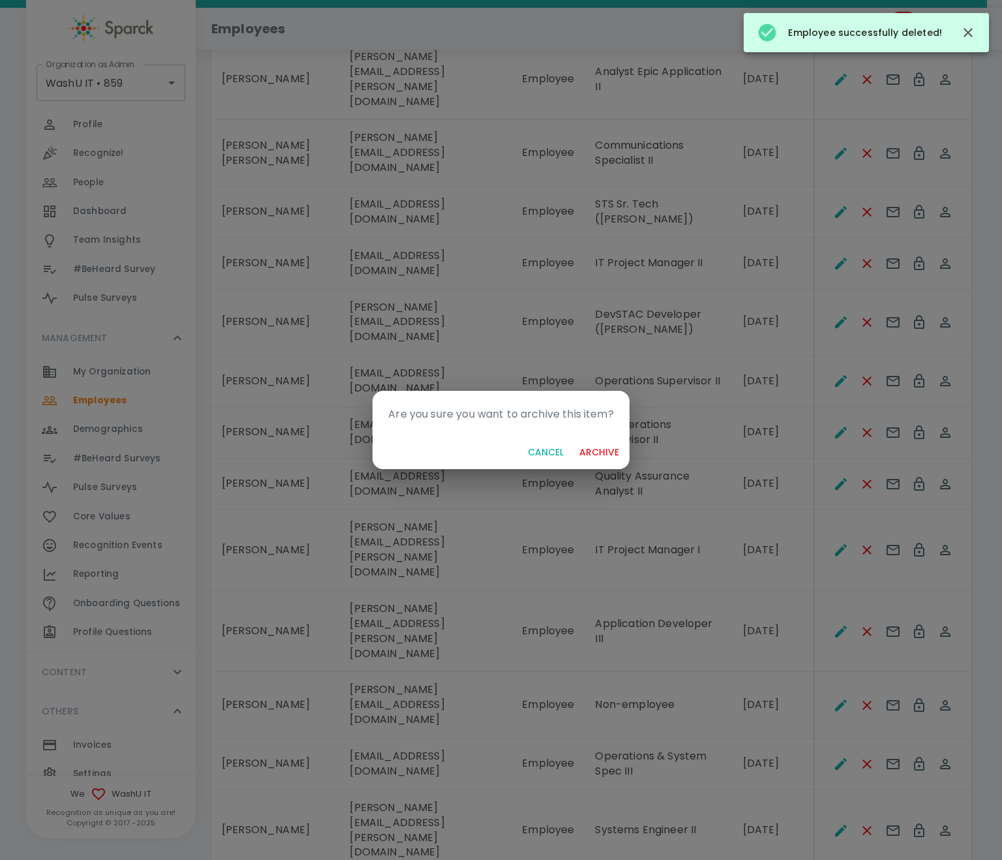
click at [588, 456] on button "archive" at bounding box center [599, 453] width 50 height 24
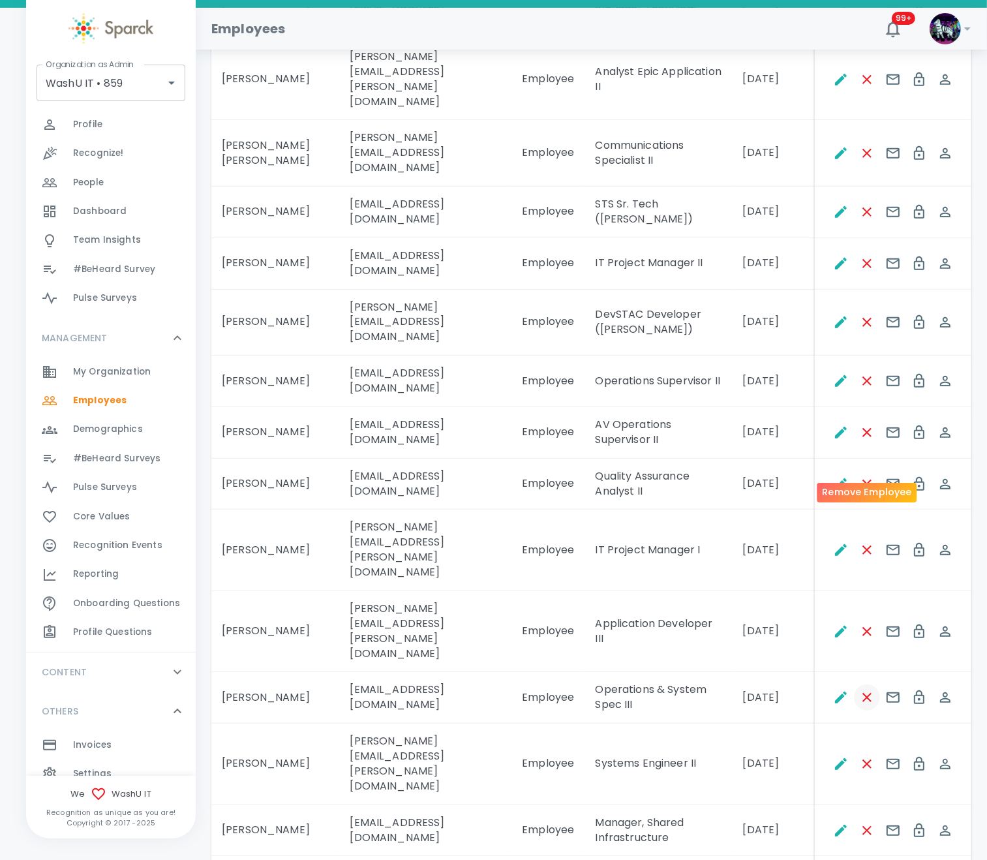
click at [867, 690] on icon "Remove Employee" at bounding box center [868, 698] width 16 height 16
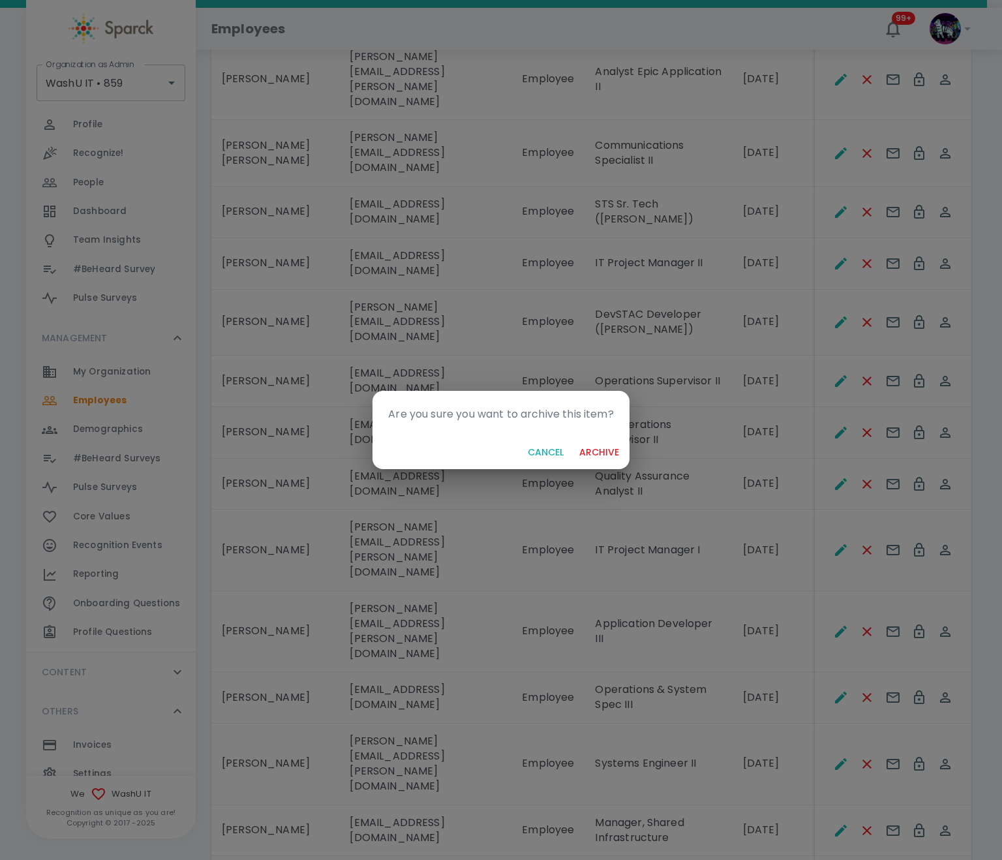
click at [614, 458] on button "archive" at bounding box center [599, 453] width 50 height 24
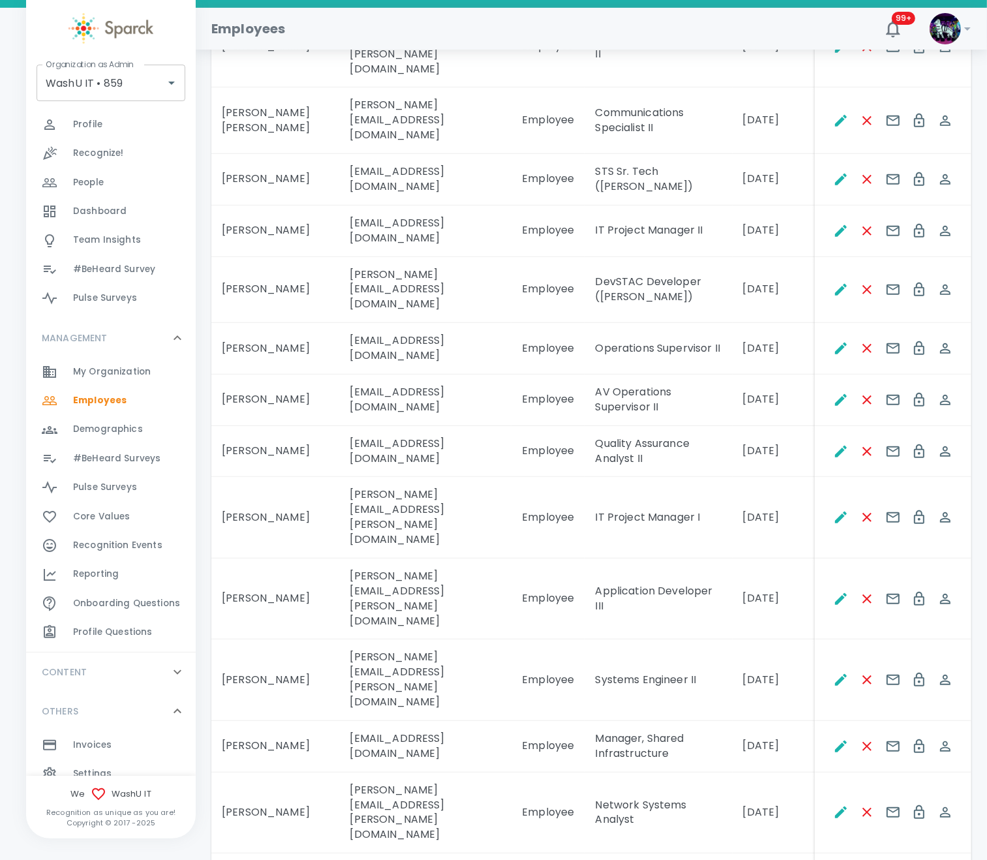
scroll to position [741, 0]
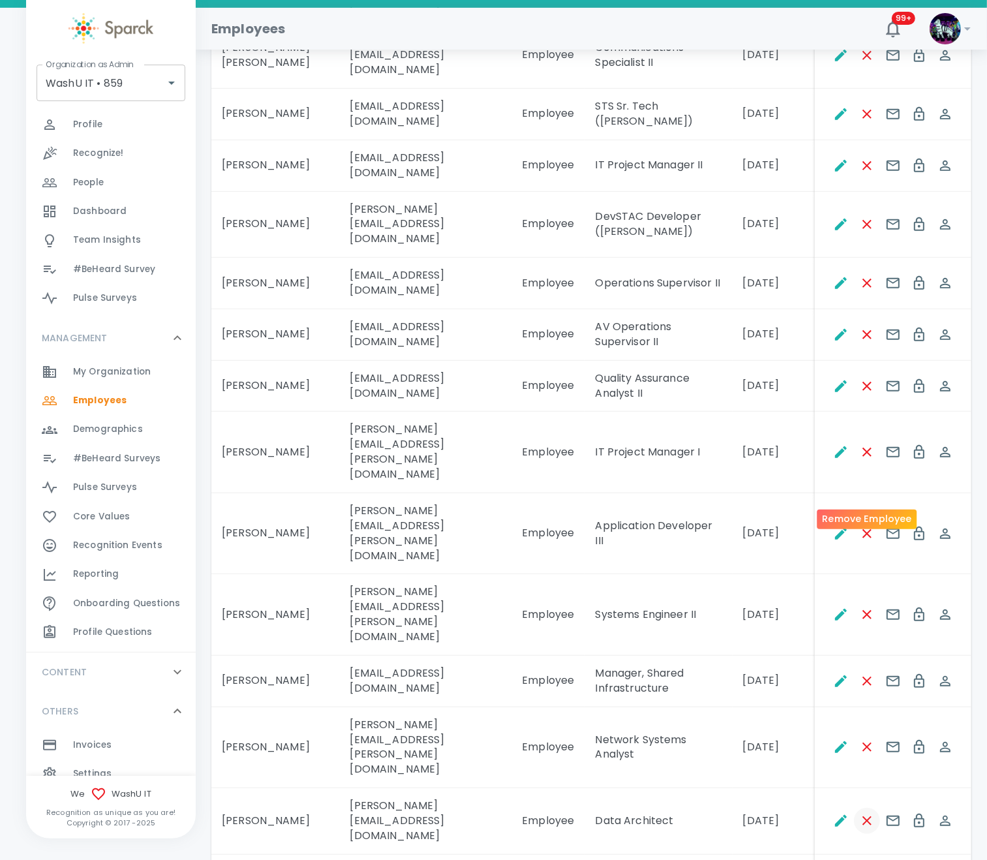
click at [869, 813] on icon "Remove Employee" at bounding box center [868, 821] width 16 height 16
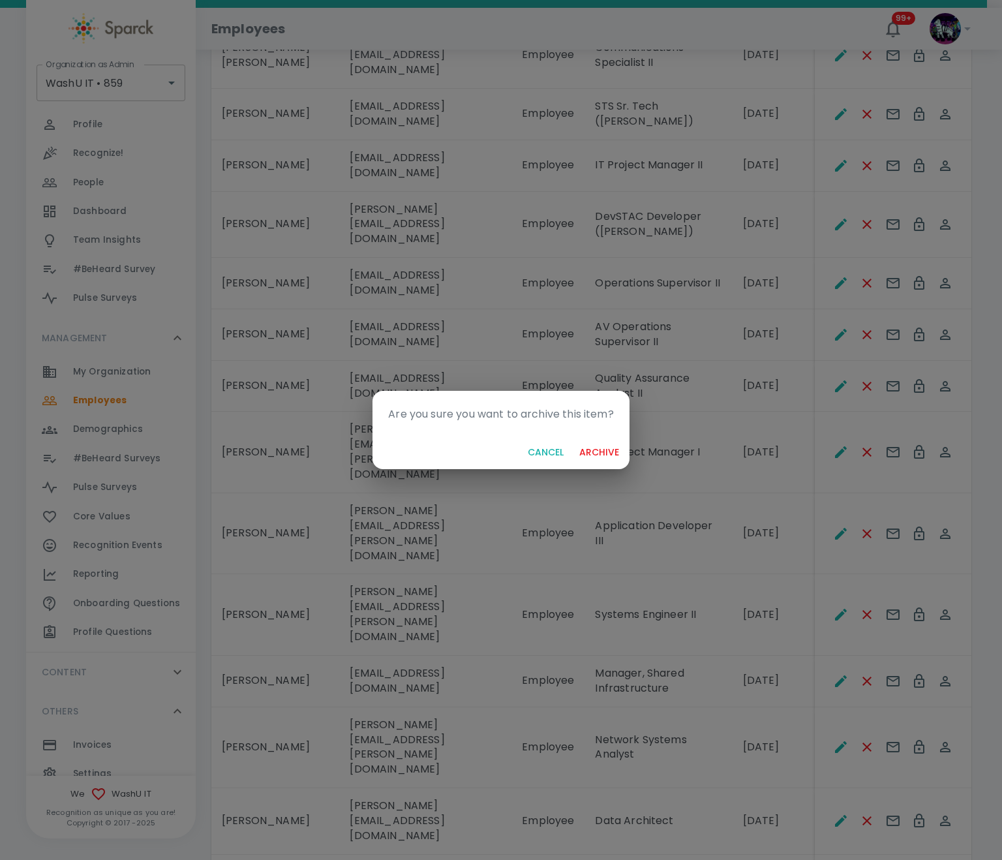
click at [589, 450] on button "archive" at bounding box center [599, 453] width 50 height 24
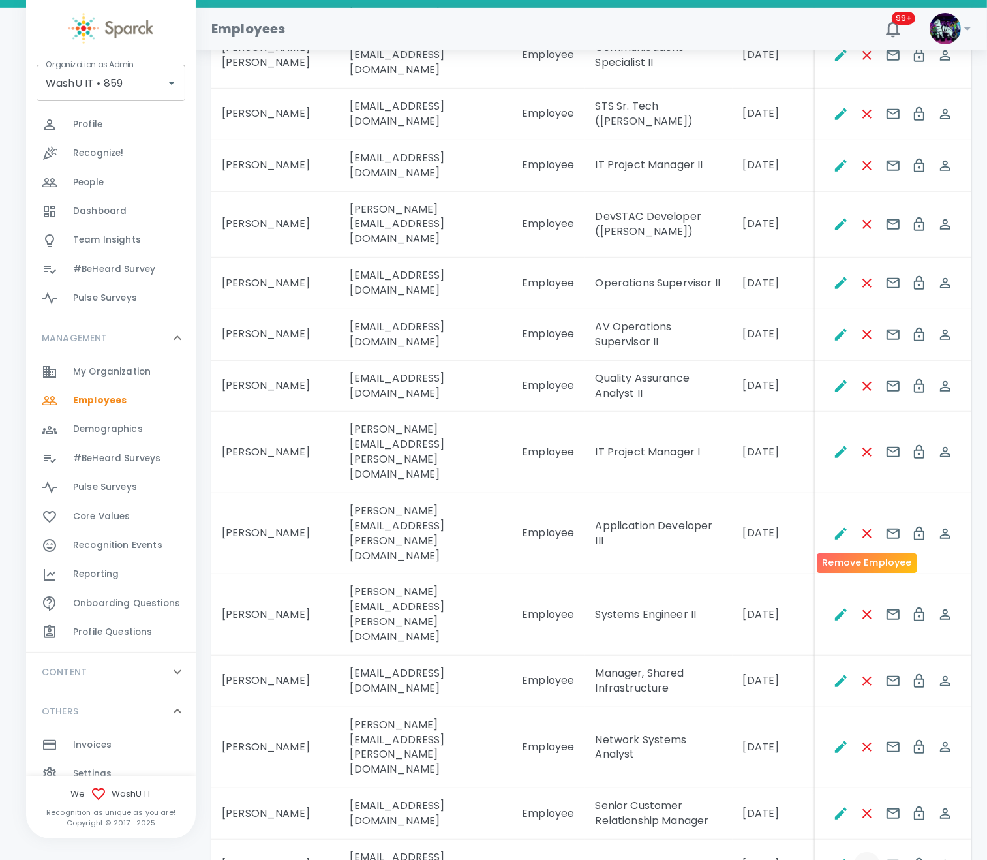
click at [874, 858] on icon "Remove Employee" at bounding box center [868, 866] width 16 height 16
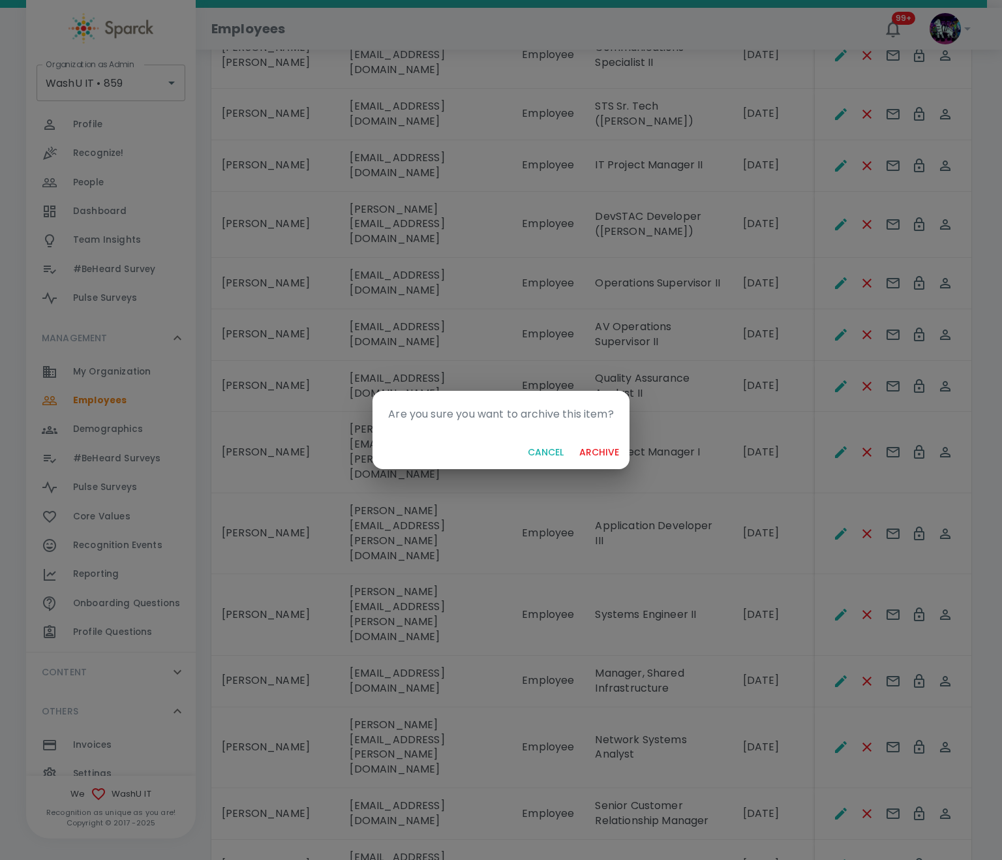
click at [609, 458] on button "archive" at bounding box center [599, 453] width 50 height 24
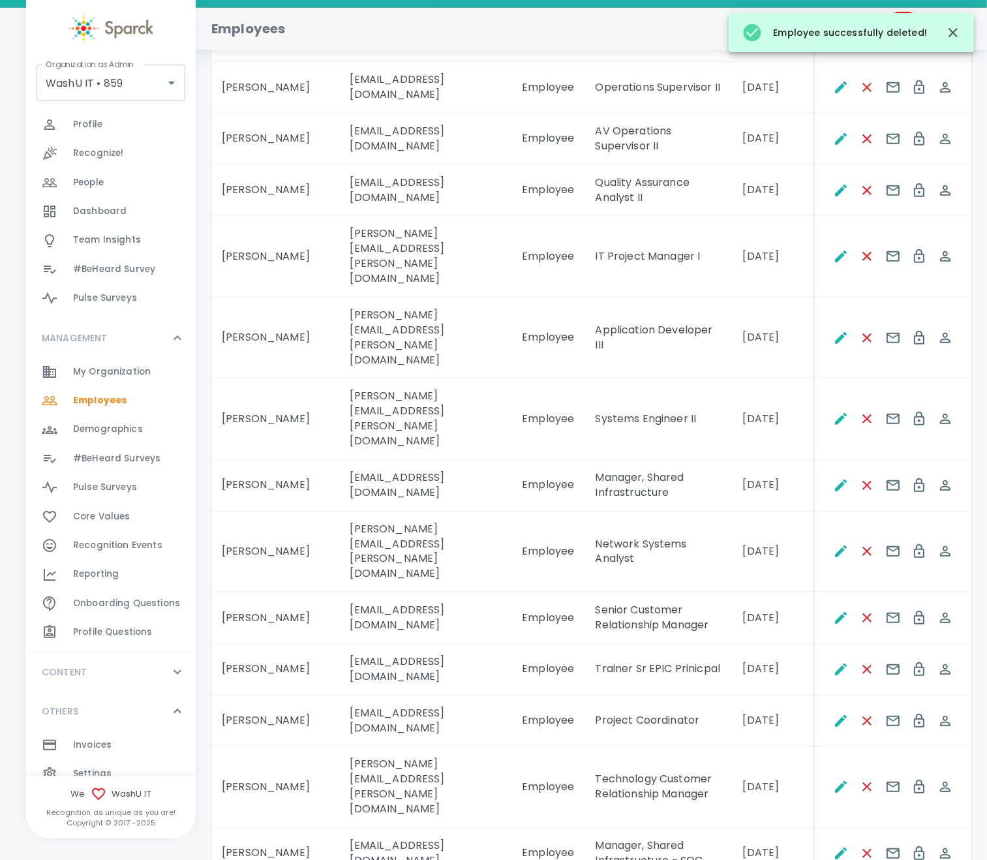
scroll to position [1034, 0]
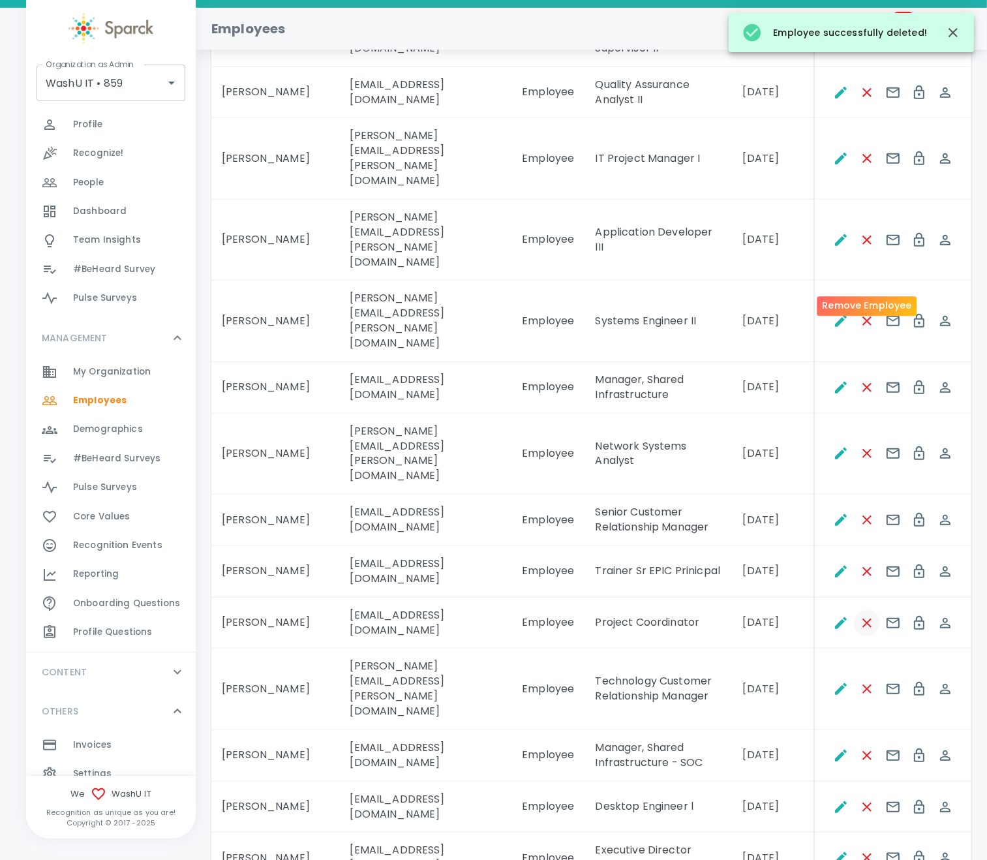
click at [867, 619] on icon "Remove Employee" at bounding box center [867, 623] width 9 height 9
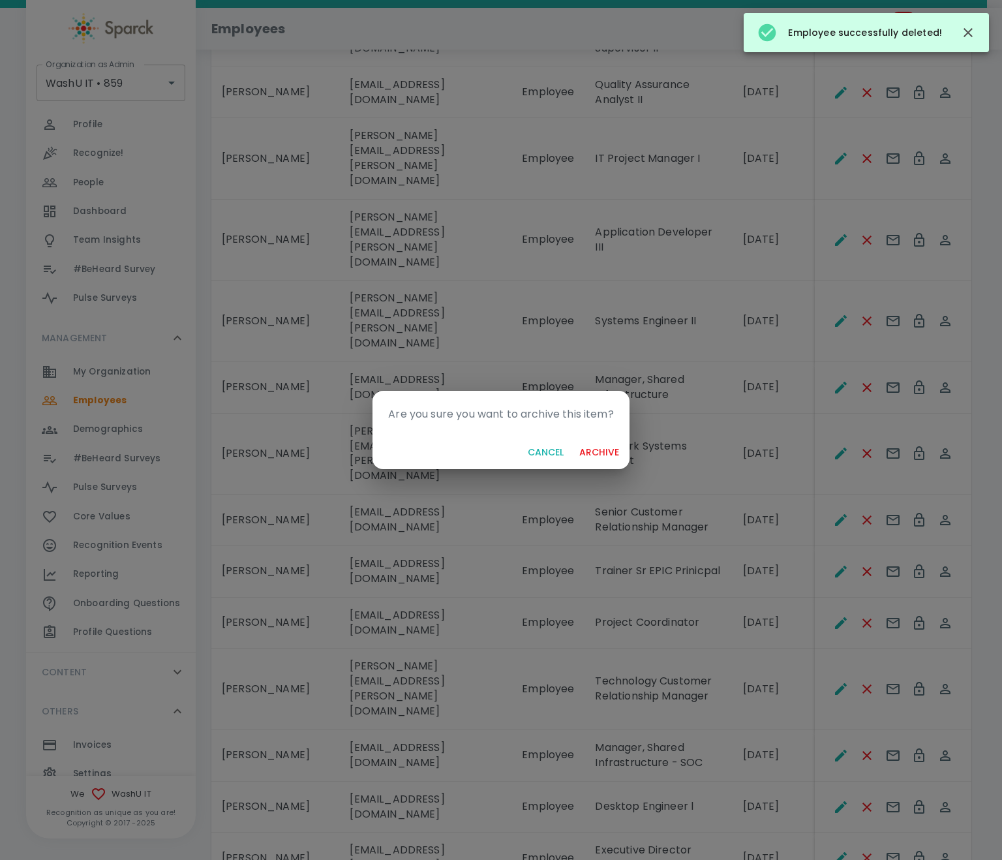
click at [605, 450] on button "archive" at bounding box center [599, 453] width 50 height 24
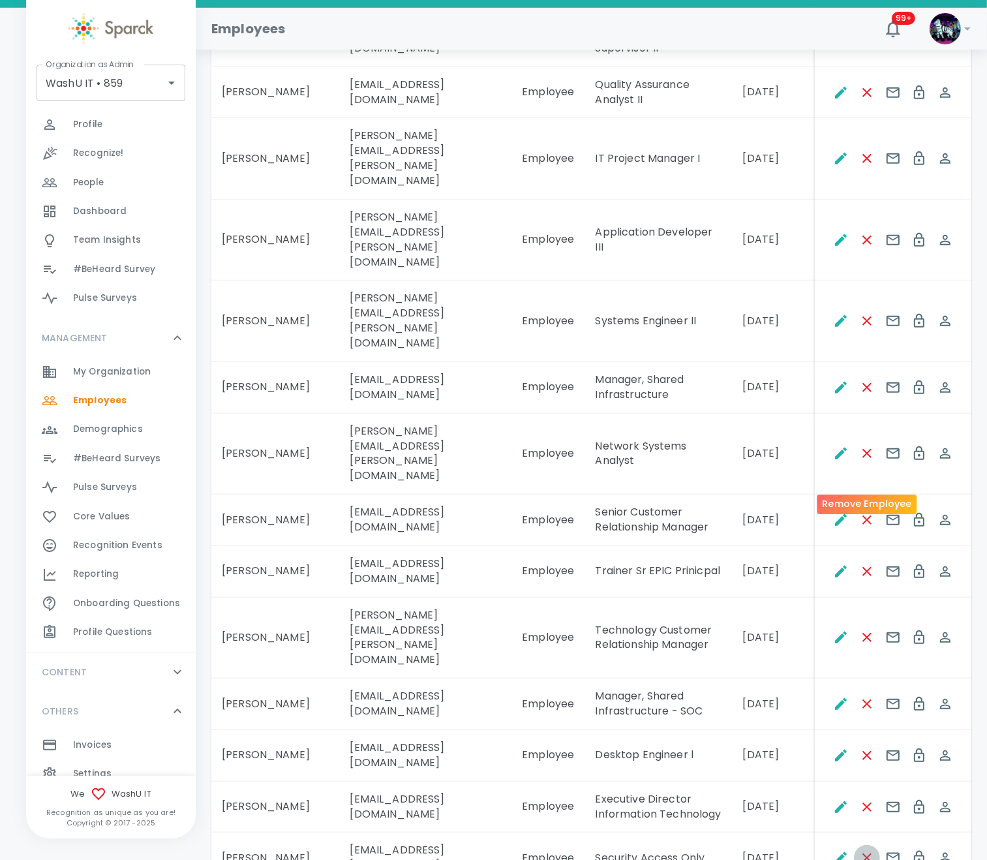
click at [868, 850] on icon "Remove Employee" at bounding box center [868, 858] width 16 height 16
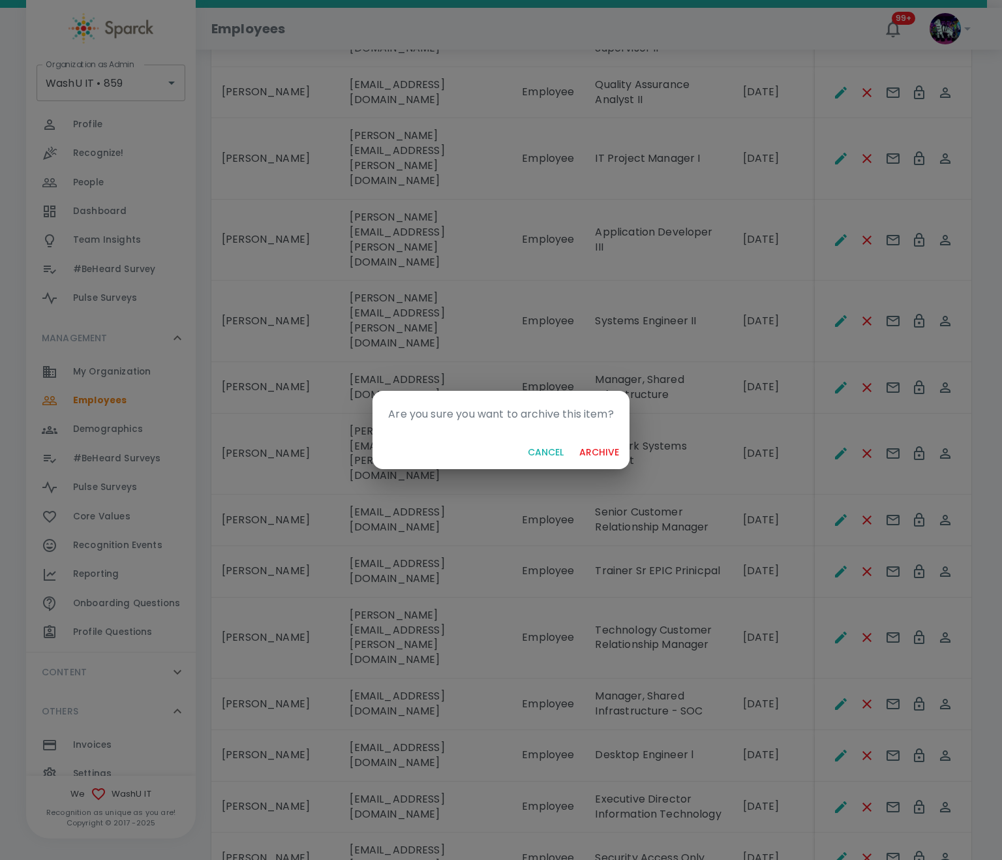
click at [593, 448] on button "archive" at bounding box center [599, 453] width 50 height 24
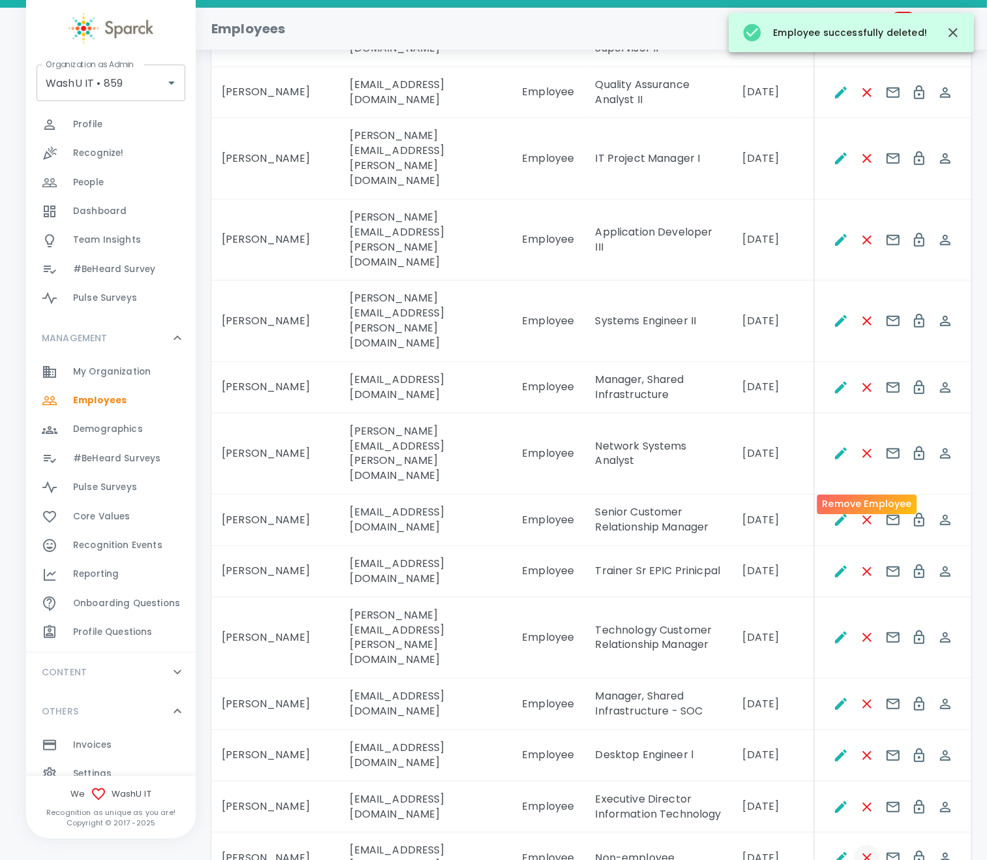
click at [867, 850] on icon "Remove Employee" at bounding box center [868, 858] width 16 height 16
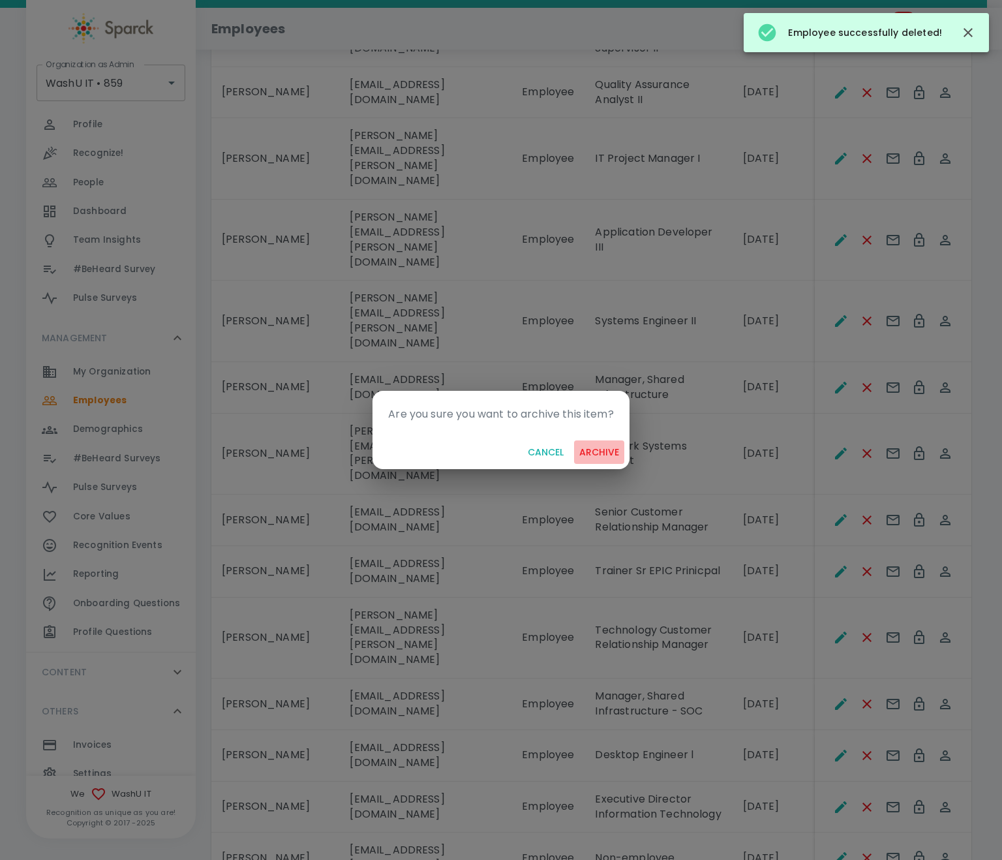
click at [620, 456] on button "archive" at bounding box center [599, 453] width 50 height 24
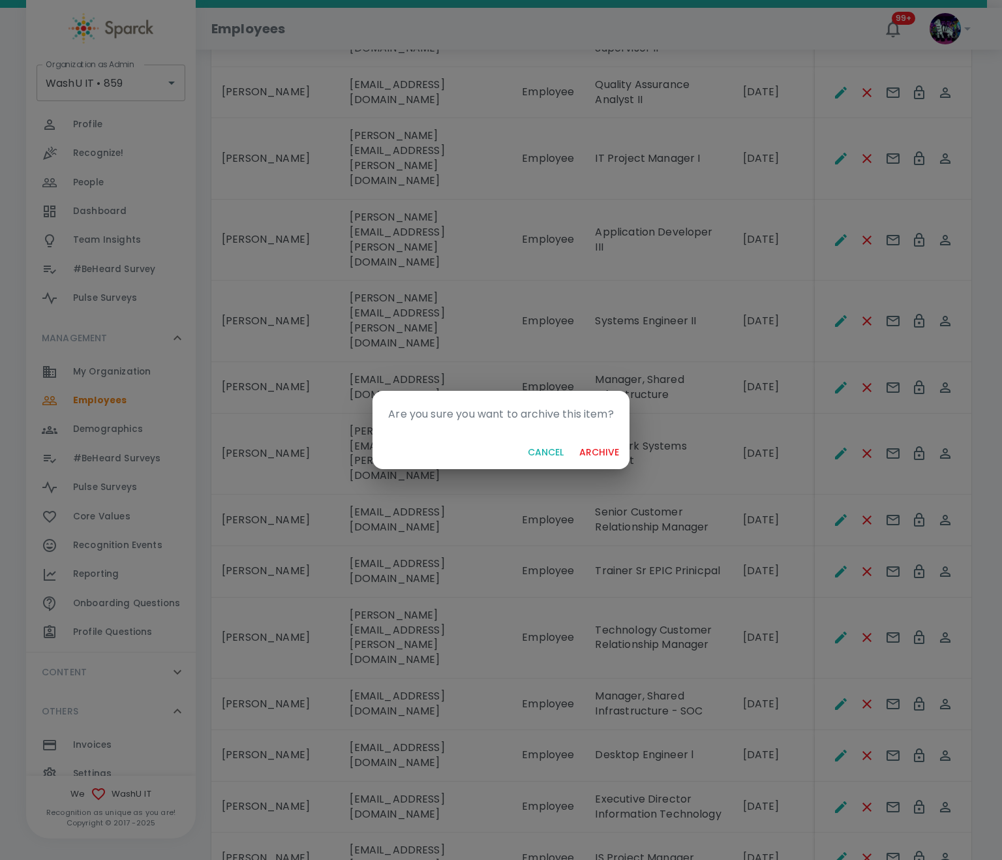
click at [601, 444] on button "archive" at bounding box center [599, 453] width 50 height 24
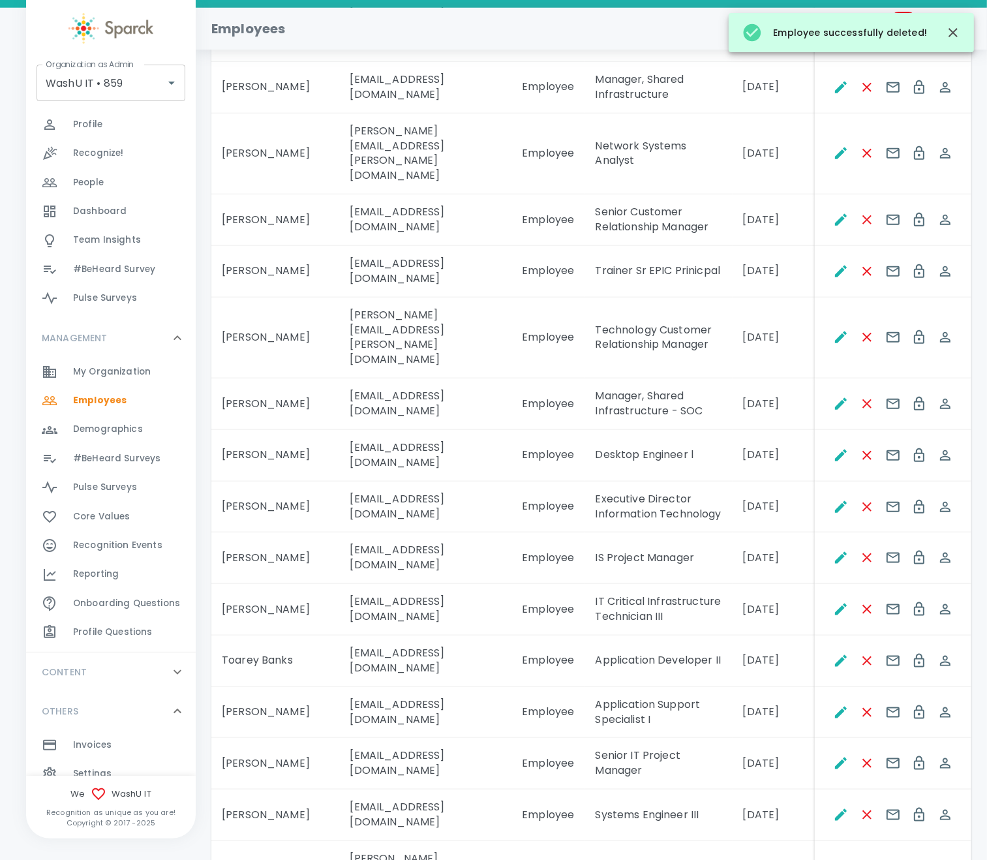
scroll to position [1426, 0]
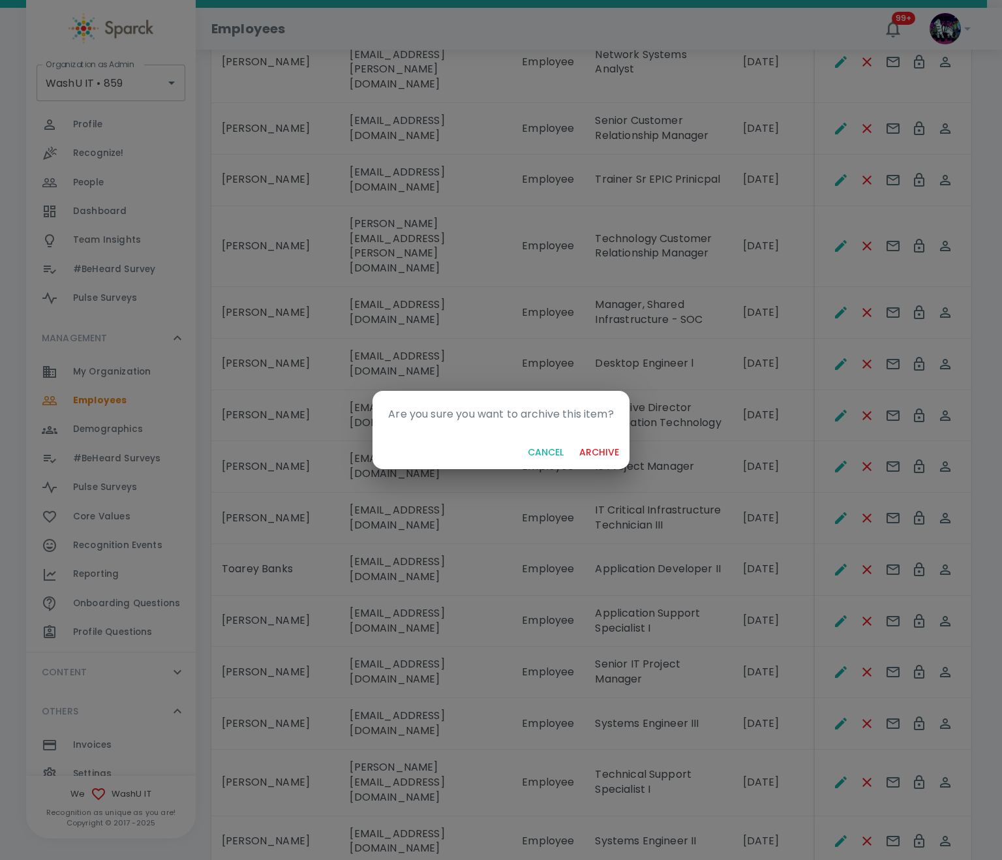
click at [608, 450] on button "archive" at bounding box center [599, 453] width 50 height 24
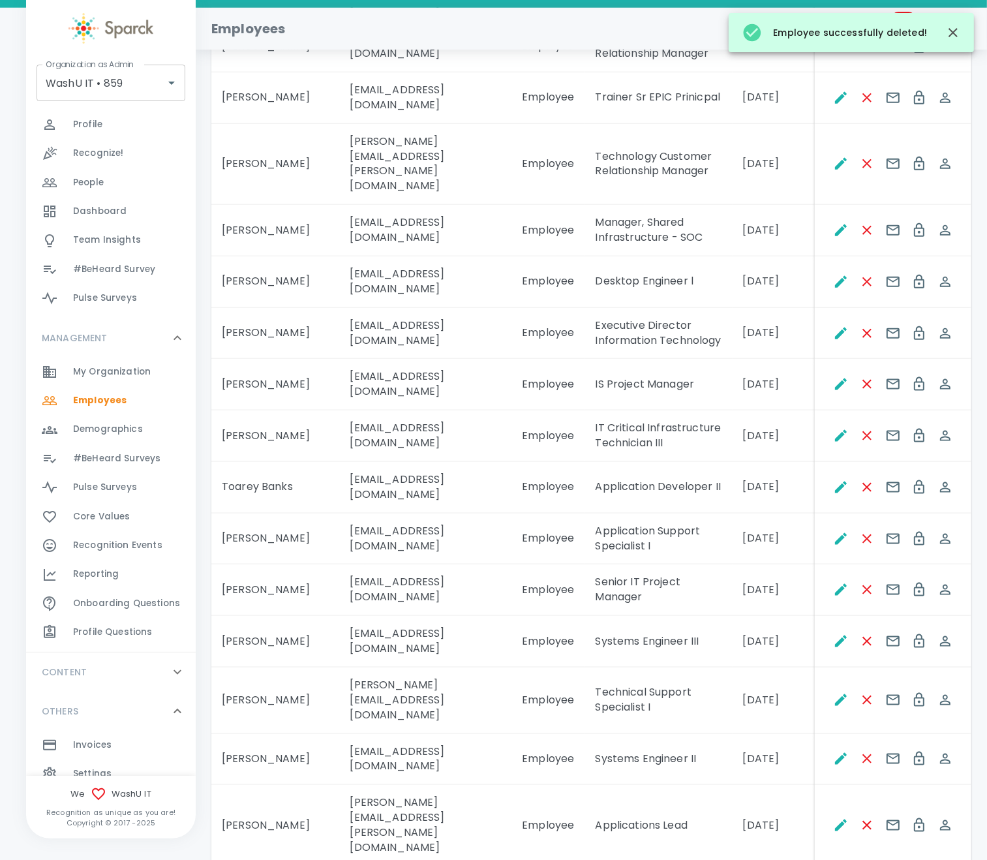
scroll to position [1622, 0]
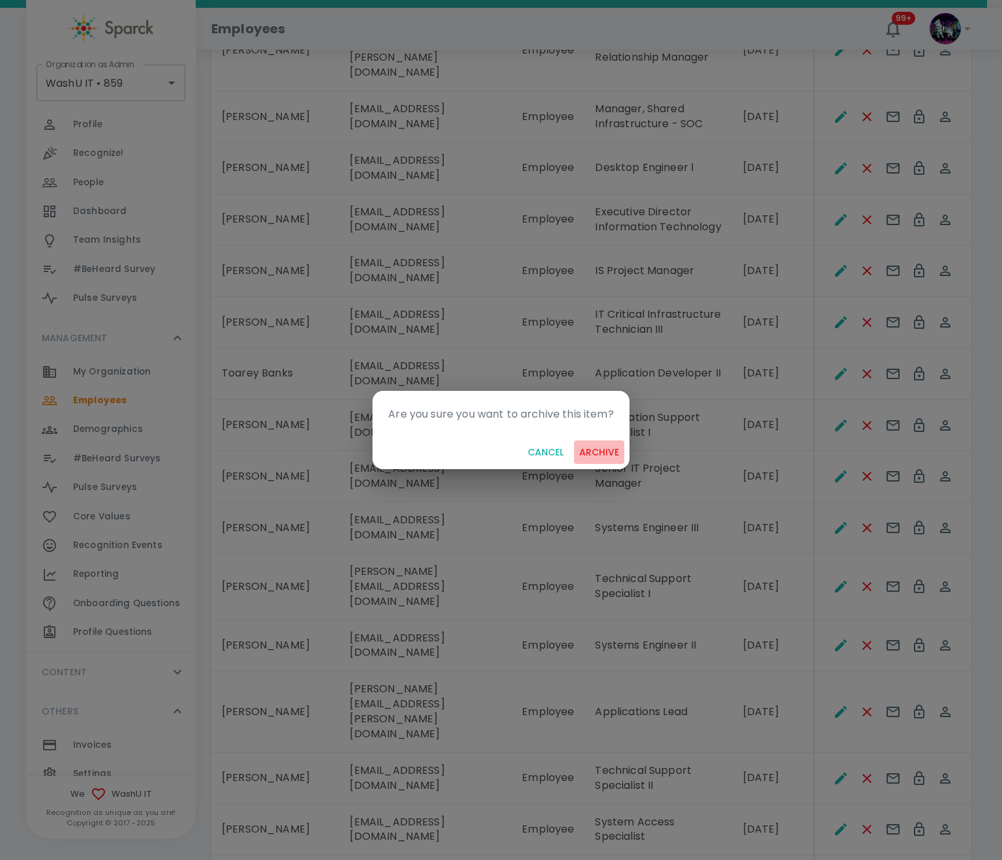
click at [578, 449] on button "archive" at bounding box center [599, 453] width 50 height 24
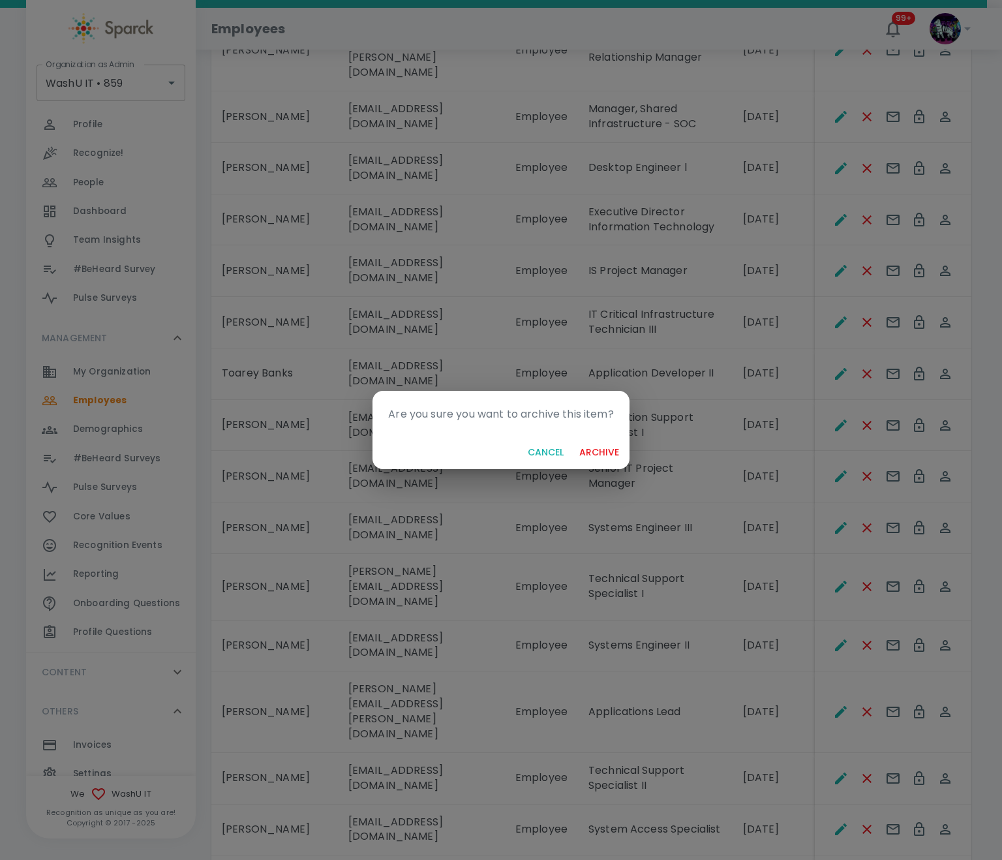
click at [601, 445] on button "archive" at bounding box center [599, 453] width 50 height 24
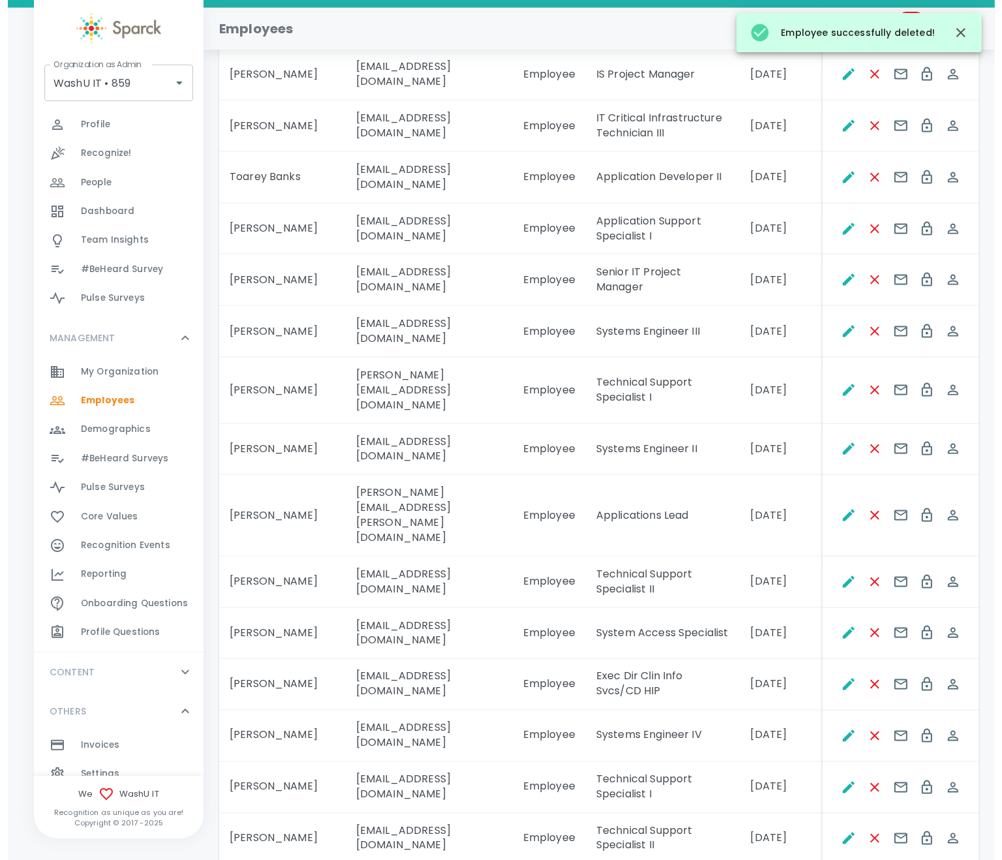
scroll to position [1892, 0]
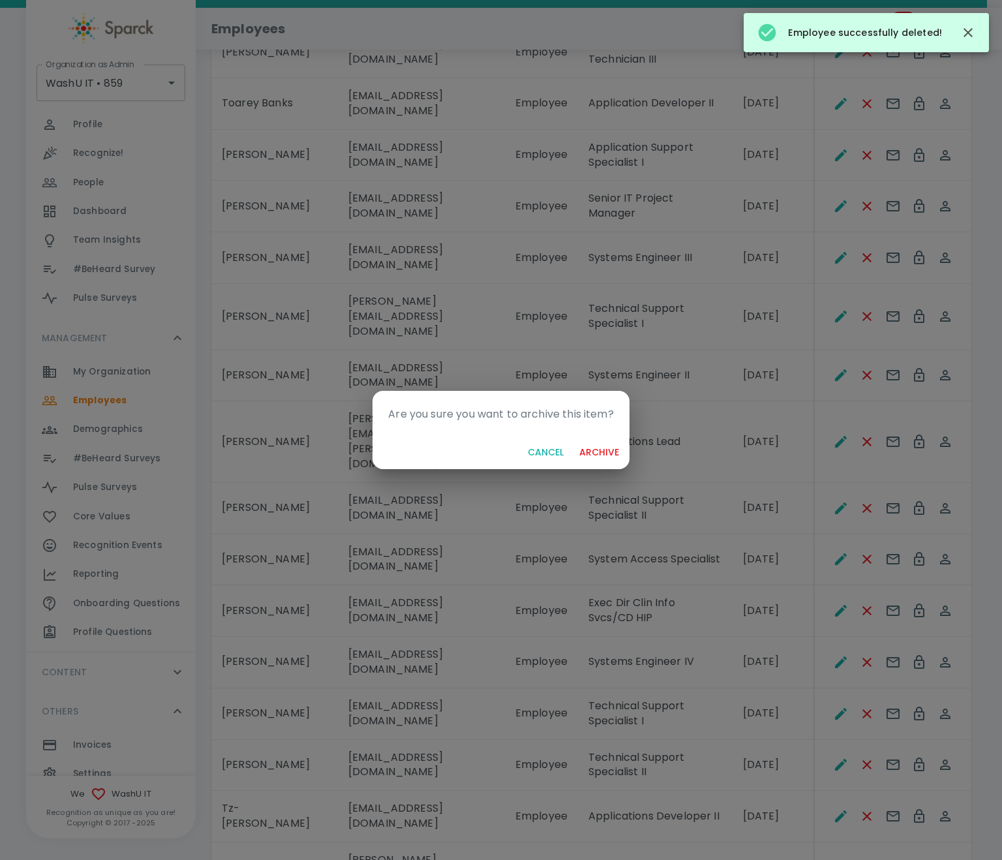
click at [525, 454] on button "Cancel" at bounding box center [546, 453] width 46 height 24
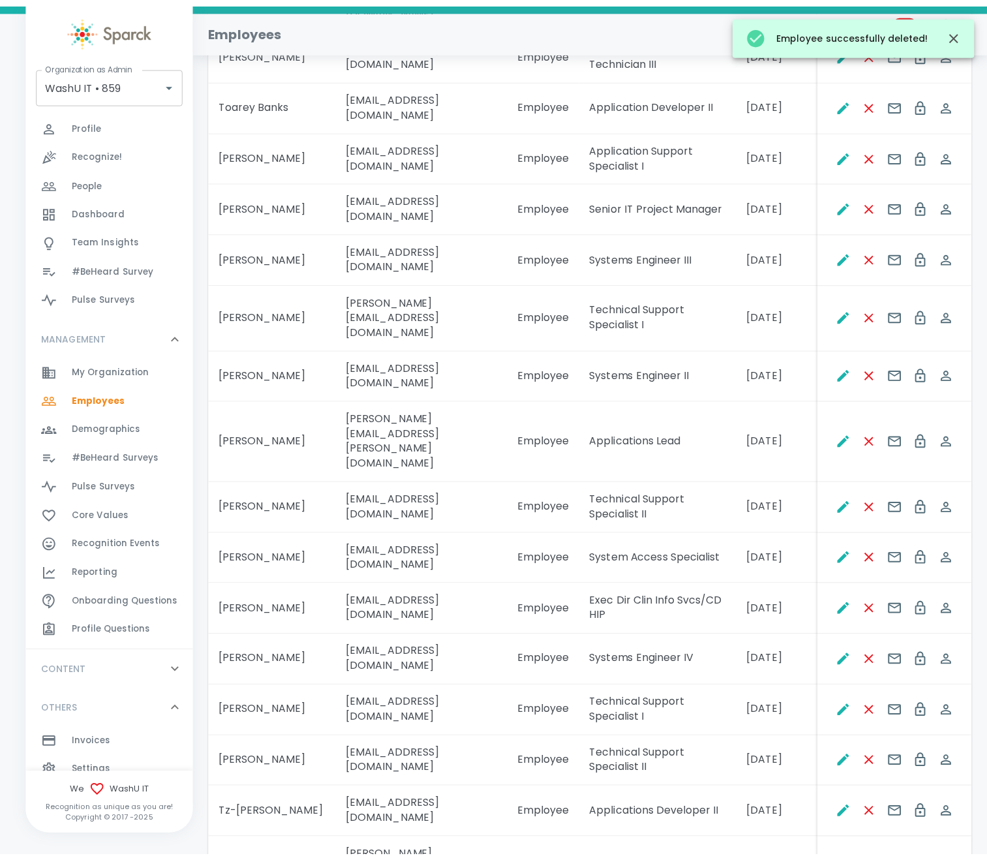
scroll to position [1803, 0]
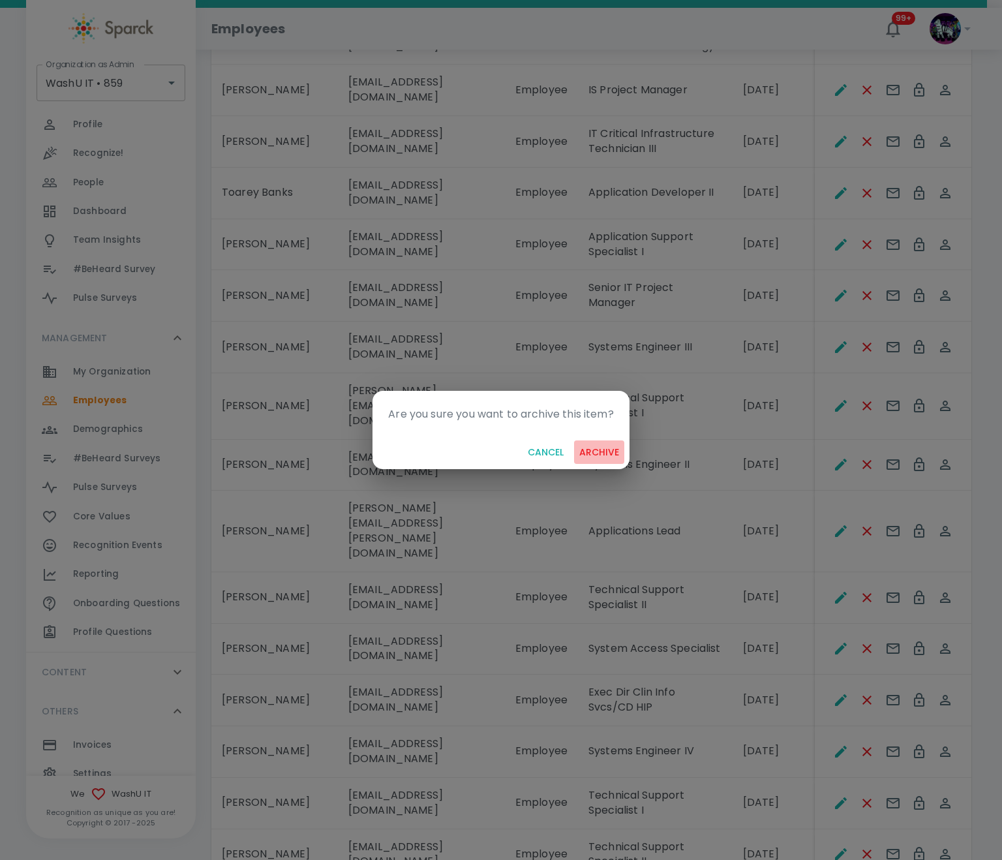
click at [593, 452] on button "archive" at bounding box center [599, 453] width 50 height 24
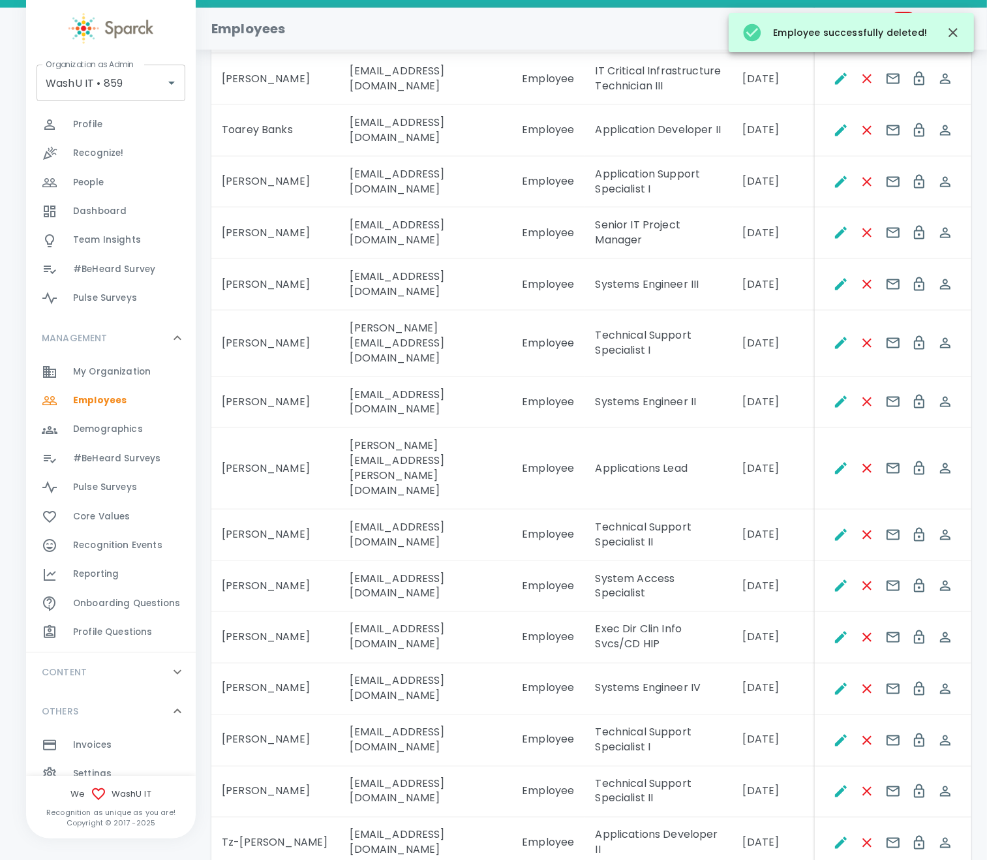
scroll to position [1892, 0]
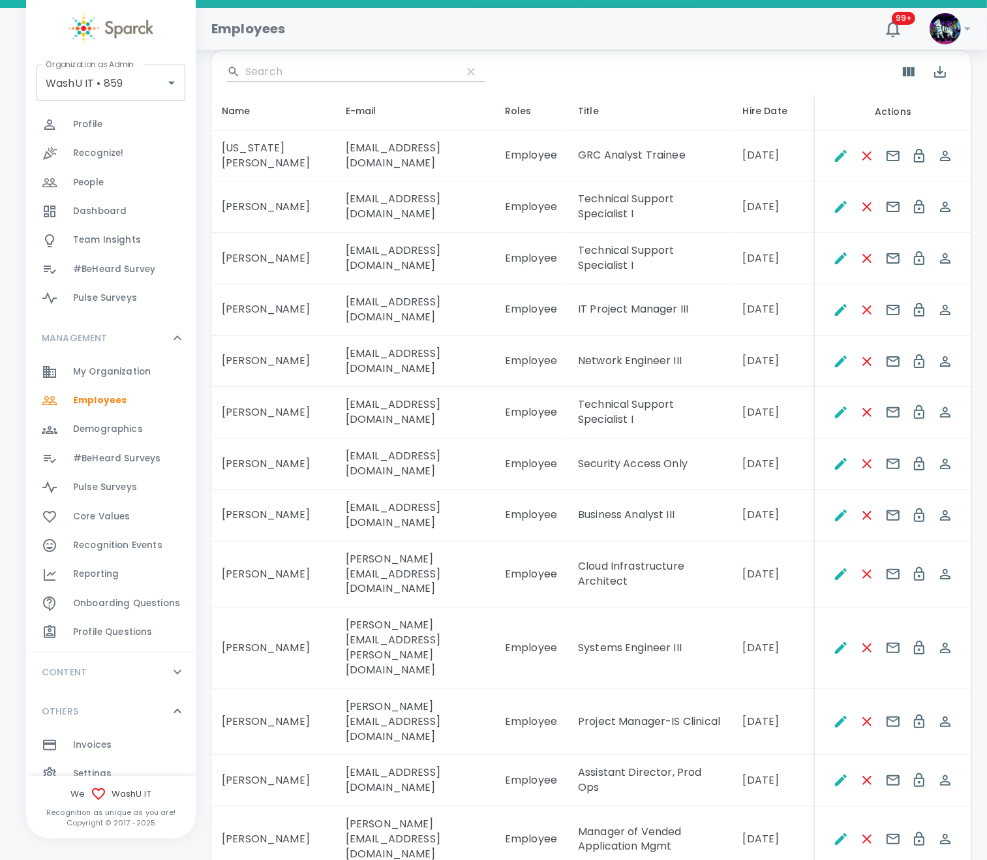
scroll to position [72, 0]
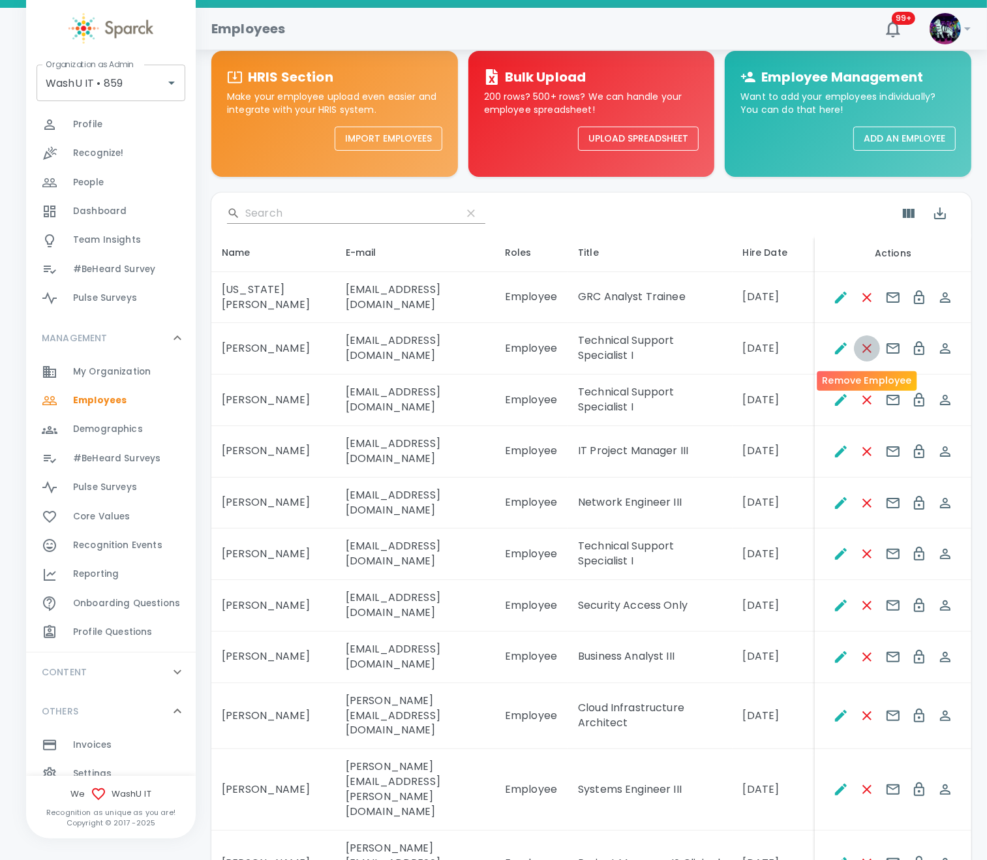
click at [868, 348] on icon "Remove Employee" at bounding box center [867, 348] width 9 height 9
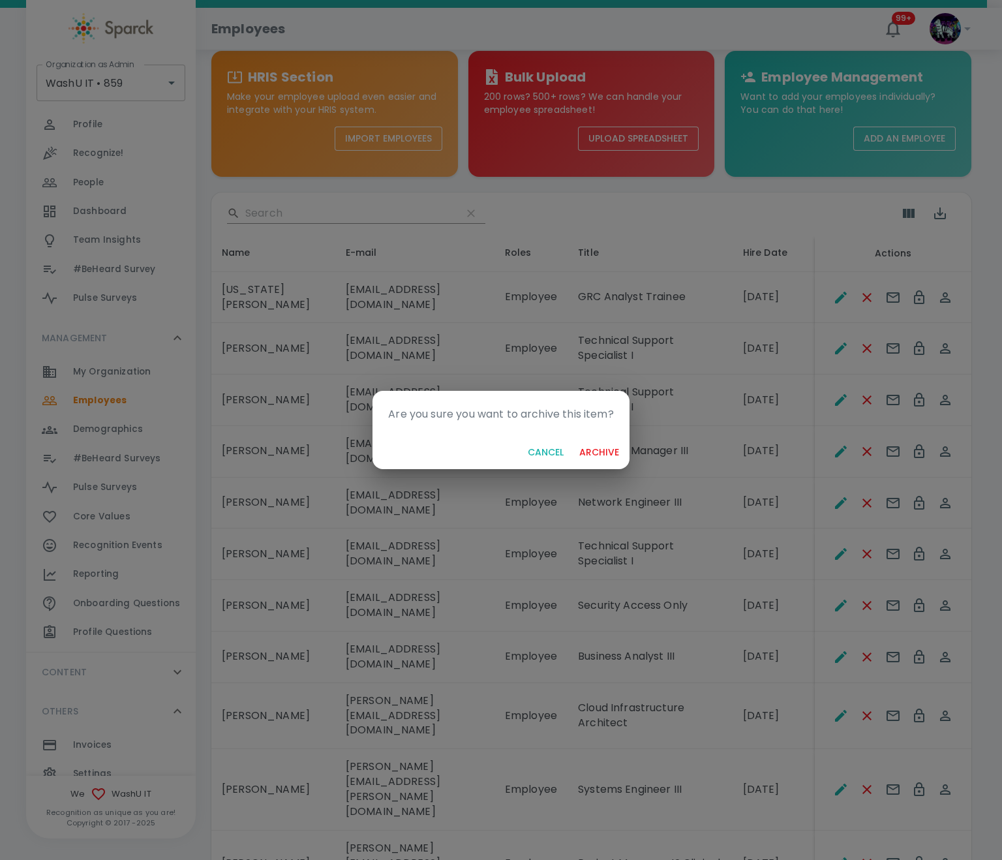
click at [592, 441] on button "archive" at bounding box center [599, 453] width 50 height 24
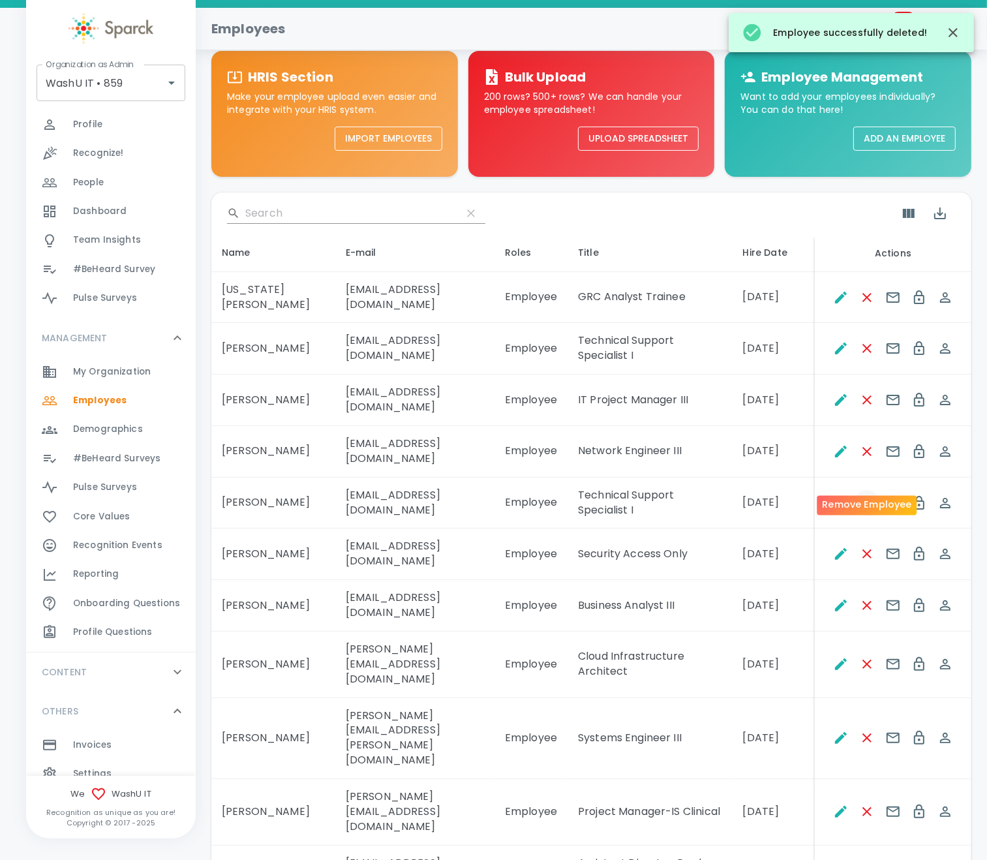
click at [869, 495] on icon "Remove Employee" at bounding box center [868, 503] width 16 height 16
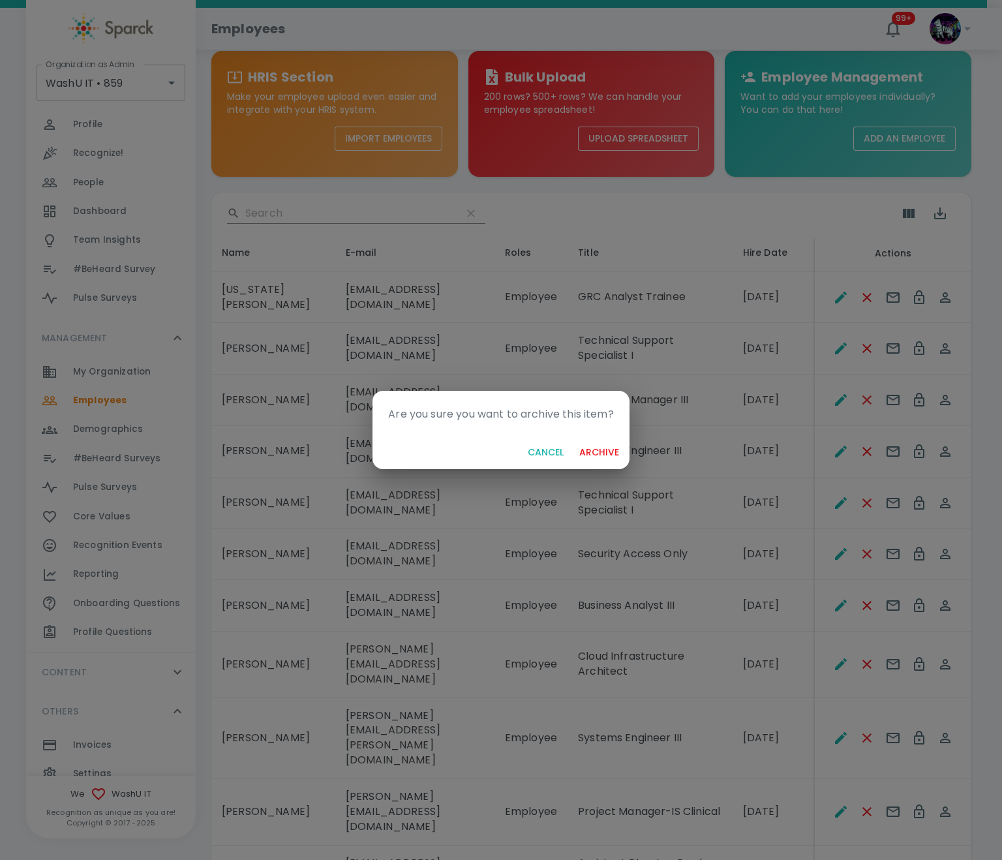
click at [612, 452] on button "archive" at bounding box center [599, 453] width 50 height 24
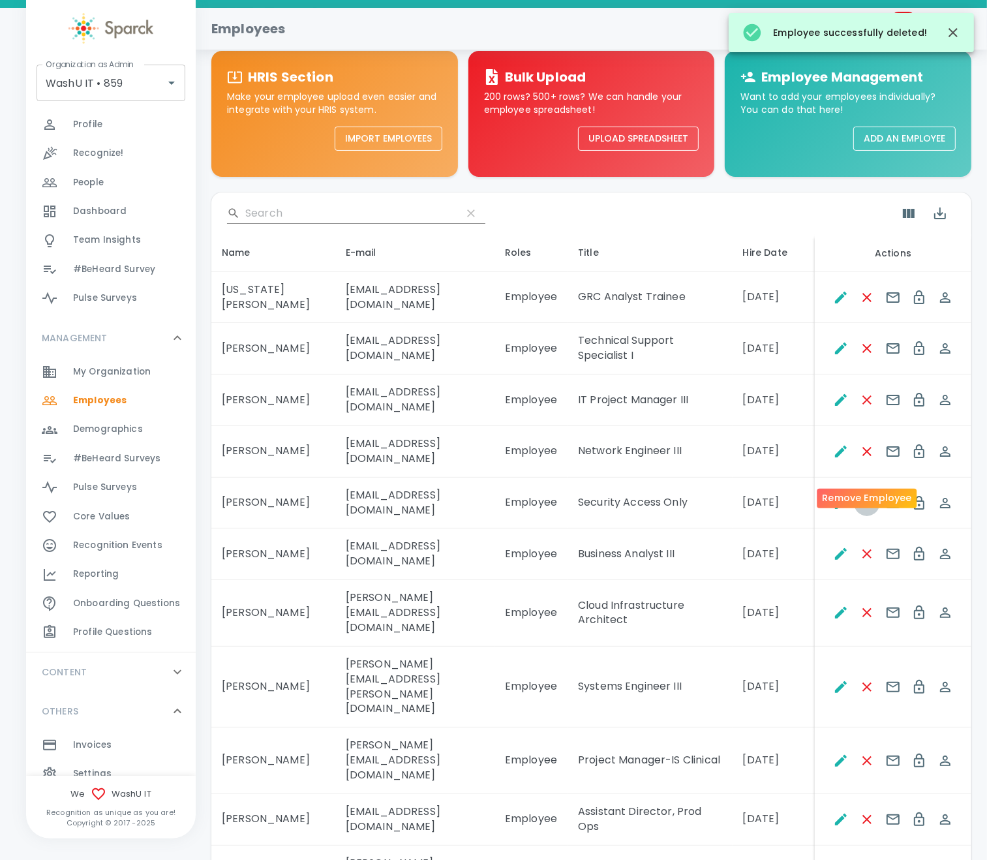
click at [860, 495] on icon "Remove Employee" at bounding box center [868, 503] width 16 height 16
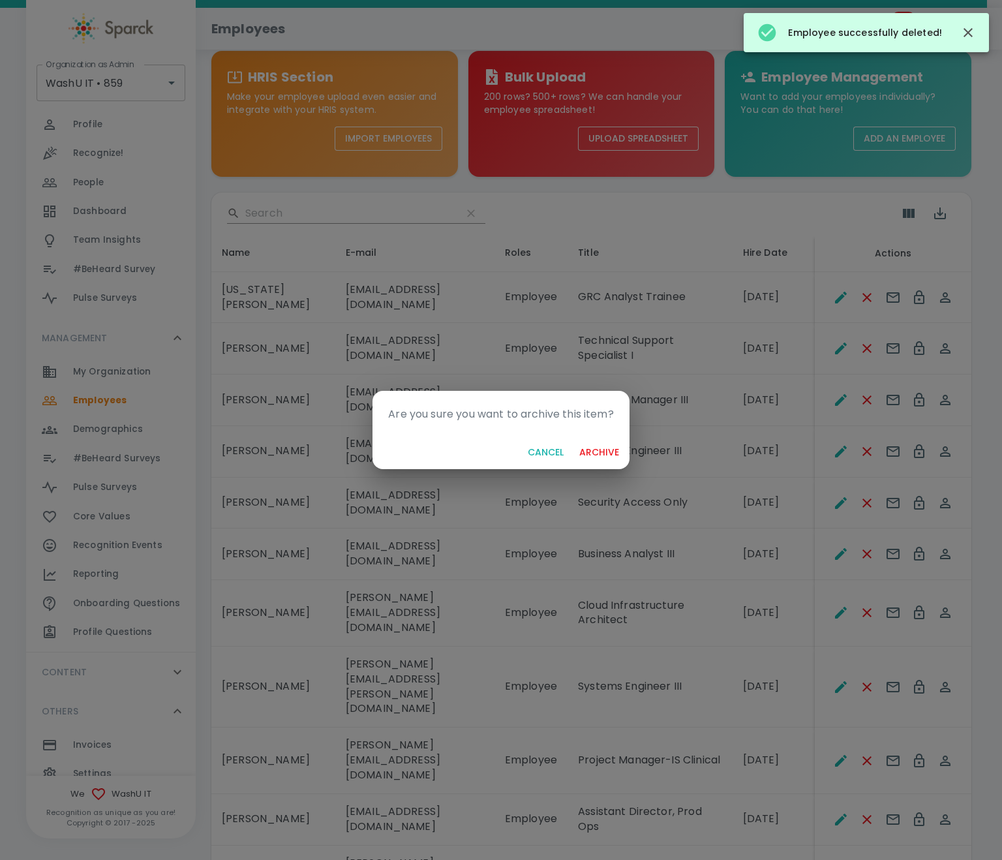
click at [597, 450] on button "archive" at bounding box center [599, 453] width 50 height 24
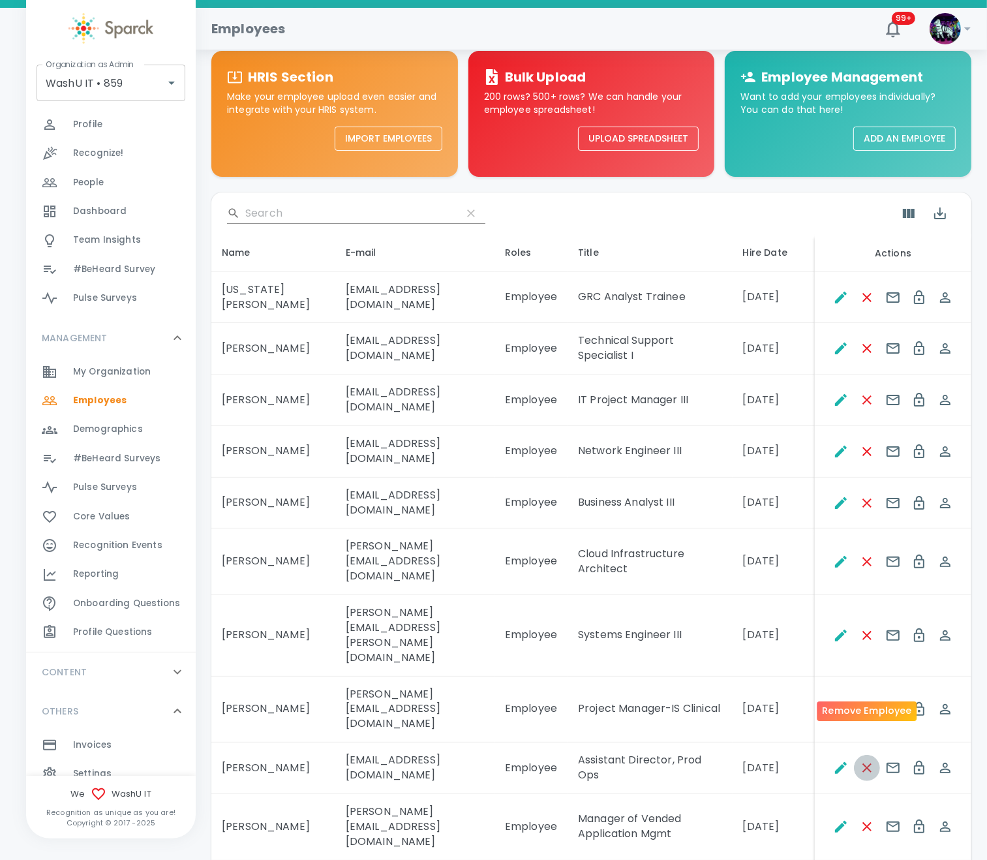
click at [872, 760] on icon "Remove Employee" at bounding box center [868, 768] width 16 height 16
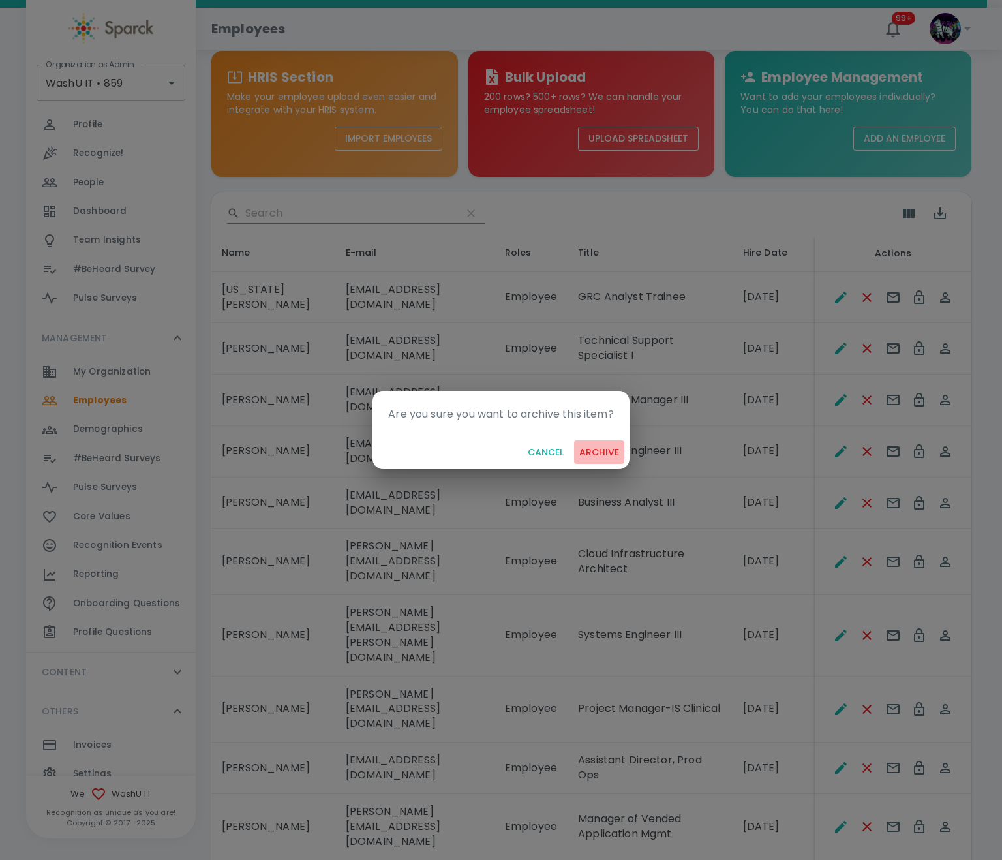
click at [594, 454] on button "archive" at bounding box center [599, 453] width 50 height 24
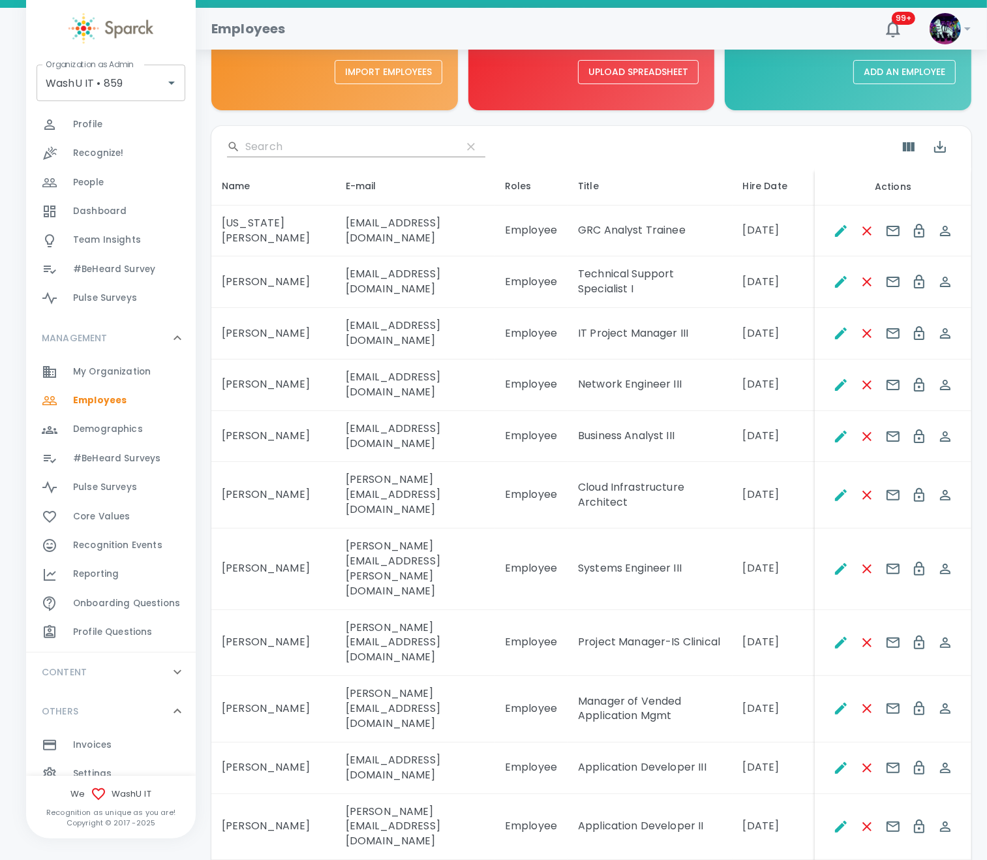
scroll to position [170, 0]
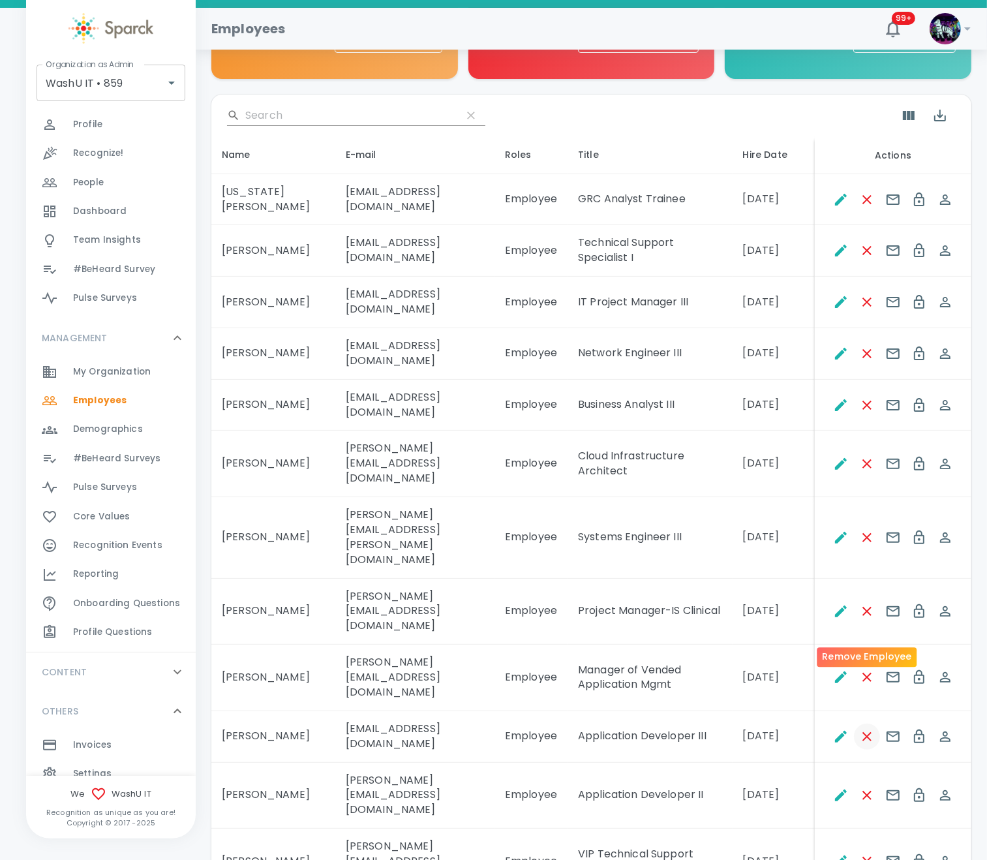
click at [867, 729] on icon "Remove Employee" at bounding box center [868, 737] width 16 height 16
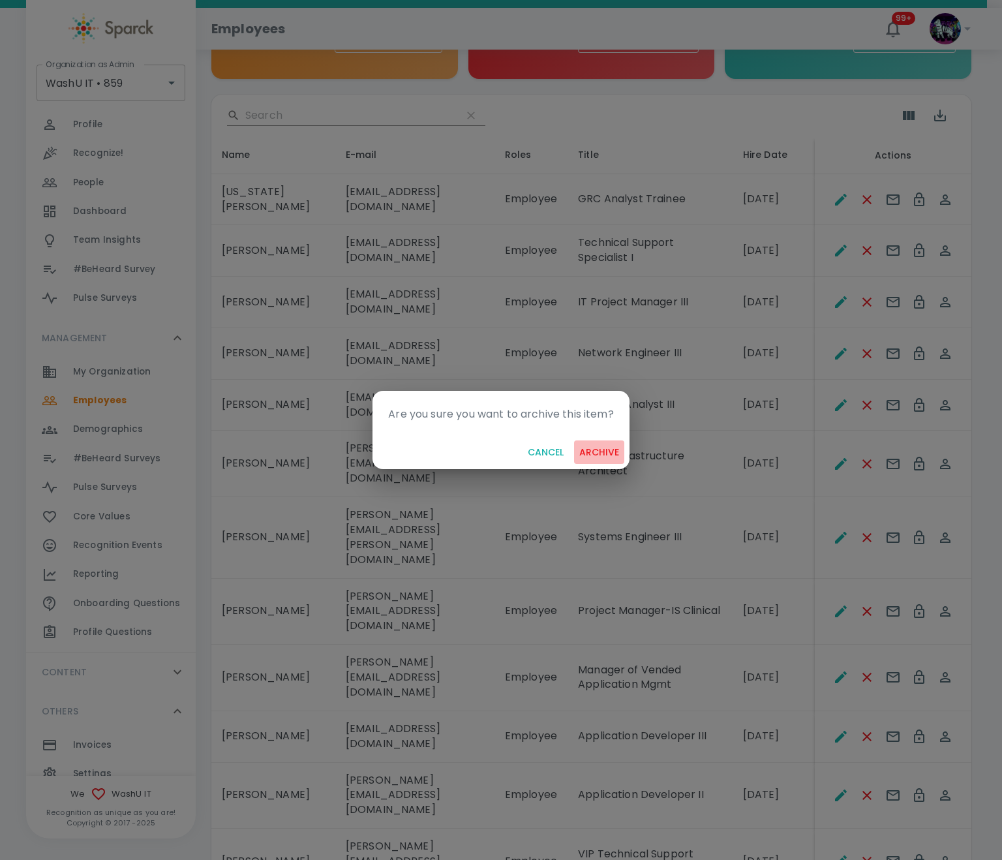
click at [587, 446] on button "archive" at bounding box center [599, 453] width 50 height 24
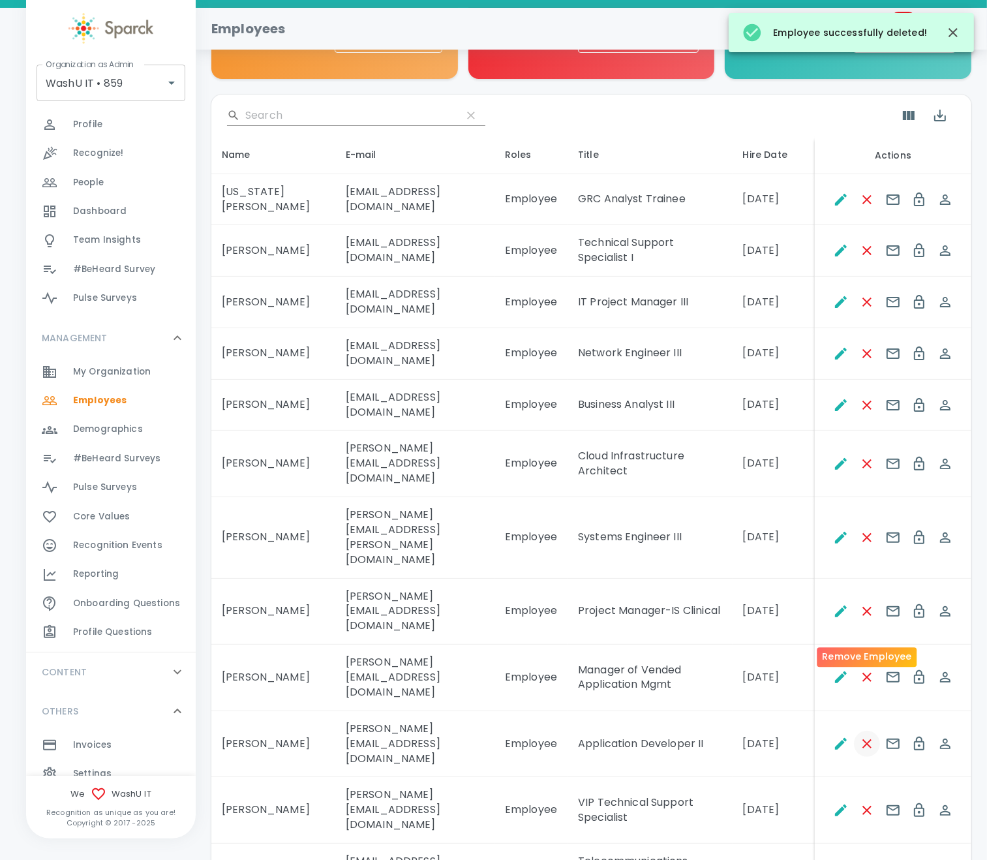
click at [867, 739] on icon "Remove Employee" at bounding box center [867, 743] width 9 height 9
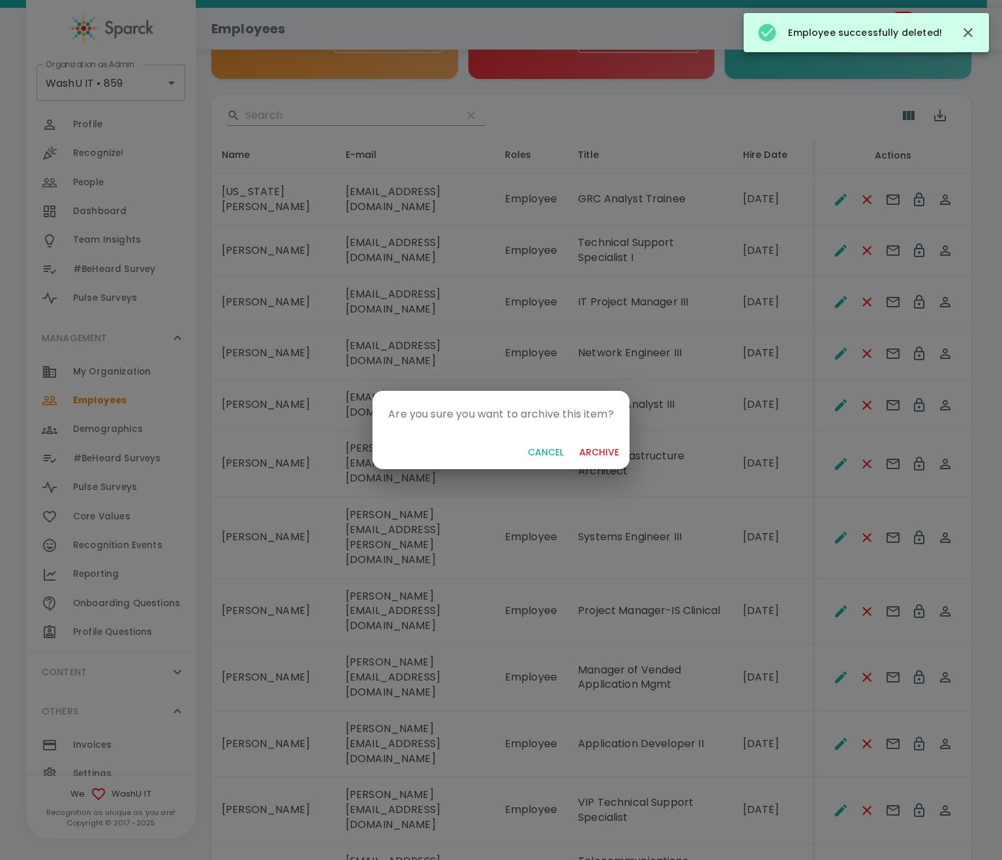
click at [589, 448] on button "archive" at bounding box center [599, 453] width 50 height 24
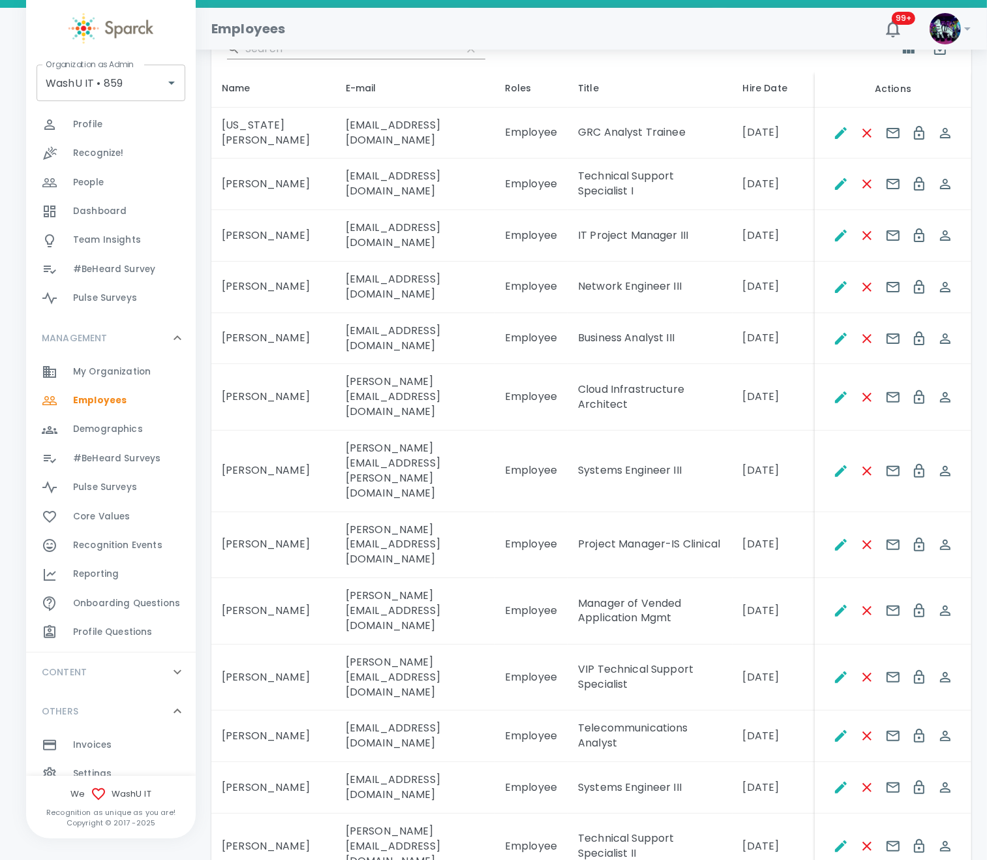
scroll to position [268, 0]
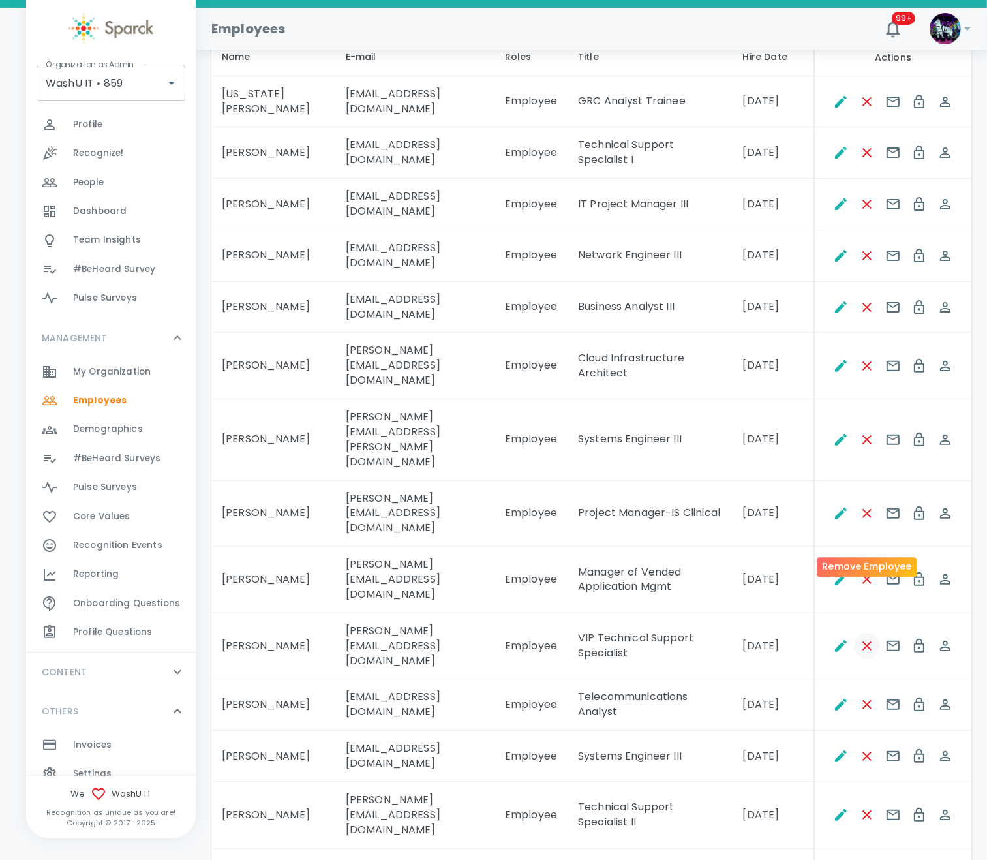
click at [865, 638] on icon "Remove Employee" at bounding box center [868, 646] width 16 height 16
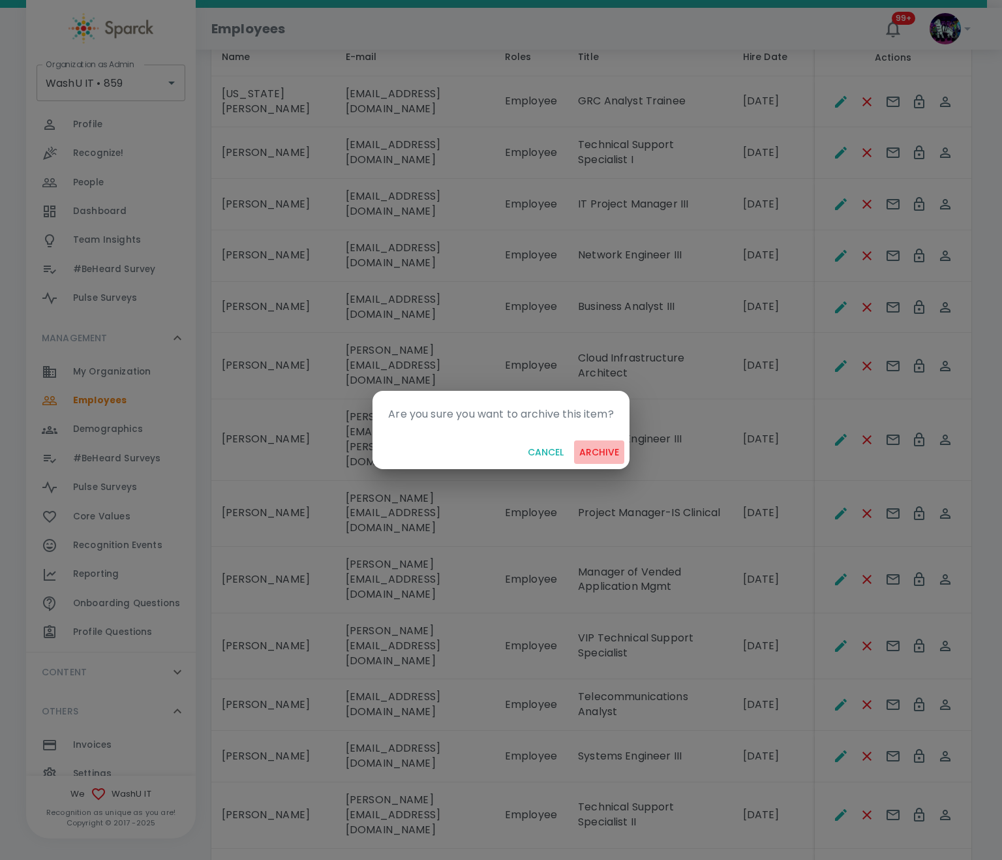
click at [618, 450] on button "archive" at bounding box center [599, 453] width 50 height 24
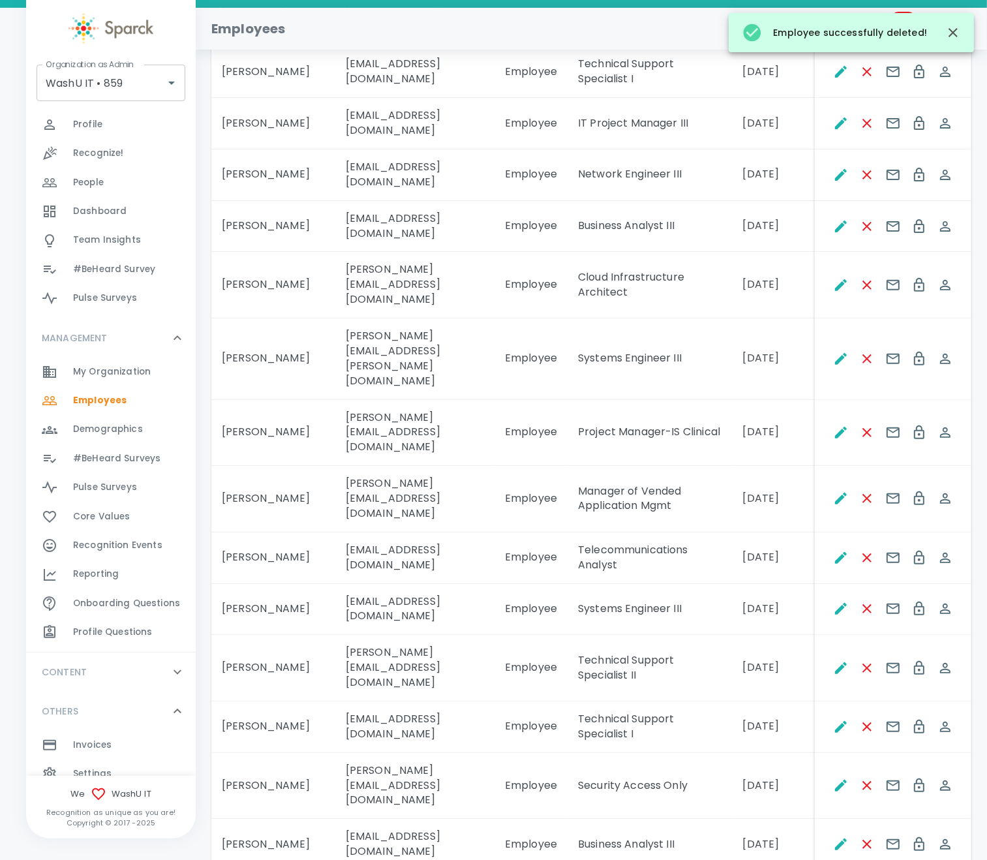
scroll to position [365, 0]
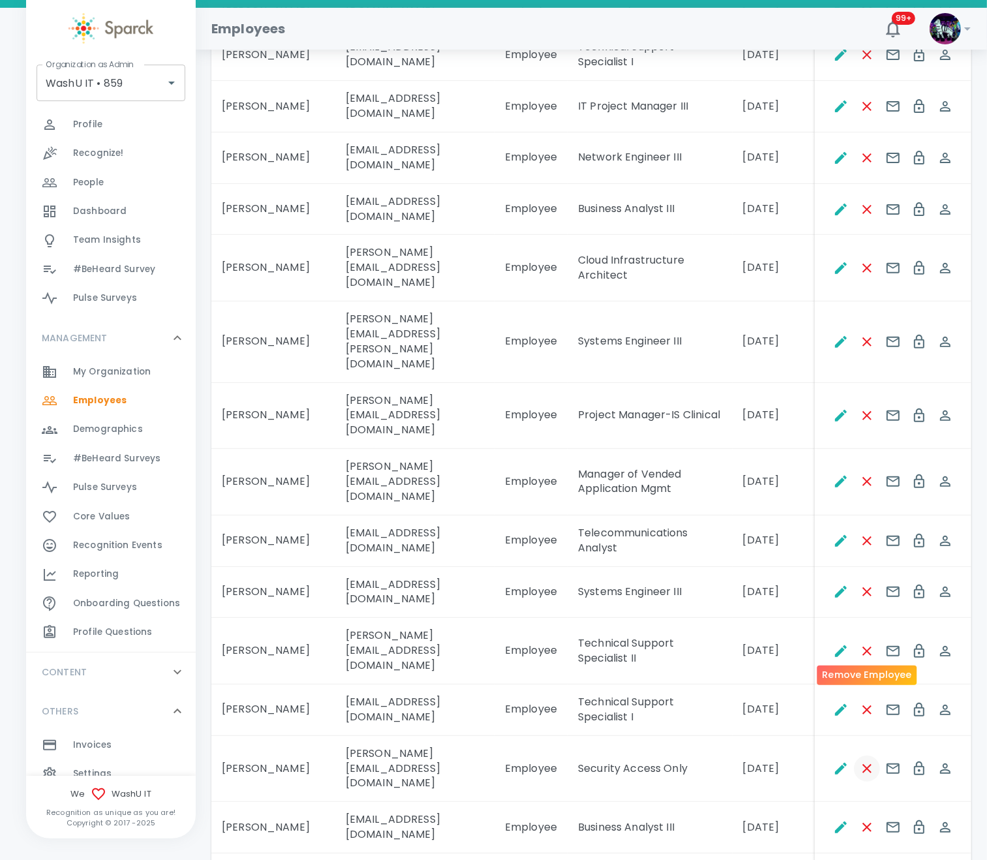
click at [868, 761] on icon "Remove Employee" at bounding box center [868, 769] width 16 height 16
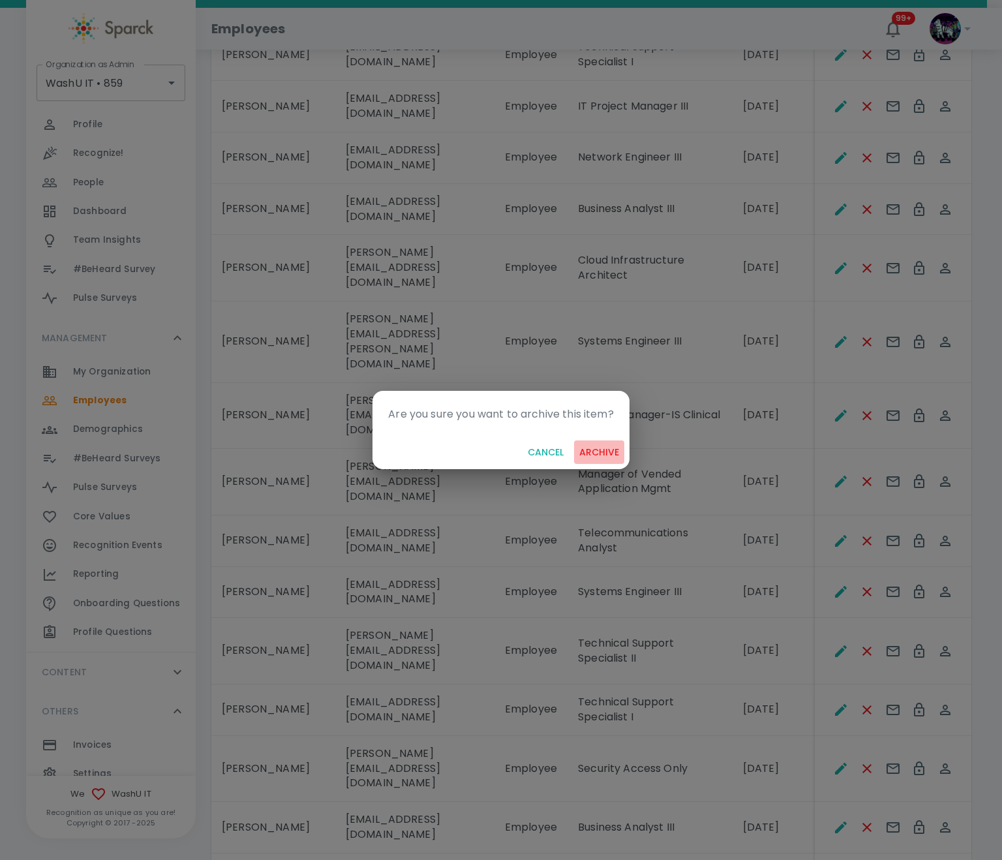
click at [614, 450] on button "archive" at bounding box center [599, 453] width 50 height 24
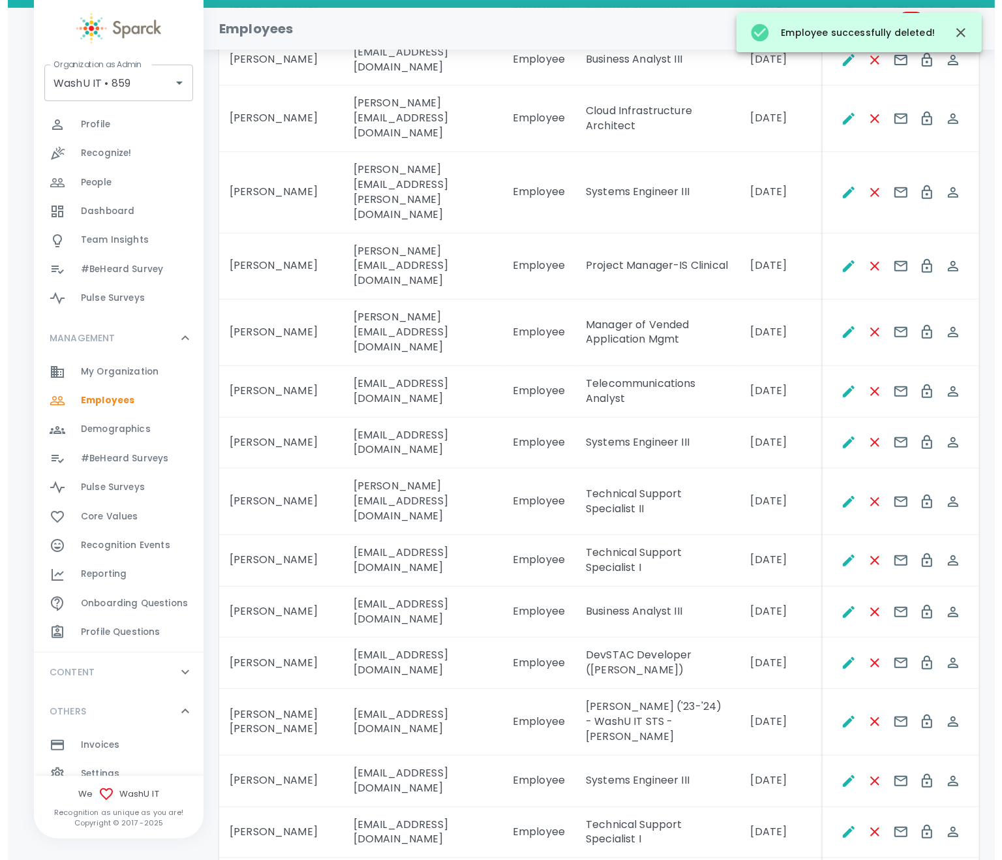
scroll to position [561, 0]
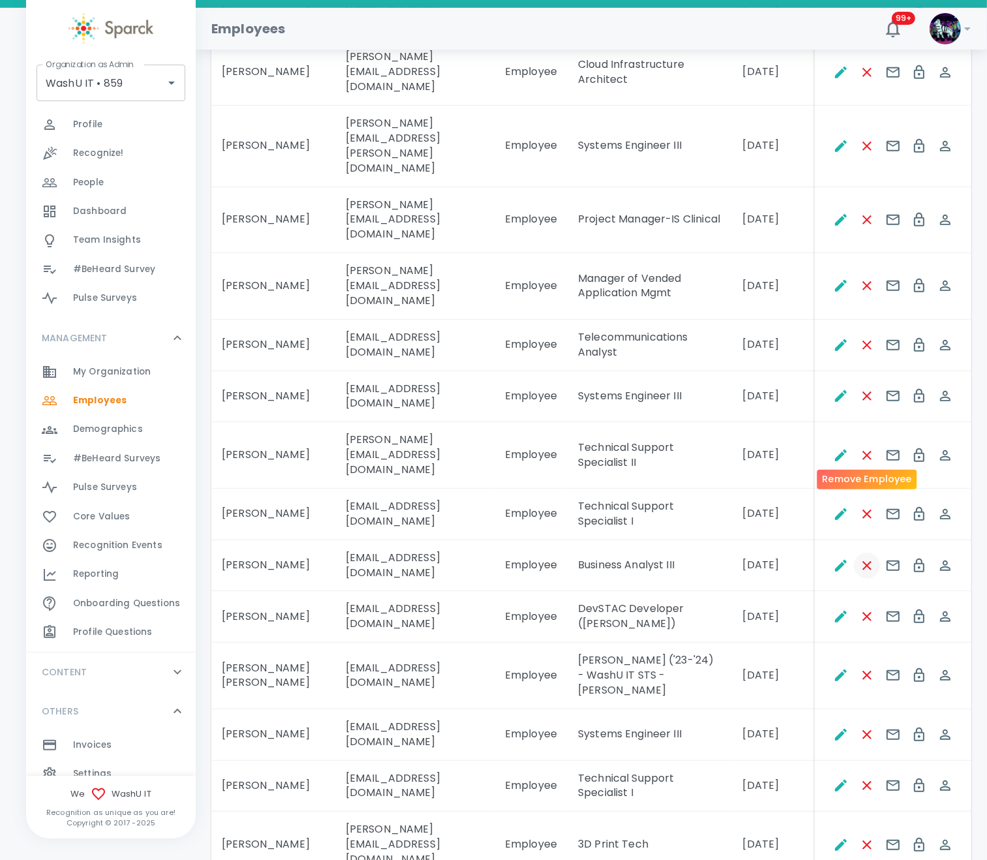
click at [863, 558] on icon "Remove Employee" at bounding box center [868, 566] width 16 height 16
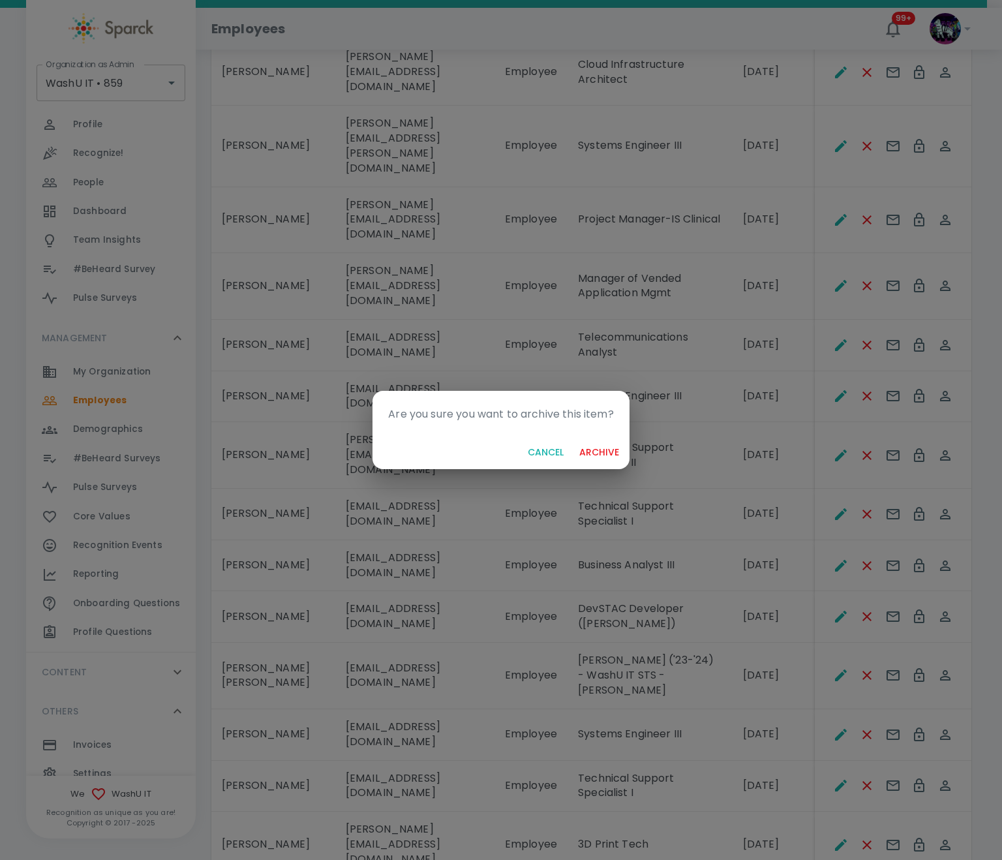
click at [606, 452] on button "archive" at bounding box center [599, 453] width 50 height 24
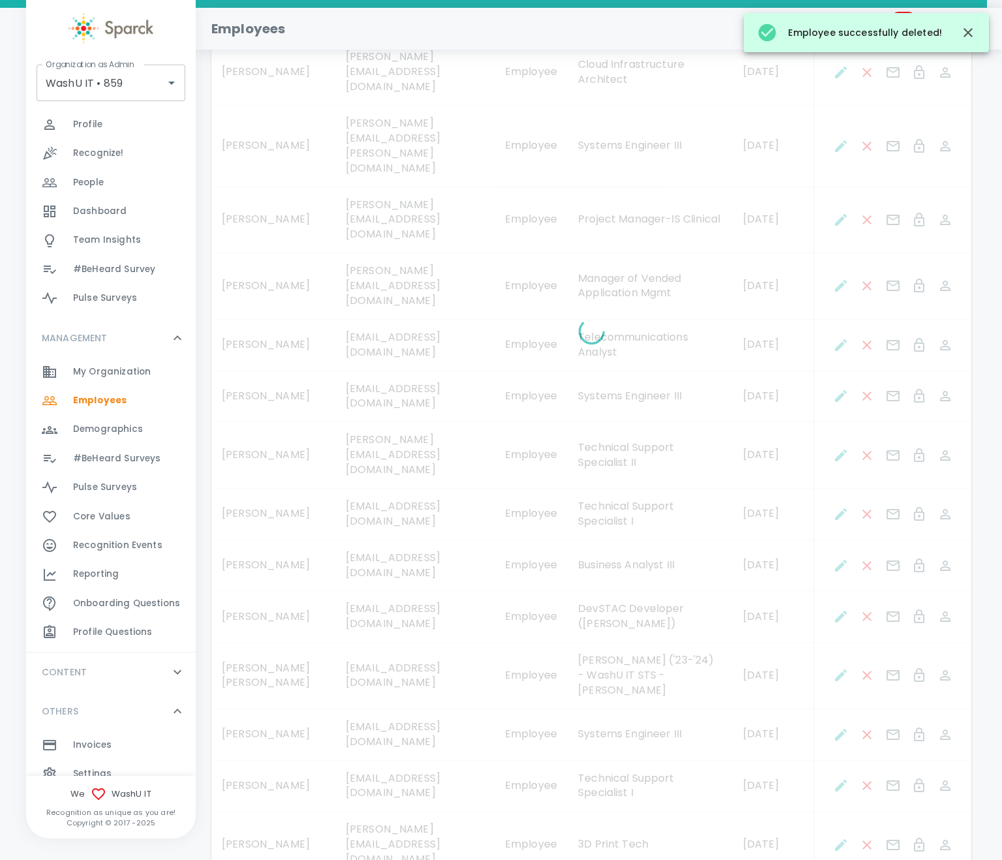
scroll to position [496, 0]
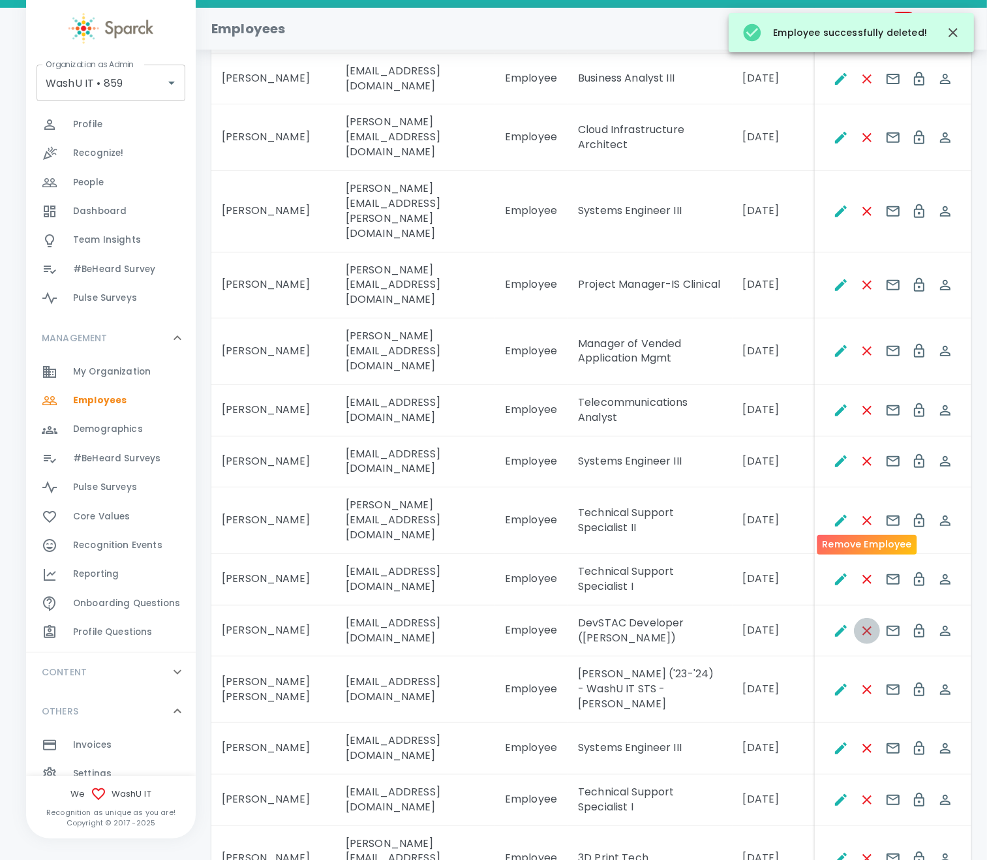
click at [867, 623] on icon "Remove Employee" at bounding box center [868, 631] width 16 height 16
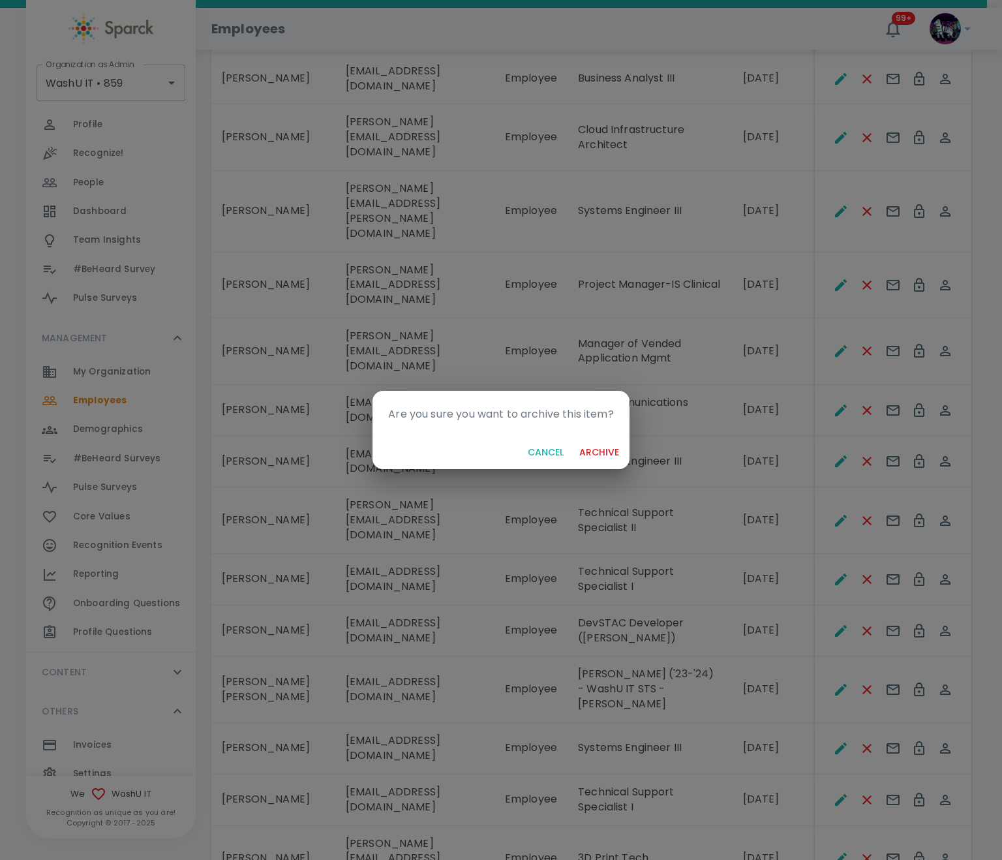
click at [586, 449] on button "archive" at bounding box center [599, 453] width 50 height 24
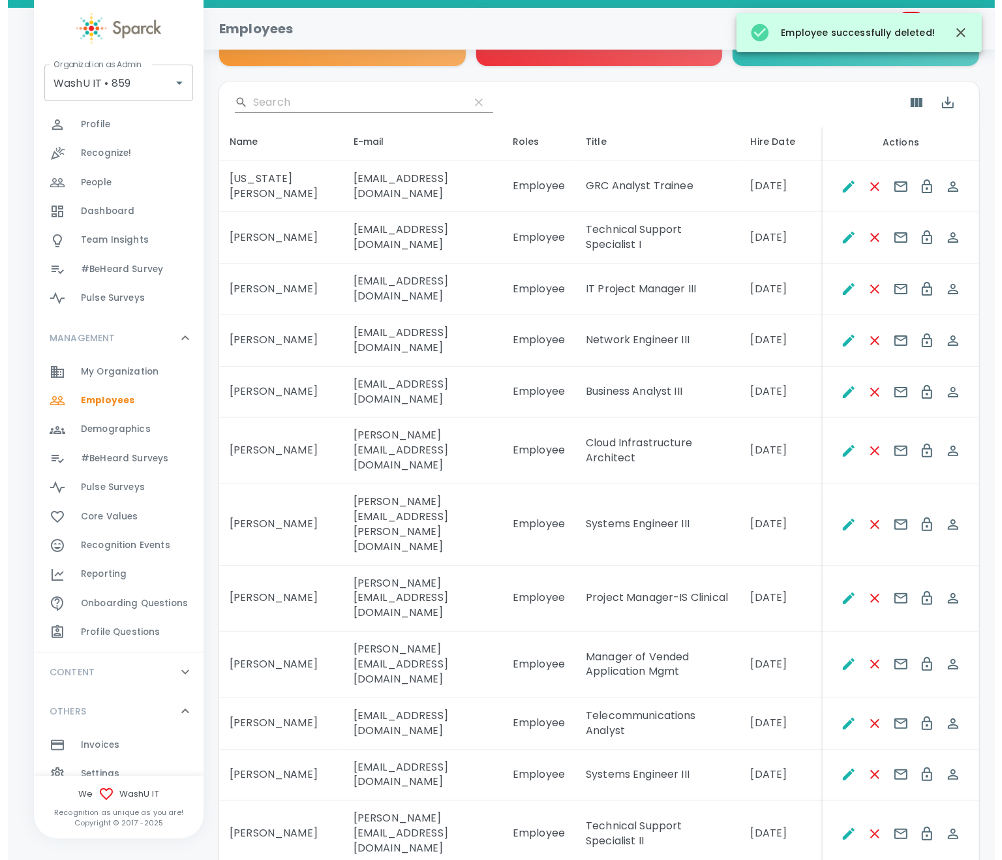
scroll to position [0, 0]
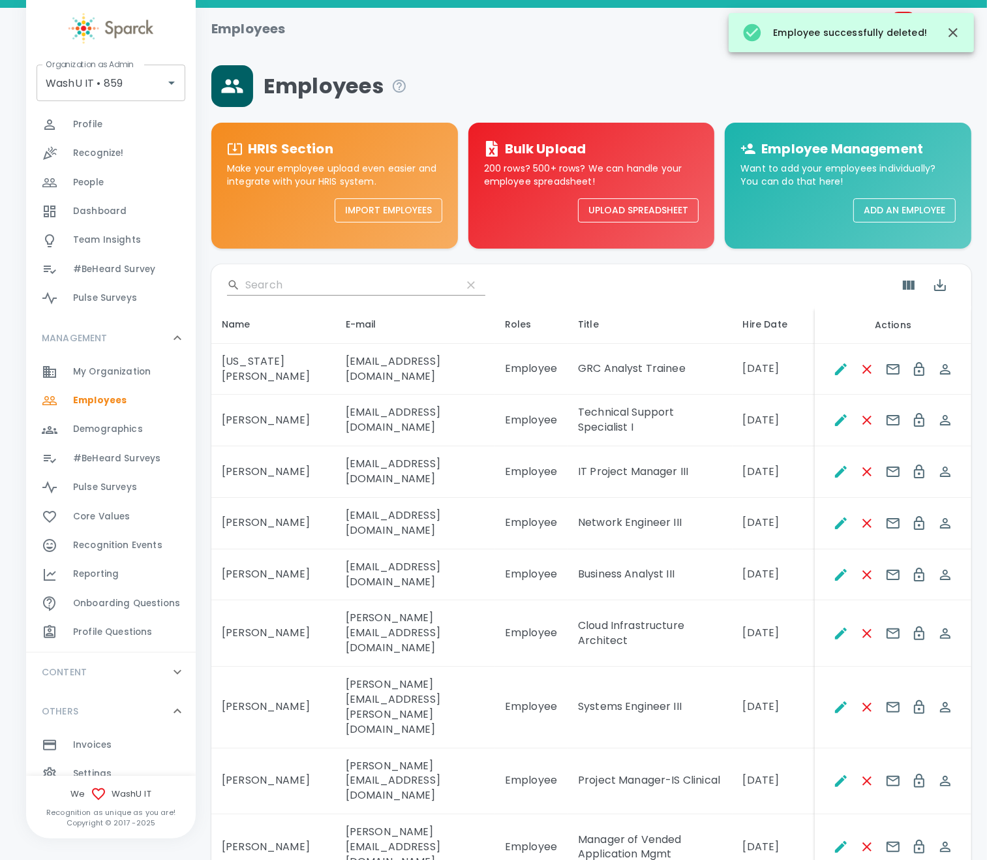
click at [120, 365] on span "My Organization" at bounding box center [112, 371] width 78 height 13
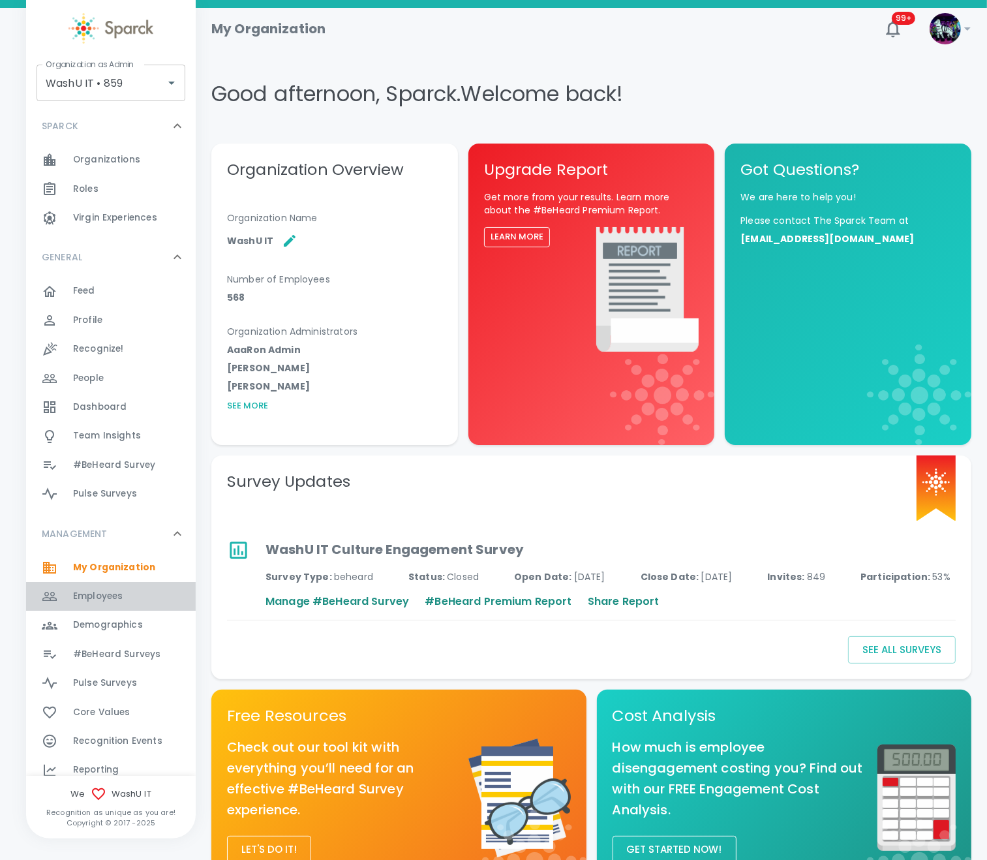
click at [138, 593] on div "Employees 0" at bounding box center [134, 596] width 123 height 18
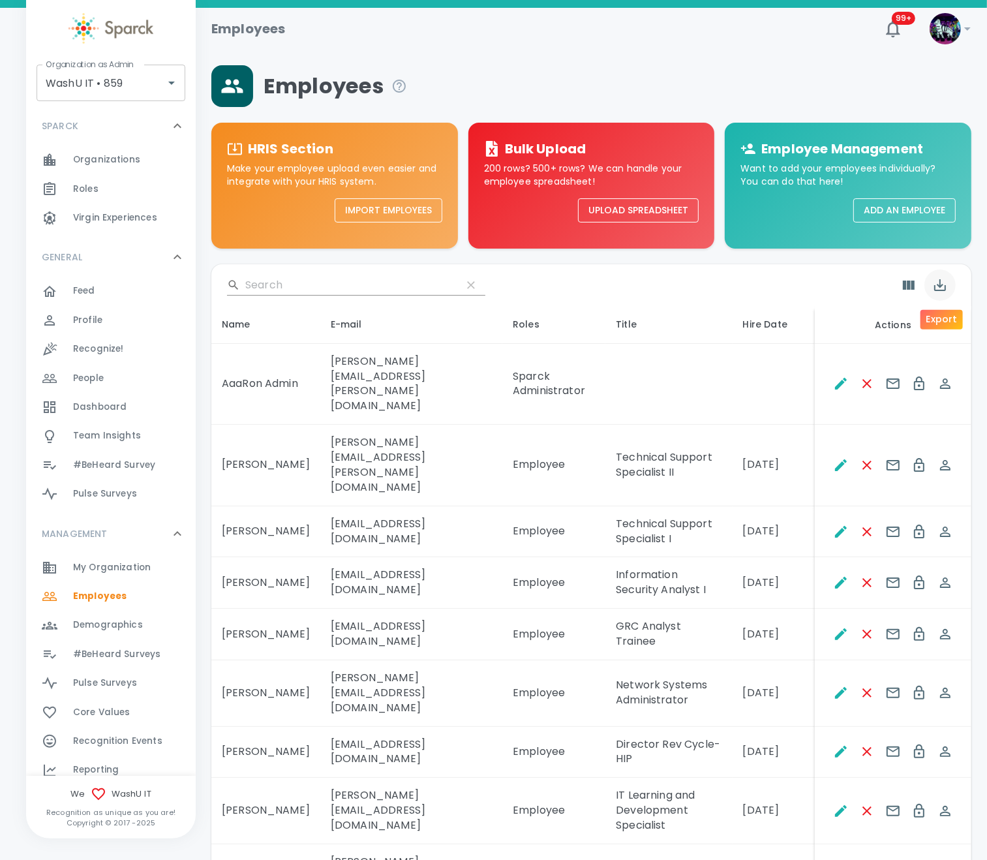
click at [940, 285] on icon "Export" at bounding box center [941, 285] width 12 height 12
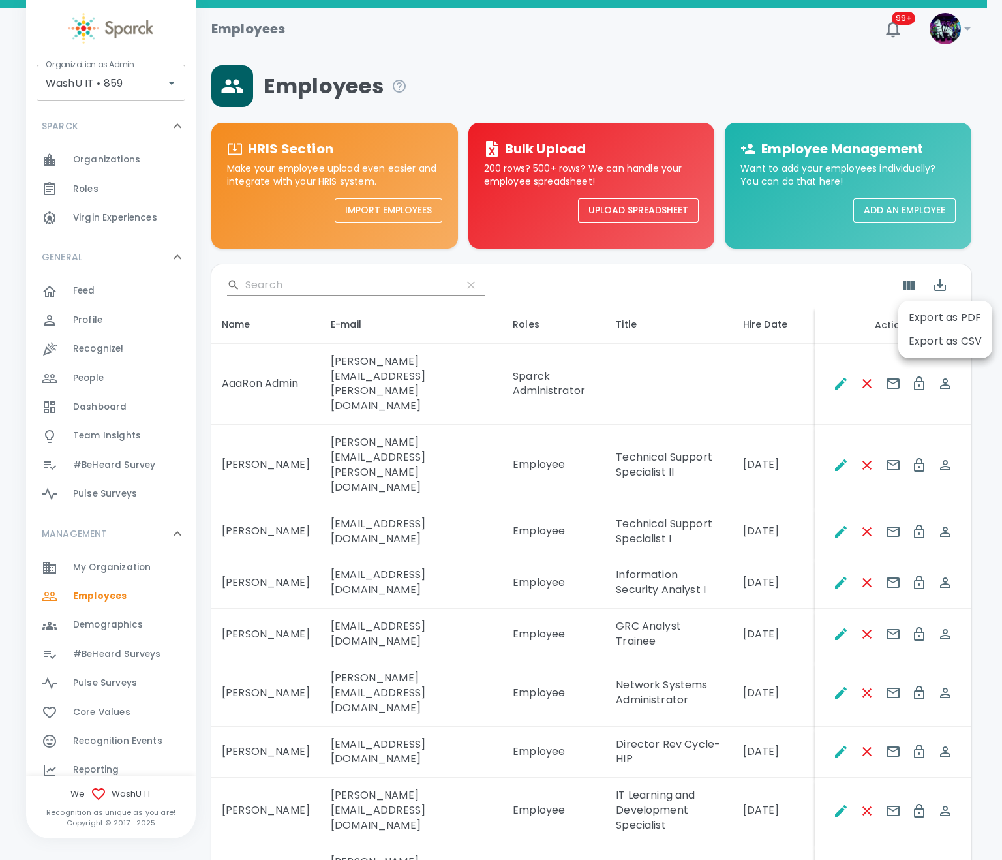
click at [945, 333] on li "Export as CSV" at bounding box center [946, 341] width 94 height 23
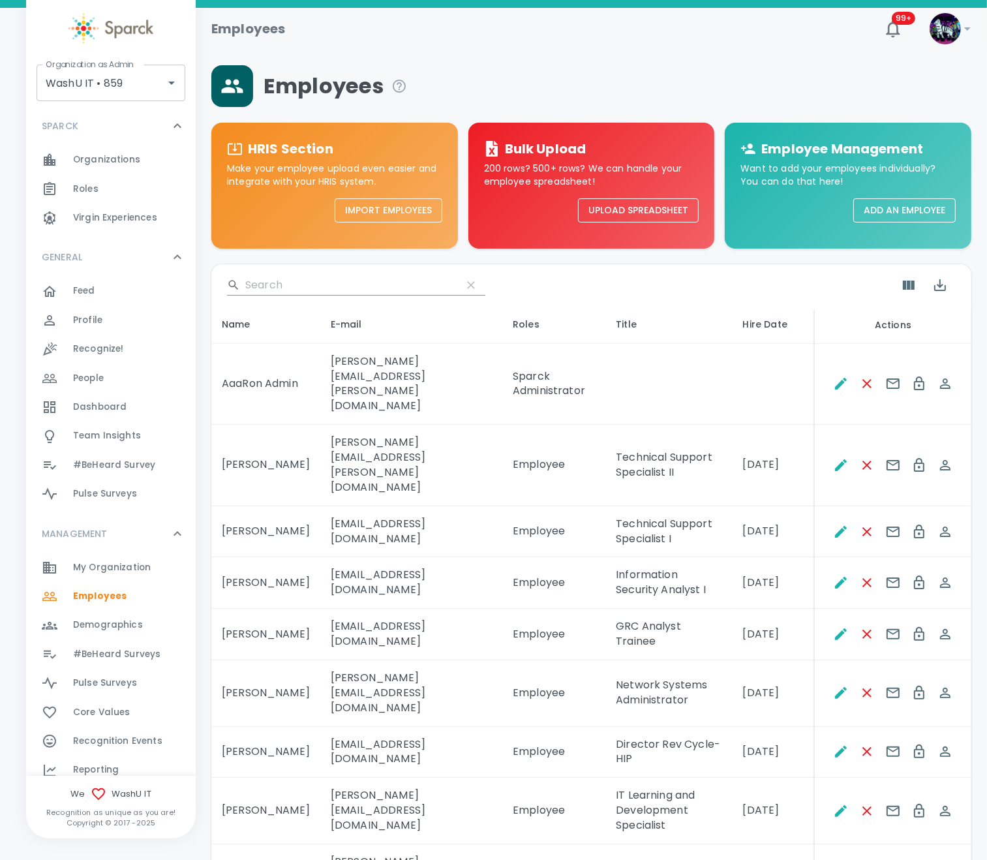
click at [649, 57] on div at bounding box center [591, 44] width 760 height 42
click at [243, 281] on div "​" at bounding box center [356, 285] width 258 height 21
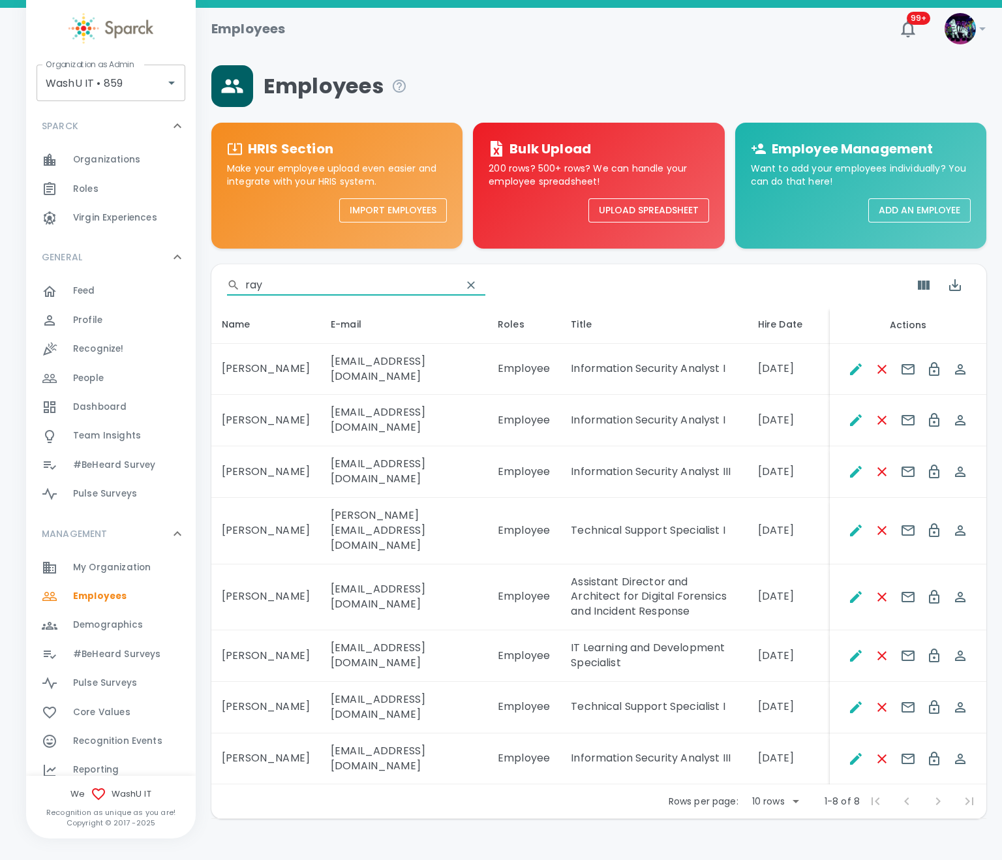
type input "ray"
click at [884, 703] on icon "Remove Employee" at bounding box center [882, 707] width 9 height 9
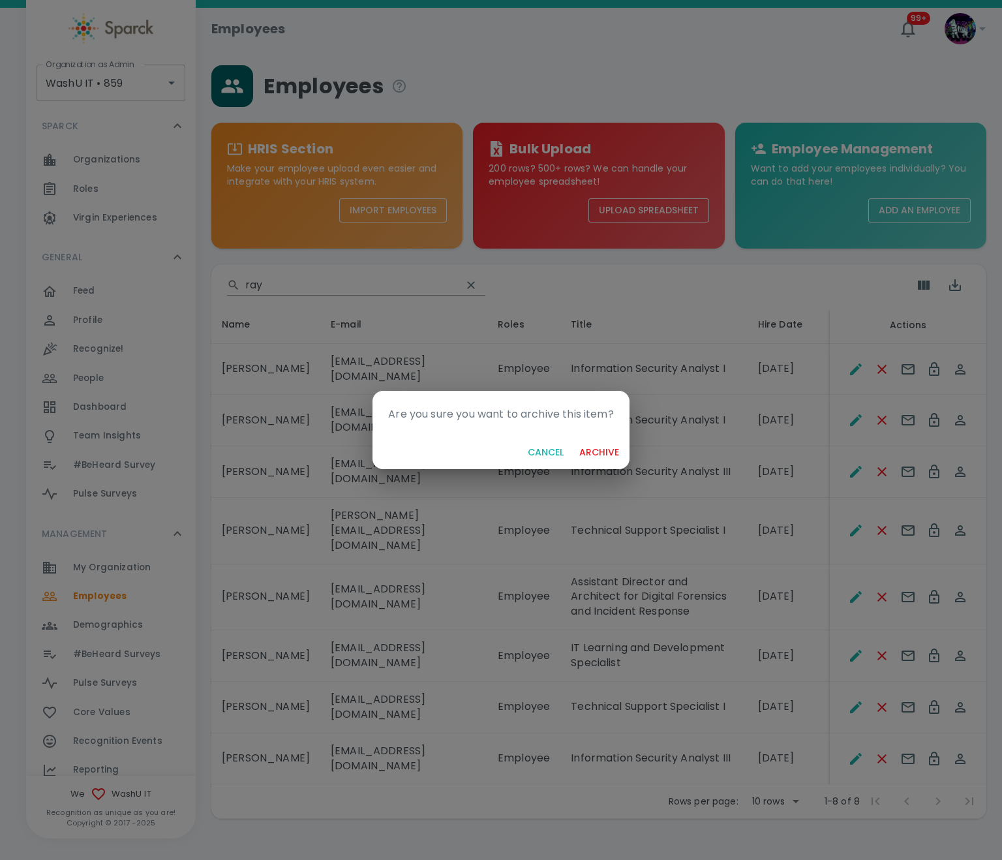
click at [598, 450] on button "archive" at bounding box center [599, 453] width 50 height 24
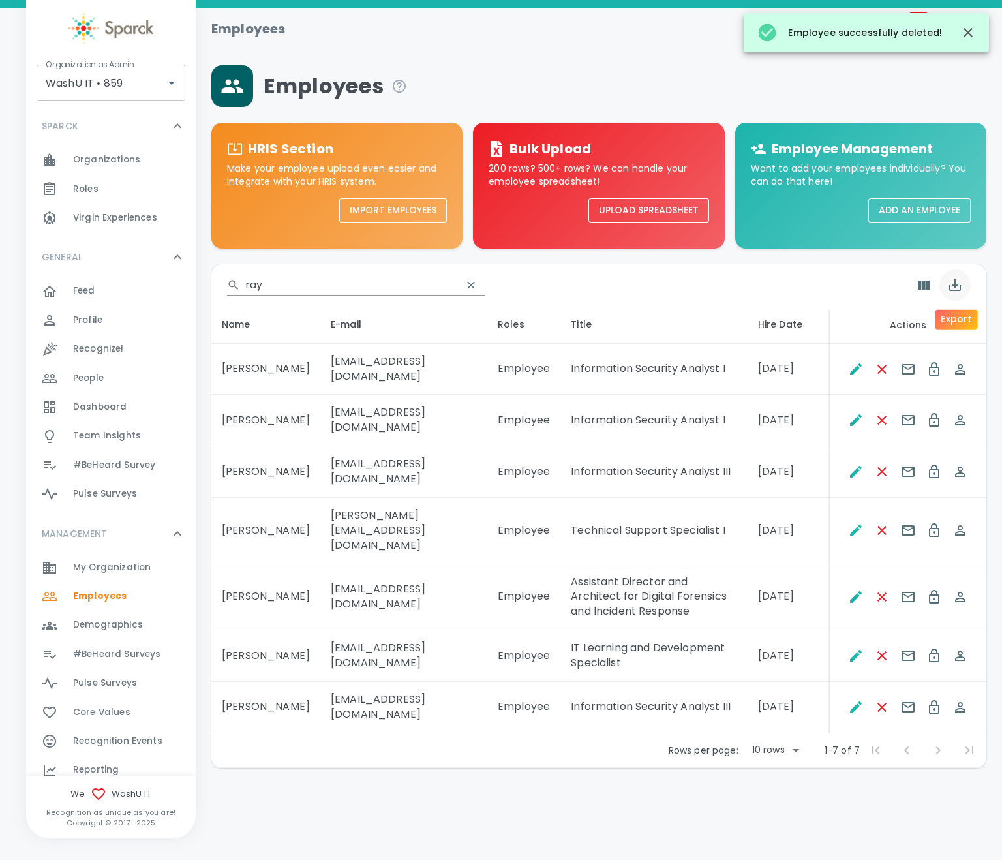
click at [954, 281] on icon "Export" at bounding box center [956, 285] width 16 height 16
click at [942, 340] on li "Export as CSV" at bounding box center [946, 341] width 94 height 23
